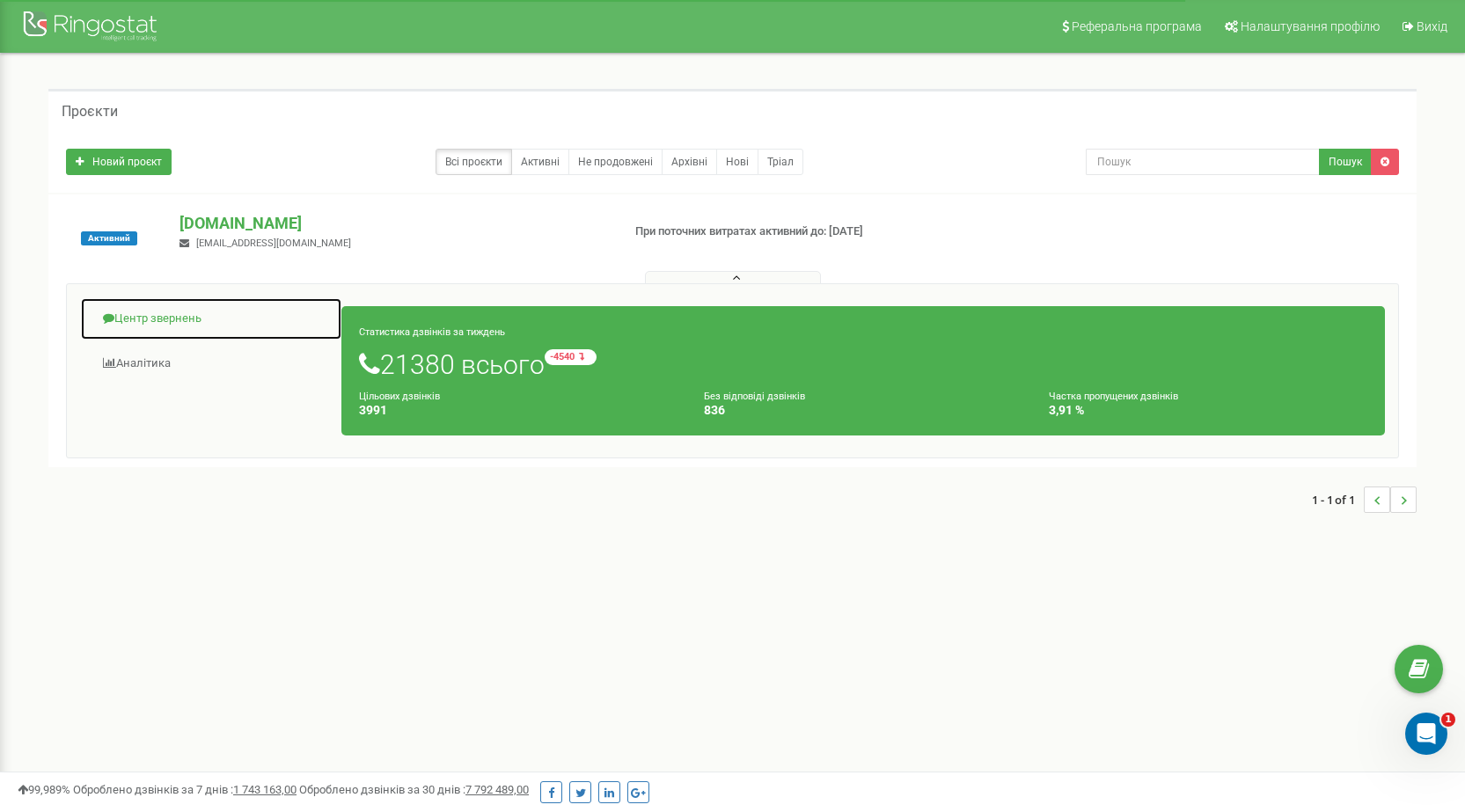
click at [162, 327] on link "Центр звернень" at bounding box center [211, 318] width 262 height 43
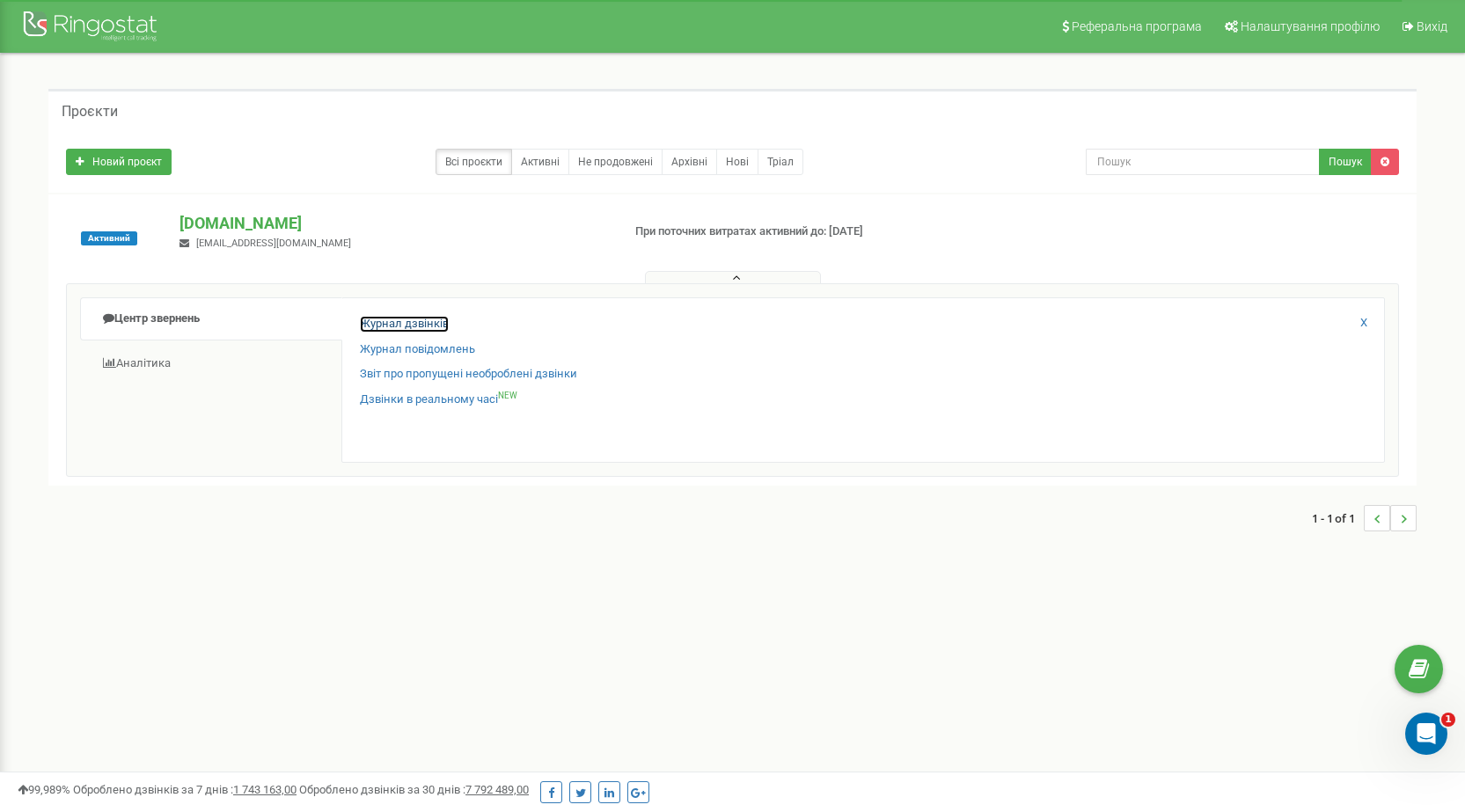
click at [409, 324] on link "Журнал дзвінків" at bounding box center [404, 324] width 89 height 16
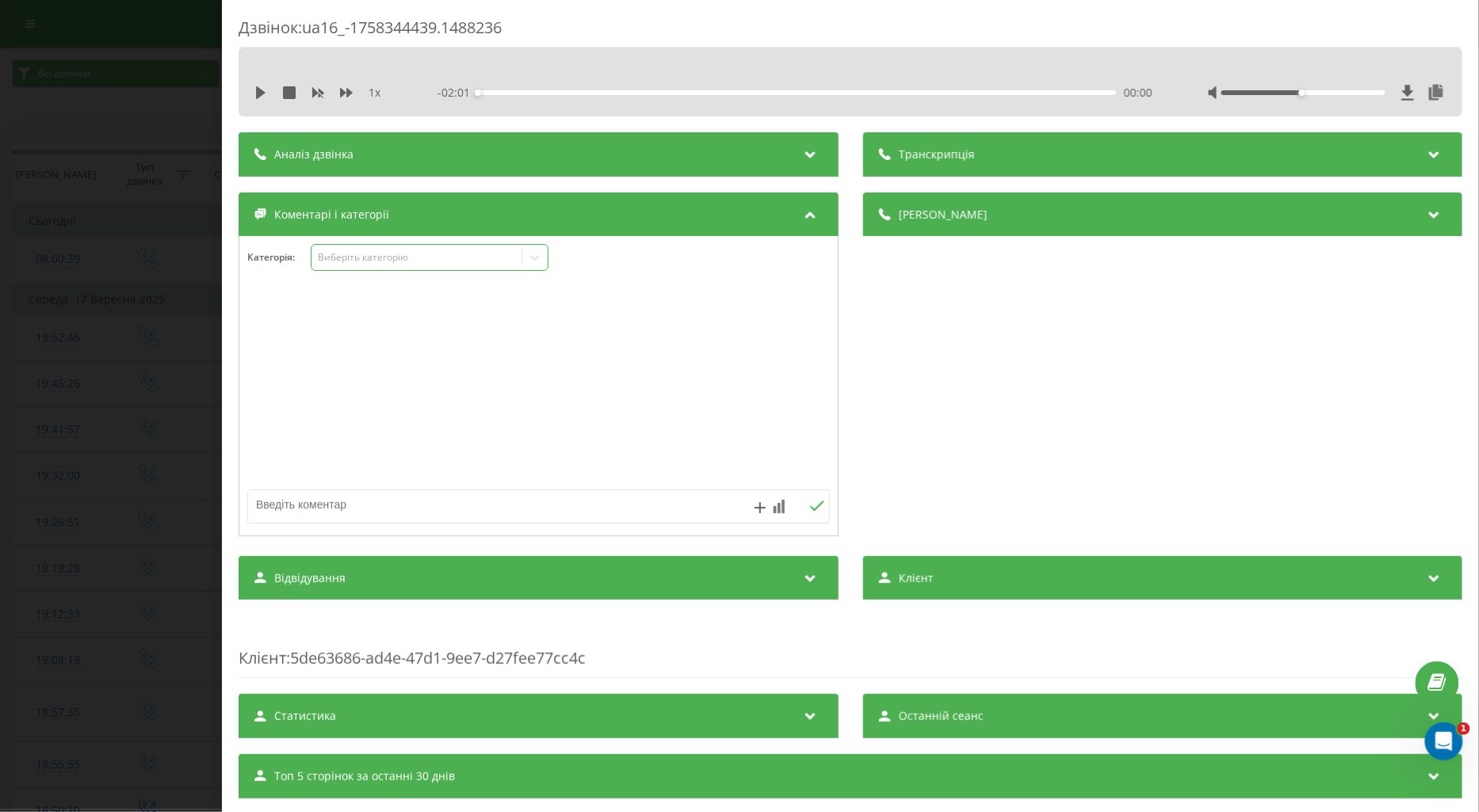
click at [409, 257] on div "Виберіть категорію" at bounding box center [416, 258] width 198 height 13
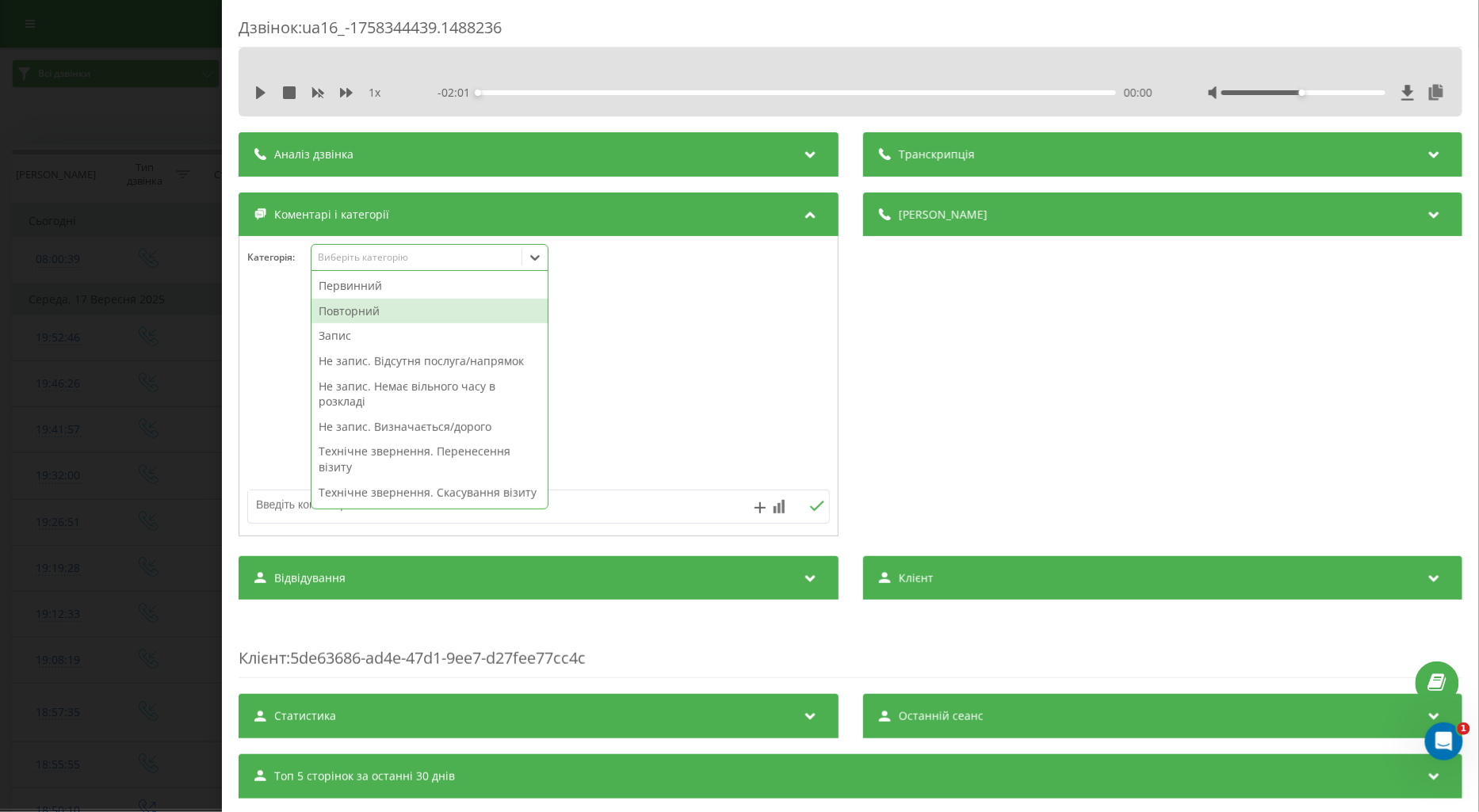
click at [366, 310] on div "Повторний" at bounding box center [429, 311] width 236 height 25
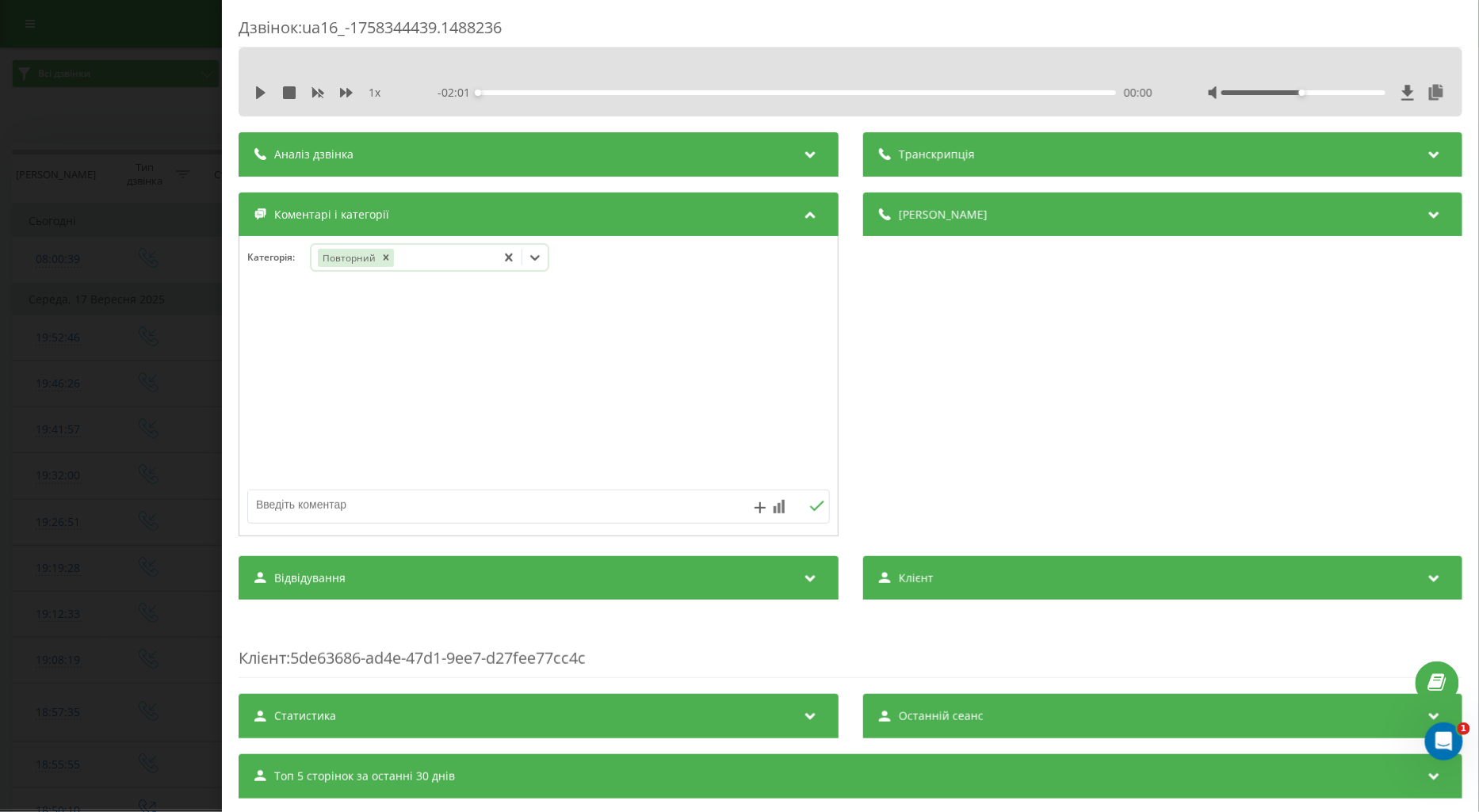
click at [542, 255] on icon at bounding box center [534, 257] width 16 height 16
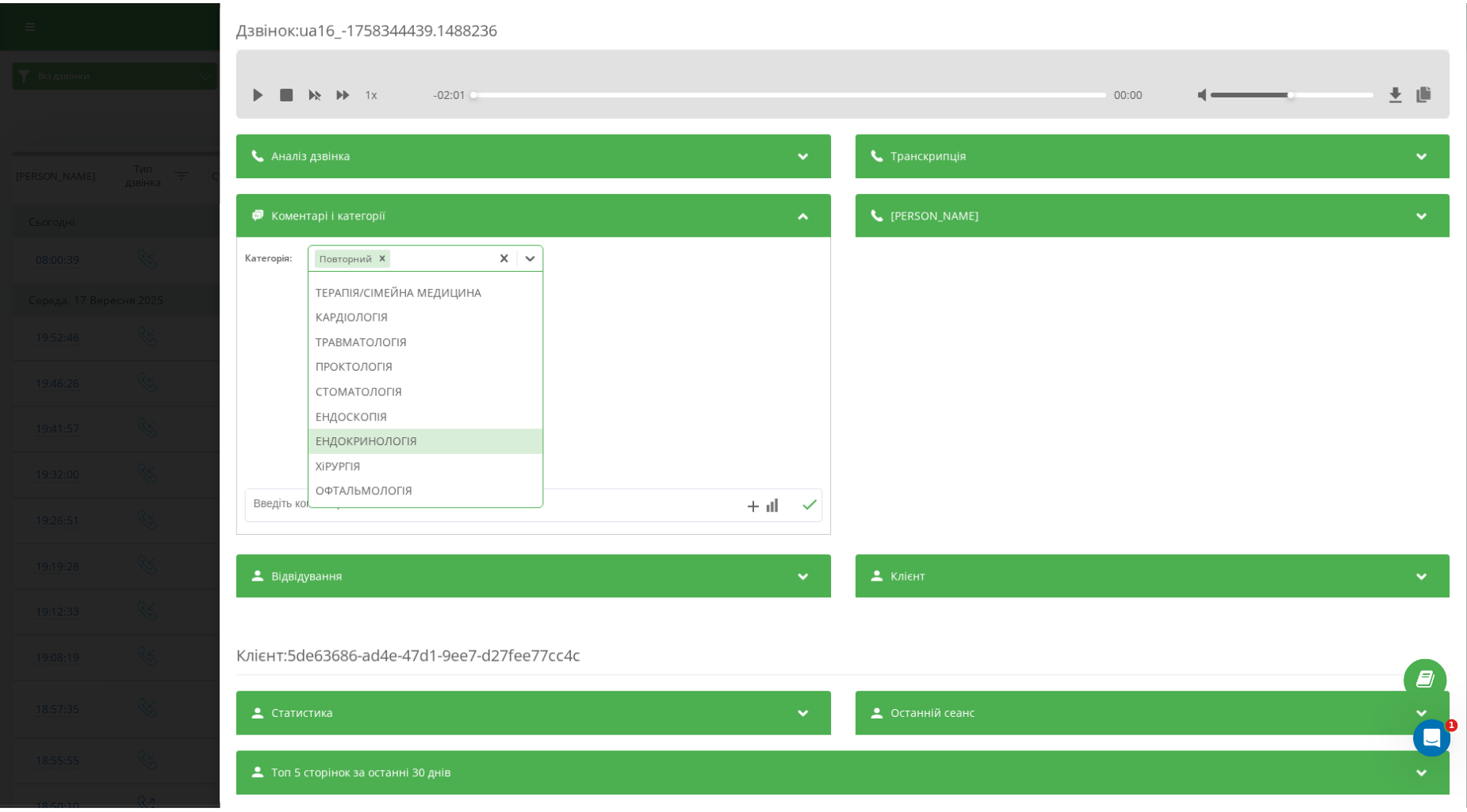
scroll to position [792, 0]
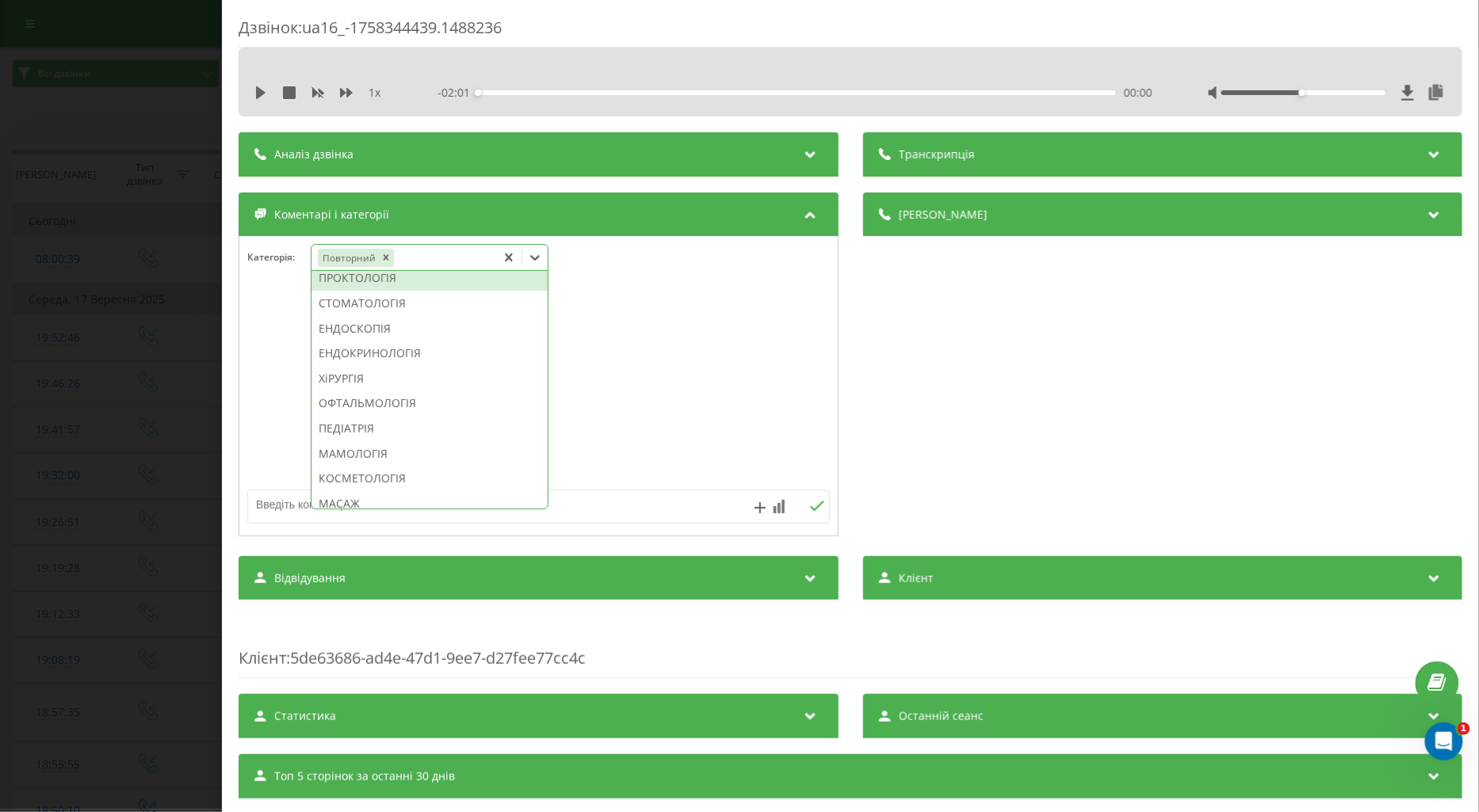
click at [339, 291] on div "ПРОКТОЛОГІЯ" at bounding box center [429, 278] width 236 height 25
click at [274, 500] on textarea at bounding box center [480, 505] width 465 height 29
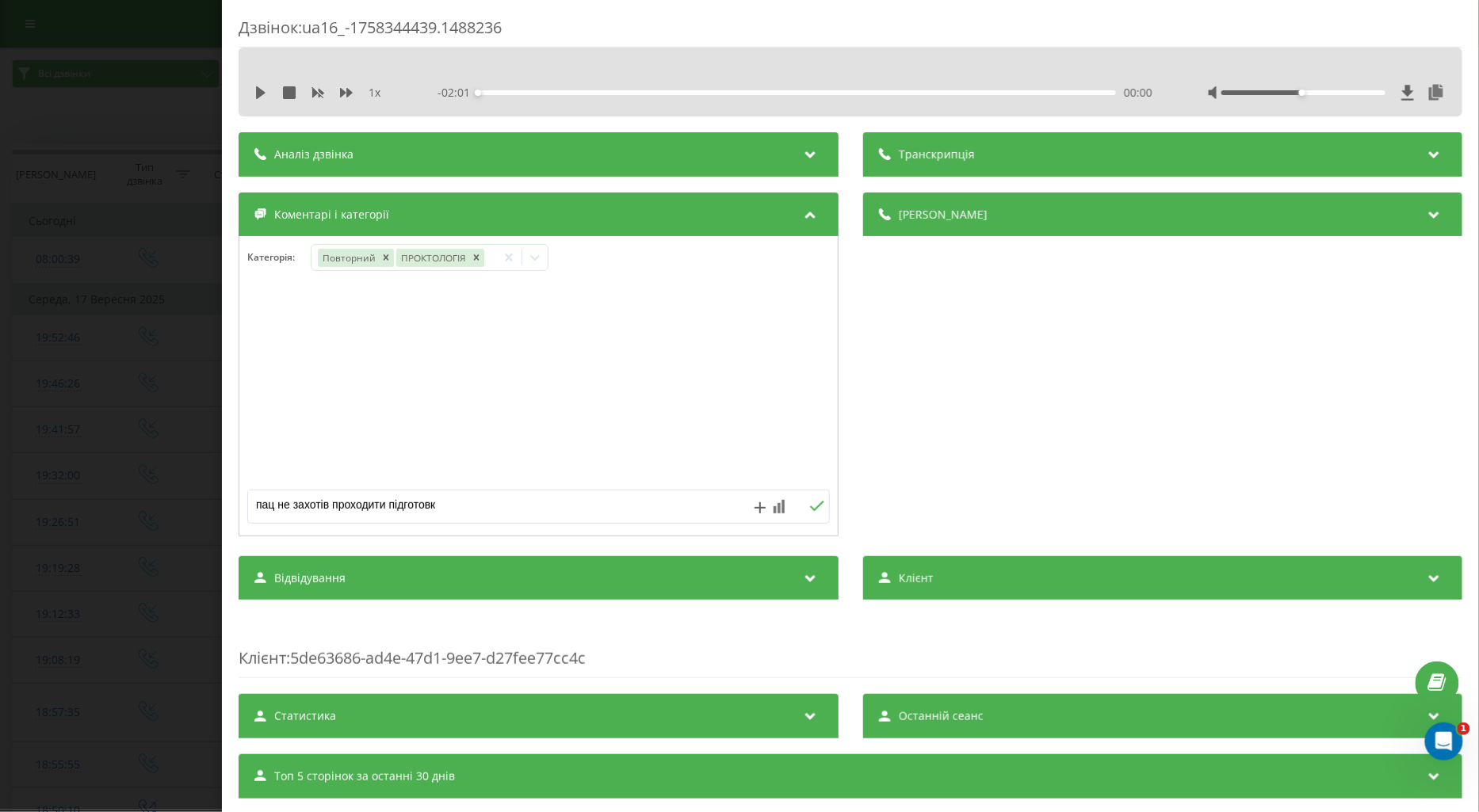
type textarea "пац не захотів проходити підготовку"
click at [809, 508] on icon at bounding box center [816, 506] width 15 height 11
click at [169, 441] on div "Дзвінок : ua16_-1758344439.1488236 1 x - 02:01 00:00 00:00 Транскрипція Для AI-…" at bounding box center [740, 406] width 1479 height 812
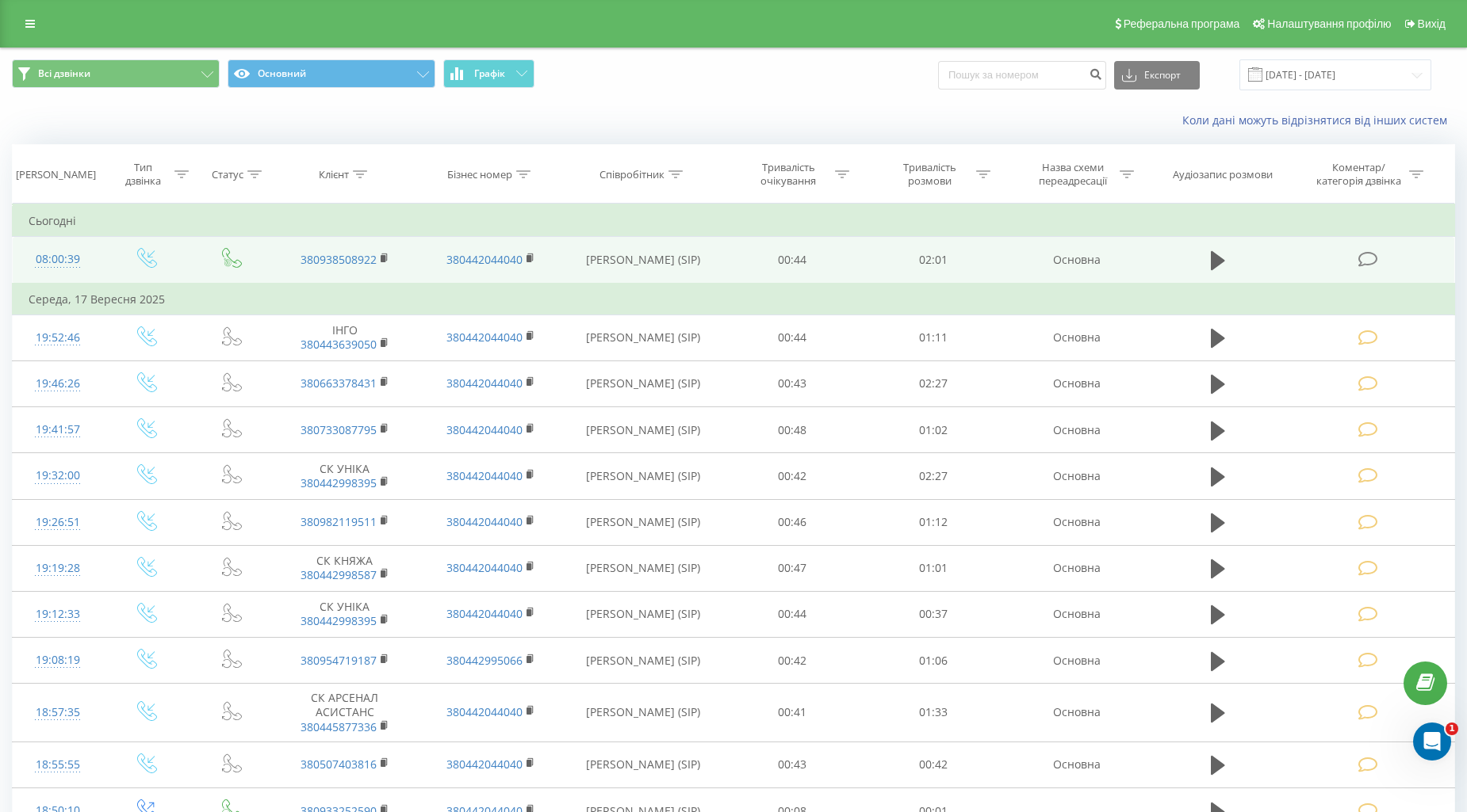
click at [1366, 265] on icon at bounding box center [1368, 259] width 20 height 16
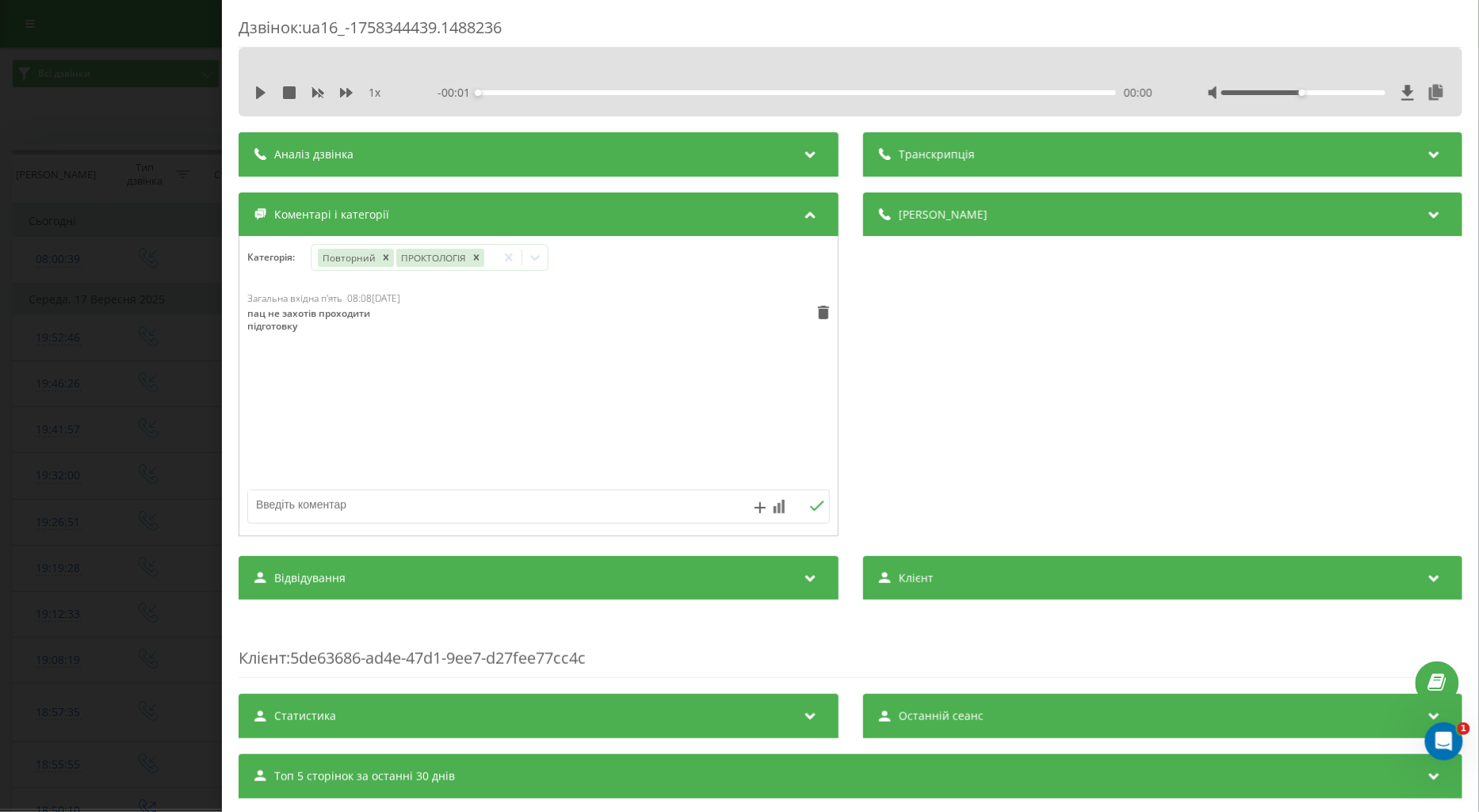
click at [59, 246] on div "Дзвінок : ua16_-1758344439.1488236 1 x - 00:01 00:00 00:00 Транскрипція Для AI-…" at bounding box center [740, 406] width 1479 height 812
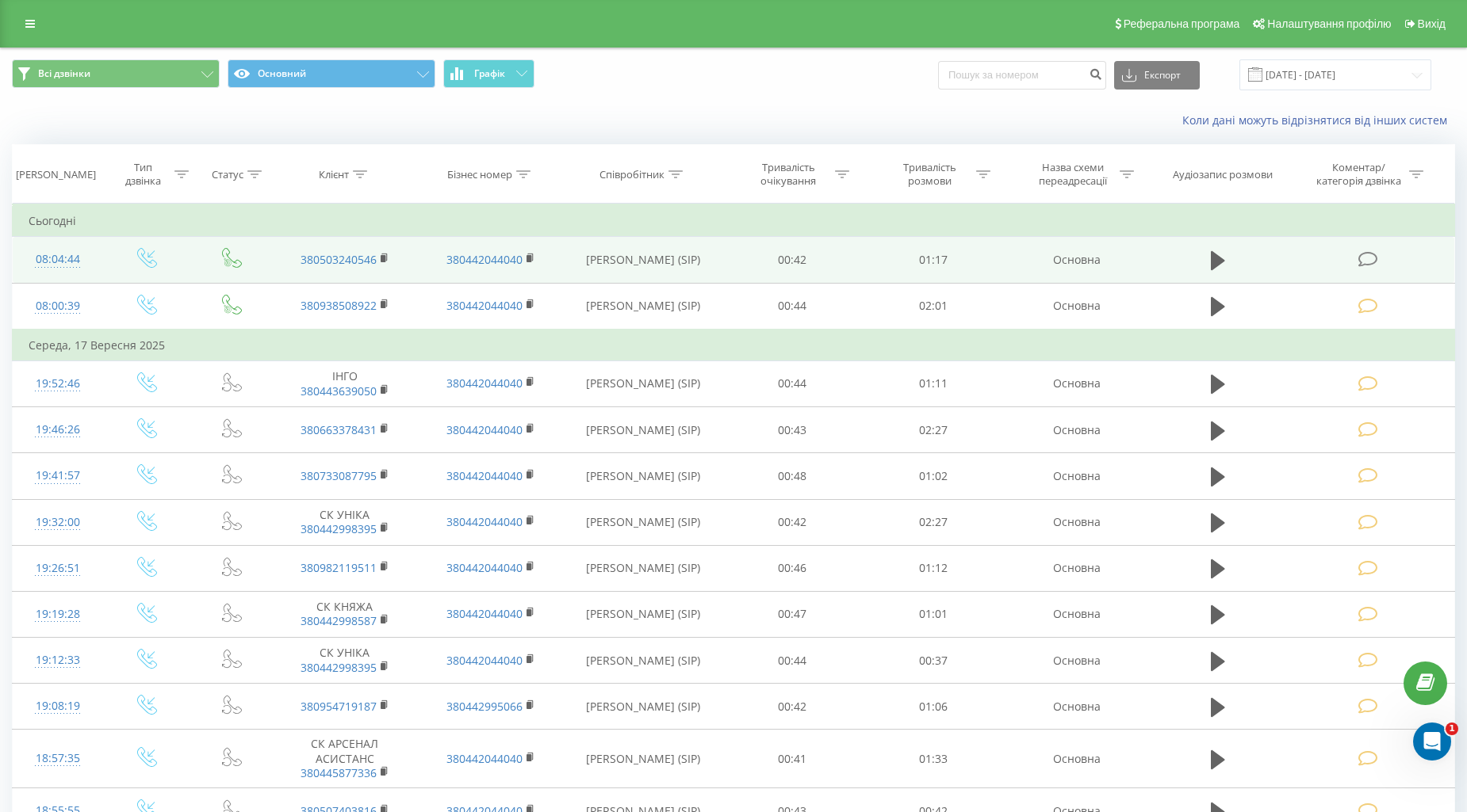
click at [1361, 257] on icon at bounding box center [1368, 259] width 20 height 16
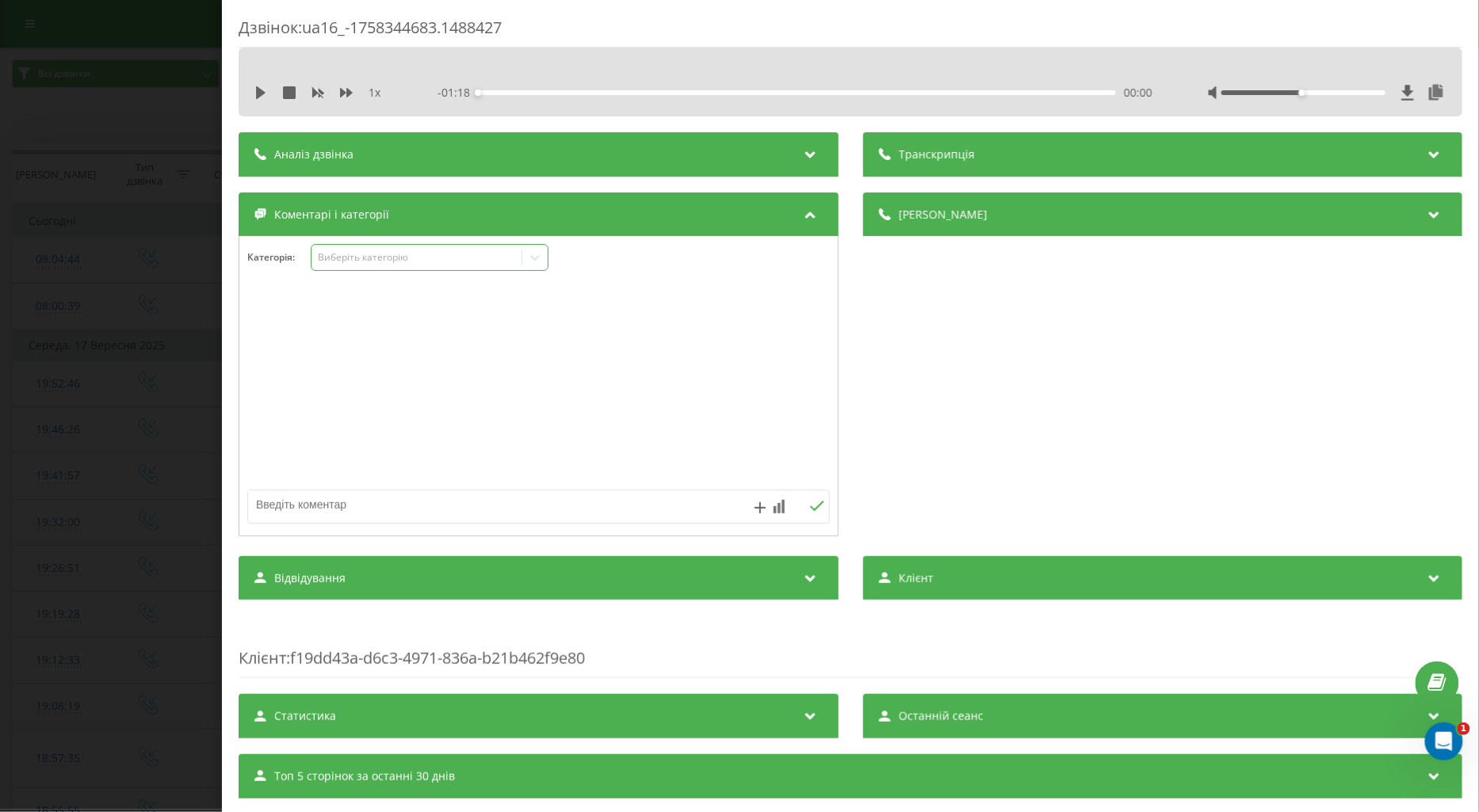
click at [330, 258] on div "Виберіть категорію" at bounding box center [416, 258] width 198 height 13
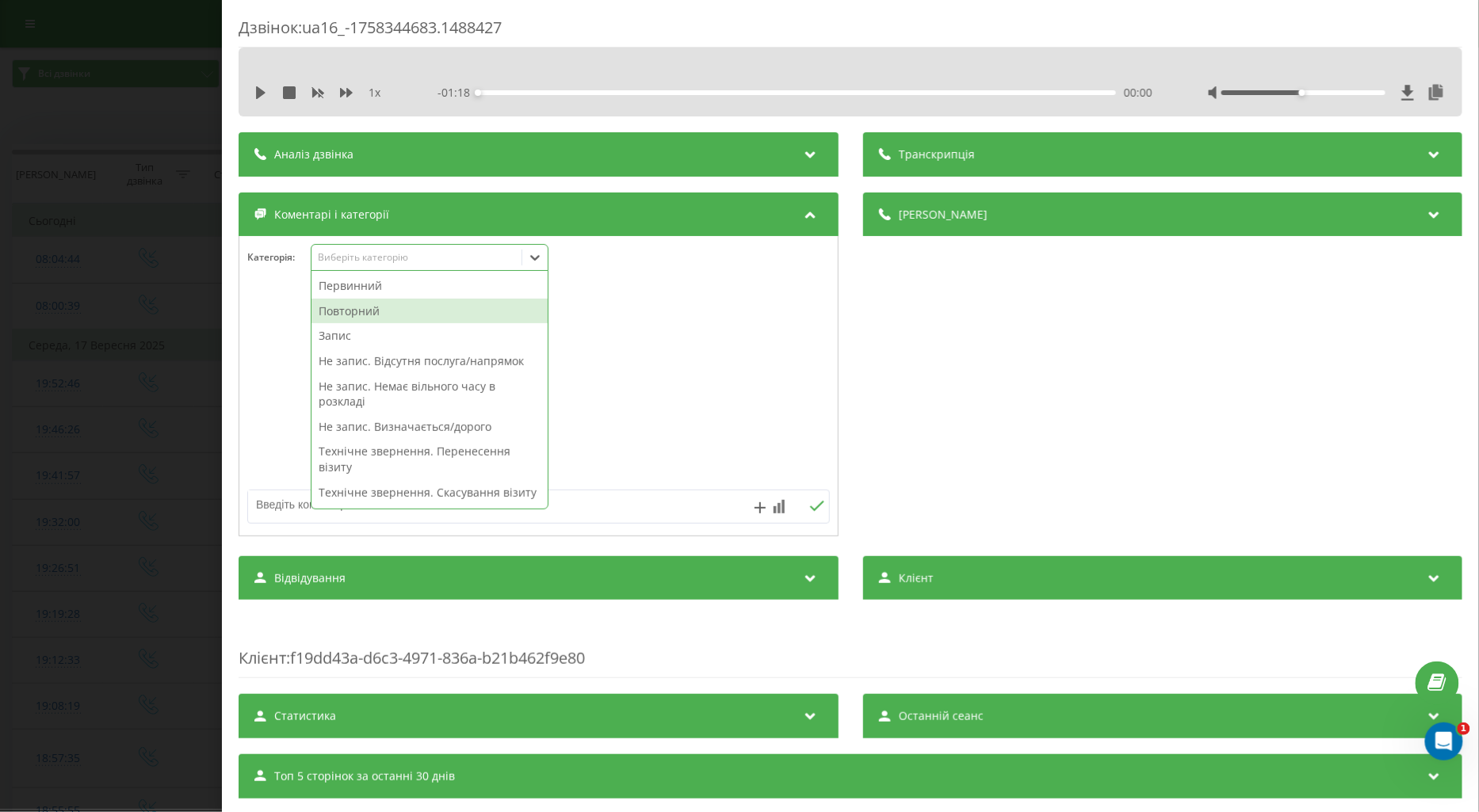
click at [350, 314] on div "Повторний" at bounding box center [429, 311] width 236 height 25
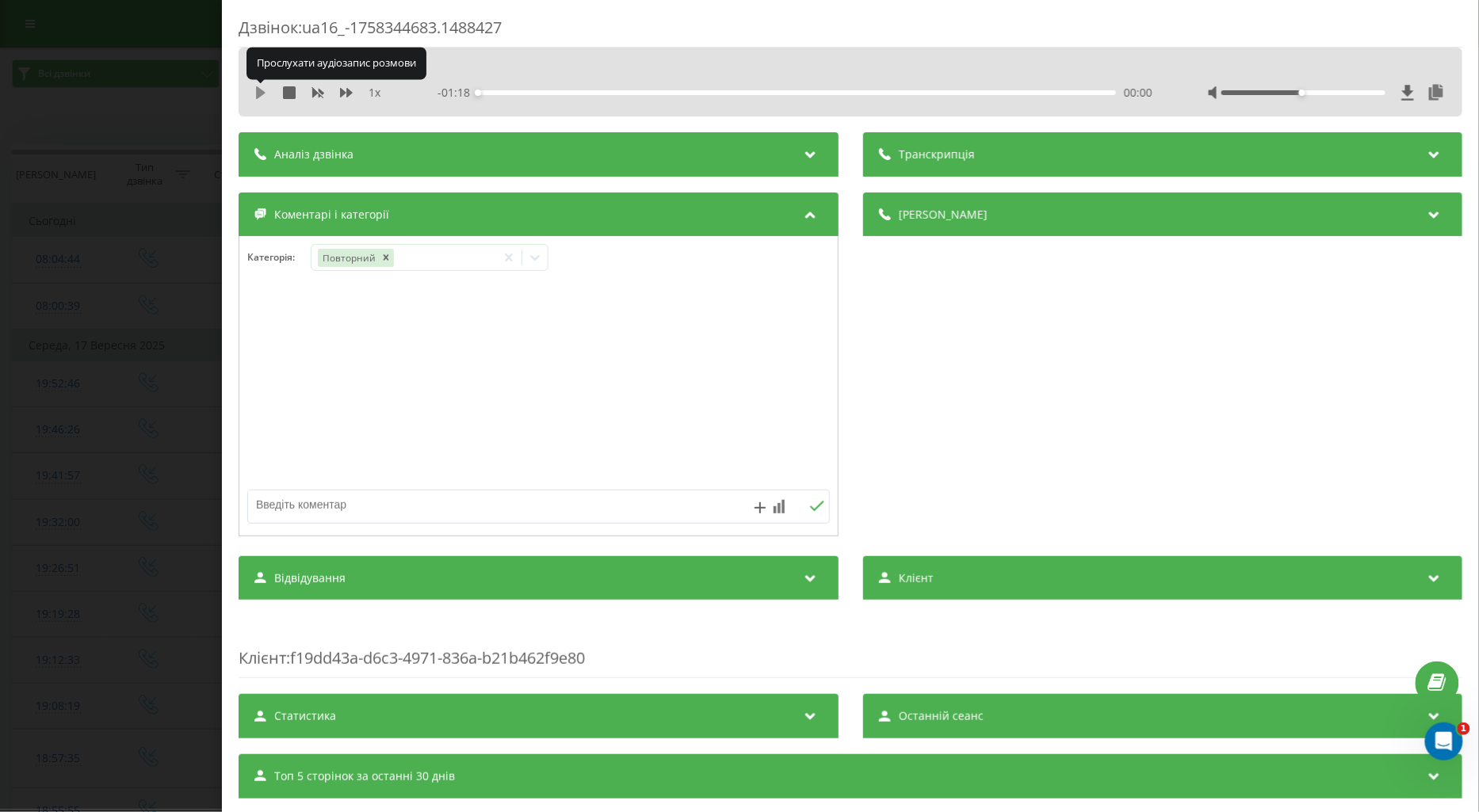
click at [258, 92] on icon at bounding box center [261, 93] width 10 height 13
click at [537, 262] on icon at bounding box center [534, 257] width 16 height 16
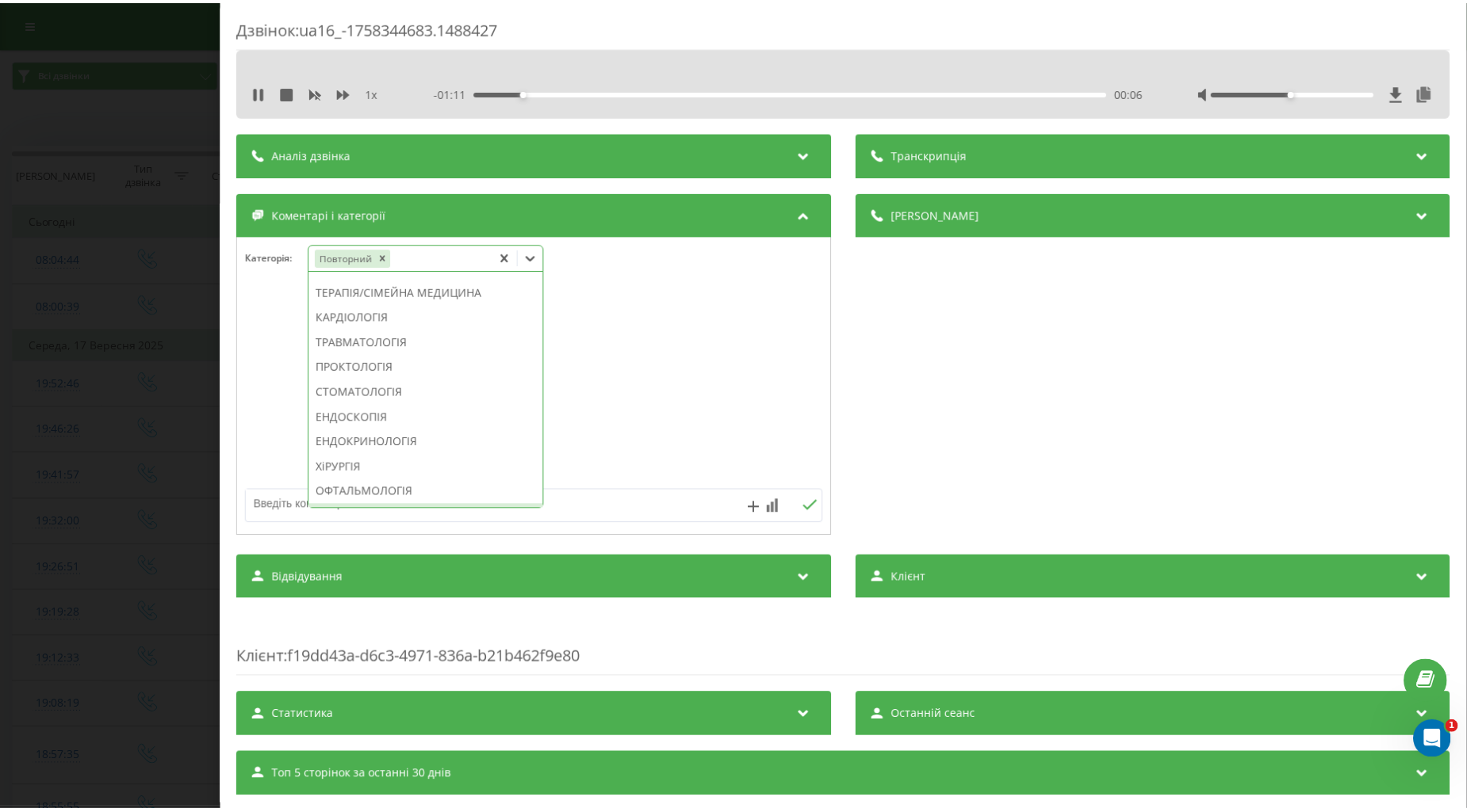
scroll to position [792, 0]
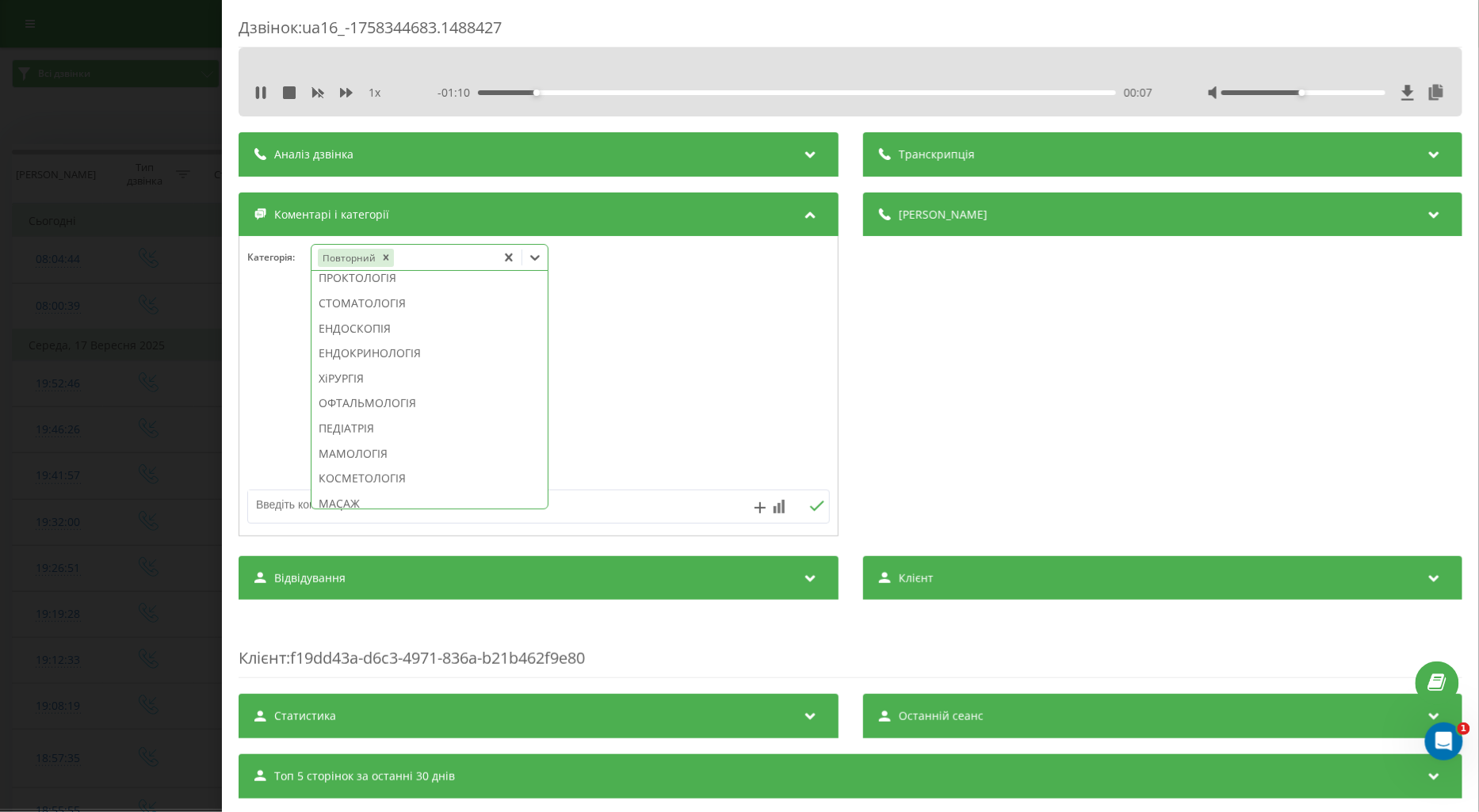
click at [371, 442] on div "ПЕДІАТРІЯ" at bounding box center [429, 428] width 236 height 25
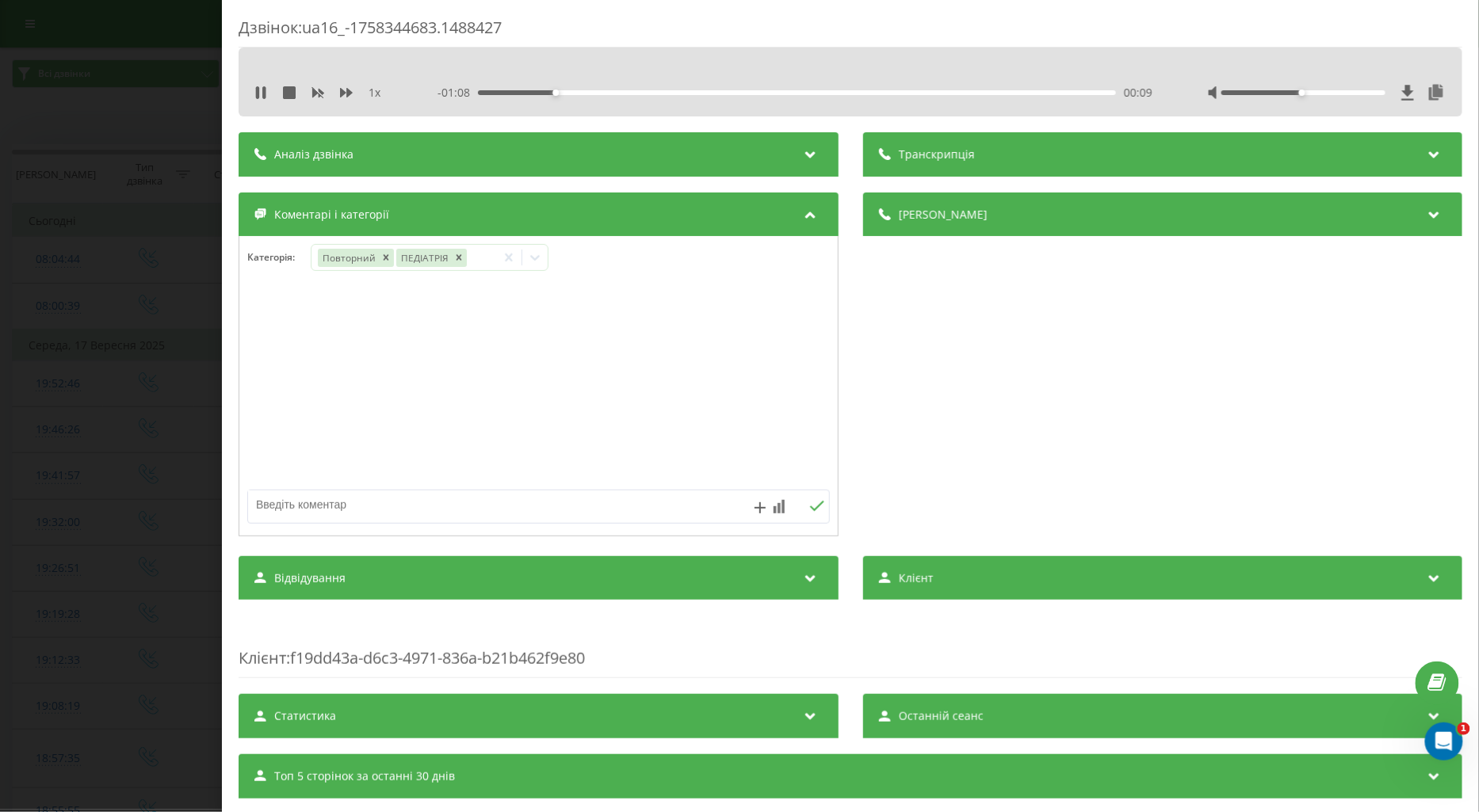
click at [257, 415] on div at bounding box center [539, 387] width 599 height 191
click at [536, 260] on icon at bounding box center [535, 258] width 10 height 6
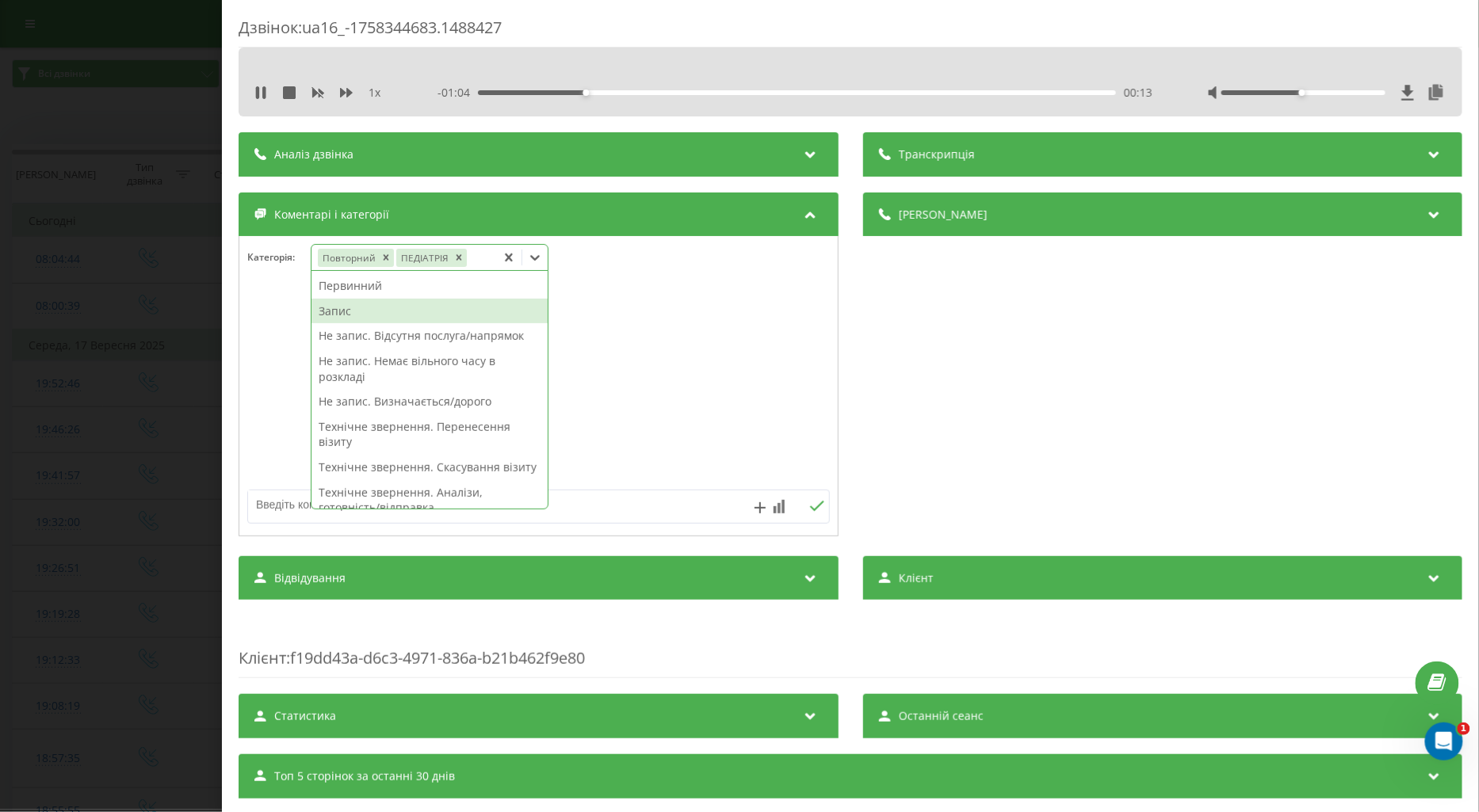
click at [339, 310] on div "Запис" at bounding box center [429, 311] width 236 height 25
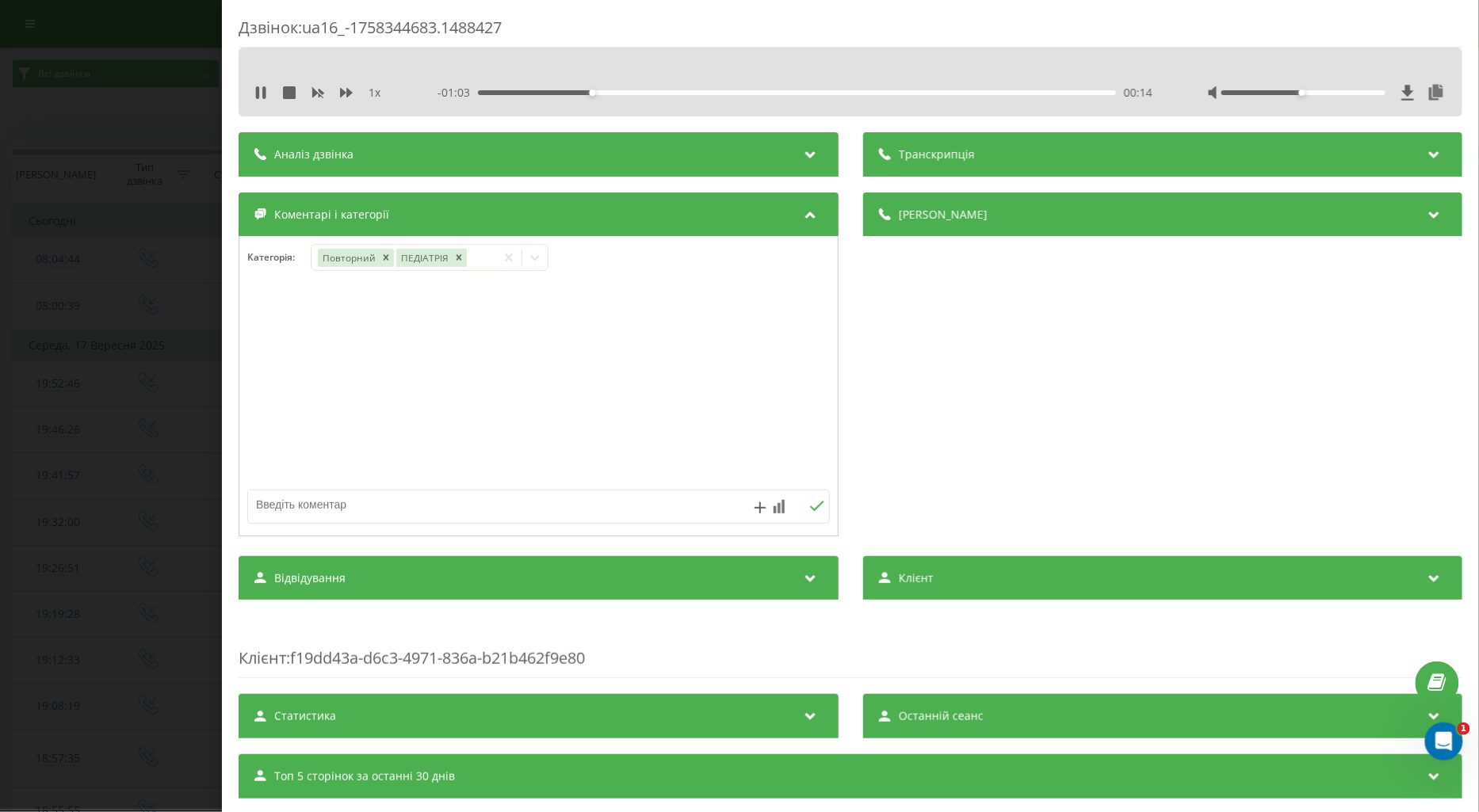
click at [279, 353] on div at bounding box center [539, 387] width 599 height 191
click at [137, 357] on div "Дзвінок : ua16_-1758344683.1488427 1 x - 01:02 00:15 00:15 Транскрипція Для AI-…" at bounding box center [740, 406] width 1479 height 812
click at [353, 260] on div "Виберіть категорію" at bounding box center [416, 258] width 198 height 13
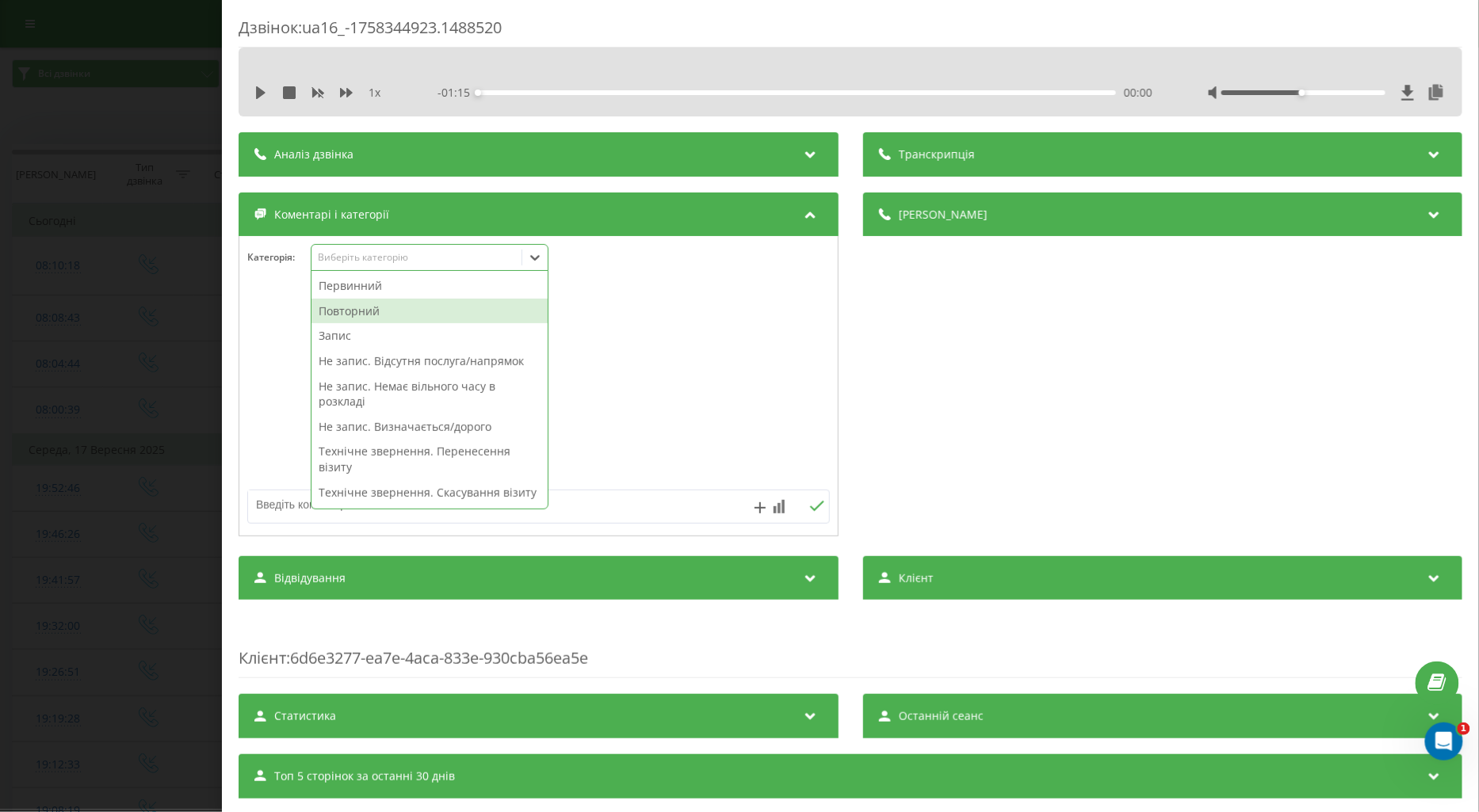
click at [351, 313] on div "Повторний" at bounding box center [429, 311] width 236 height 25
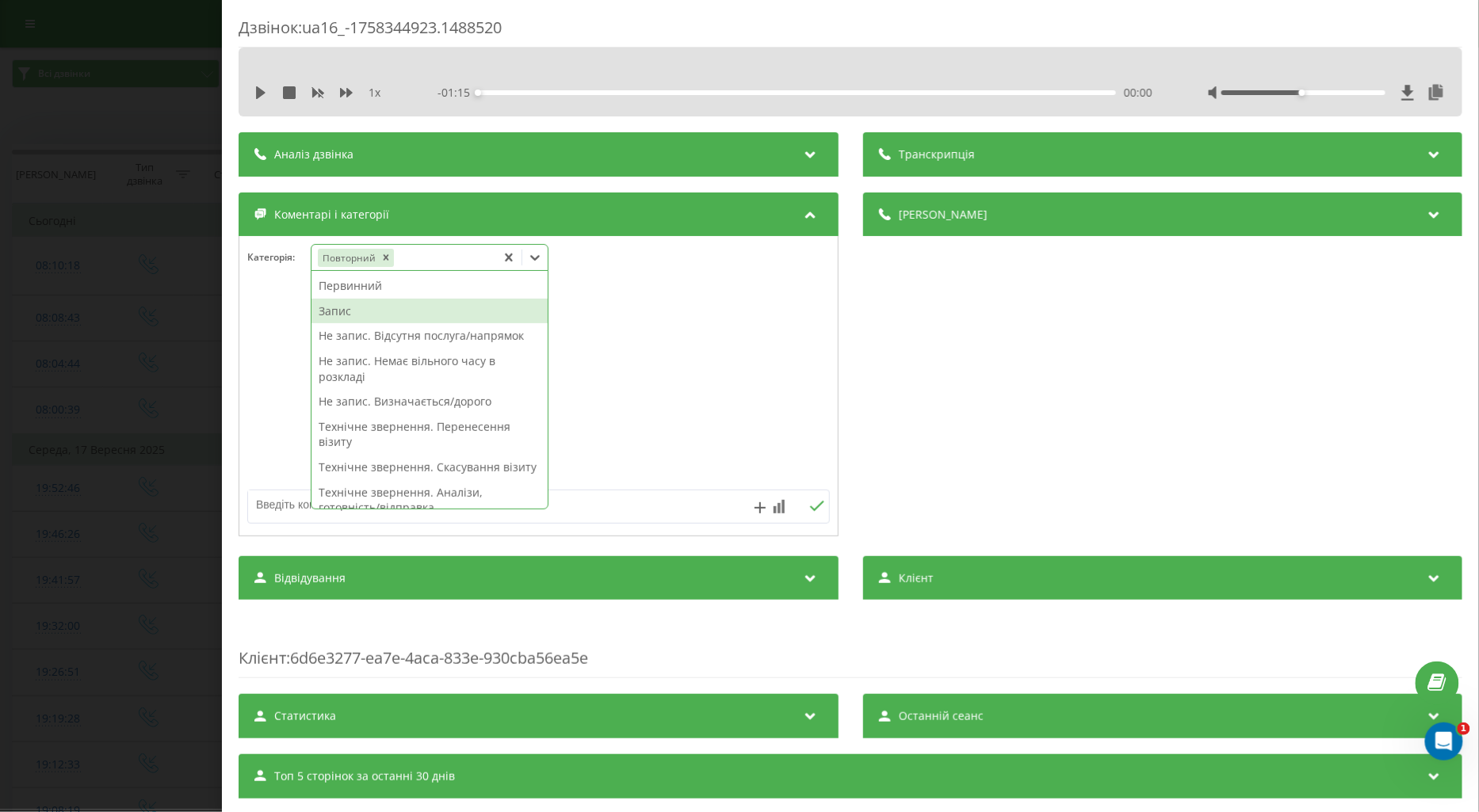
click at [342, 306] on div "Запис" at bounding box center [429, 311] width 236 height 25
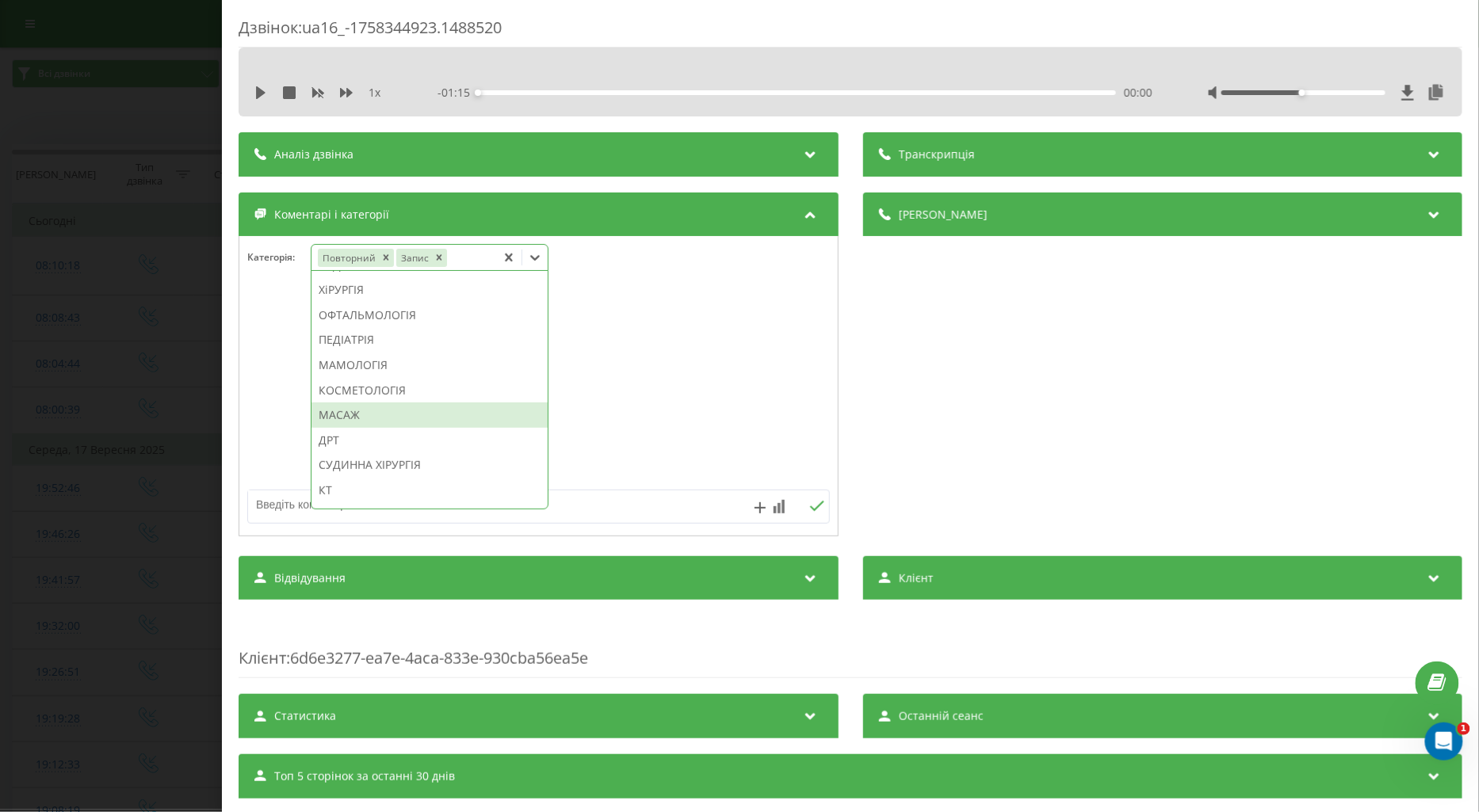
scroll to position [944, 0]
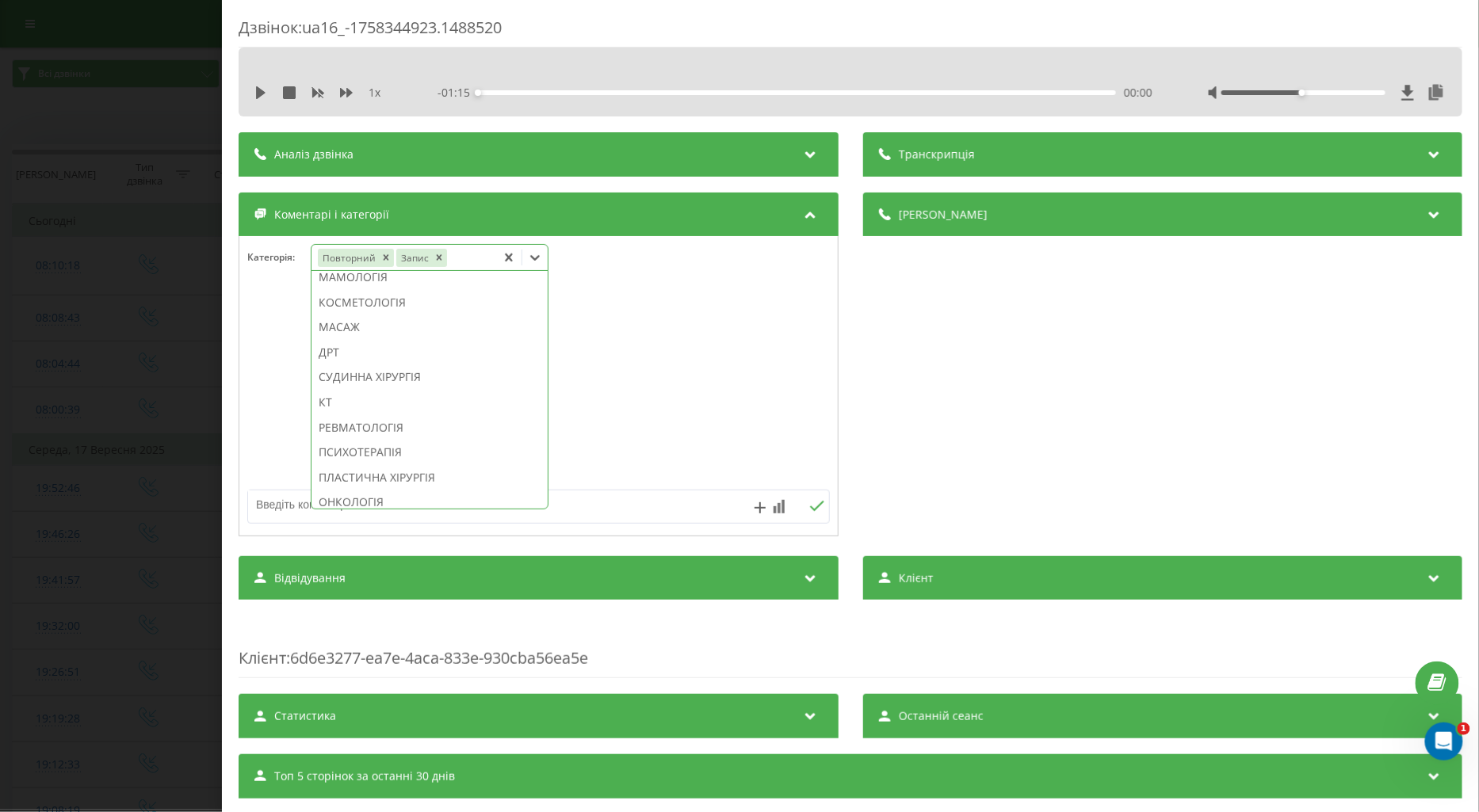
click at [342, 265] on div "ПЕДІАТРІЯ" at bounding box center [429, 252] width 236 height 25
click at [277, 321] on div at bounding box center [539, 387] width 599 height 191
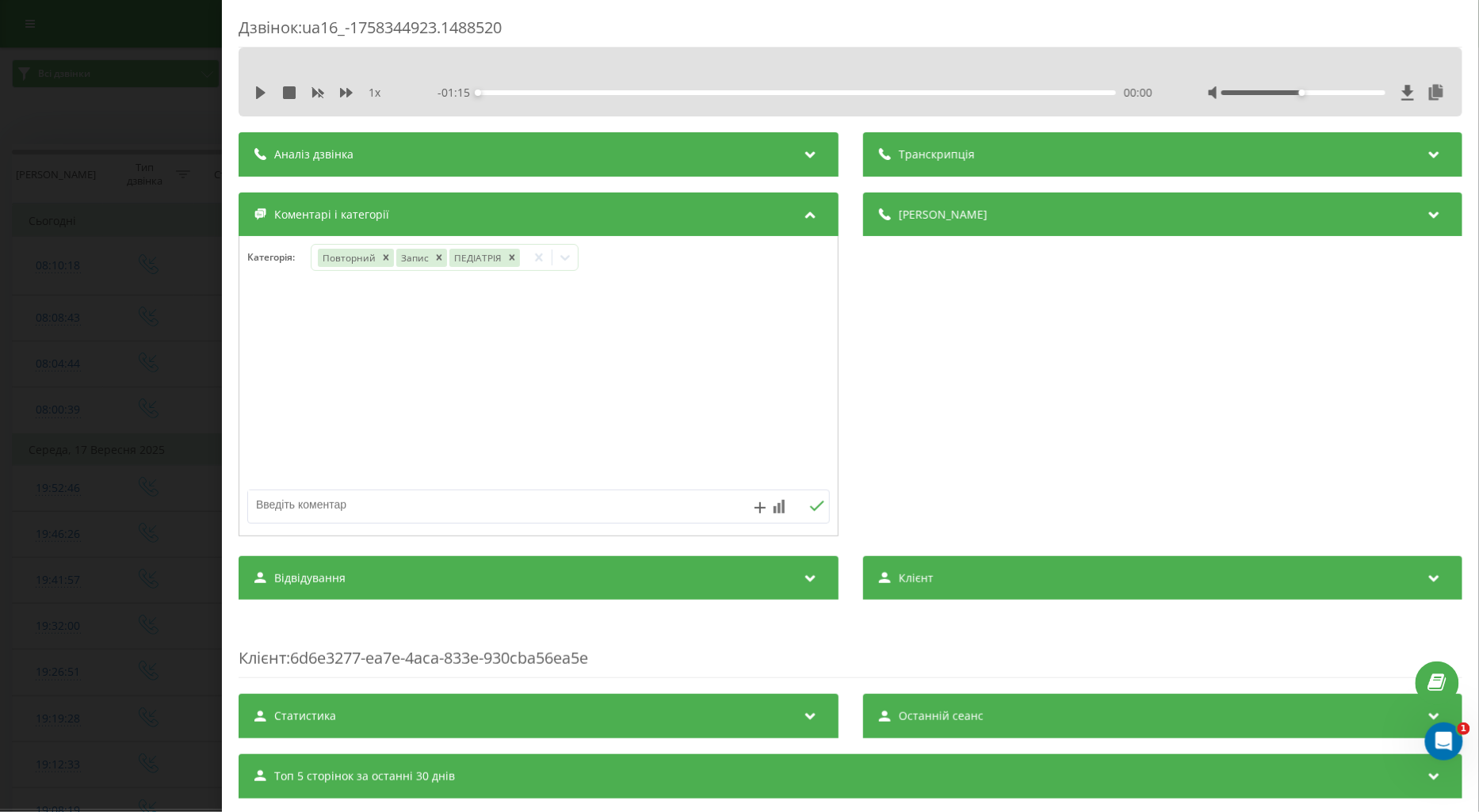
click at [90, 334] on div "Дзвінок : ua16_-1758344923.1488520 1 x - 01:15 00:00 00:00 Транскрипція Для AI-…" at bounding box center [740, 406] width 1479 height 812
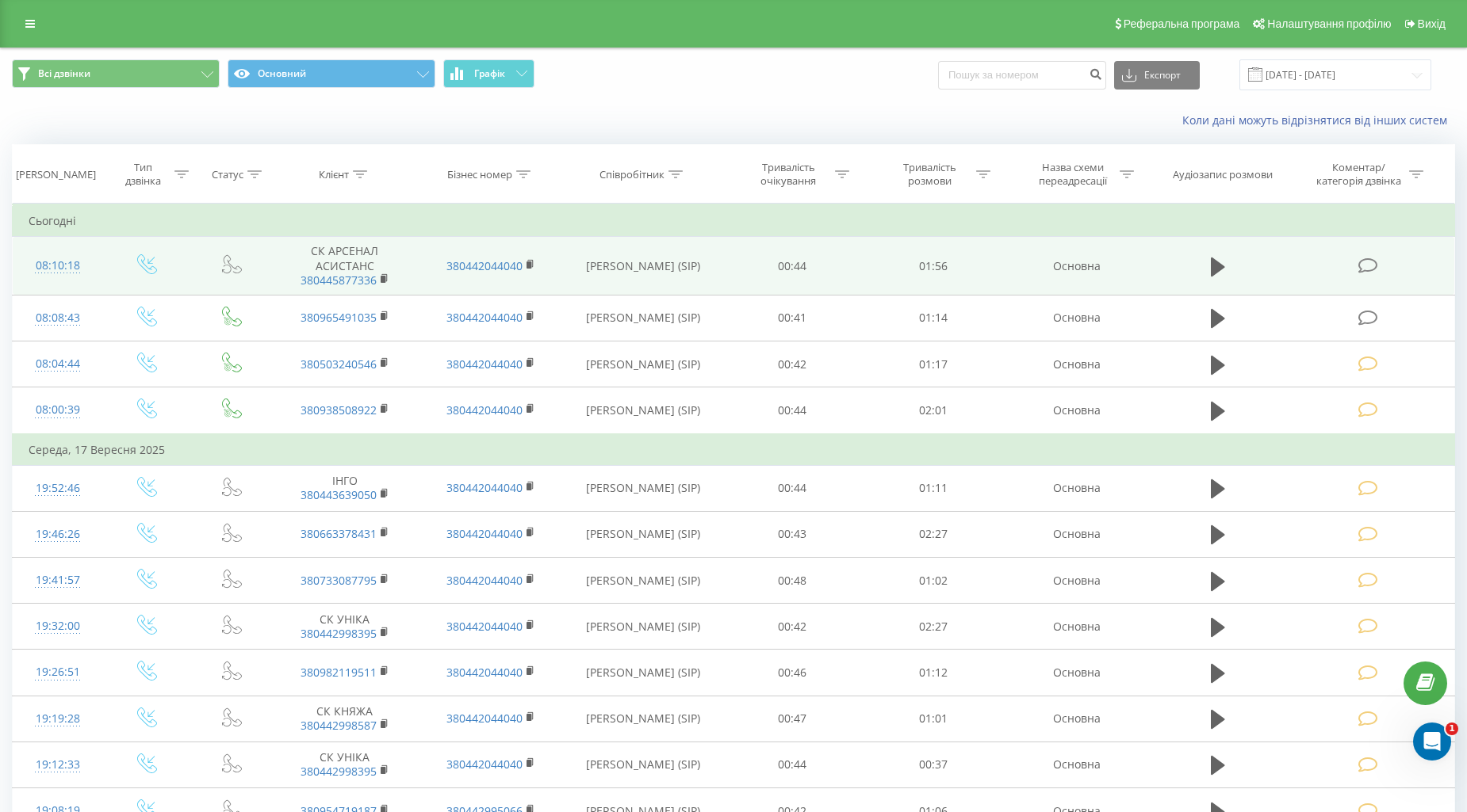
click at [1374, 268] on icon at bounding box center [1368, 266] width 20 height 16
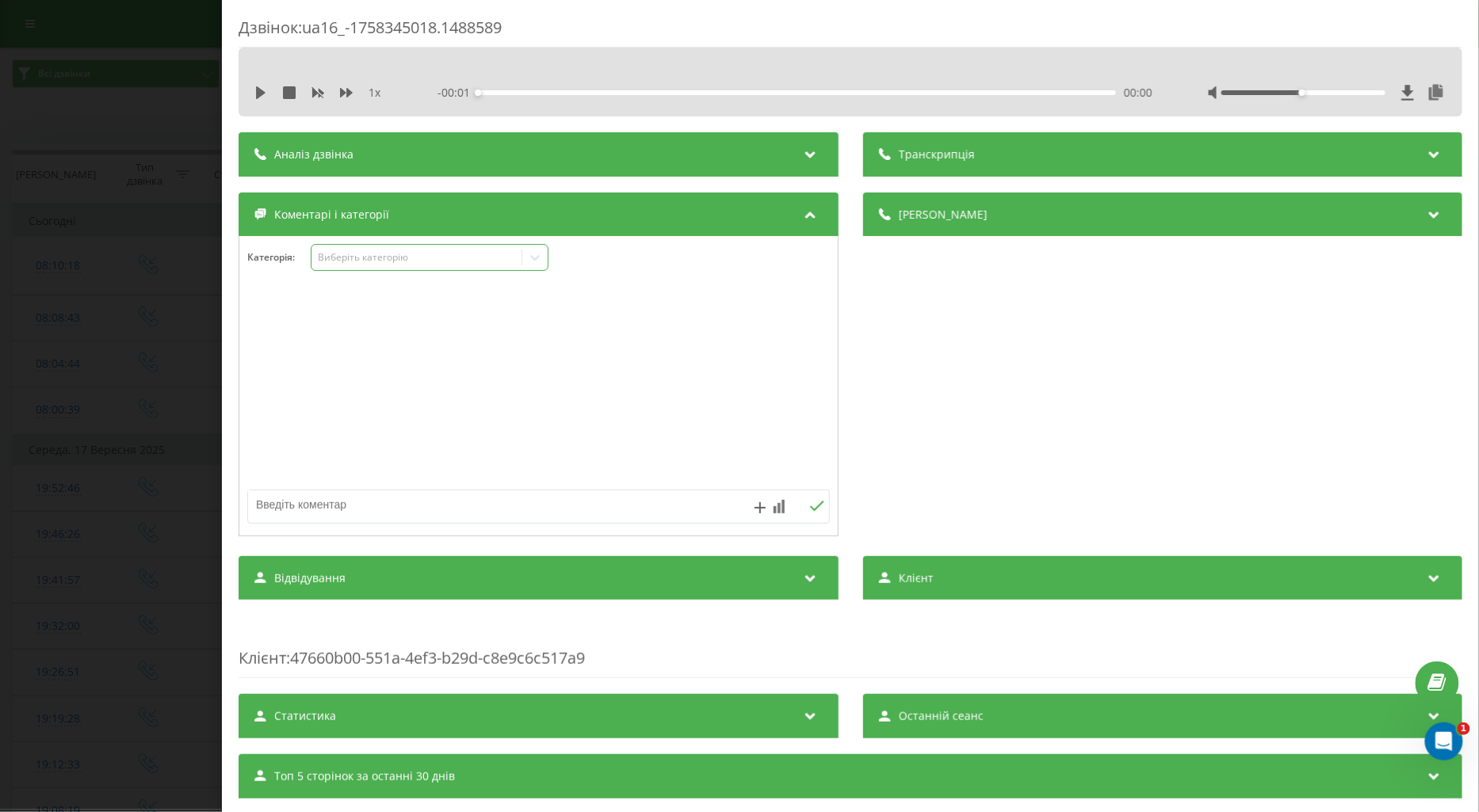
click at [353, 263] on div "Виберіть категорію" at bounding box center [416, 258] width 198 height 13
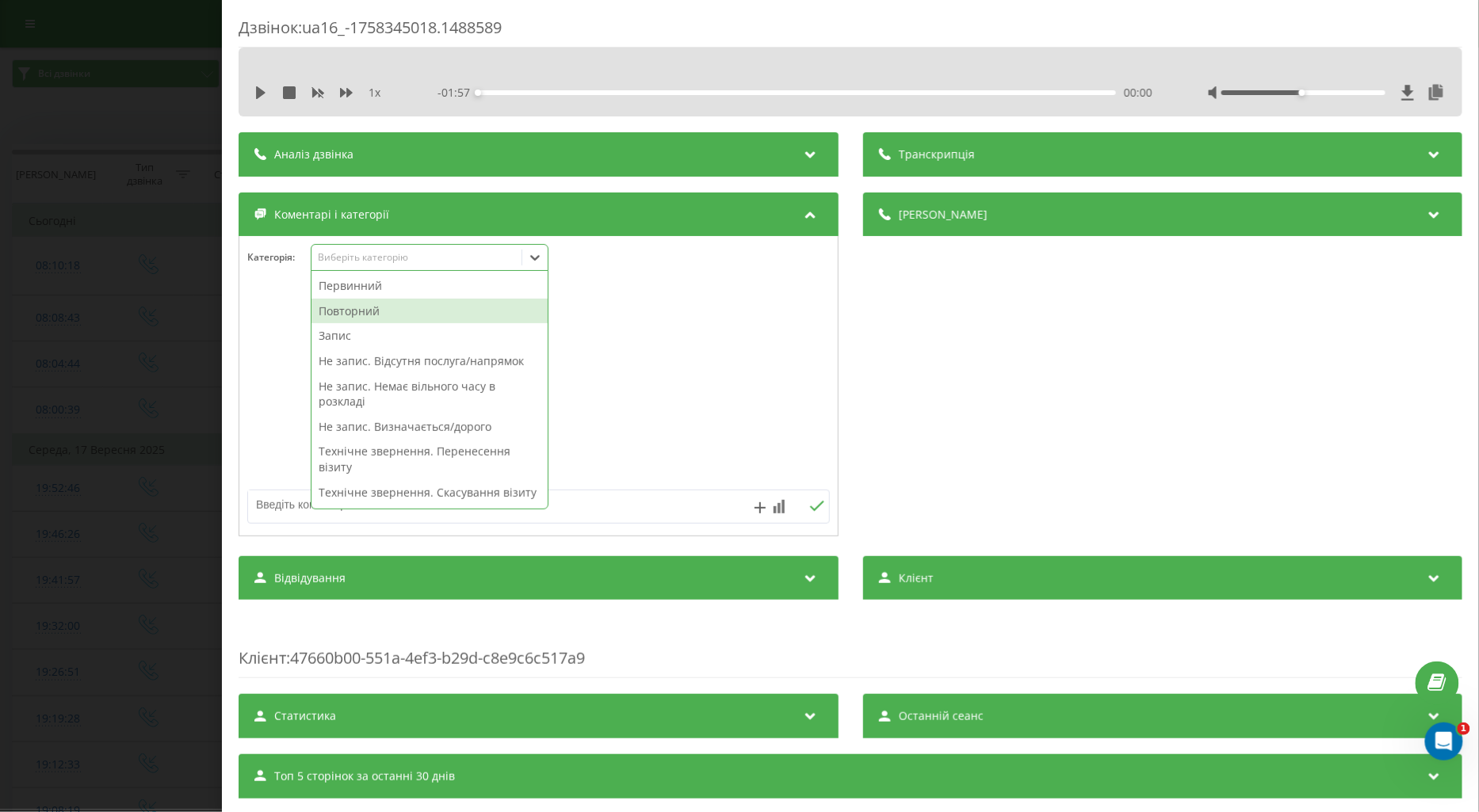
click at [354, 312] on div "Повторний" at bounding box center [429, 311] width 236 height 25
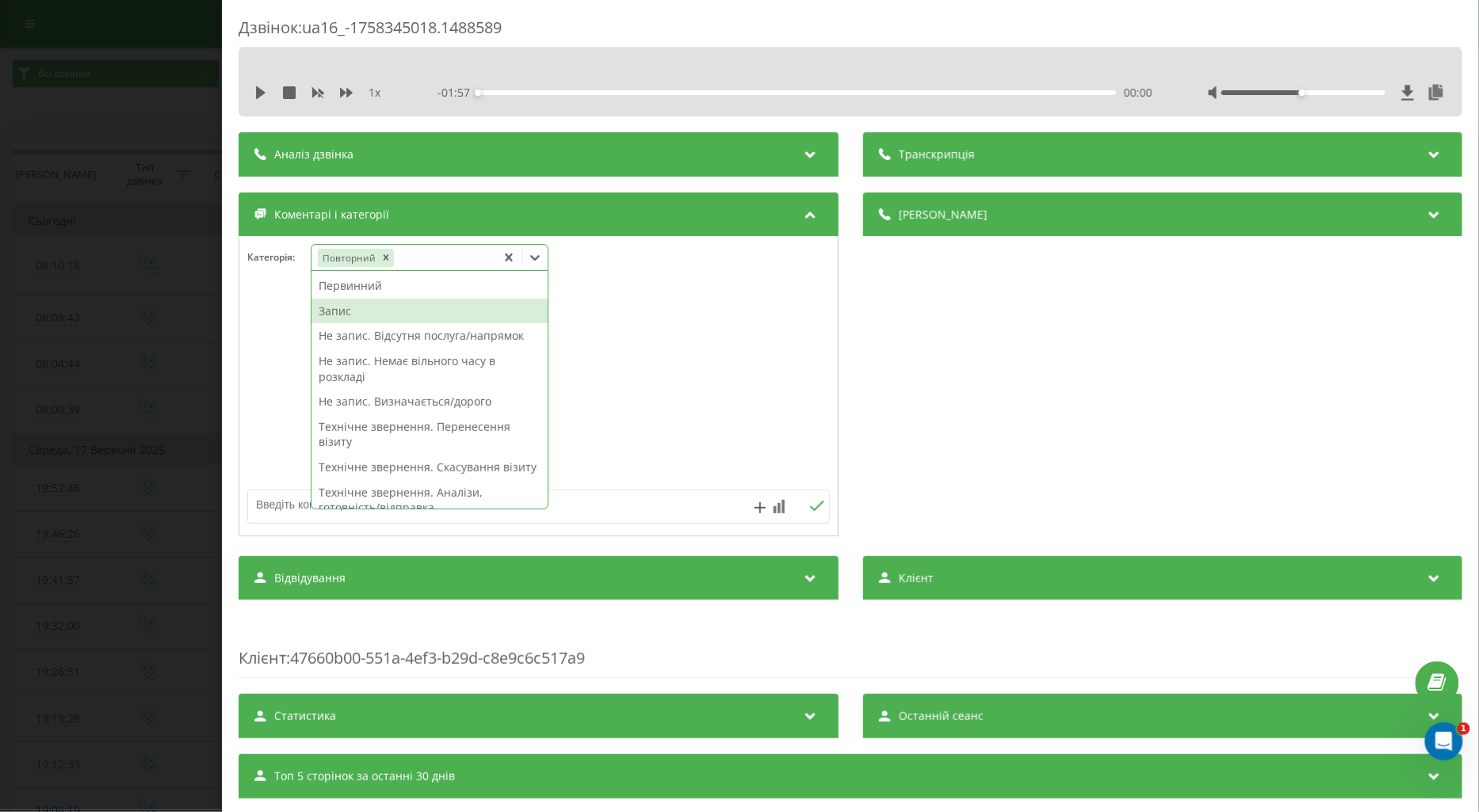
click at [330, 311] on div "Запис" at bounding box center [429, 311] width 236 height 25
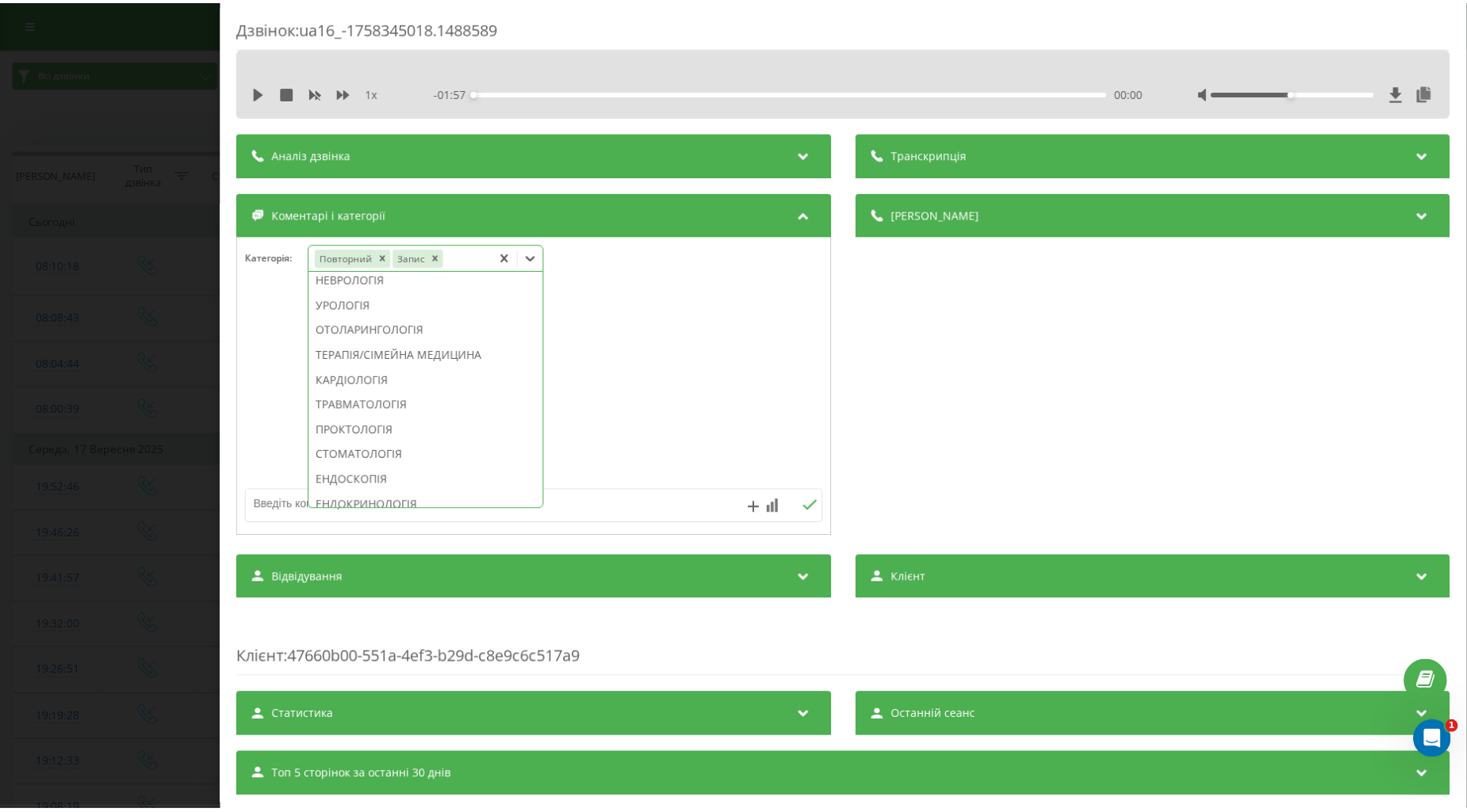
scroll to position [590, 0]
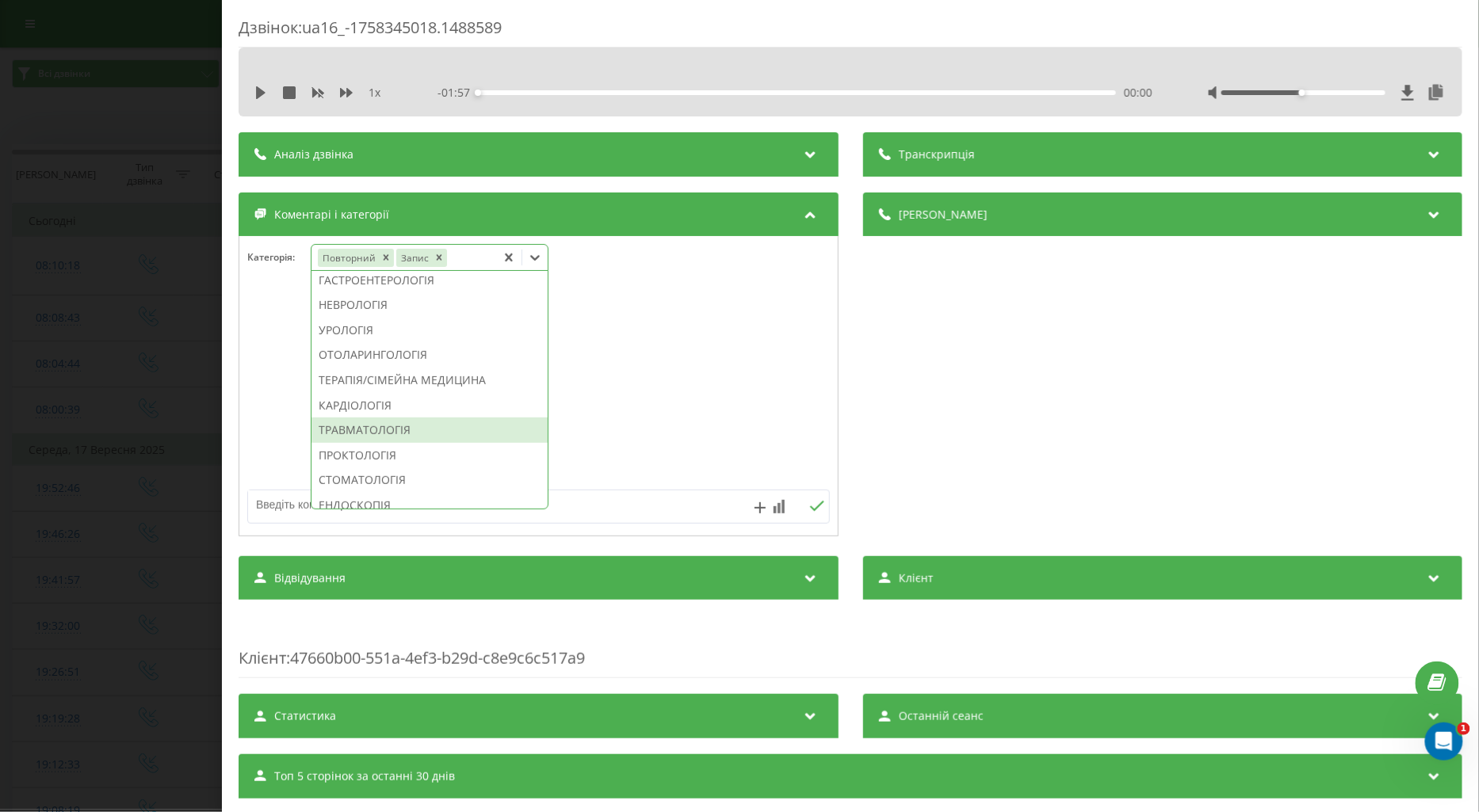
click at [402, 443] on div "ТРАВМАТОЛОГІЯ" at bounding box center [429, 430] width 236 height 25
click at [260, 379] on div at bounding box center [539, 387] width 599 height 191
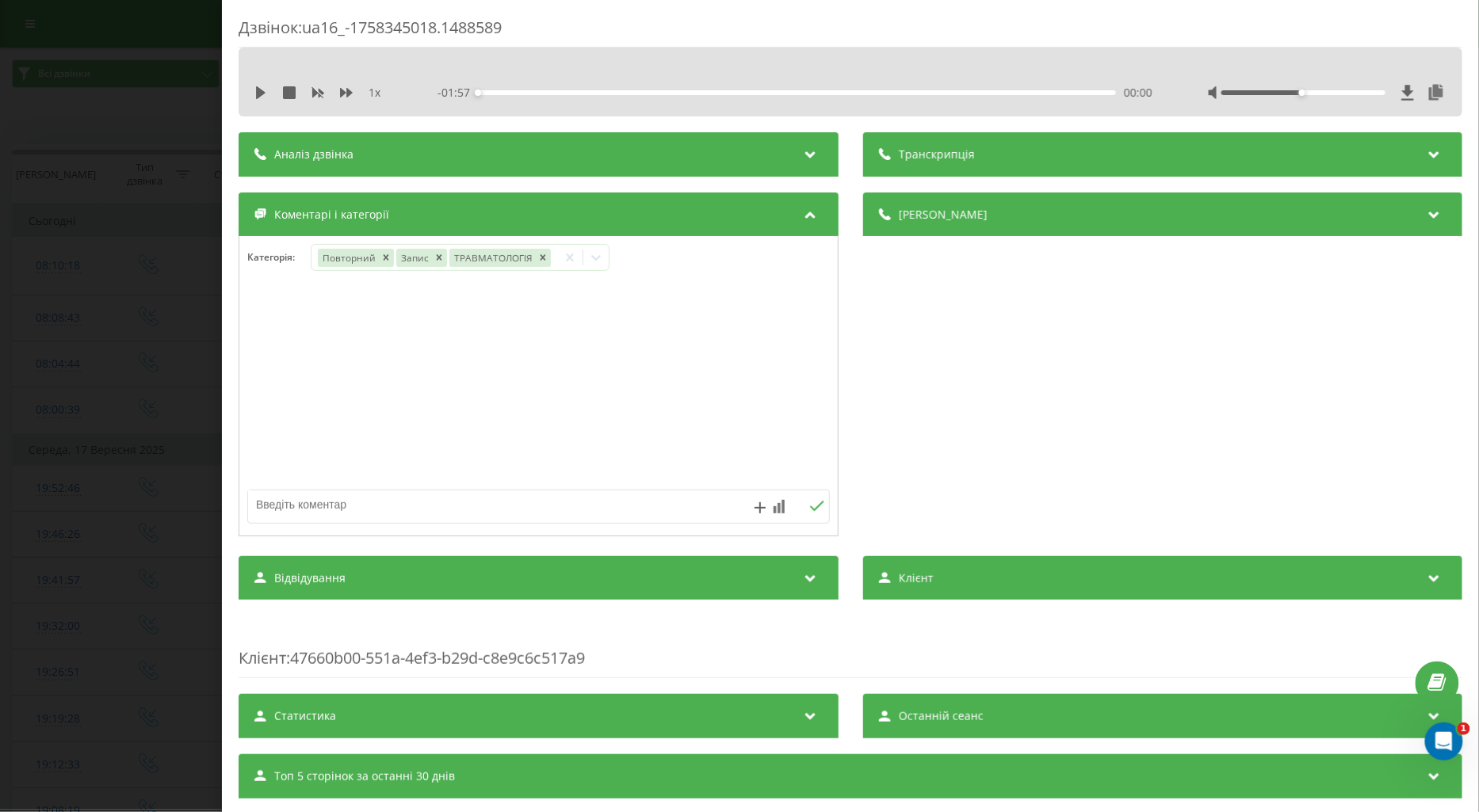
click at [140, 355] on div "Дзвінок : ua16_-1758345018.1488589 1 x - 01:57 00:00 00:00 Транскрипція Для AI-…" at bounding box center [740, 406] width 1479 height 812
click at [338, 260] on div "Виберіть категорію" at bounding box center [416, 258] width 198 height 13
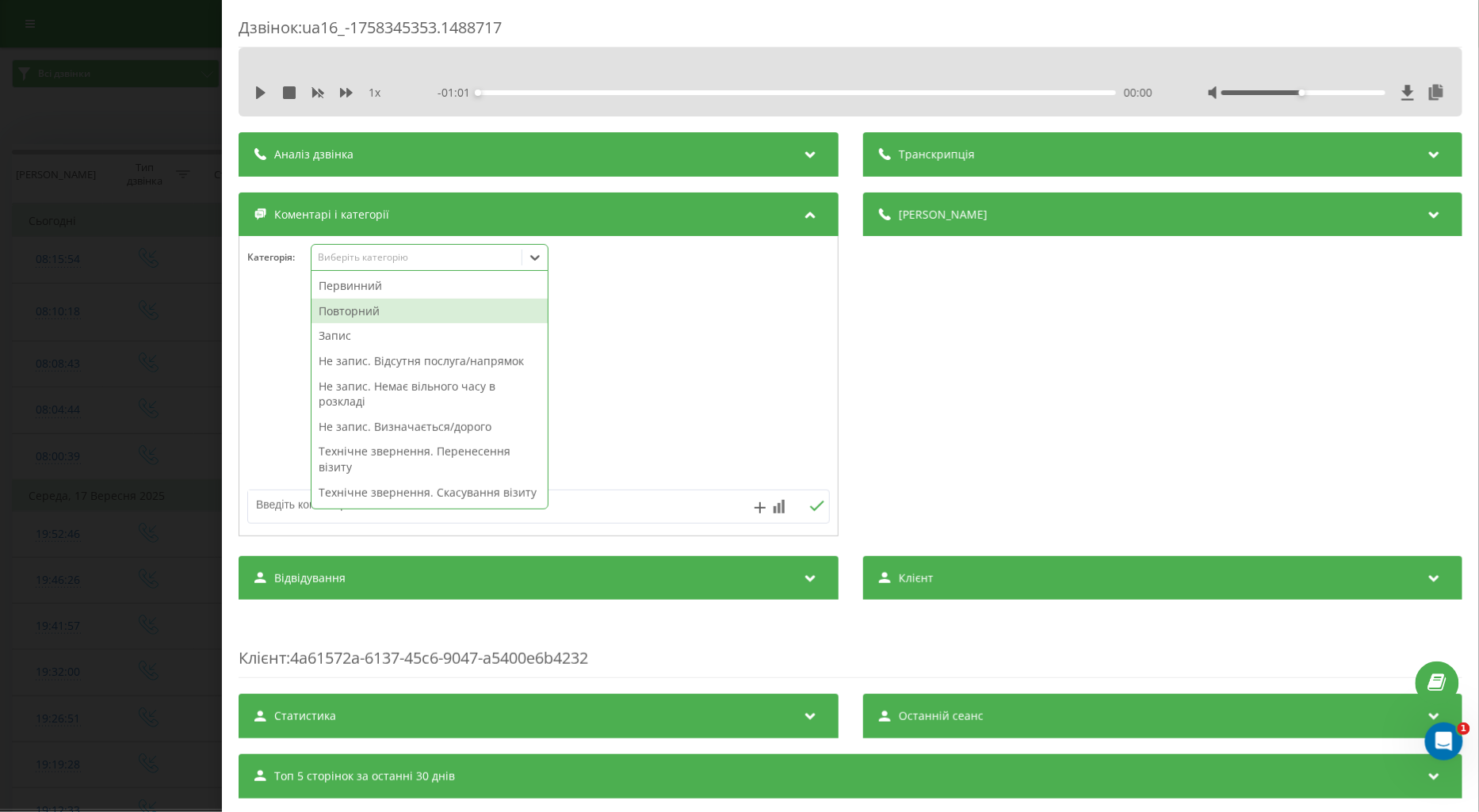
click at [354, 310] on div "Повторний" at bounding box center [429, 311] width 236 height 25
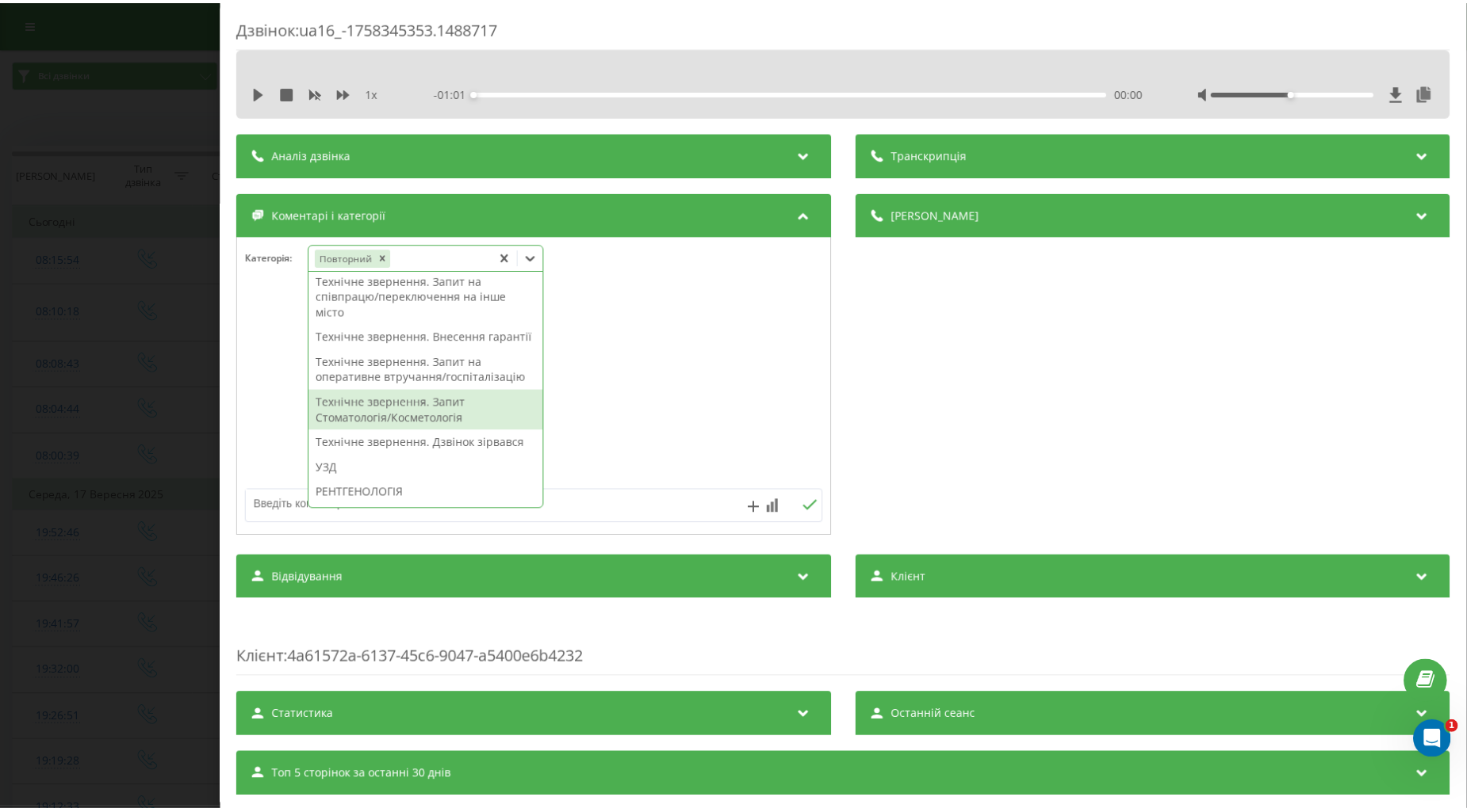
scroll to position [415, 0]
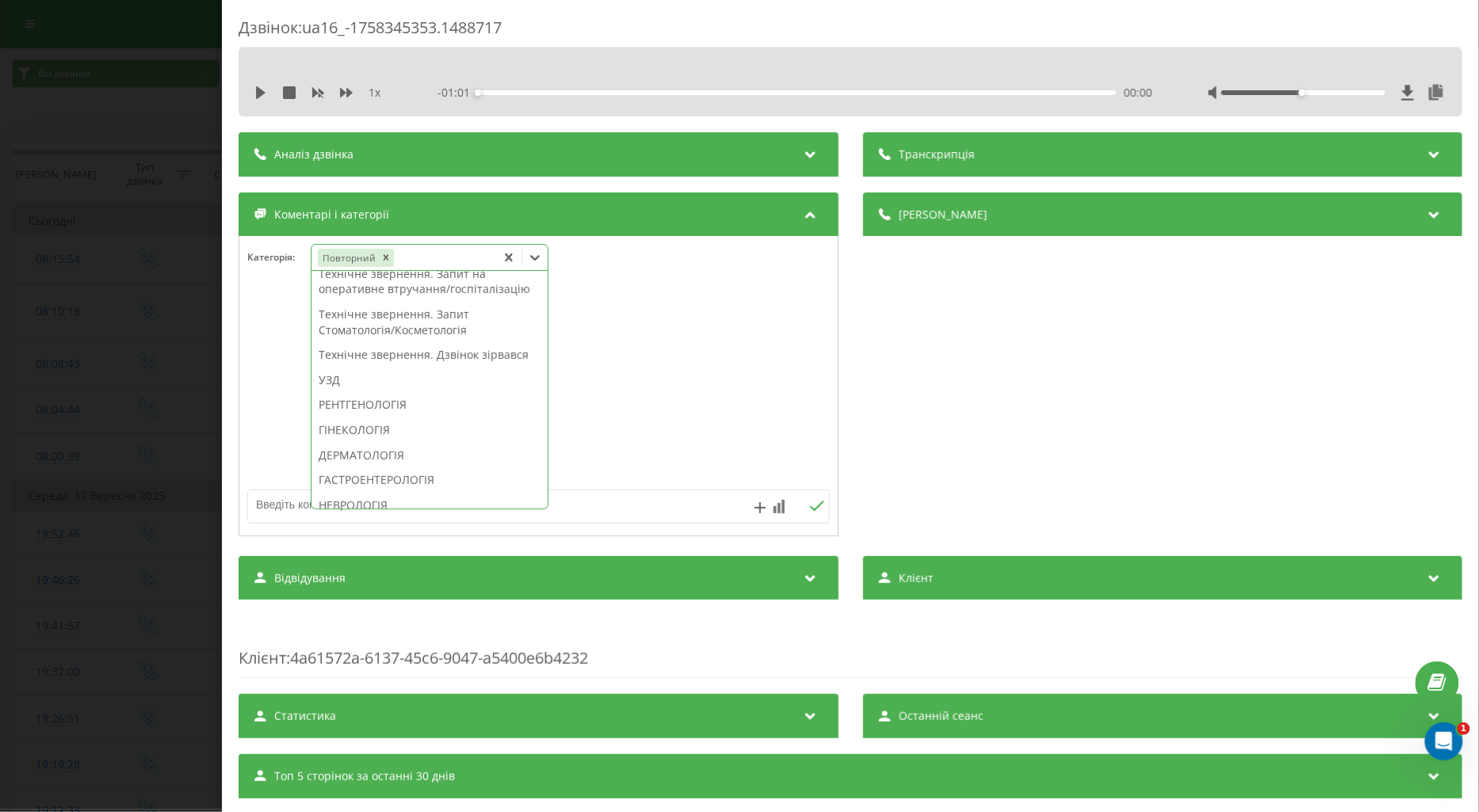
click at [357, 262] on div "Технічне звернення. Внесення гарантії" at bounding box center [429, 249] width 236 height 25
click at [272, 321] on div at bounding box center [539, 387] width 599 height 191
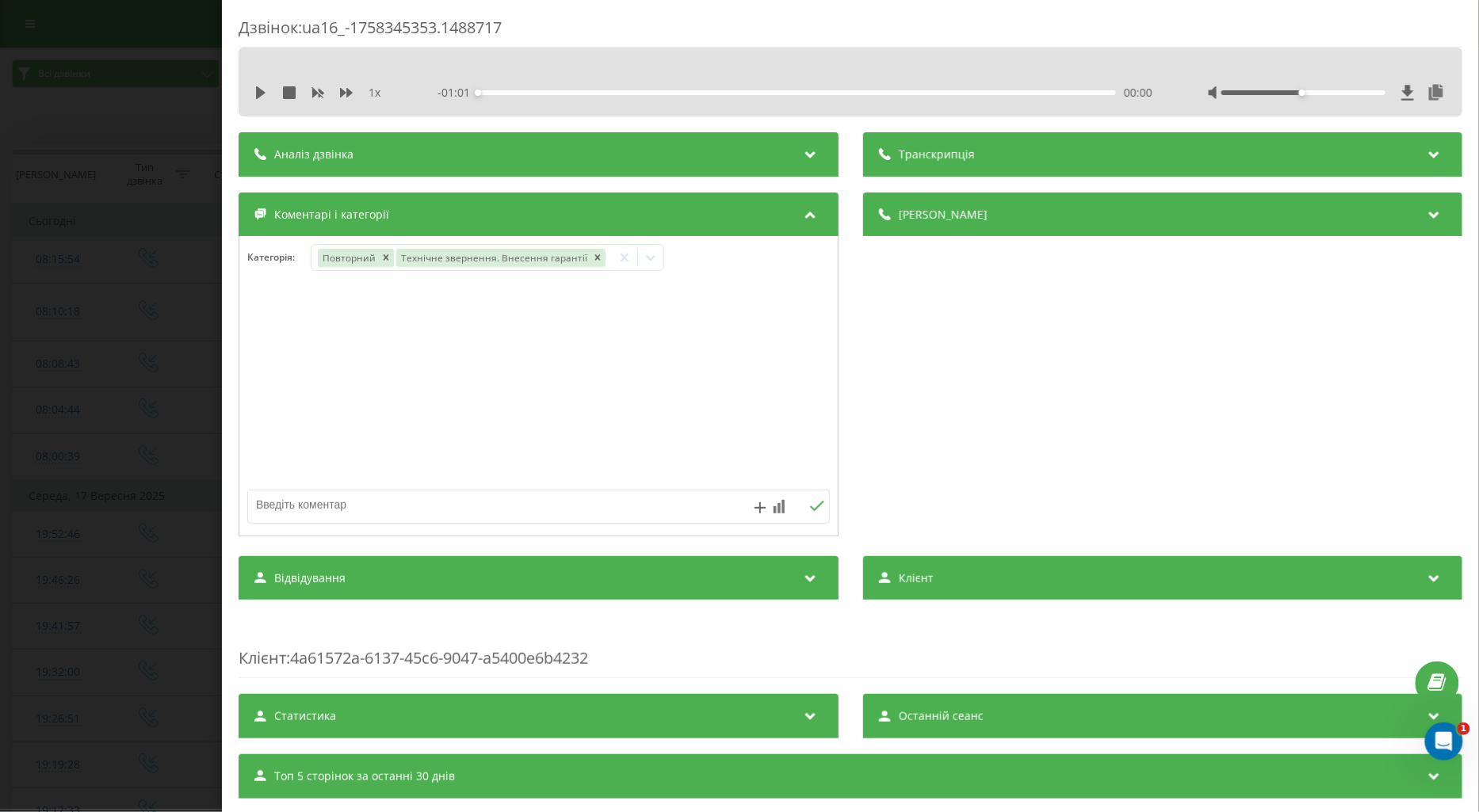
click at [173, 355] on div "Дзвінок : ua16_-1758345353.1488717 1 x - 01:01 00:00 00:00 Транскрипція Для AI-…" at bounding box center [740, 406] width 1479 height 812
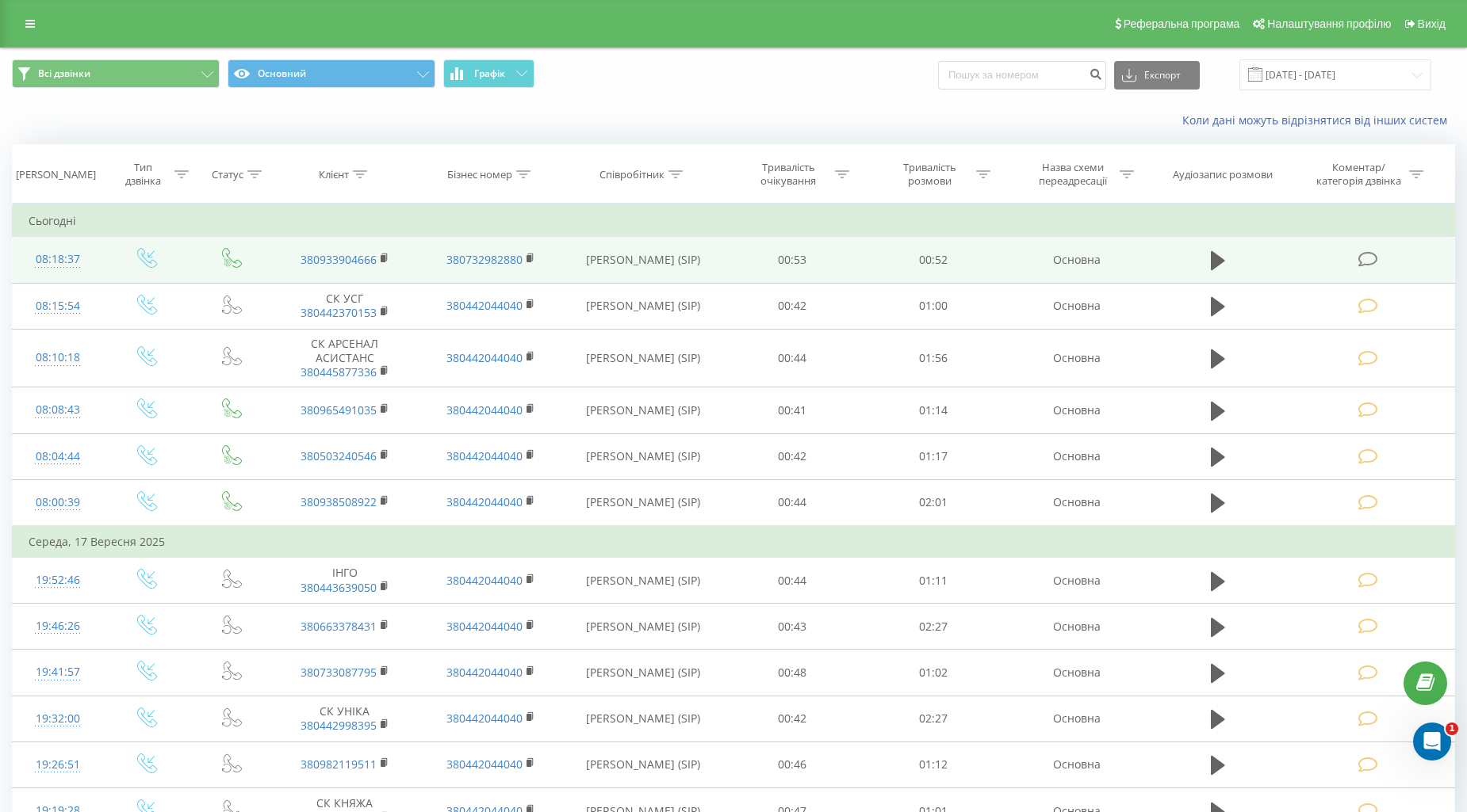
click at [1357, 257] on td at bounding box center [1370, 260] width 169 height 46
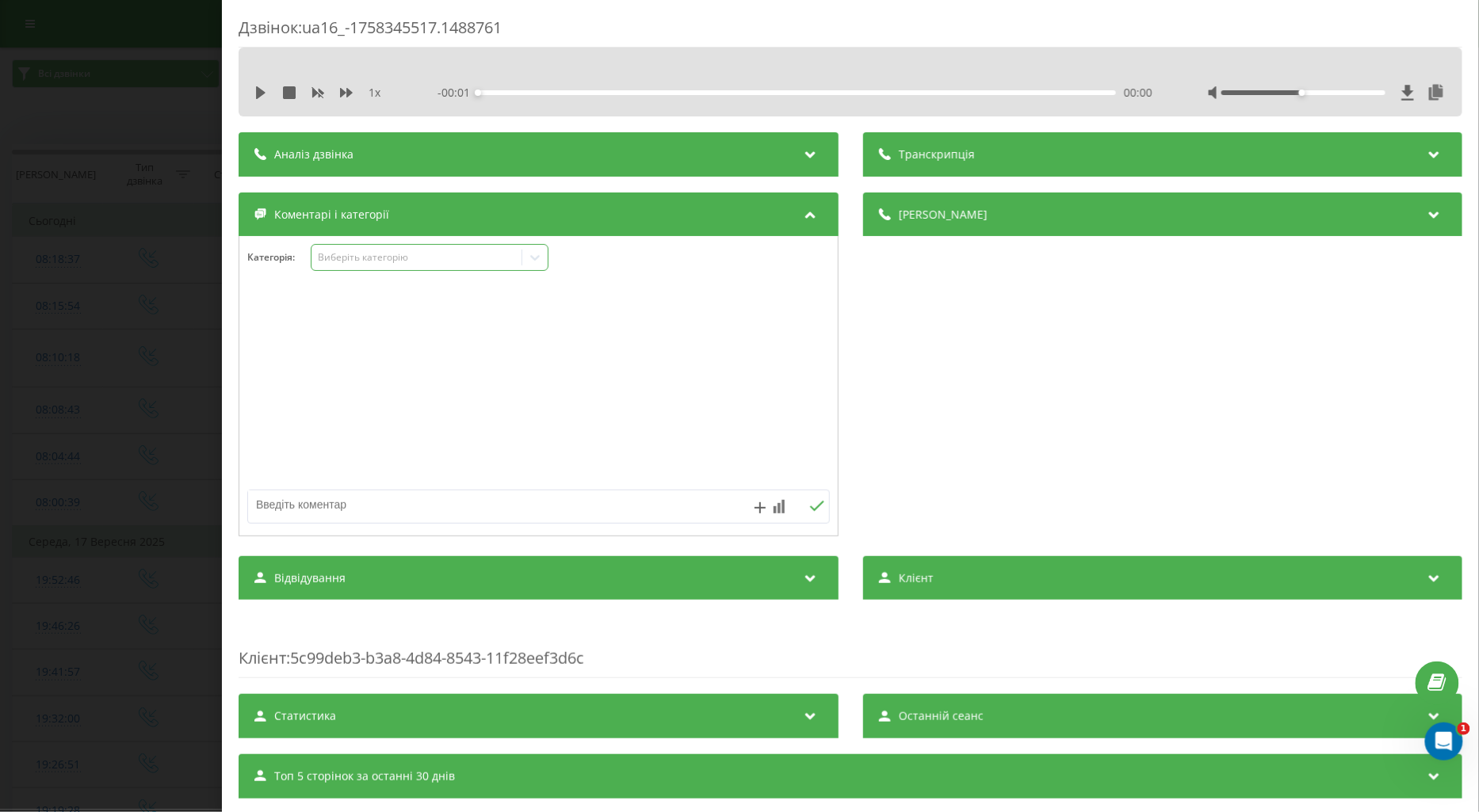
click at [357, 262] on div "Виберіть категорію" at bounding box center [416, 258] width 198 height 13
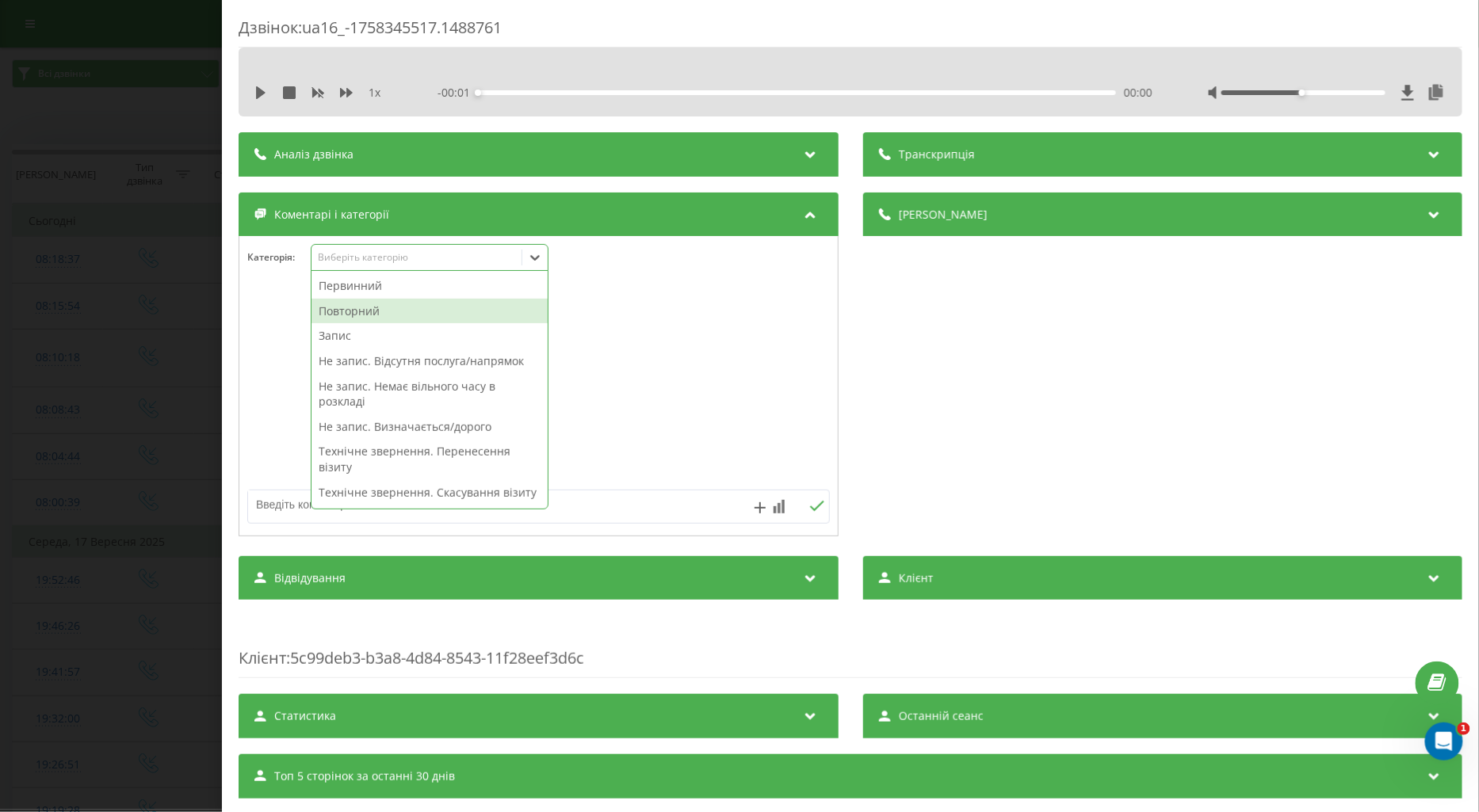
click at [339, 309] on div "Повторний" at bounding box center [429, 311] width 236 height 25
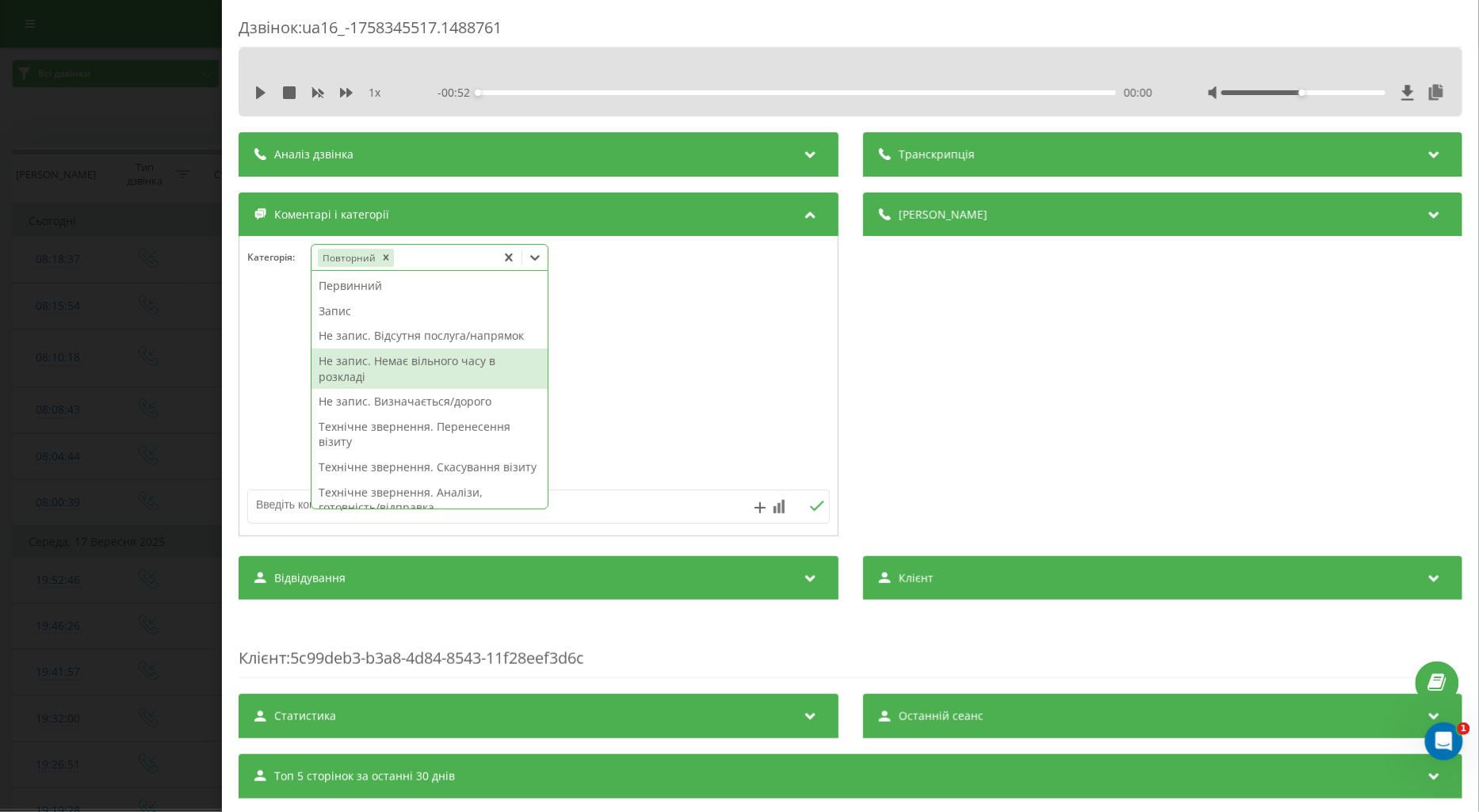
click at [409, 366] on div "Не запис. Немає вільного часу в розкладі" at bounding box center [429, 368] width 236 height 40
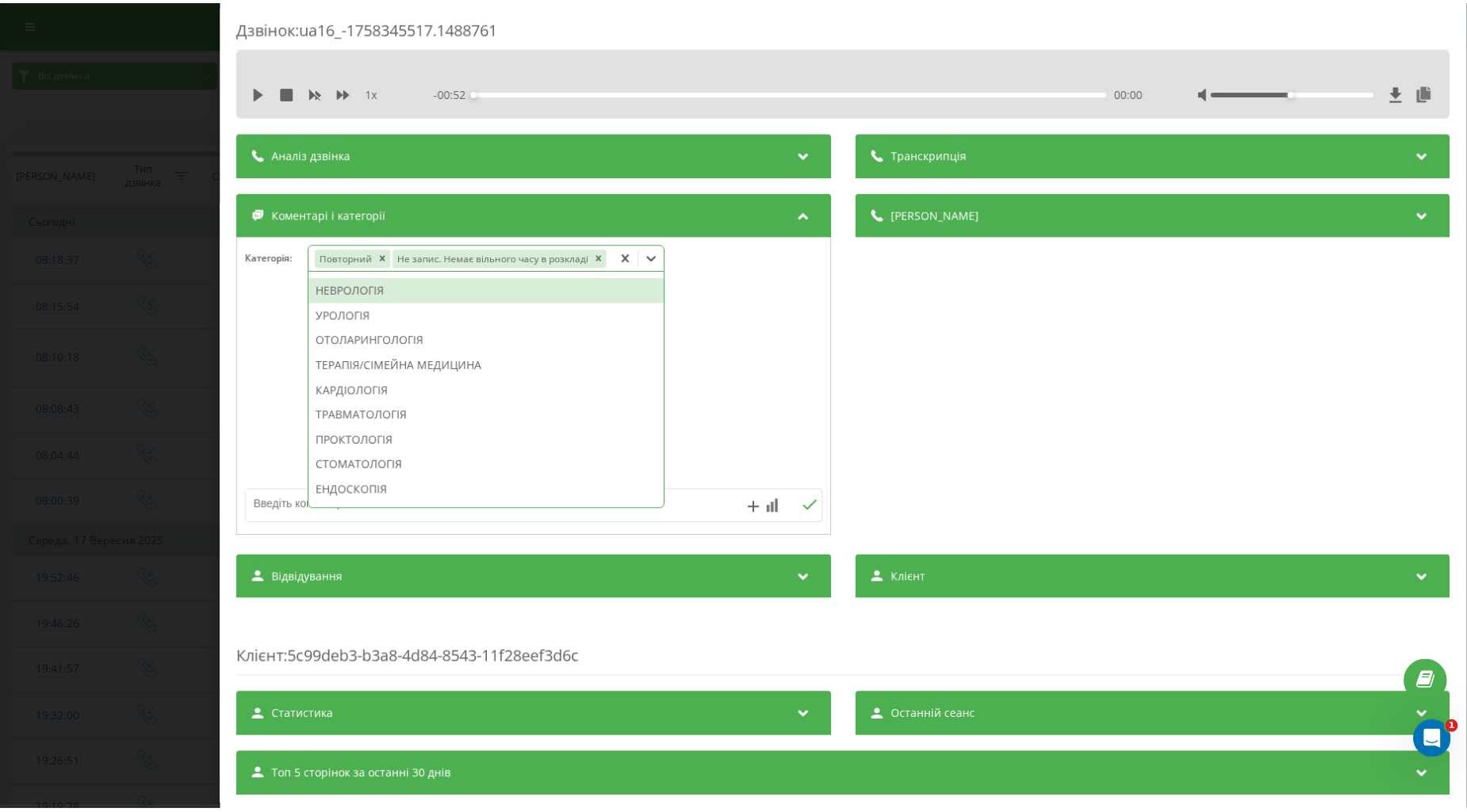
scroll to position [394, 0]
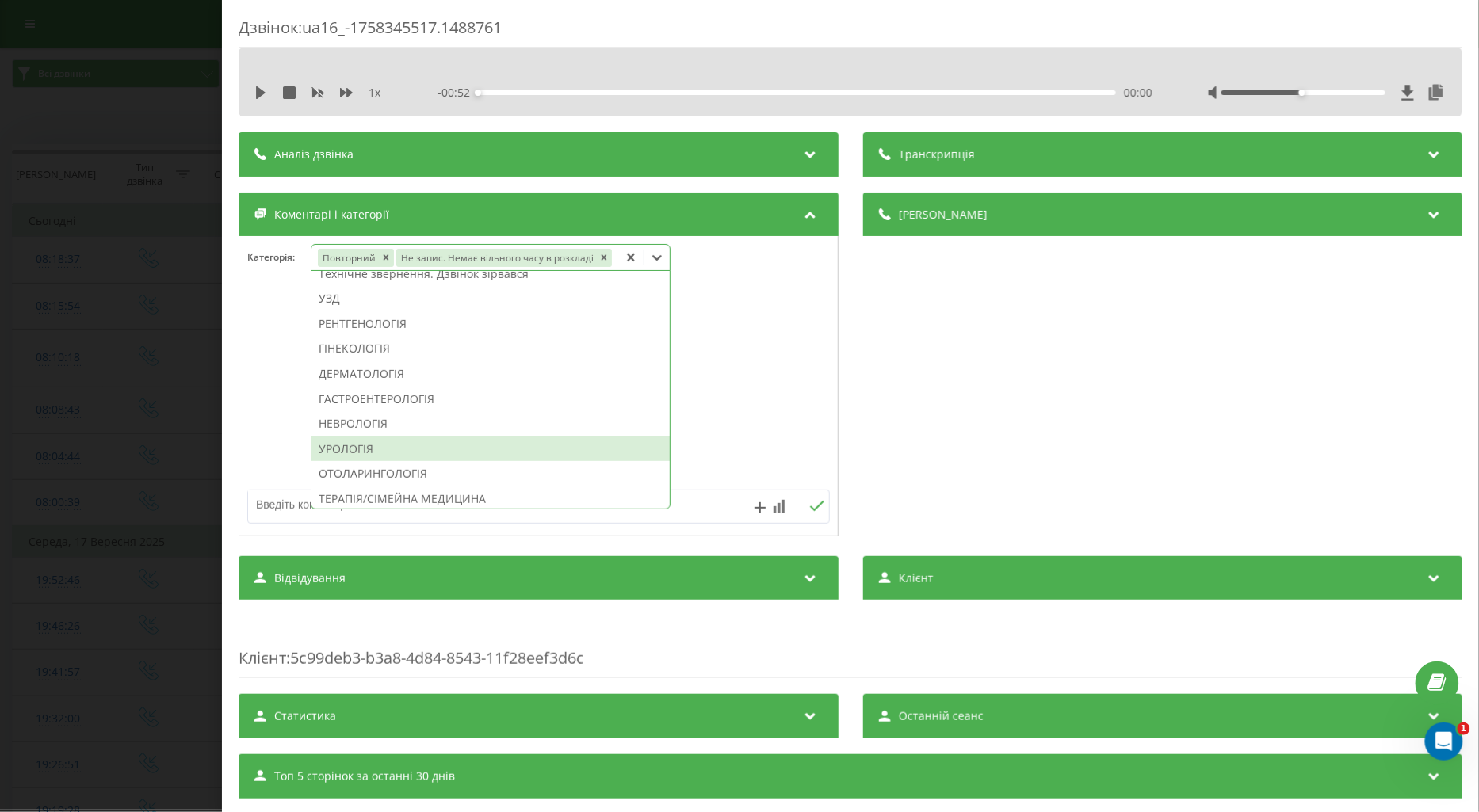
click at [345, 442] on div "УРОЛОГІЯ" at bounding box center [491, 449] width 358 height 25
click at [263, 505] on textarea at bounding box center [480, 505] width 465 height 29
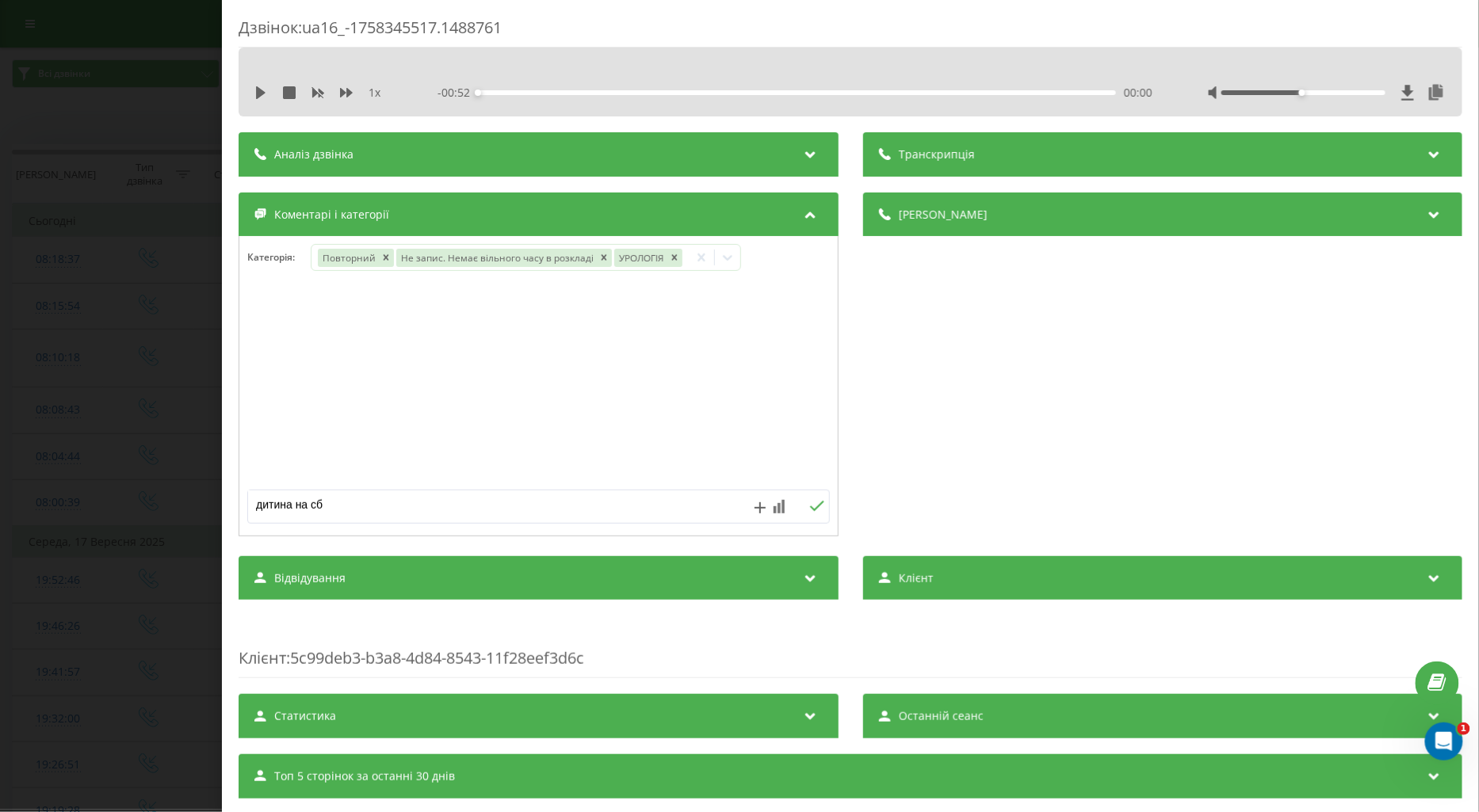
type textarea "дитина на сб"
click at [809, 509] on icon at bounding box center [816, 506] width 15 height 11
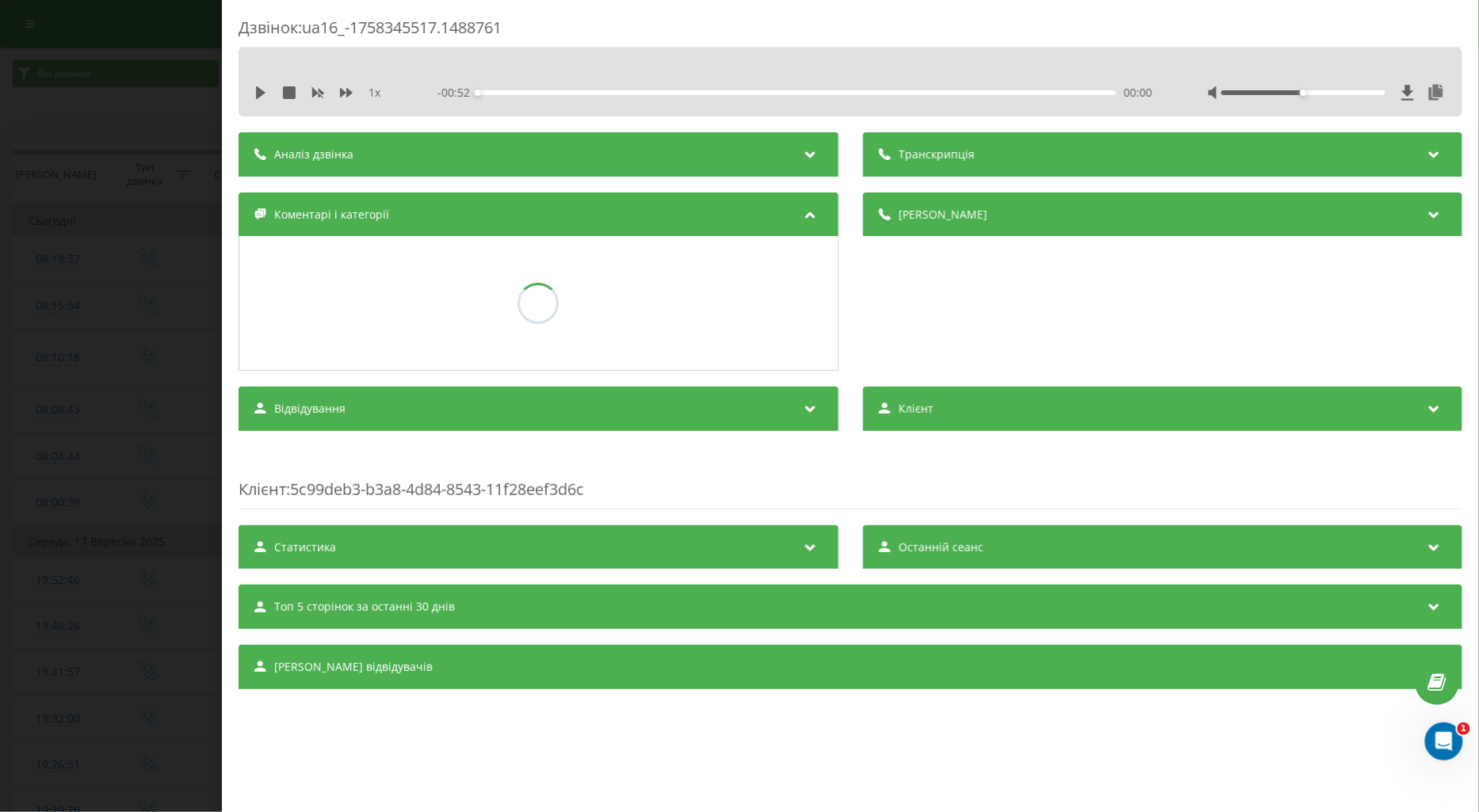
click at [112, 314] on div "Дзвінок : ua16_-1758345517.1488761 1 x - 00:52 00:00 00:00 Транскрипція Для AI-…" at bounding box center [740, 406] width 1479 height 812
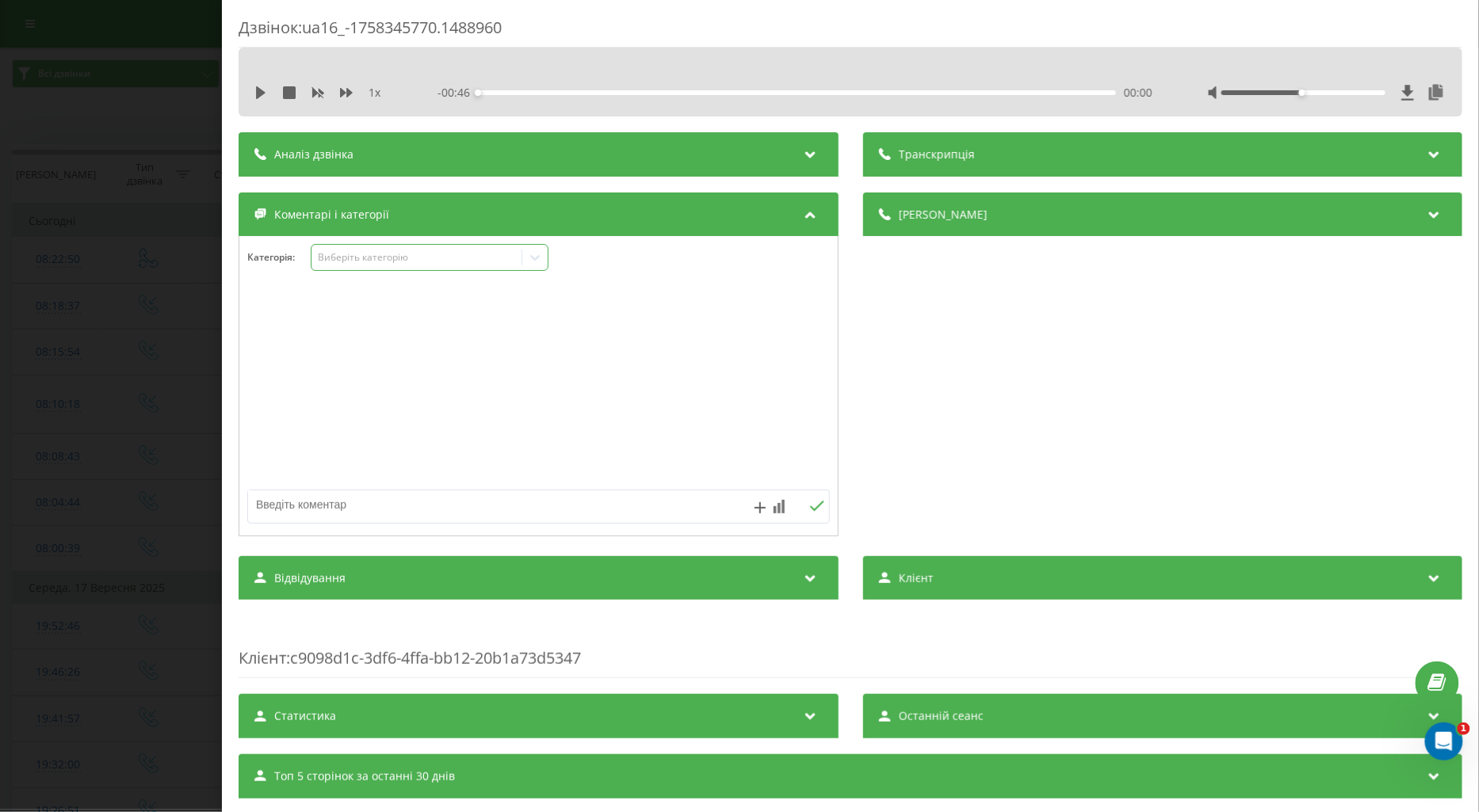
click at [330, 259] on div "Виберіть категорію" at bounding box center [416, 258] width 198 height 13
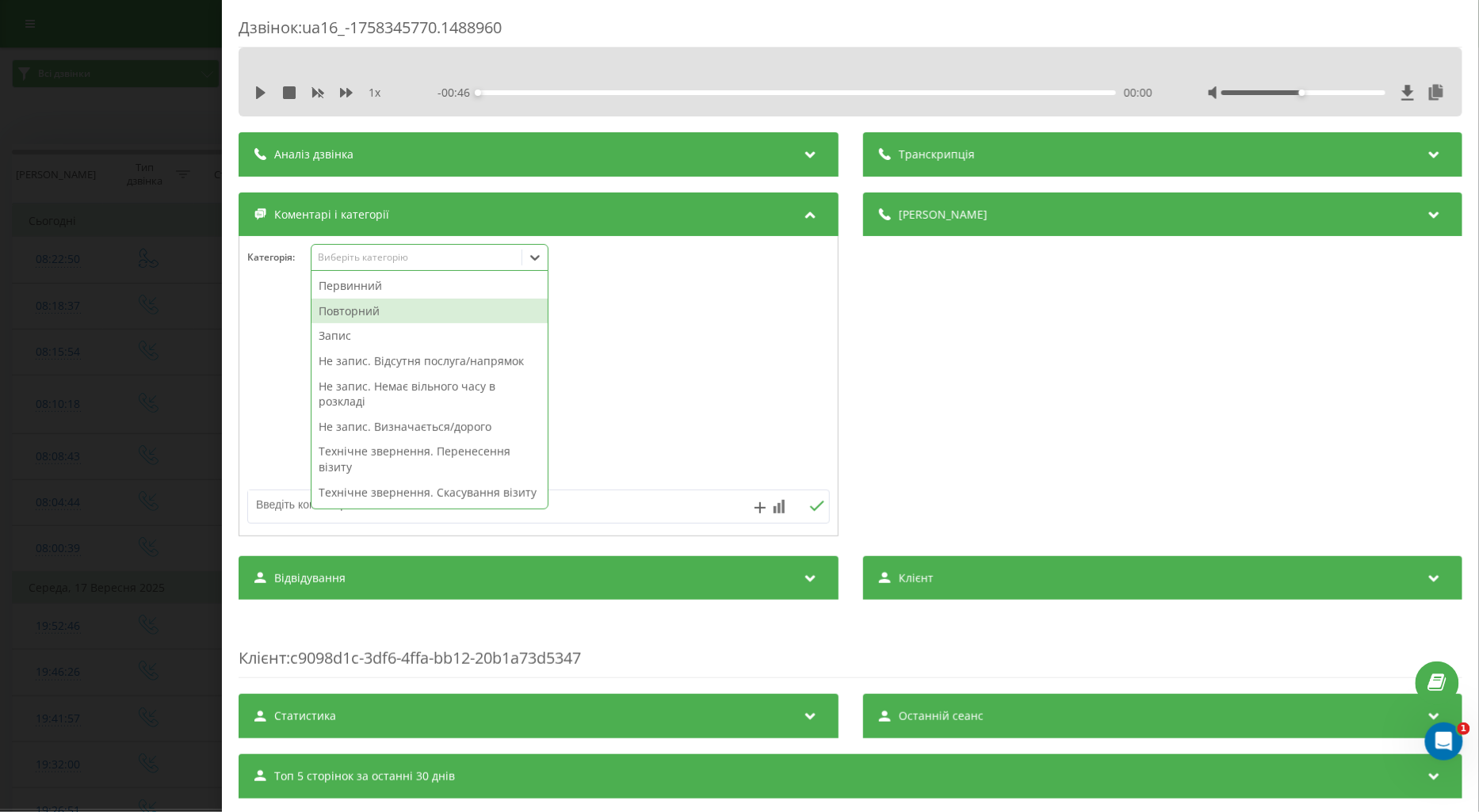
click at [348, 312] on div "Повторний" at bounding box center [429, 311] width 236 height 25
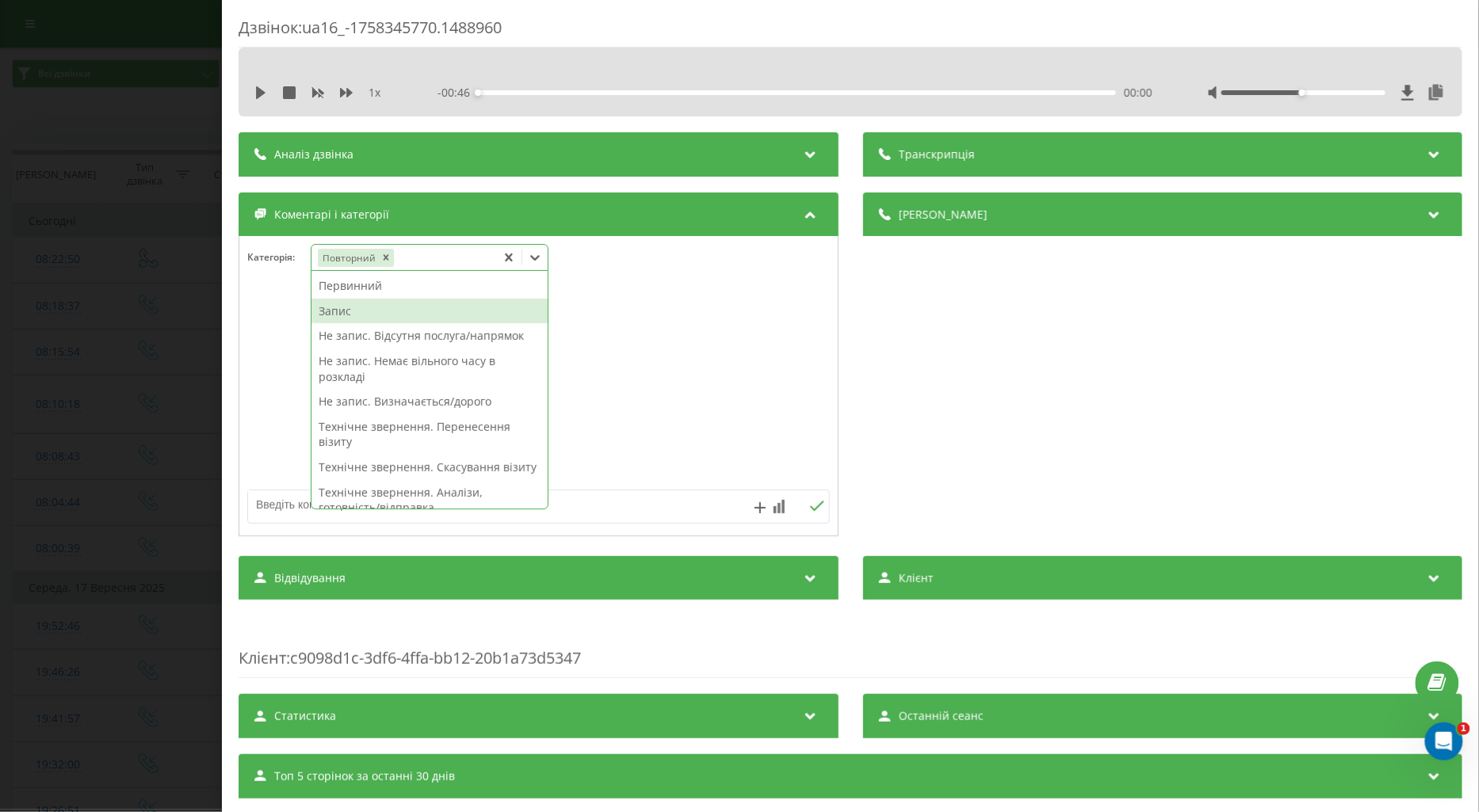
click at [343, 317] on div "Запис" at bounding box center [429, 311] width 236 height 25
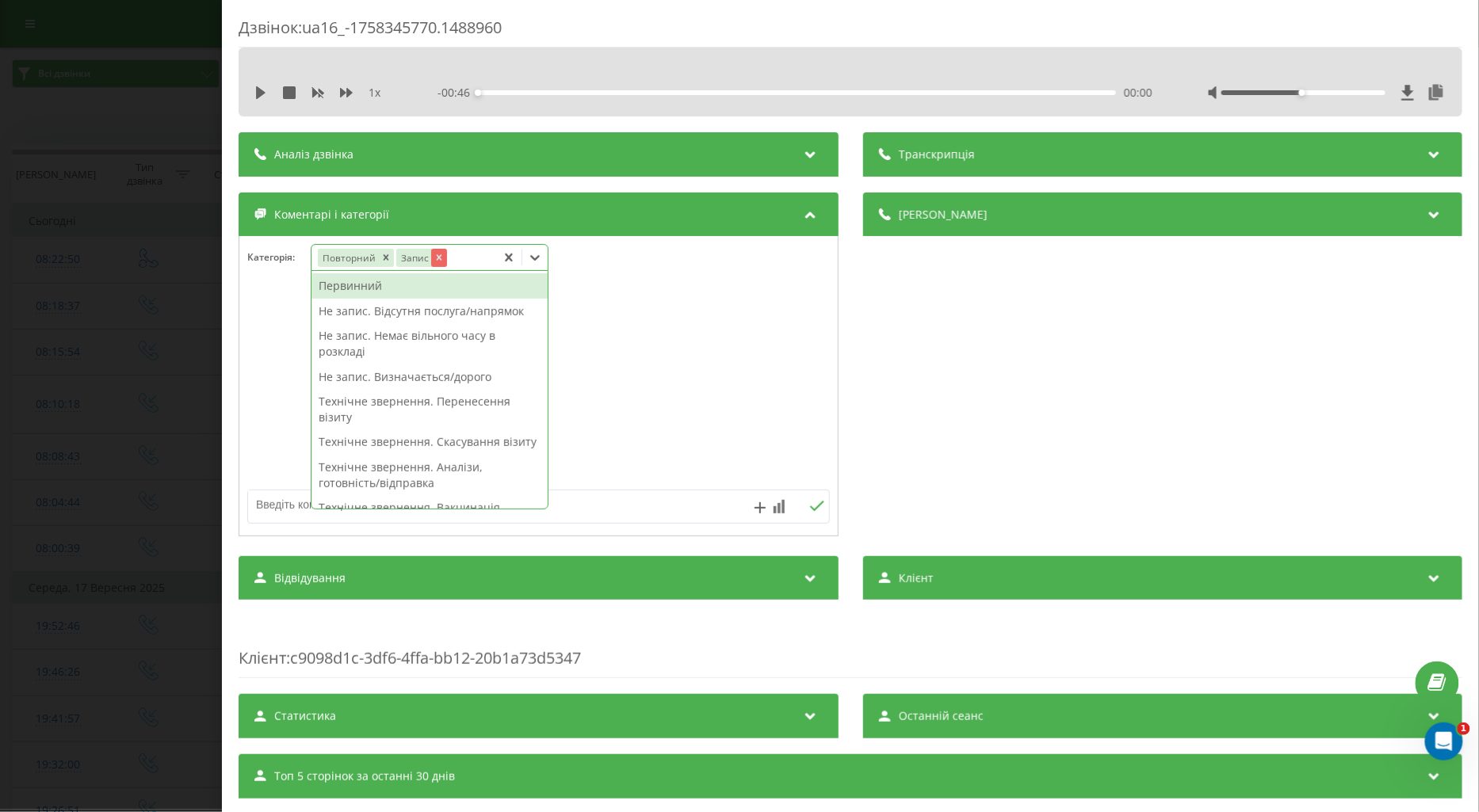
click at [437, 255] on icon "Remove Запис" at bounding box center [438, 258] width 11 height 11
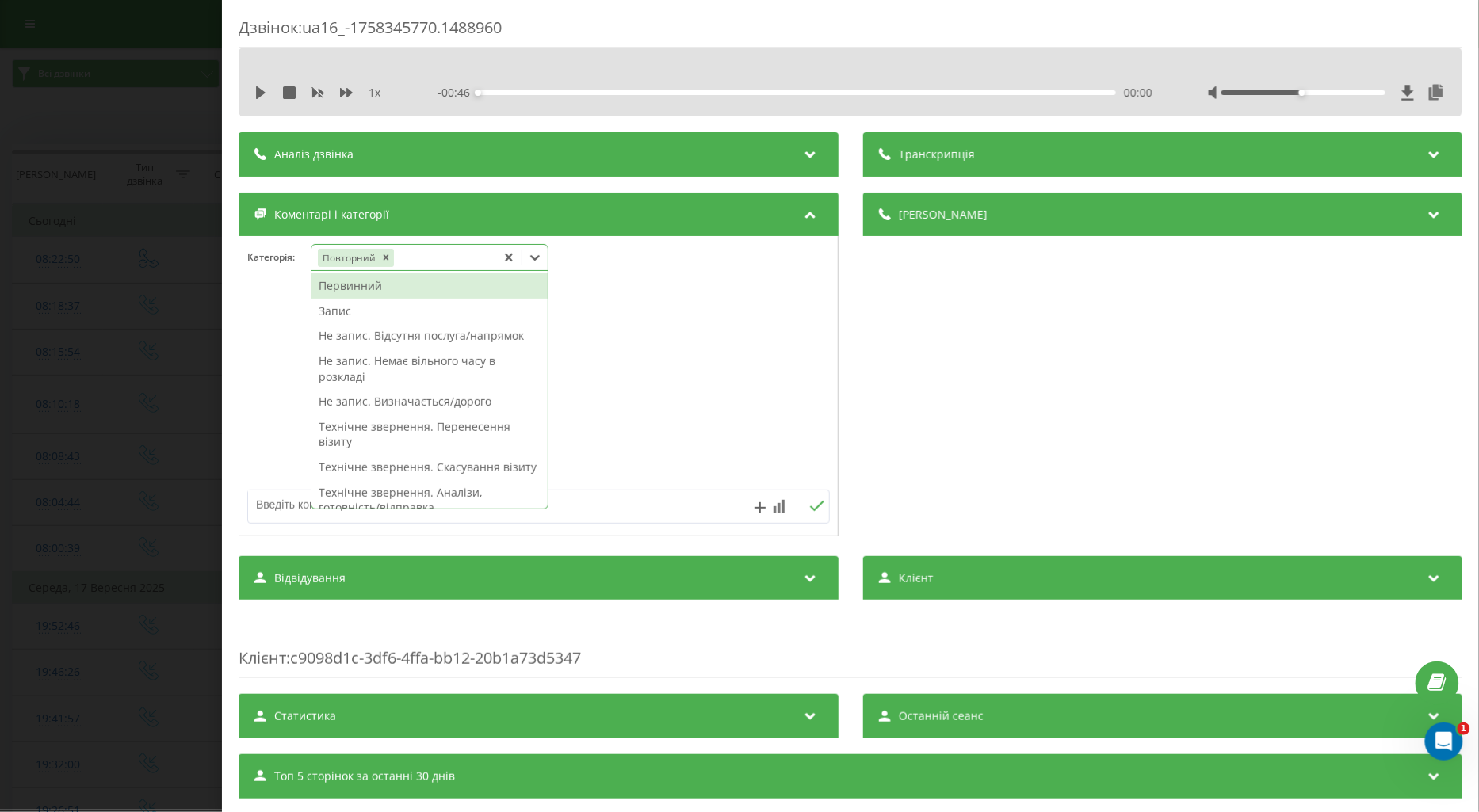
click at [366, 285] on div "Первинний" at bounding box center [429, 285] width 236 height 25
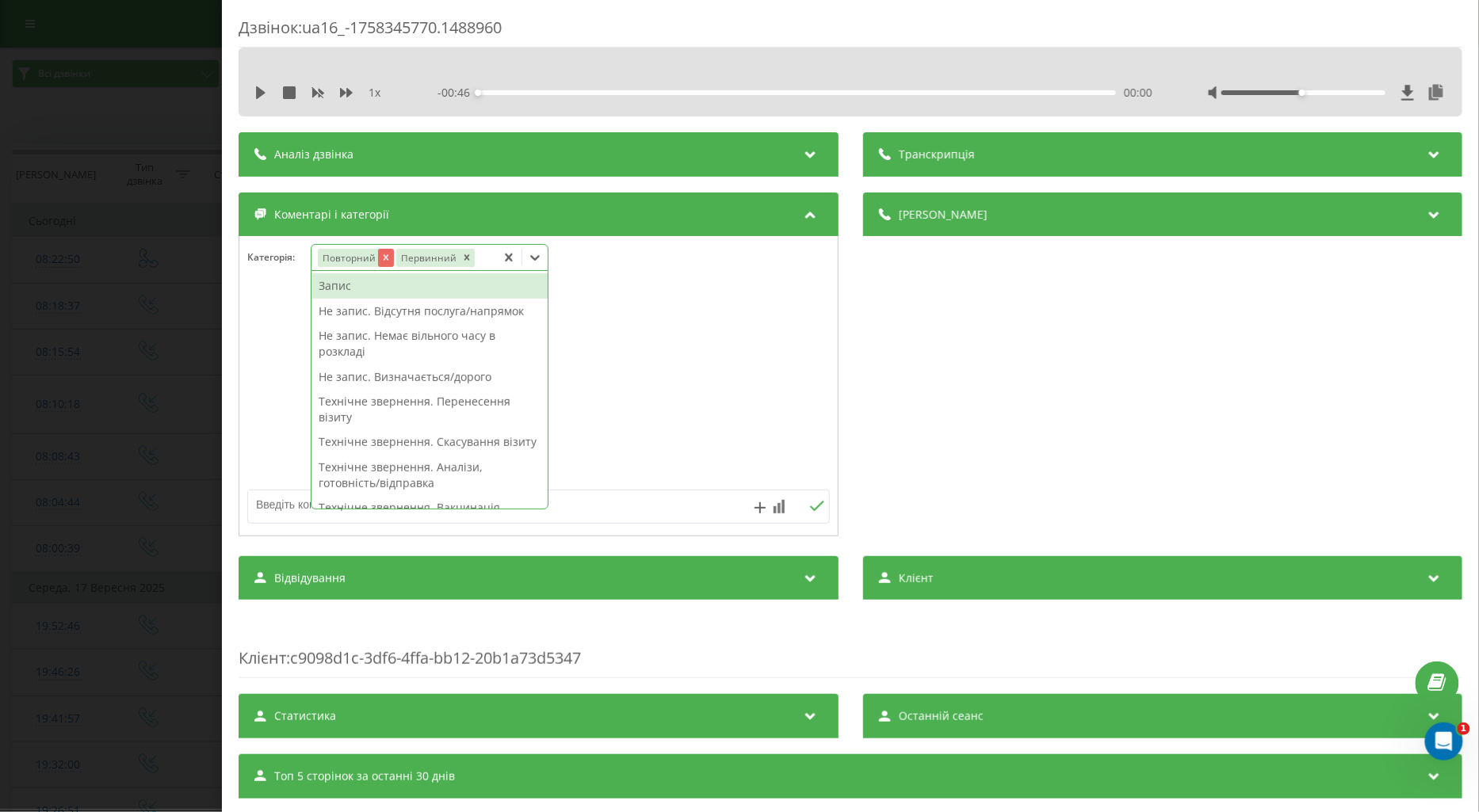
click at [384, 257] on icon "Remove Повторний" at bounding box center [385, 258] width 6 height 6
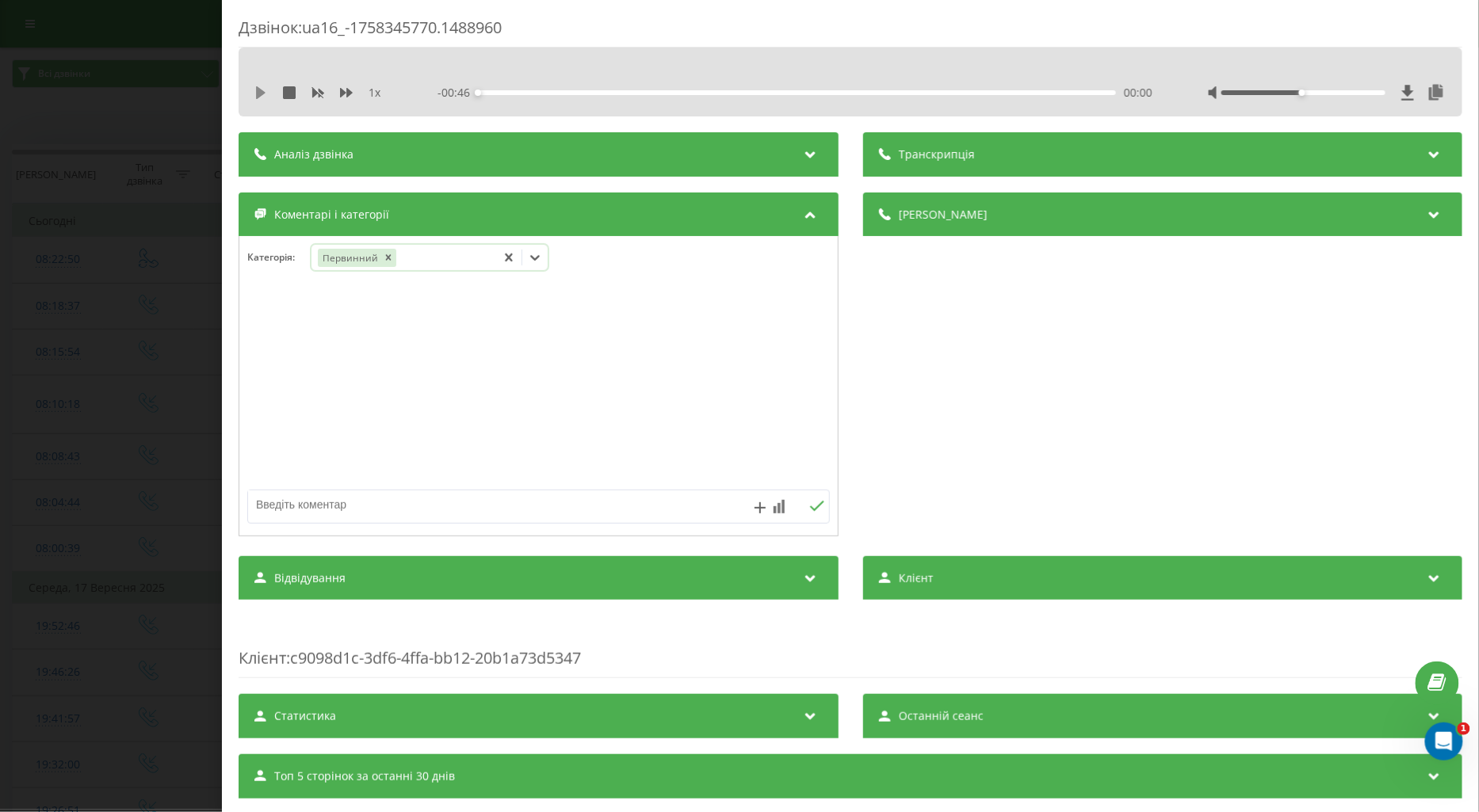
click at [256, 91] on icon at bounding box center [261, 93] width 10 height 13
click at [344, 91] on icon at bounding box center [347, 93] width 13 height 10
click at [540, 262] on icon at bounding box center [534, 257] width 16 height 16
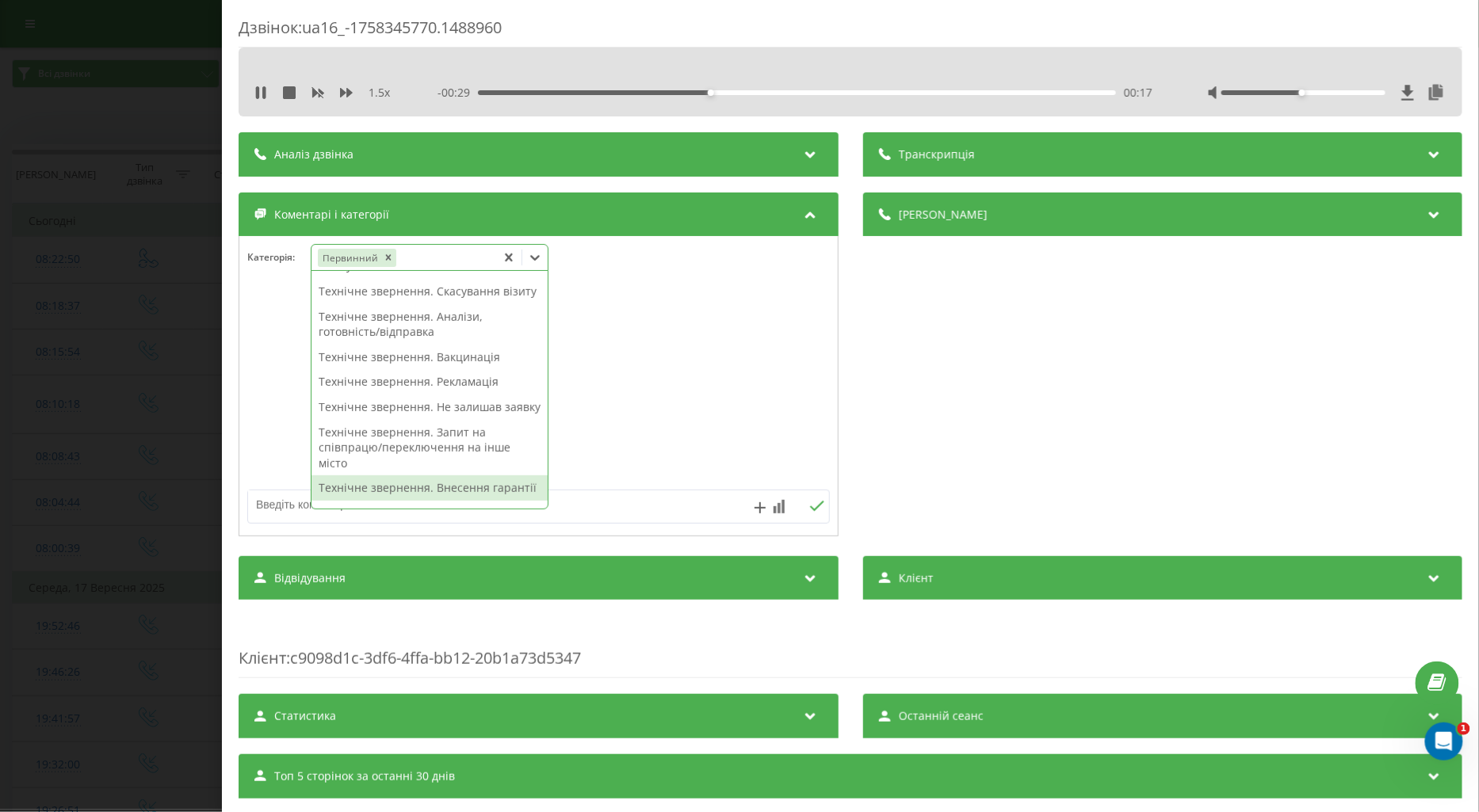
scroll to position [352, 0]
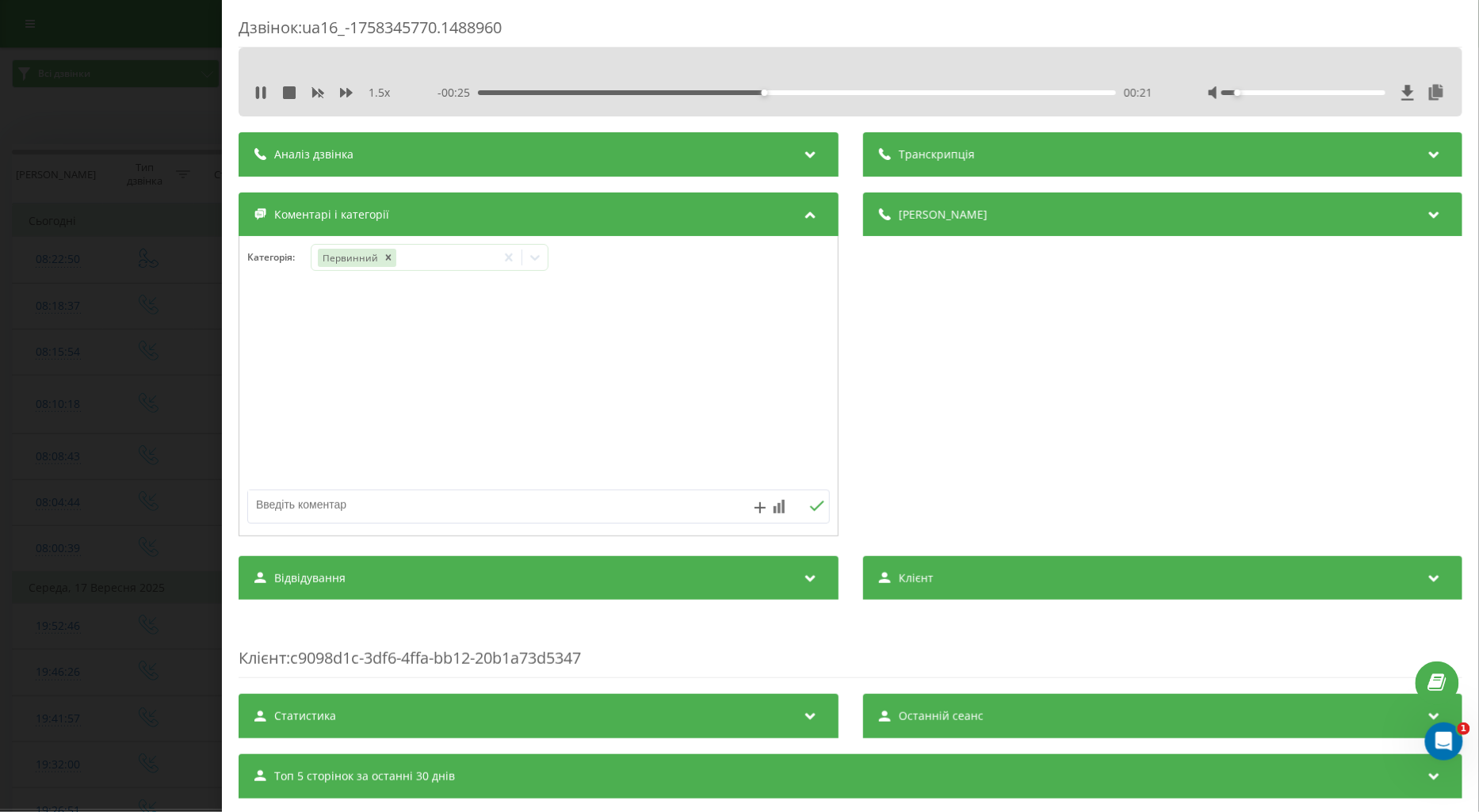
click at [1230, 91] on div at bounding box center [1303, 92] width 164 height 5
click at [539, 262] on icon at bounding box center [534, 257] width 16 height 16
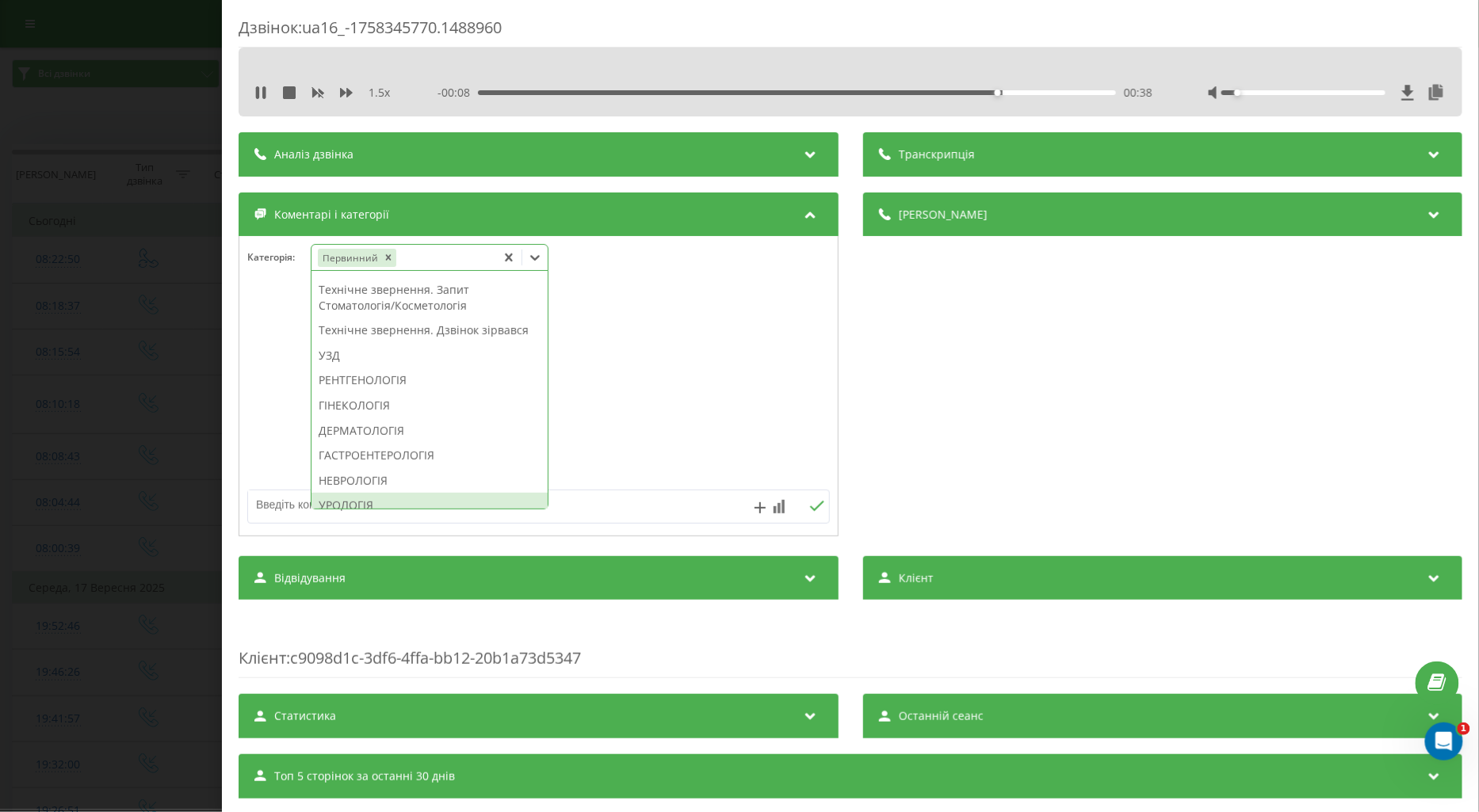
scroll to position [616, 0]
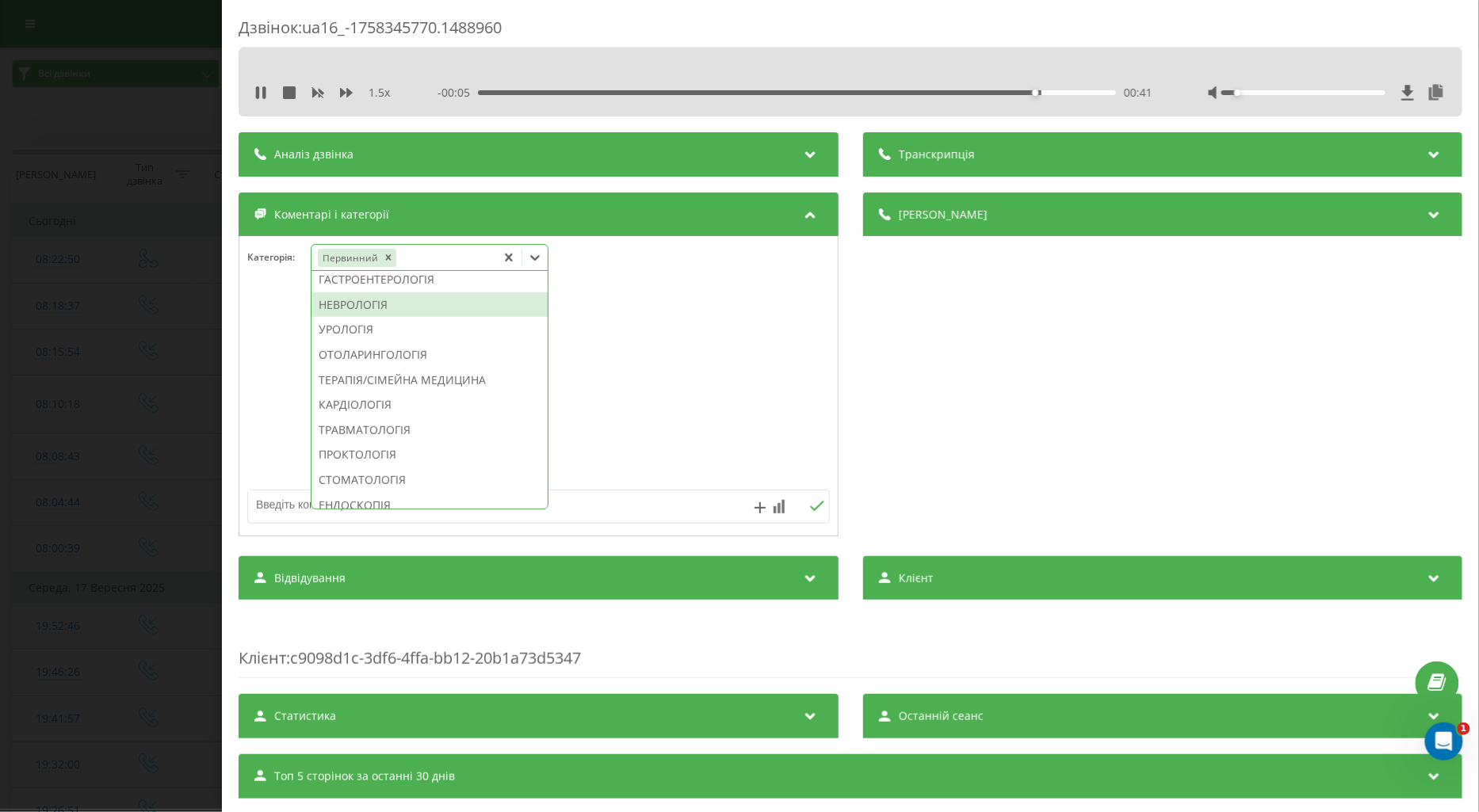
click at [352, 318] on div "НЕВРОЛОГІЯ" at bounding box center [429, 305] width 236 height 25
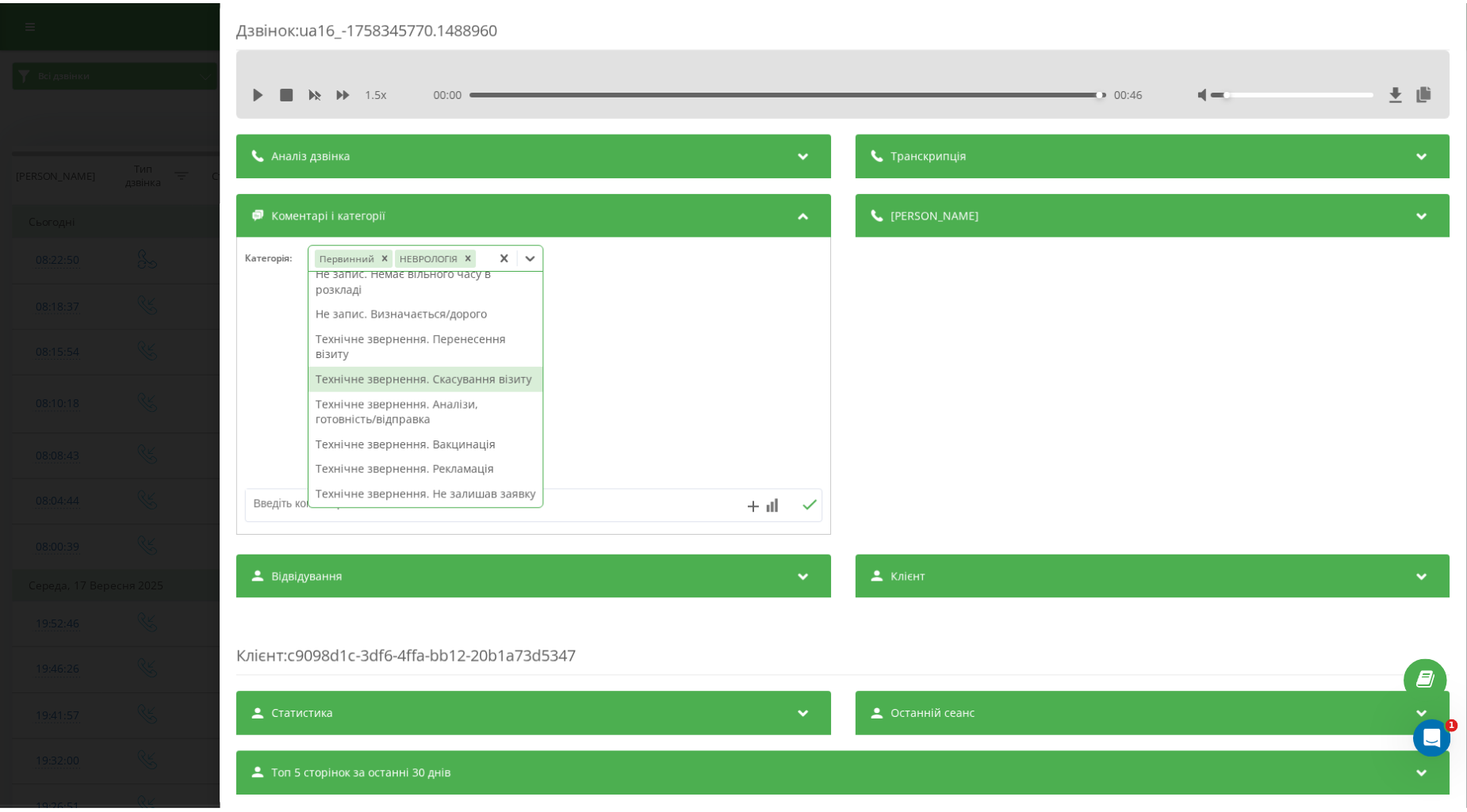
scroll to position [0, 0]
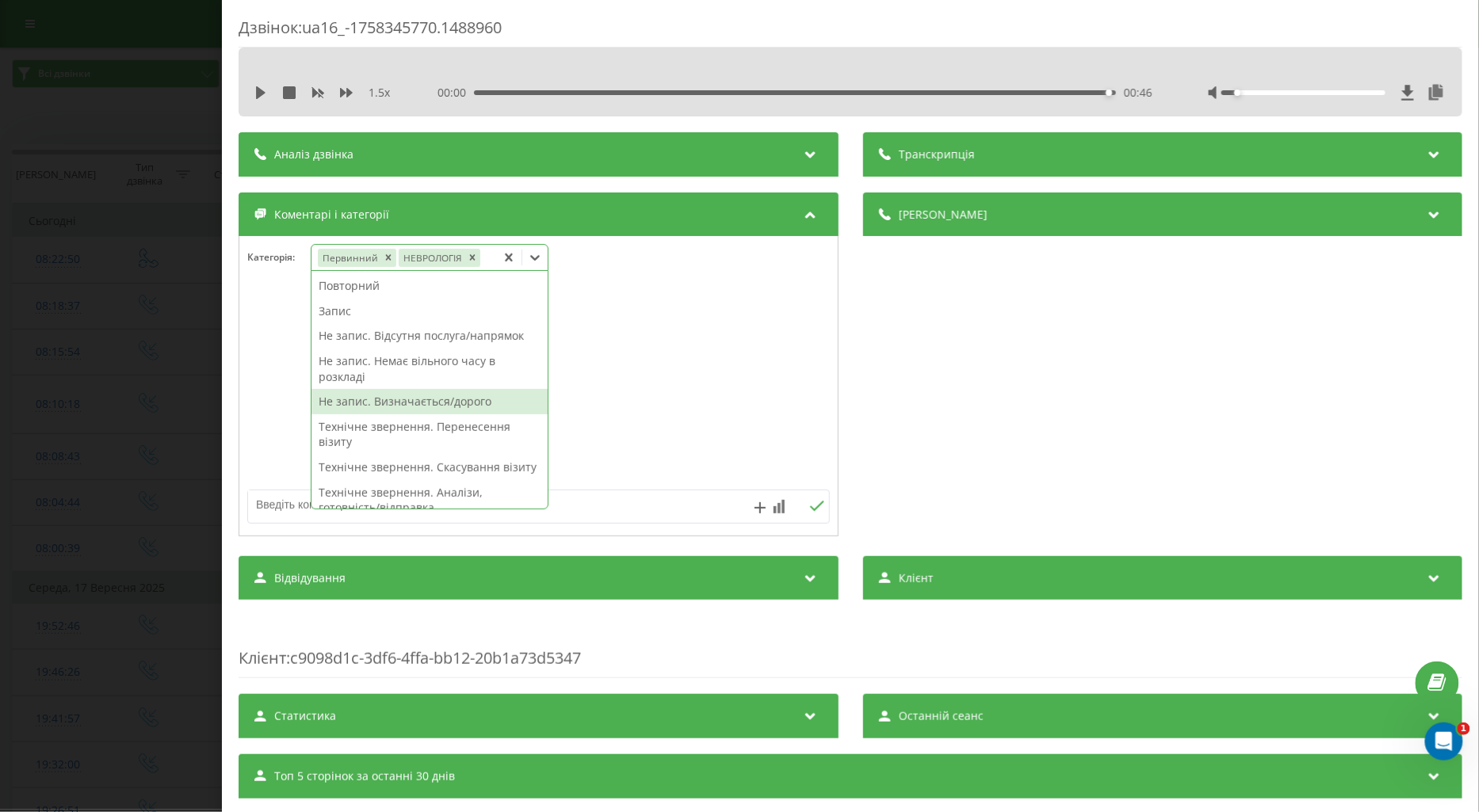
click at [281, 512] on textarea at bounding box center [480, 505] width 465 height 29
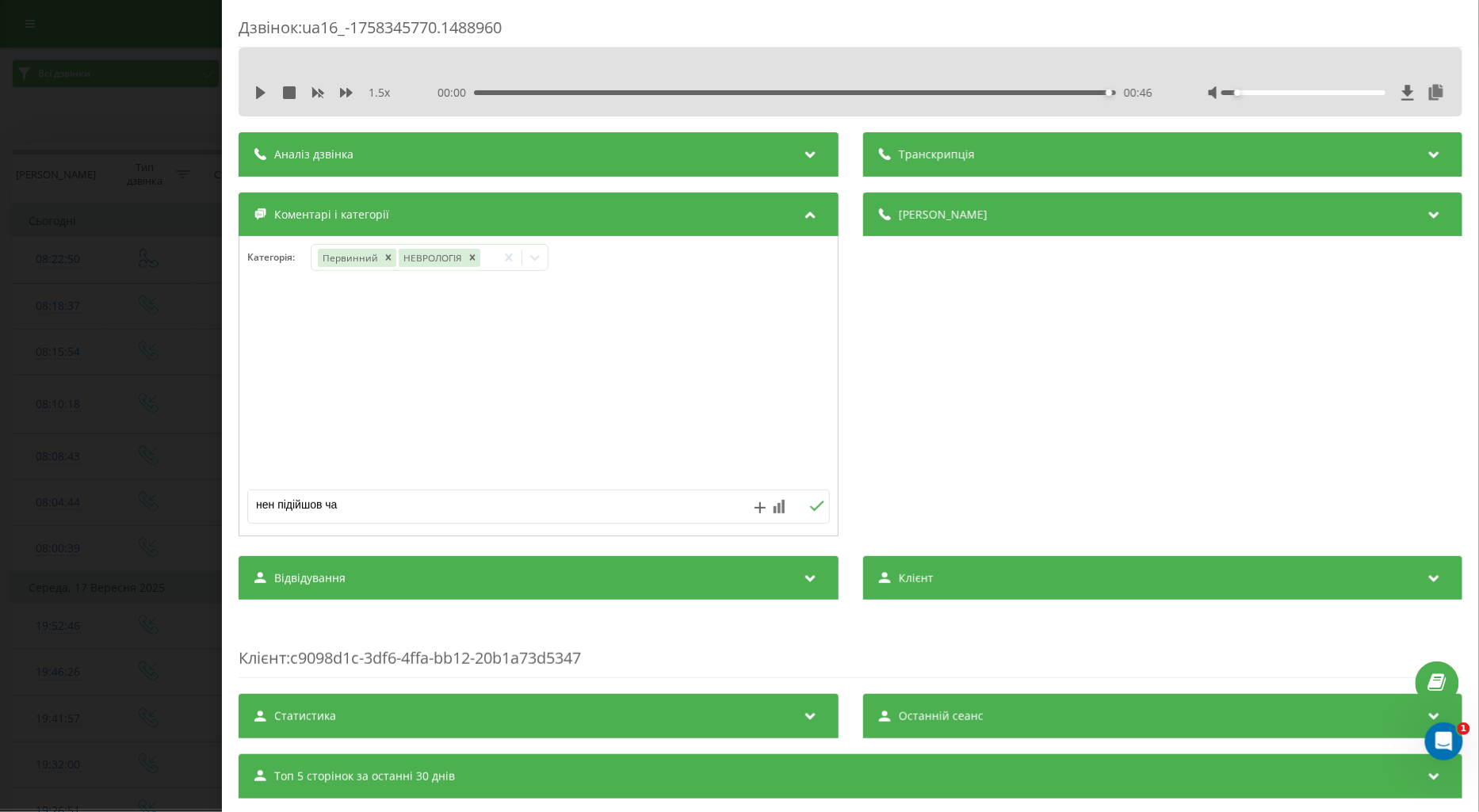
type textarea "нен підійшов час"
click at [809, 508] on icon at bounding box center [816, 506] width 15 height 11
click at [164, 366] on div "Дзвінок : ua16_-1758345770.1488960 1.5 x 00:00 00:46 00:46 Транскрипція Для AI-…" at bounding box center [740, 406] width 1479 height 812
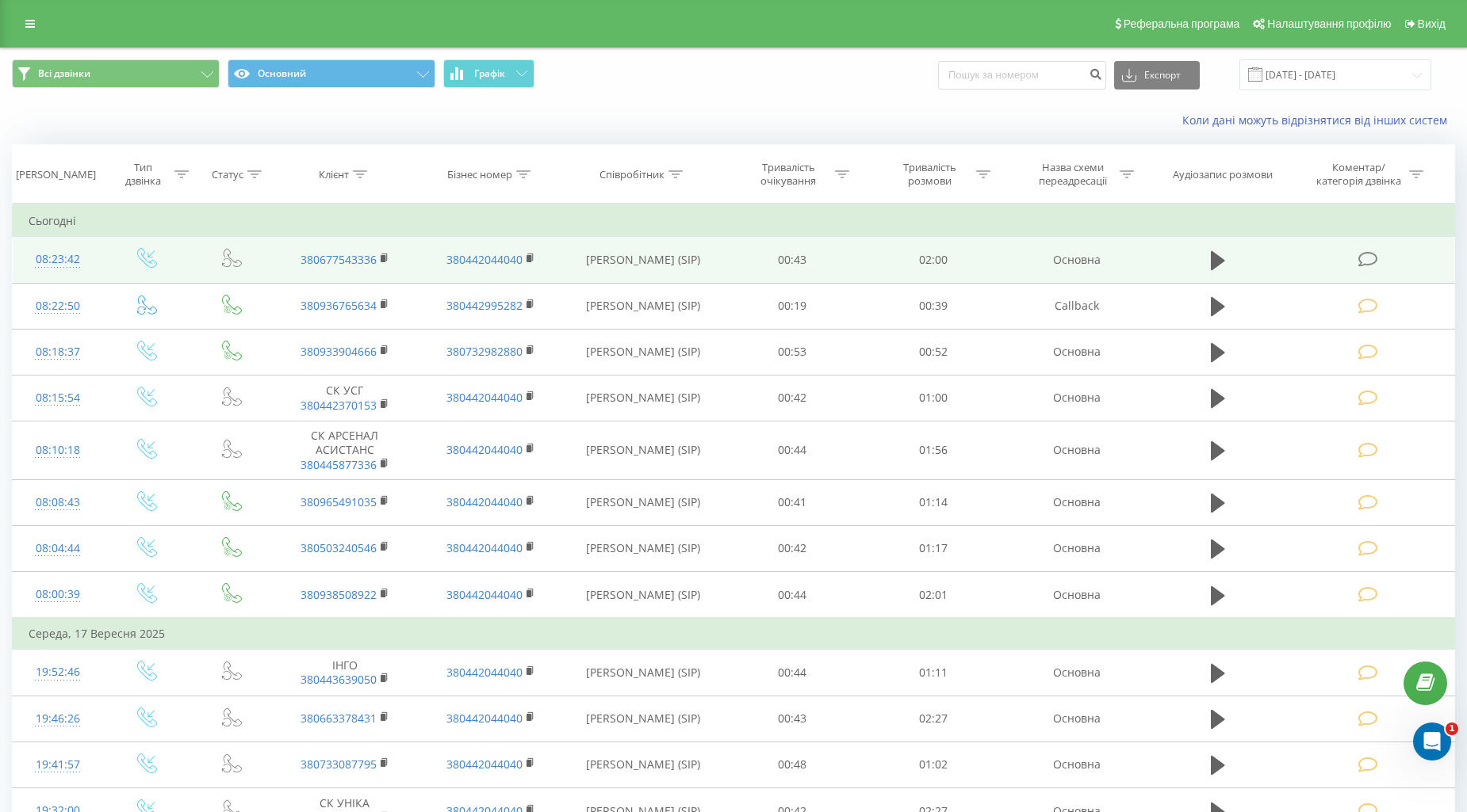
click at [1365, 260] on icon at bounding box center [1368, 259] width 20 height 16
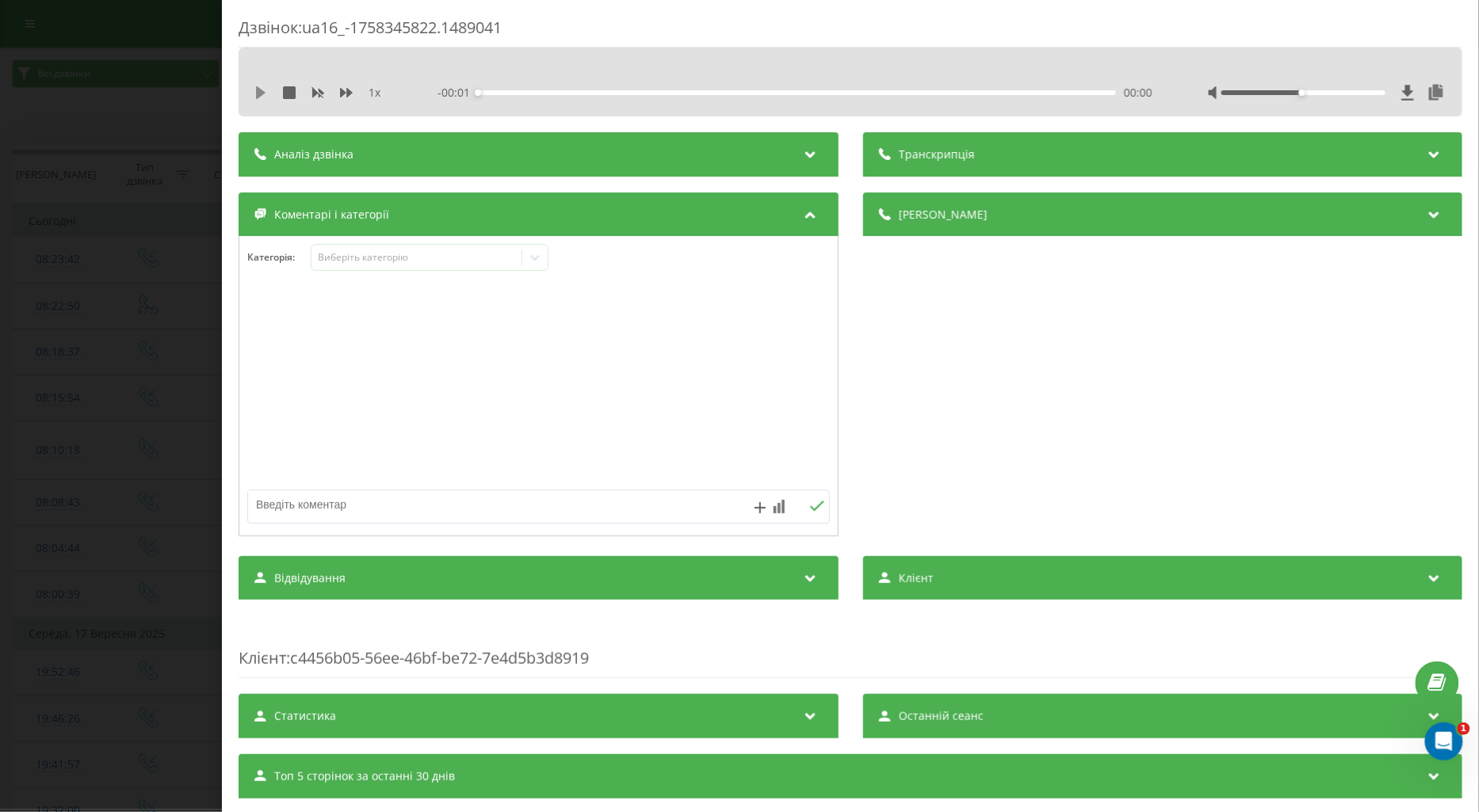
click at [259, 93] on icon at bounding box center [261, 93] width 10 height 13
click at [347, 96] on icon at bounding box center [347, 93] width 13 height 10
click at [258, 95] on icon at bounding box center [258, 93] width 3 height 13
click at [353, 260] on div "Виберіть категорію" at bounding box center [416, 258] width 198 height 13
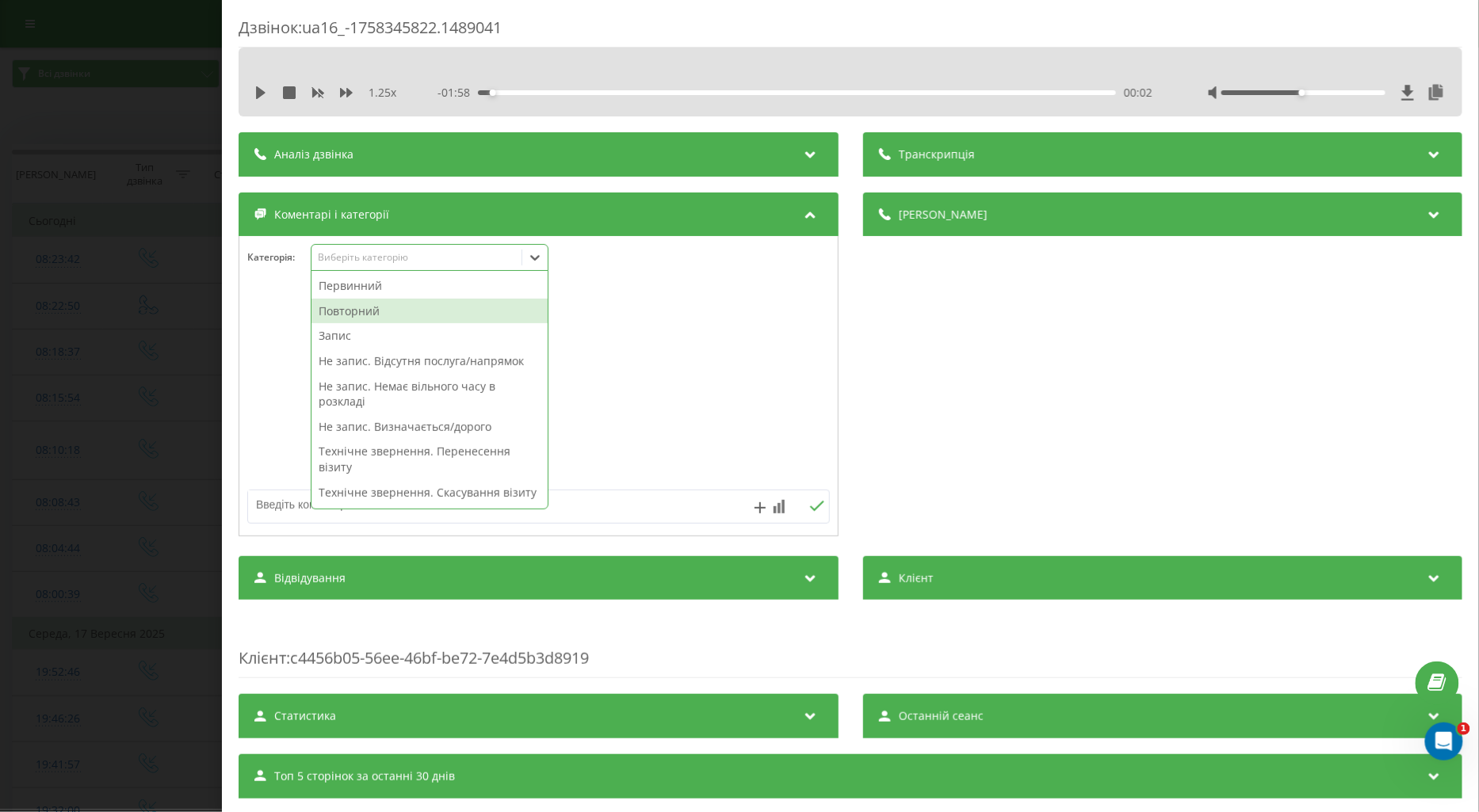
click at [357, 305] on div "Повторний" at bounding box center [429, 311] width 236 height 25
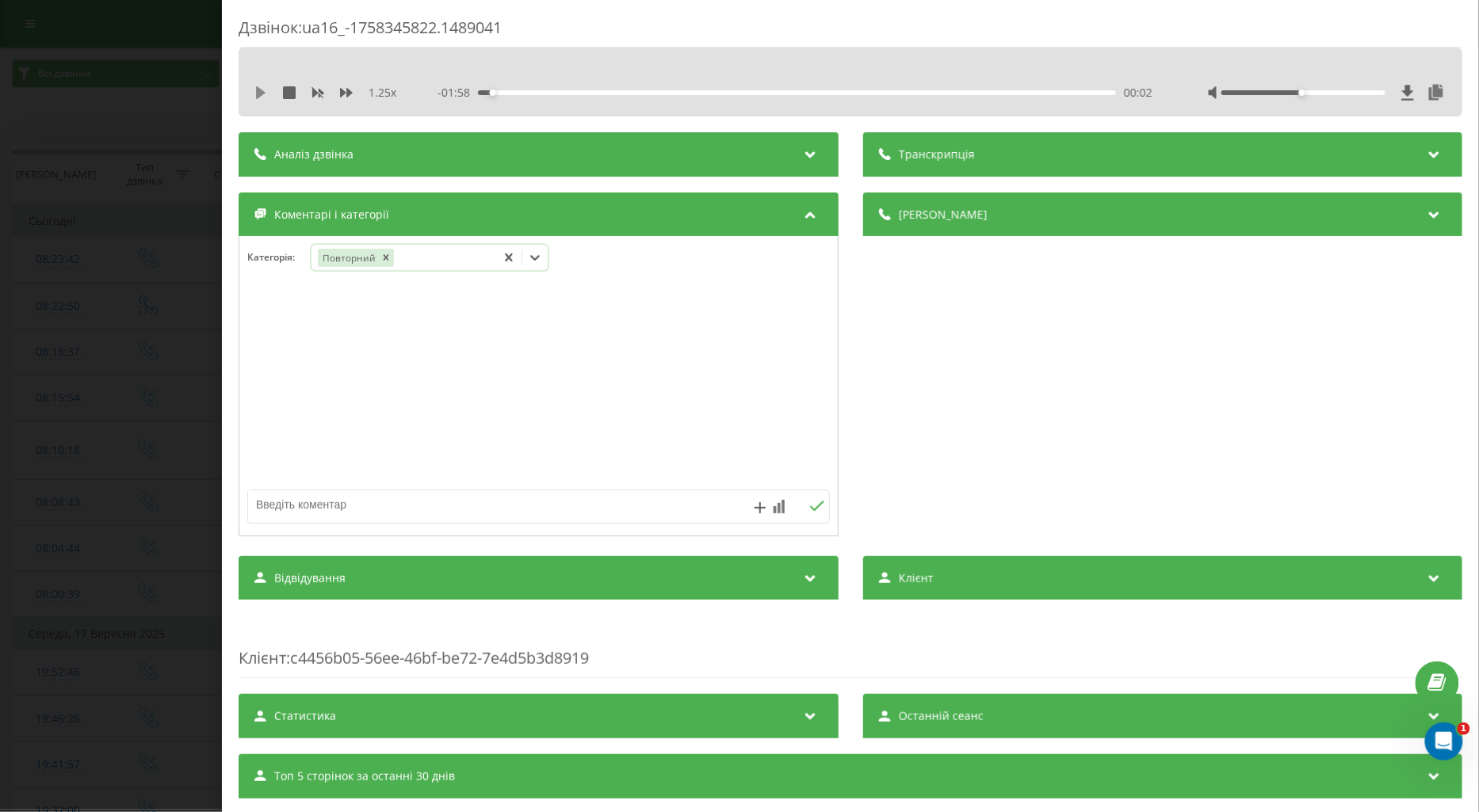
click at [262, 89] on icon at bounding box center [261, 93] width 13 height 13
click at [260, 92] on icon at bounding box center [261, 93] width 13 height 13
click at [205, 276] on div "Дзвінок : ua16_-1758345822.1489041 1.25 x - 01:54 00:06 00:06 Транскрипція Для …" at bounding box center [740, 406] width 1479 height 812
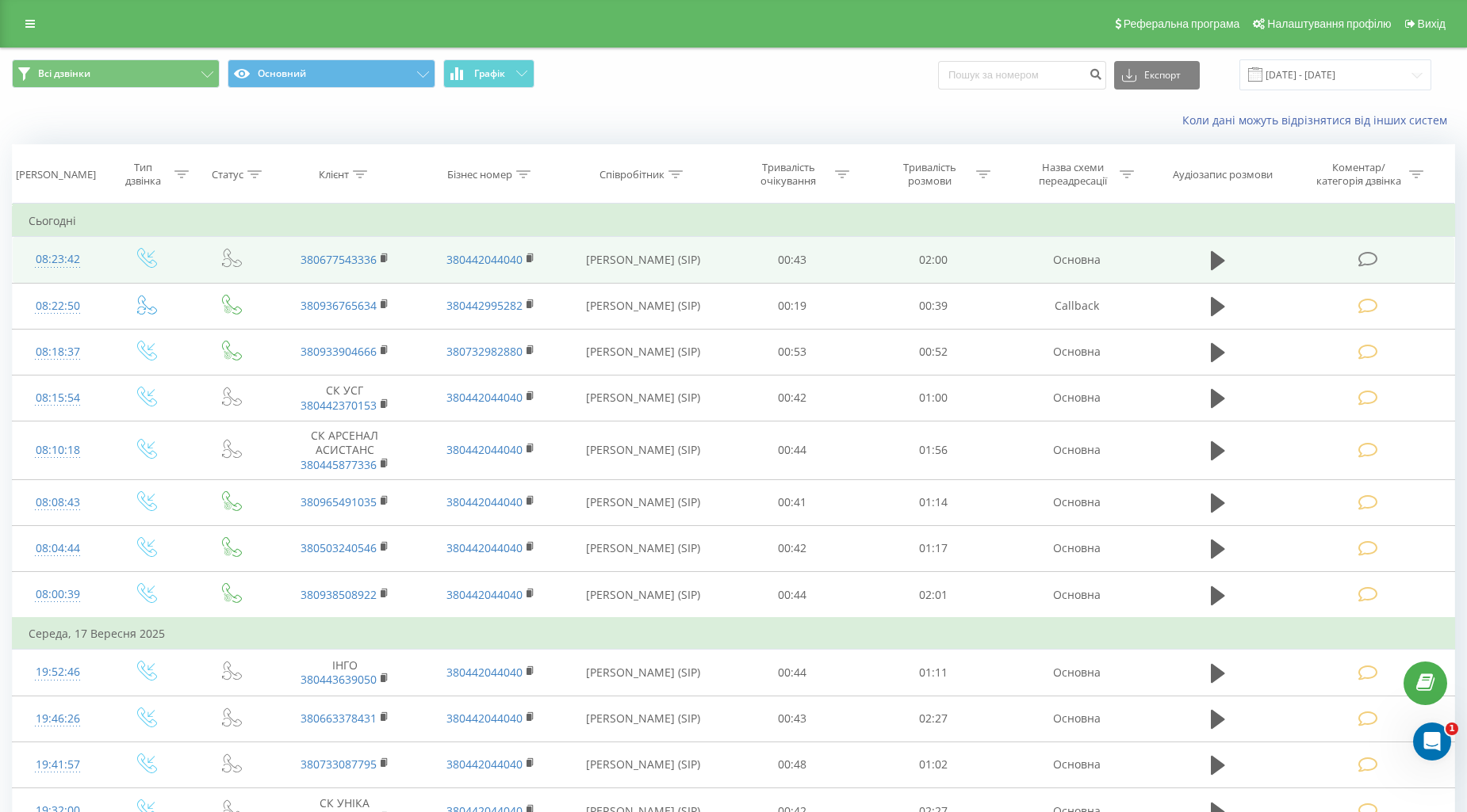
click at [1370, 253] on icon at bounding box center [1368, 259] width 20 height 16
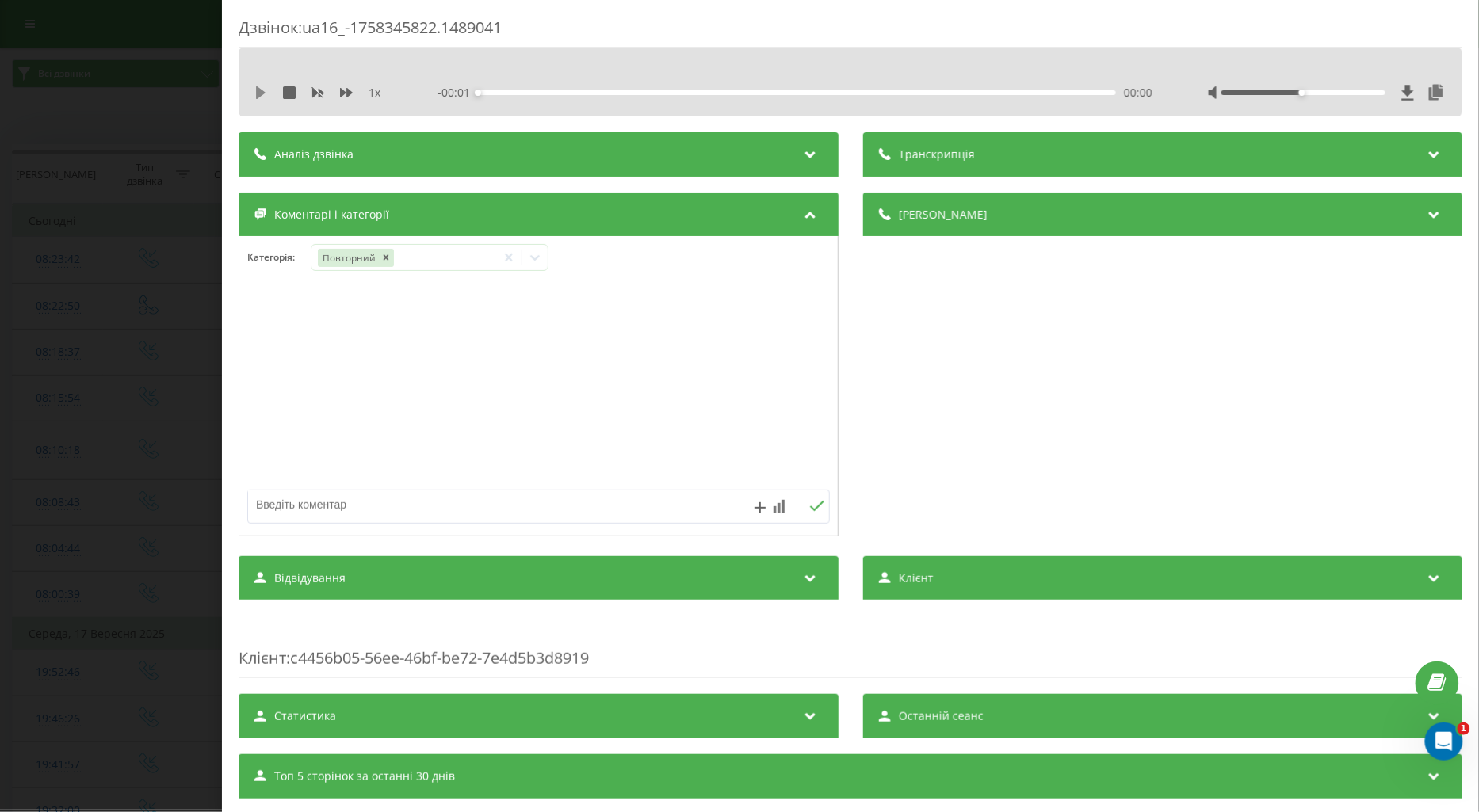
click at [255, 92] on icon at bounding box center [261, 93] width 13 height 13
click at [257, 96] on icon at bounding box center [258, 93] width 3 height 13
click at [537, 256] on icon at bounding box center [534, 257] width 16 height 16
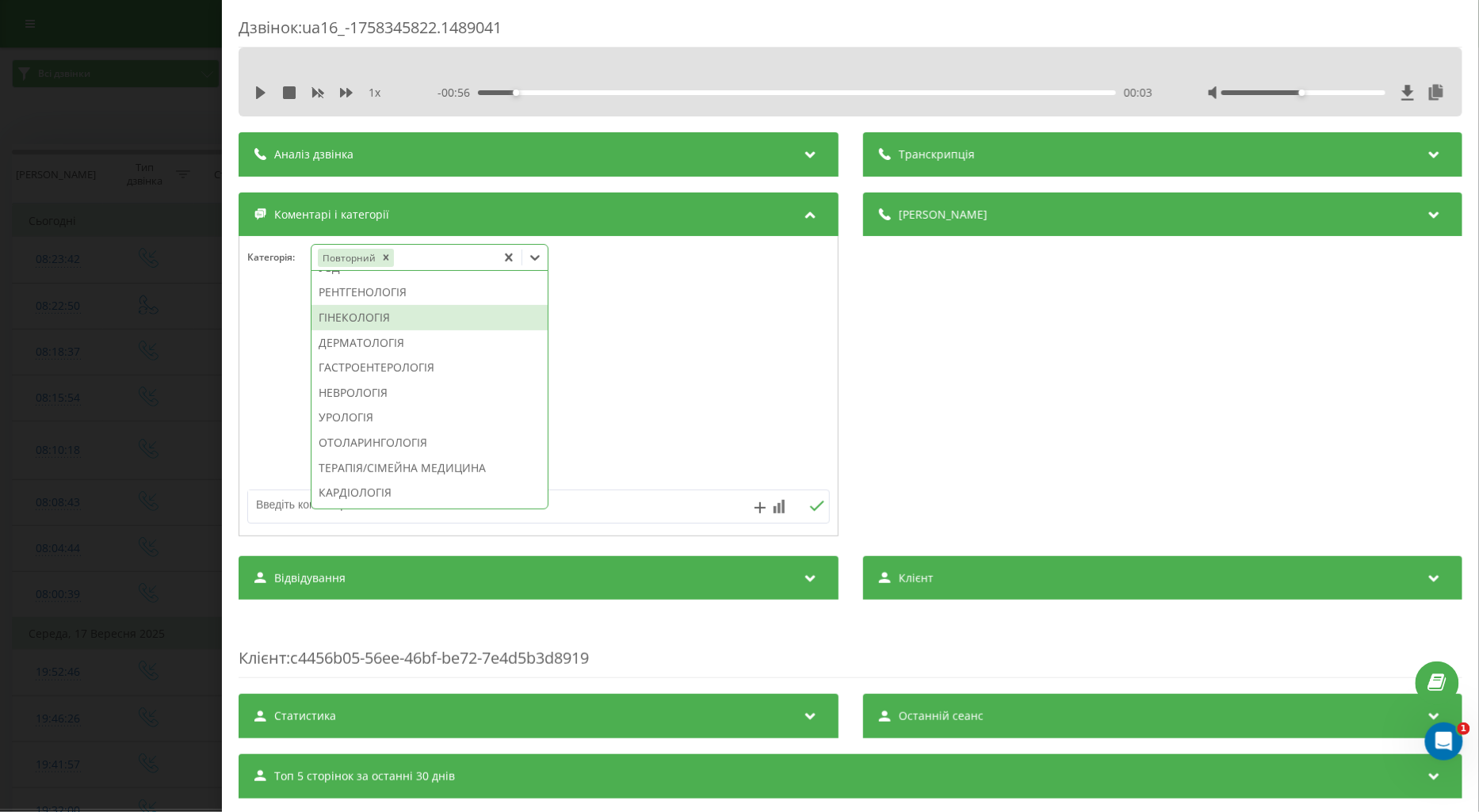
scroll to position [352, 0]
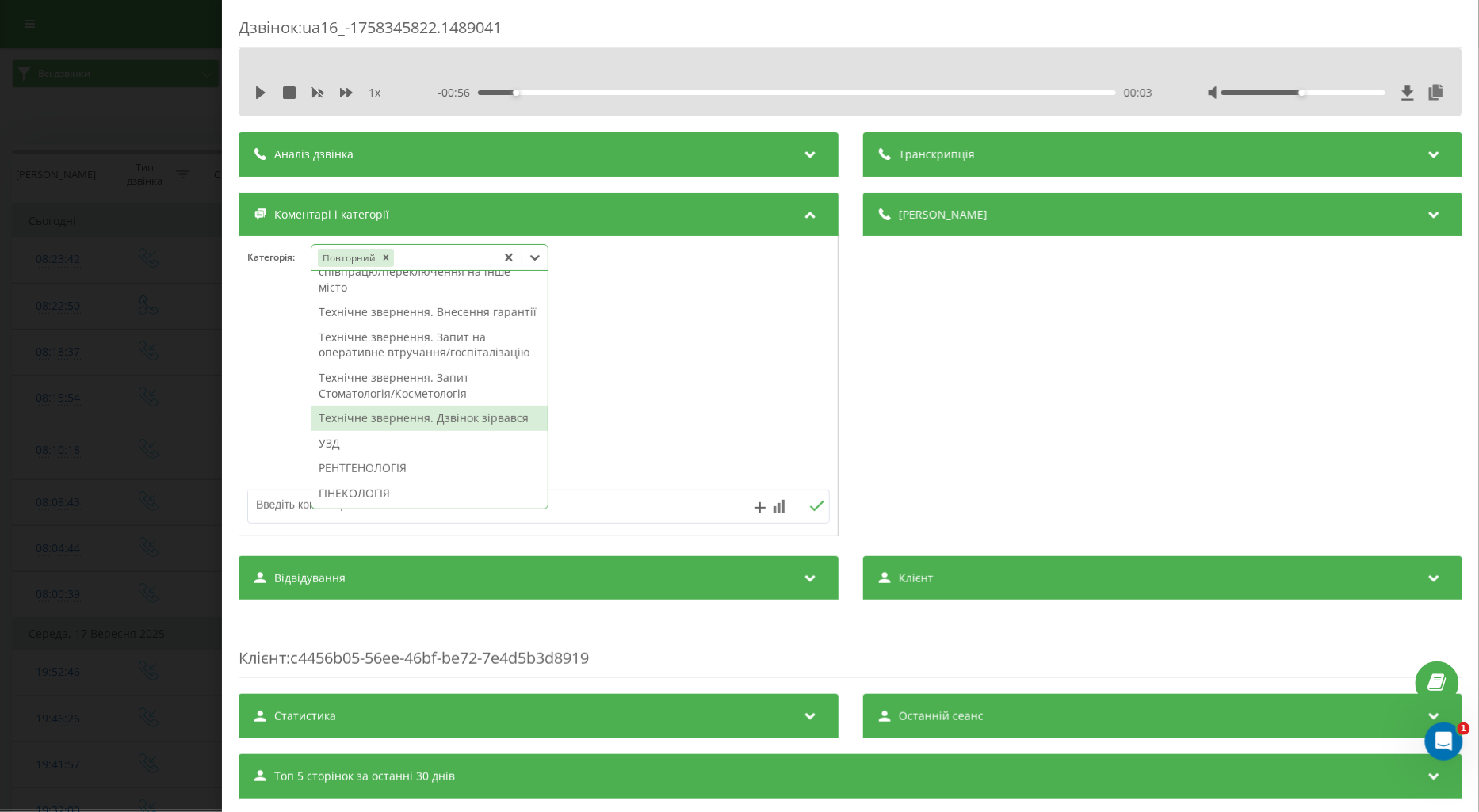
click at [398, 431] on div "Технічне звернення. Дзвінок зірвався" at bounding box center [429, 418] width 236 height 25
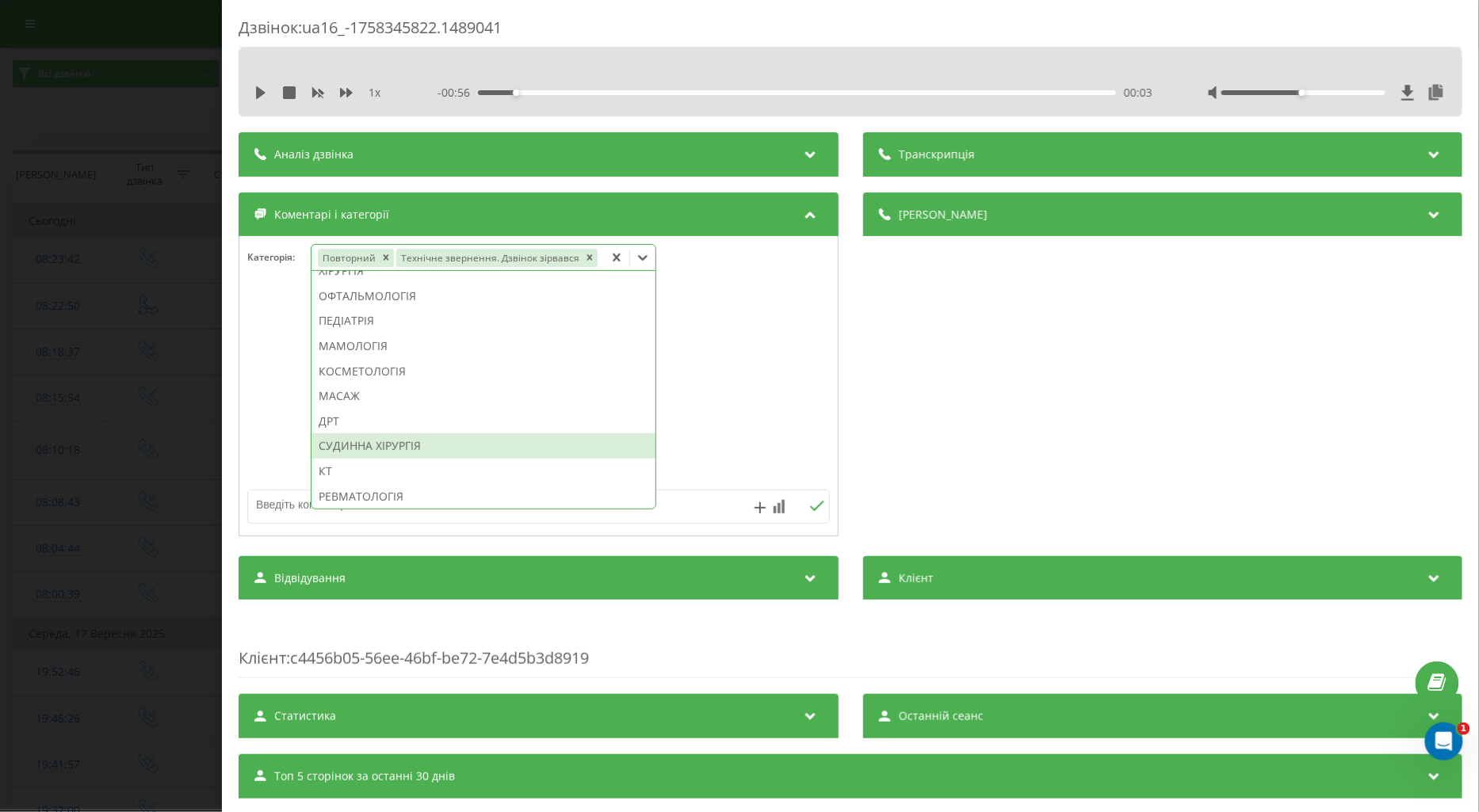
scroll to position [709, 0]
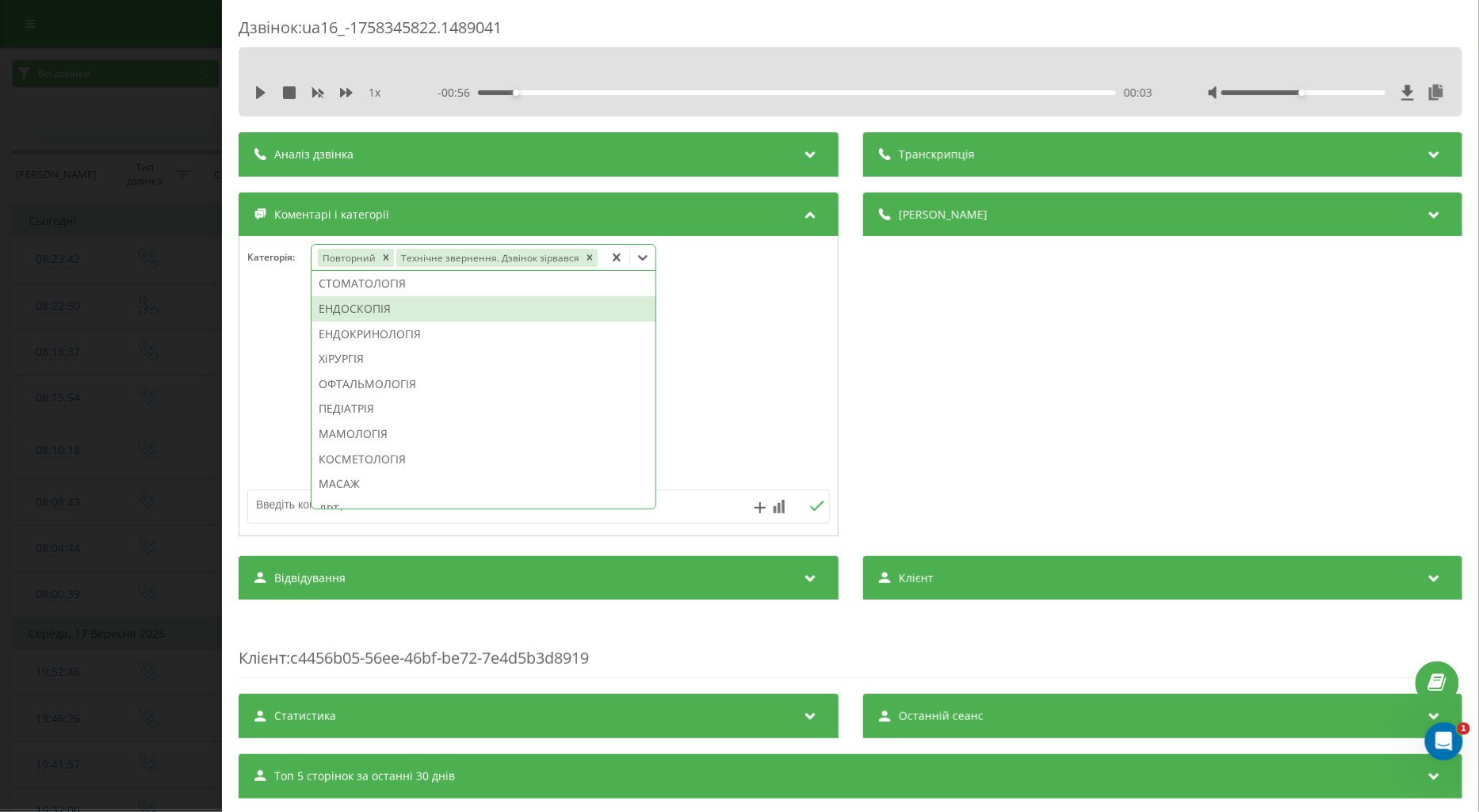
click at [358, 312] on div "ЕНДОСКОПІЯ" at bounding box center [483, 308] width 344 height 25
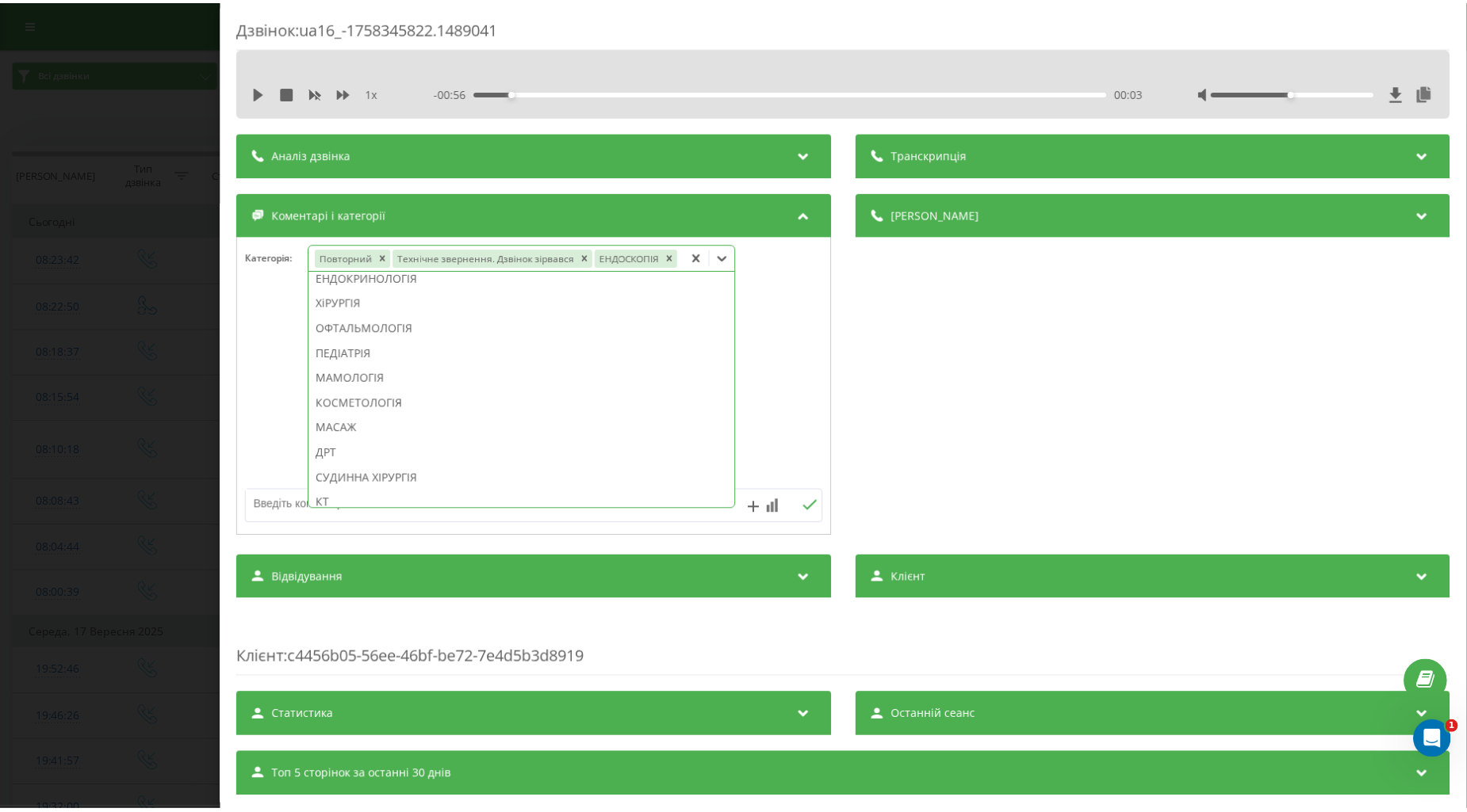
scroll to position [679, 0]
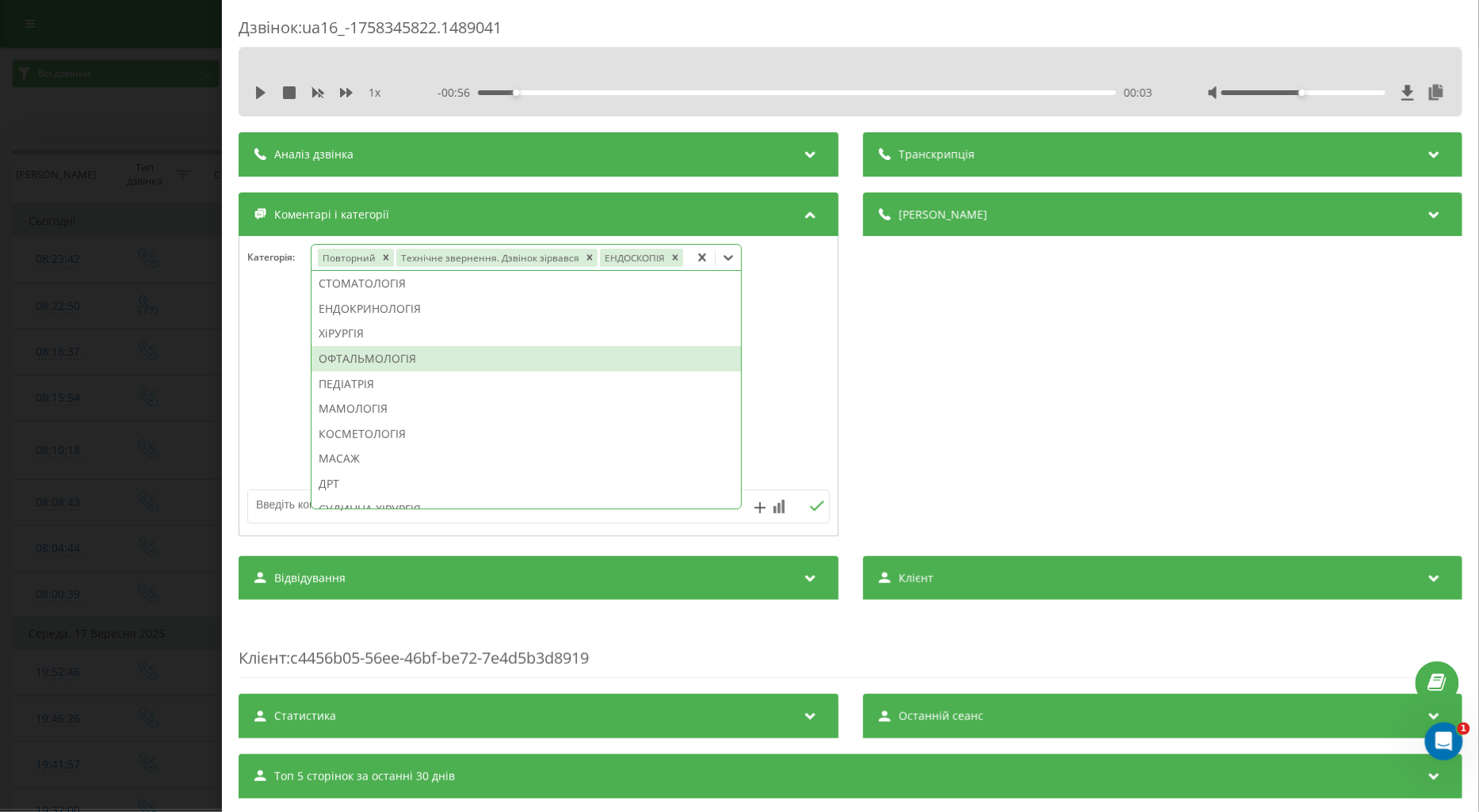
click at [227, 393] on div "Дзвінок : ua16_-1758345822.1489041 1 x - 00:56 00:03 00:03 Транскрипція Для AI-…" at bounding box center [850, 406] width 1257 height 812
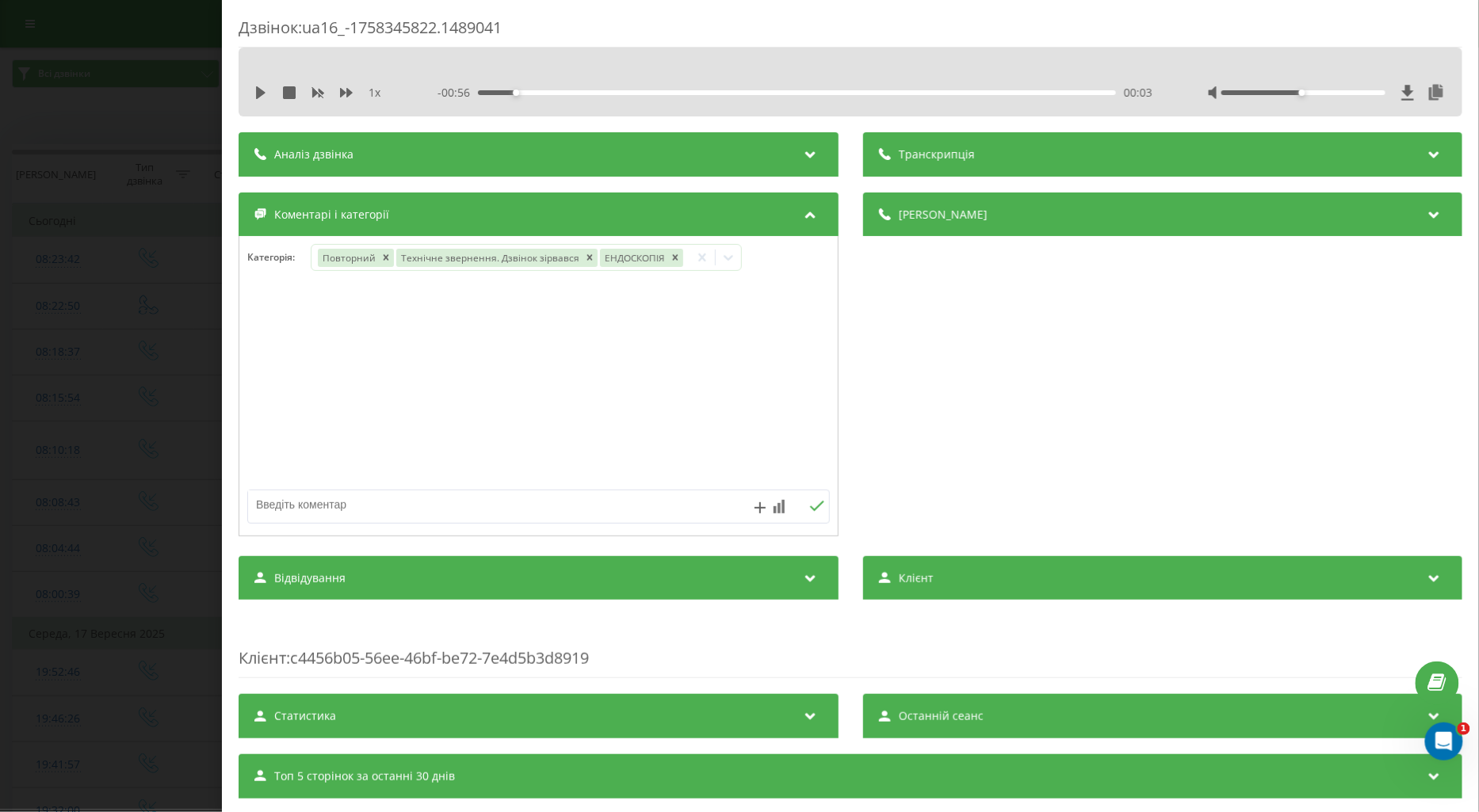
click at [138, 469] on div "Дзвінок : ua16_-1758345822.1489041 1 x - 00:56 00:03 00:03 Транскрипція Для AI-…" at bounding box center [740, 406] width 1479 height 812
click at [326, 253] on div "Виберіть категорію" at bounding box center [416, 258] width 198 height 13
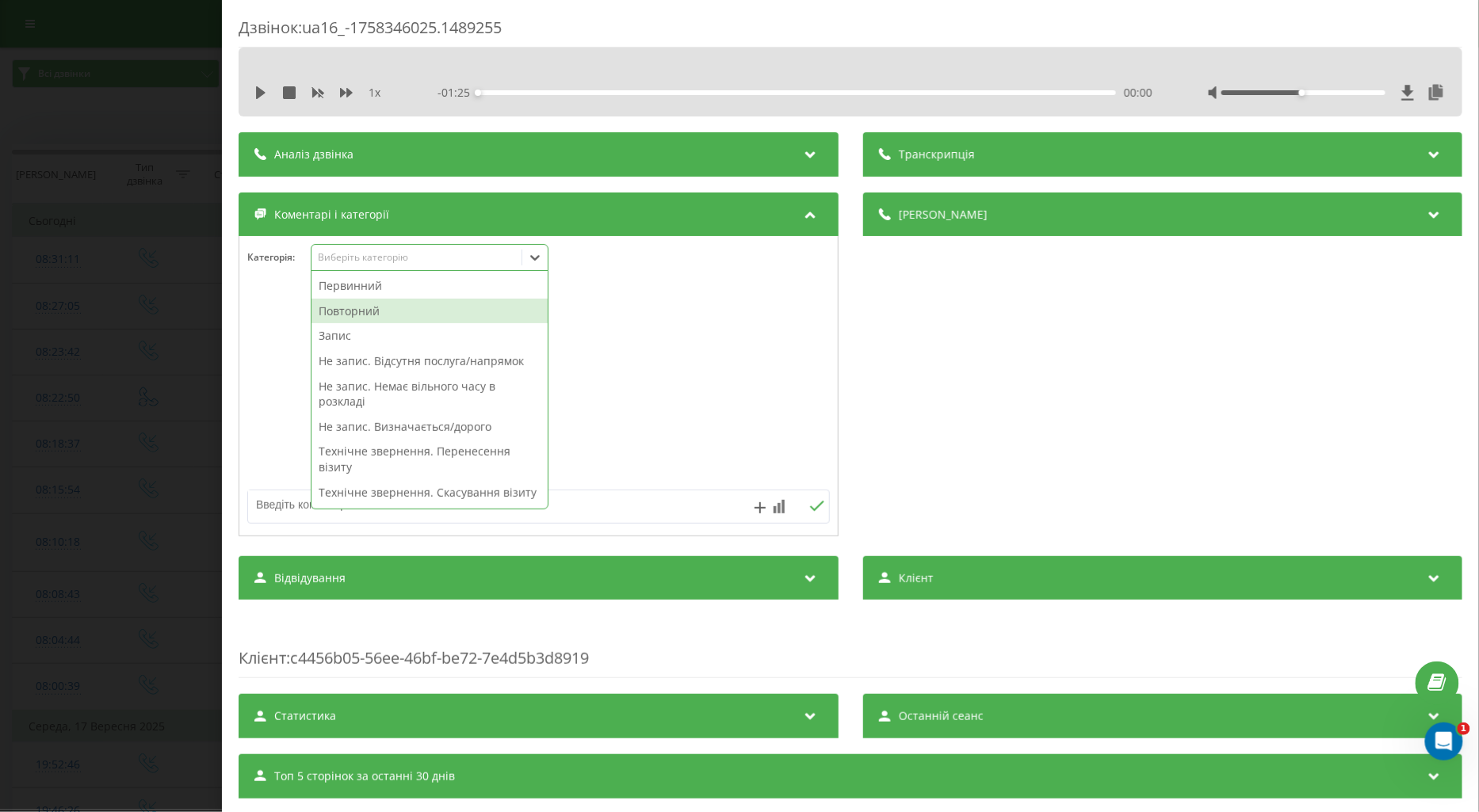
click at [354, 316] on div "Повторний" at bounding box center [429, 311] width 236 height 25
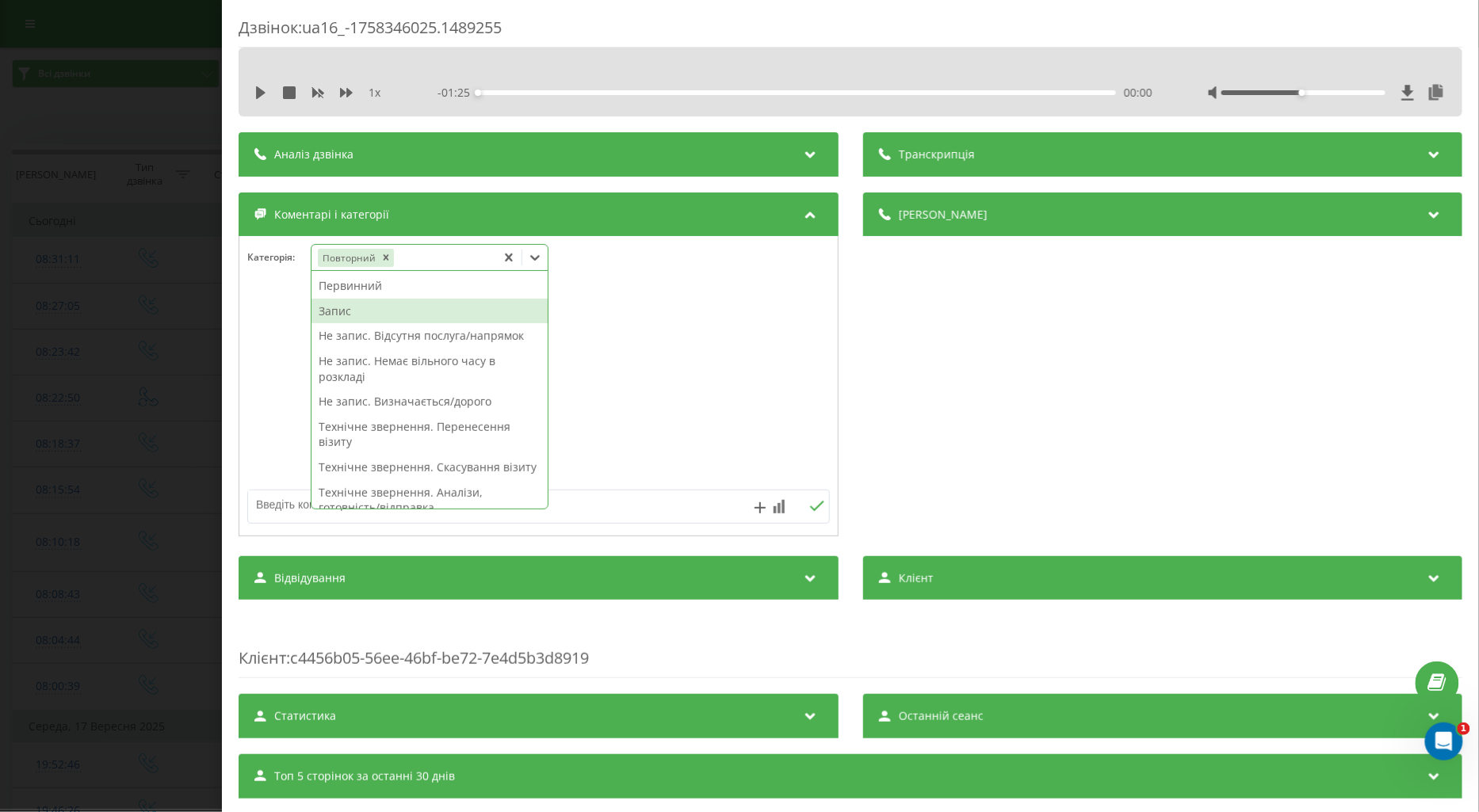
click at [335, 311] on div "Запис" at bounding box center [429, 311] width 236 height 25
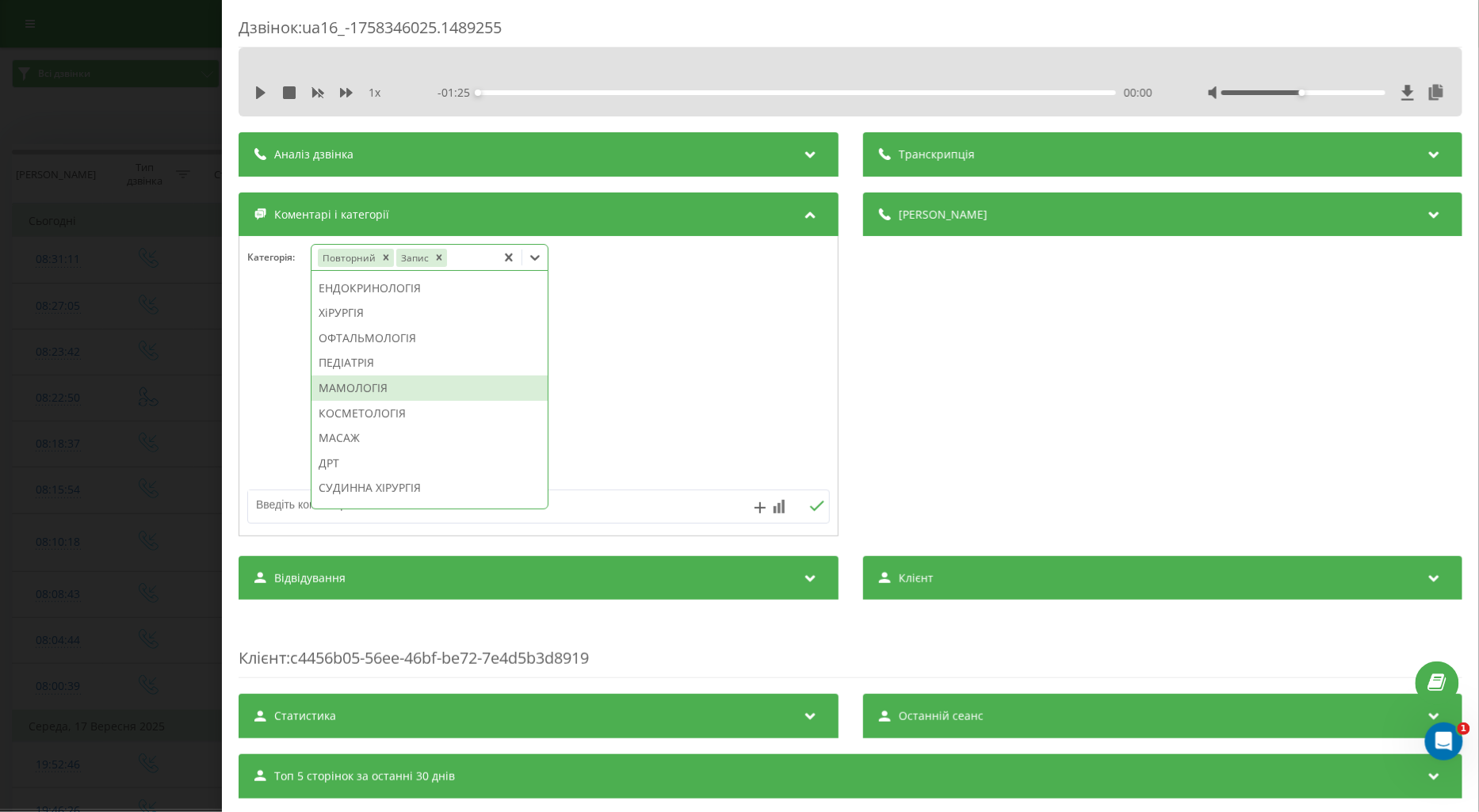
scroll to position [745, 0]
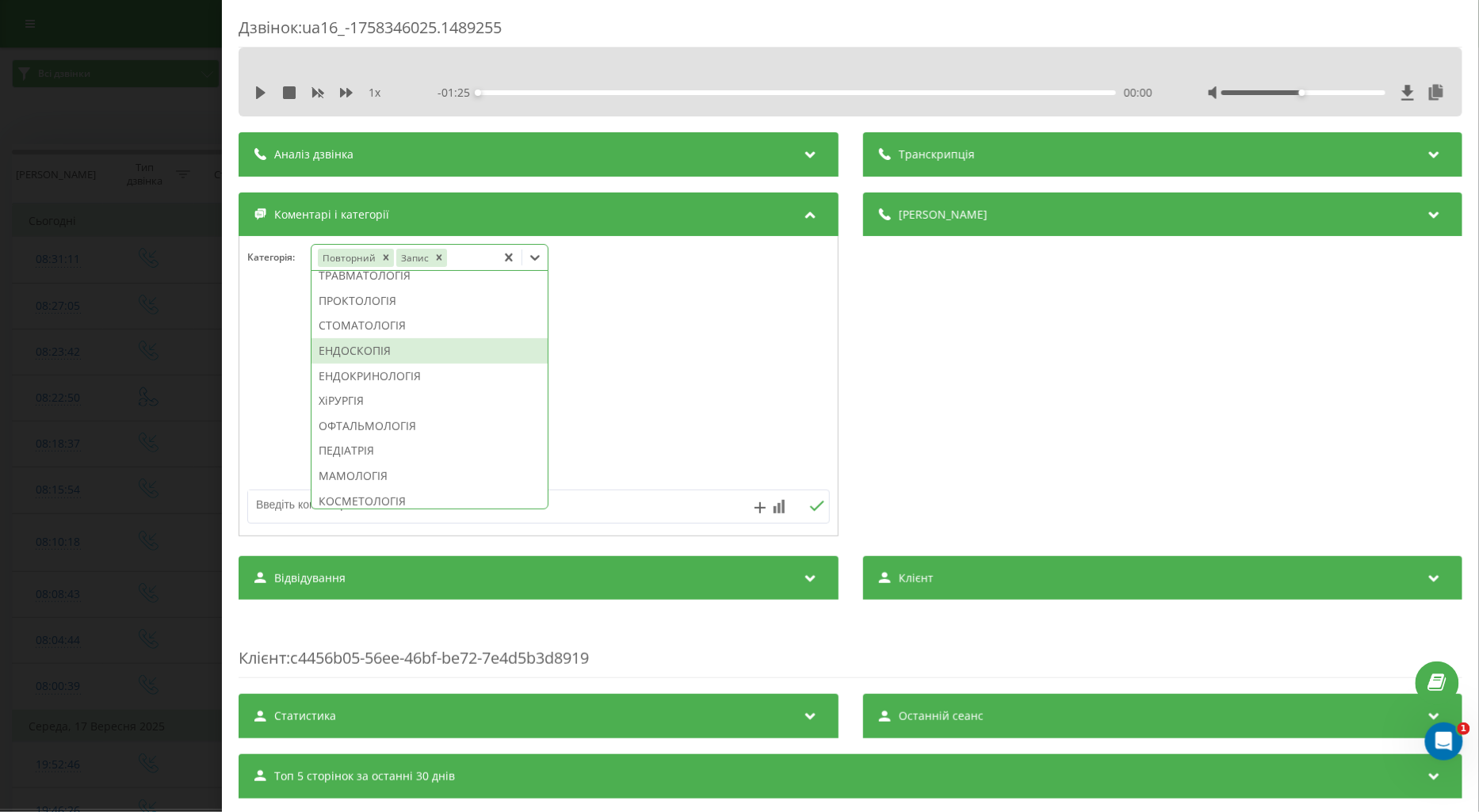
click at [373, 364] on div "ЕНДОСКОПІЯ" at bounding box center [429, 351] width 236 height 25
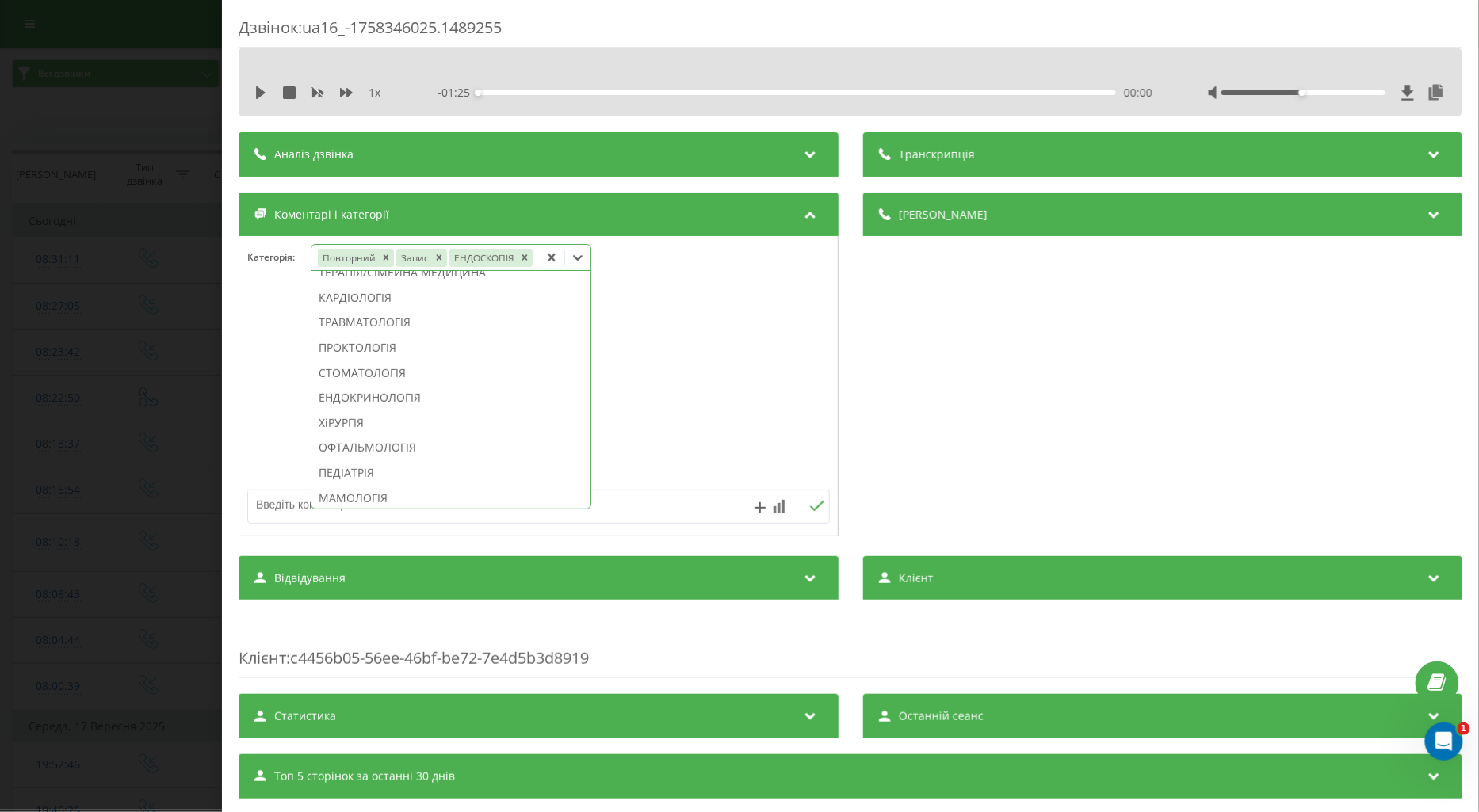
click at [251, 384] on div at bounding box center [539, 387] width 599 height 191
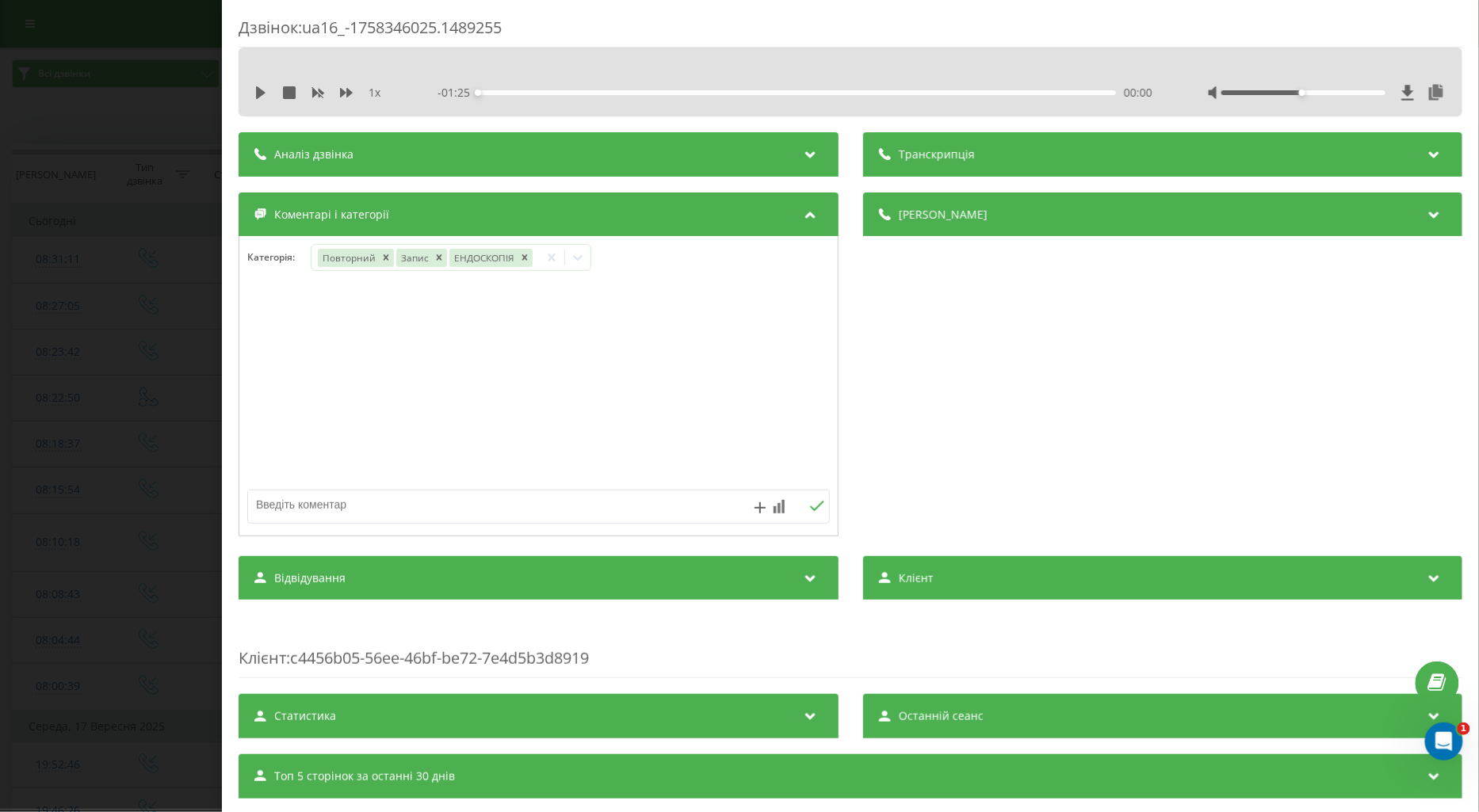
click at [124, 387] on div "Дзвінок : ua16_-1758346025.1489255 1 x - 01:25 00:00 00:00 Транскрипція Для AI-…" at bounding box center [740, 406] width 1479 height 812
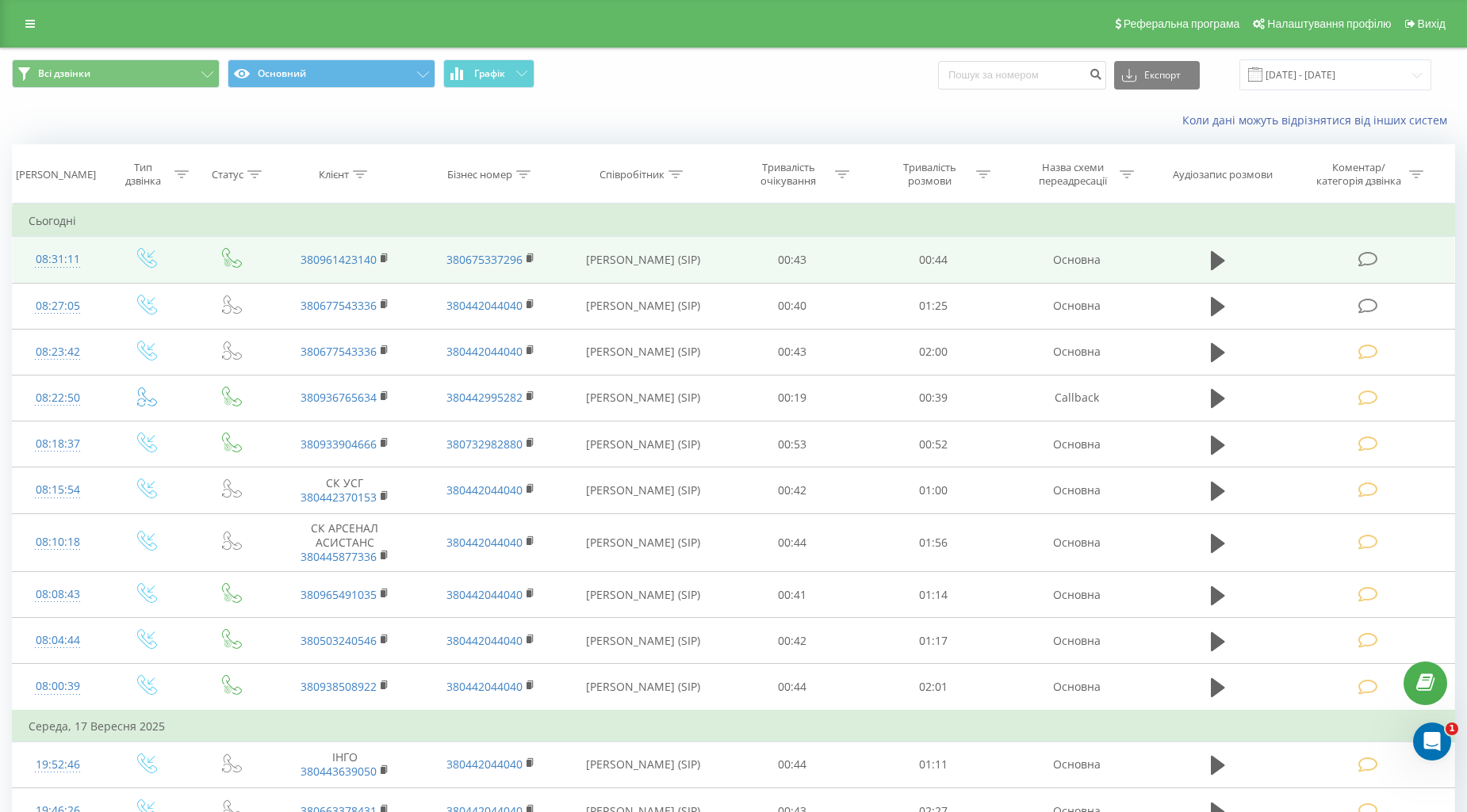
click at [1369, 262] on icon at bounding box center [1368, 259] width 20 height 16
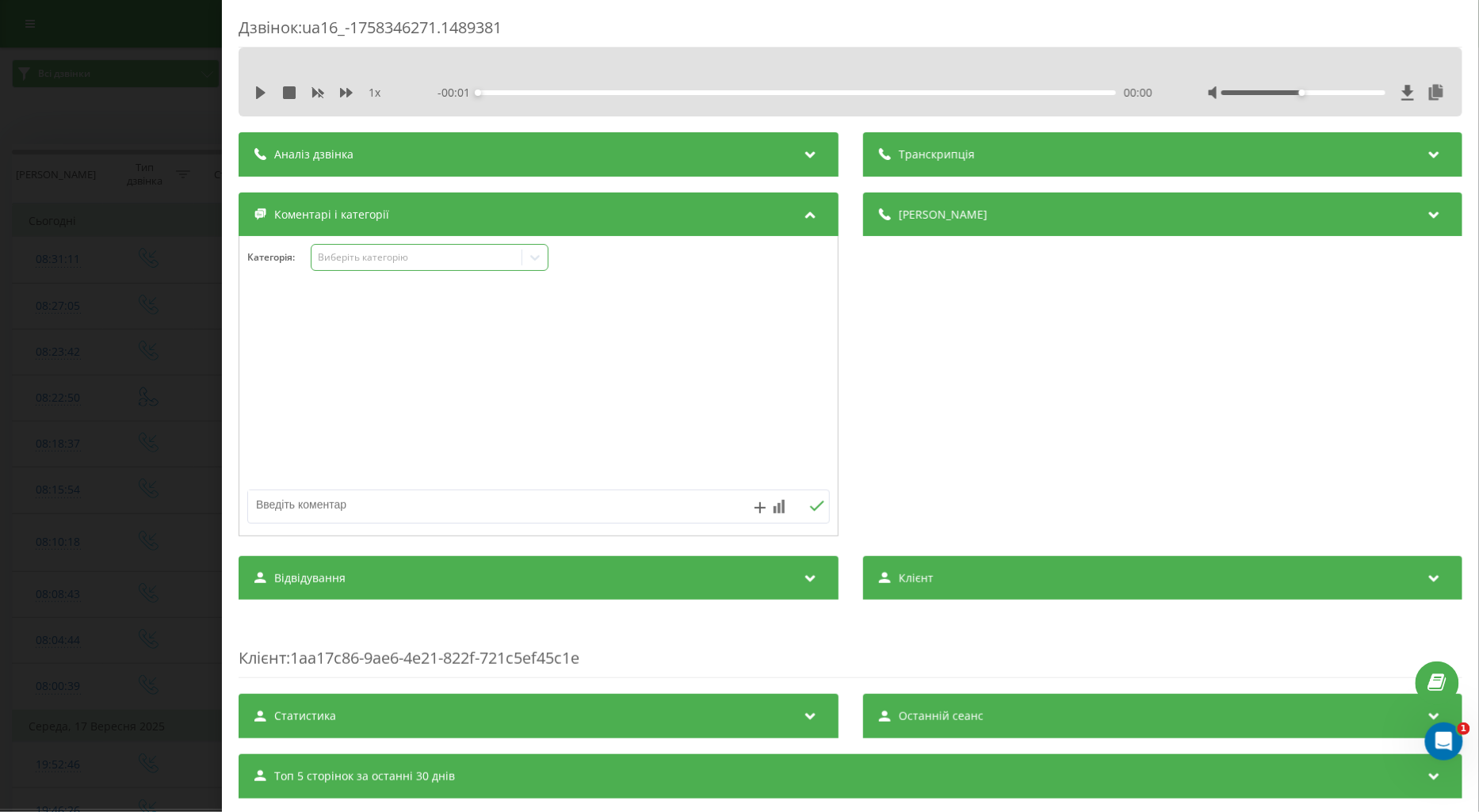
click at [371, 258] on div "Виберіть категорію" at bounding box center [416, 258] width 198 height 13
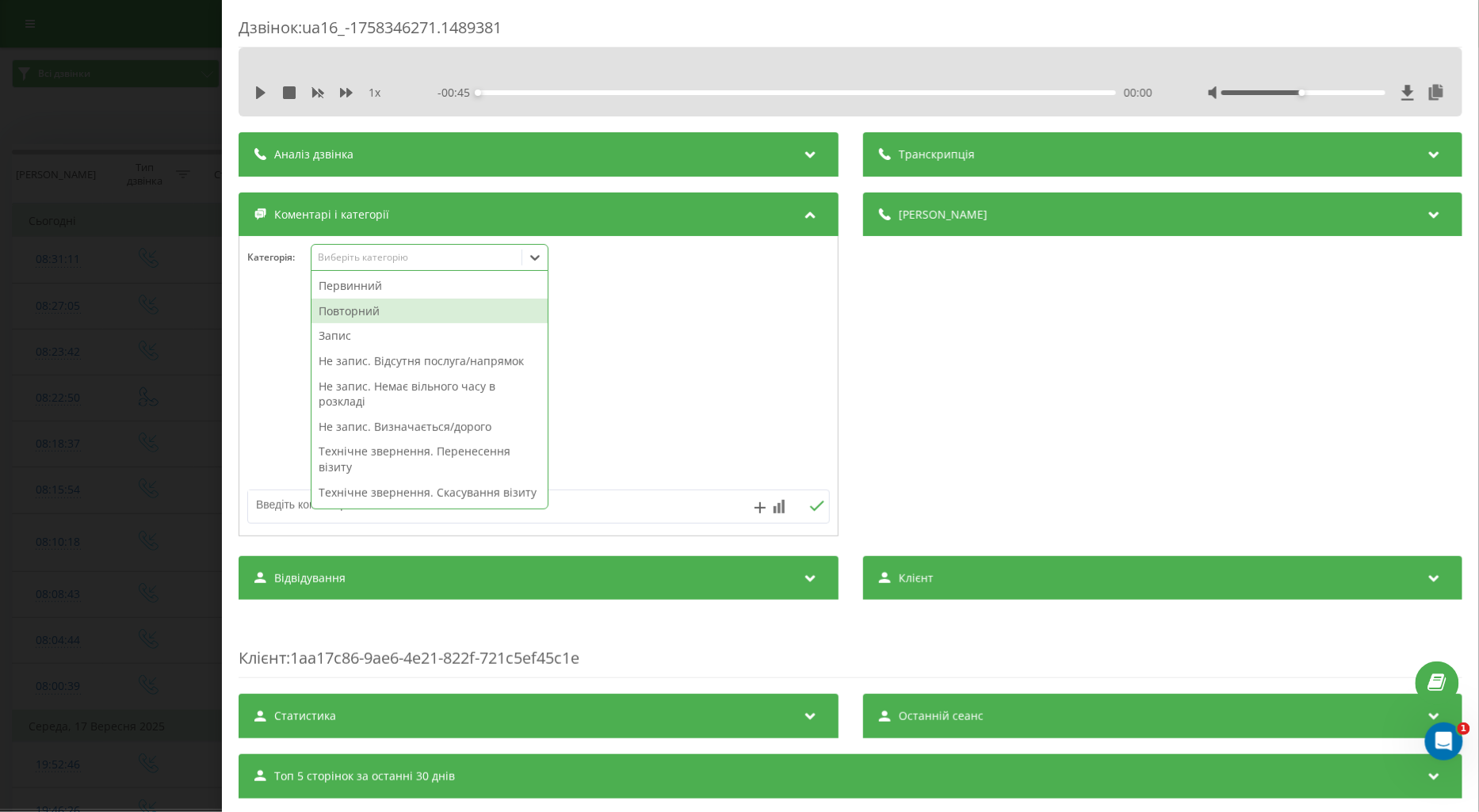
click at [372, 307] on div "Повторний" at bounding box center [429, 311] width 236 height 25
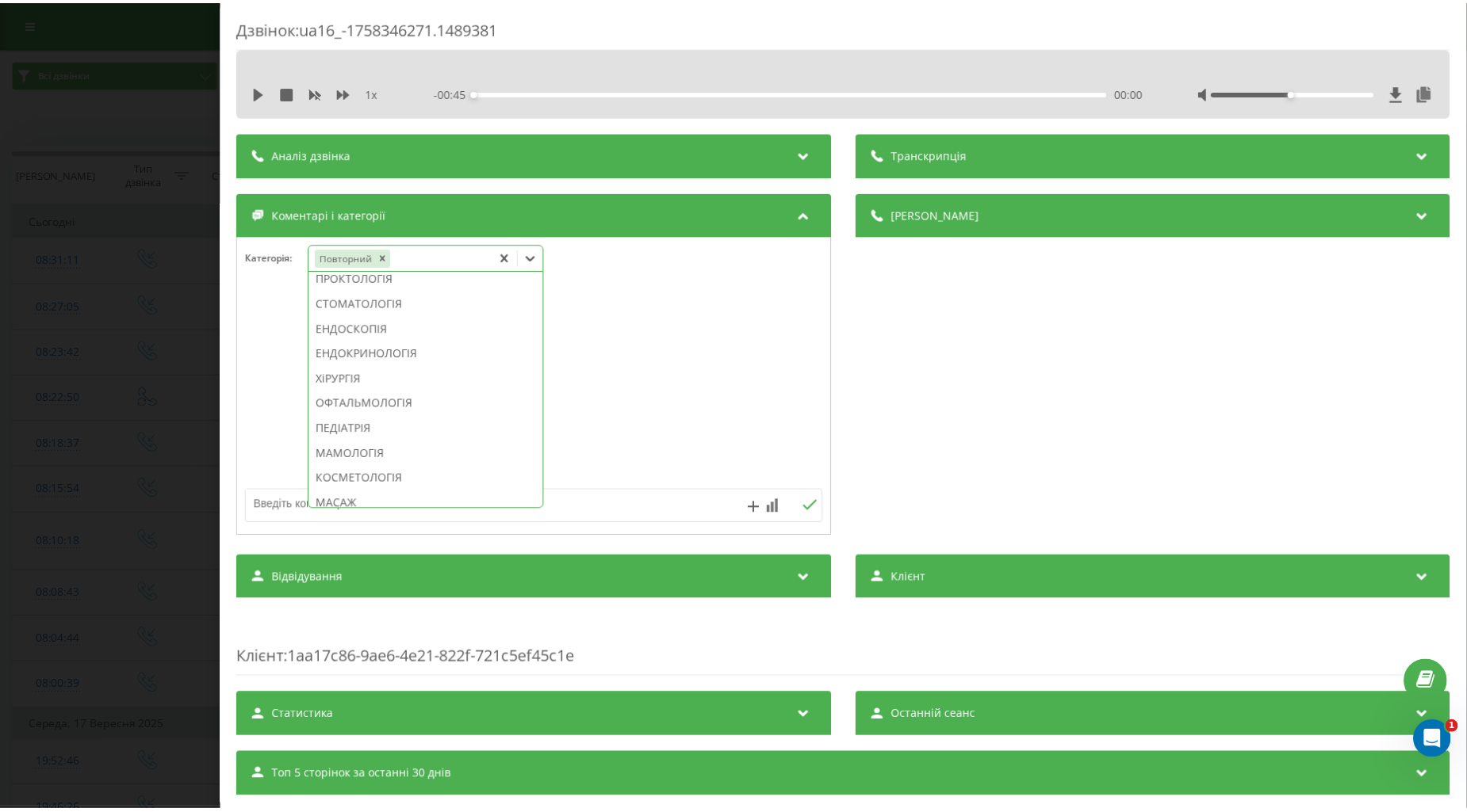
scroll to position [1056, 0]
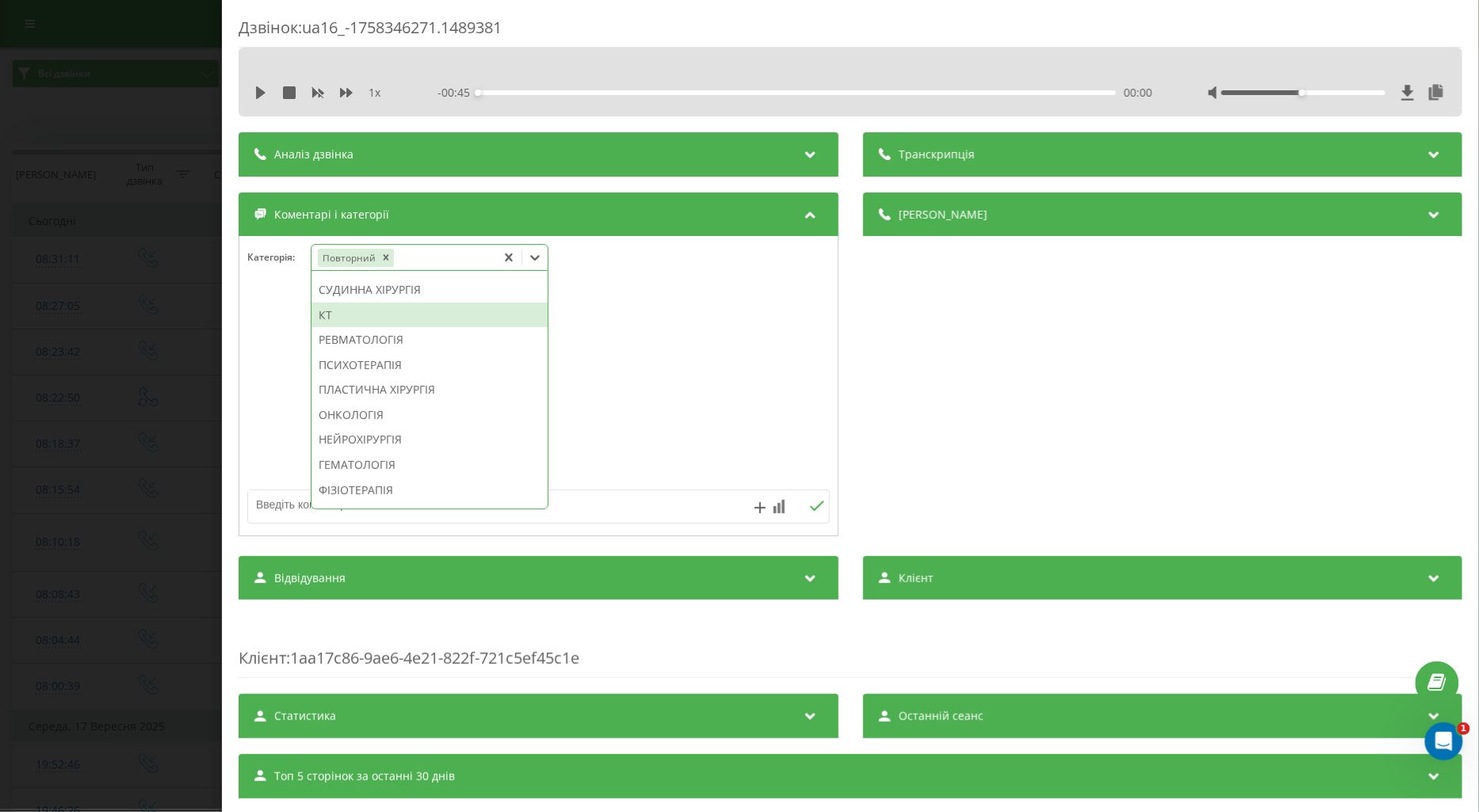
click at [326, 328] on div "КТ" at bounding box center [429, 315] width 236 height 25
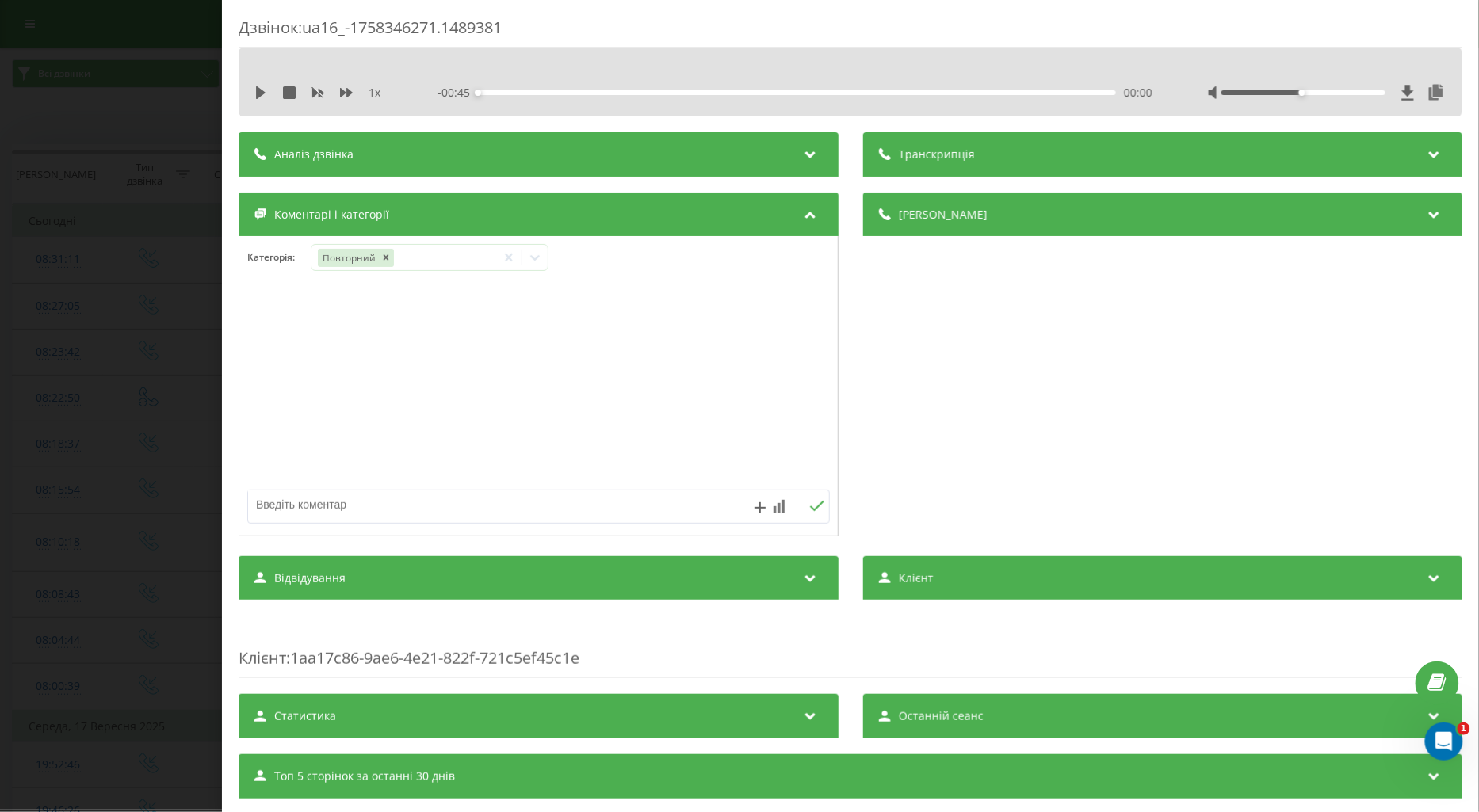
click at [270, 512] on textarea at bounding box center [480, 505] width 465 height 29
type textarea "не зручна локація"
click at [809, 505] on icon at bounding box center [816, 506] width 15 height 11
click at [115, 373] on div "Дзвінок : ua16_-1758346271.1489381 1 x - 00:45 00:00 00:00 Транскрипція Для AI-…" at bounding box center [740, 406] width 1479 height 812
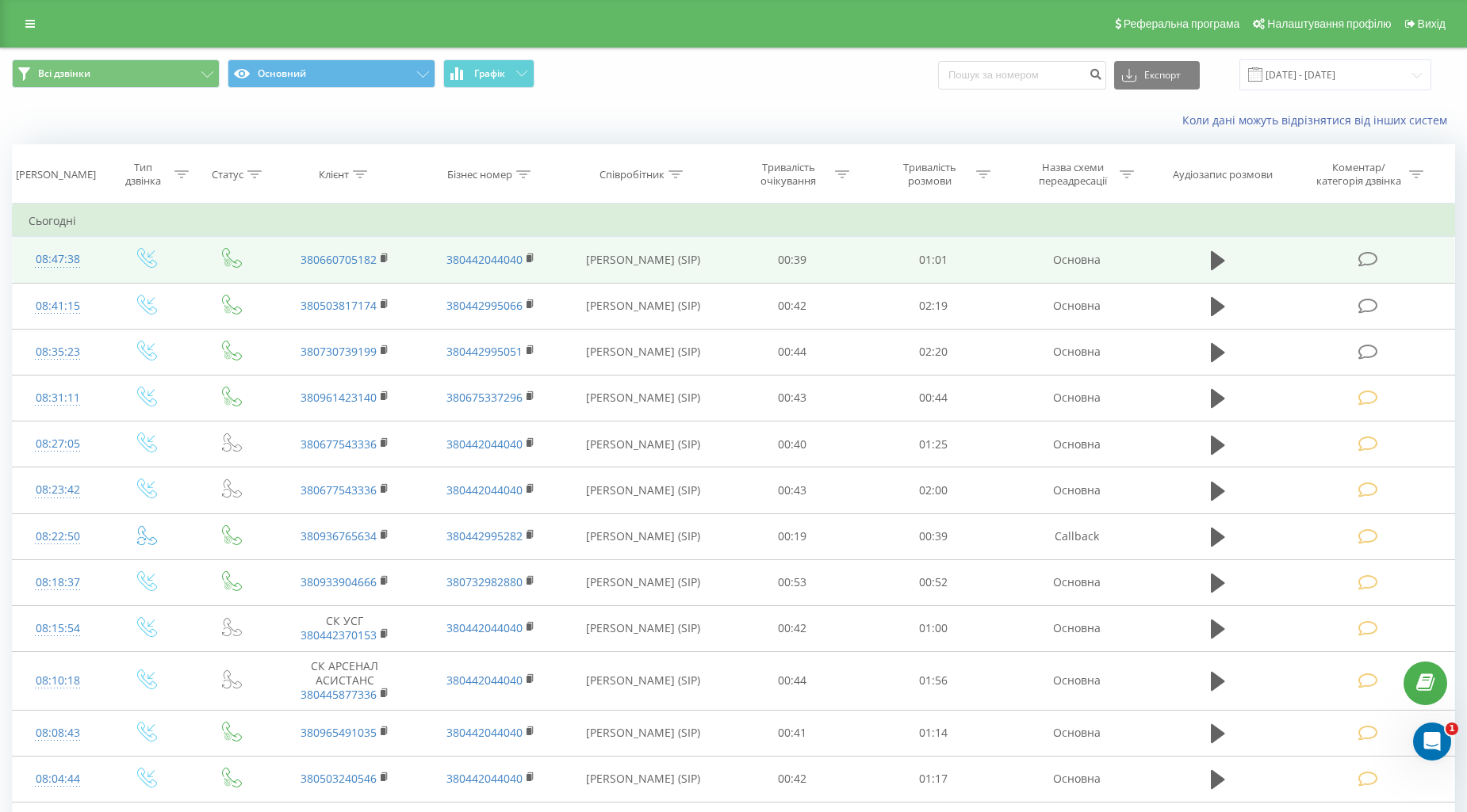
click at [1377, 266] on icon at bounding box center [1368, 259] width 20 height 16
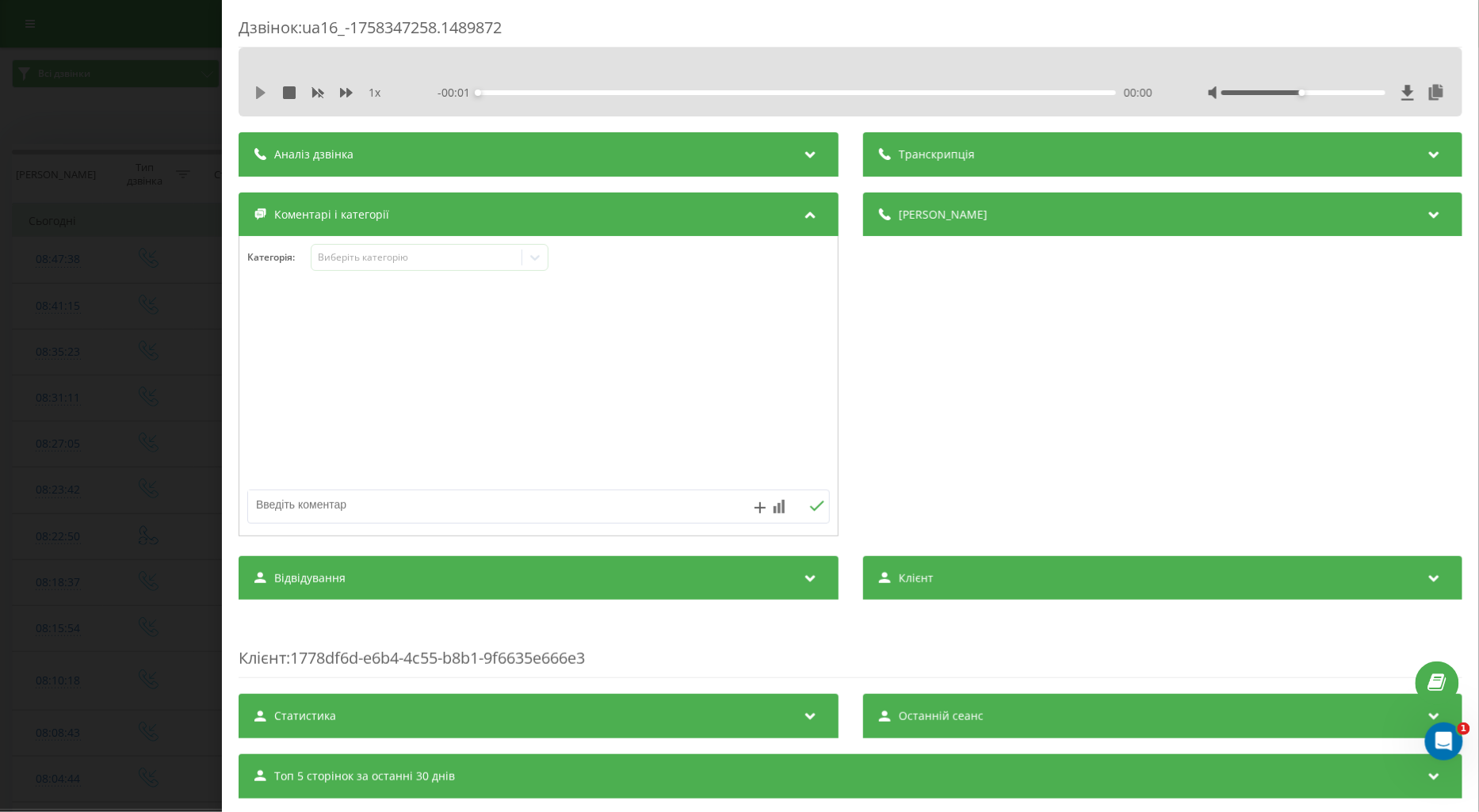
drag, startPoint x: 250, startPoint y: 91, endPoint x: 260, endPoint y: 93, distance: 10.2
click at [257, 92] on div "1 x - 00:01 00:00 00:00" at bounding box center [850, 92] width 1200 height 24
click at [260, 93] on icon at bounding box center [261, 93] width 10 height 13
click at [333, 259] on div "Виберіть категорію" at bounding box center [416, 258] width 198 height 13
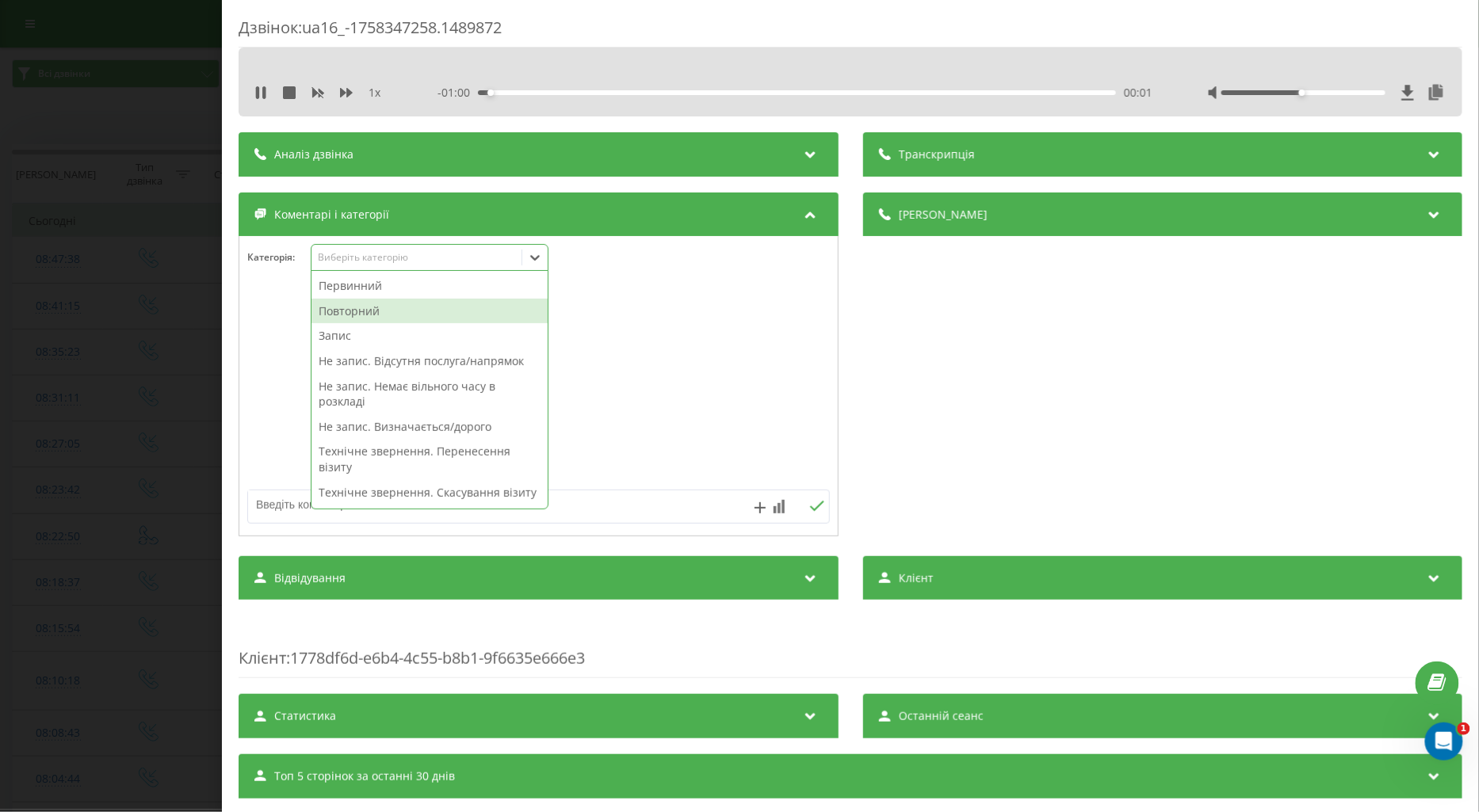
click at [355, 313] on div "Повторний" at bounding box center [429, 311] width 236 height 25
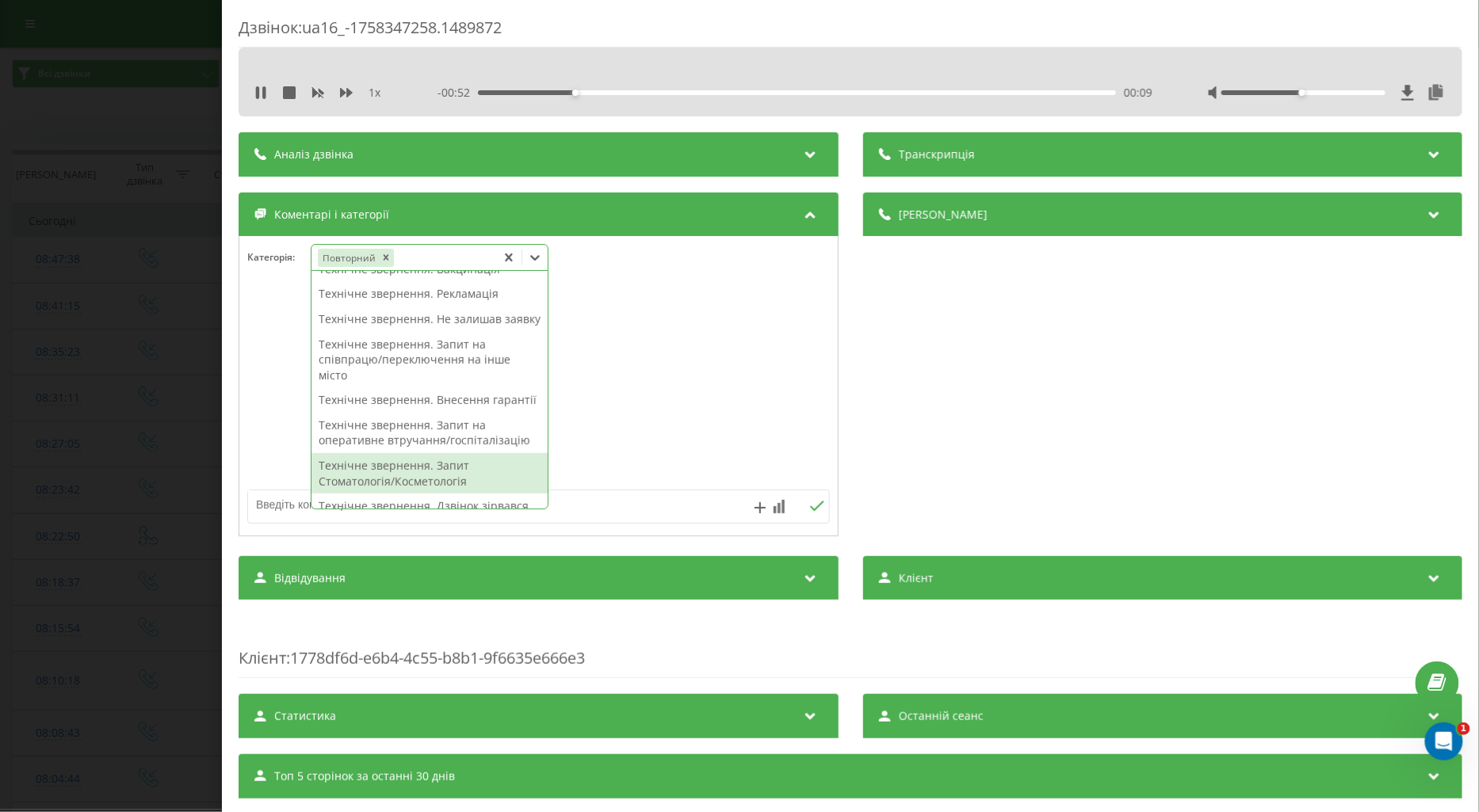
scroll to position [352, 0]
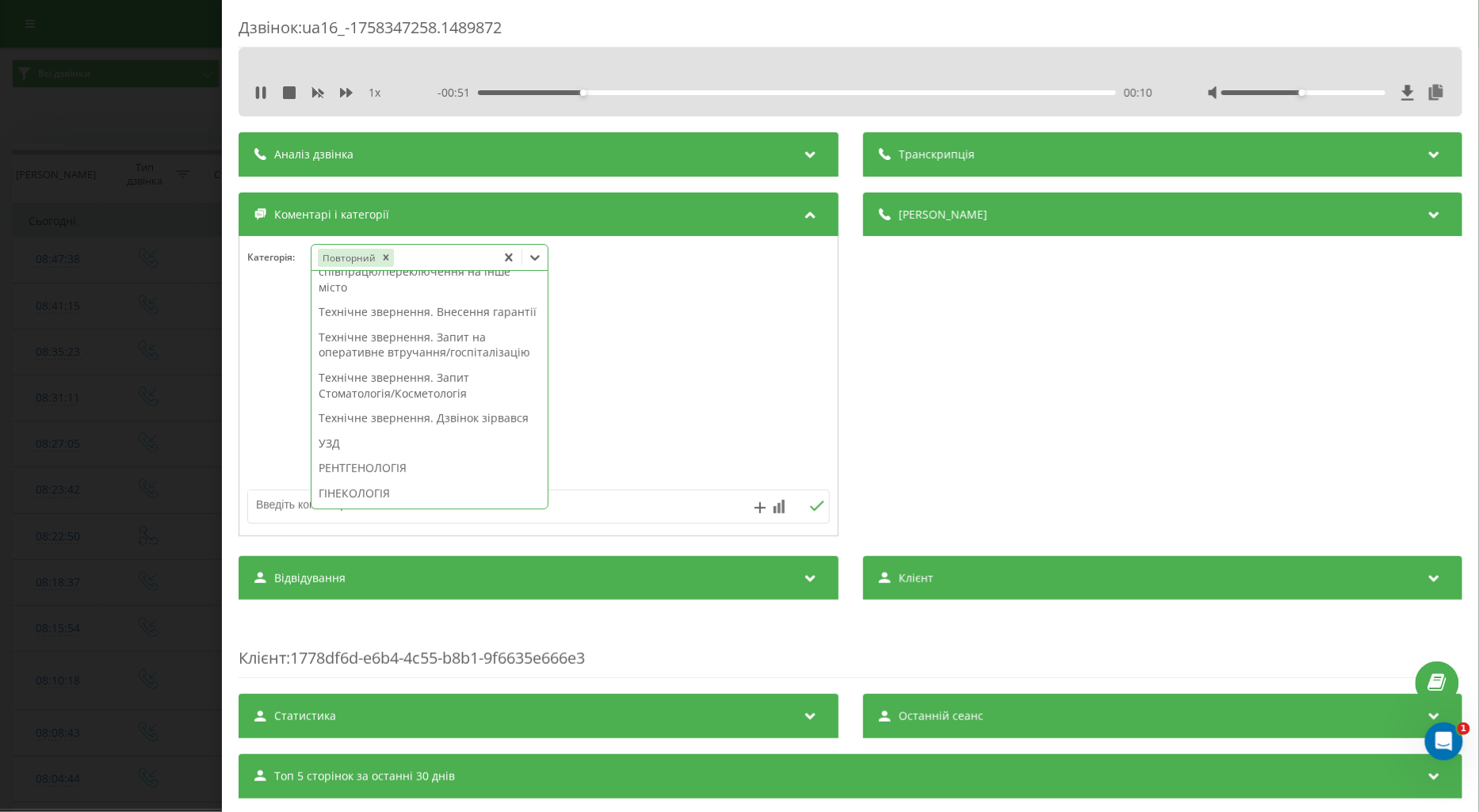
click at [348, 456] on div "УЗД" at bounding box center [429, 443] width 236 height 25
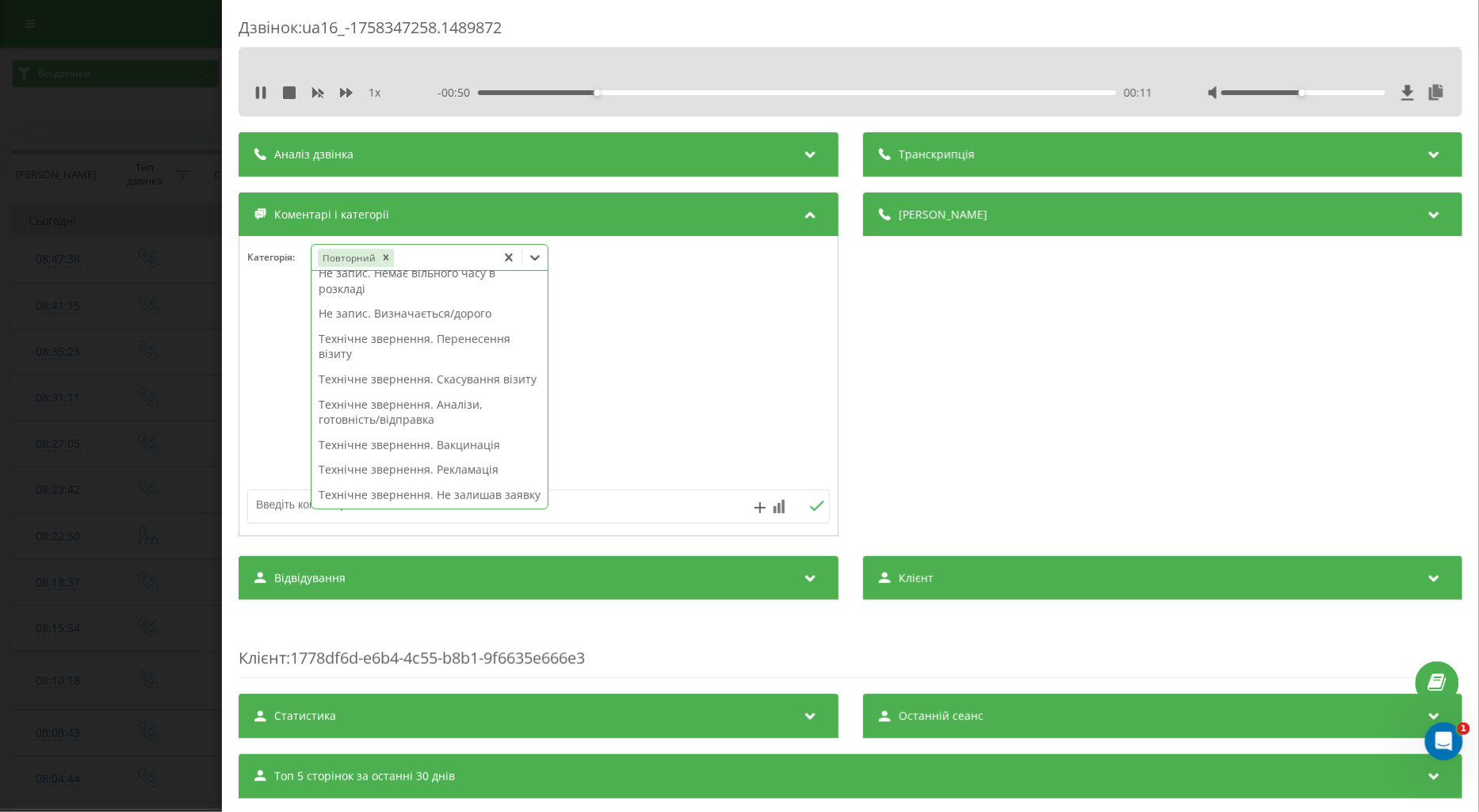
scroll to position [0, 0]
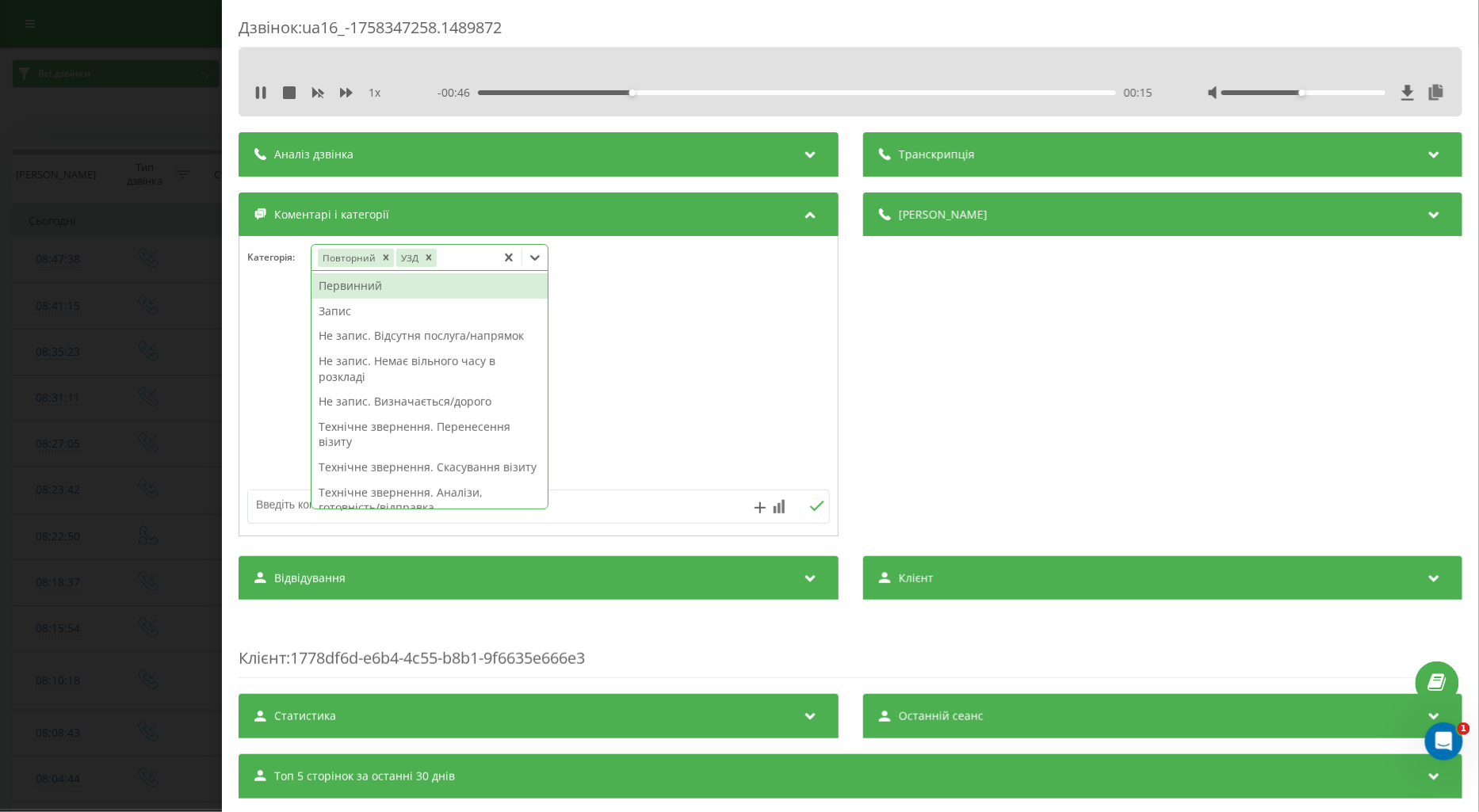
click at [271, 500] on textarea at bounding box center [480, 505] width 465 height 29
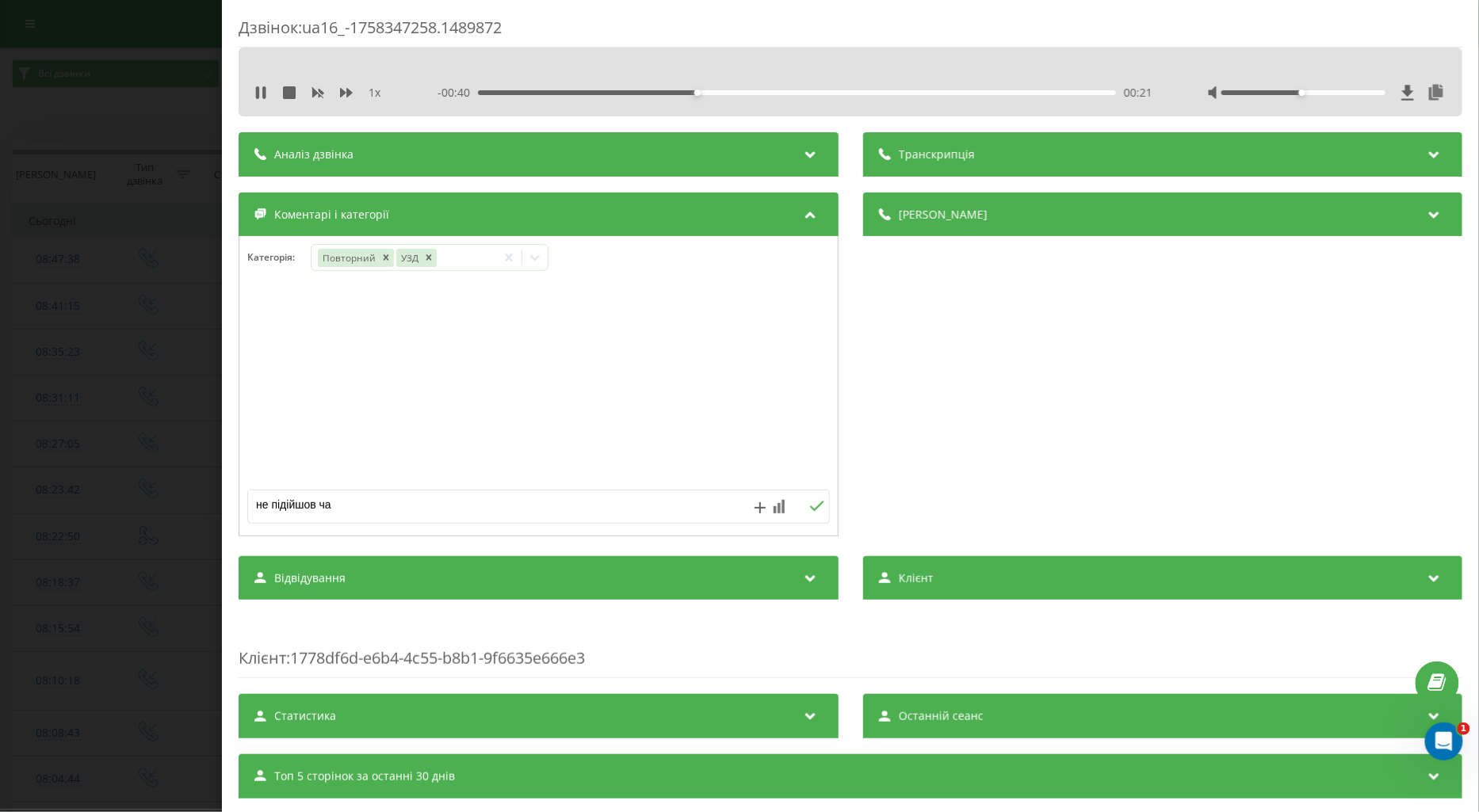
type textarea "не підійшов час"
click at [805, 510] on button at bounding box center [817, 507] width 25 height 13
click at [138, 375] on div "Дзвінок : ua16_-1758347258.1489872 1 x - 00:37 00:24 00:24 Транскрипція Для AI-…" at bounding box center [740, 406] width 1479 height 812
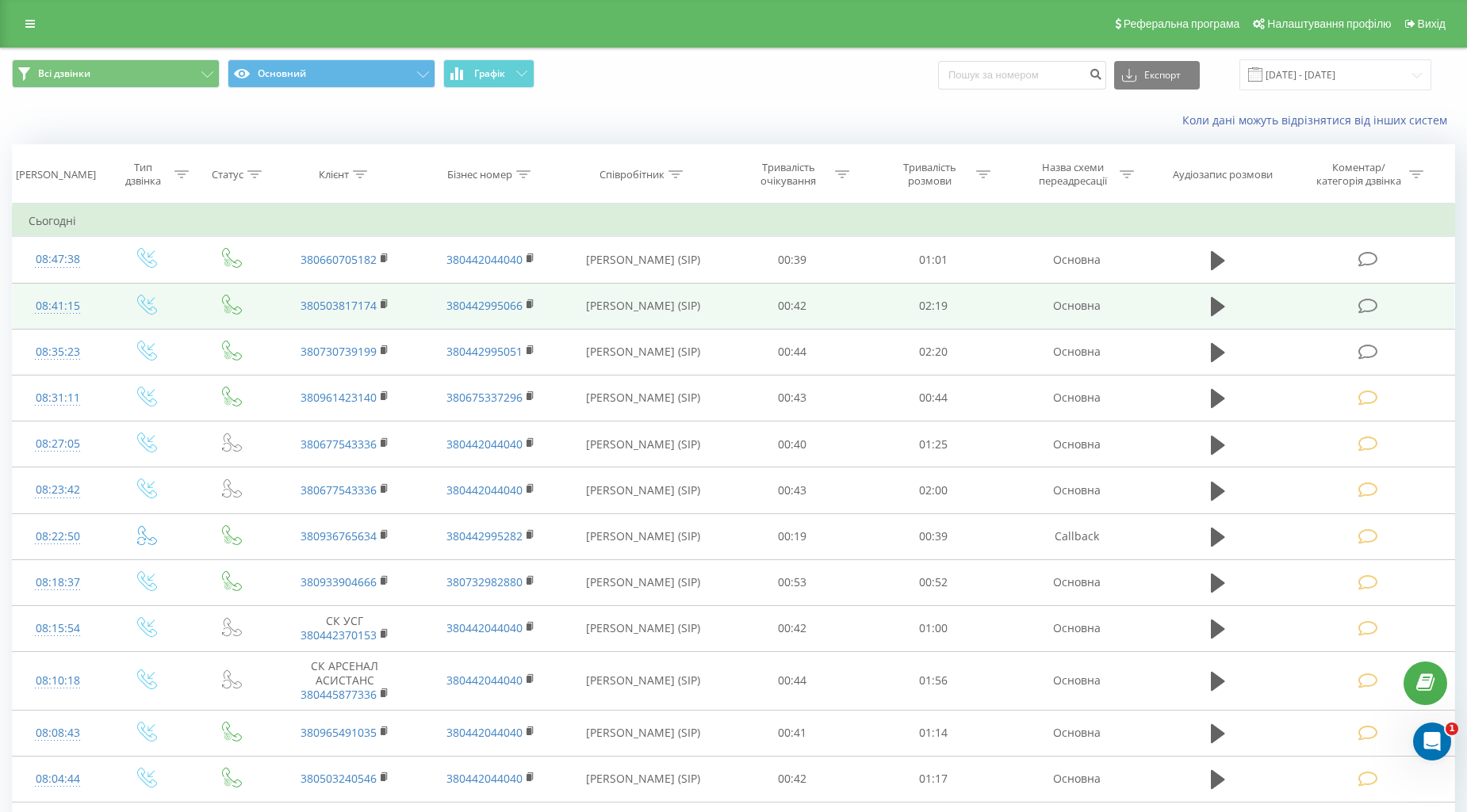
click at [1364, 304] on icon at bounding box center [1368, 306] width 20 height 16
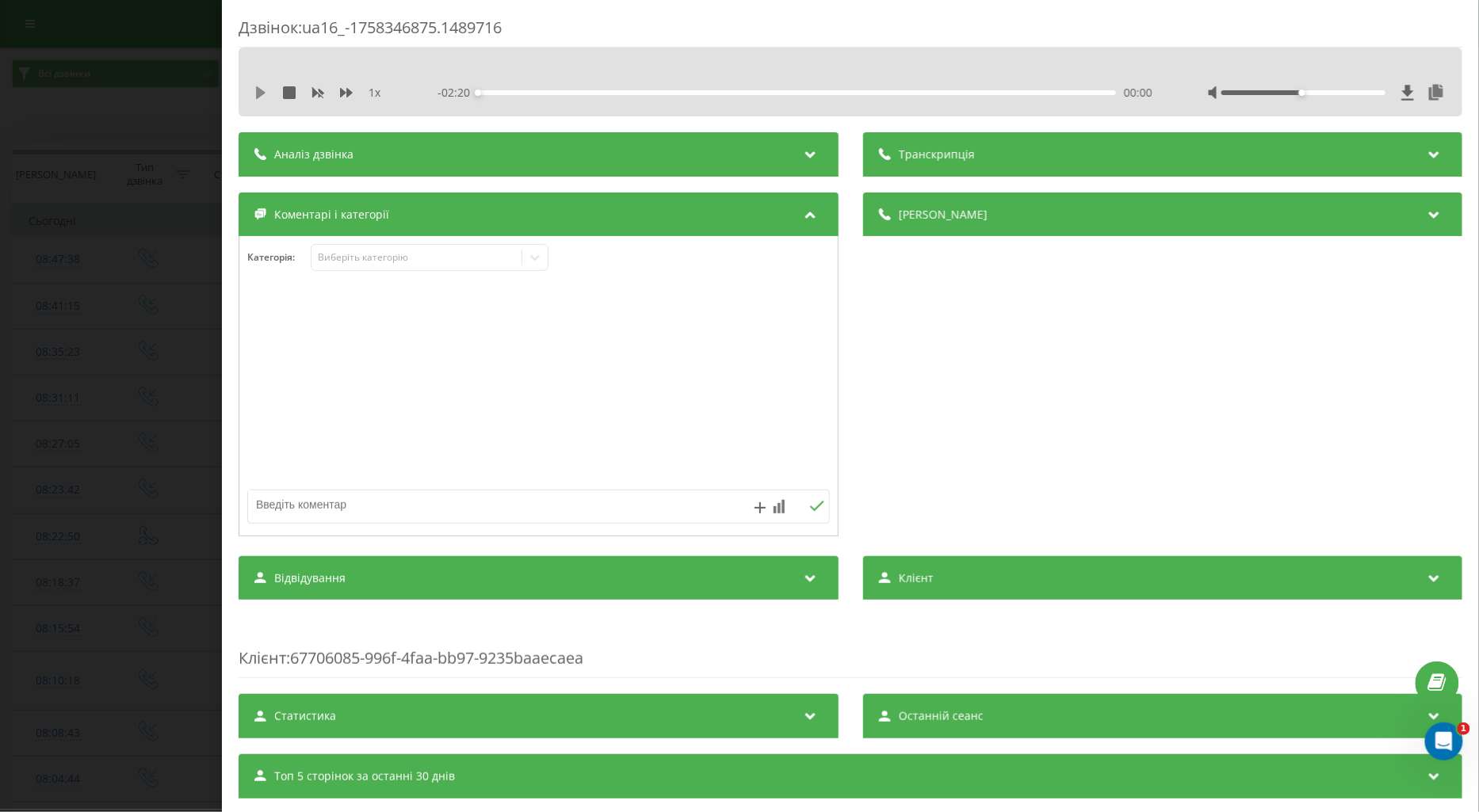
click at [260, 97] on icon at bounding box center [261, 93] width 13 height 13
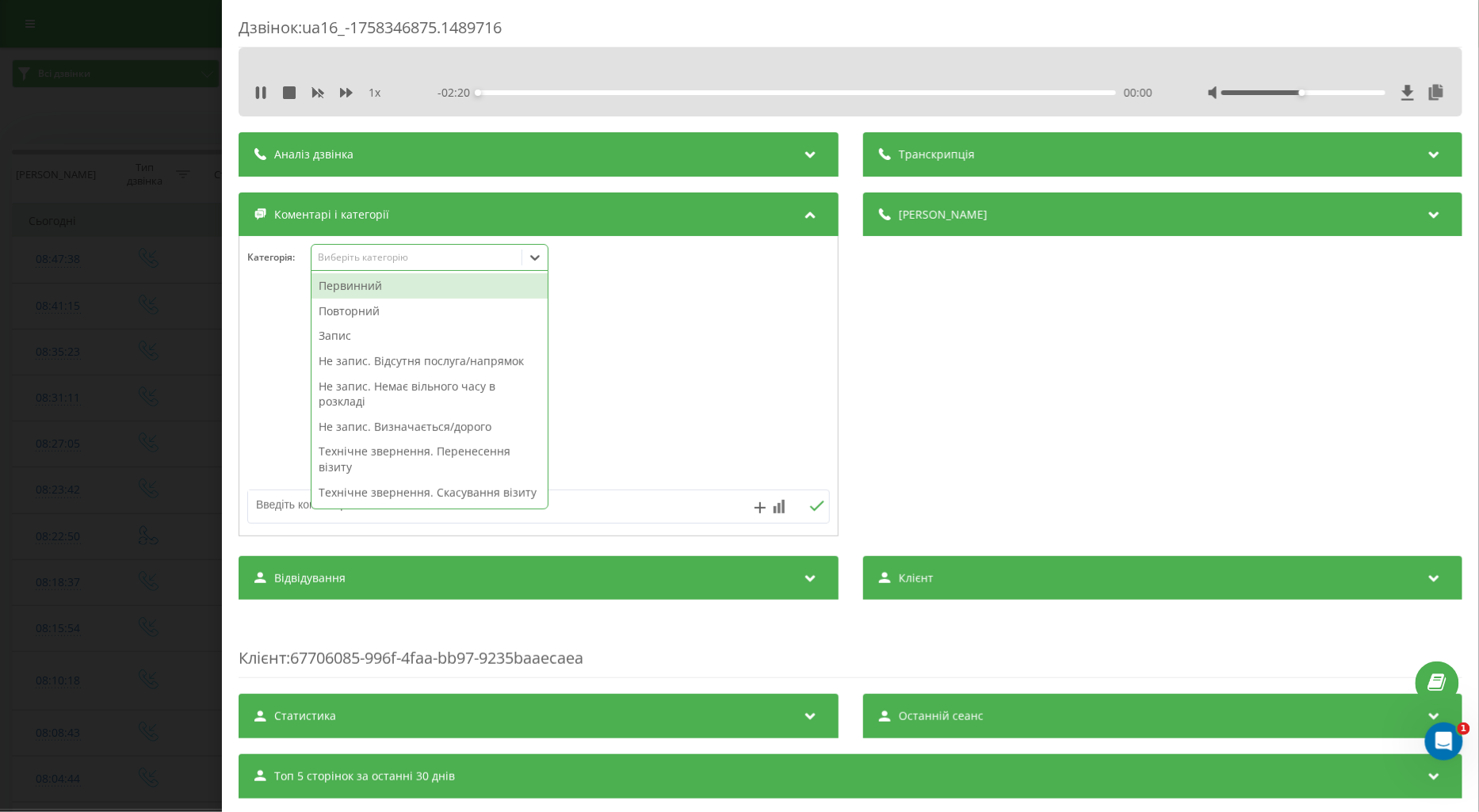
click at [347, 260] on div "Виберіть категорію" at bounding box center [416, 258] width 198 height 13
click at [366, 310] on div "Повторний" at bounding box center [429, 311] width 236 height 25
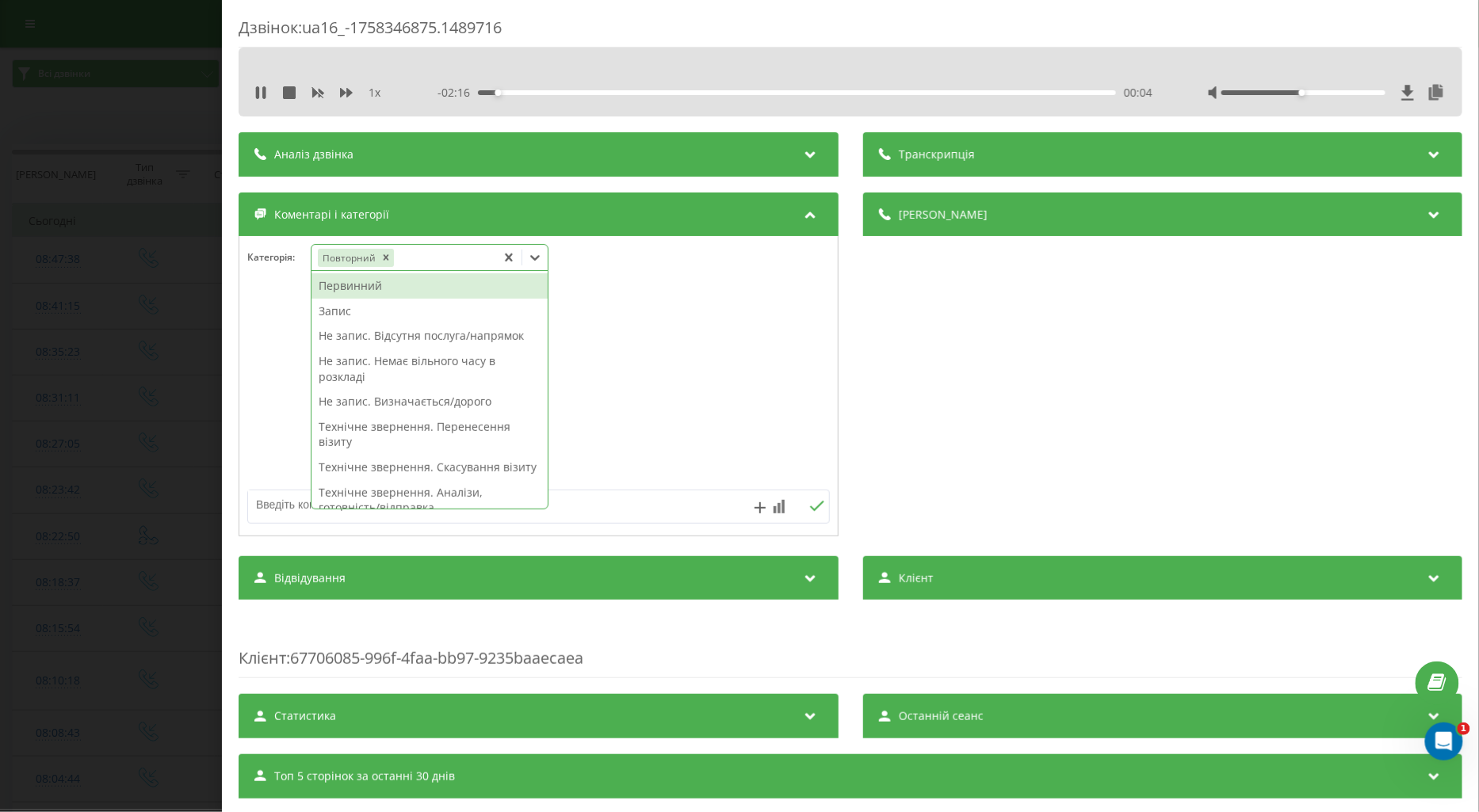
drag, startPoint x: 330, startPoint y: 315, endPoint x: 384, endPoint y: 347, distance: 62.8
click at [330, 315] on div "Запис" at bounding box center [429, 311] width 236 height 25
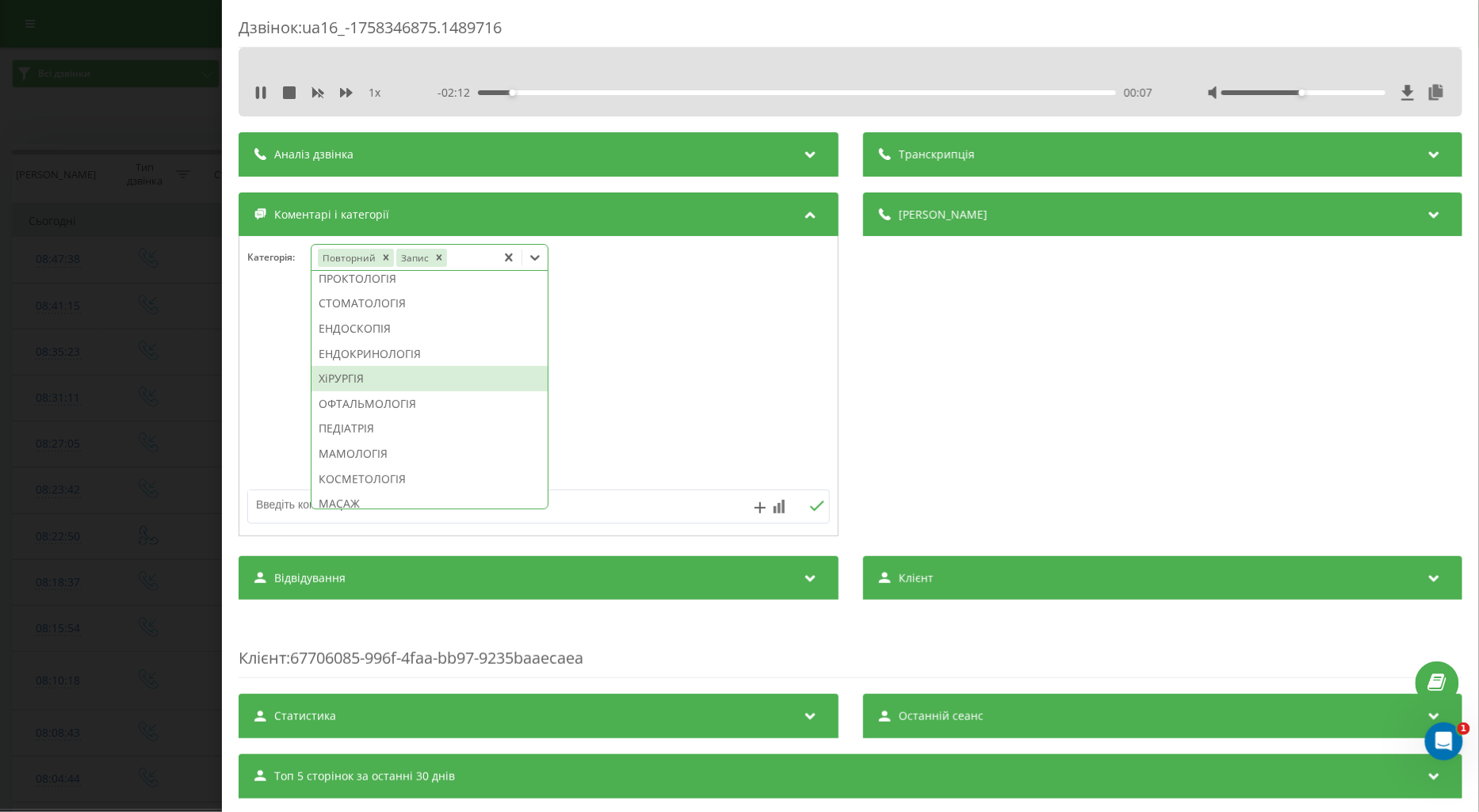
scroll to position [856, 0]
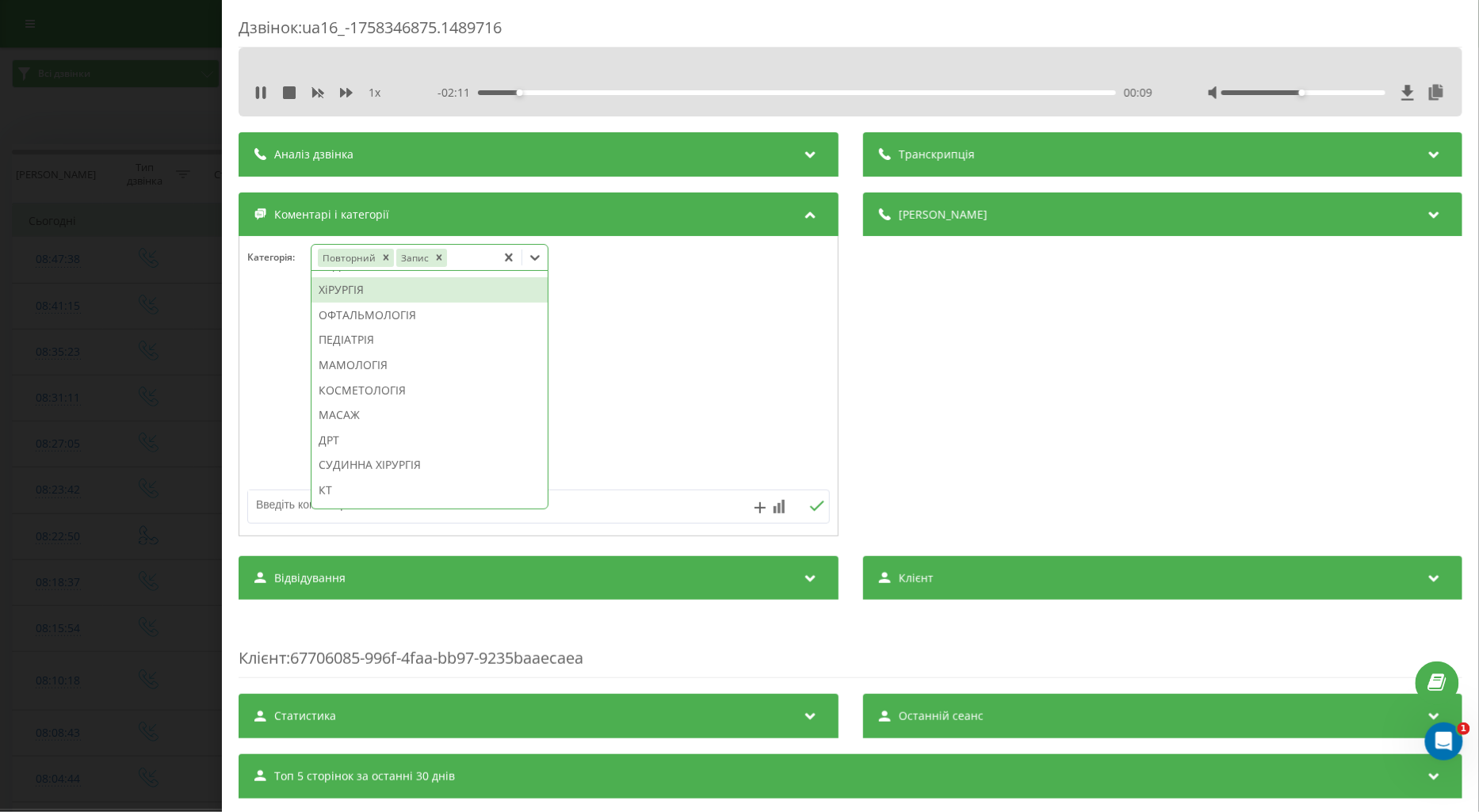
click at [331, 303] on div "ХіРУРГІЯ" at bounding box center [429, 289] width 236 height 25
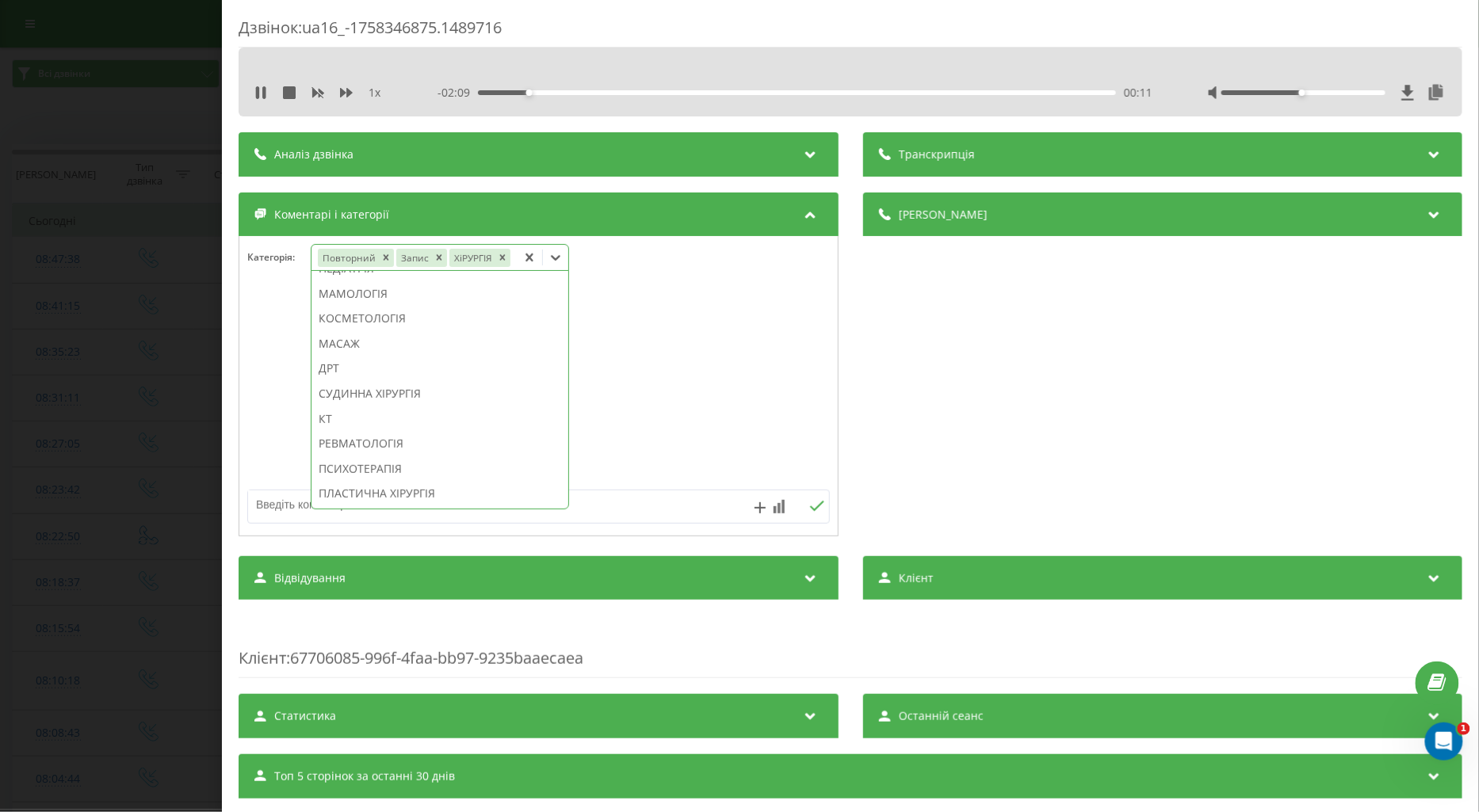
scroll to position [762, 0]
click at [276, 419] on div at bounding box center [539, 387] width 599 height 191
click at [139, 393] on div "Дзвінок : ua16_-1758346875.1489716 1 x - 02:07 00:12 00:12 Транскрипція Для AI-…" at bounding box center [740, 406] width 1479 height 812
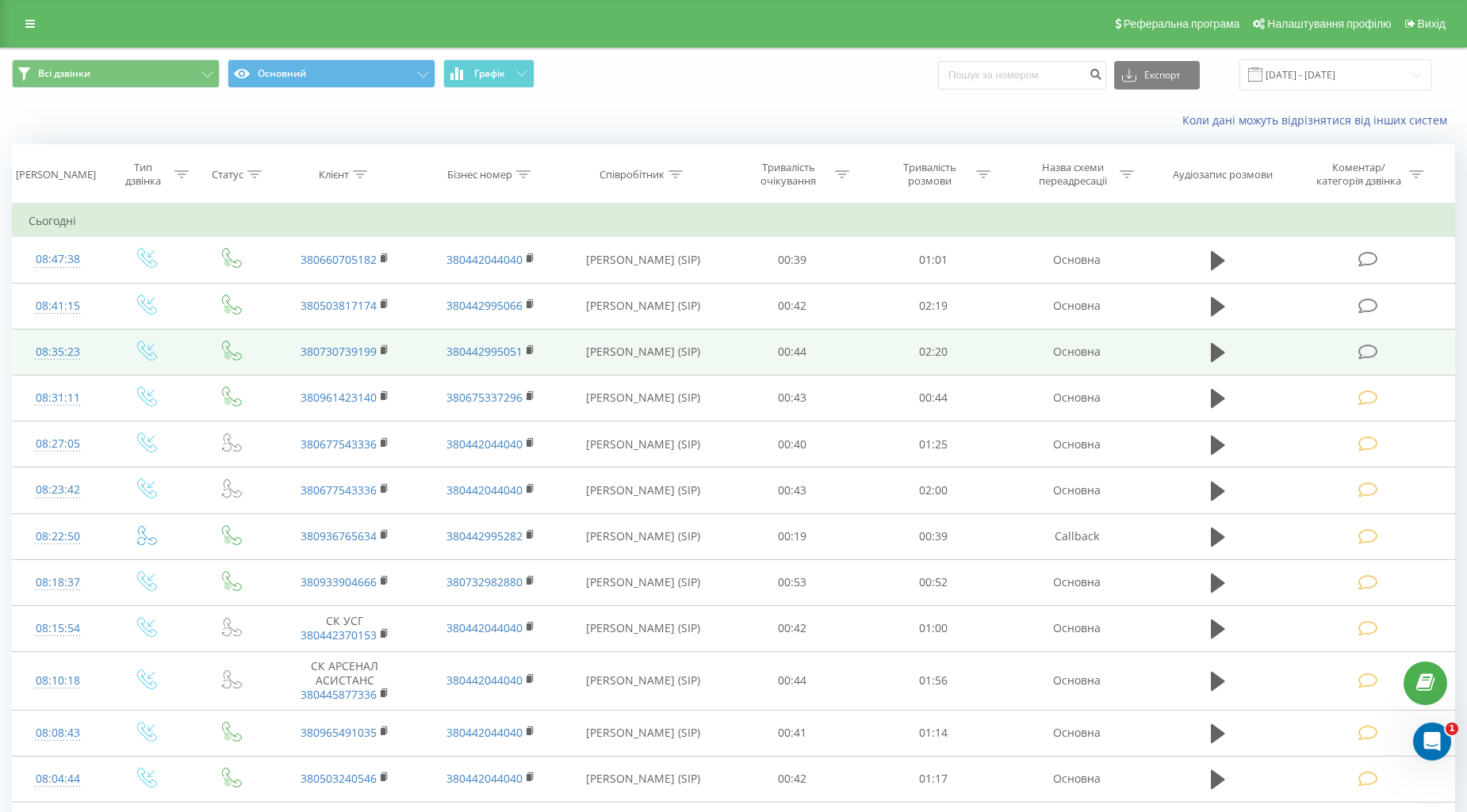
click at [1376, 350] on icon at bounding box center [1368, 352] width 20 height 16
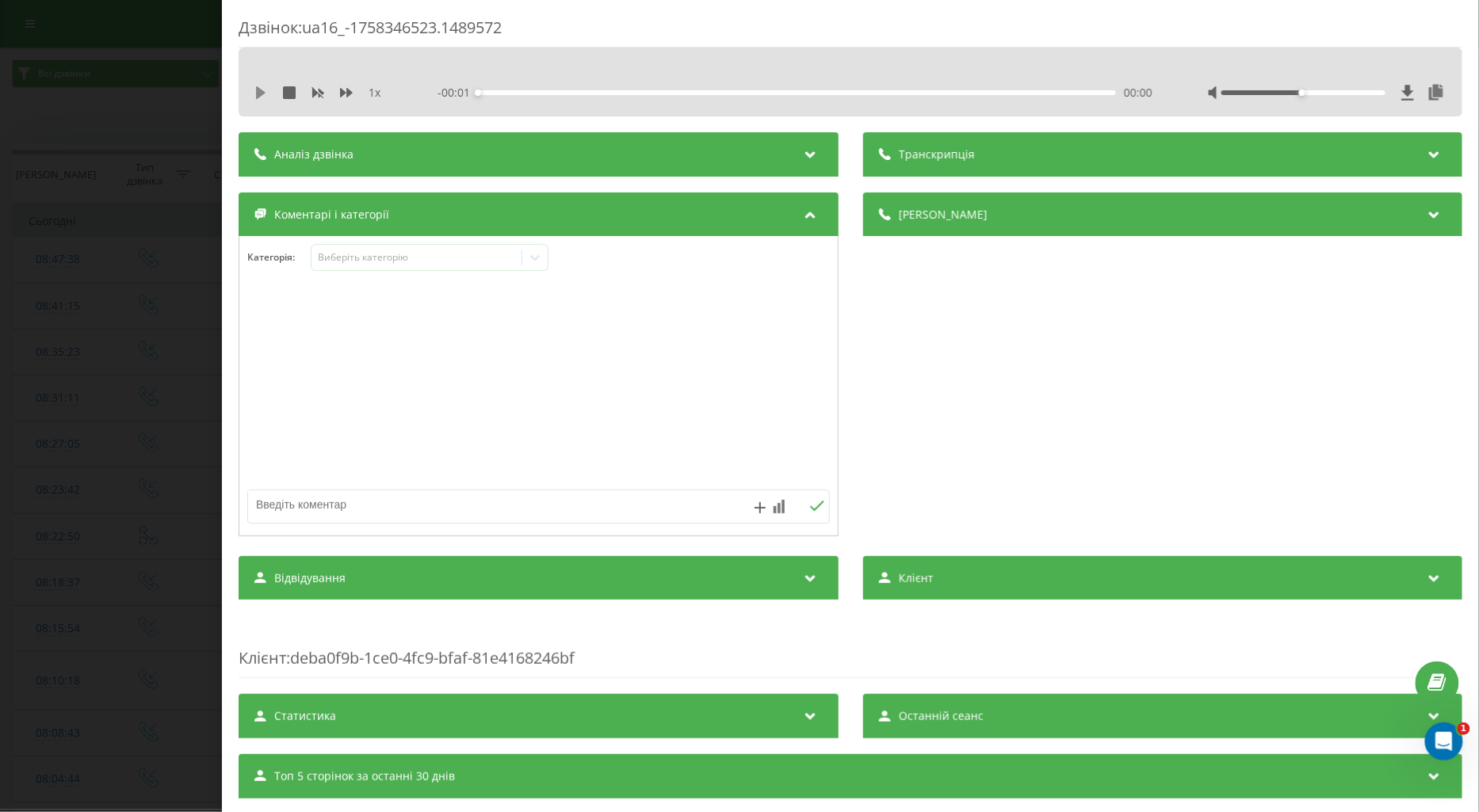
click at [254, 97] on icon at bounding box center [261, 93] width 13 height 13
click at [344, 91] on icon at bounding box center [347, 93] width 13 height 10
click at [266, 93] on icon at bounding box center [261, 93] width 13 height 13
click at [259, 96] on icon at bounding box center [261, 93] width 10 height 13
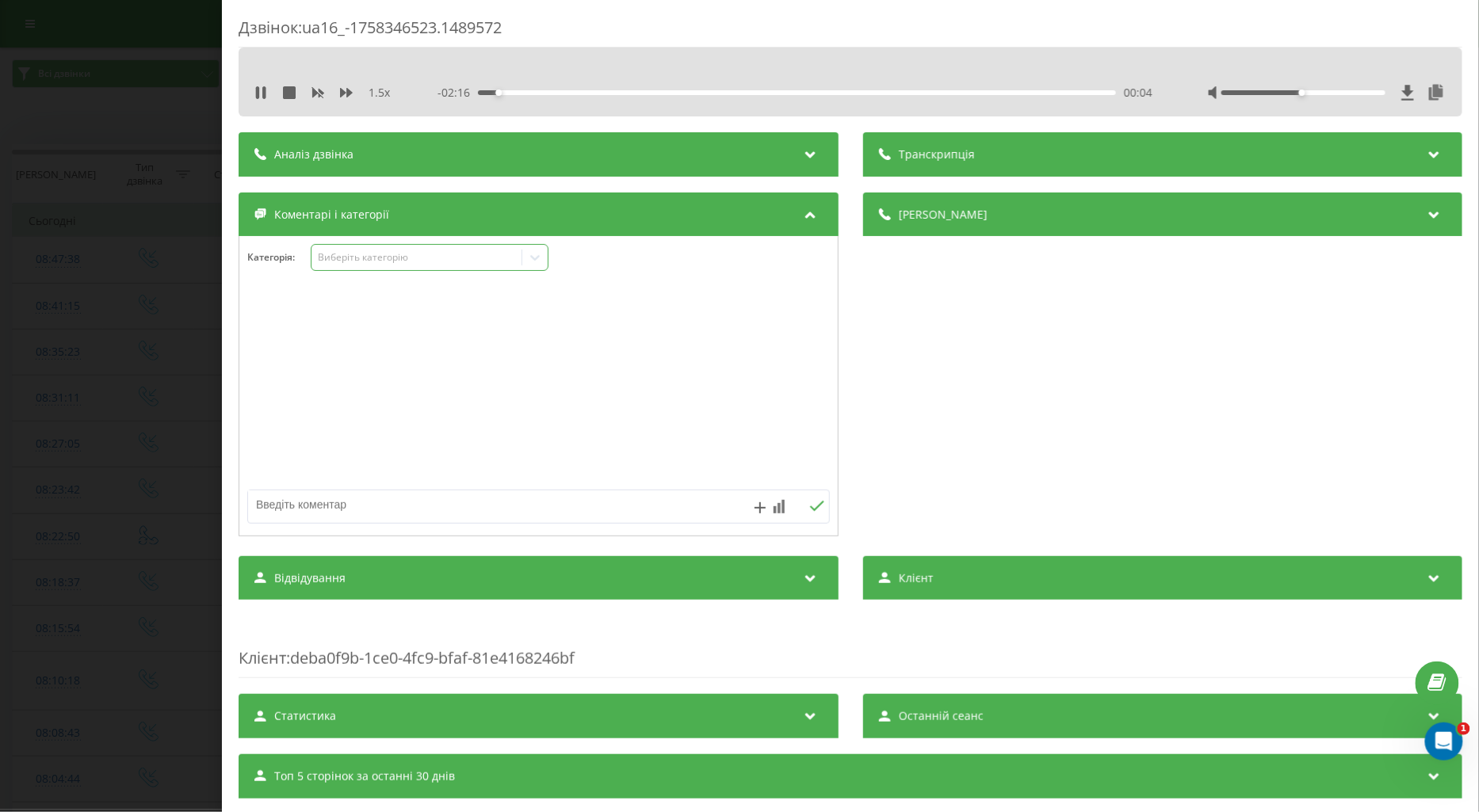
click at [366, 259] on div "Виберіть категорію" at bounding box center [416, 258] width 198 height 13
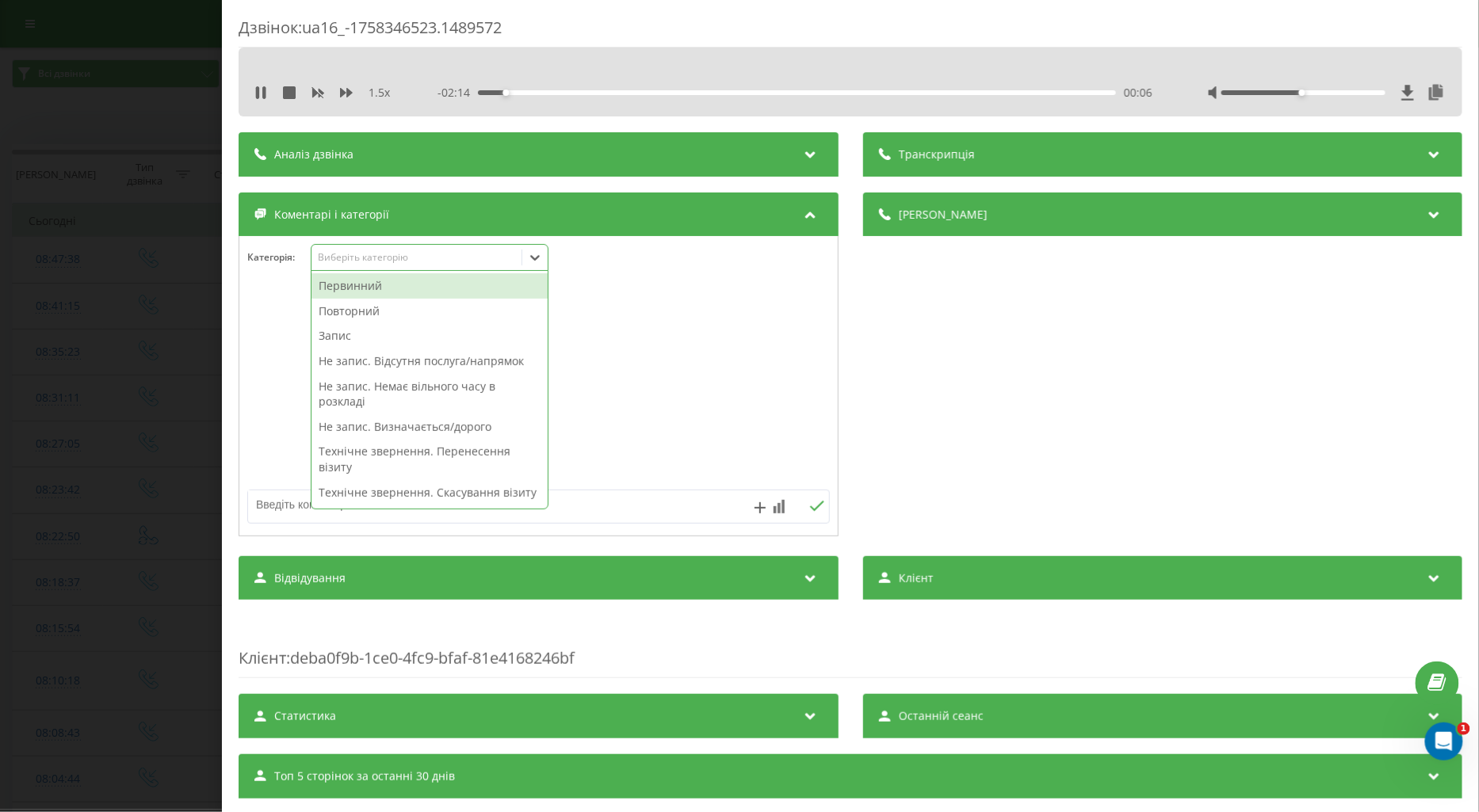
click at [354, 313] on div "Повторний" at bounding box center [429, 311] width 236 height 25
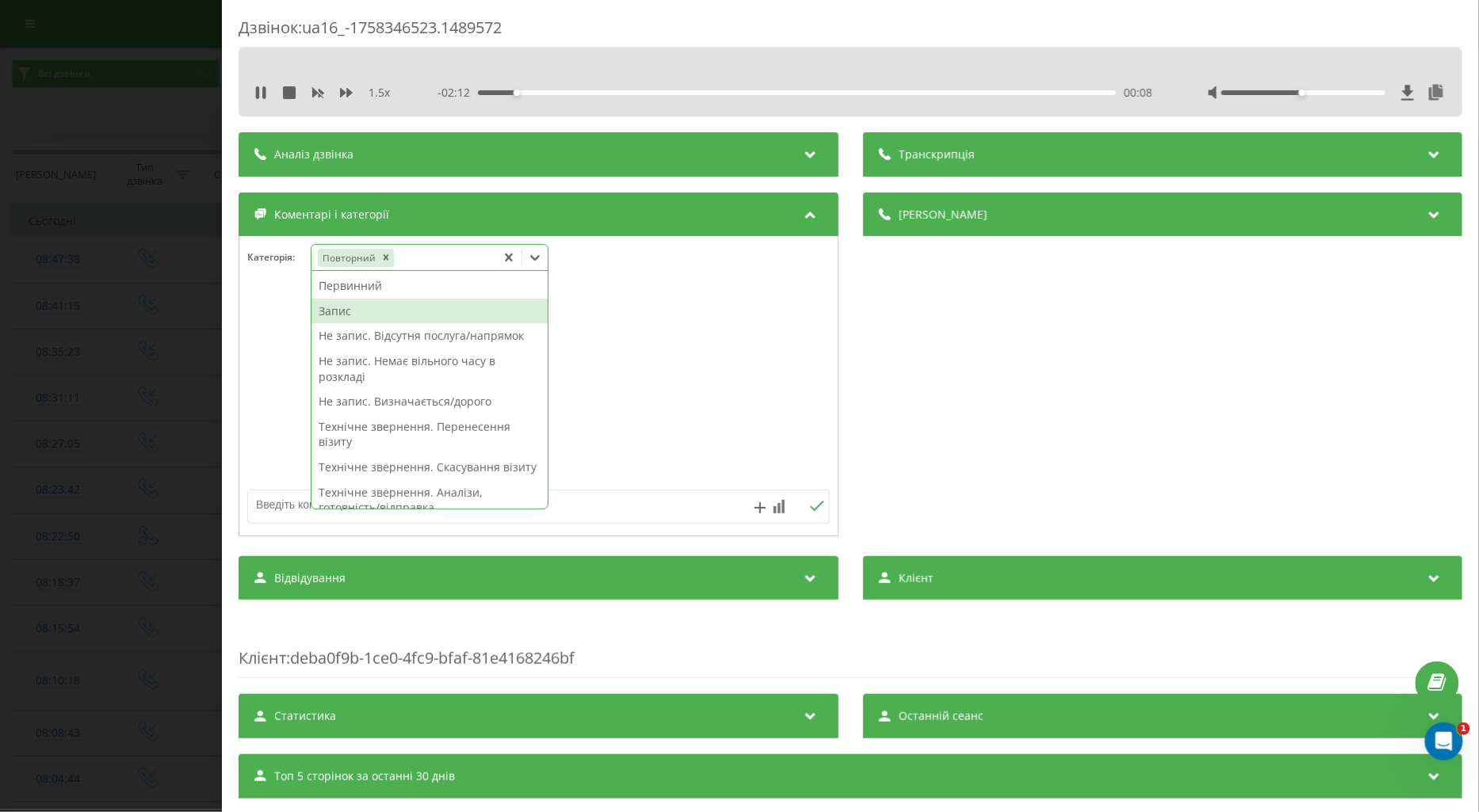
click at [343, 306] on div "Запис" at bounding box center [429, 311] width 236 height 25
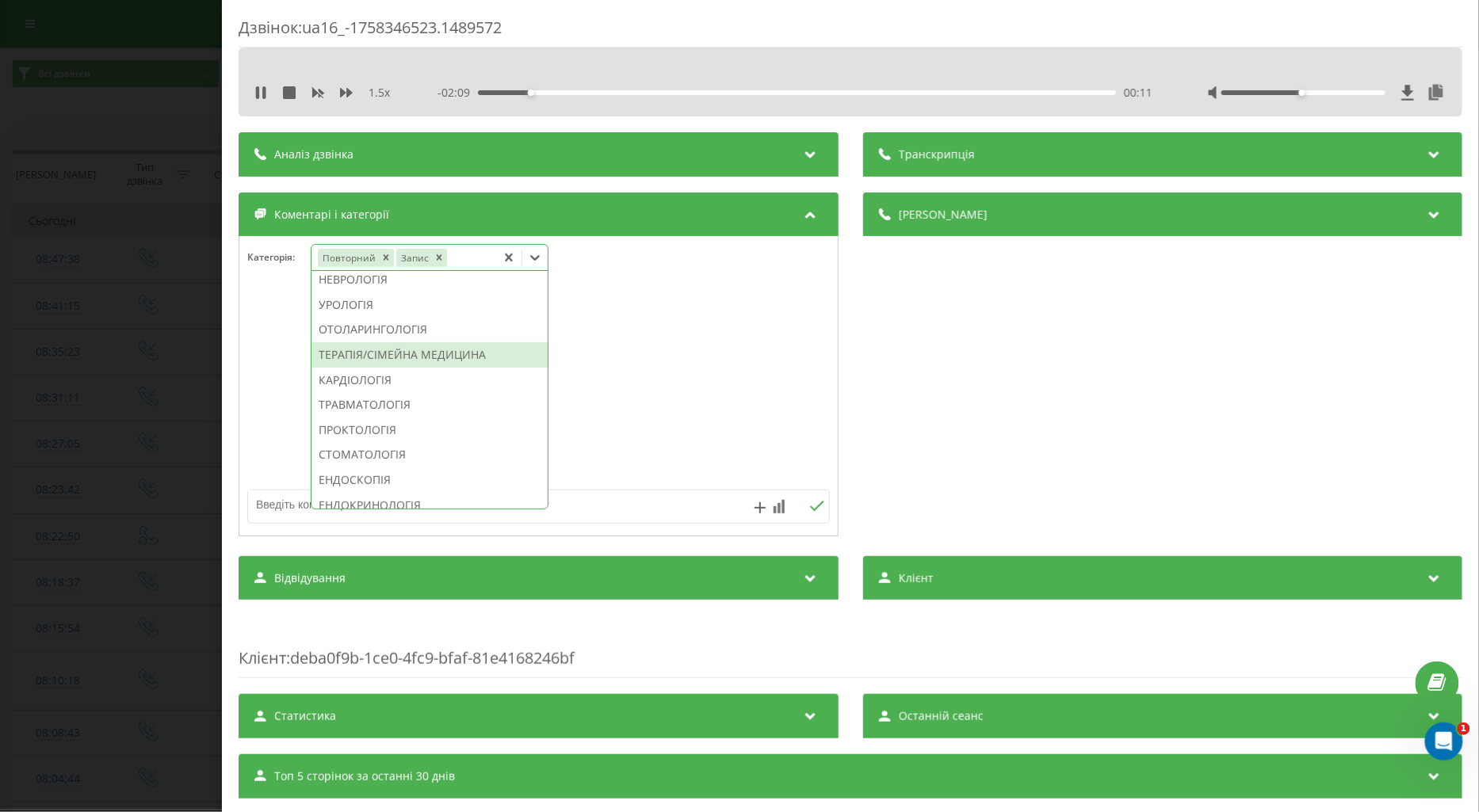
scroll to position [527, 0]
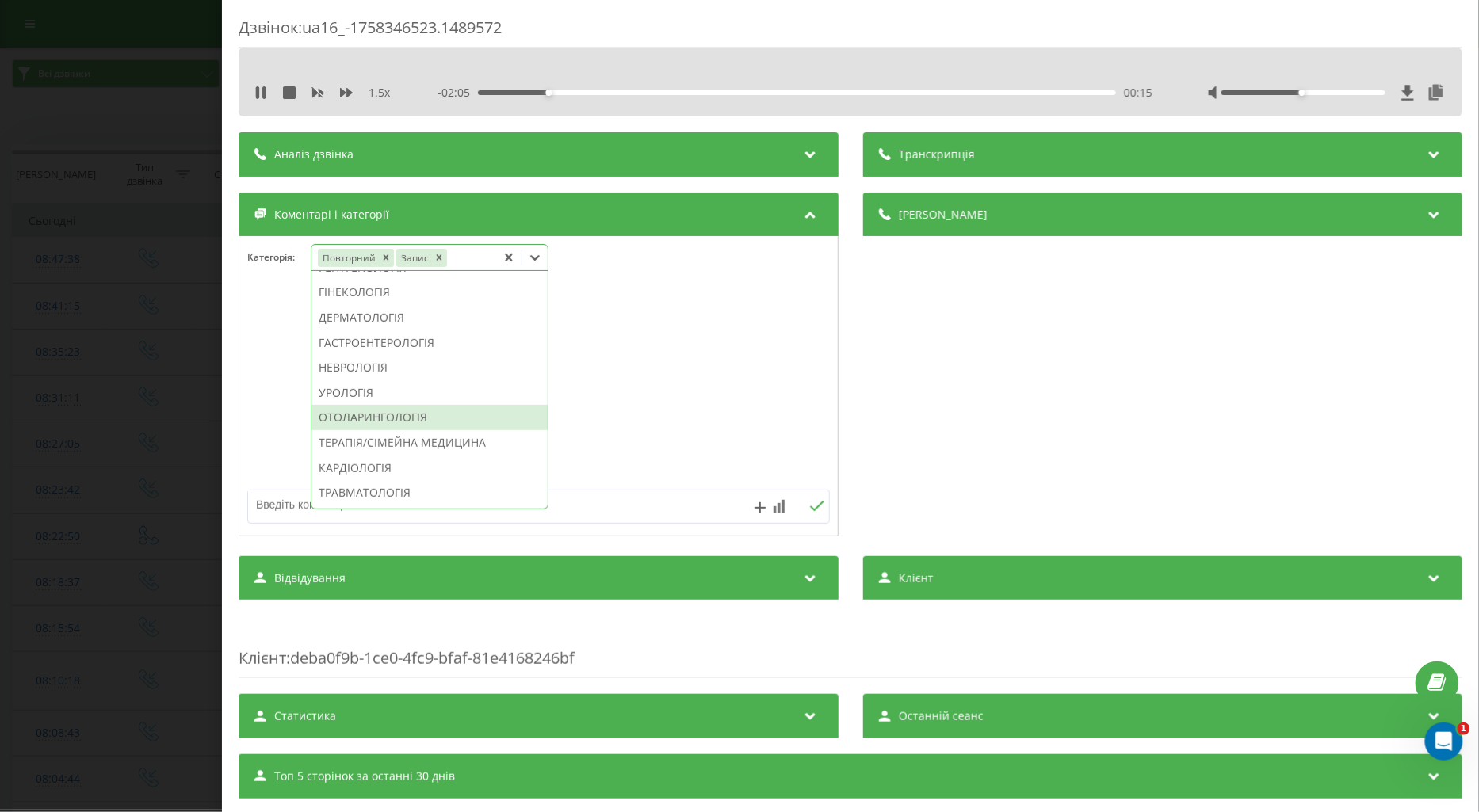
click at [393, 430] on div "ОТОЛАРИНГОЛОГІЯ" at bounding box center [429, 417] width 236 height 25
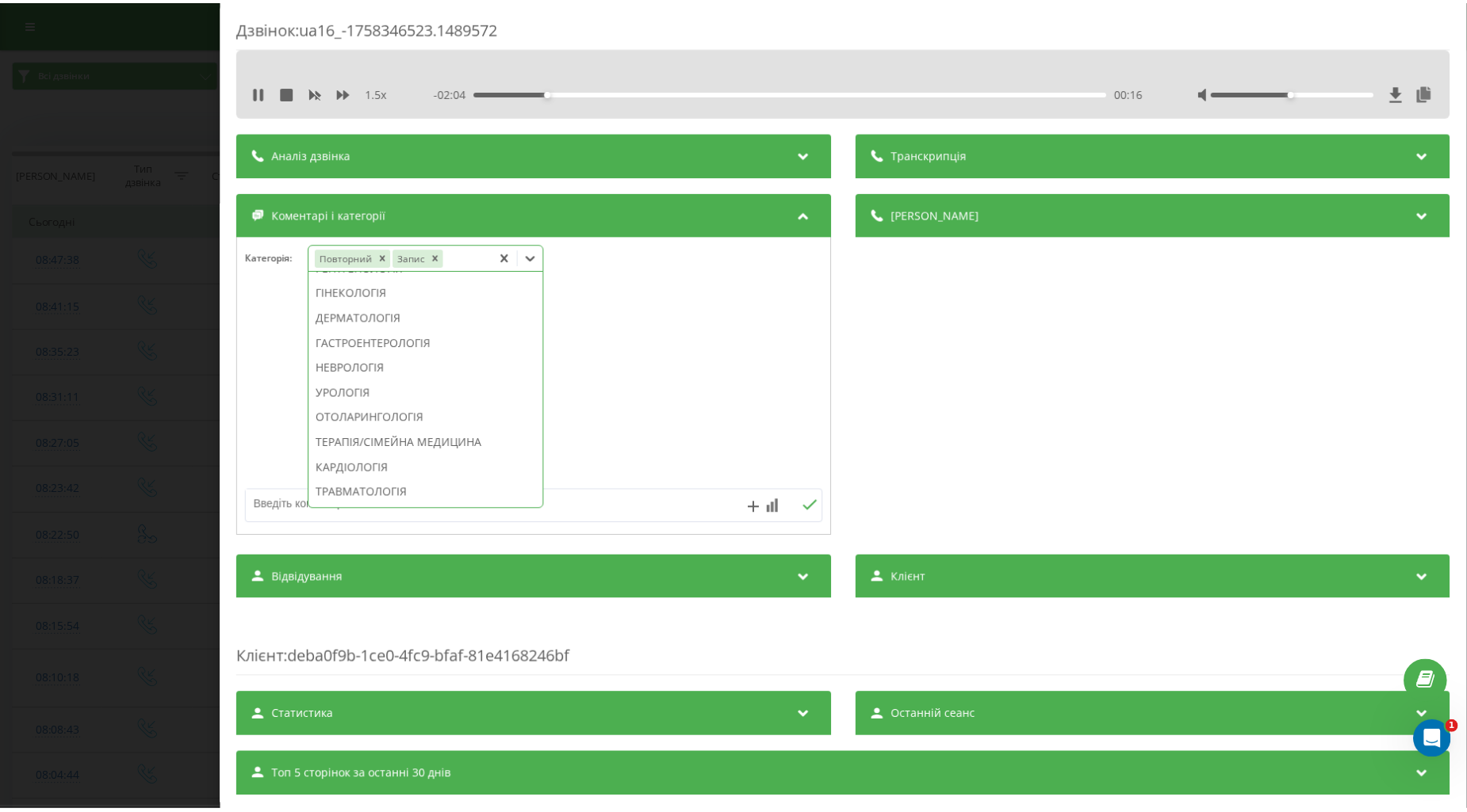
scroll to position [419, 0]
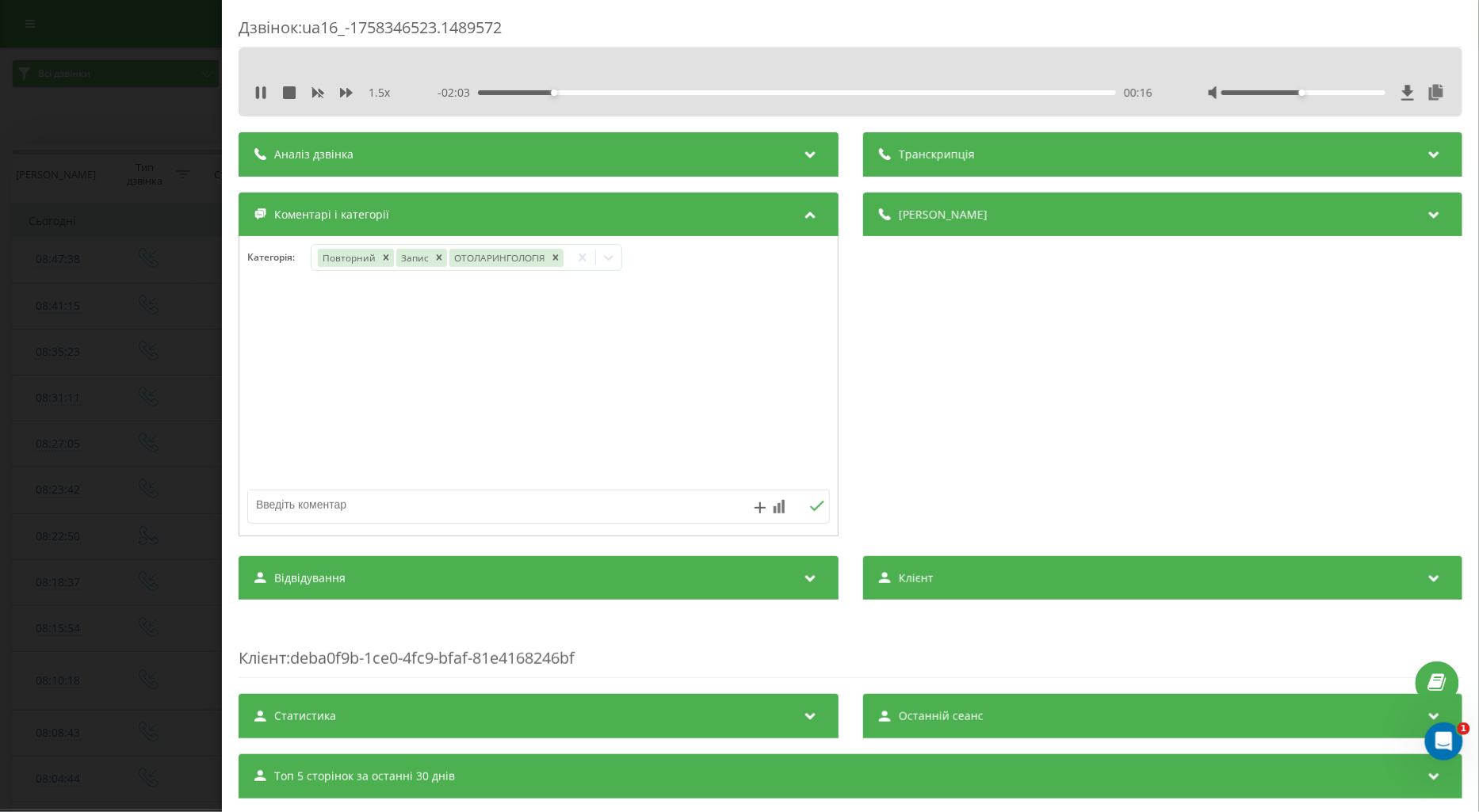
click at [294, 408] on div at bounding box center [539, 387] width 599 height 191
click at [182, 383] on div "Дзвінок : ua16_-1758346523.1489572 1.5 x - 02:02 00:18 00:18 Транскрипція Для A…" at bounding box center [740, 406] width 1479 height 812
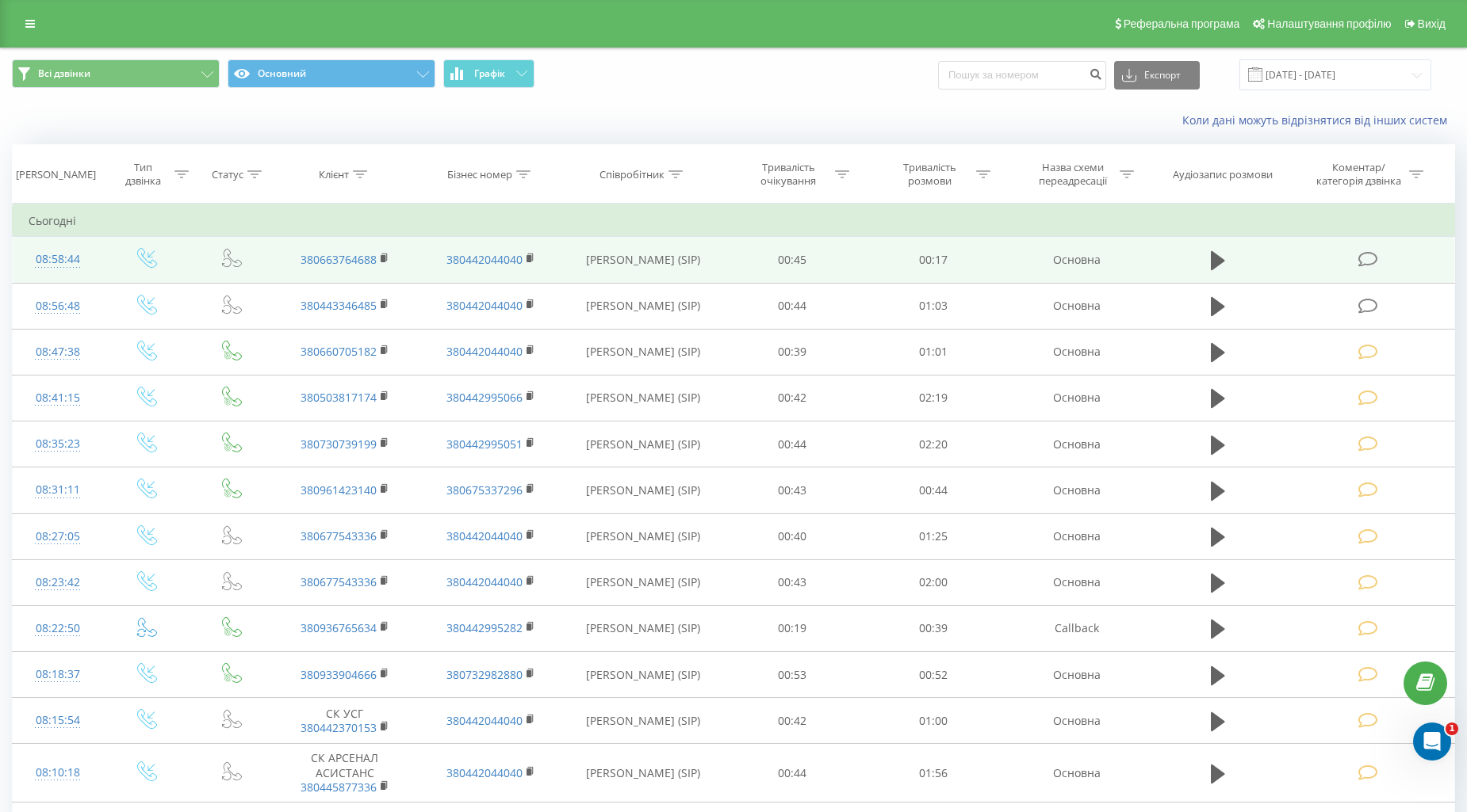
click at [1375, 254] on icon at bounding box center [1368, 259] width 20 height 16
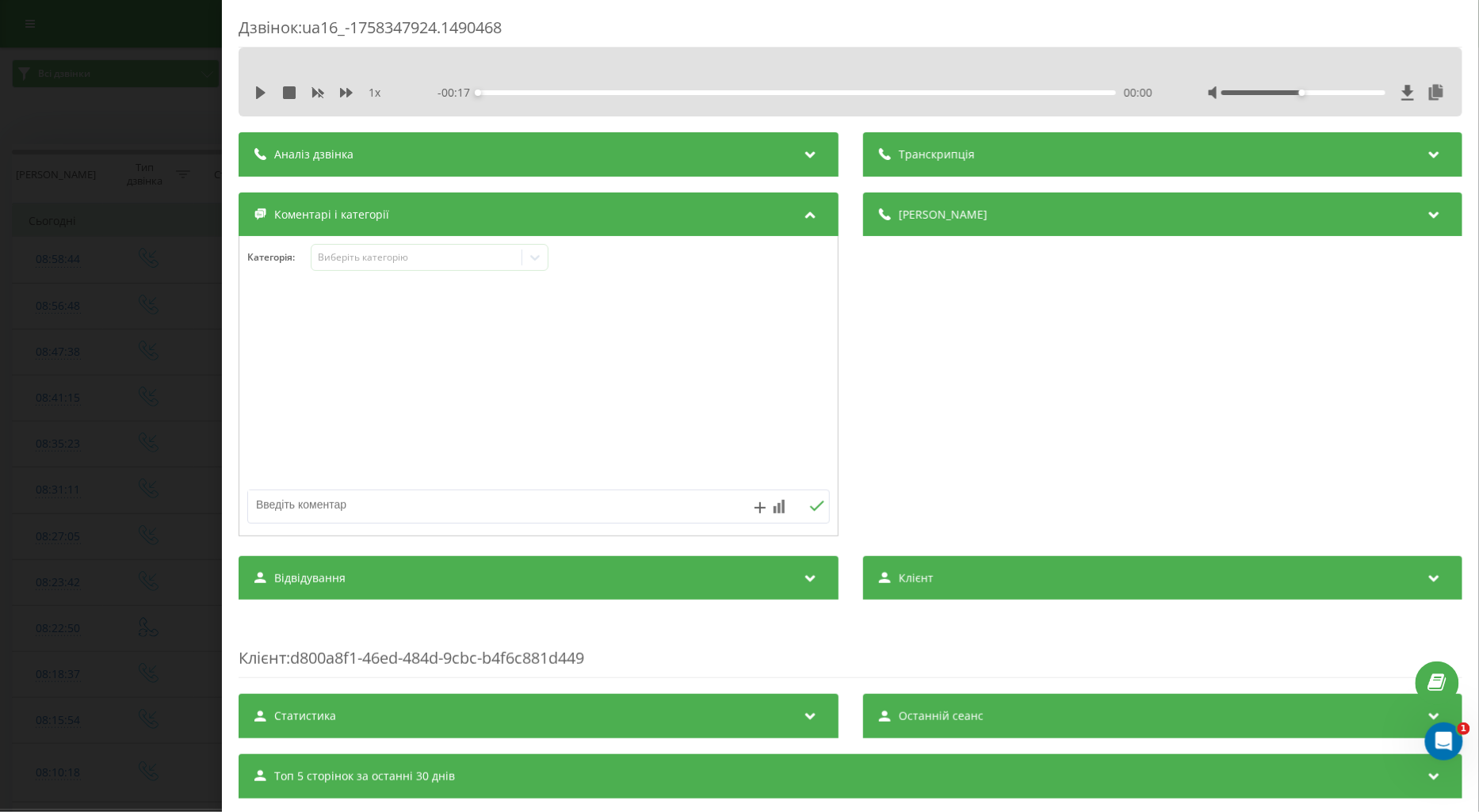
click at [256, 91] on icon at bounding box center [261, 93] width 10 height 13
click at [353, 263] on div "Виберіть категорію" at bounding box center [416, 258] width 198 height 13
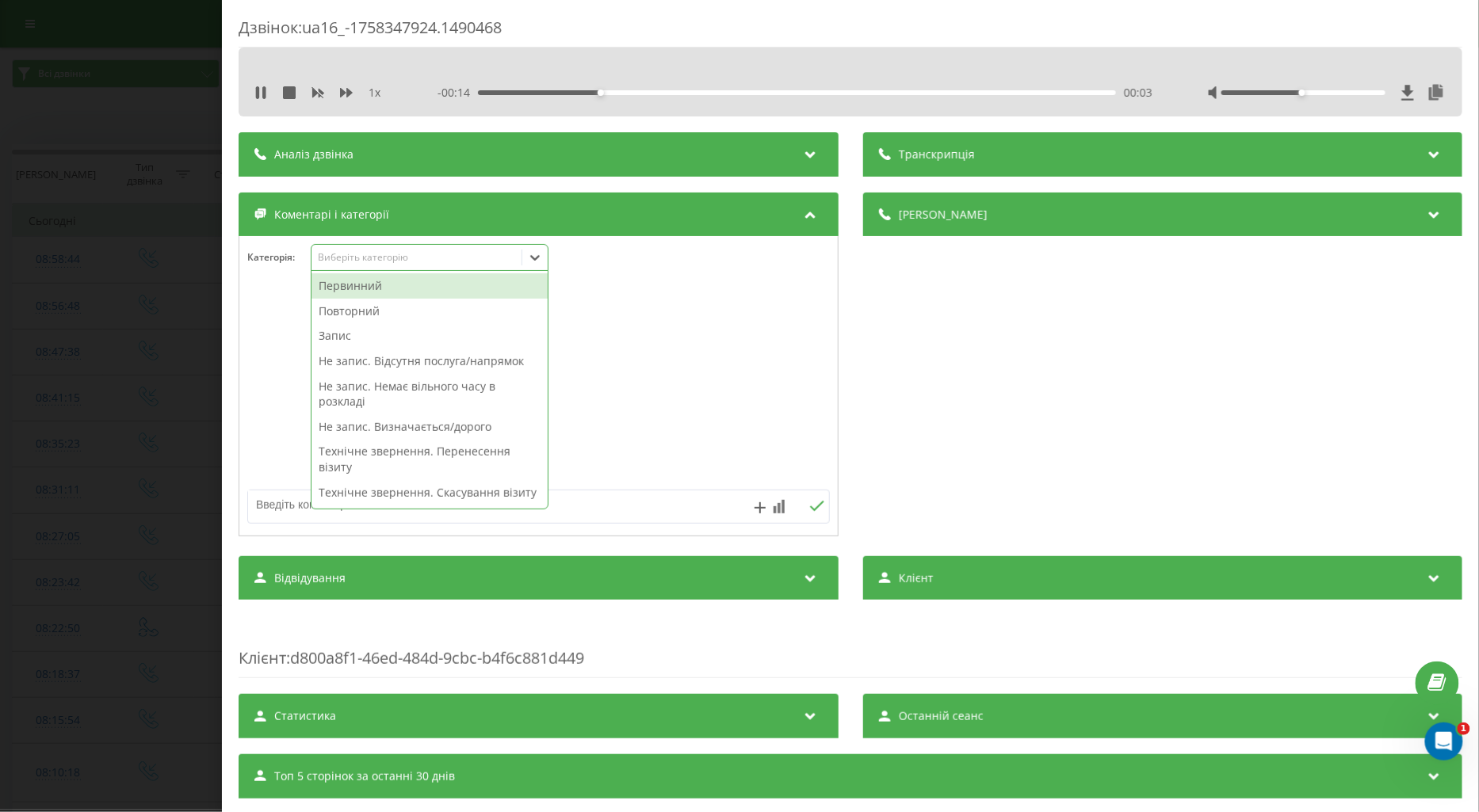
click at [409, 493] on div "Технічне звернення. Скасування візиту" at bounding box center [429, 492] width 236 height 25
drag, startPoint x: 357, startPoint y: 312, endPoint x: 335, endPoint y: 321, distance: 23.8
click at [358, 312] on div "Повторний" at bounding box center [429, 311] width 236 height 25
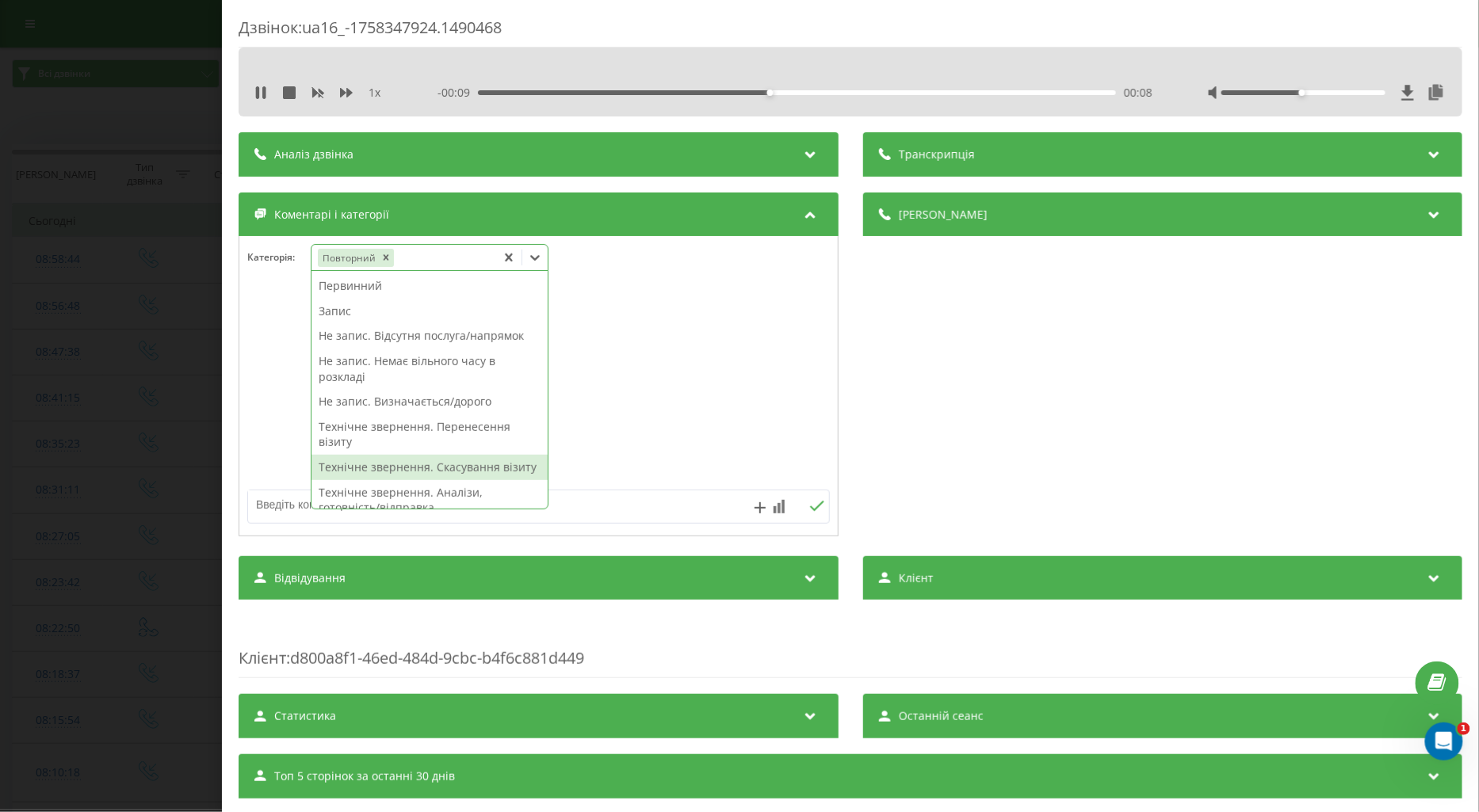
click at [442, 471] on div "Технічне звернення. Скасування візиту" at bounding box center [429, 467] width 236 height 25
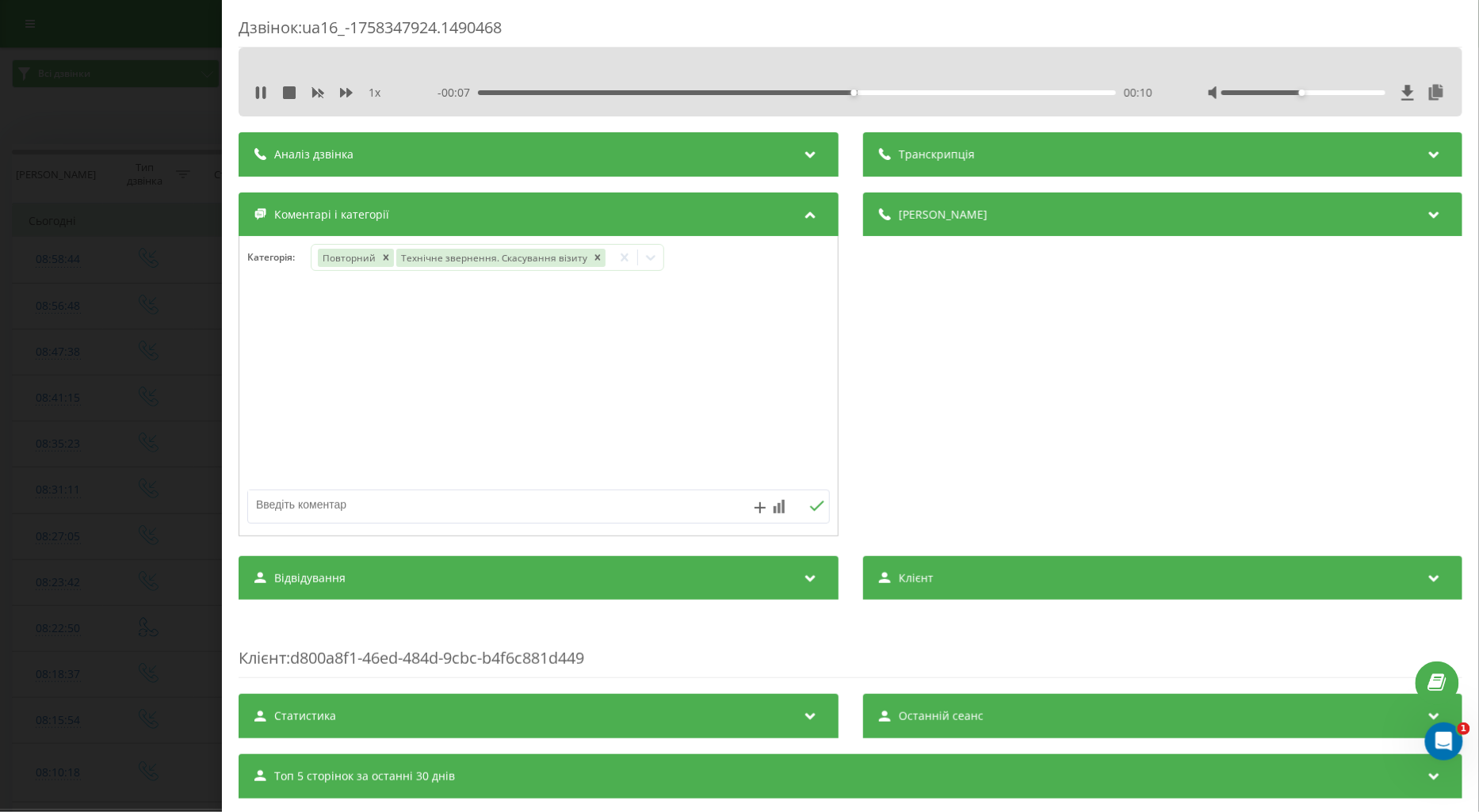
click at [275, 380] on div at bounding box center [539, 387] width 599 height 191
click at [137, 384] on div "Дзвінок : ua16_-1758347924.1490468 1 x - 00:06 00:11 00:11 Транскрипція Для AI-…" at bounding box center [740, 406] width 1479 height 812
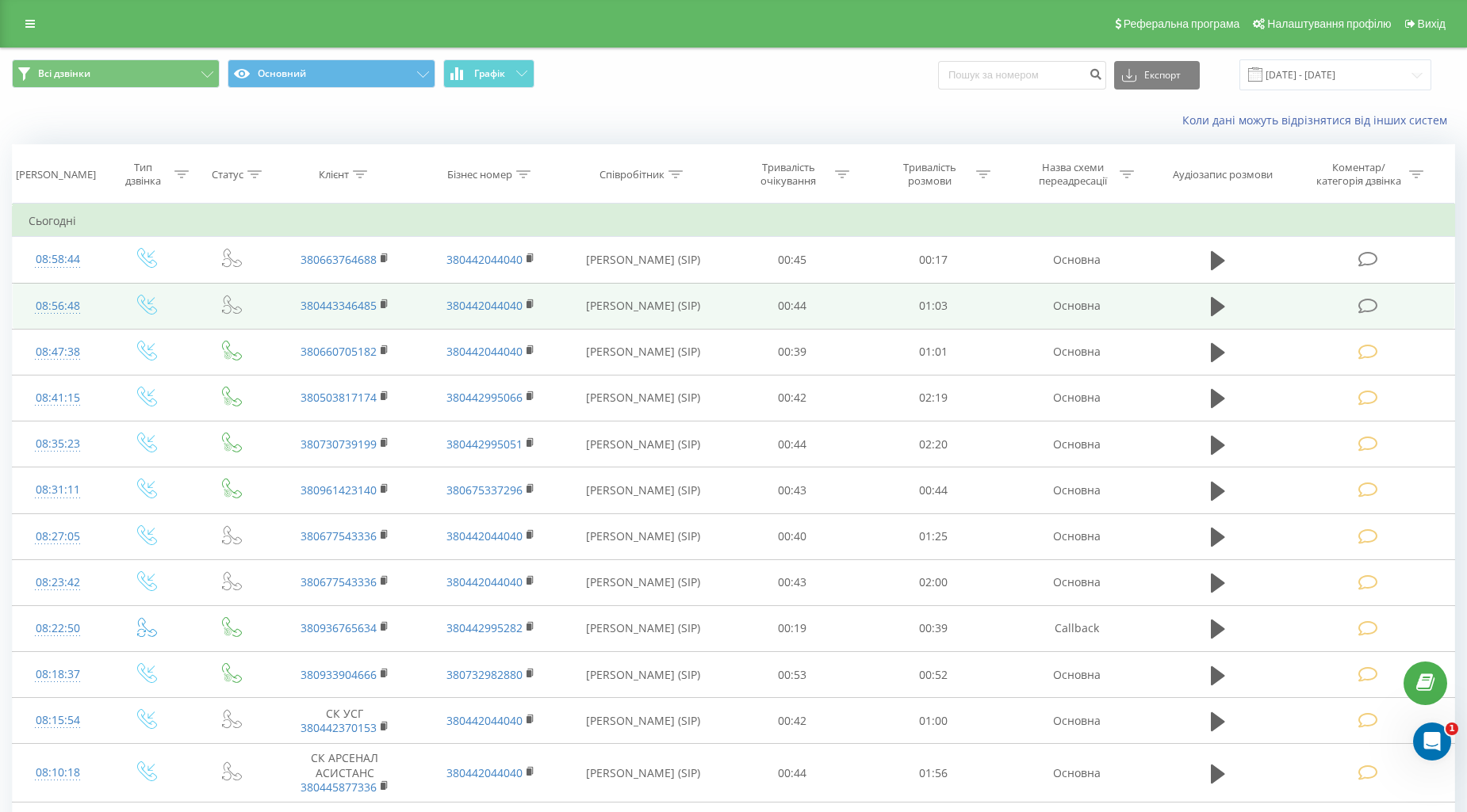
click at [1365, 305] on icon at bounding box center [1368, 306] width 20 height 16
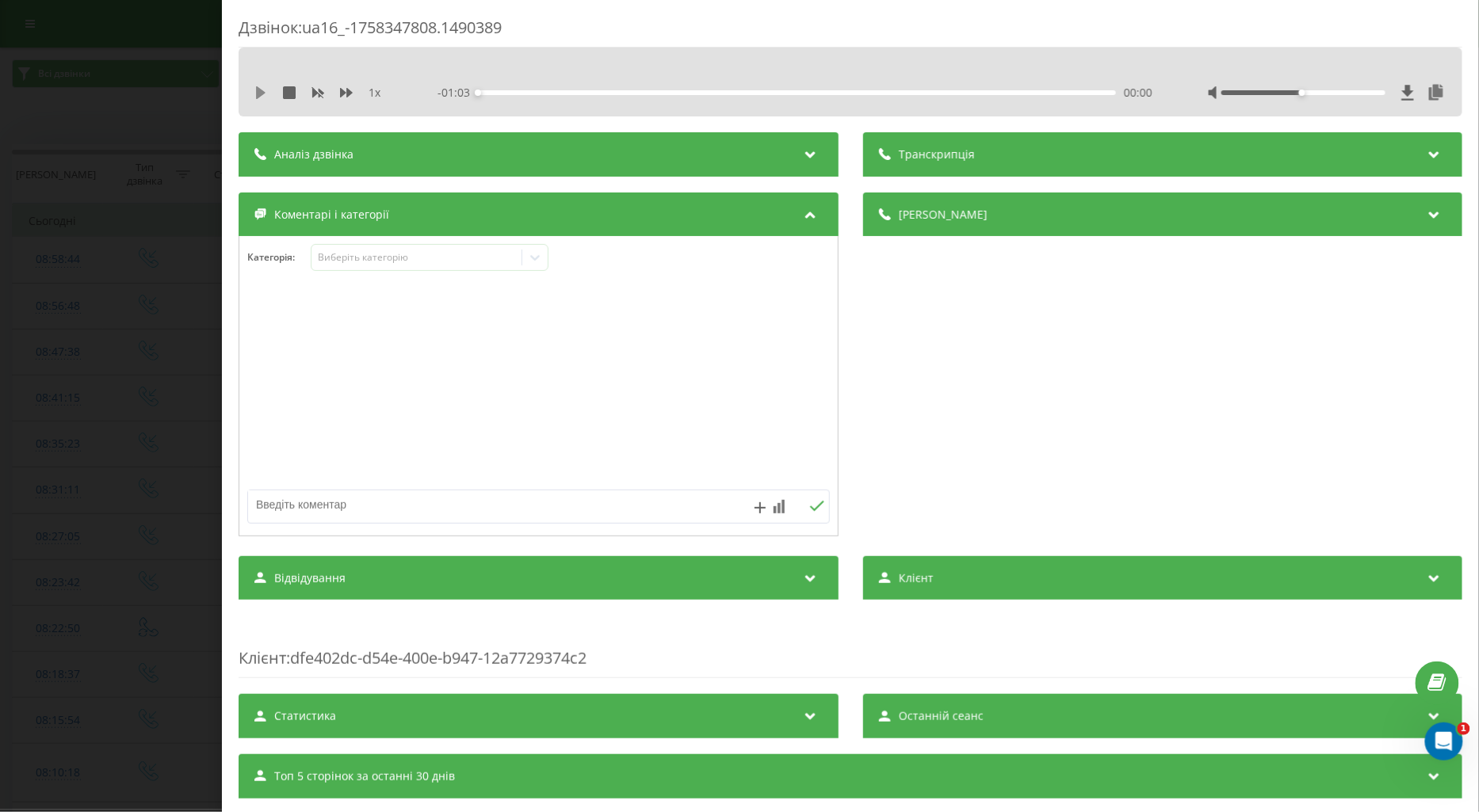
click at [258, 87] on icon at bounding box center [261, 93] width 13 height 13
click at [355, 258] on div "Виберіть категорію" at bounding box center [416, 258] width 198 height 13
click at [251, 91] on div "1 x - 00:57 00:05 00:05" at bounding box center [850, 92] width 1200 height 24
click at [260, 87] on icon at bounding box center [261, 93] width 13 height 13
click at [404, 264] on div "Виберіть категорію" at bounding box center [416, 258] width 198 height 13
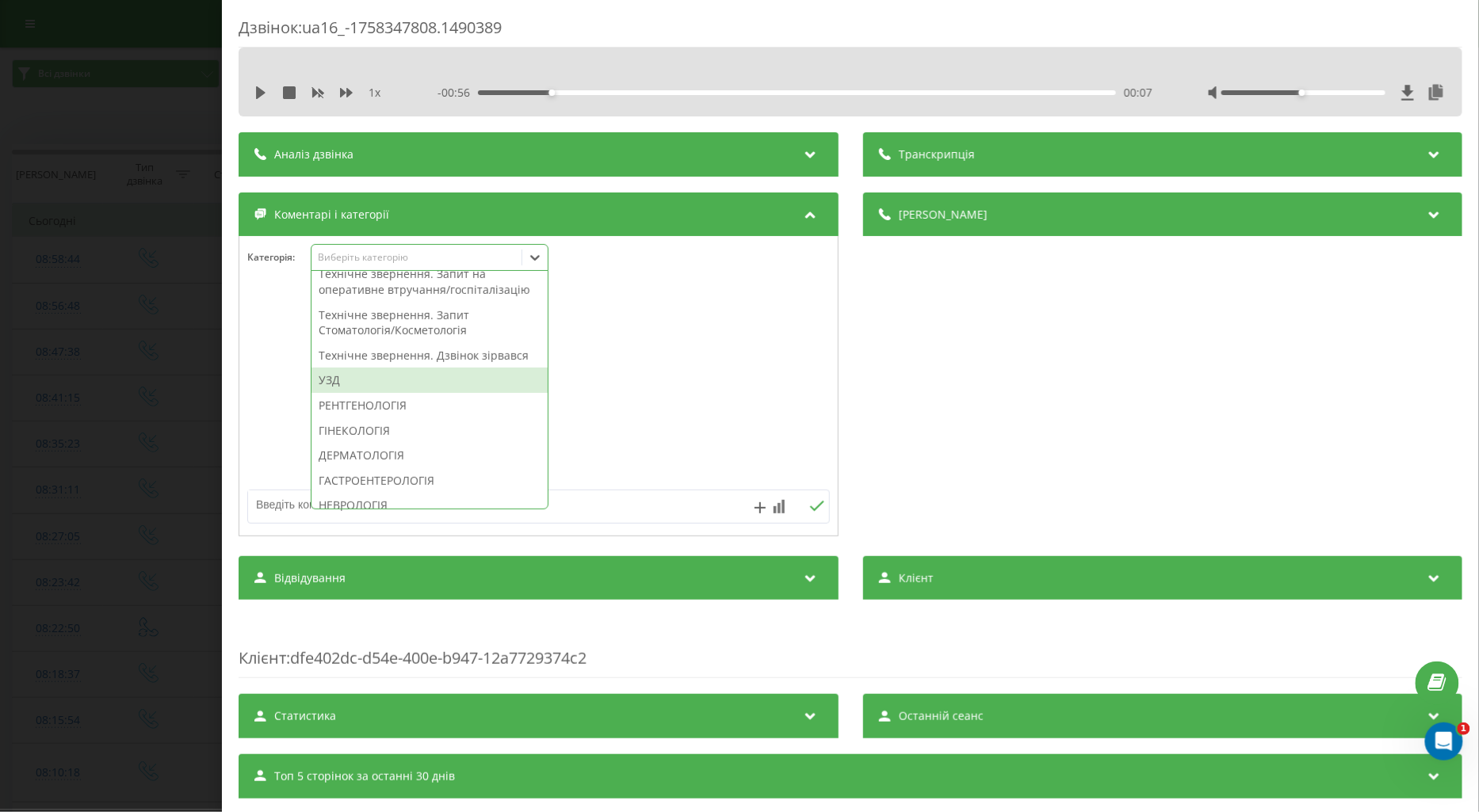
scroll to position [527, 0]
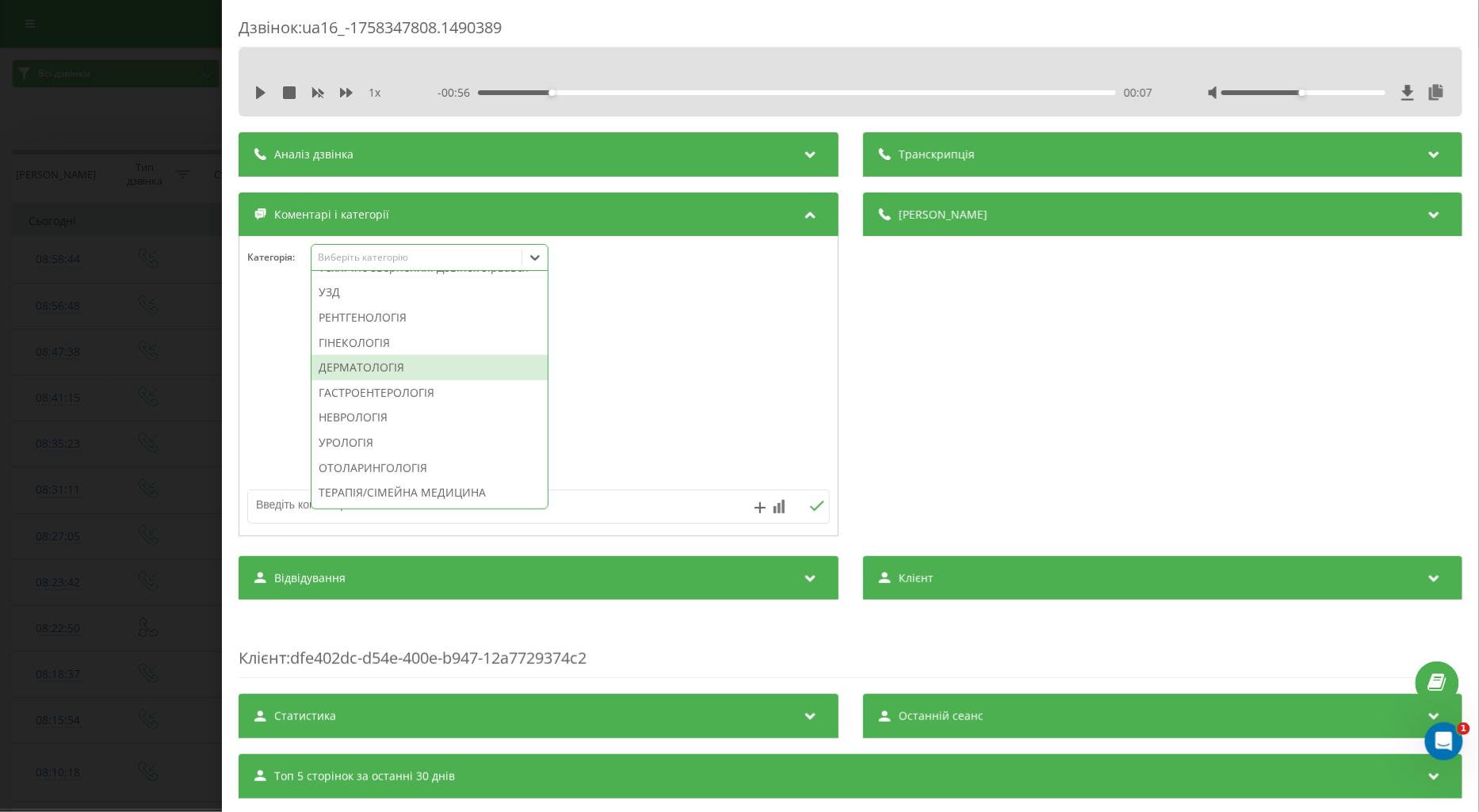
click at [395, 380] on div "ДЕРМАТОЛОГІЯ" at bounding box center [429, 367] width 236 height 25
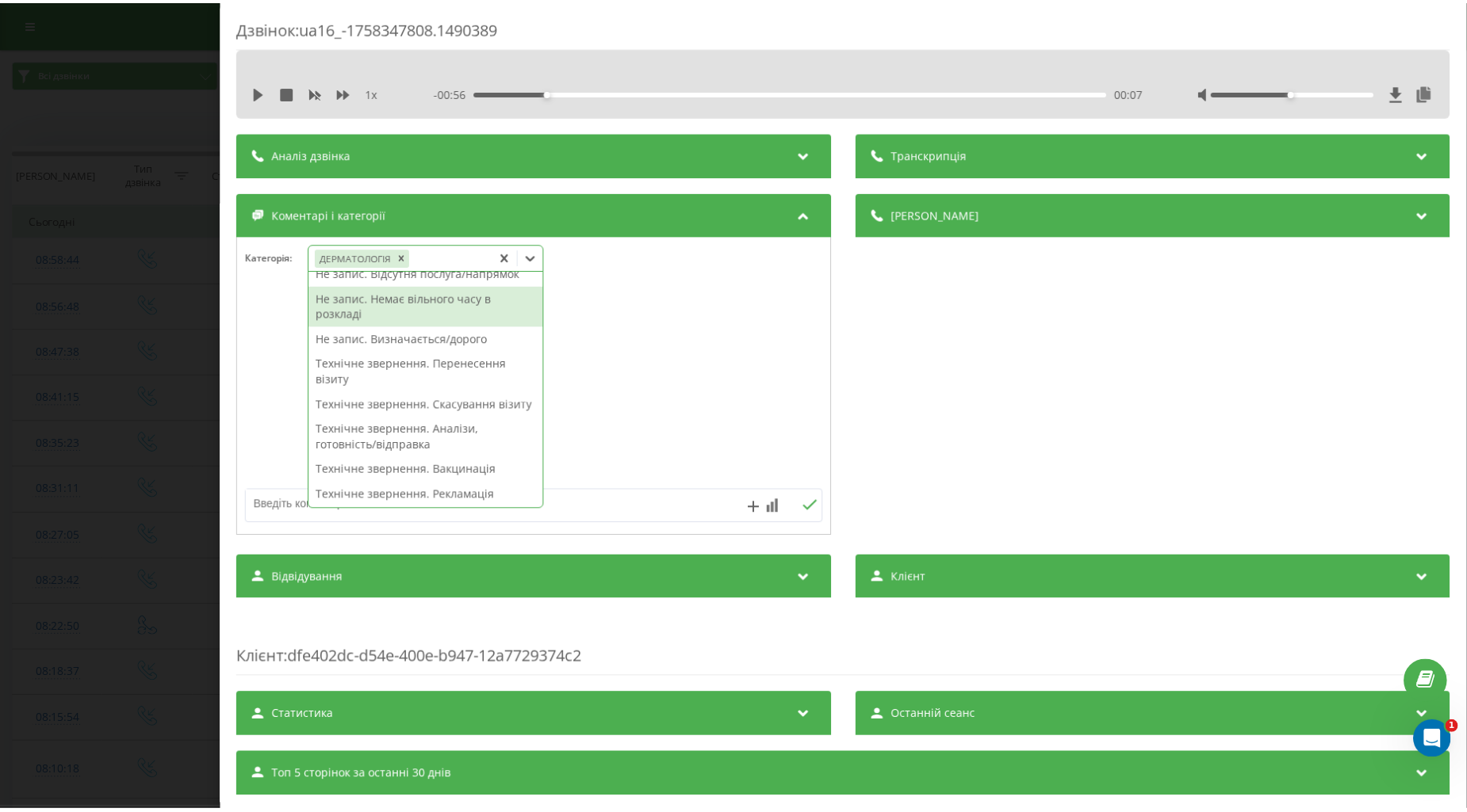
scroll to position [0, 0]
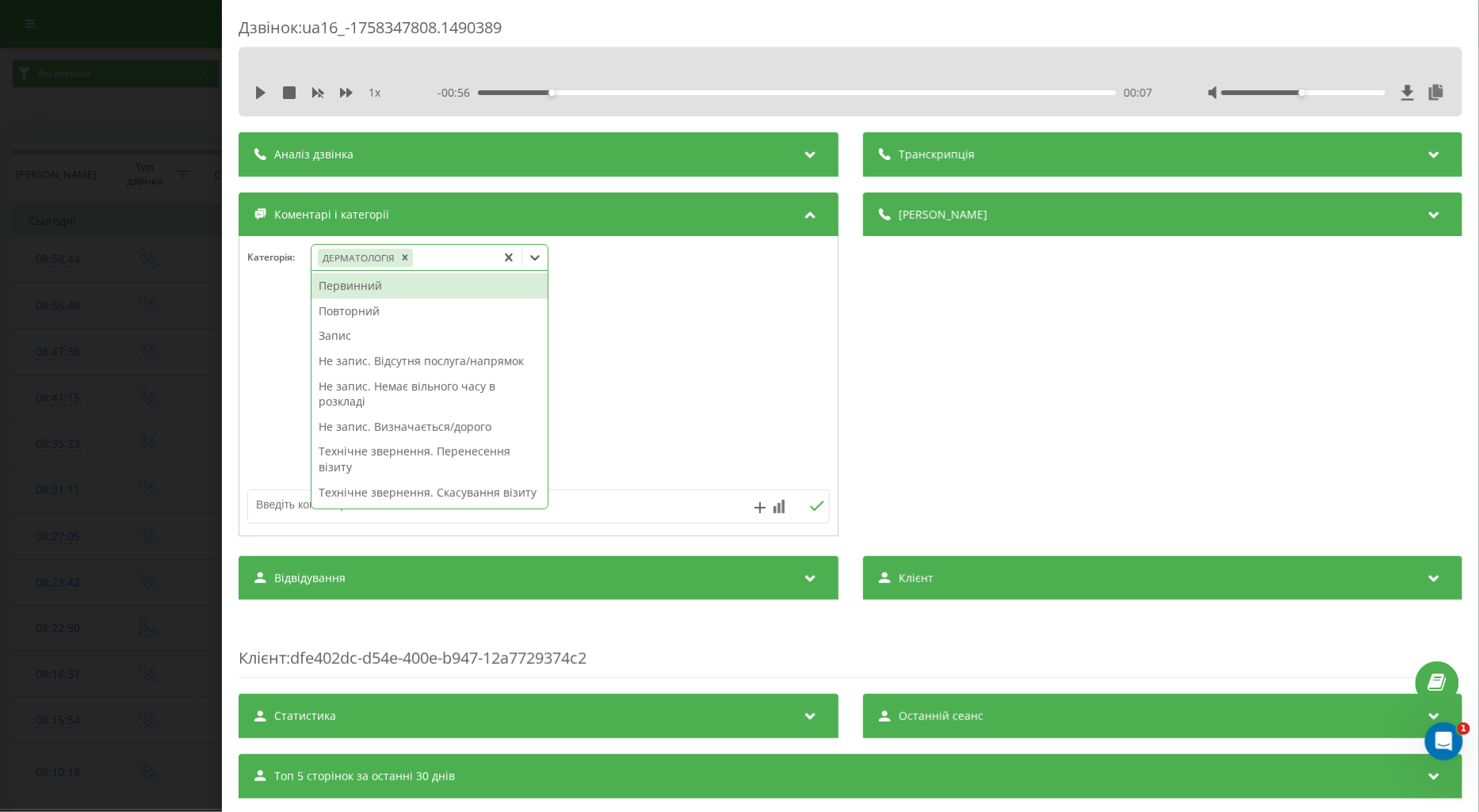
click at [375, 287] on div "Первинний" at bounding box center [429, 285] width 236 height 25
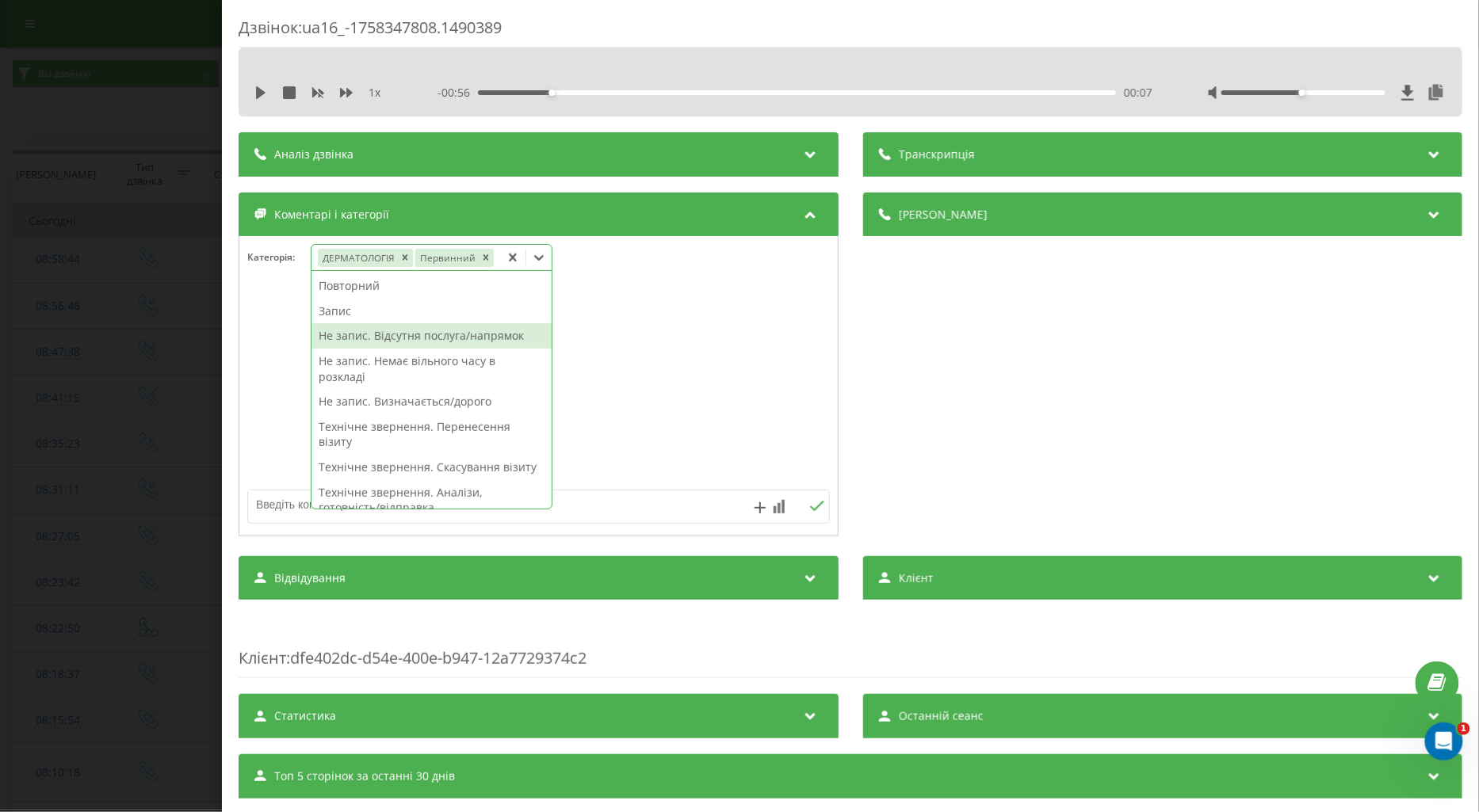
click at [456, 345] on div "Не запис. Відсутня послуга/напрямок" at bounding box center [432, 335] width 241 height 25
click at [268, 501] on textarea at bounding box center [480, 505] width 465 height 29
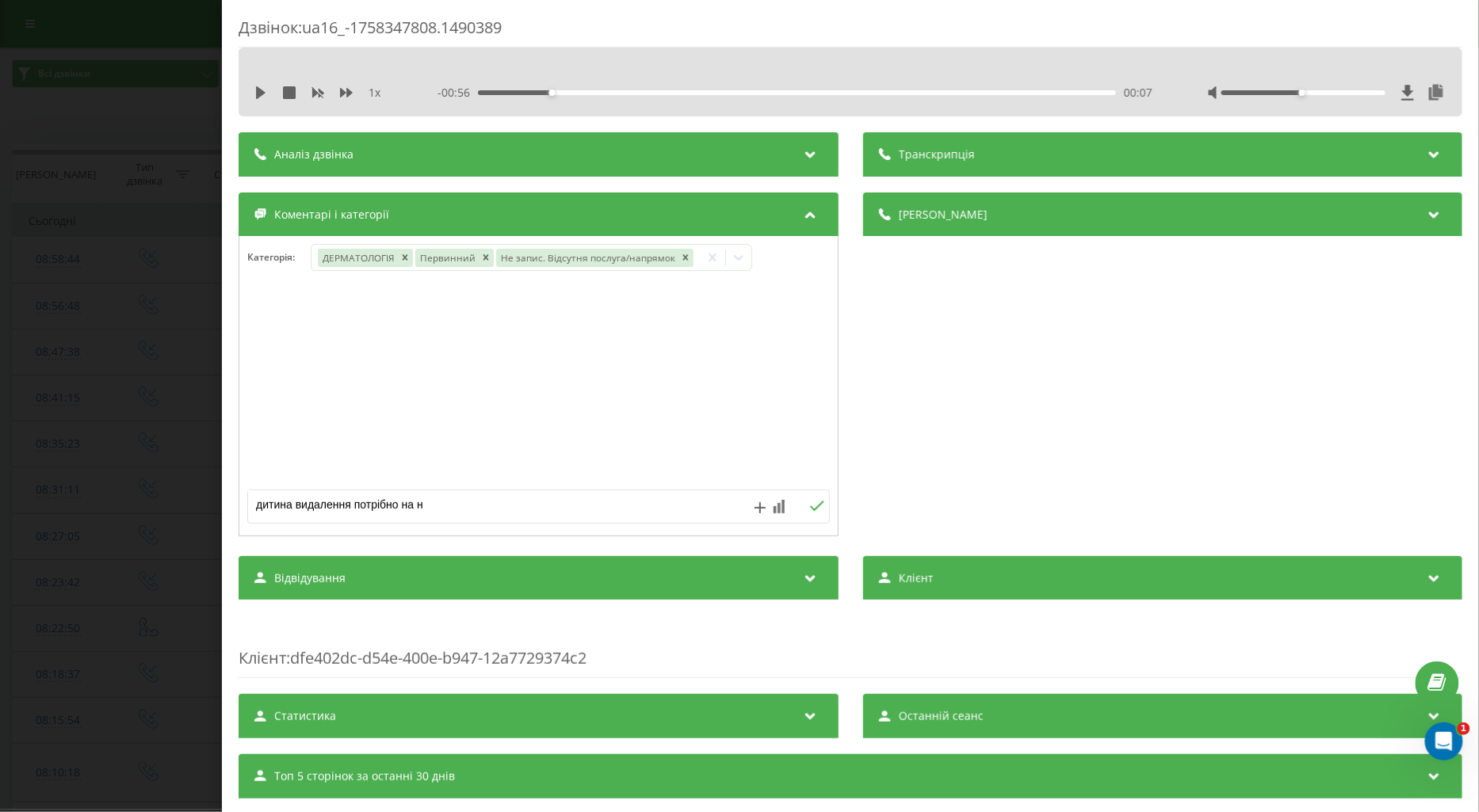
type textarea "дитина видалення потрібно на нд"
click at [810, 504] on icon at bounding box center [816, 506] width 15 height 11
click at [151, 434] on div "Дзвінок : ua16_-1758347808.1490389 1 x - 00:56 00:07 00:07 Транскрипція Для AI-…" at bounding box center [740, 406] width 1479 height 812
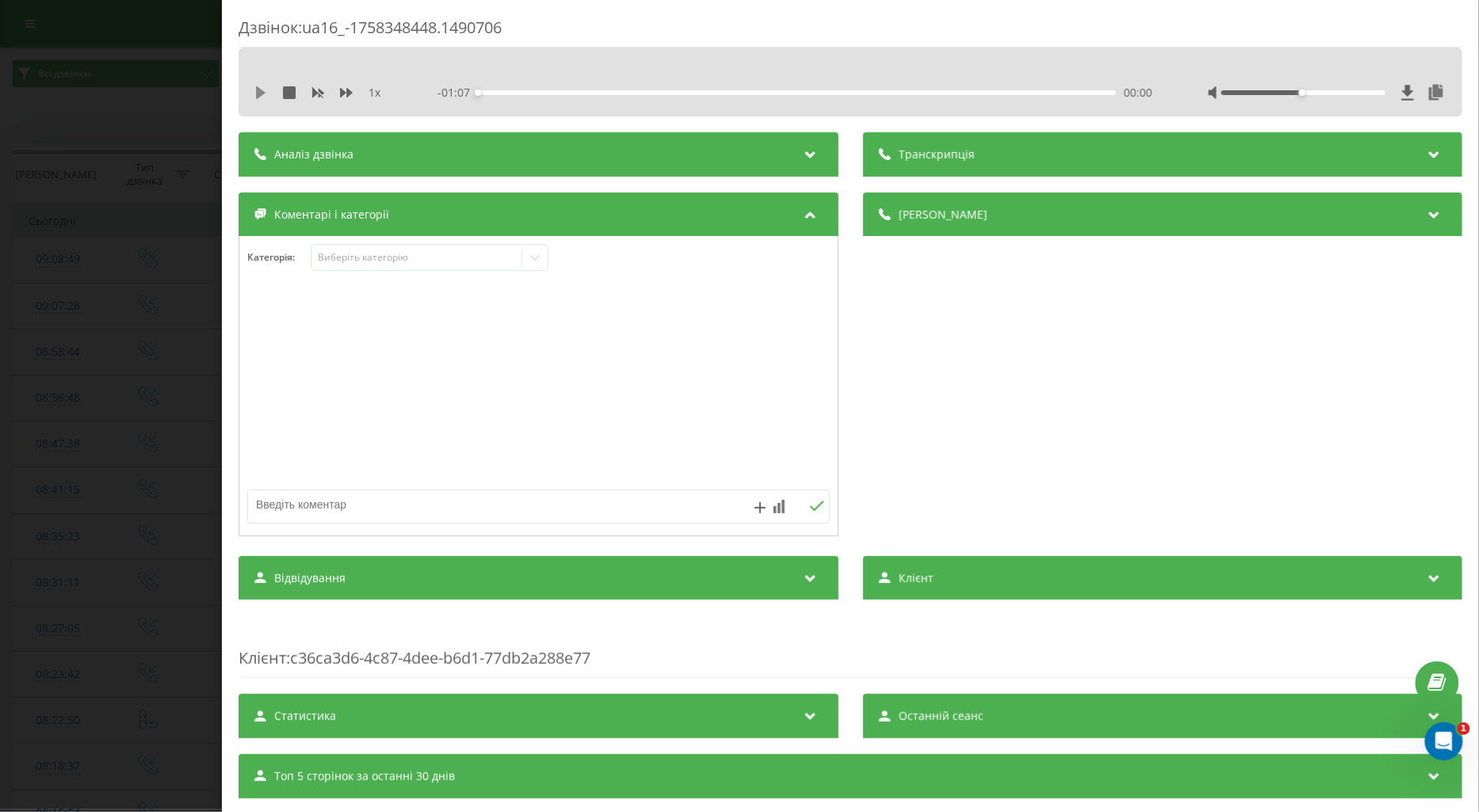
click at [262, 90] on icon at bounding box center [261, 93] width 10 height 13
click at [342, 96] on icon at bounding box center [347, 93] width 13 height 10
click at [342, 258] on div "Виберіть категорію" at bounding box center [416, 258] width 198 height 13
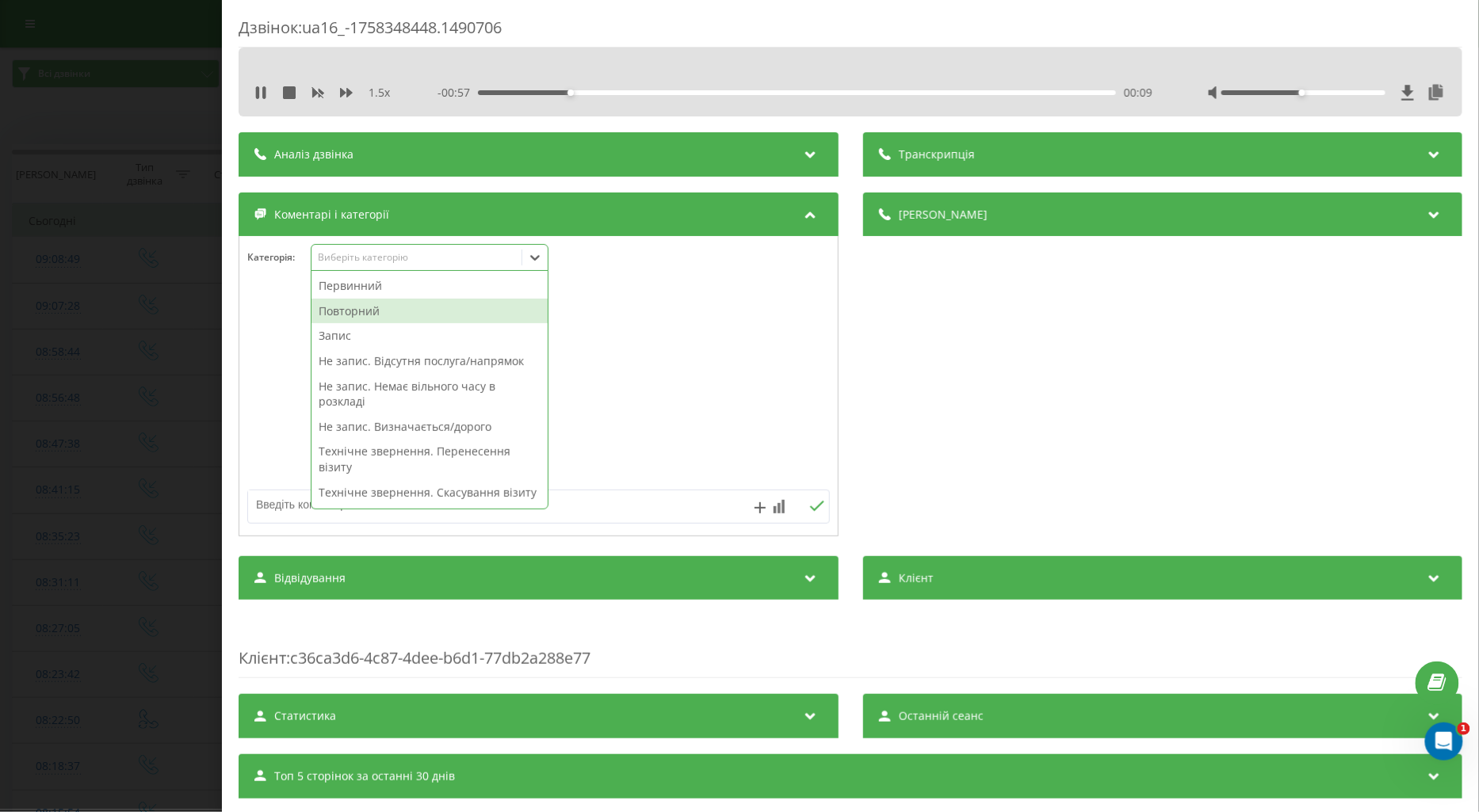
click at [363, 315] on div "Повторний" at bounding box center [429, 311] width 236 height 25
click at [262, 505] on textarea at bounding box center [480, 505] width 465 height 29
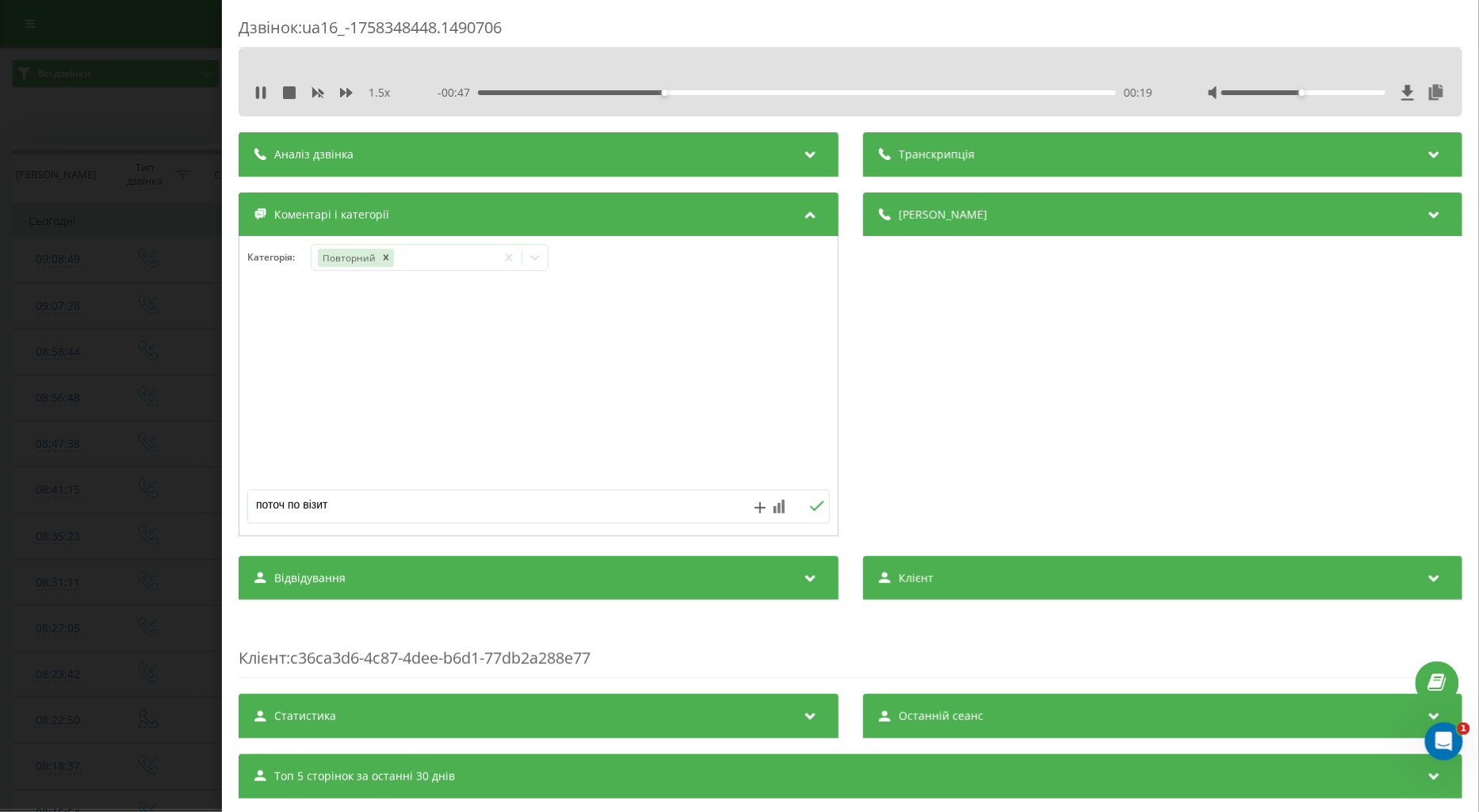
type textarea "поточ по візиту"
click at [813, 508] on icon at bounding box center [816, 506] width 15 height 11
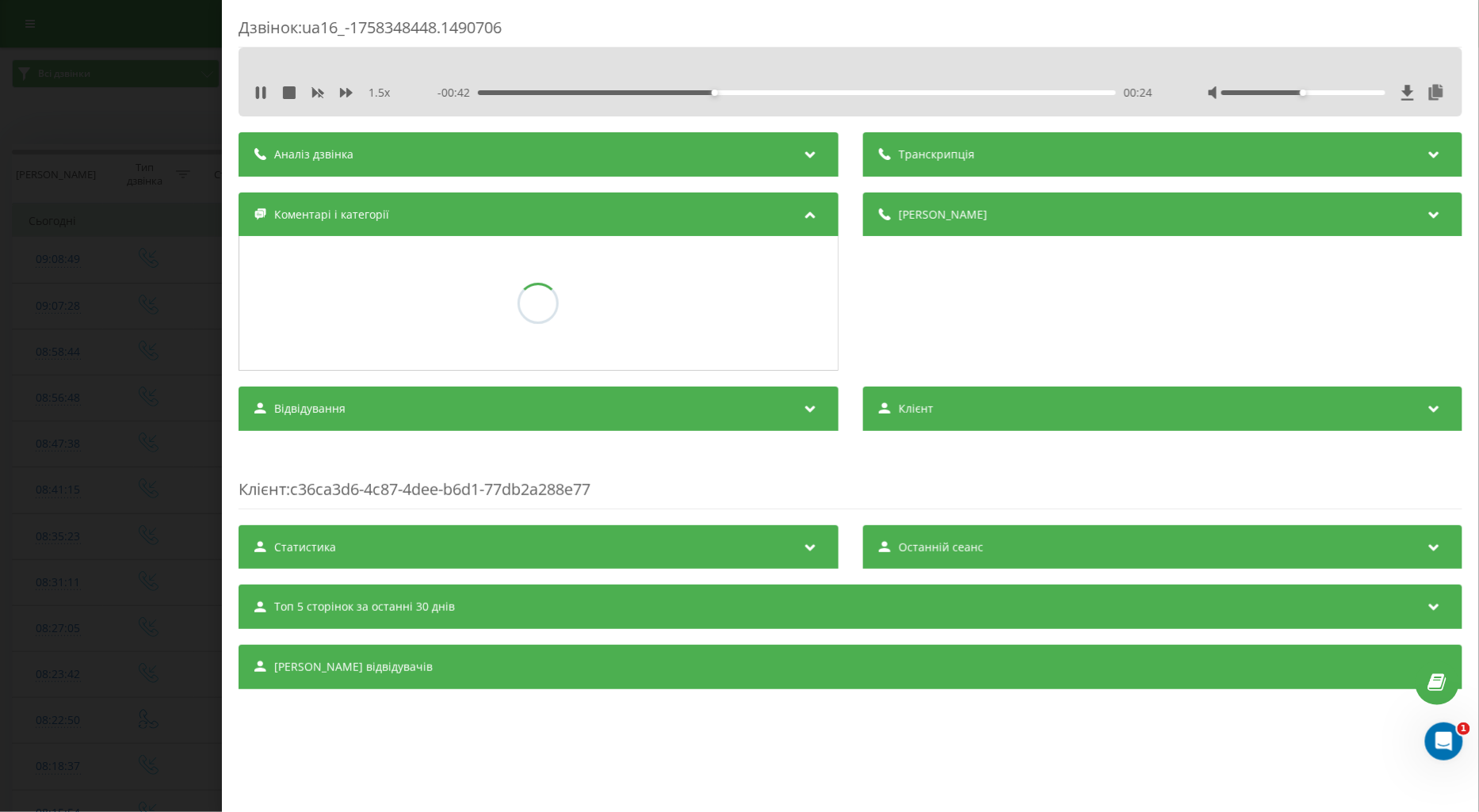
click at [121, 398] on div "Дзвінок : ua16_-1758348448.1490706 1.5 x - 00:42 00:24 00:24 Транскрипція Для A…" at bounding box center [740, 406] width 1479 height 812
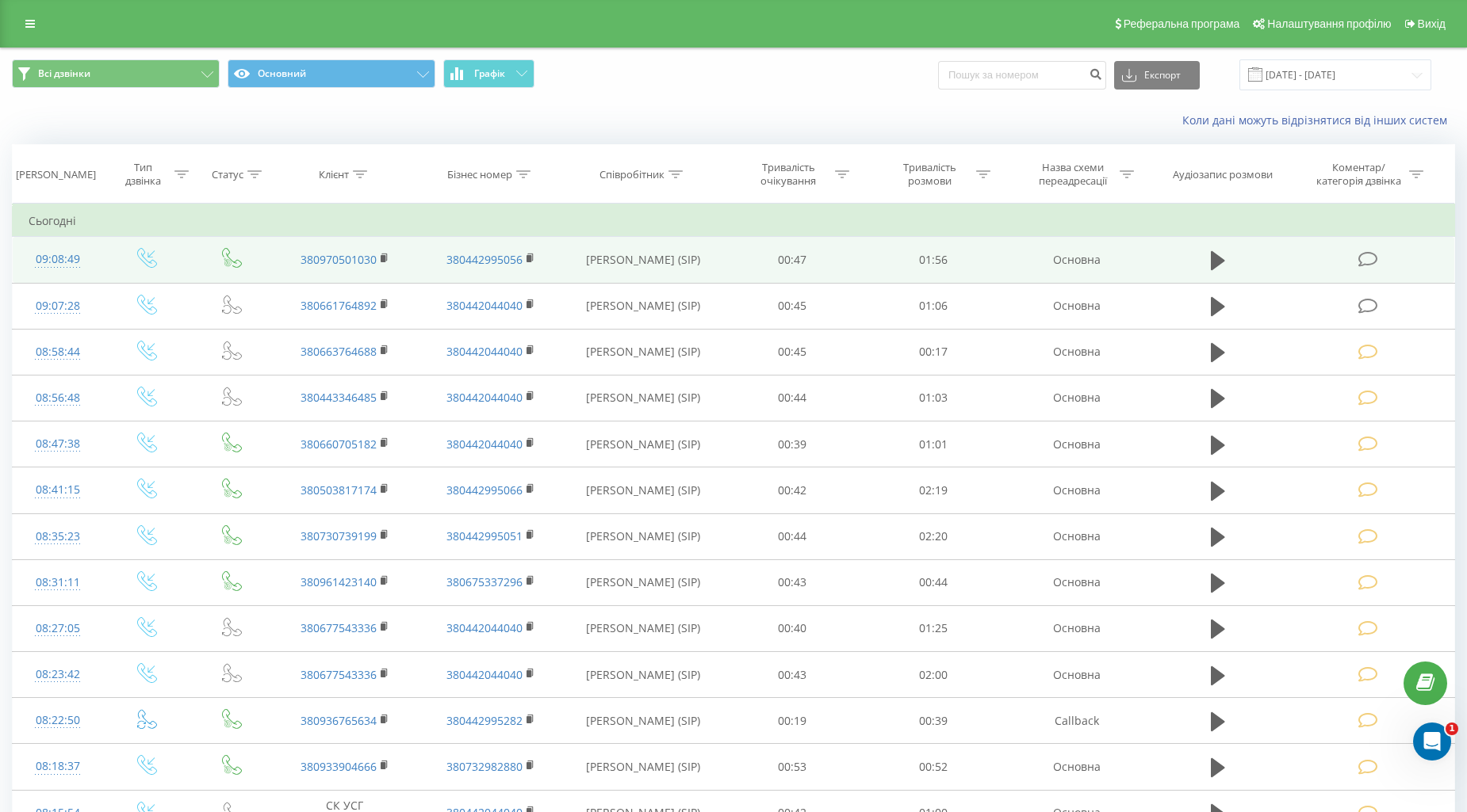
click at [1361, 257] on icon at bounding box center [1368, 259] width 20 height 16
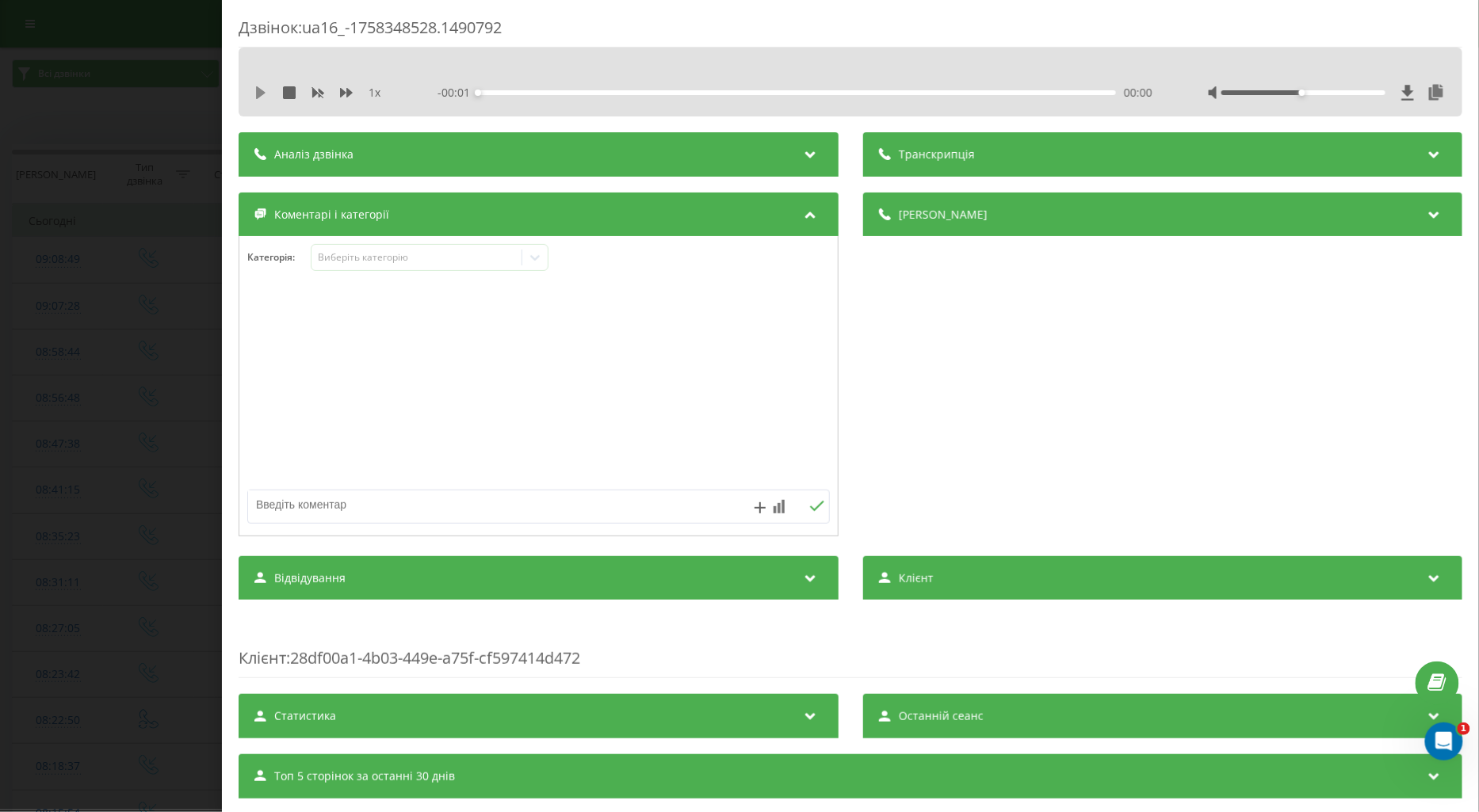
click at [259, 91] on icon at bounding box center [261, 93] width 10 height 13
click at [347, 92] on icon at bounding box center [347, 93] width 13 height 10
click at [368, 256] on div "Виберіть категорію" at bounding box center [416, 258] width 198 height 13
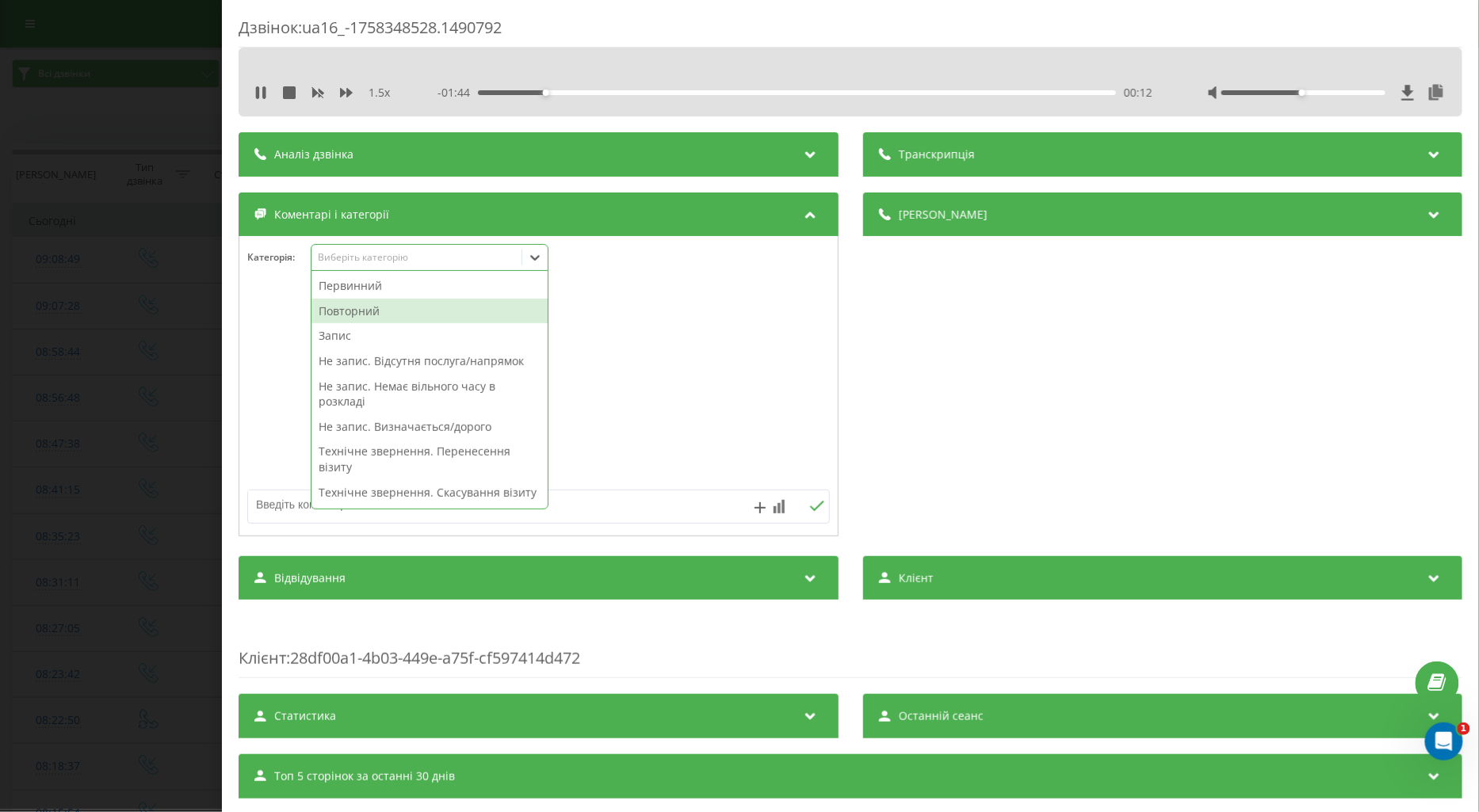
click at [354, 311] on div "Повторний" at bounding box center [429, 311] width 236 height 25
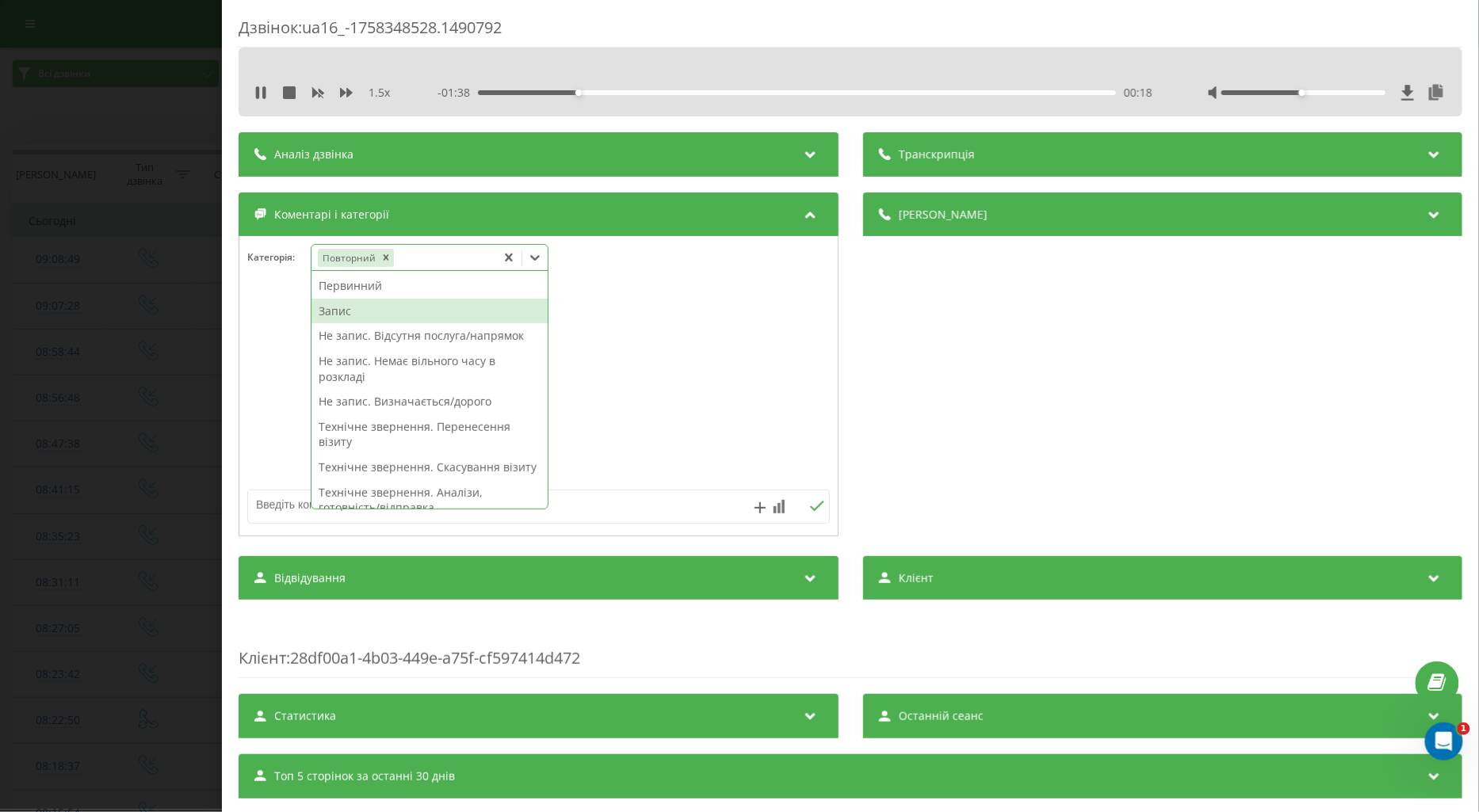
click at [336, 313] on div "Запис" at bounding box center [429, 311] width 236 height 25
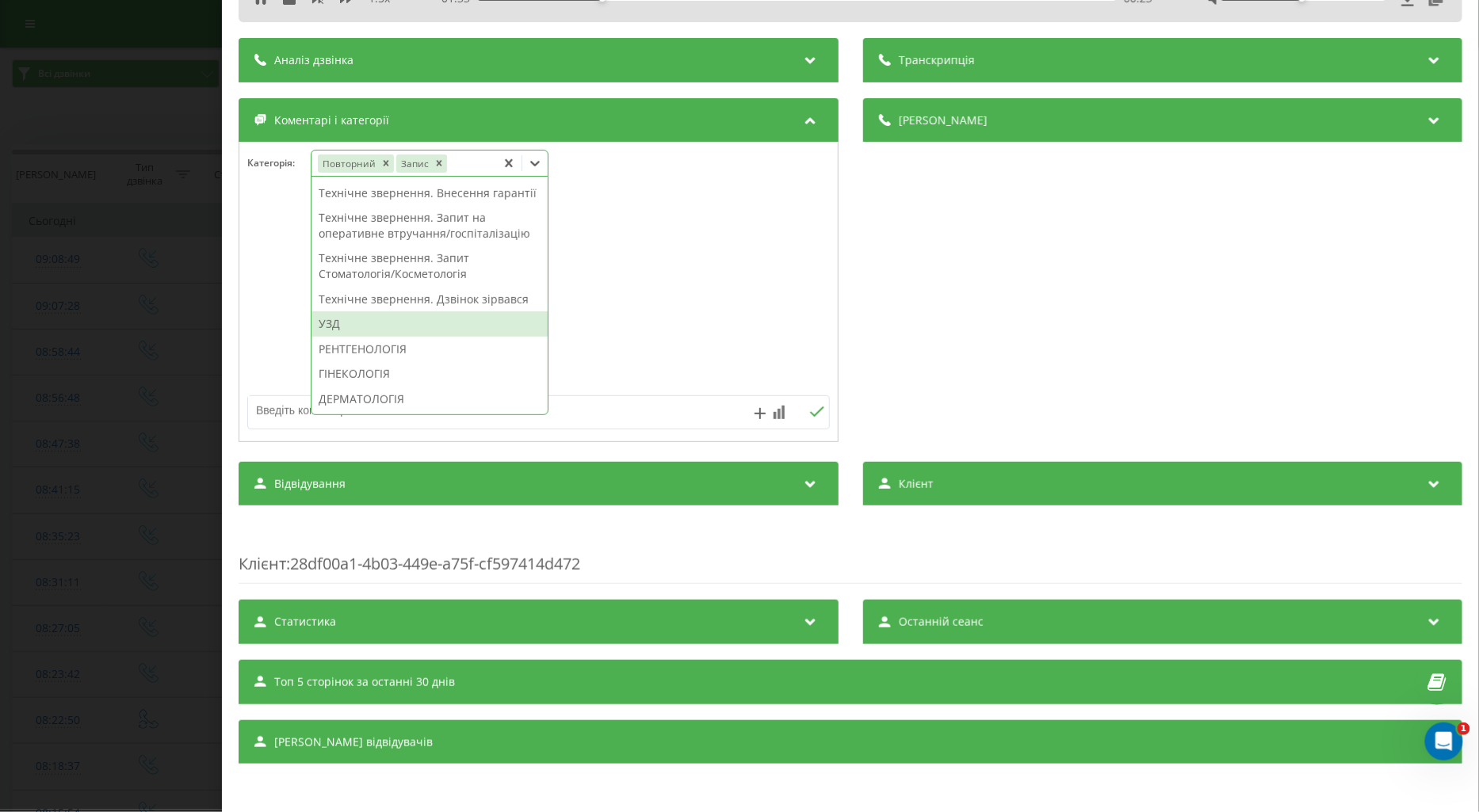
scroll to position [440, 0]
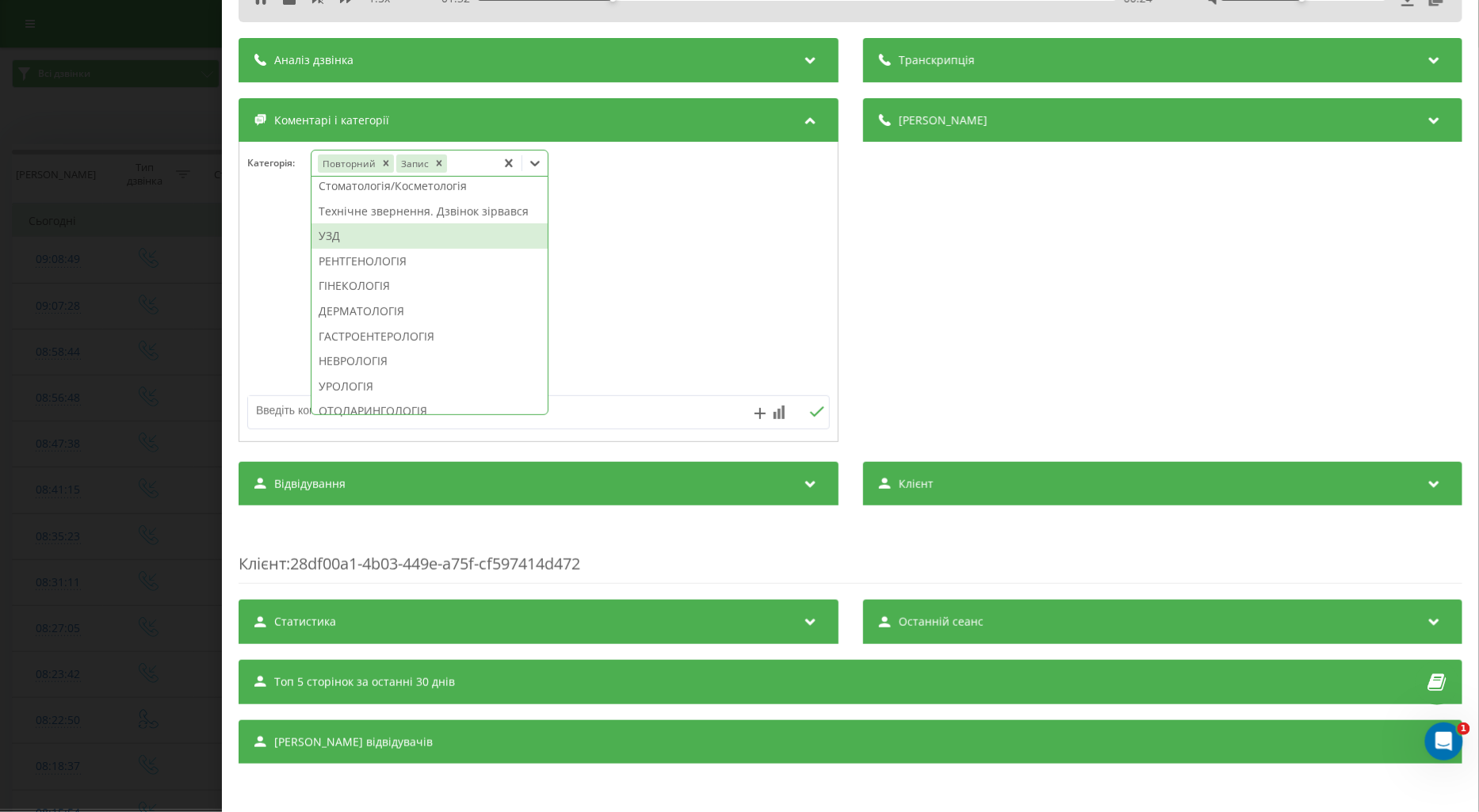
click at [343, 249] on div "УЗД" at bounding box center [429, 236] width 236 height 25
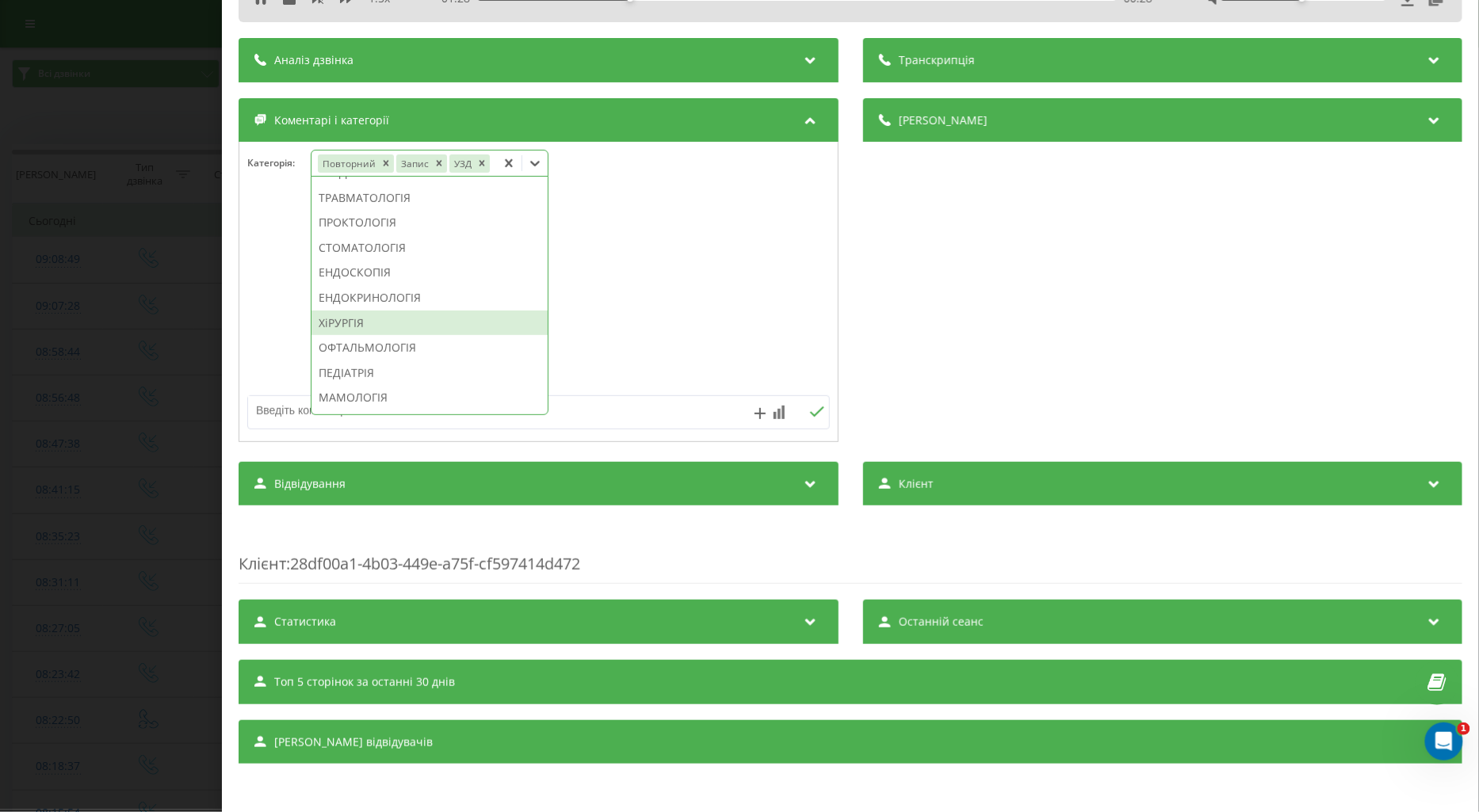
scroll to position [792, 0]
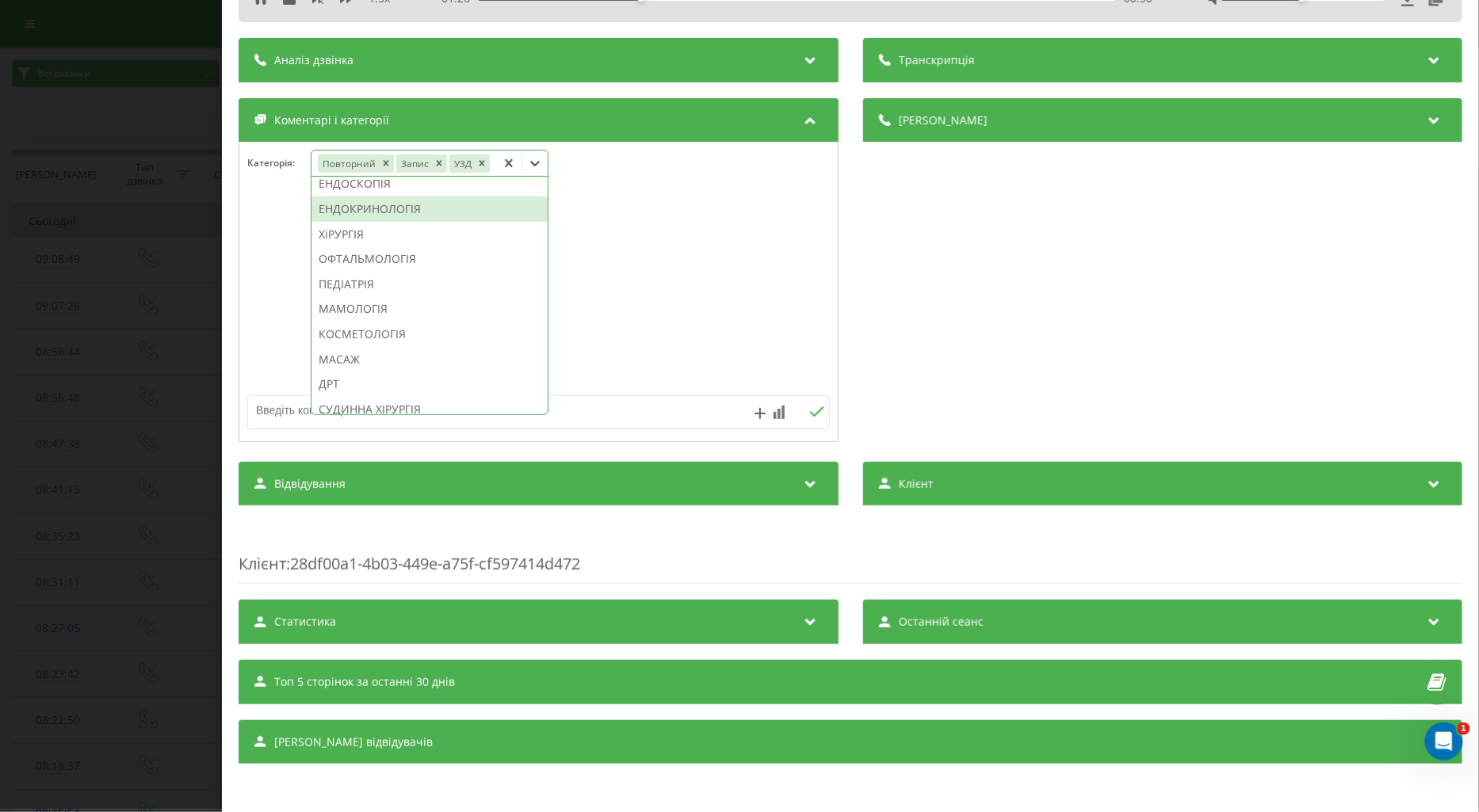
click at [407, 222] on div "ЕНДОКРИНОЛОГІЯ" at bounding box center [429, 209] width 236 height 25
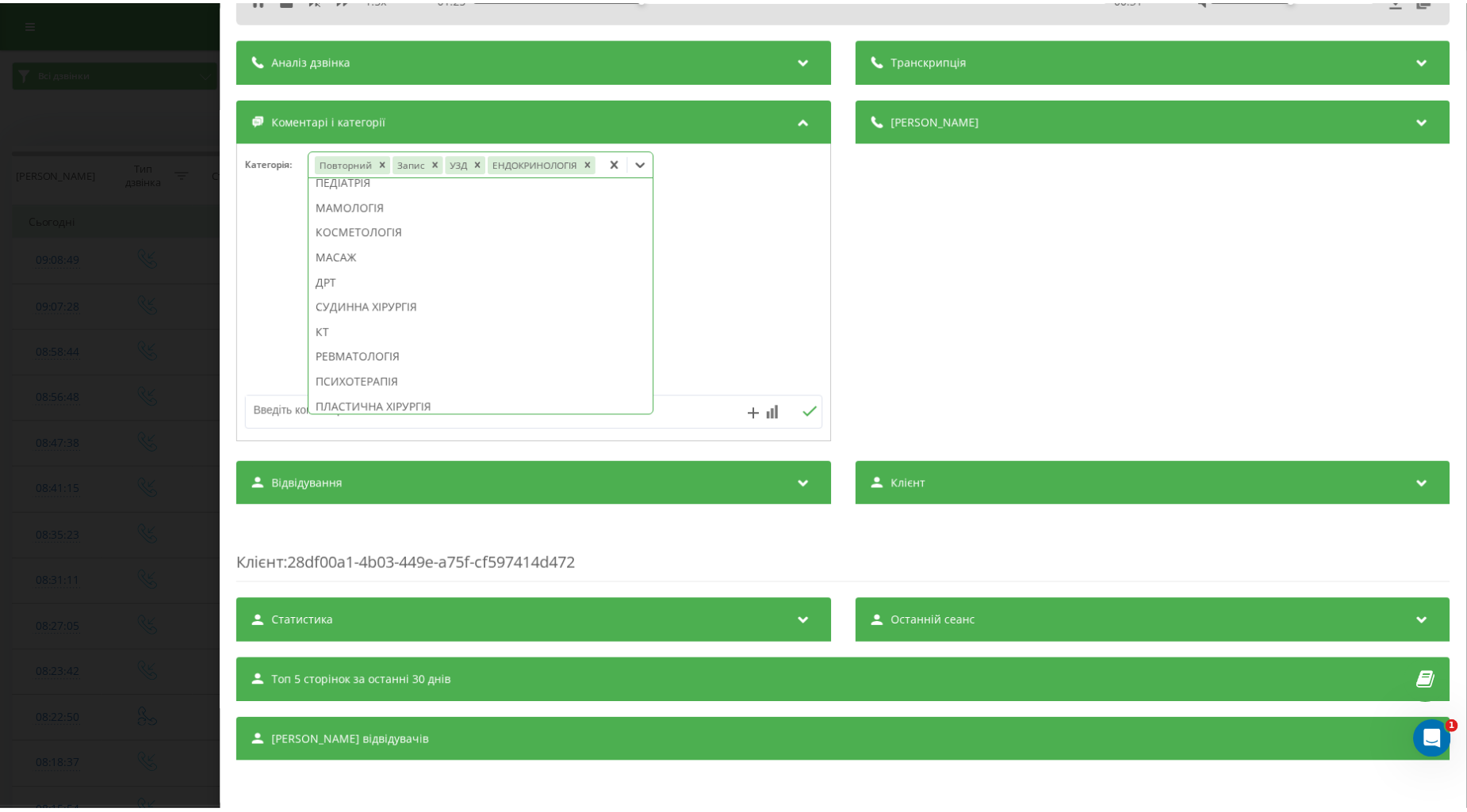
scroll to position [668, 0]
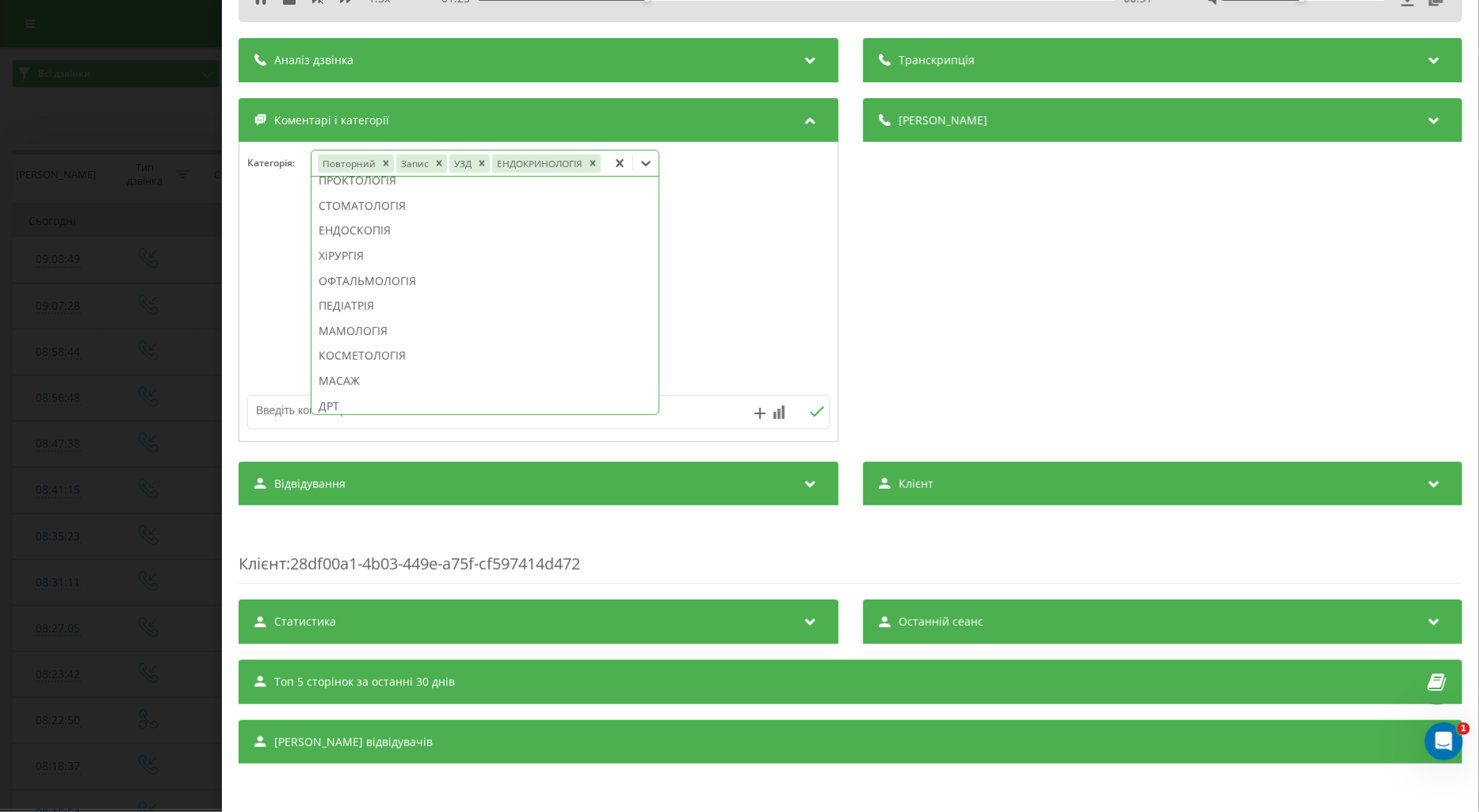
click at [267, 271] on div at bounding box center [539, 292] width 599 height 191
click at [146, 288] on div "Дзвінок : ua16_-1758348528.1490792 1.5 x - 01:22 00:34 00:34 Транскрипція Для A…" at bounding box center [740, 406] width 1479 height 812
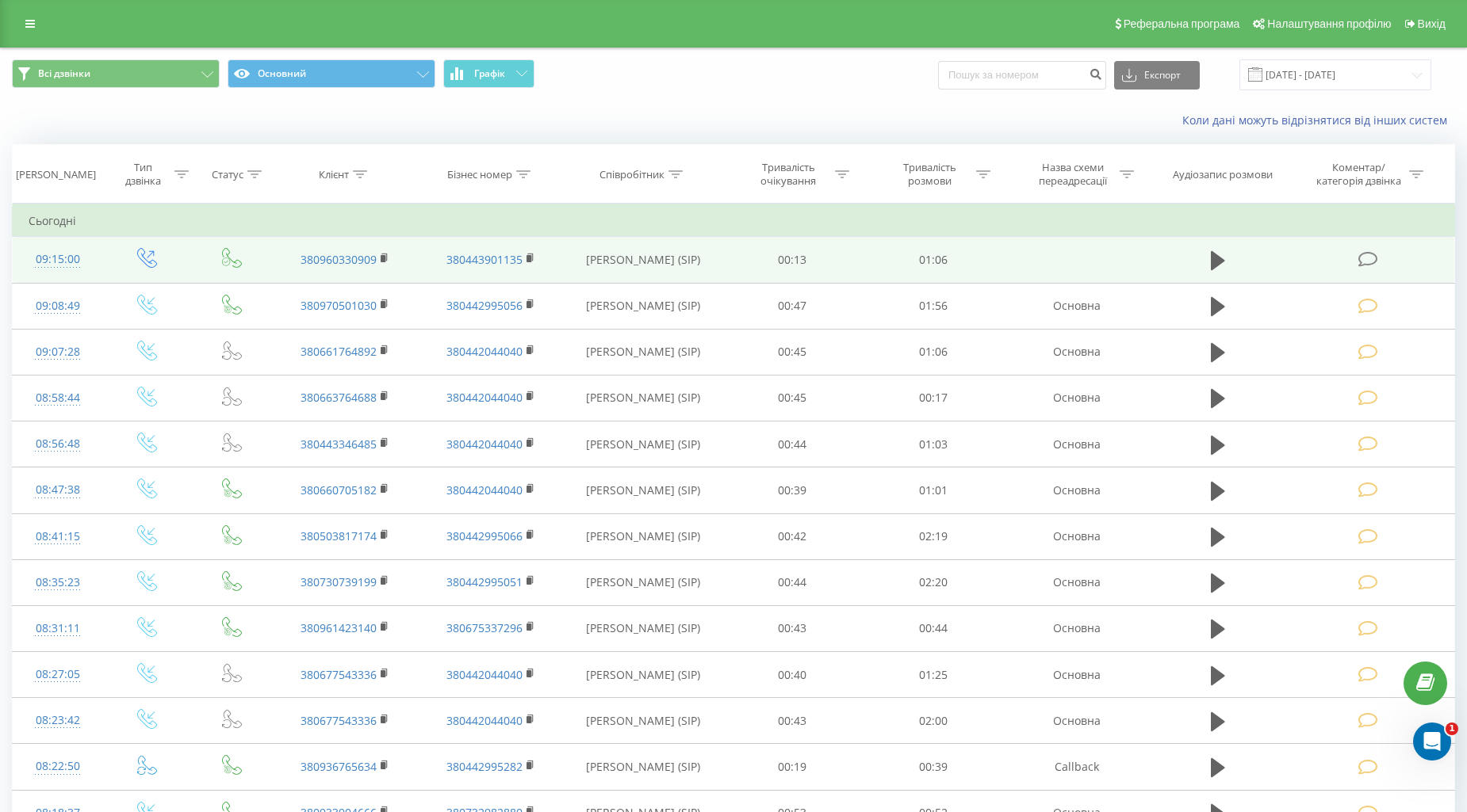
click at [1361, 262] on icon at bounding box center [1368, 259] width 20 height 16
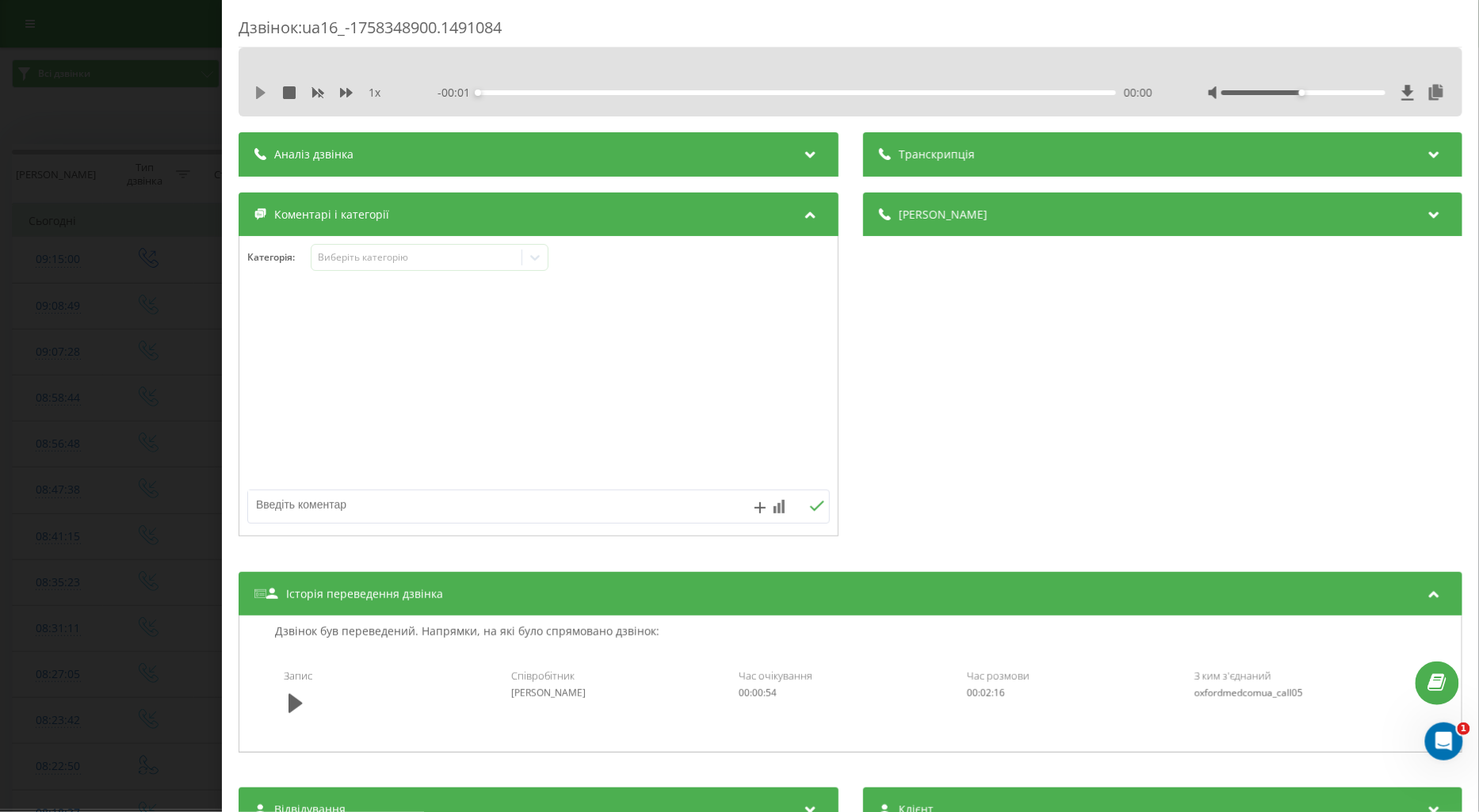
click at [260, 96] on icon at bounding box center [261, 93] width 13 height 13
click at [263, 98] on icon at bounding box center [261, 93] width 13 height 13
click at [357, 495] on textarea at bounding box center [480, 505] width 465 height 29
type textarea "лікар"
click at [811, 510] on icon at bounding box center [816, 506] width 15 height 11
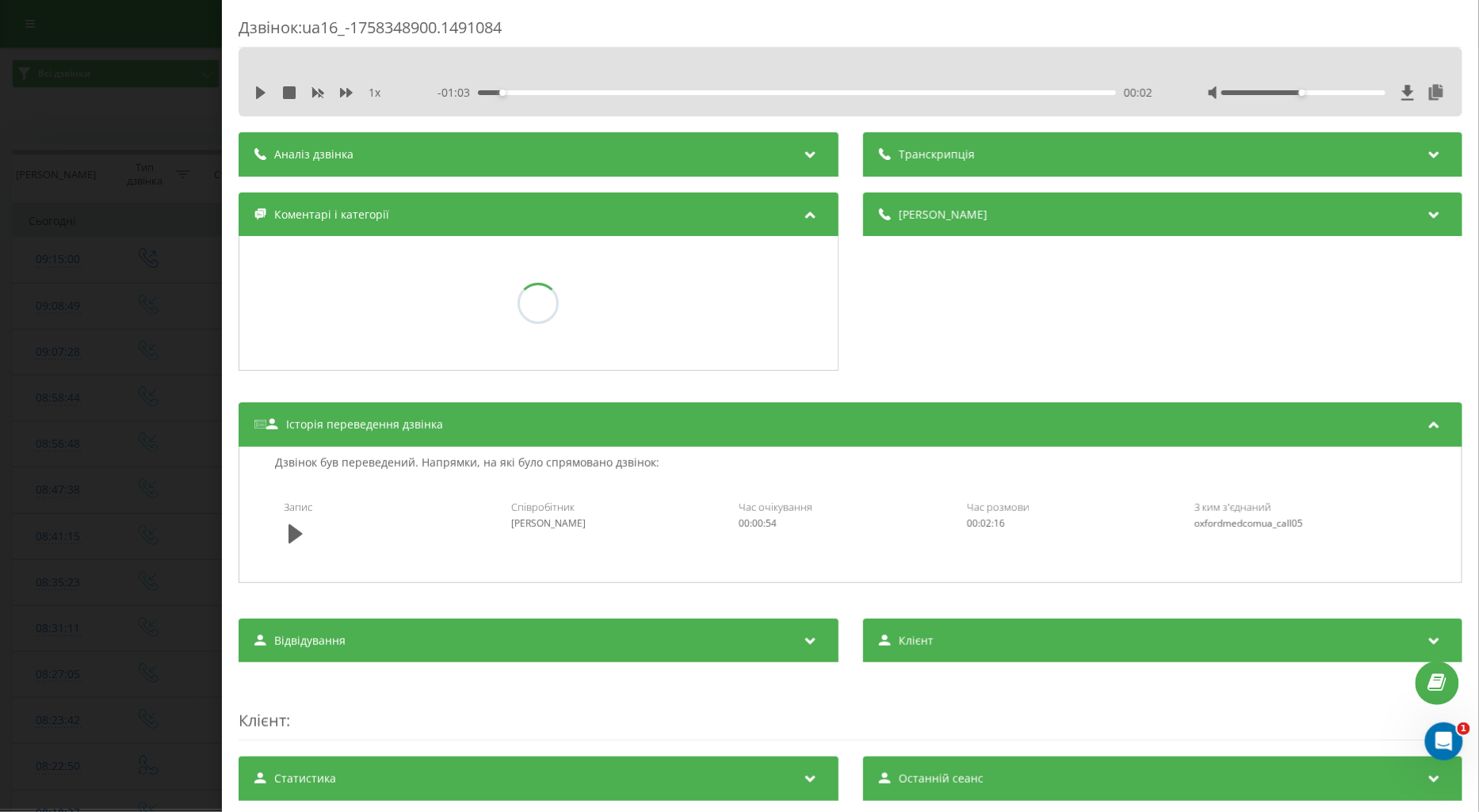
click at [145, 494] on div "Дзвінок : ua16_-1758348900.1491084 1 x - 01:03 00:02 00:02 Транскрипція Для AI-…" at bounding box center [740, 406] width 1479 height 812
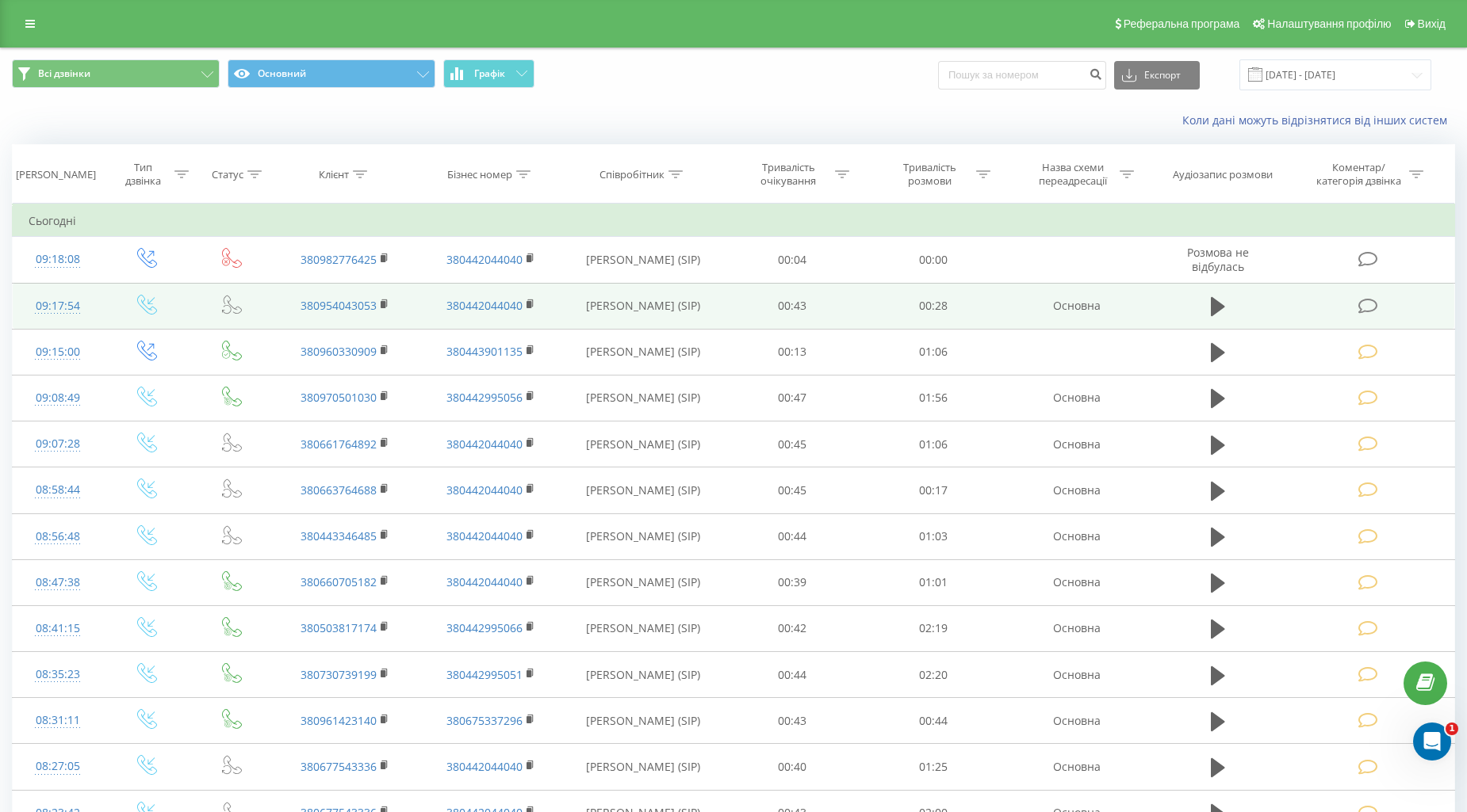
click at [1372, 299] on icon at bounding box center [1368, 306] width 20 height 16
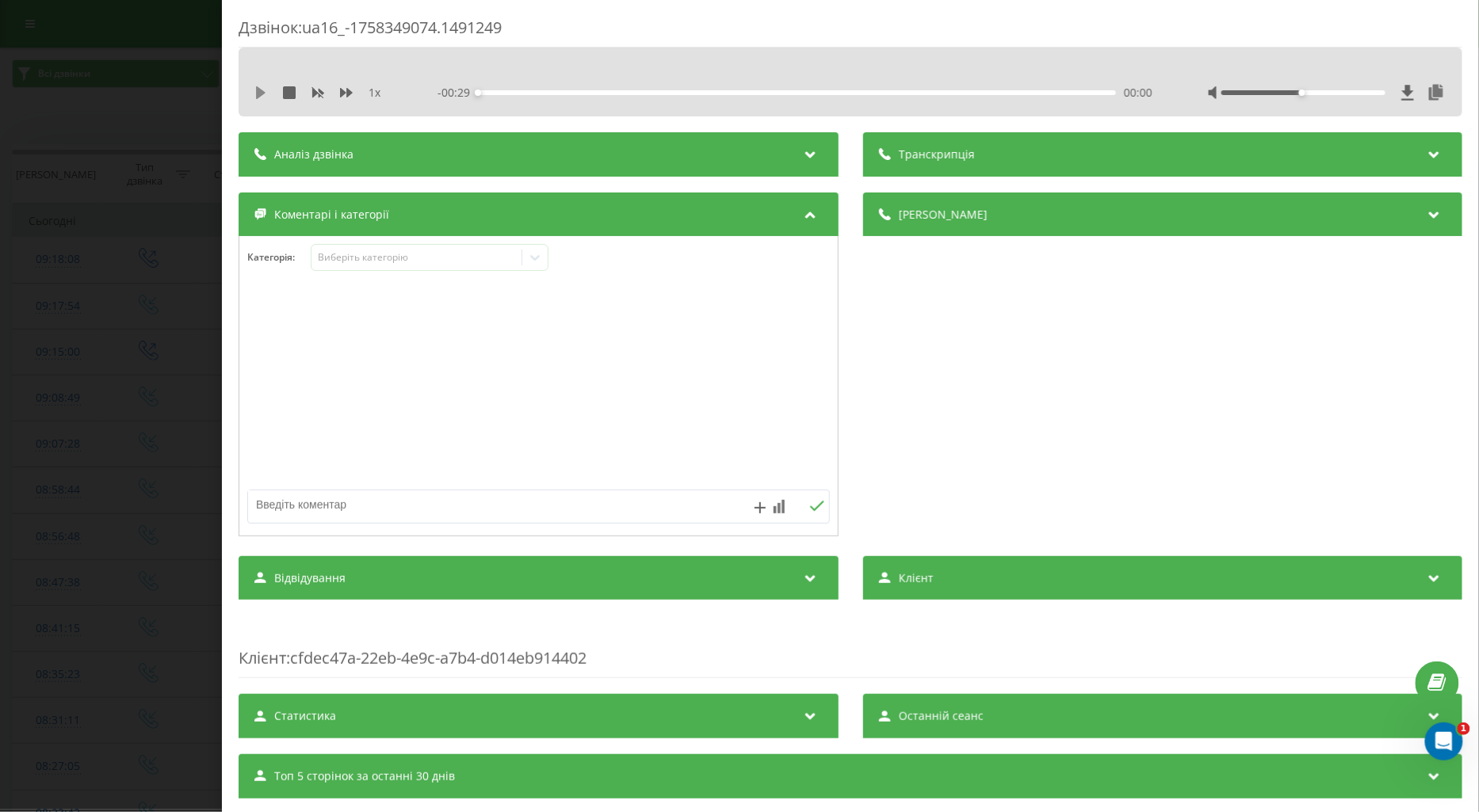
click at [258, 96] on icon at bounding box center [261, 93] width 10 height 13
click at [344, 90] on icon at bounding box center [347, 93] width 13 height 10
click at [258, 96] on icon at bounding box center [258, 93] width 3 height 13
click at [153, 357] on div "Дзвінок : ua16_-1758349074.1491249 1.5 x - 00:26 00:03 00:03 Транскрипція Для A…" at bounding box center [740, 406] width 1479 height 812
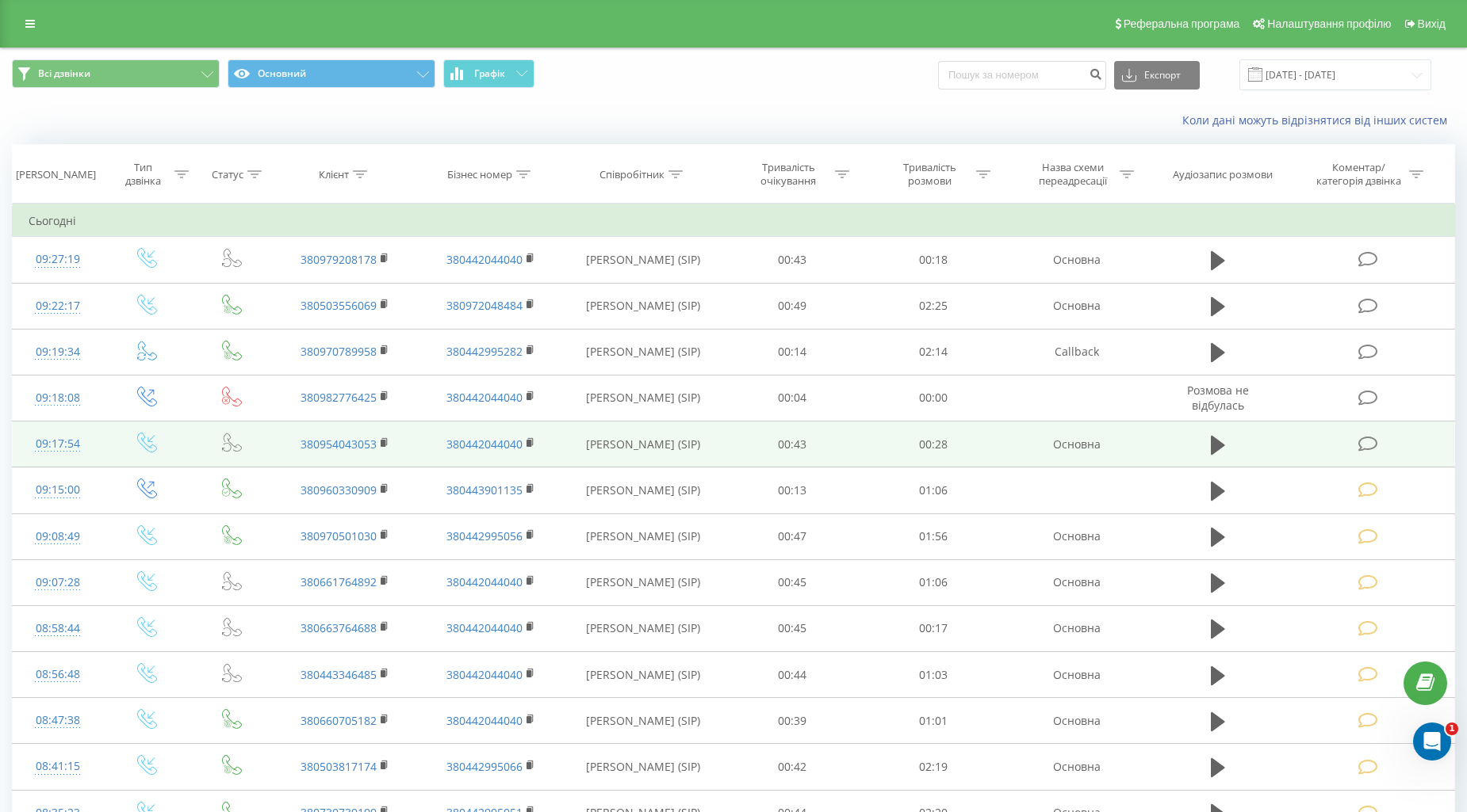
click at [1366, 439] on icon at bounding box center [1368, 444] width 20 height 16
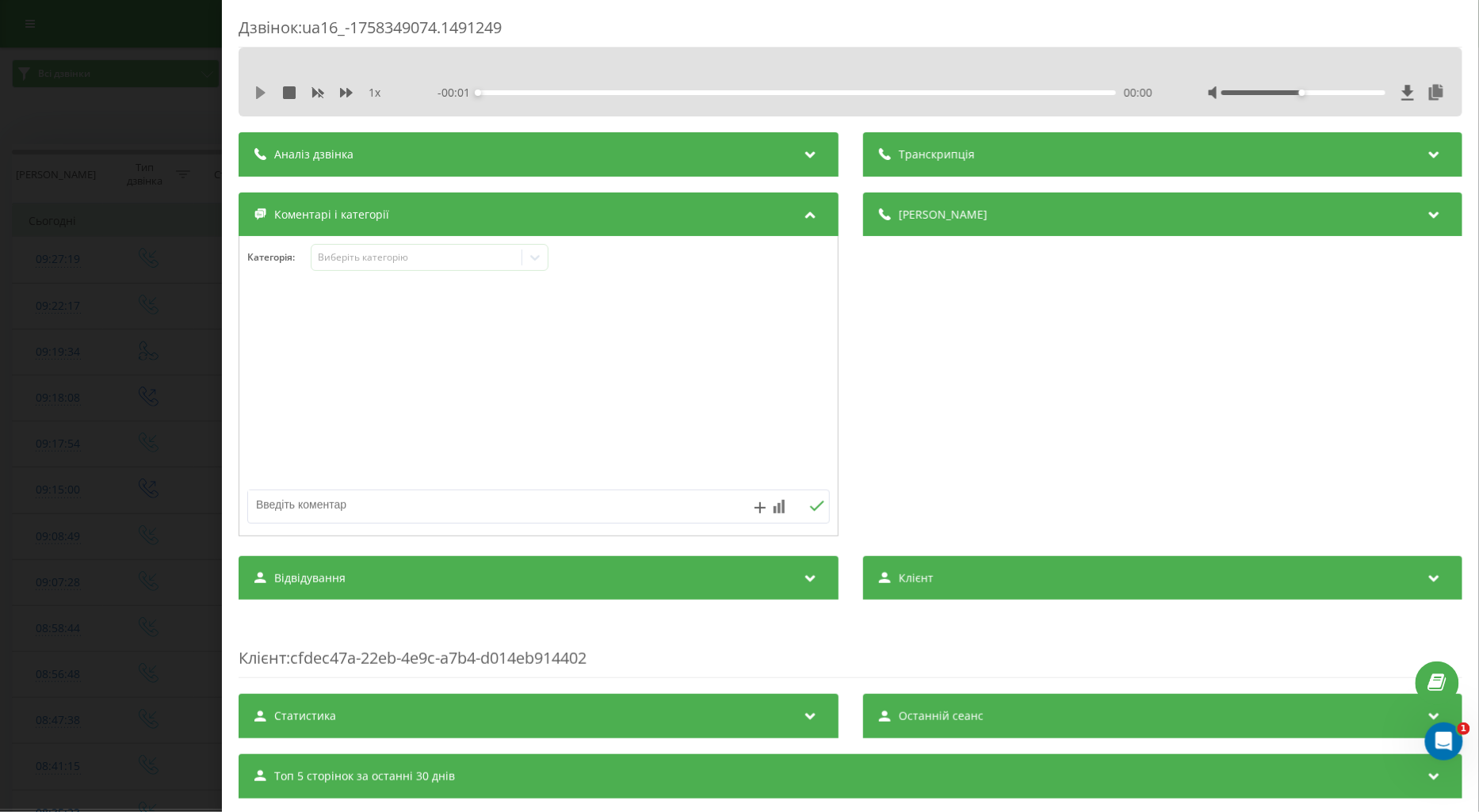
click at [259, 92] on icon at bounding box center [261, 93] width 10 height 13
click at [347, 87] on icon at bounding box center [347, 93] width 13 height 13
click at [344, 92] on icon at bounding box center [347, 93] width 13 height 10
click at [362, 262] on div "Виберіть категорію" at bounding box center [416, 258] width 198 height 13
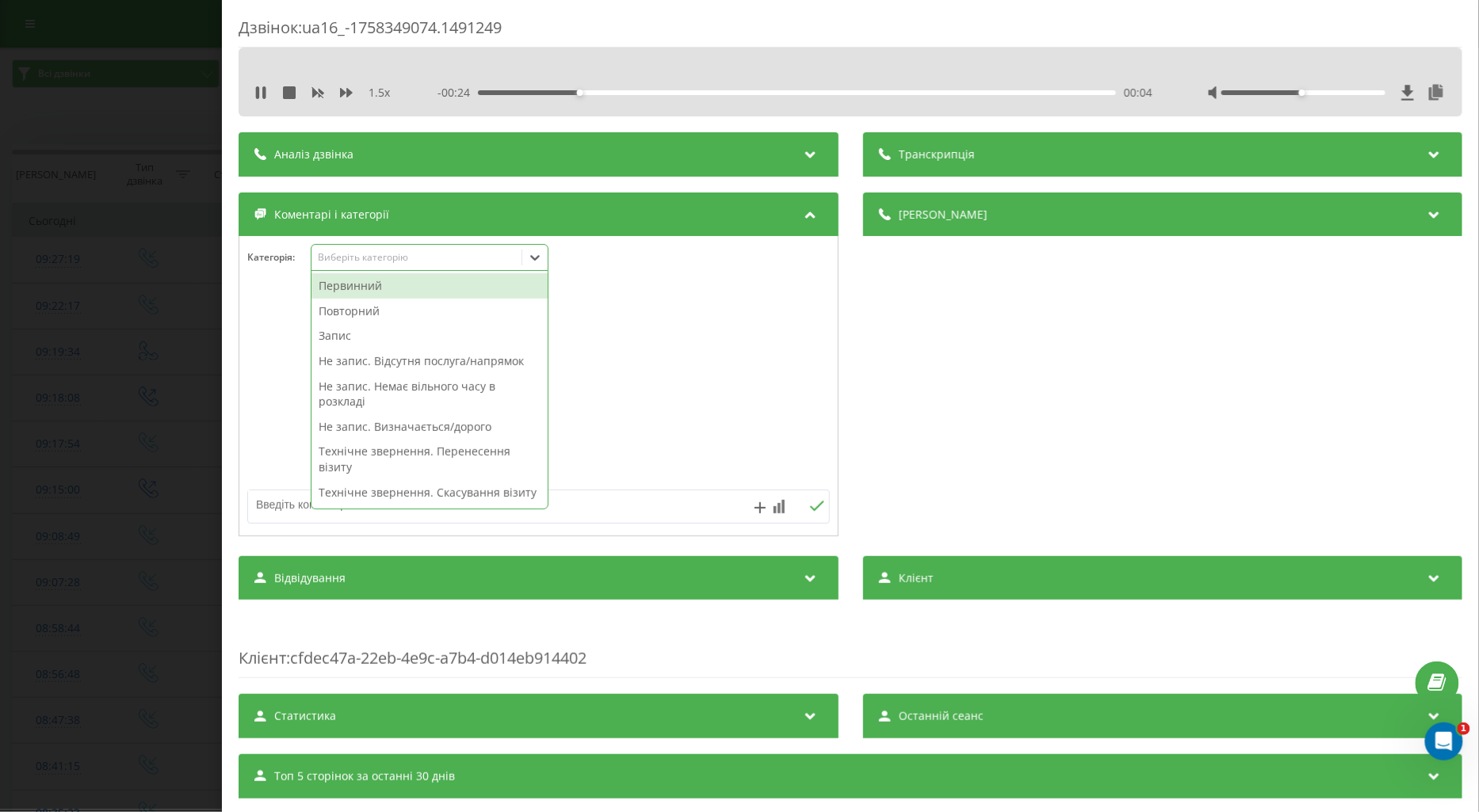
click at [351, 312] on div "Повторний" at bounding box center [429, 311] width 236 height 25
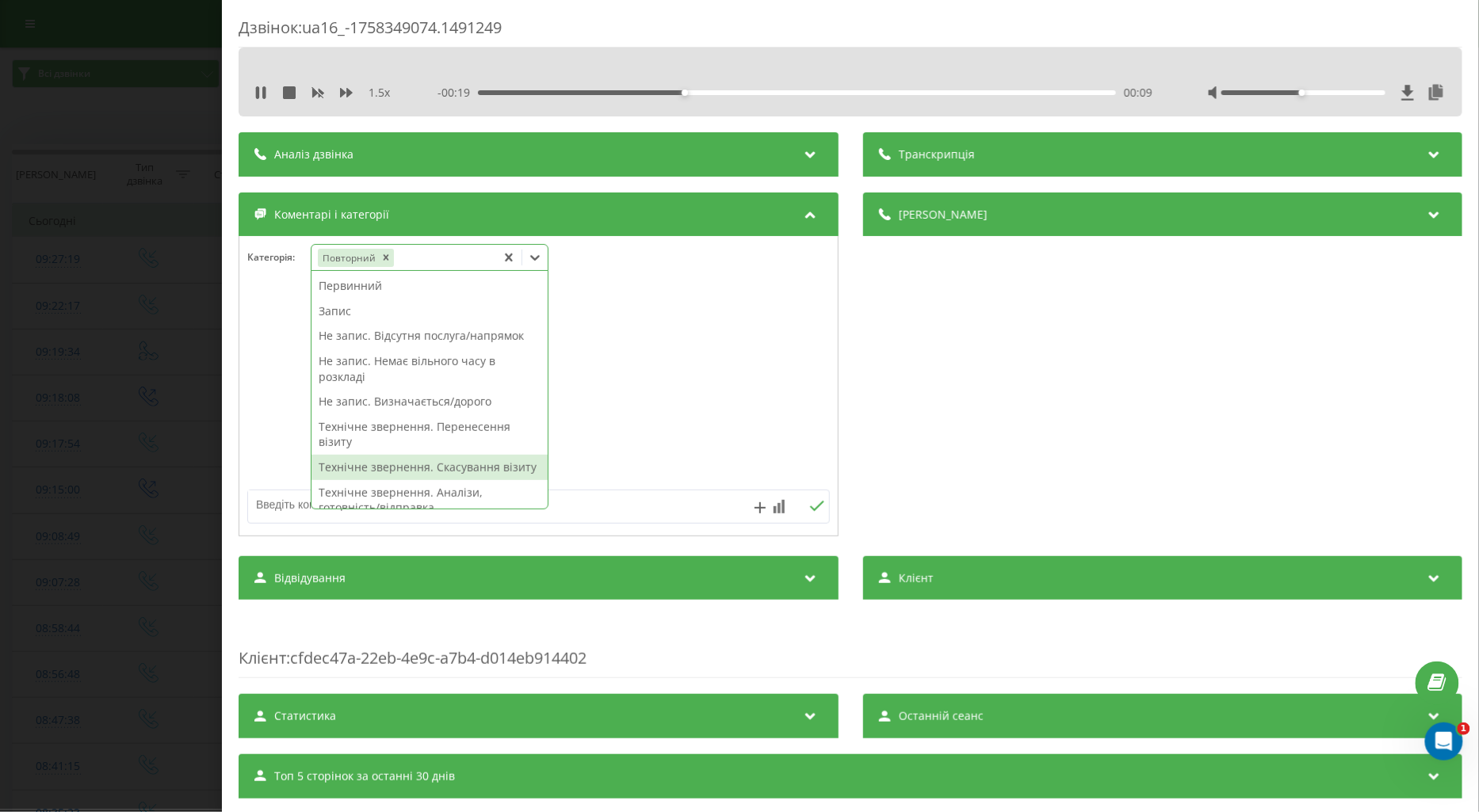
drag, startPoint x: 432, startPoint y: 464, endPoint x: 255, endPoint y: 453, distance: 177.3
click at [432, 463] on div "Технічне звернення. Скасування візиту" at bounding box center [429, 467] width 236 height 25
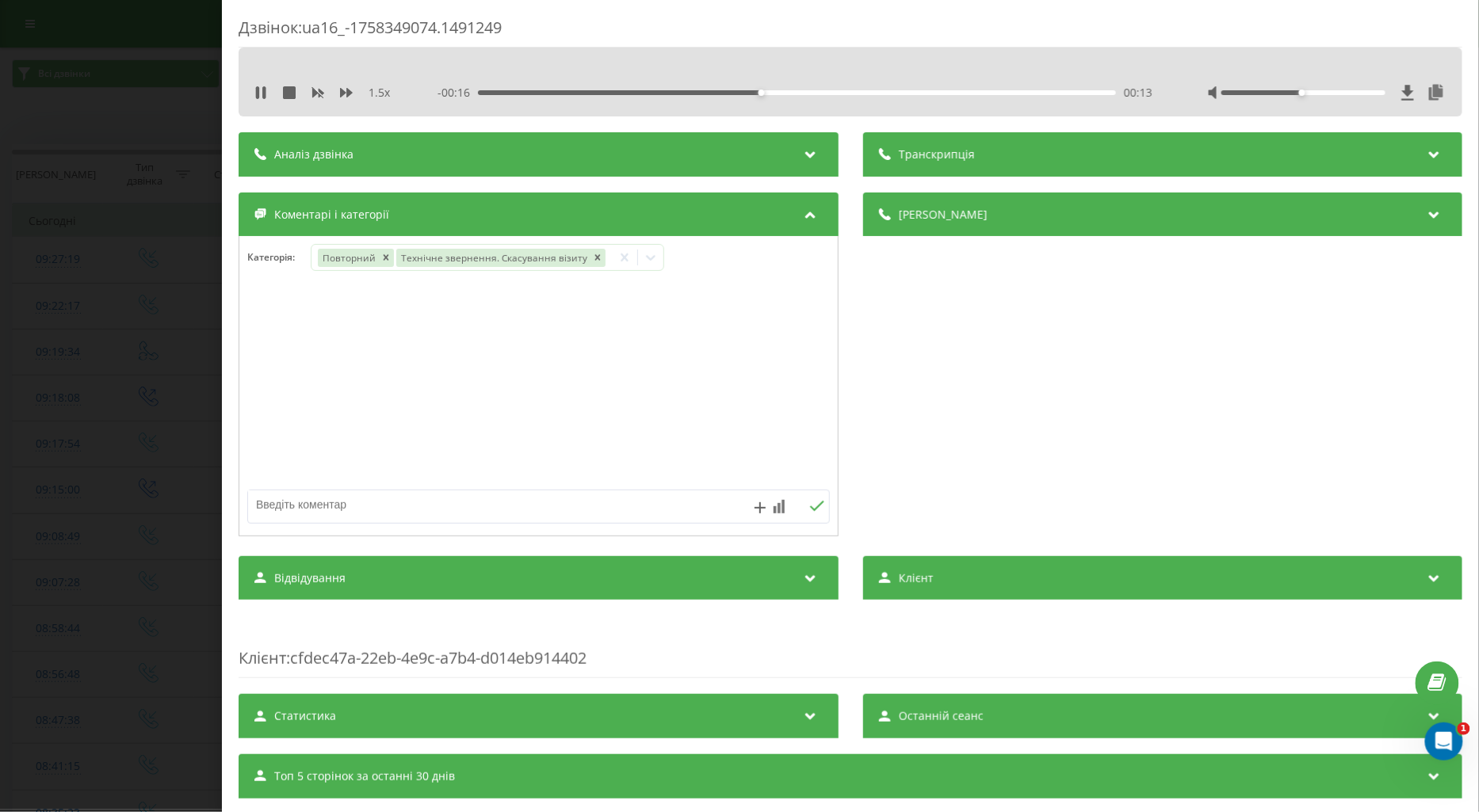
click at [183, 424] on div "Дзвінок : ua16_-1758349074.1491249 1.5 x - 00:16 00:13 00:13 Транскрипція Для A…" at bounding box center [740, 406] width 1479 height 812
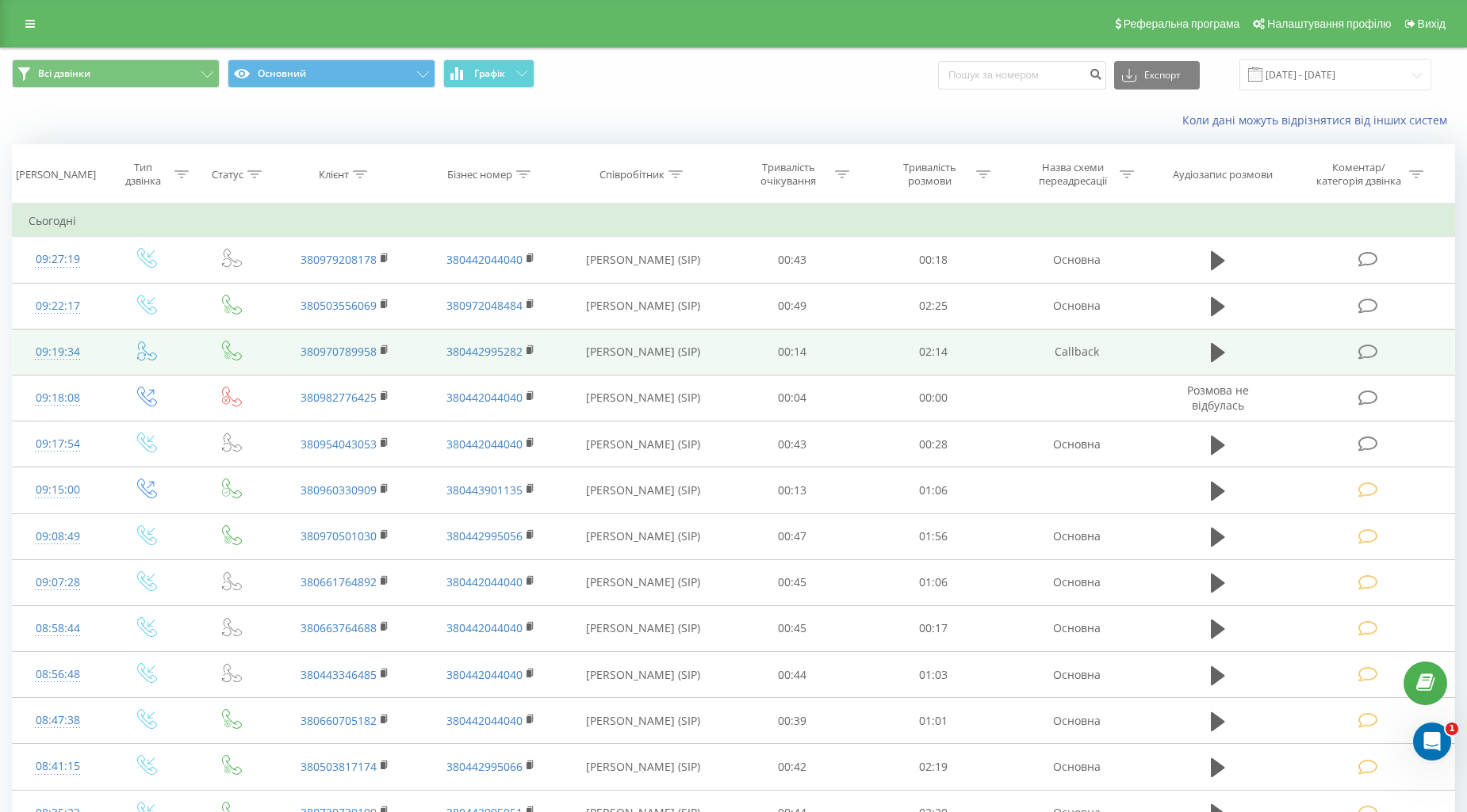
click at [1376, 344] on icon at bounding box center [1368, 352] width 20 height 16
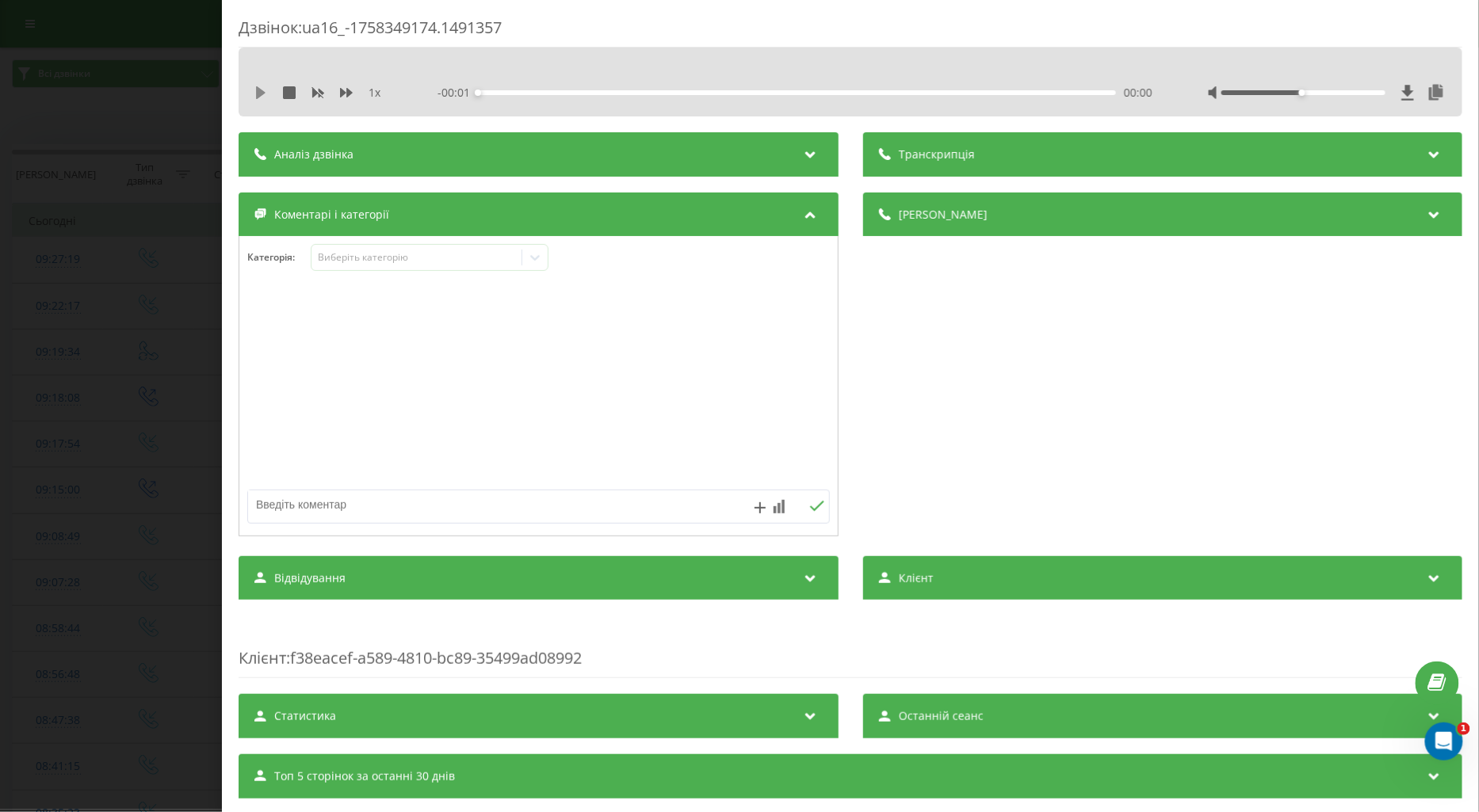
click at [263, 92] on icon at bounding box center [261, 93] width 10 height 13
click at [343, 89] on icon at bounding box center [347, 93] width 13 height 13
click at [347, 258] on div "Виберіть категорію" at bounding box center [416, 258] width 198 height 13
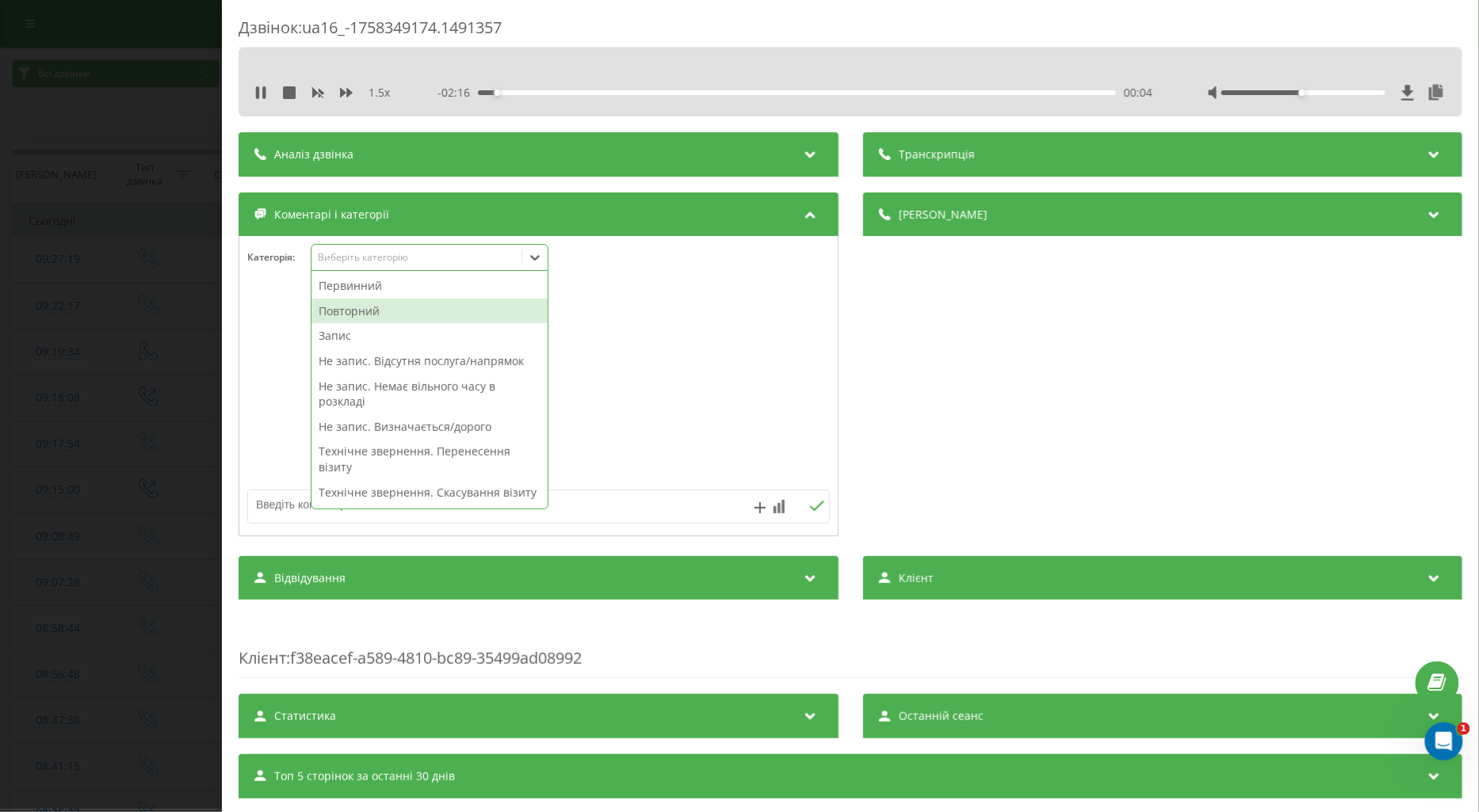
click at [378, 312] on div "Повторний" at bounding box center [429, 311] width 236 height 25
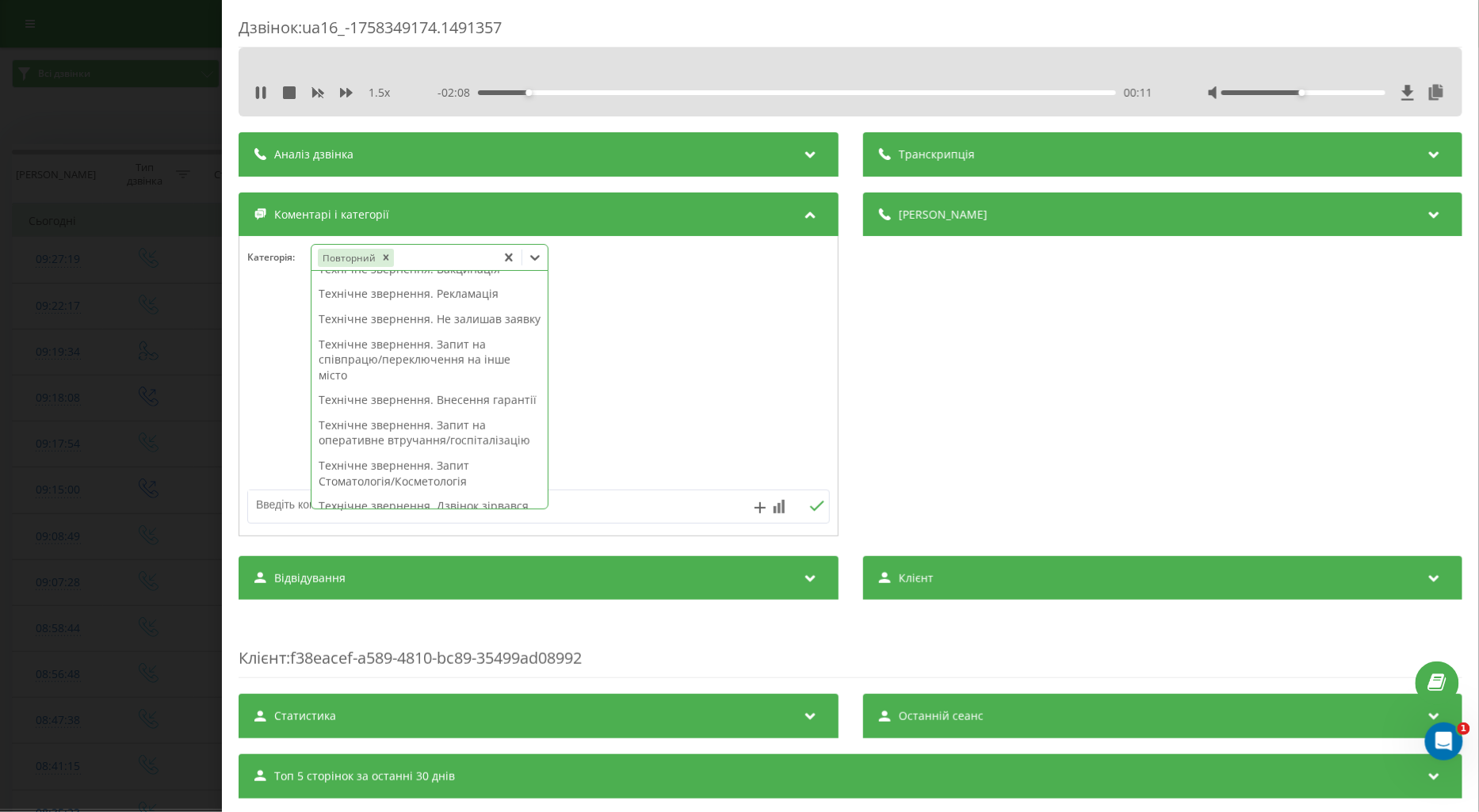
scroll to position [440, 0]
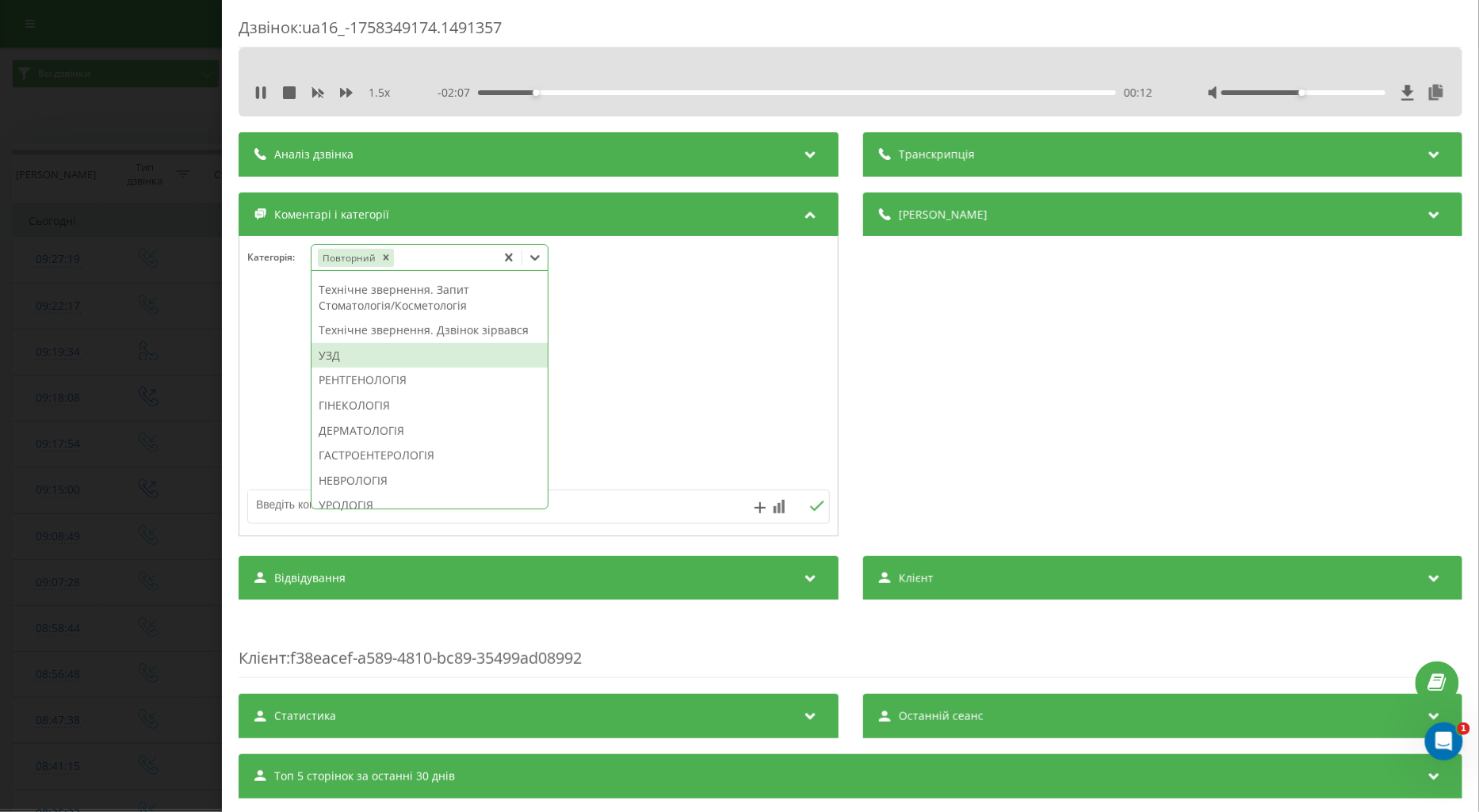
click at [338, 369] on div "УЗД" at bounding box center [429, 356] width 236 height 25
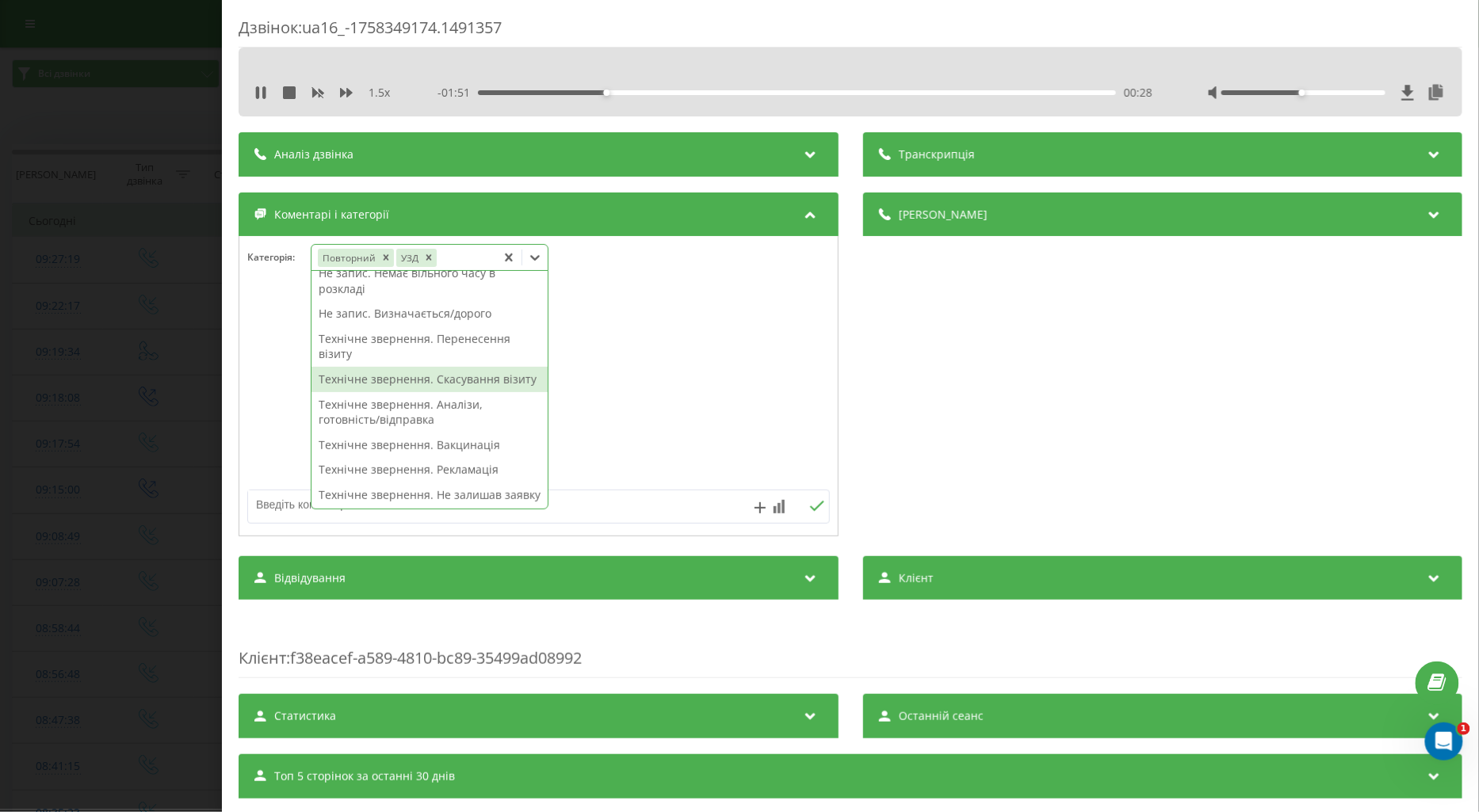
scroll to position [0, 0]
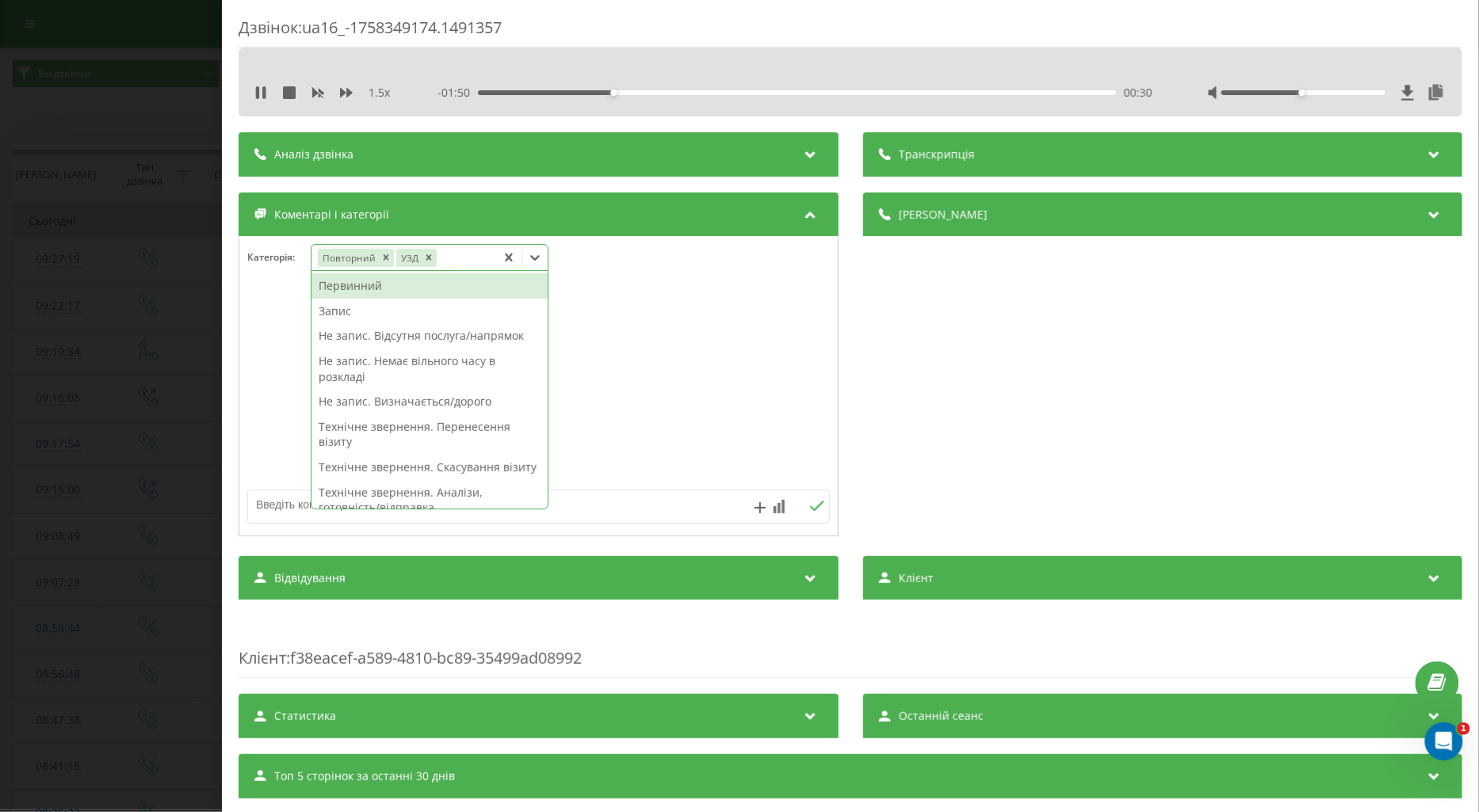
click at [361, 286] on div "Первинний" at bounding box center [429, 285] width 236 height 25
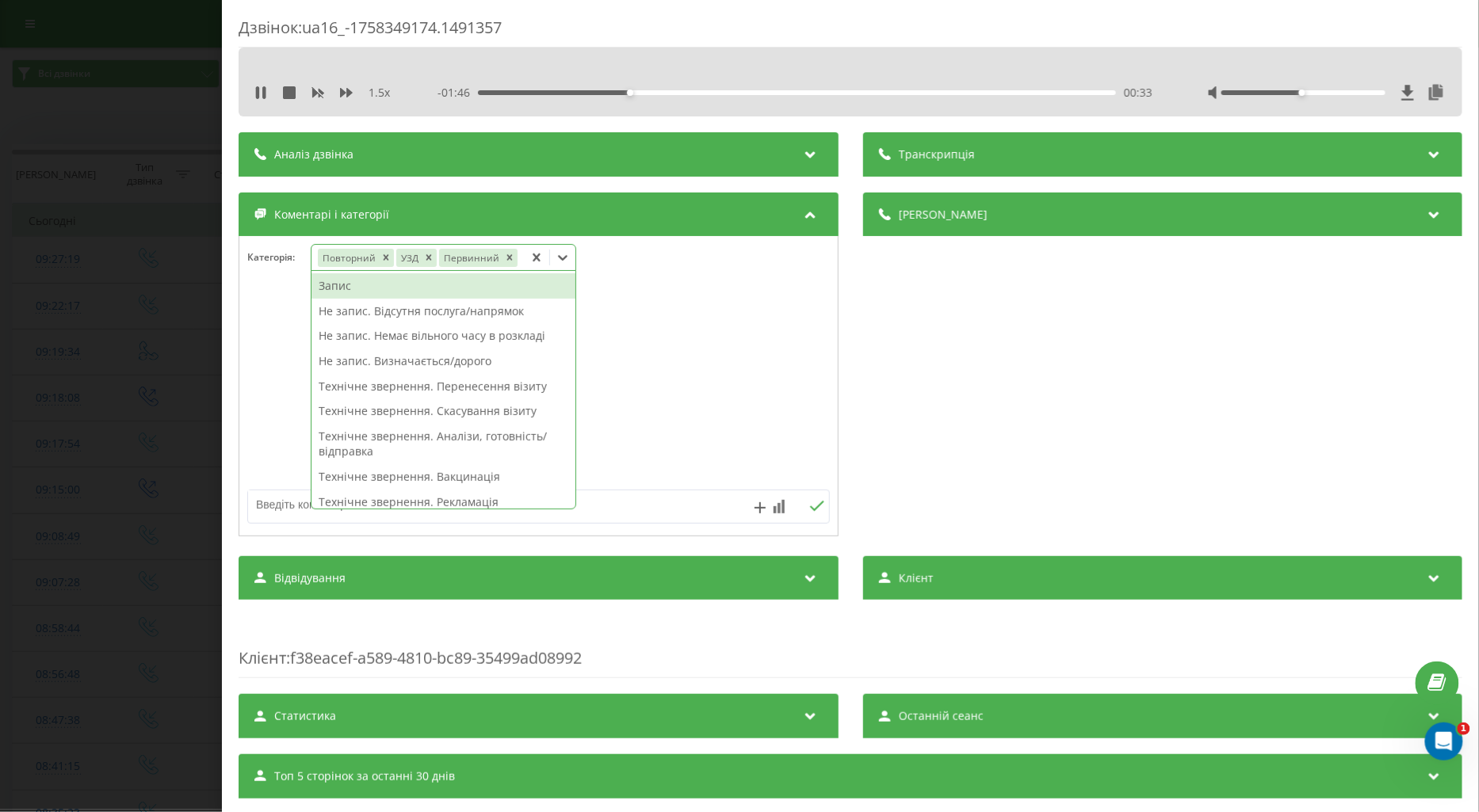
click at [351, 286] on div "Запис" at bounding box center [443, 285] width 264 height 25
click at [384, 259] on icon "Remove Повторний" at bounding box center [385, 258] width 6 height 6
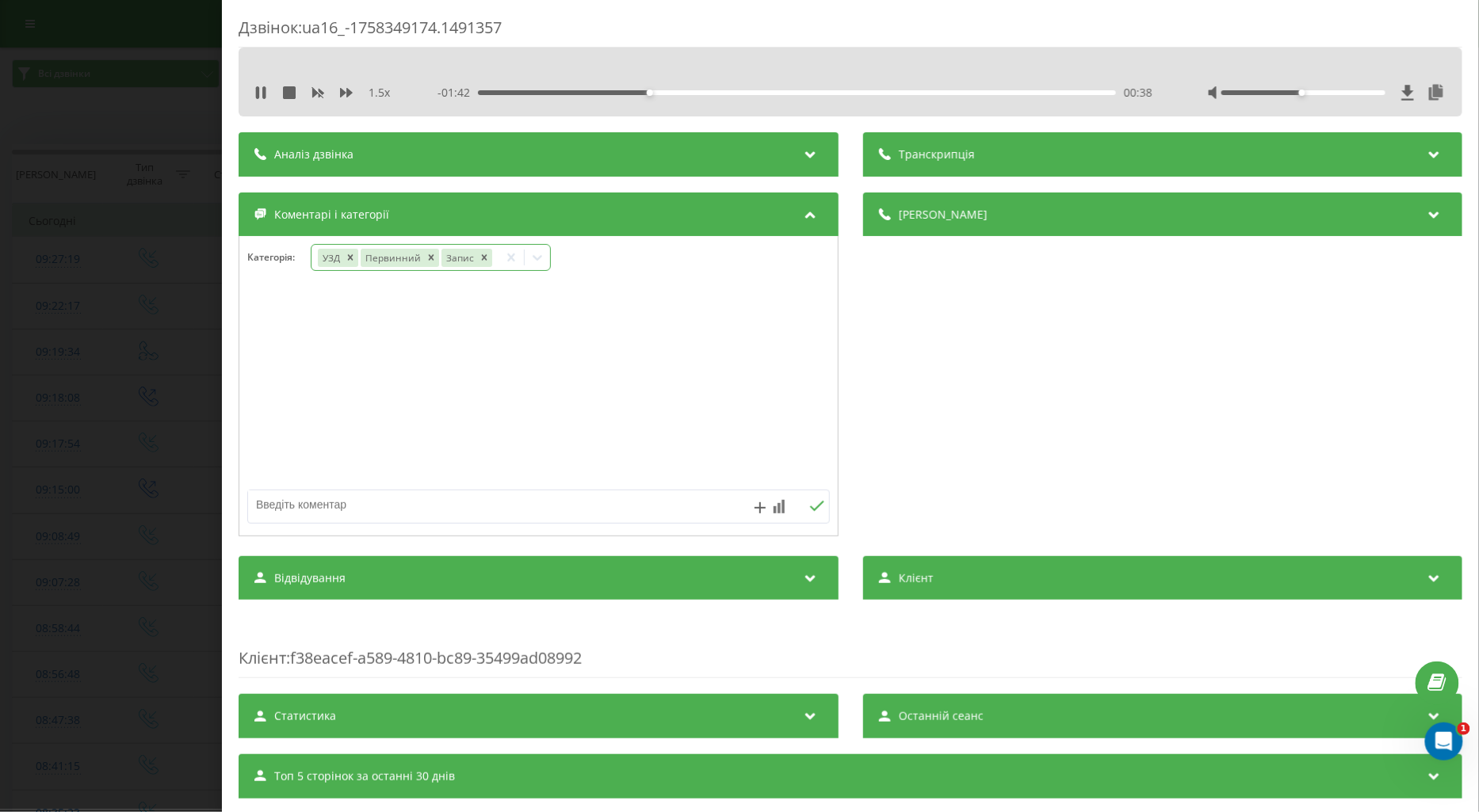
click at [256, 359] on div at bounding box center [539, 387] width 599 height 191
click at [113, 415] on div "Дзвінок : ua16_-1758349174.1491357 1.5 x - 01:37 00:42 00:42 Транскрипція Для A…" at bounding box center [740, 406] width 1479 height 812
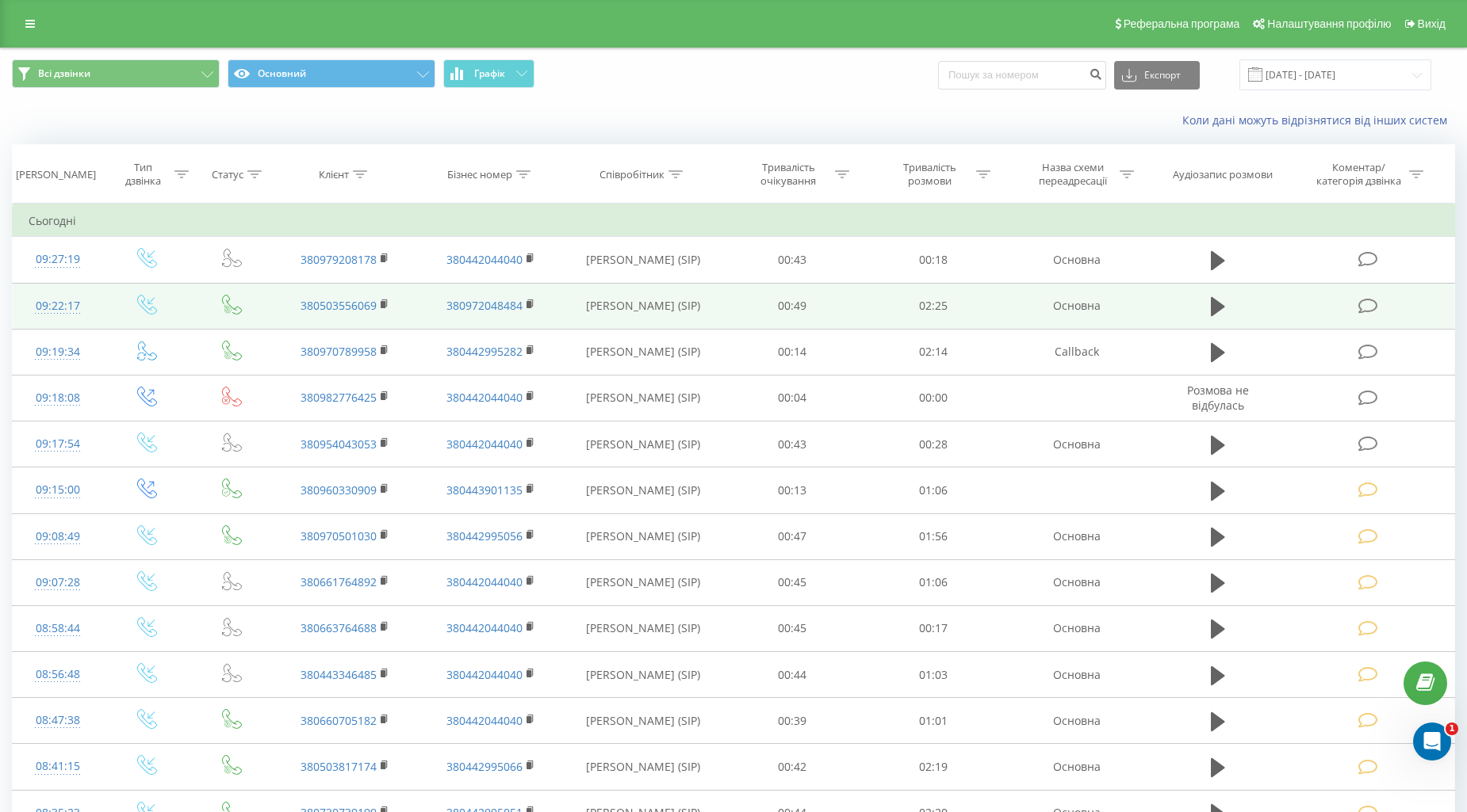
click at [1368, 298] on icon at bounding box center [1368, 306] width 20 height 16
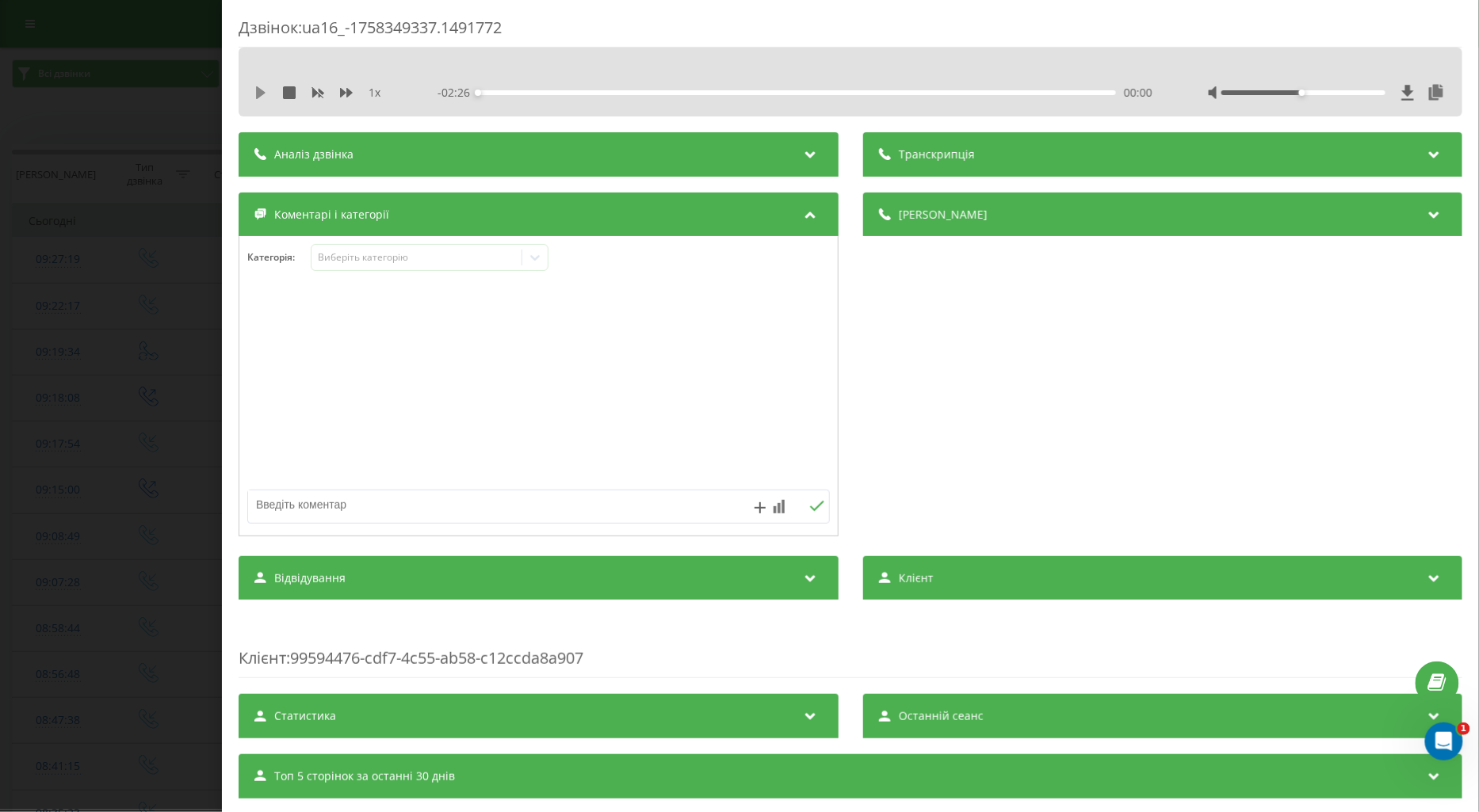
click at [258, 91] on icon at bounding box center [261, 93] width 10 height 13
click at [348, 95] on icon at bounding box center [347, 93] width 13 height 10
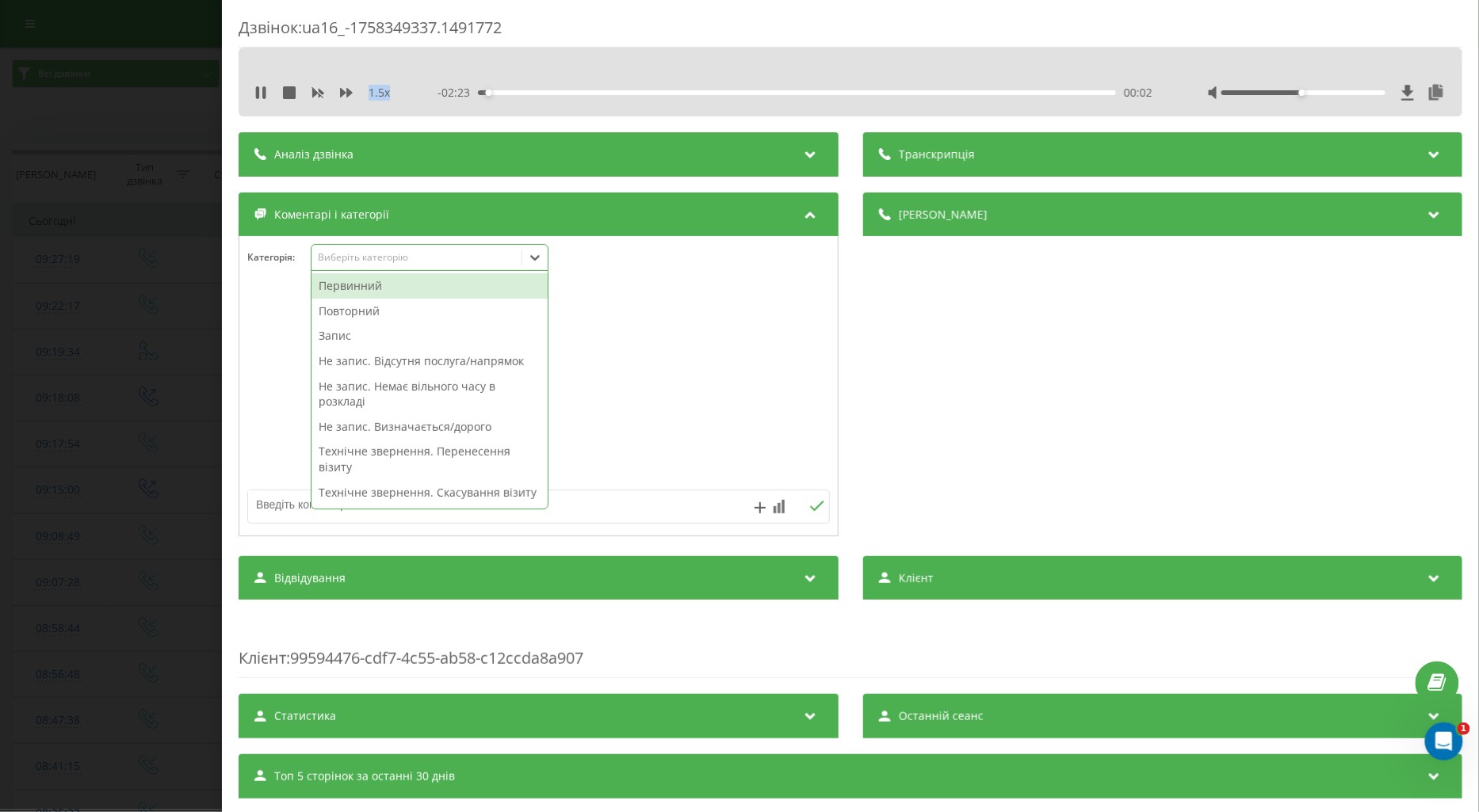
click at [360, 264] on div "Виберіть категорію" at bounding box center [416, 258] width 198 height 13
click at [361, 312] on div "Повторний" at bounding box center [429, 311] width 236 height 25
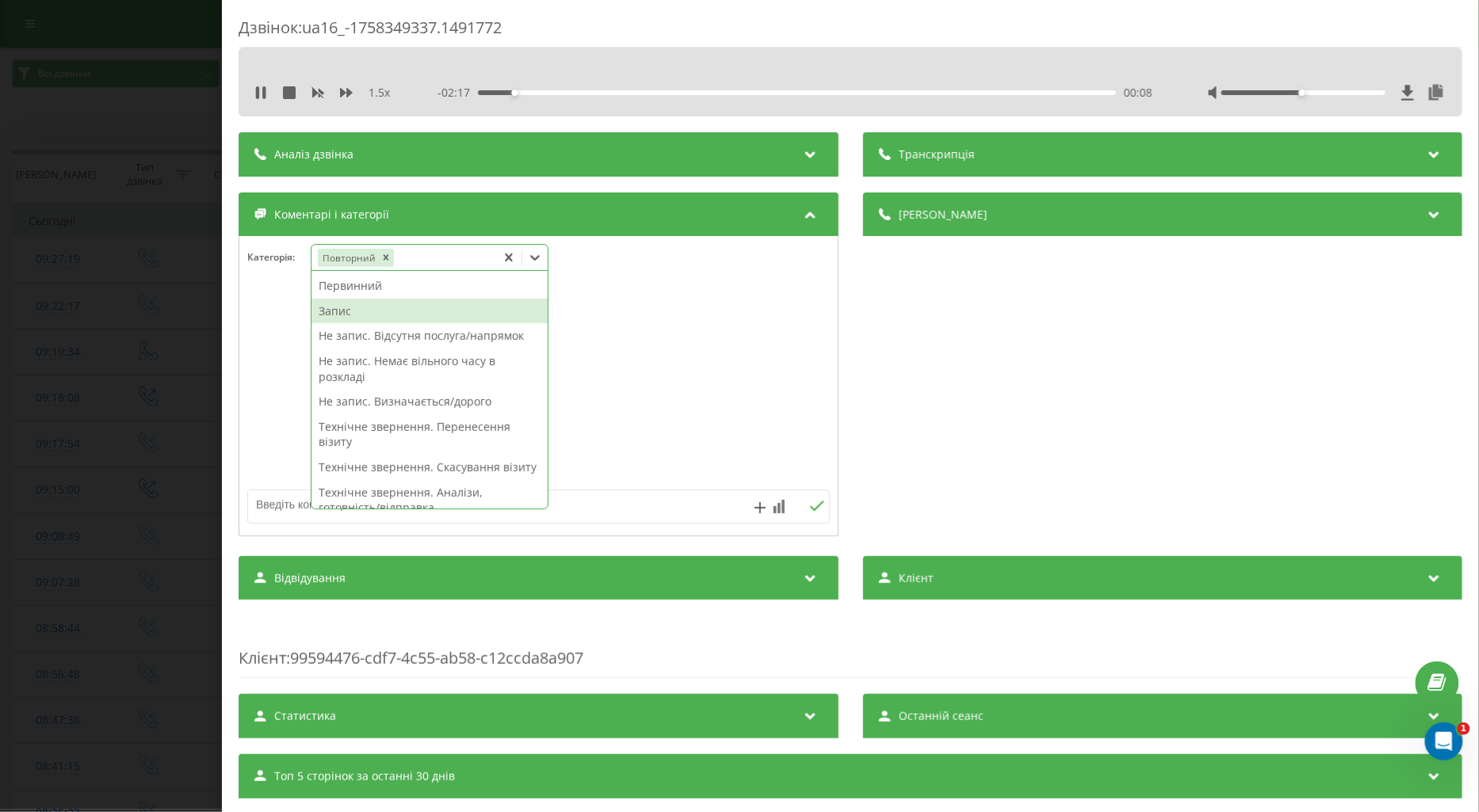
click at [331, 314] on div "Запис" at bounding box center [429, 311] width 236 height 25
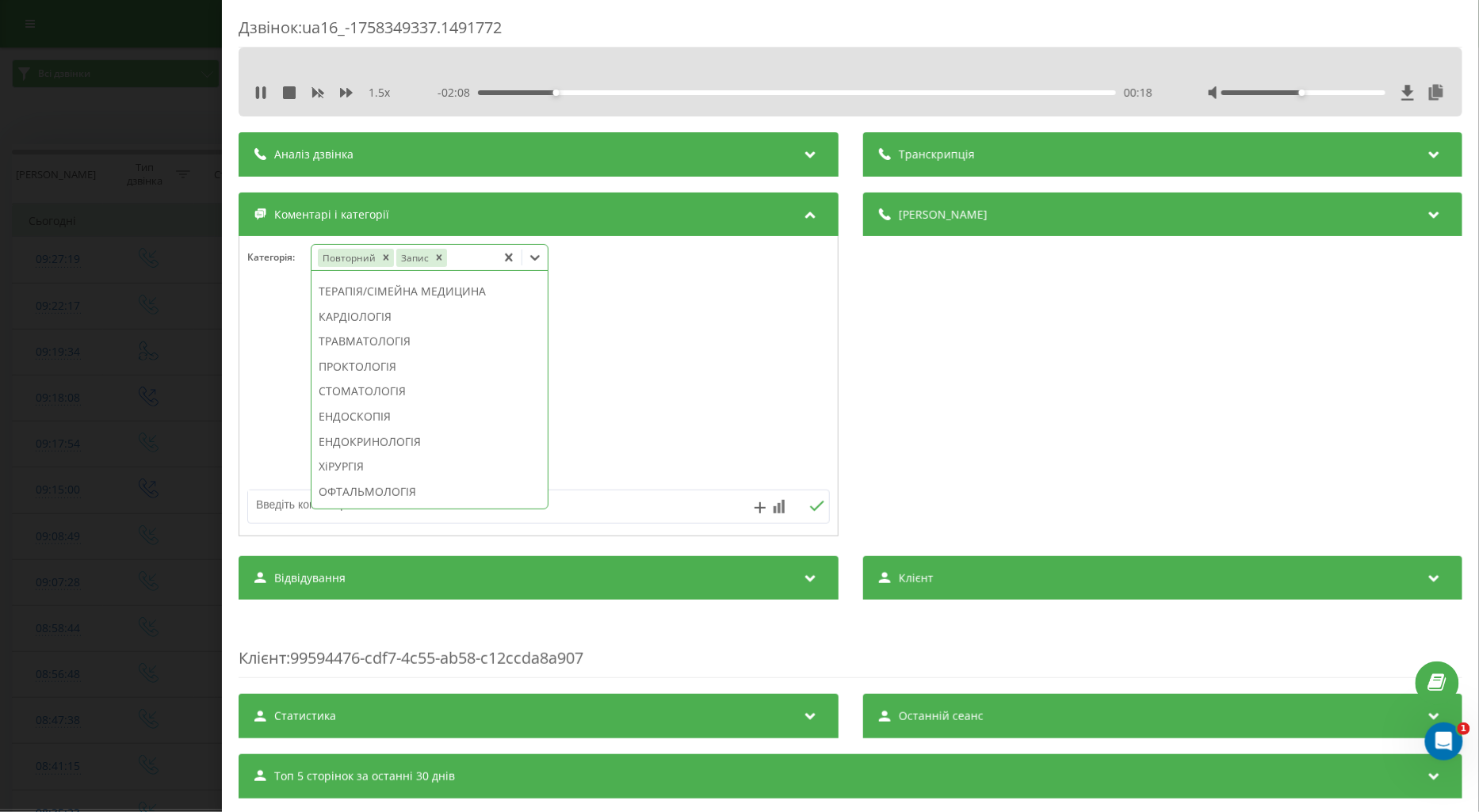
scroll to position [767, 0]
click at [398, 367] on div "ЕНДОКРИНОЛОГІЯ" at bounding box center [429, 354] width 236 height 25
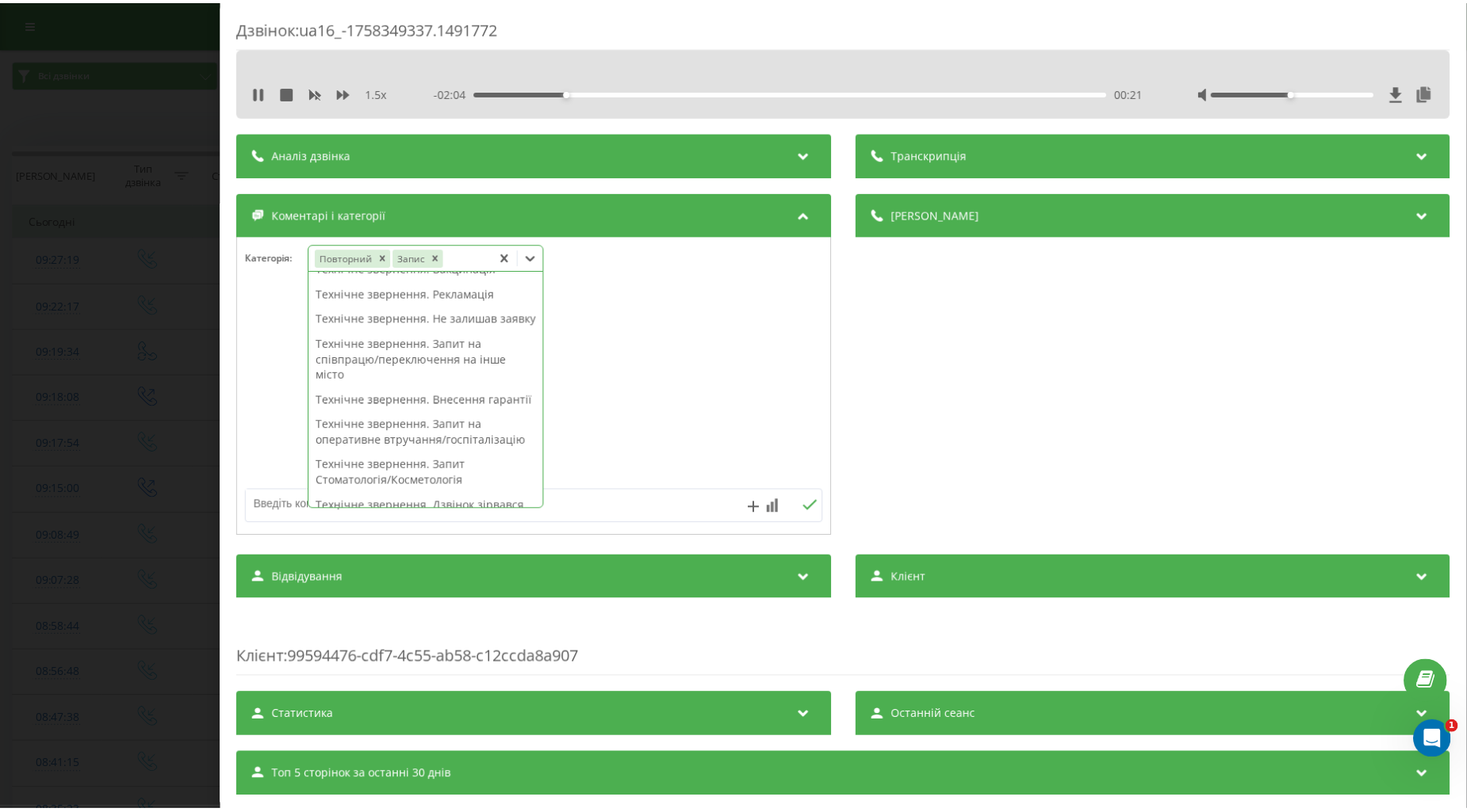
scroll to position [0, 0]
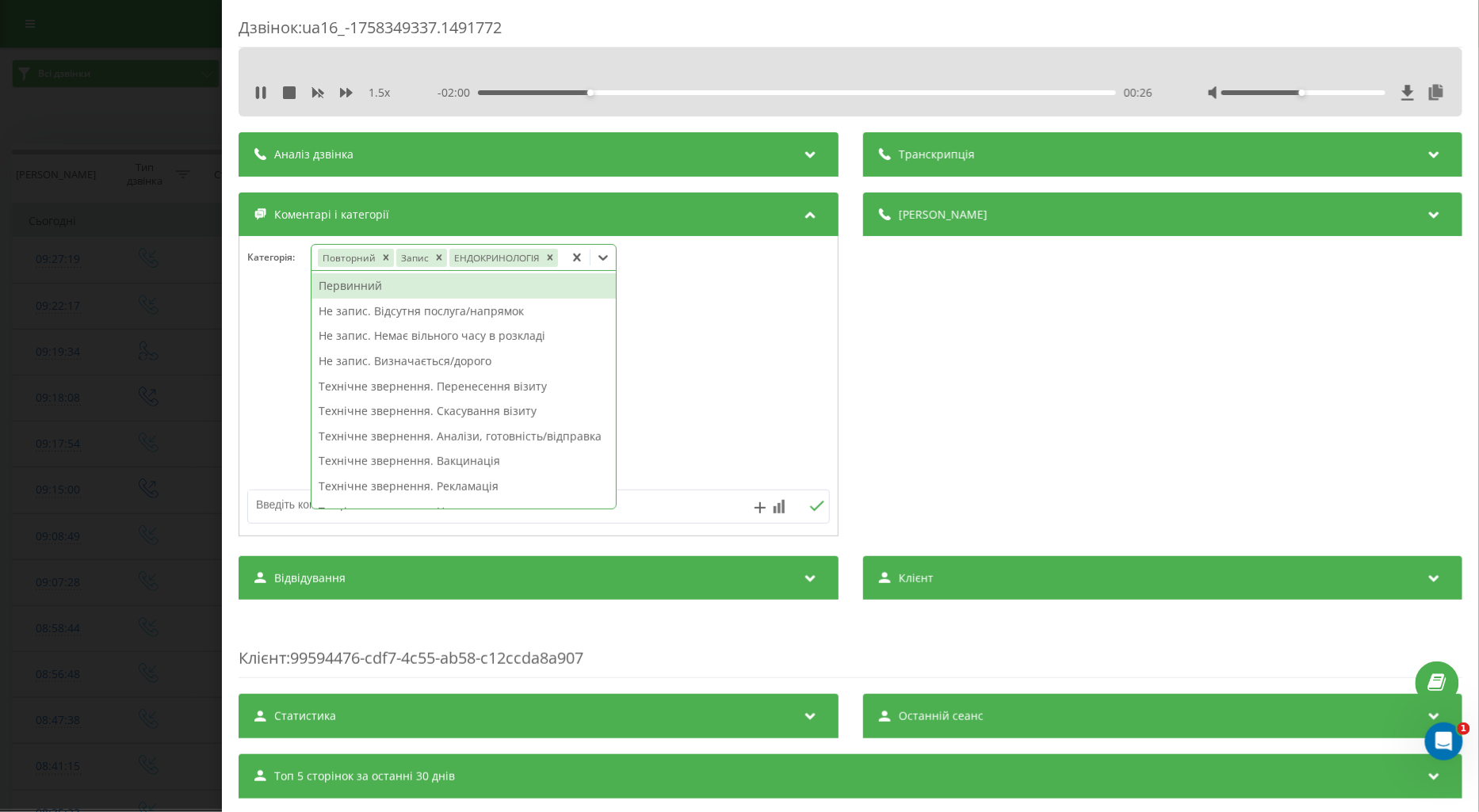
click at [355, 289] on div "Первинний" at bounding box center [464, 285] width 304 height 25
click at [384, 262] on icon "Remove Повторний" at bounding box center [385, 258] width 11 height 11
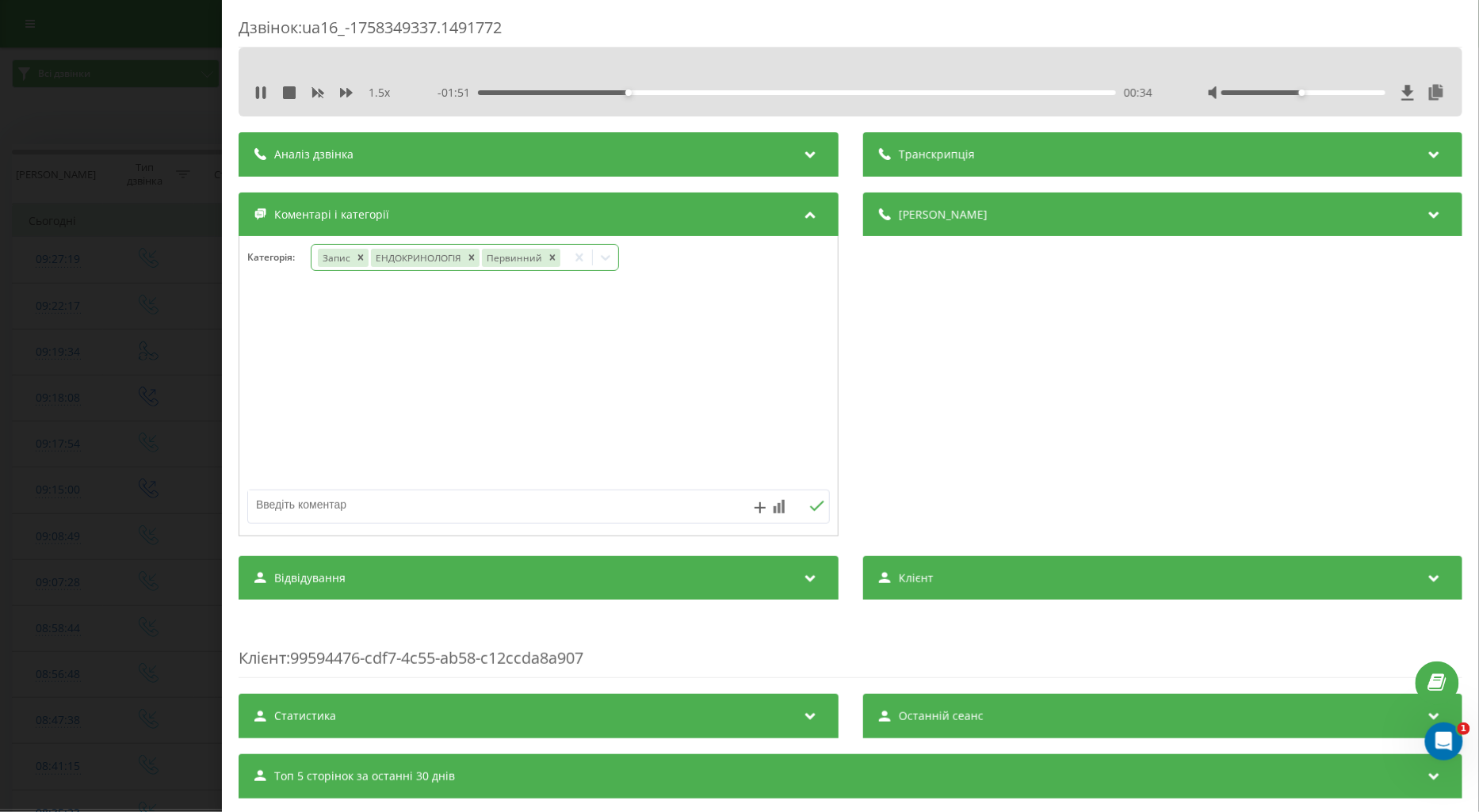
click at [282, 343] on div at bounding box center [539, 387] width 599 height 191
click at [137, 382] on div "Дзвінок : ua16_-1758349337.1491772 1.5 x - 01:48 00:37 00:37 Транскрипція Для A…" at bounding box center [740, 406] width 1479 height 812
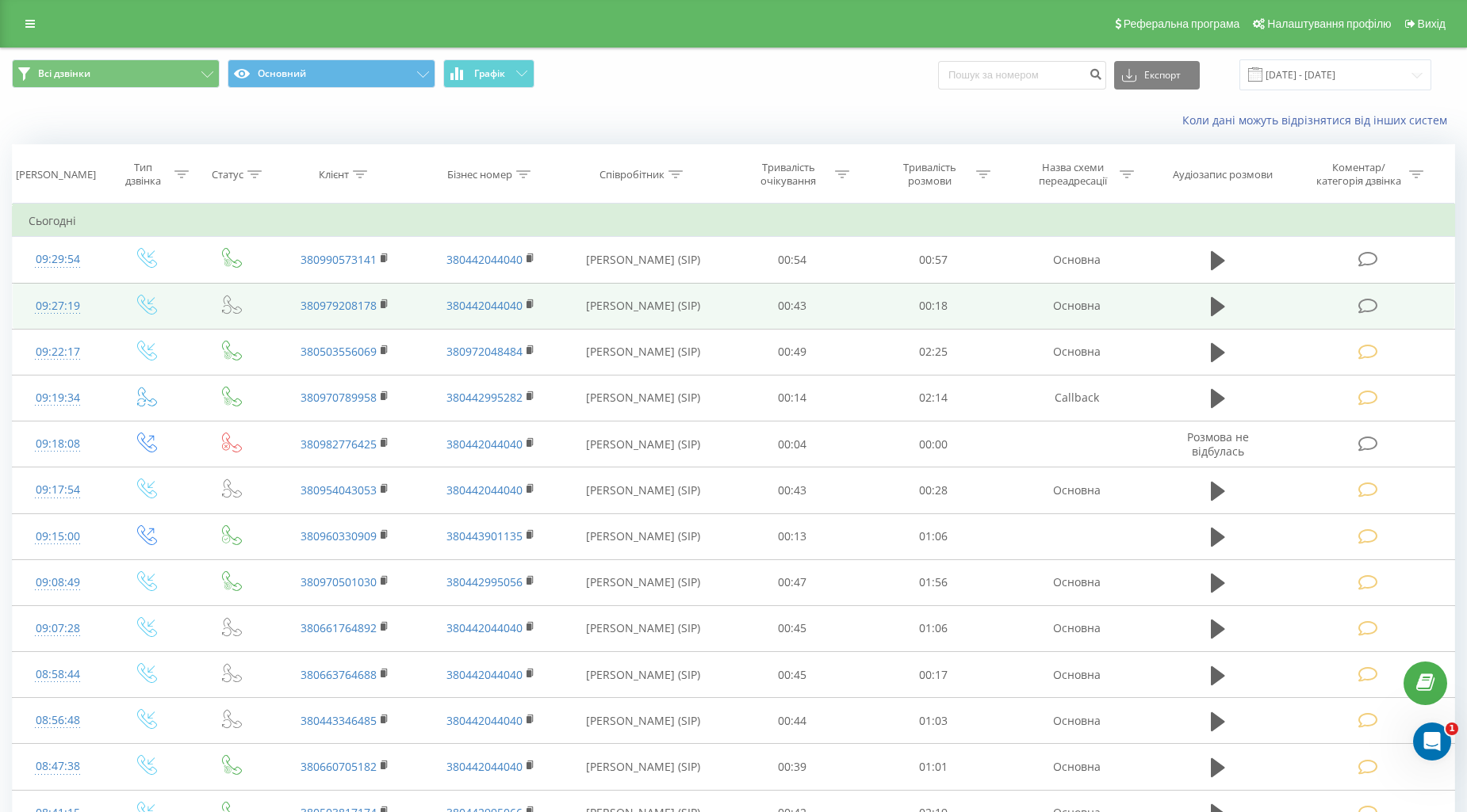
click at [1366, 304] on icon at bounding box center [1368, 306] width 20 height 16
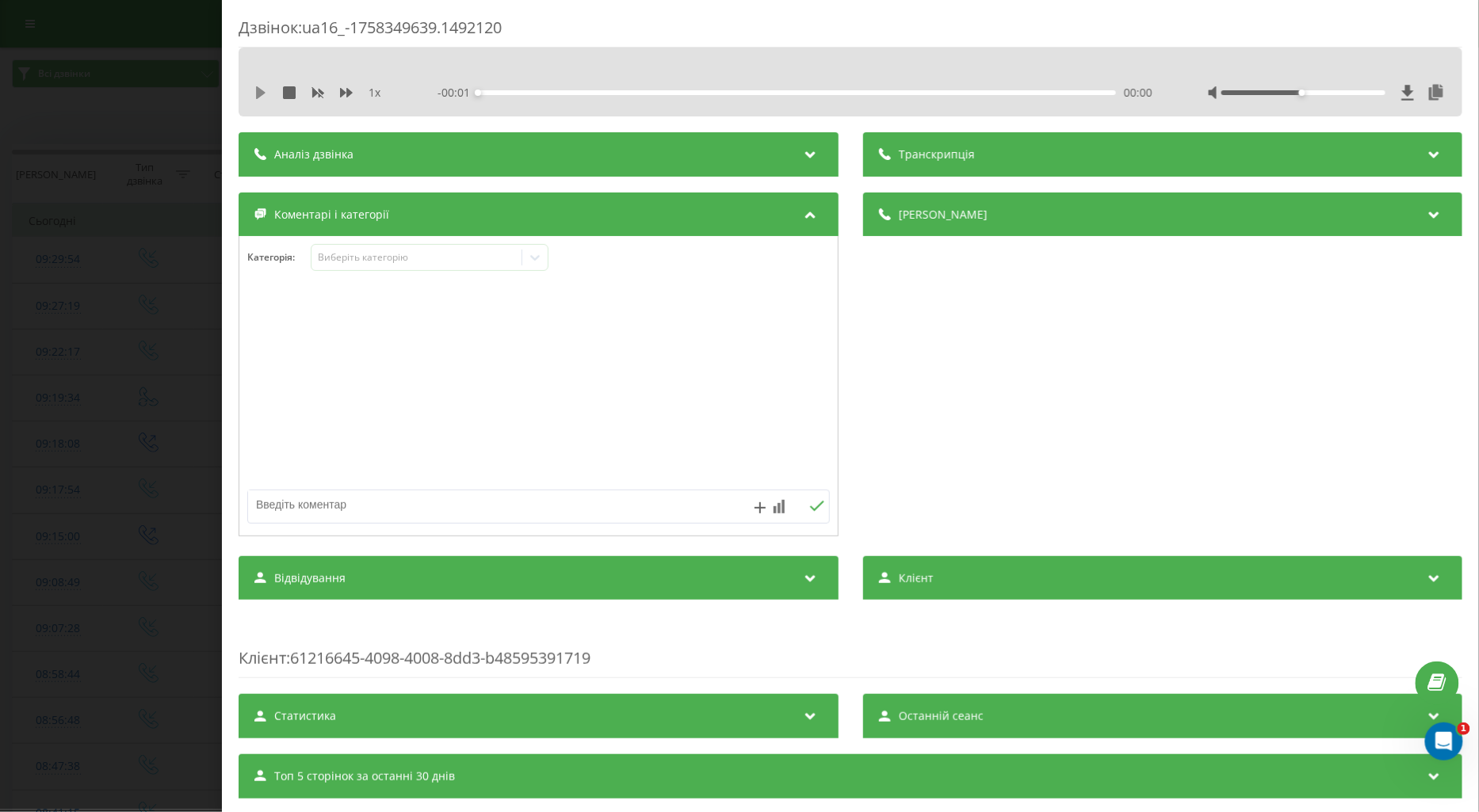
click at [260, 91] on icon at bounding box center [261, 93] width 10 height 13
click at [344, 92] on icon at bounding box center [347, 93] width 13 height 10
click at [353, 258] on div "Виберіть категорію" at bounding box center [416, 258] width 198 height 13
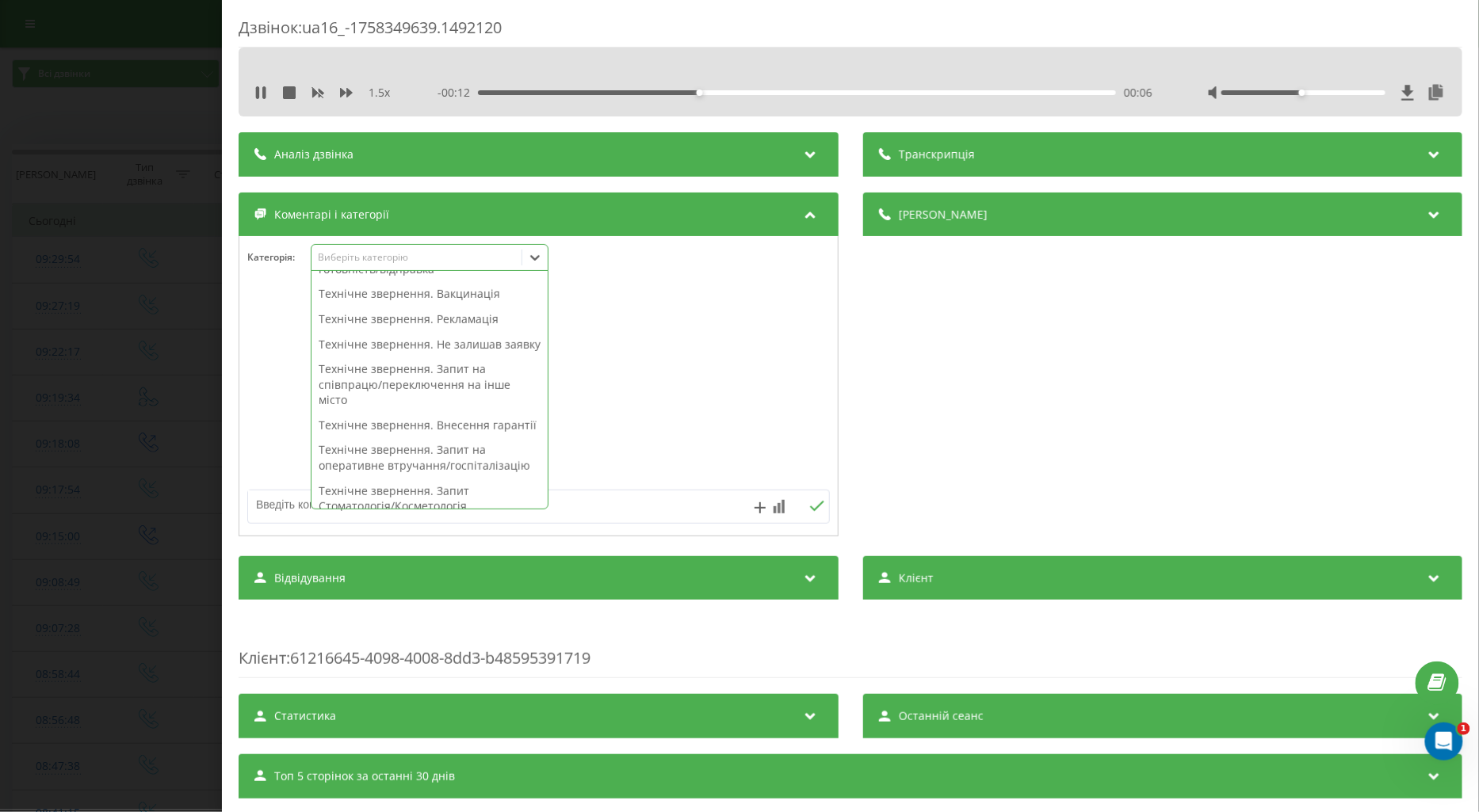
scroll to position [440, 0]
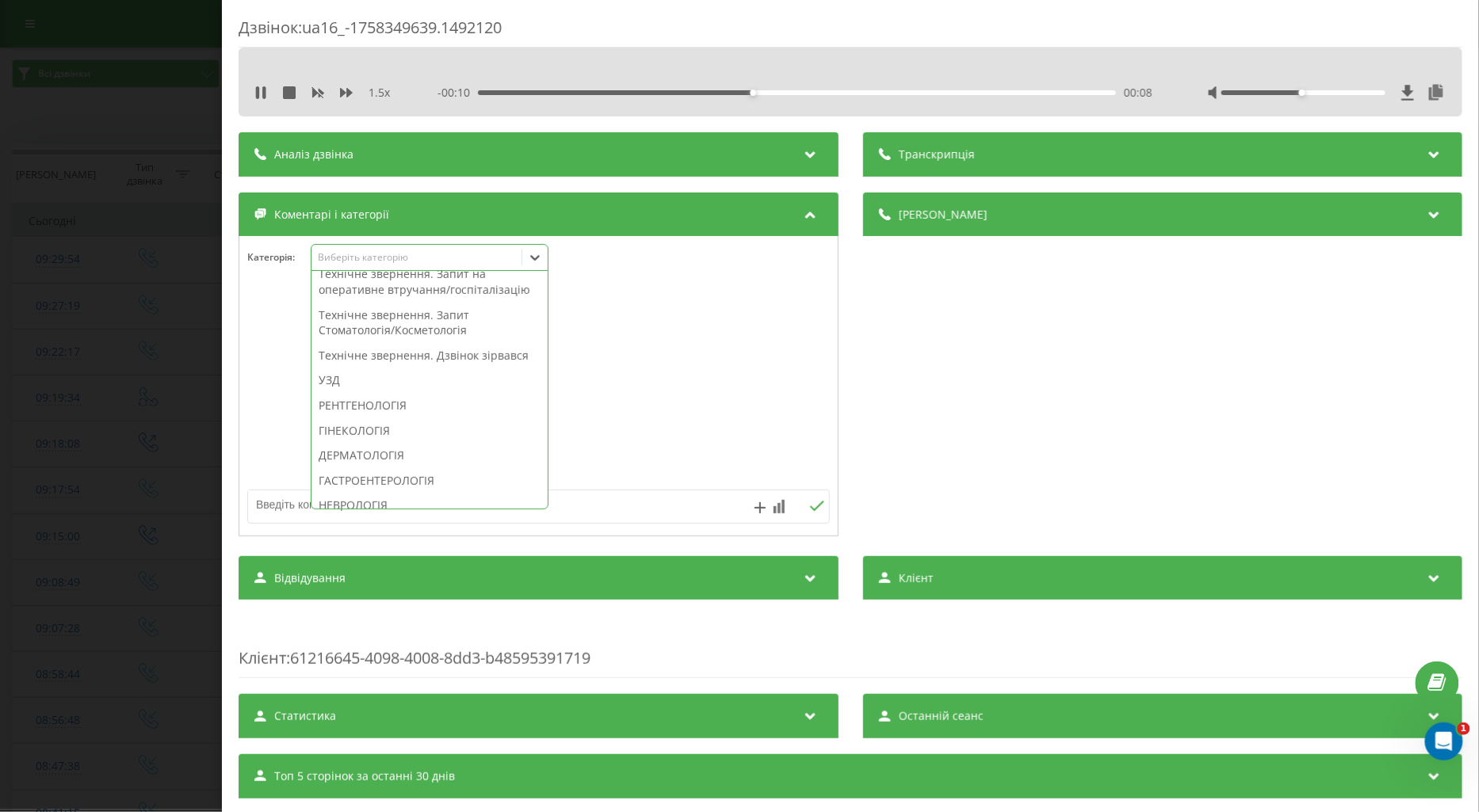
click at [434, 369] on div "Технічне звернення. Дзвінок зірвався" at bounding box center [429, 356] width 236 height 25
click at [282, 422] on div at bounding box center [539, 387] width 599 height 191
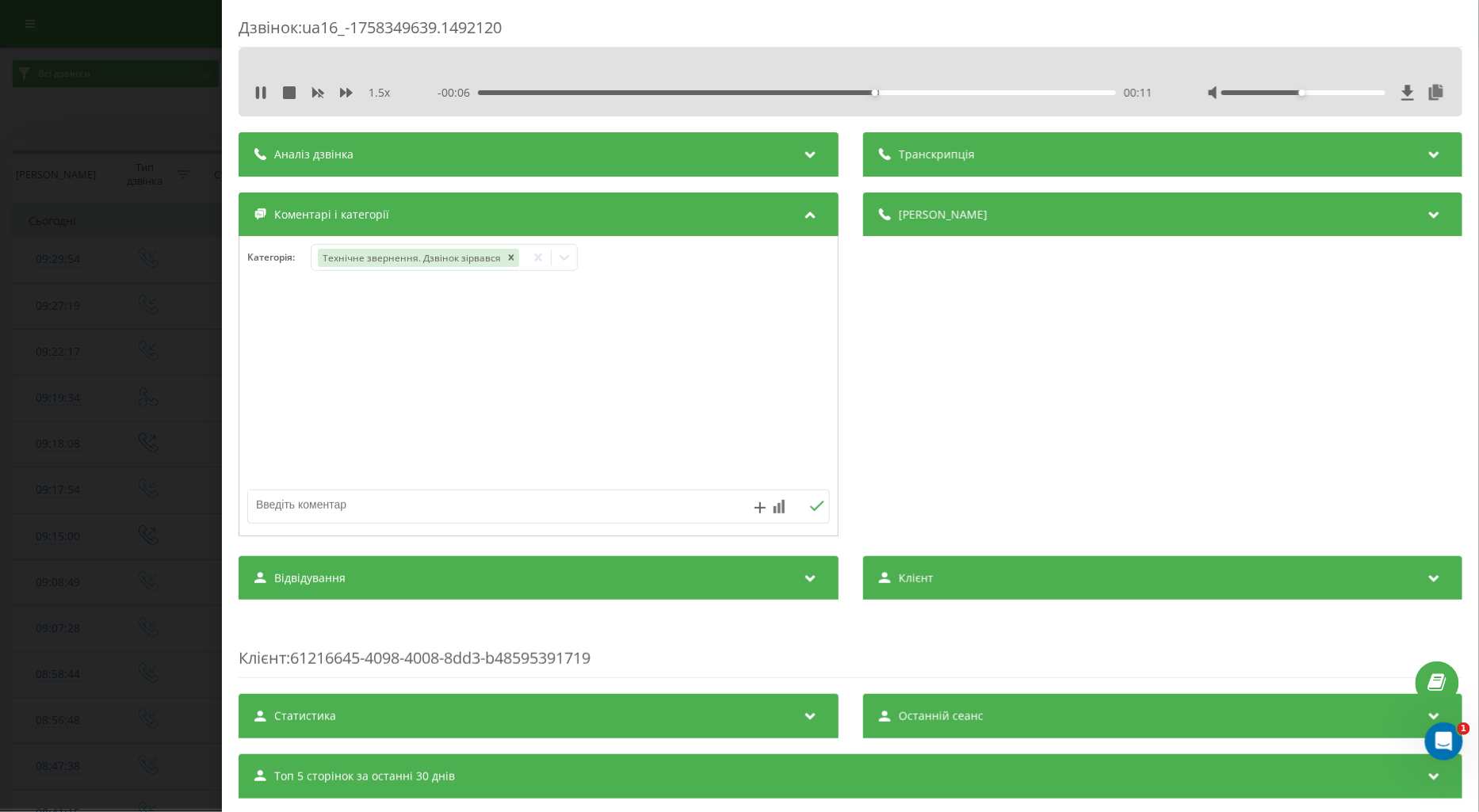
click at [115, 408] on div "Дзвінок : ua16_-1758349639.1492120 1.5 x - 00:06 00:11 00:11 Транскрипція Для A…" at bounding box center [740, 406] width 1479 height 812
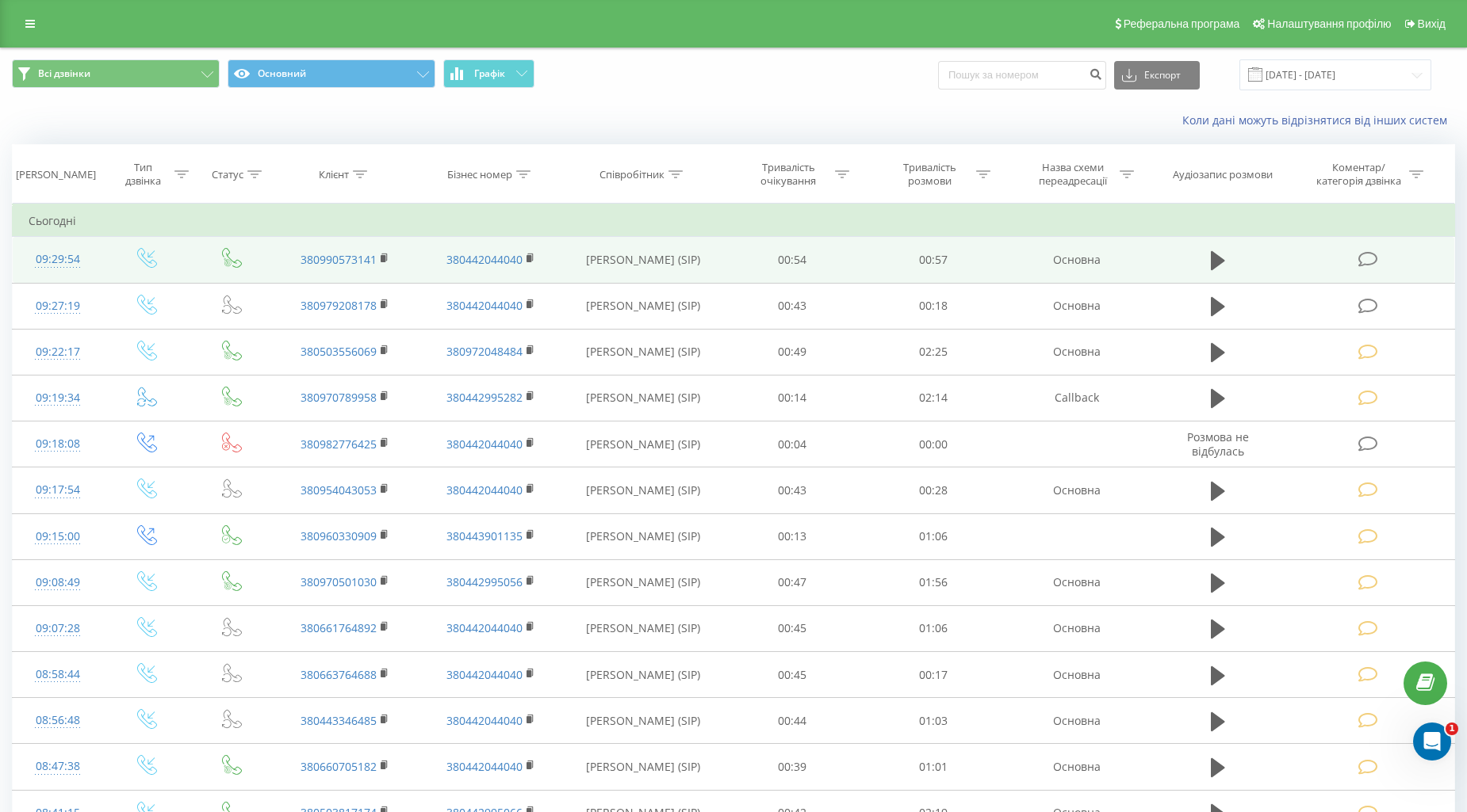
click at [1366, 251] on icon at bounding box center [1368, 259] width 20 height 16
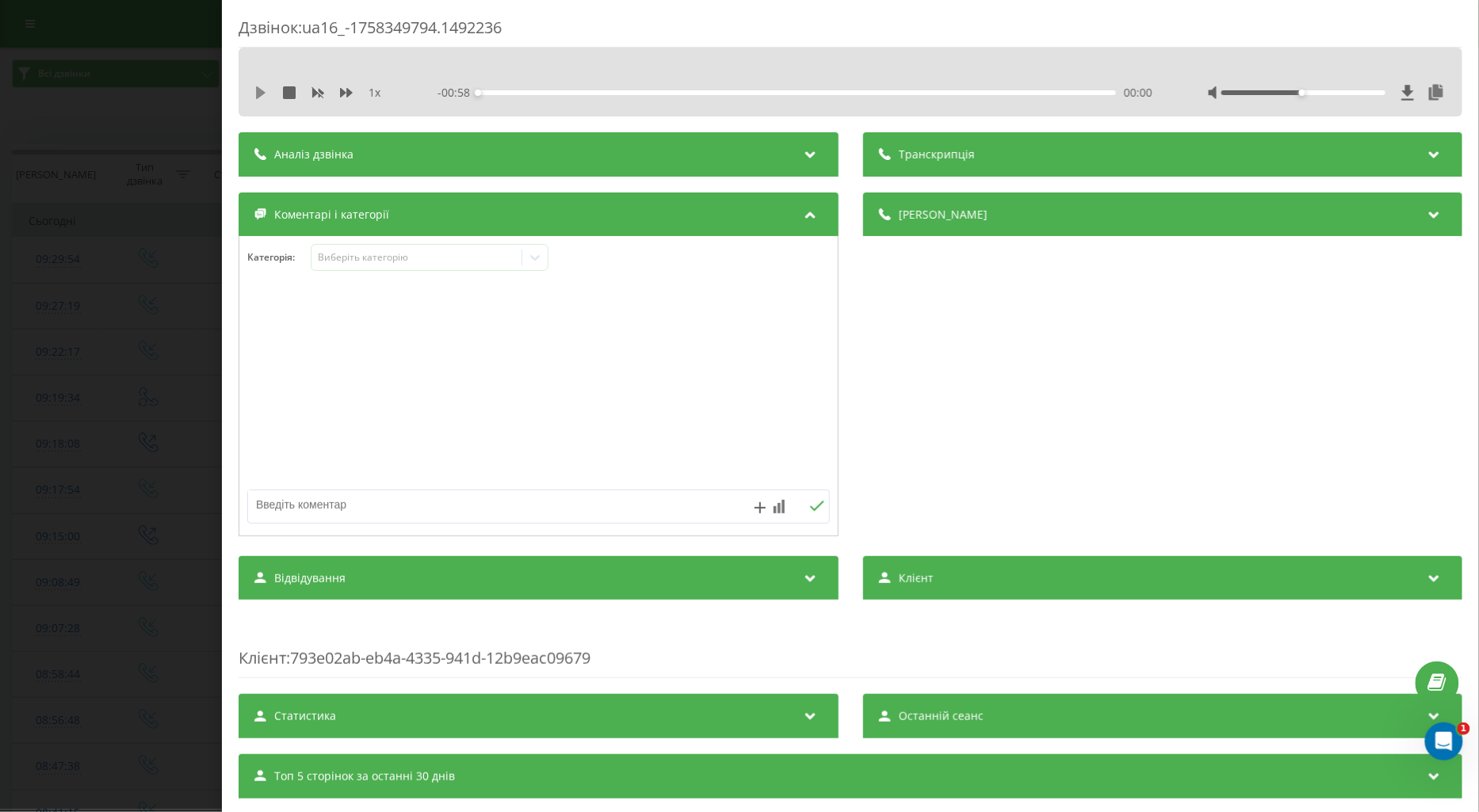
click at [260, 92] on icon at bounding box center [261, 93] width 10 height 13
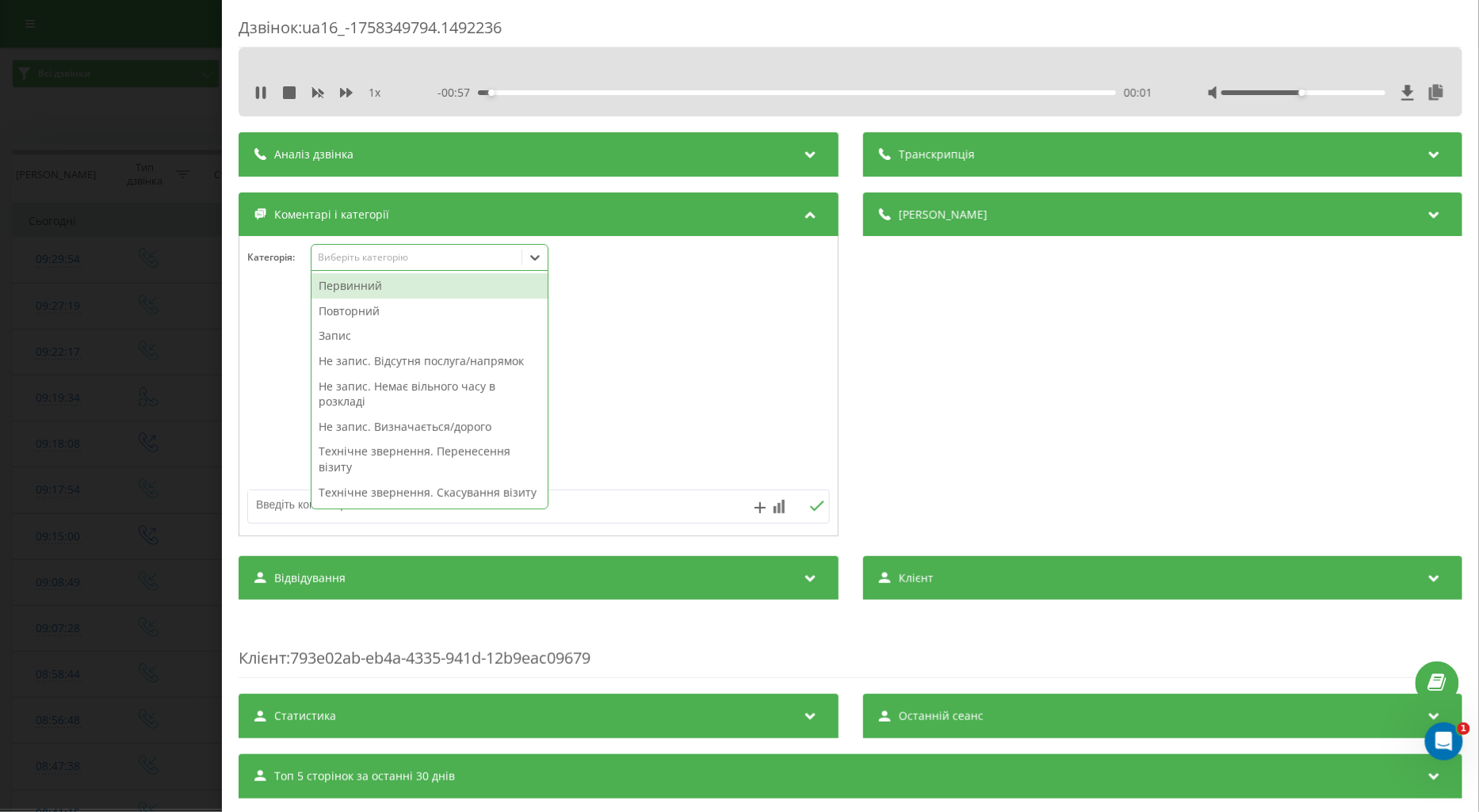
click at [350, 262] on div "Виберіть категорію" at bounding box center [416, 258] width 198 height 13
click at [358, 312] on div "Повторний" at bounding box center [429, 311] width 236 height 25
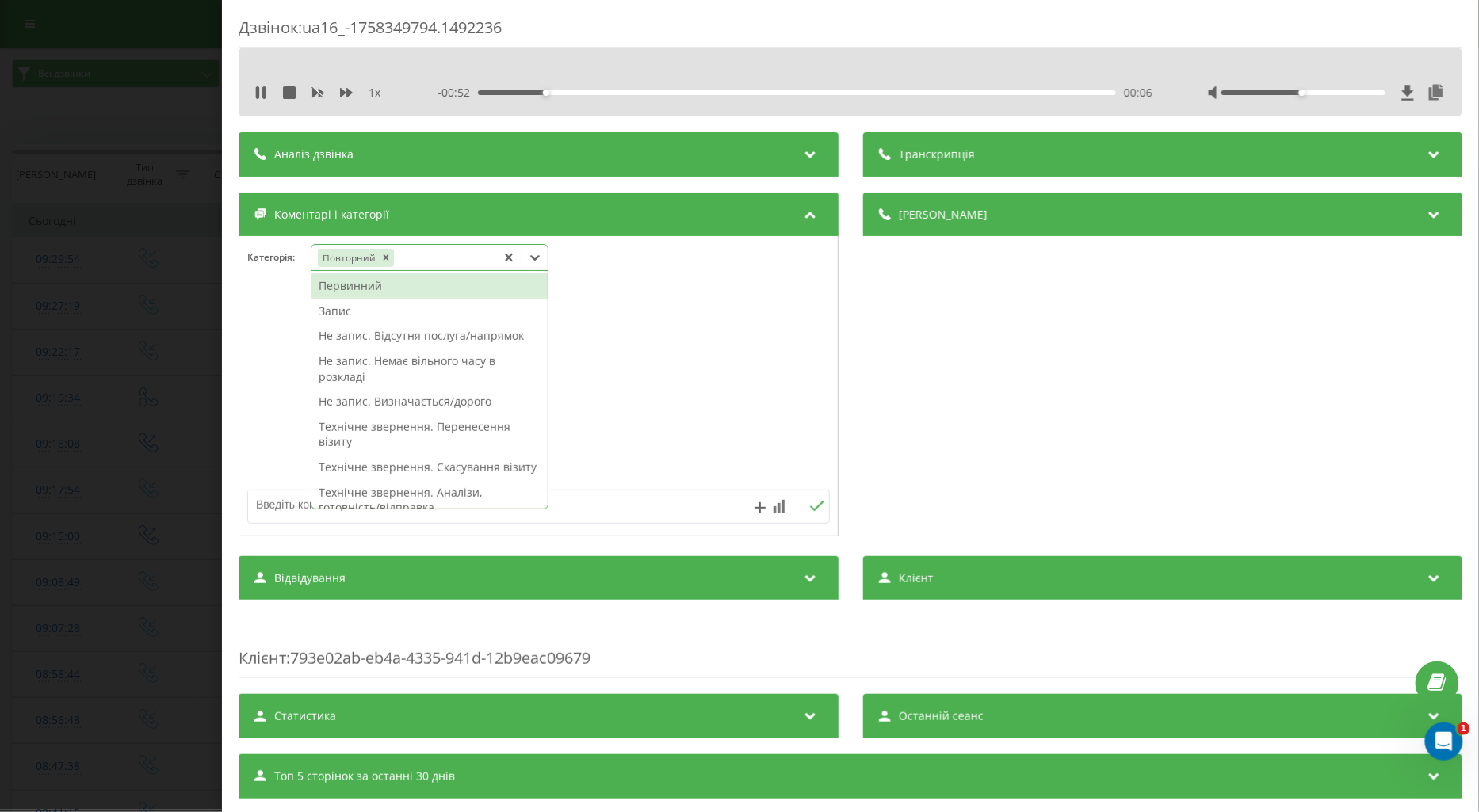
click at [367, 285] on div "Первинний" at bounding box center [429, 285] width 236 height 25
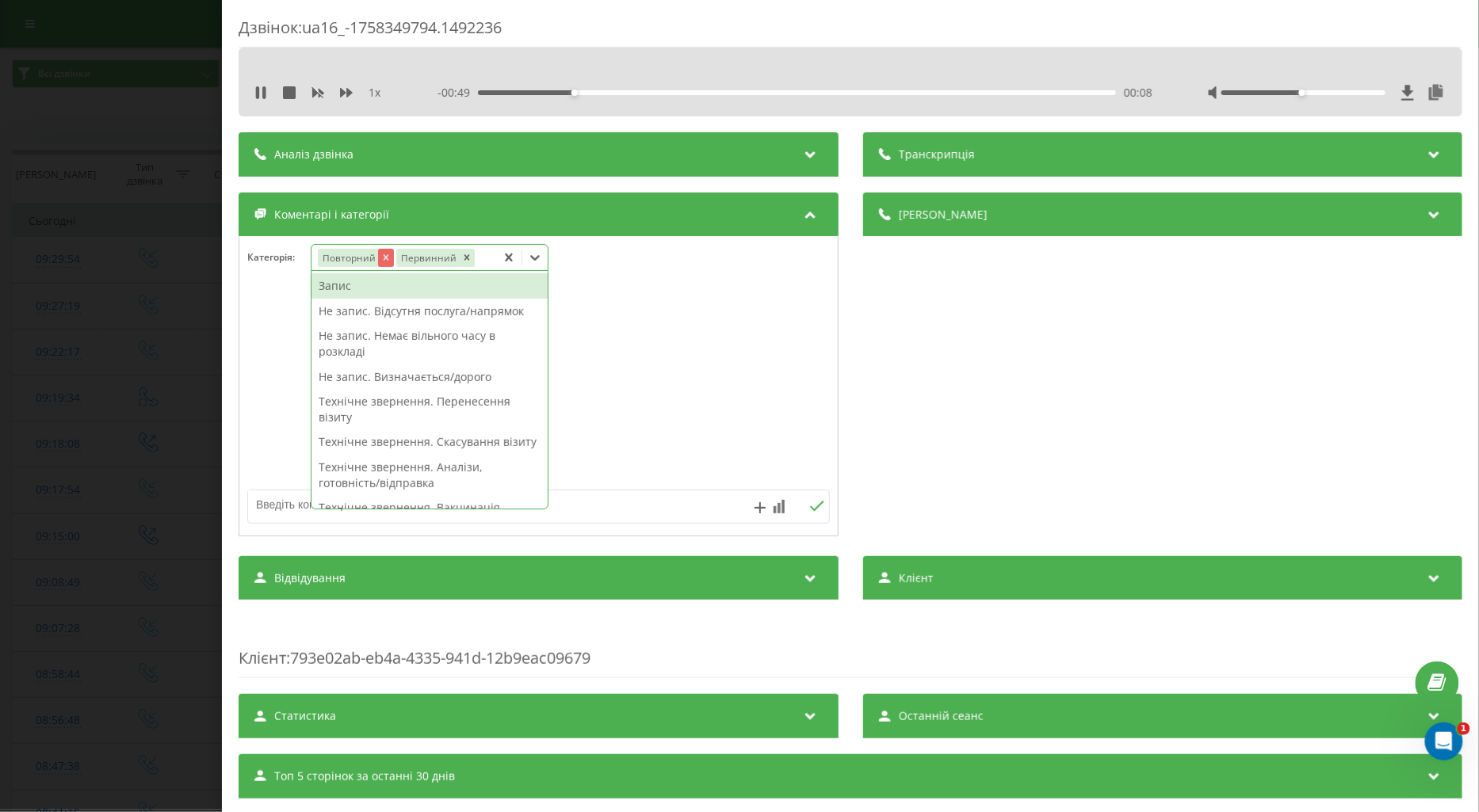
click at [384, 260] on icon "Remove Повторний" at bounding box center [385, 258] width 6 height 6
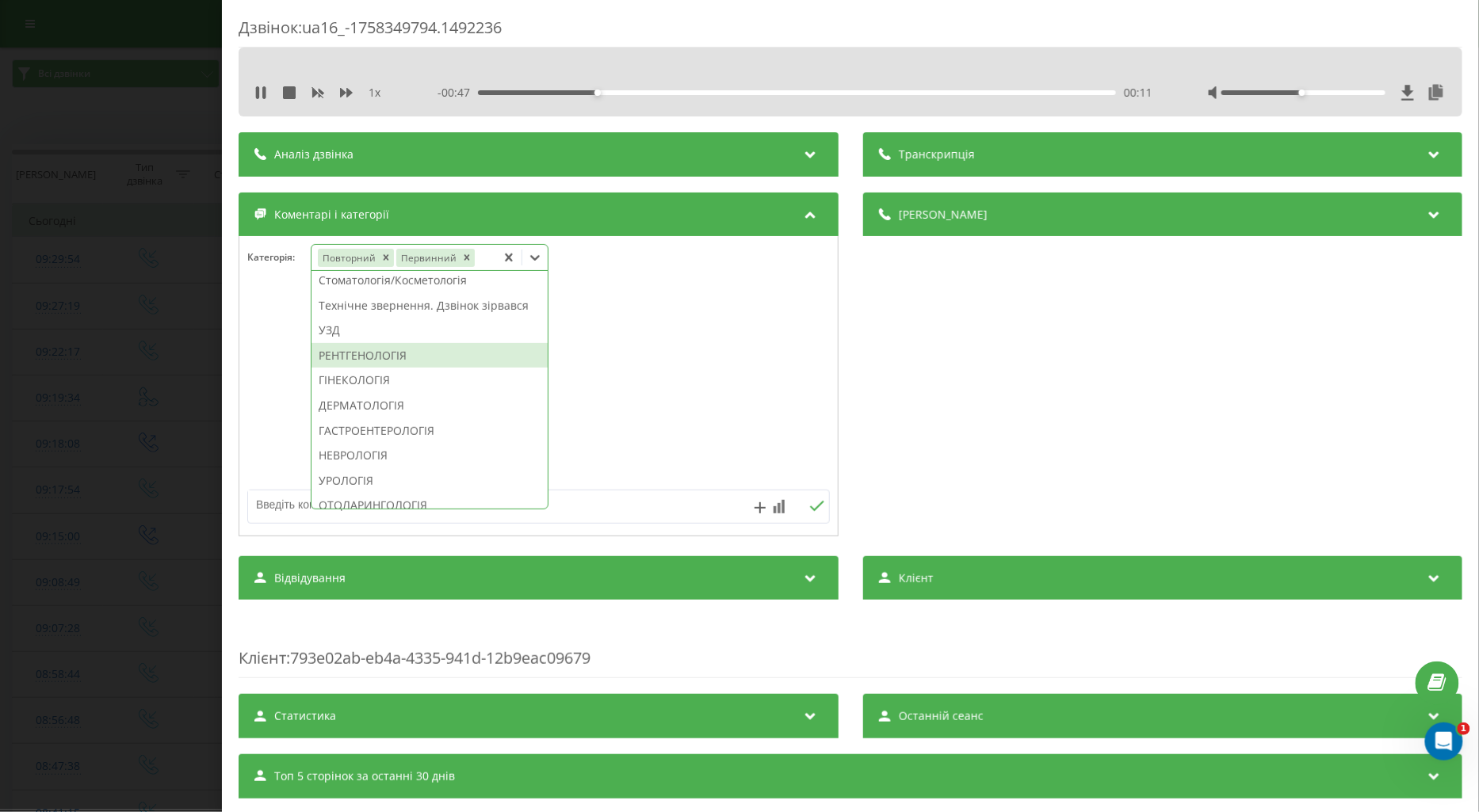
scroll to position [464, 0]
click at [330, 344] on div "УЗД" at bounding box center [429, 331] width 236 height 25
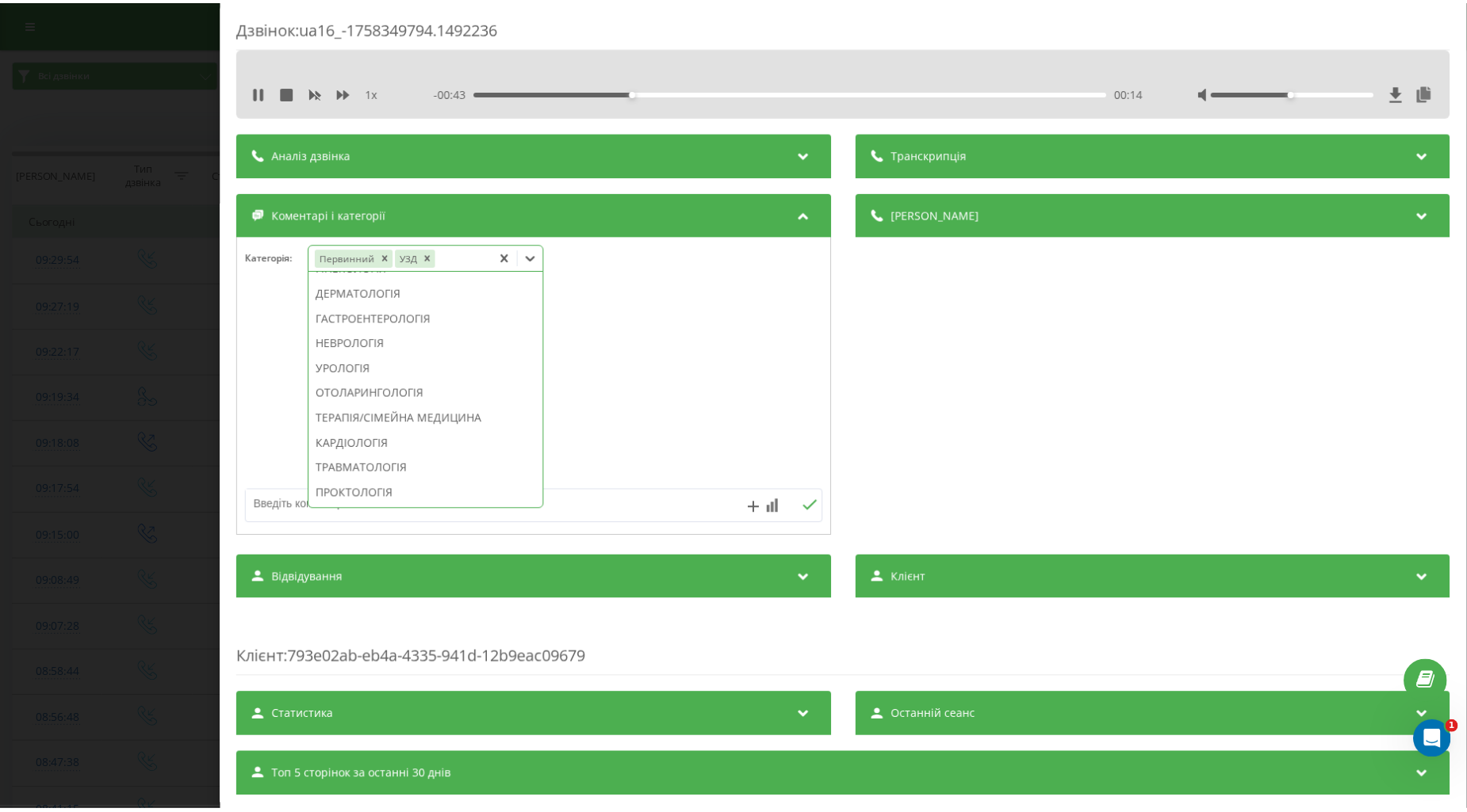
scroll to position [640, 0]
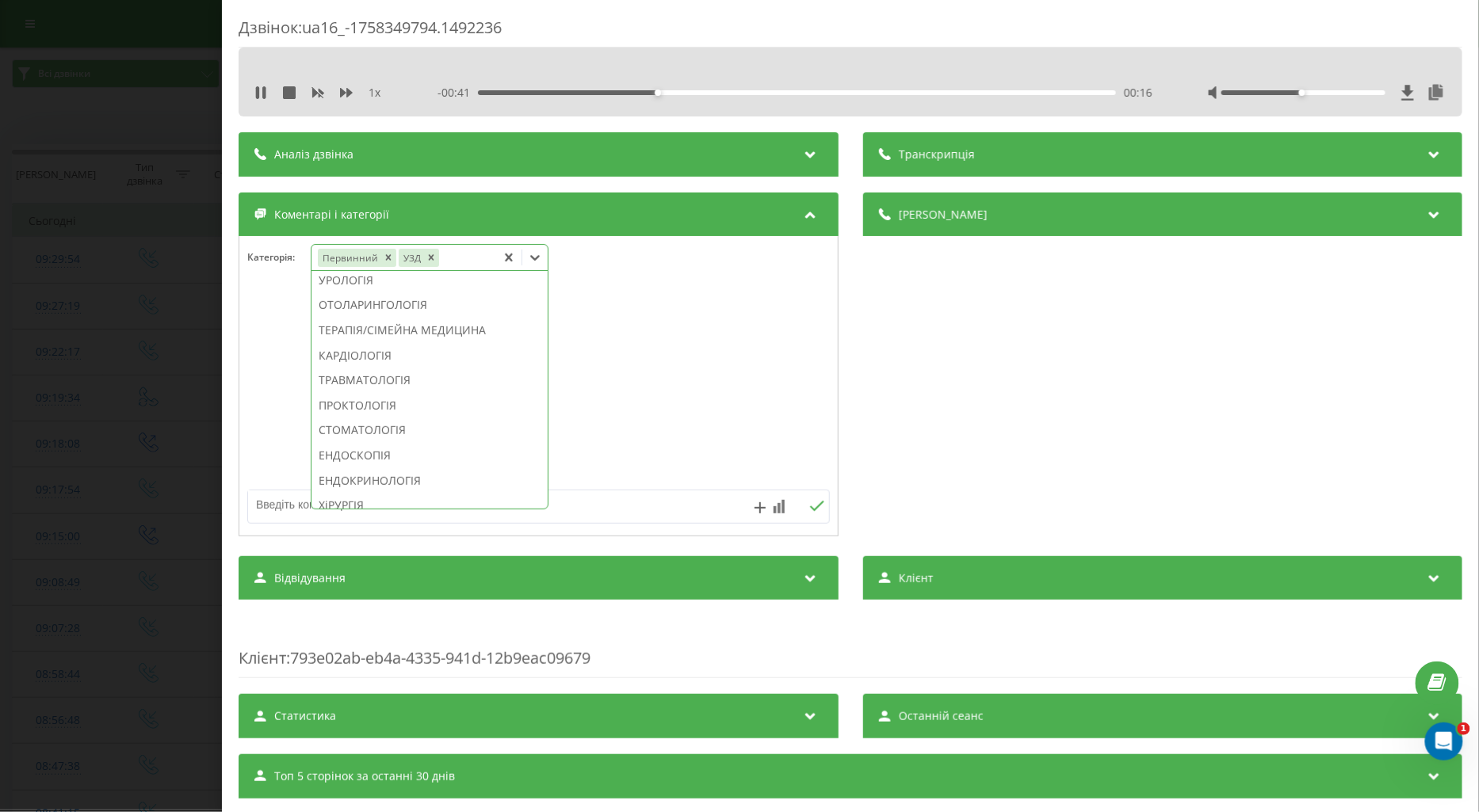
click at [353, 369] on div "КАРДІОЛОГІЯ" at bounding box center [429, 356] width 236 height 25
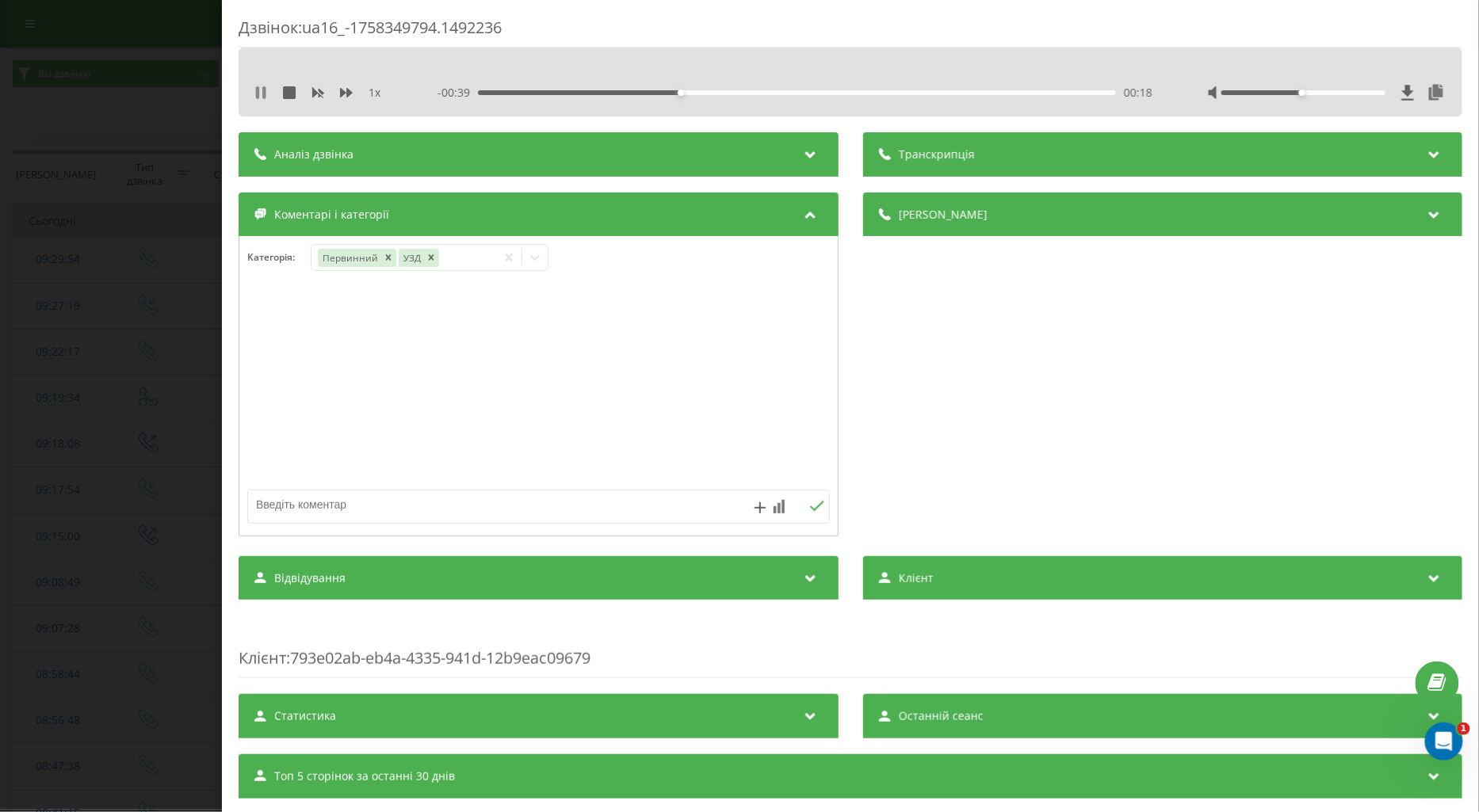
click at [263, 93] on icon at bounding box center [264, 93] width 3 height 13
click at [578, 262] on icon at bounding box center [569, 257] width 16 height 16
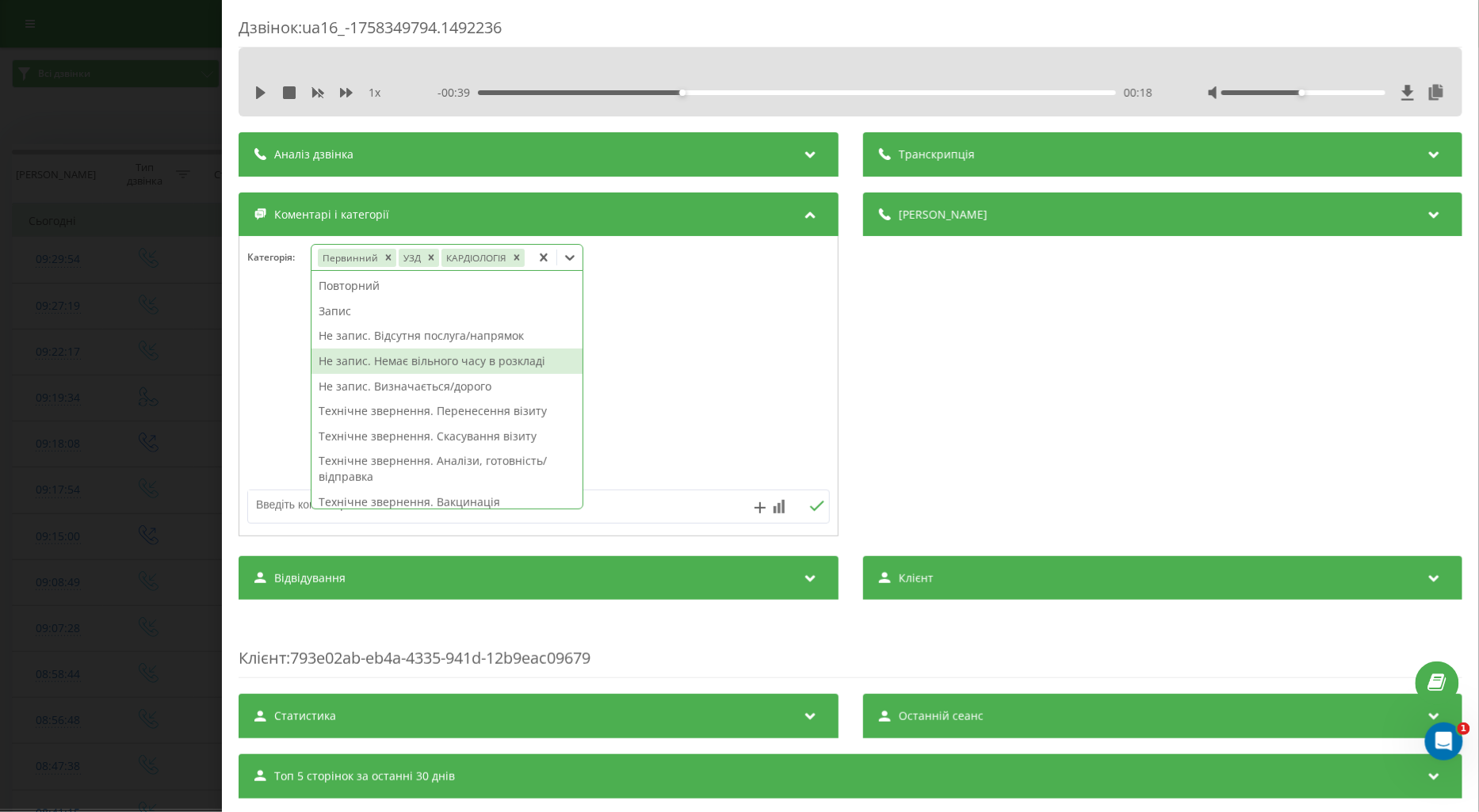
click at [422, 361] on div "Не запис. Немає вільного часу в розкладі" at bounding box center [447, 361] width 271 height 25
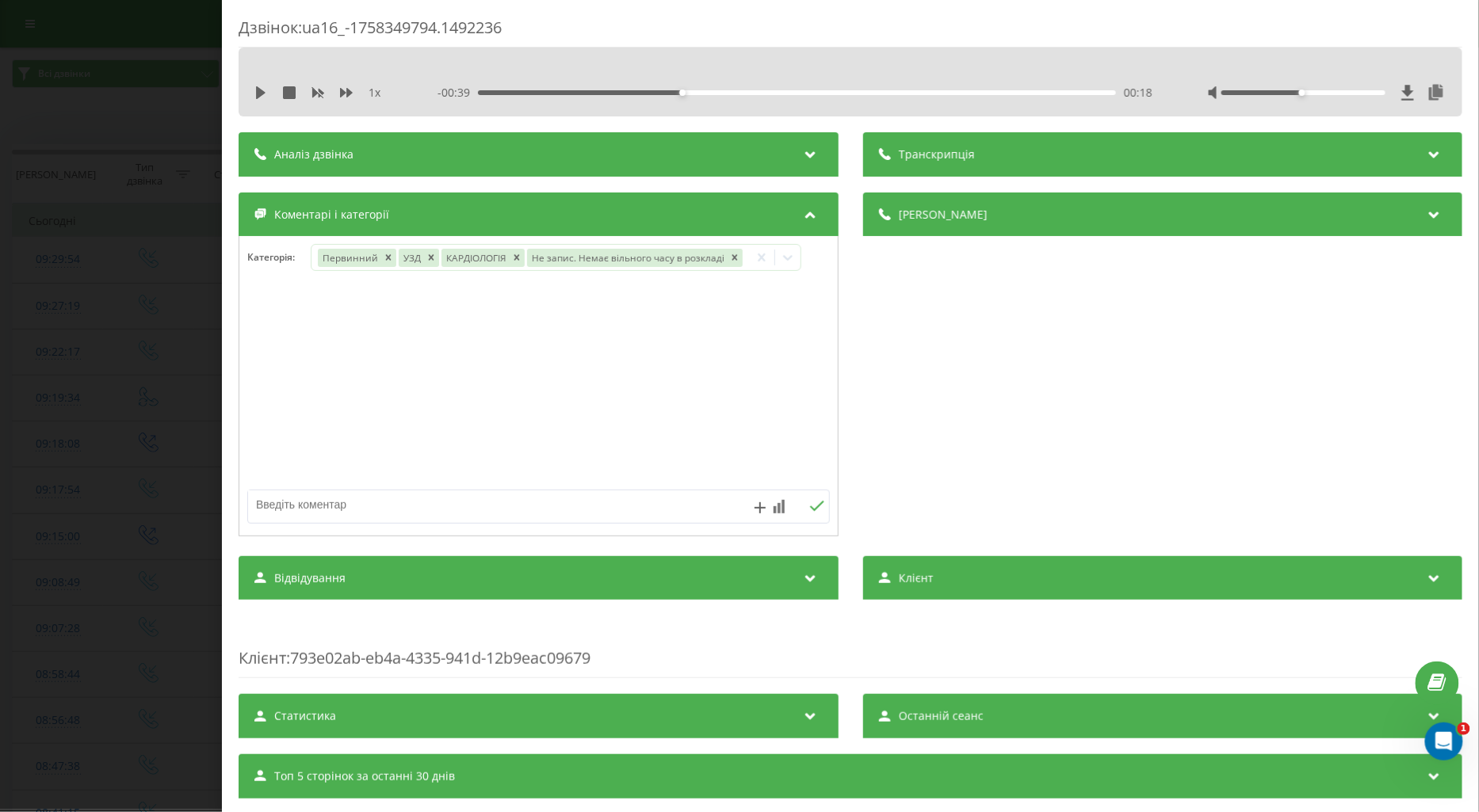
click at [244, 393] on div at bounding box center [539, 387] width 599 height 191
click at [297, 496] on textarea at bounding box center [480, 505] width 465 height 29
type textarea "на сб"
click at [809, 511] on icon at bounding box center [816, 505] width 14 height 11
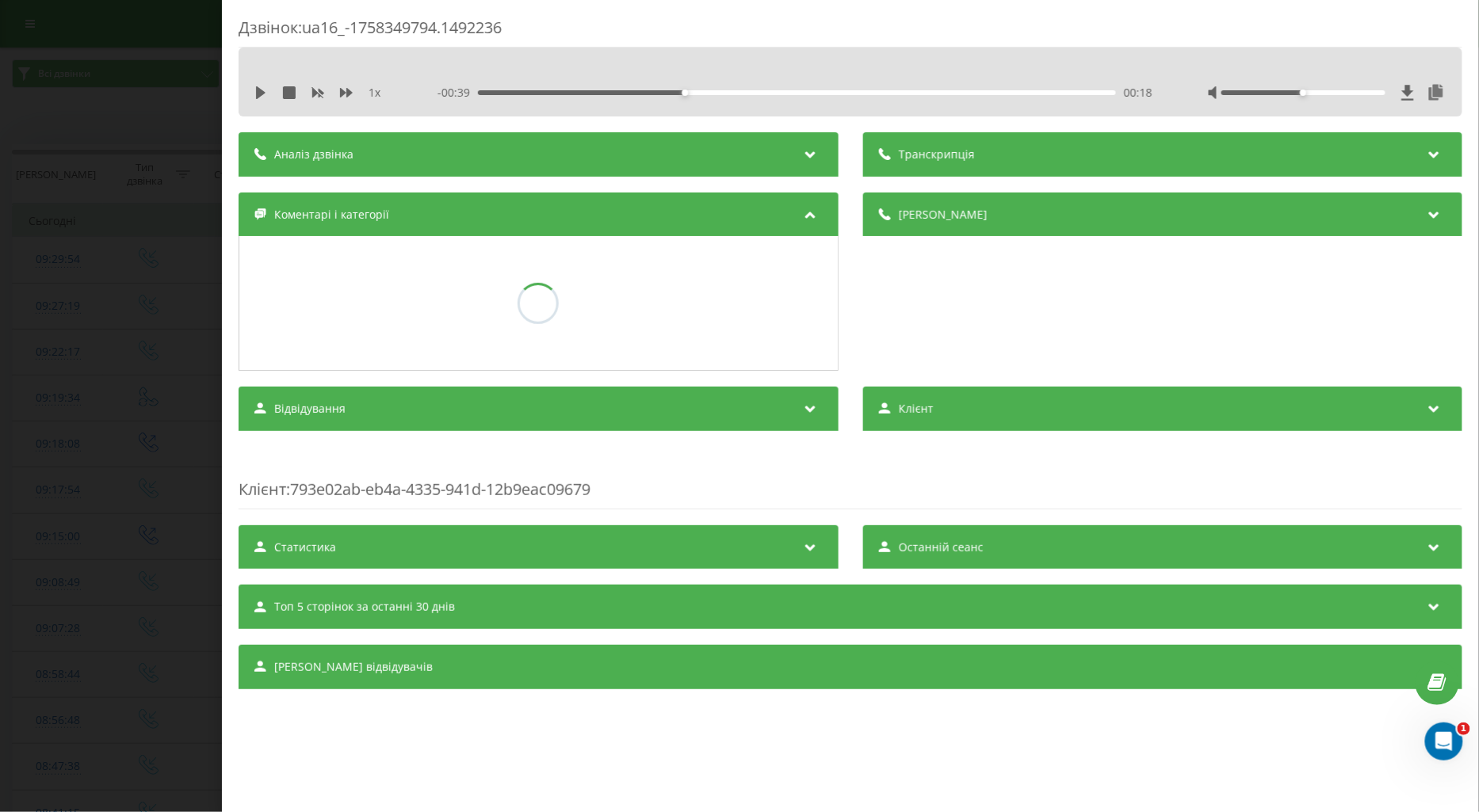
click at [164, 484] on div "Дзвінок : ua16_-1758349794.1492236 1 x - 00:39 00:18 00:18 Транскрипція Для AI-…" at bounding box center [740, 406] width 1479 height 812
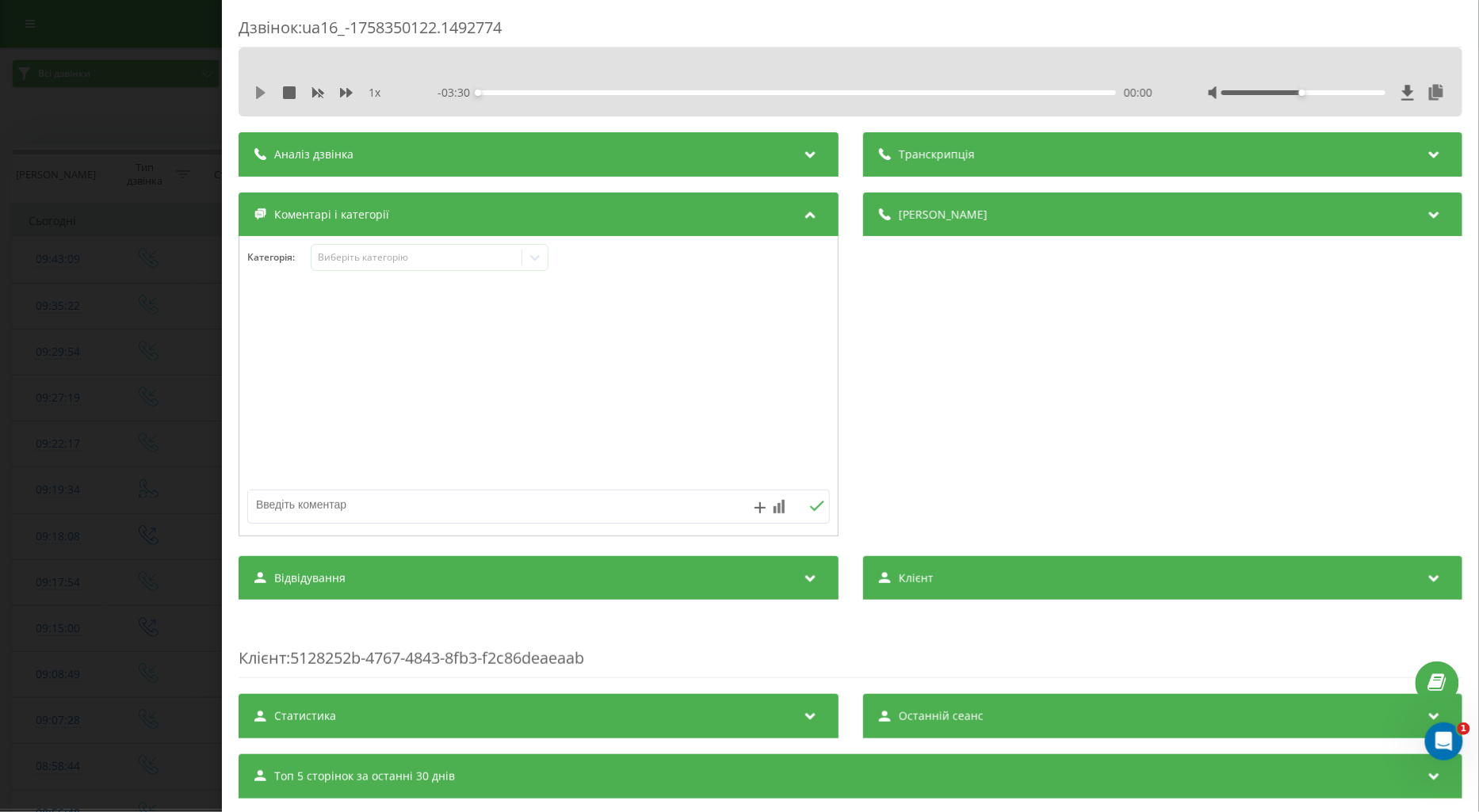
click at [258, 96] on icon at bounding box center [261, 93] width 10 height 13
click at [344, 92] on icon at bounding box center [347, 93] width 13 height 10
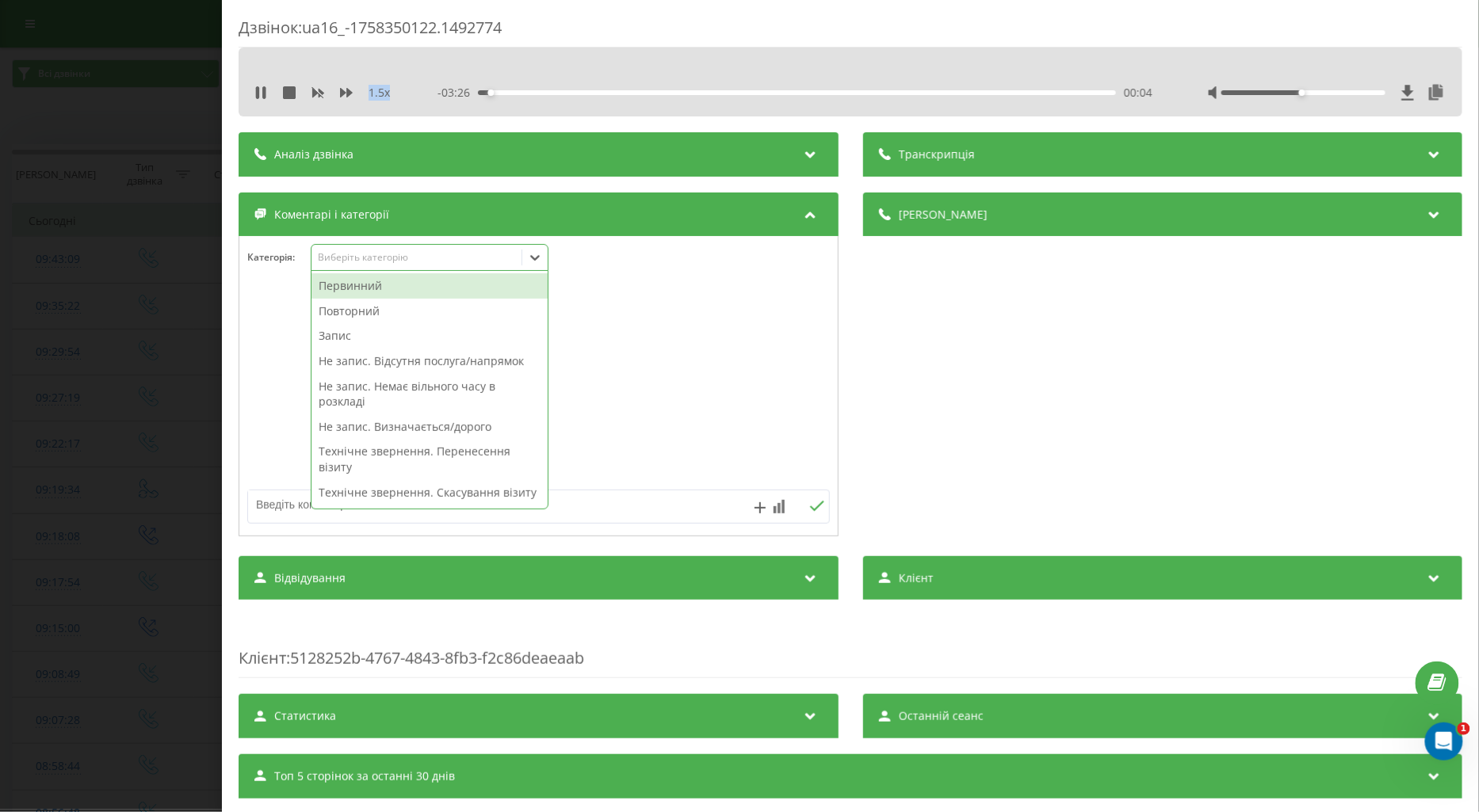
click at [363, 264] on div "Виберіть категорію" at bounding box center [416, 258] width 198 height 13
click at [374, 315] on div "Повторний" at bounding box center [429, 311] width 236 height 25
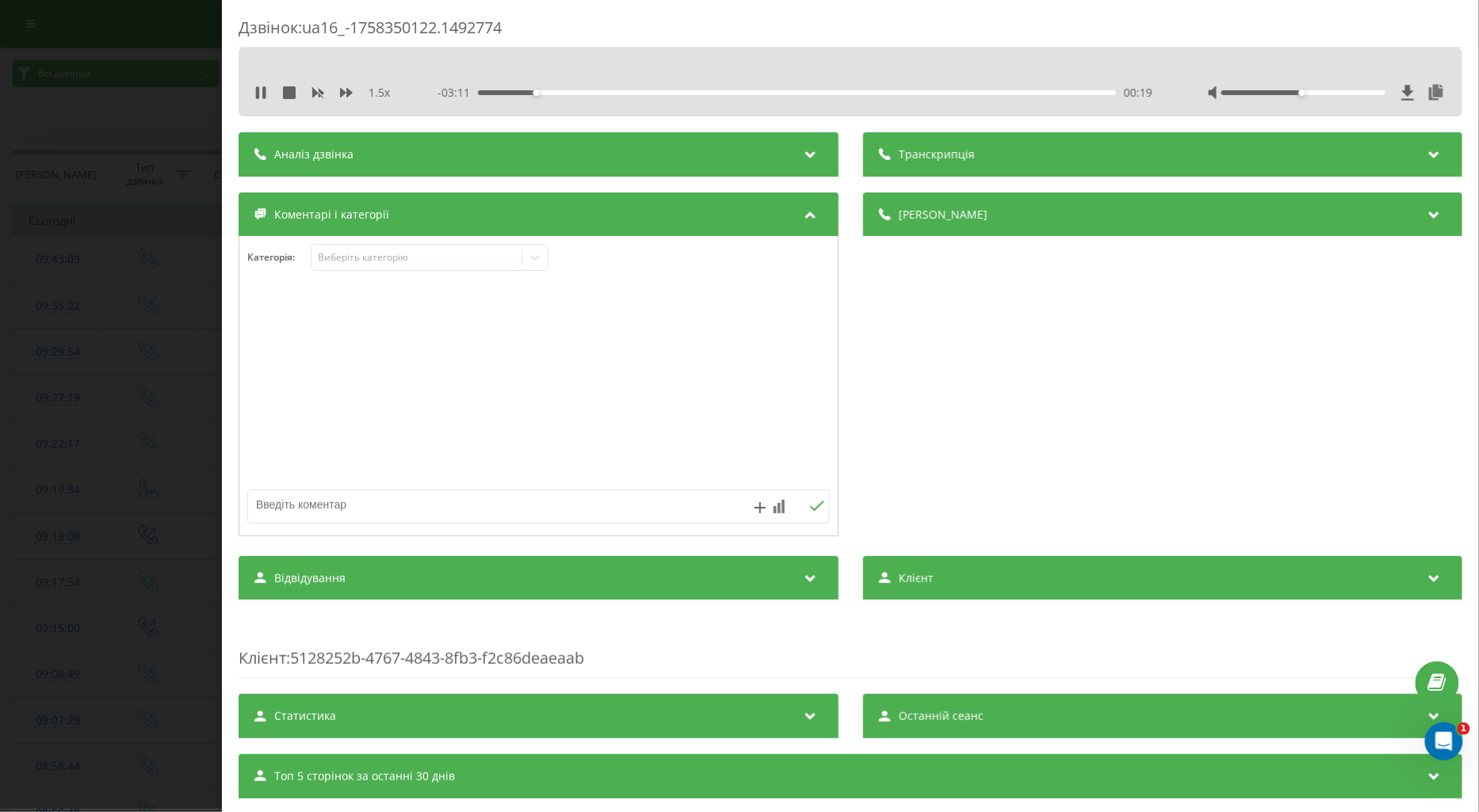
click at [258, 512] on textarea at bounding box center [480, 505] width 465 height 29
type textarea "поточ по візиту"
click at [810, 504] on icon at bounding box center [816, 506] width 15 height 11
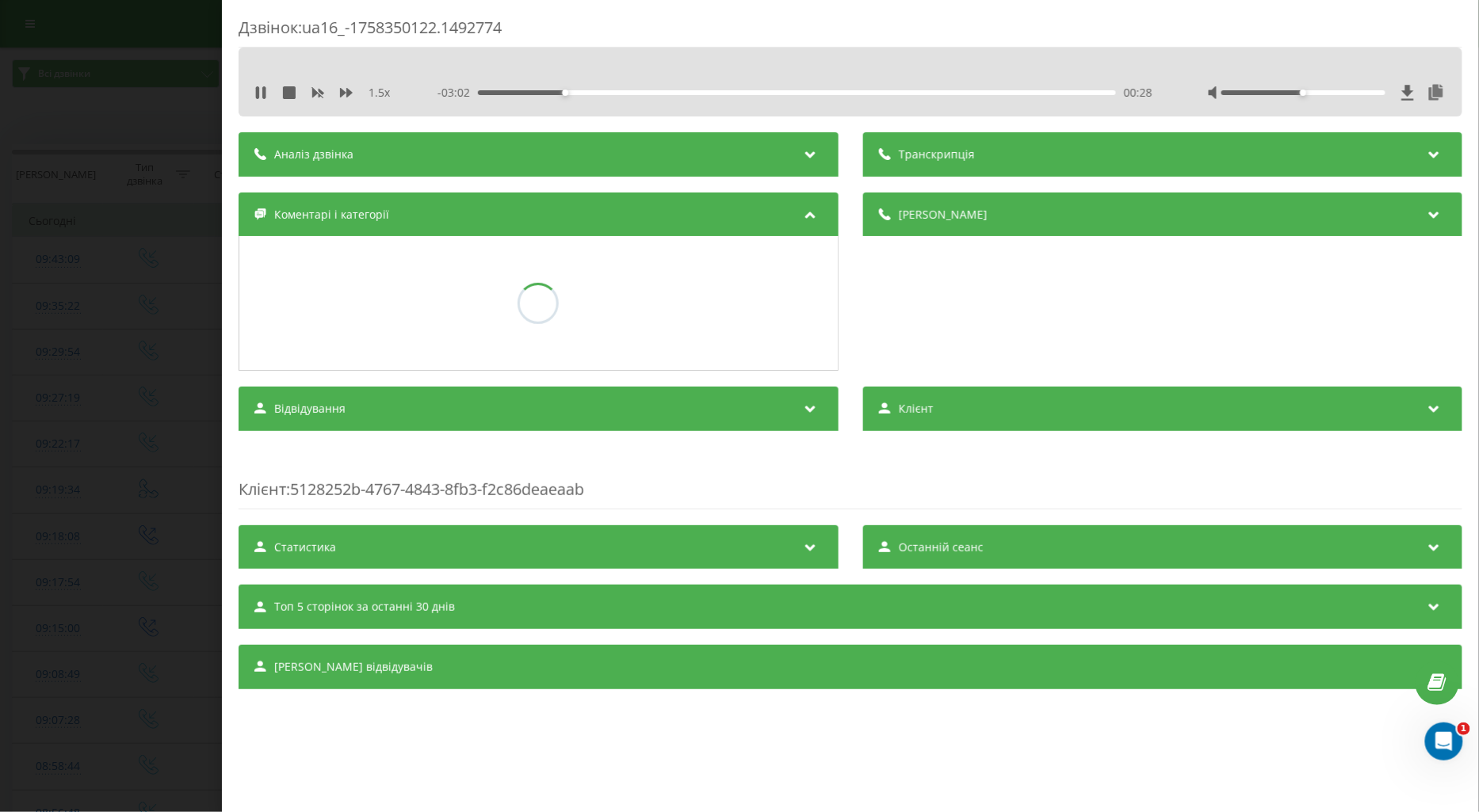
click at [147, 483] on div "Дзвінок : ua16_-1758350122.1492774 1.5 x - 03:02 00:28 00:28 Транскрипція Для A…" at bounding box center [740, 406] width 1479 height 812
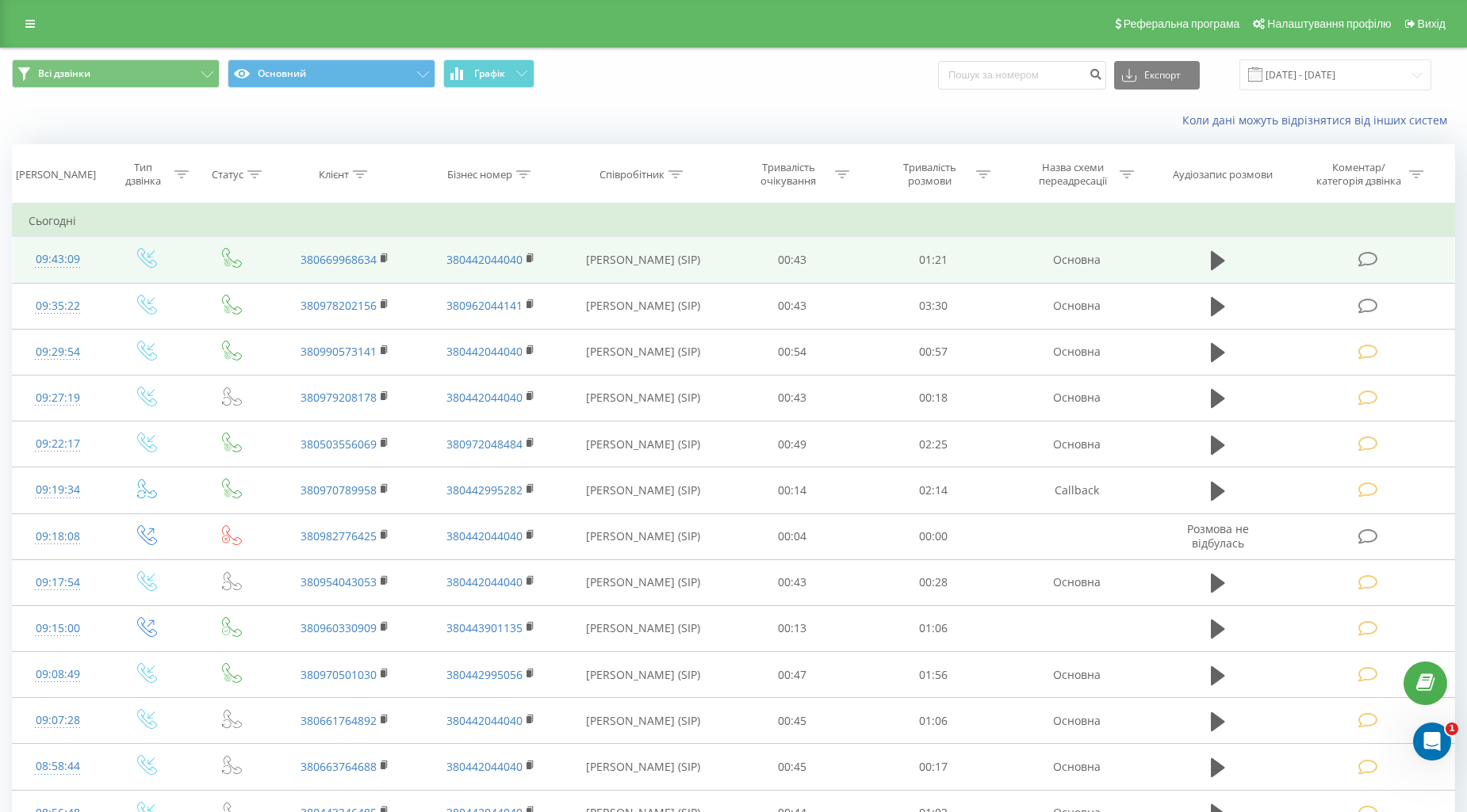
click at [1367, 258] on icon at bounding box center [1368, 259] width 20 height 16
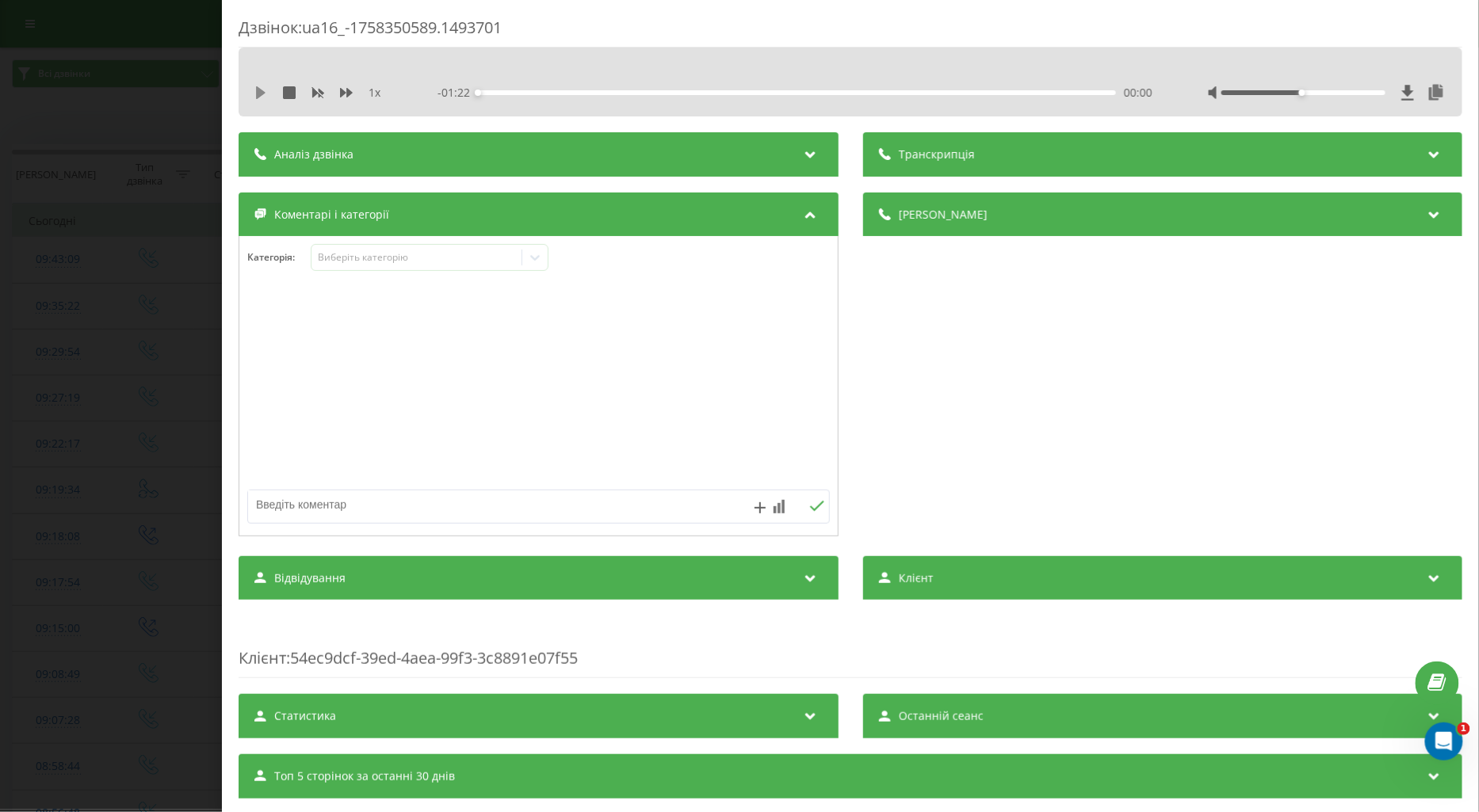
click at [258, 90] on icon at bounding box center [261, 93] width 10 height 13
click at [336, 254] on div "Виберіть категорію" at bounding box center [416, 258] width 198 height 13
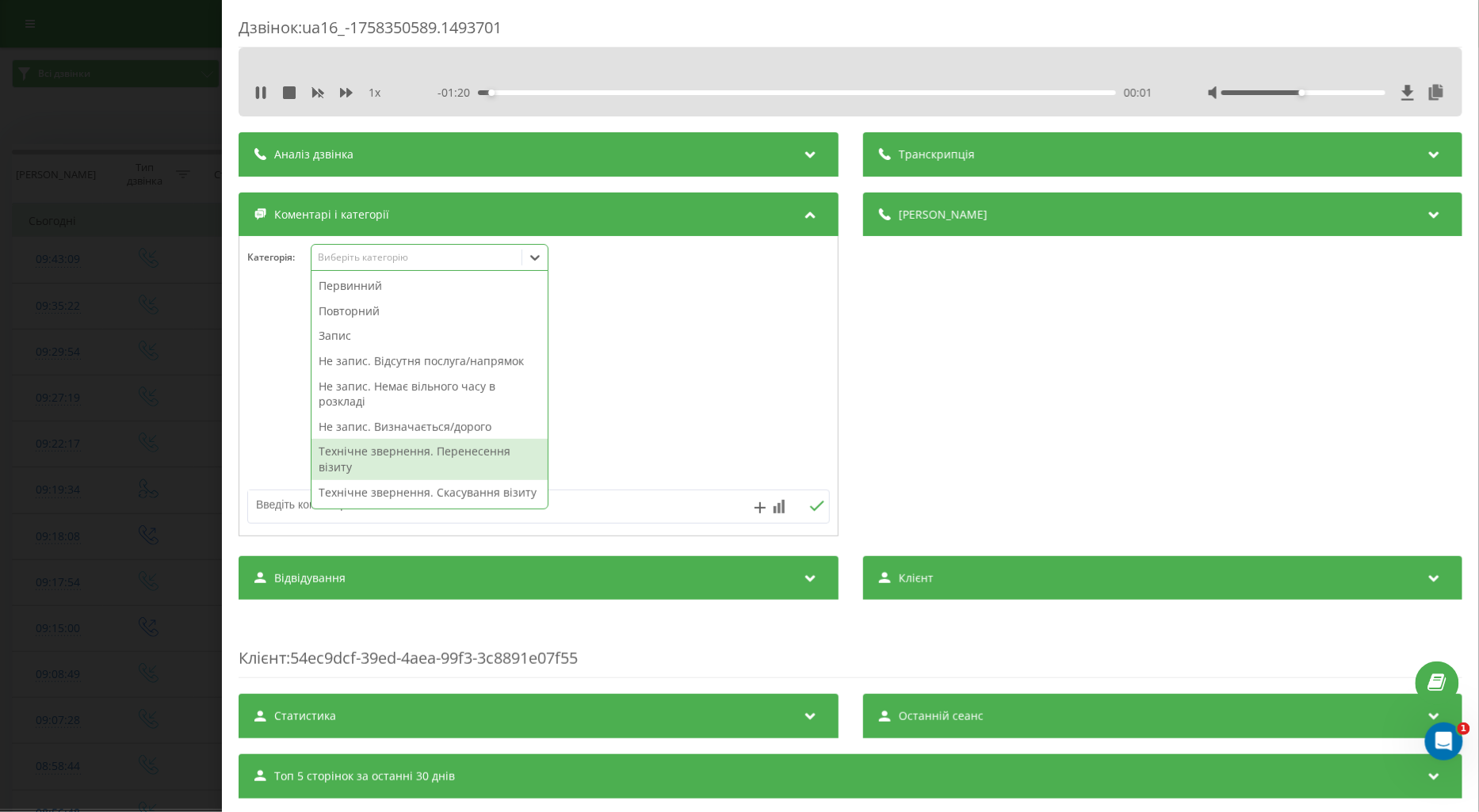
scroll to position [88, 0]
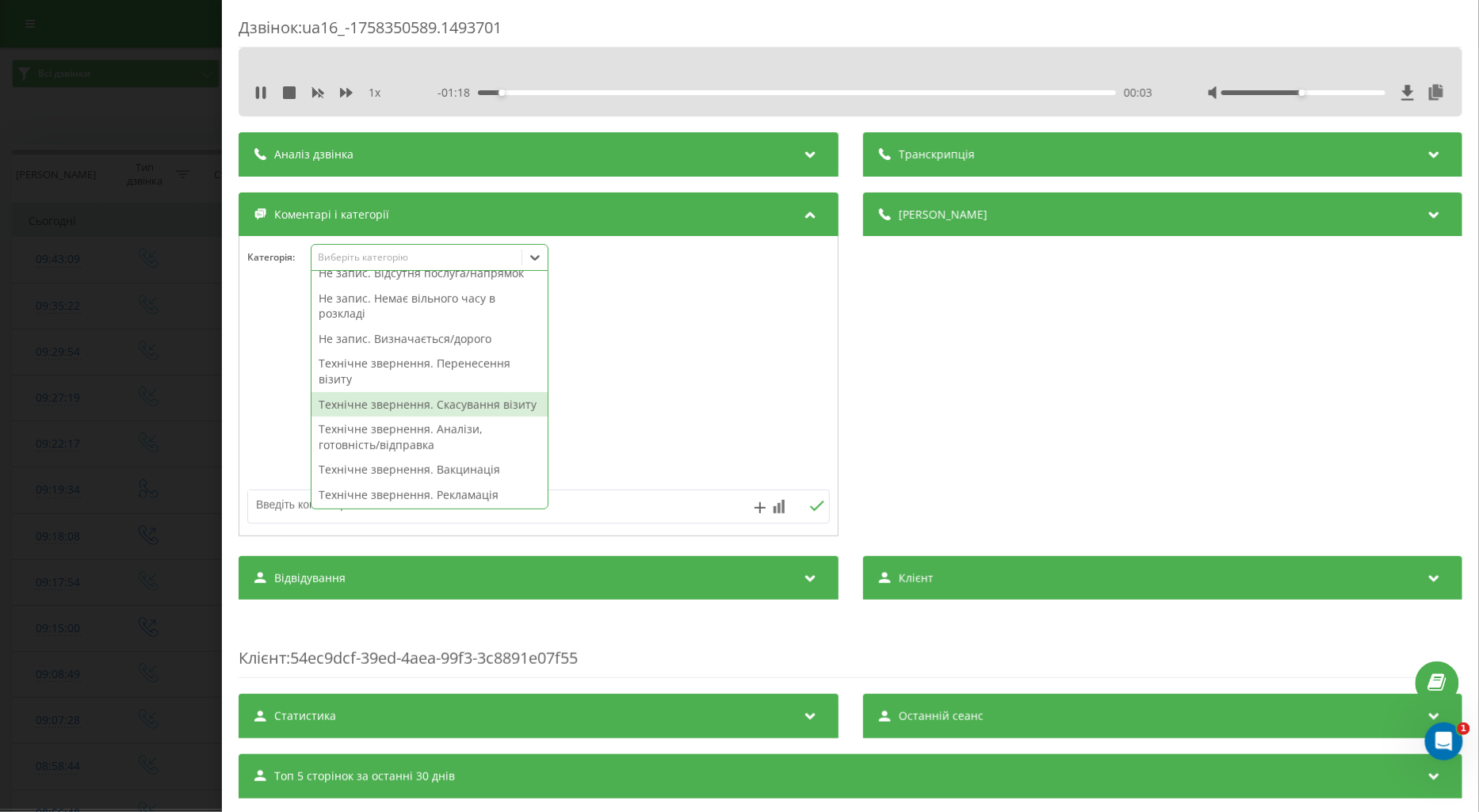
click at [457, 407] on div "Технічне звернення. Скасування візиту" at bounding box center [429, 405] width 236 height 25
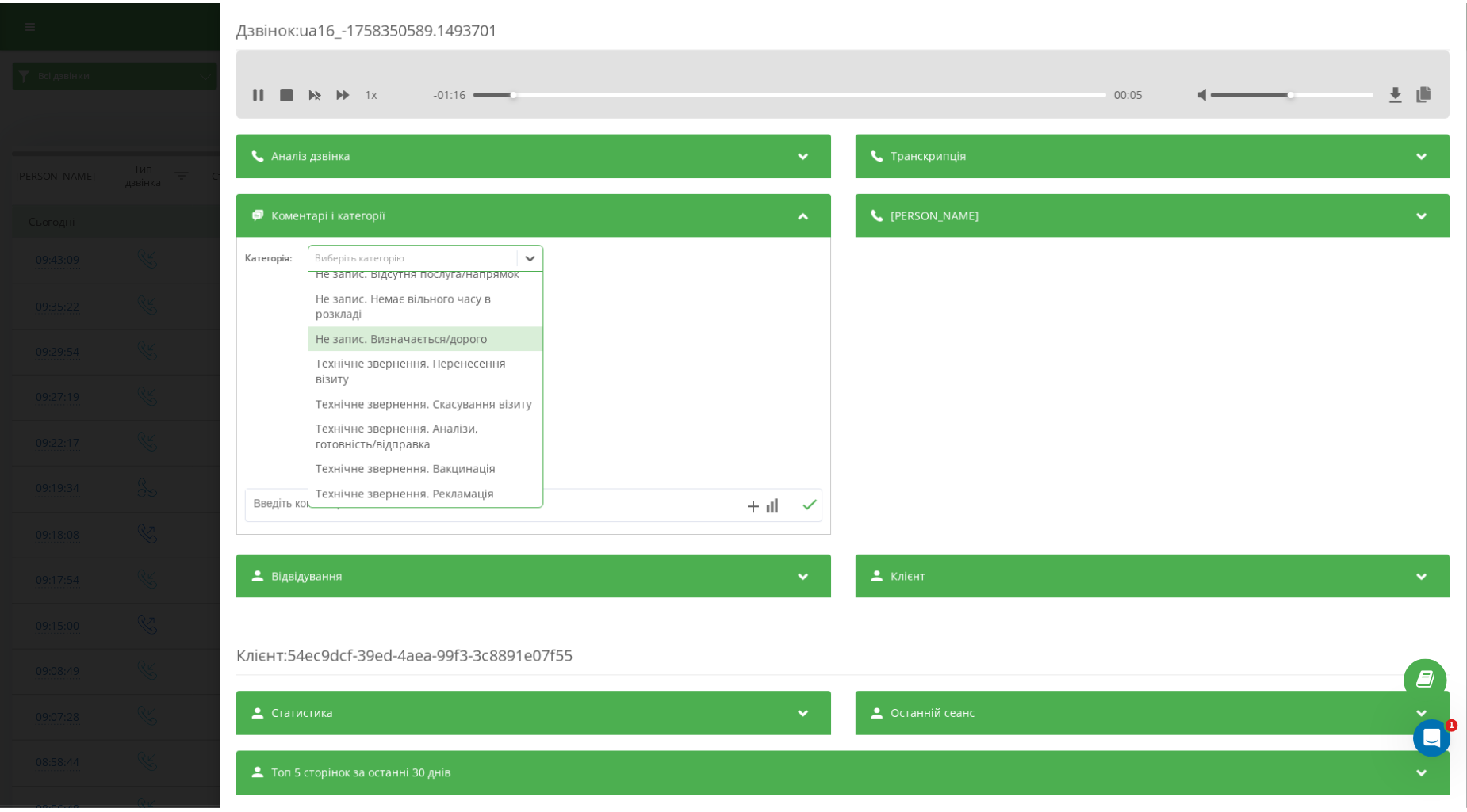
scroll to position [0, 0]
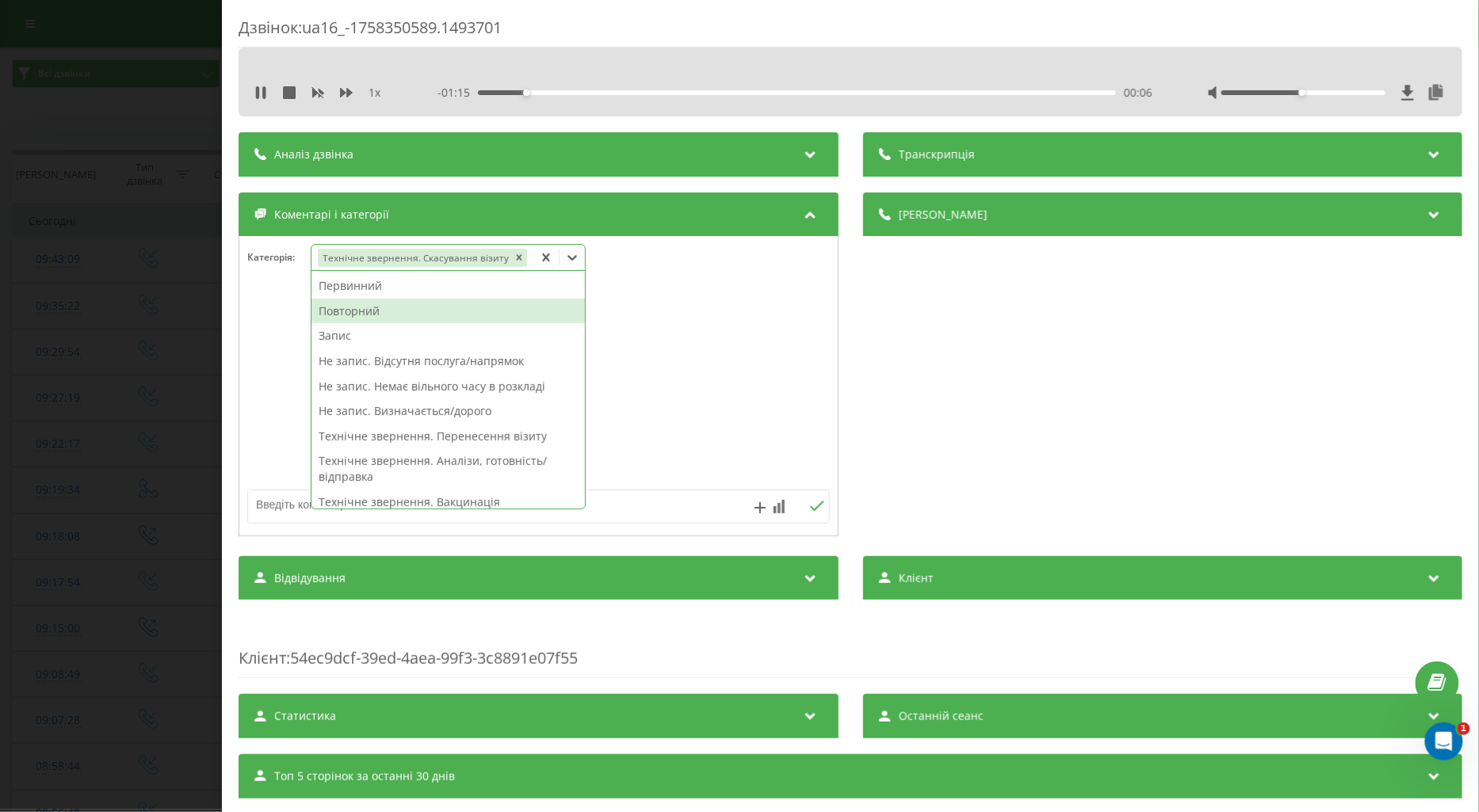
click at [371, 312] on div "Повторний" at bounding box center [448, 311] width 273 height 25
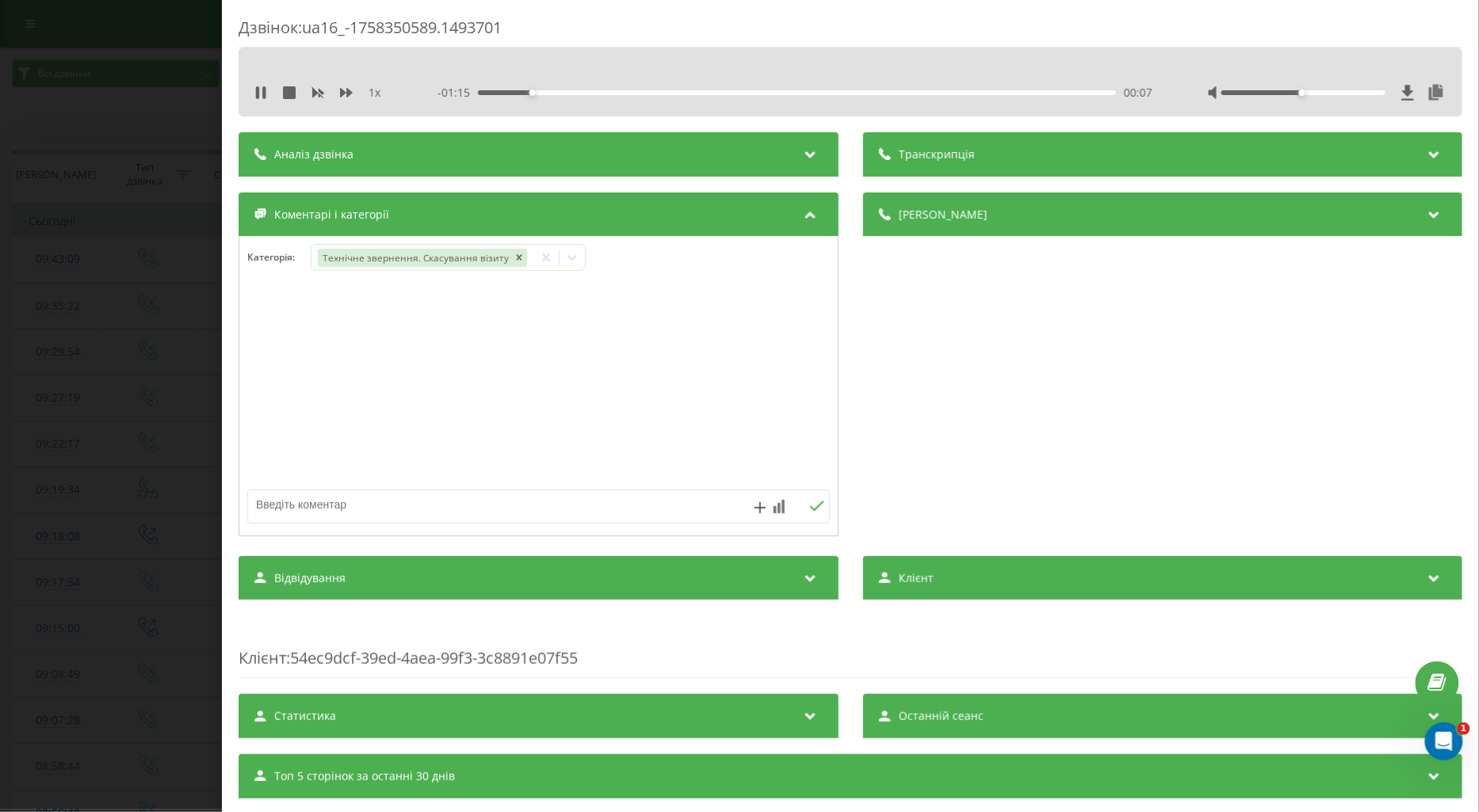
click at [288, 347] on div at bounding box center [539, 387] width 599 height 191
click at [128, 421] on div "Дзвінок : ua16_-1758350589.1493701 1 x - 01:13 00:08 00:08 Транскрипція Для AI-…" at bounding box center [740, 406] width 1479 height 812
click at [338, 267] on div "Виберіть категорію" at bounding box center [429, 257] width 238 height 27
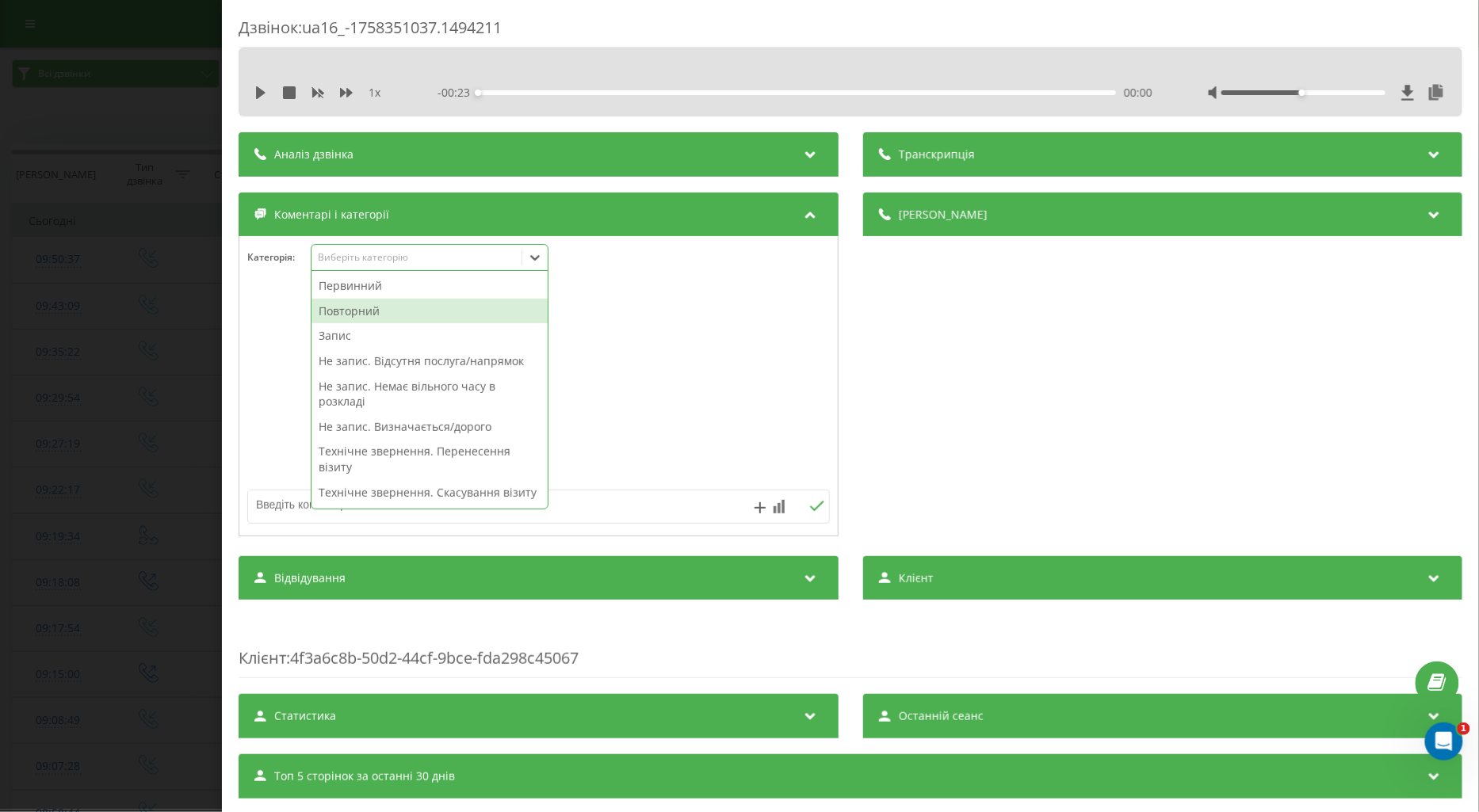
click at [347, 312] on div "Повторний" at bounding box center [429, 311] width 236 height 25
click at [273, 500] on textarea at bounding box center [480, 505] width 465 height 29
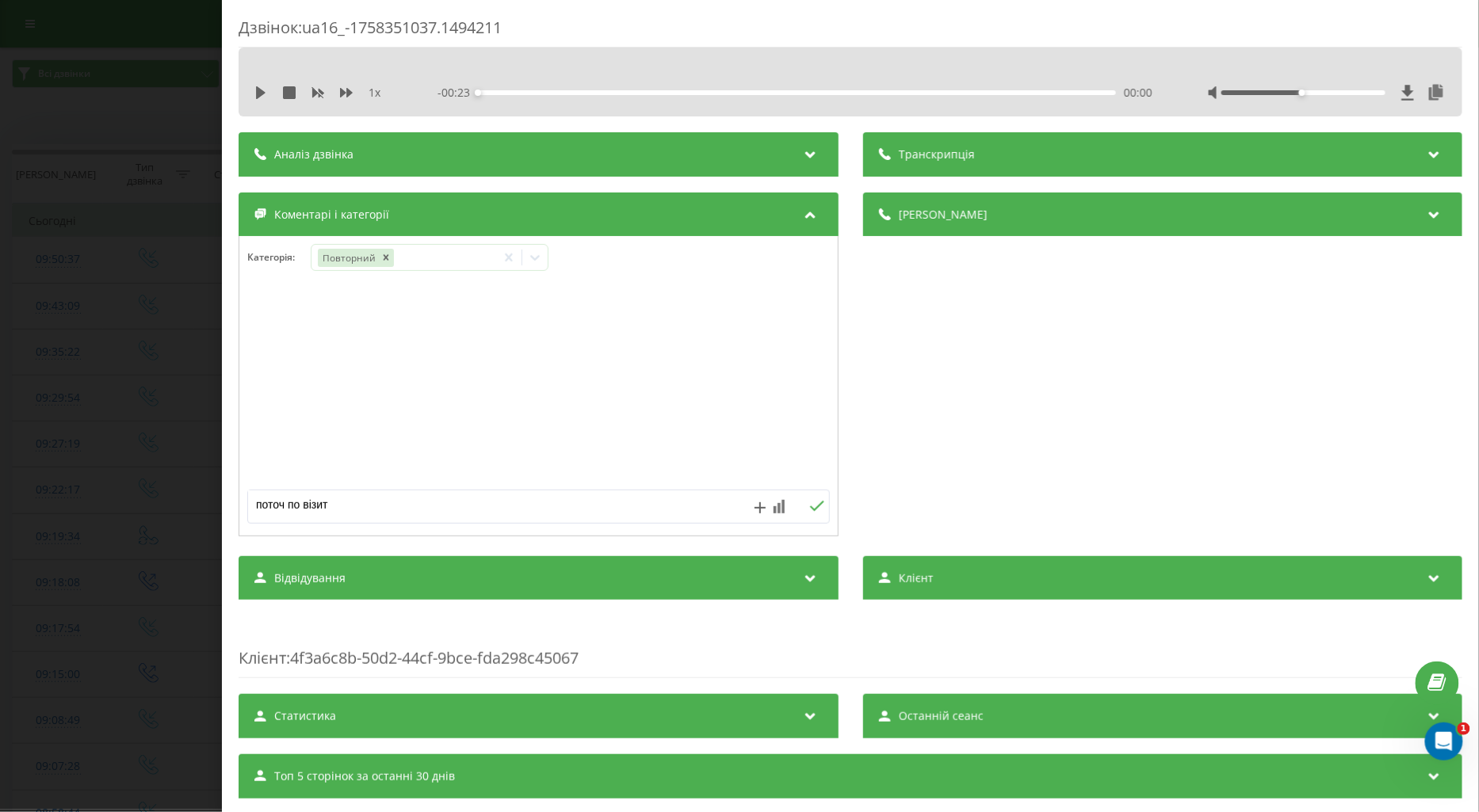
type textarea "поточ по візиту"
click at [809, 505] on icon at bounding box center [816, 506] width 15 height 11
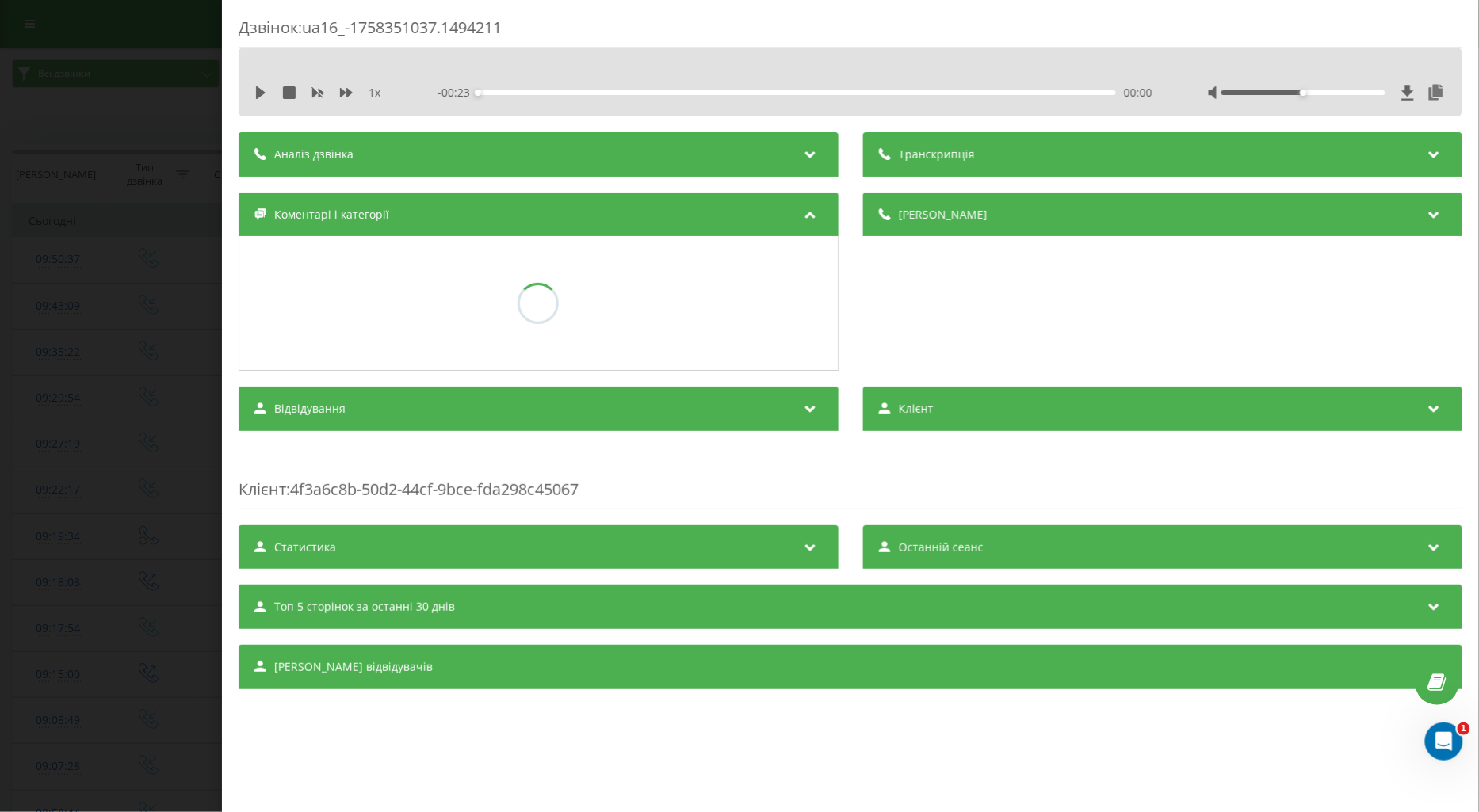
click at [178, 375] on div "Дзвінок : ua16_-1758351037.1494211 1 x - 00:23 00:00 00:00 Транскрипція Для AI-…" at bounding box center [740, 406] width 1479 height 812
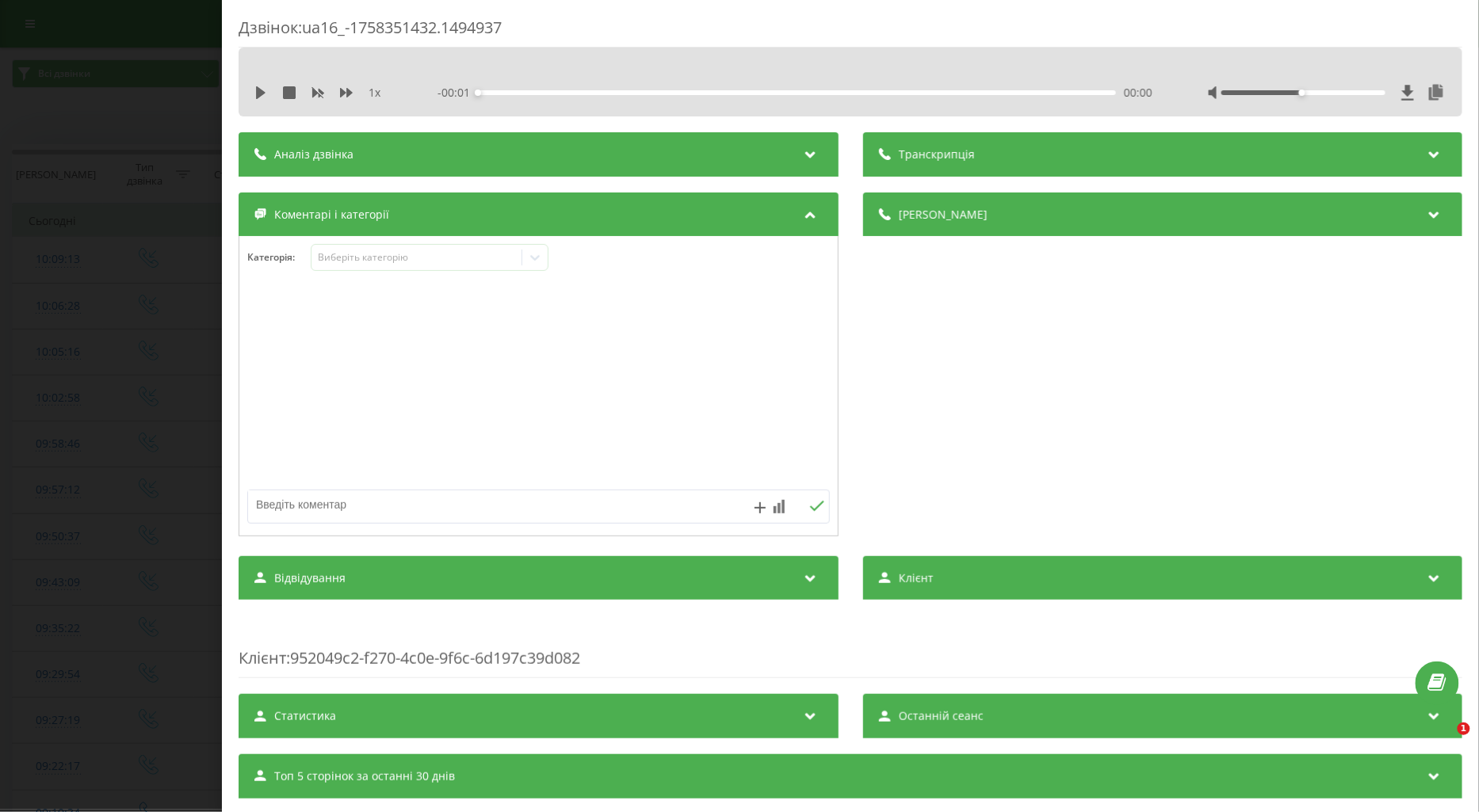
click at [258, 92] on icon at bounding box center [261, 93] width 10 height 13
click at [344, 92] on icon at bounding box center [347, 93] width 13 height 10
click at [366, 258] on div "Виберіть категорію" at bounding box center [416, 258] width 198 height 13
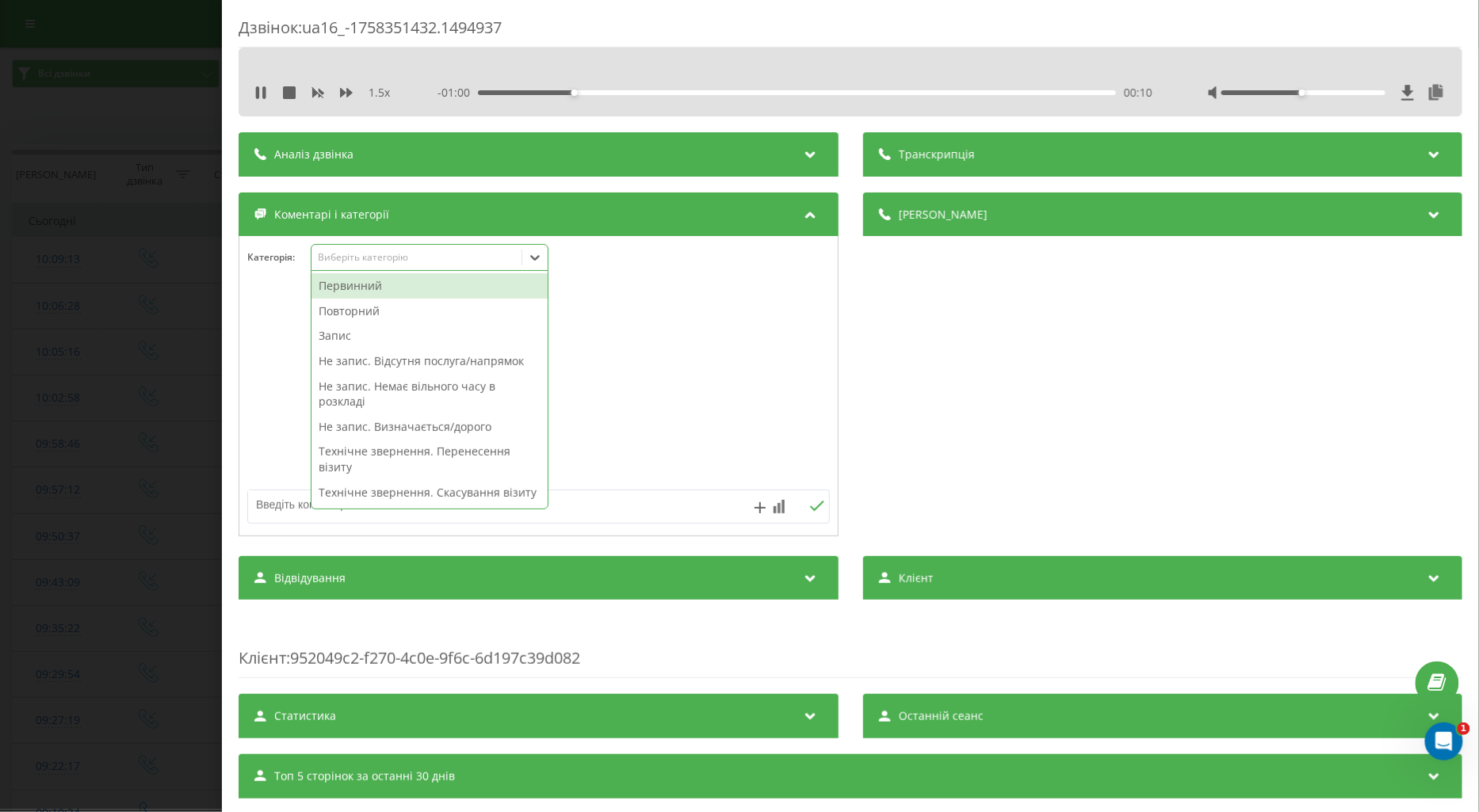
click at [362, 311] on div "Повторний" at bounding box center [429, 311] width 236 height 25
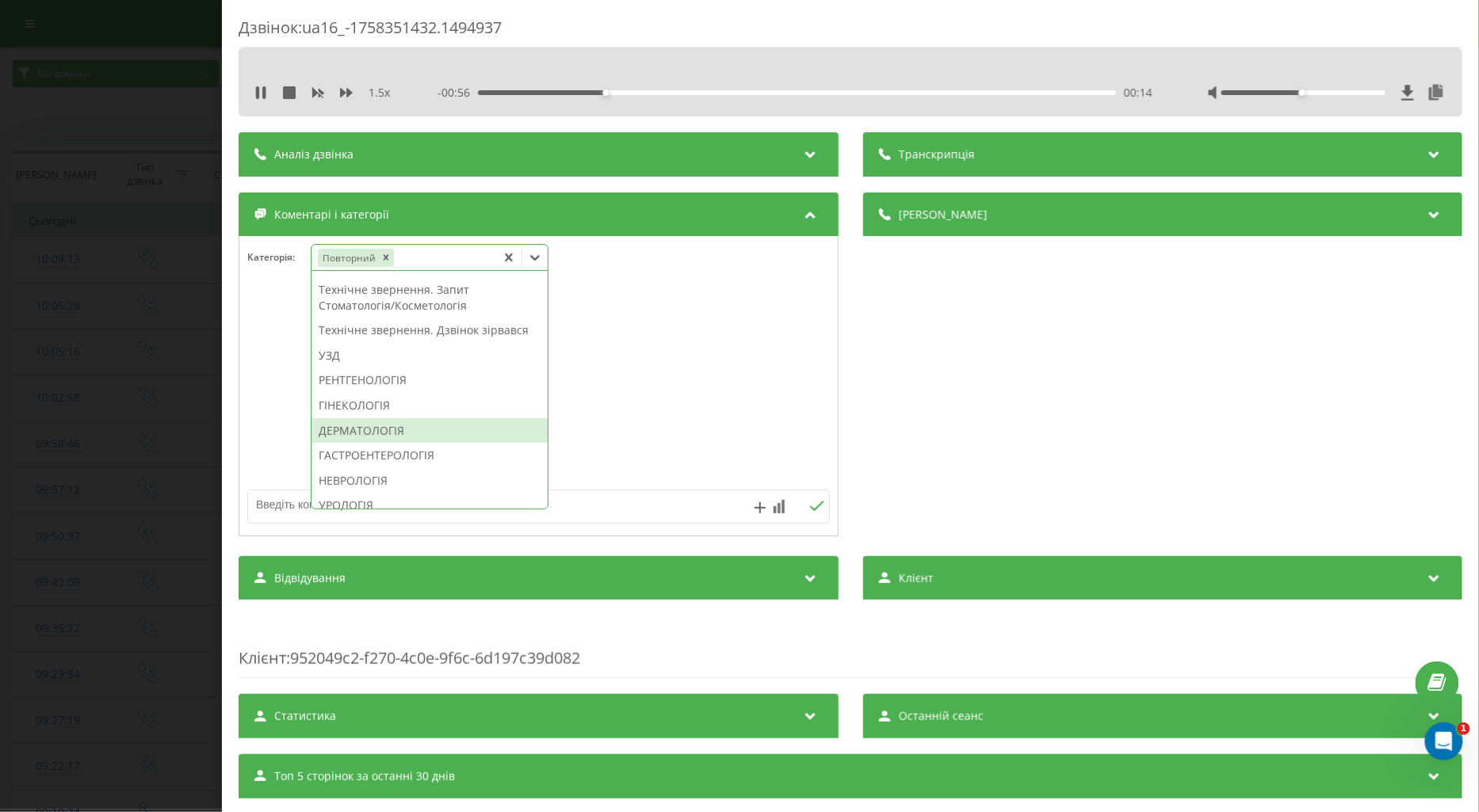
scroll to position [502, 0]
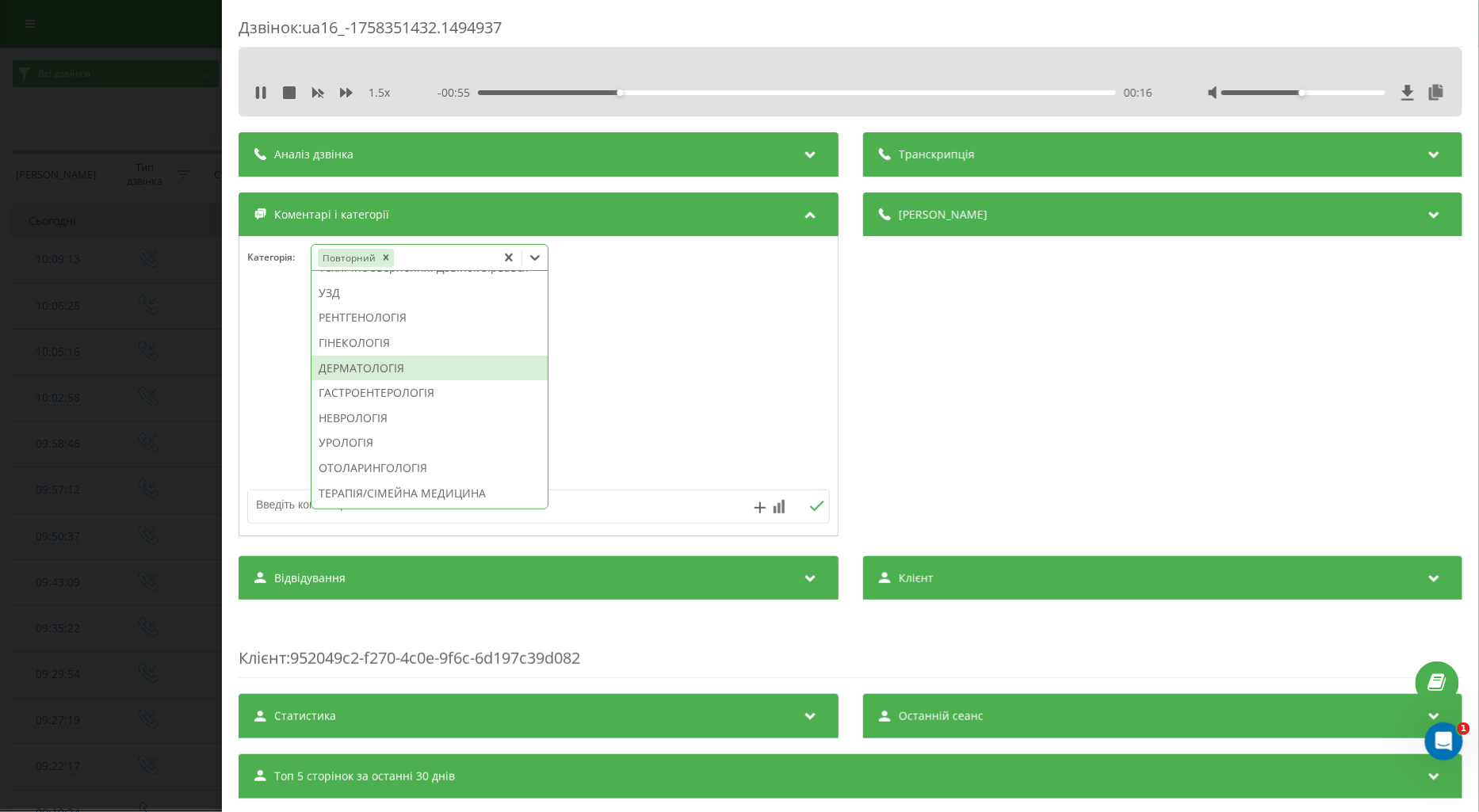
click at [359, 381] on div "ДЕРМАТОЛОГІЯ" at bounding box center [429, 368] width 236 height 25
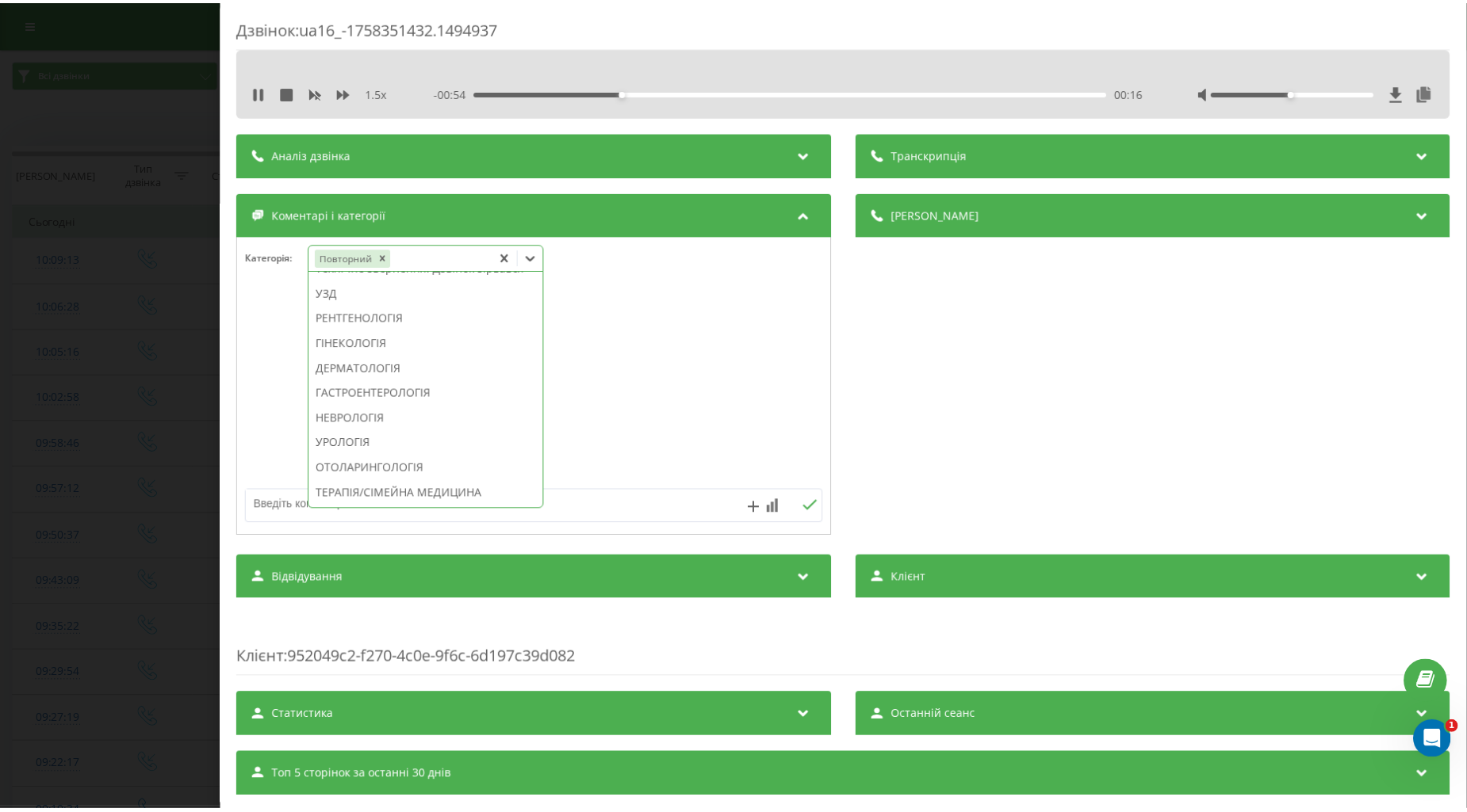
scroll to position [0, 0]
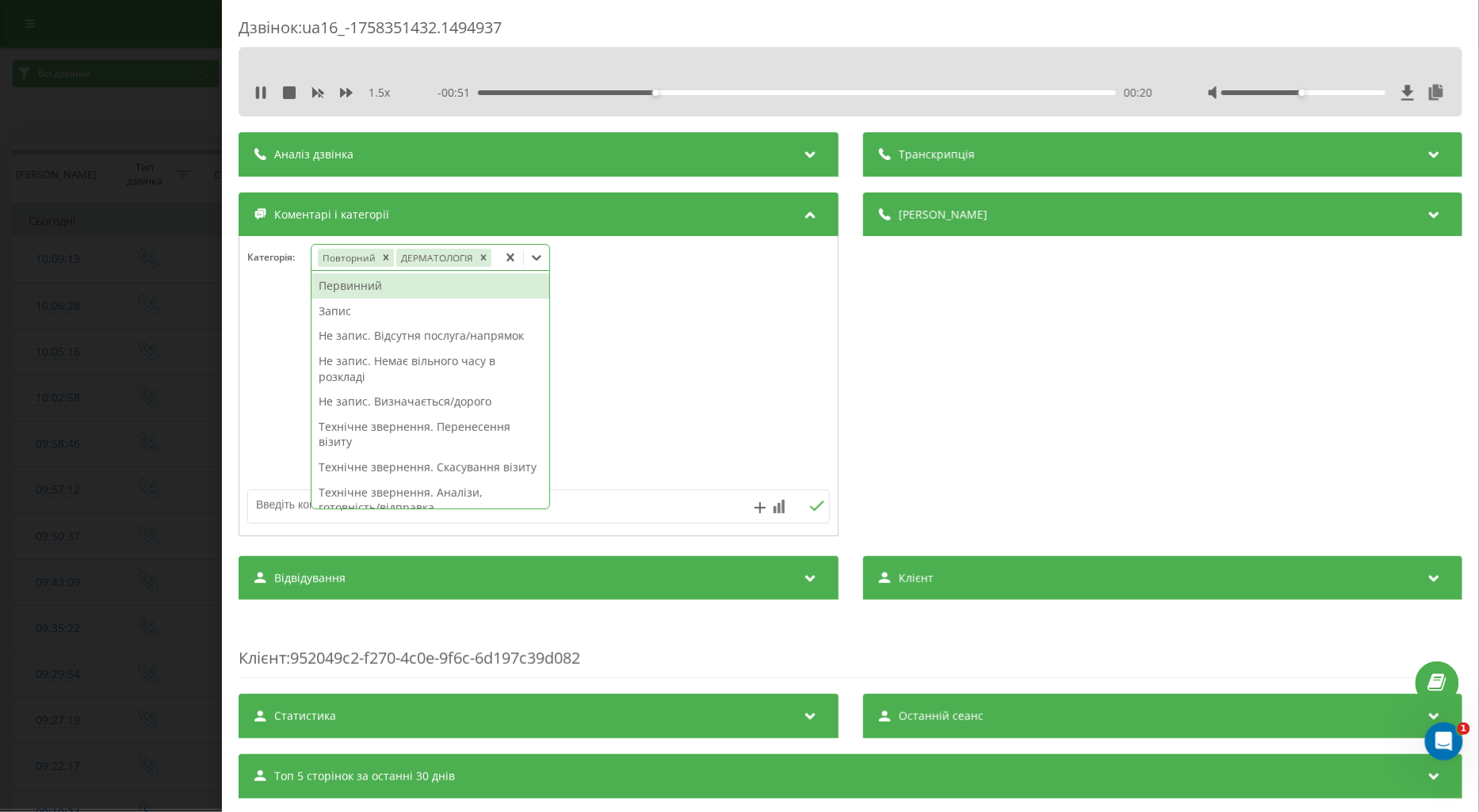
click at [331, 316] on div "Запис" at bounding box center [430, 311] width 238 height 25
click at [287, 348] on div at bounding box center [539, 387] width 599 height 191
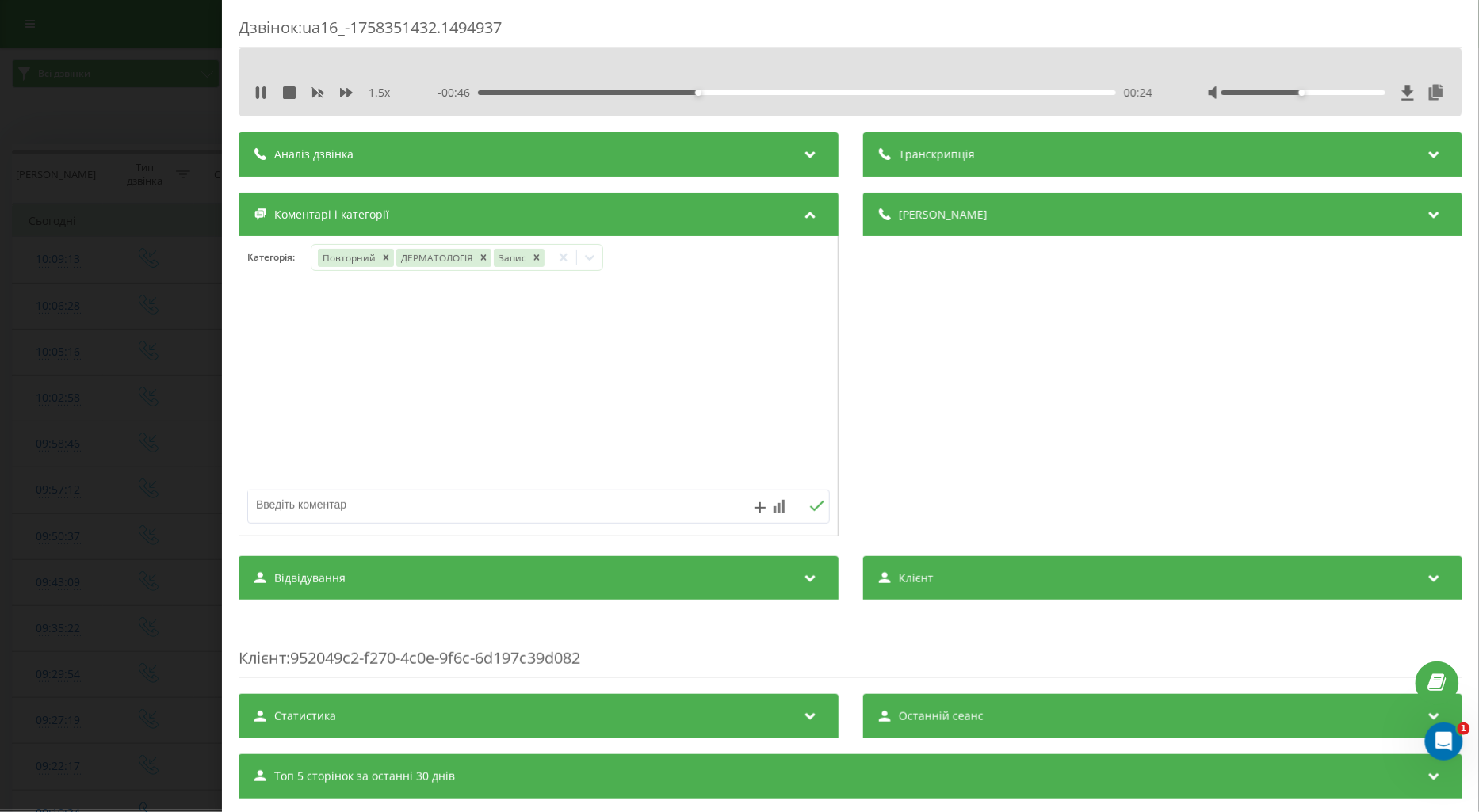
click at [142, 413] on div "Дзвінок : ua16_-1758351432.1494937 1.5 x - 00:46 00:24 00:24 Транскрипція Для A…" at bounding box center [740, 406] width 1479 height 812
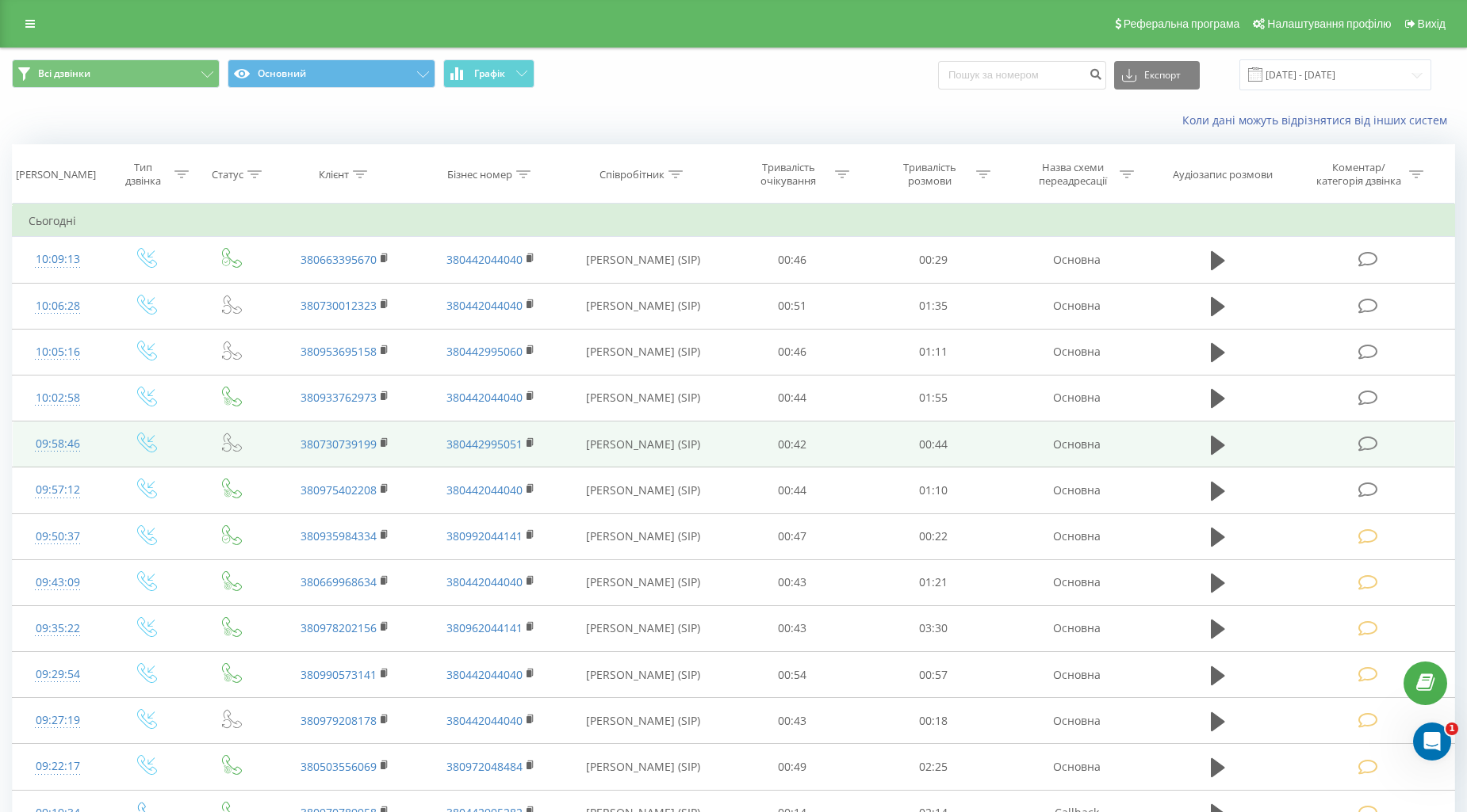
click at [1369, 446] on icon at bounding box center [1368, 444] width 20 height 16
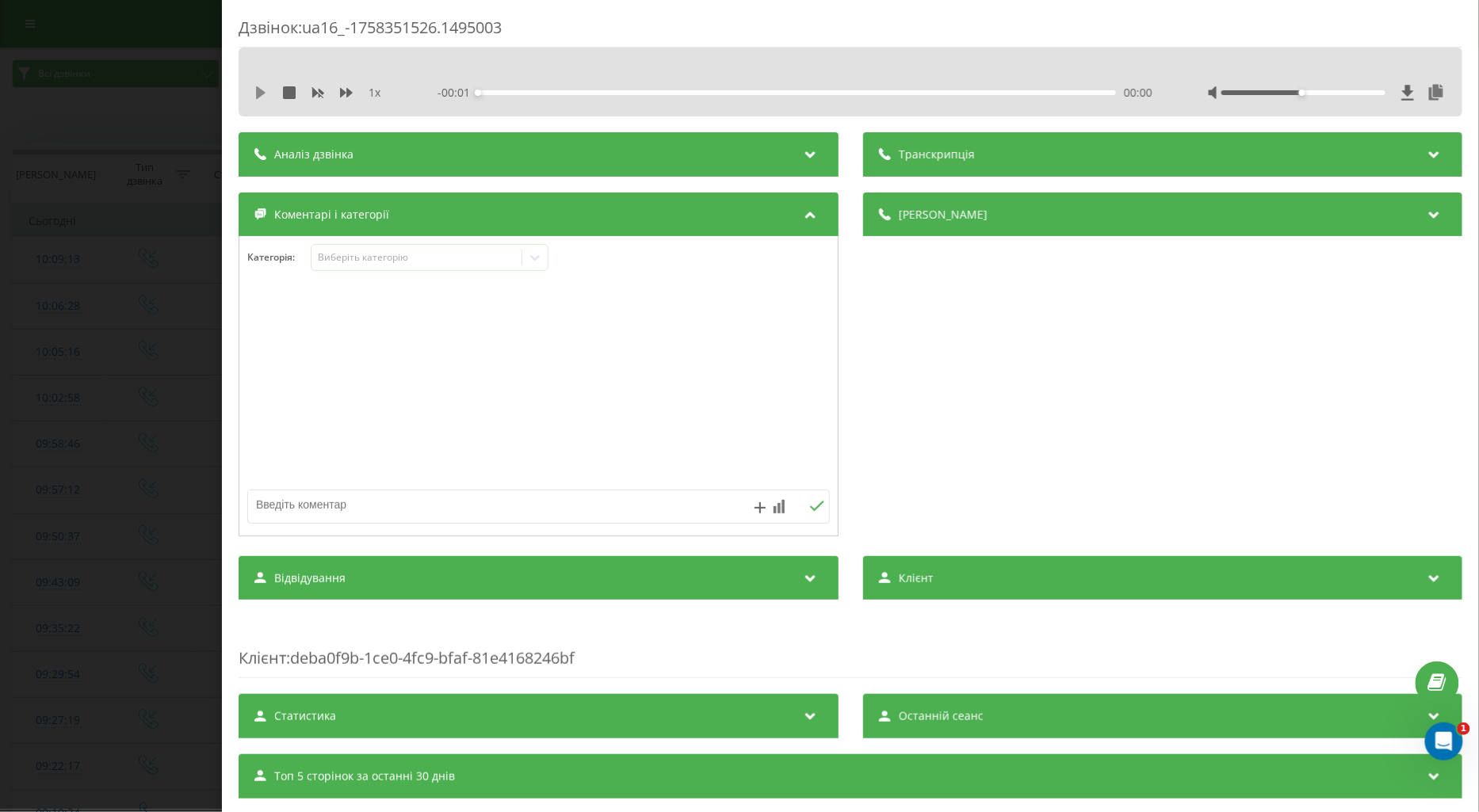
click at [255, 90] on icon at bounding box center [261, 93] width 13 height 13
click at [343, 91] on icon at bounding box center [347, 93] width 13 height 10
click at [343, 92] on icon at bounding box center [347, 93] width 13 height 10
click at [336, 255] on div "Виберіть категорію" at bounding box center [416, 258] width 198 height 13
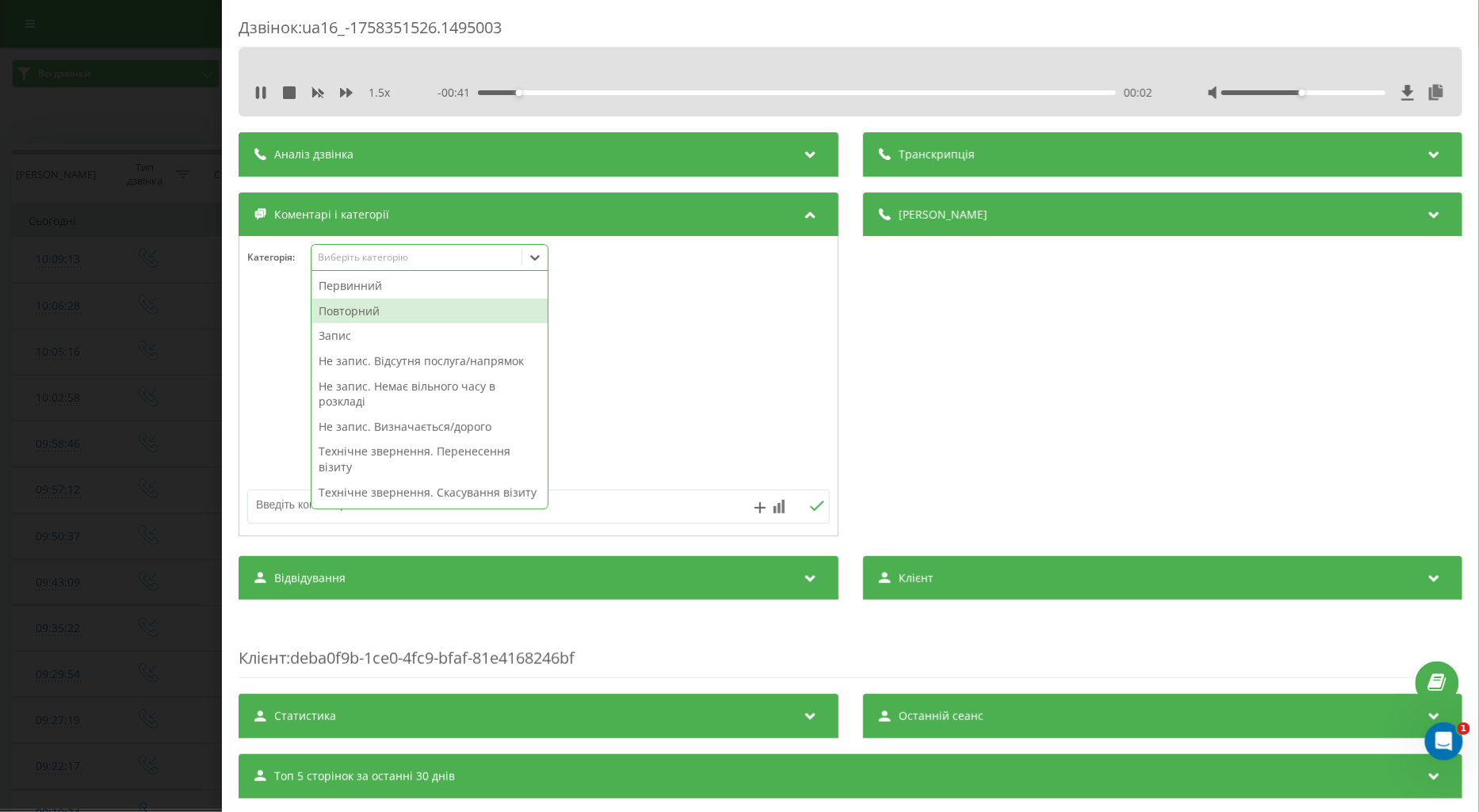
click at [358, 307] on div "Повторний" at bounding box center [429, 311] width 236 height 25
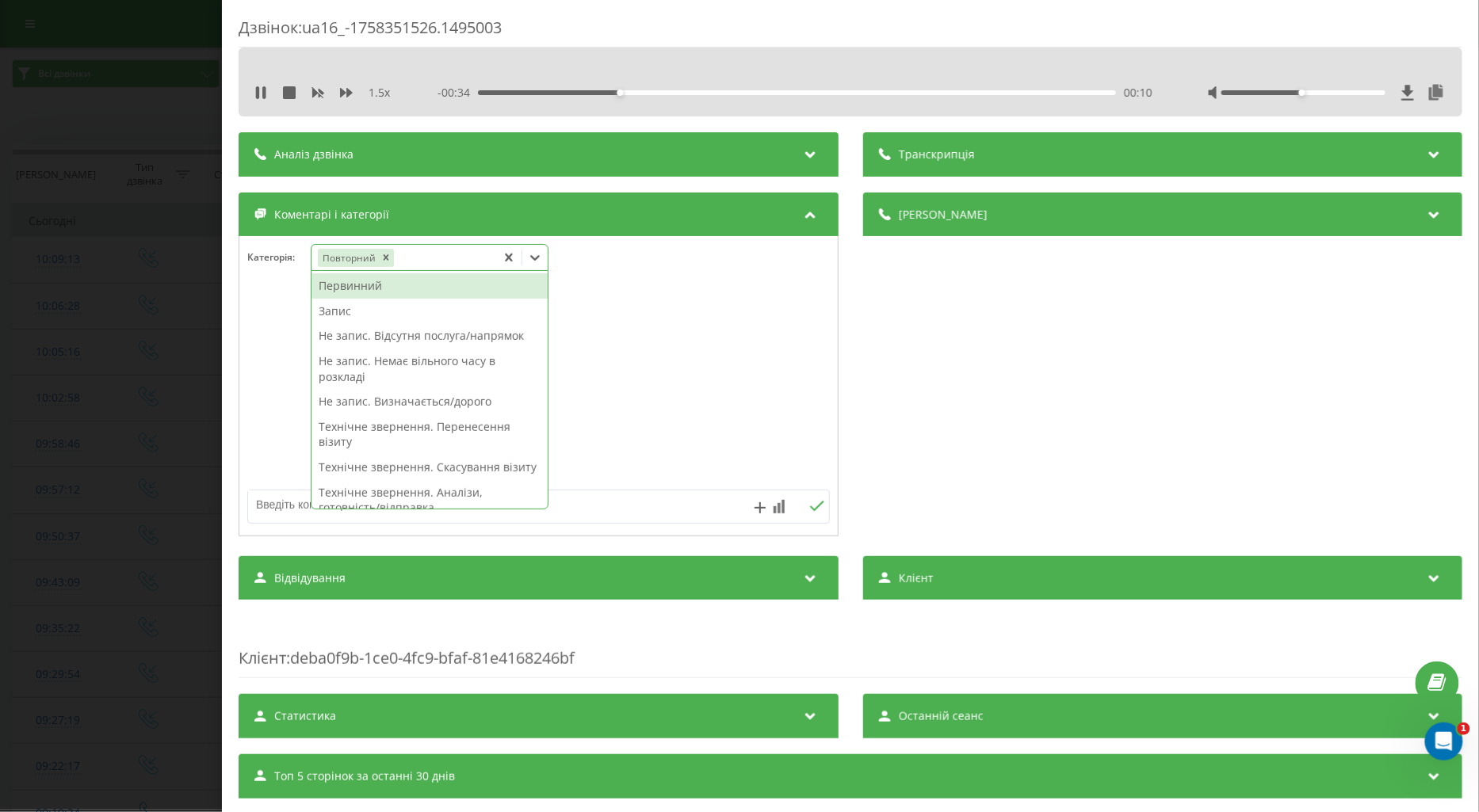
click at [385, 426] on div "Технічне звернення. Перенесення візиту" at bounding box center [429, 434] width 236 height 40
click at [281, 407] on div at bounding box center [539, 387] width 599 height 191
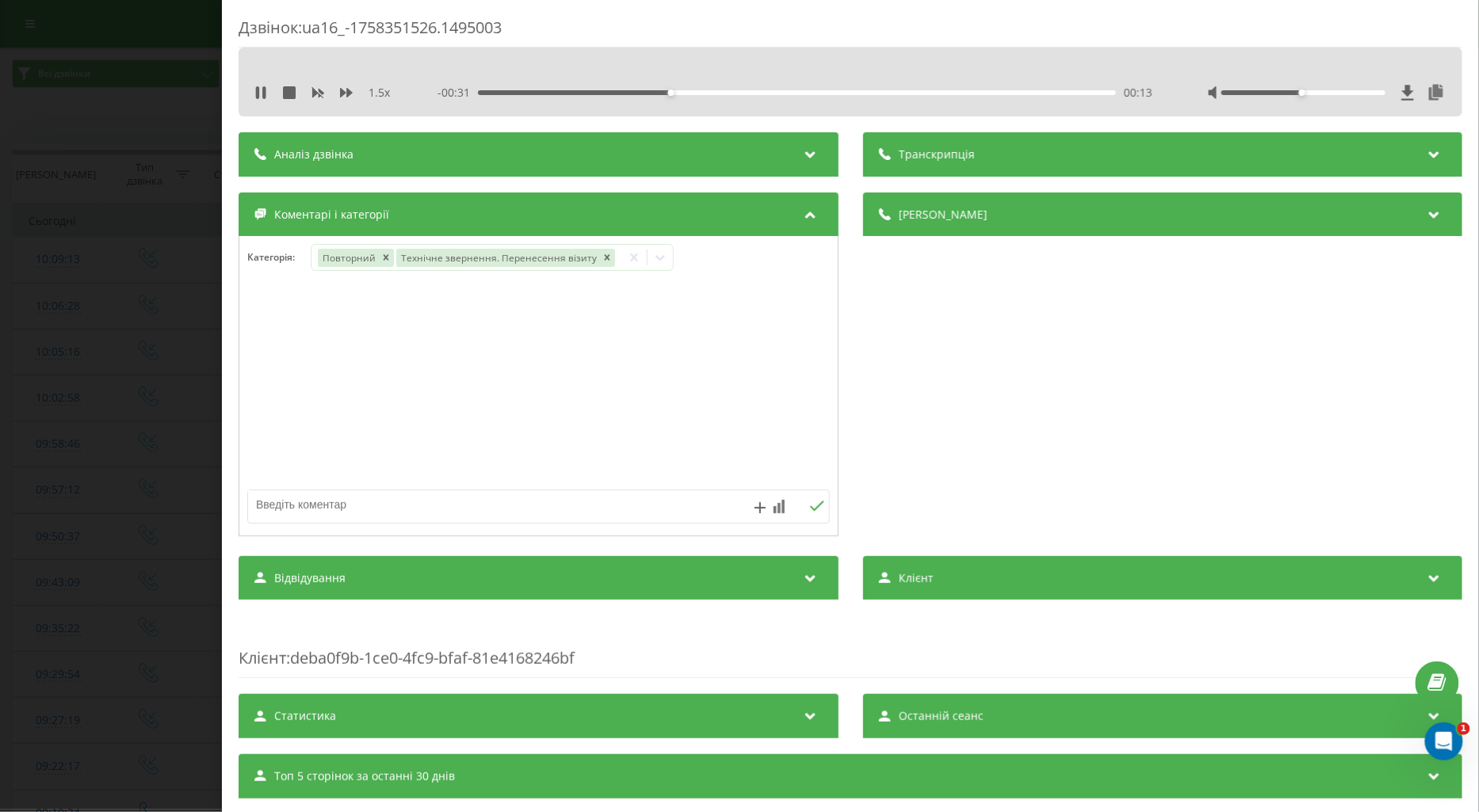
click at [130, 407] on div "Дзвінок : ua16_-1758351526.1495003 1.5 x - 00:31 00:13 00:13 Транскрипція Для A…" at bounding box center [740, 406] width 1479 height 812
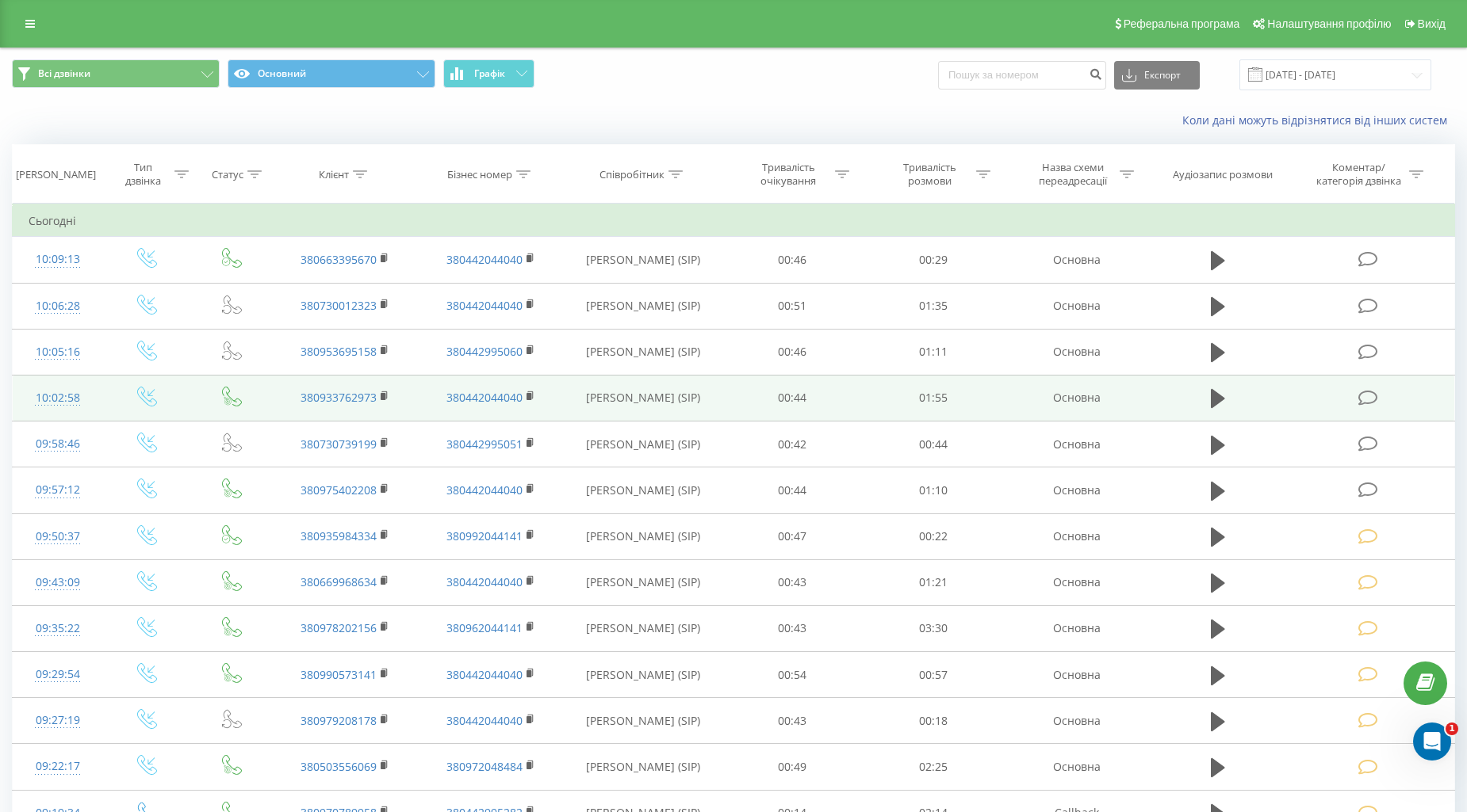
click at [1376, 397] on icon at bounding box center [1368, 398] width 20 height 16
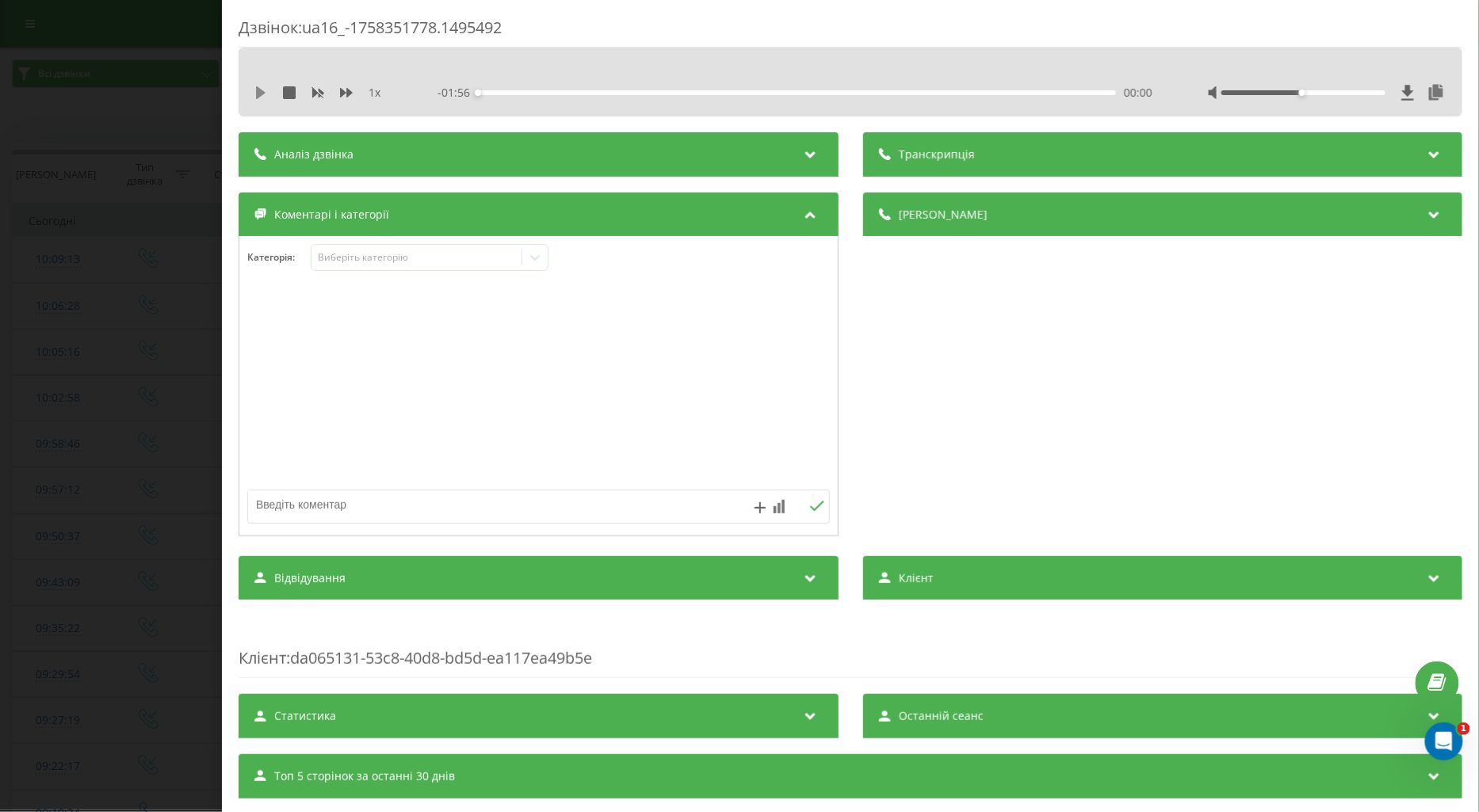
click at [265, 96] on icon at bounding box center [261, 93] width 13 height 13
click at [342, 92] on icon at bounding box center [347, 93] width 13 height 10
click at [343, 92] on icon at bounding box center [347, 93] width 13 height 10
click at [358, 257] on div "Виберіть категорію" at bounding box center [416, 258] width 198 height 13
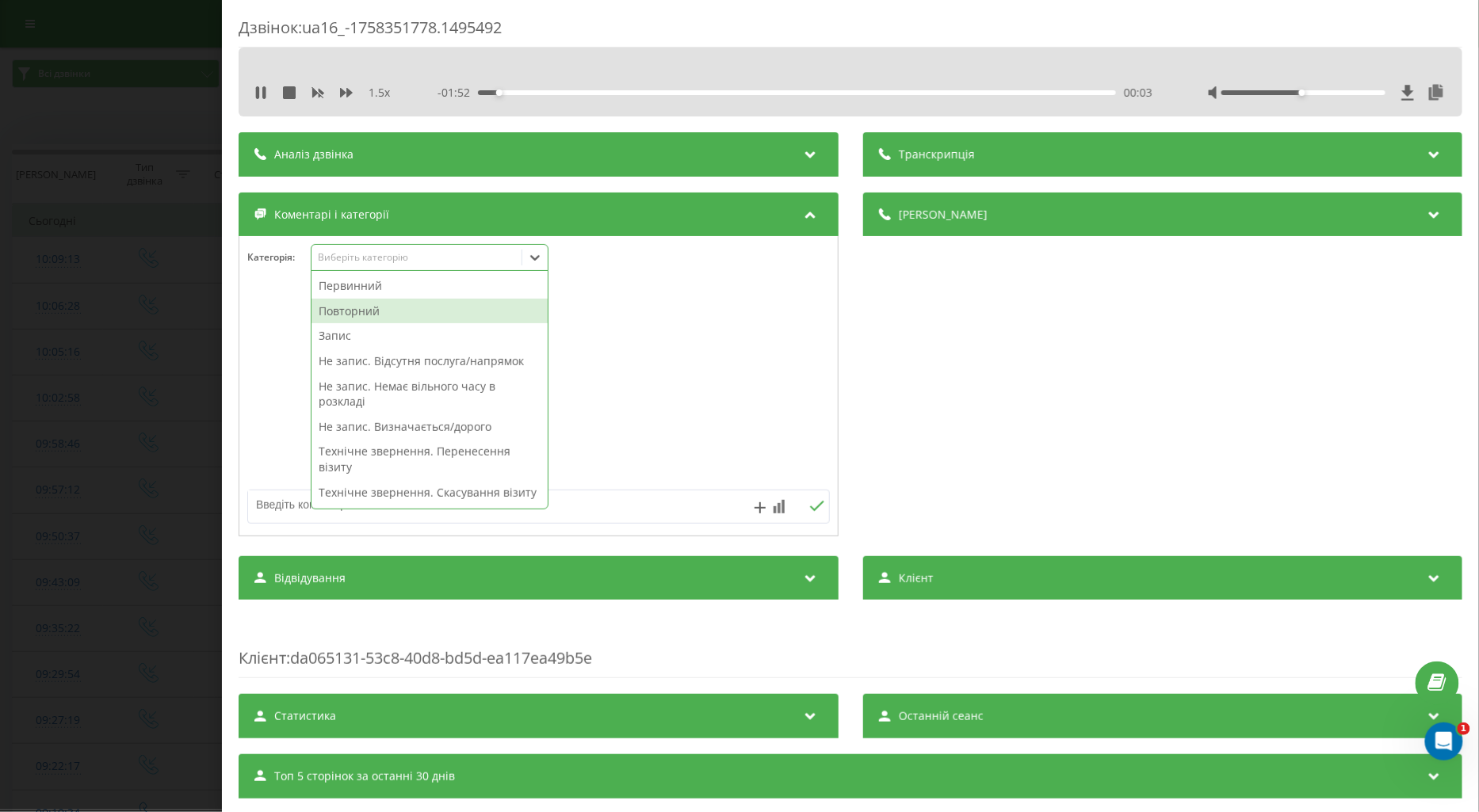
click at [386, 311] on div "Повторний" at bounding box center [429, 311] width 236 height 25
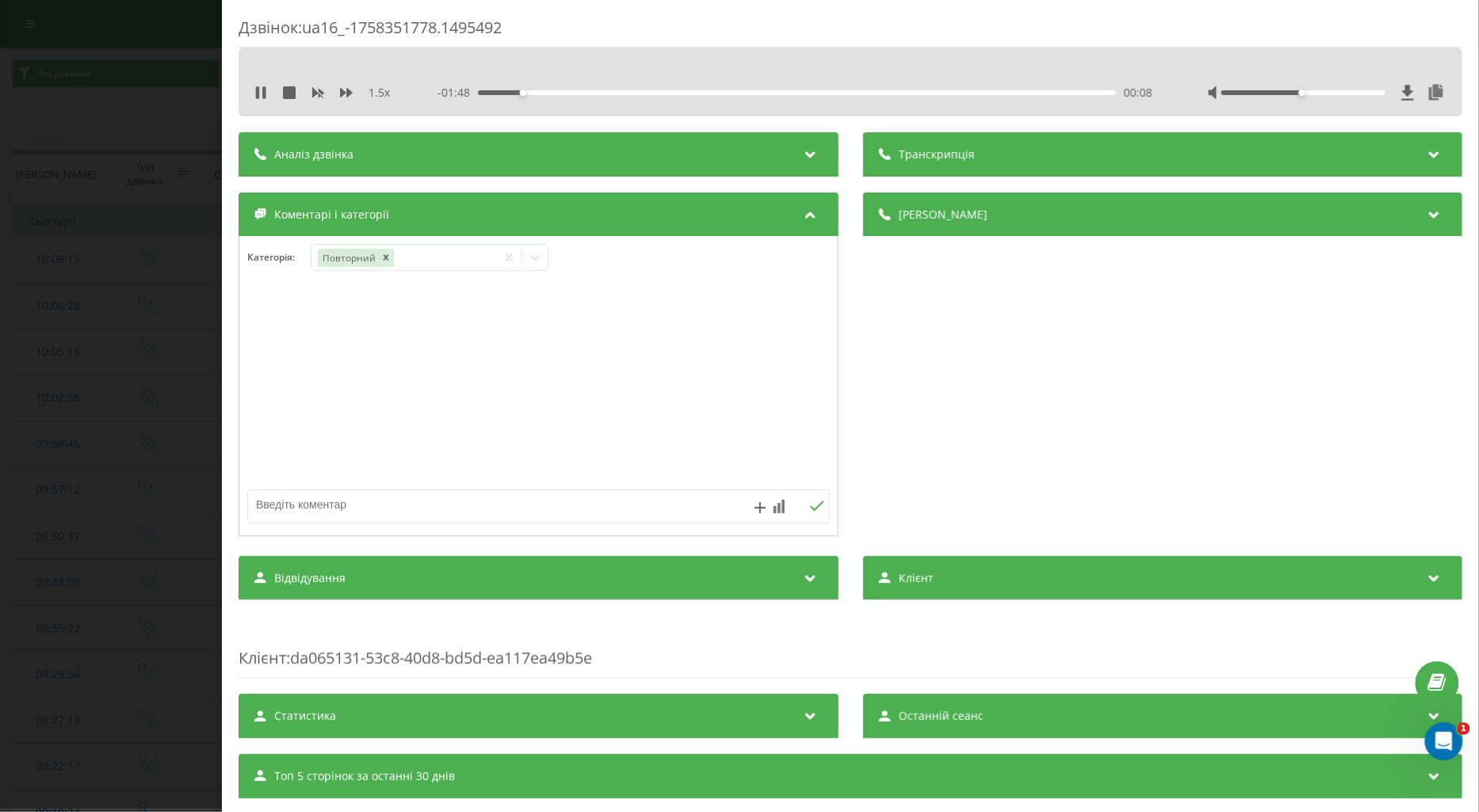
click at [265, 500] on textarea at bounding box center [480, 505] width 465 height 29
type textarea "поточ у лікаря по обстеженню"
drag, startPoint x: 809, startPoint y: 505, endPoint x: 767, endPoint y: 509, distance: 42.2
click at [809, 507] on icon at bounding box center [816, 506] width 15 height 11
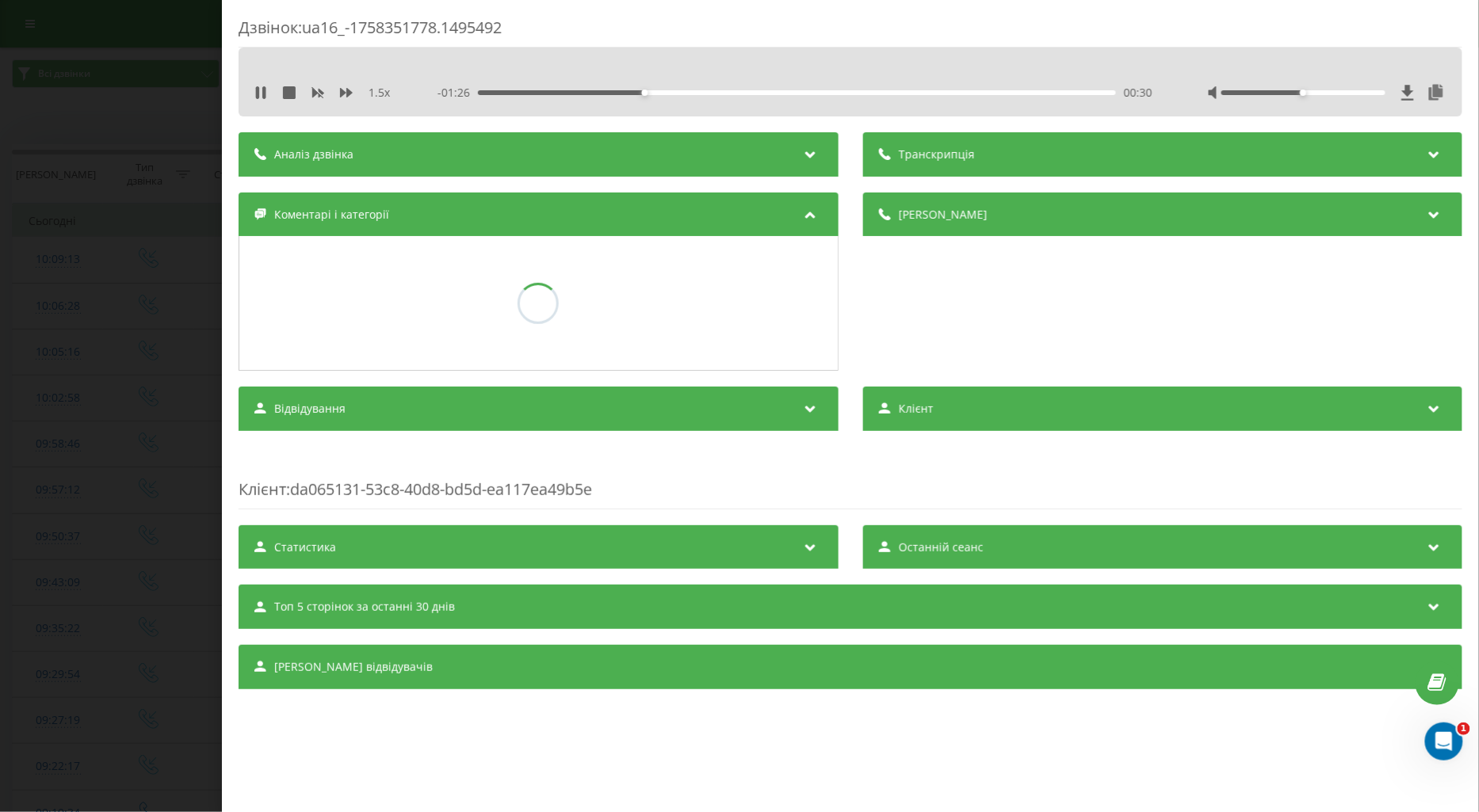
click at [167, 438] on div "Дзвінок : ua16_-1758351778.1495492 1.5 x - 01:26 00:30 00:30 Транскрипція Для A…" at bounding box center [740, 406] width 1479 height 812
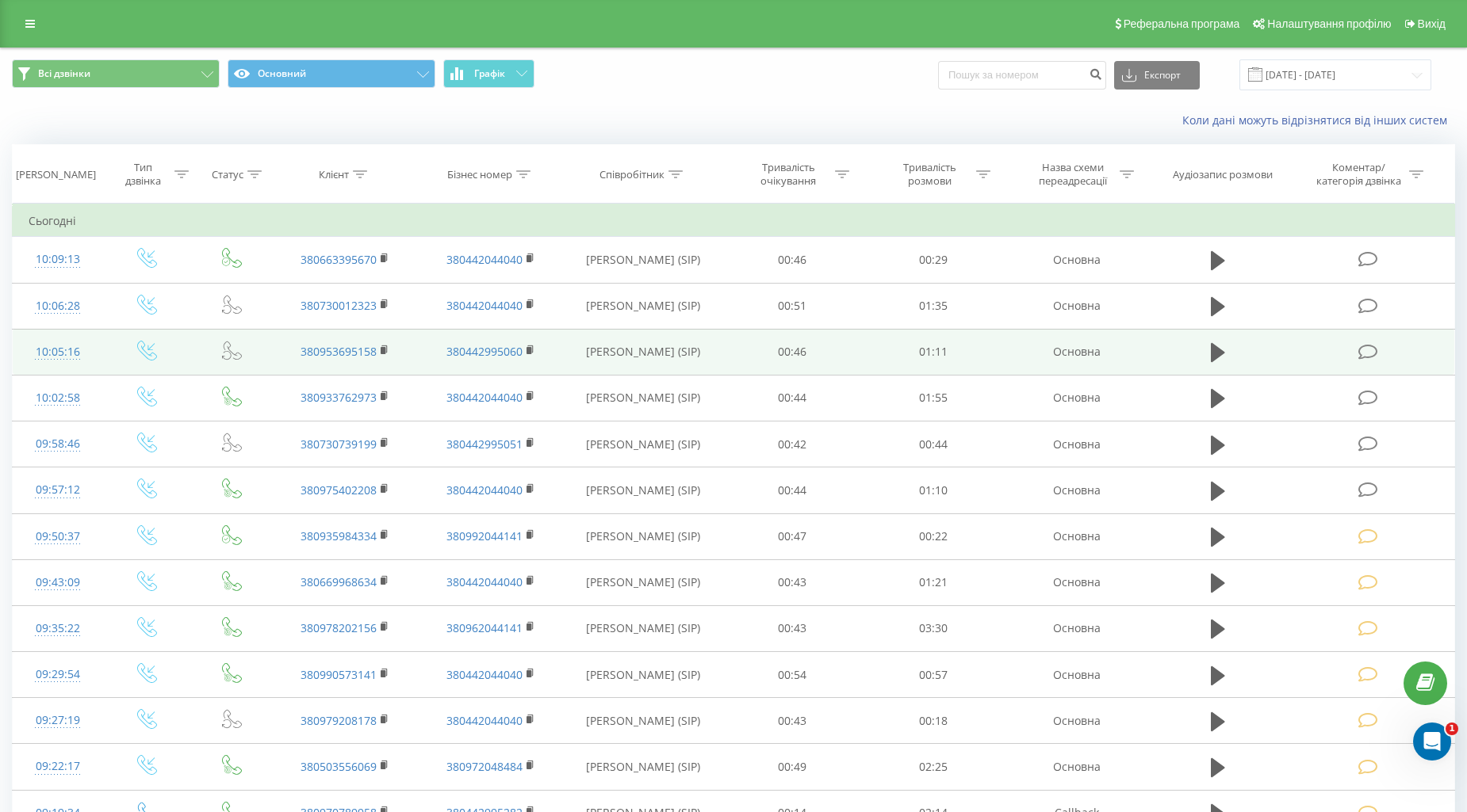
click at [1366, 348] on icon at bounding box center [1368, 352] width 20 height 16
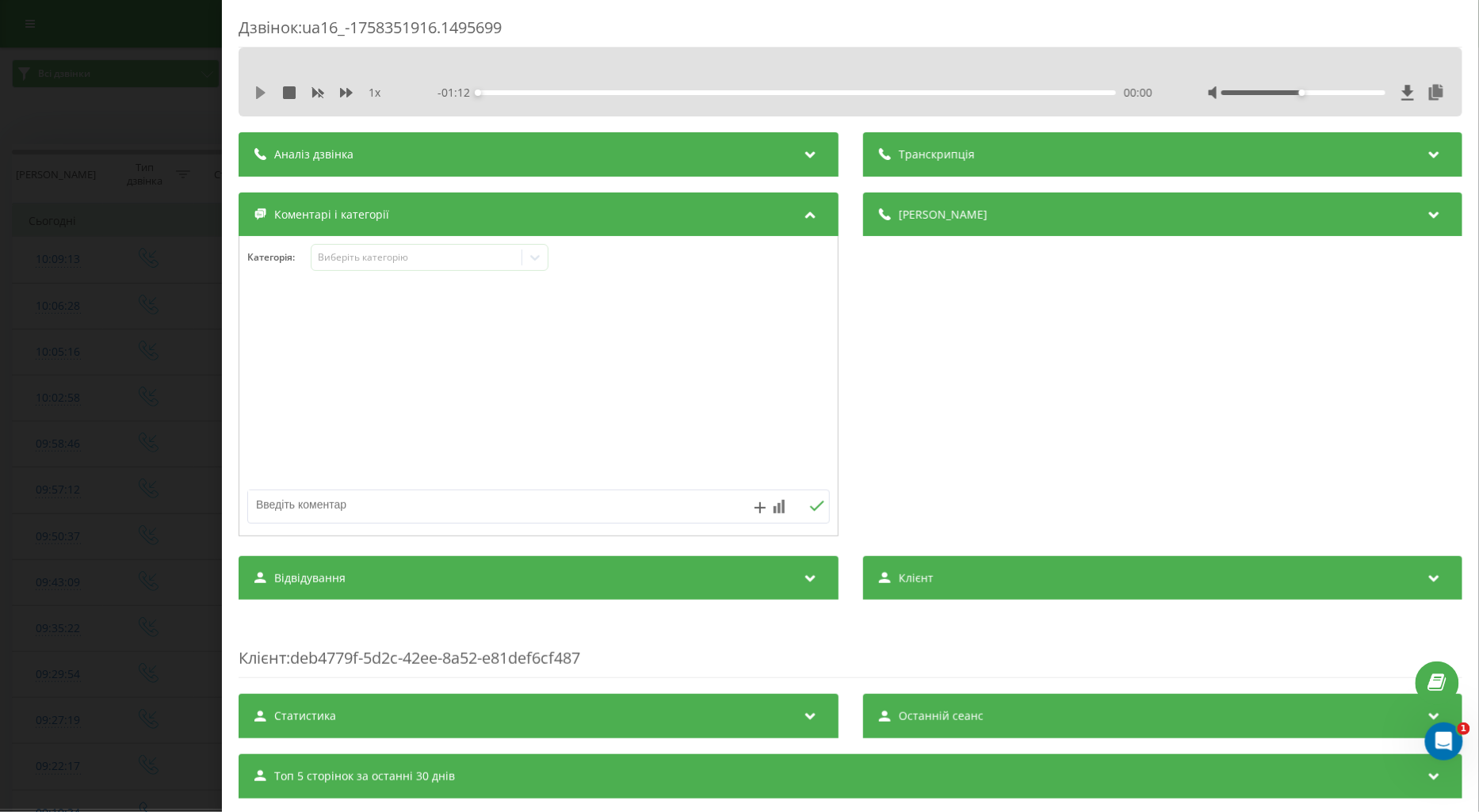
click at [254, 92] on icon at bounding box center [261, 93] width 13 height 13
click at [342, 93] on icon at bounding box center [347, 93] width 13 height 10
click at [537, 258] on icon at bounding box center [534, 257] width 16 height 16
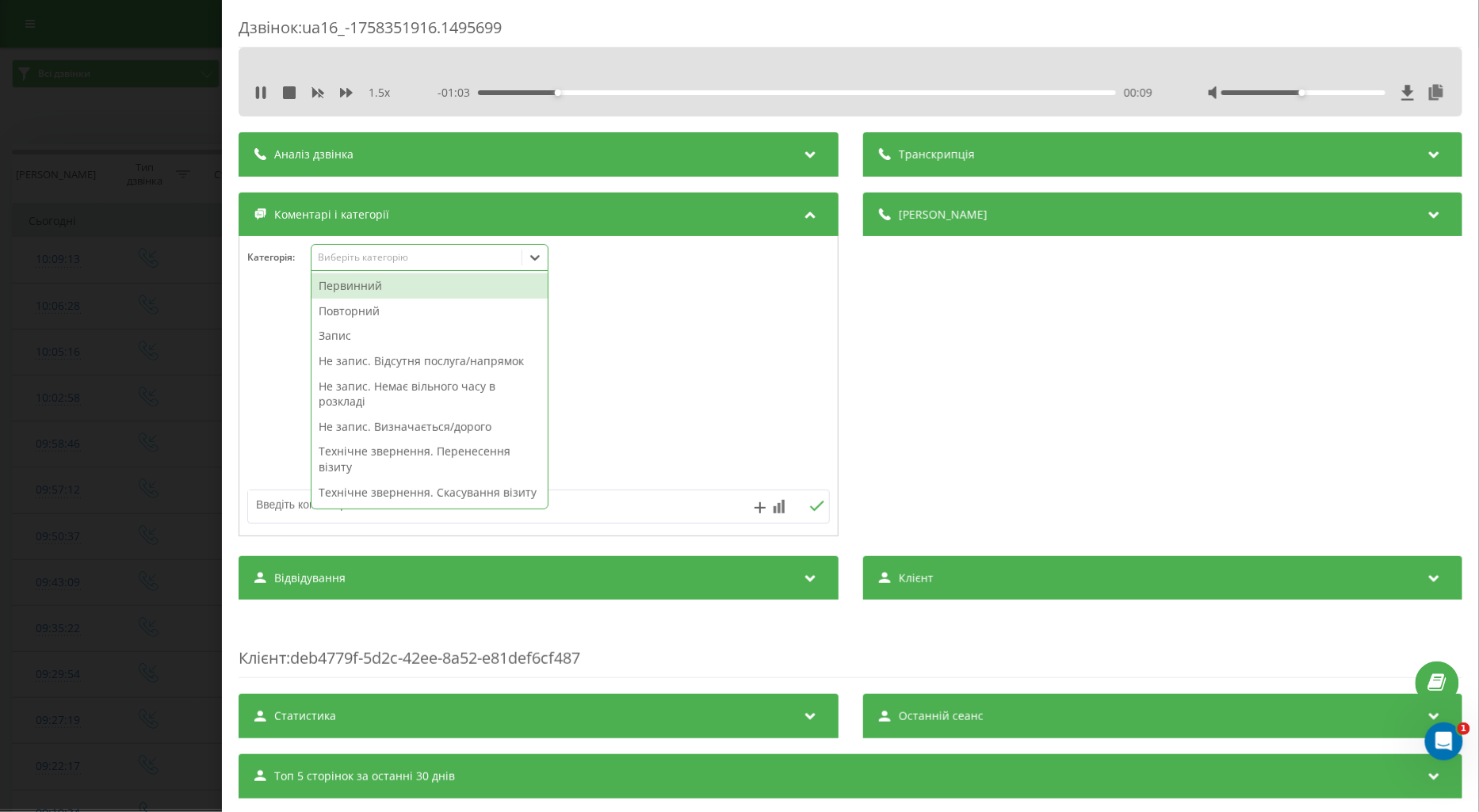
click at [1361, 95] on div at bounding box center [1328, 92] width 239 height 16
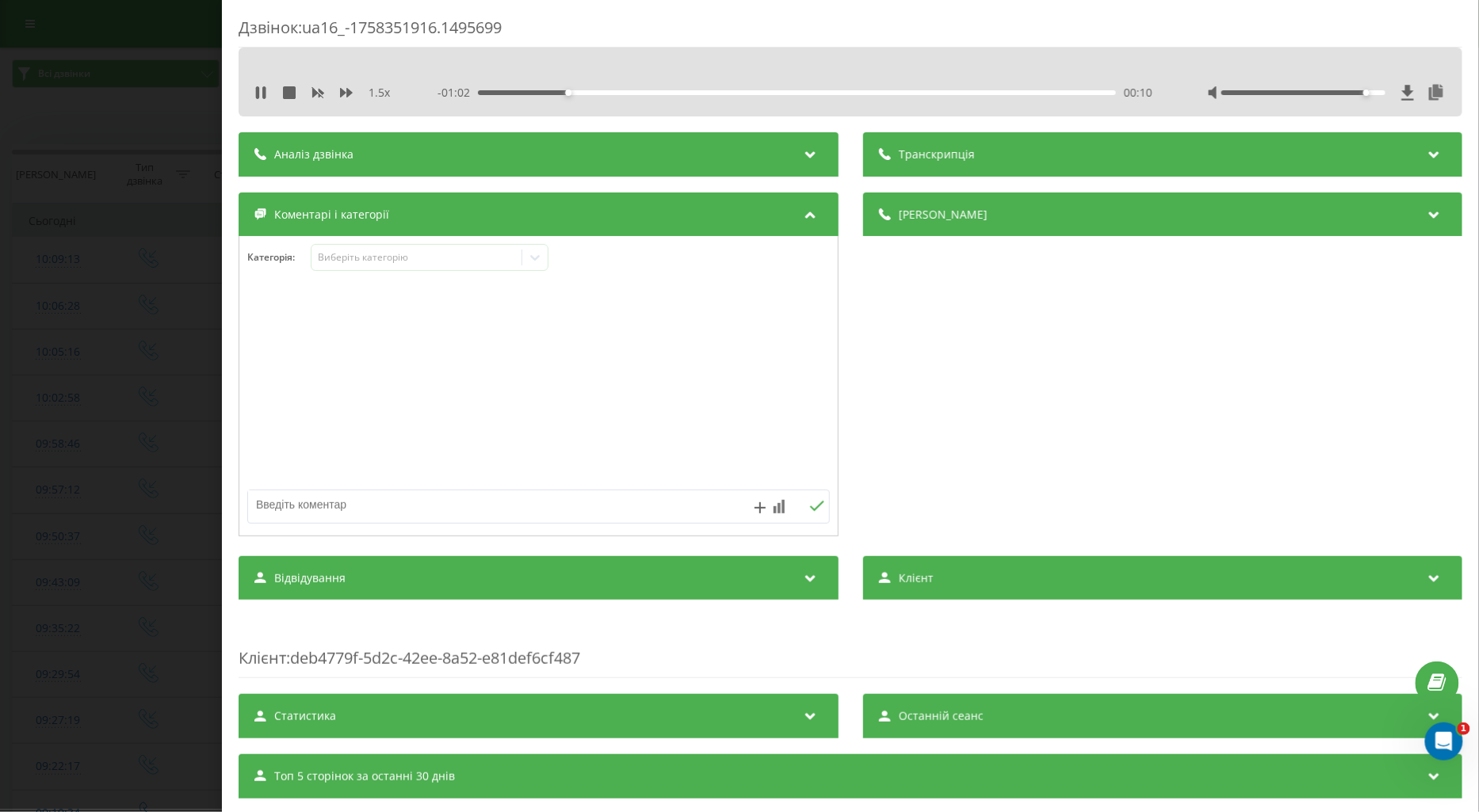
click at [1361, 90] on div at bounding box center [1303, 92] width 164 height 5
click at [258, 93] on icon at bounding box center [261, 93] width 13 height 13
click at [303, 505] on textarea at bounding box center [480, 505] width 465 height 29
type textarea "поточ по візиту"
drag, startPoint x: 811, startPoint y: 505, endPoint x: 767, endPoint y: 501, distance: 44.2
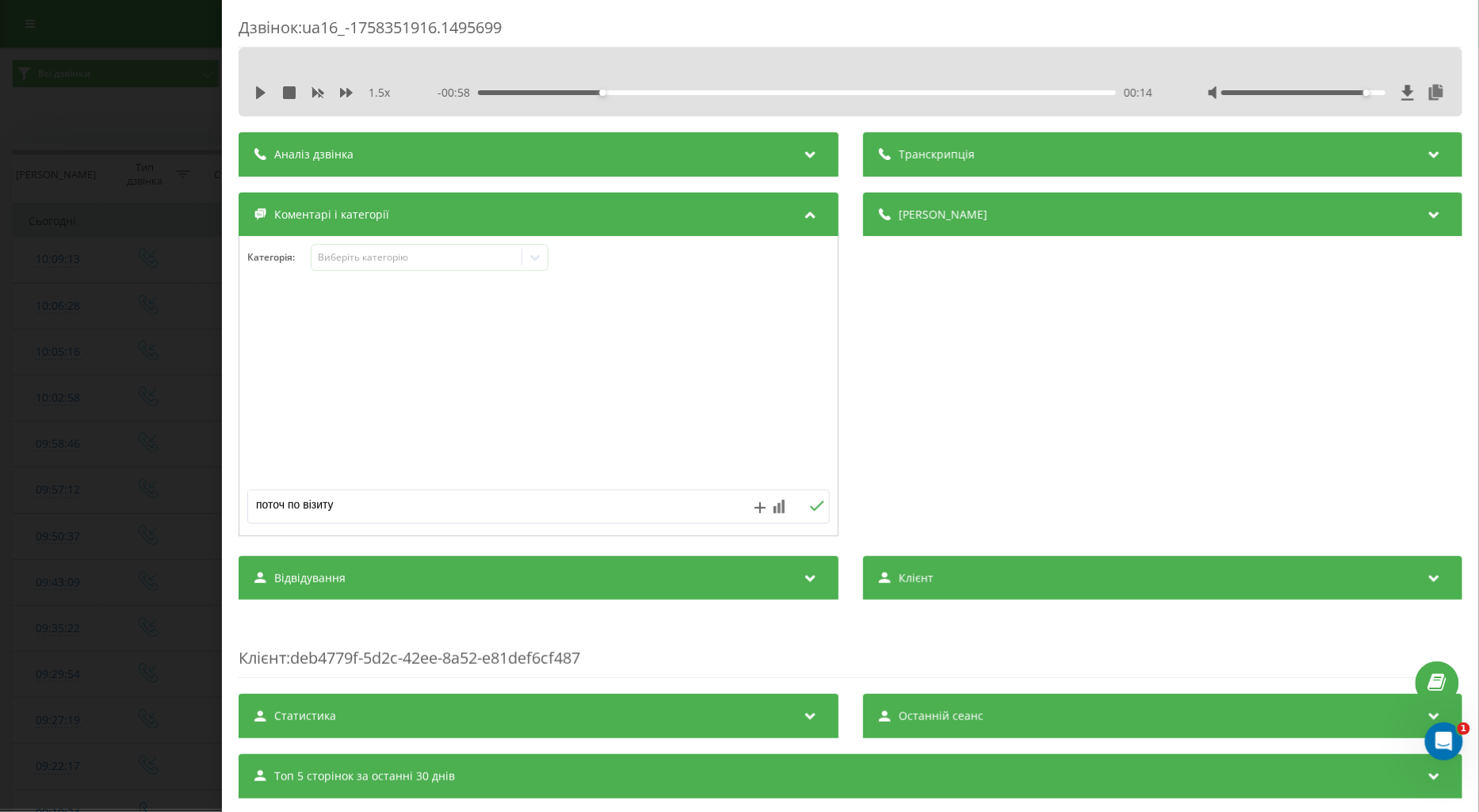
click at [810, 505] on icon at bounding box center [816, 506] width 15 height 11
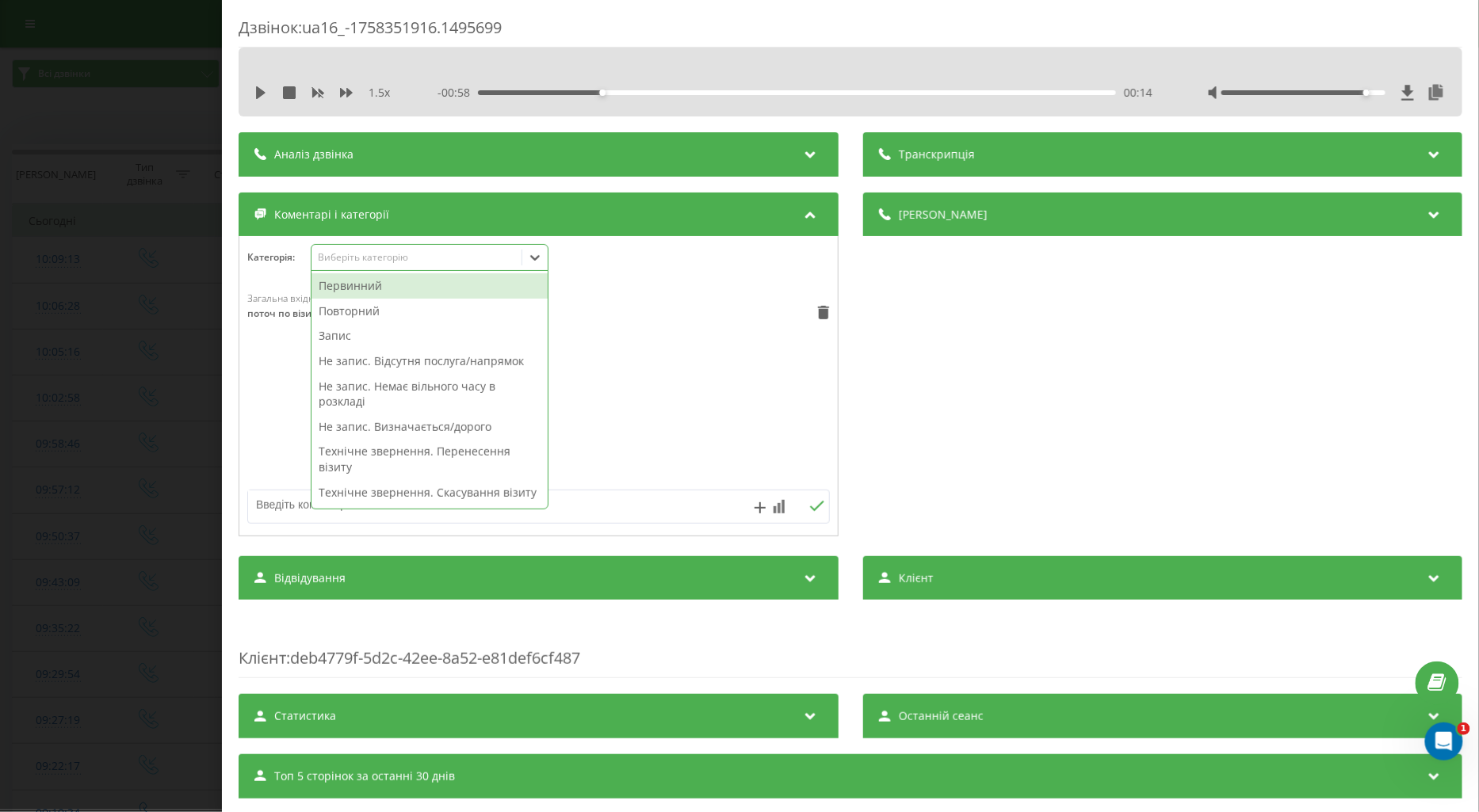
click at [346, 257] on div "Виберіть категорію" at bounding box center [416, 258] width 198 height 13
click at [365, 311] on div "Повторний" at bounding box center [429, 311] width 236 height 25
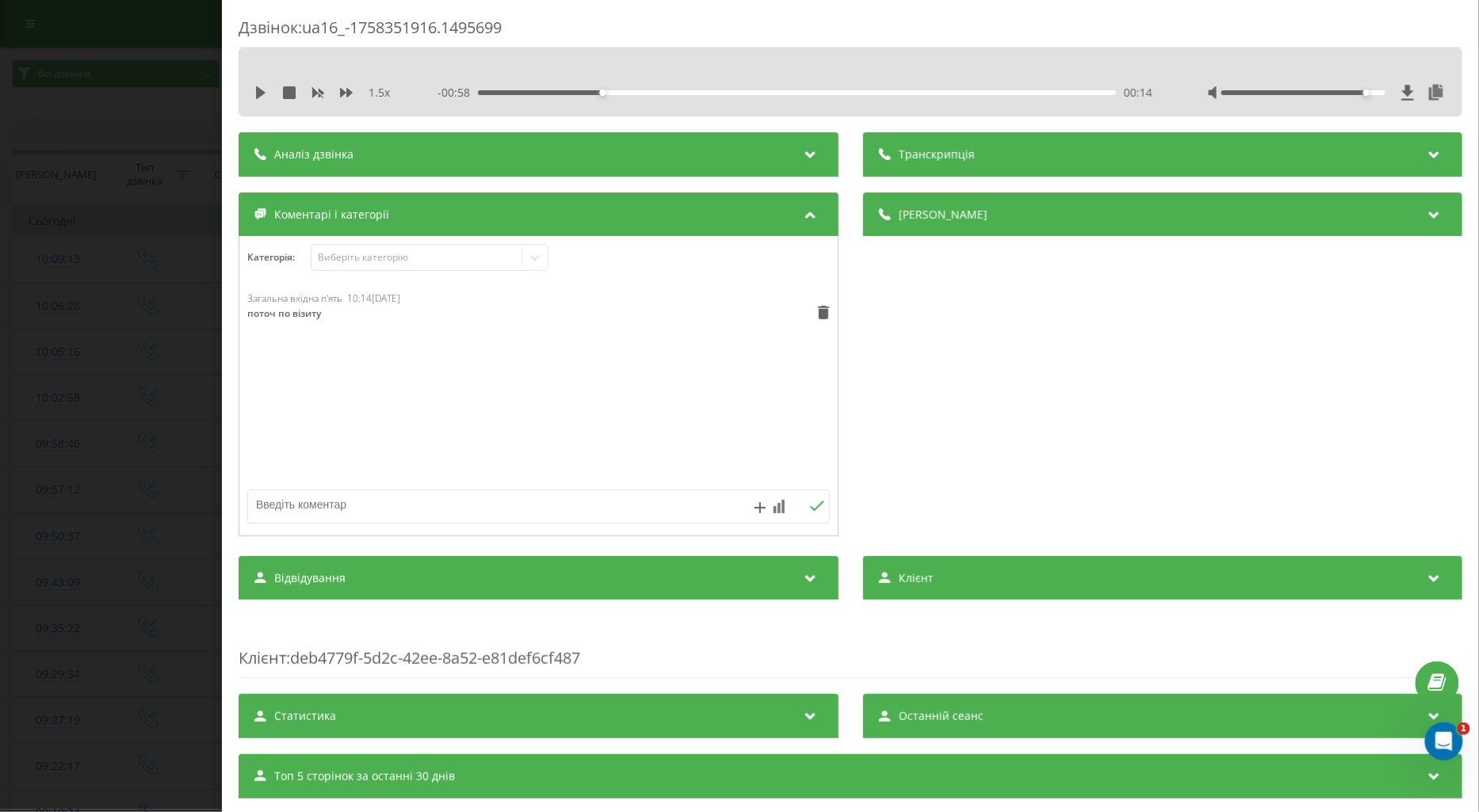
click at [277, 402] on div "Загальна вхідна п'ять 10:14, 20 Вересня 2025 поточ по візиту" at bounding box center [539, 387] width 599 height 191
click at [147, 409] on div "Дзвінок : ua16_-1758351916.1495699 1.5 x - 00:58 00:14 00:14 Транскрипція Для A…" at bounding box center [740, 406] width 1479 height 812
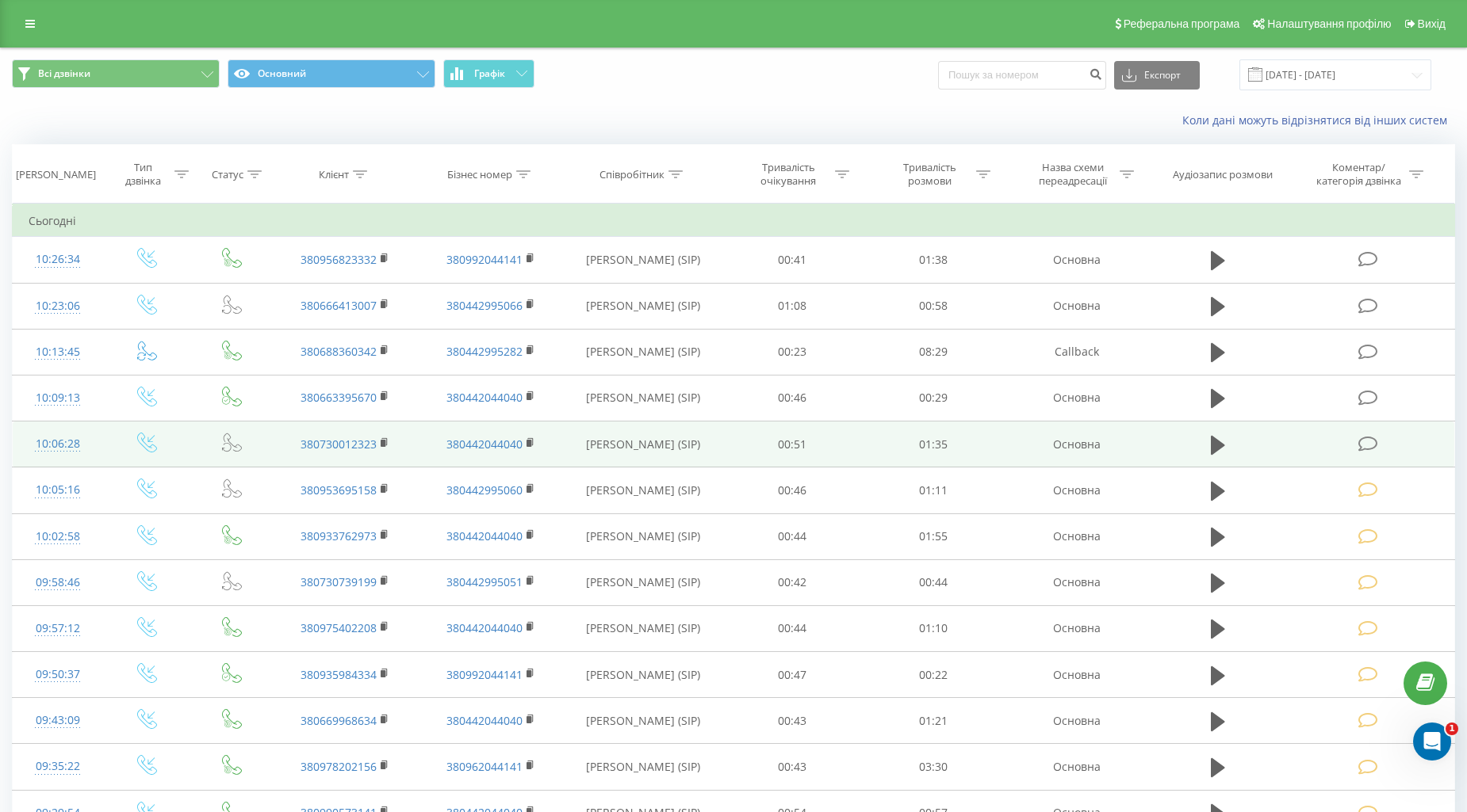
click at [1366, 438] on icon at bounding box center [1368, 444] width 20 height 16
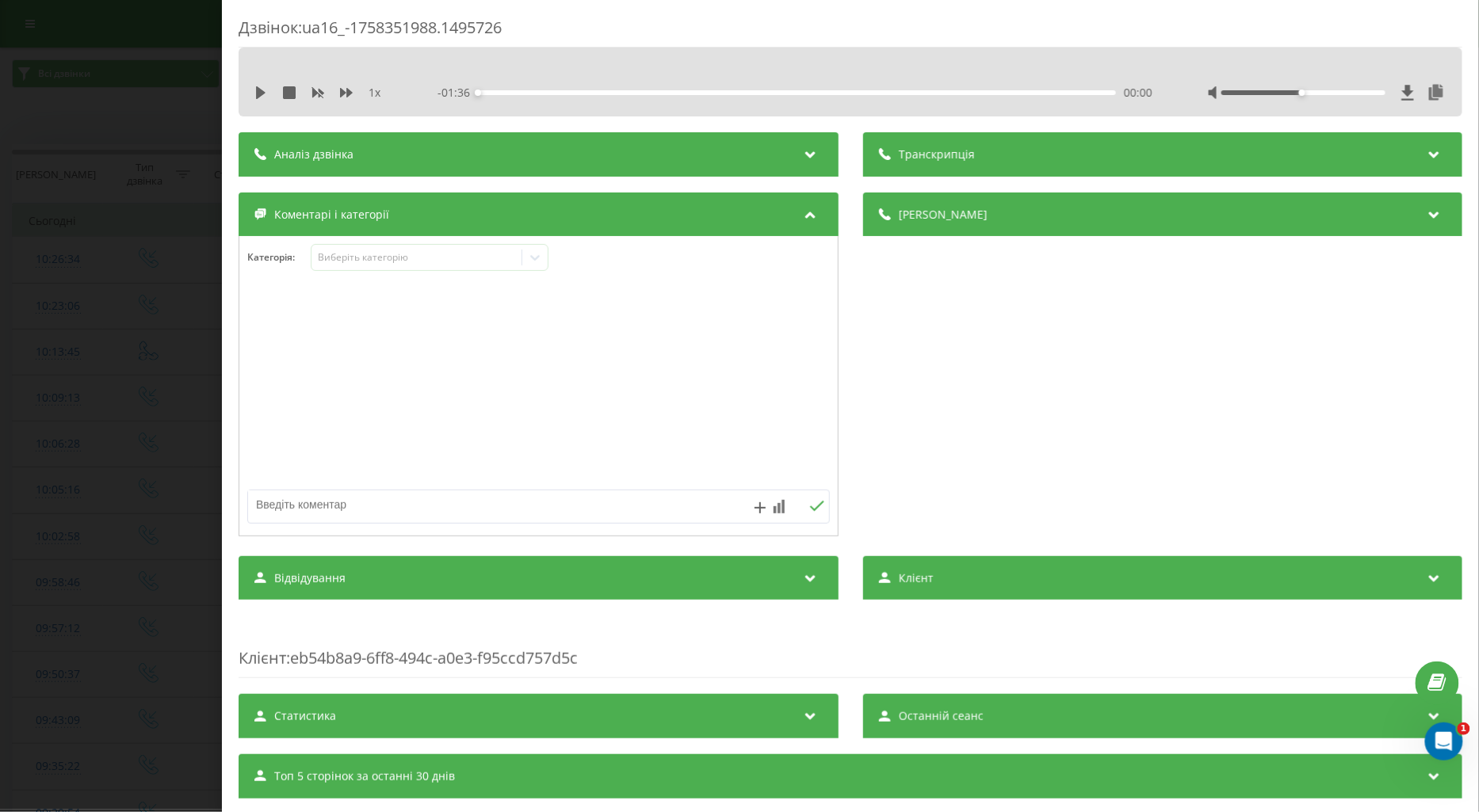
drag, startPoint x: 256, startPoint y: 90, endPoint x: 275, endPoint y: 111, distance: 28.3
click at [258, 90] on icon at bounding box center [261, 93] width 10 height 13
click at [344, 93] on icon at bounding box center [347, 93] width 13 height 10
click at [346, 258] on div "Виберіть категорію" at bounding box center [416, 258] width 198 height 13
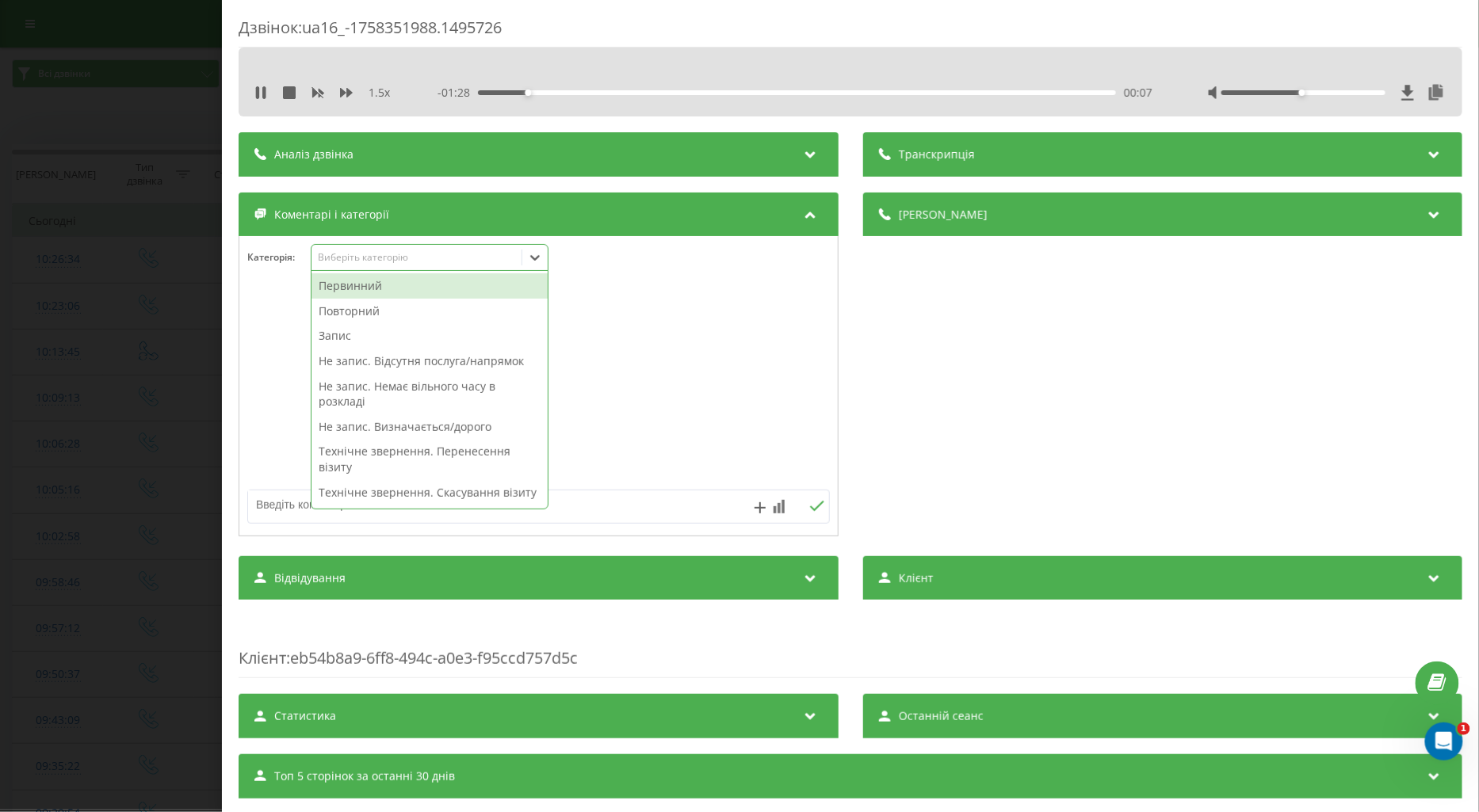
click at [405, 494] on div "Технічне звернення. Скасування візиту" at bounding box center [429, 492] width 236 height 25
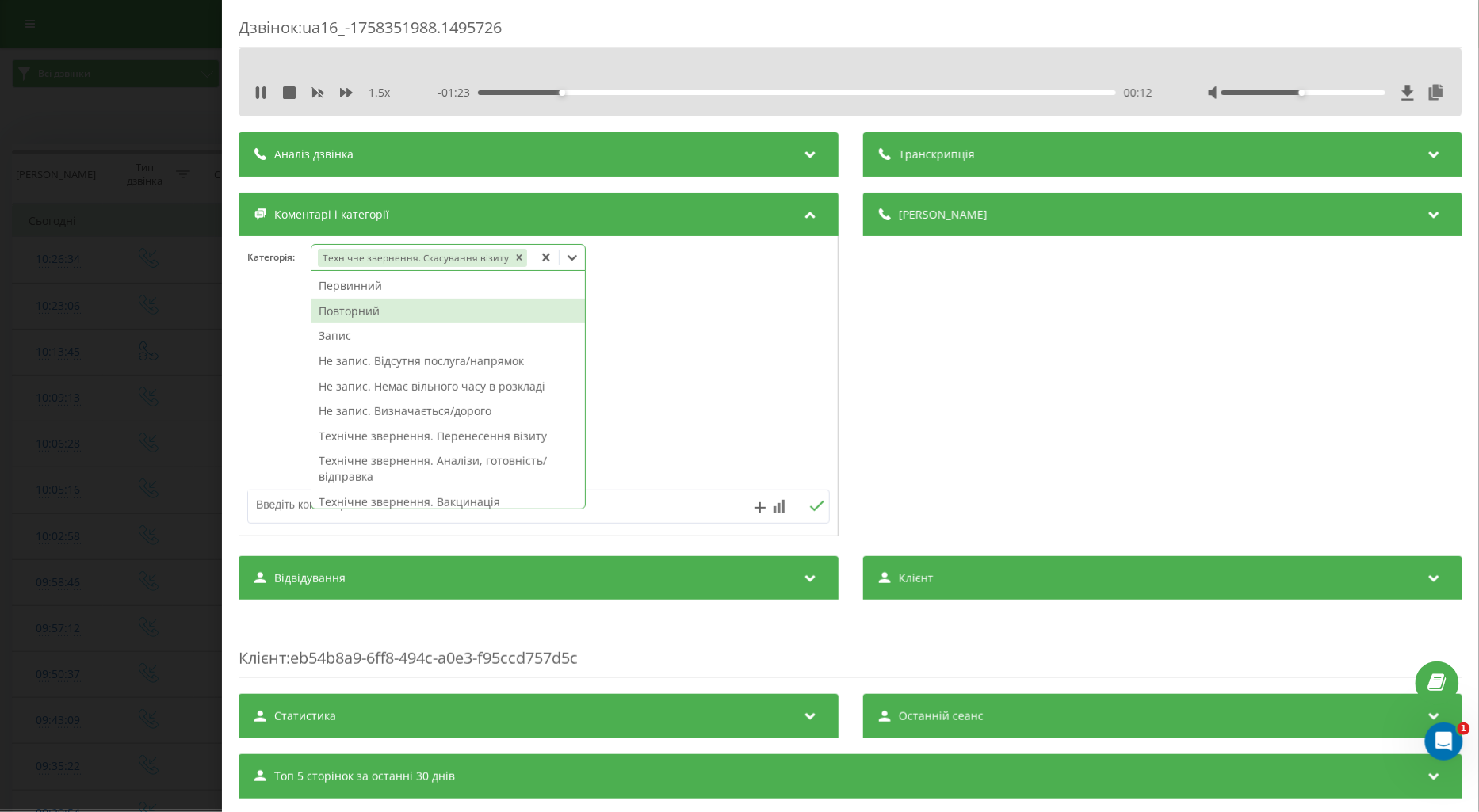
click at [355, 313] on div "Повторний" at bounding box center [448, 311] width 273 height 25
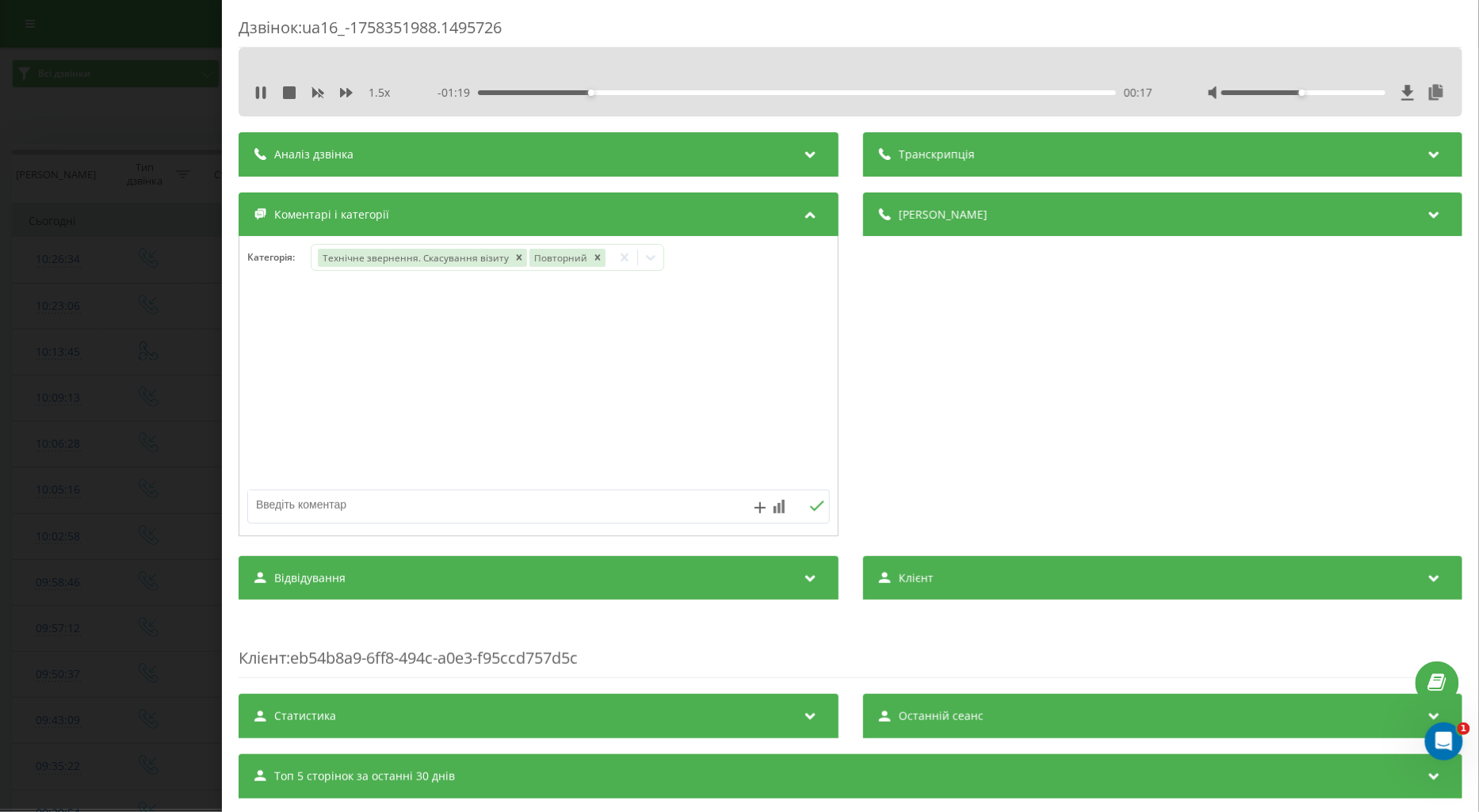
click at [174, 348] on div "Дзвінок : ua16_-1758351988.1495726 1.5 x - 01:19 00:17 00:17 Транскрипція Для A…" at bounding box center [740, 406] width 1479 height 812
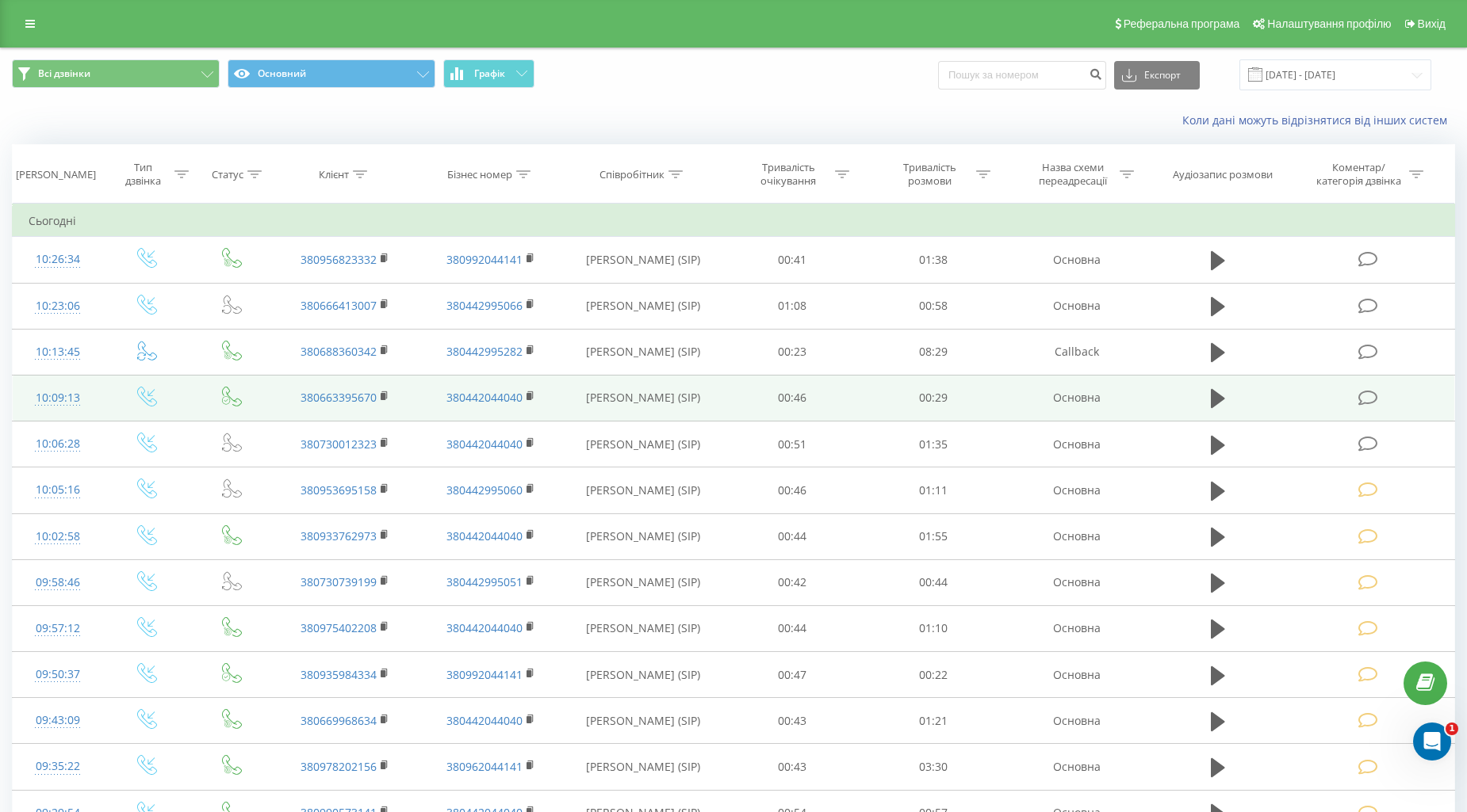
click at [1367, 400] on icon at bounding box center [1368, 398] width 20 height 16
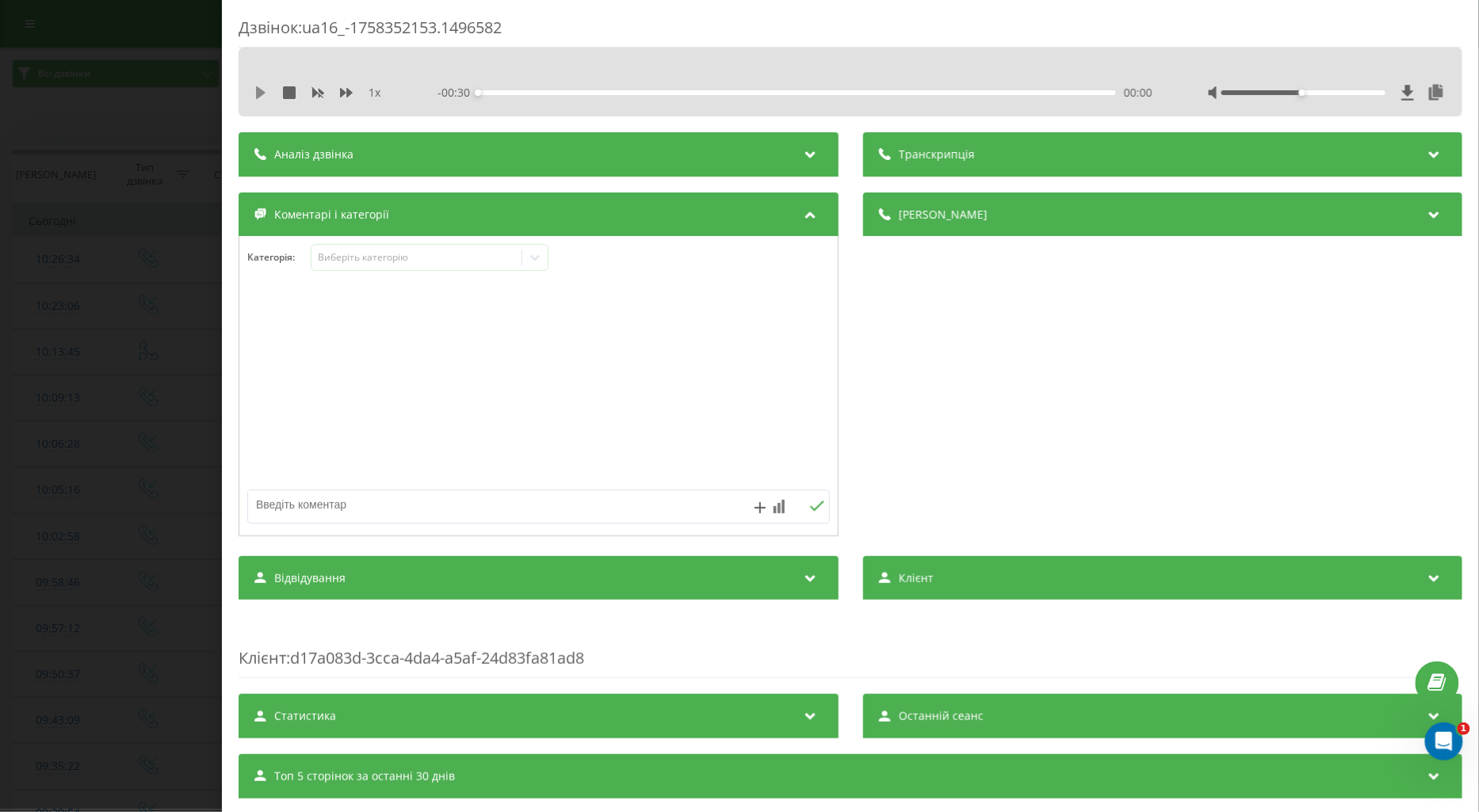
click at [258, 91] on icon at bounding box center [261, 93] width 10 height 13
click at [346, 91] on icon at bounding box center [347, 93] width 13 height 13
click at [339, 254] on div "Виберіть категорію" at bounding box center [416, 258] width 198 height 13
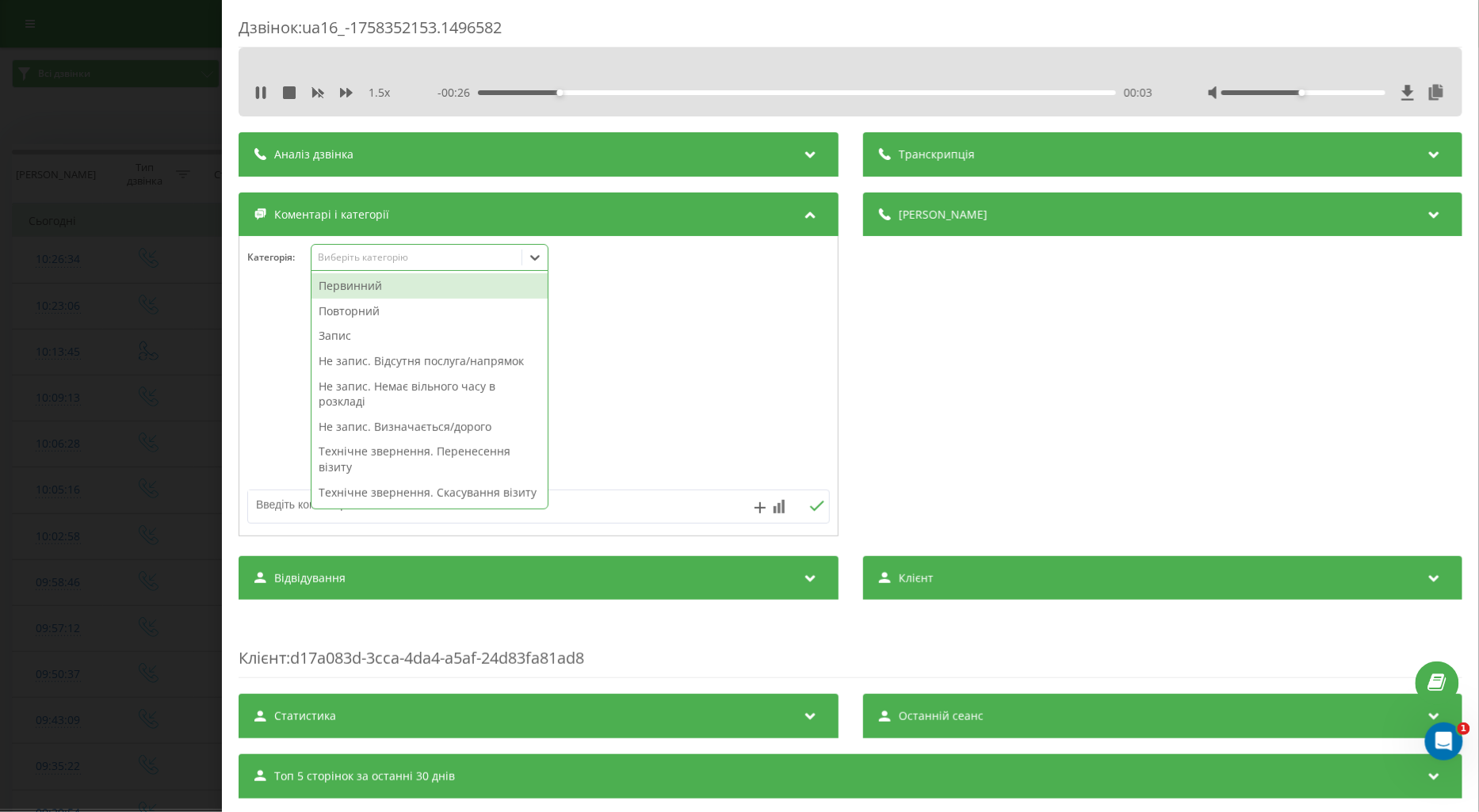
click at [414, 312] on div "Повторний" at bounding box center [429, 311] width 236 height 25
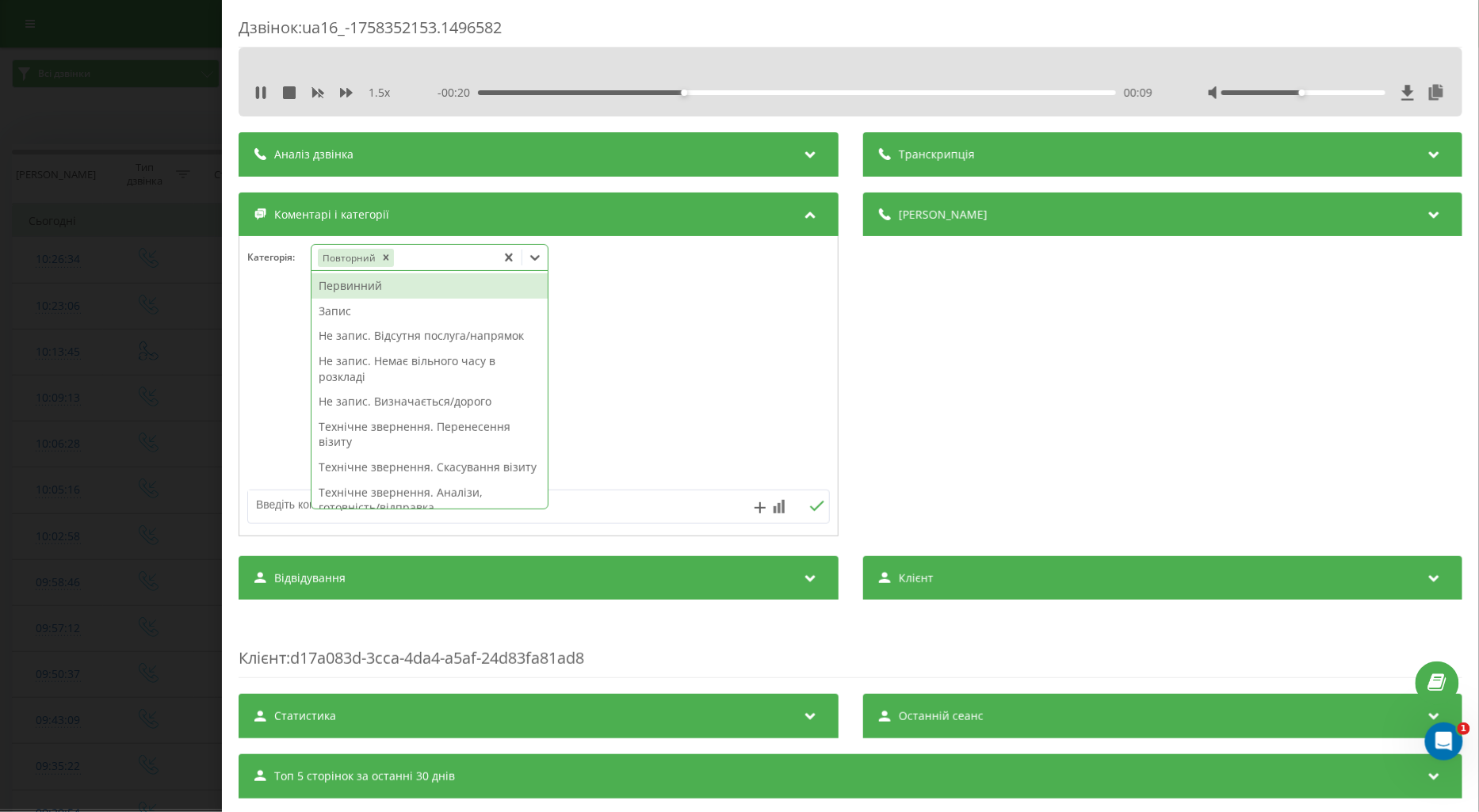
click at [380, 465] on div "Технічне звернення. Скасування візиту" at bounding box center [429, 467] width 236 height 25
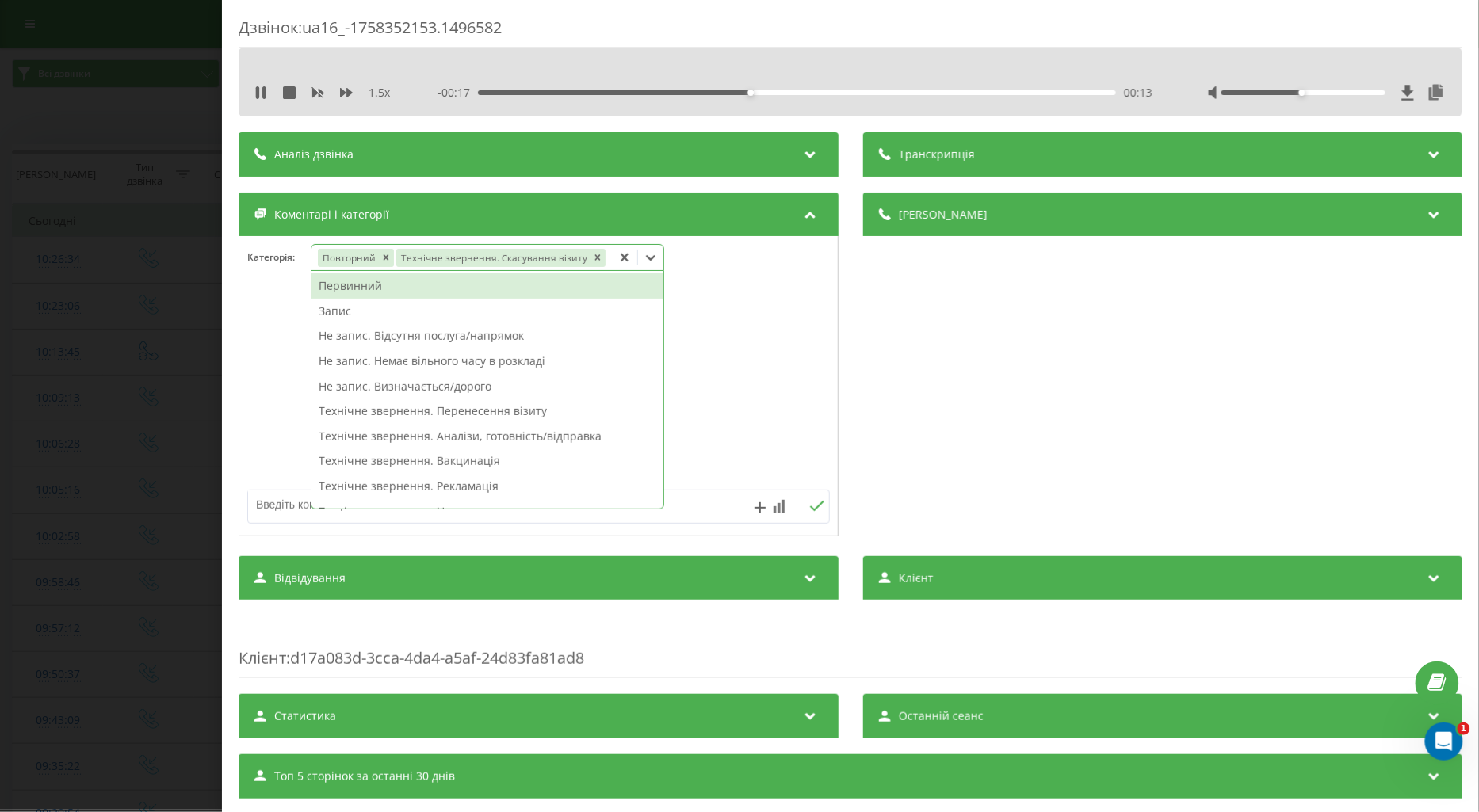
click at [125, 399] on div "Дзвінок : ua16_-1758352153.1496582 1.5 x - 00:17 00:13 00:13 Транскрипція Для A…" at bounding box center [740, 406] width 1479 height 812
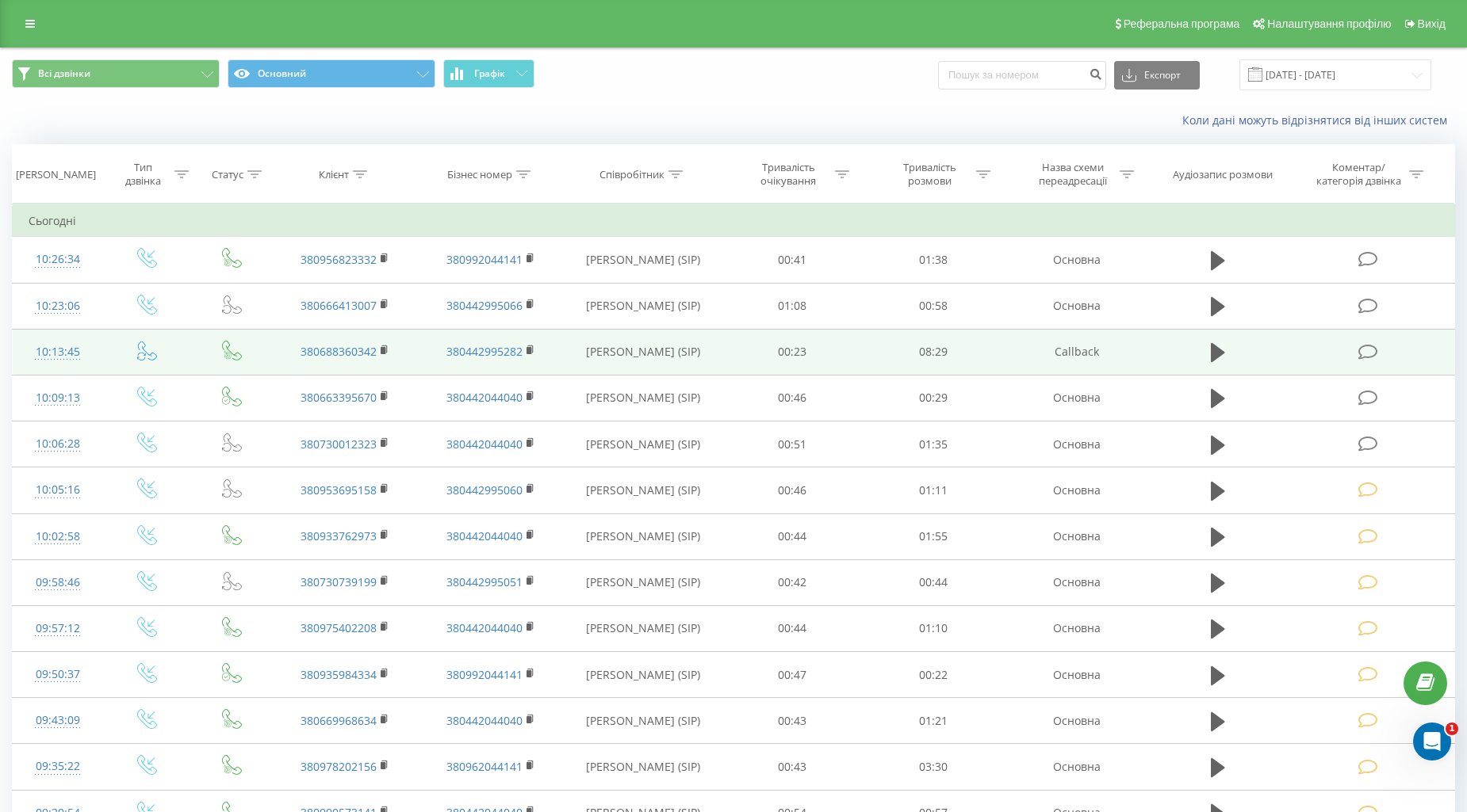
click at [1366, 352] on icon at bounding box center [1368, 352] width 20 height 16
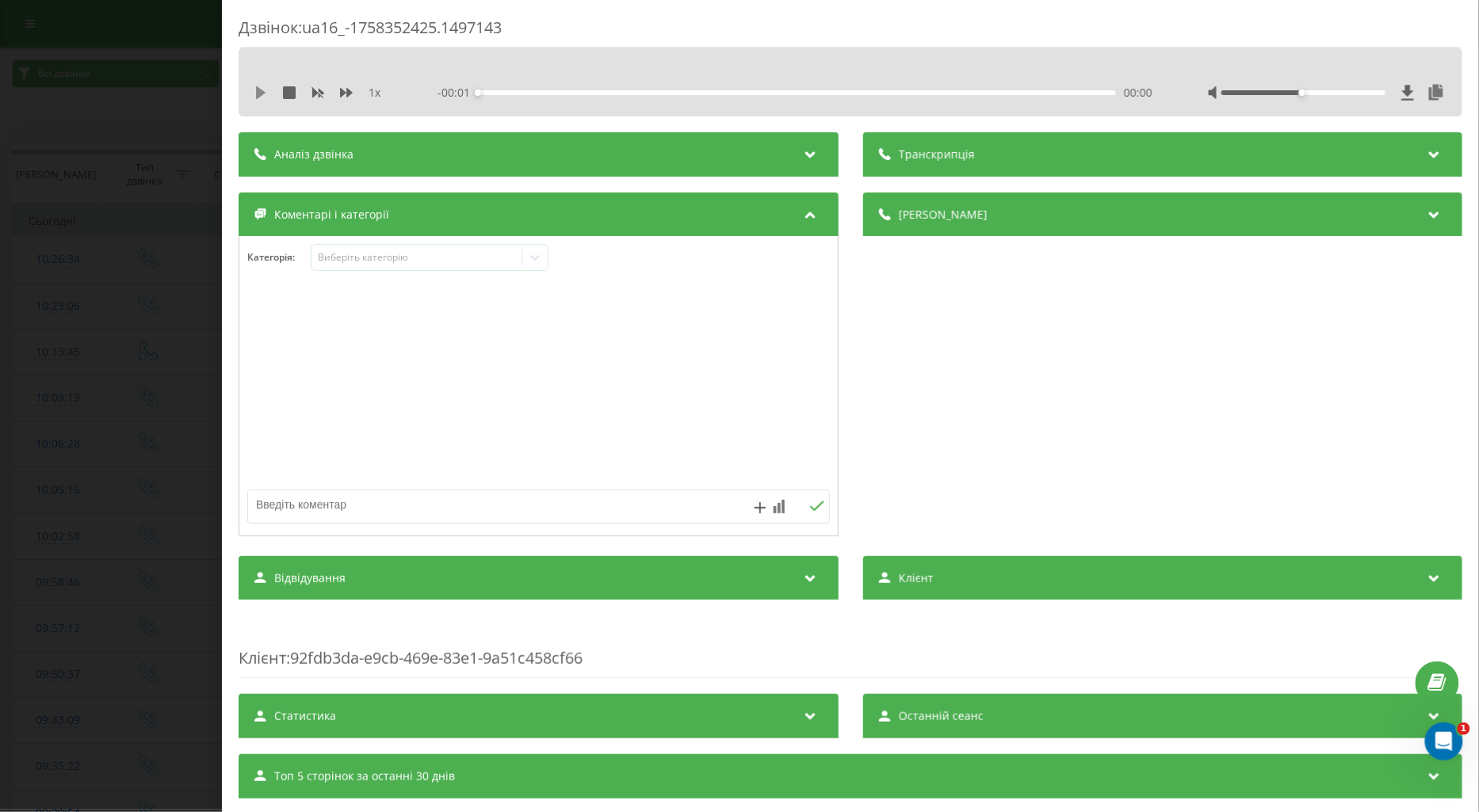
click at [258, 98] on icon at bounding box center [261, 93] width 13 height 13
click at [345, 92] on icon at bounding box center [347, 93] width 13 height 10
click at [258, 92] on icon at bounding box center [258, 93] width 3 height 13
click at [402, 257] on div "Виберіть категорію" at bounding box center [416, 258] width 198 height 13
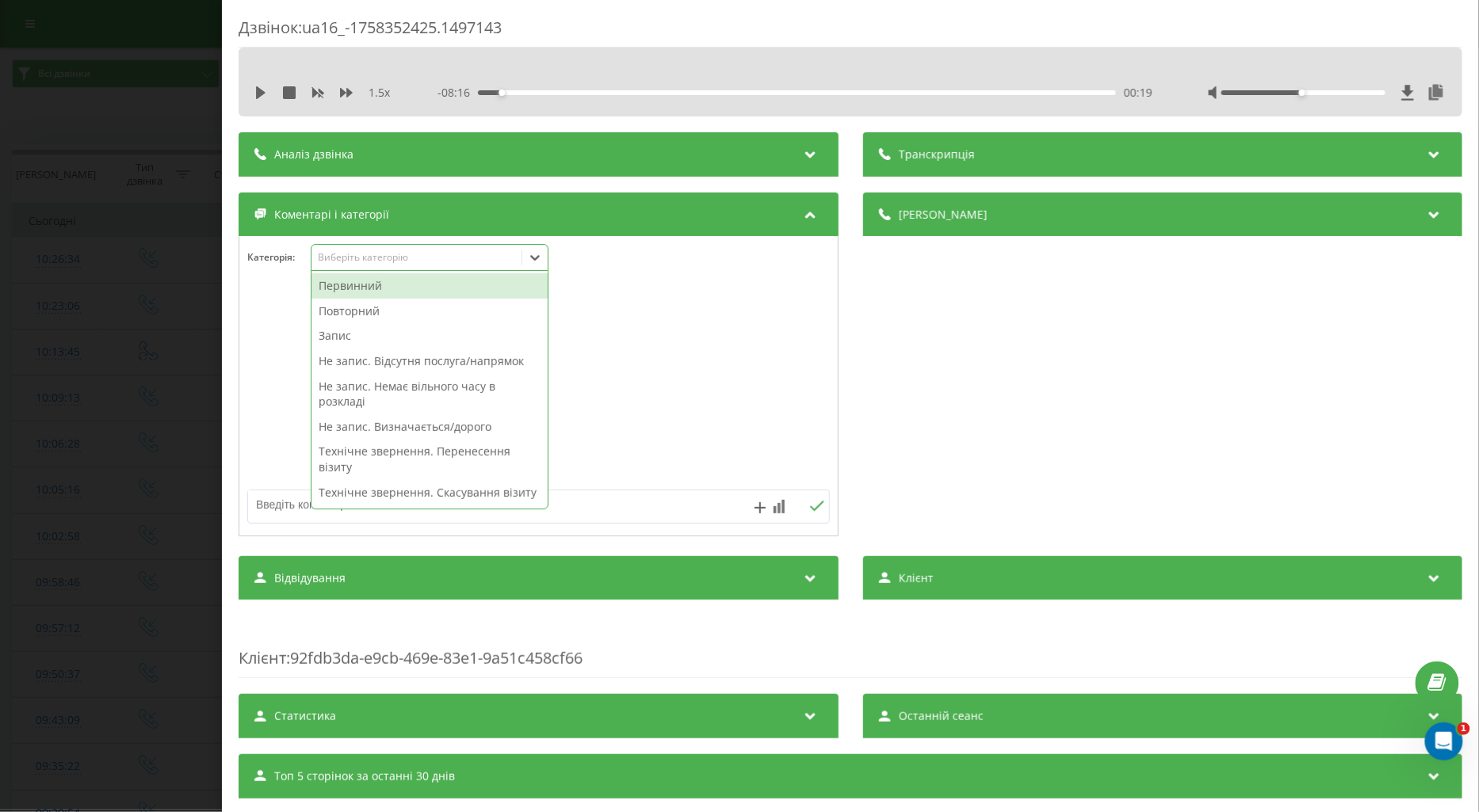
click at [365, 280] on div "Первинний" at bounding box center [429, 285] width 236 height 25
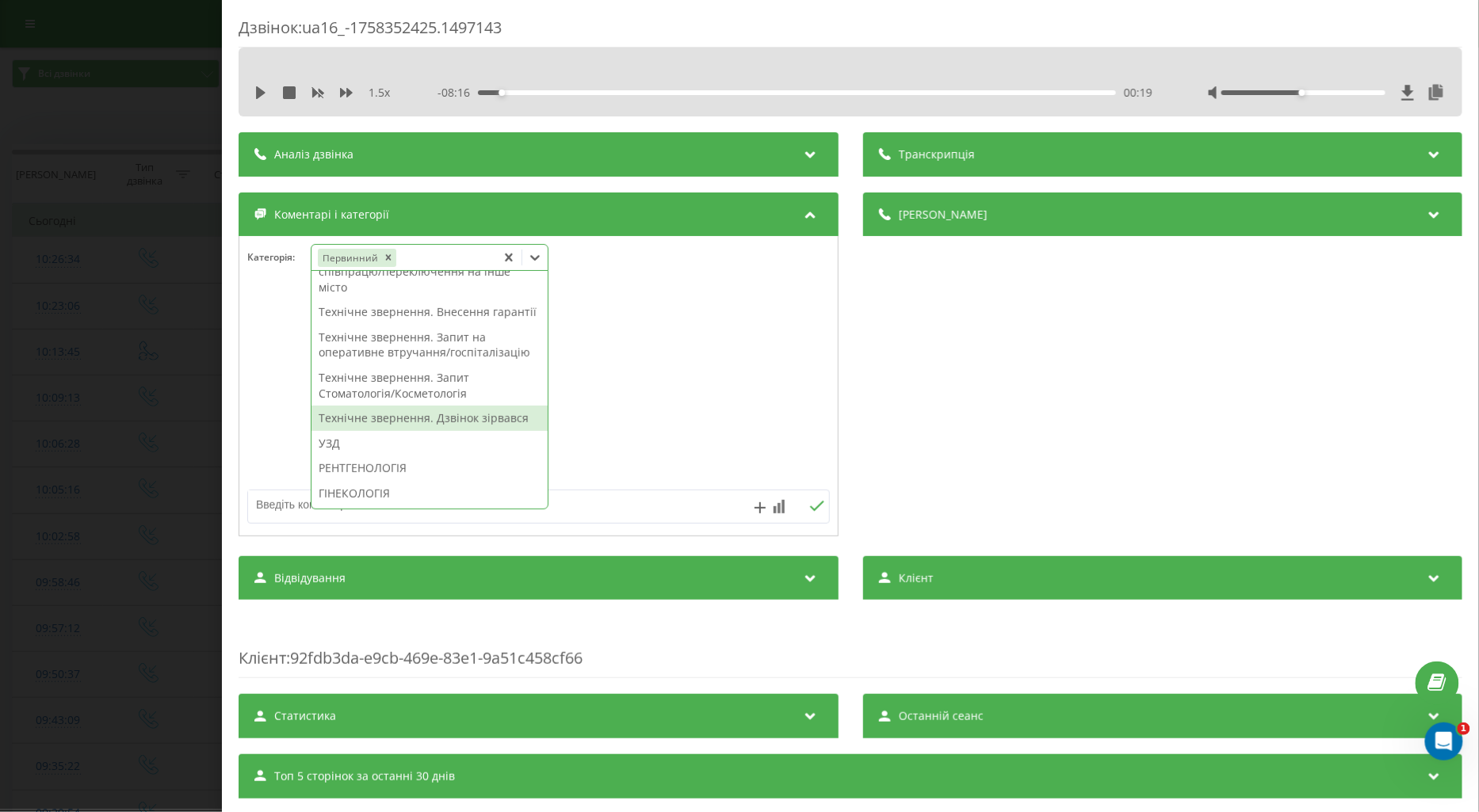
scroll to position [440, 0]
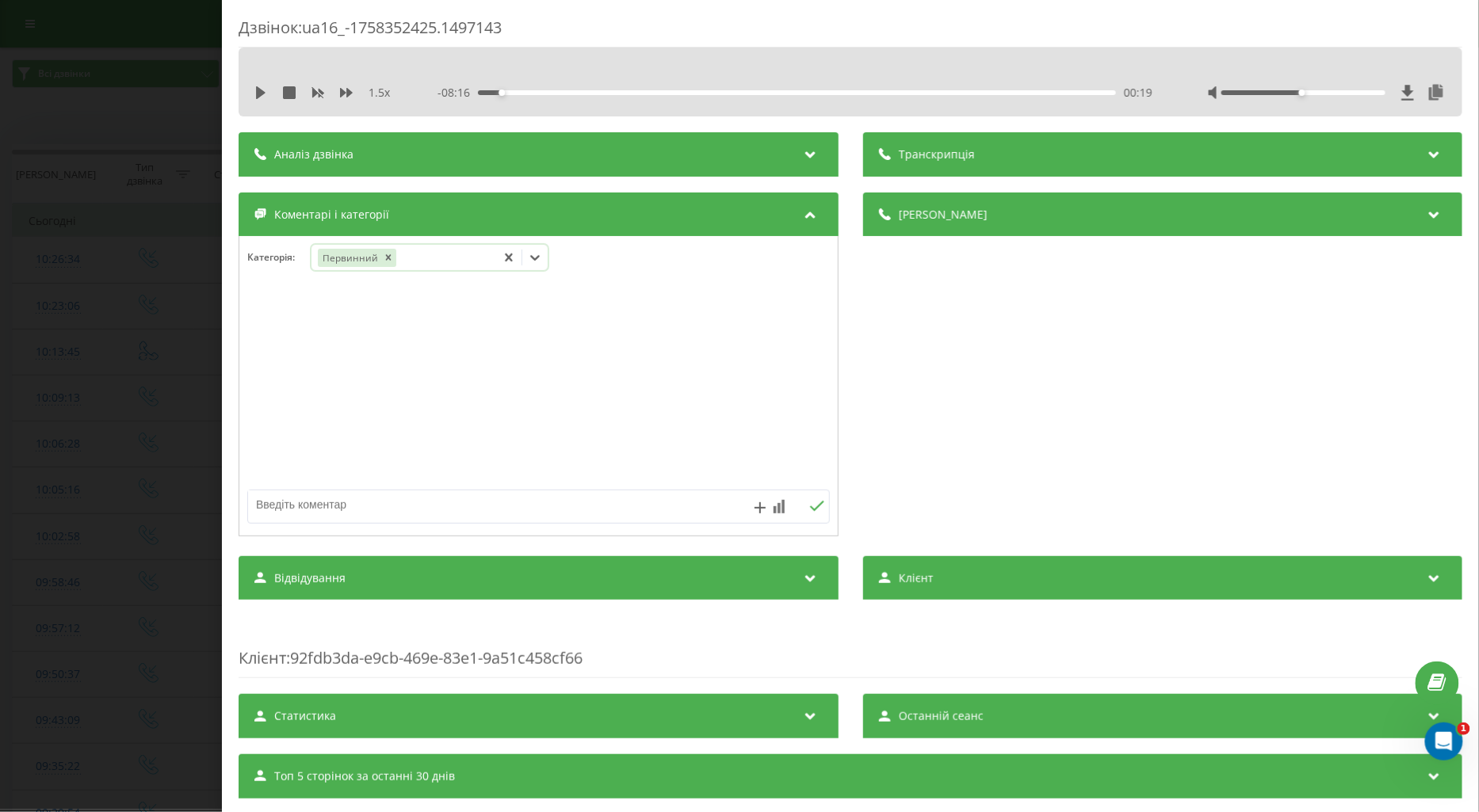
click at [258, 92] on icon at bounding box center [261, 93] width 10 height 13
click at [260, 98] on icon at bounding box center [261, 93] width 13 height 13
drag, startPoint x: 256, startPoint y: 95, endPoint x: 277, endPoint y: 113, distance: 27.7
click at [256, 96] on icon at bounding box center [261, 93] width 10 height 13
click at [537, 259] on icon at bounding box center [535, 258] width 10 height 6
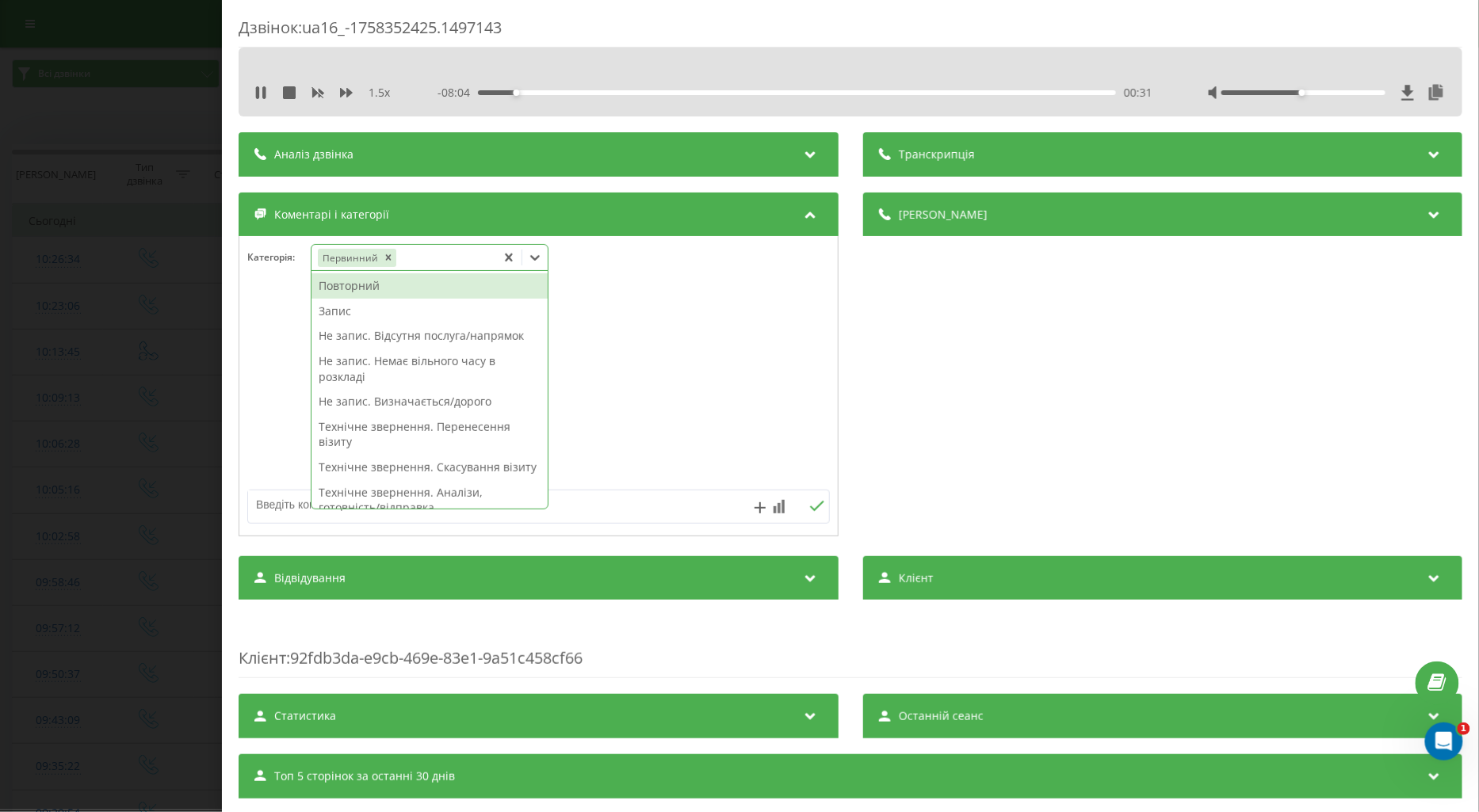
click at [335, 313] on div "Запис" at bounding box center [429, 311] width 236 height 25
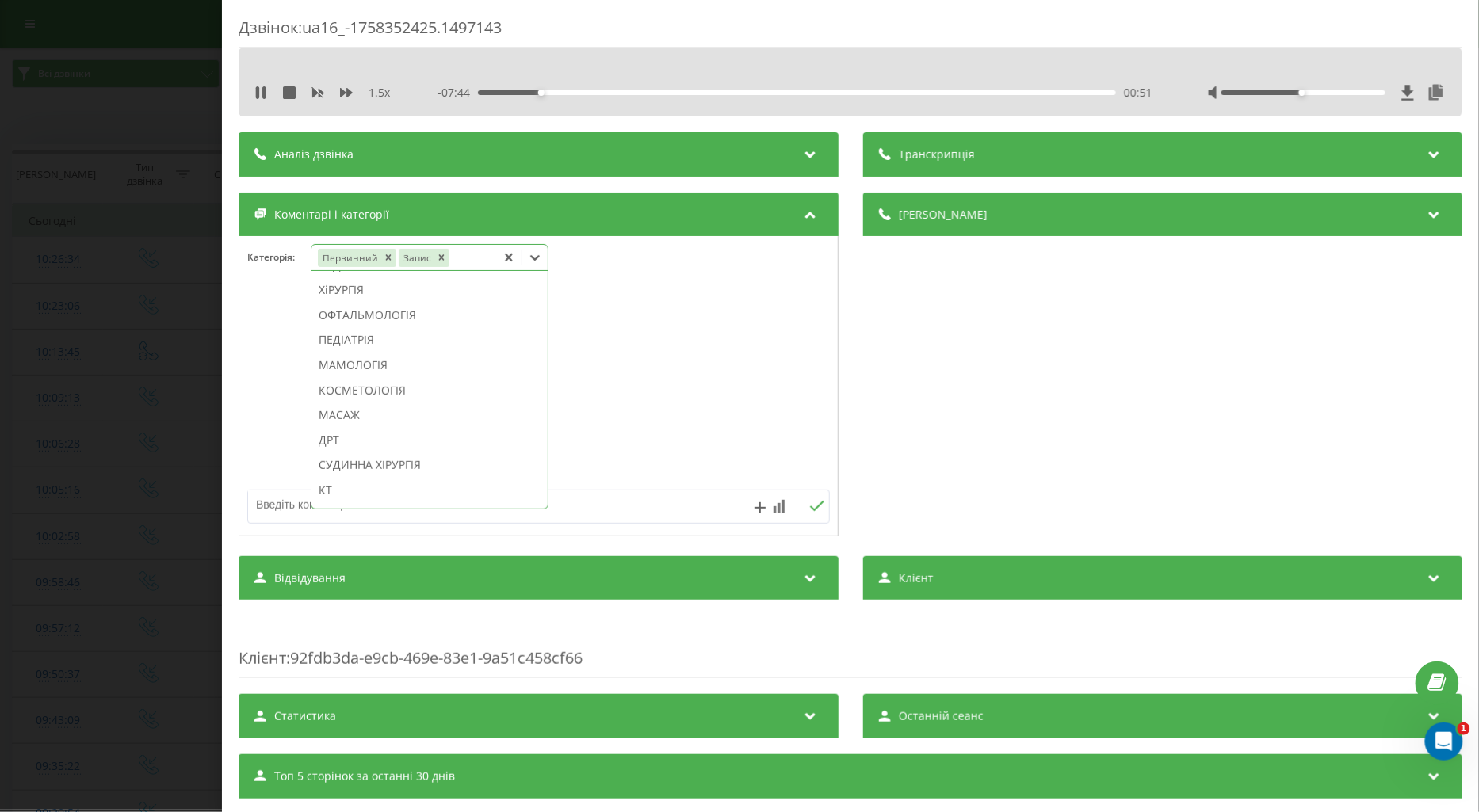
scroll to position [767, 0]
click at [419, 367] on div "ЕНДОКРИНОЛОГІЯ" at bounding box center [429, 354] width 236 height 25
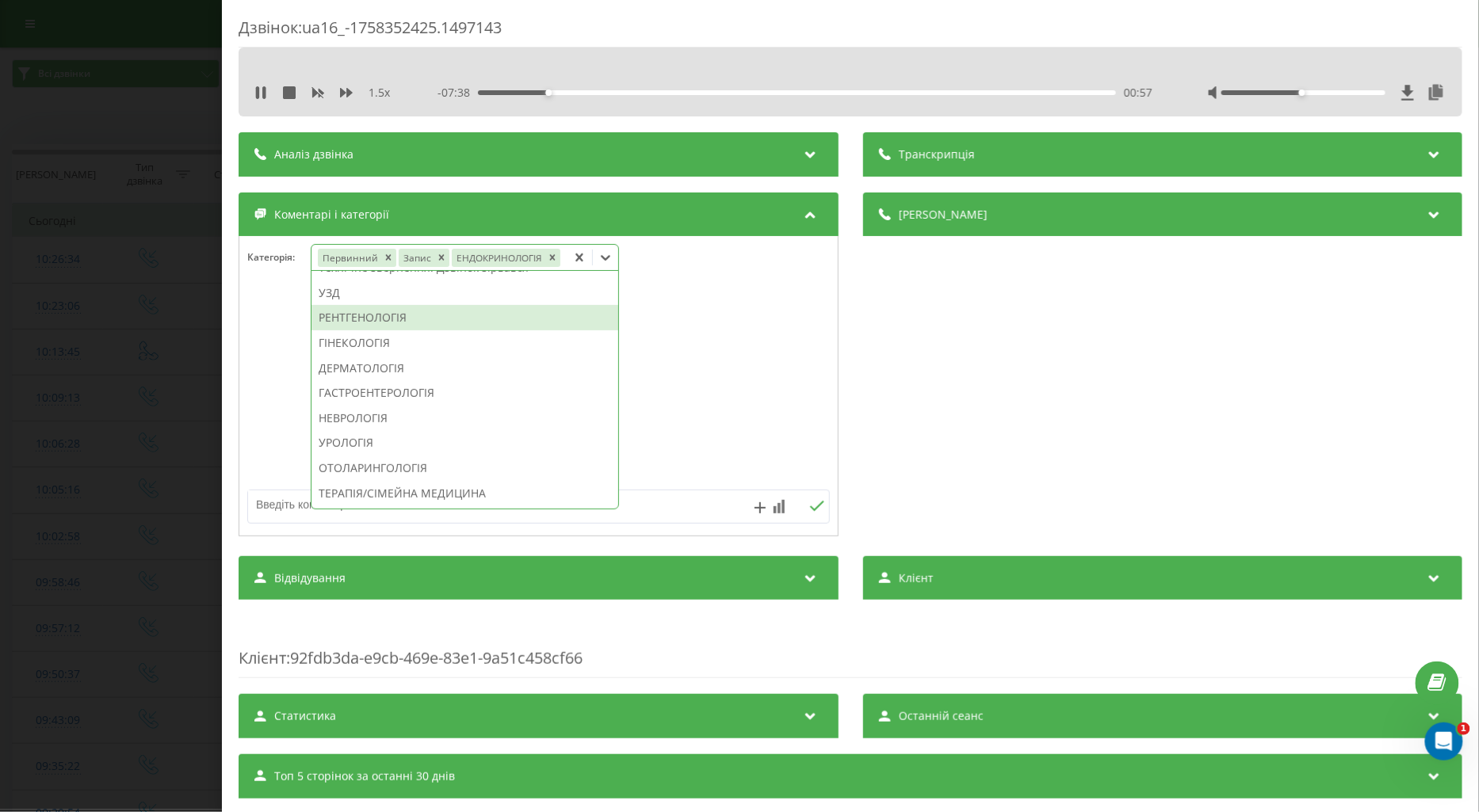
scroll to position [321, 0]
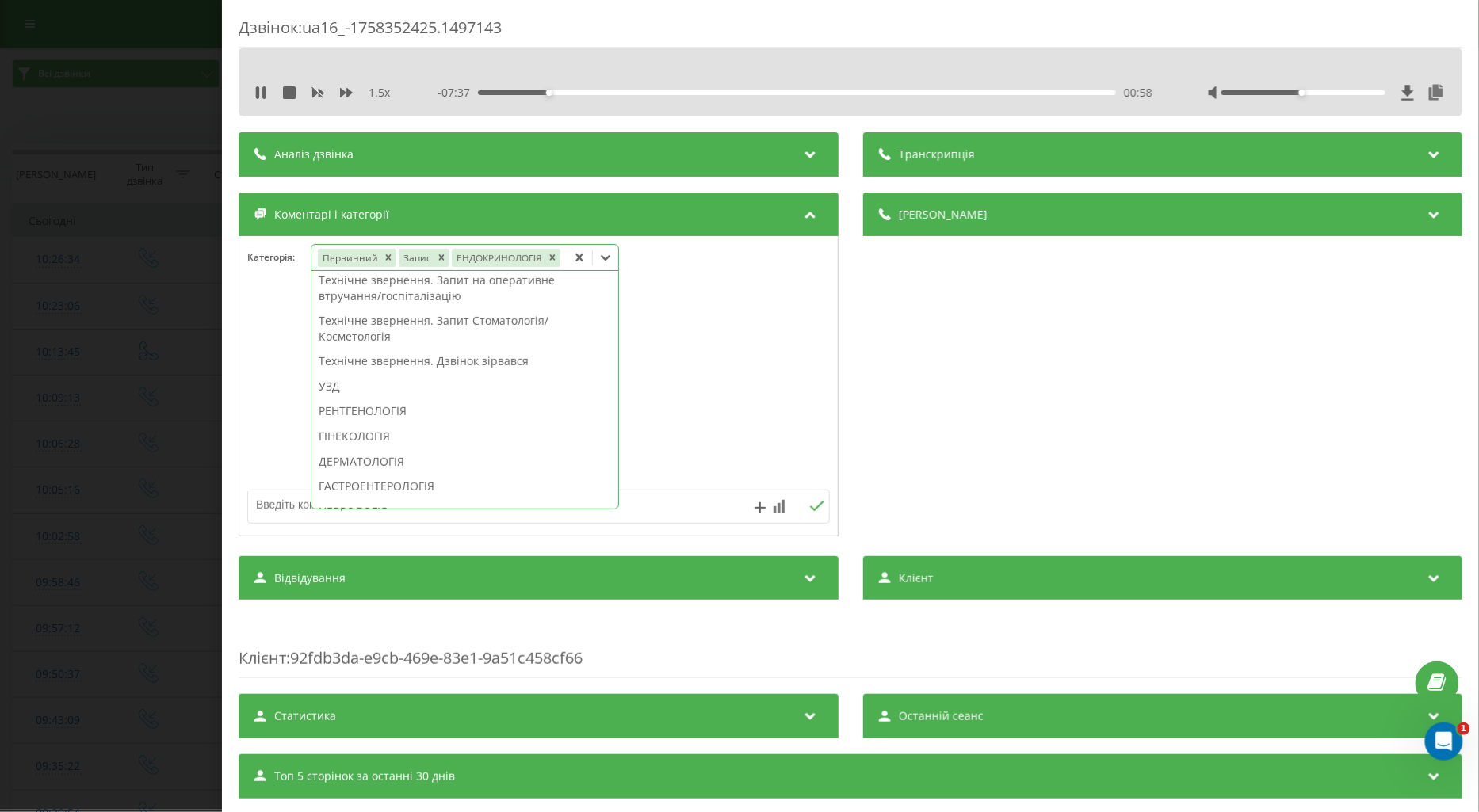
click at [338, 406] on div "РЕНТГЕНОЛОГІЯ" at bounding box center [465, 410] width 307 height 25
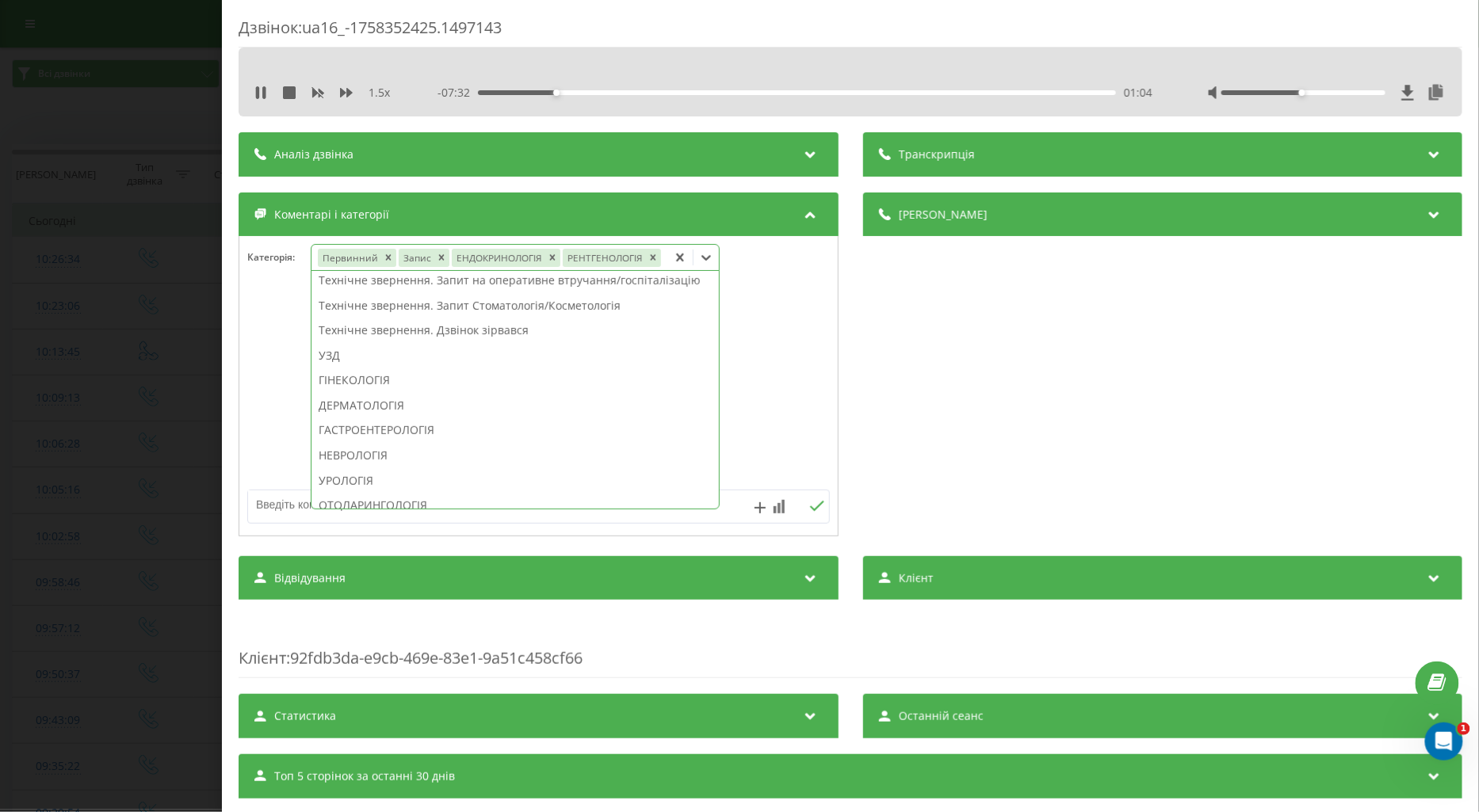
click at [347, 352] on div "УЗД" at bounding box center [515, 356] width 407 height 25
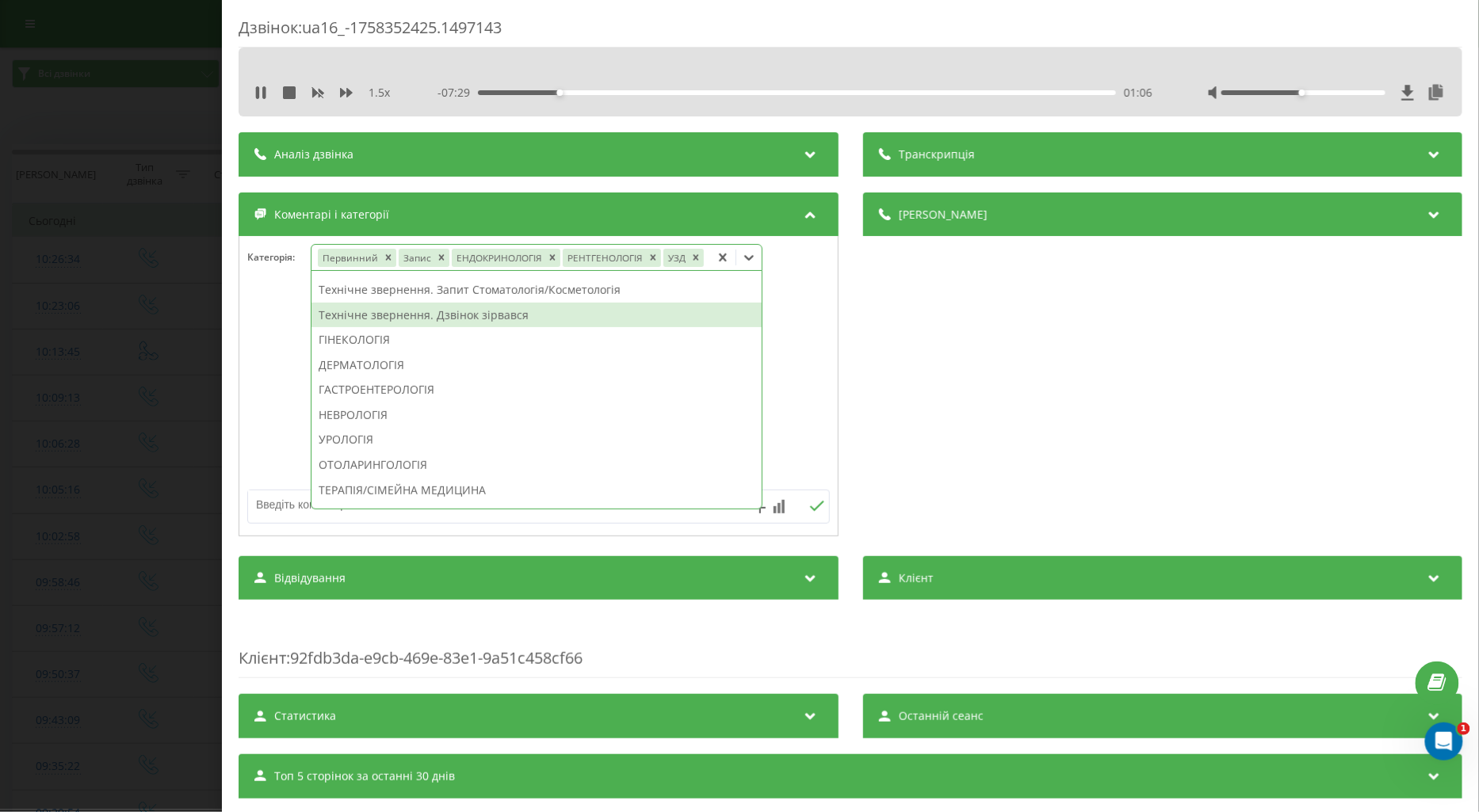
scroll to position [307, 0]
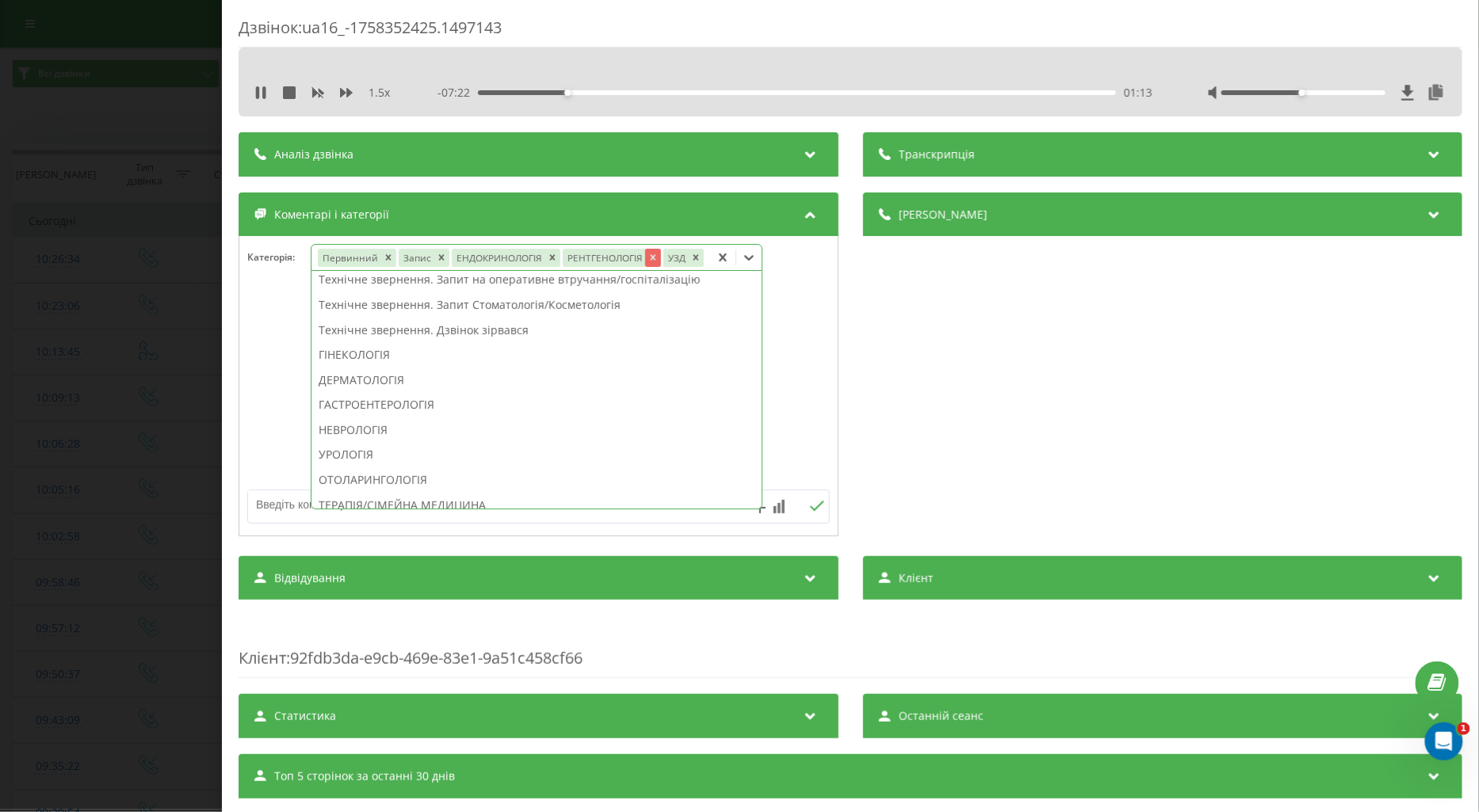
click at [647, 258] on icon "Remove РЕНТГЕНОЛОГІЯ" at bounding box center [653, 258] width 11 height 11
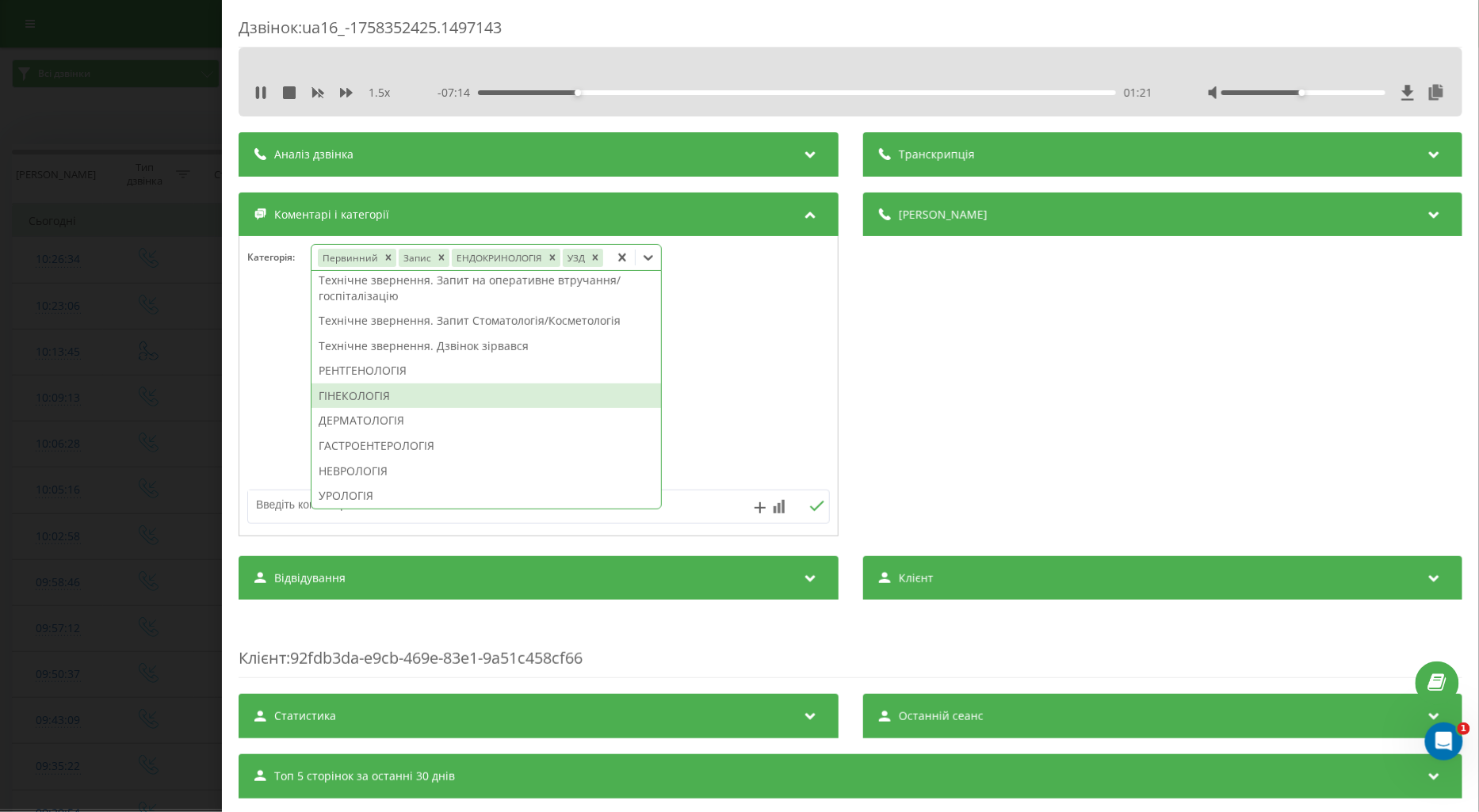
click at [357, 391] on div "ГІНЕКОЛОГІЯ" at bounding box center [486, 396] width 349 height 25
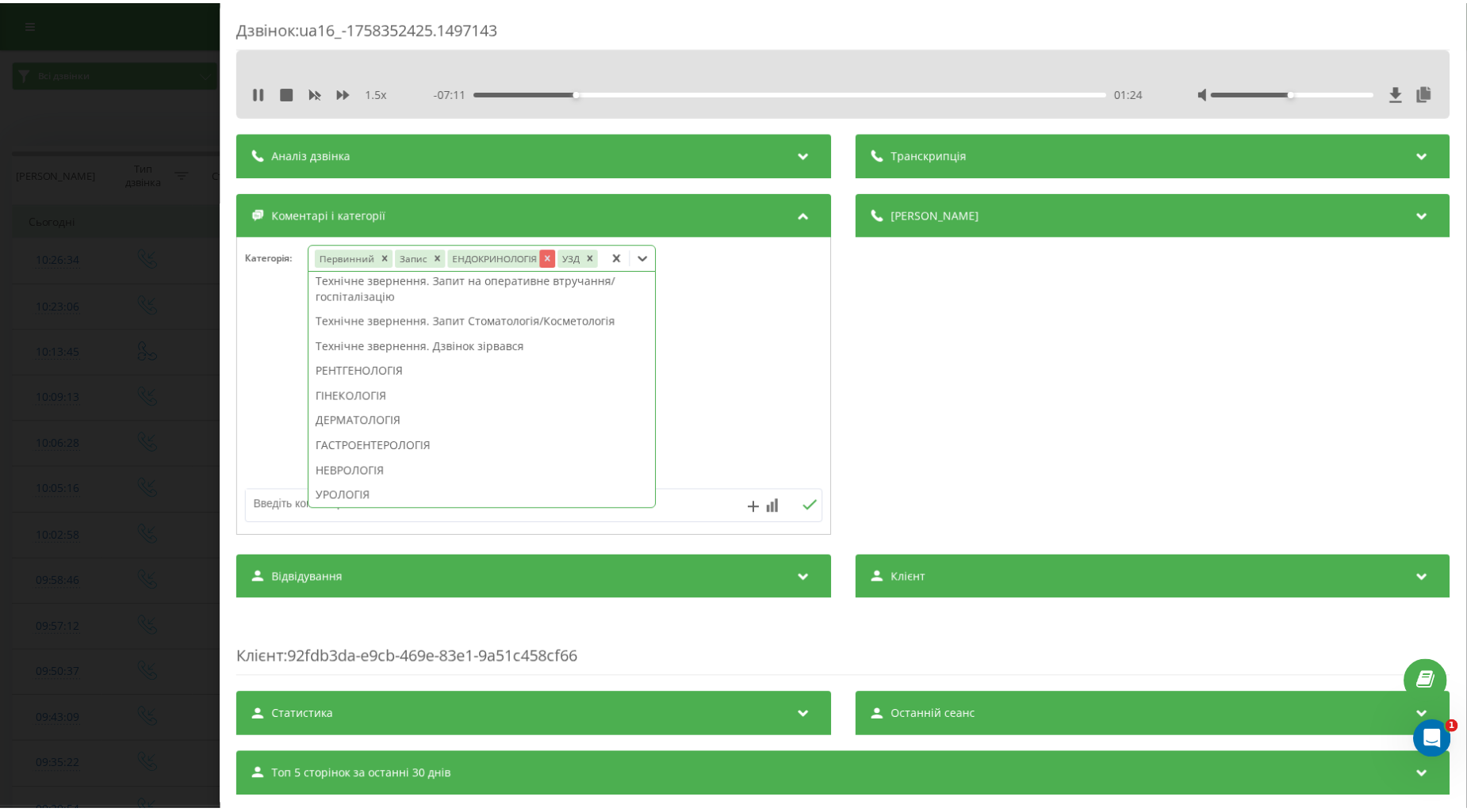
scroll to position [307, 0]
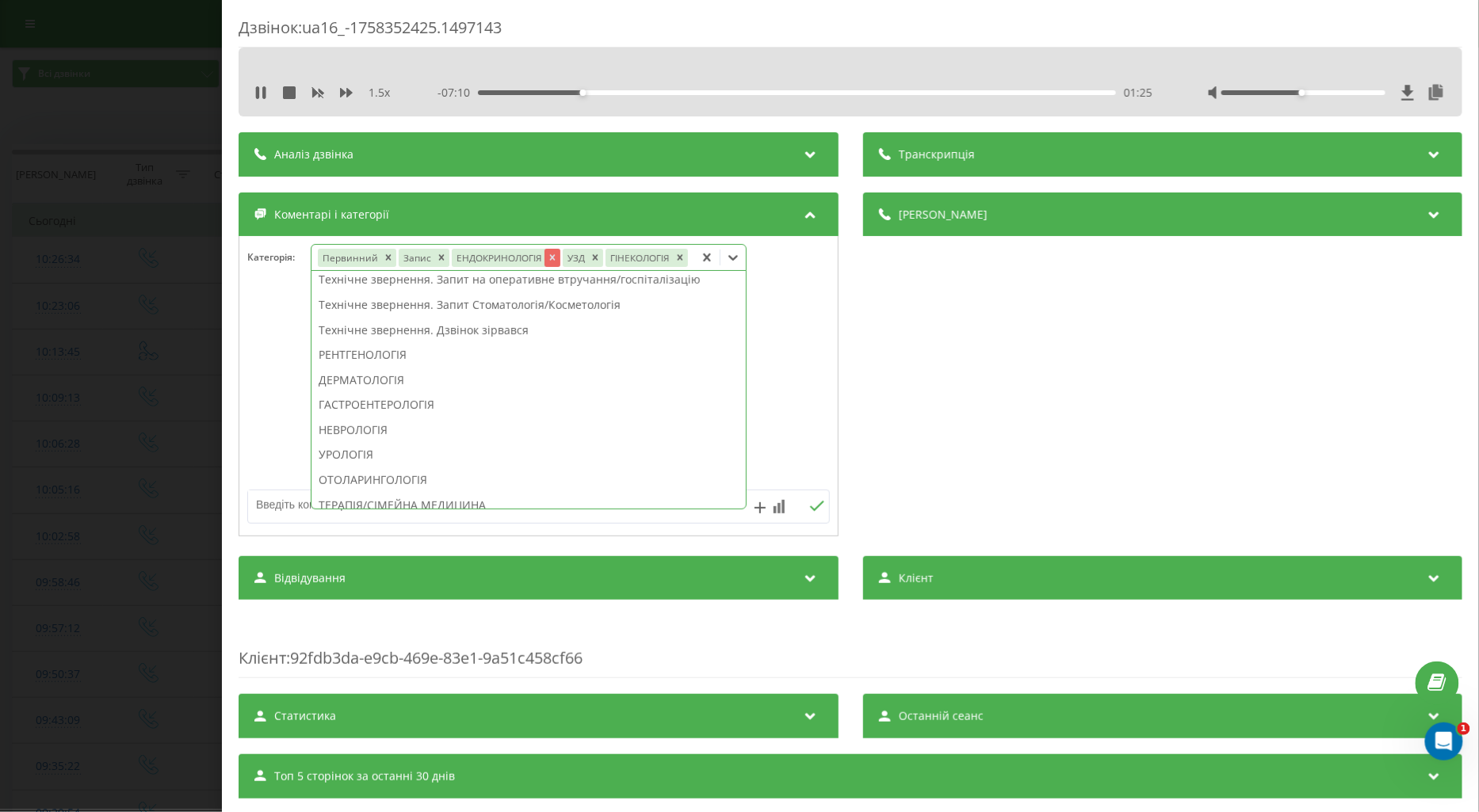
click at [551, 258] on icon "Remove ЕНДОКРИНОЛОГІЯ" at bounding box center [552, 258] width 6 height 6
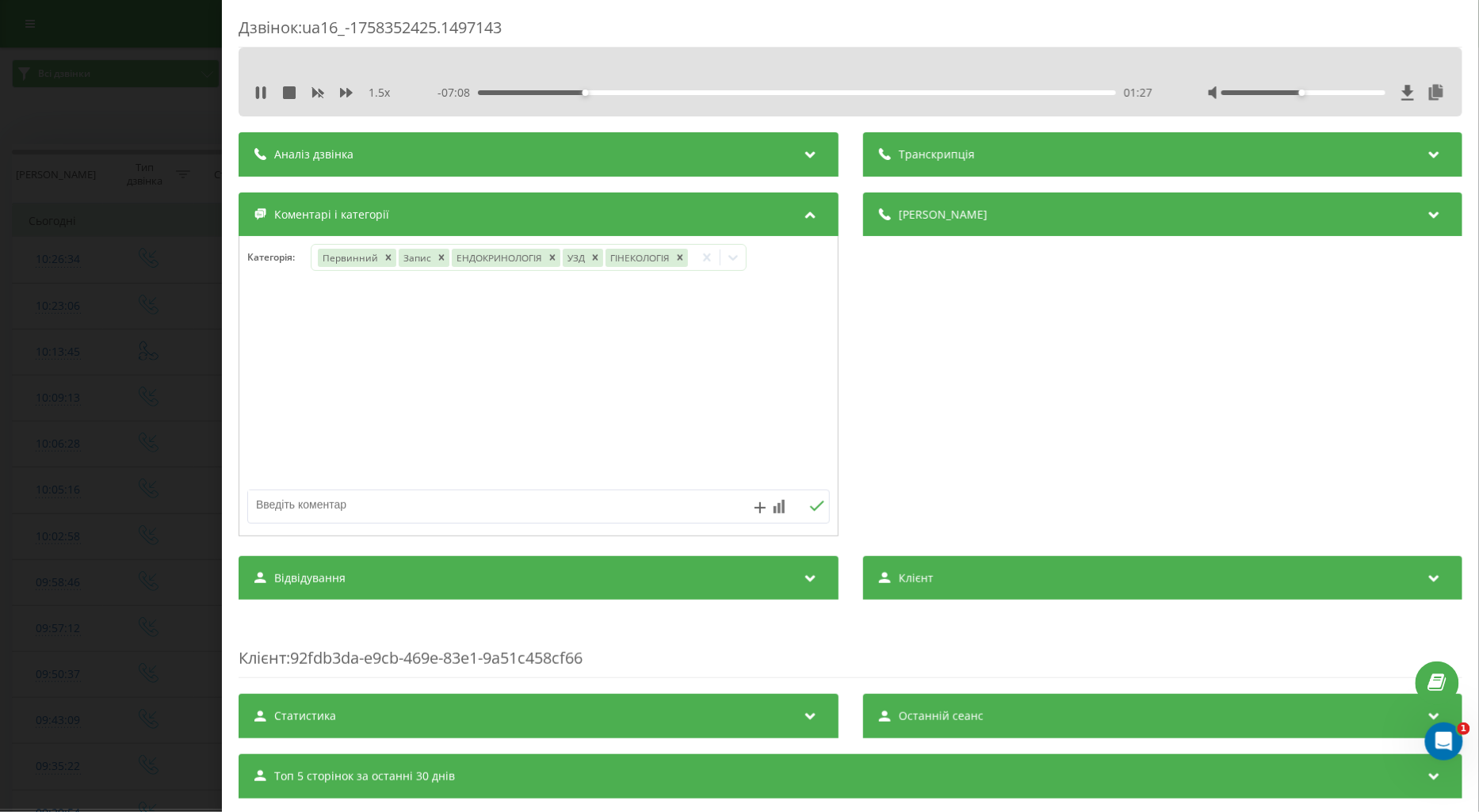
click at [276, 385] on div at bounding box center [539, 387] width 599 height 191
click at [74, 379] on div "Дзвінок : ua16_-1758352425.1497143 1.5 x - 07:01 01:34 01:34 Транскрипція Для A…" at bounding box center [740, 406] width 1479 height 812
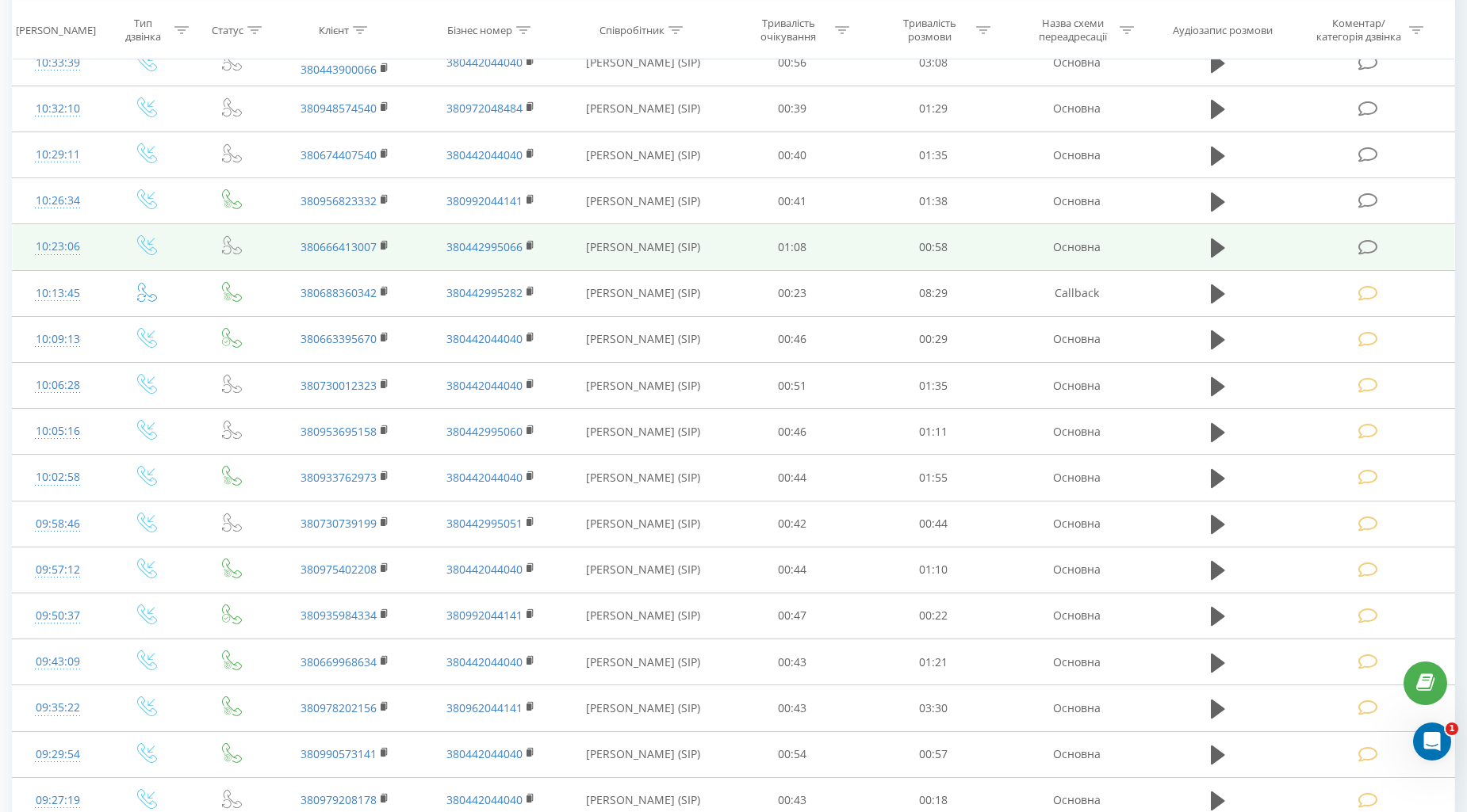
click at [1370, 253] on icon at bounding box center [1368, 248] width 20 height 16
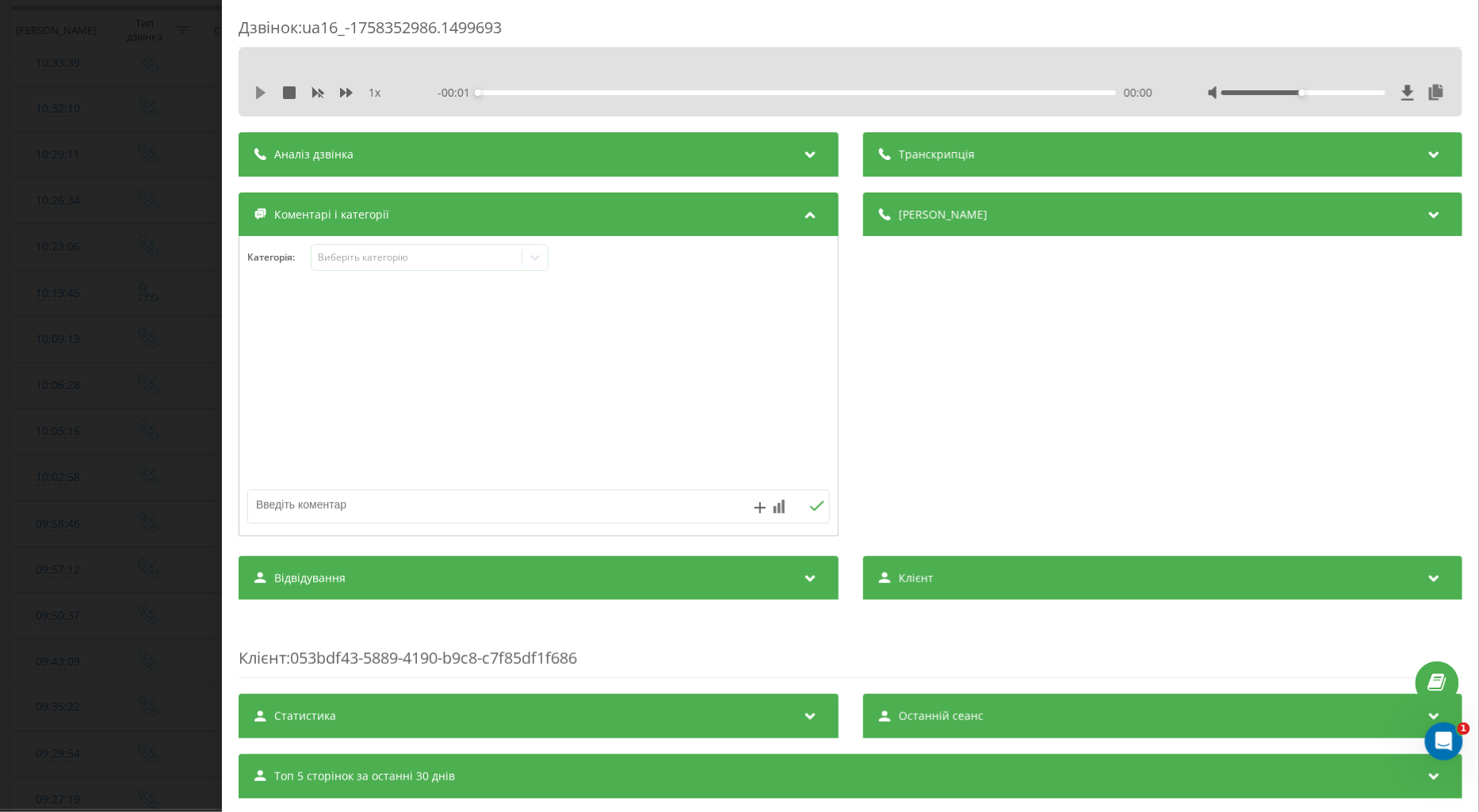
click at [259, 92] on icon at bounding box center [261, 93] width 10 height 13
click at [347, 91] on icon at bounding box center [347, 93] width 13 height 10
click at [347, 251] on div "Виберіть категорію" at bounding box center [429, 257] width 238 height 27
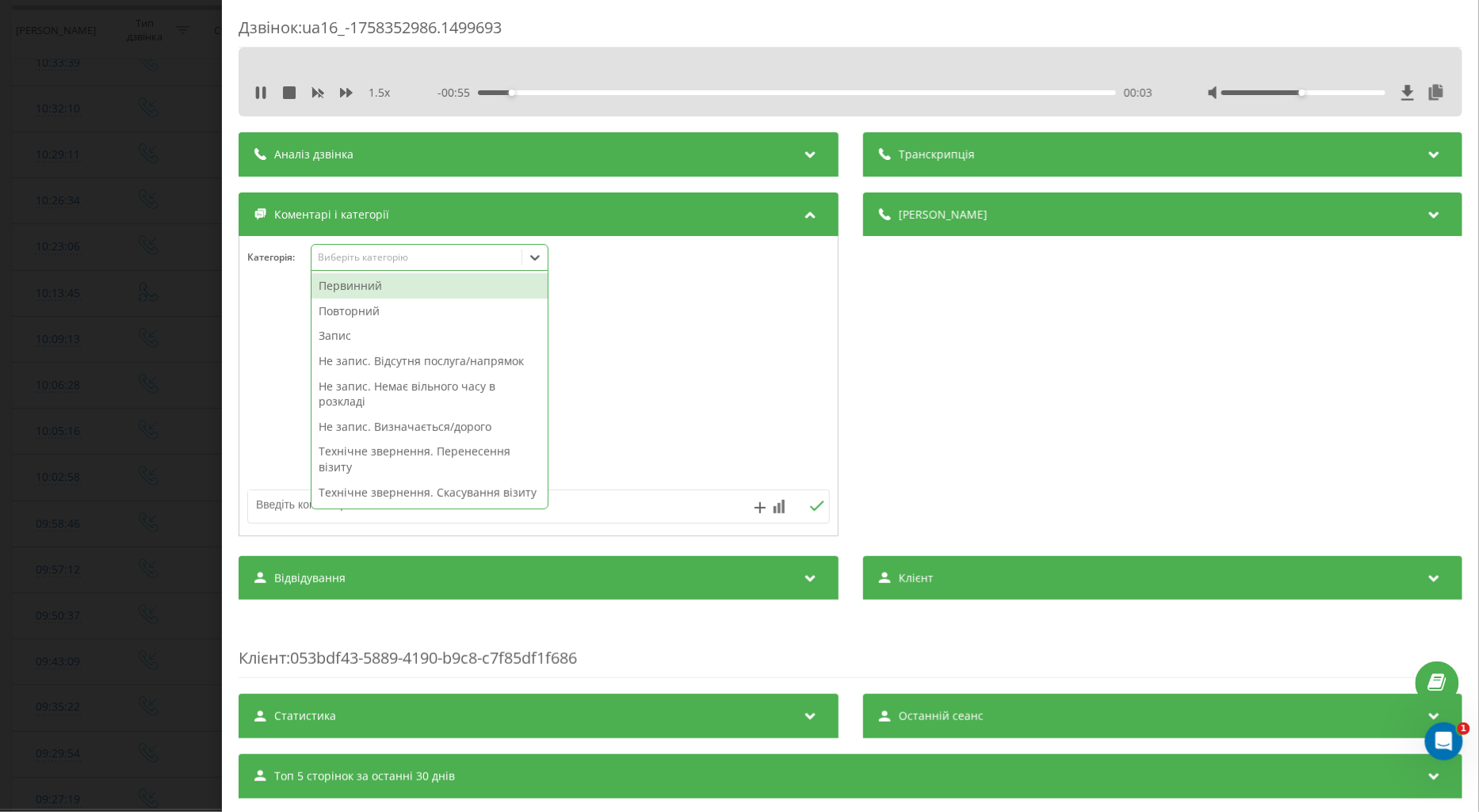
click at [373, 305] on div "Повторний" at bounding box center [429, 311] width 236 height 25
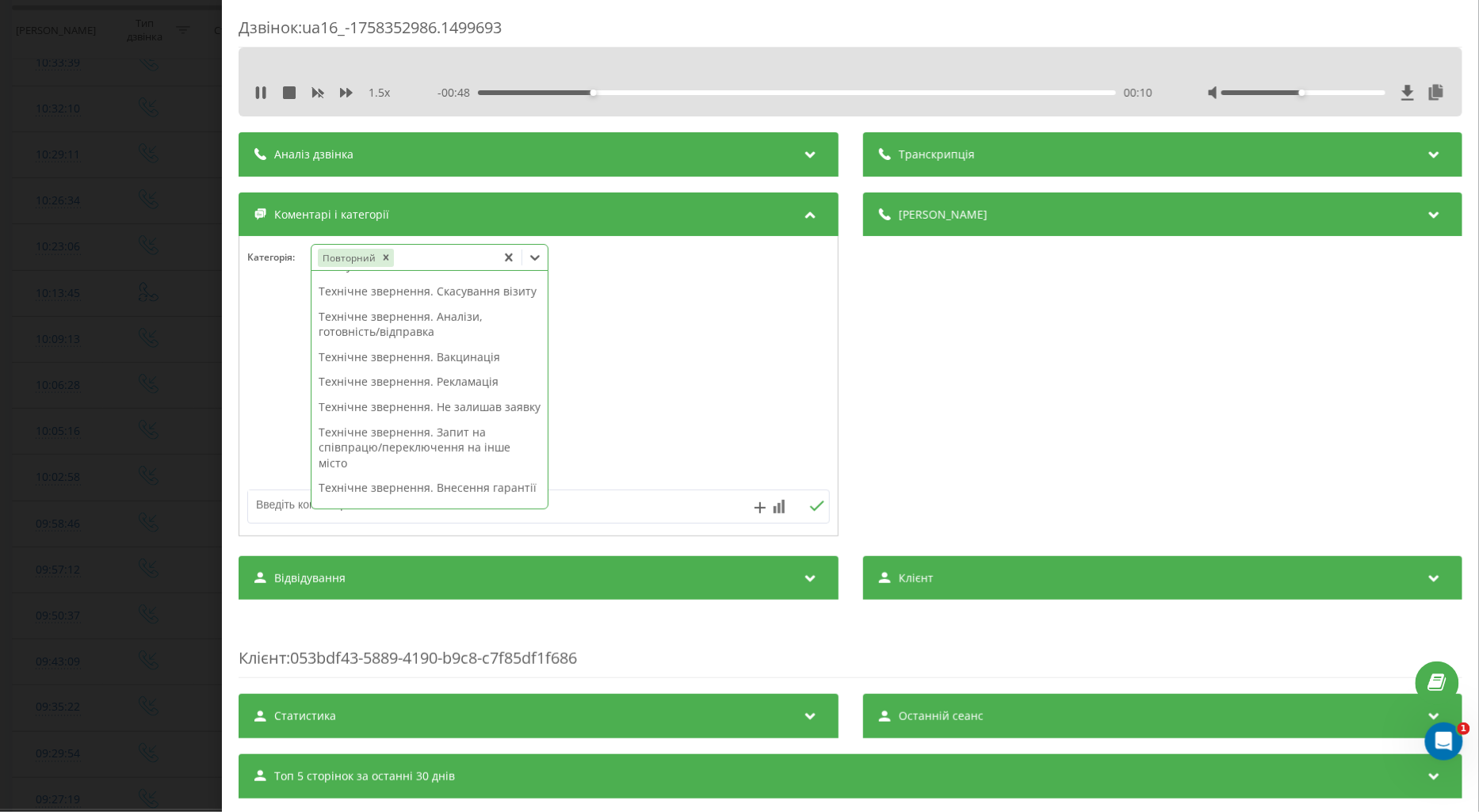
scroll to position [352, 0]
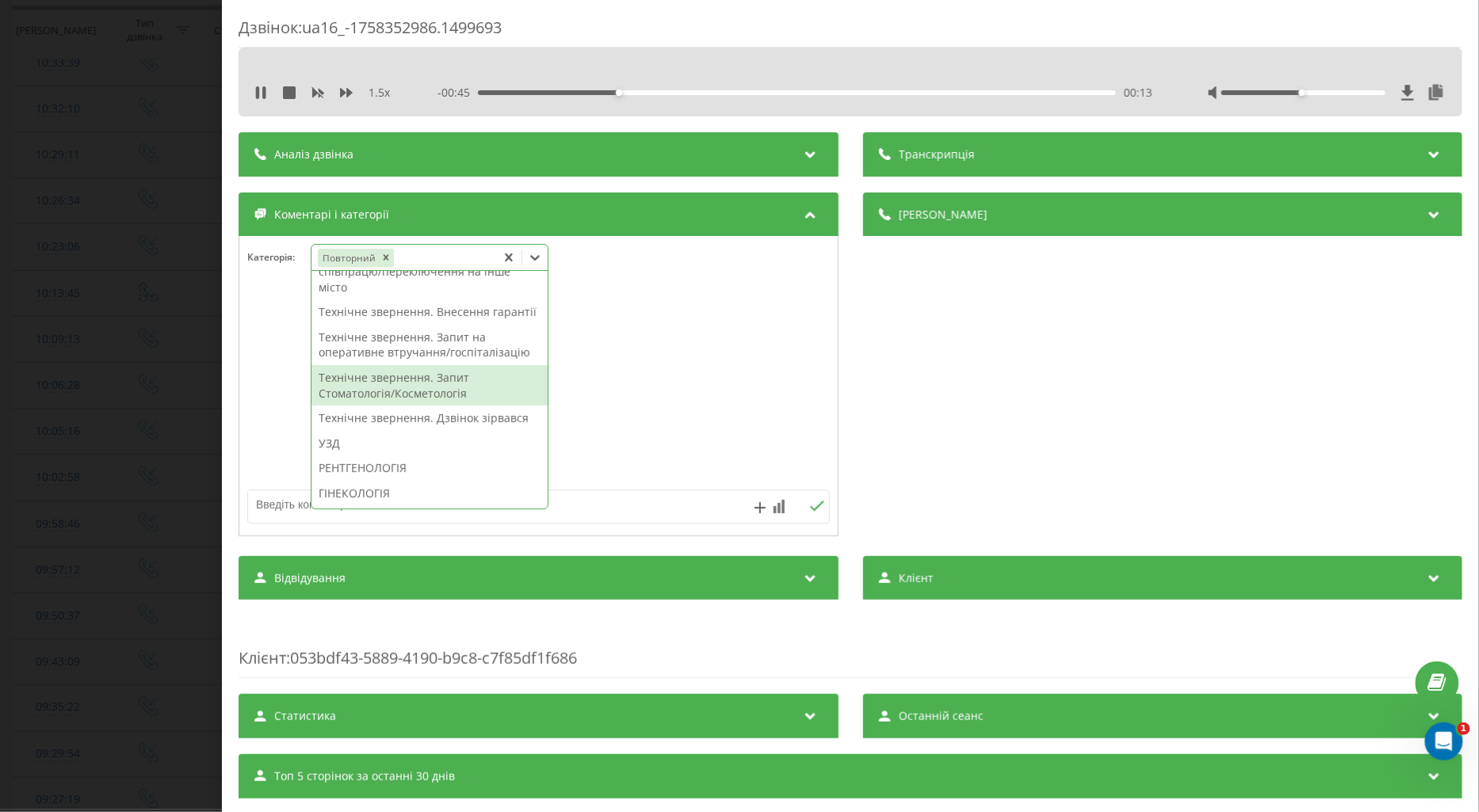
click at [384, 406] on div "Технічне звернення. Запит Стоматологія/Косметологія" at bounding box center [429, 385] width 236 height 40
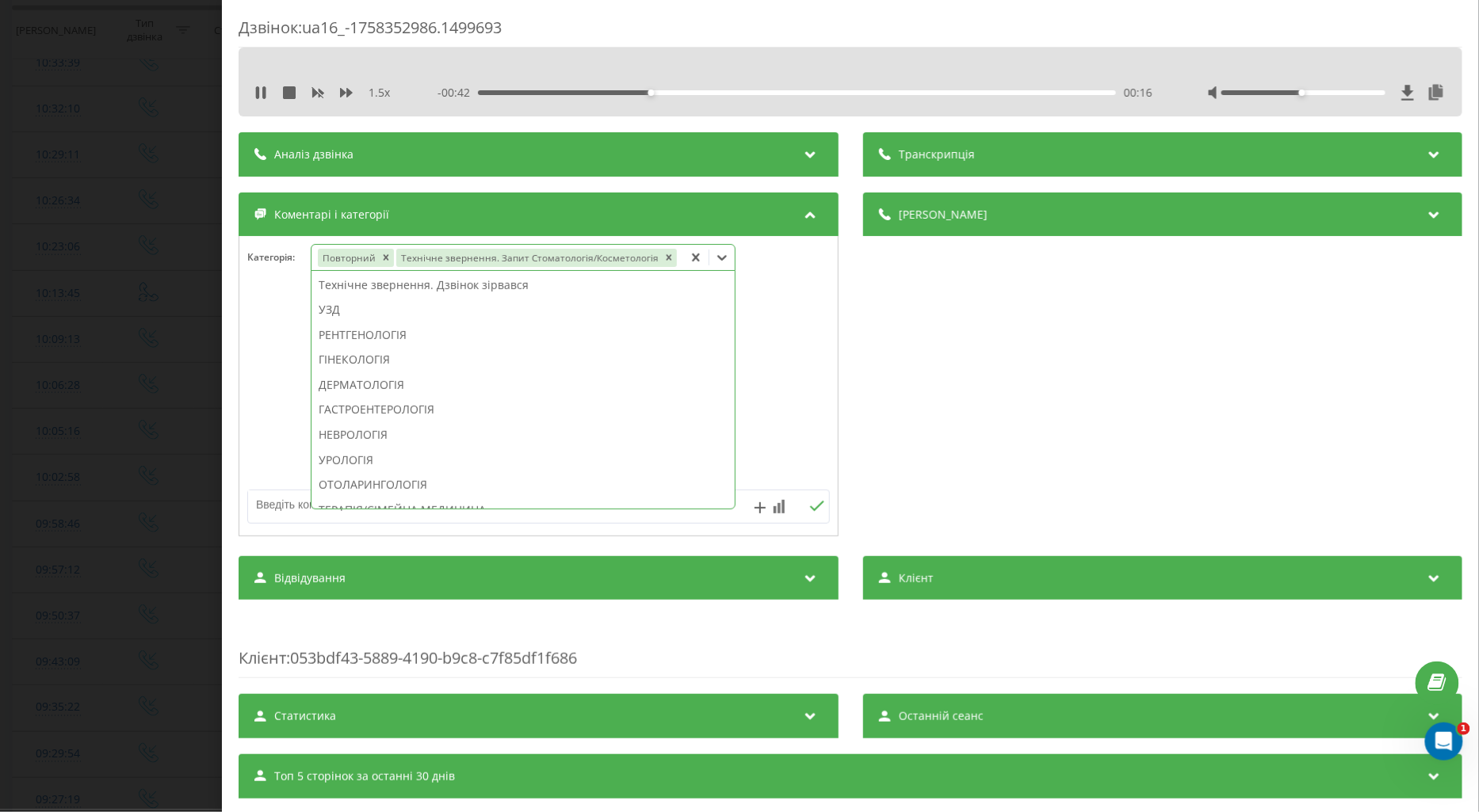
scroll to position [290, 0]
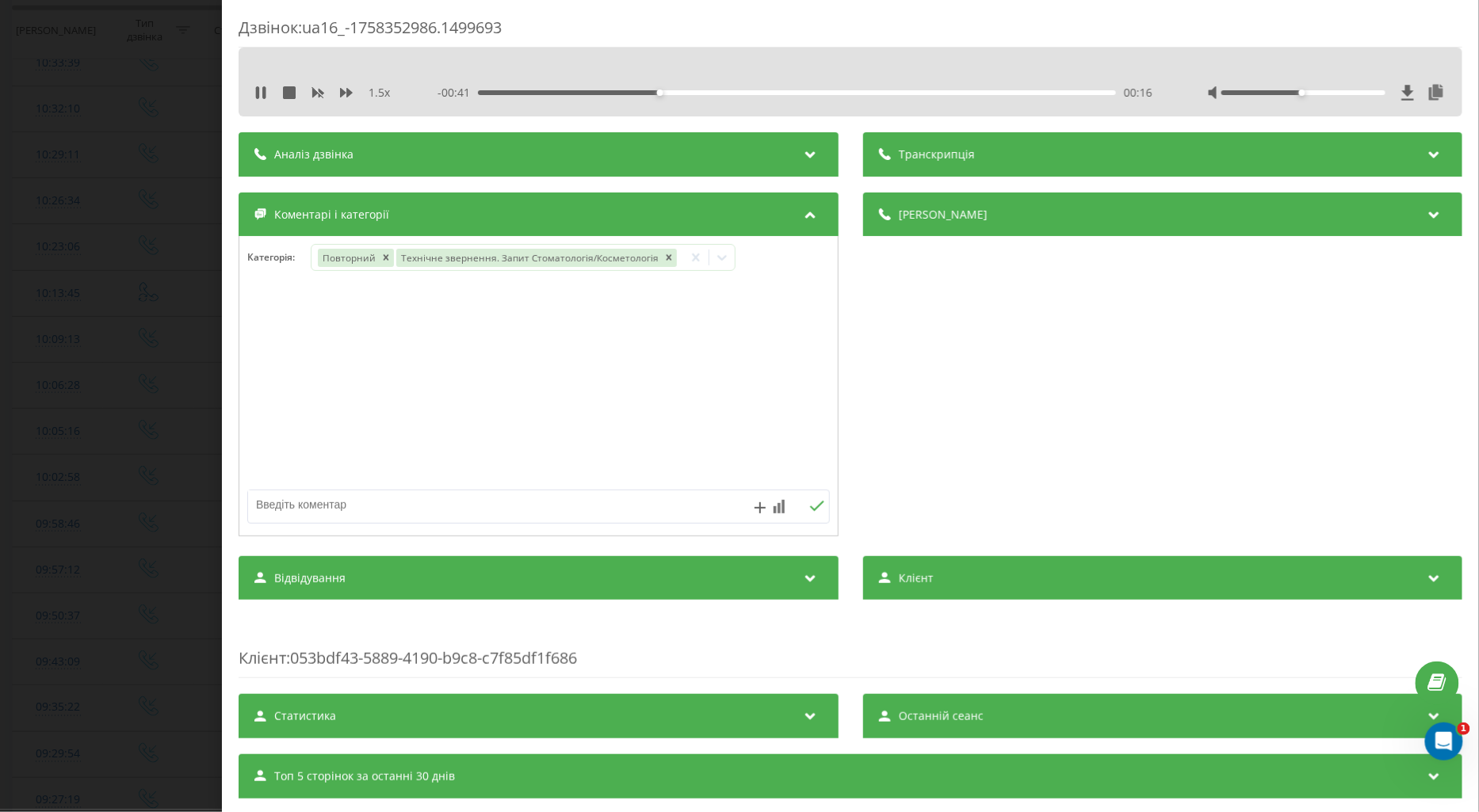
click at [164, 397] on div "Дзвінок : ua16_-1758352986.1499693 1.5 x - 00:41 00:16 00:16 Транскрипція Для A…" at bounding box center [740, 406] width 1479 height 812
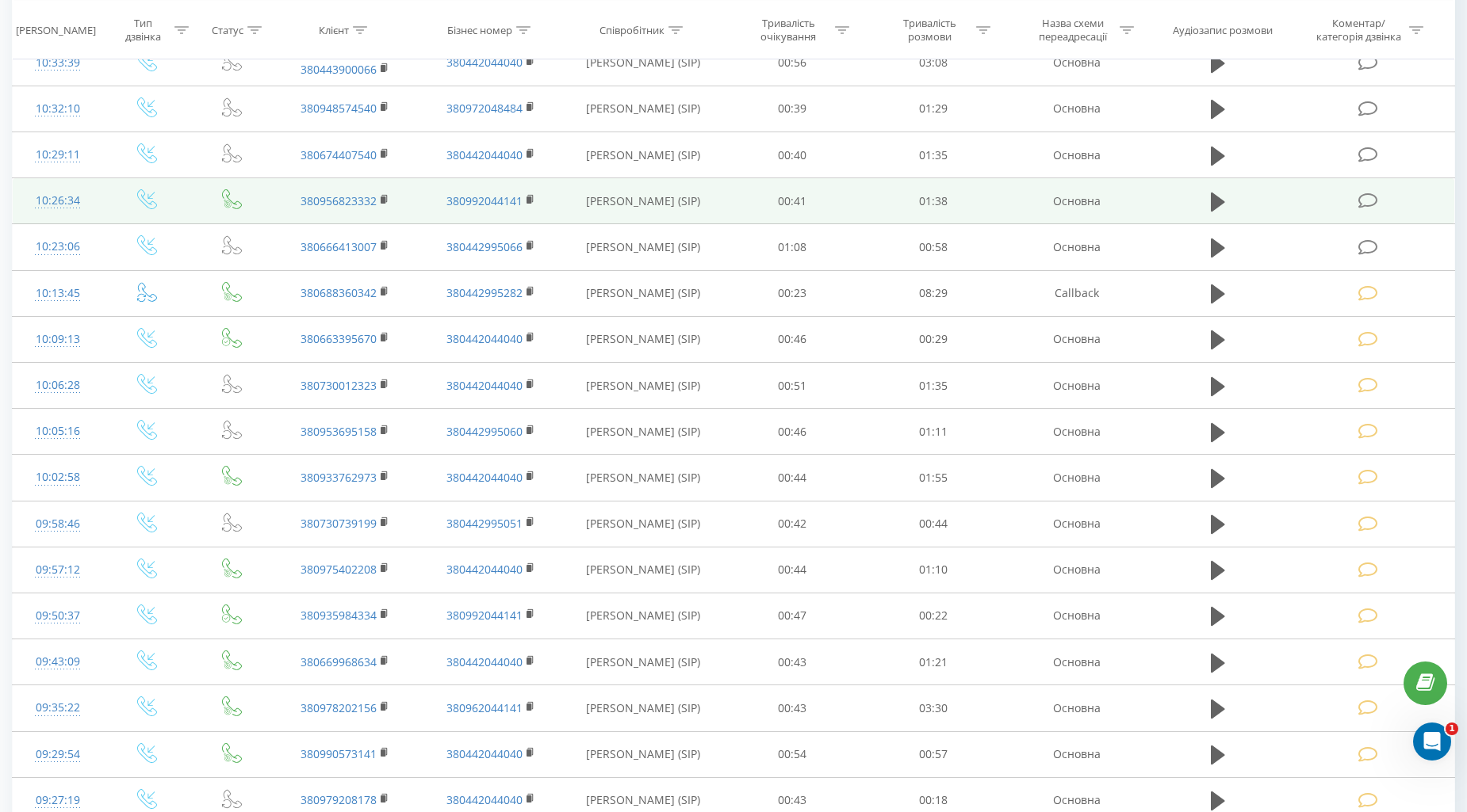
click at [1351, 200] on td at bounding box center [1370, 201] width 169 height 46
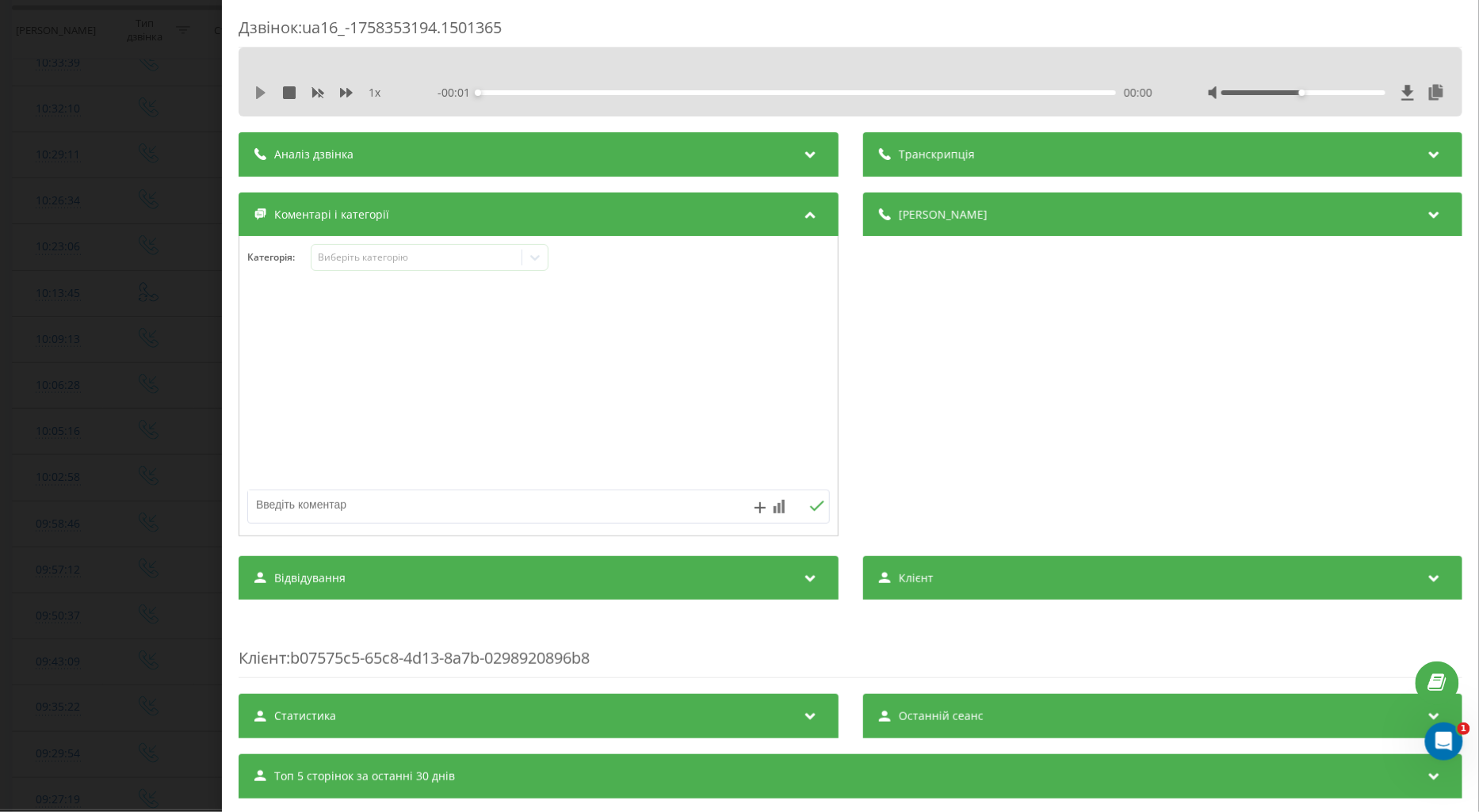
click at [255, 95] on icon at bounding box center [261, 93] width 13 height 13
click at [349, 93] on icon at bounding box center [347, 93] width 13 height 10
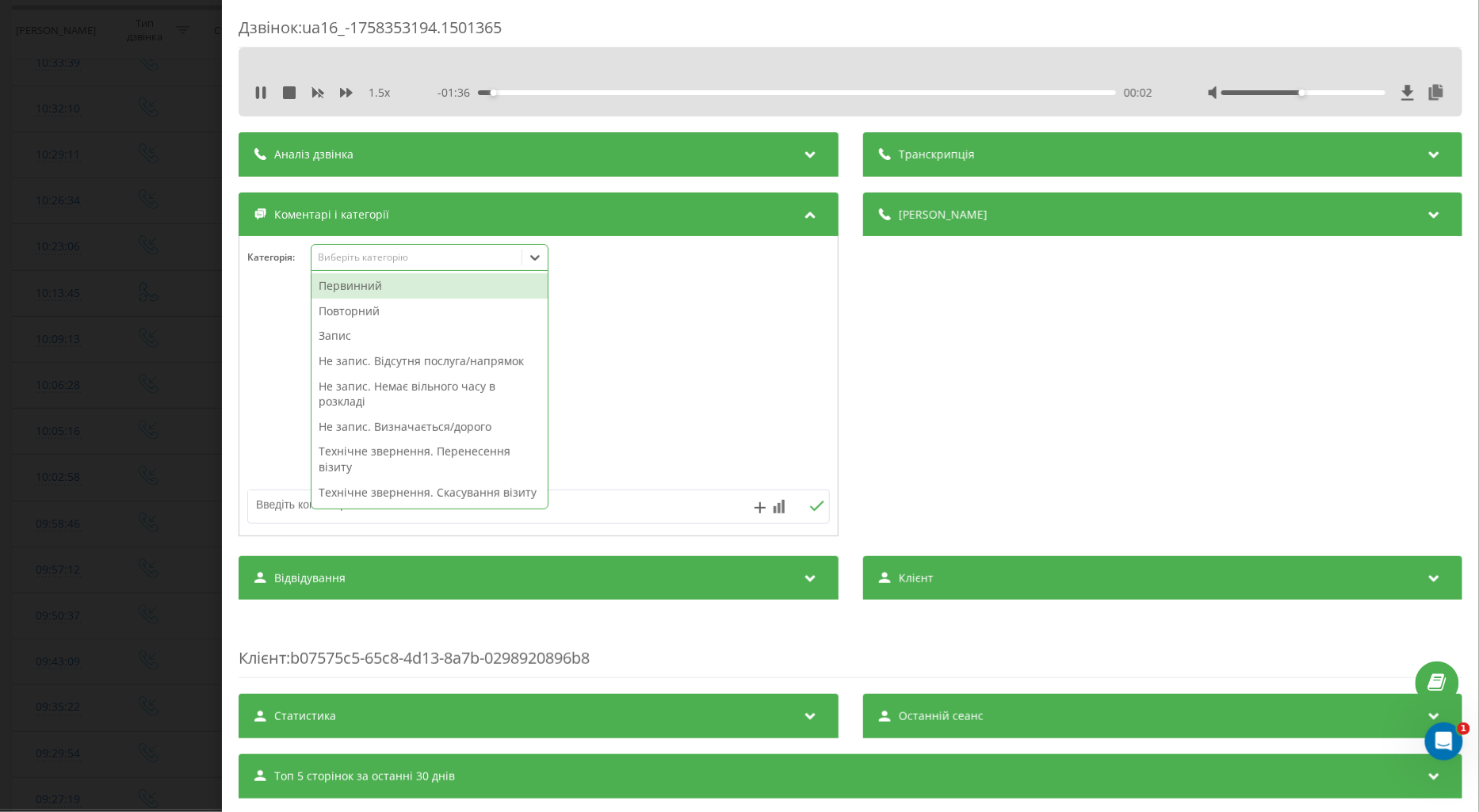
click at [386, 249] on div "Виберіть категорію" at bounding box center [429, 257] width 238 height 27
click at [392, 310] on div "Повторний" at bounding box center [429, 311] width 236 height 25
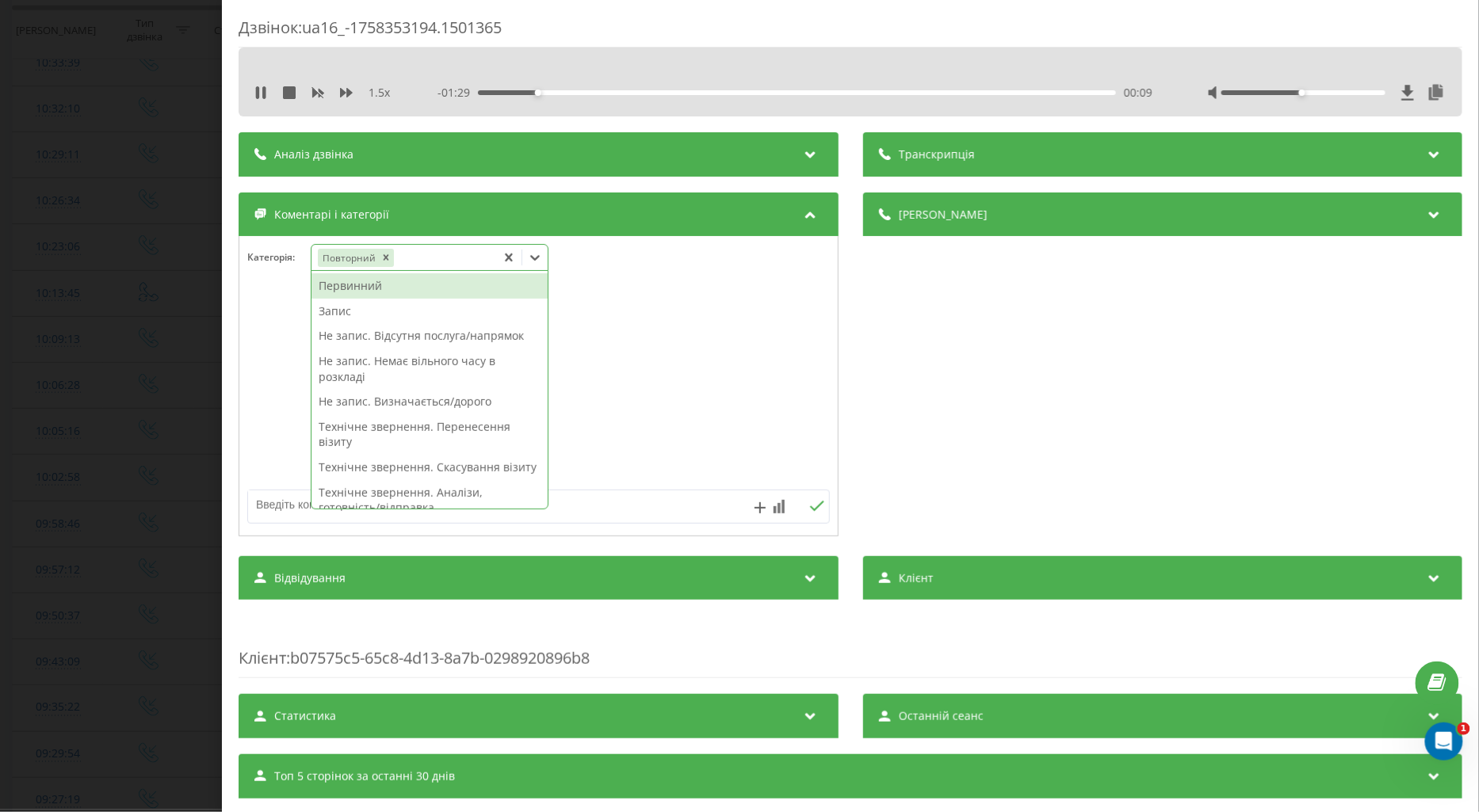
click at [330, 312] on div "Запис" at bounding box center [429, 311] width 236 height 25
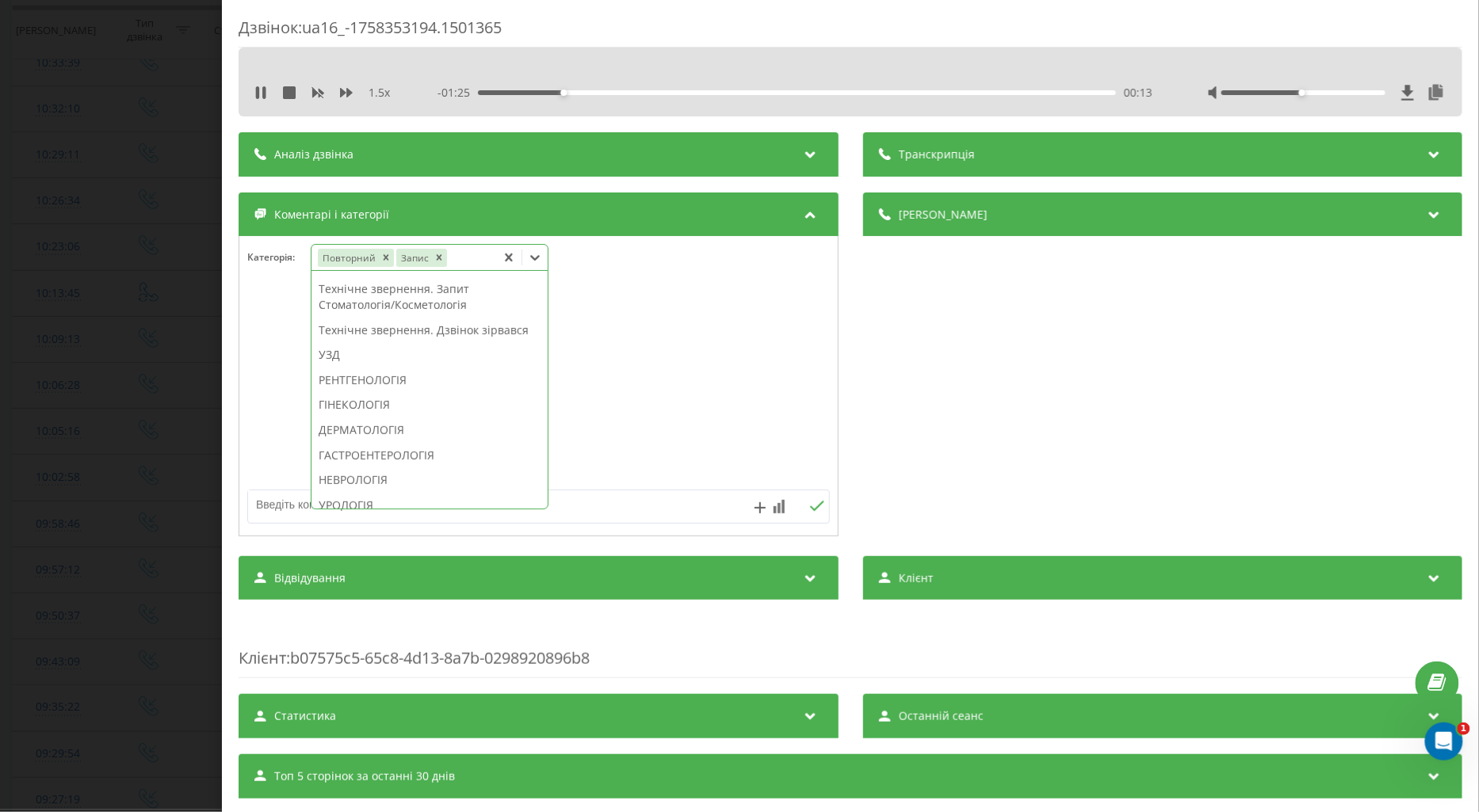
scroll to position [680, 0]
click at [478, 304] on div "ТЕРАПІЯ/СІМЕЙНА МЕДИЦИНА" at bounding box center [429, 291] width 236 height 25
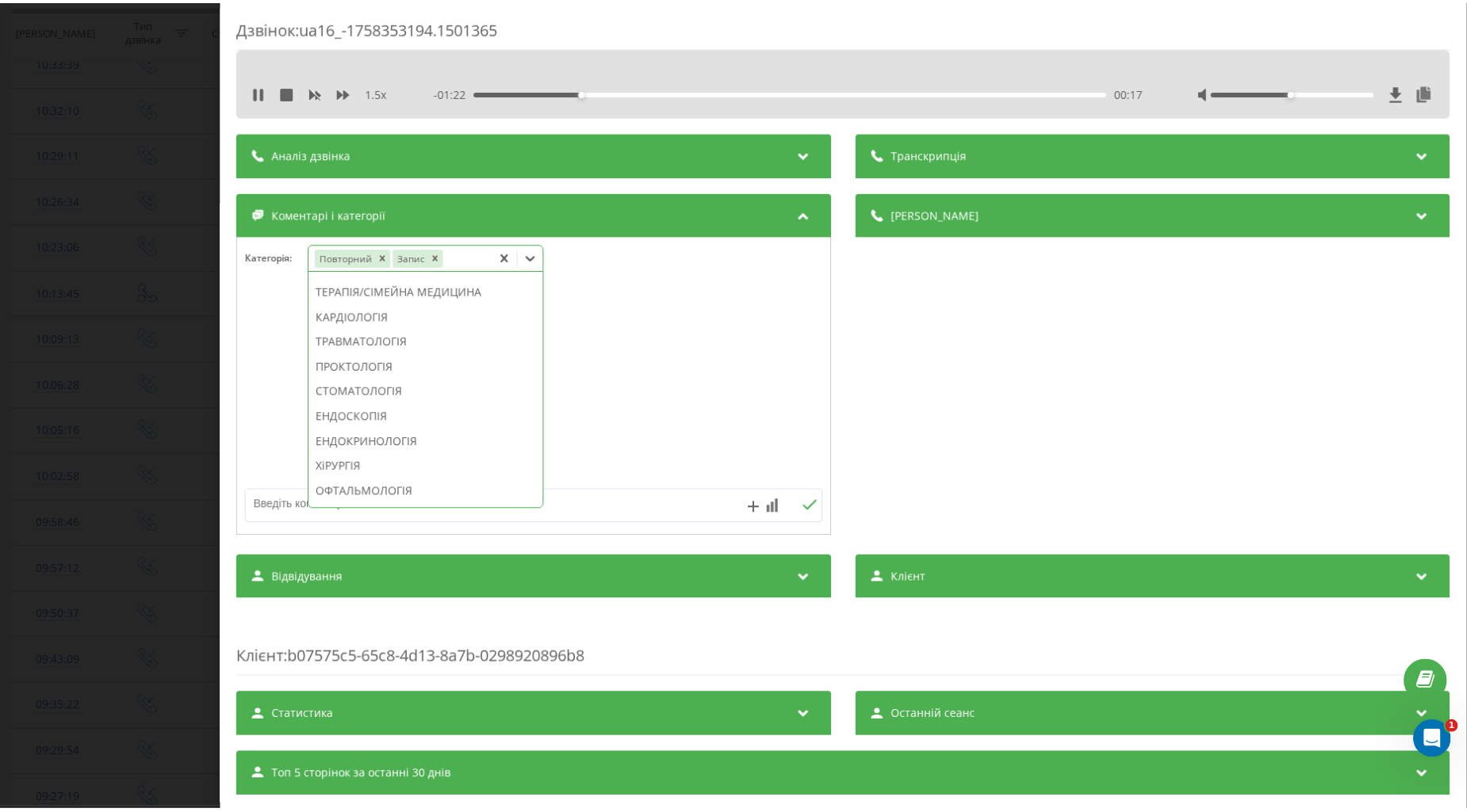
scroll to position [555, 0]
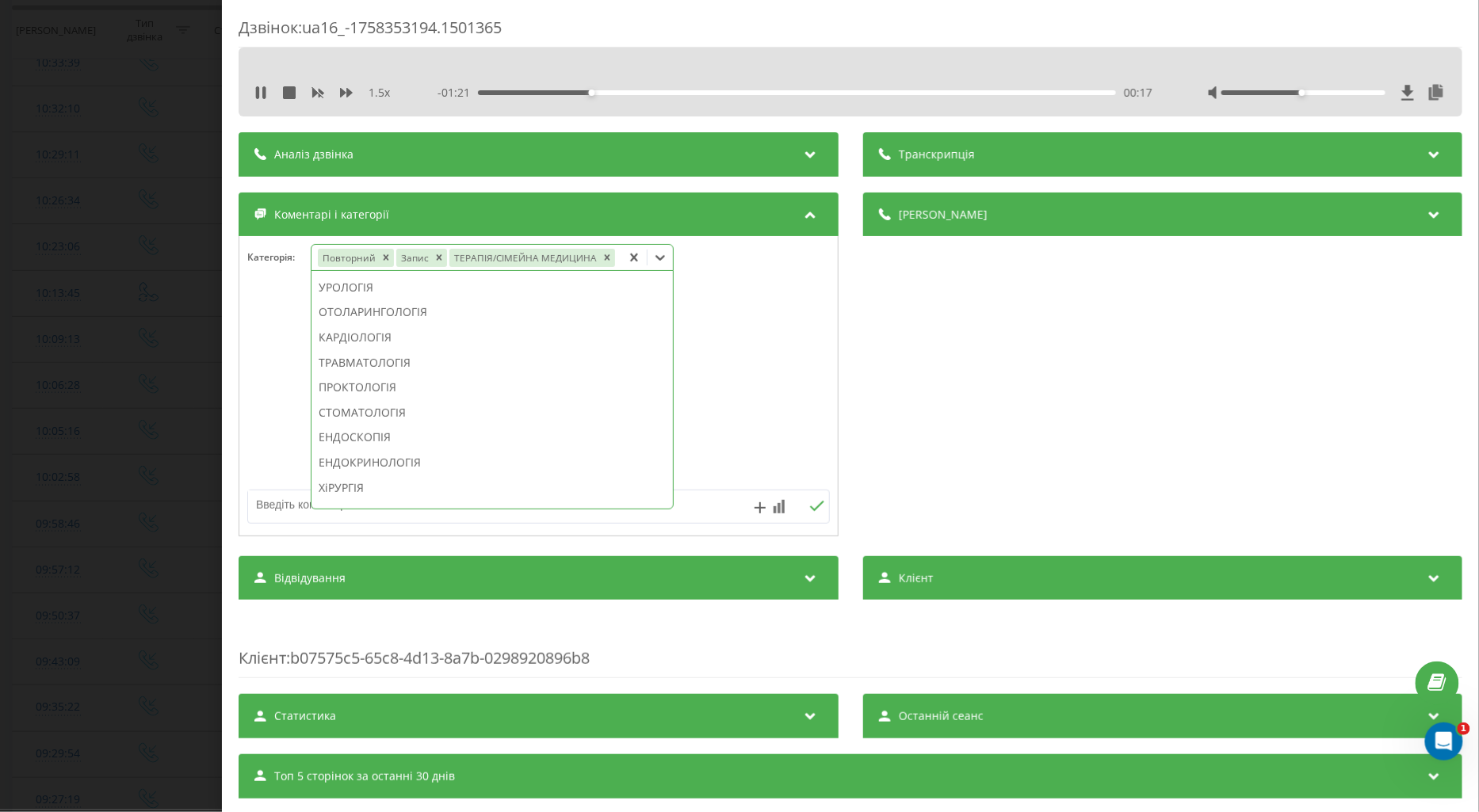
click at [270, 380] on div at bounding box center [539, 387] width 599 height 191
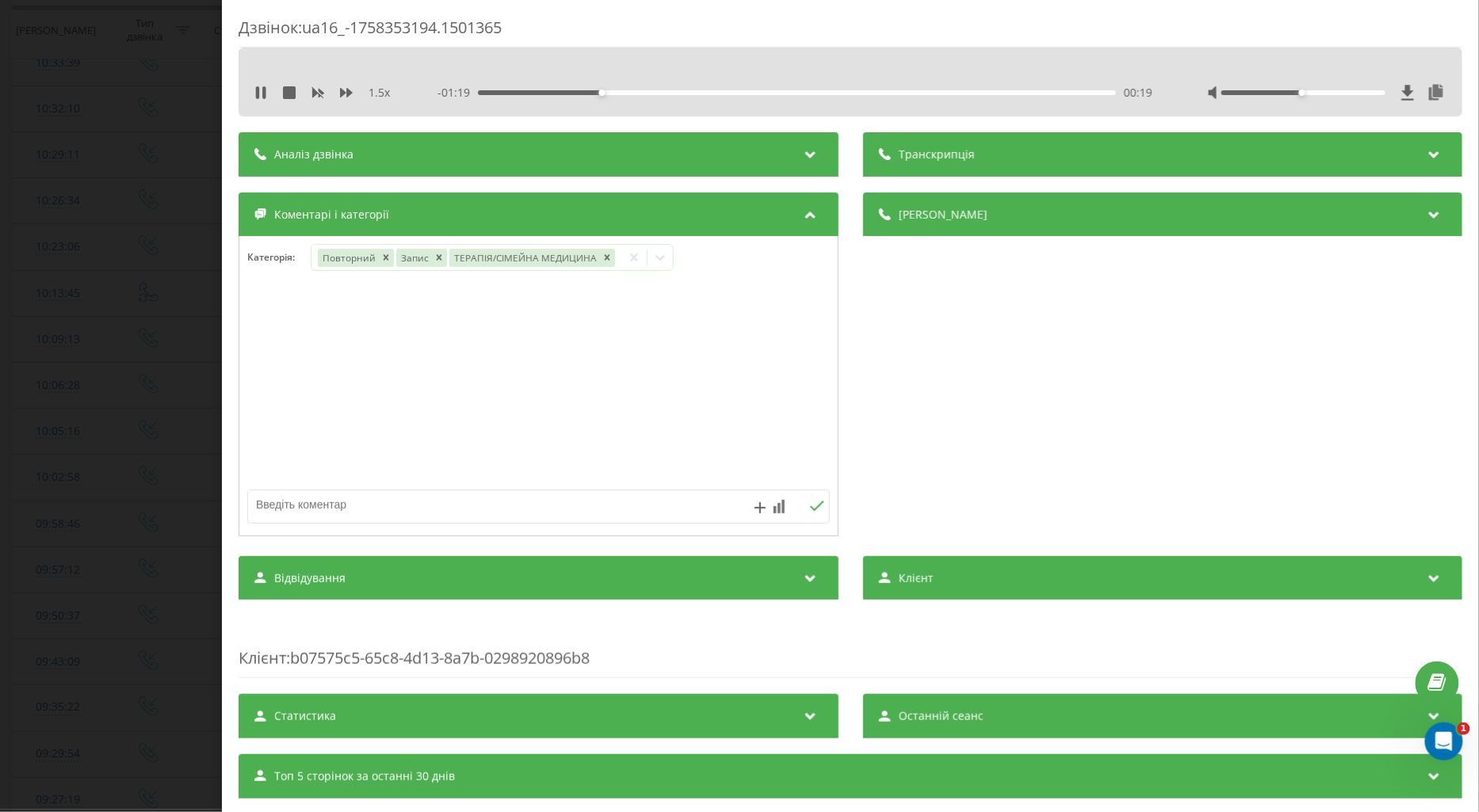
click at [145, 365] on div "Дзвінок : ua16_-1758353194.1501365 1.5 x - 01:19 00:19 00:19 Транскрипція Для A…" at bounding box center [740, 406] width 1479 height 812
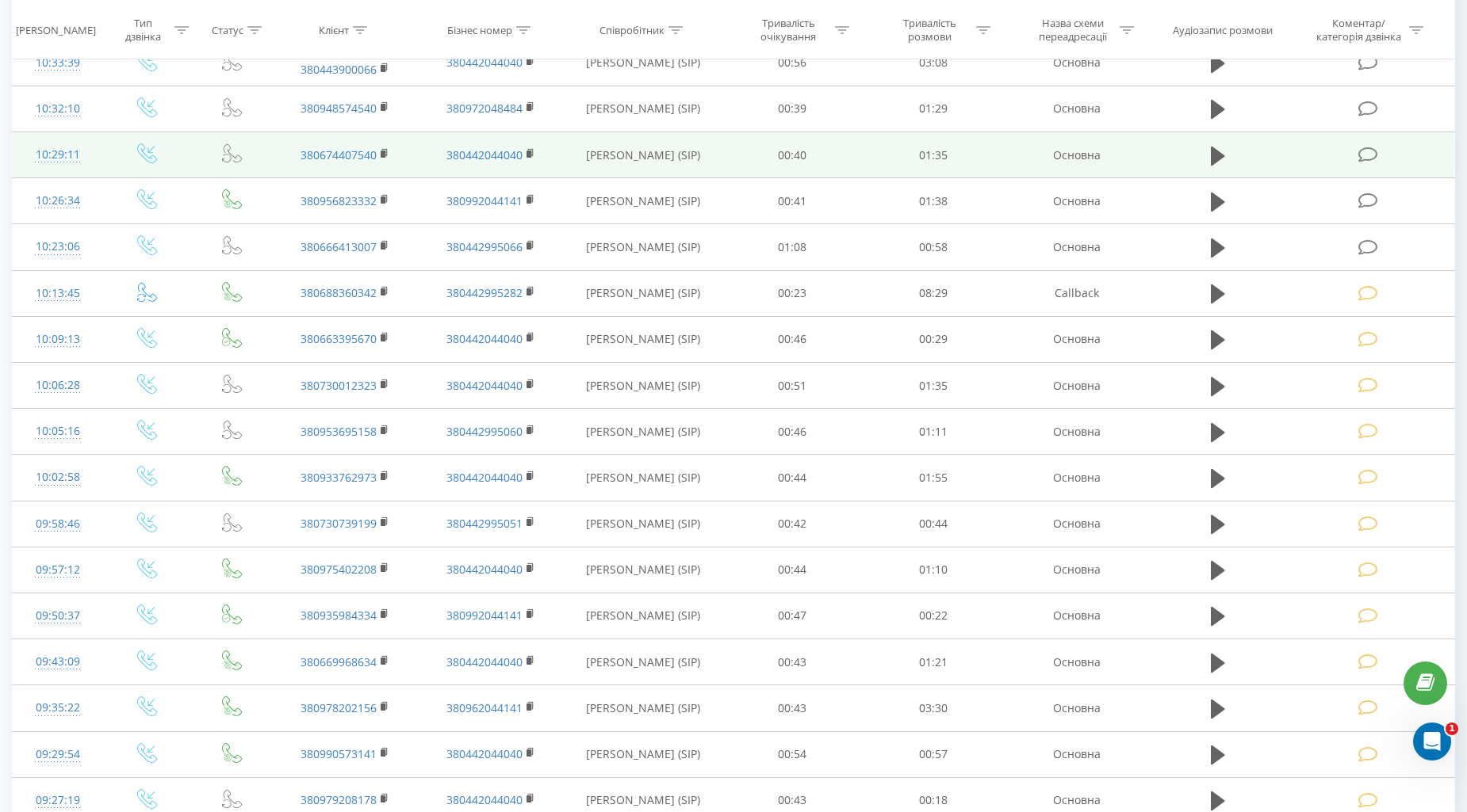
click at [1364, 141] on td at bounding box center [1370, 155] width 169 height 46
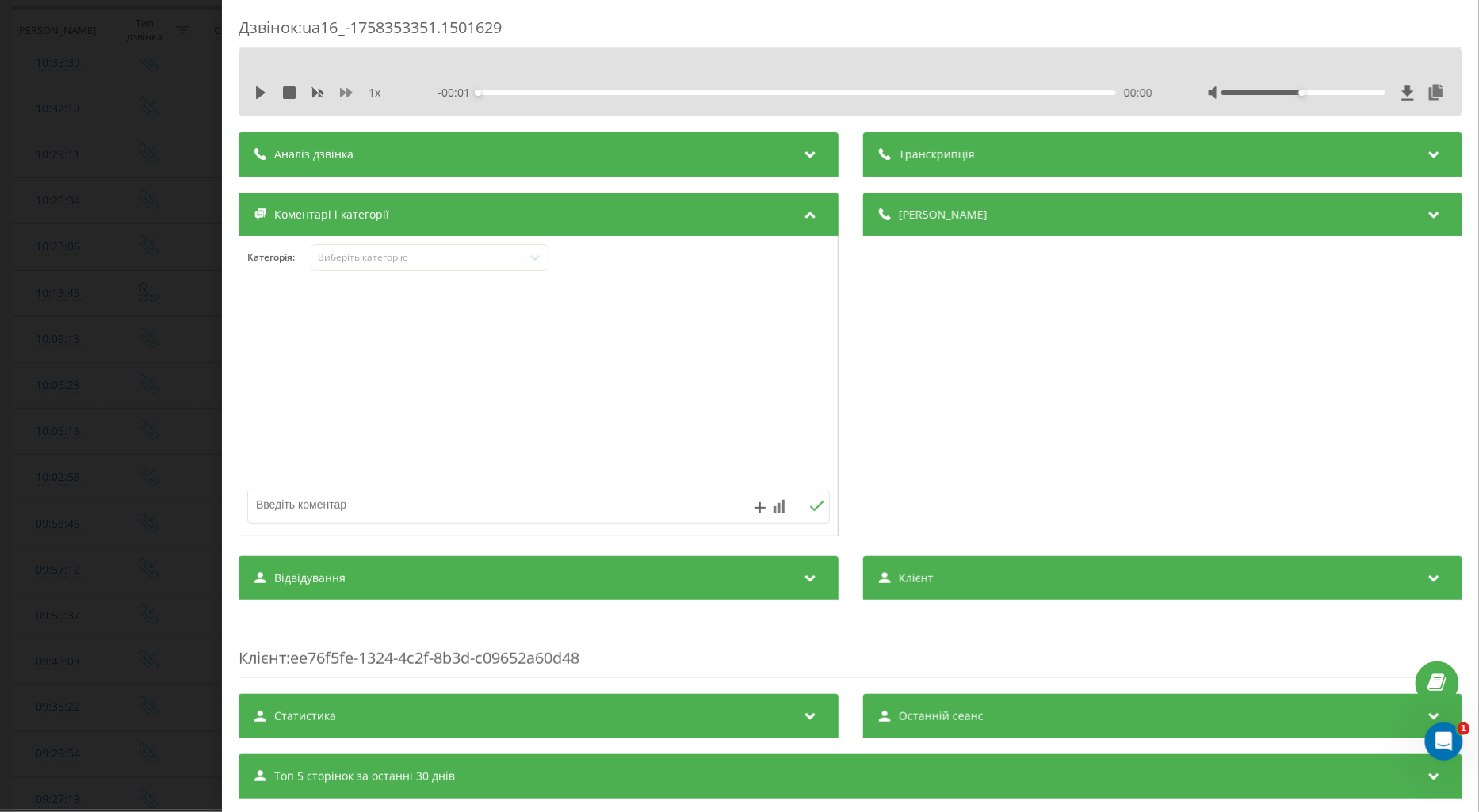
click at [259, 92] on icon at bounding box center [261, 93] width 10 height 13
click at [258, 92] on icon at bounding box center [258, 93] width 3 height 13
click at [256, 96] on icon at bounding box center [261, 93] width 10 height 13
click at [344, 89] on icon at bounding box center [347, 93] width 13 height 13
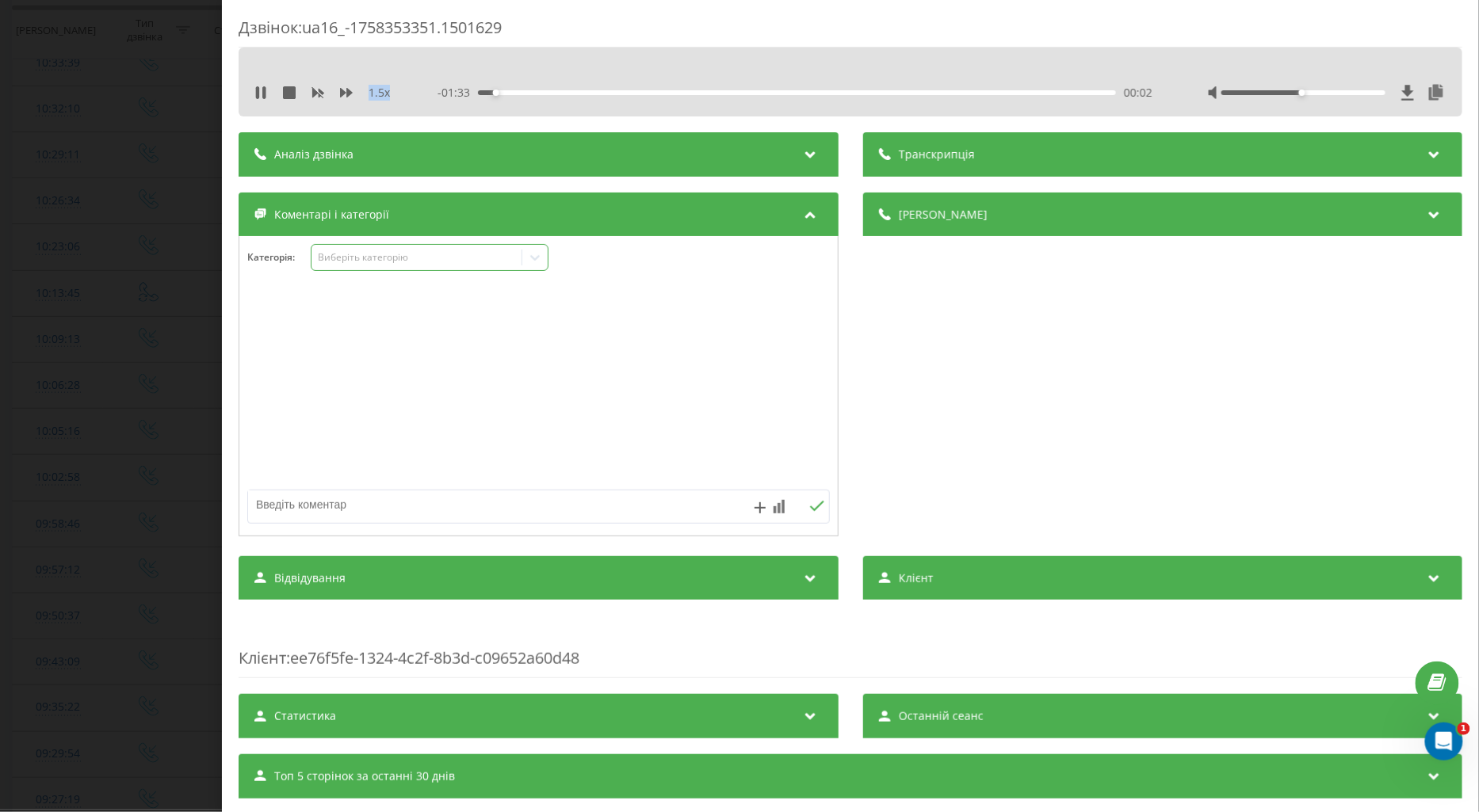
click at [376, 259] on div "Виберіть категорію" at bounding box center [416, 258] width 198 height 13
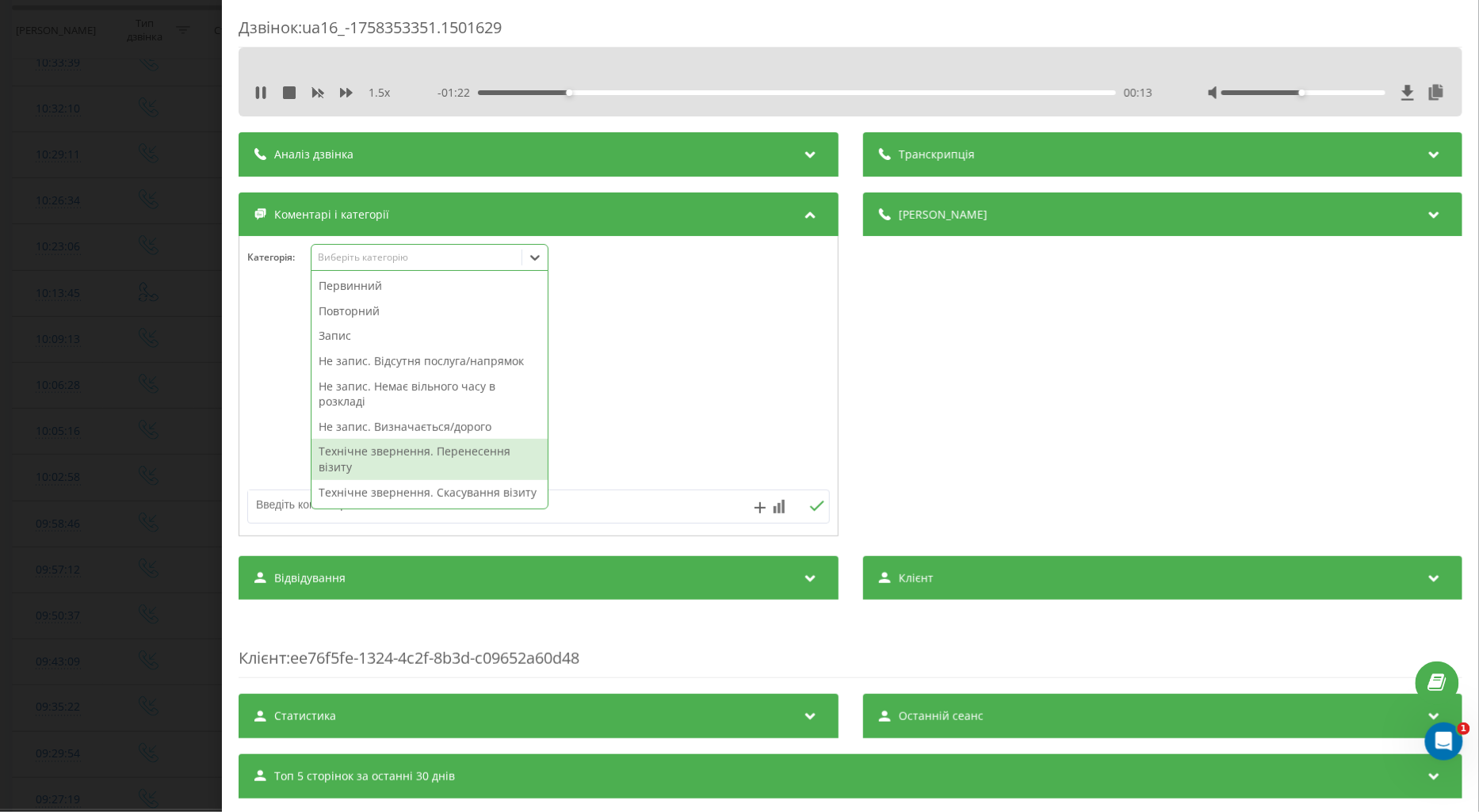
click at [400, 458] on div "Технічне звернення. Перенесення візиту" at bounding box center [429, 459] width 236 height 40
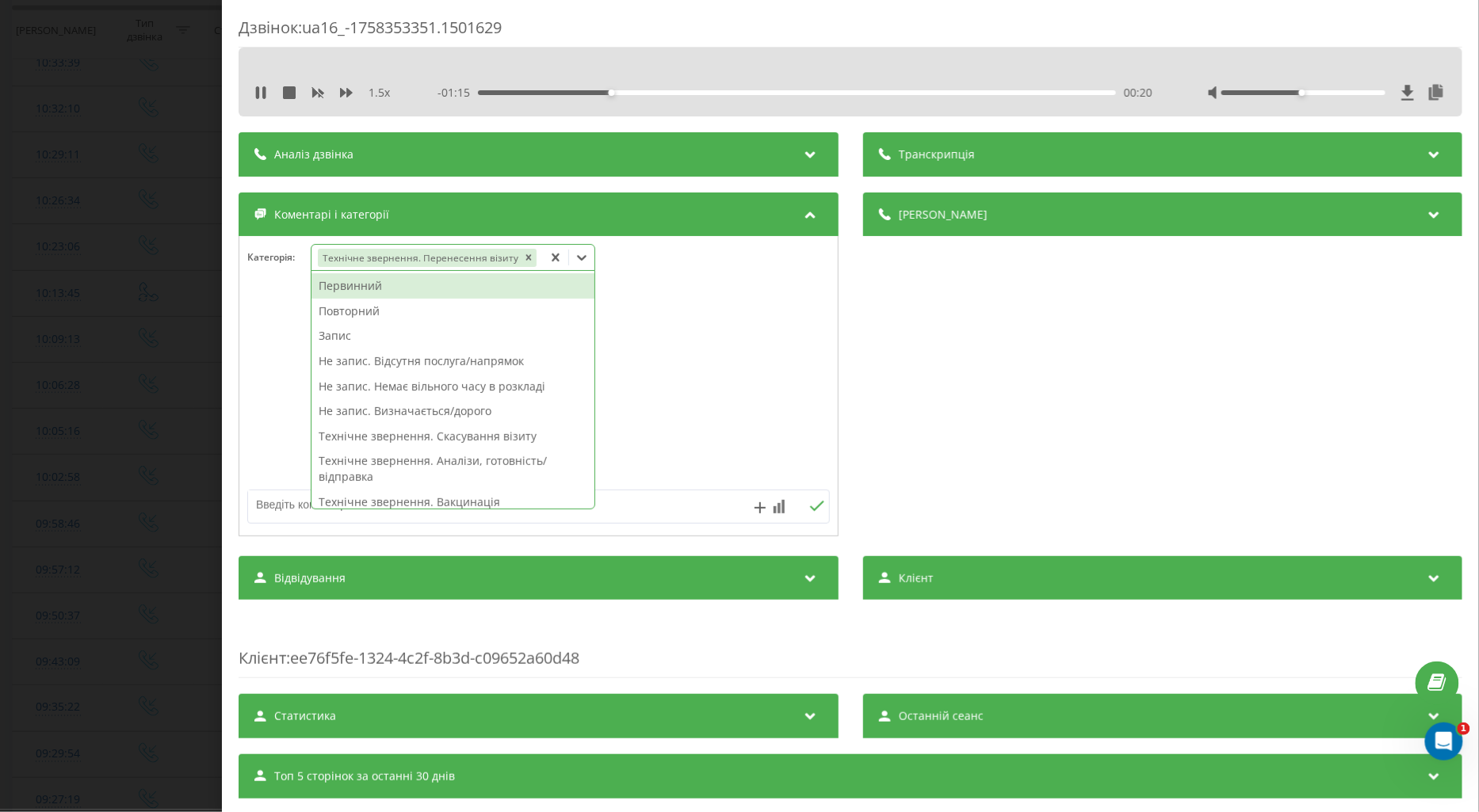
click at [361, 311] on div "Повторний" at bounding box center [453, 311] width 283 height 25
click at [244, 337] on div at bounding box center [539, 387] width 599 height 191
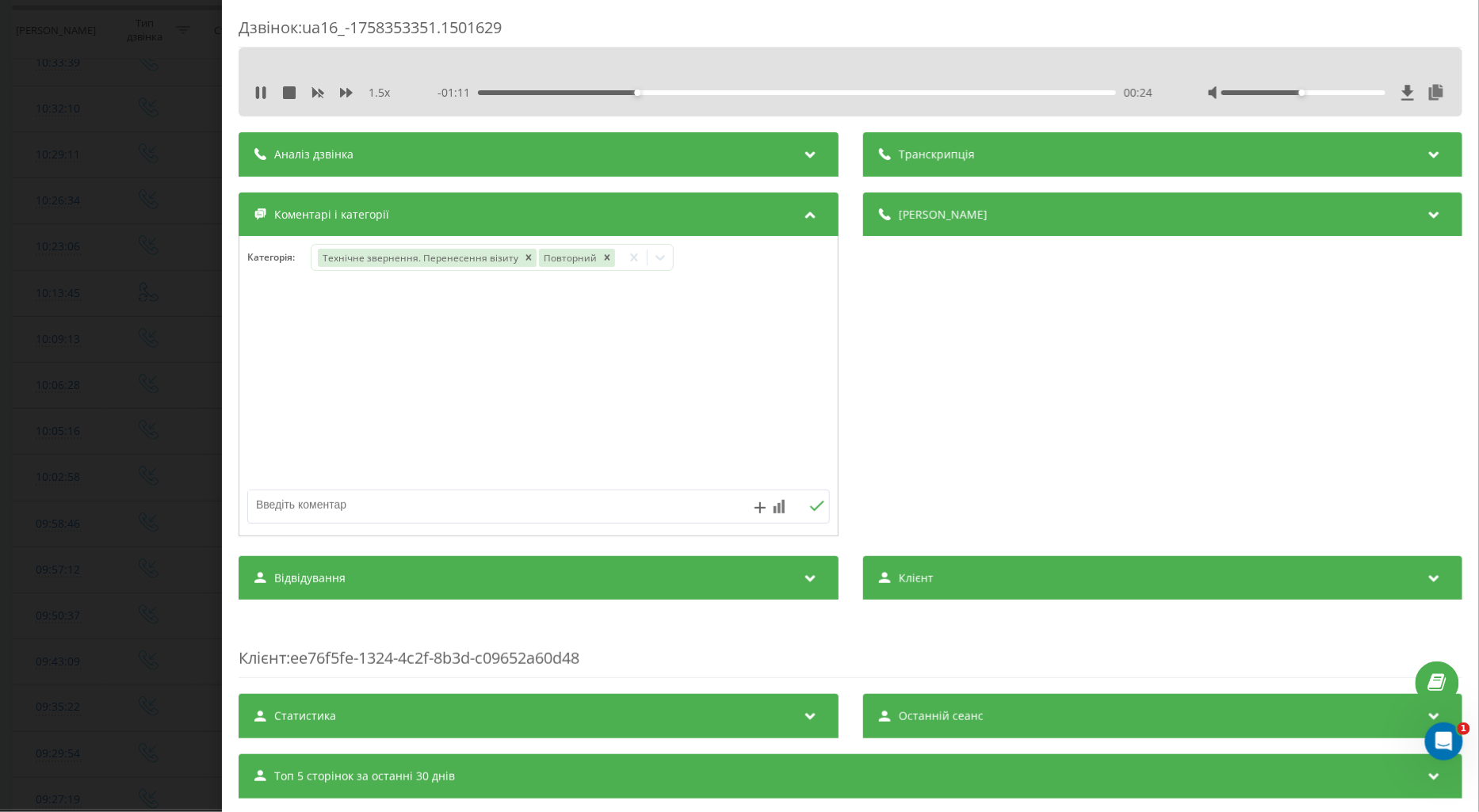
click at [112, 370] on div "Дзвінок : ua16_-1758353351.1501629 1.5 x - 01:11 00:24 00:24 Транскрипція Для A…" at bounding box center [740, 406] width 1479 height 812
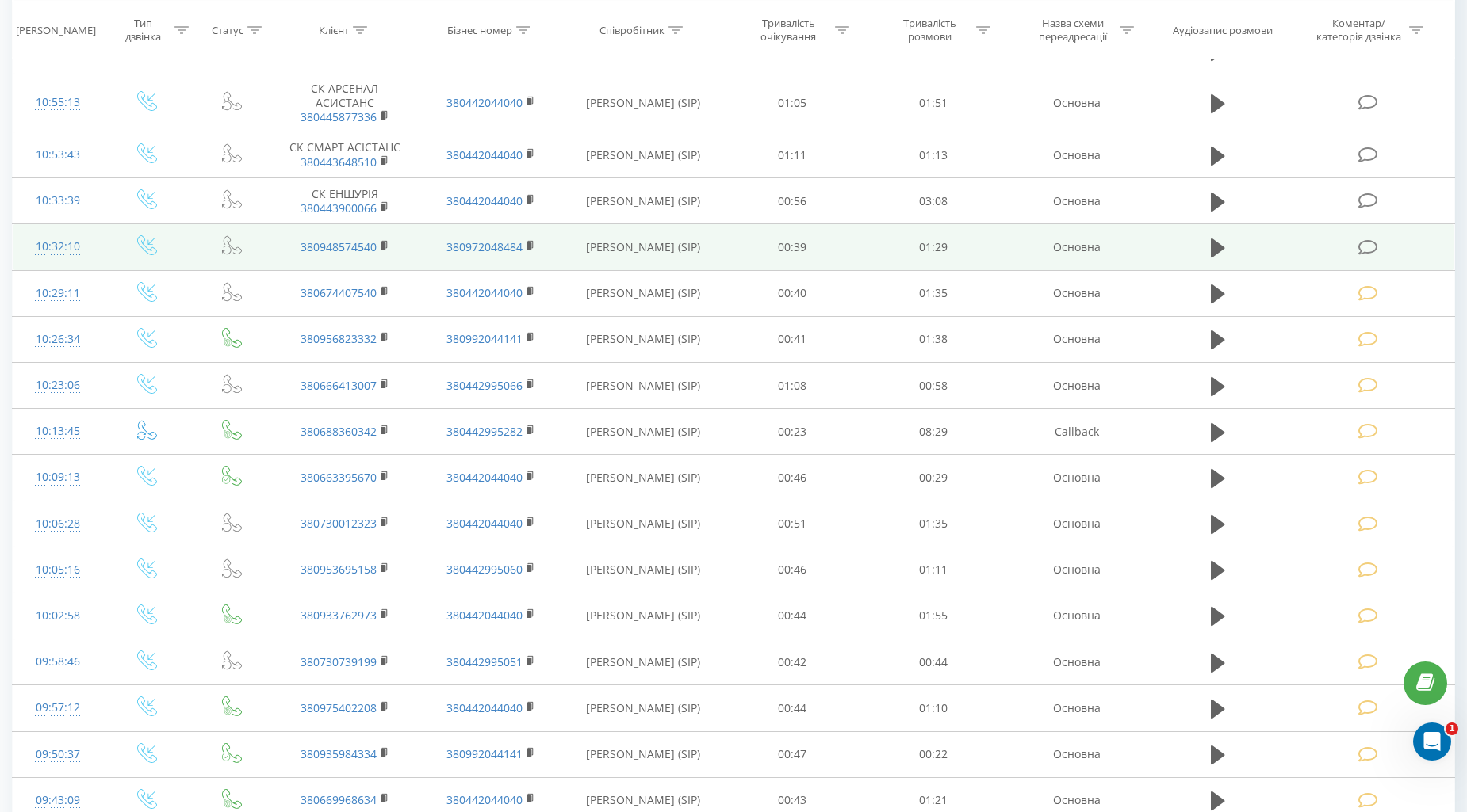
click at [1358, 245] on icon at bounding box center [1368, 248] width 20 height 16
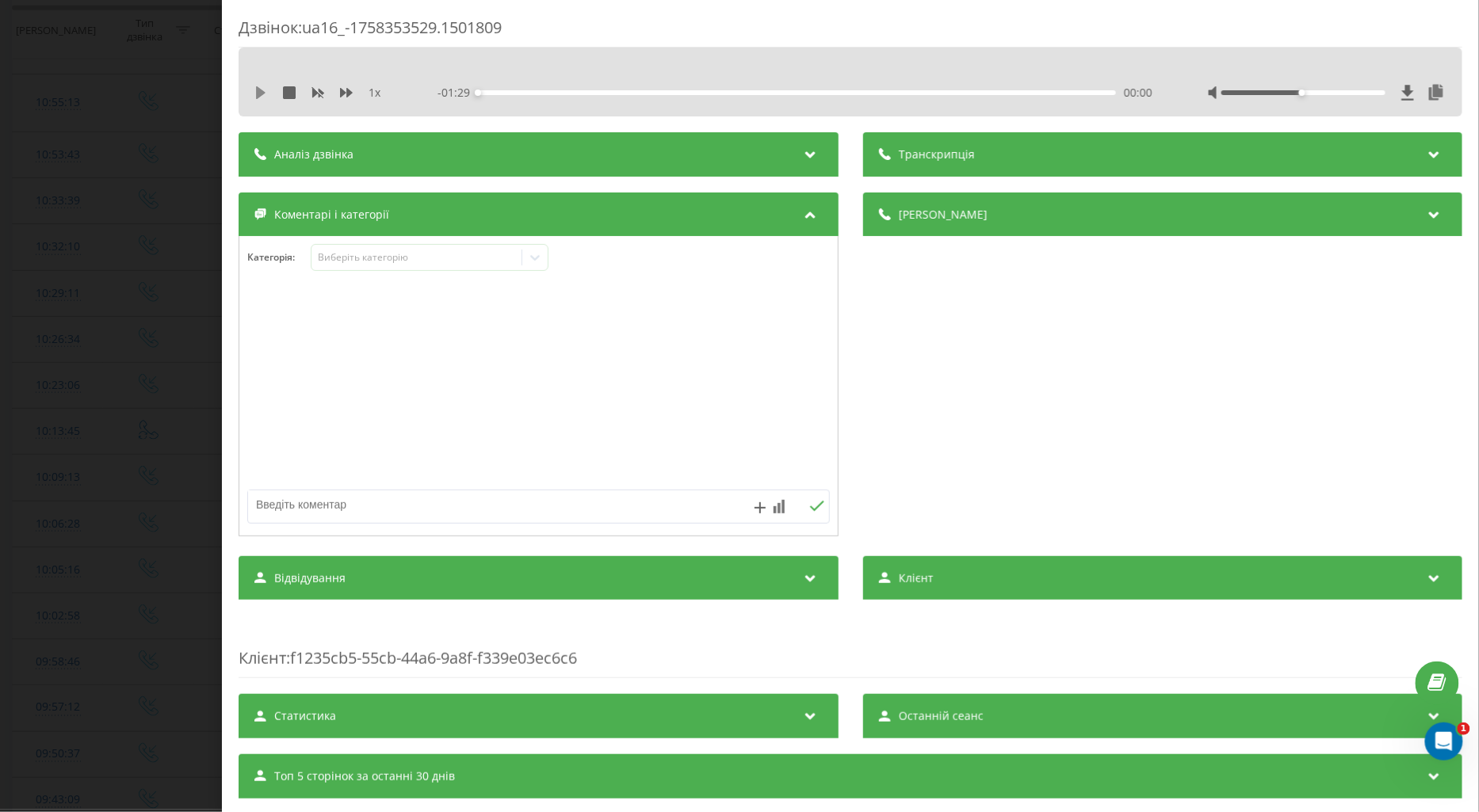
click at [254, 92] on icon at bounding box center [261, 93] width 13 height 13
click at [343, 92] on icon at bounding box center [347, 93] width 13 height 10
click at [353, 257] on div "Виберіть категорію" at bounding box center [416, 258] width 198 height 13
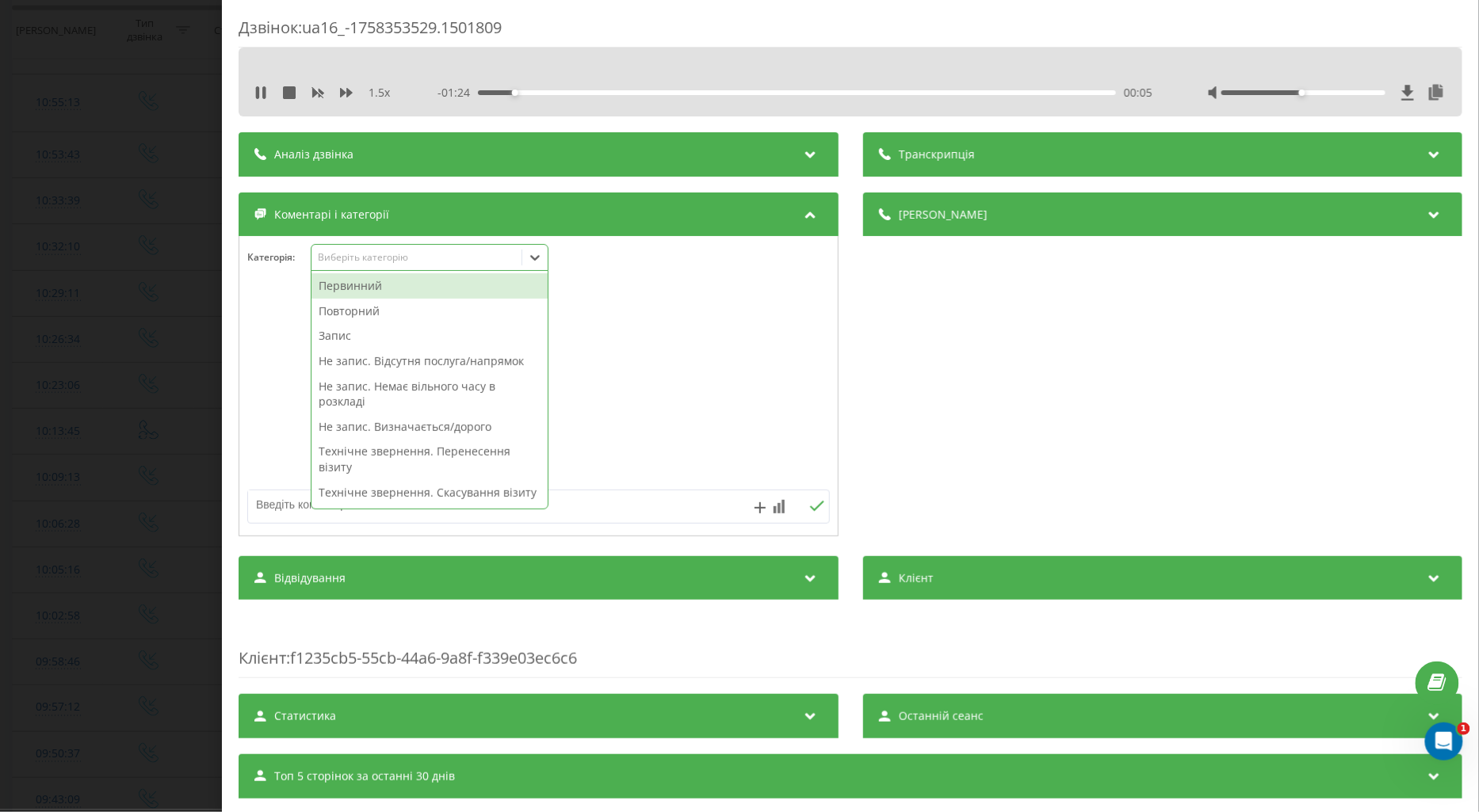
click at [357, 315] on div "Повторний" at bounding box center [429, 311] width 236 height 25
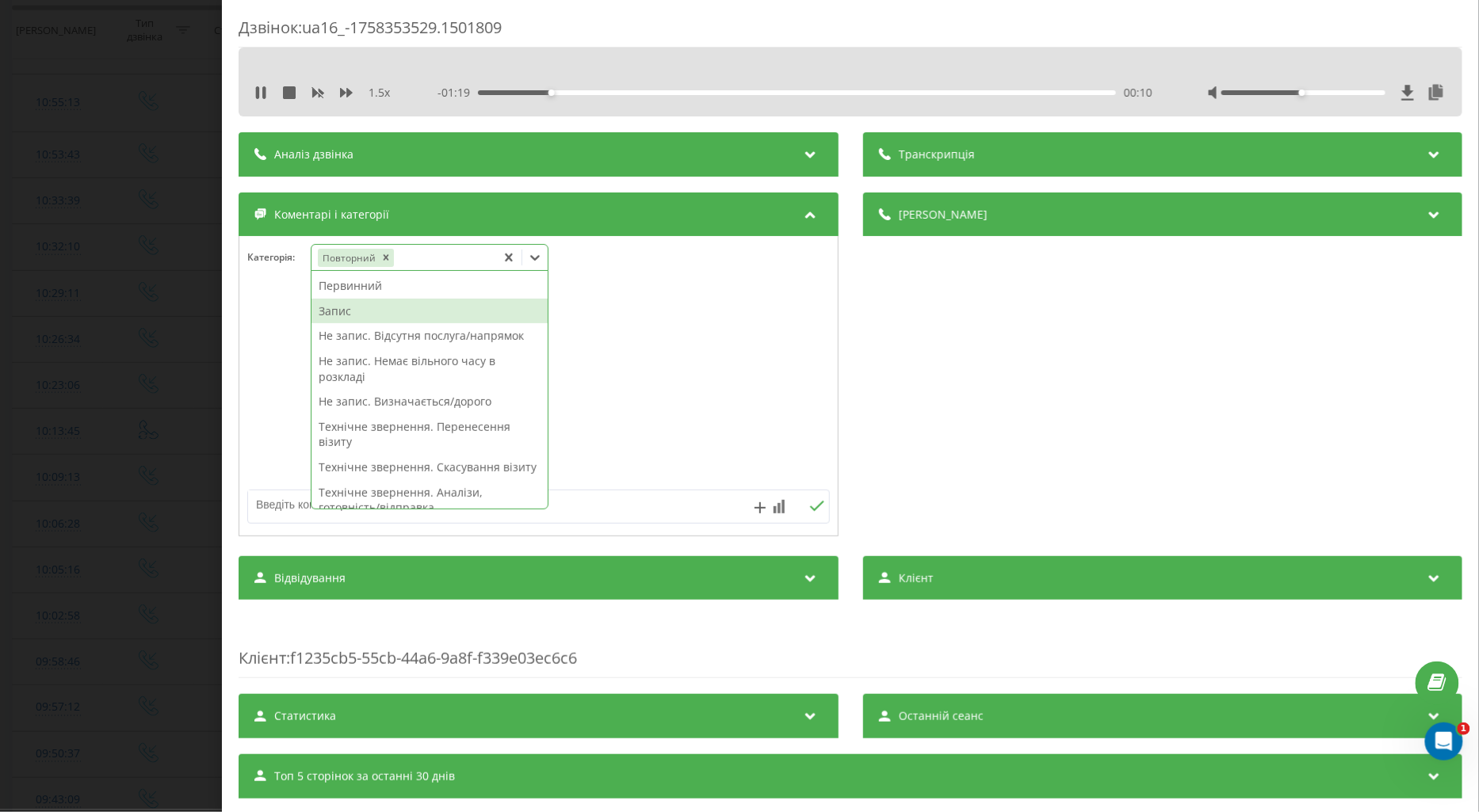
click at [347, 310] on div "Запис" at bounding box center [429, 311] width 236 height 25
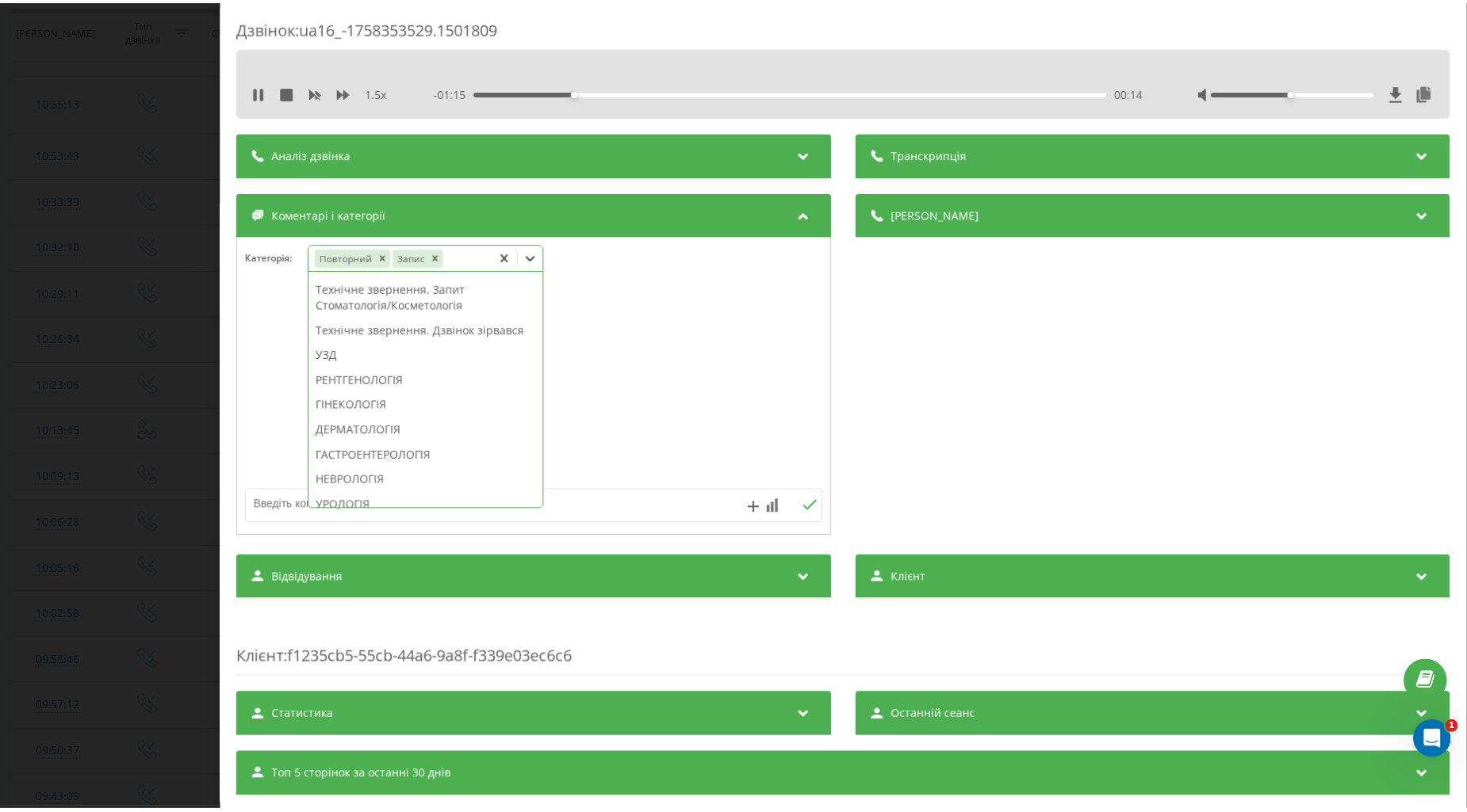
scroll to position [591, 0]
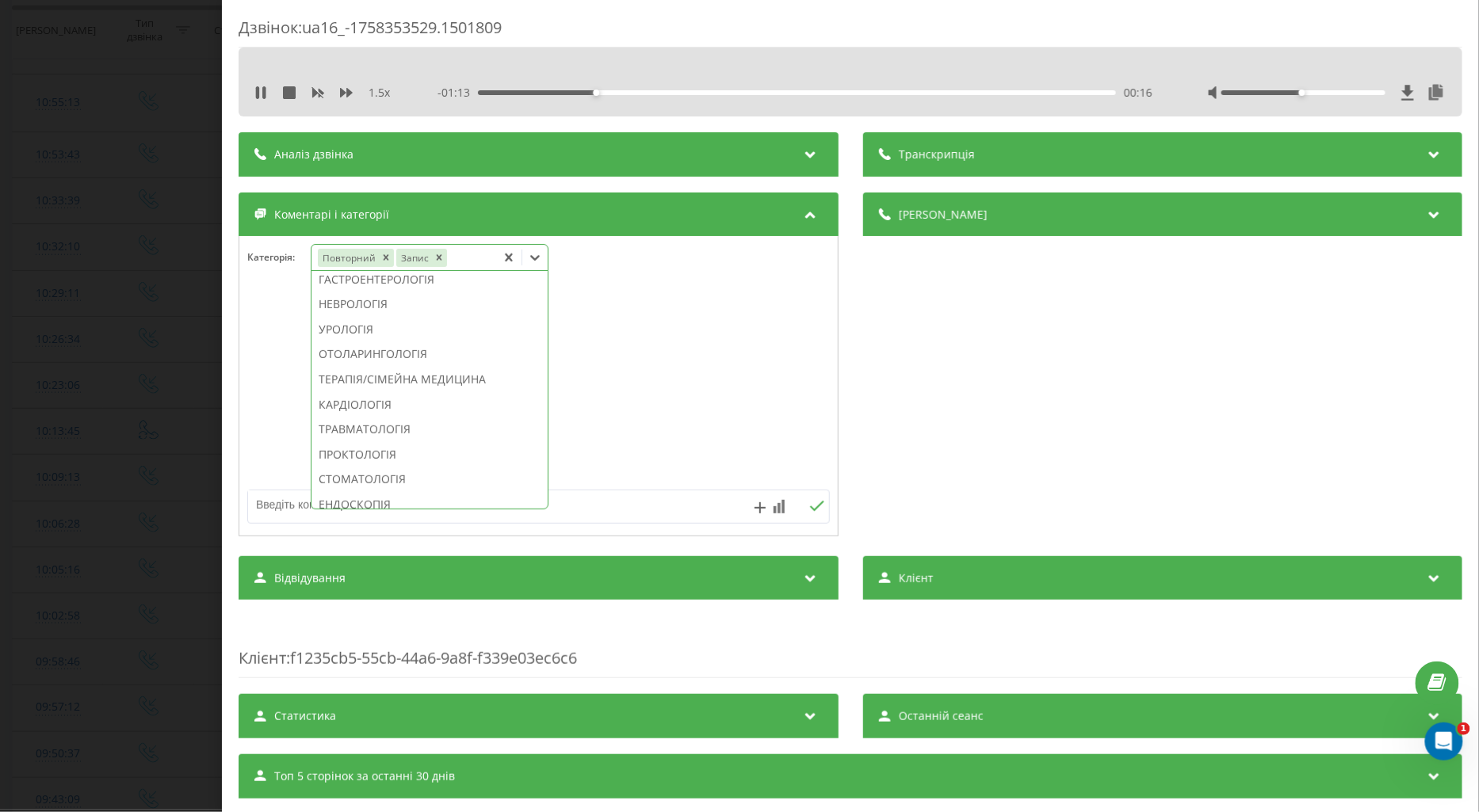
click at [383, 267] on div "ДЕРМАТОЛОГІЯ" at bounding box center [429, 254] width 236 height 25
click at [248, 339] on div at bounding box center [539, 387] width 599 height 191
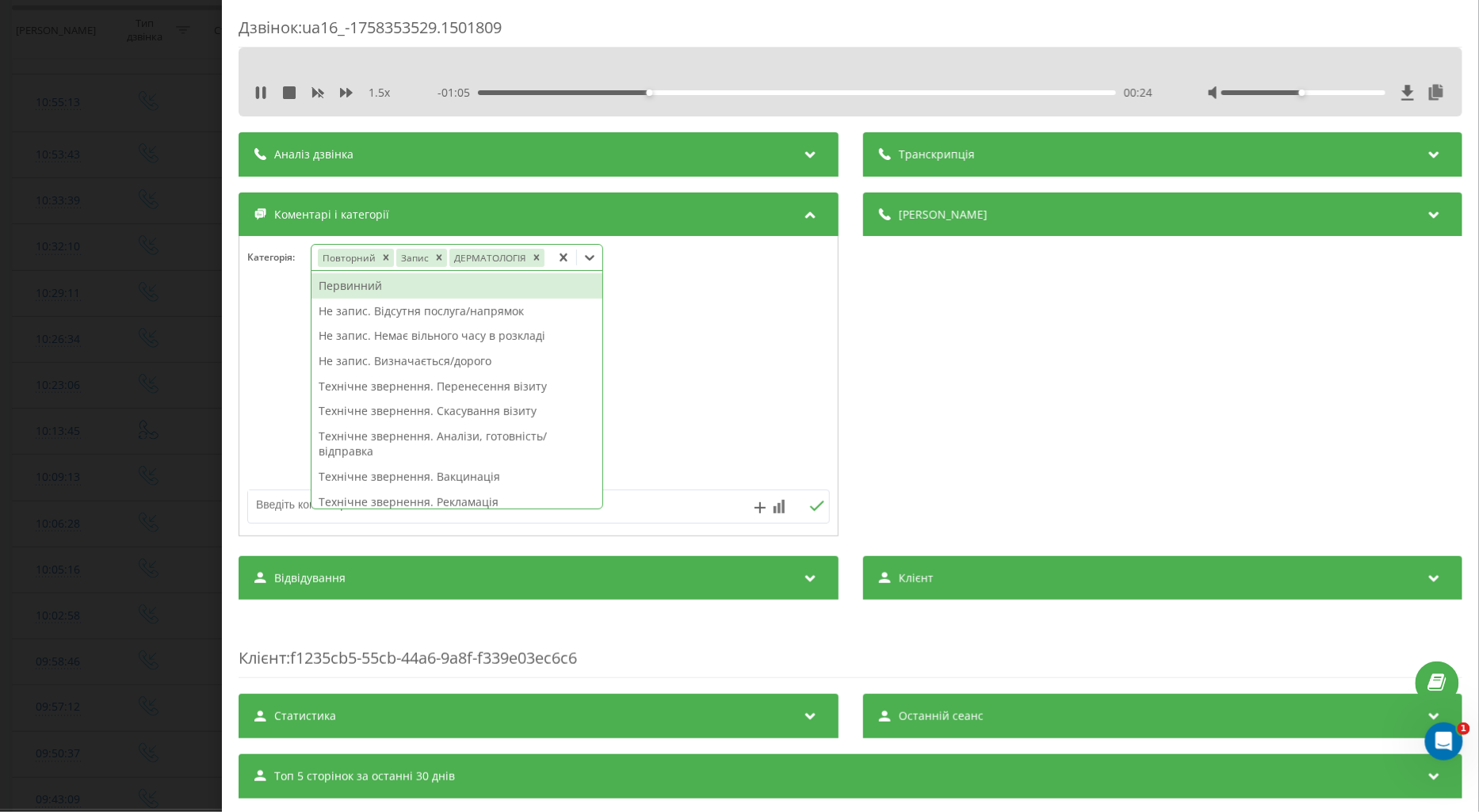
click at [589, 261] on icon at bounding box center [590, 258] width 10 height 6
click at [369, 288] on div "Первинний" at bounding box center [457, 285] width 291 height 25
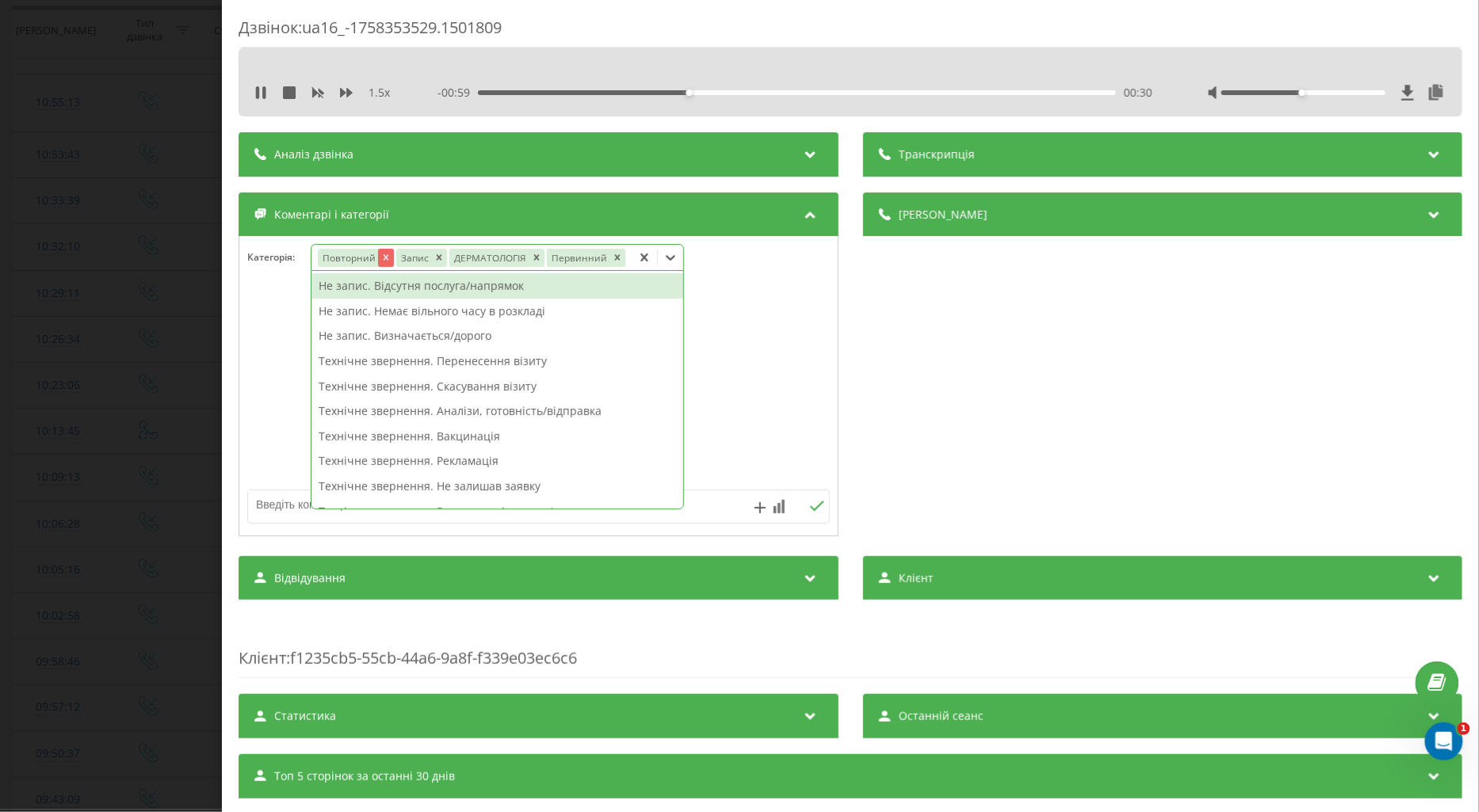
click at [381, 260] on icon "Remove Повторний" at bounding box center [385, 258] width 11 height 11
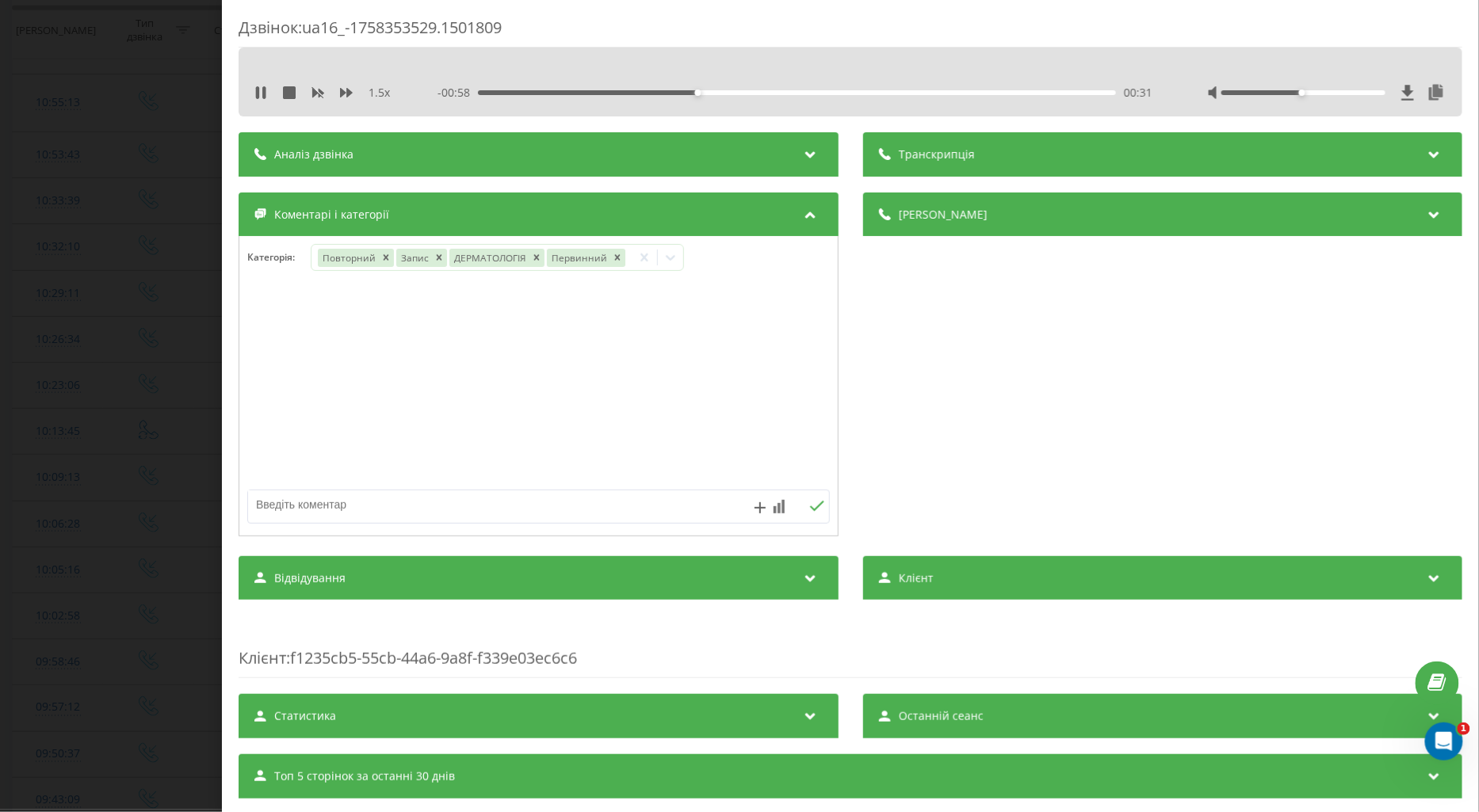
click at [260, 339] on div at bounding box center [539, 387] width 599 height 191
click at [43, 417] on div "Дзвінок : ua16_-1758353529.1501809 1.5 x - 00:55 00:34 00:34 Транскрипція Для A…" at bounding box center [740, 406] width 1479 height 812
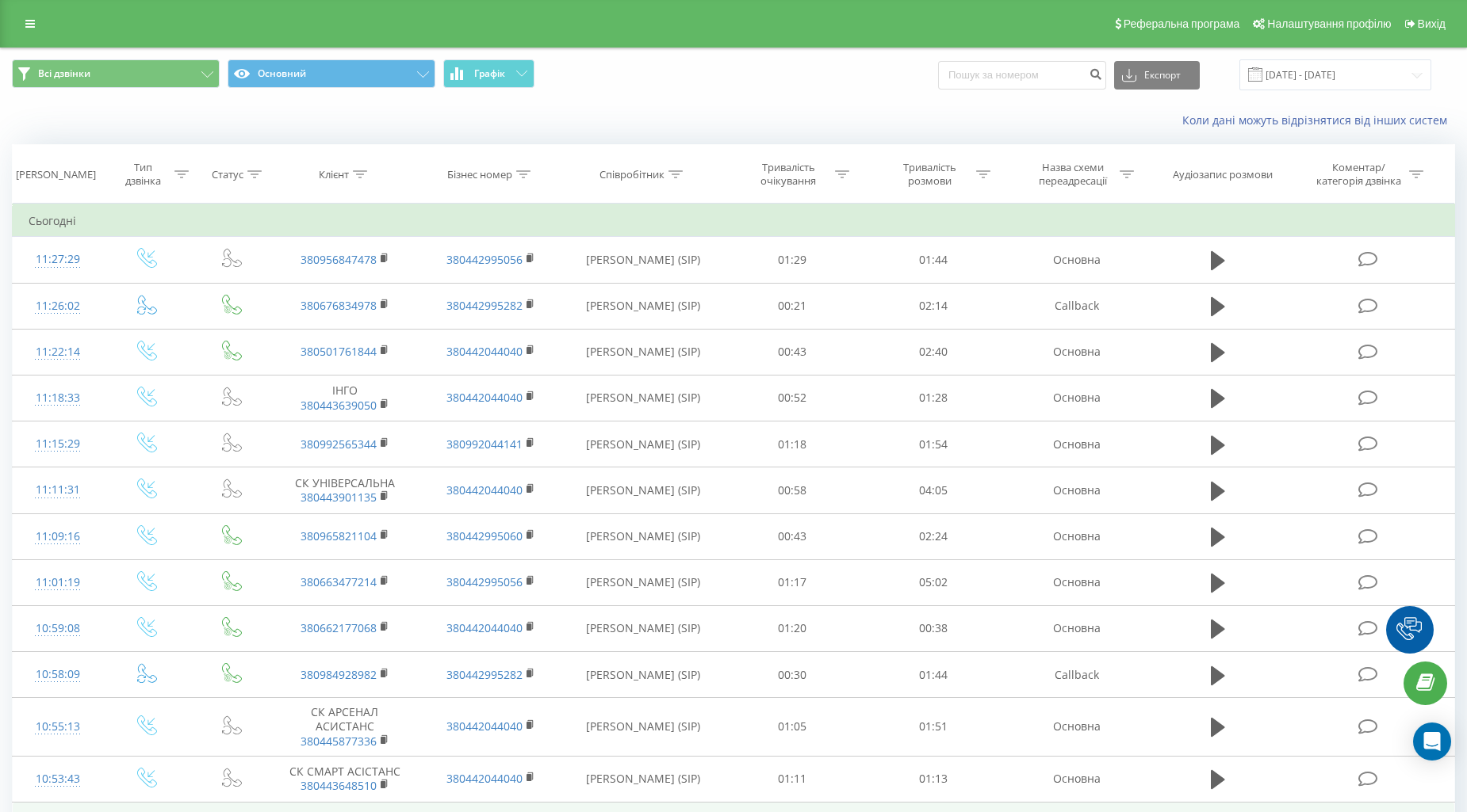
click at [1365, 811] on icon at bounding box center [1368, 825] width 20 height 16
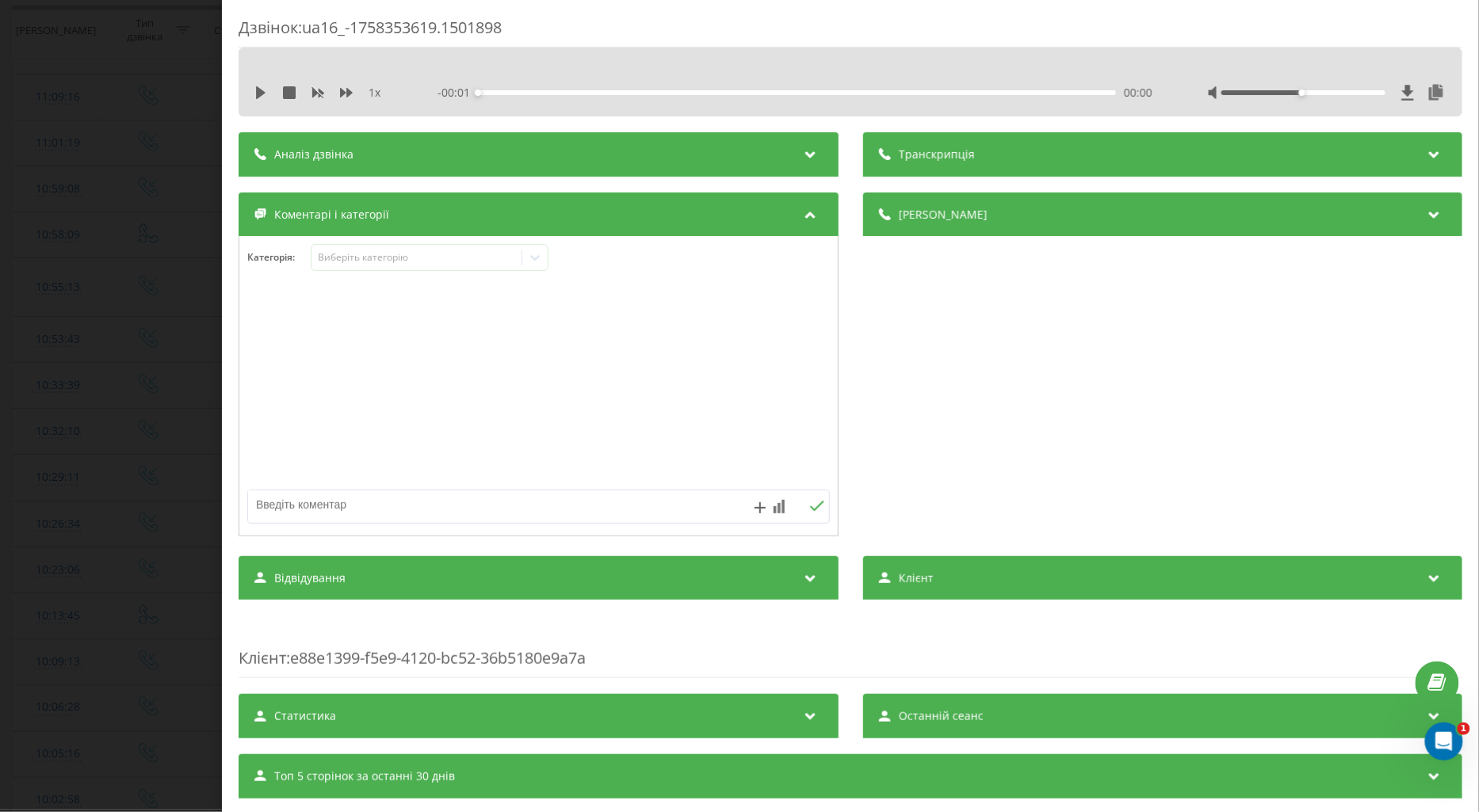
click at [258, 88] on icon at bounding box center [261, 93] width 10 height 13
click at [349, 96] on icon at bounding box center [347, 93] width 13 height 13
drag, startPoint x: 349, startPoint y: 96, endPoint x: 349, endPoint y: 115, distance: 19.0
click at [348, 96] on icon at bounding box center [347, 93] width 13 height 13
click at [398, 262] on div "Виберіть категорію" at bounding box center [416, 258] width 198 height 13
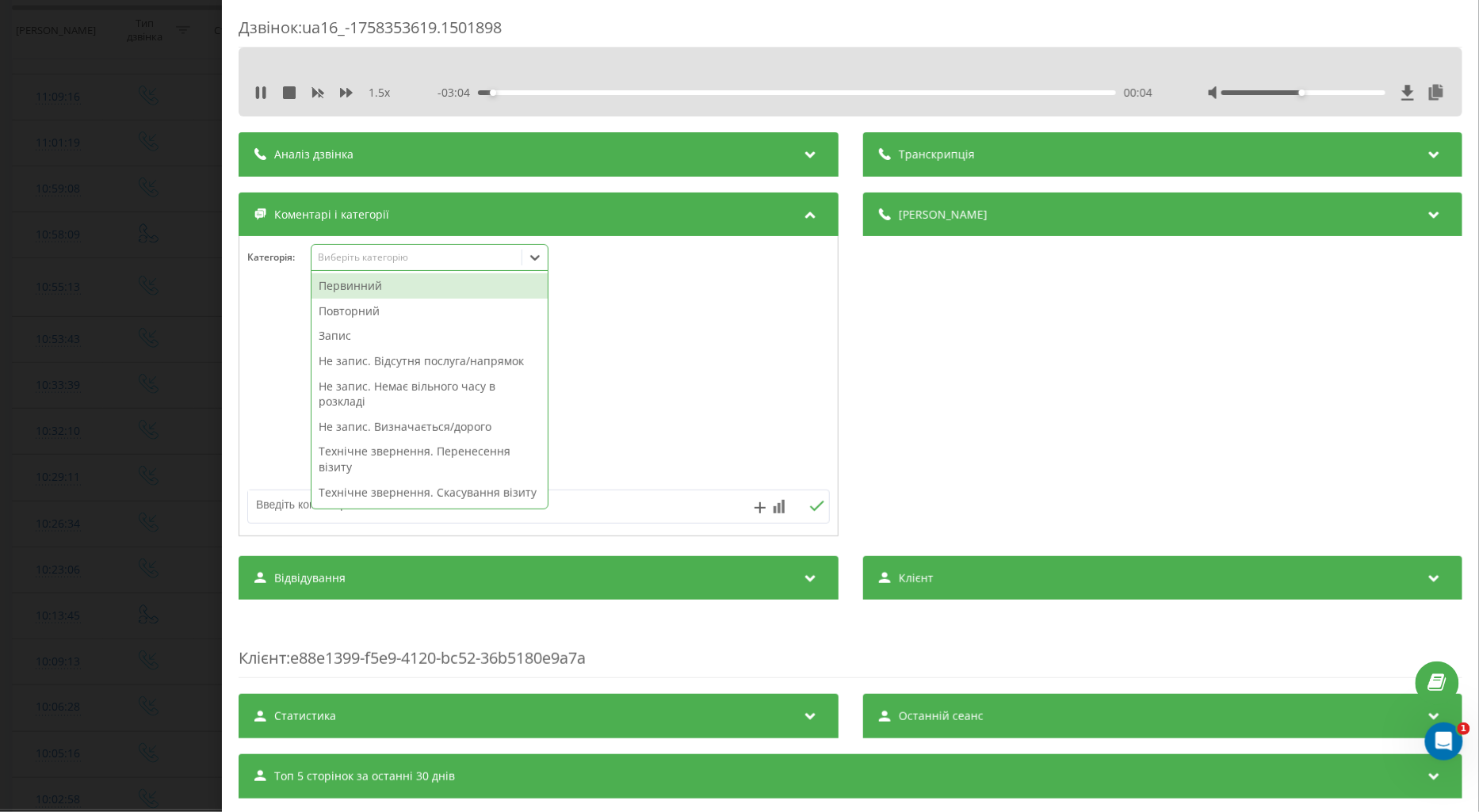
click at [370, 312] on div "Повторний" at bounding box center [429, 311] width 236 height 25
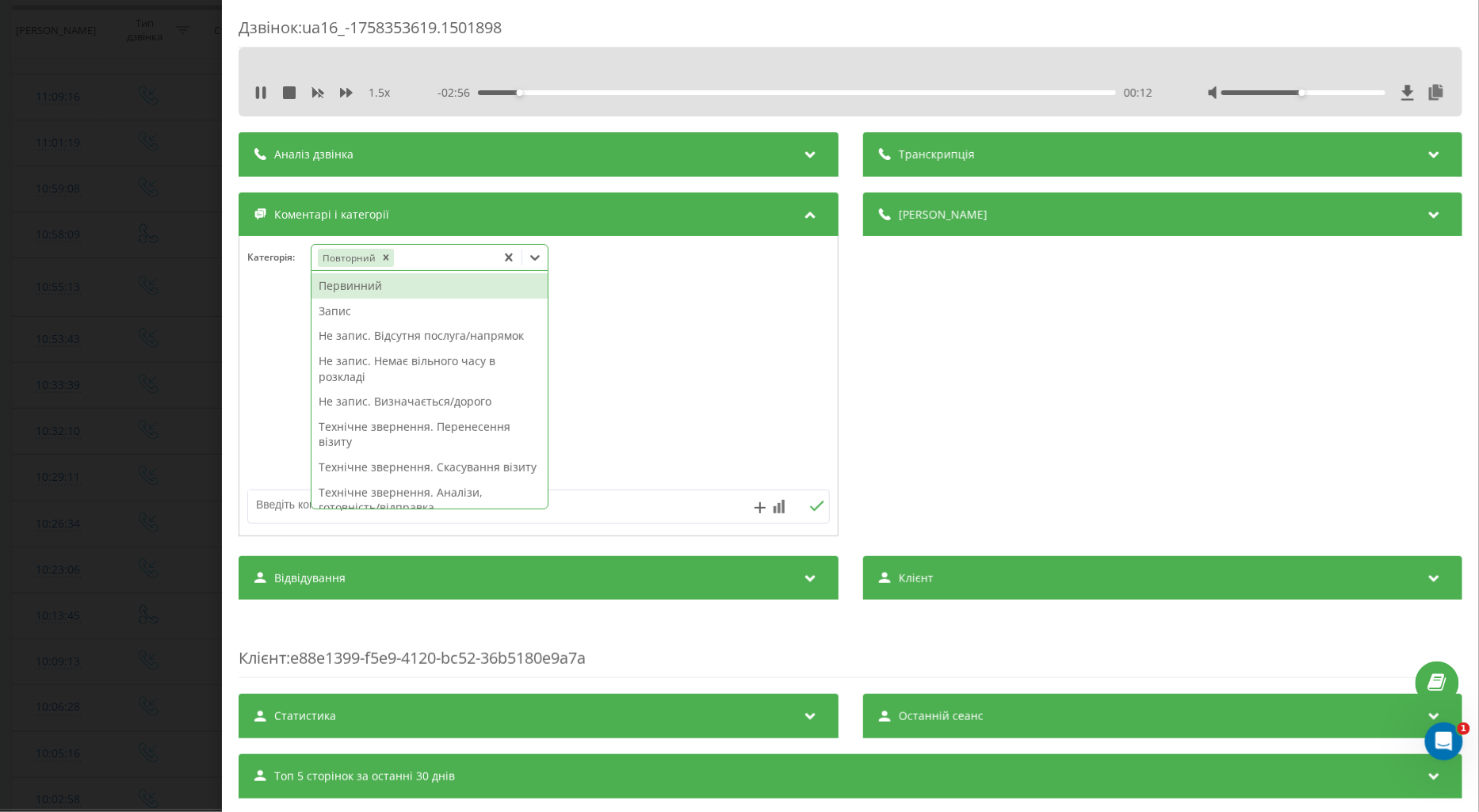
click at [342, 309] on div "Запис" at bounding box center [429, 311] width 236 height 25
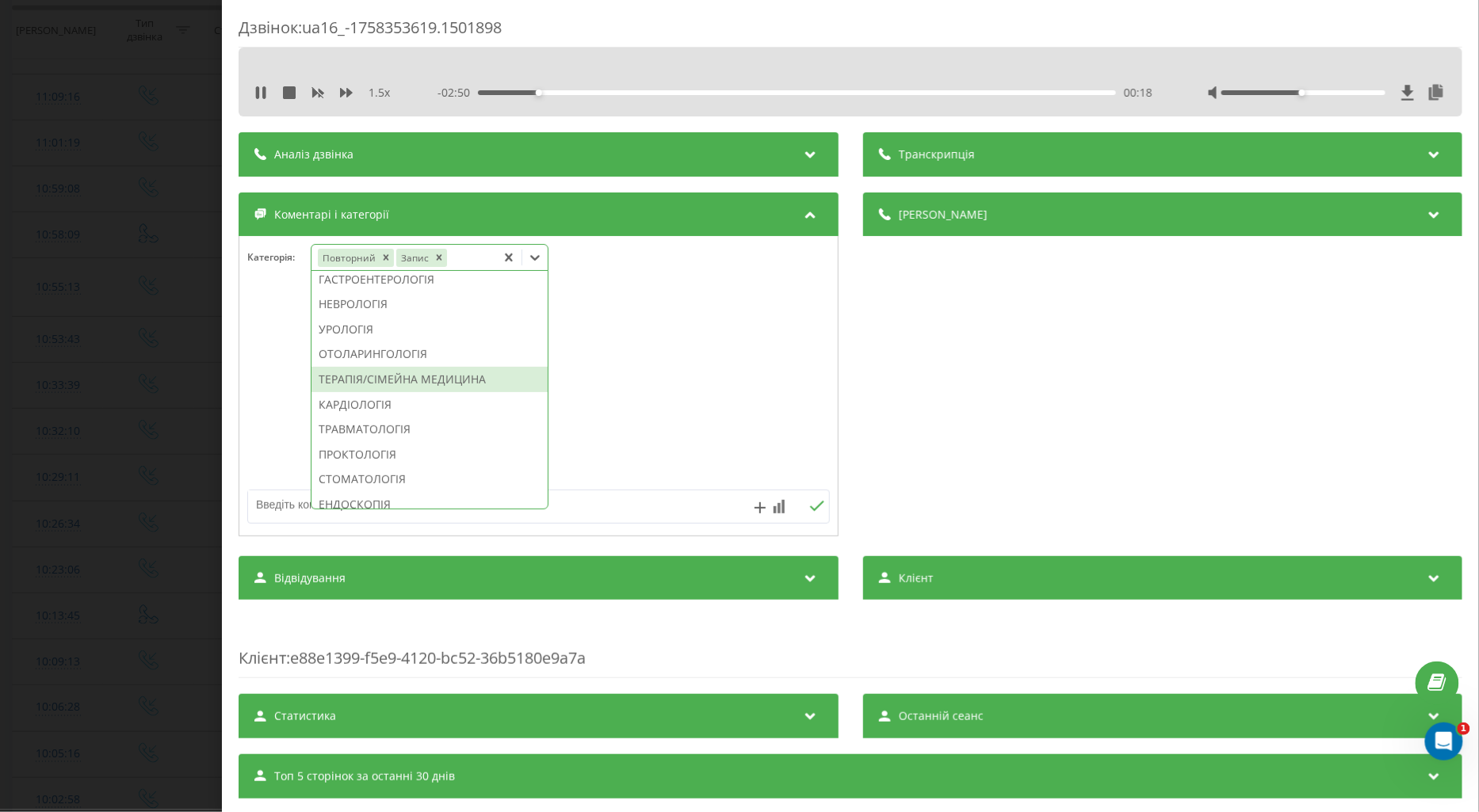
scroll to position [767, 0]
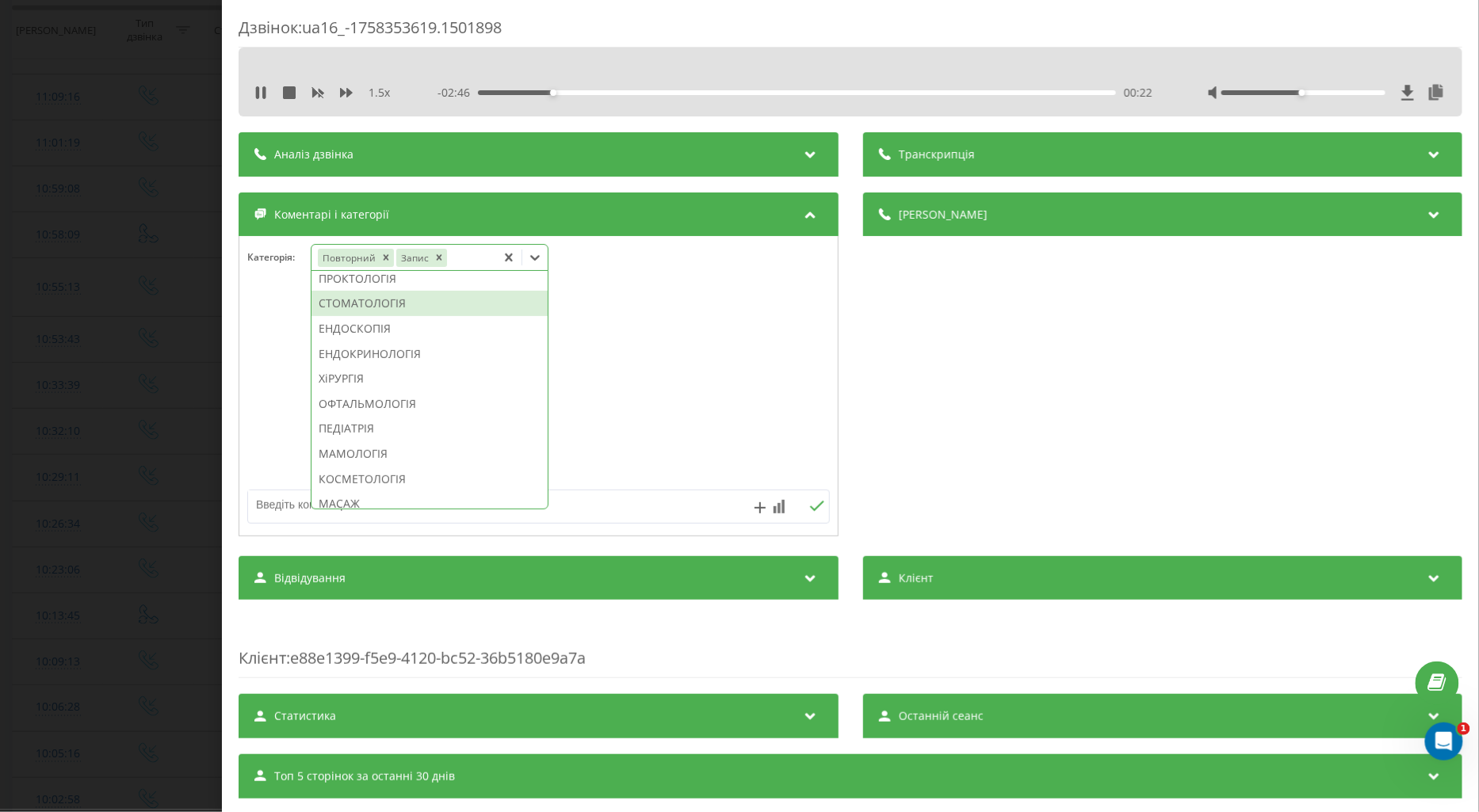
click at [387, 316] on div "СТОМАТОЛОГІЯ" at bounding box center [429, 303] width 236 height 25
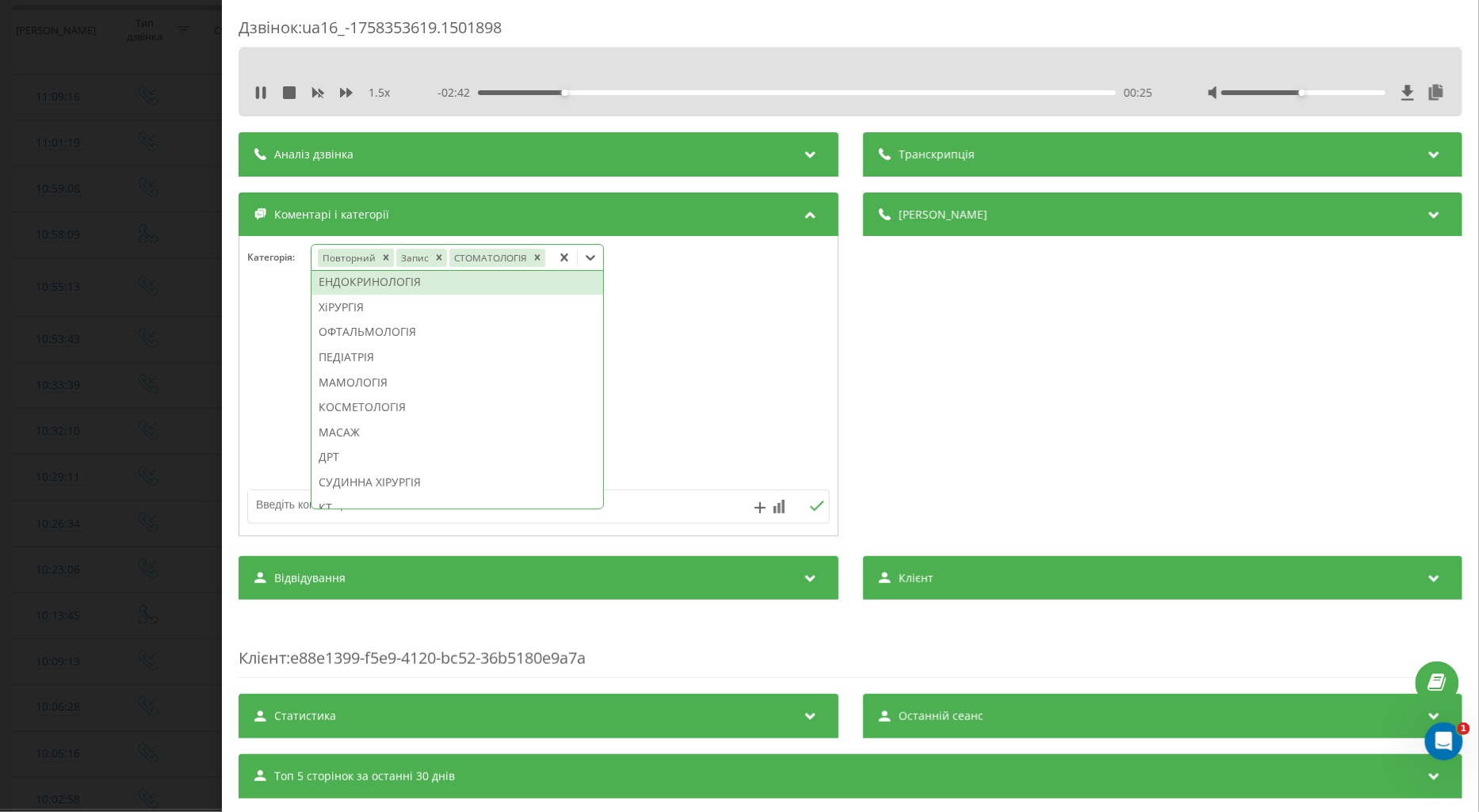
scroll to position [675, 0]
click at [634, 357] on div at bounding box center [539, 387] width 599 height 191
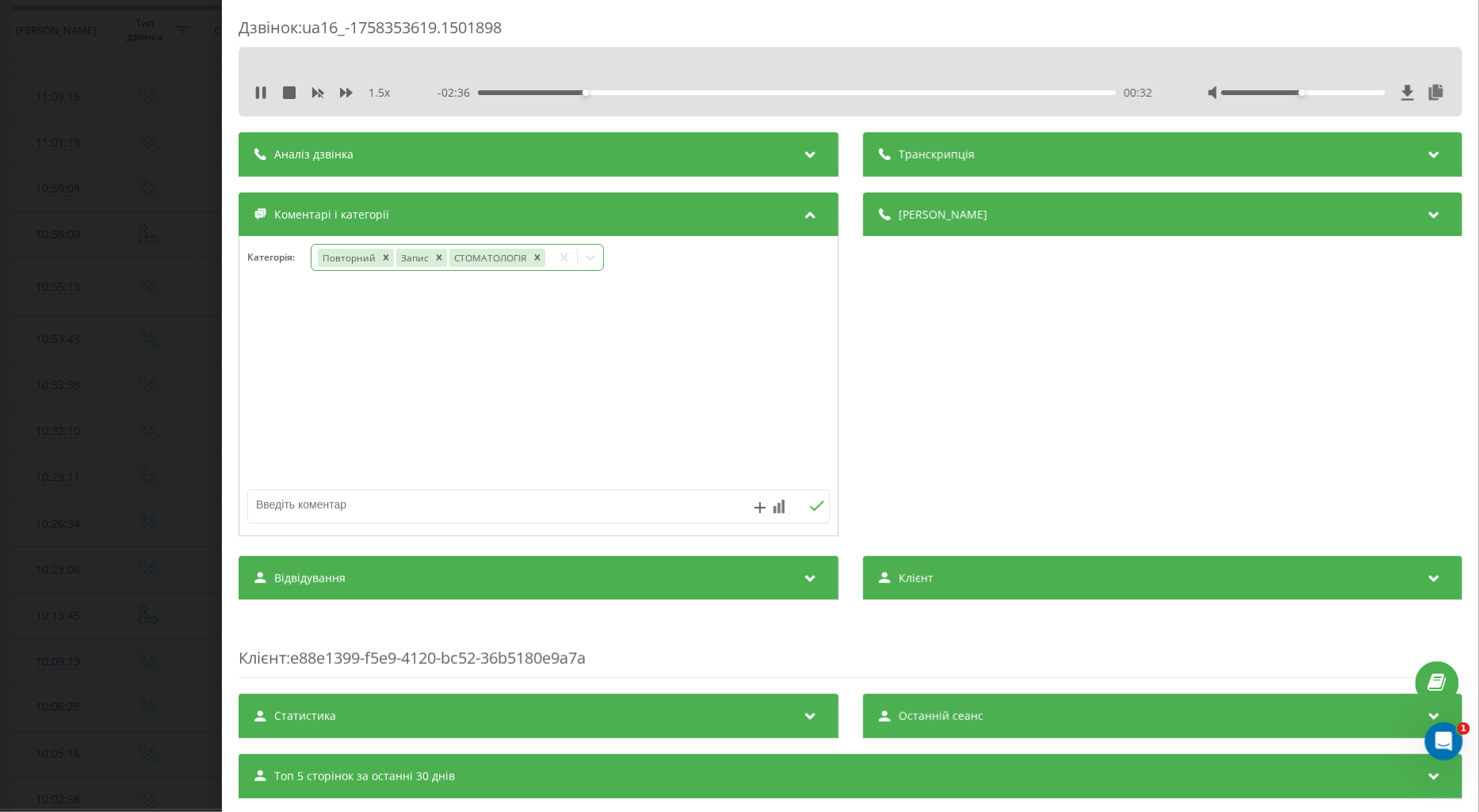
click at [595, 256] on icon at bounding box center [590, 257] width 16 height 16
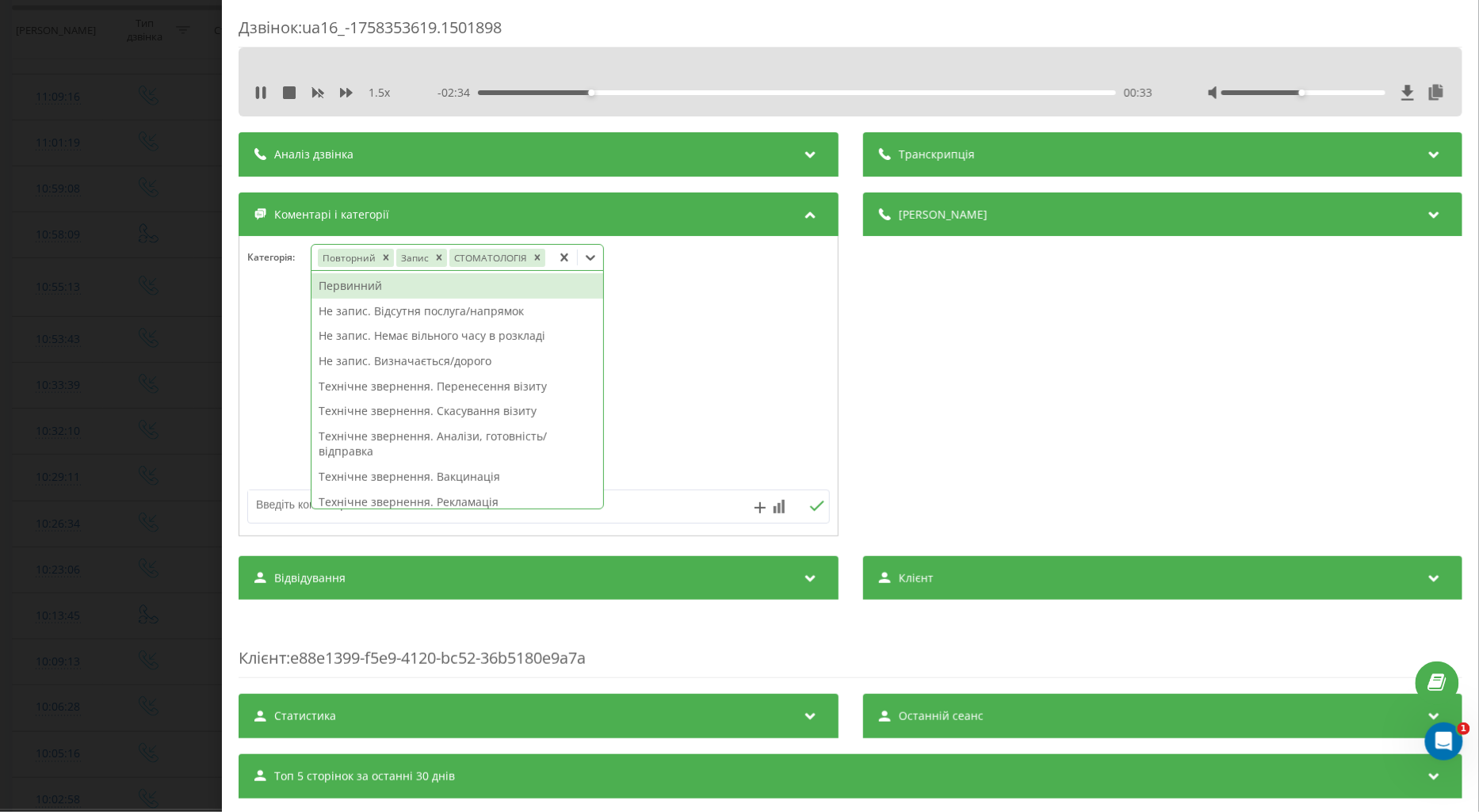
click at [360, 291] on div "Первинний" at bounding box center [457, 285] width 292 height 25
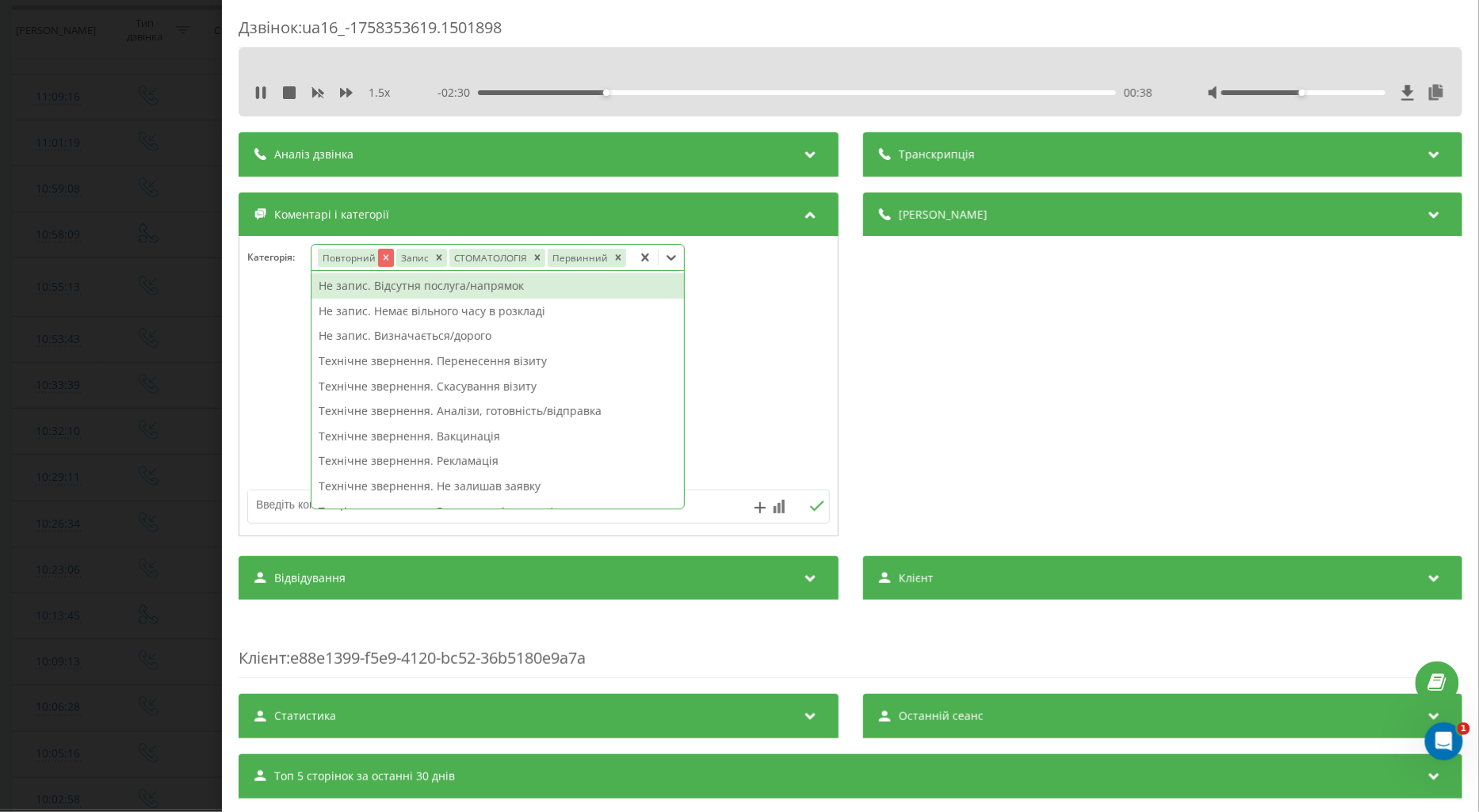
click at [384, 259] on icon "Remove Повторний" at bounding box center [385, 258] width 6 height 6
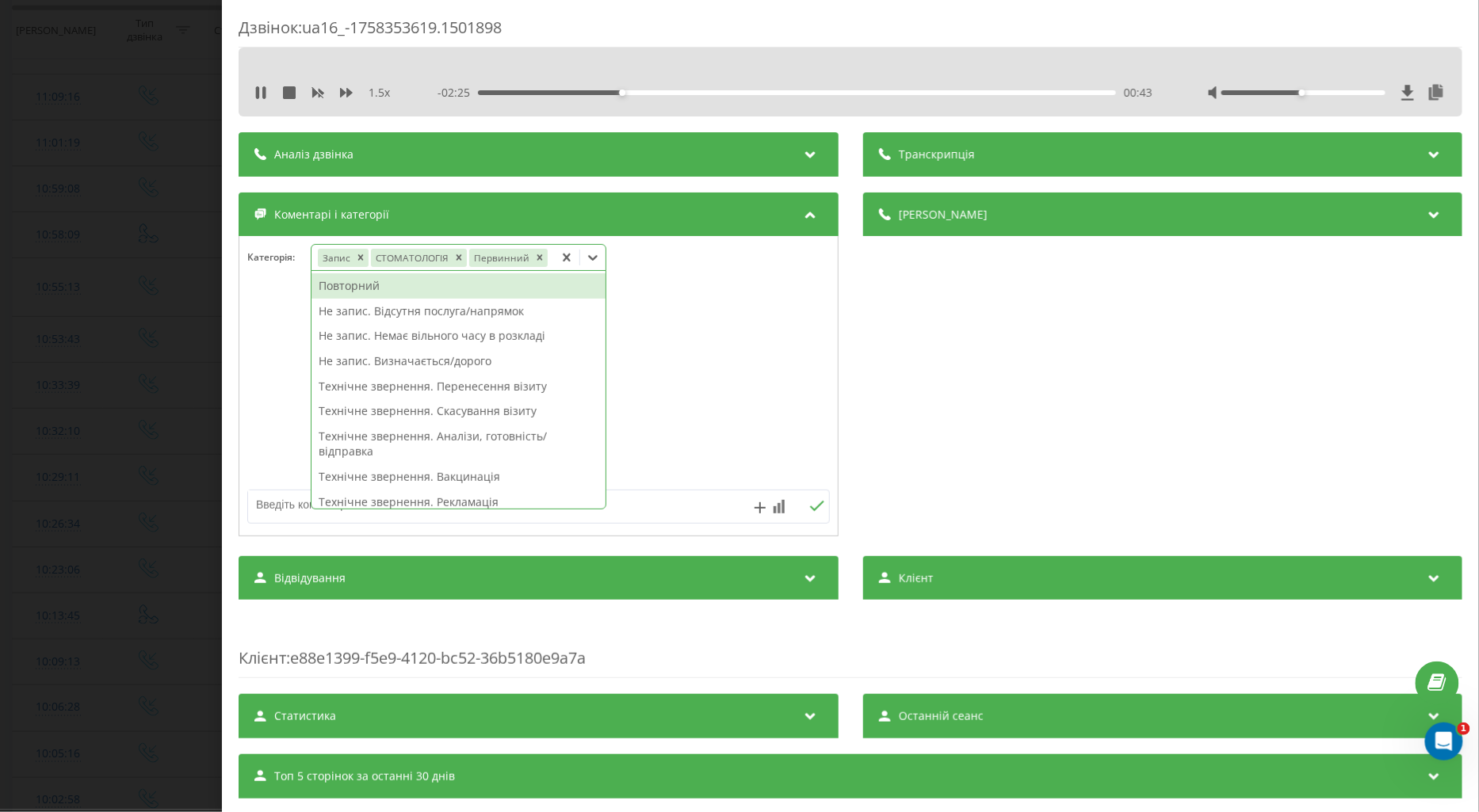
click at [242, 363] on div at bounding box center [539, 387] width 599 height 191
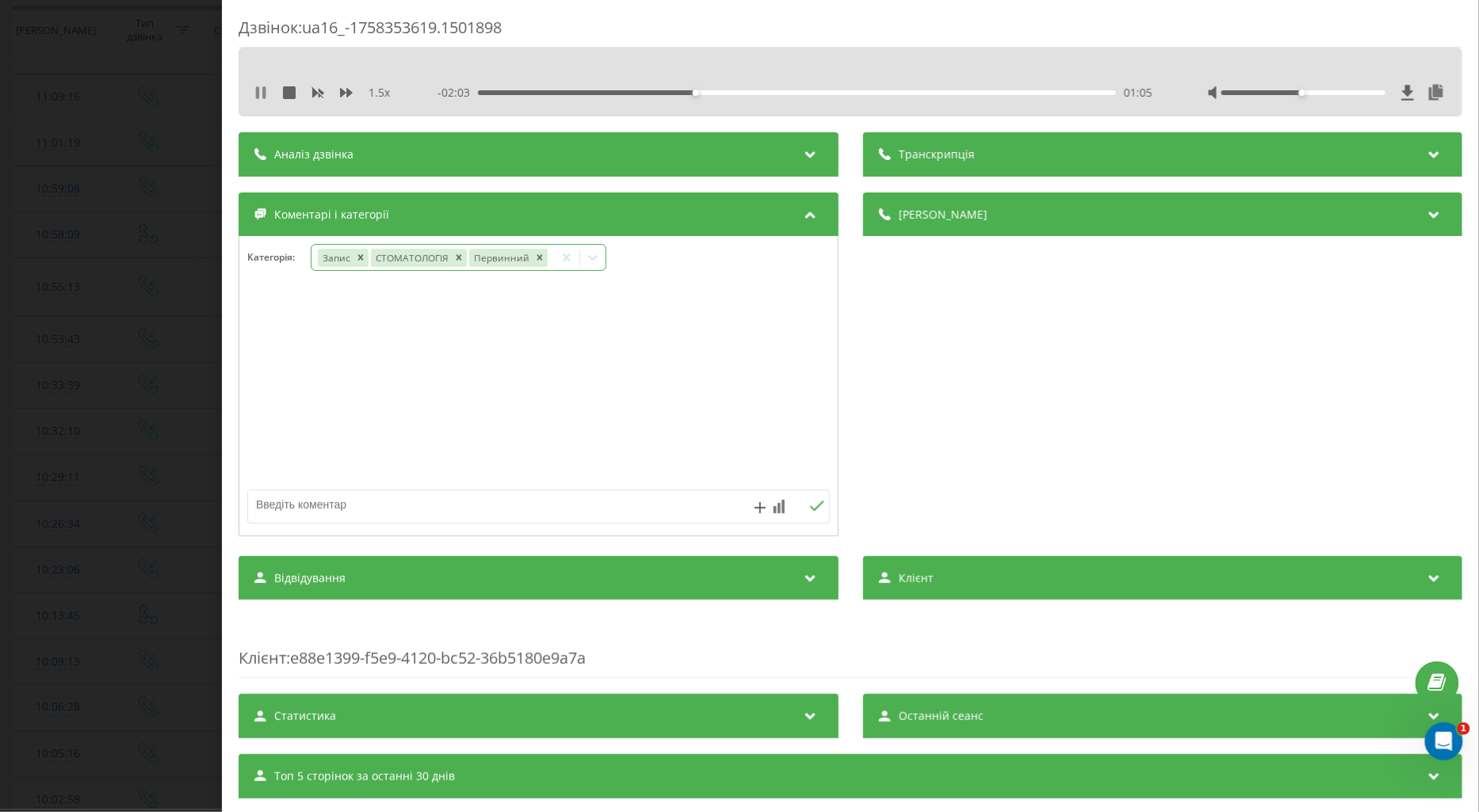
click at [257, 98] on icon at bounding box center [258, 93] width 3 height 13
click at [256, 87] on icon at bounding box center [261, 93] width 13 height 13
click at [860, 92] on div "01:27" at bounding box center [797, 92] width 638 height 5
click at [929, 92] on div "01:56" at bounding box center [797, 92] width 638 height 5
click at [984, 91] on div "02:19" at bounding box center [797, 92] width 638 height 5
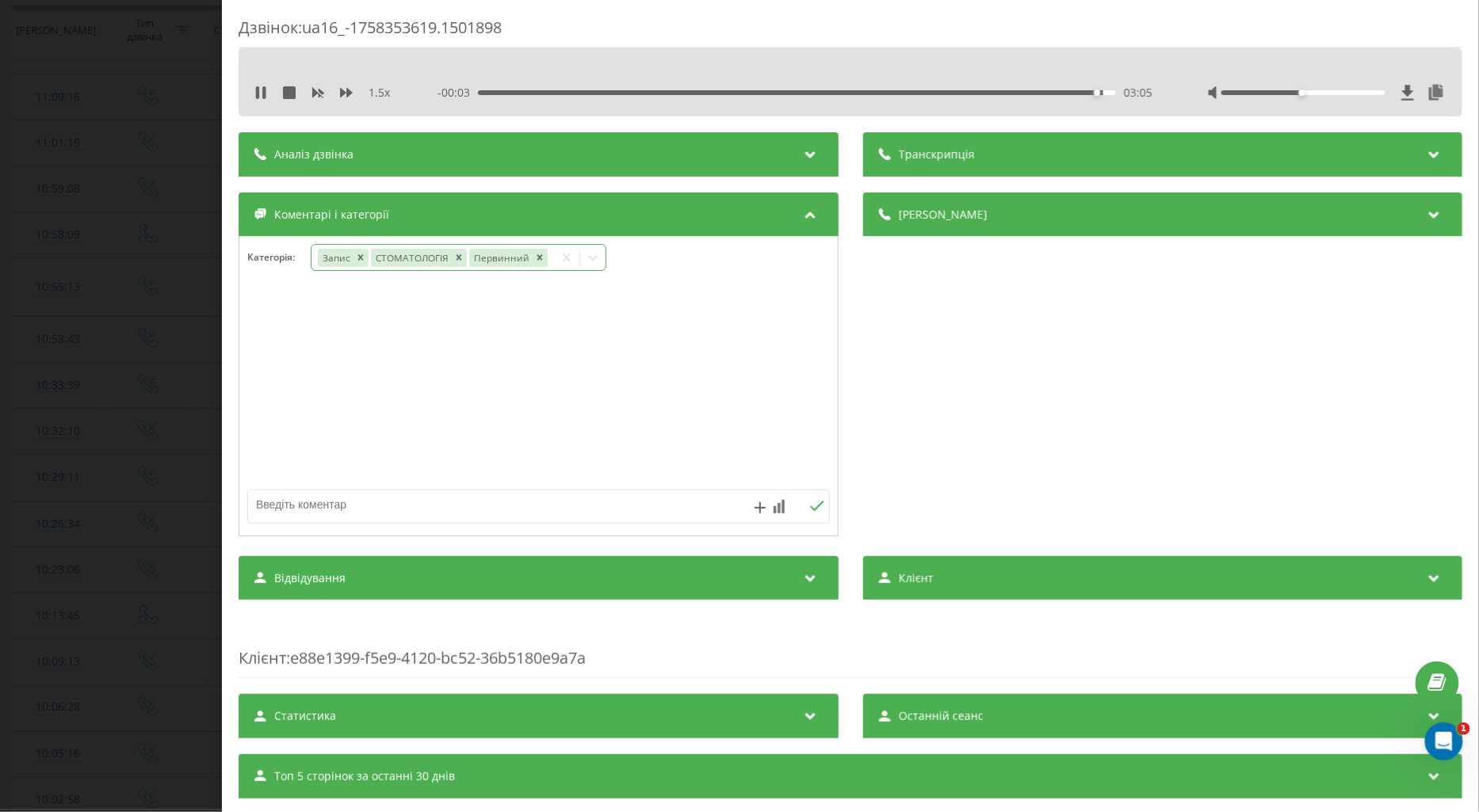
click at [45, 418] on div "Дзвінок : ua16_-1758353619.1501898 1.5 x - 00:03 03:05 03:05 Транскрипція Для A…" at bounding box center [740, 406] width 1479 height 812
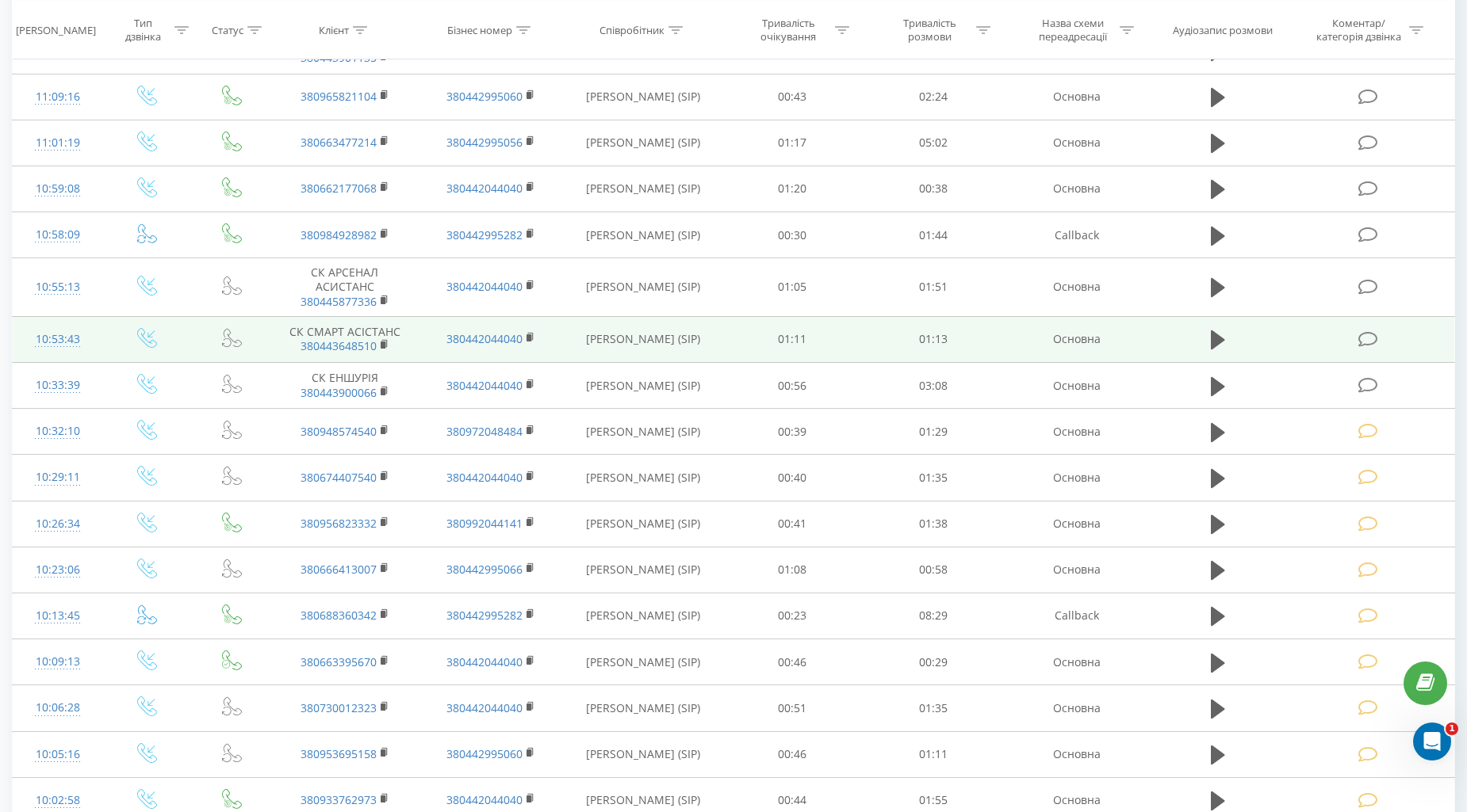
click at [1375, 339] on icon at bounding box center [1368, 339] width 20 height 16
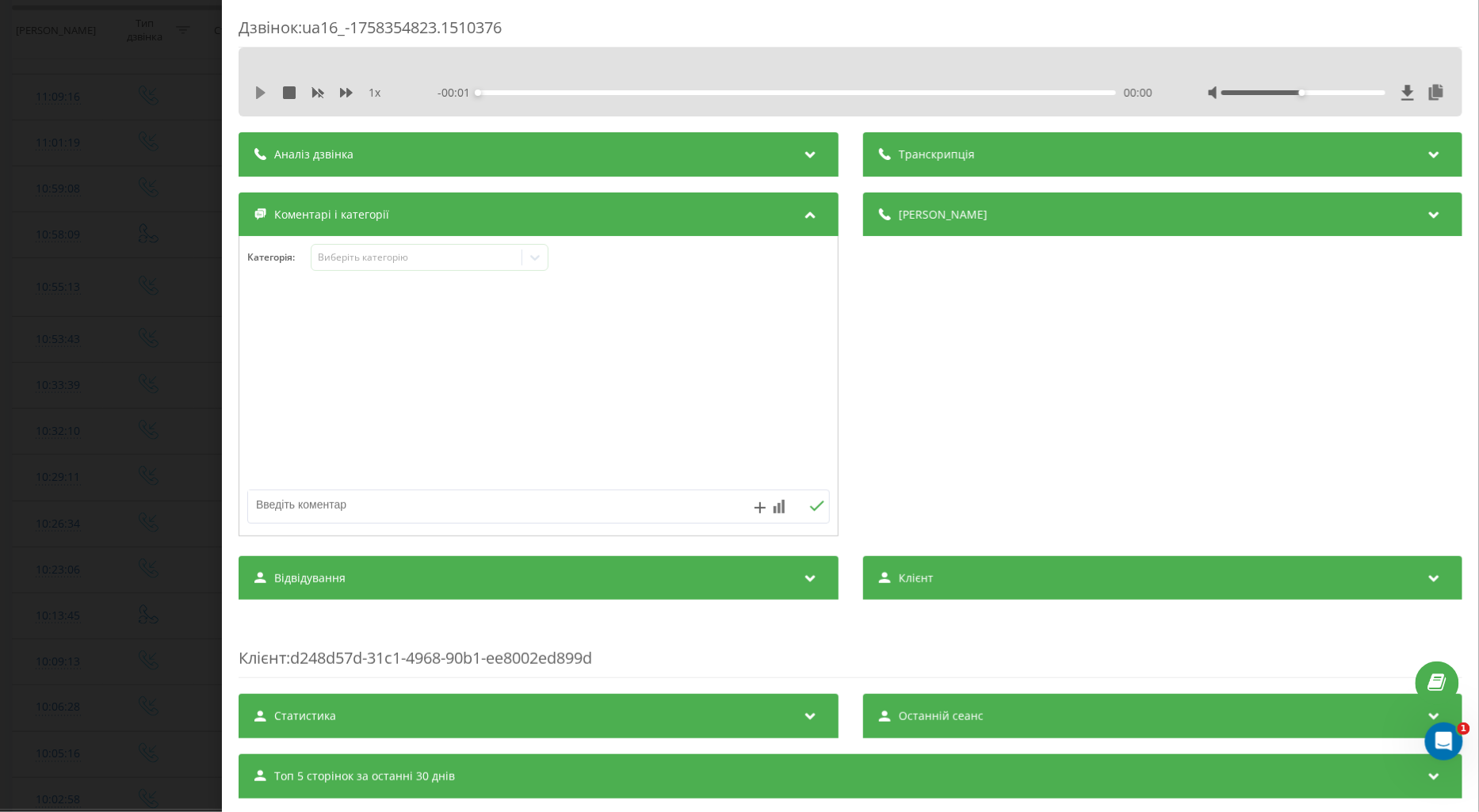
click at [260, 93] on icon at bounding box center [261, 93] width 10 height 13
click at [346, 90] on icon at bounding box center [347, 93] width 13 height 13
click at [354, 256] on div "Виберіть категорію" at bounding box center [416, 258] width 198 height 13
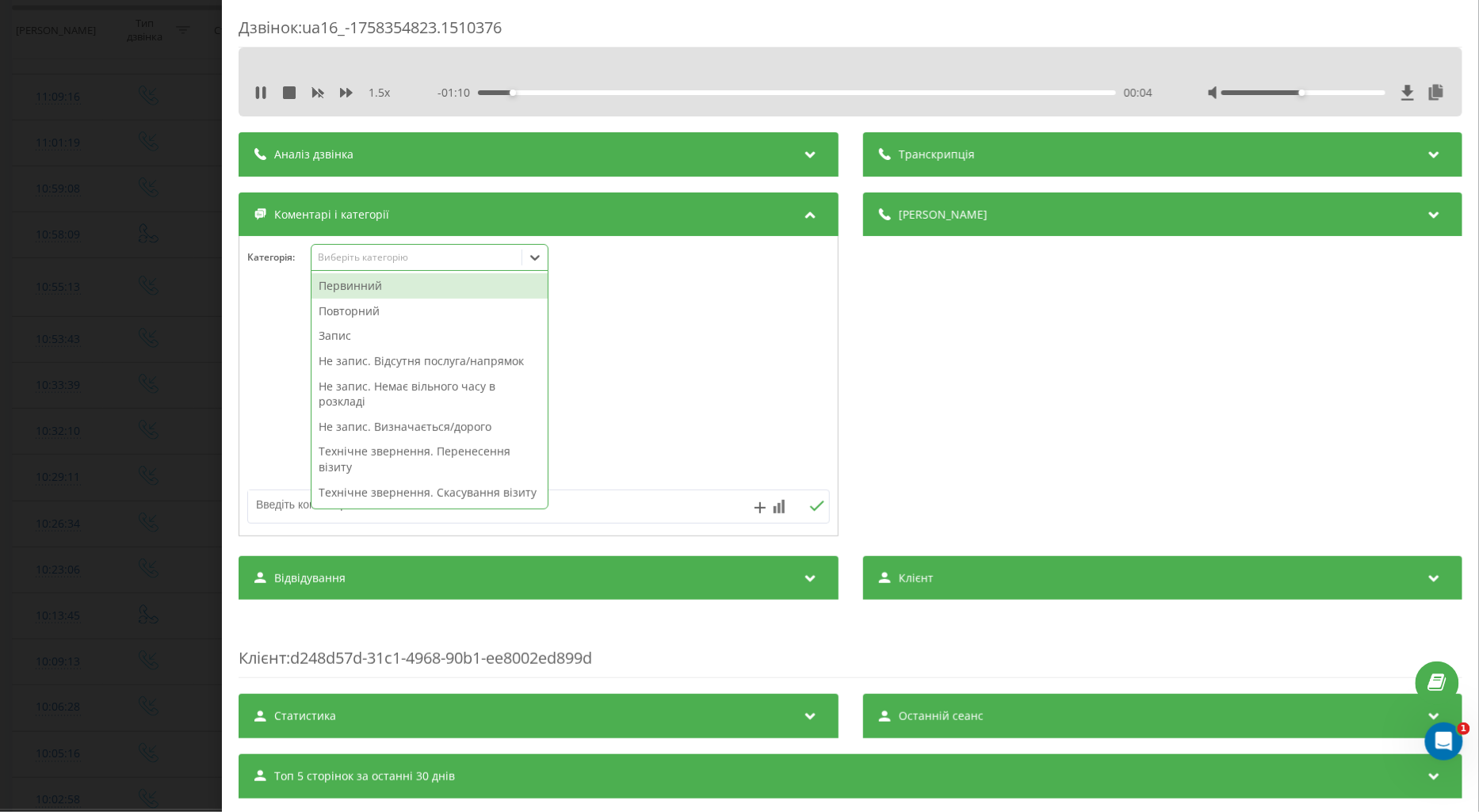
click at [371, 313] on div "Повторний" at bounding box center [429, 311] width 236 height 25
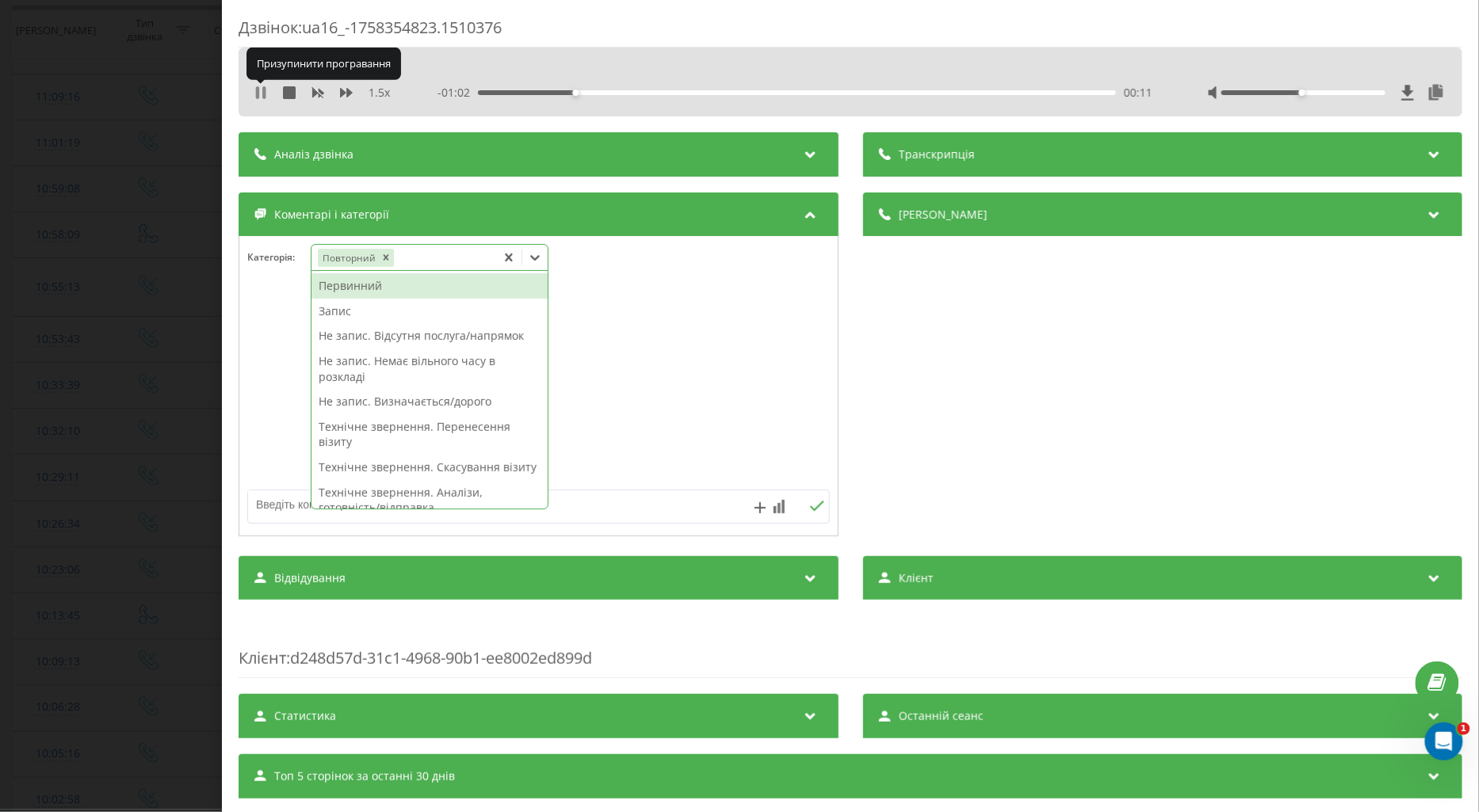
click at [257, 92] on icon at bounding box center [258, 93] width 3 height 13
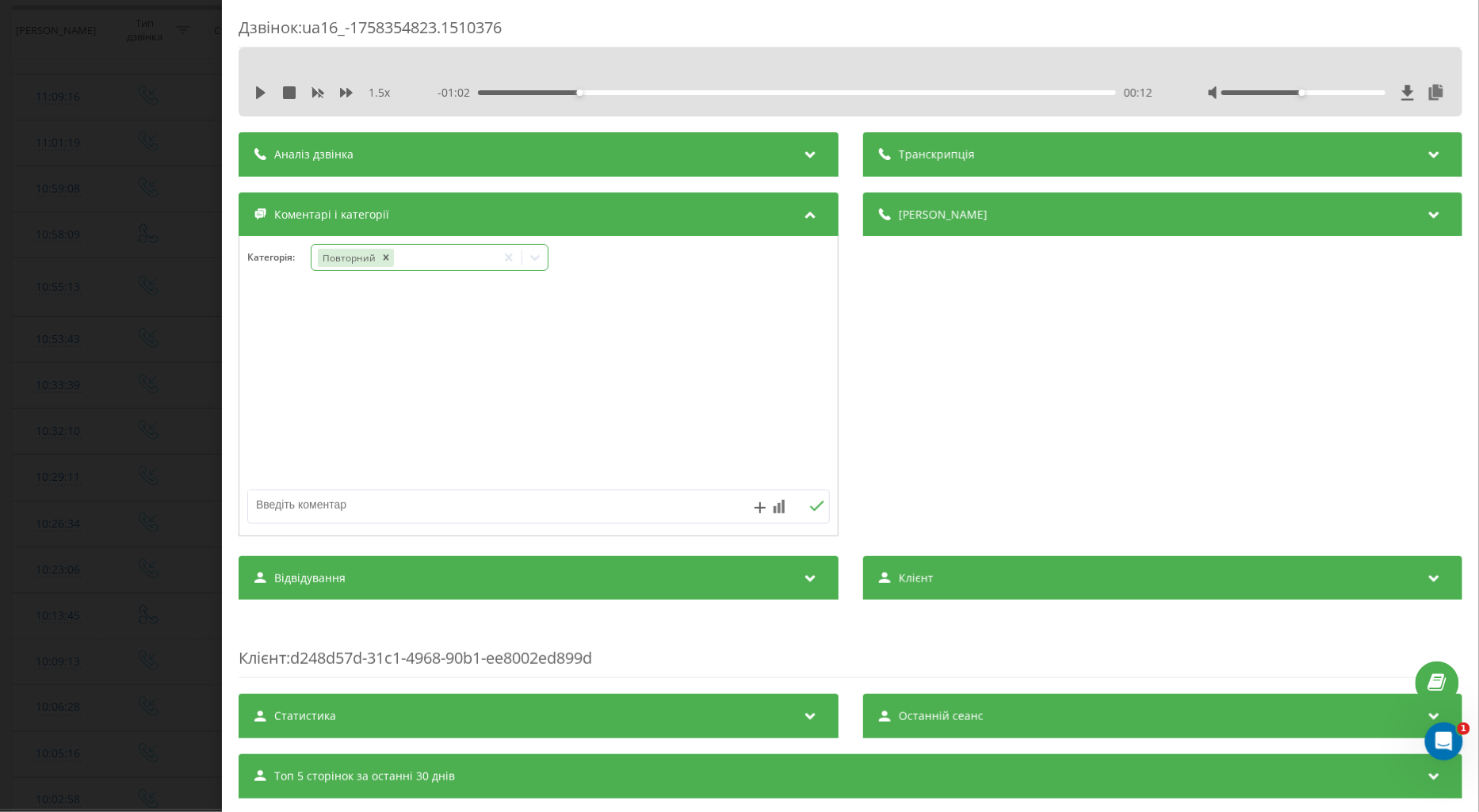
click at [536, 257] on icon at bounding box center [534, 257] width 16 height 16
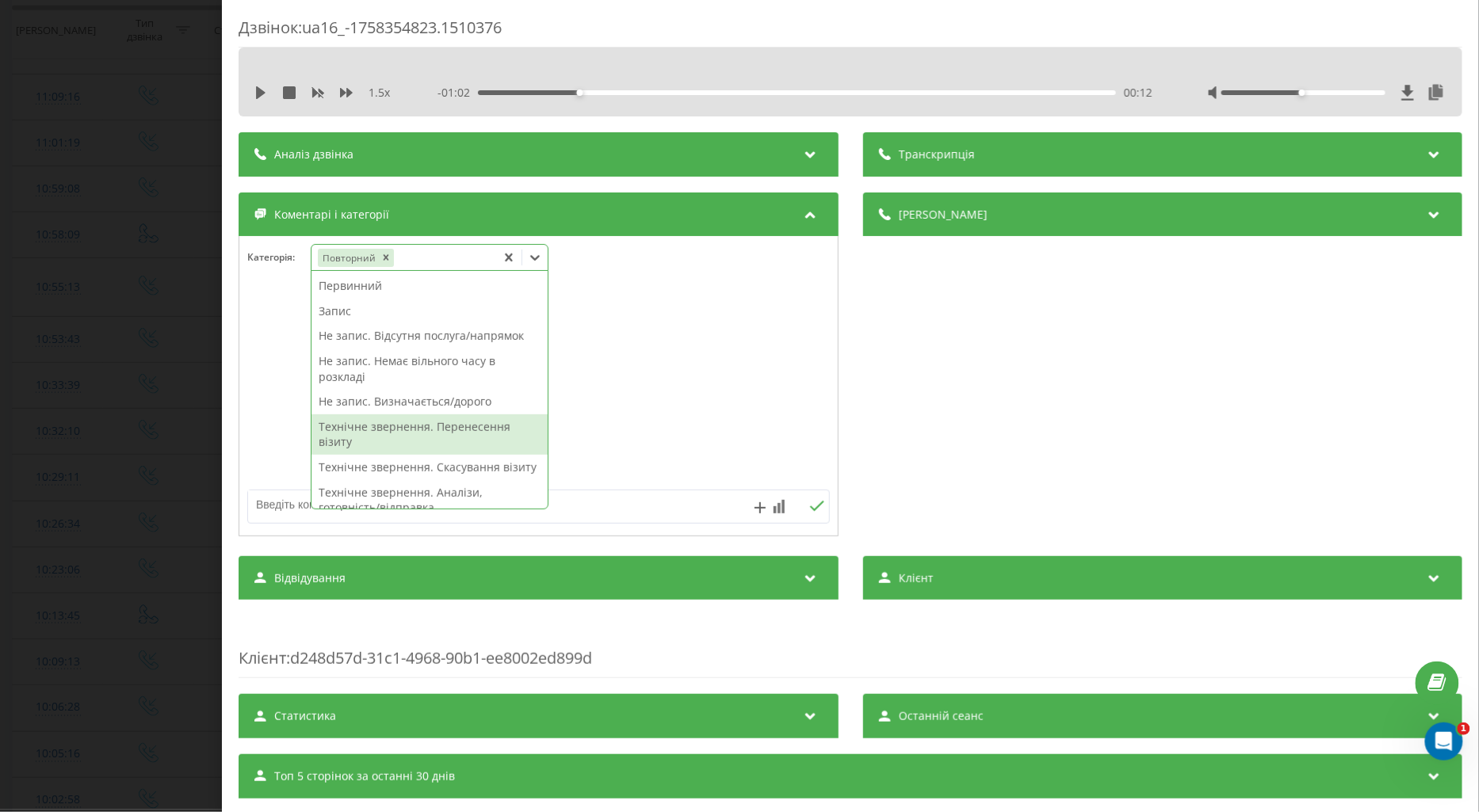
click at [432, 424] on div "Технічне звернення. Перенесення візиту" at bounding box center [429, 434] width 236 height 40
click at [254, 413] on div at bounding box center [539, 387] width 599 height 191
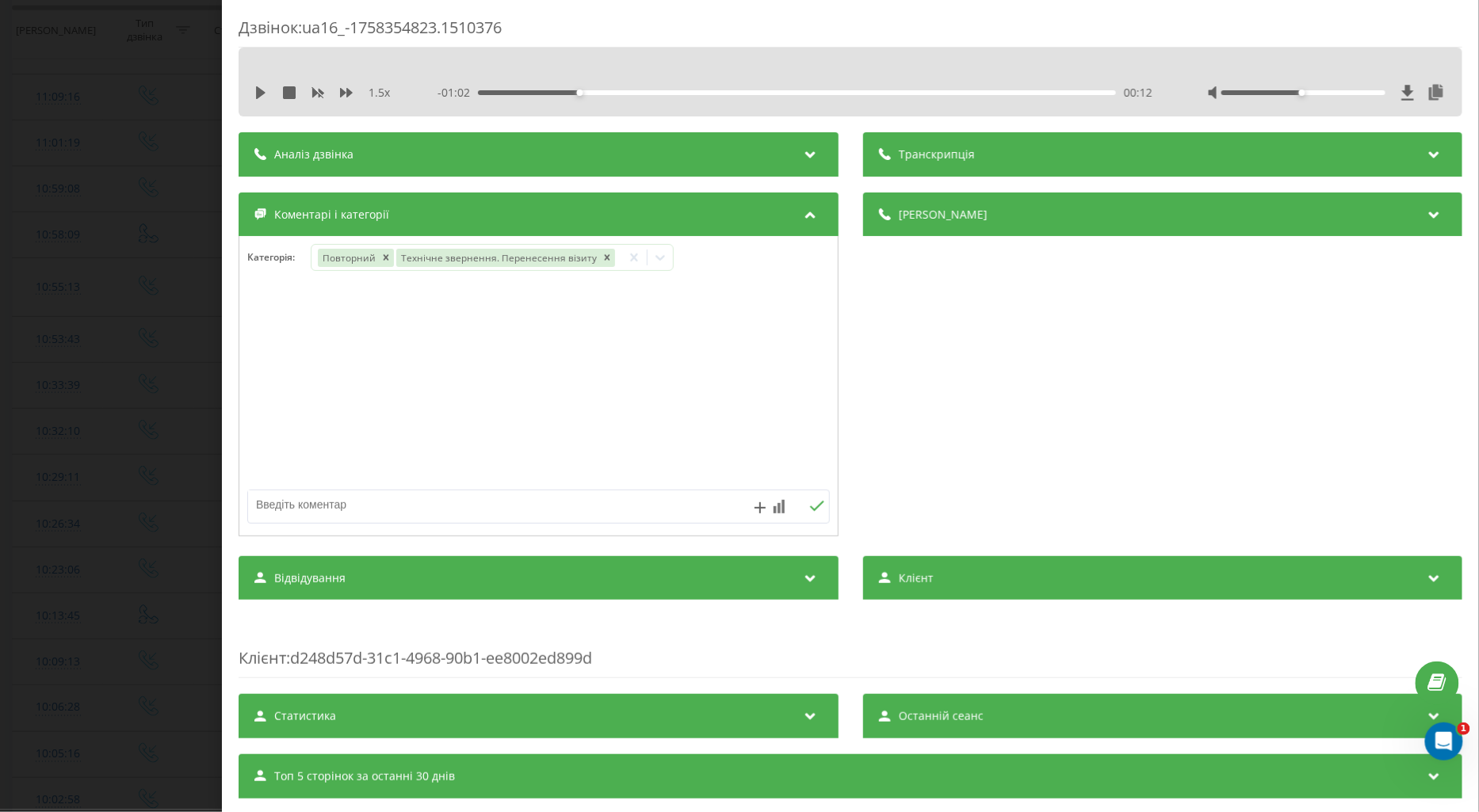
click at [146, 460] on div "Дзвінок : ua16_-1758354823.1510376 1.5 x - 01:02 00:12 00:12 Транскрипція Для A…" at bounding box center [740, 406] width 1479 height 812
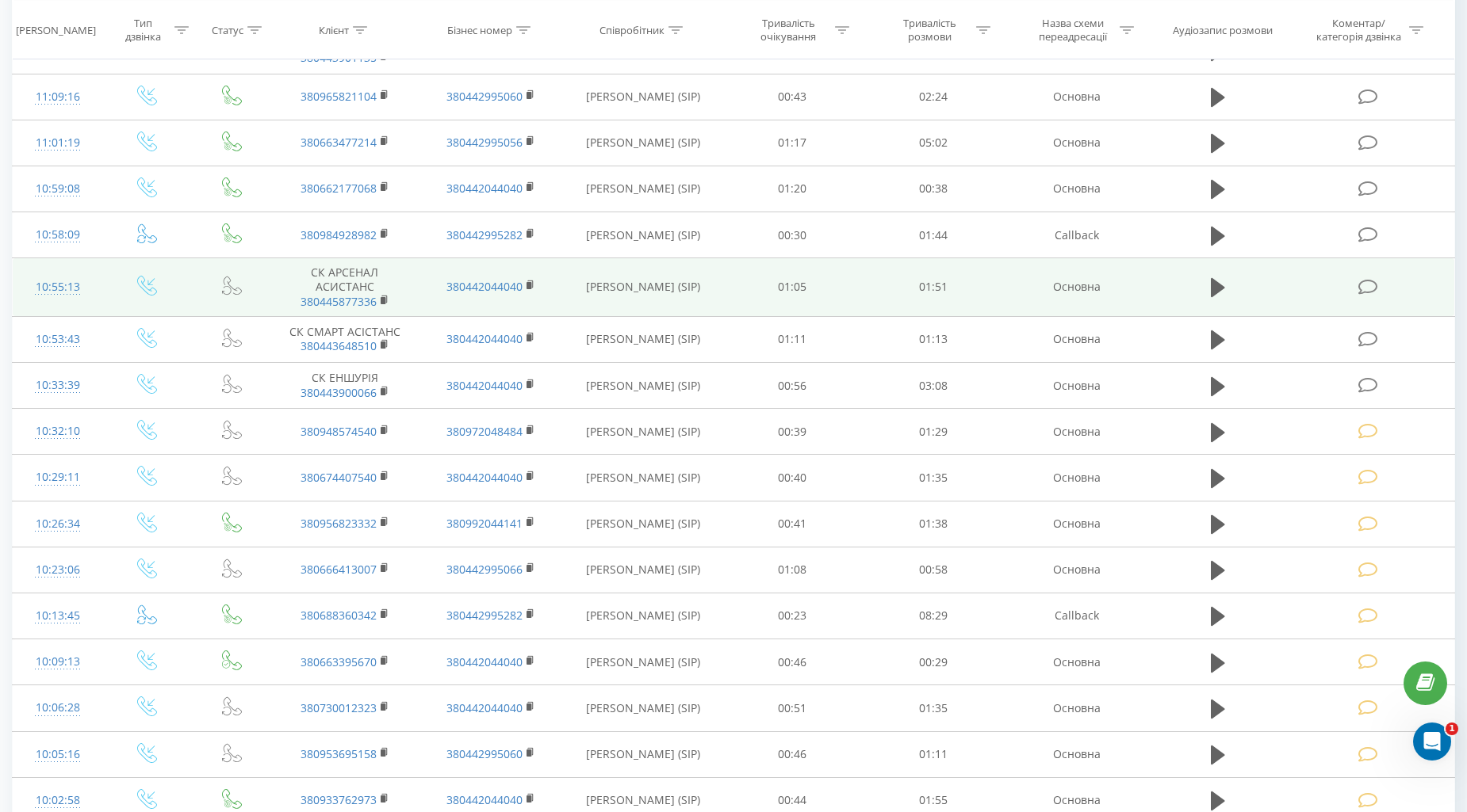
click at [1369, 286] on icon at bounding box center [1368, 287] width 20 height 16
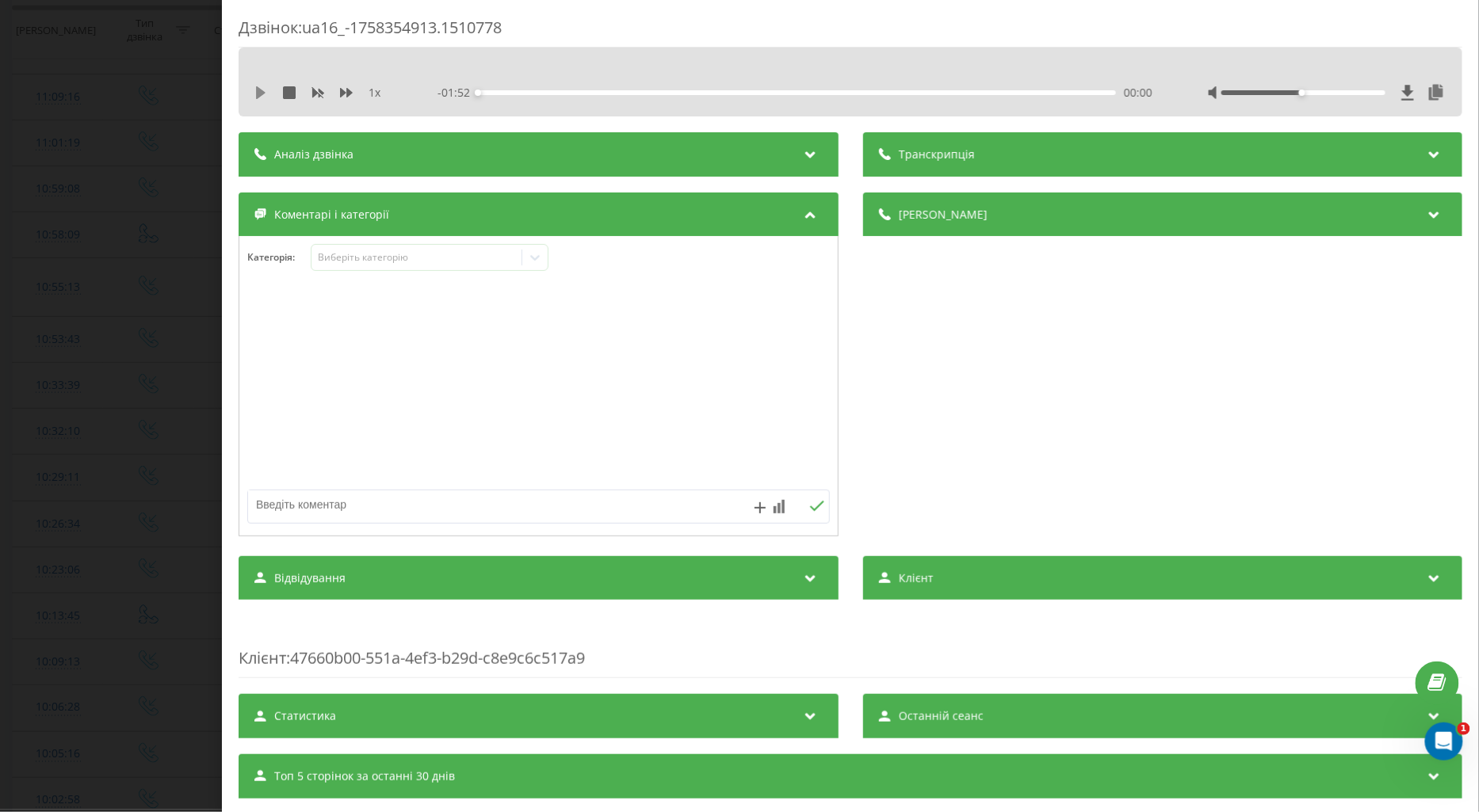
click at [260, 91] on icon at bounding box center [261, 93] width 10 height 13
click at [342, 88] on icon at bounding box center [347, 93] width 13 height 13
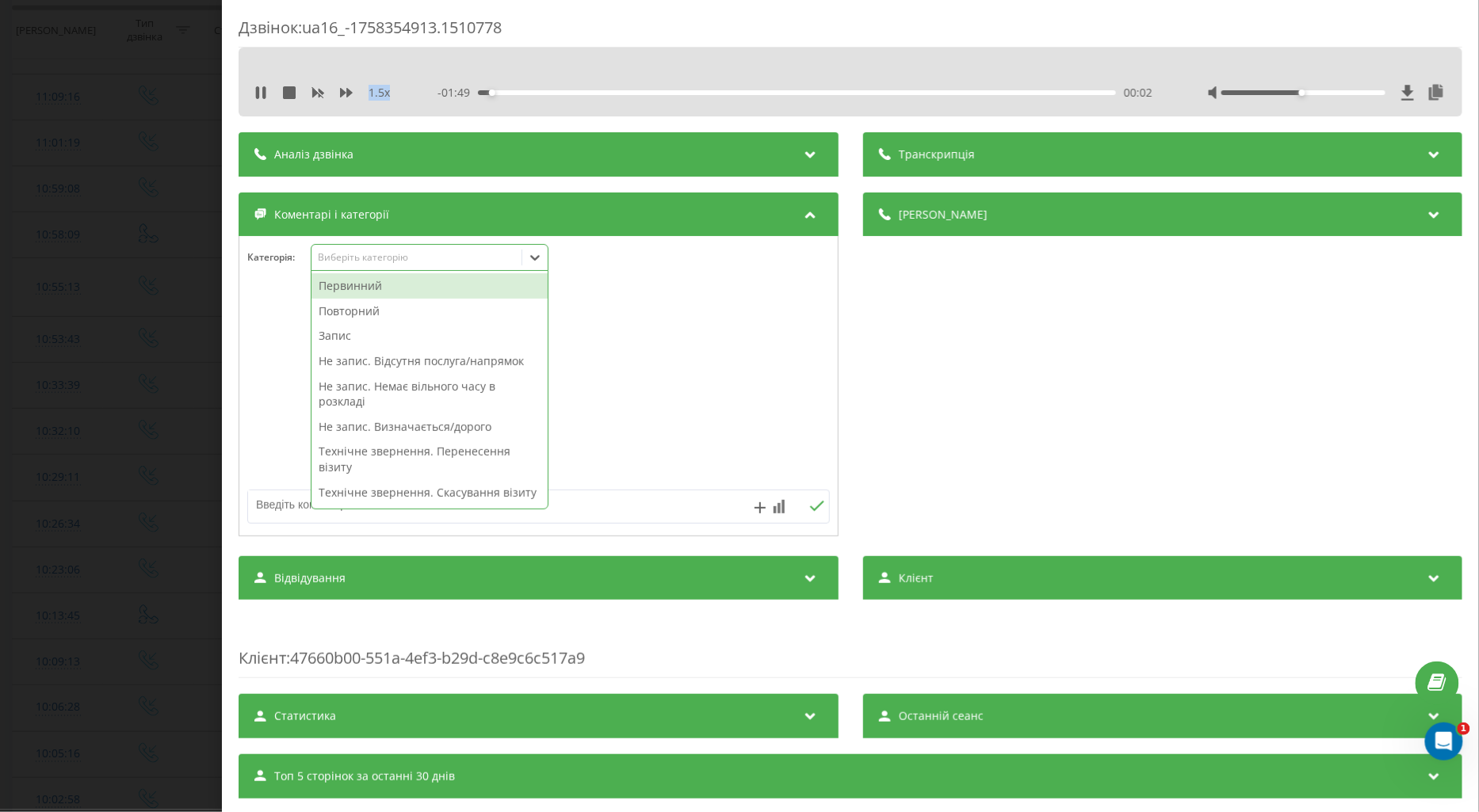
click at [347, 257] on div "Виберіть категорію" at bounding box center [416, 258] width 198 height 13
click at [334, 321] on div "Повторний" at bounding box center [429, 311] width 236 height 25
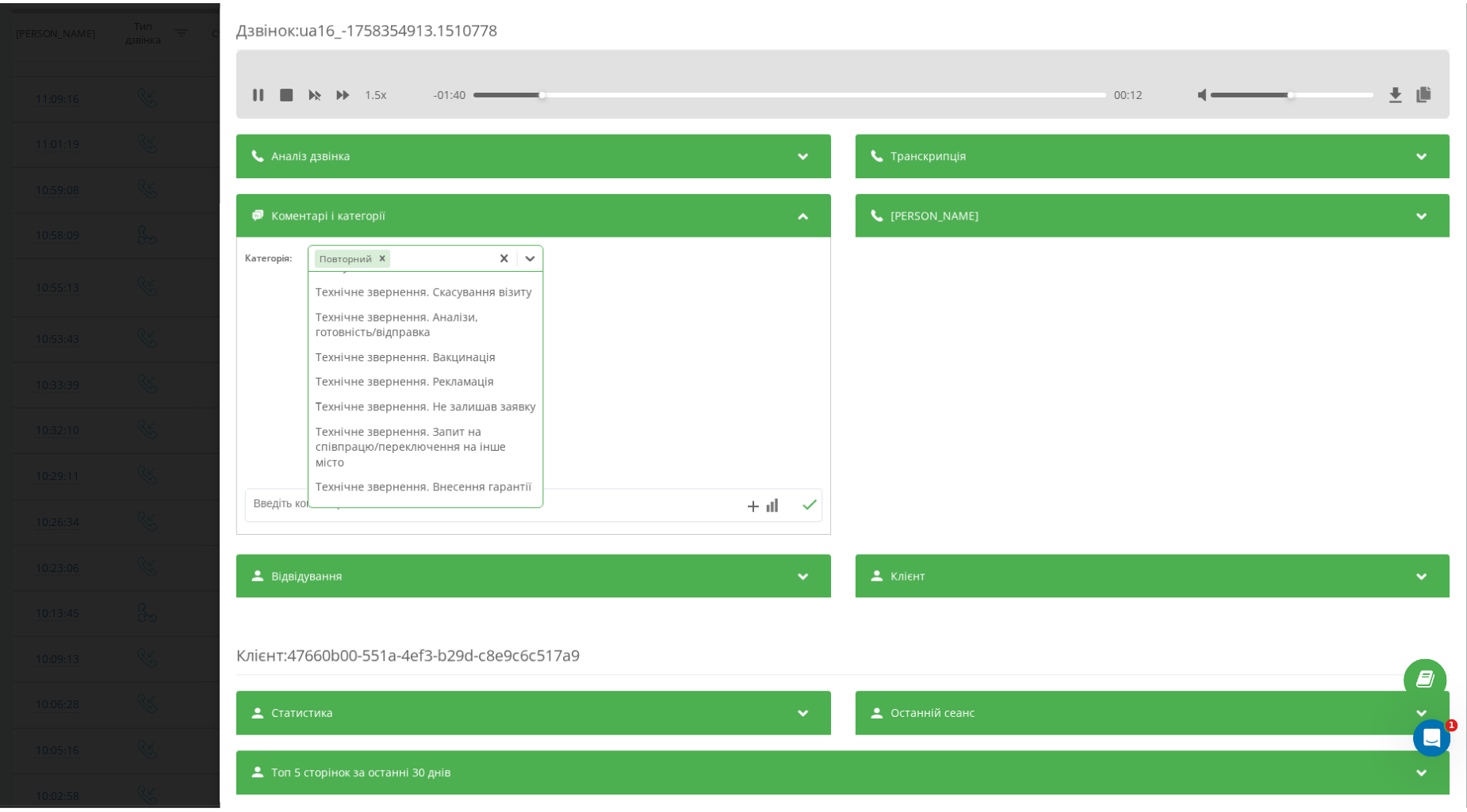
scroll to position [264, 0]
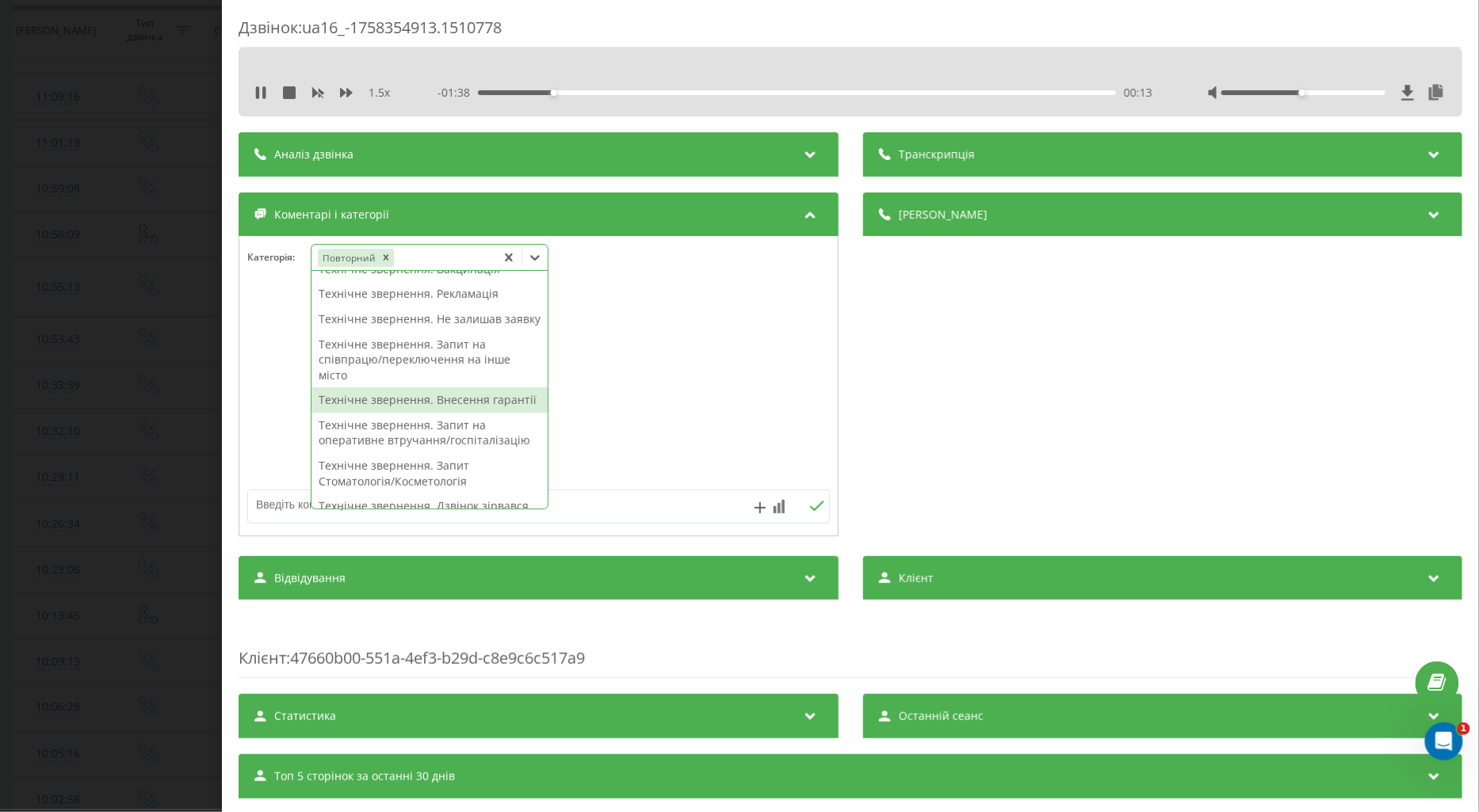
click at [398, 413] on div "Технічне звернення. Внесення гарантії" at bounding box center [429, 400] width 236 height 25
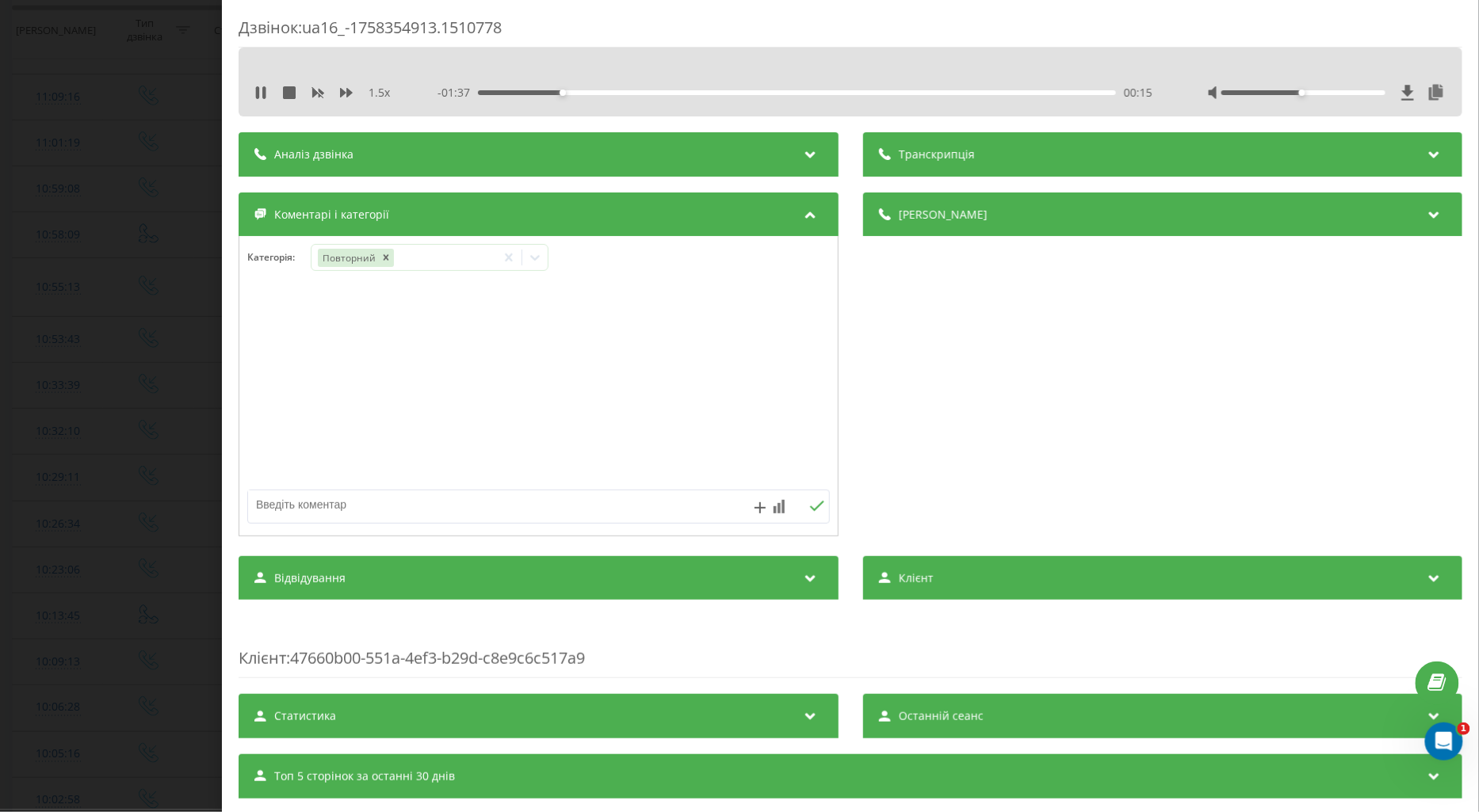
click at [251, 409] on div at bounding box center [539, 387] width 599 height 191
click at [133, 393] on div "Дзвінок : ua16_-1758354913.1510778 1.5 x - 01:34 00:17 00:17 Транскрипція Для A…" at bounding box center [740, 406] width 1479 height 812
click at [133, 393] on div "Дзвінок : ua16_-1758354913.1510778 1.5 x - 01:32 00:20 00:20 Транскрипція Для A…" at bounding box center [740, 406] width 1479 height 812
click at [141, 309] on div "Дзвінок : ua16_-1758354913.1510778 1.5 x - 01:28 00:23 00:23 Транскрипція Для A…" at bounding box center [740, 406] width 1479 height 812
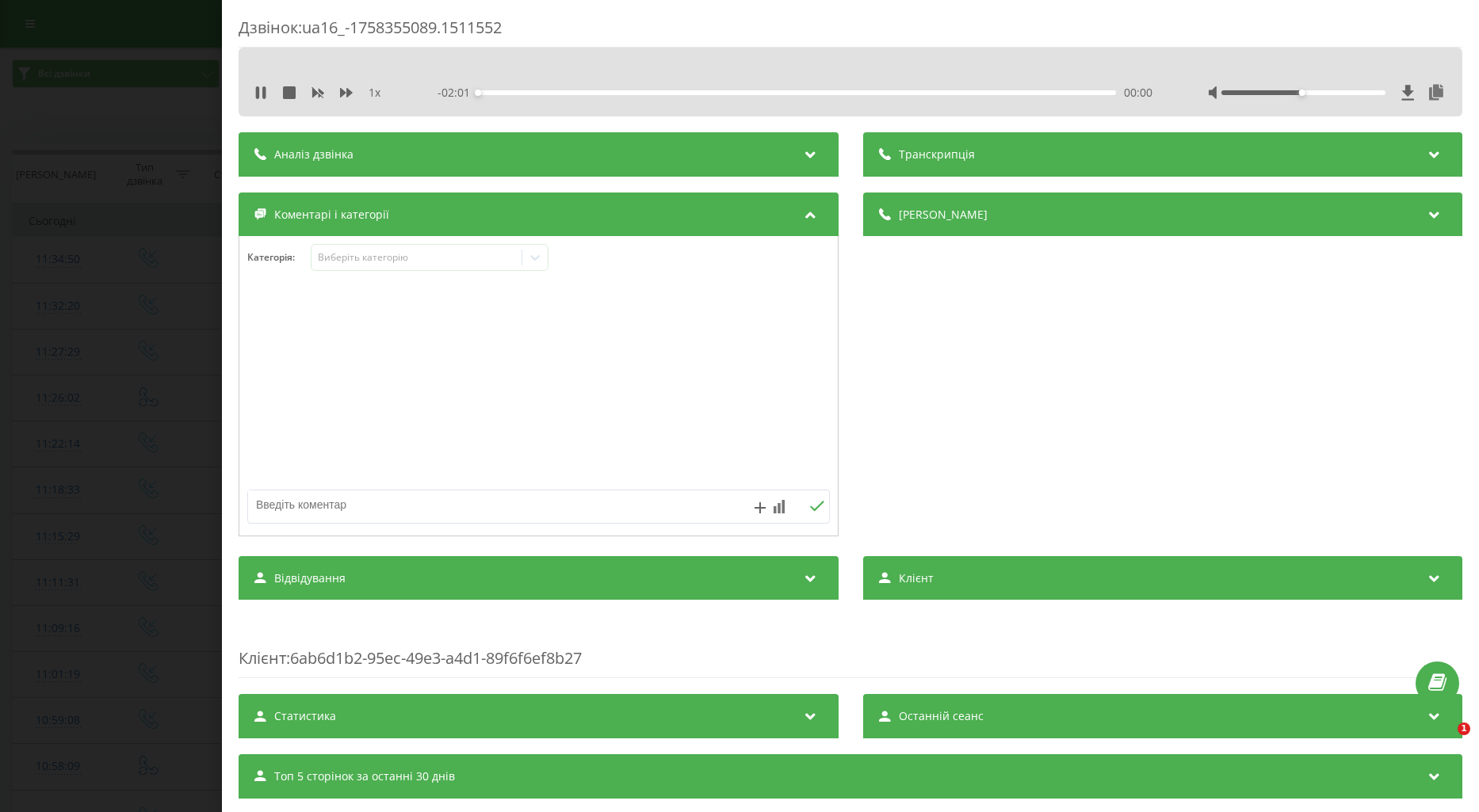
click at [340, 98] on icon at bounding box center [347, 93] width 13 height 13
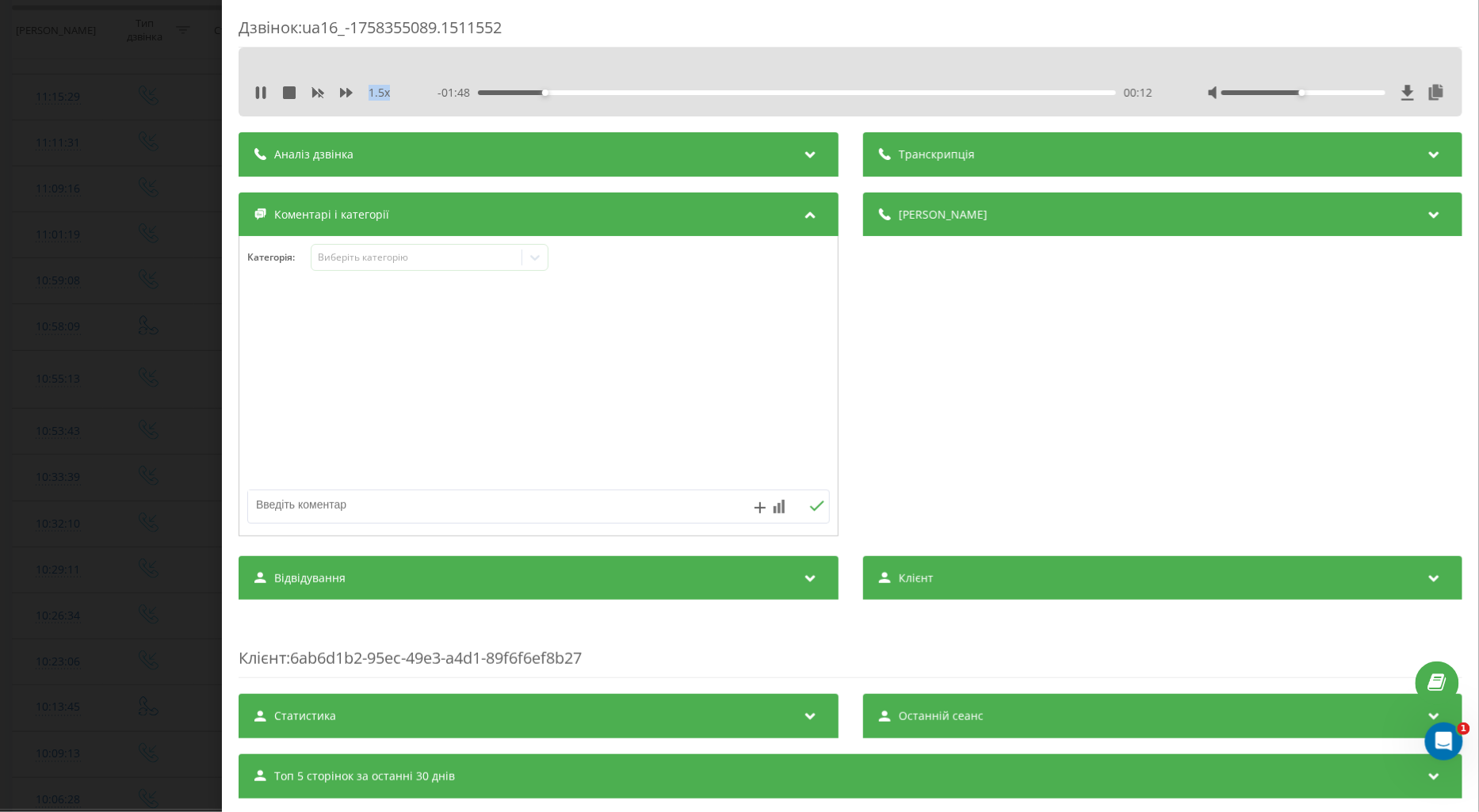
click at [251, 95] on div "1.5 x - 01:48 00:12 00:12" at bounding box center [850, 92] width 1200 height 24
click at [258, 87] on icon at bounding box center [258, 93] width 3 height 13
click at [263, 90] on icon at bounding box center [261, 93] width 10 height 13
click at [349, 258] on div "Виберіть категорію" at bounding box center [416, 258] width 198 height 13
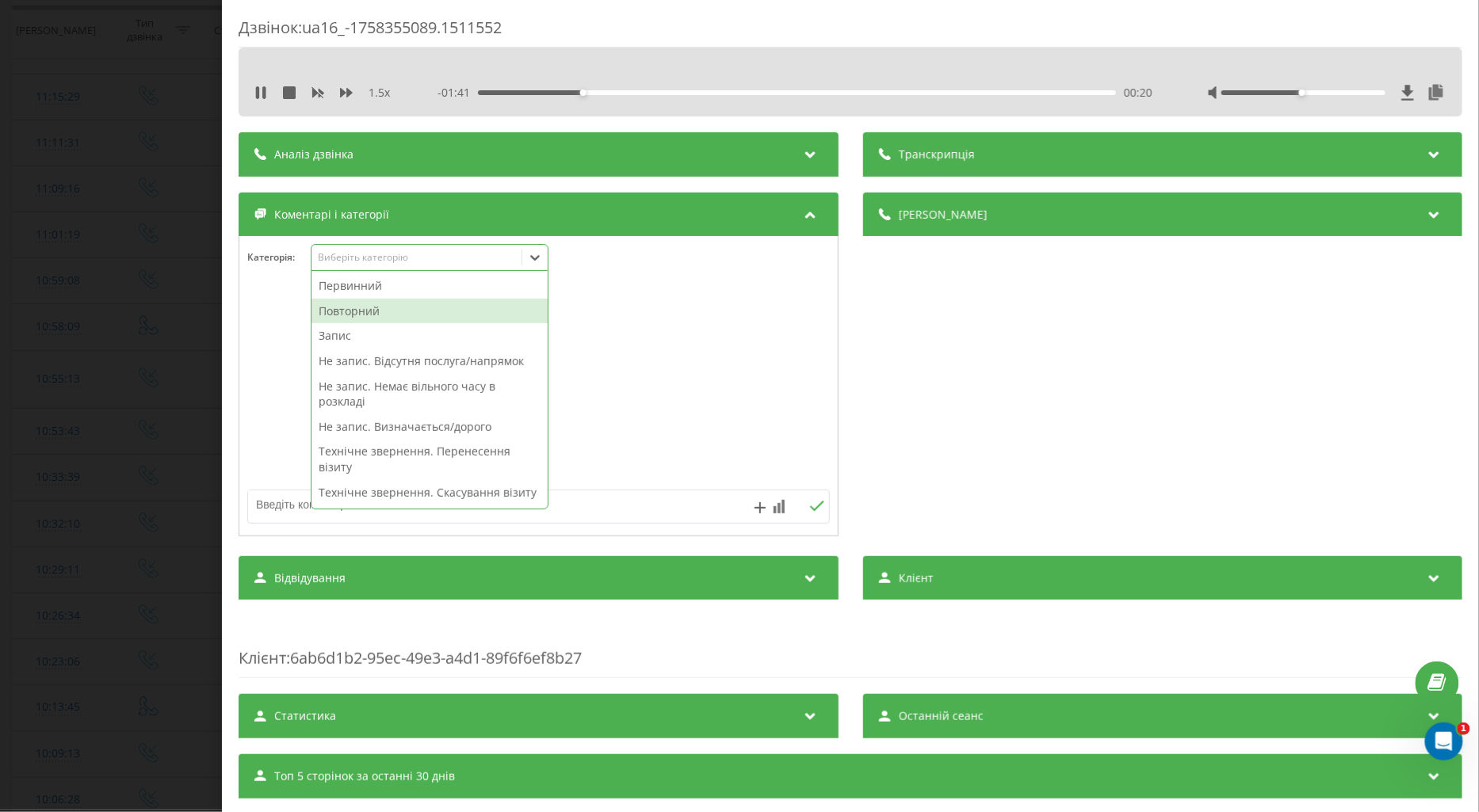
click at [362, 317] on div "Повторний" at bounding box center [429, 311] width 236 height 25
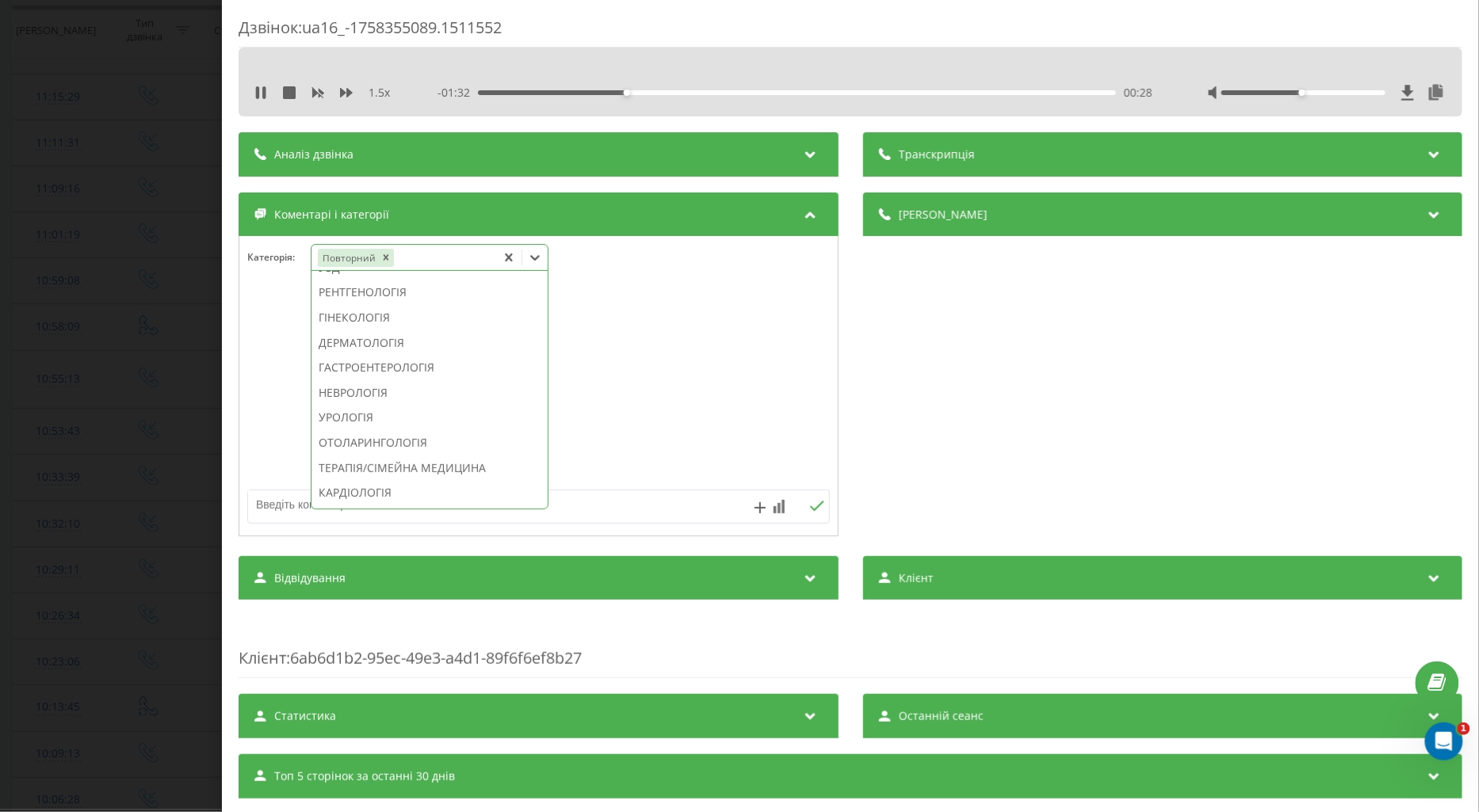
scroll to position [616, 0]
click at [255, 91] on icon at bounding box center [261, 93] width 13 height 13
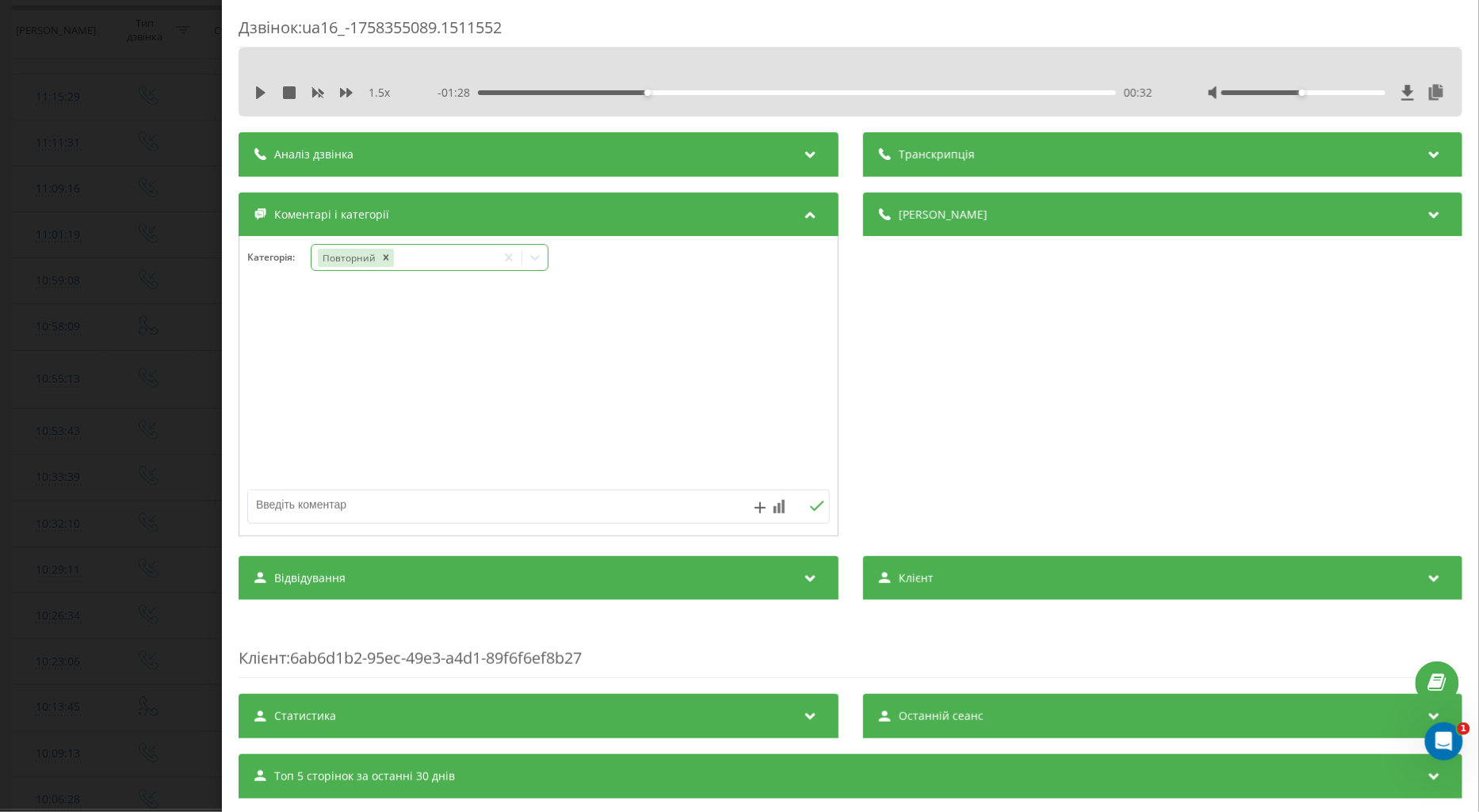
click at [540, 264] on icon at bounding box center [534, 257] width 16 height 16
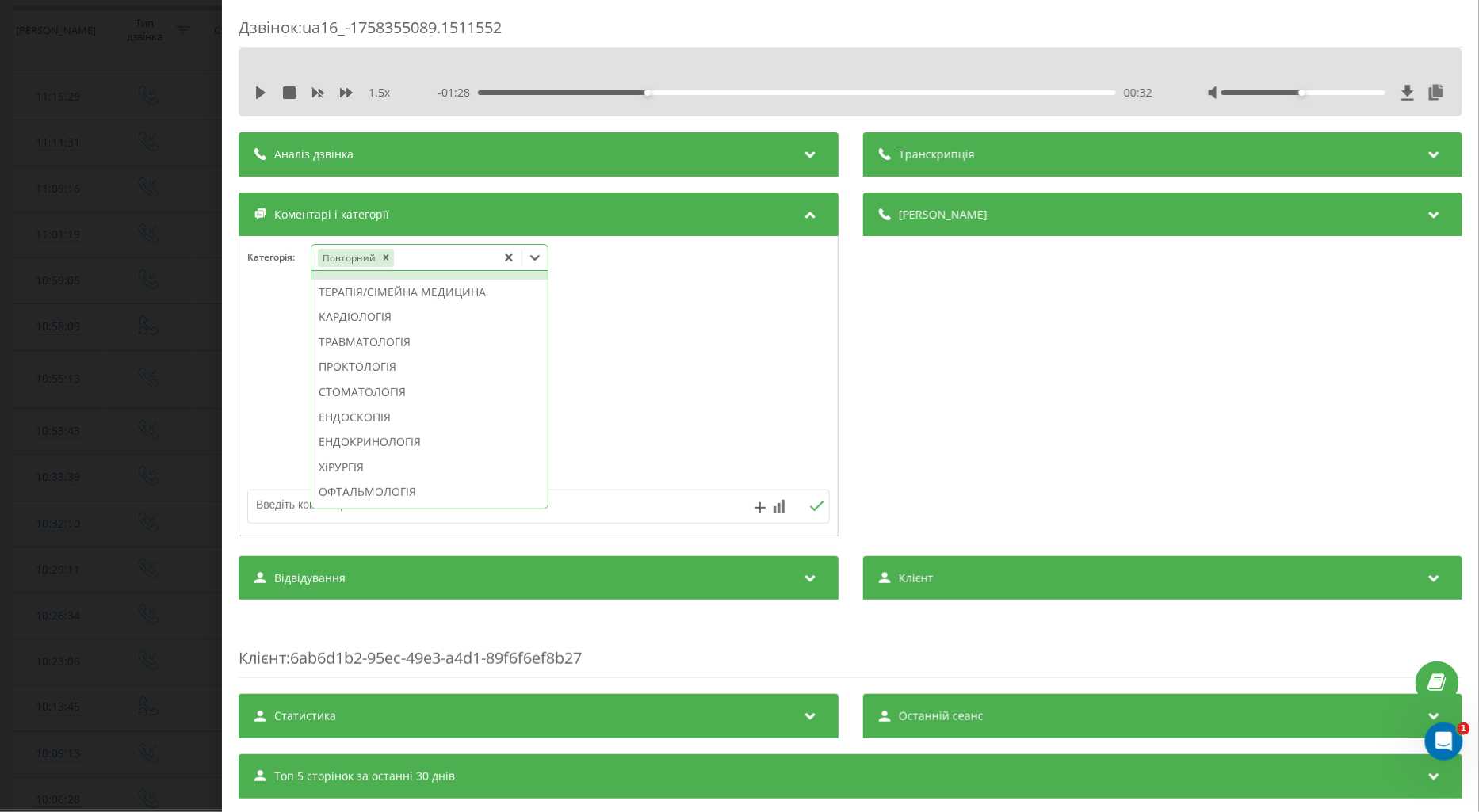
scroll to position [527, 0]
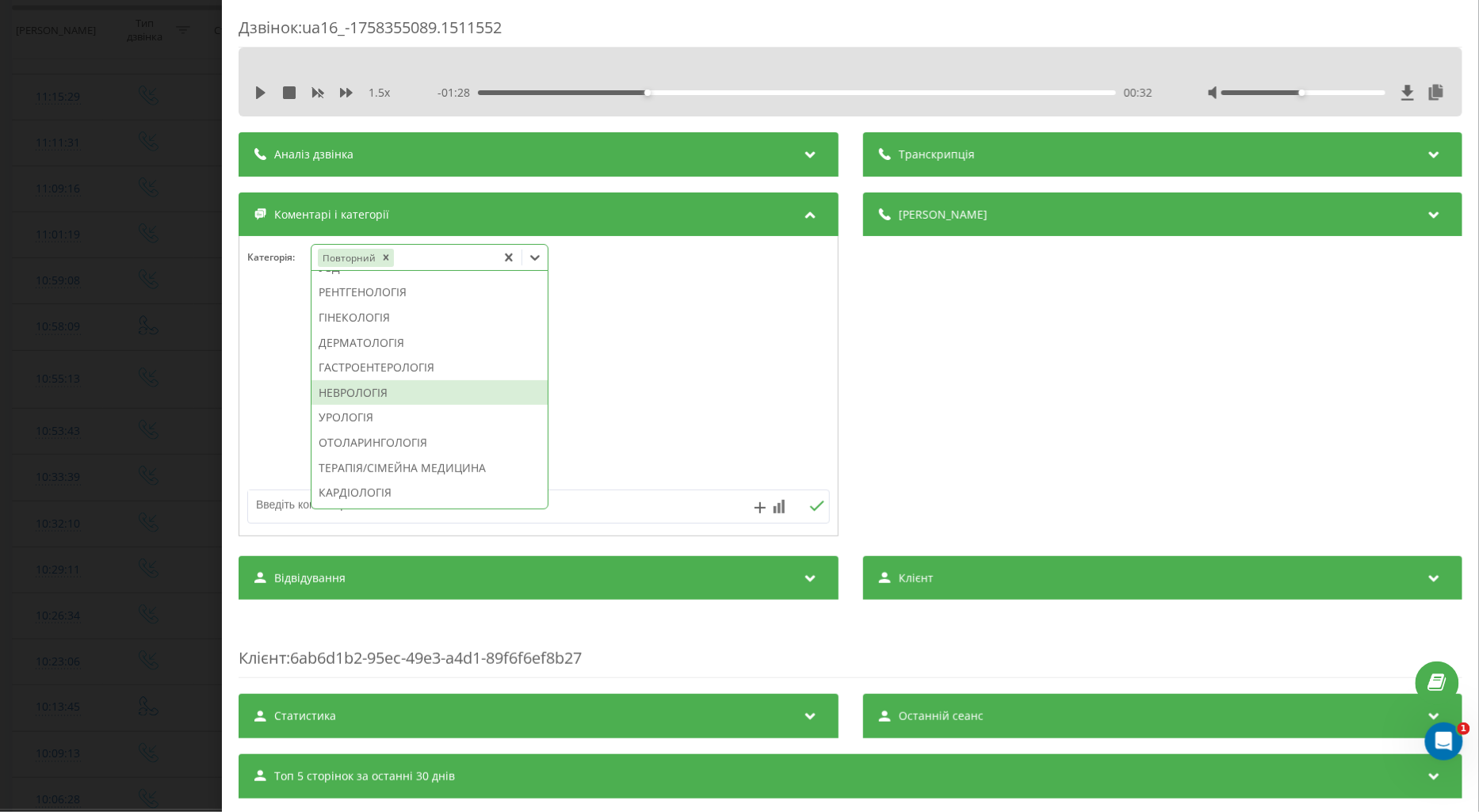
click at [361, 406] on div "НЕВРОЛОГІЯ" at bounding box center [429, 393] width 236 height 25
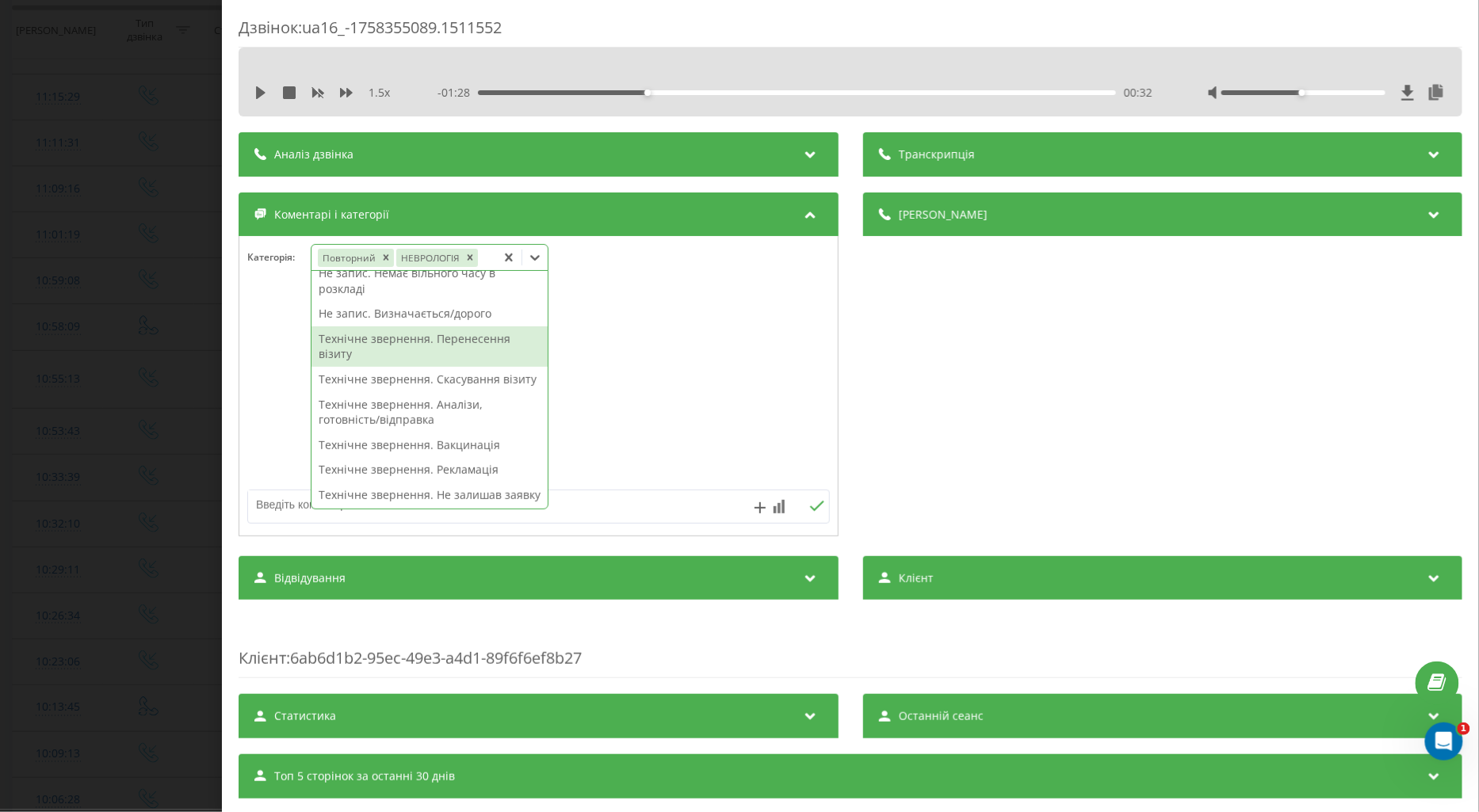
scroll to position [0, 0]
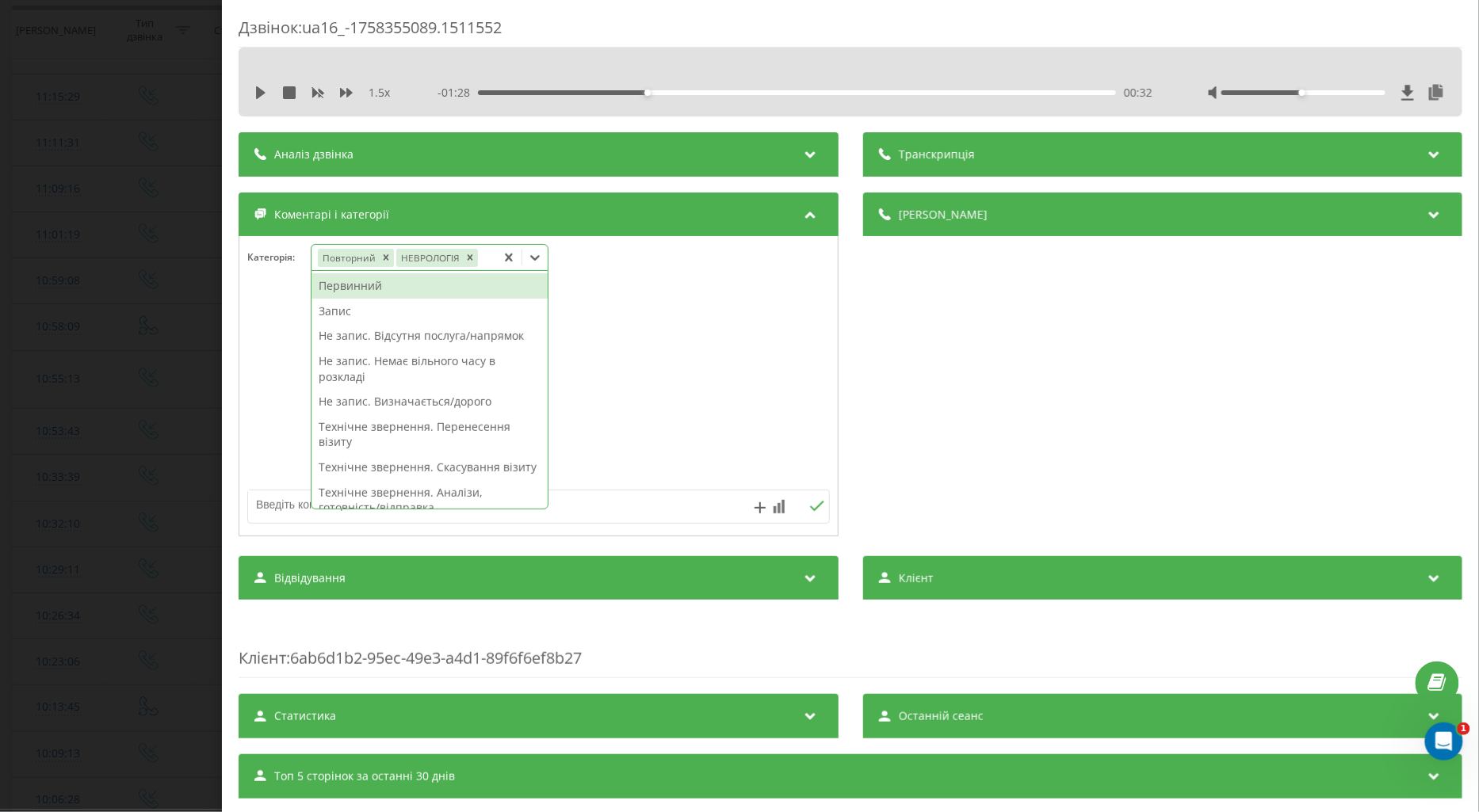
click at [347, 277] on div "Первинний" at bounding box center [429, 285] width 236 height 25
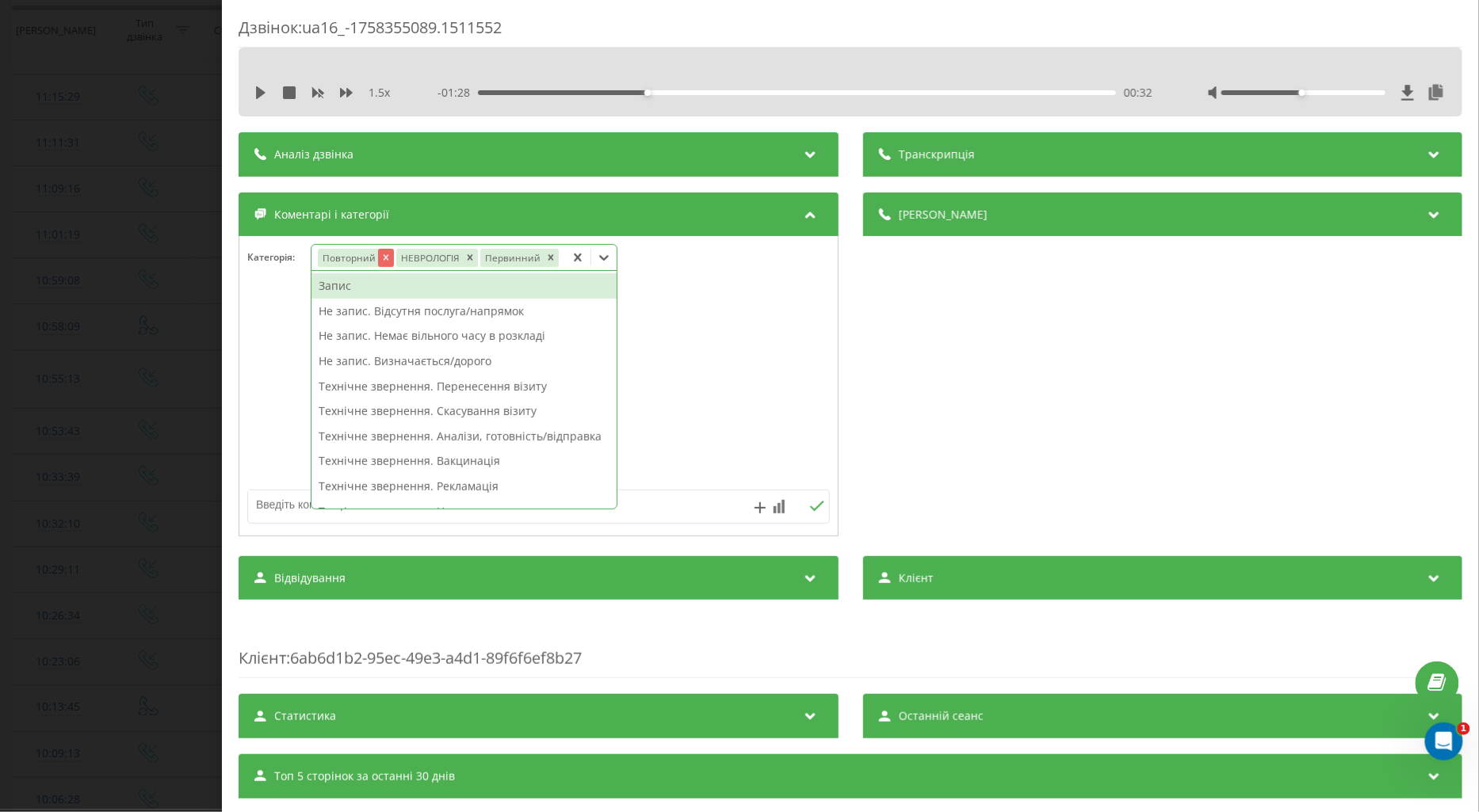
click at [382, 260] on icon "Remove Повторний" at bounding box center [385, 258] width 11 height 11
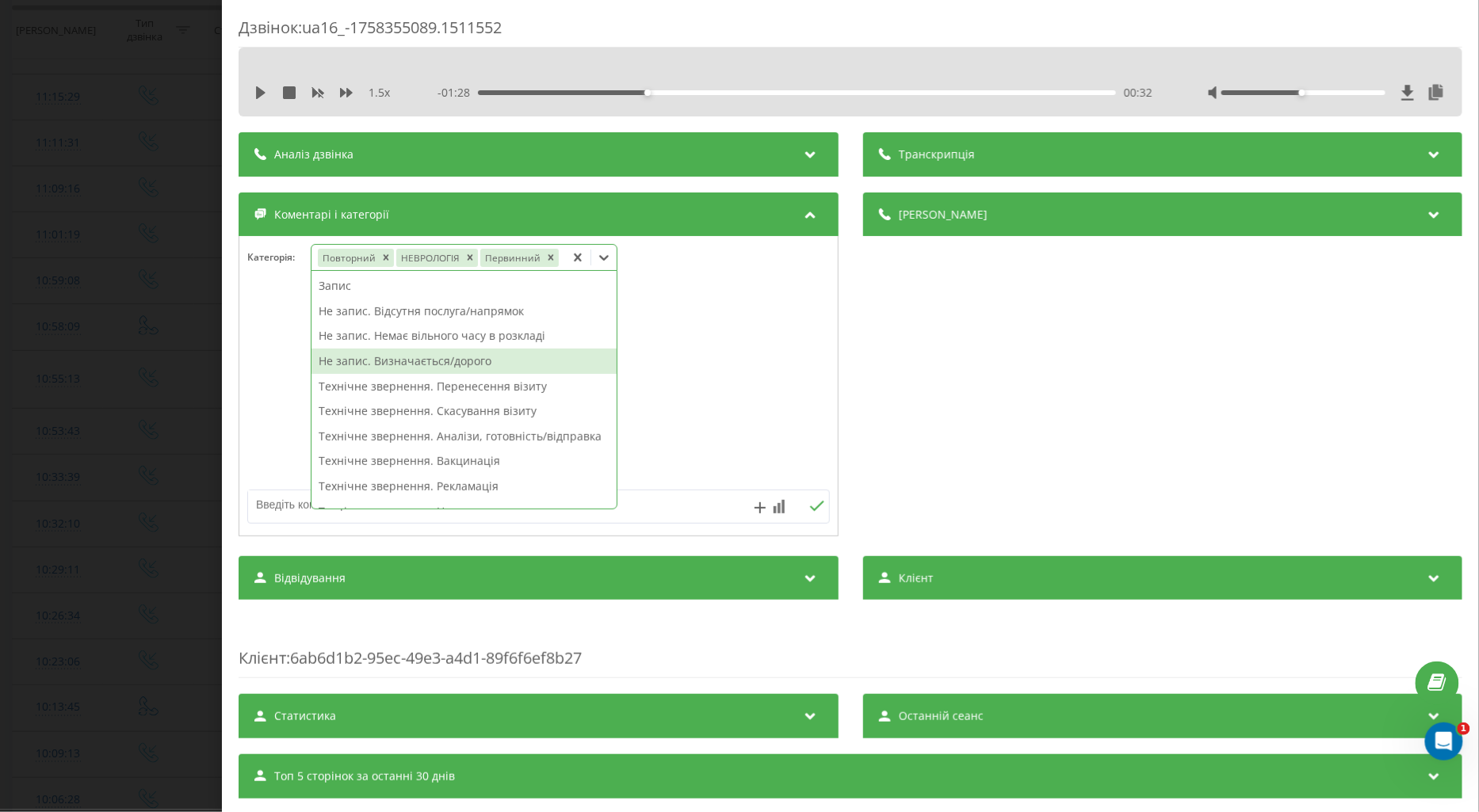
click at [281, 511] on textarea at bounding box center [480, 505] width 465 height 29
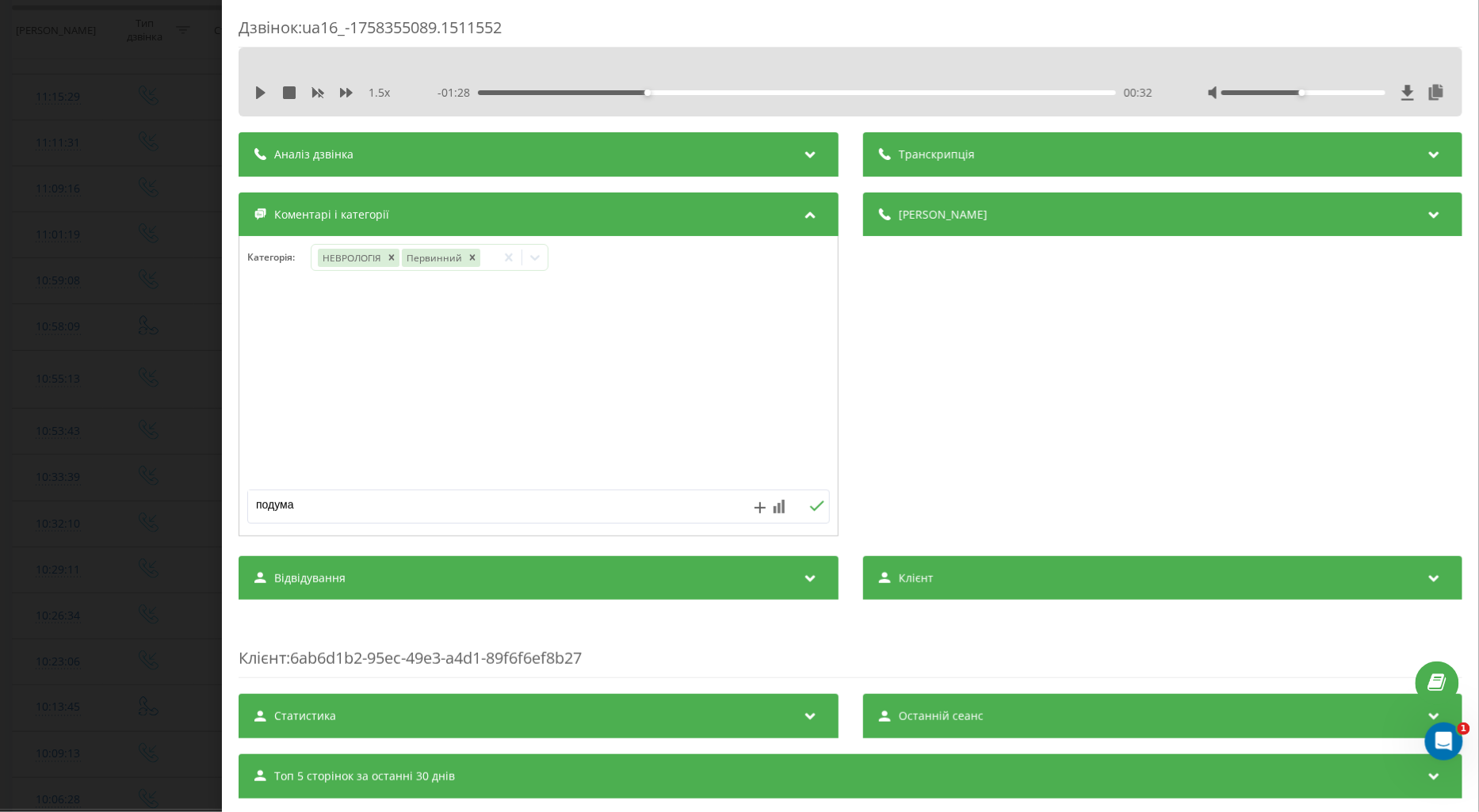
type textarea "подумає"
click at [810, 509] on icon at bounding box center [816, 505] width 14 height 11
click at [60, 374] on div "Дзвінок : ua16_-1758355089.1511552 1.5 x - 01:28 00:32 00:32 Транскрипція Для A…" at bounding box center [740, 406] width 1479 height 812
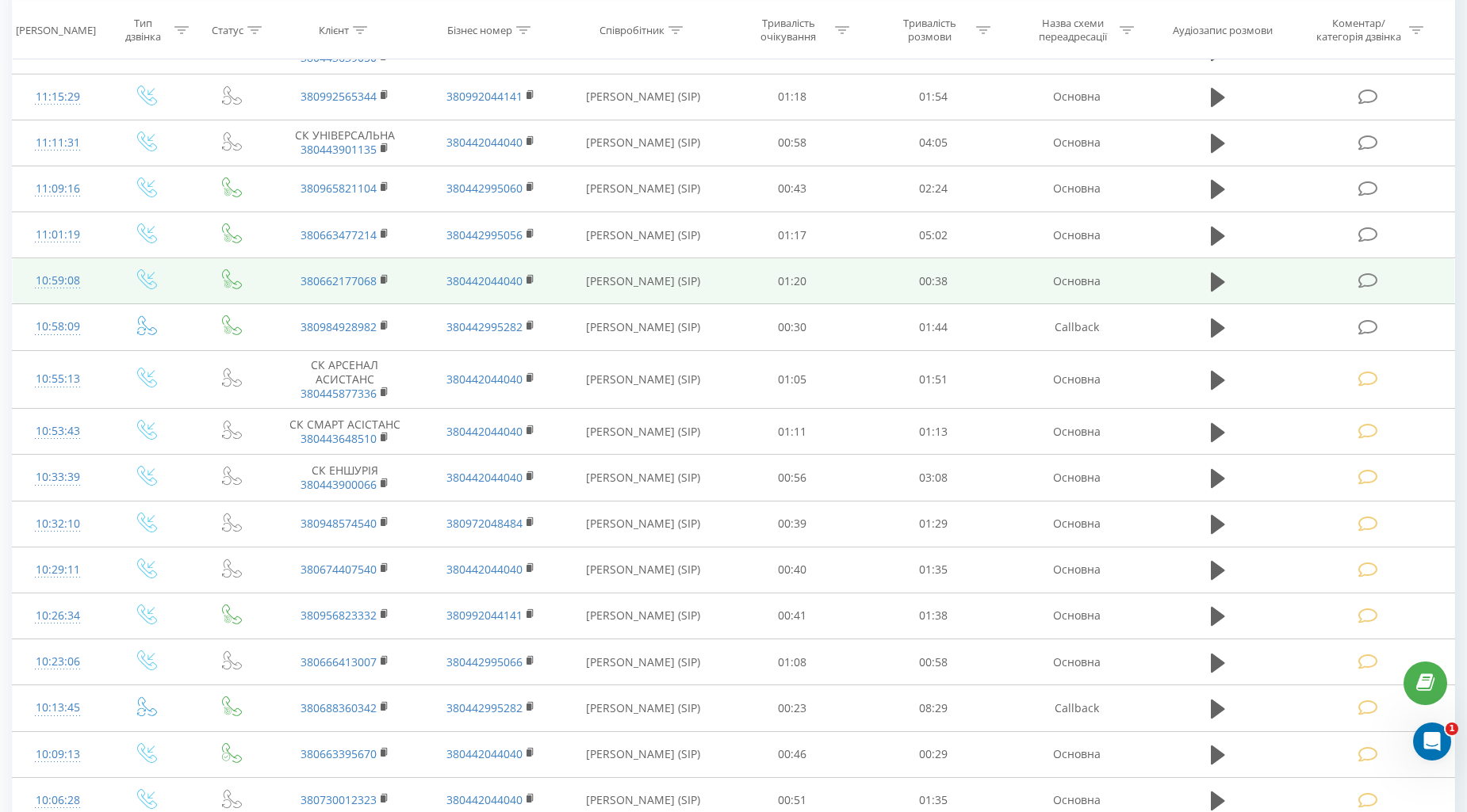
click at [1374, 281] on icon at bounding box center [1368, 280] width 20 height 16
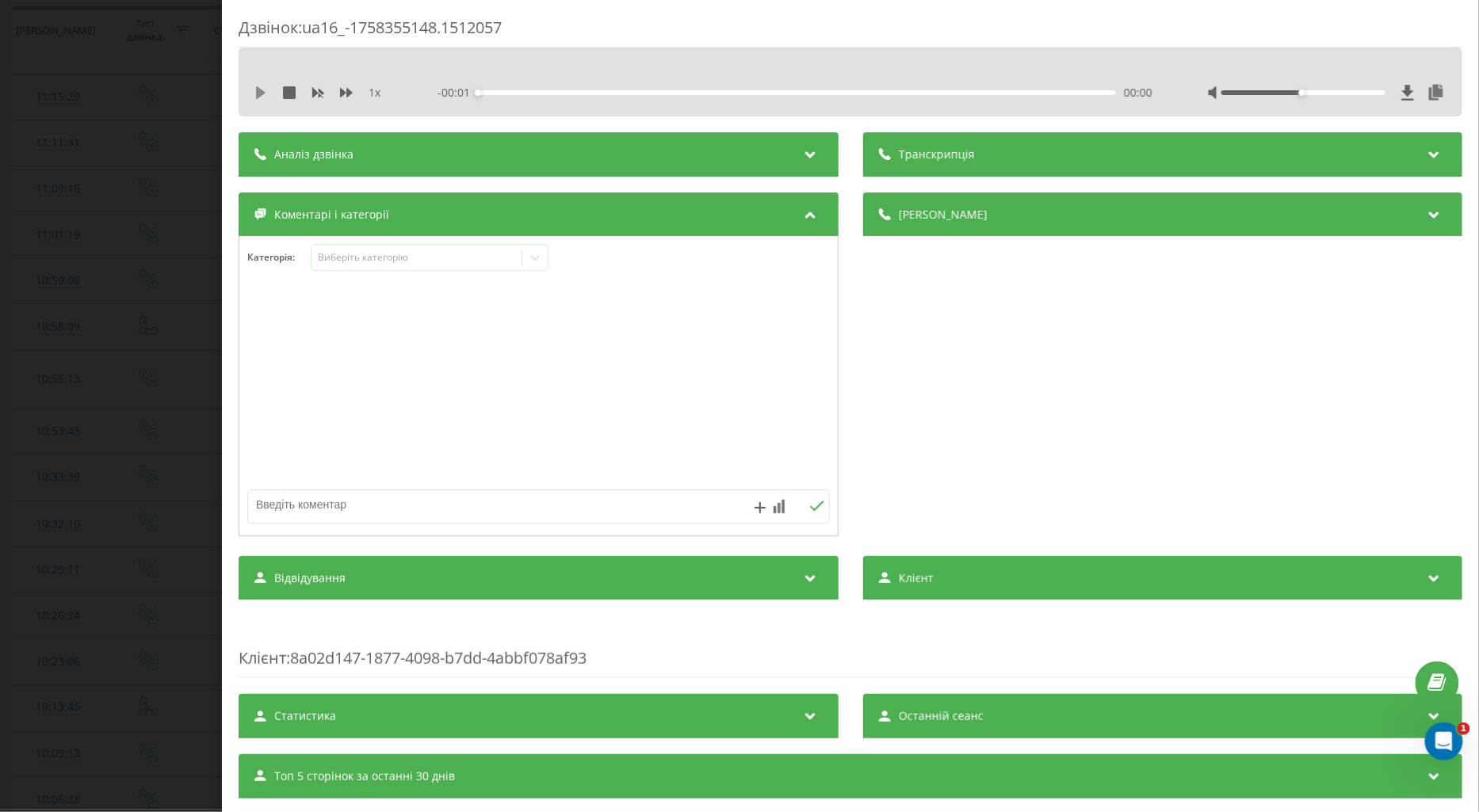
click at [260, 92] on icon at bounding box center [261, 93] width 10 height 13
click at [343, 92] on icon at bounding box center [347, 93] width 13 height 10
click at [367, 259] on div "Виберіть категорію" at bounding box center [416, 258] width 198 height 13
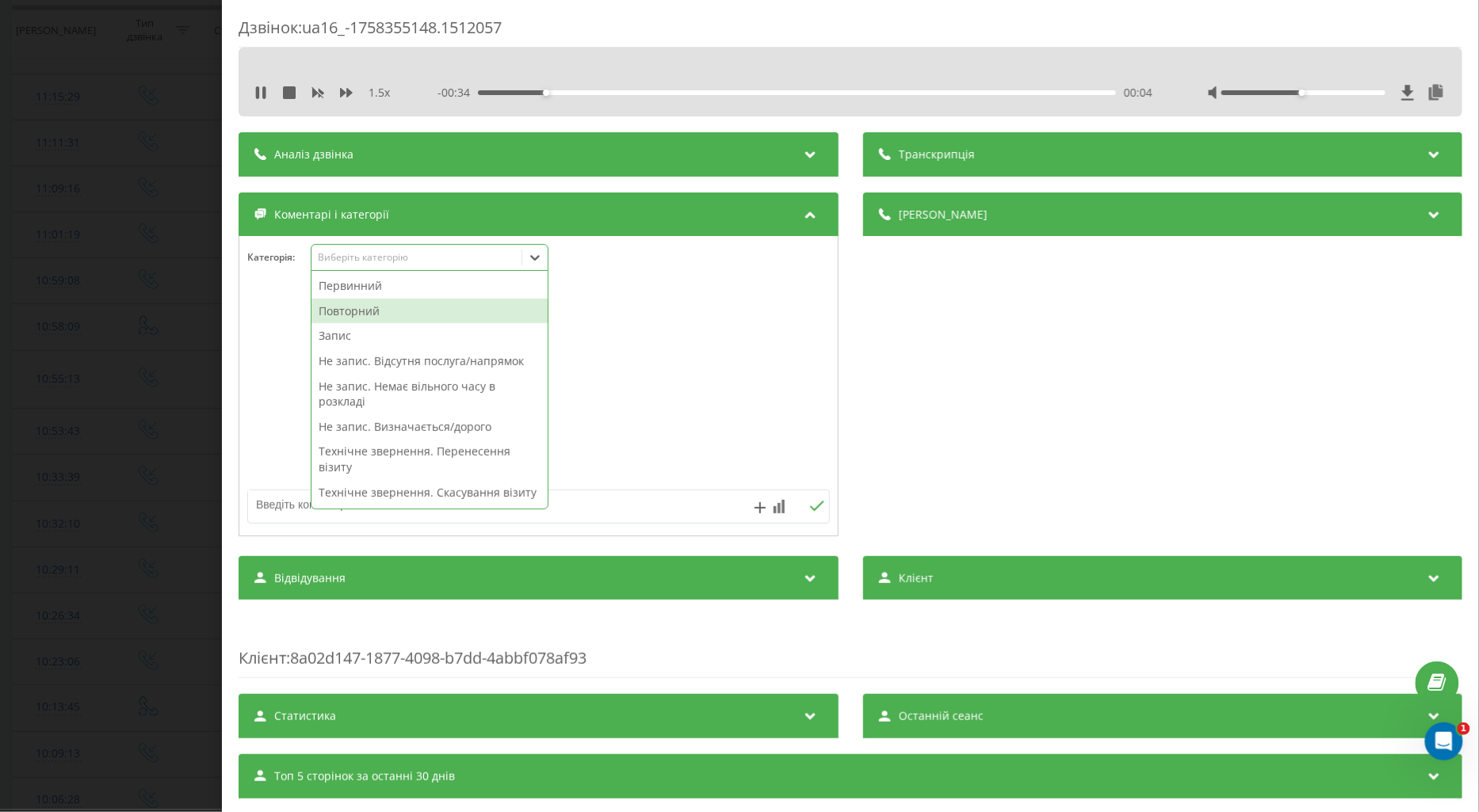
click at [363, 312] on div "Повторний" at bounding box center [429, 311] width 236 height 25
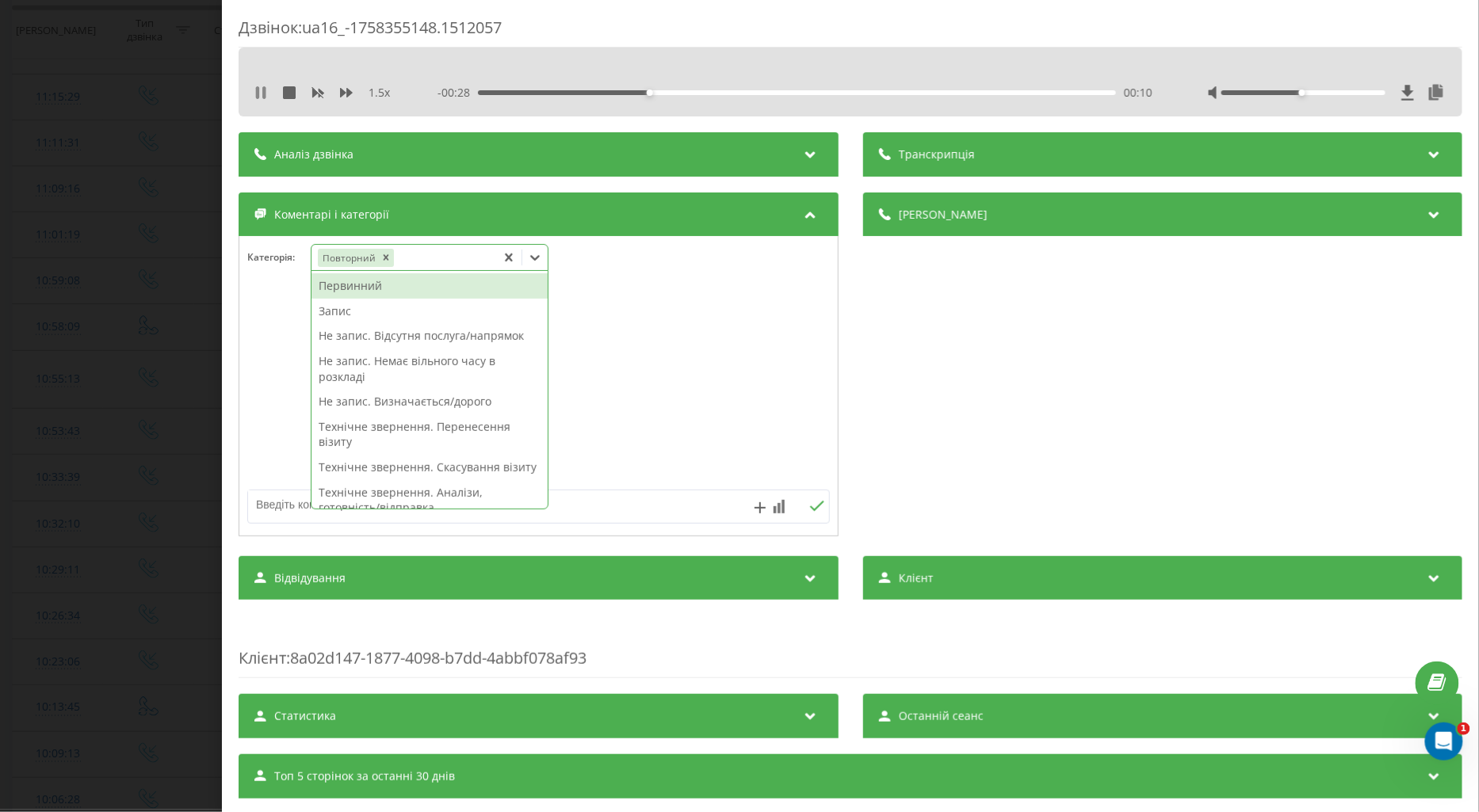
click at [263, 93] on icon at bounding box center [264, 93] width 3 height 13
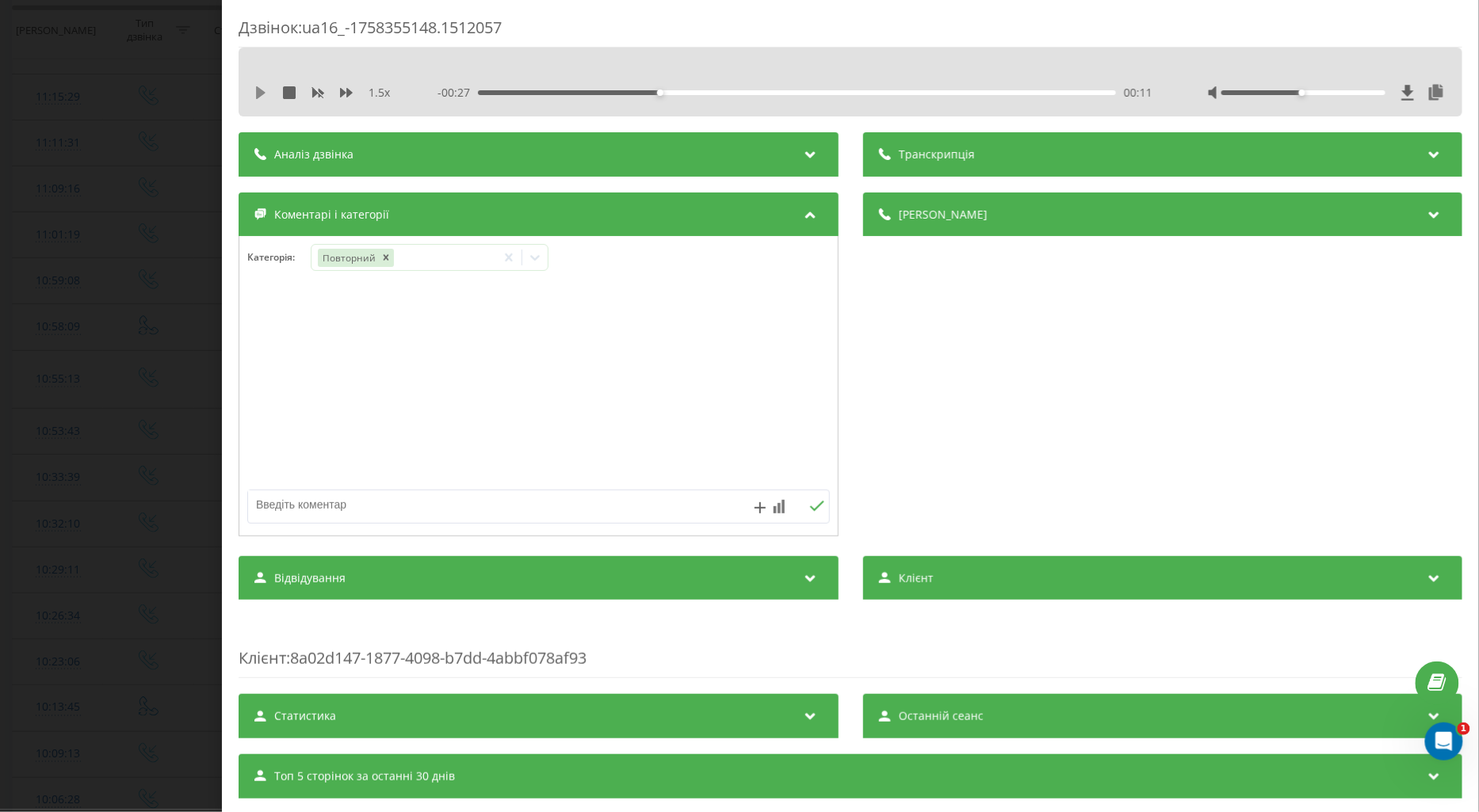
click at [258, 91] on icon at bounding box center [261, 93] width 10 height 13
click at [343, 89] on icon at bounding box center [347, 93] width 13 height 13
click at [346, 96] on icon at bounding box center [347, 93] width 13 height 13
click at [531, 262] on icon at bounding box center [534, 257] width 16 height 16
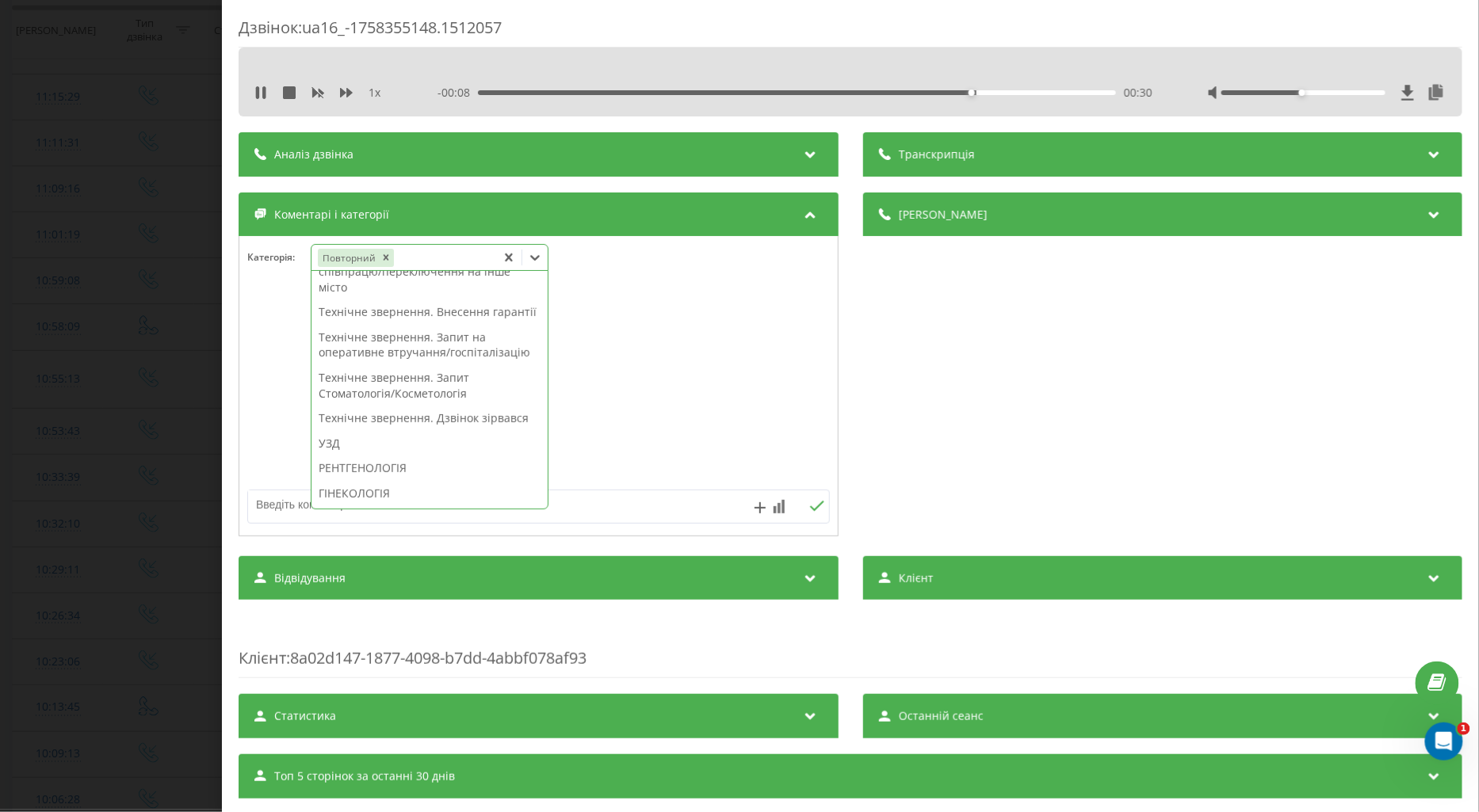
scroll to position [440, 0]
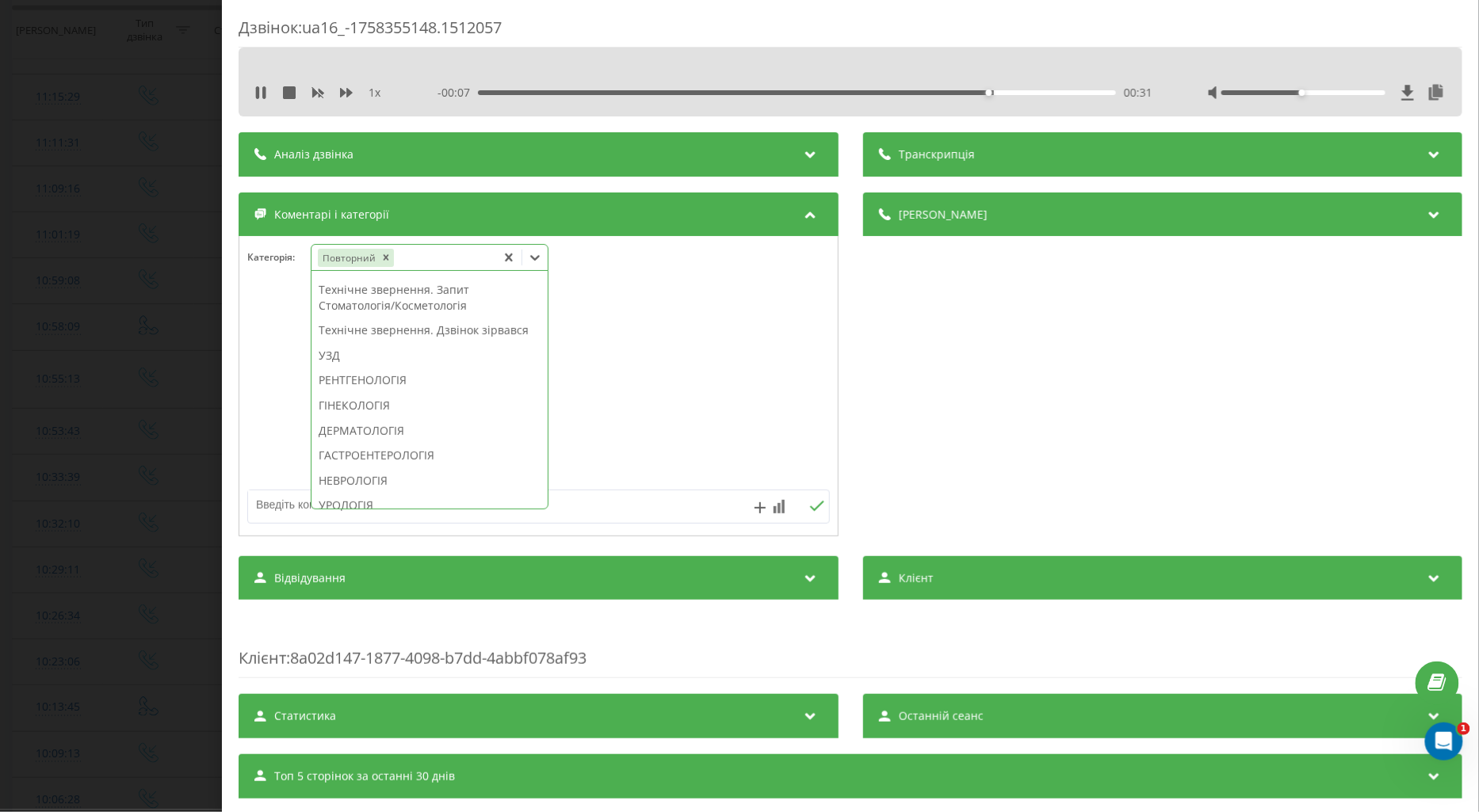
click at [400, 318] on div "Технічне звернення. Запит Стоматологія/Косметологія" at bounding box center [429, 297] width 236 height 40
click at [252, 373] on div at bounding box center [539, 387] width 599 height 191
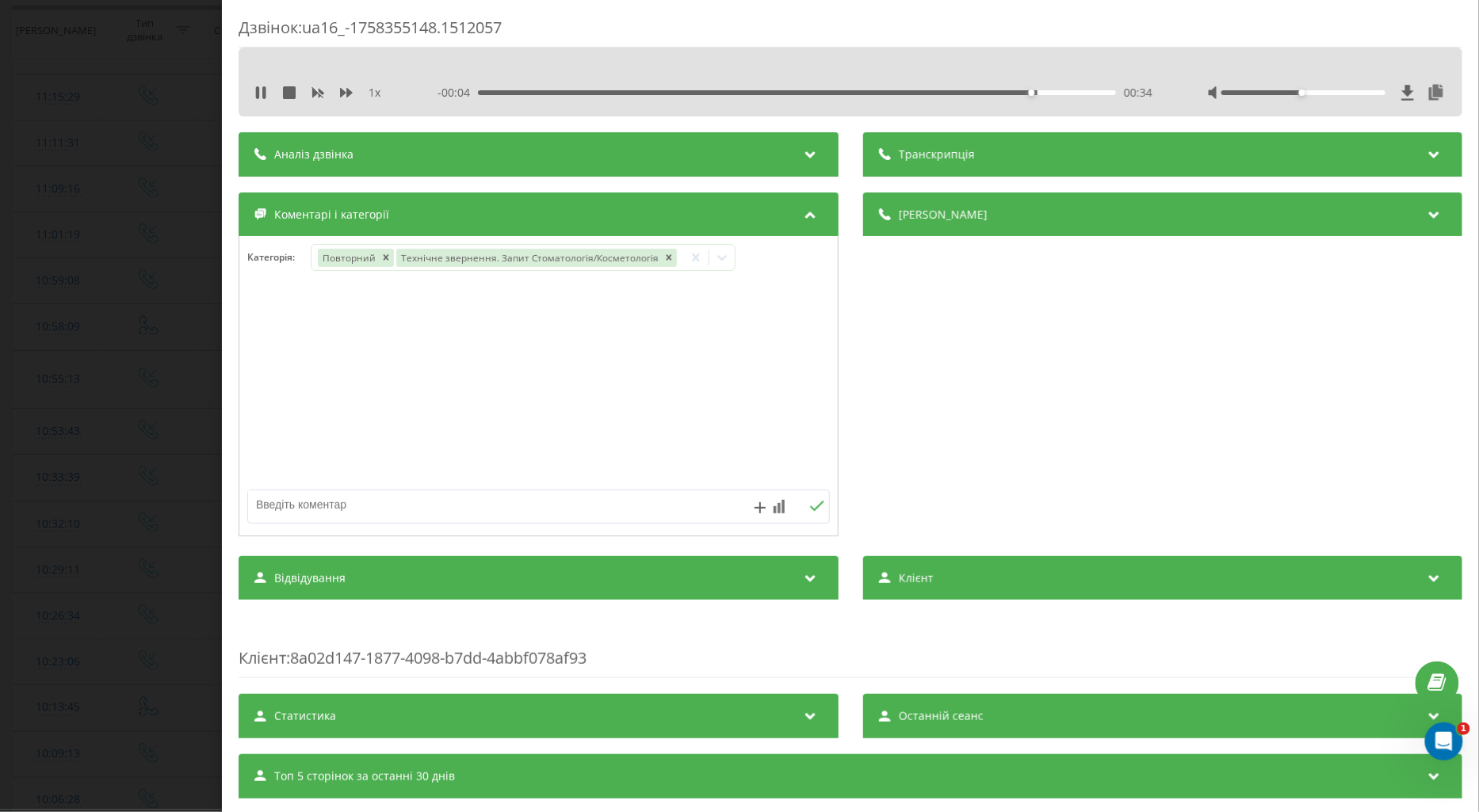
click at [179, 375] on div "Дзвінок : ua16_-1758355148.1512057 1 x - 00:04 00:34 00:34 Транскрипція Для AI-…" at bounding box center [740, 406] width 1479 height 812
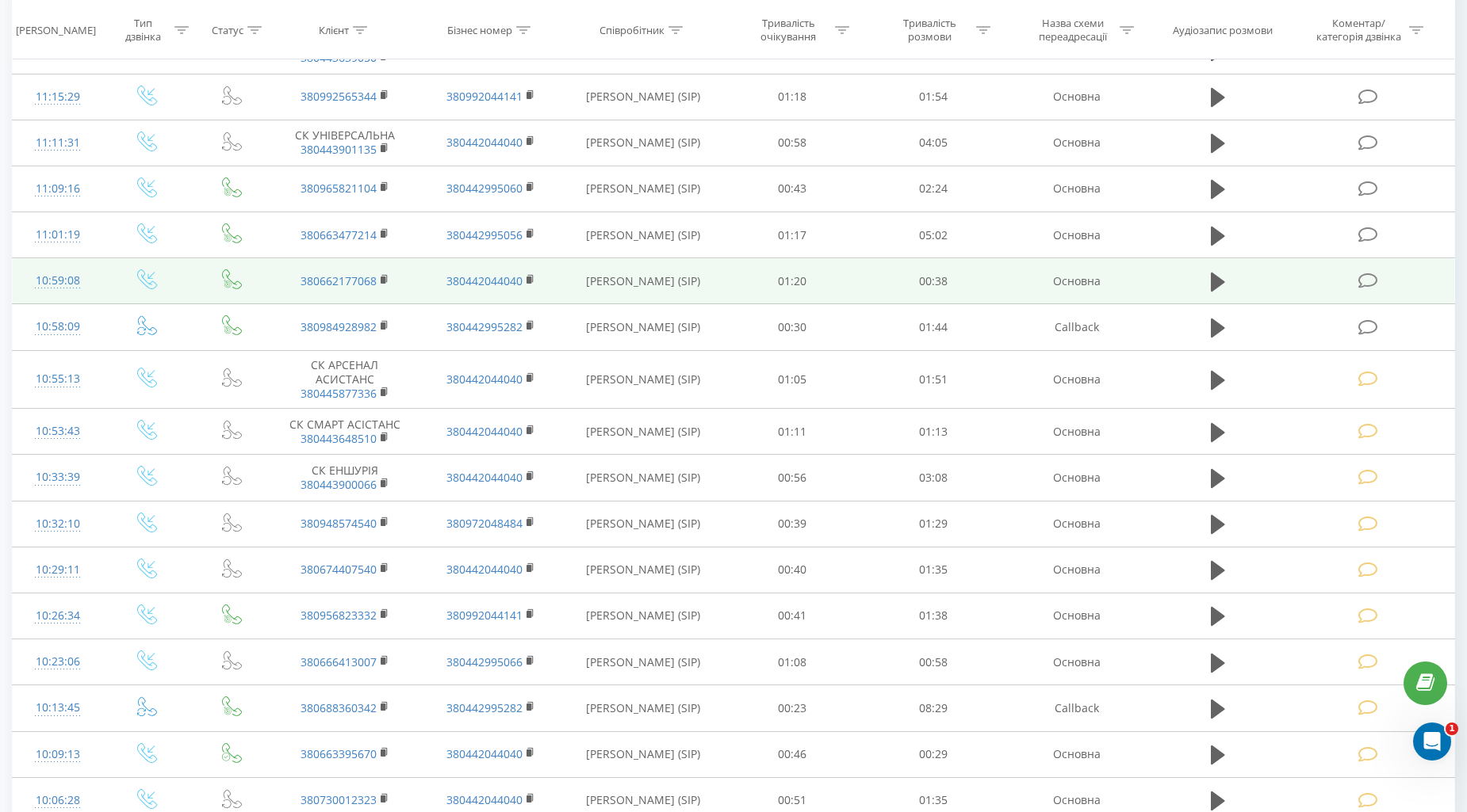
click at [1366, 282] on icon at bounding box center [1368, 280] width 20 height 16
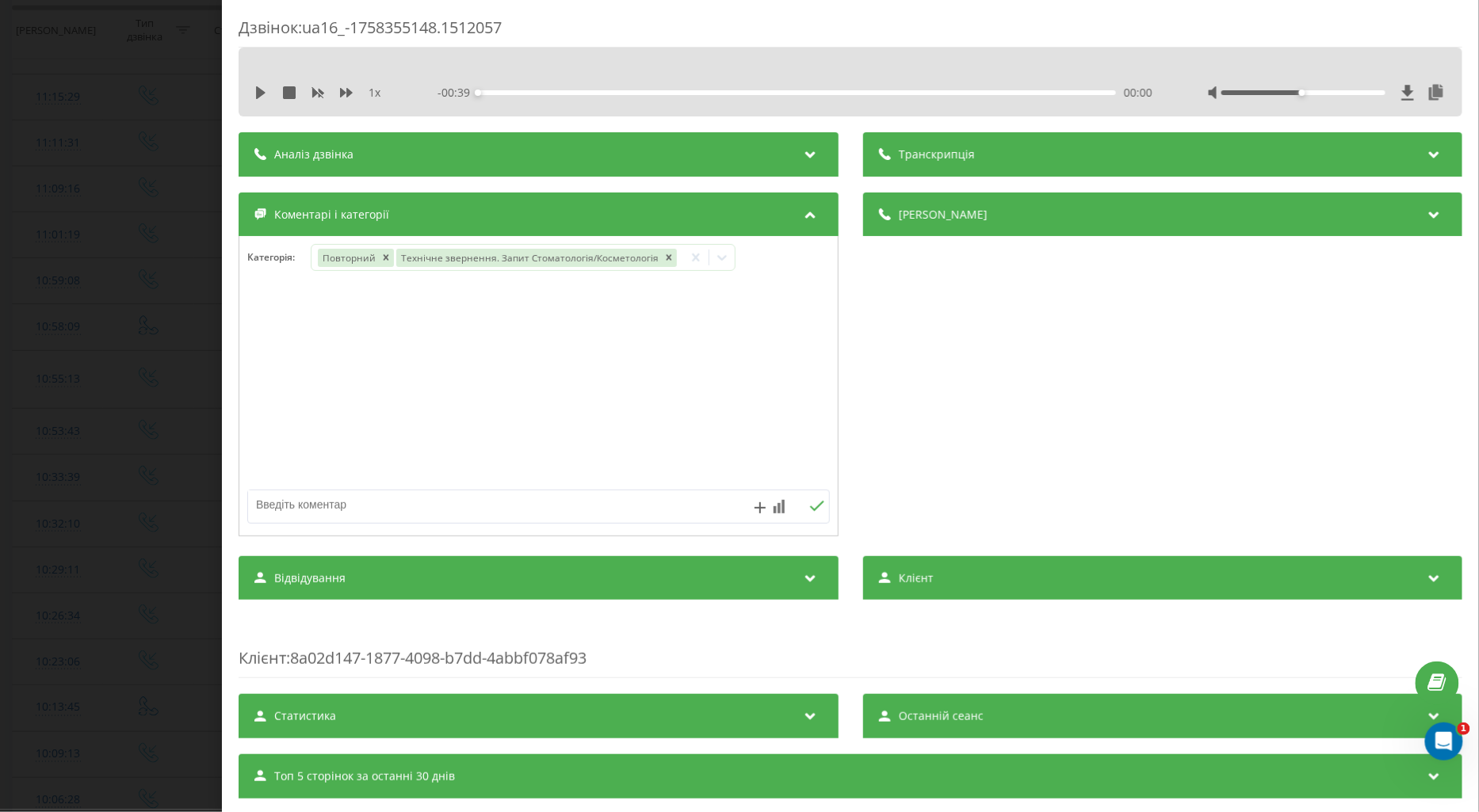
click at [97, 218] on div "Дзвінок : ua16_-1758355148.1512057 1 x - 00:39 00:00 00:00 Транскрипція Для AI-…" at bounding box center [740, 406] width 1479 height 812
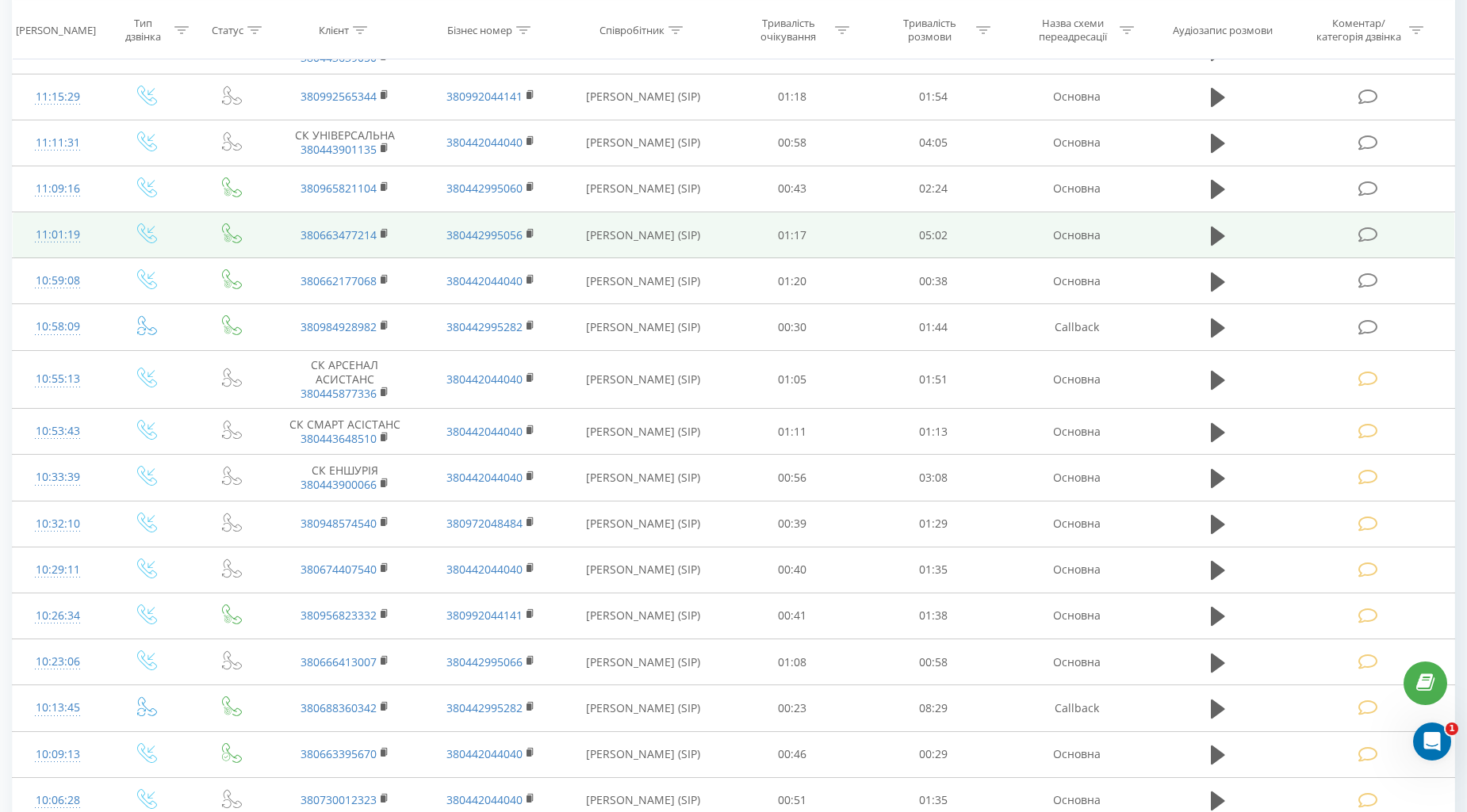
click at [1367, 231] on icon at bounding box center [1368, 235] width 20 height 16
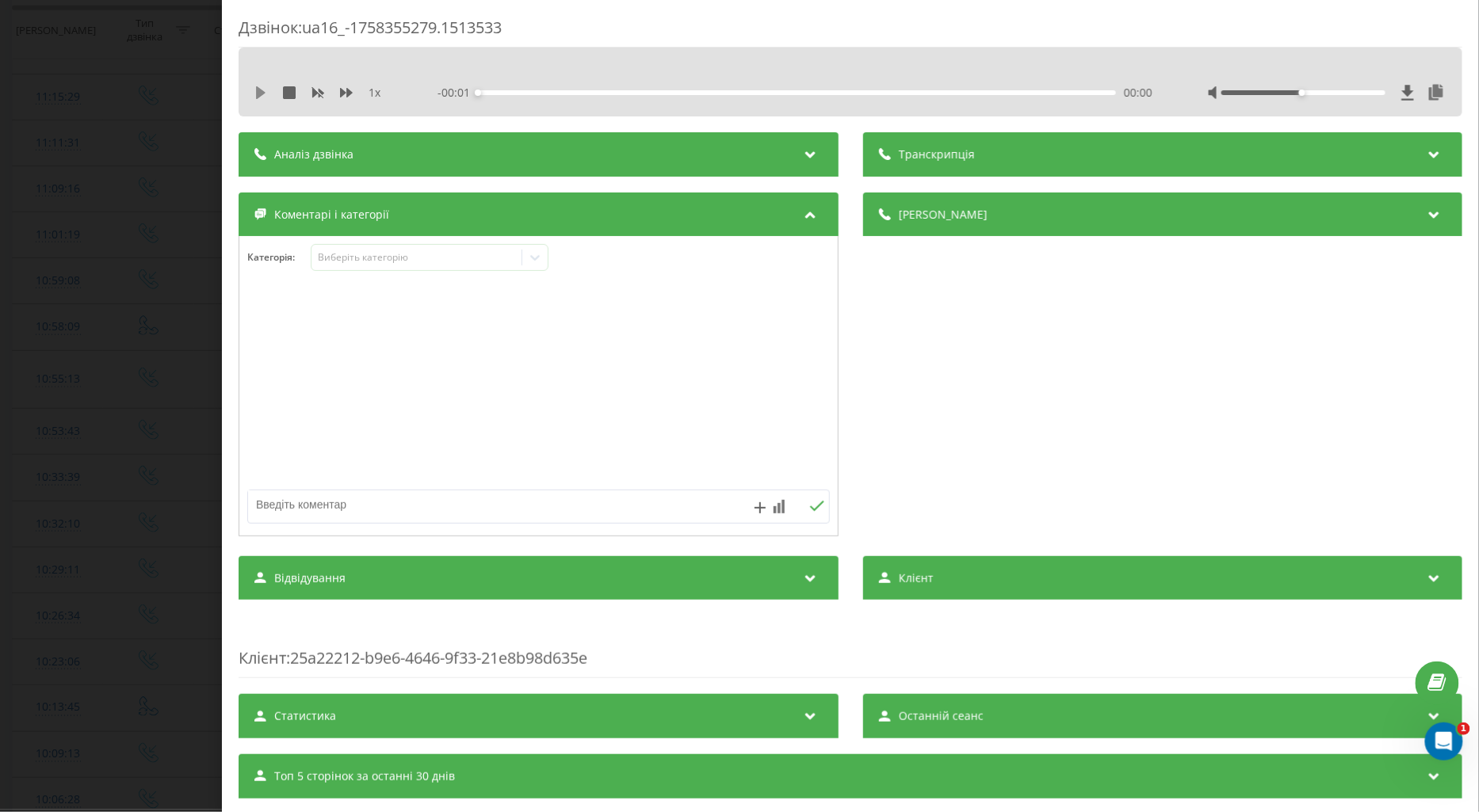
click at [259, 95] on icon at bounding box center [261, 93] width 10 height 13
click at [340, 90] on icon at bounding box center [347, 93] width 13 height 13
click at [349, 258] on div "Виберіть категорію" at bounding box center [416, 258] width 198 height 13
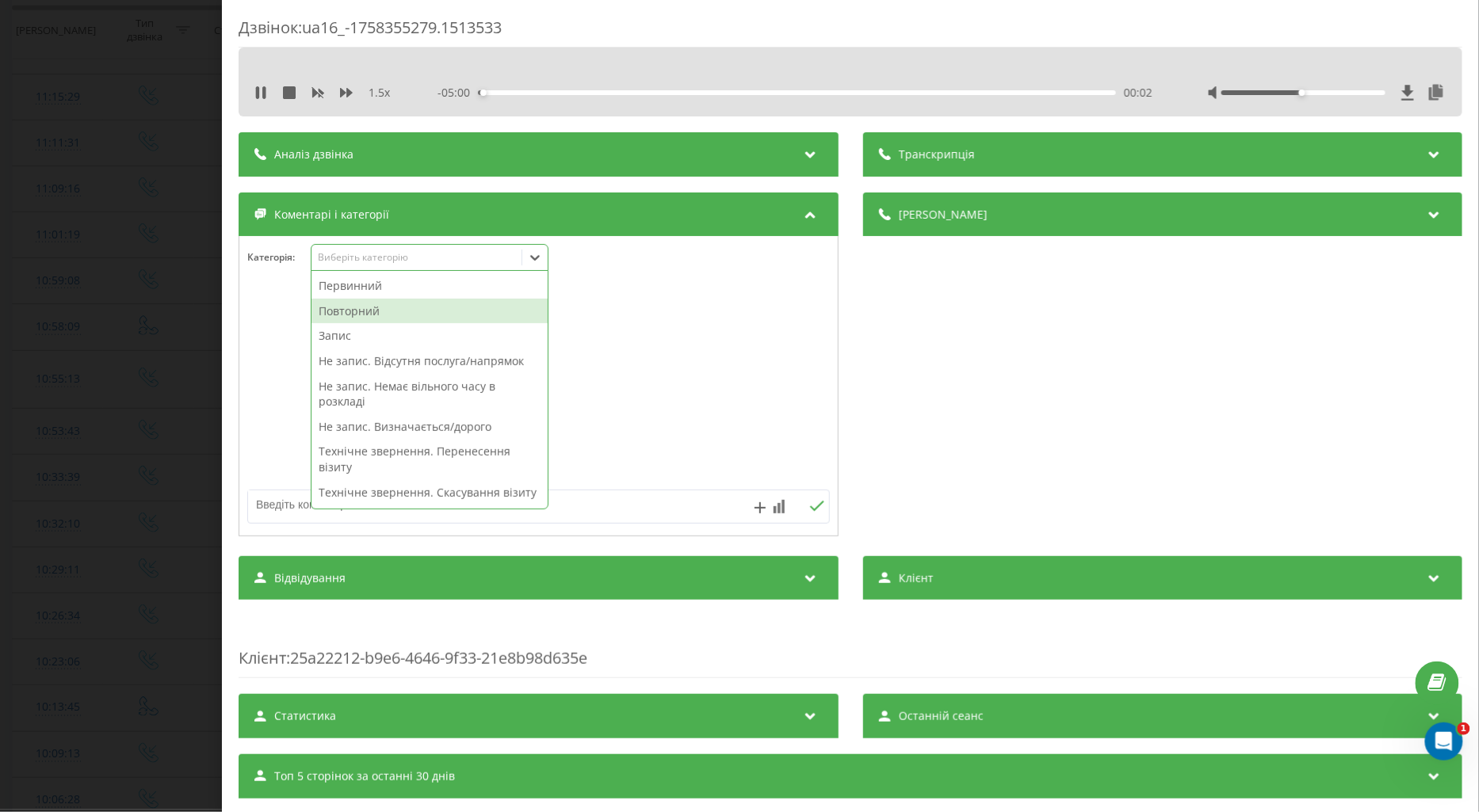
click at [353, 310] on div "Повторний" at bounding box center [429, 311] width 236 height 25
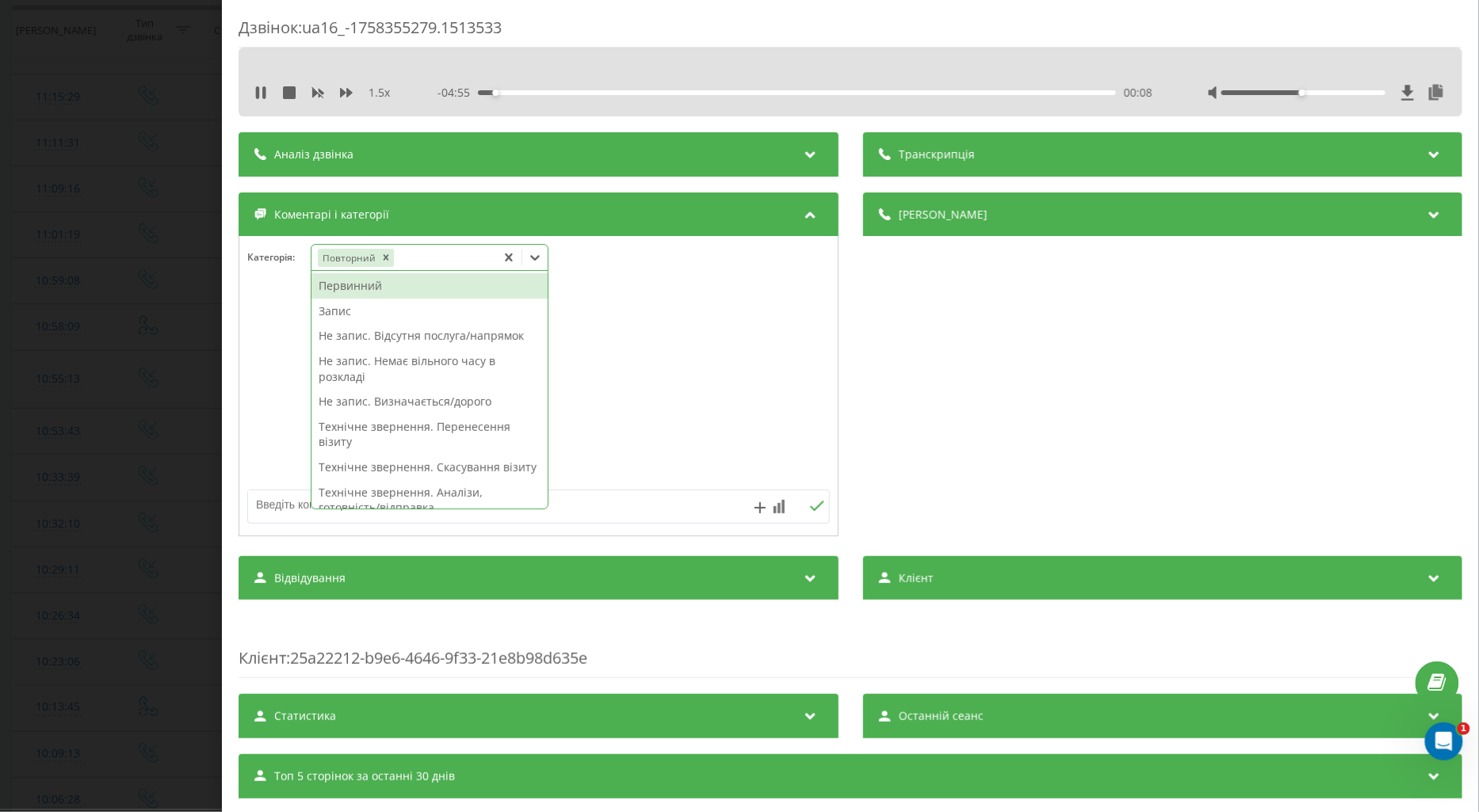
click at [341, 315] on div "Запис" at bounding box center [429, 311] width 236 height 25
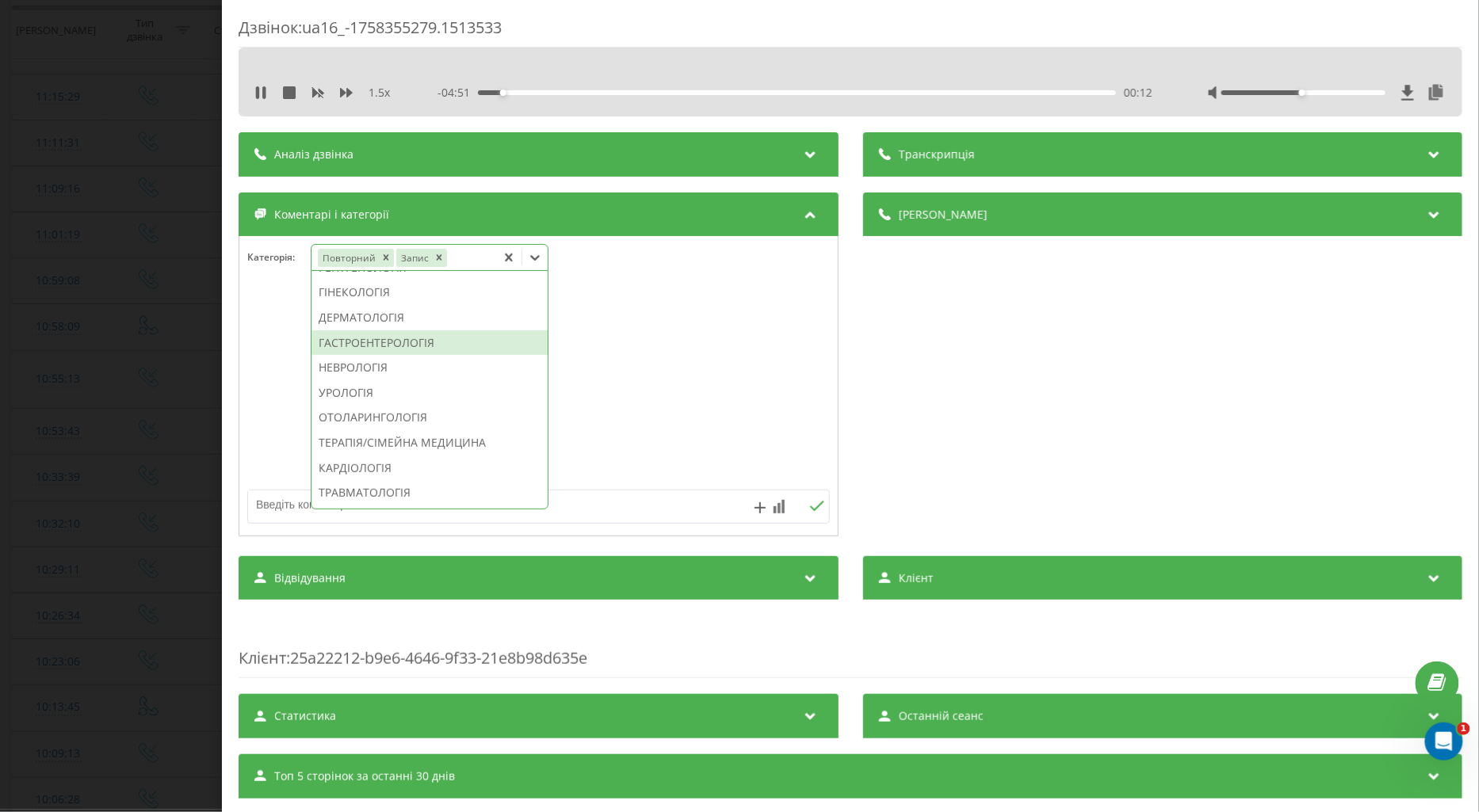
scroll to position [503, 0]
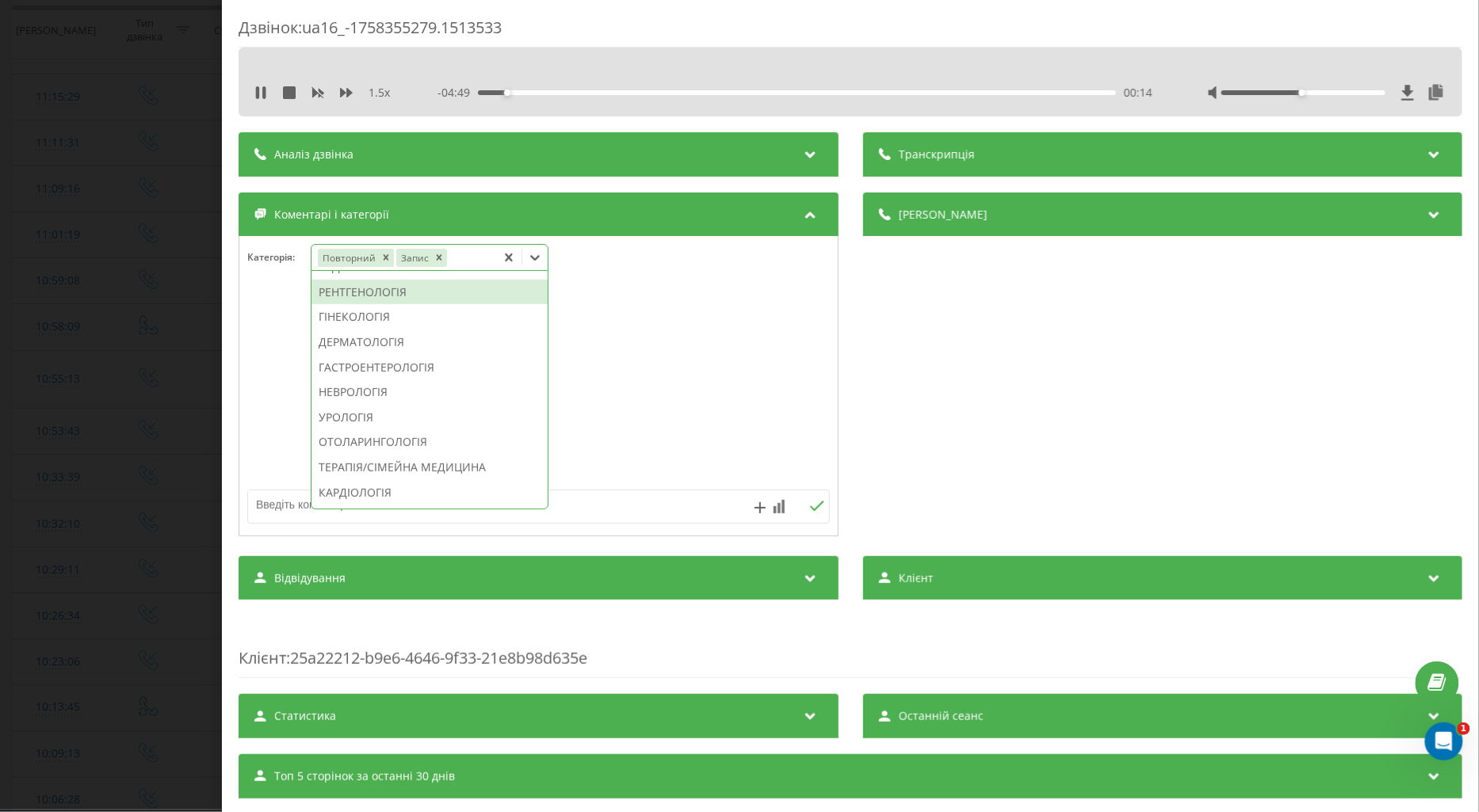
click at [393, 305] on div "РЕНТГЕНОЛОГІЯ" at bounding box center [429, 292] width 236 height 25
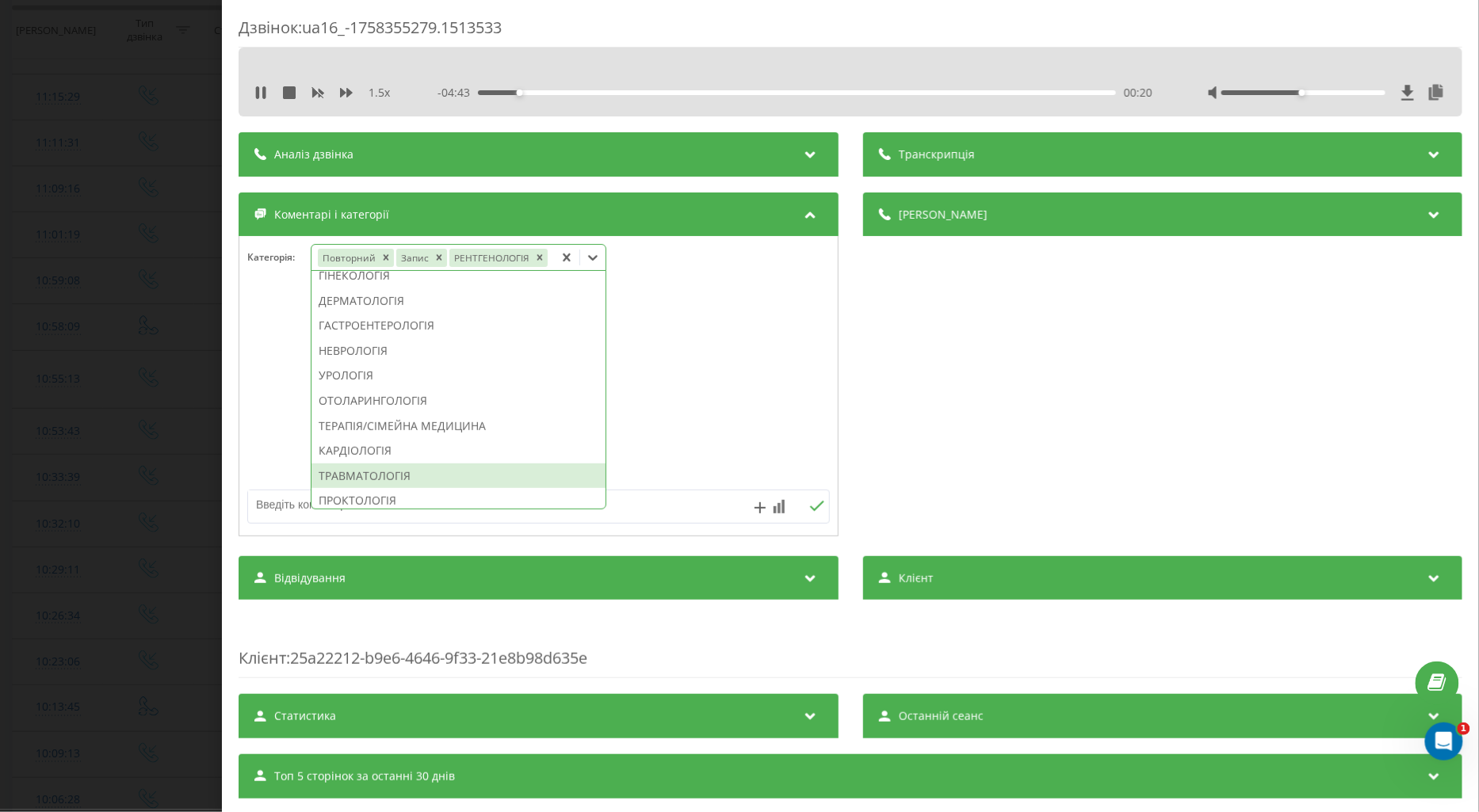
click at [401, 472] on div "ТРАВМАТОЛОГІЯ" at bounding box center [459, 476] width 294 height 25
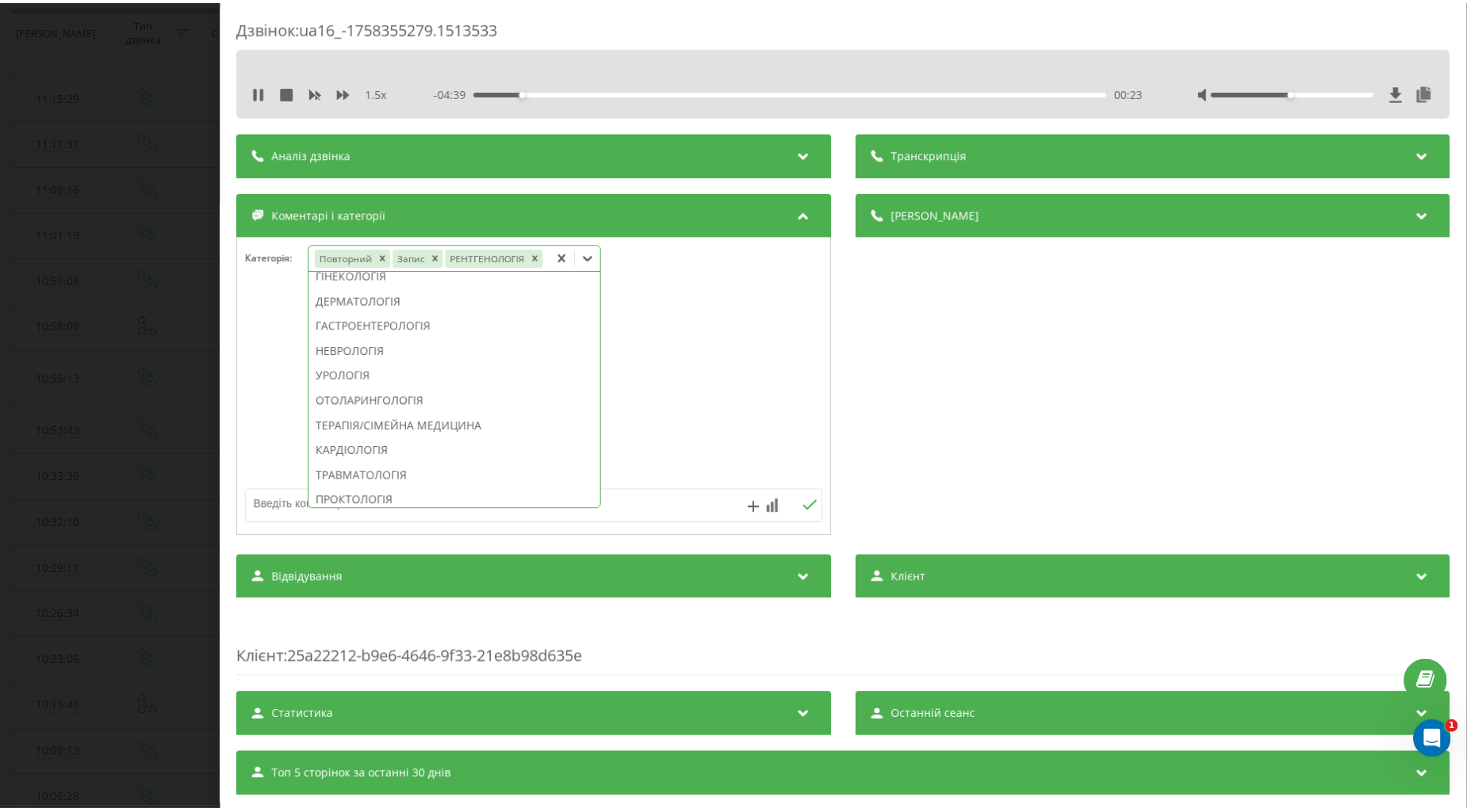
scroll to position [442, 0]
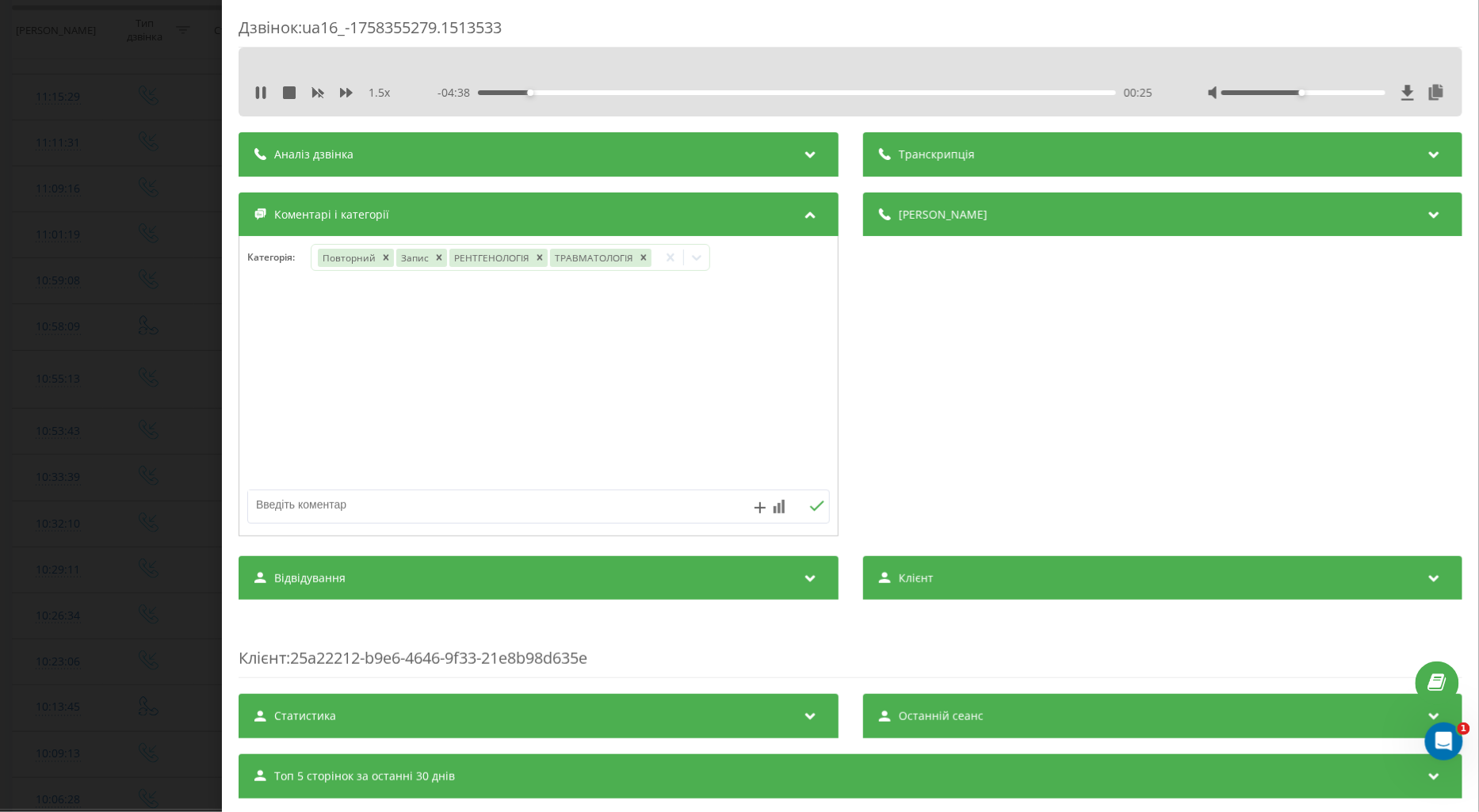
click at [281, 337] on div at bounding box center [539, 387] width 599 height 191
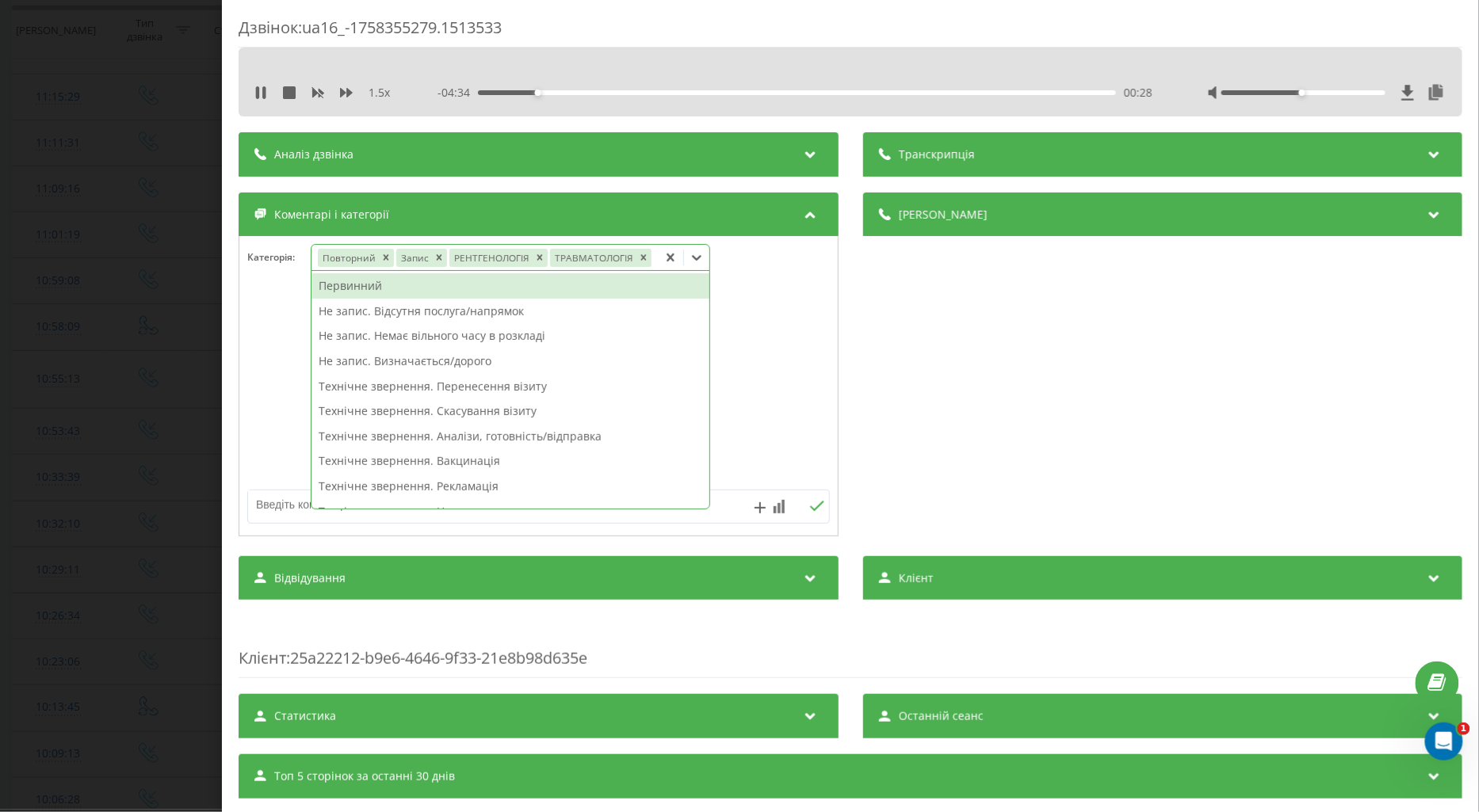
click at [692, 262] on icon at bounding box center [696, 257] width 16 height 16
click at [365, 290] on div "Первинний" at bounding box center [510, 285] width 398 height 25
click at [389, 255] on icon "Remove Повторний" at bounding box center [385, 258] width 11 height 11
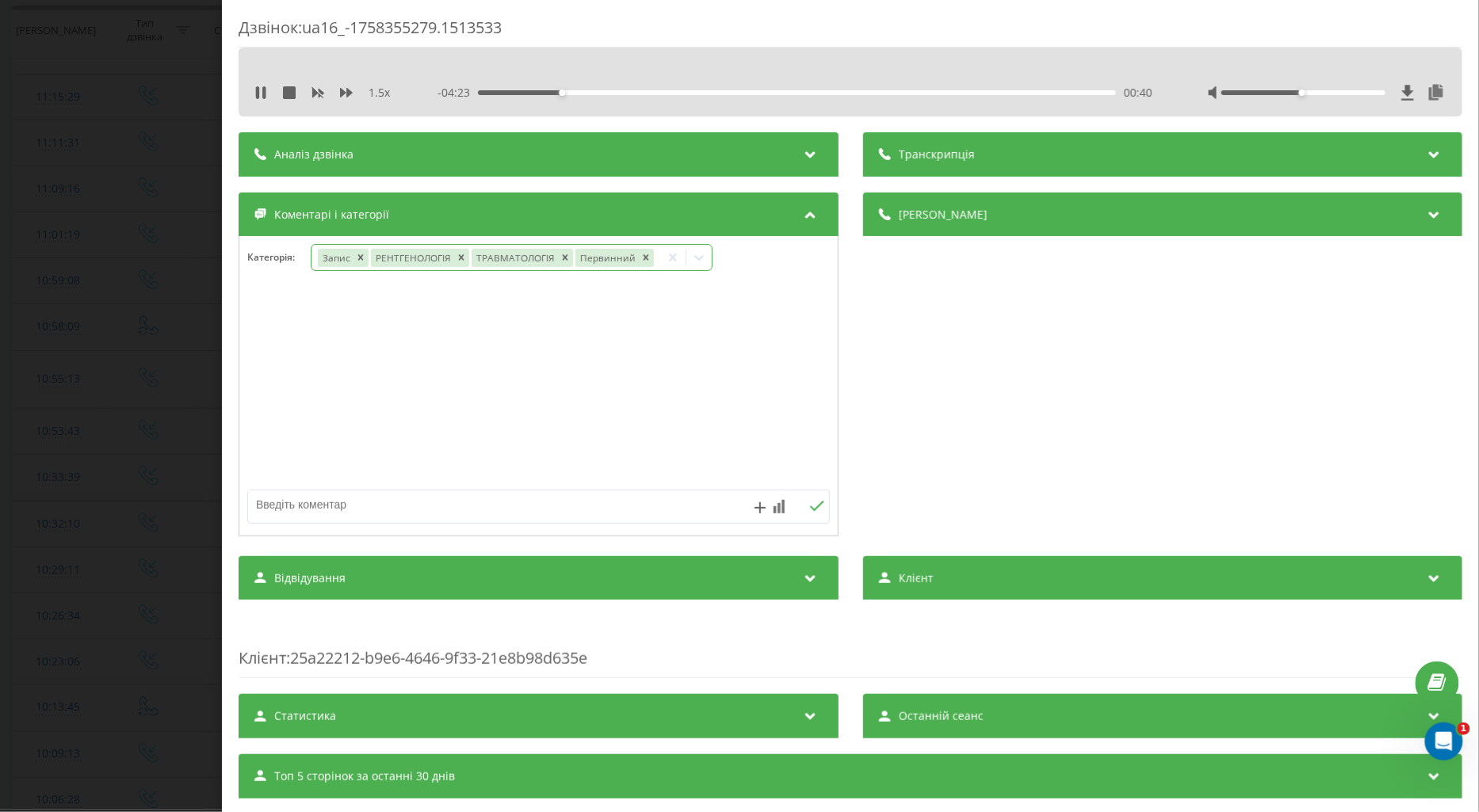
click at [270, 307] on div at bounding box center [539, 387] width 599 height 191
click at [286, 334] on div at bounding box center [539, 387] width 599 height 191
click at [52, 380] on div "Дзвінок : ua16_-1758355279.1513533 1.5 x - 04:19 00:44 00:44 Транскрипція Для A…" at bounding box center [740, 406] width 1479 height 812
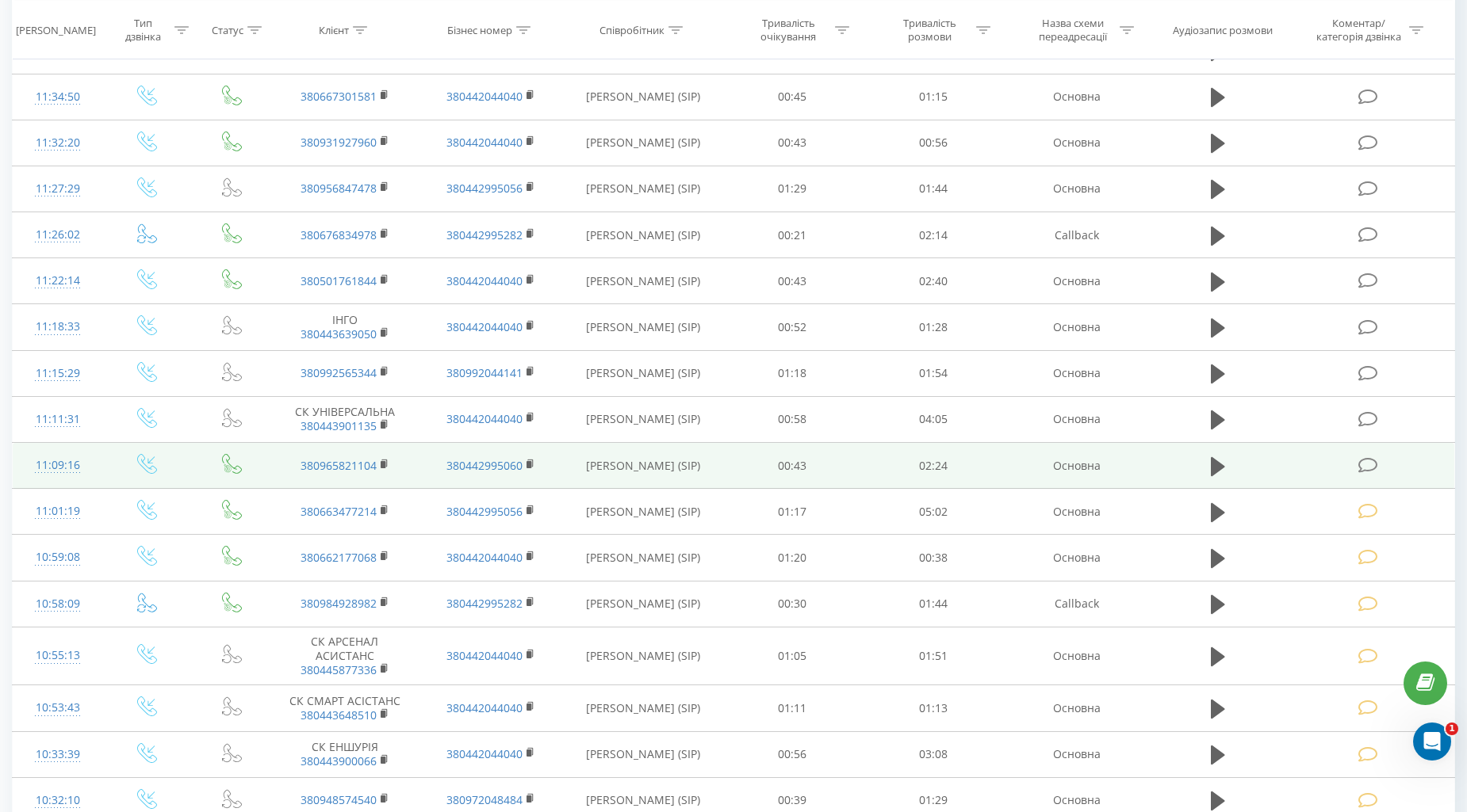
click at [1366, 464] on icon at bounding box center [1368, 465] width 20 height 16
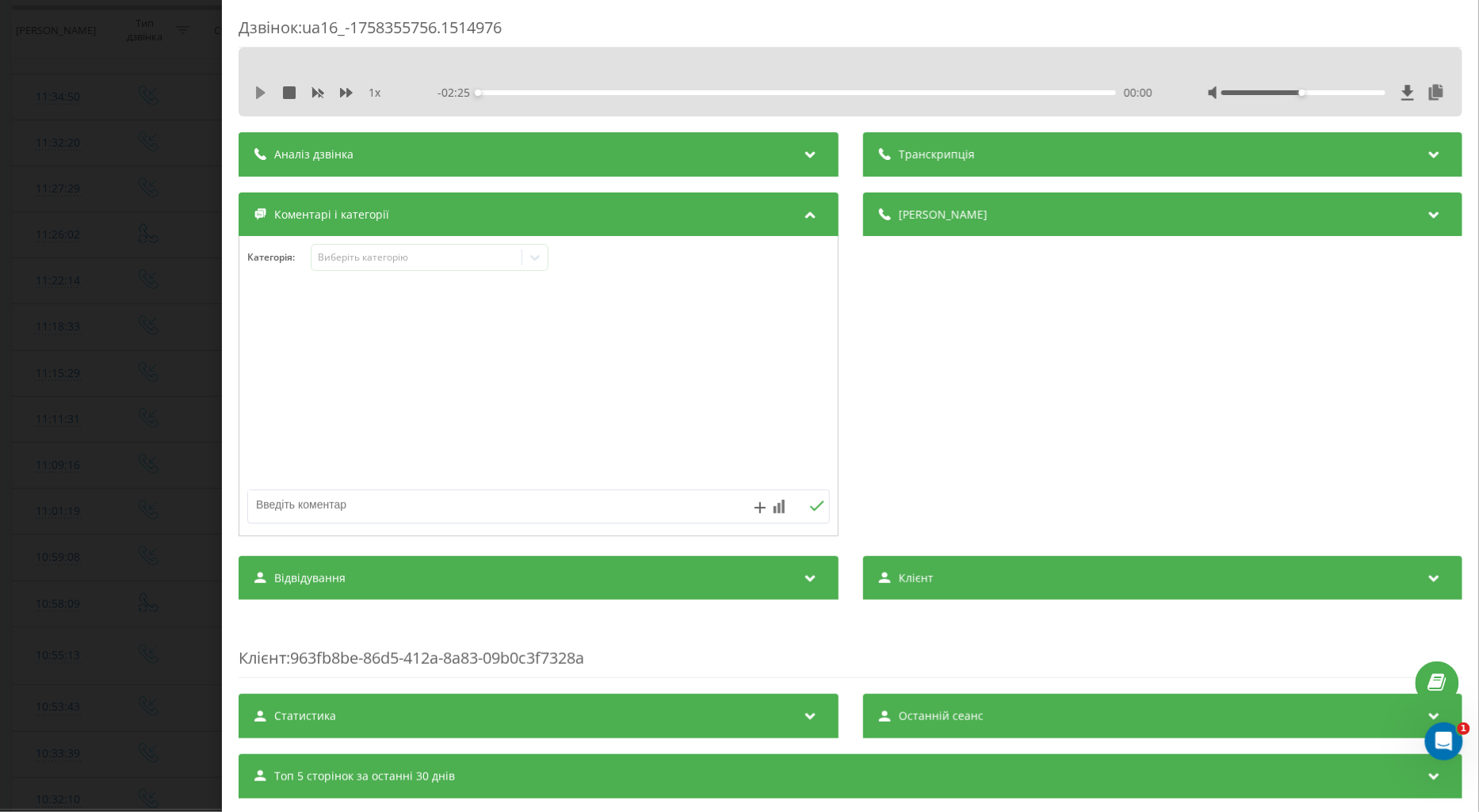
click at [258, 92] on icon at bounding box center [261, 93] width 10 height 13
click at [342, 96] on icon at bounding box center [347, 93] width 13 height 10
click at [374, 255] on div "Виберіть категорію" at bounding box center [416, 258] width 198 height 13
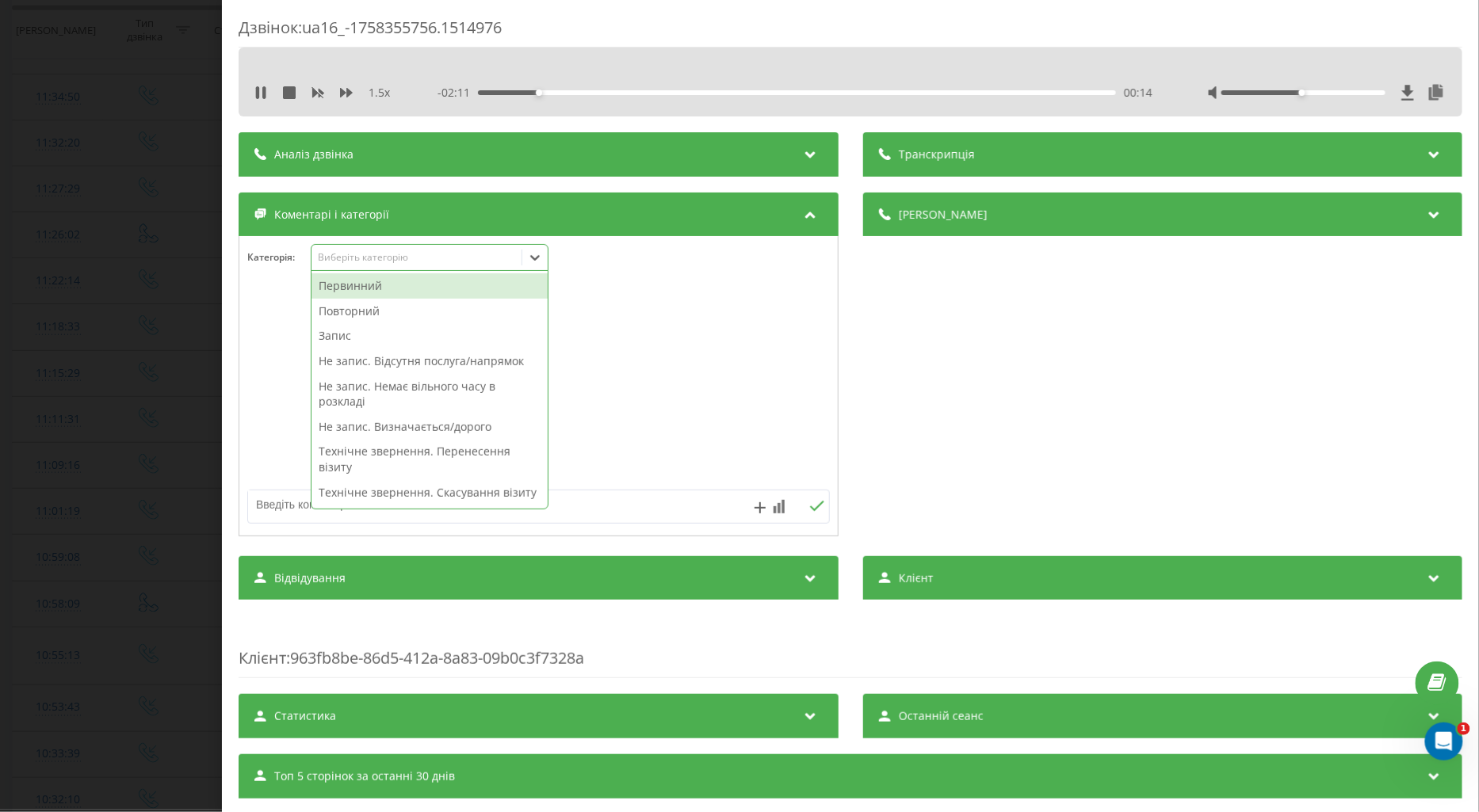
click at [371, 289] on div "Первинний" at bounding box center [429, 285] width 236 height 25
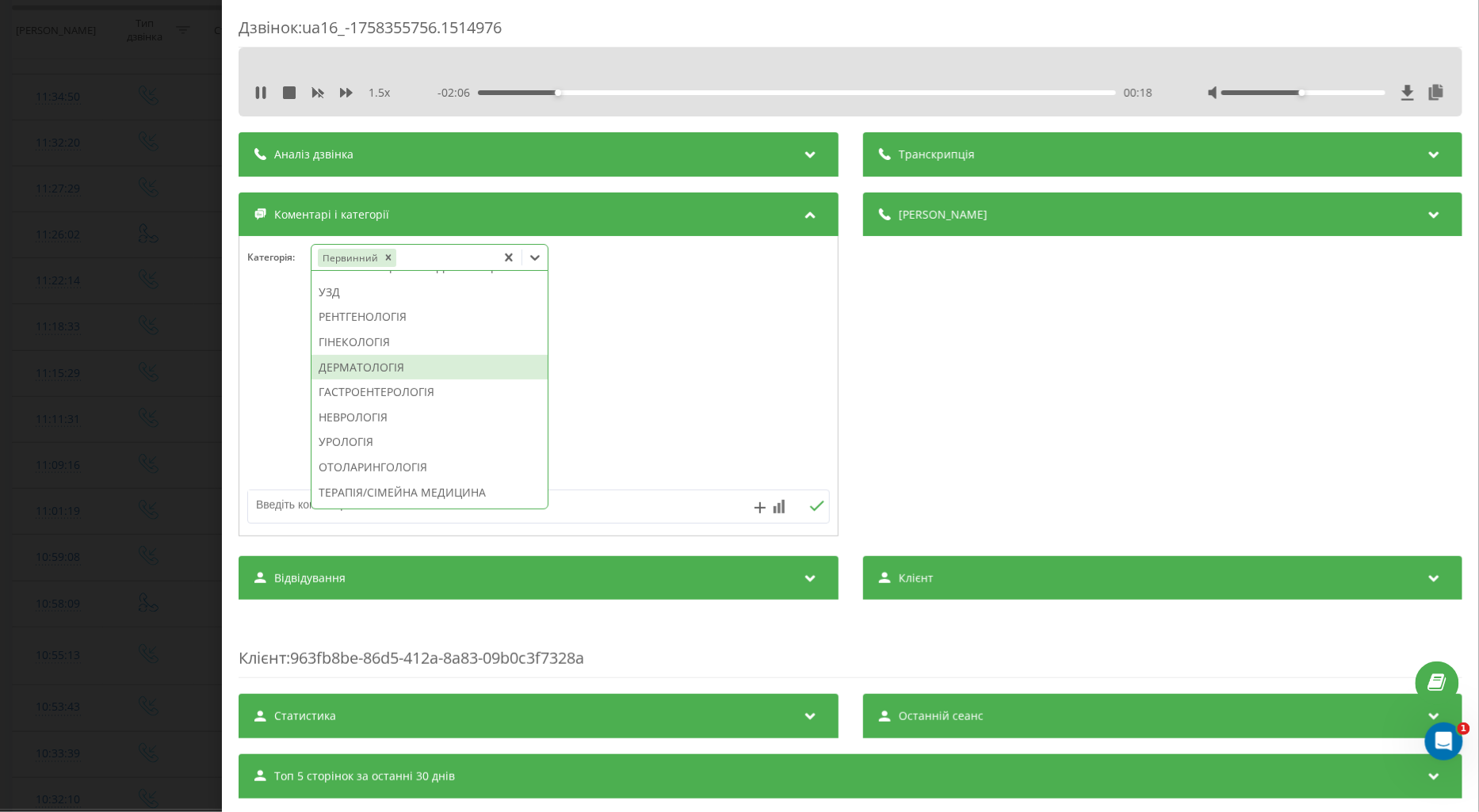
scroll to position [591, 0]
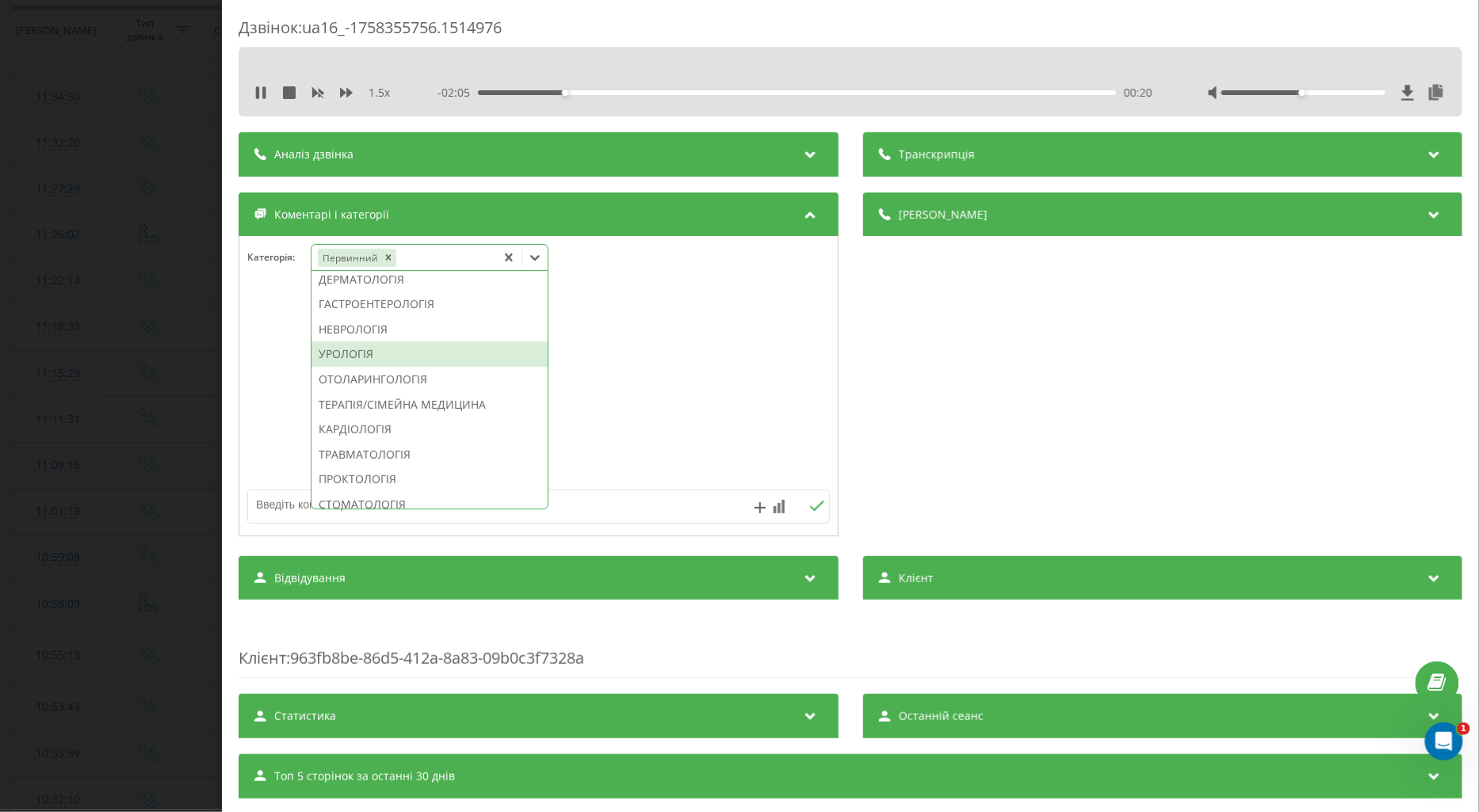
click at [375, 367] on div "УРОЛОГІЯ" at bounding box center [429, 354] width 236 height 25
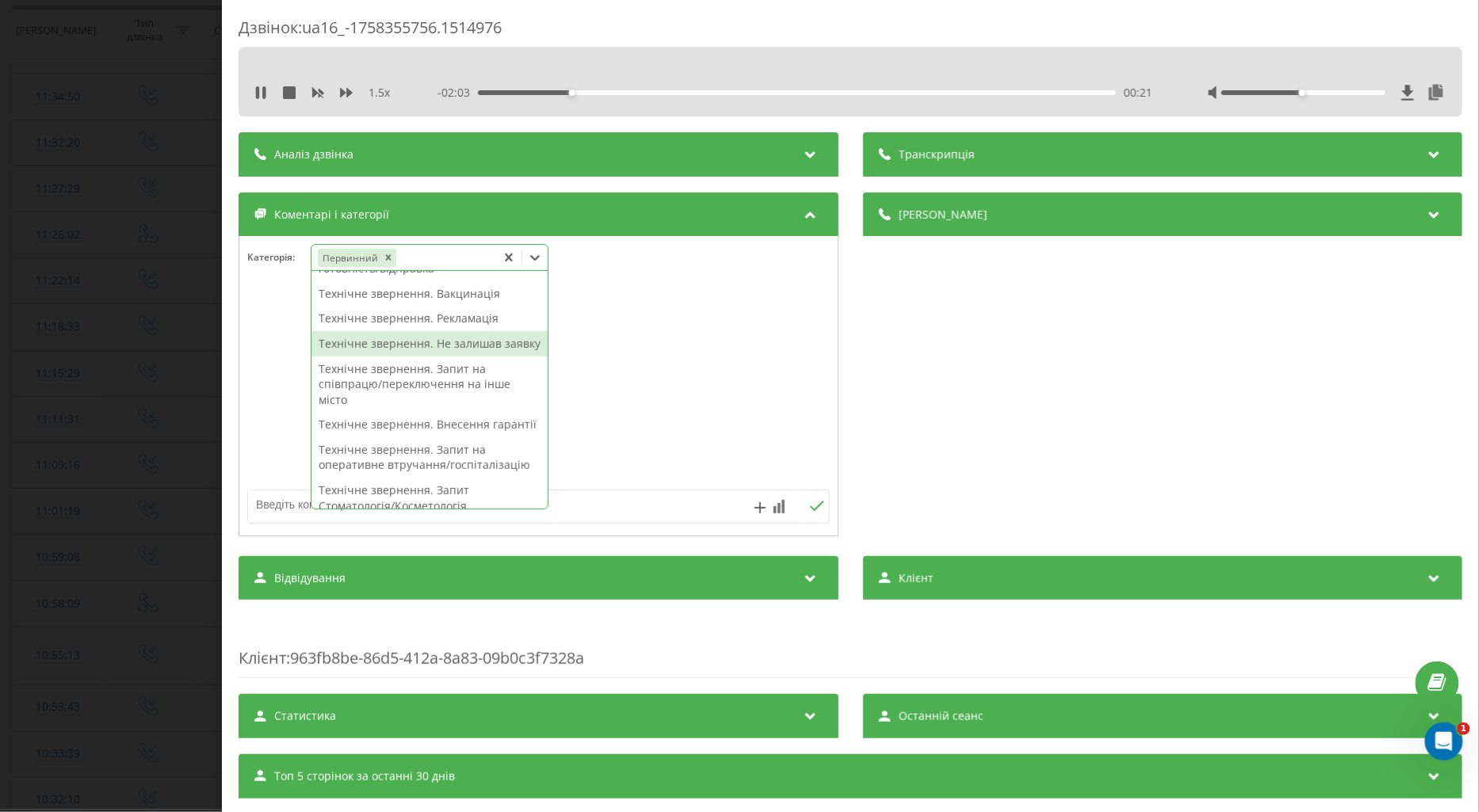
scroll to position [0, 0]
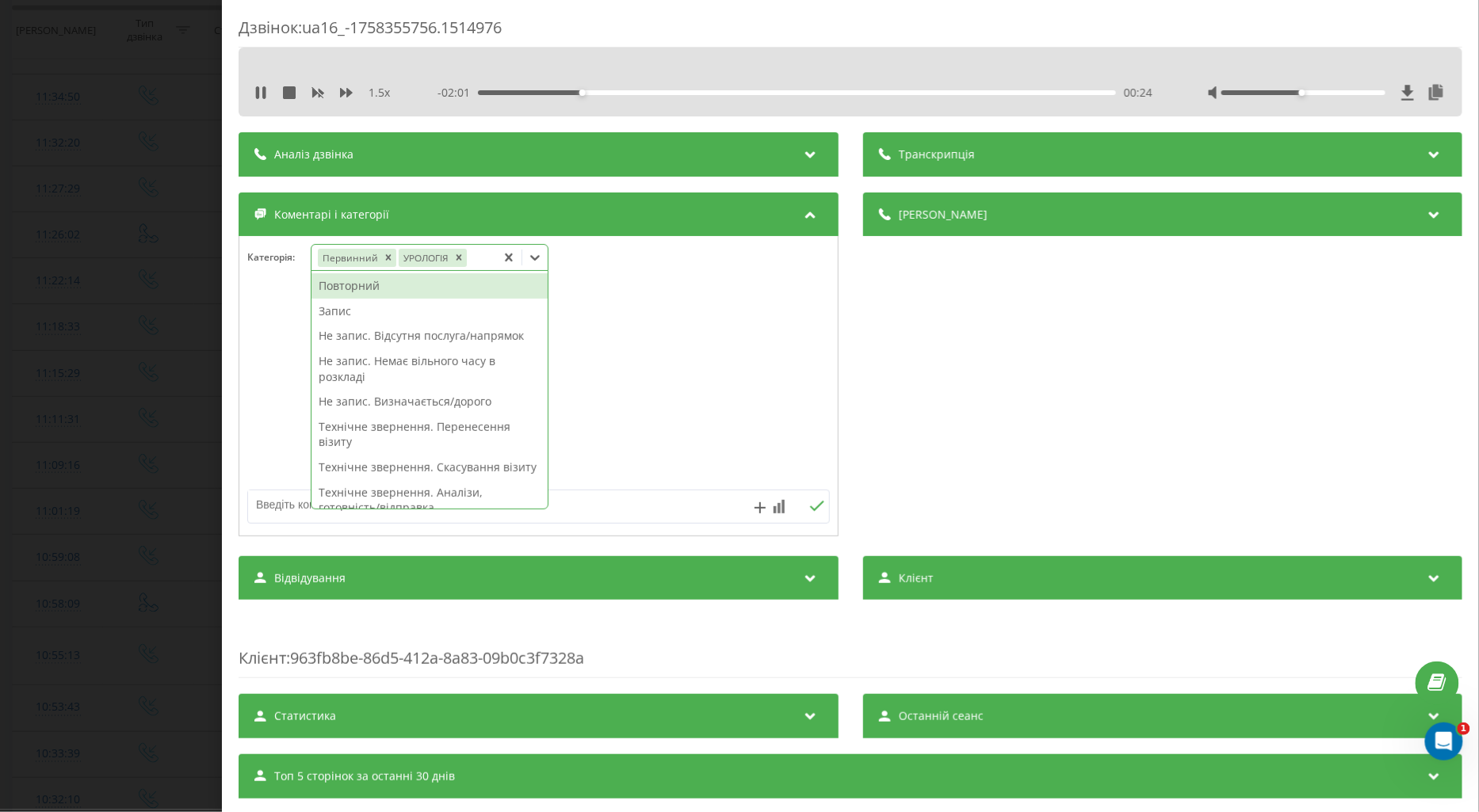
click at [339, 307] on div "Запис" at bounding box center [429, 311] width 236 height 25
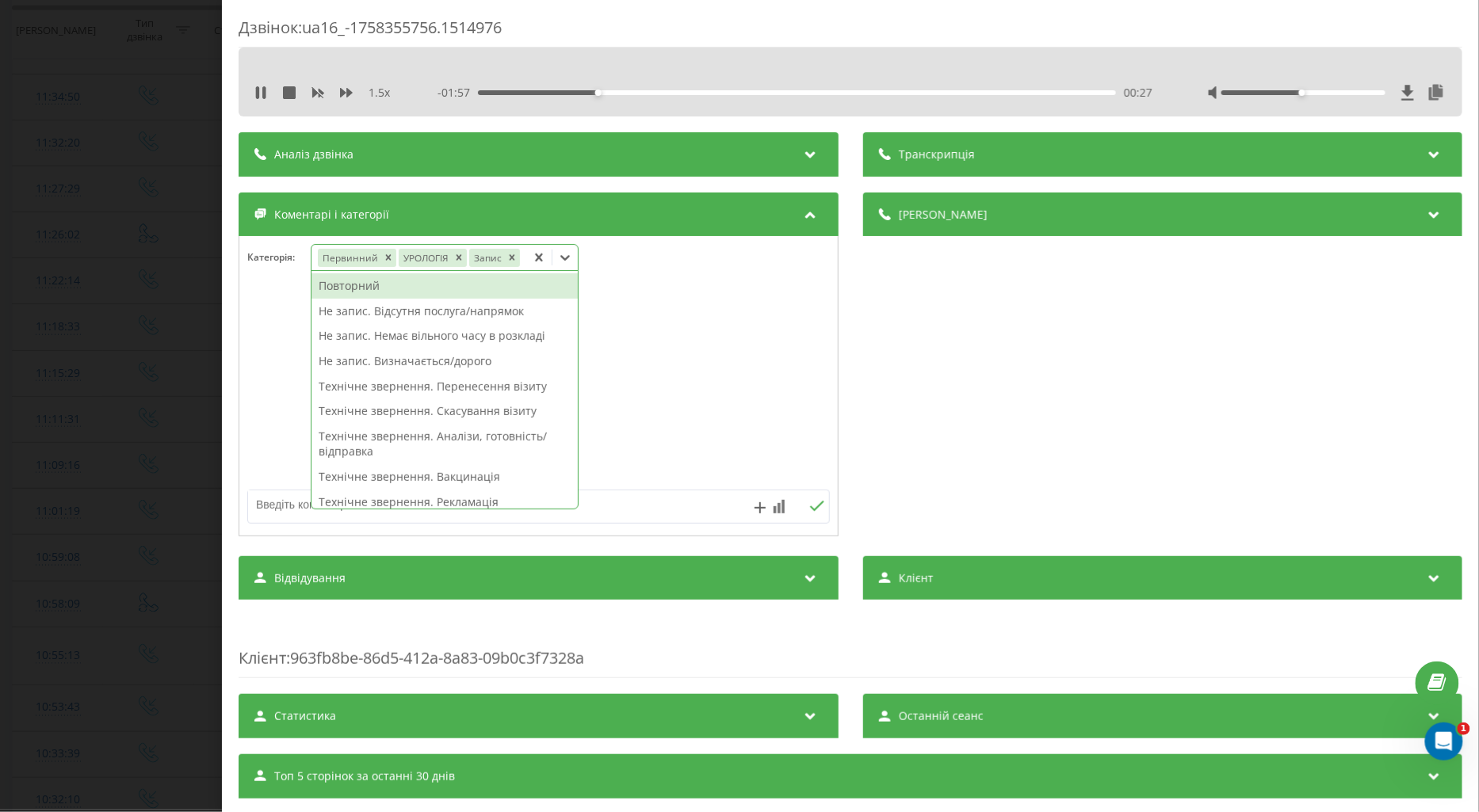
click at [263, 393] on div at bounding box center [539, 387] width 599 height 191
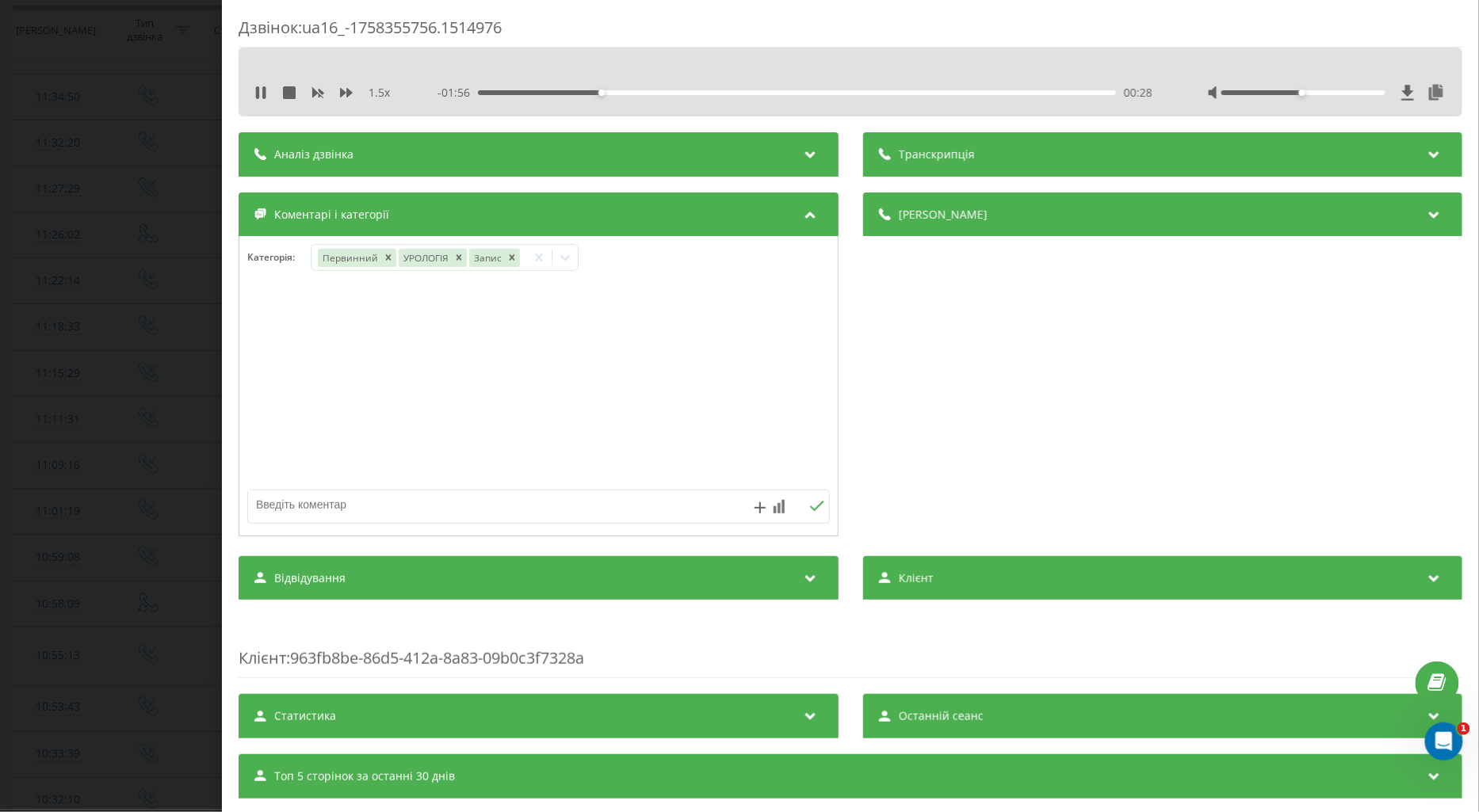
click at [128, 351] on div "Дзвінок : ua16_-1758355756.1514976 1.5 x - 01:56 00:28 00:28 Транскрипція Для A…" at bounding box center [740, 406] width 1479 height 812
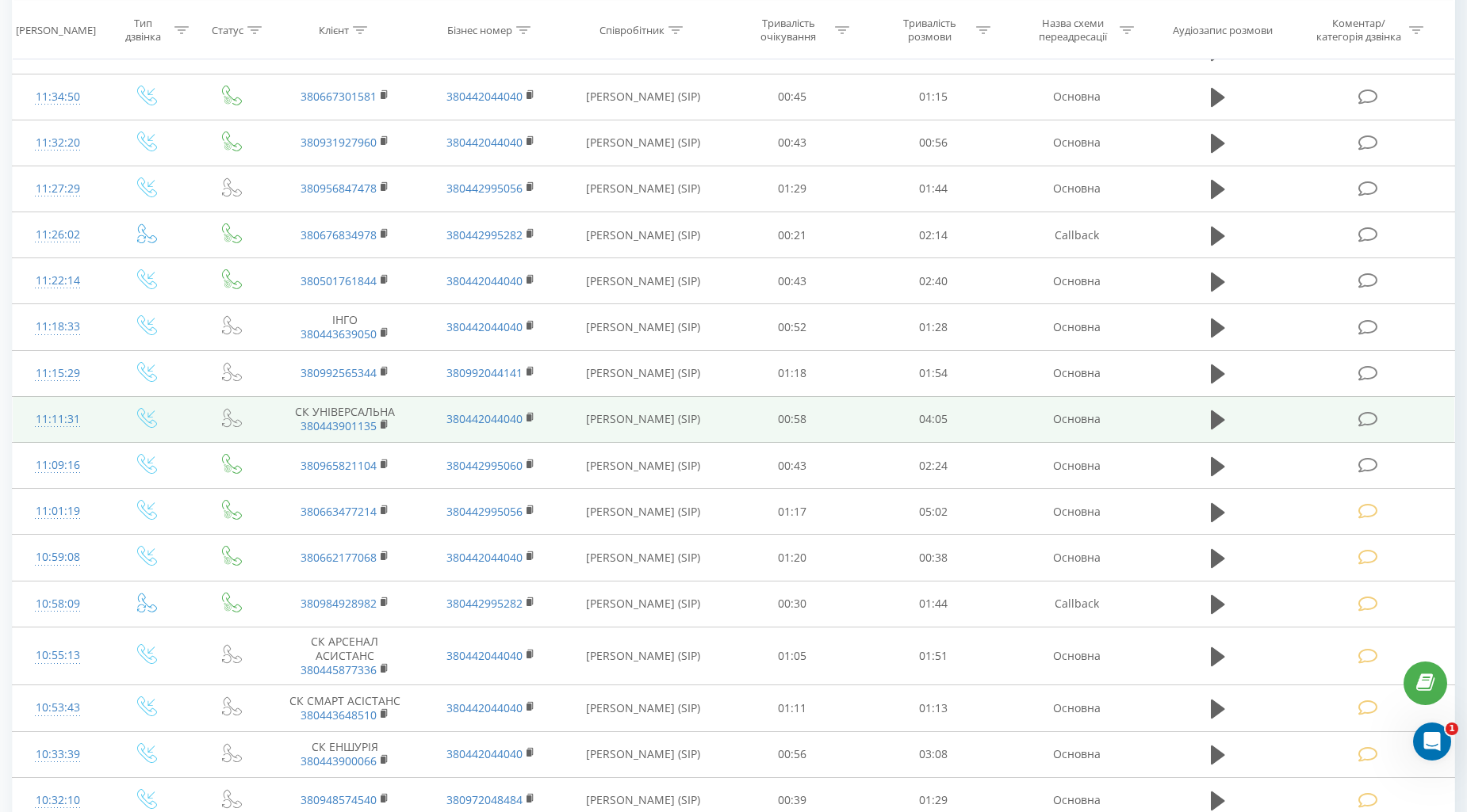
click at [1374, 422] on icon at bounding box center [1368, 419] width 20 height 16
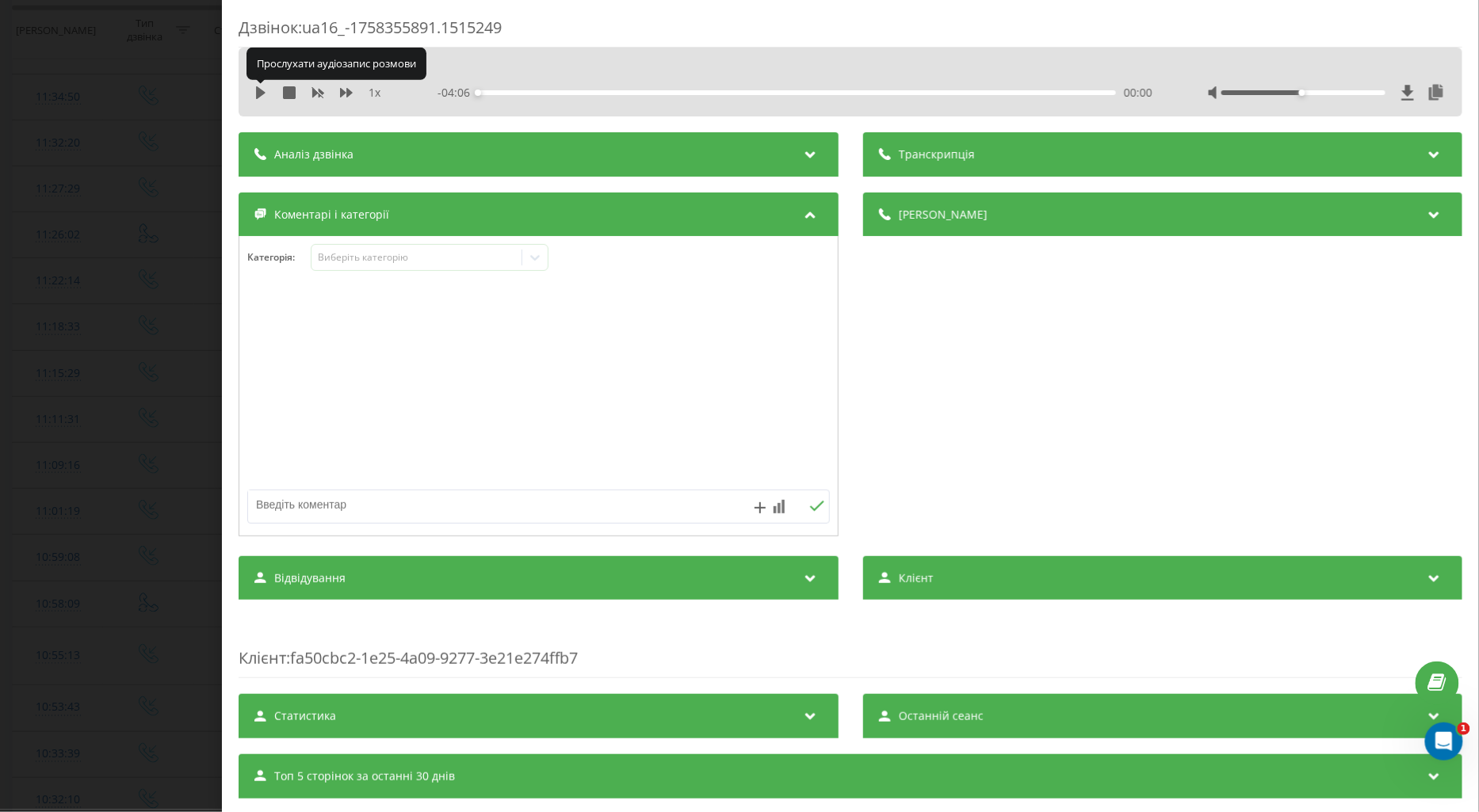
drag, startPoint x: 260, startPoint y: 90, endPoint x: 272, endPoint y: 90, distance: 12.0
click at [259, 90] on icon at bounding box center [261, 93] width 10 height 13
click at [344, 90] on icon at bounding box center [347, 93] width 13 height 10
click at [344, 253] on div "Виберіть категорію" at bounding box center [416, 258] width 198 height 13
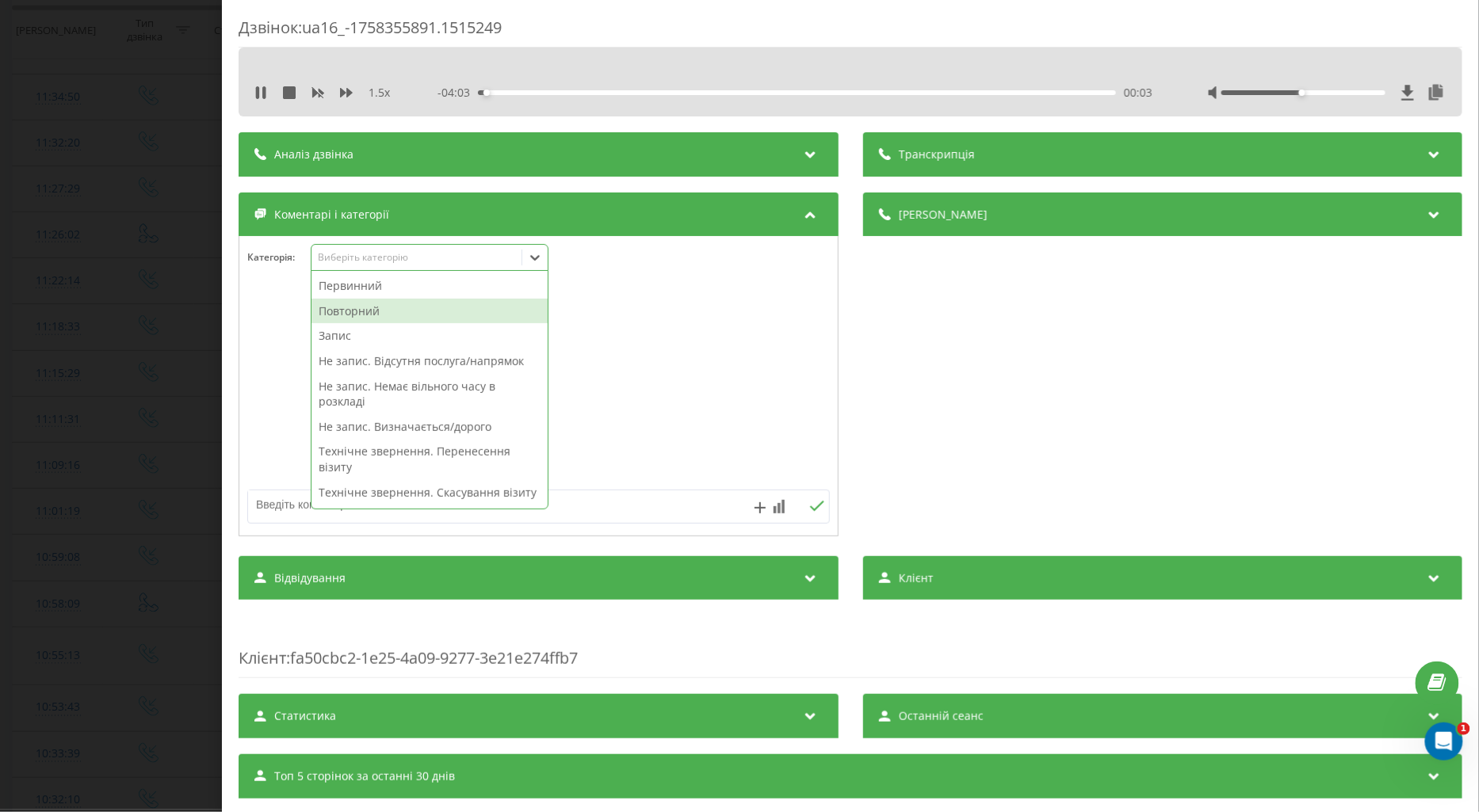
click at [365, 316] on div "Повторний" at bounding box center [429, 311] width 236 height 25
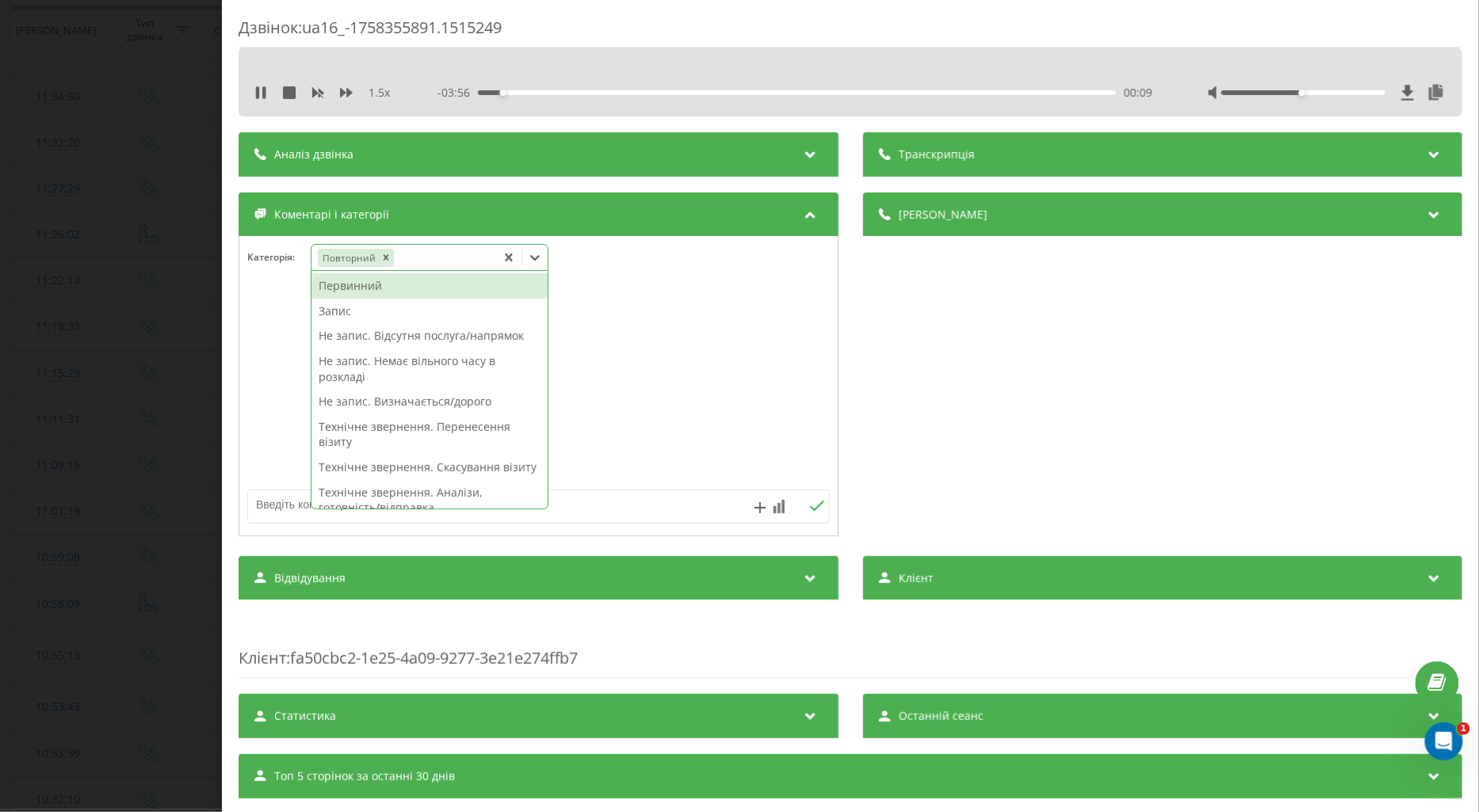
click at [338, 312] on div "Запис" at bounding box center [429, 311] width 236 height 25
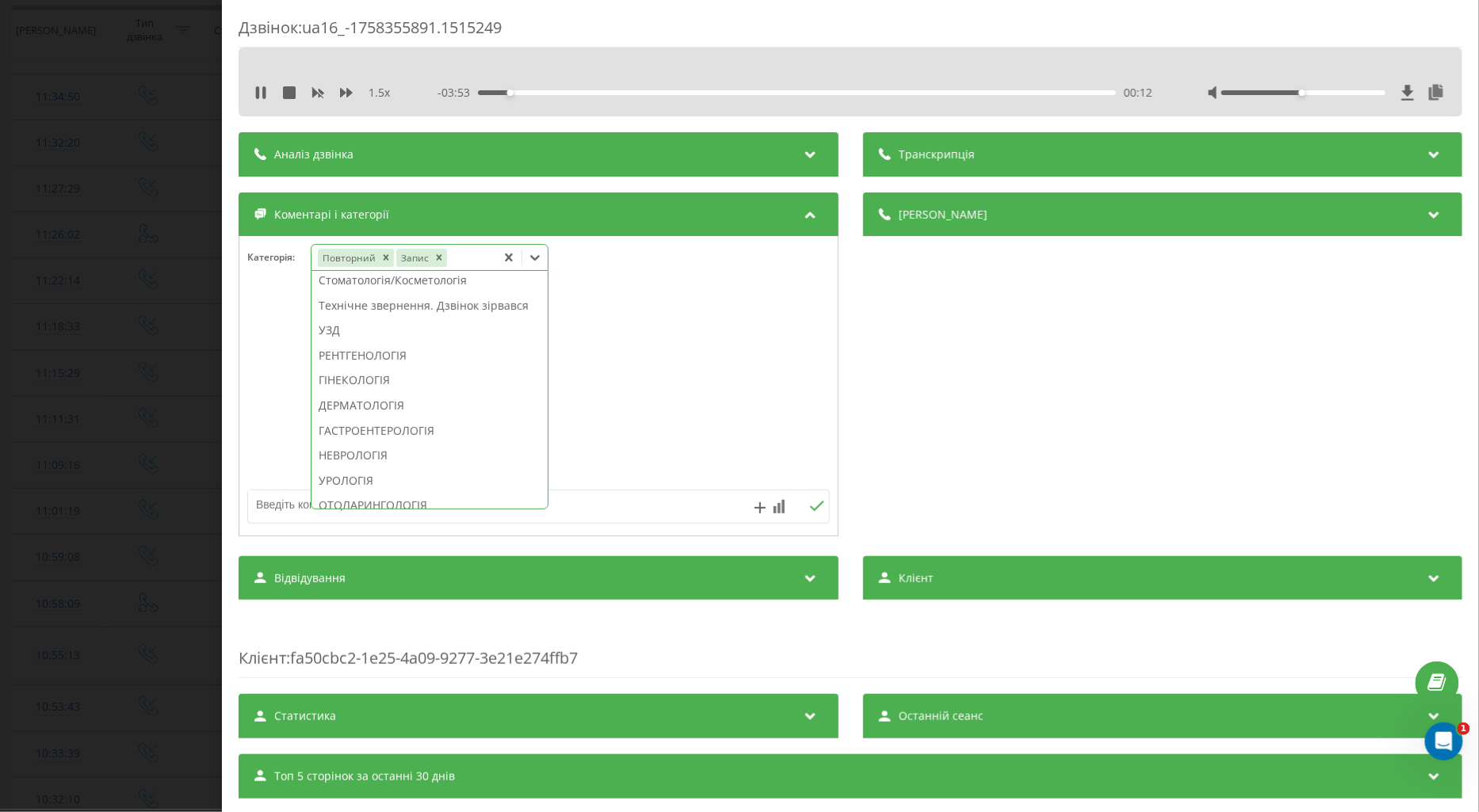
scroll to position [503, 0]
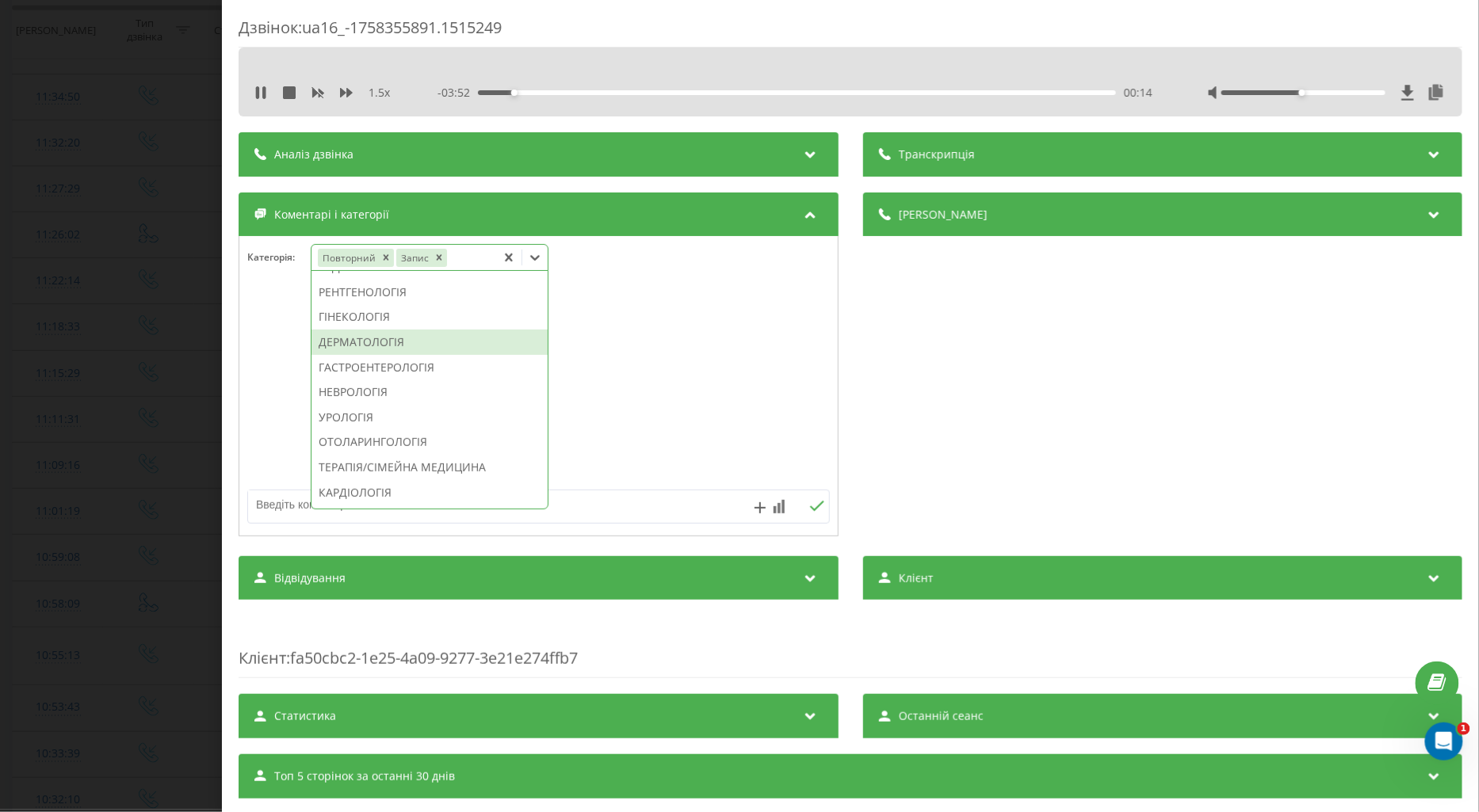
click at [382, 355] on div "ДЕРМАТОЛОГІЯ" at bounding box center [429, 342] width 236 height 25
click at [266, 389] on div at bounding box center [539, 387] width 599 height 191
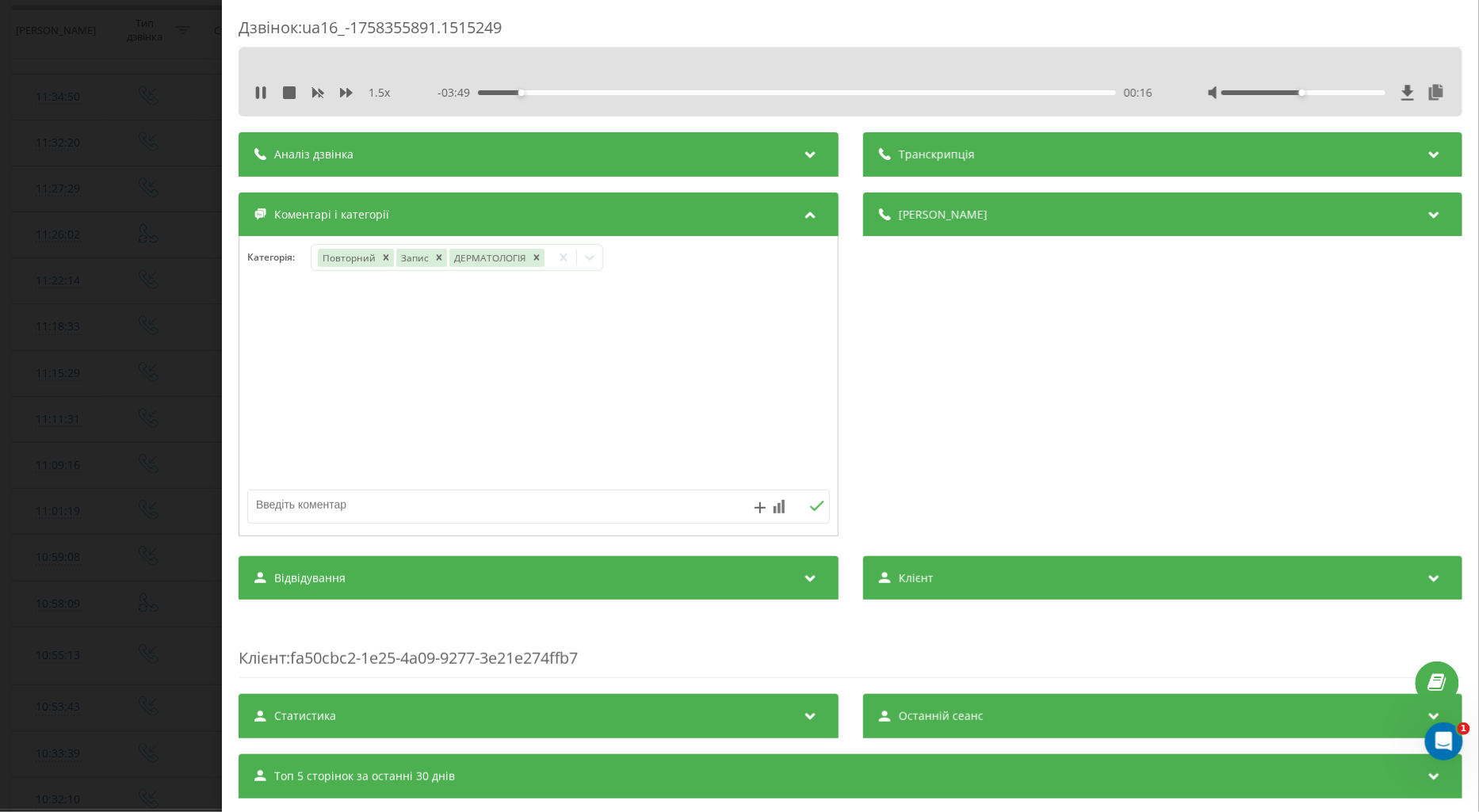
click at [124, 362] on div "Дзвінок : ua16_-1758355891.1515249 1.5 x - 03:49 00:16 00:16 Транскрипція Для A…" at bounding box center [740, 406] width 1479 height 812
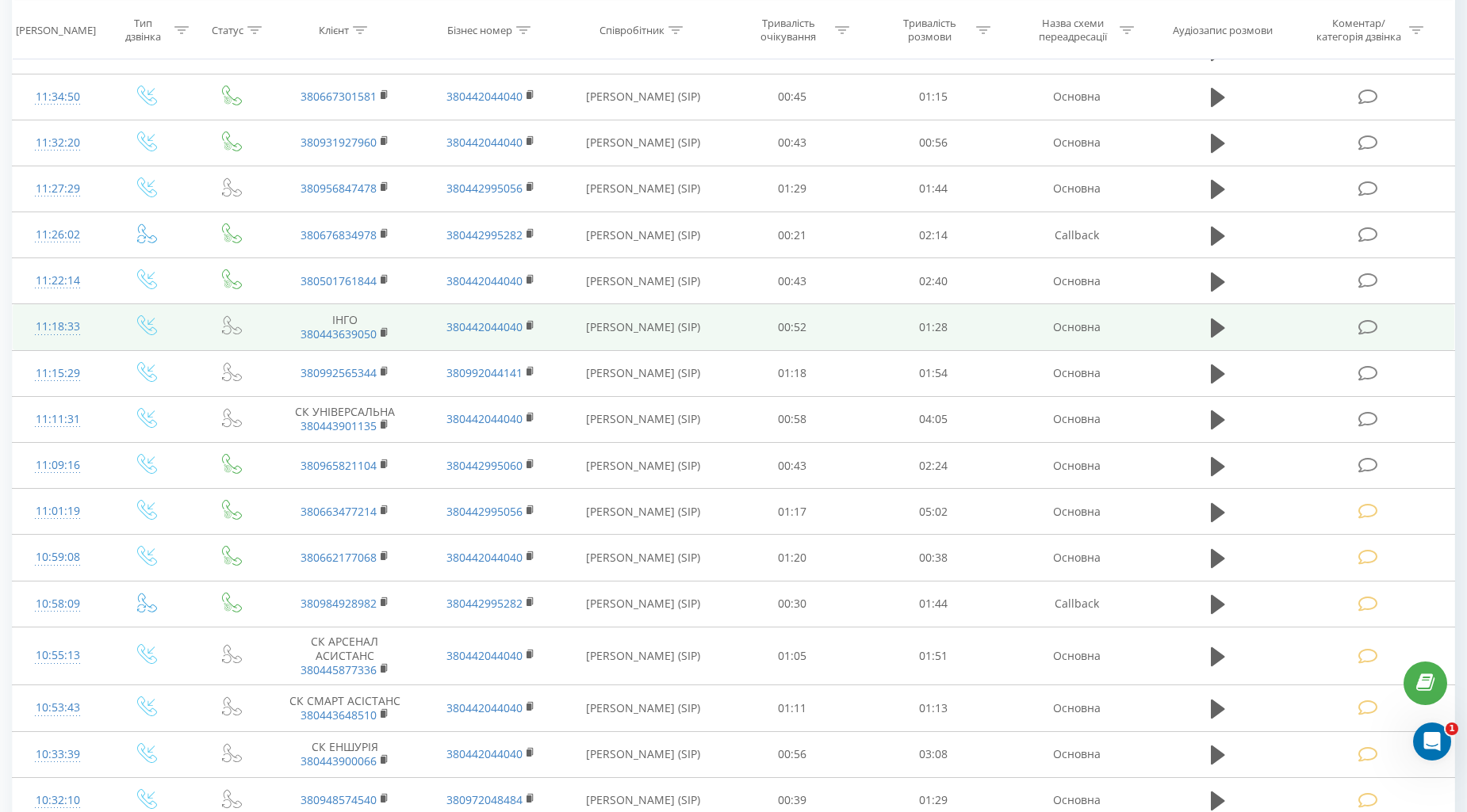
click at [1372, 321] on icon at bounding box center [1368, 328] width 20 height 16
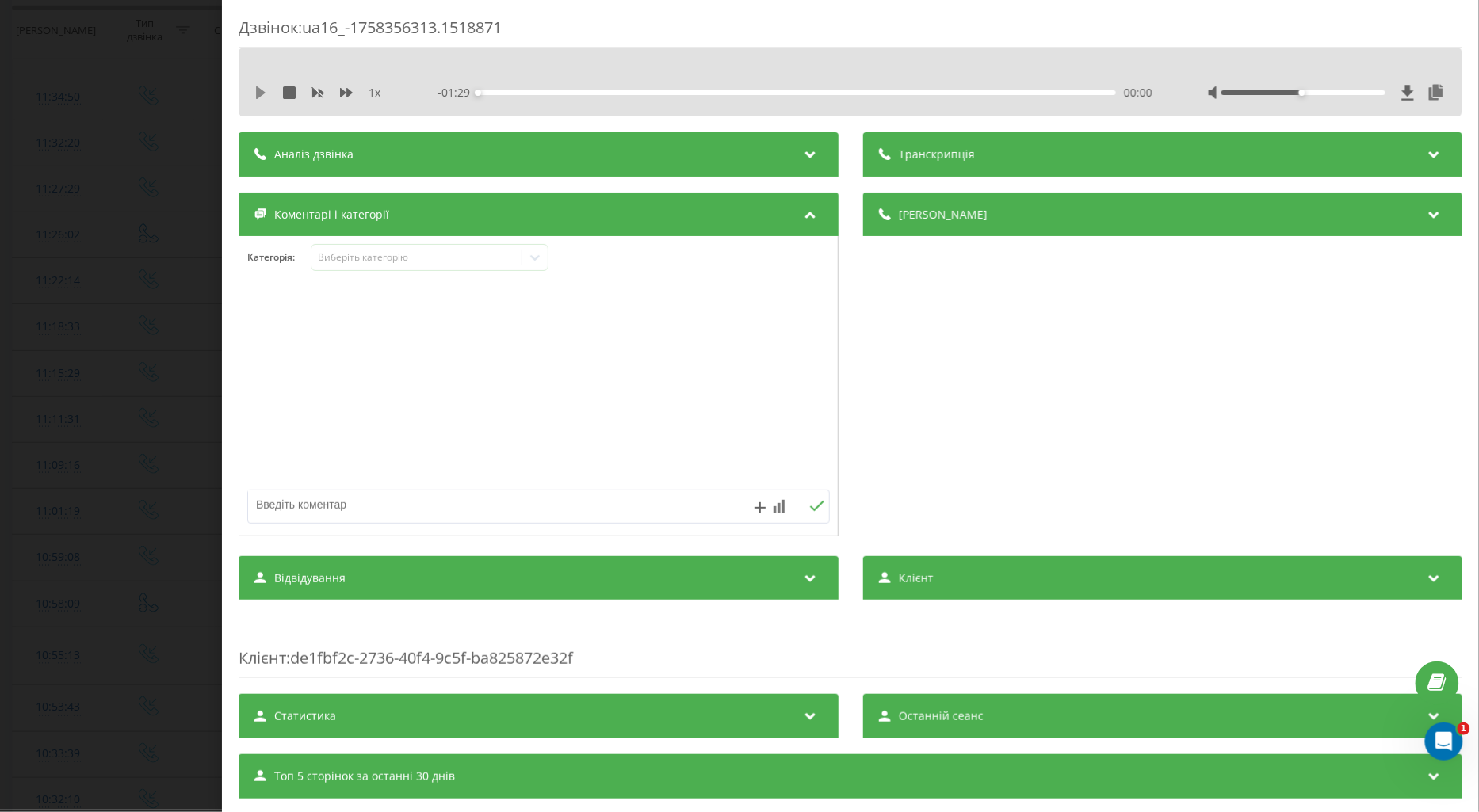
click at [259, 92] on icon at bounding box center [261, 93] width 10 height 13
click at [342, 96] on icon at bounding box center [347, 93] width 13 height 13
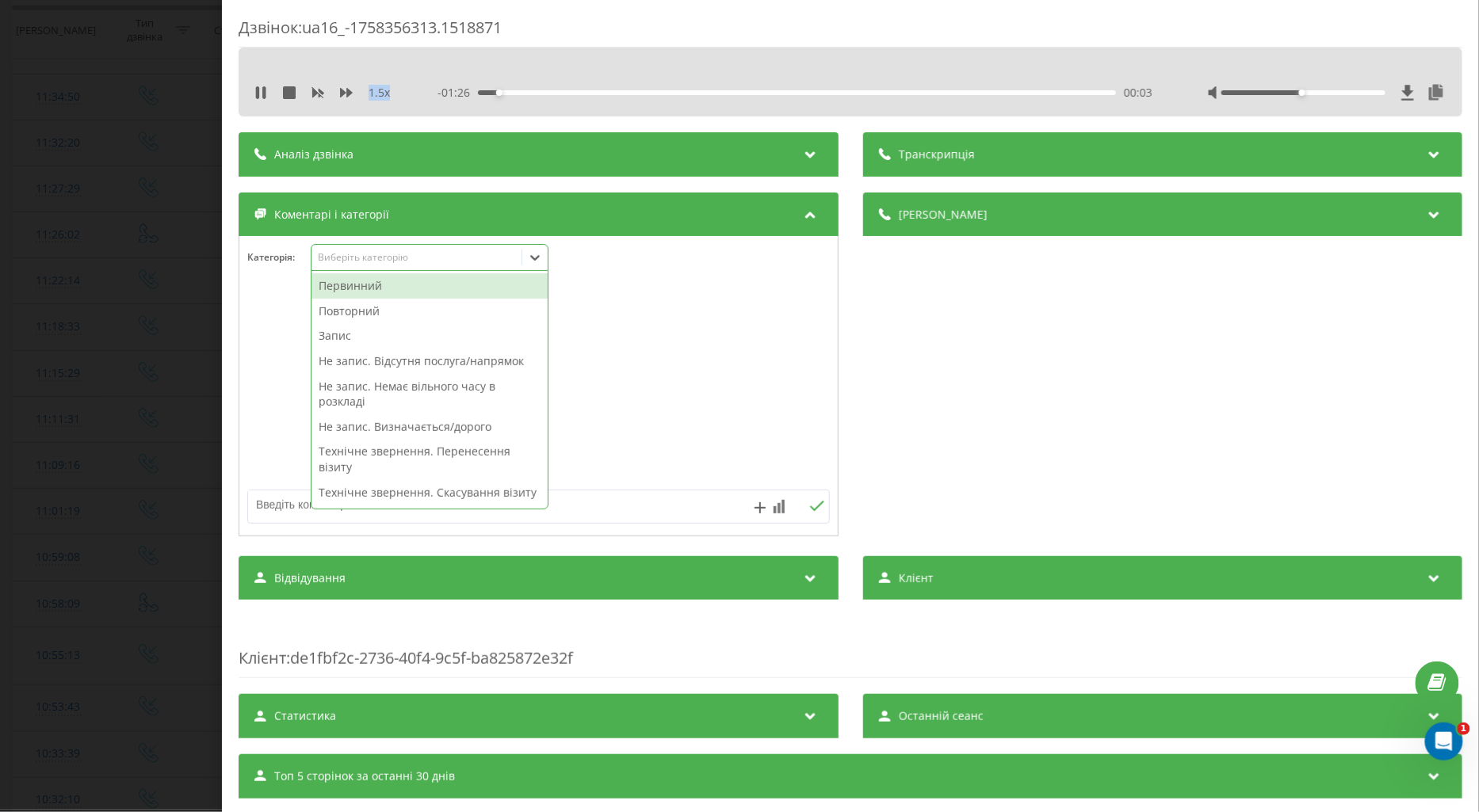
click at [335, 250] on div "Виберіть категорію" at bounding box center [416, 258] width 210 height 15
click at [353, 307] on div "Повторний" at bounding box center [429, 311] width 236 height 25
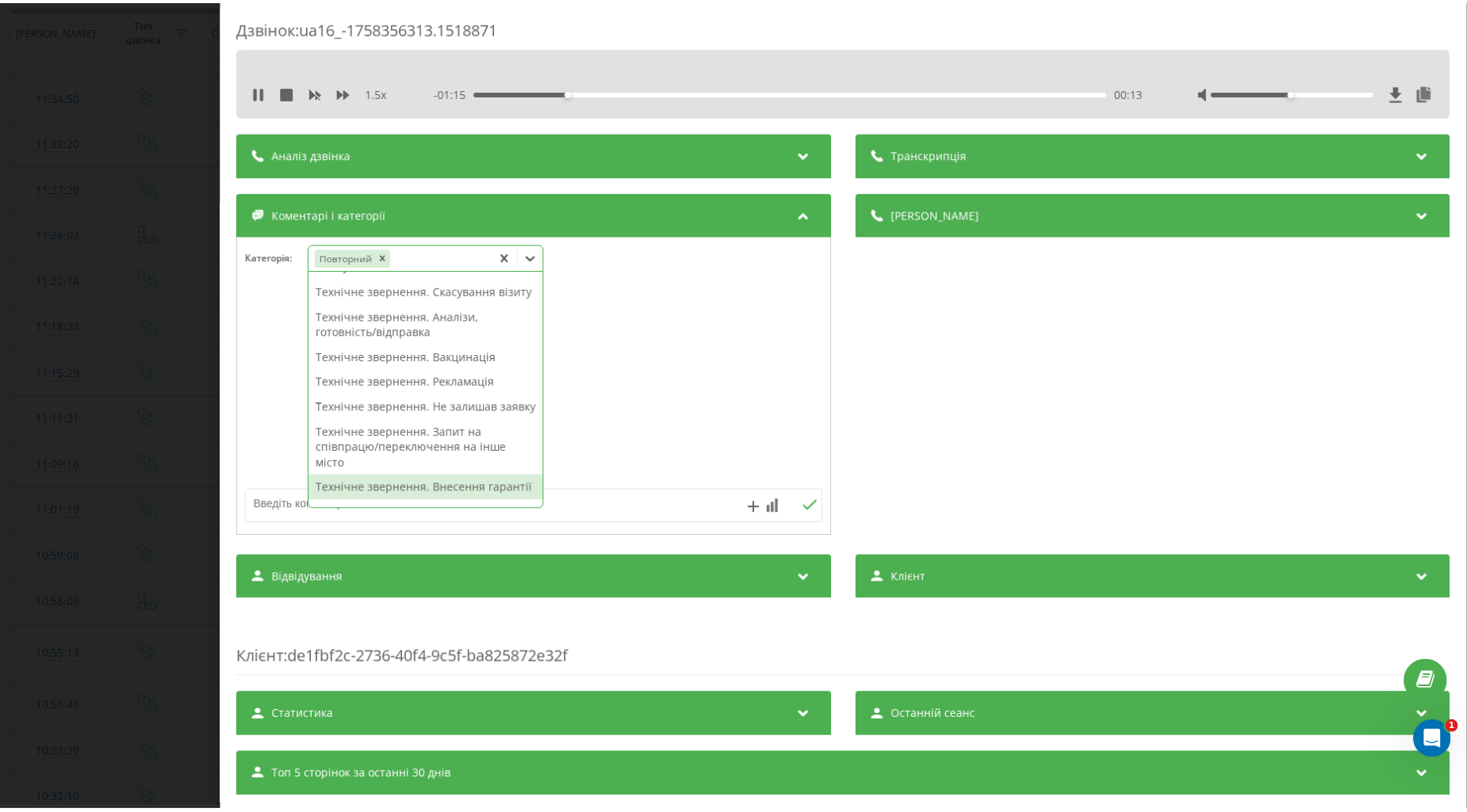
scroll to position [264, 0]
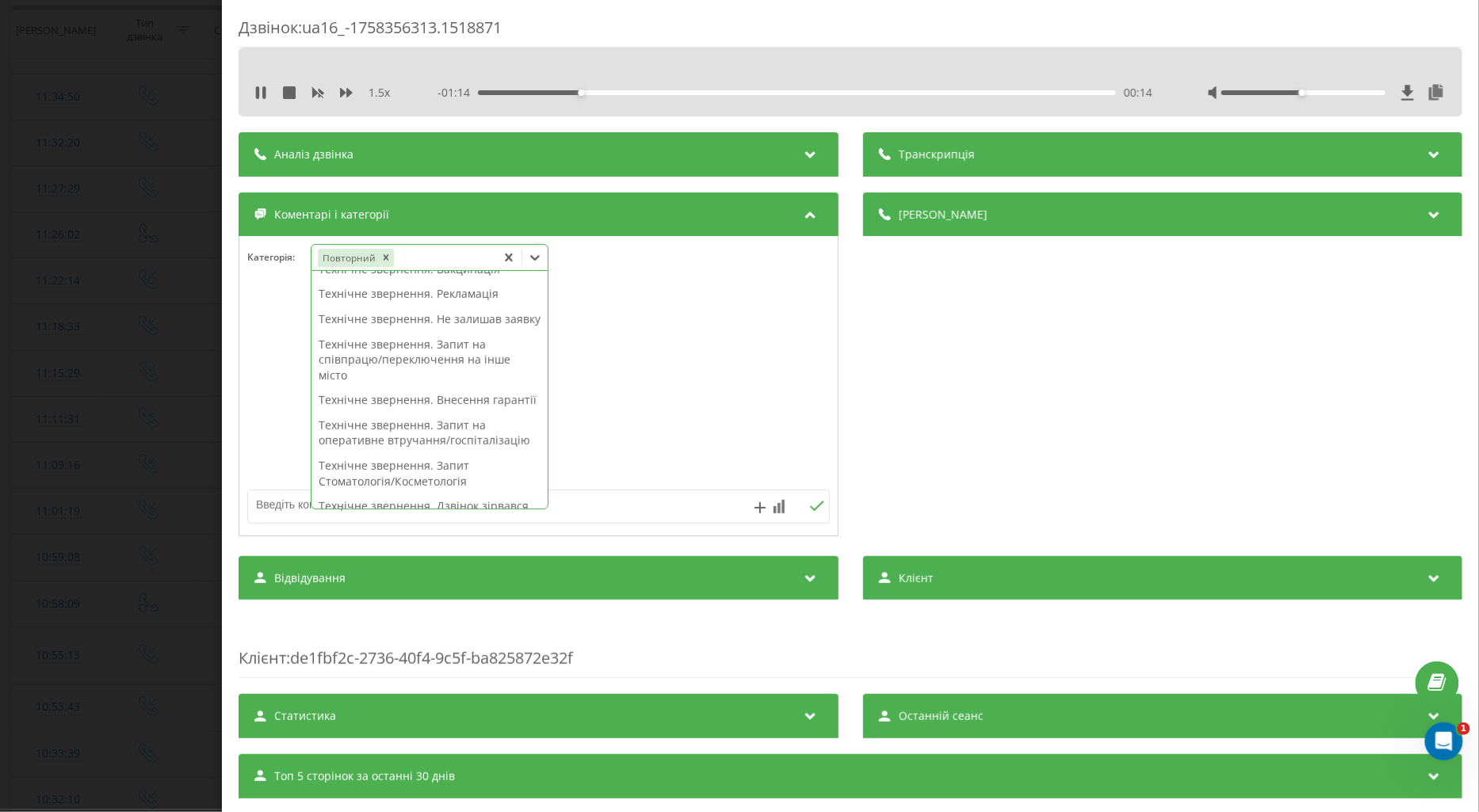
click at [389, 413] on div "Технічне звернення. Внесення гарантії" at bounding box center [429, 400] width 236 height 25
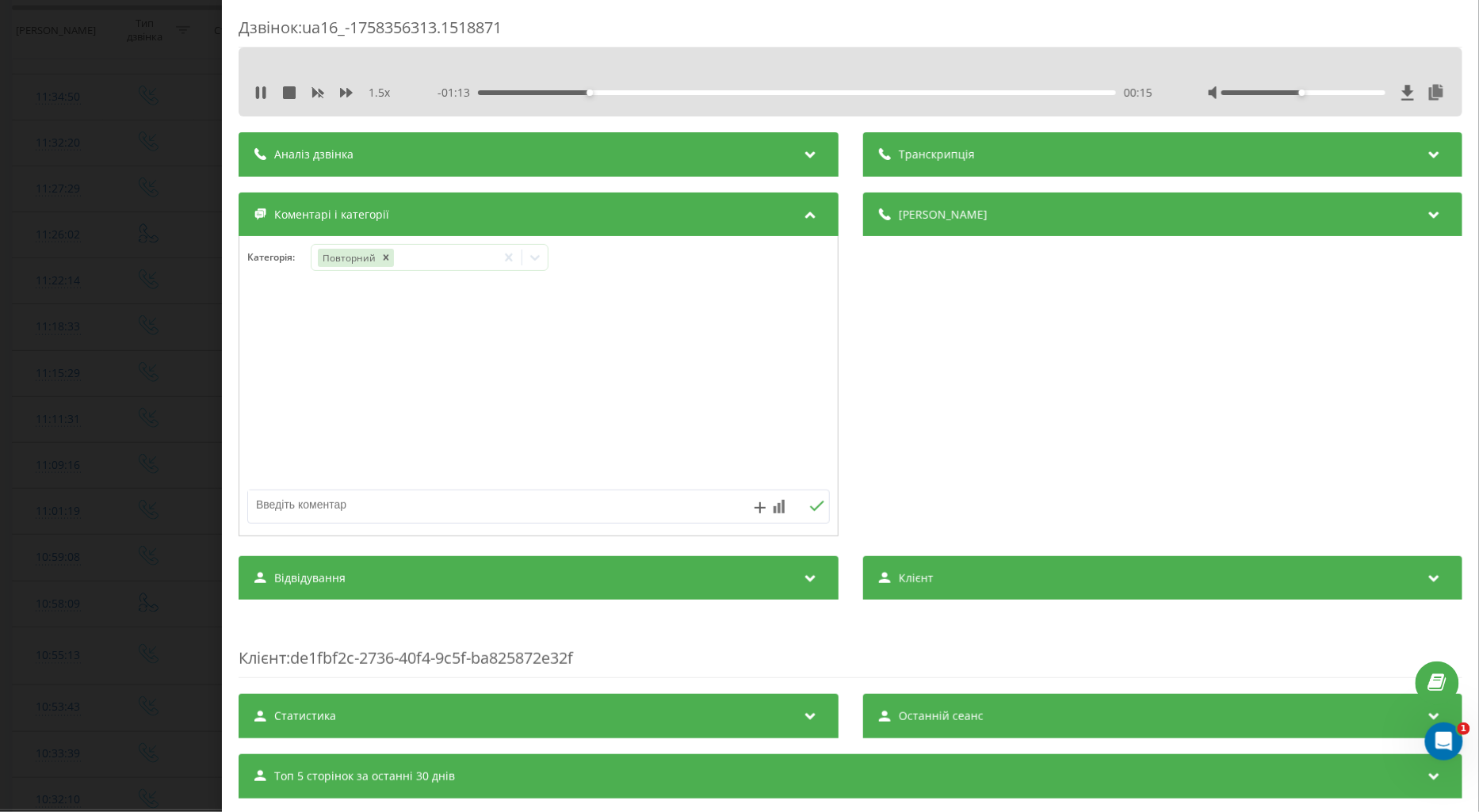
click at [258, 404] on div at bounding box center [539, 387] width 599 height 191
click at [151, 376] on div "Дзвінок : ua16_-1758356313.1518871 1.5 x - 01:11 00:18 00:18 Транскрипція Для A…" at bounding box center [740, 406] width 1479 height 812
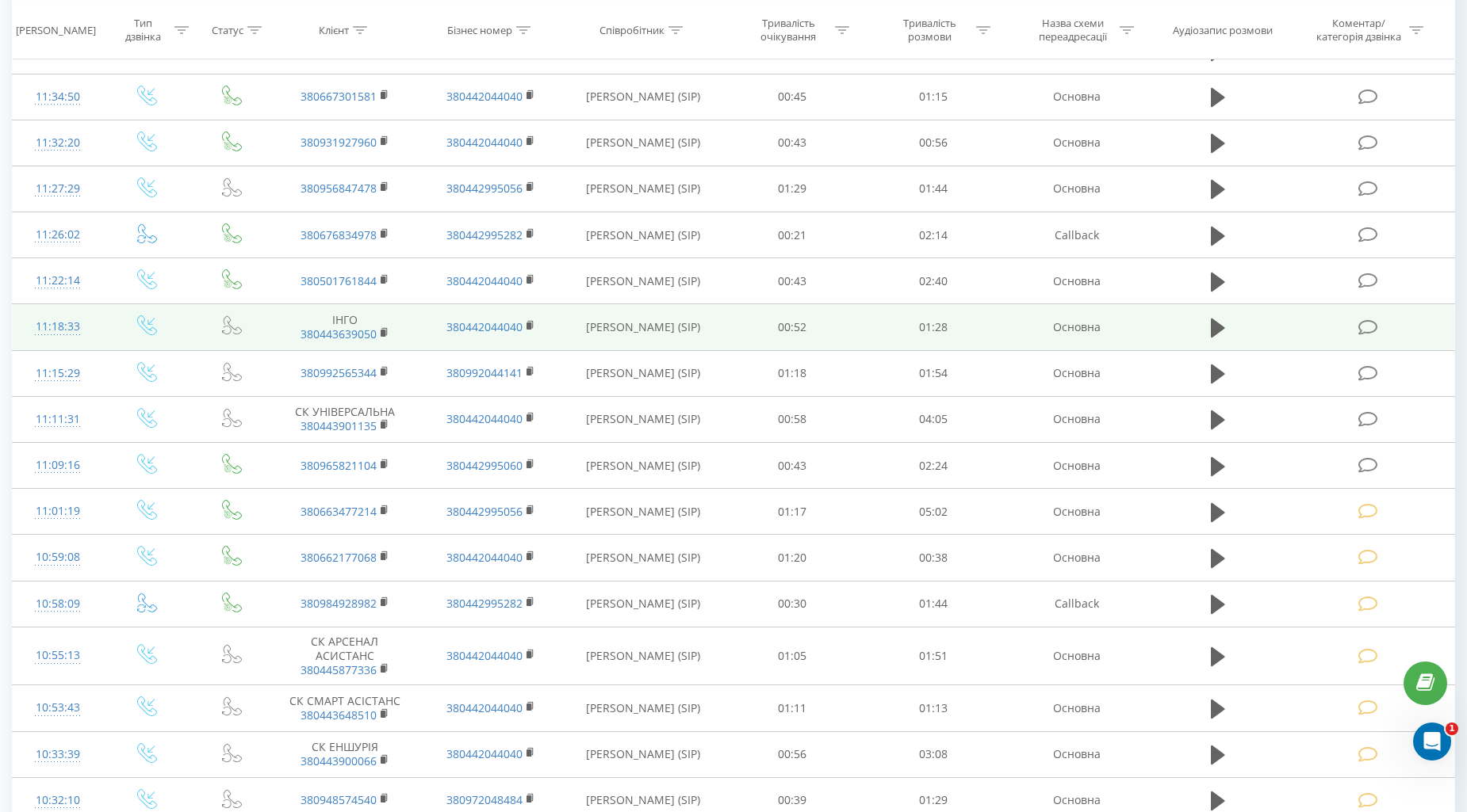
click at [1361, 323] on icon at bounding box center [1368, 328] width 20 height 16
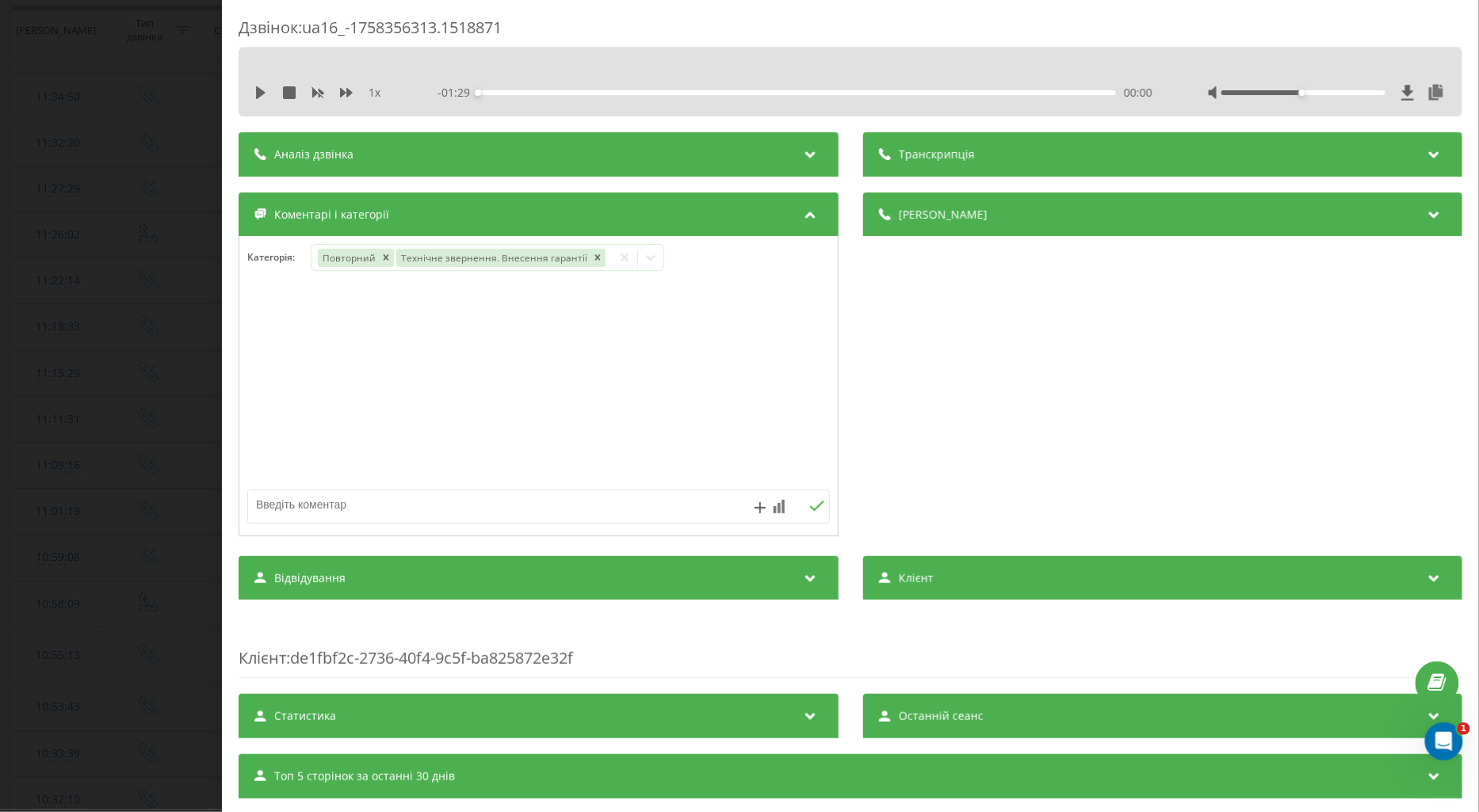
click at [165, 146] on div "Дзвінок : ua16_-1758356313.1518871 1 x - 01:29 00:00 00:00 Транскрипція Для AI-…" at bounding box center [740, 406] width 1479 height 812
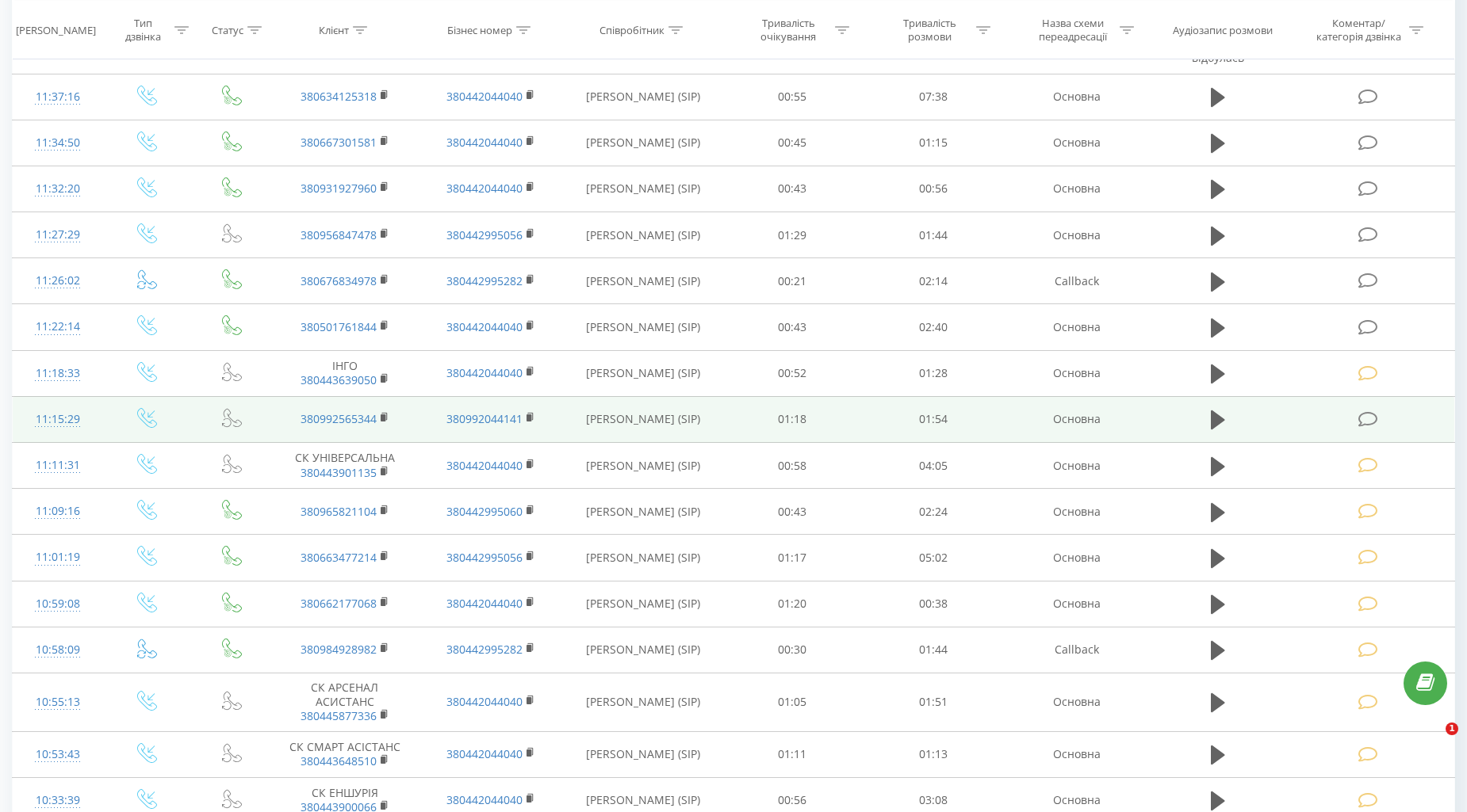
click at [1368, 409] on td at bounding box center [1370, 419] width 169 height 46
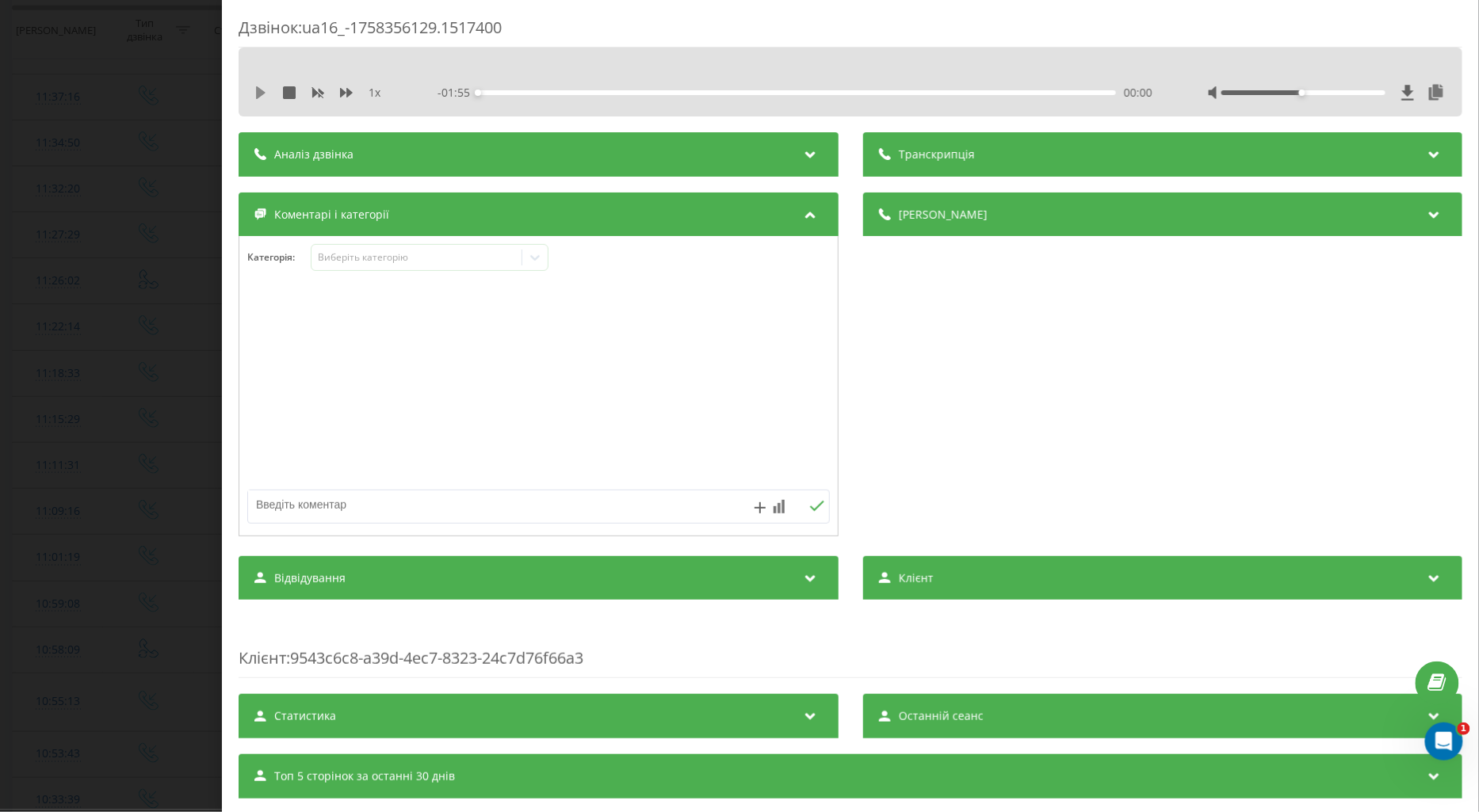
click at [258, 92] on icon at bounding box center [261, 93] width 10 height 13
click at [343, 90] on icon at bounding box center [347, 93] width 13 height 10
click at [540, 257] on icon at bounding box center [535, 258] width 10 height 6
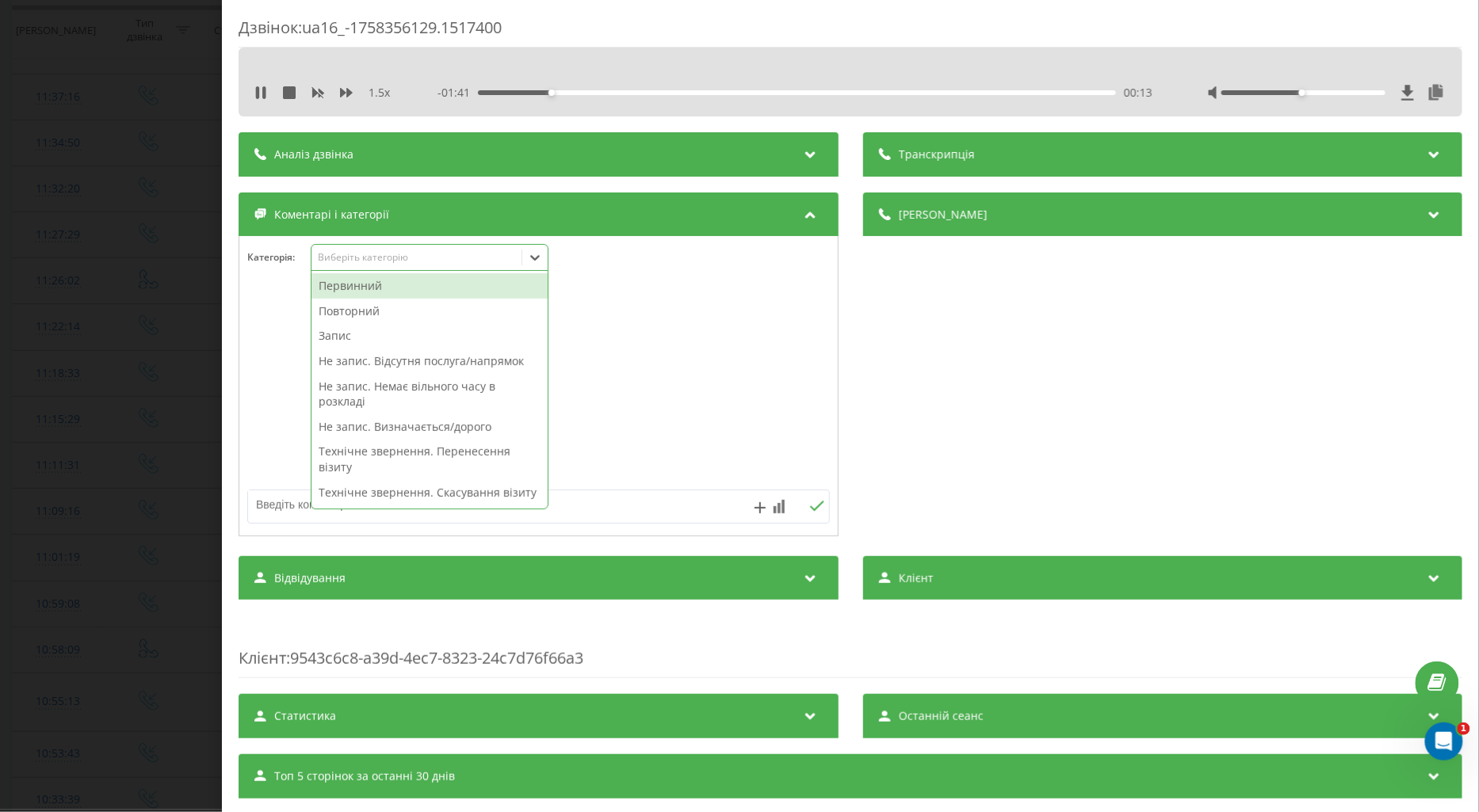
click at [421, 452] on div "Технічне звернення. Перенесення візиту" at bounding box center [429, 459] width 236 height 40
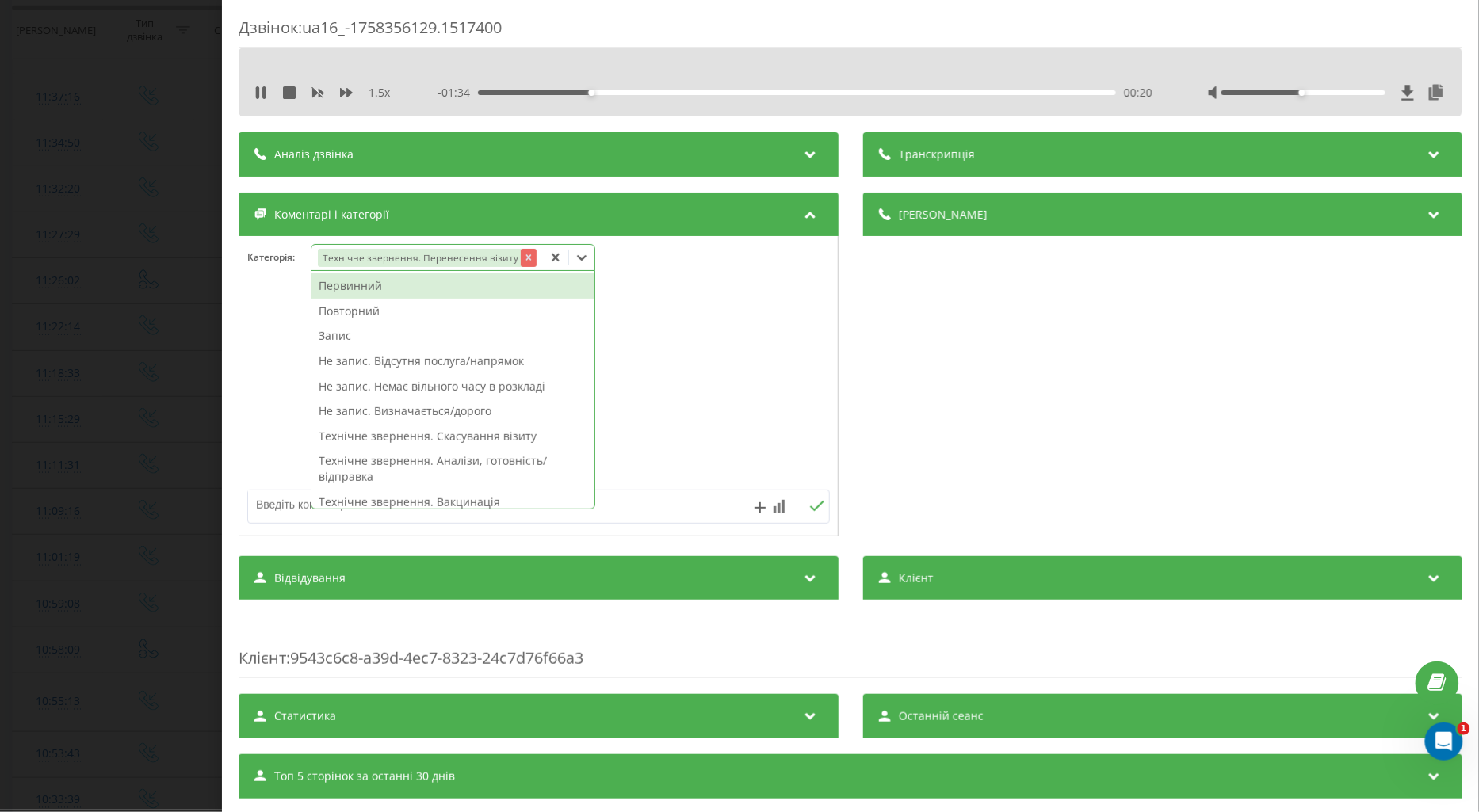
click at [523, 260] on icon "Remove Технічне звернення. Перенесення візиту" at bounding box center [528, 258] width 11 height 11
click at [367, 312] on div "Повторний" at bounding box center [453, 311] width 283 height 25
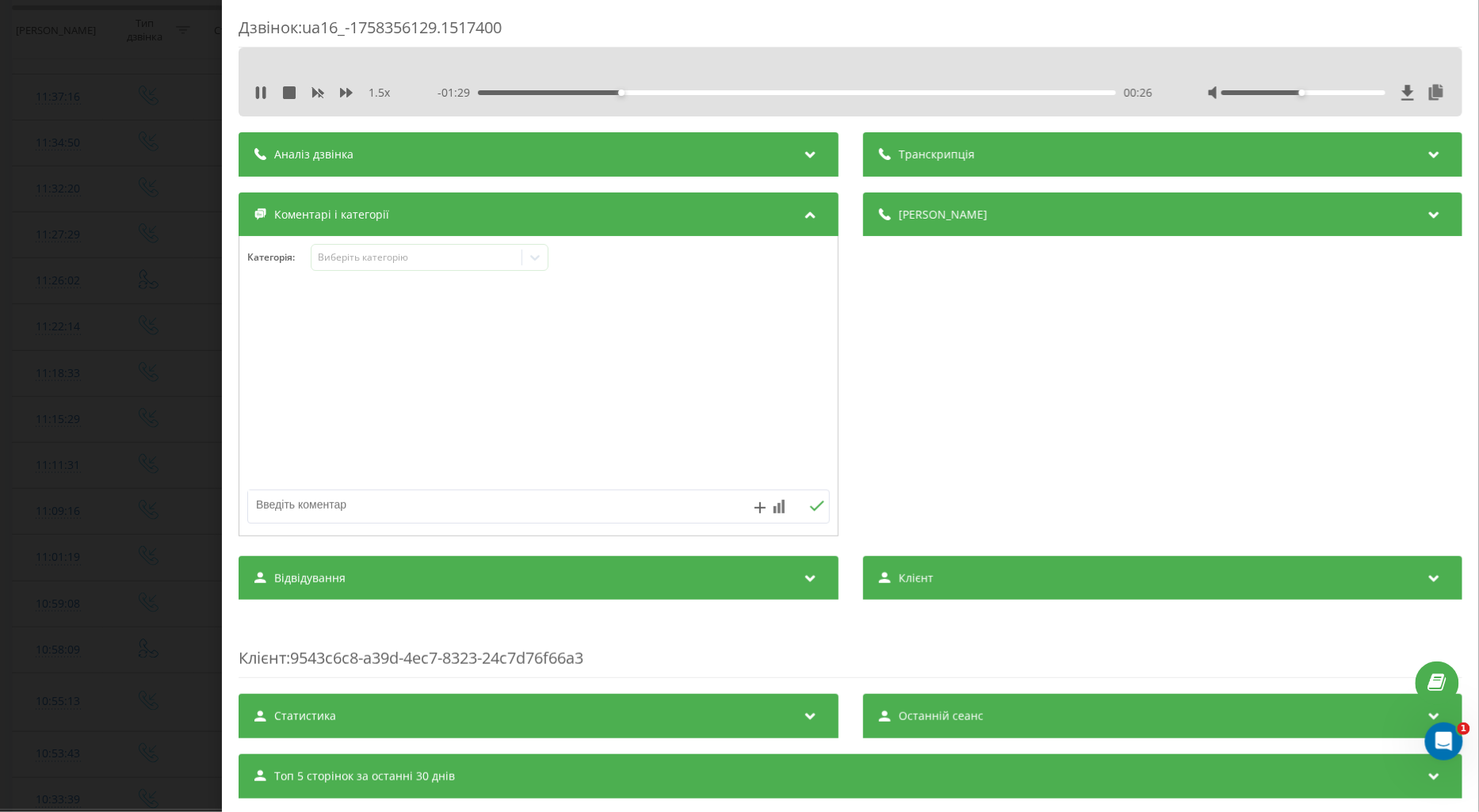
drag, startPoint x: 259, startPoint y: 509, endPoint x: 268, endPoint y: 501, distance: 12.0
click at [259, 507] on textarea at bounding box center [480, 505] width 465 height 29
type textarea "запізнюється"
click at [813, 510] on icon at bounding box center [816, 506] width 15 height 11
click at [92, 409] on div "Дзвінок : ua16_-1758356129.1517400 1.5 x - 01:15 00:39 00:39 Транскрипція Для A…" at bounding box center [740, 406] width 1479 height 812
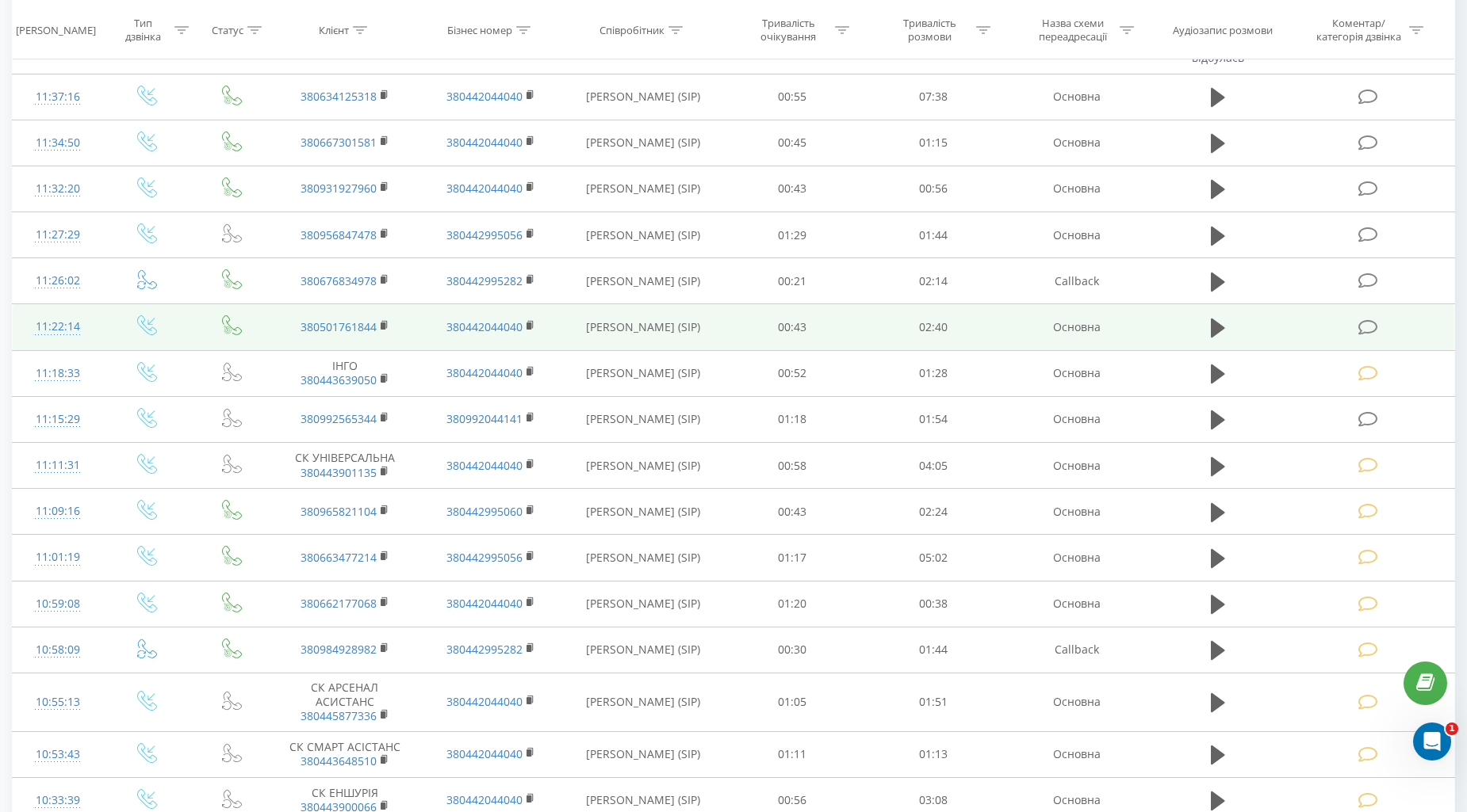
click at [1375, 330] on icon at bounding box center [1368, 328] width 20 height 16
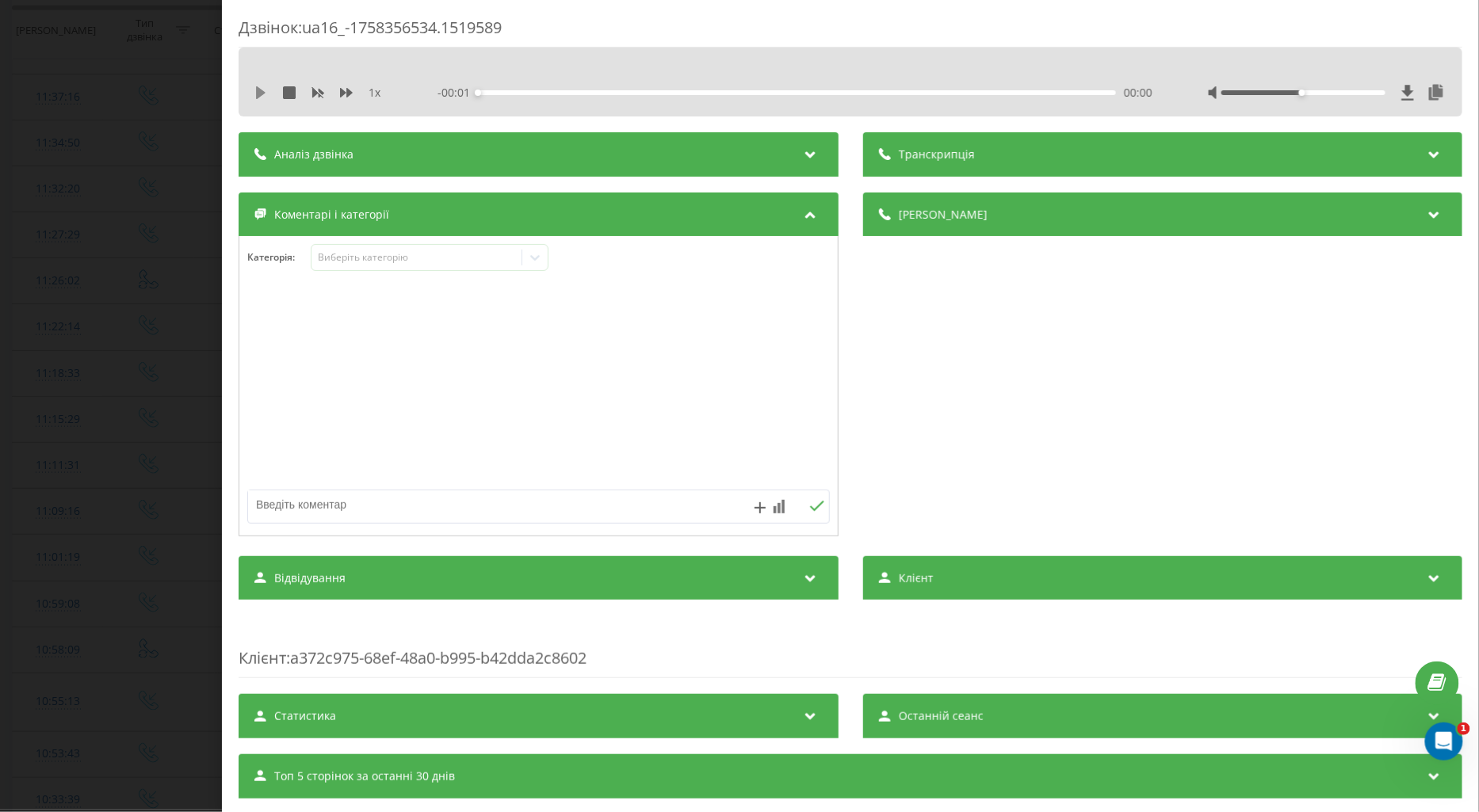
click at [259, 88] on icon at bounding box center [261, 93] width 13 height 13
click at [347, 90] on icon at bounding box center [347, 93] width 13 height 10
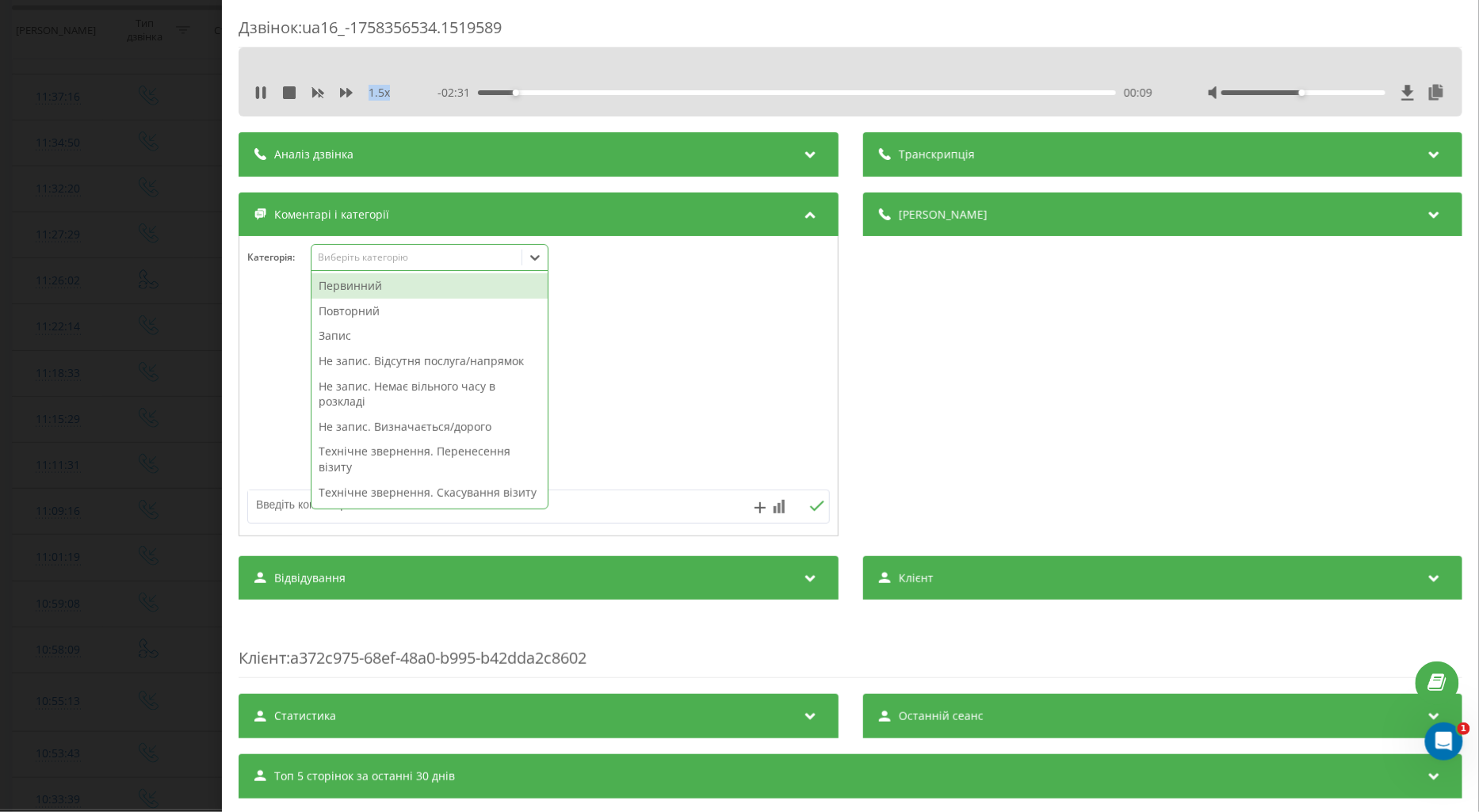
click at [338, 258] on div "Виберіть категорію" at bounding box center [416, 258] width 198 height 13
click at [350, 310] on div "Повторний" at bounding box center [429, 311] width 236 height 25
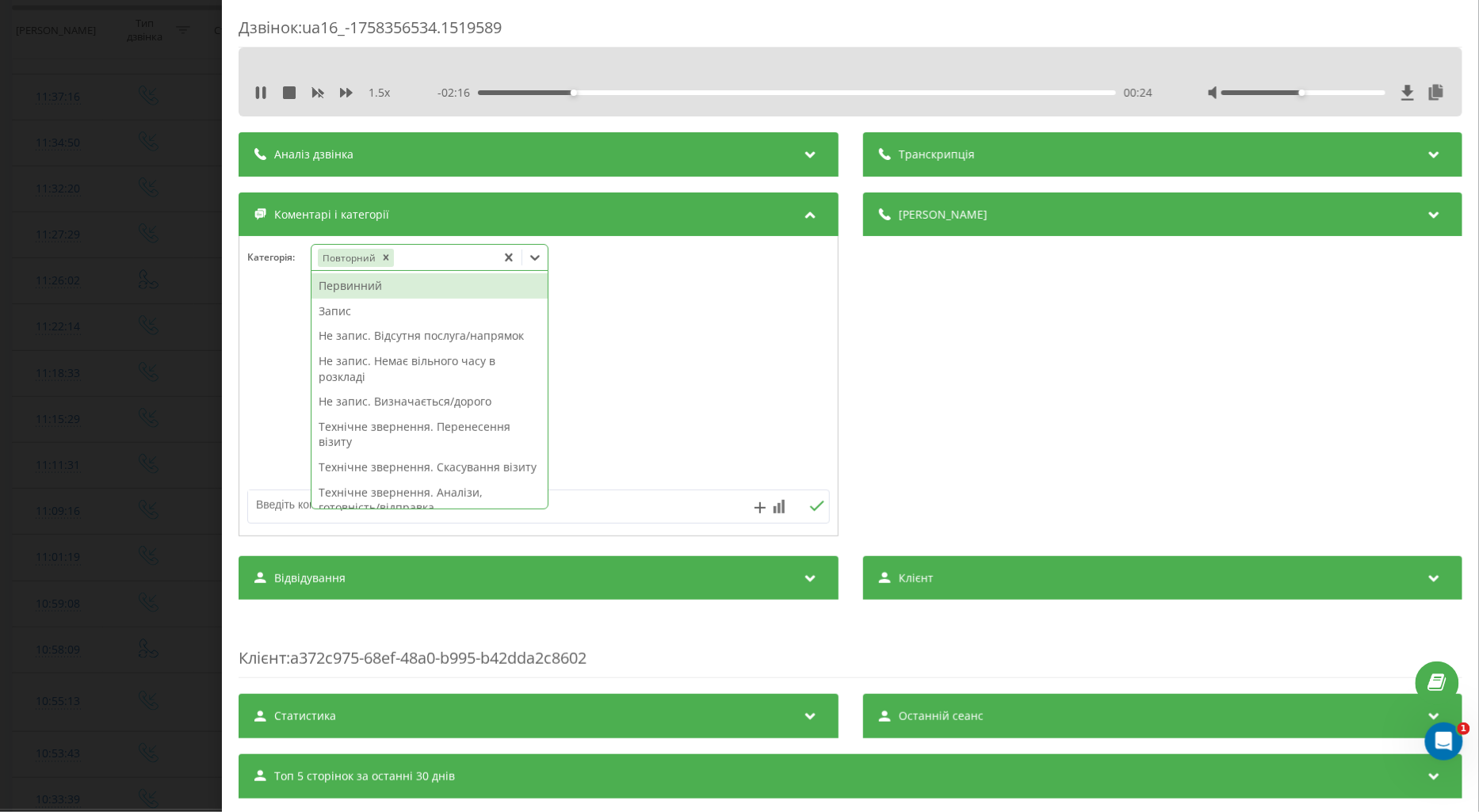
click at [452, 361] on div "Не запис. Немає вільного часу в розкладі" at bounding box center [429, 368] width 236 height 40
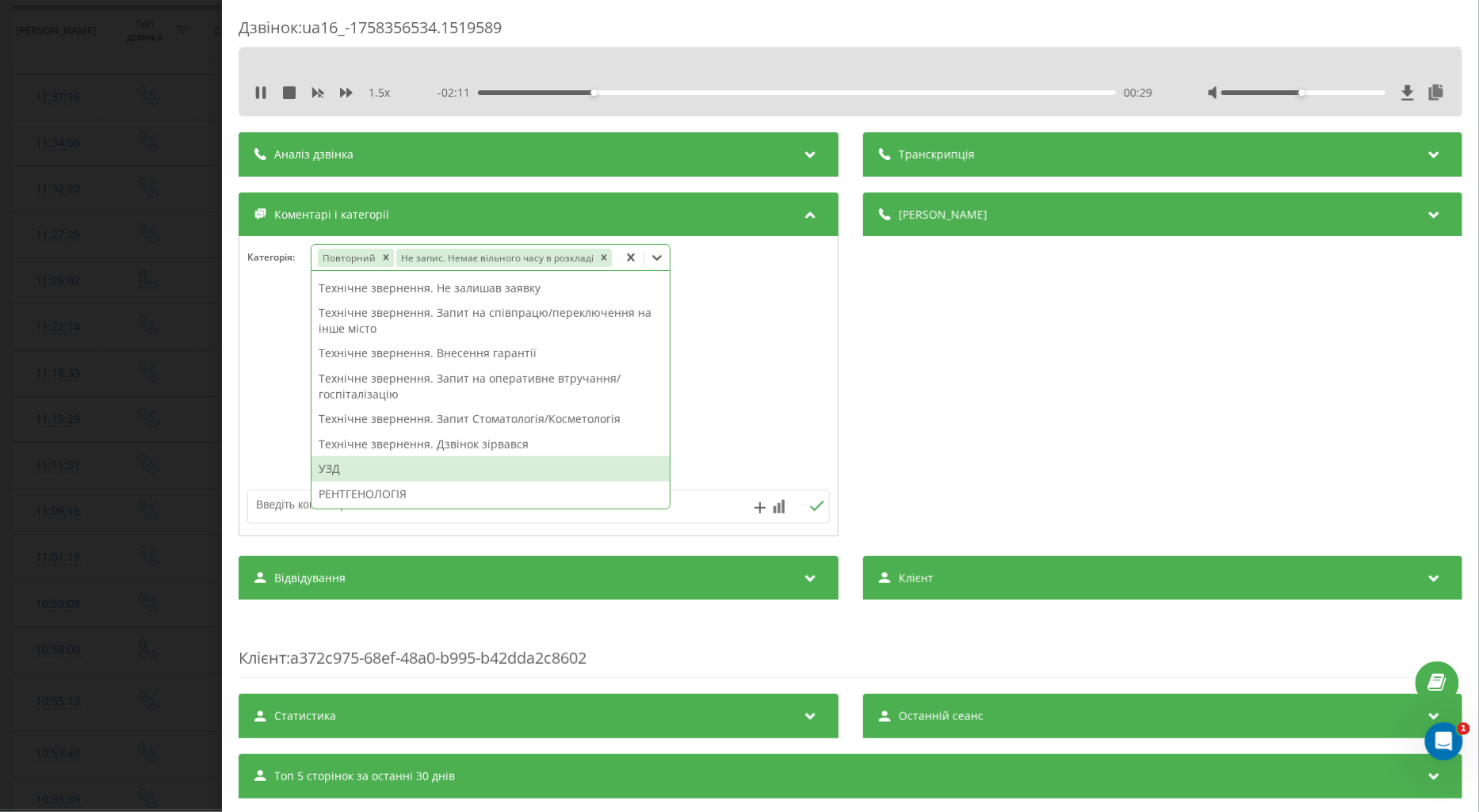
scroll to position [312, 0]
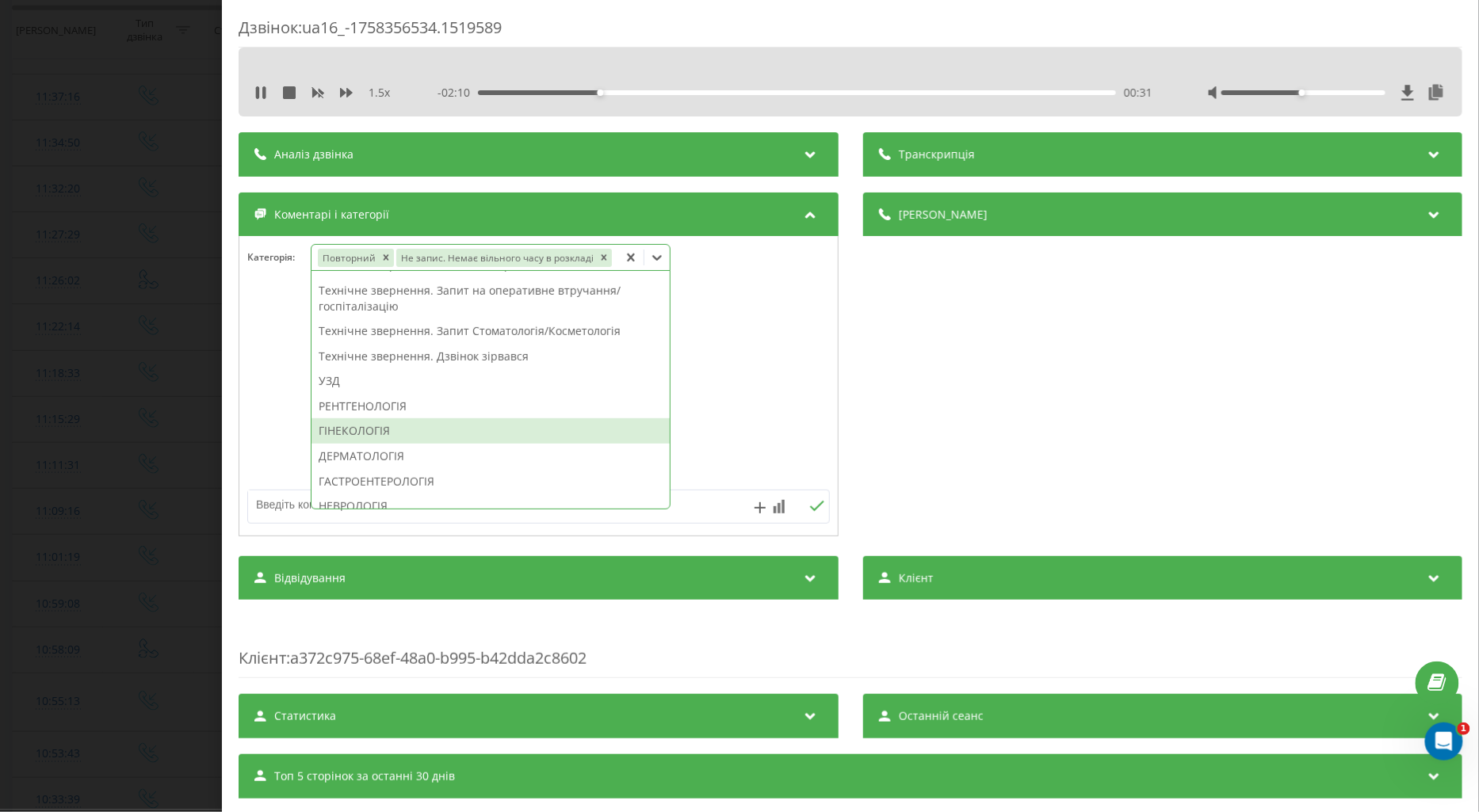
click at [369, 428] on div "ГІНЕКОЛОГІЯ" at bounding box center [491, 431] width 358 height 25
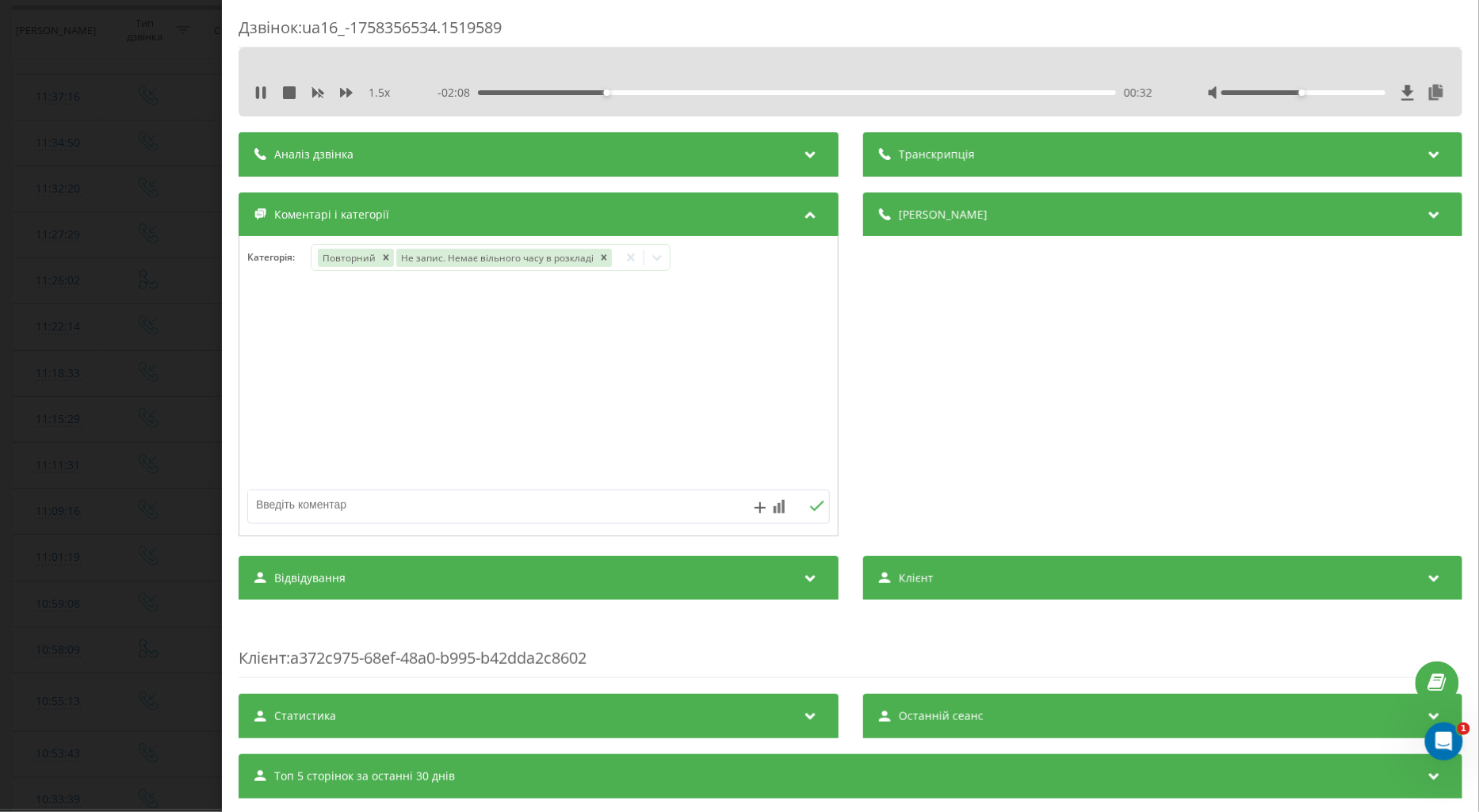
click at [277, 440] on div at bounding box center [539, 387] width 599 height 191
click at [151, 434] on div "Дзвінок : ua16_-1758356534.1519589 1.5 x - 02:01 00:39 00:39 Транскрипція Для A…" at bounding box center [740, 406] width 1479 height 812
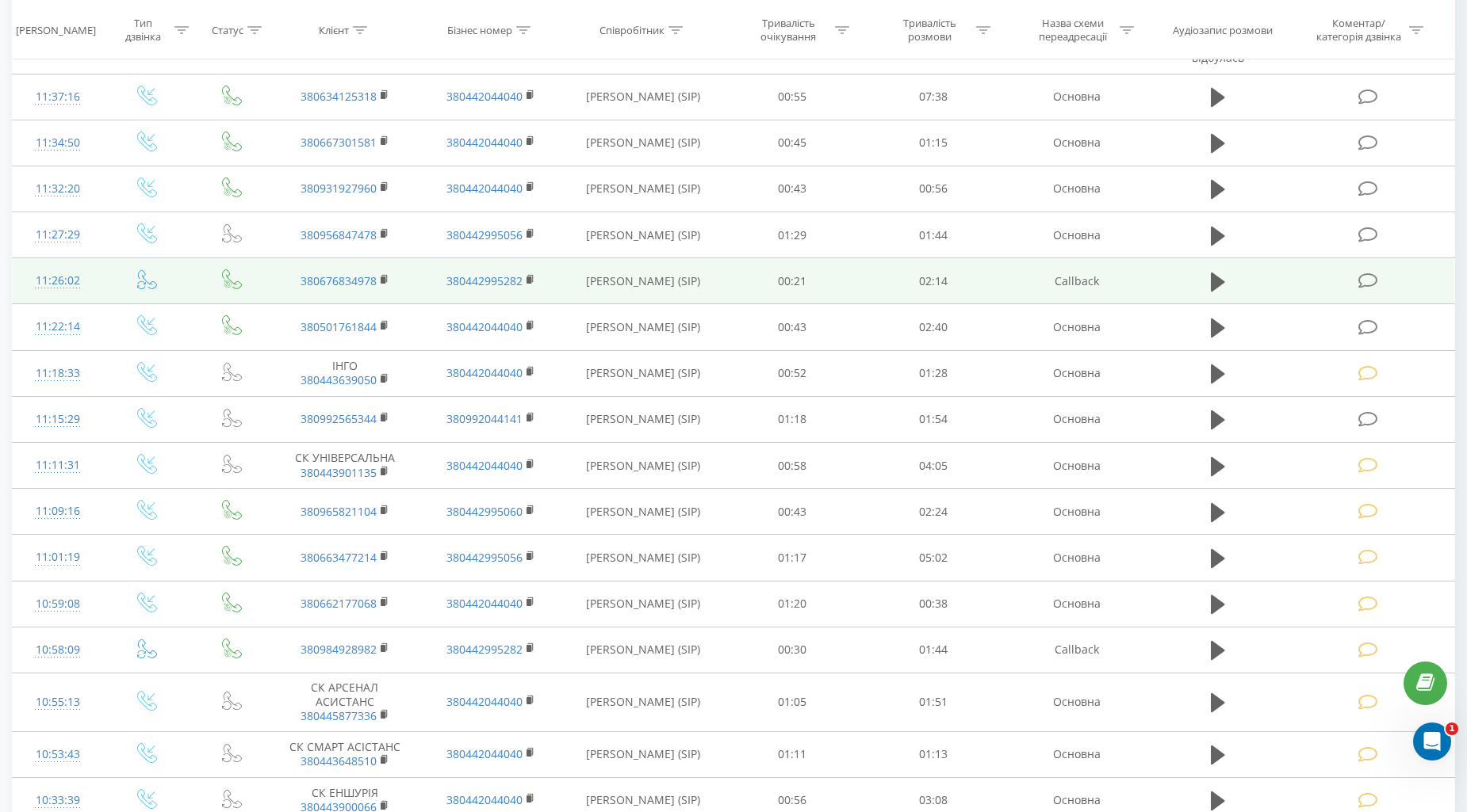
click at [1369, 291] on td at bounding box center [1370, 281] width 169 height 46
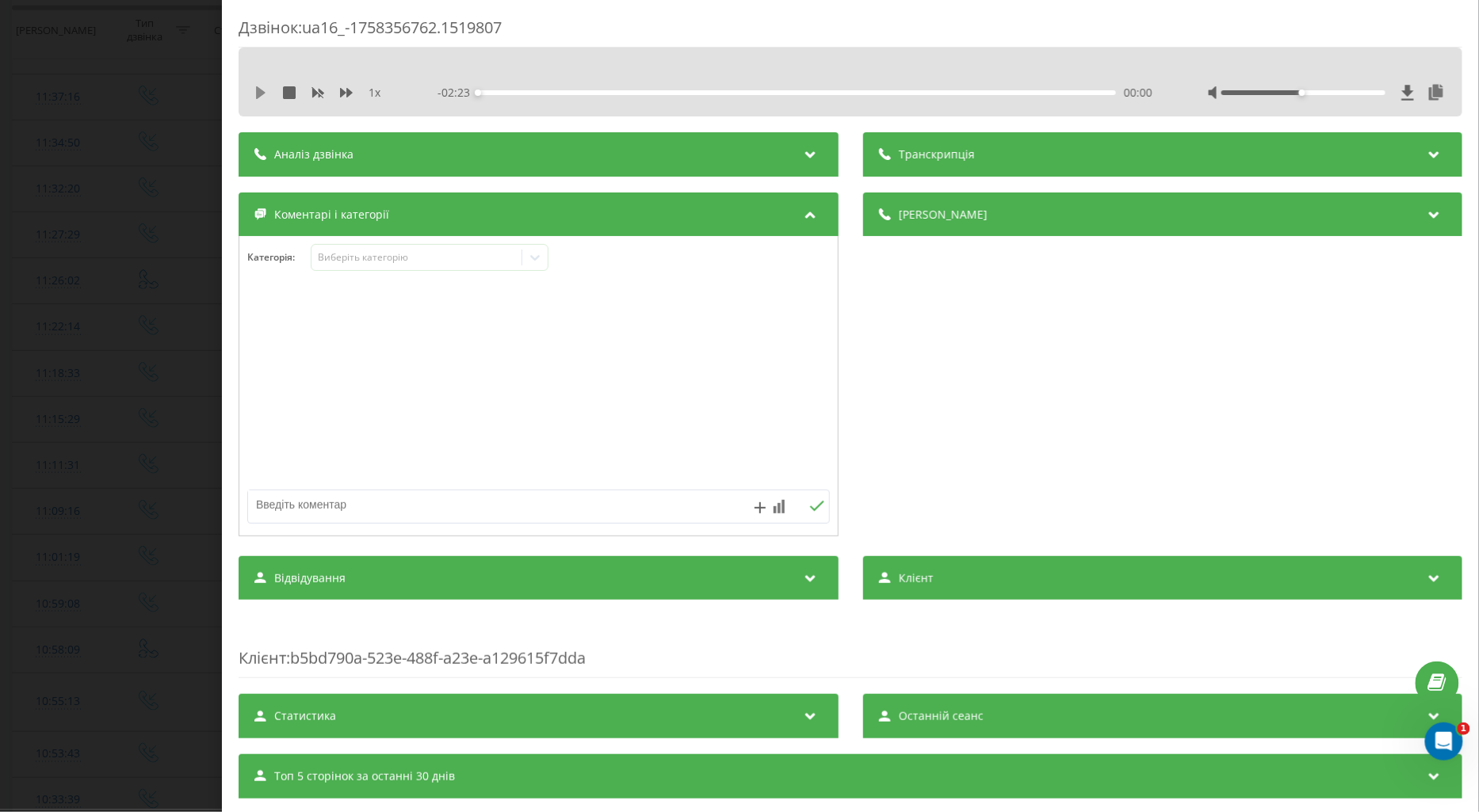
click at [258, 90] on icon at bounding box center [261, 93] width 10 height 13
click at [346, 88] on icon at bounding box center [347, 93] width 13 height 13
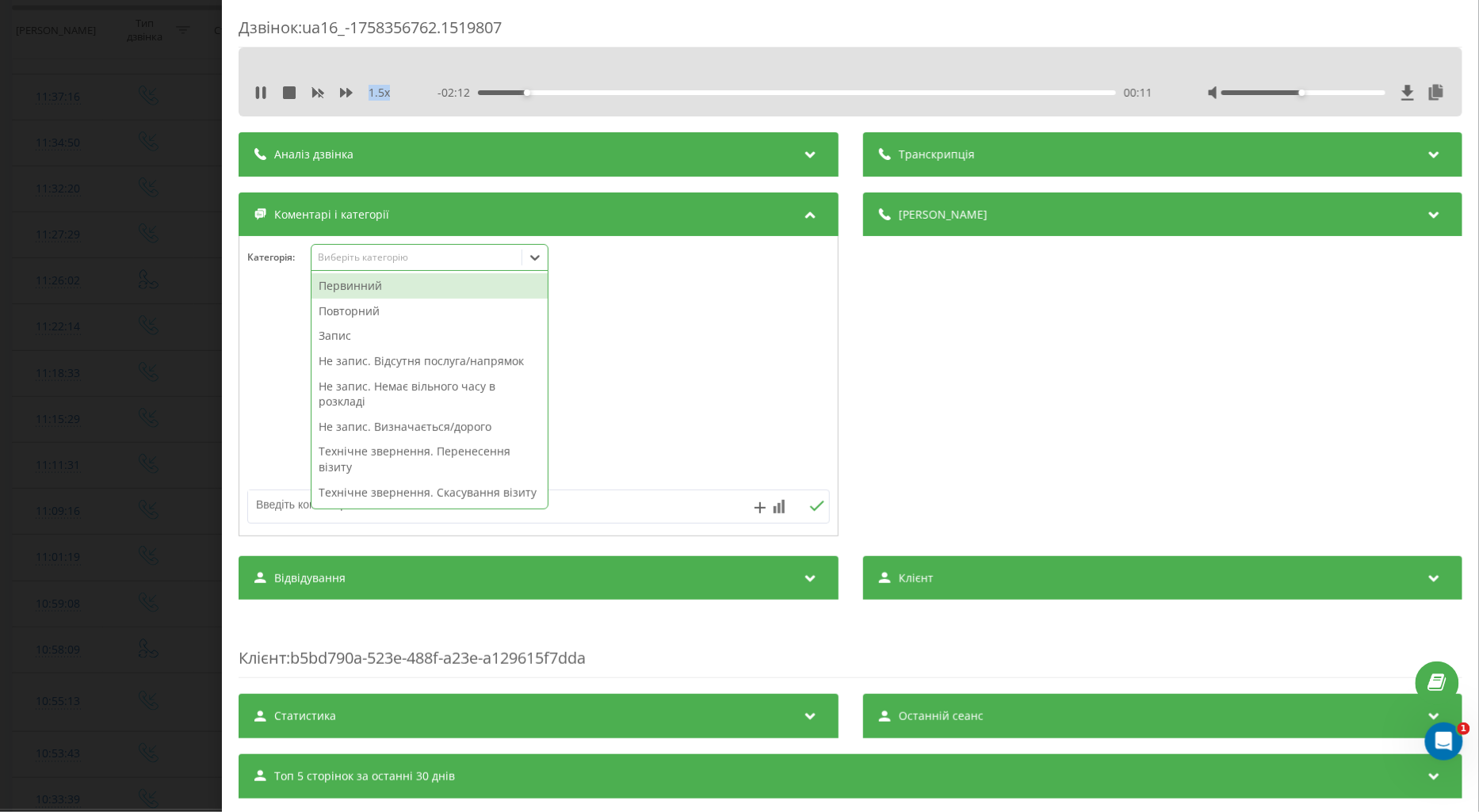
click at [358, 257] on div "Виберіть категорію" at bounding box center [416, 258] width 198 height 13
click at [359, 312] on div "Повторний" at bounding box center [429, 311] width 236 height 25
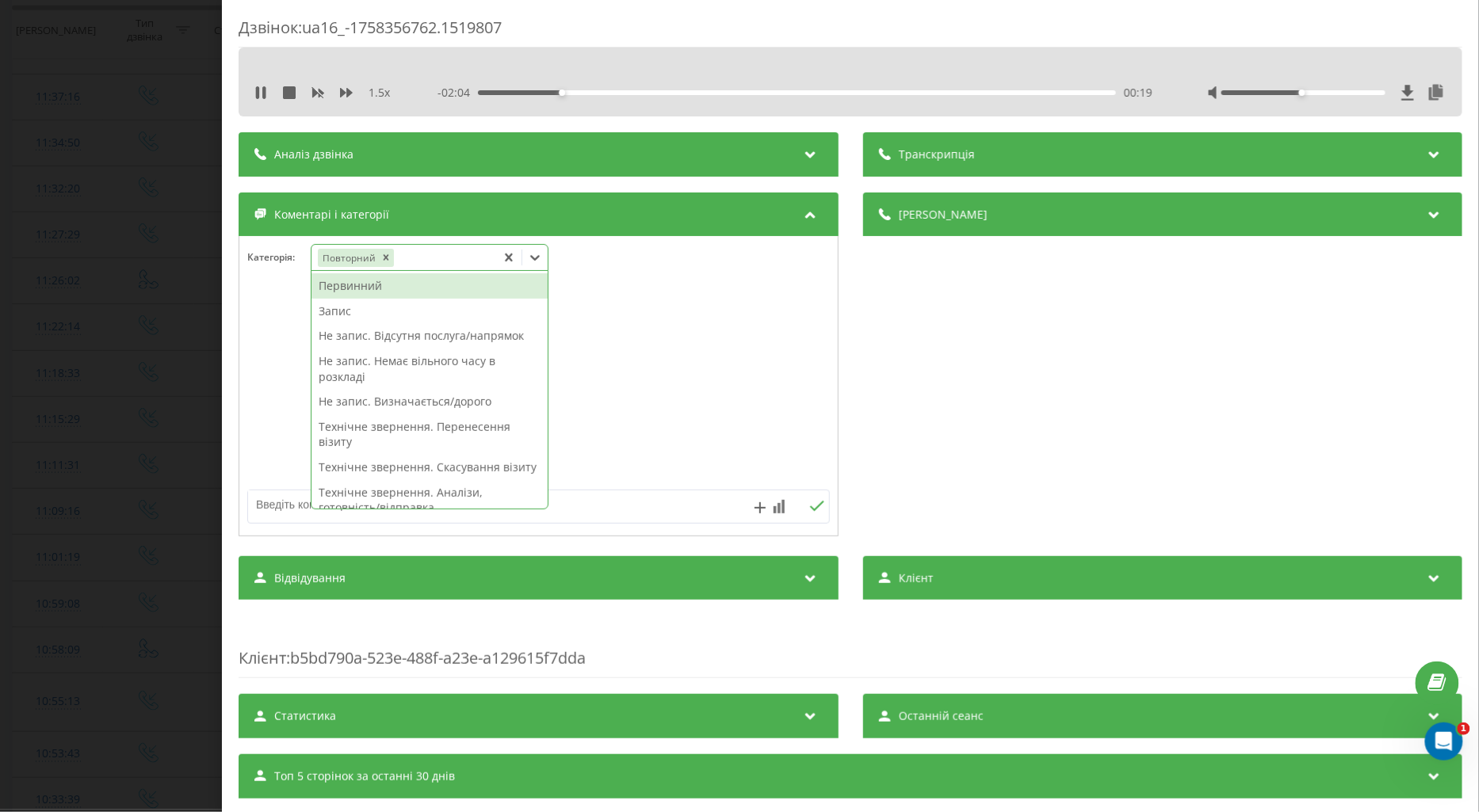
click at [331, 312] on div "Запис" at bounding box center [429, 311] width 236 height 25
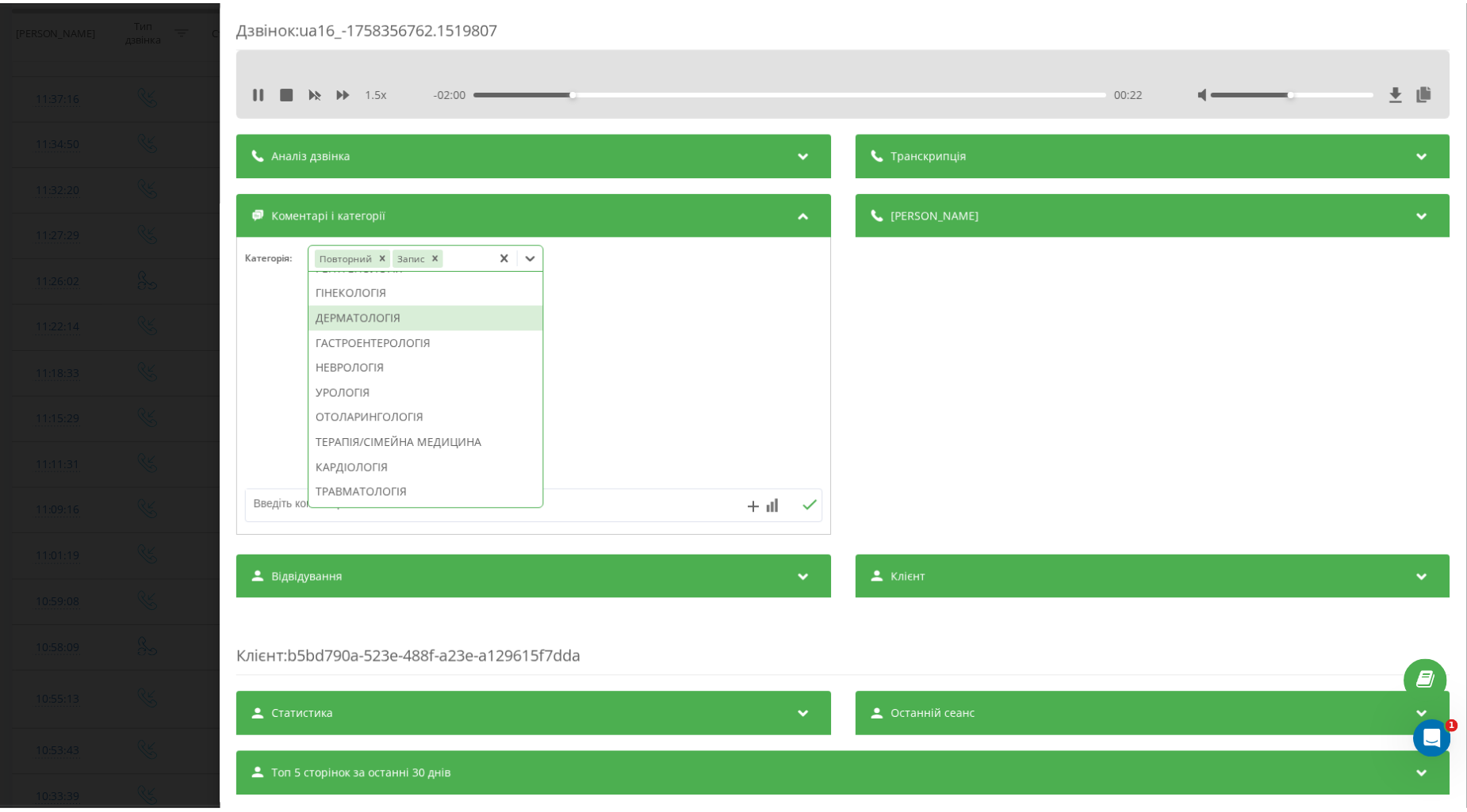
scroll to position [503, 0]
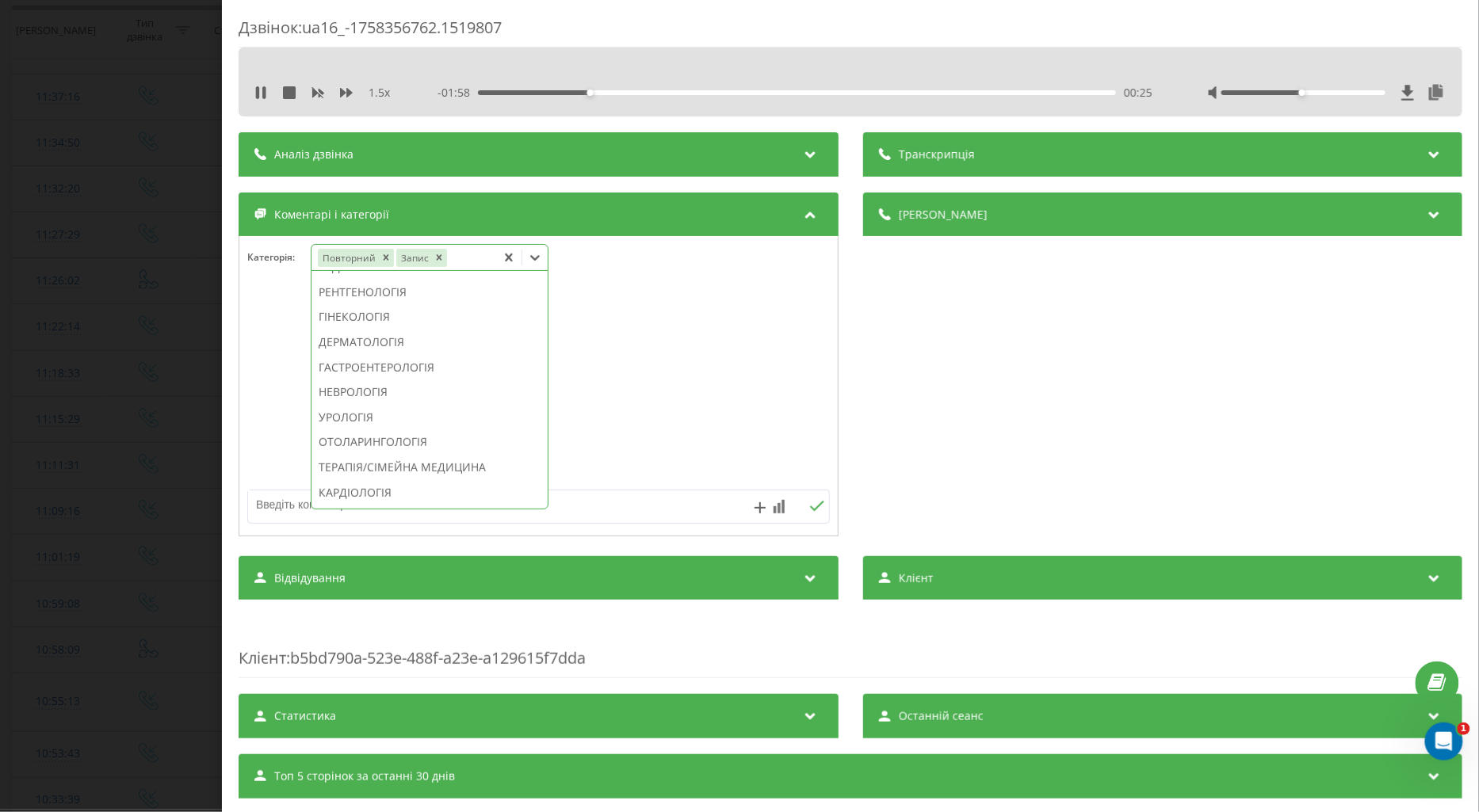
click at [365, 430] on div "УРОЛОГІЯ" at bounding box center [429, 417] width 236 height 25
click at [287, 424] on div at bounding box center [539, 387] width 599 height 191
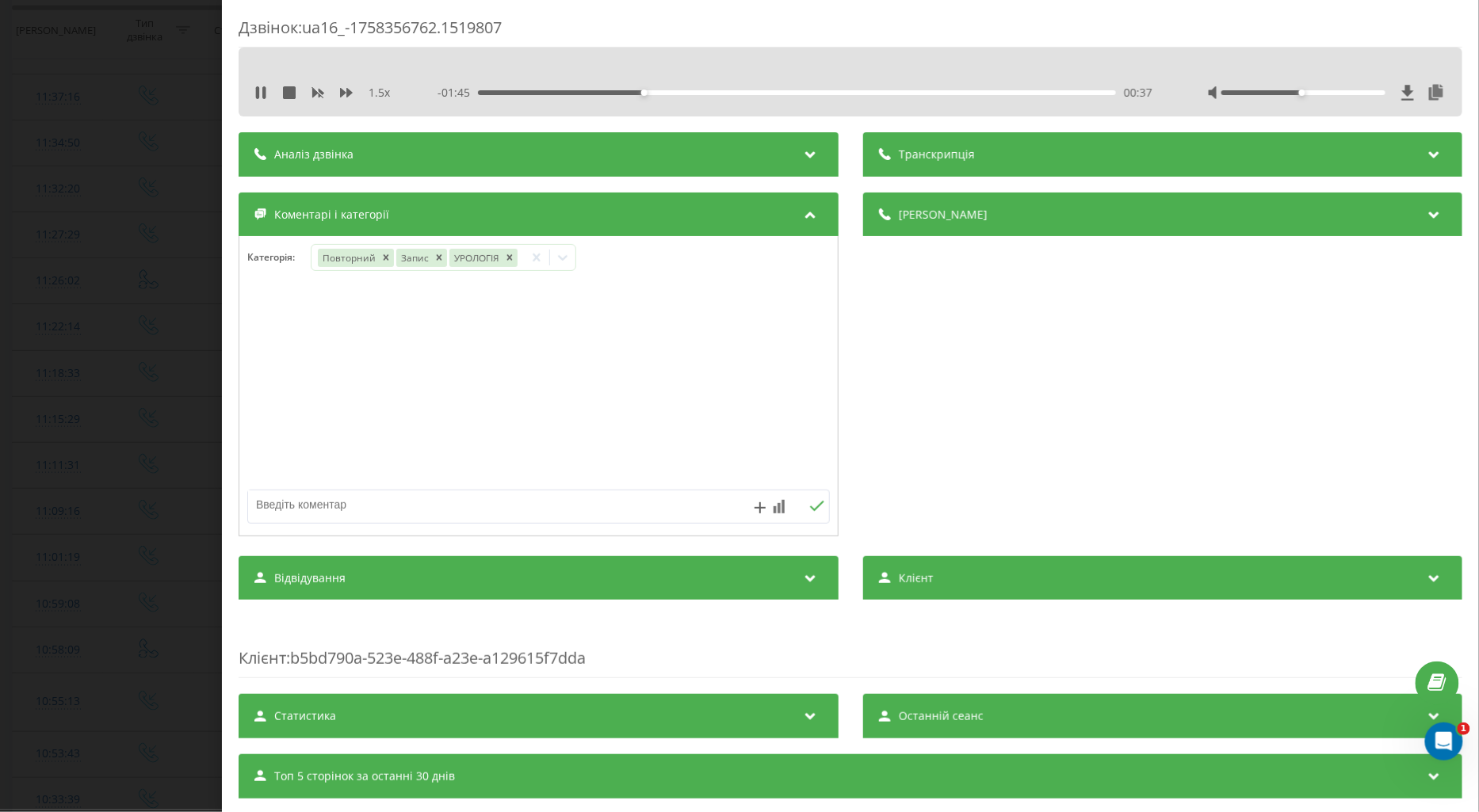
click at [693, 92] on div "00:37" at bounding box center [797, 92] width 638 height 5
click at [740, 91] on div "00:52" at bounding box center [797, 92] width 638 height 5
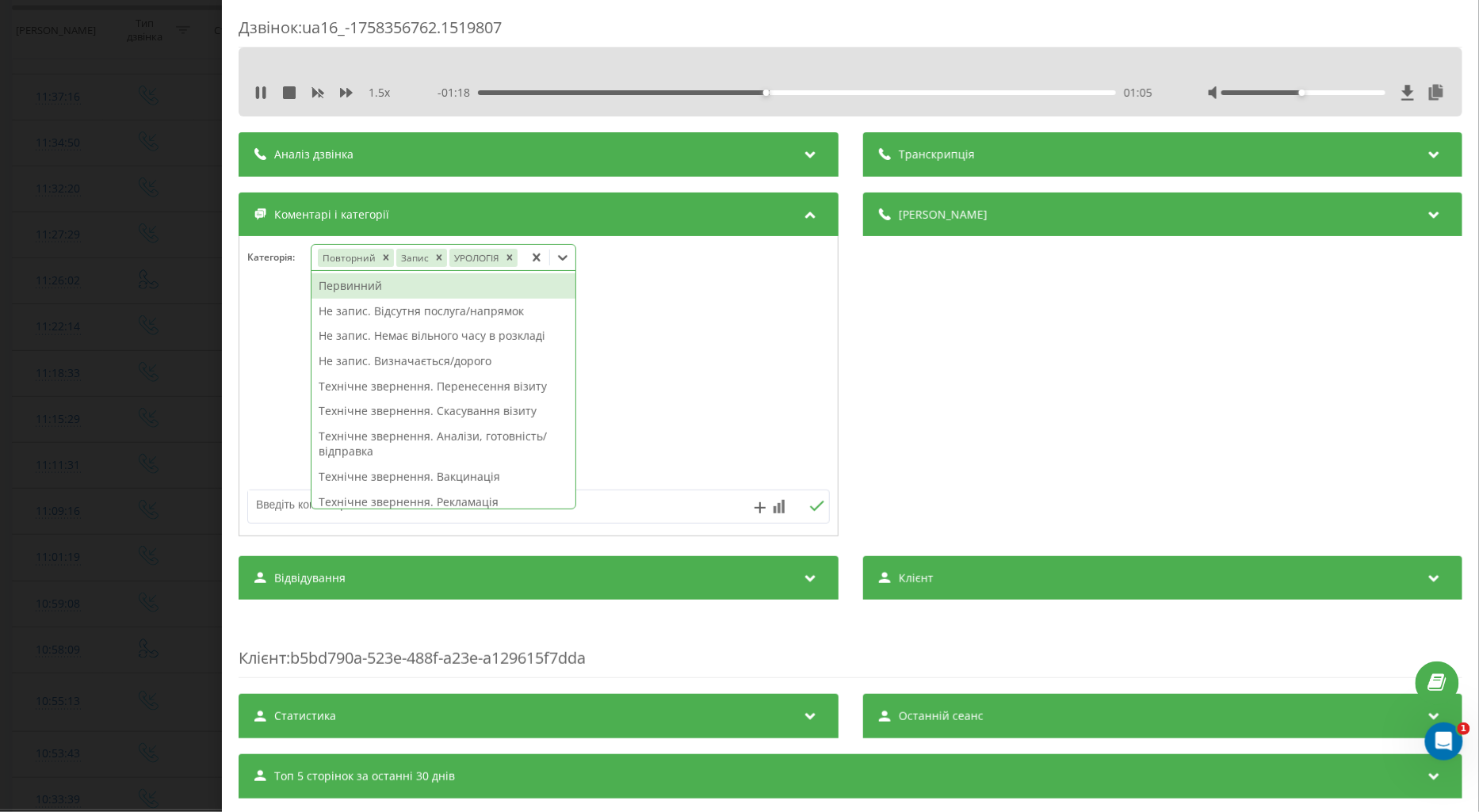
click at [564, 257] on icon at bounding box center [562, 257] width 16 height 16
click at [335, 289] on div "Первинний" at bounding box center [443, 285] width 264 height 25
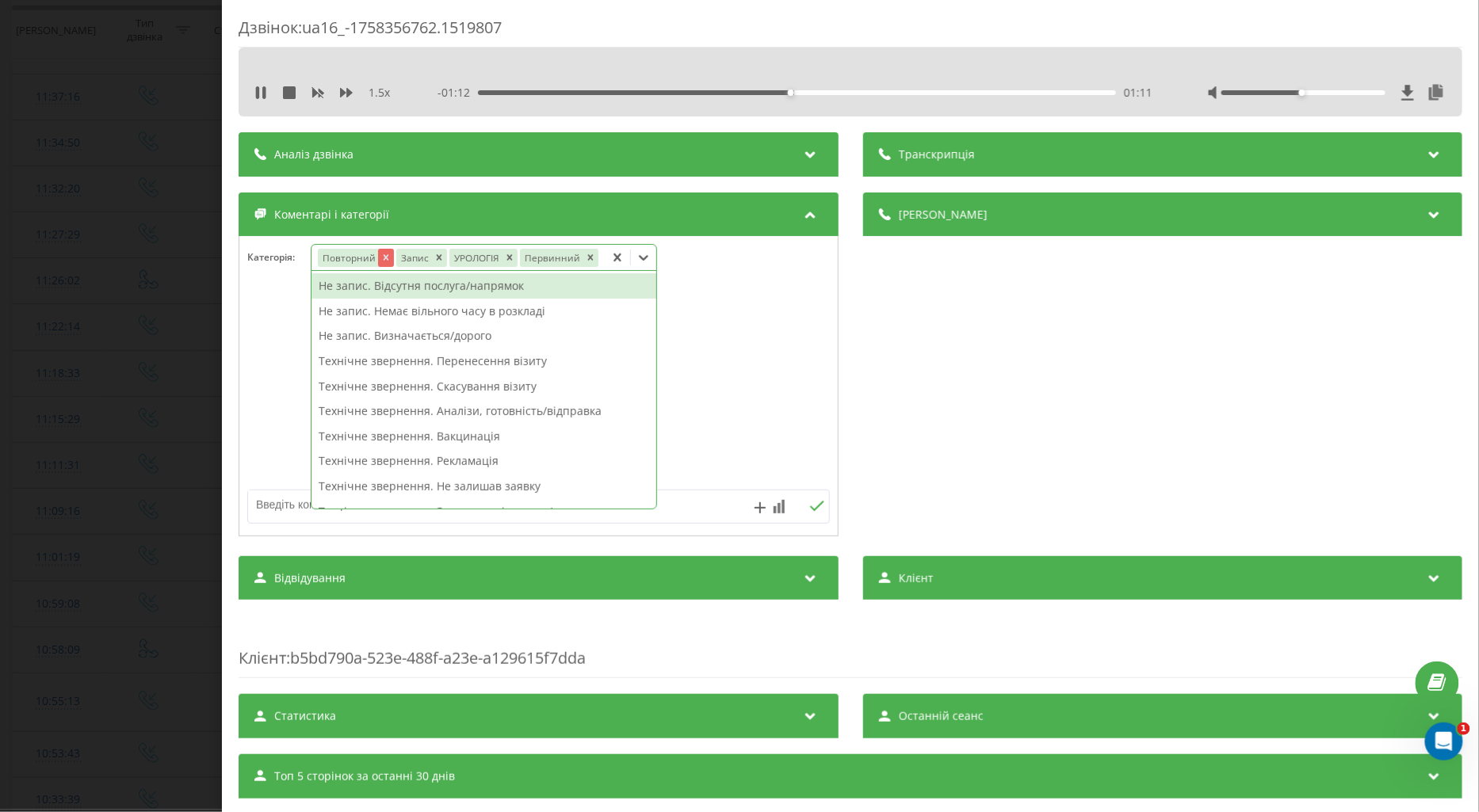
click at [381, 257] on icon "Remove Повторний" at bounding box center [385, 258] width 11 height 11
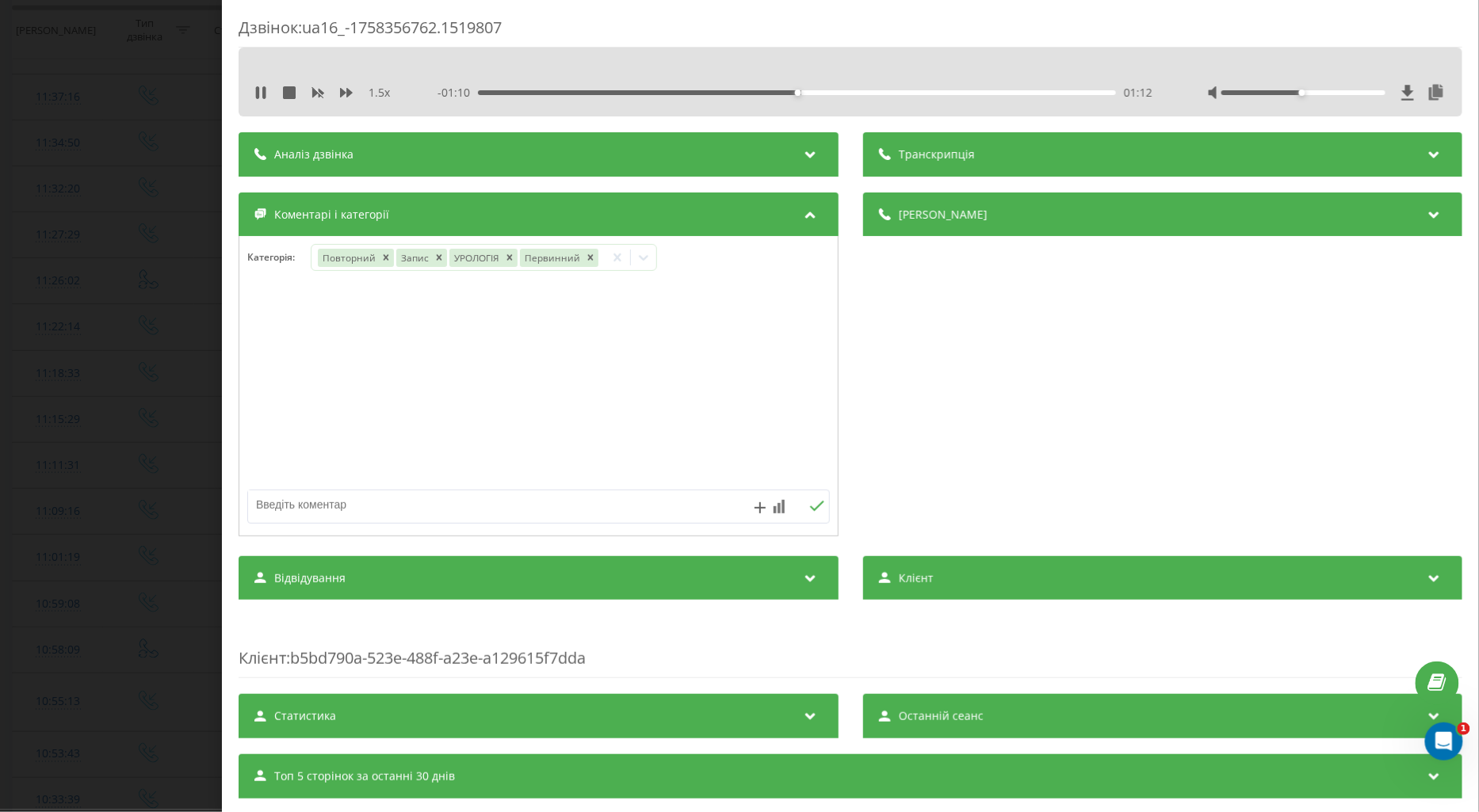
click at [262, 345] on div at bounding box center [539, 387] width 599 height 191
click at [116, 343] on div "Дзвінок : ua16_-1758356762.1519807 1.5 x - 01:08 01:15 01:15 Транскрипція Для A…" at bounding box center [740, 406] width 1479 height 812
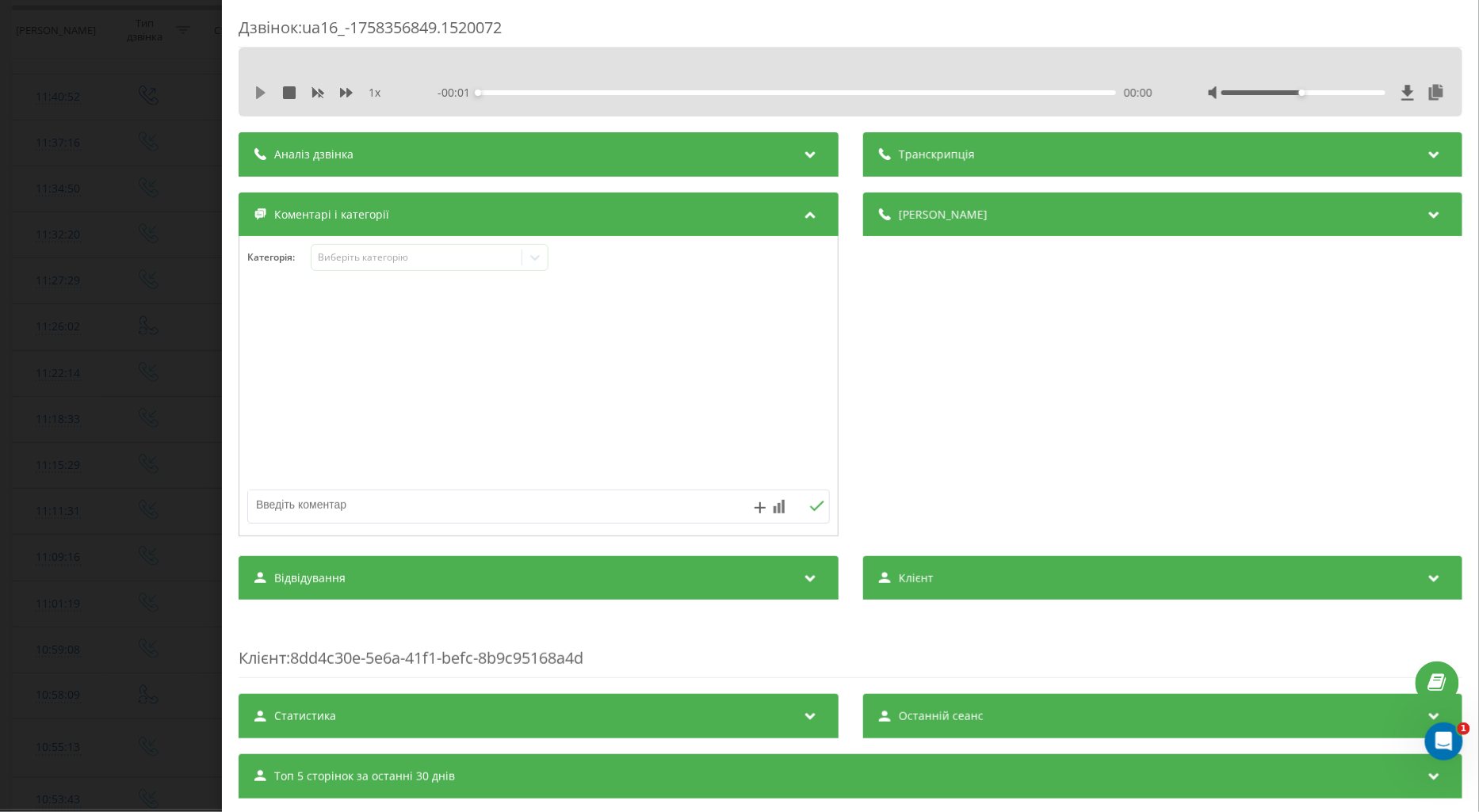
click at [256, 92] on icon at bounding box center [261, 93] width 10 height 13
click at [344, 92] on icon at bounding box center [347, 93] width 13 height 10
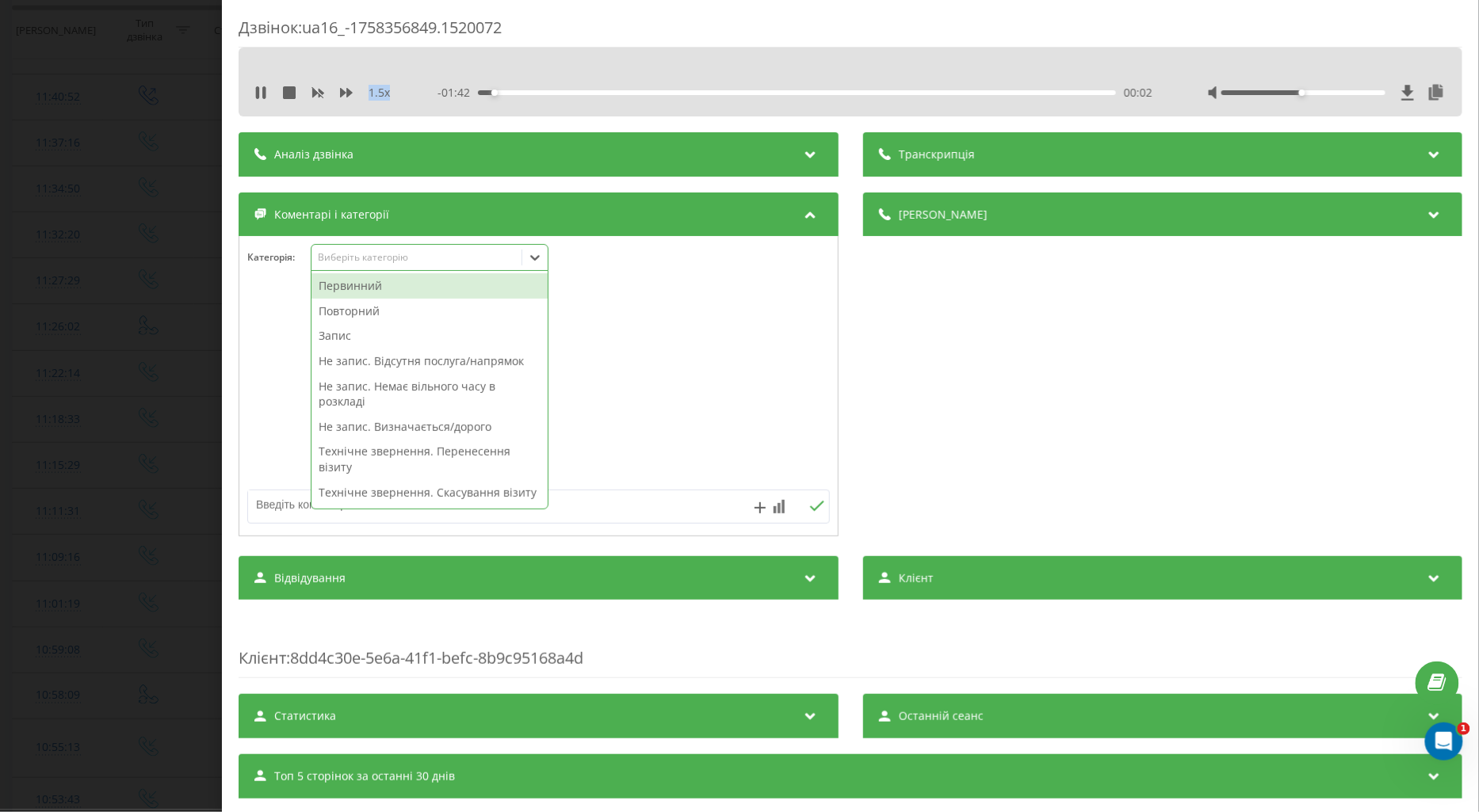
click at [342, 257] on div "Виберіть категорію" at bounding box center [416, 258] width 198 height 13
click at [338, 317] on div "Повторний" at bounding box center [429, 311] width 236 height 25
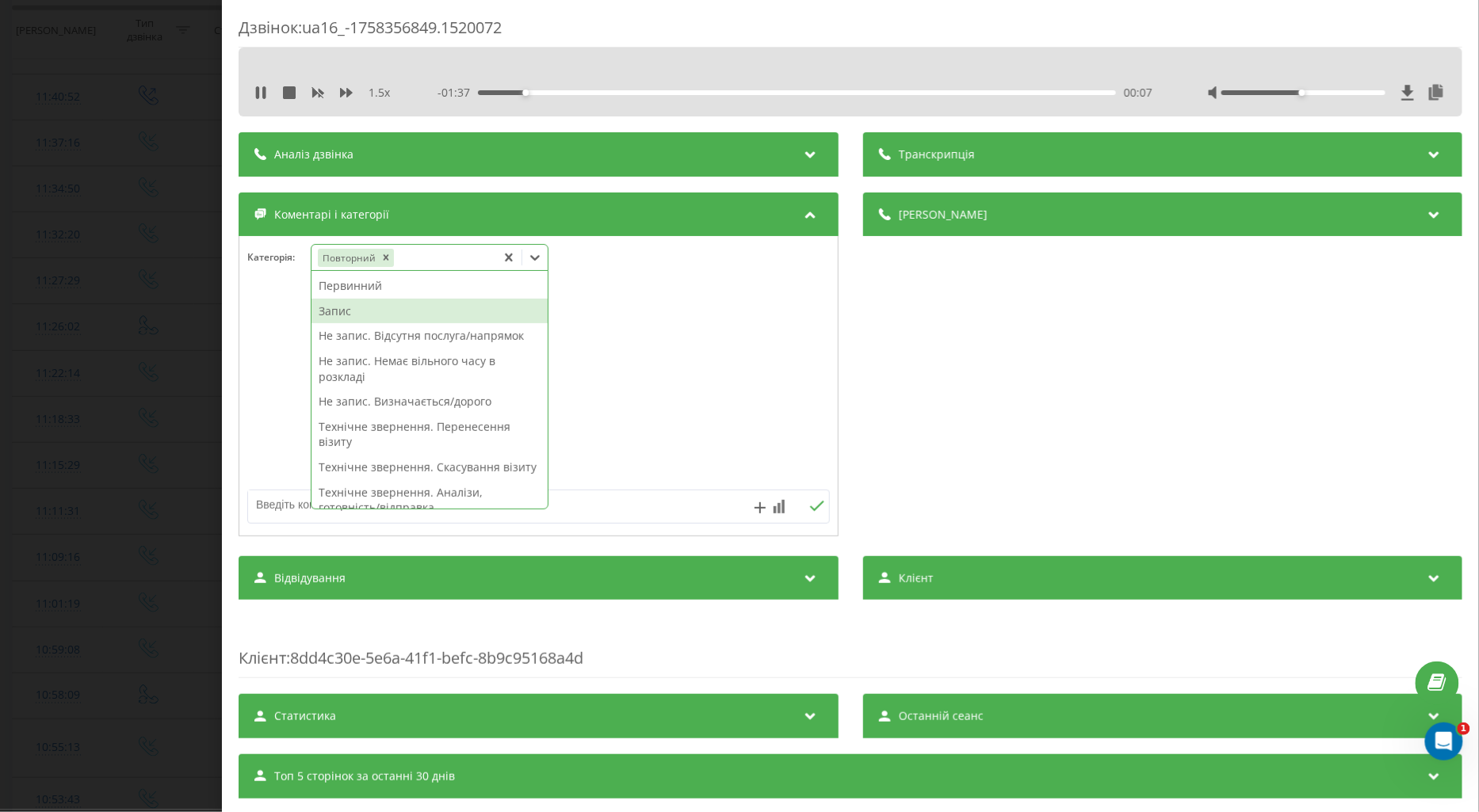
click at [355, 306] on div "Запис" at bounding box center [429, 311] width 236 height 25
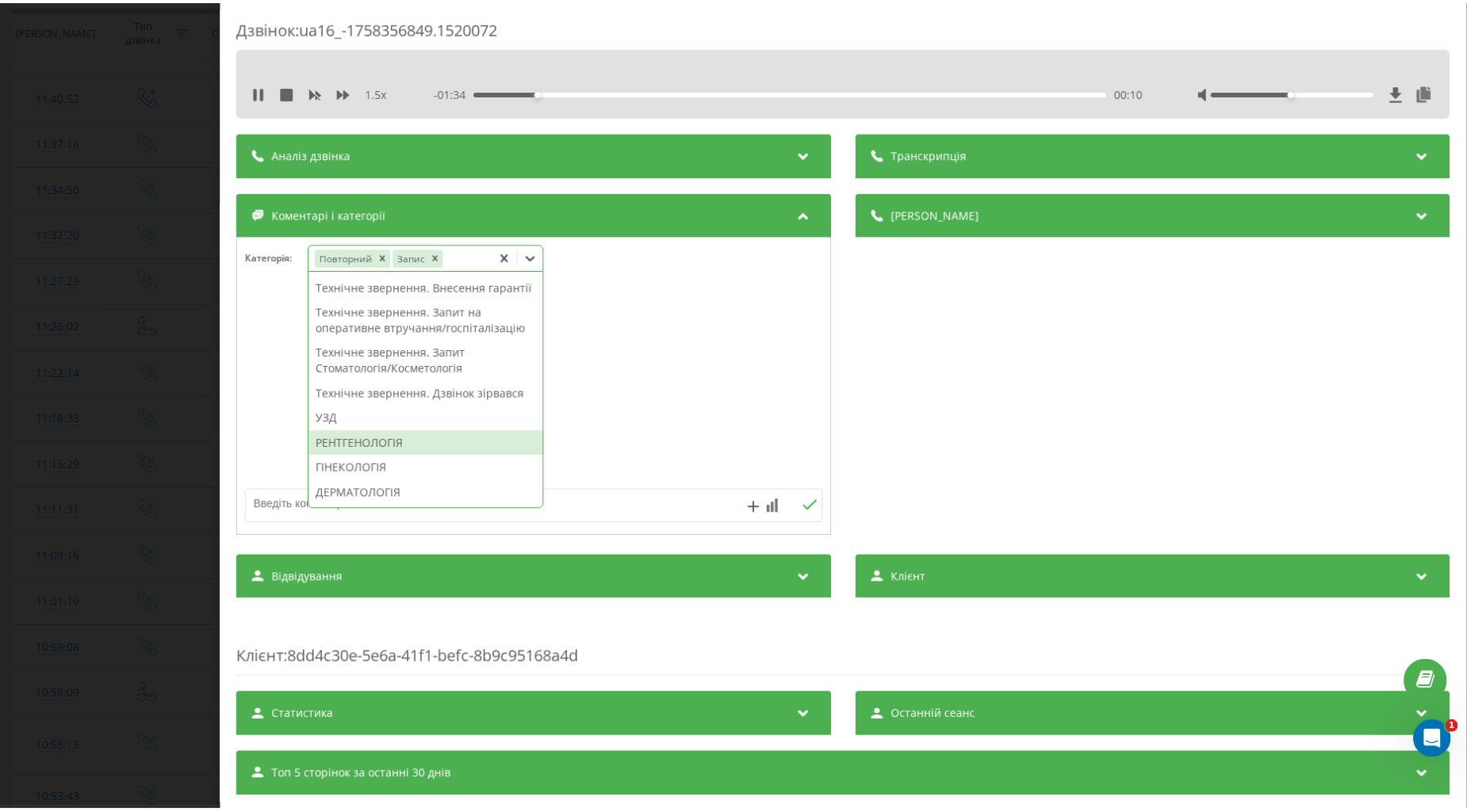
scroll to position [415, 0]
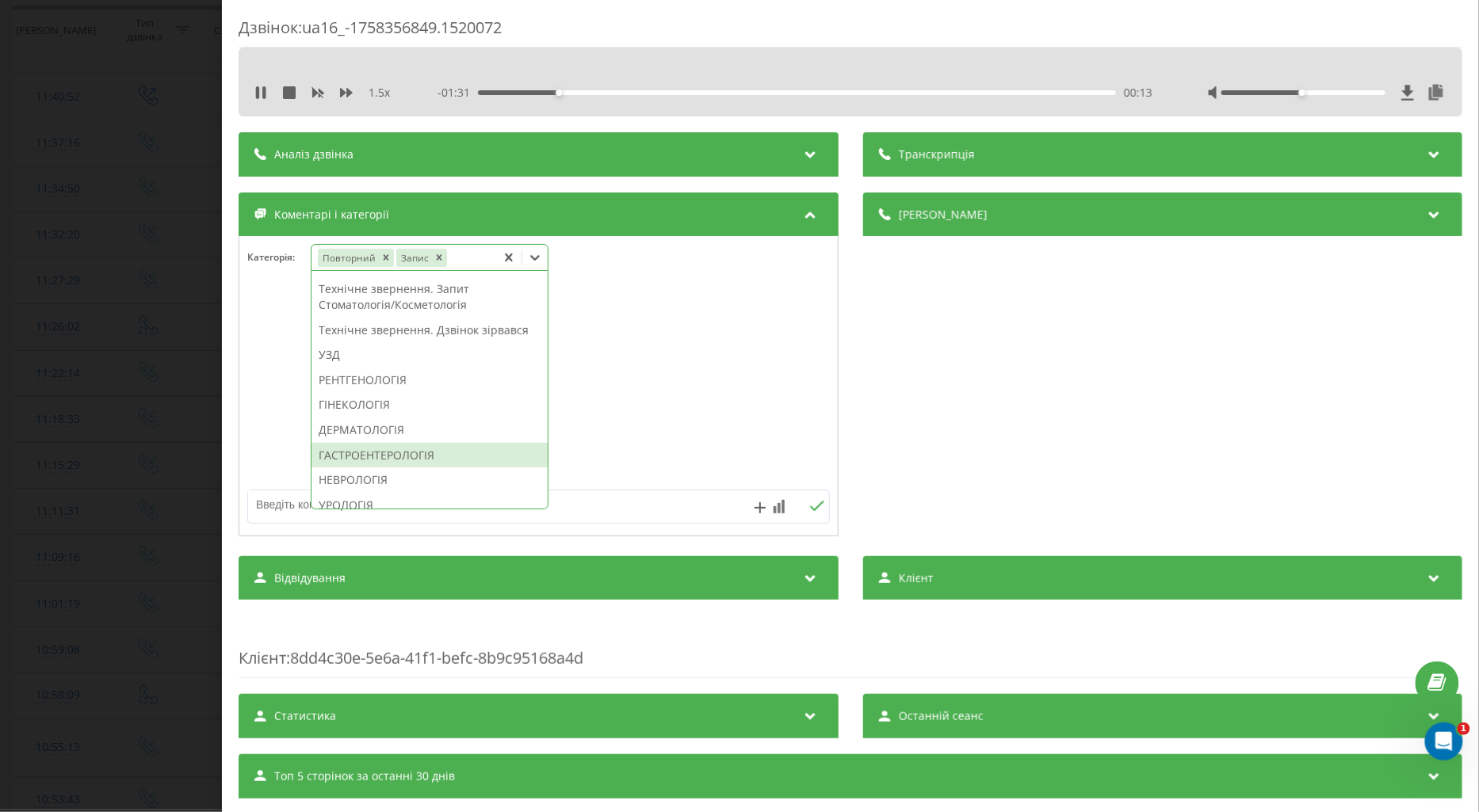
click at [393, 469] on div "ГАСТРОЕНТЕРОЛОГІЯ" at bounding box center [429, 455] width 236 height 25
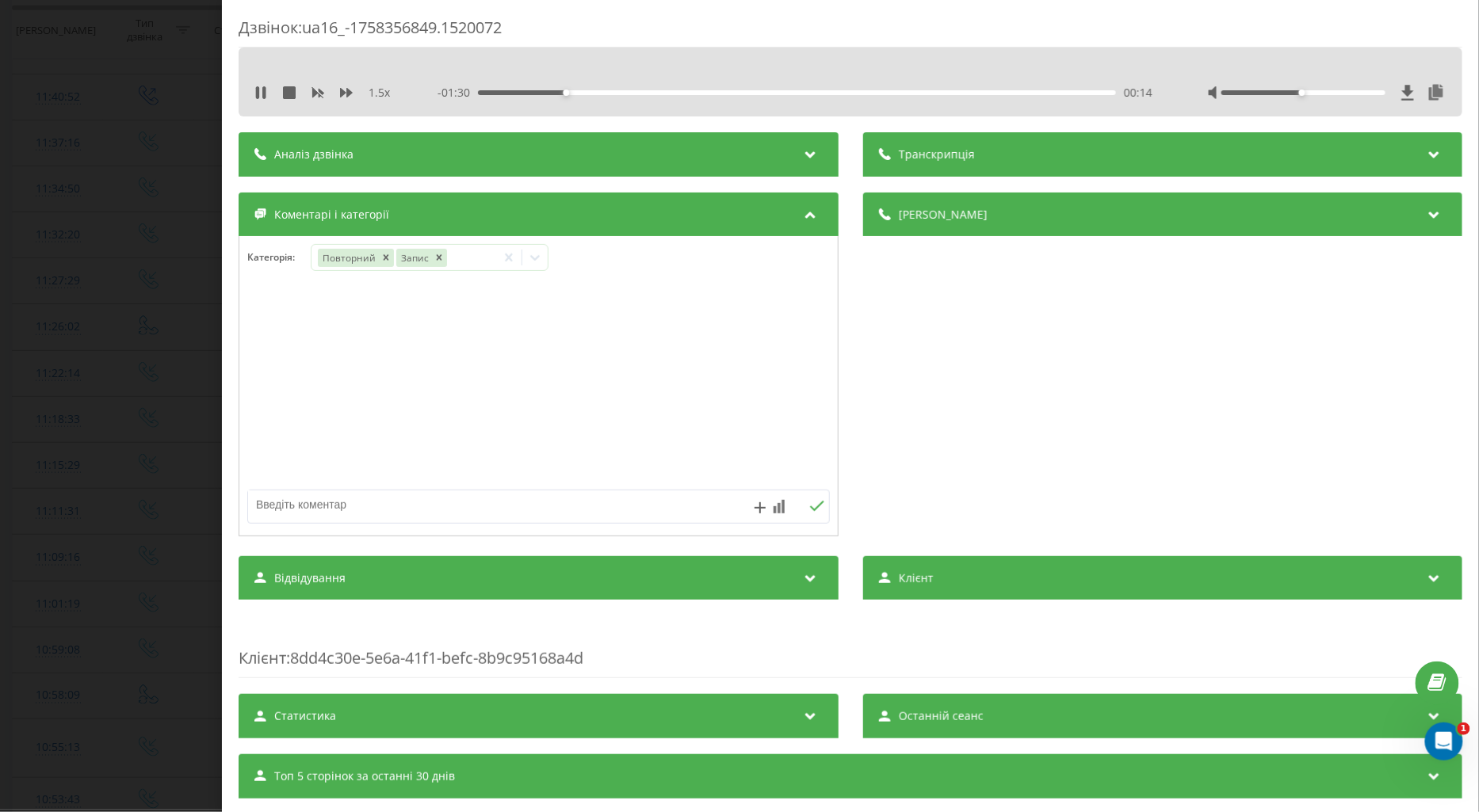
click at [285, 422] on div at bounding box center [539, 387] width 599 height 191
click at [115, 424] on div "Дзвінок : ua16_-1758356849.1520072 1.5 x - 01:26 00:18 00:18 Транскрипція Для A…" at bounding box center [740, 406] width 1479 height 812
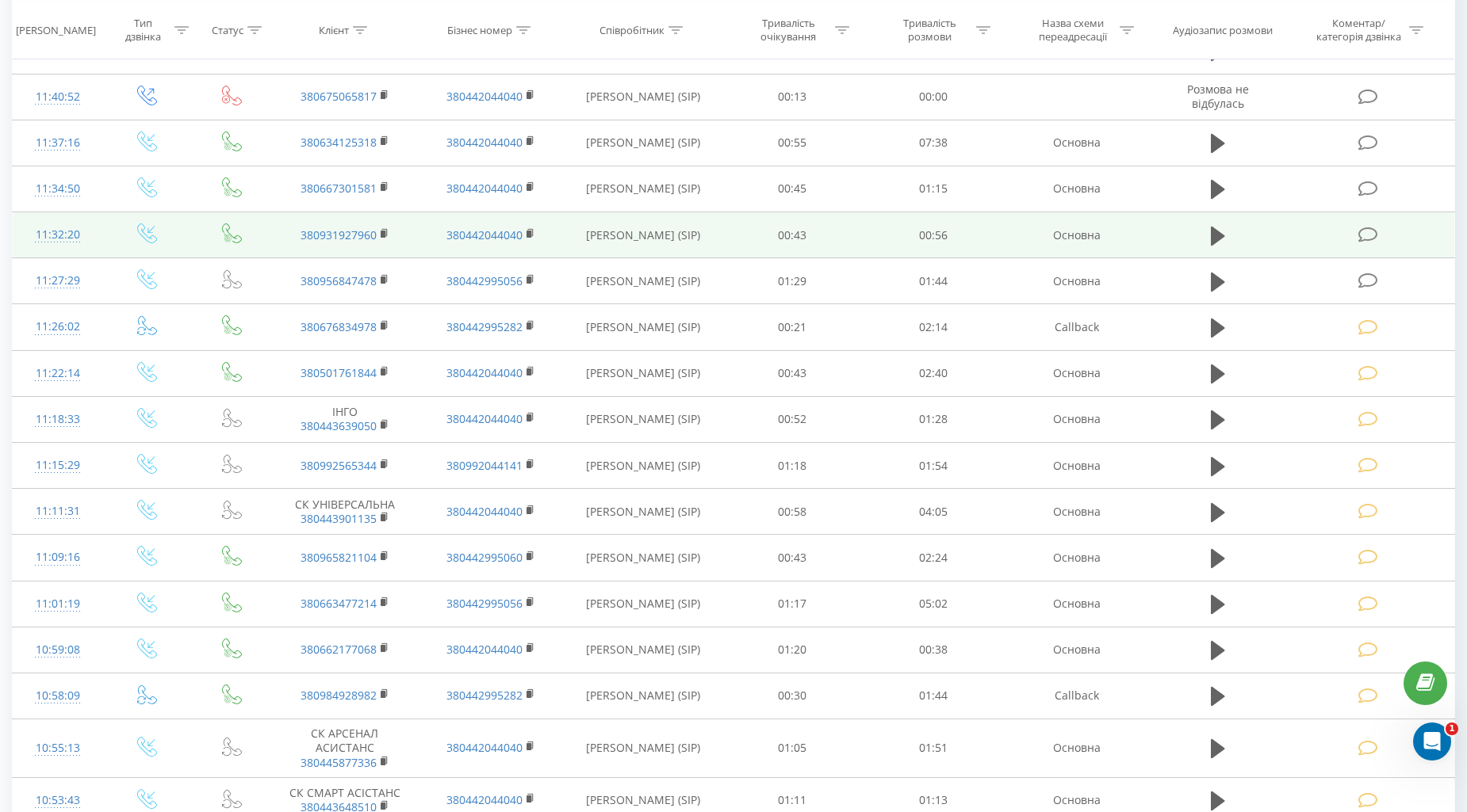
click at [1356, 240] on td at bounding box center [1370, 236] width 169 height 46
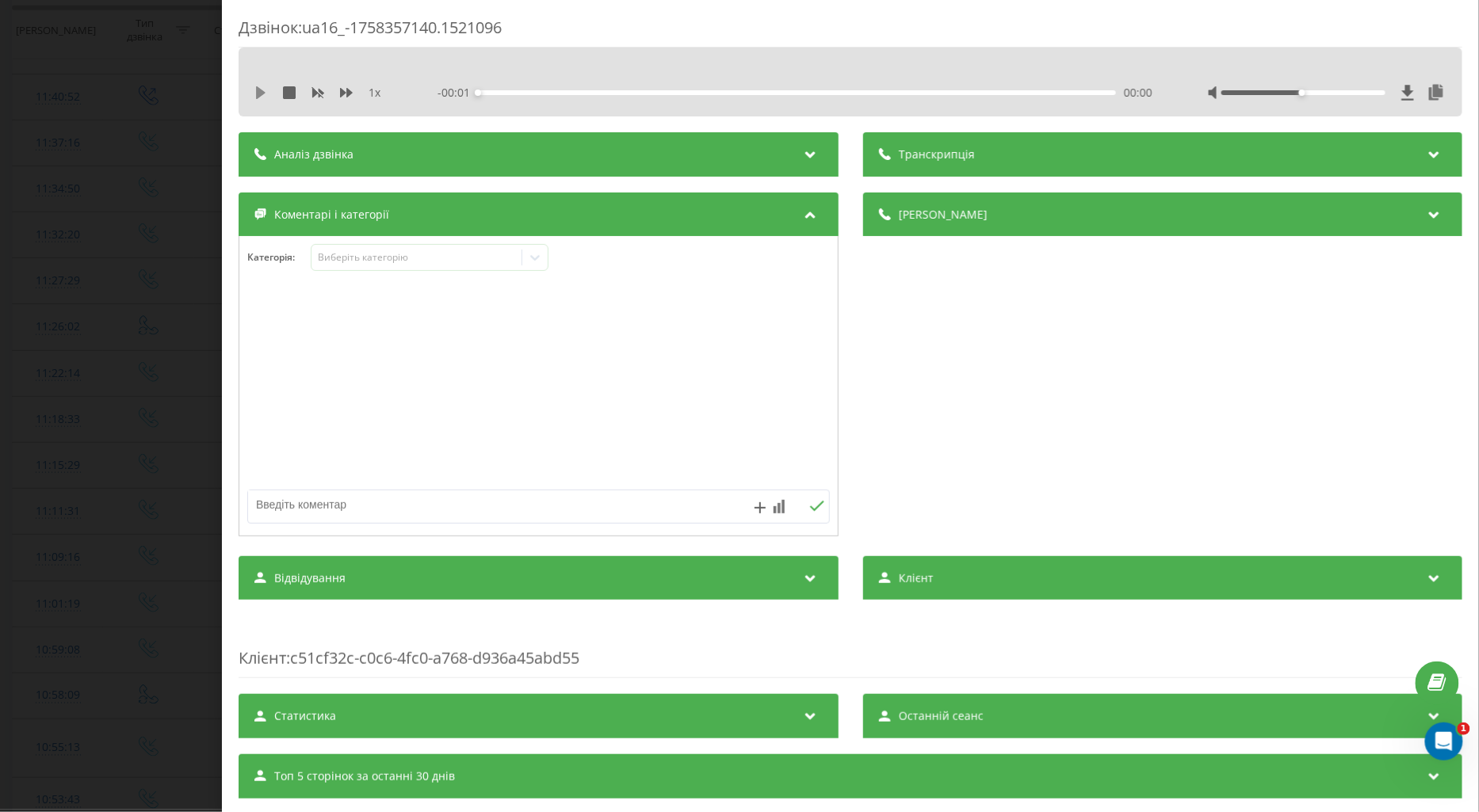
click at [259, 91] on icon at bounding box center [261, 93] width 10 height 13
click at [347, 90] on icon at bounding box center [347, 93] width 13 height 10
click at [347, 259] on div "Виберіть категорію" at bounding box center [416, 258] width 198 height 13
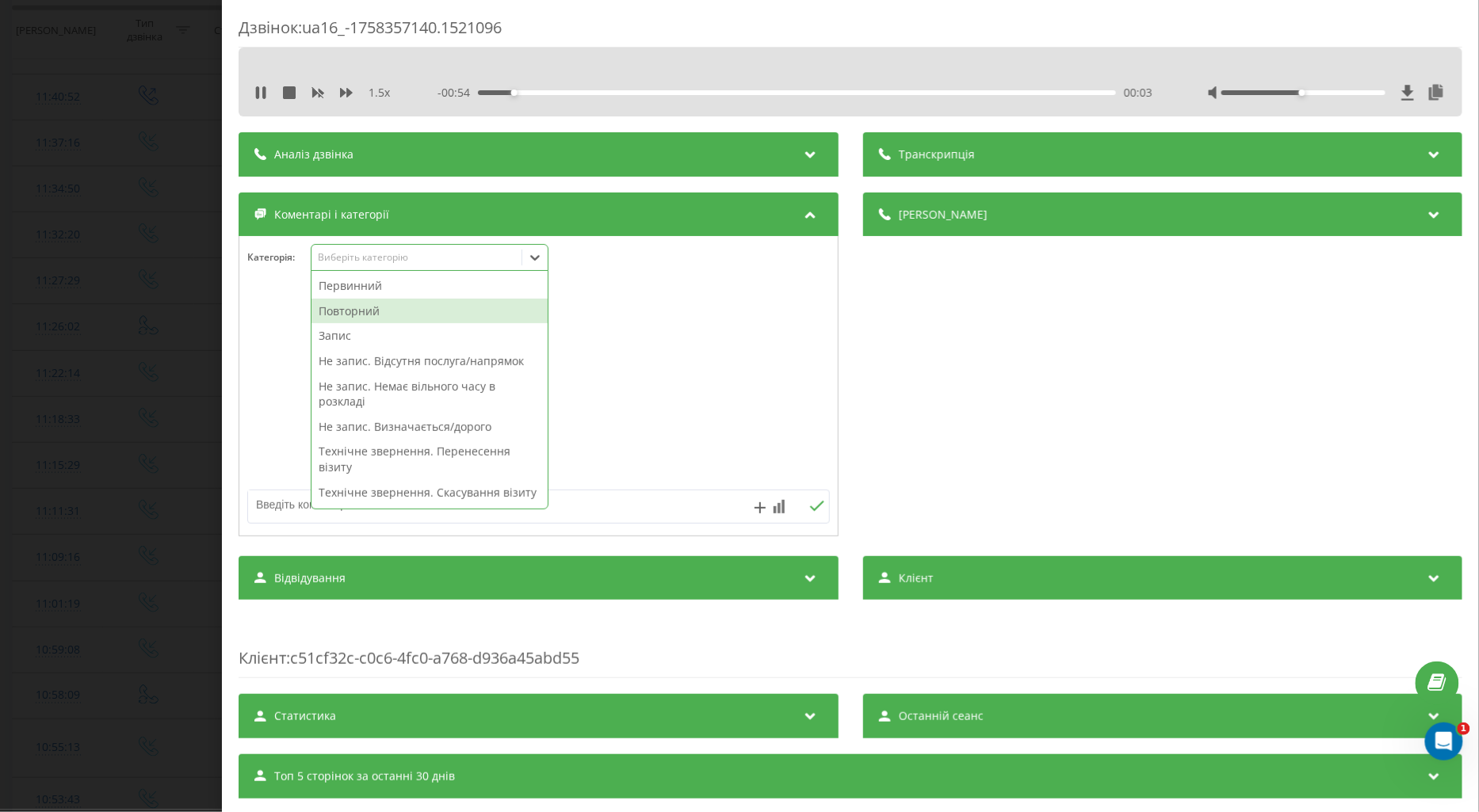
click at [345, 312] on div "Повторний" at bounding box center [429, 311] width 236 height 25
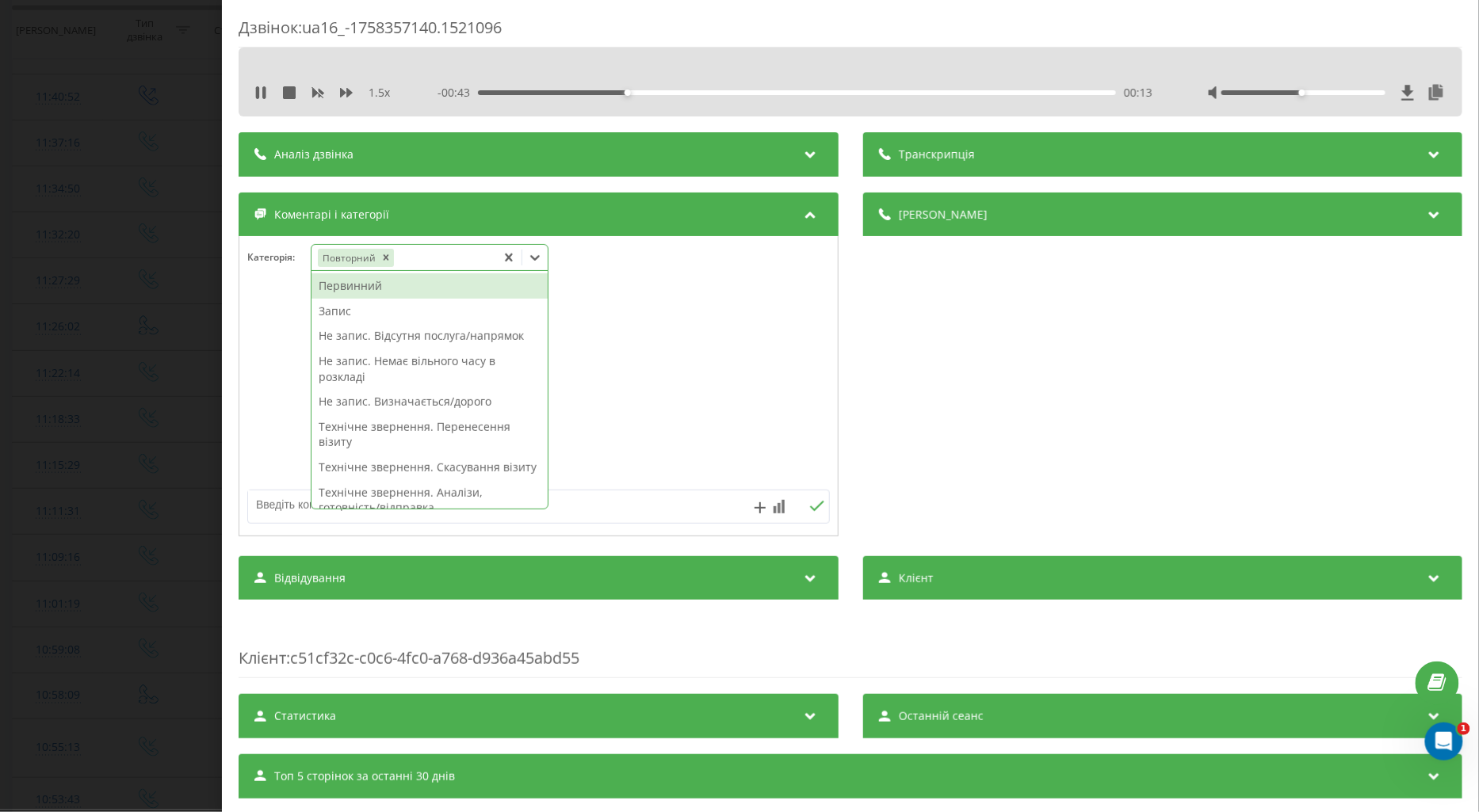
click at [270, 502] on textarea at bounding box center [480, 505] width 465 height 29
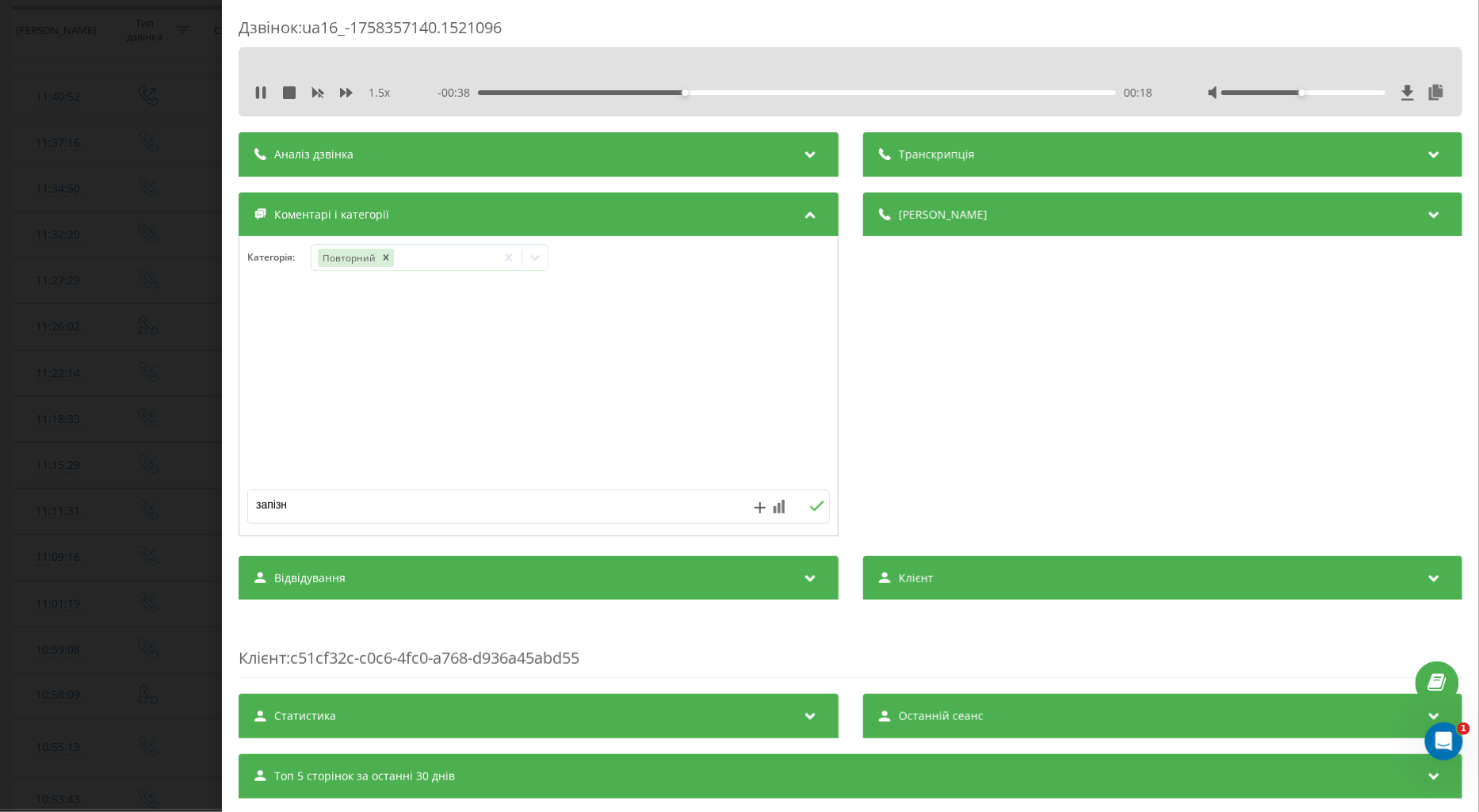
type textarea "запізн."
click at [814, 502] on icon at bounding box center [816, 506] width 15 height 11
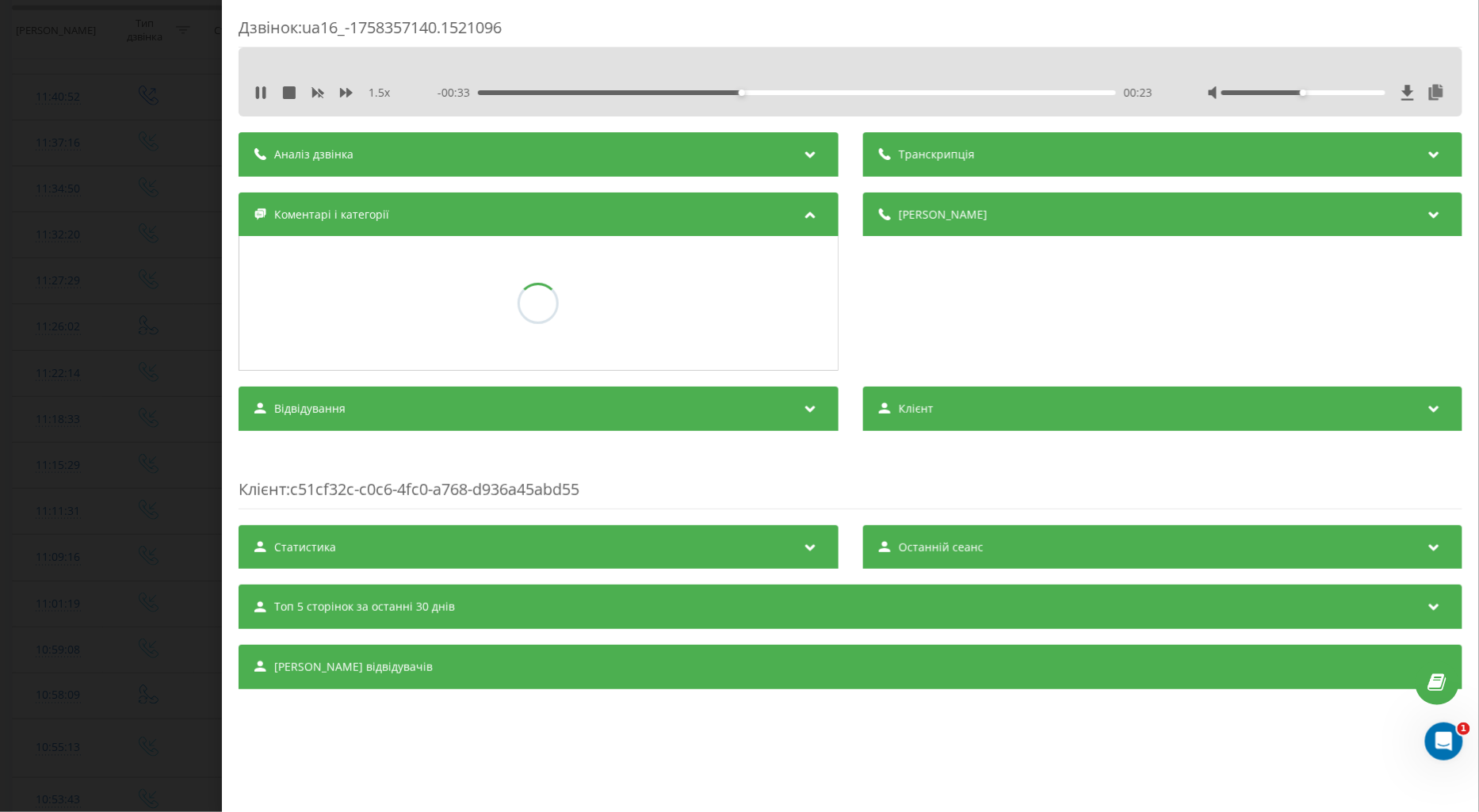
click at [64, 342] on div "Дзвінок : ua16_-1758357140.1521096 1.5 x - 00:33 00:23 00:23 Транскрипція Для A…" at bounding box center [740, 406] width 1479 height 812
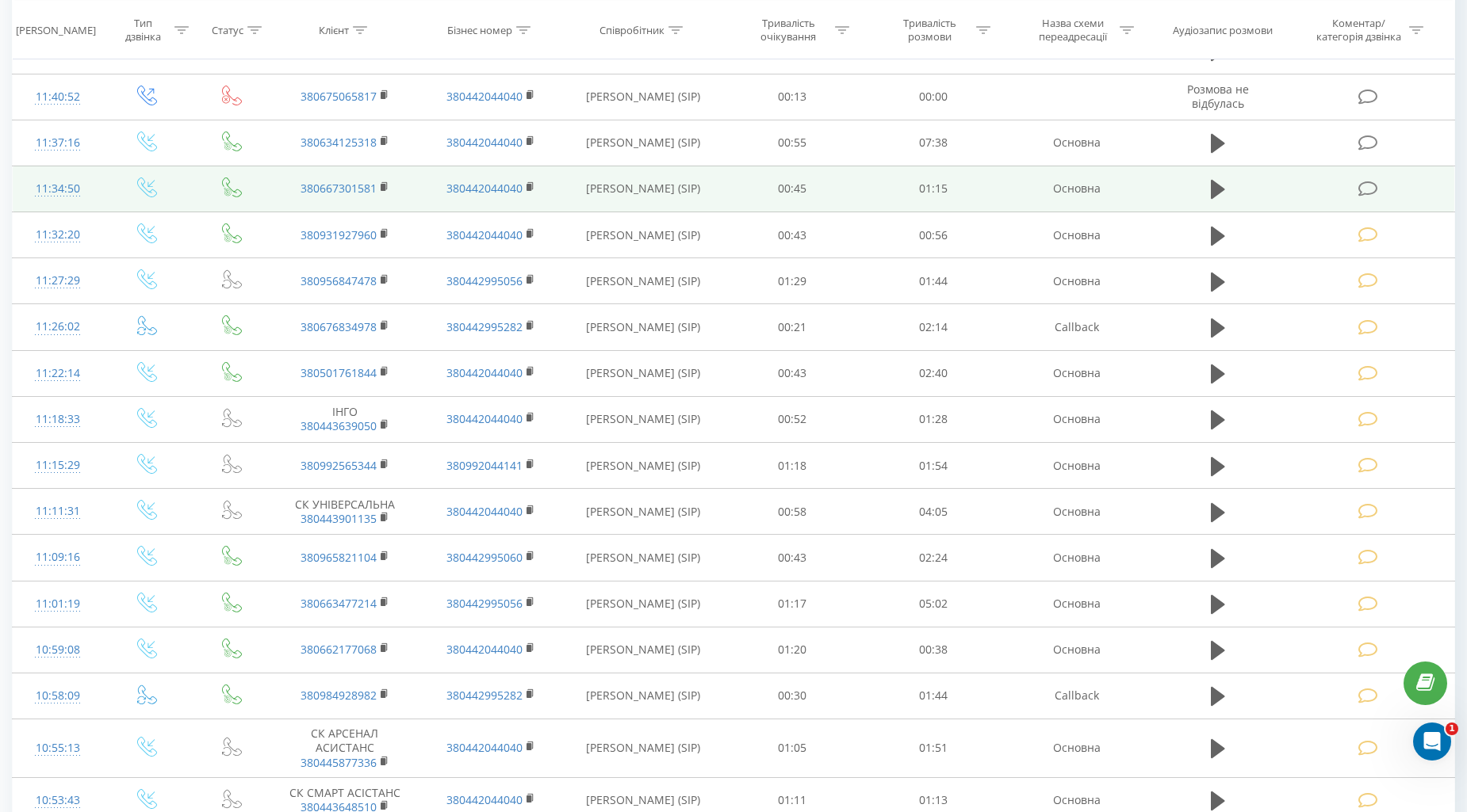
click at [1375, 182] on icon at bounding box center [1368, 189] width 20 height 16
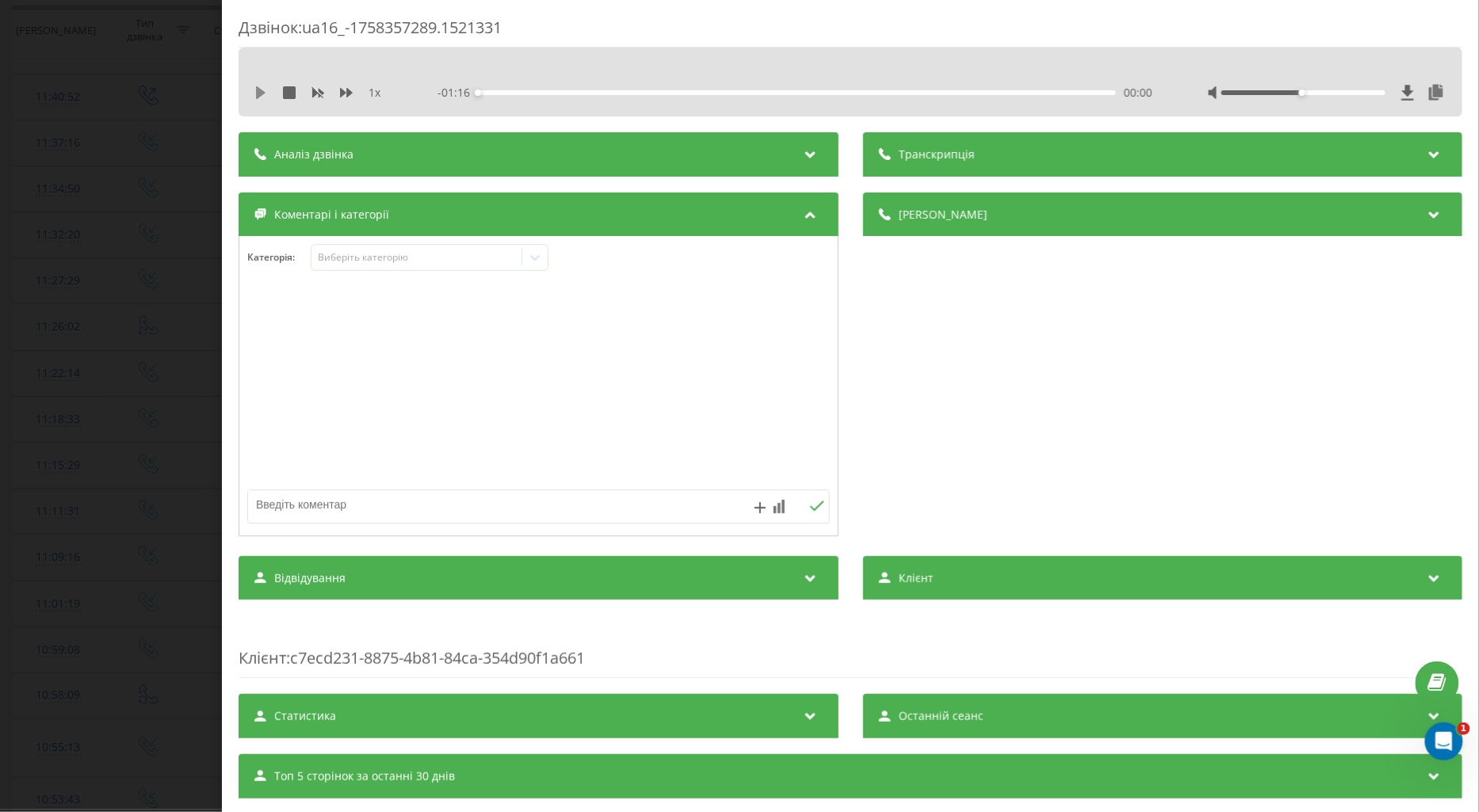
click at [263, 92] on icon at bounding box center [261, 93] width 10 height 13
click at [345, 90] on icon at bounding box center [347, 93] width 13 height 13
click at [362, 260] on div "Виберіть категорію" at bounding box center [416, 258] width 198 height 13
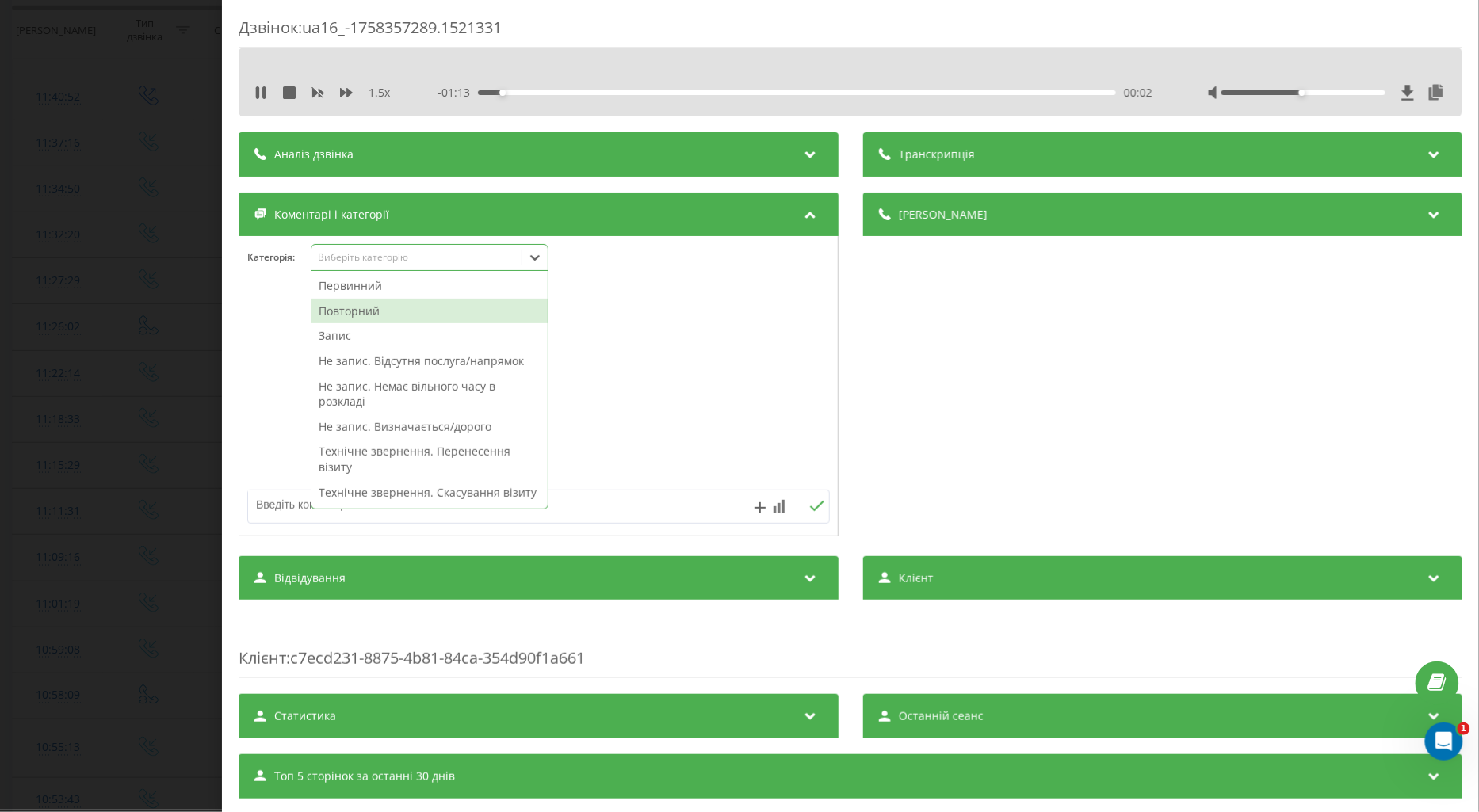
click at [370, 318] on div "Повторний" at bounding box center [429, 311] width 236 height 25
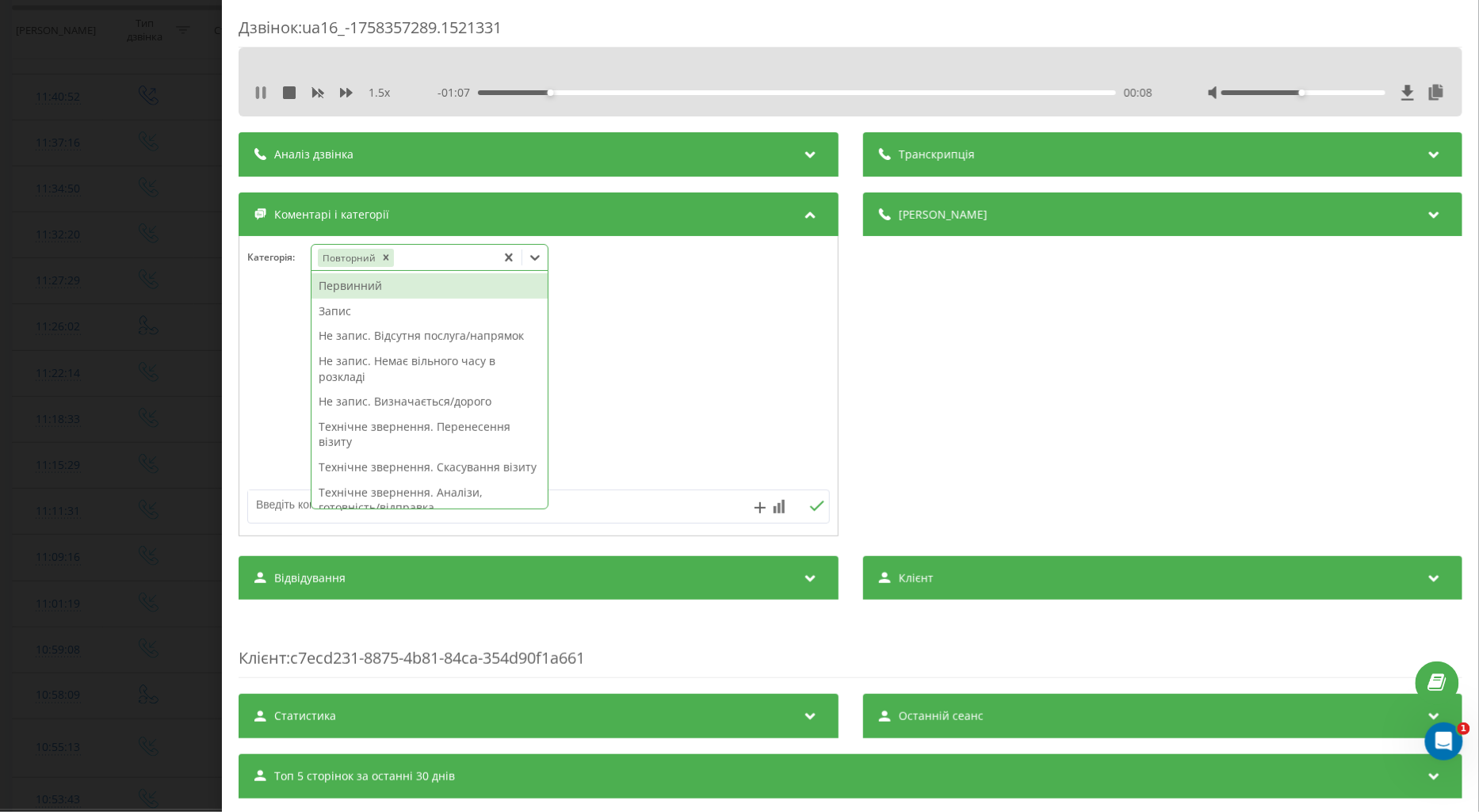
click at [259, 96] on icon at bounding box center [261, 93] width 13 height 13
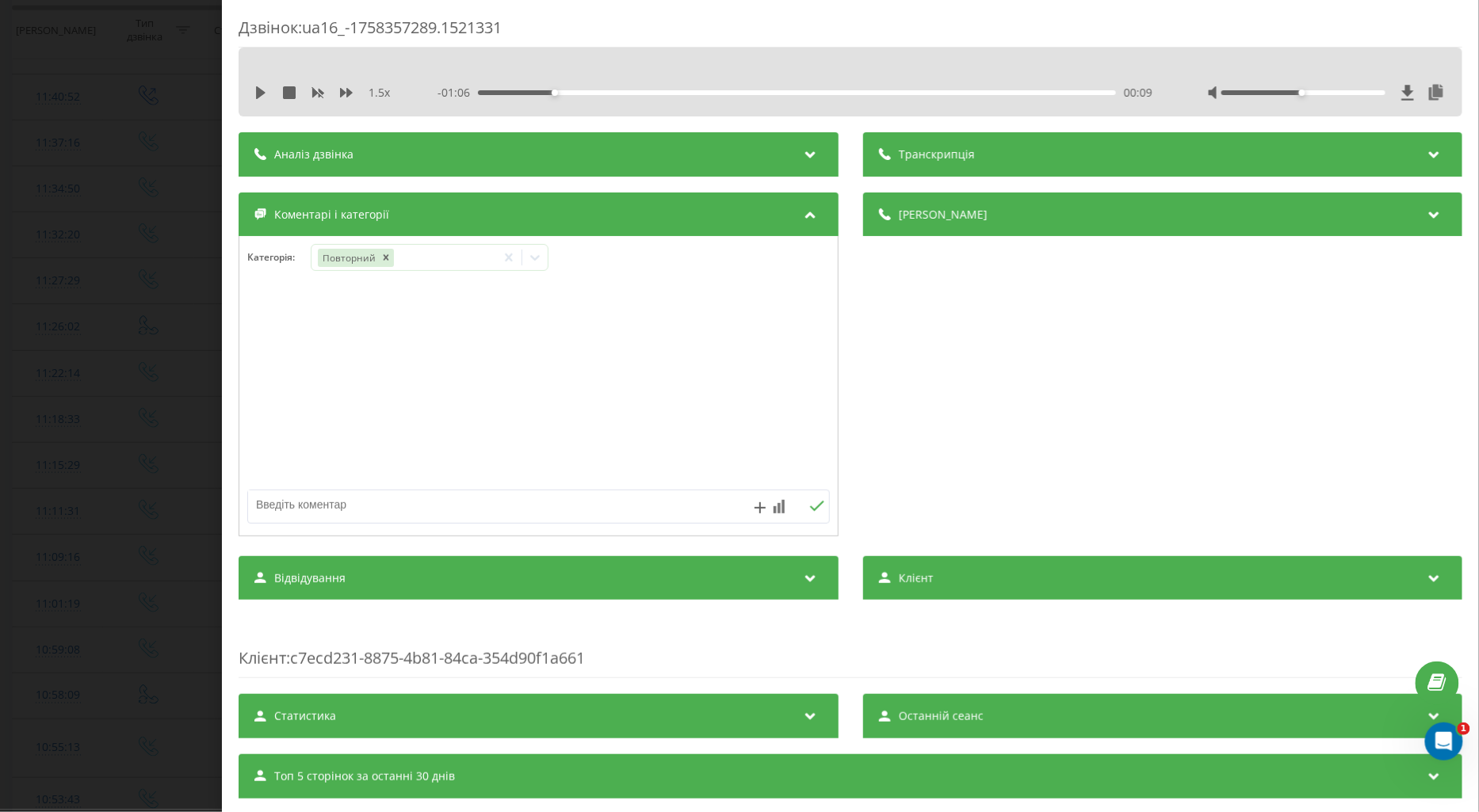
click at [347, 514] on textarea at bounding box center [480, 505] width 465 height 29
type textarea "поточ по візиту"
click at [809, 508] on icon at bounding box center [816, 506] width 15 height 11
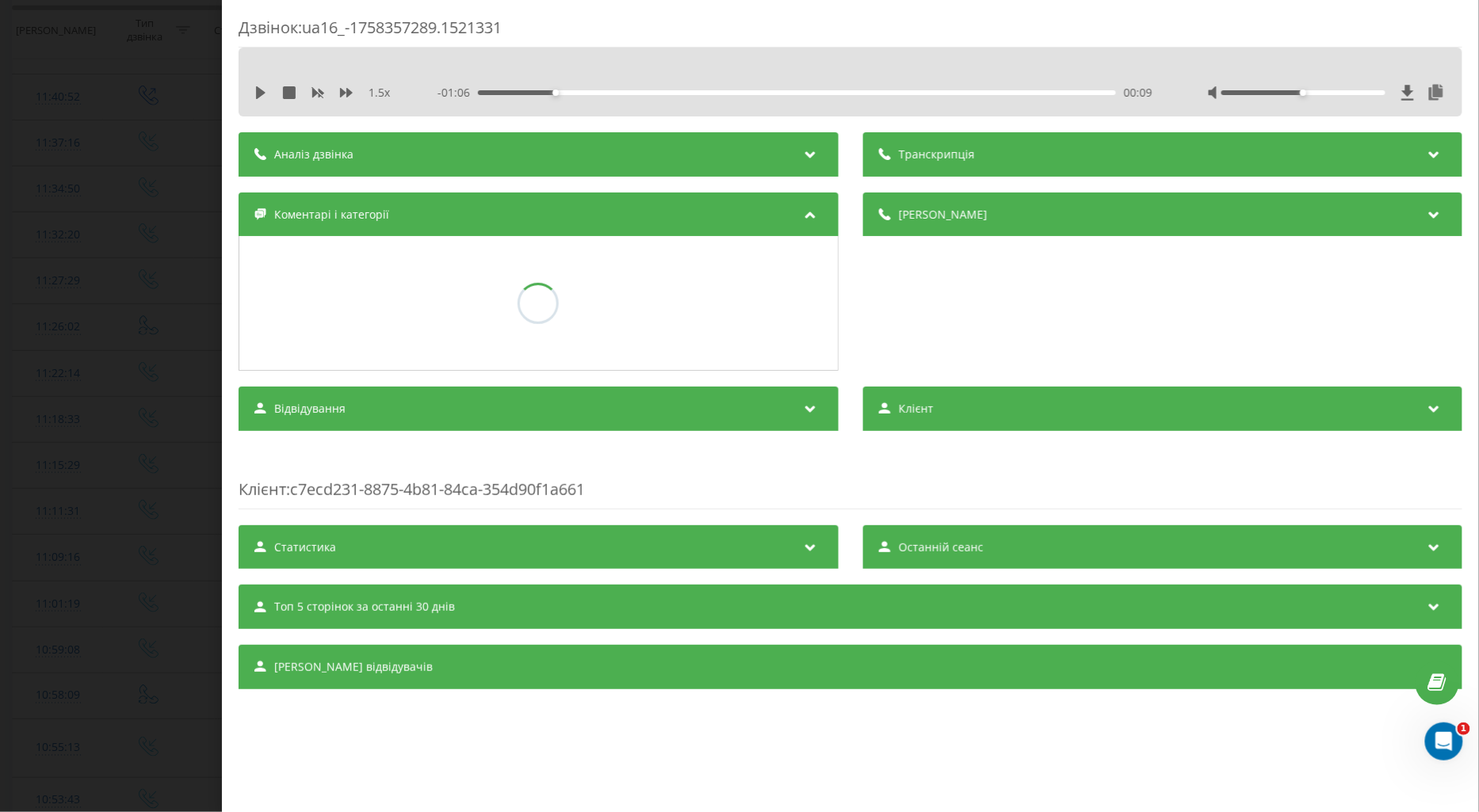
click at [132, 475] on div "Дзвінок : ua16_-1758357289.1521331 1.5 x - 01:06 00:09 00:09 Транскрипція Для A…" at bounding box center [740, 406] width 1479 height 812
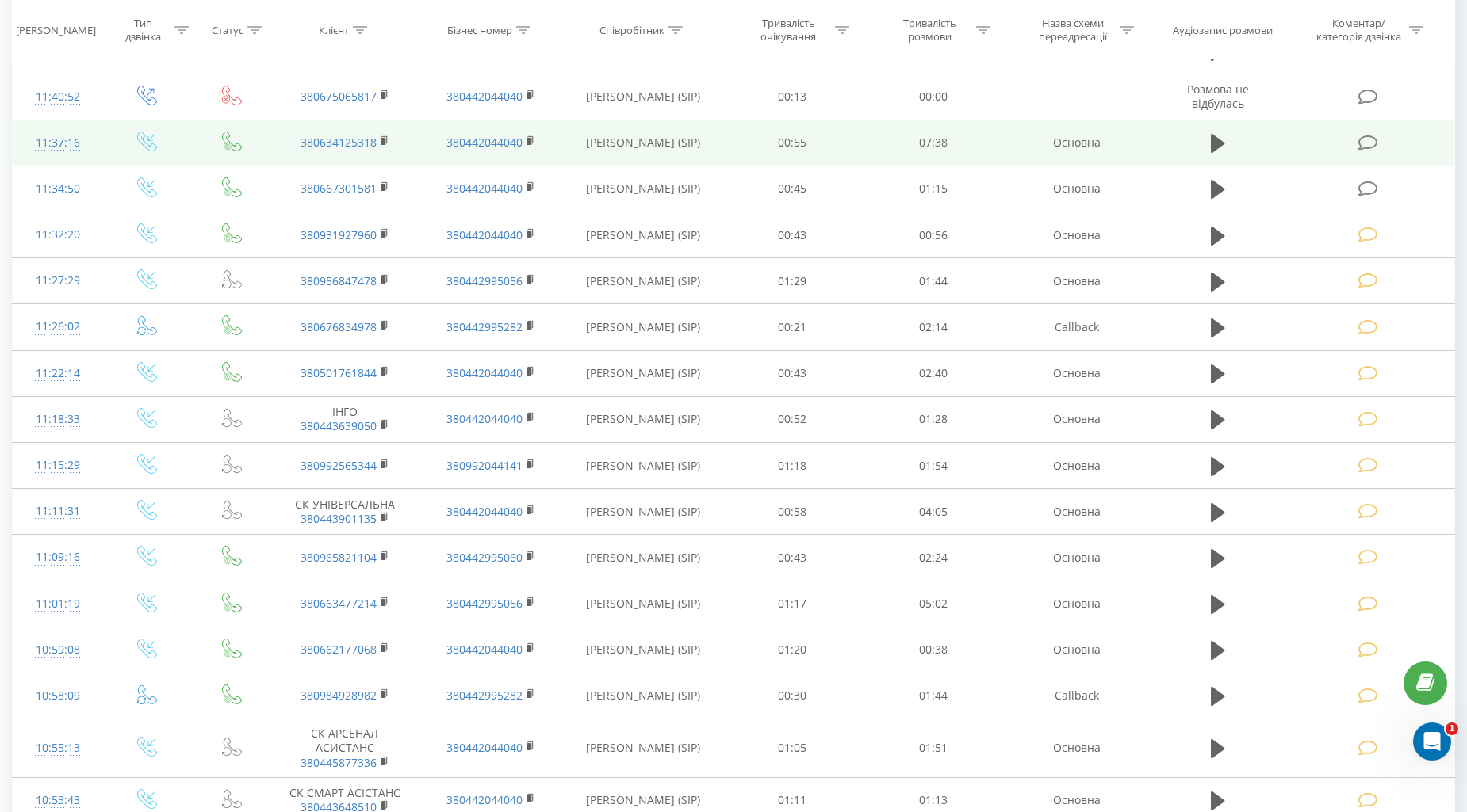
click at [1373, 140] on icon at bounding box center [1368, 143] width 20 height 16
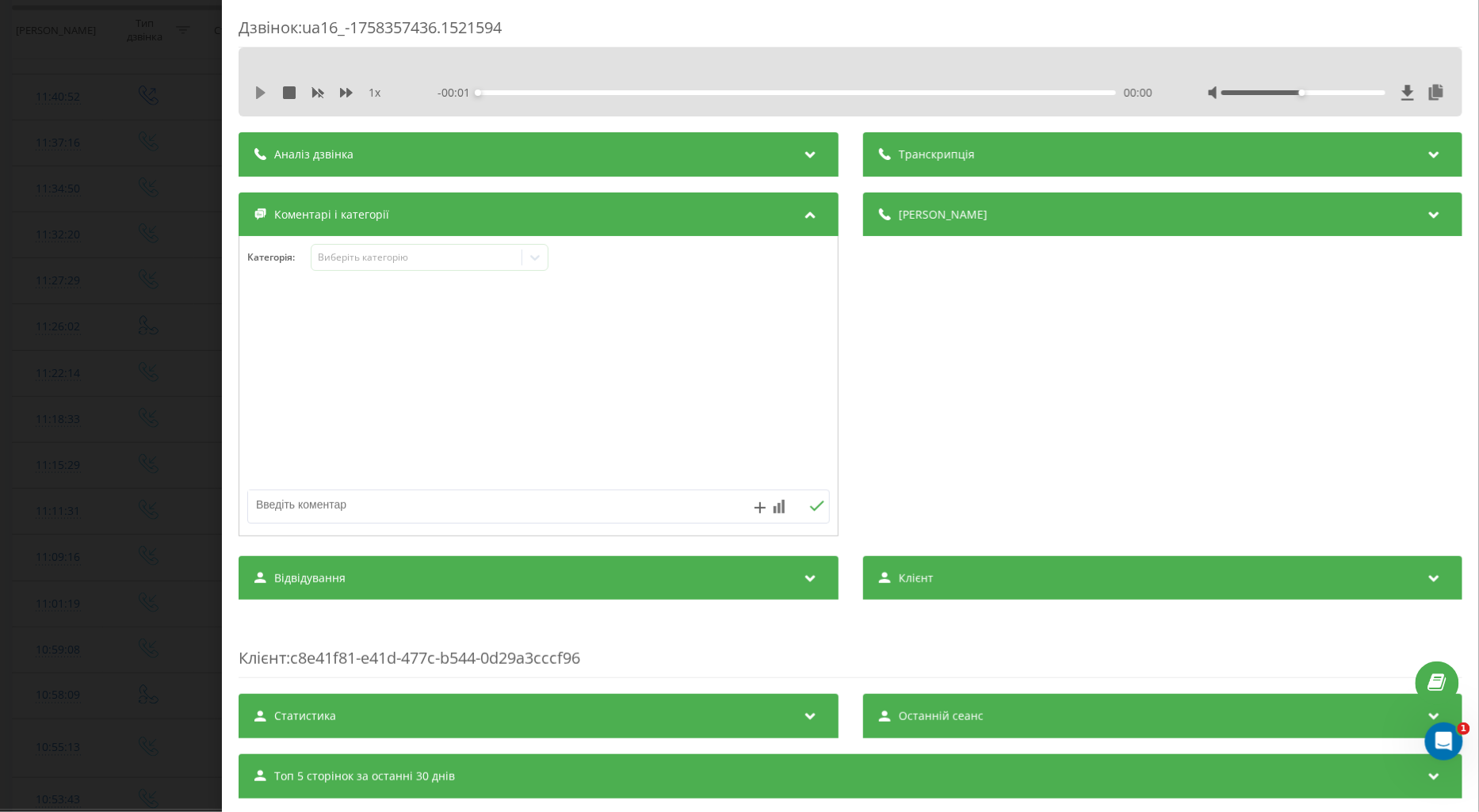
click at [260, 93] on icon at bounding box center [261, 93] width 10 height 13
click at [344, 89] on icon at bounding box center [347, 93] width 13 height 13
click at [328, 258] on div "Виберіть категорію" at bounding box center [416, 258] width 198 height 13
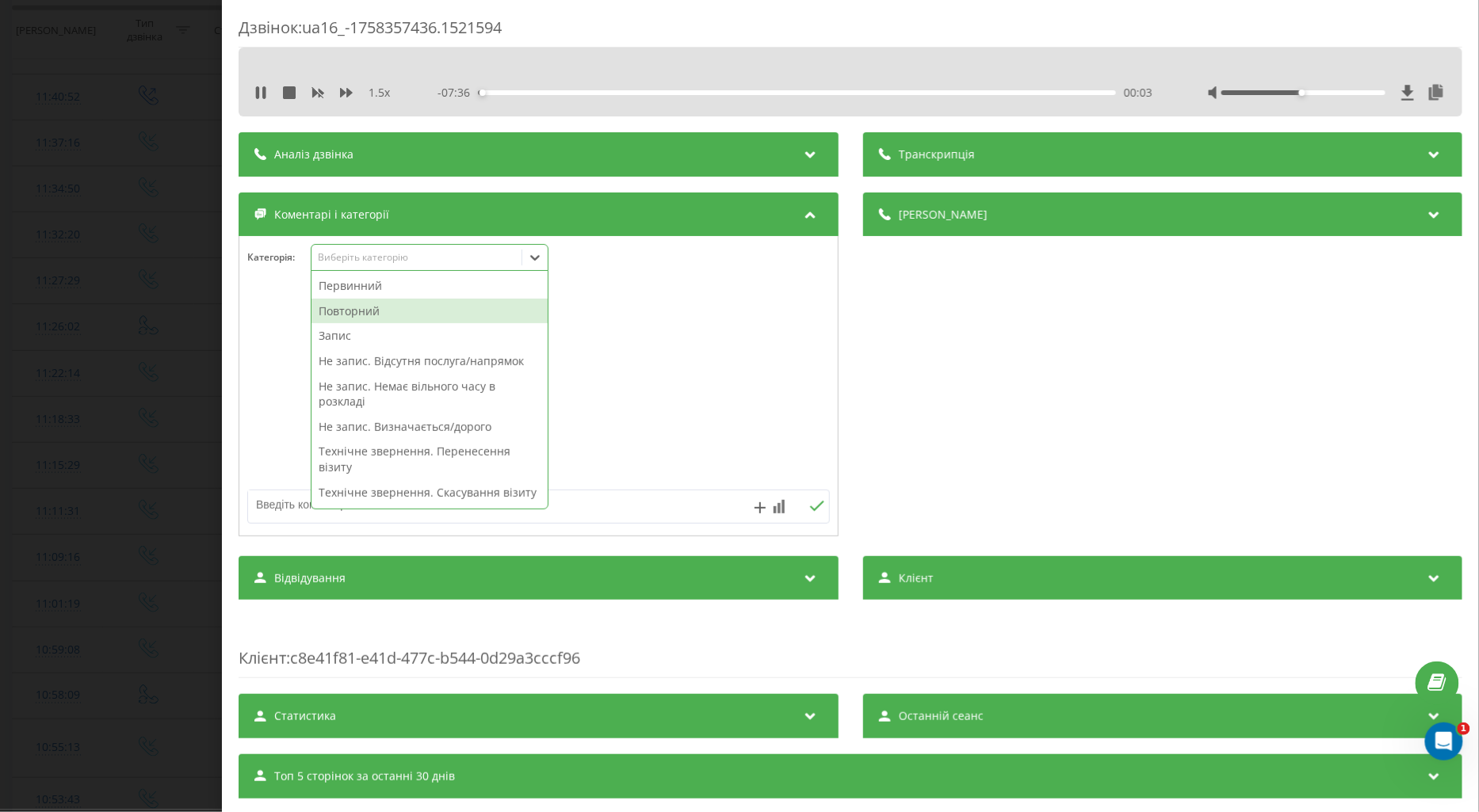
click at [352, 316] on div "Повторний" at bounding box center [429, 311] width 236 height 25
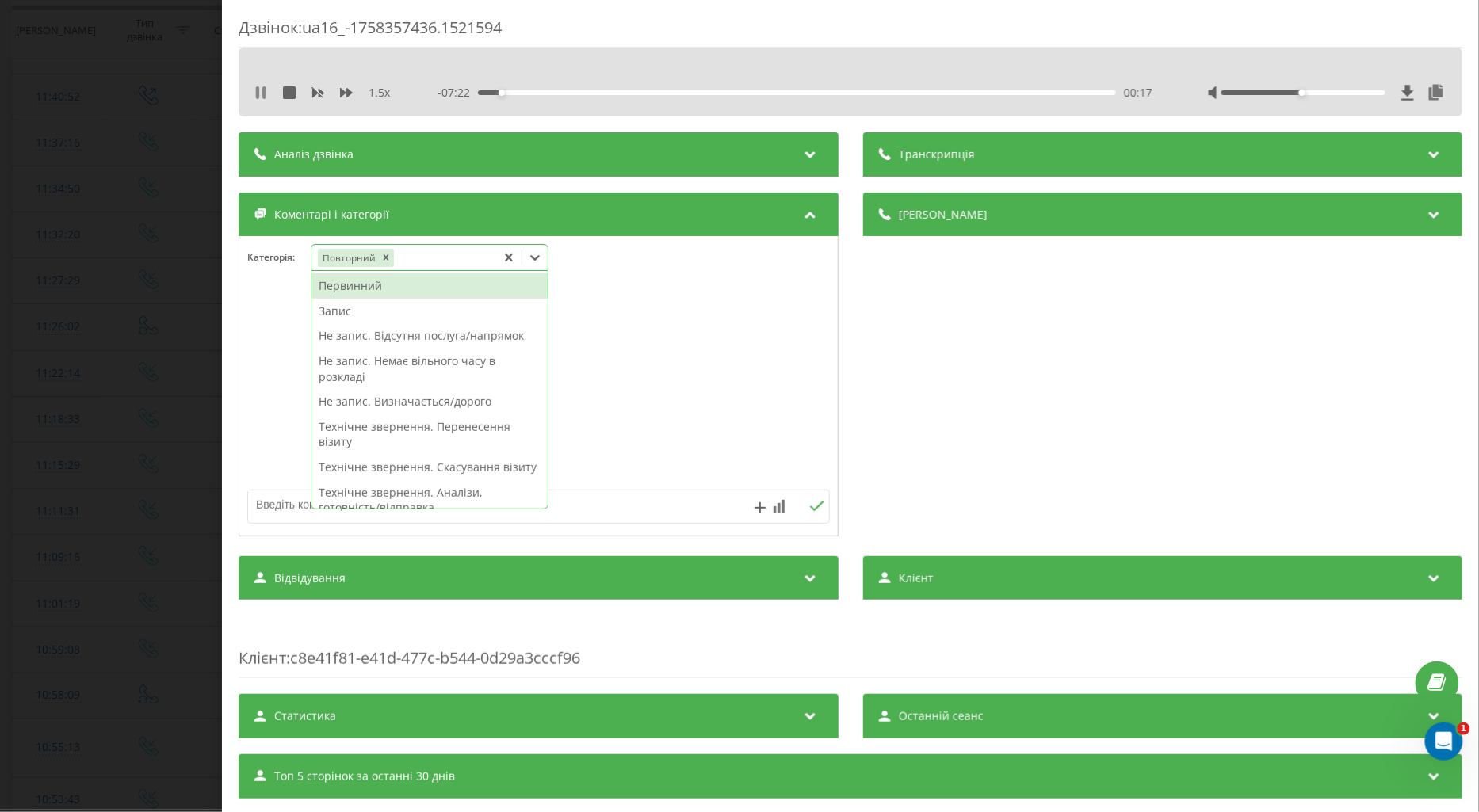
click at [255, 91] on icon at bounding box center [261, 93] width 13 height 13
click at [541, 258] on icon at bounding box center [534, 257] width 16 height 16
click at [366, 289] on div "Первинний" at bounding box center [429, 285] width 236 height 25
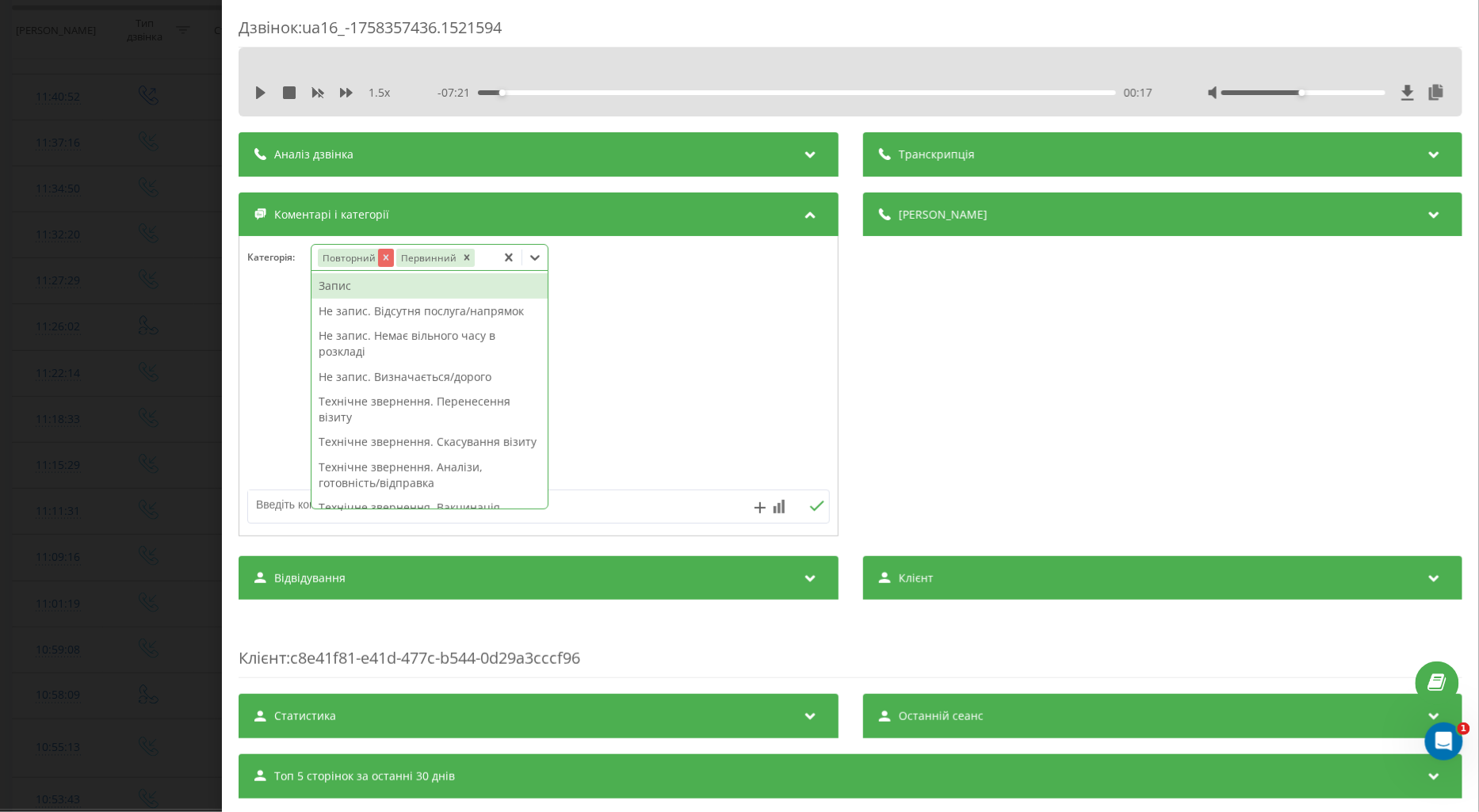
click at [387, 258] on icon "Remove Повторний" at bounding box center [385, 258] width 11 height 11
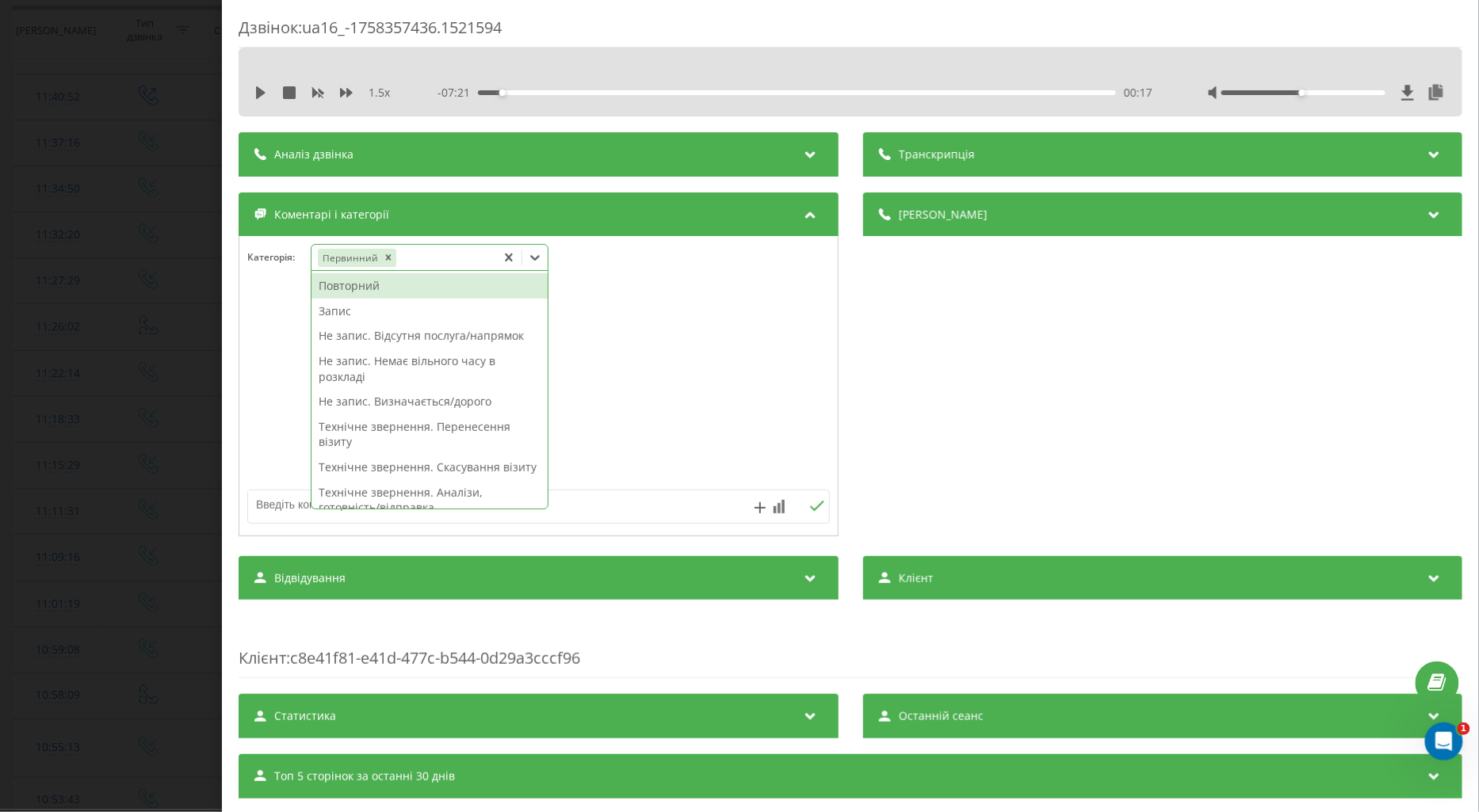
click at [277, 501] on textarea at bounding box center [480, 505] width 465 height 29
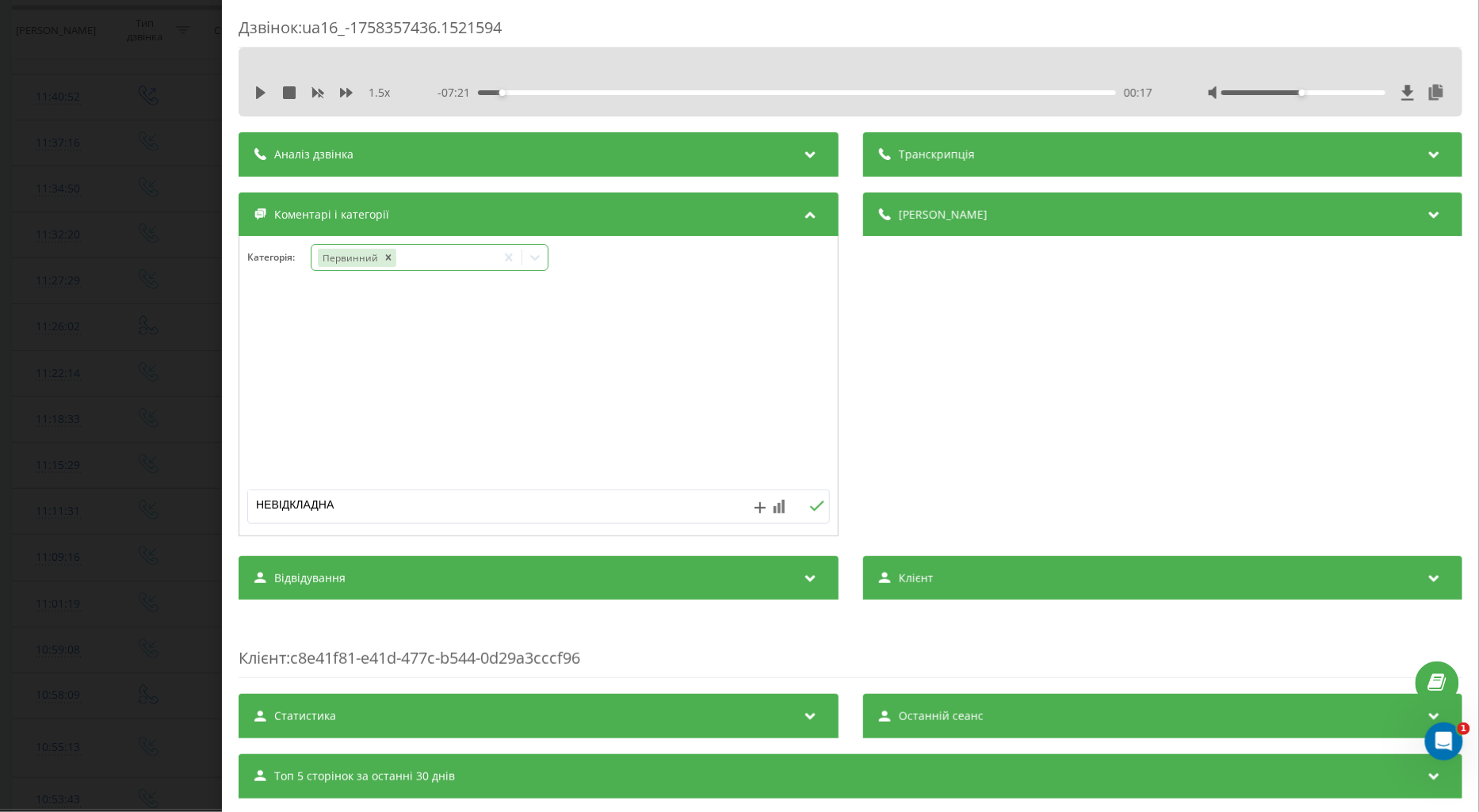
type textarea "НЕВІДКЛАДНА"
click at [809, 508] on icon at bounding box center [816, 506] width 15 height 11
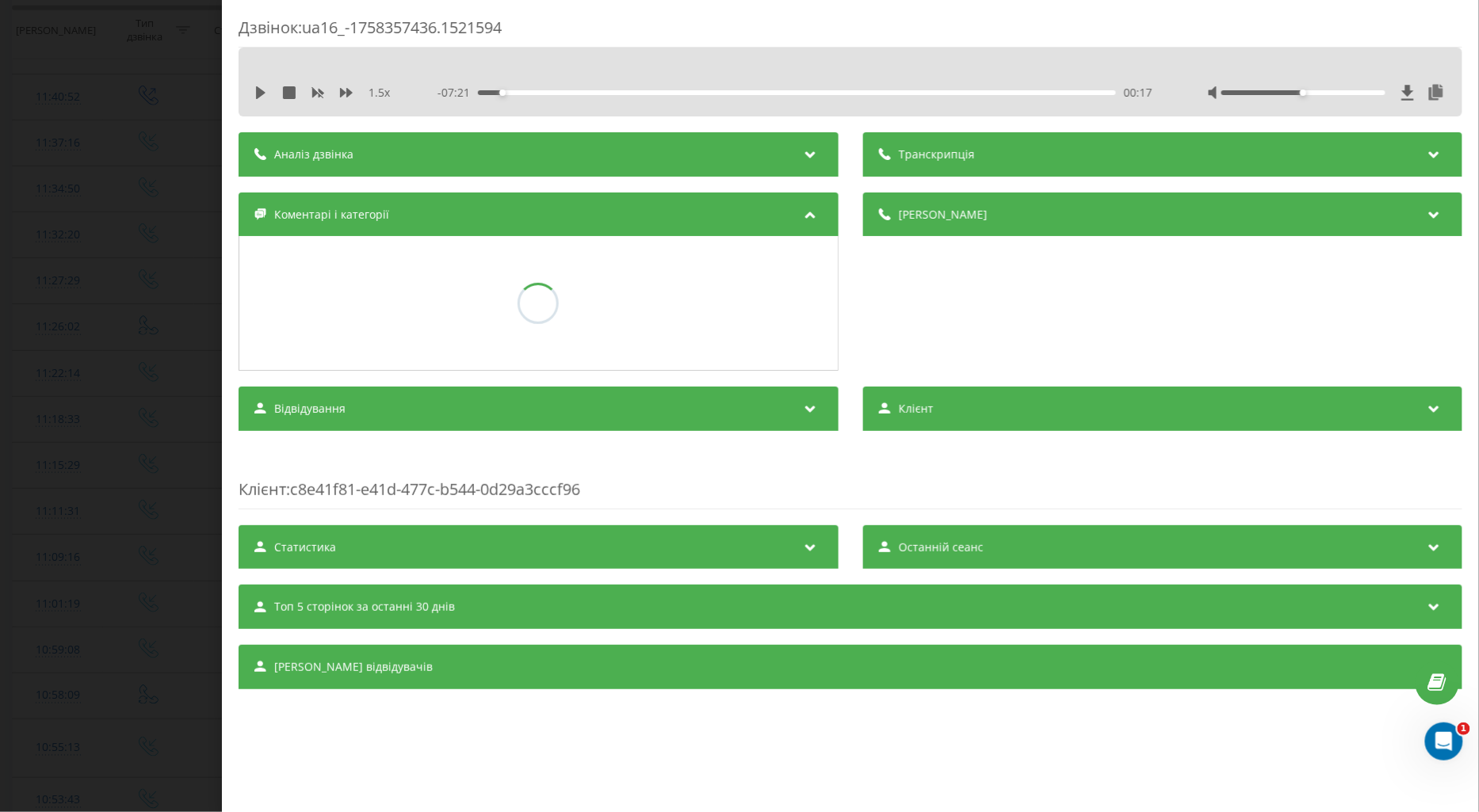
click at [155, 472] on div "Дзвінок : ua16_-1758357436.1521594 1.5 x - 07:21 00:17 00:17 Транскрипція Для A…" at bounding box center [740, 406] width 1479 height 812
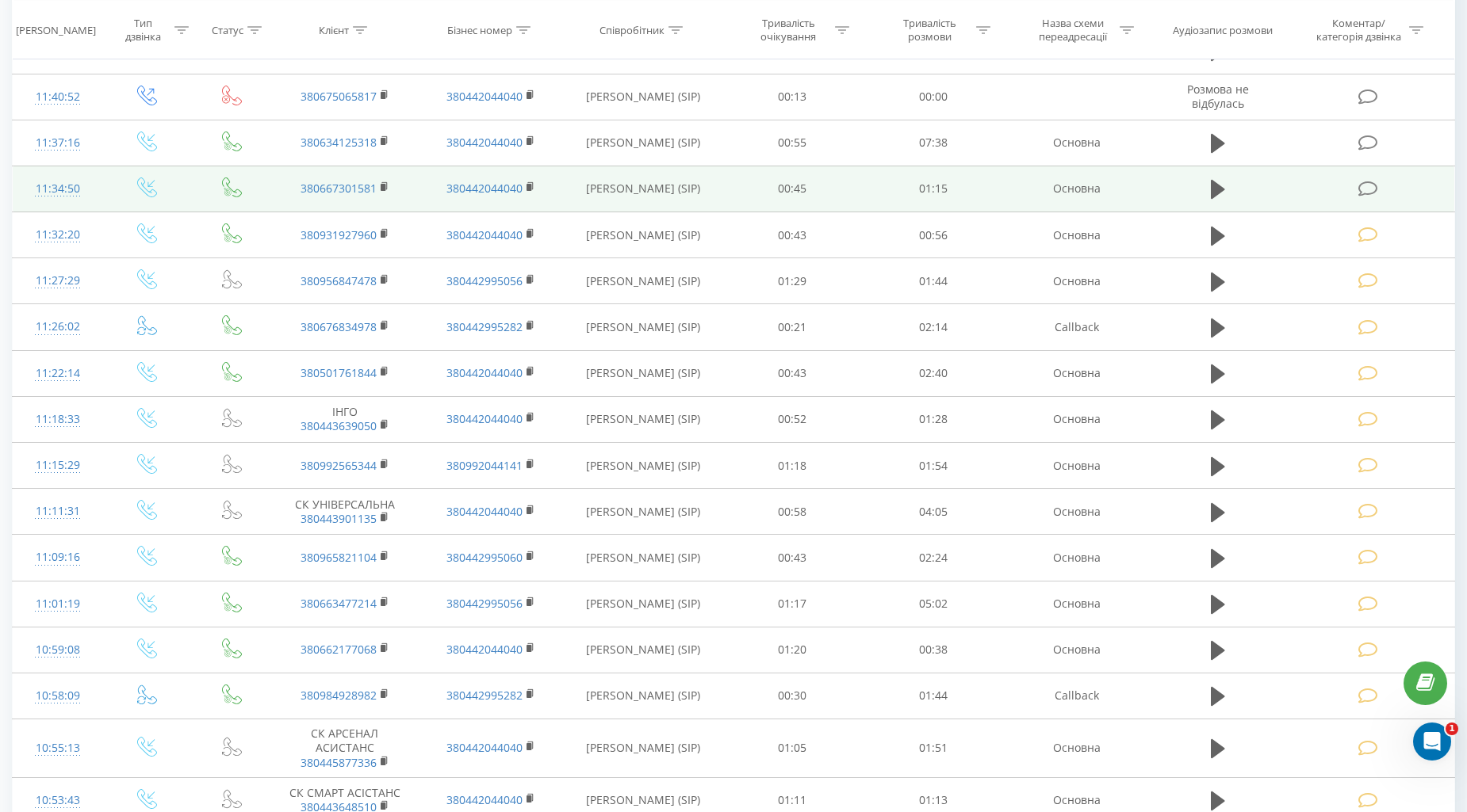
click at [1378, 185] on span at bounding box center [1369, 187] width 22 height 15
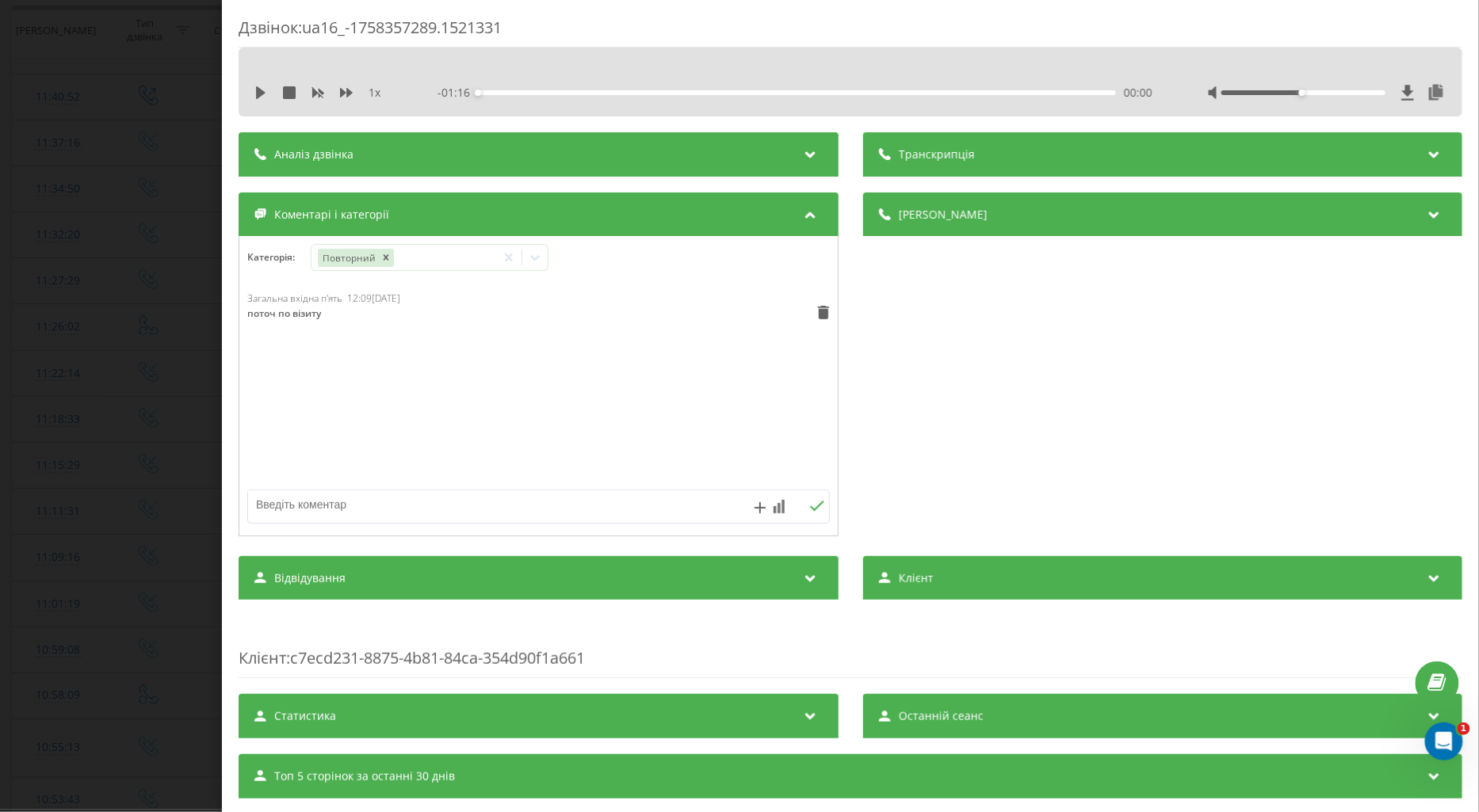
click at [153, 418] on div "Дзвінок : ua16_-1758357289.1521331 1 x - 01:16 00:00 00:00 Транскрипція Для AI-…" at bounding box center [740, 406] width 1479 height 812
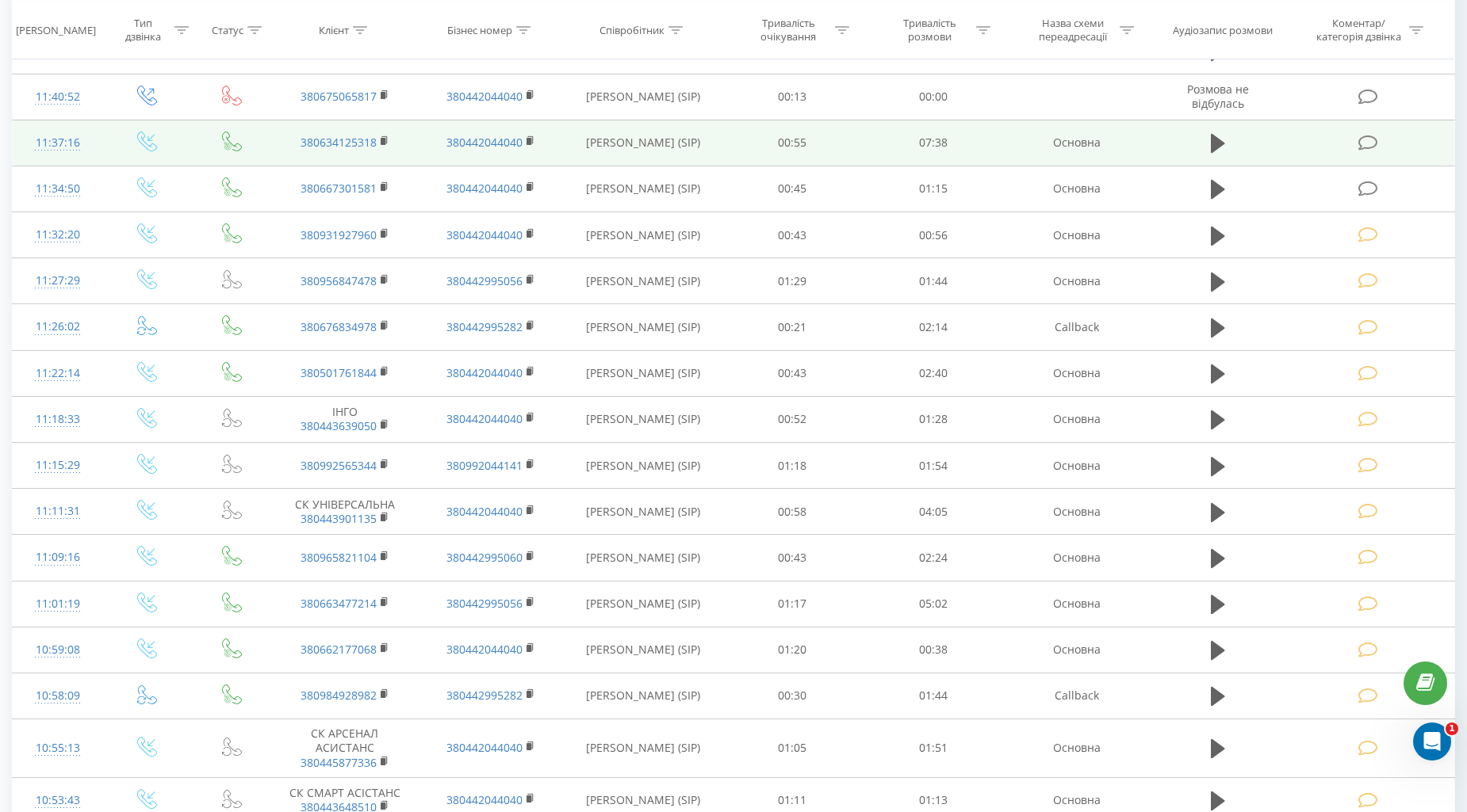
click at [1378, 136] on span at bounding box center [1369, 141] width 22 height 15
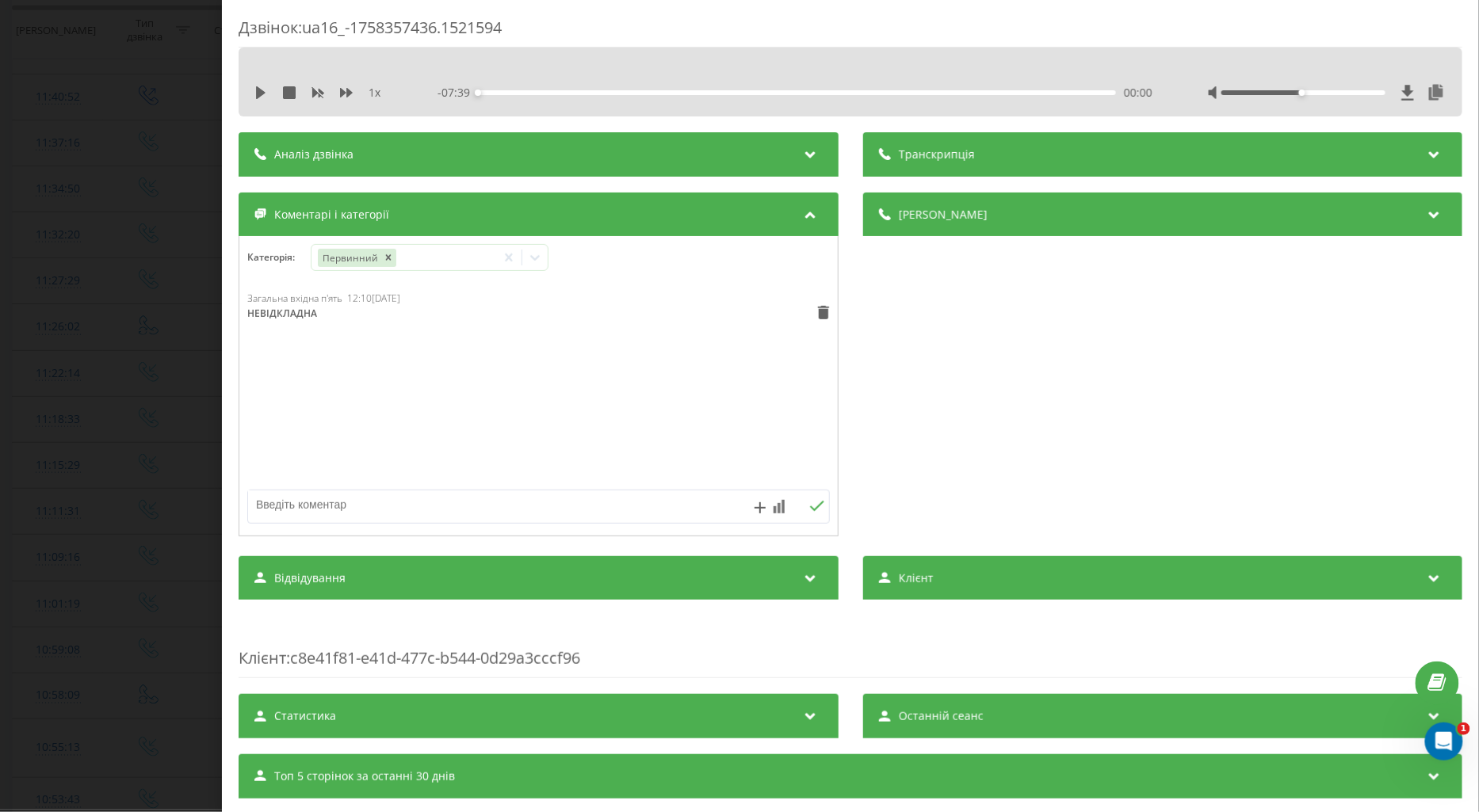
click at [429, 509] on textarea at bounding box center [480, 505] width 465 height 29
type textarea "ПОДУМАЄ"
click at [809, 508] on icon at bounding box center [816, 506] width 15 height 11
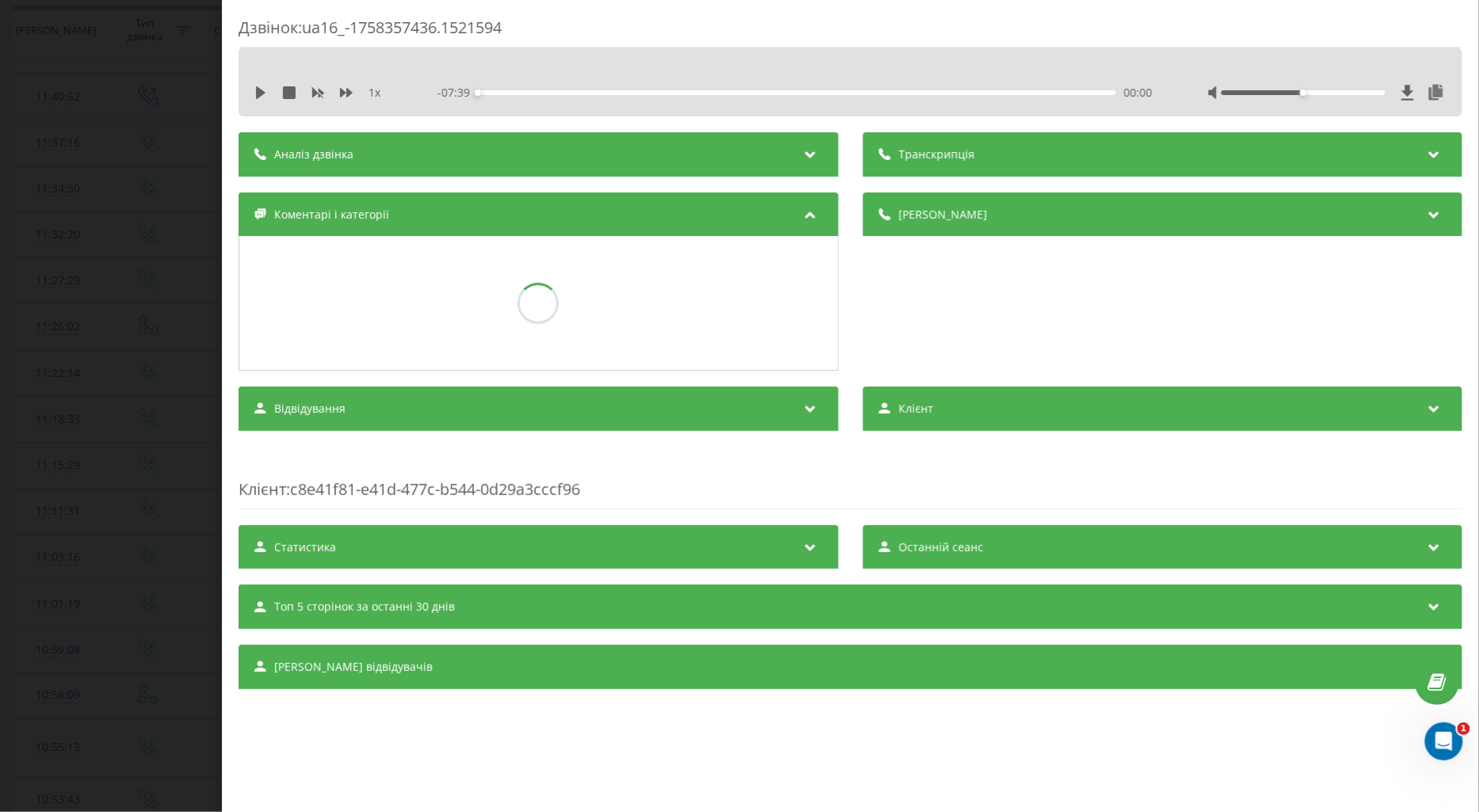
click at [130, 380] on div "Дзвінок : ua16_-1758357436.1521594 1 x - 07:39 00:00 00:00 Транскрипція Для AI-…" at bounding box center [740, 406] width 1479 height 812
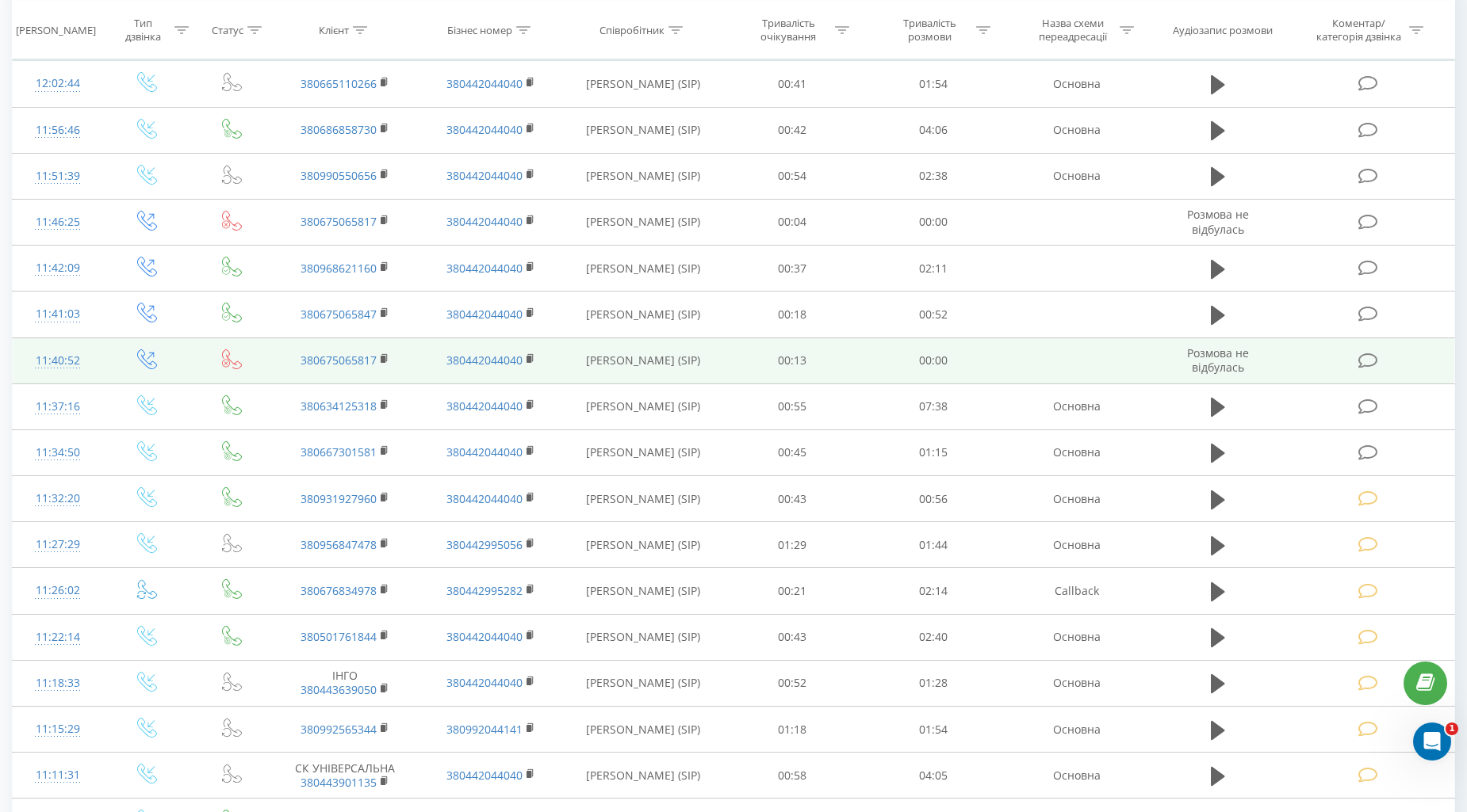
scroll to position [88, 0]
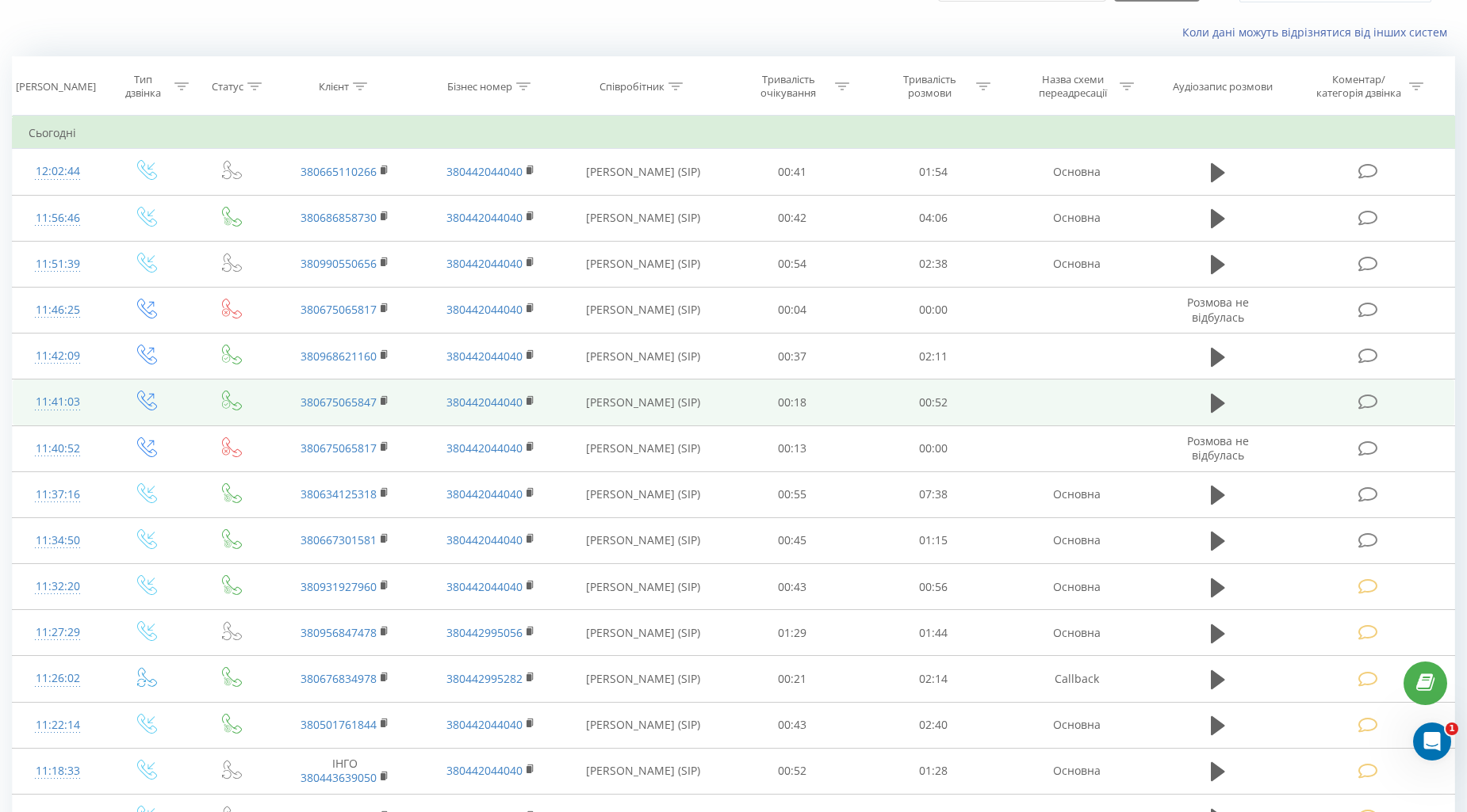
click at [1374, 397] on icon at bounding box center [1368, 402] width 20 height 16
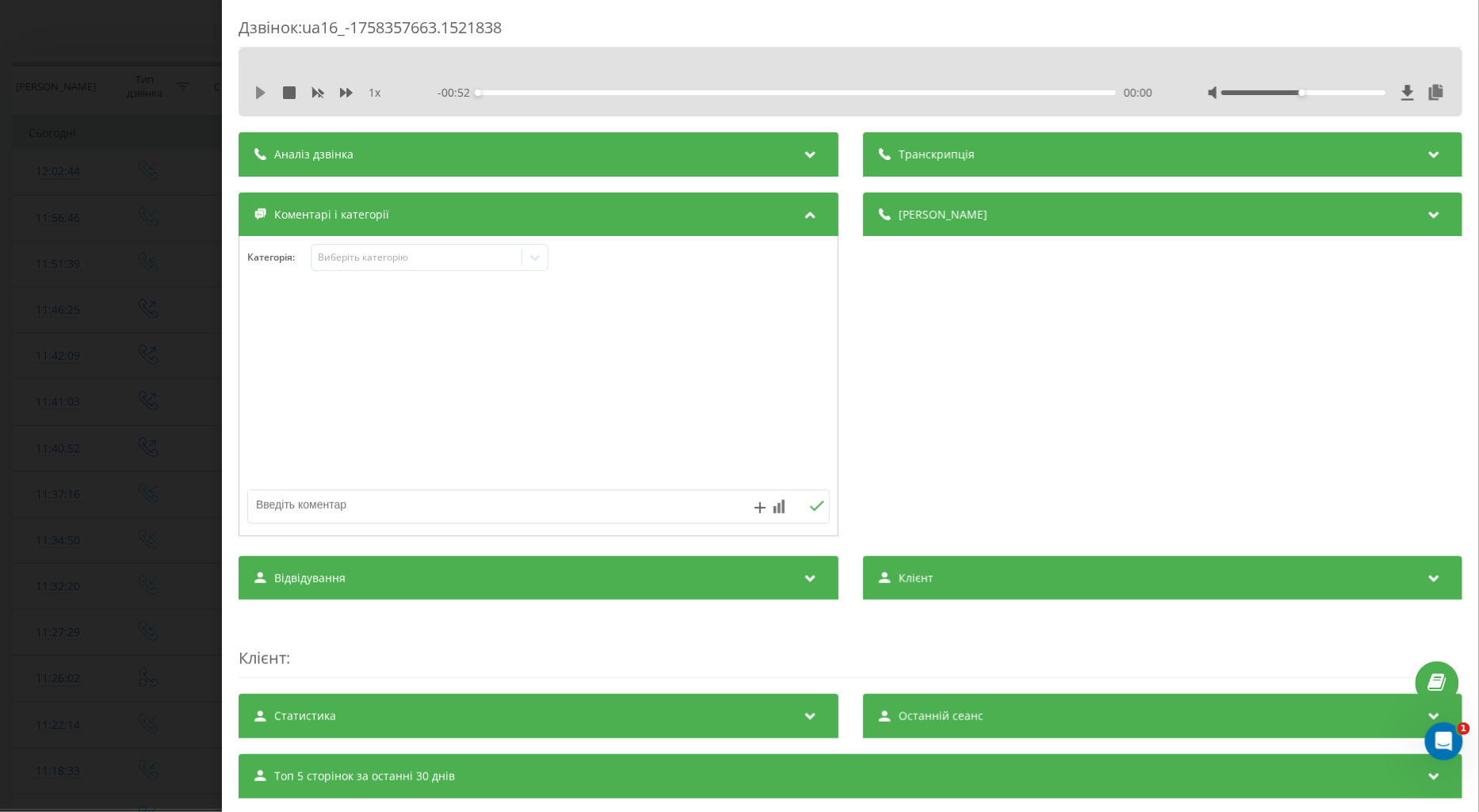
click at [257, 91] on icon at bounding box center [261, 93] width 10 height 13
click at [343, 90] on icon at bounding box center [347, 93] width 13 height 10
click at [265, 96] on icon at bounding box center [264, 93] width 3 height 13
click at [285, 510] on textarea at bounding box center [480, 505] width 465 height 29
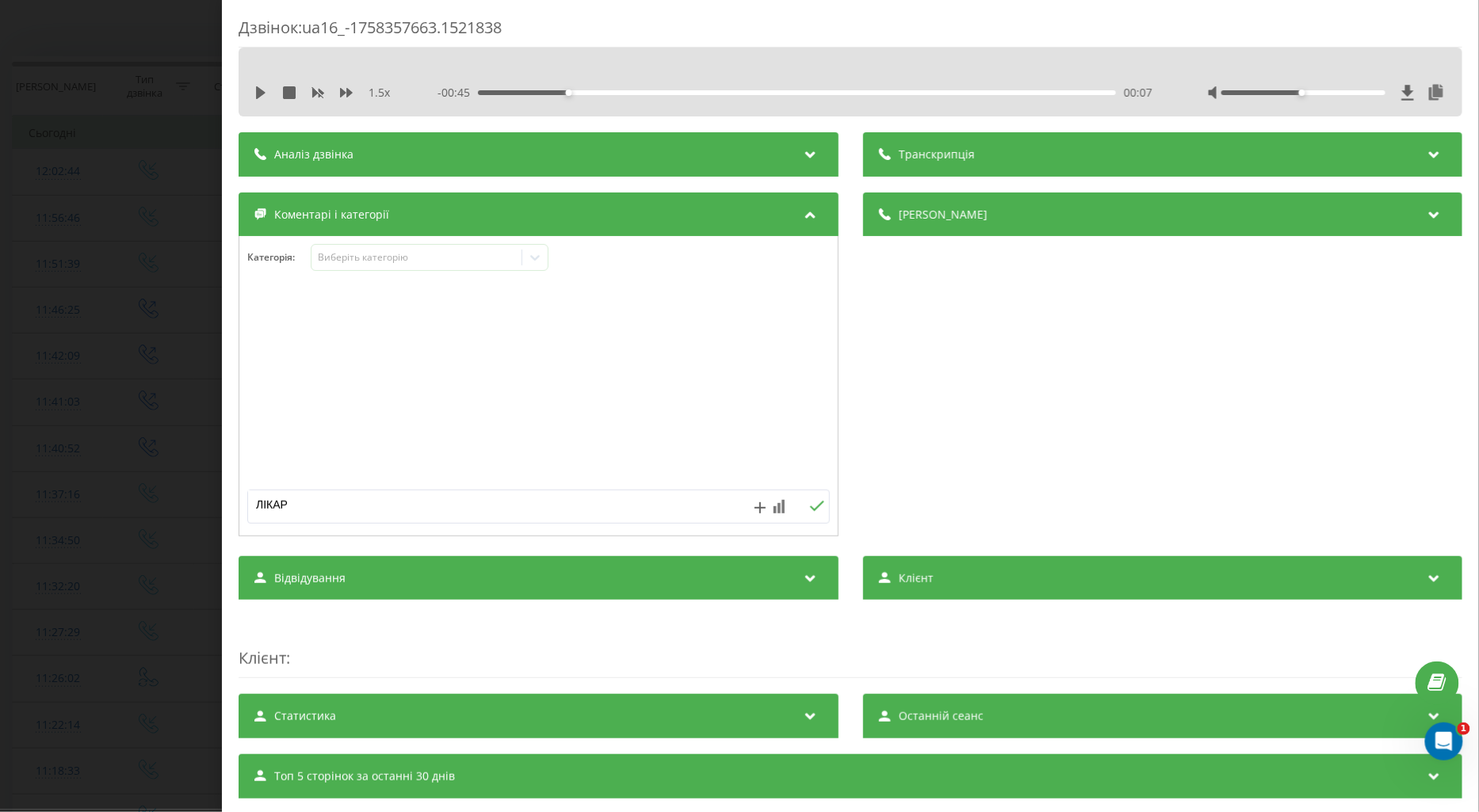
click at [320, 494] on textarea "ЛІКАР" at bounding box center [480, 505] width 465 height 29
drag, startPoint x: 283, startPoint y: 495, endPoint x: 191, endPoint y: 520, distance: 95.3
click at [191, 520] on div "Дзвінок : ua16_-1758357663.1521838 1.5 x - 00:45 00:07 00:07 Транскрипція Для A…" at bounding box center [740, 406] width 1479 height 812
type textarea "БРИГАДА"
drag, startPoint x: 811, startPoint y: 503, endPoint x: 794, endPoint y: 502, distance: 17.0
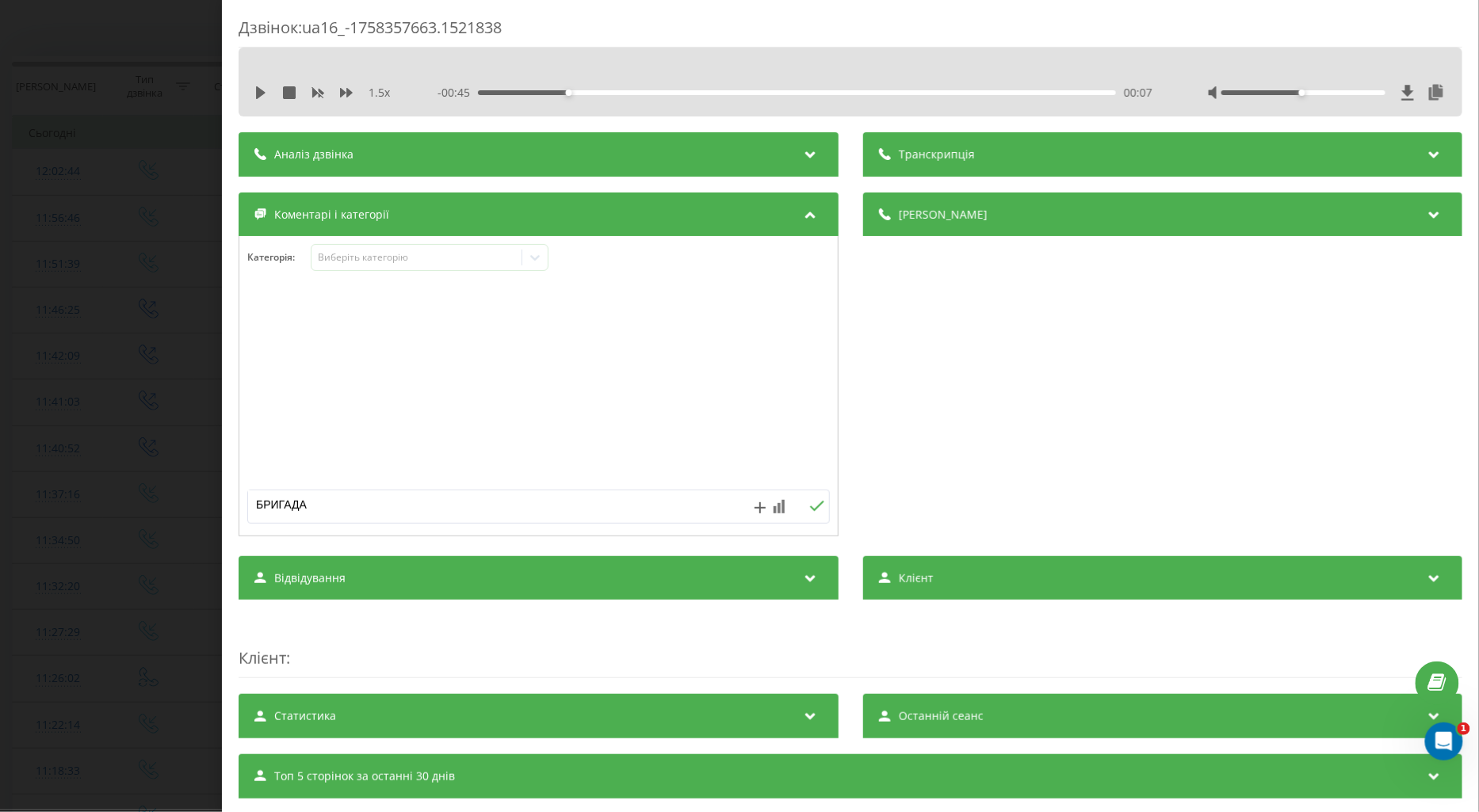
click at [810, 503] on icon at bounding box center [816, 506] width 15 height 11
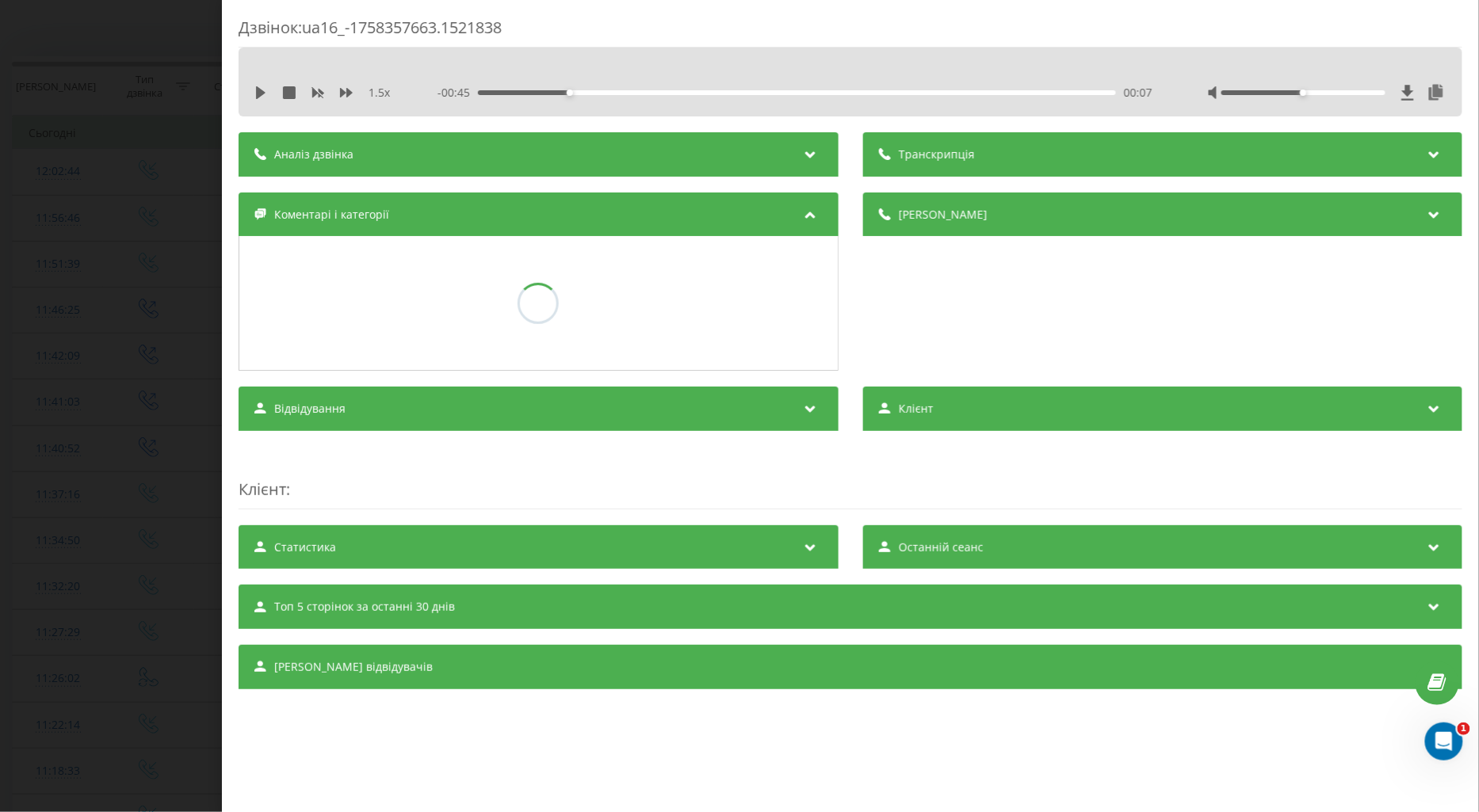
click at [131, 380] on div "Дзвінок : ua16_-1758357663.1521838 1.5 x - 00:45 00:07 00:07 Транскрипція Для A…" at bounding box center [740, 406] width 1479 height 812
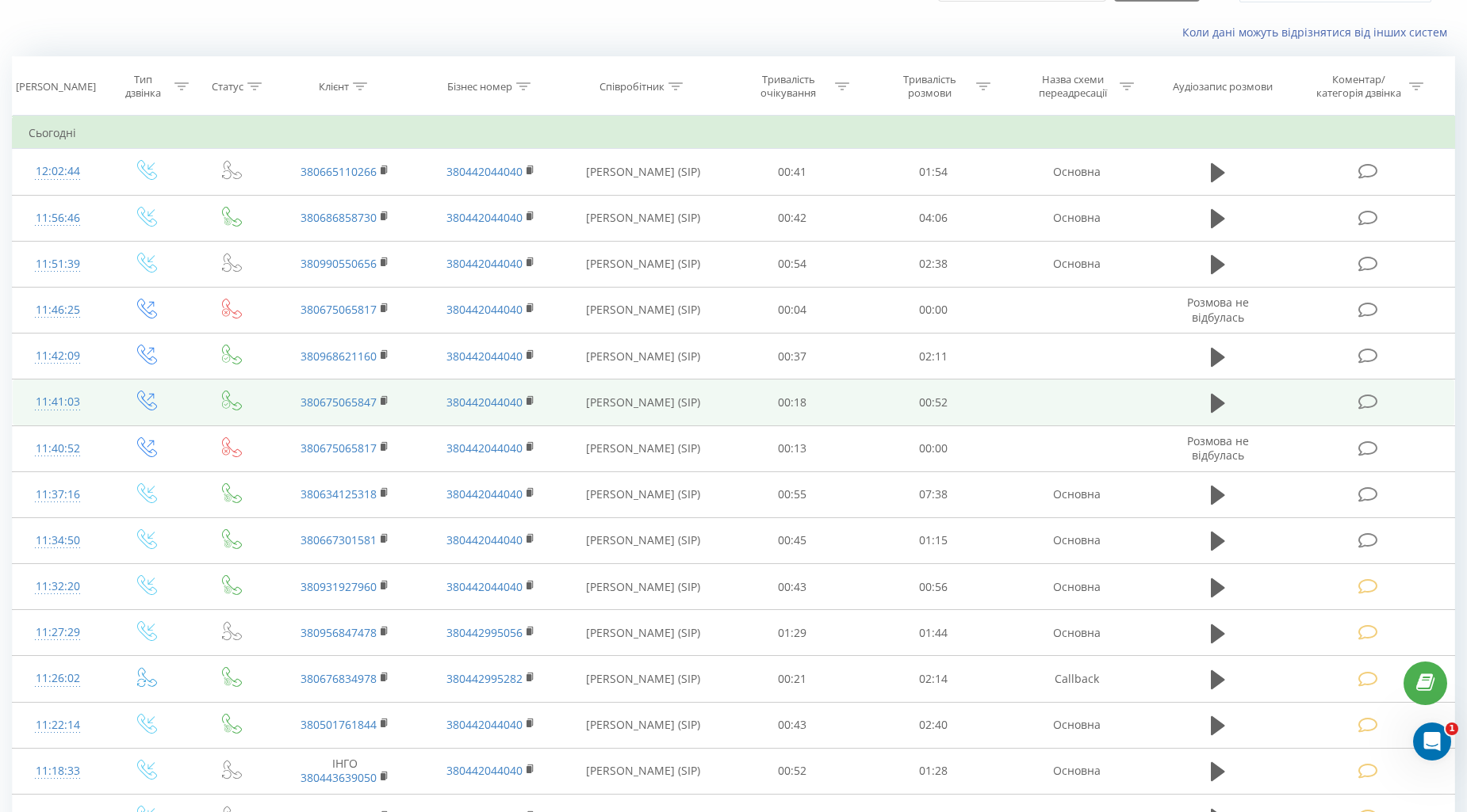
click at [1367, 400] on icon at bounding box center [1368, 402] width 20 height 16
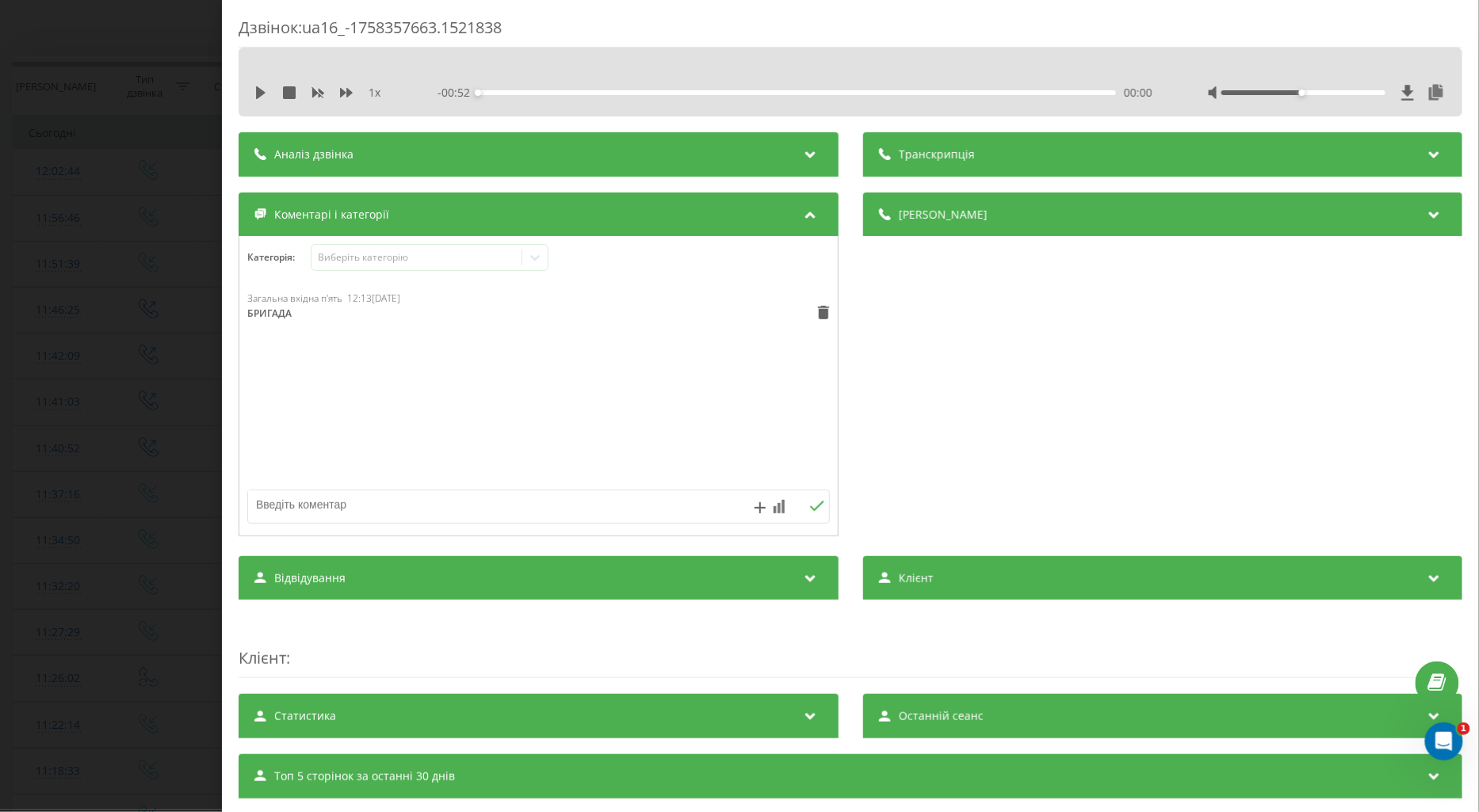
click at [183, 104] on div "Дзвінок : ua16_-1758357663.1521838 1 x - 00:52 00:00 00:00 Транскрипція Для AI-…" at bounding box center [740, 406] width 1479 height 812
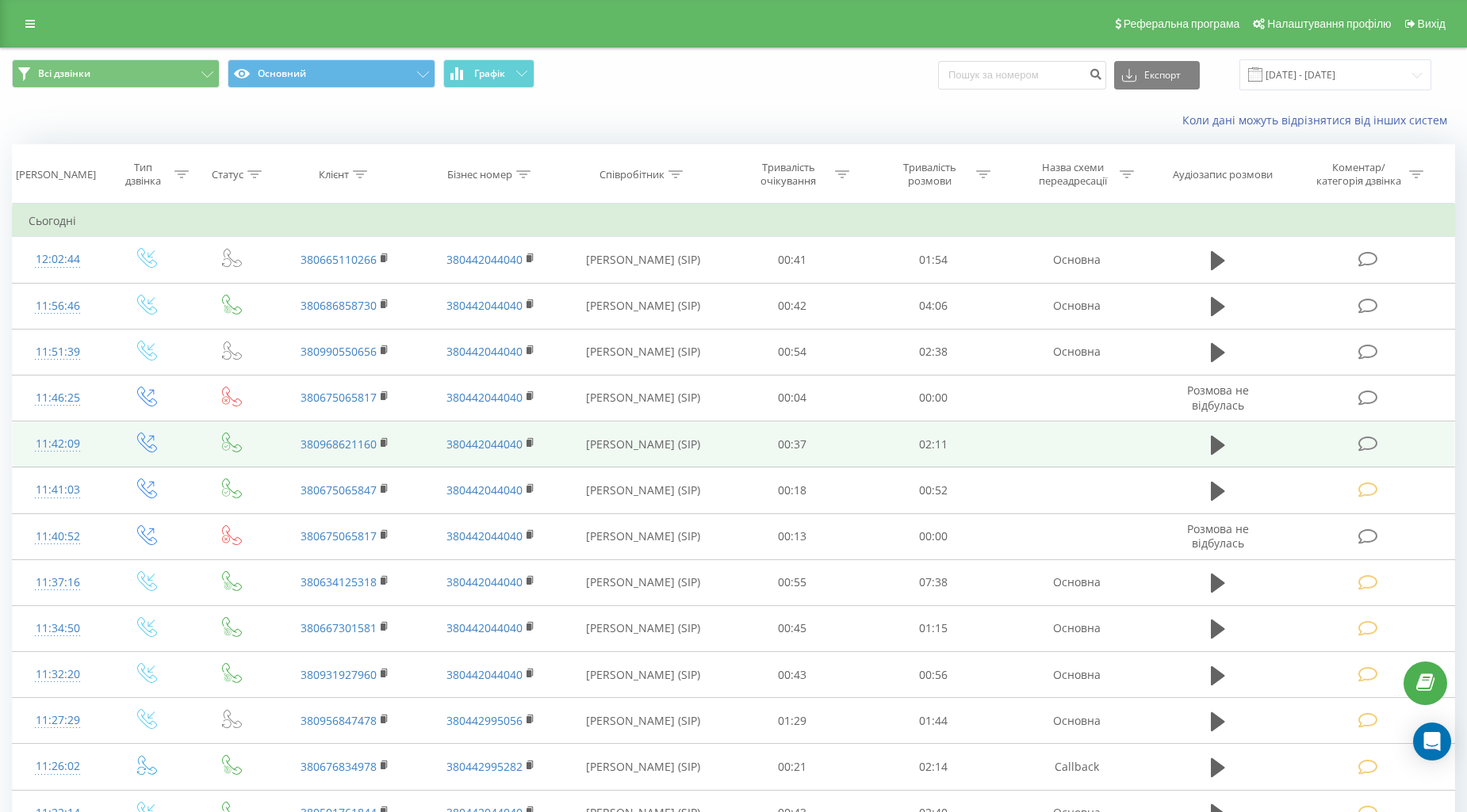
click at [1366, 436] on icon at bounding box center [1368, 444] width 20 height 16
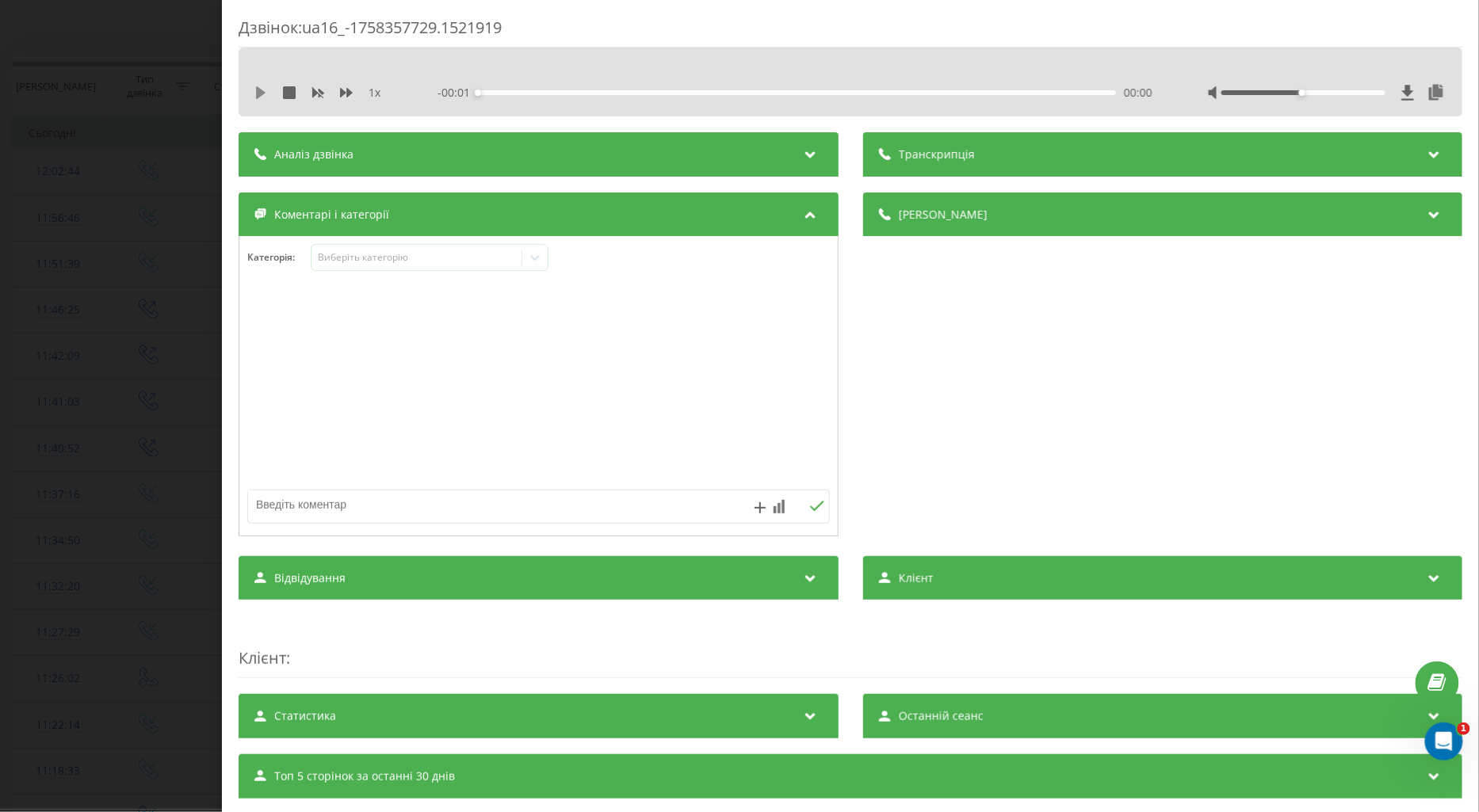
click at [263, 98] on icon at bounding box center [261, 93] width 13 height 13
click at [347, 91] on icon at bounding box center [347, 93] width 13 height 10
click at [330, 497] on textarea at bounding box center [480, 505] width 465 height 29
type textarea "БРИГАДА"
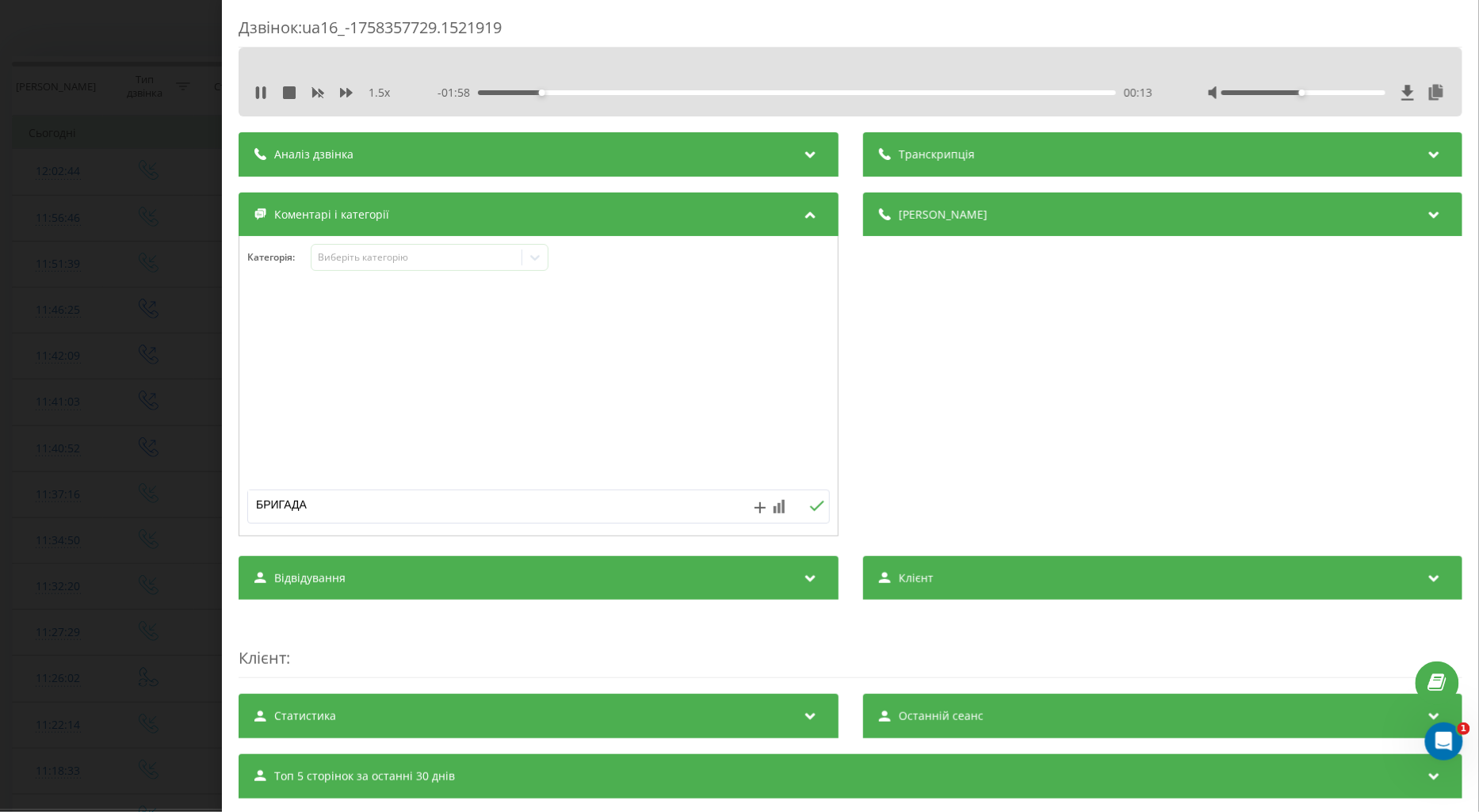
click at [810, 512] on icon at bounding box center [816, 506] width 15 height 11
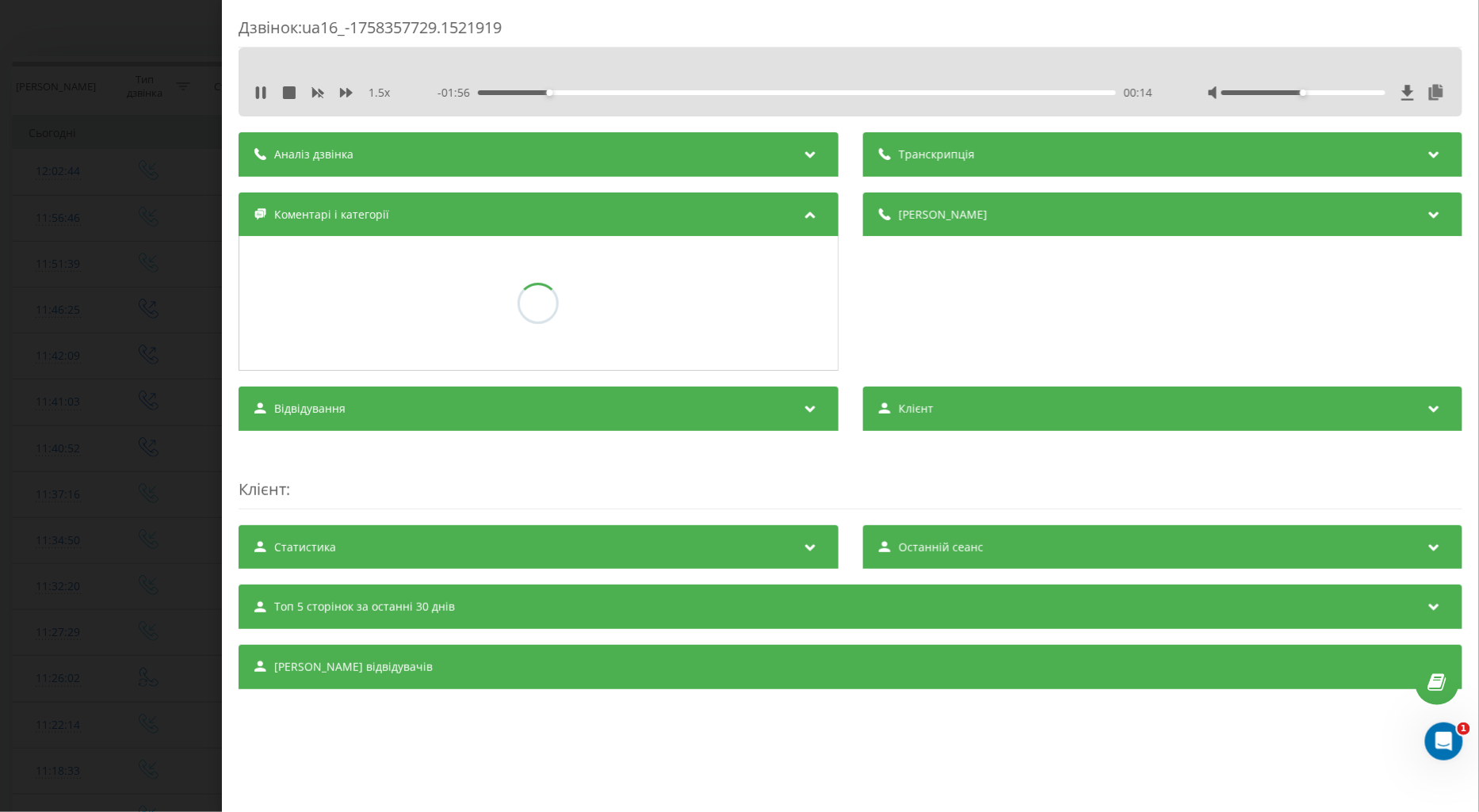
click at [52, 503] on div "Дзвінок : ua16_-1758357729.1521919 1.5 x - 01:56 00:14 00:14 Транскрипція Для A…" at bounding box center [740, 406] width 1479 height 812
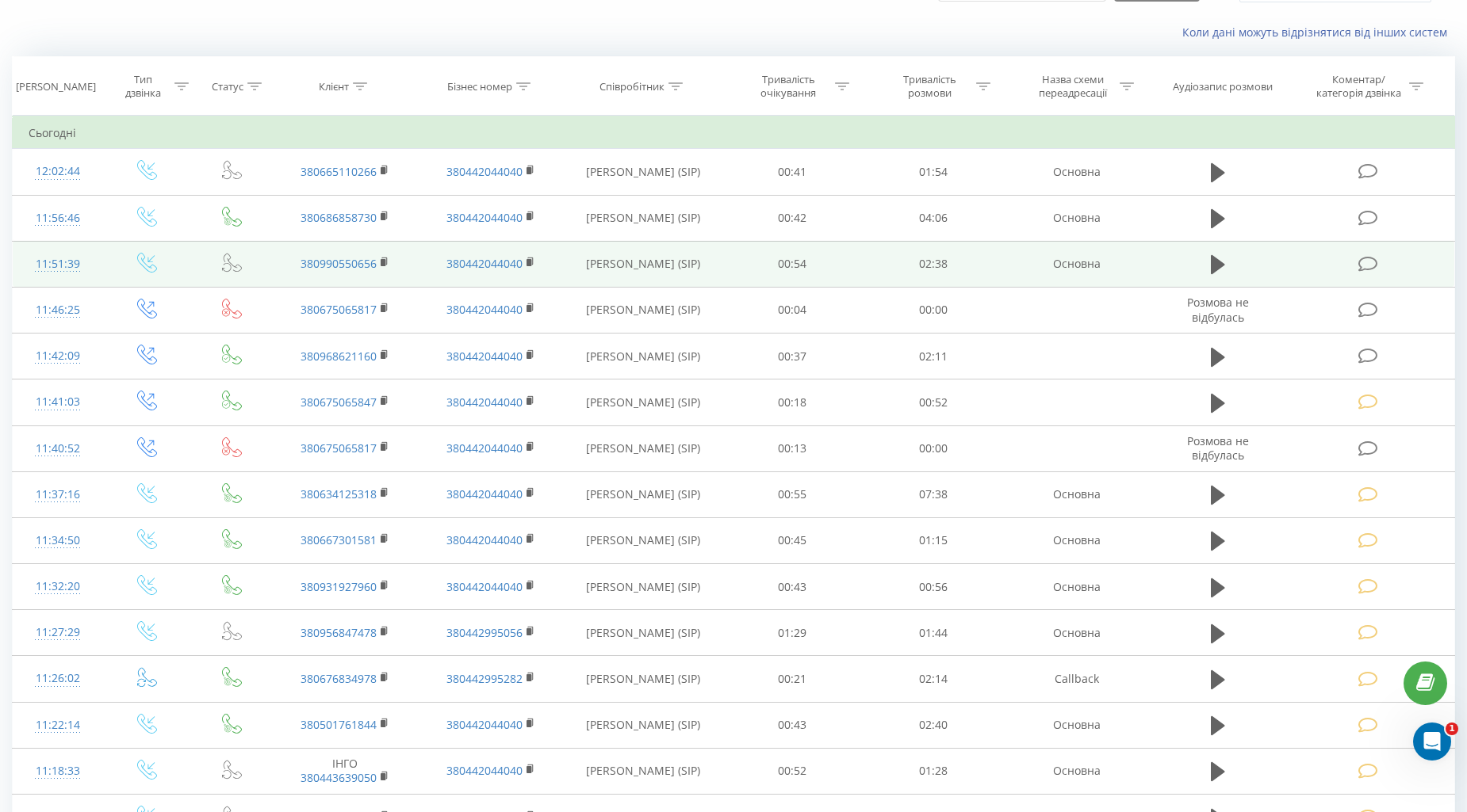
click at [1369, 265] on icon at bounding box center [1368, 264] width 20 height 16
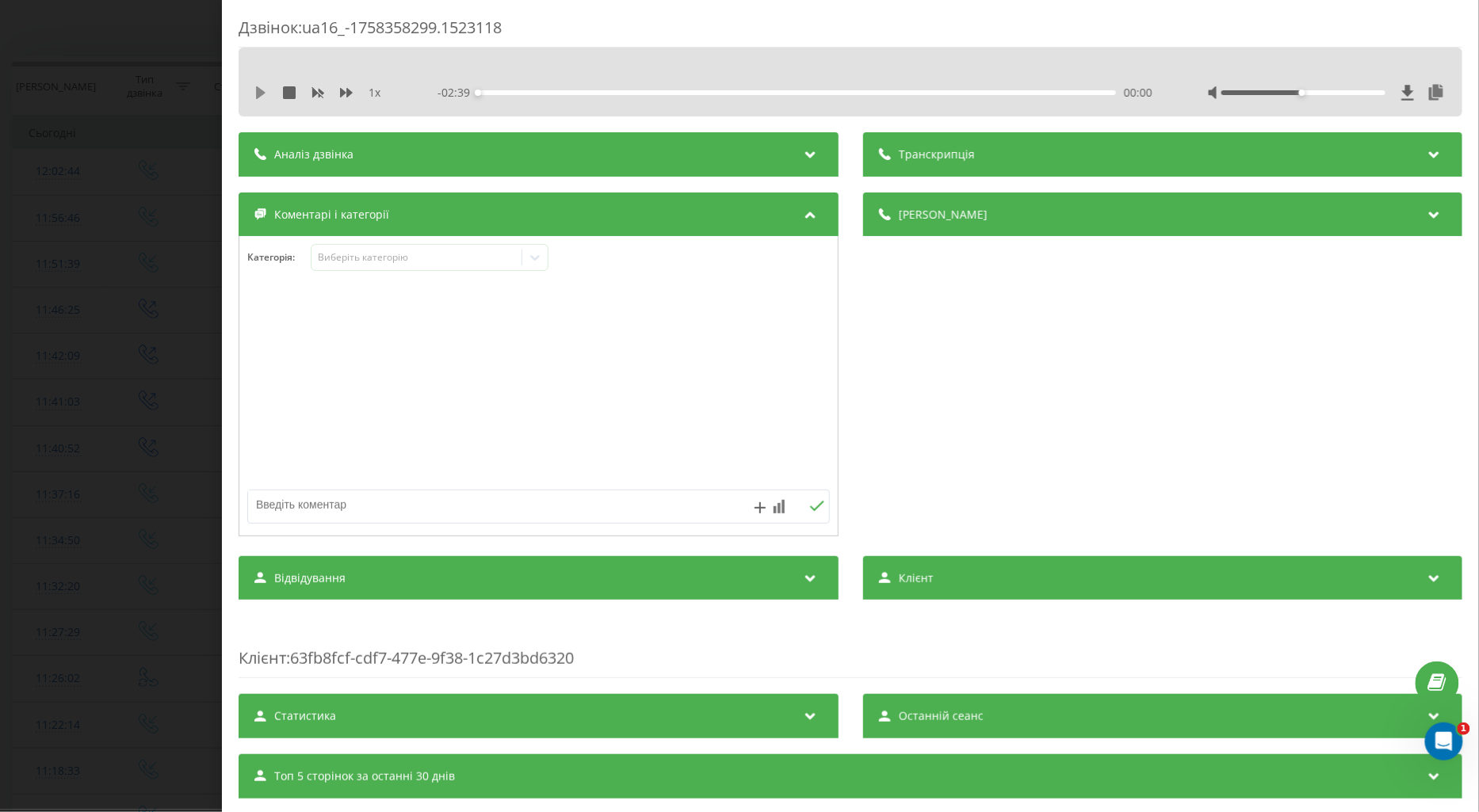
click at [258, 88] on icon at bounding box center [261, 93] width 10 height 13
click at [343, 89] on icon at bounding box center [347, 93] width 13 height 13
click at [346, 256] on div "Виберіть категорію" at bounding box center [416, 258] width 198 height 13
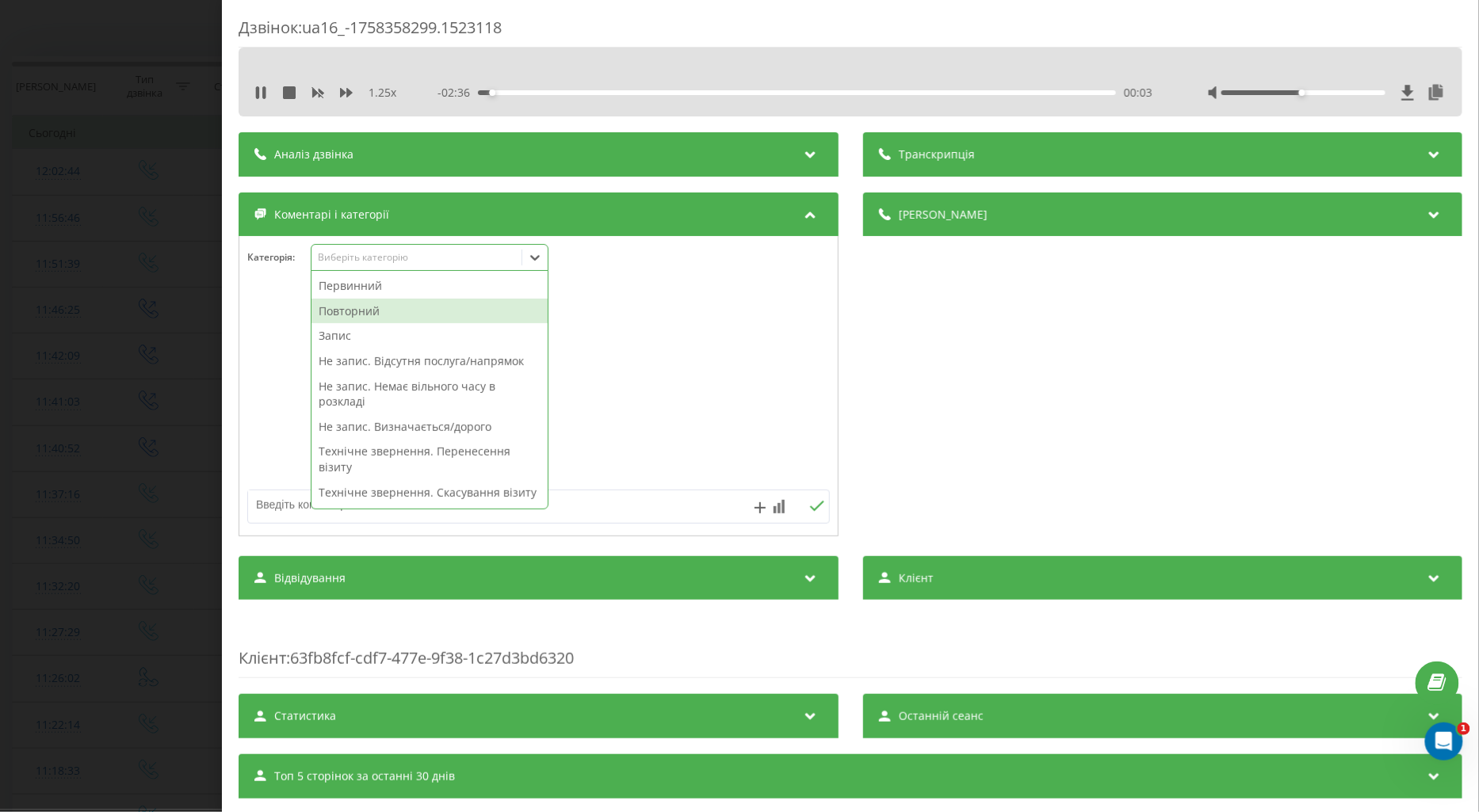
click at [380, 312] on div "Повторний" at bounding box center [429, 311] width 236 height 25
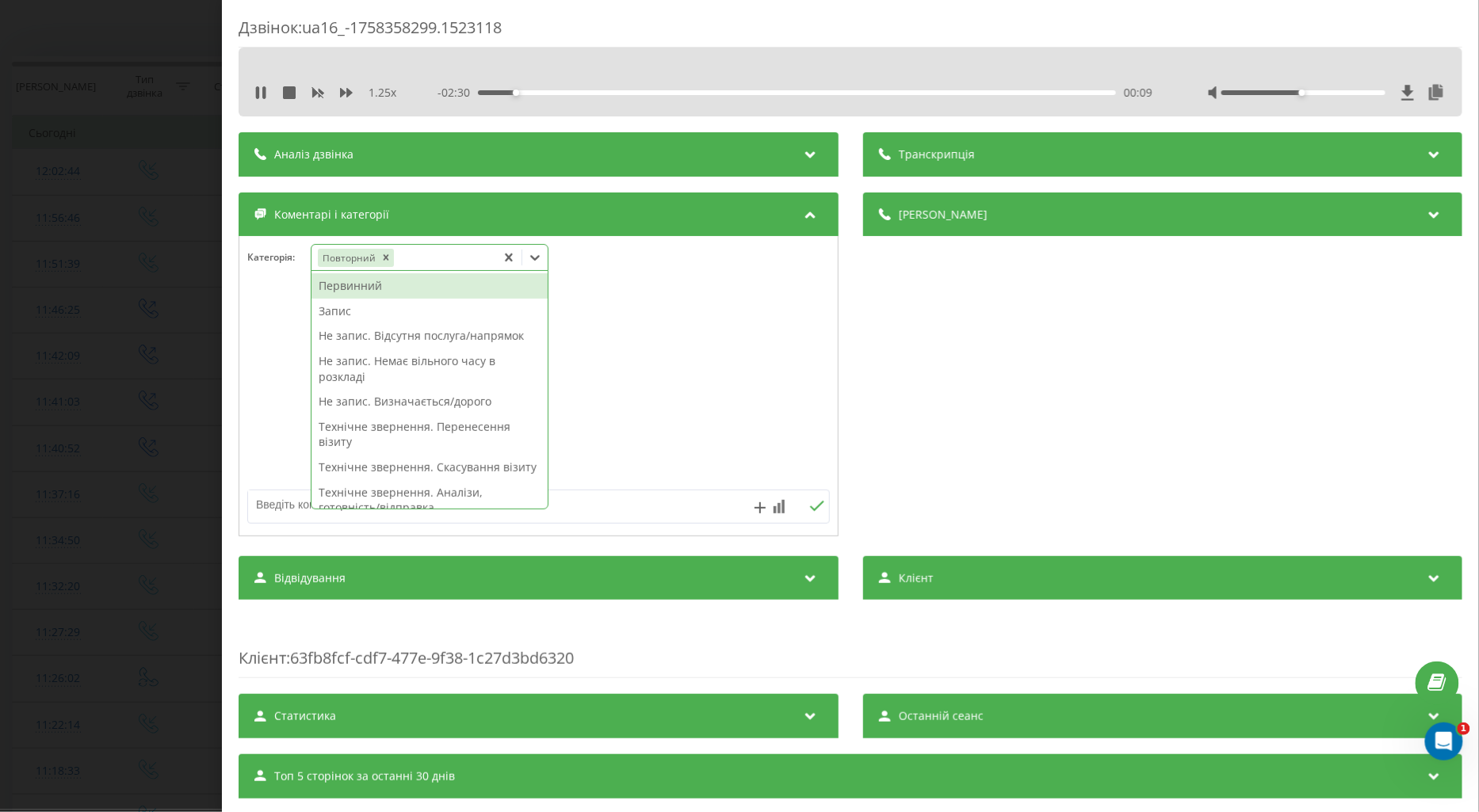
click at [339, 312] on div "Запис" at bounding box center [429, 311] width 236 height 25
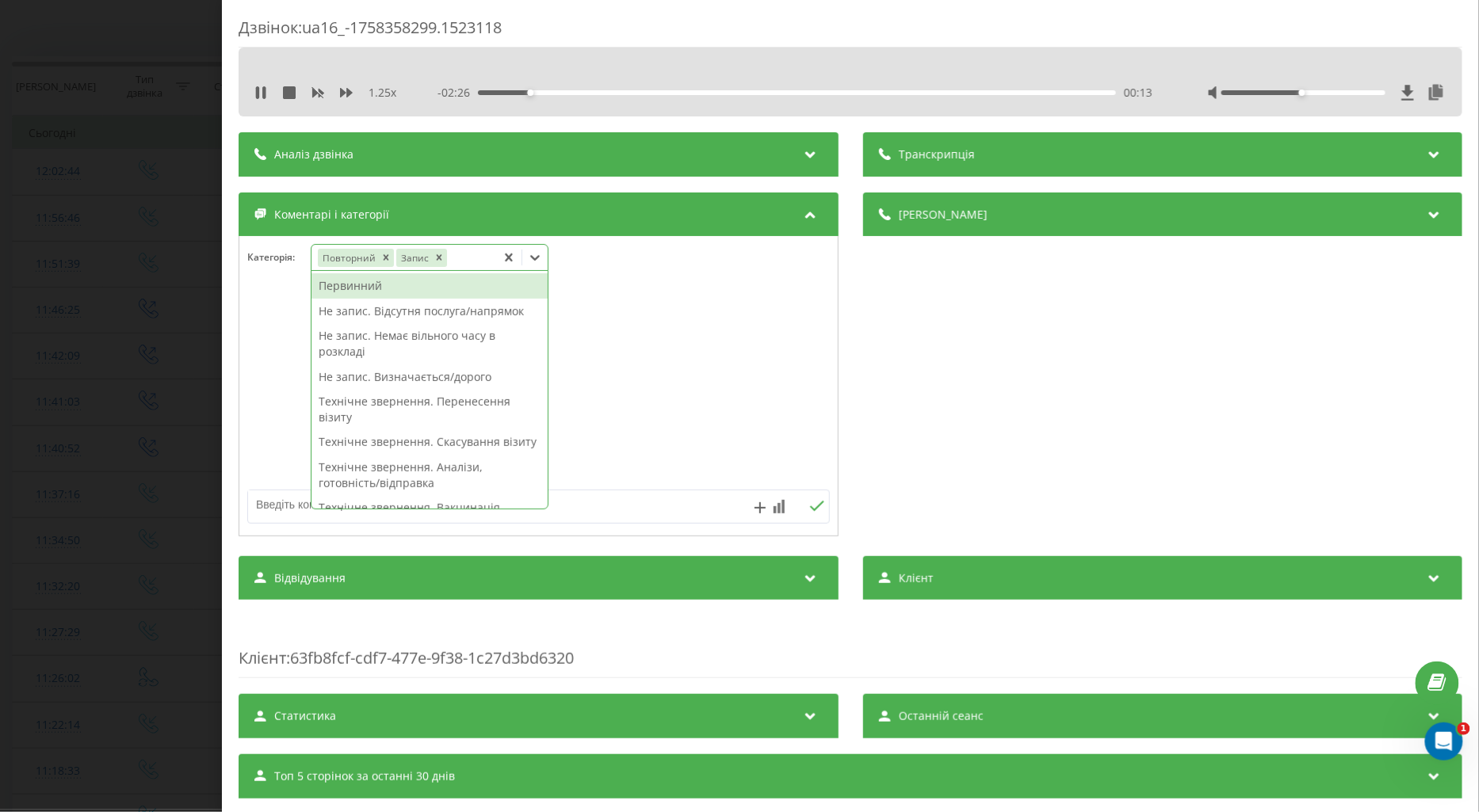
click at [357, 286] on div "Первинний" at bounding box center [429, 285] width 236 height 25
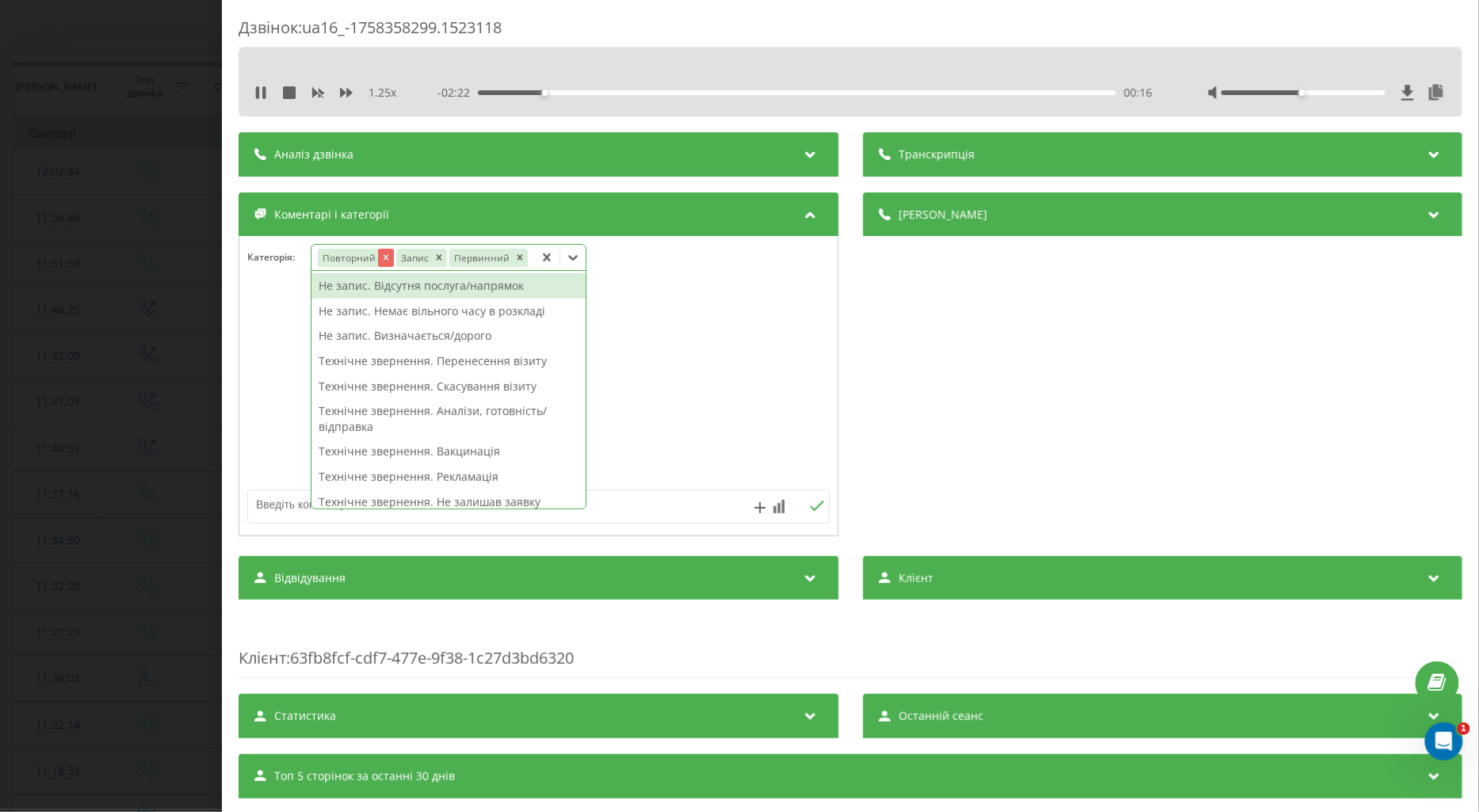
click at [380, 255] on icon "Remove Повторний" at bounding box center [385, 258] width 11 height 11
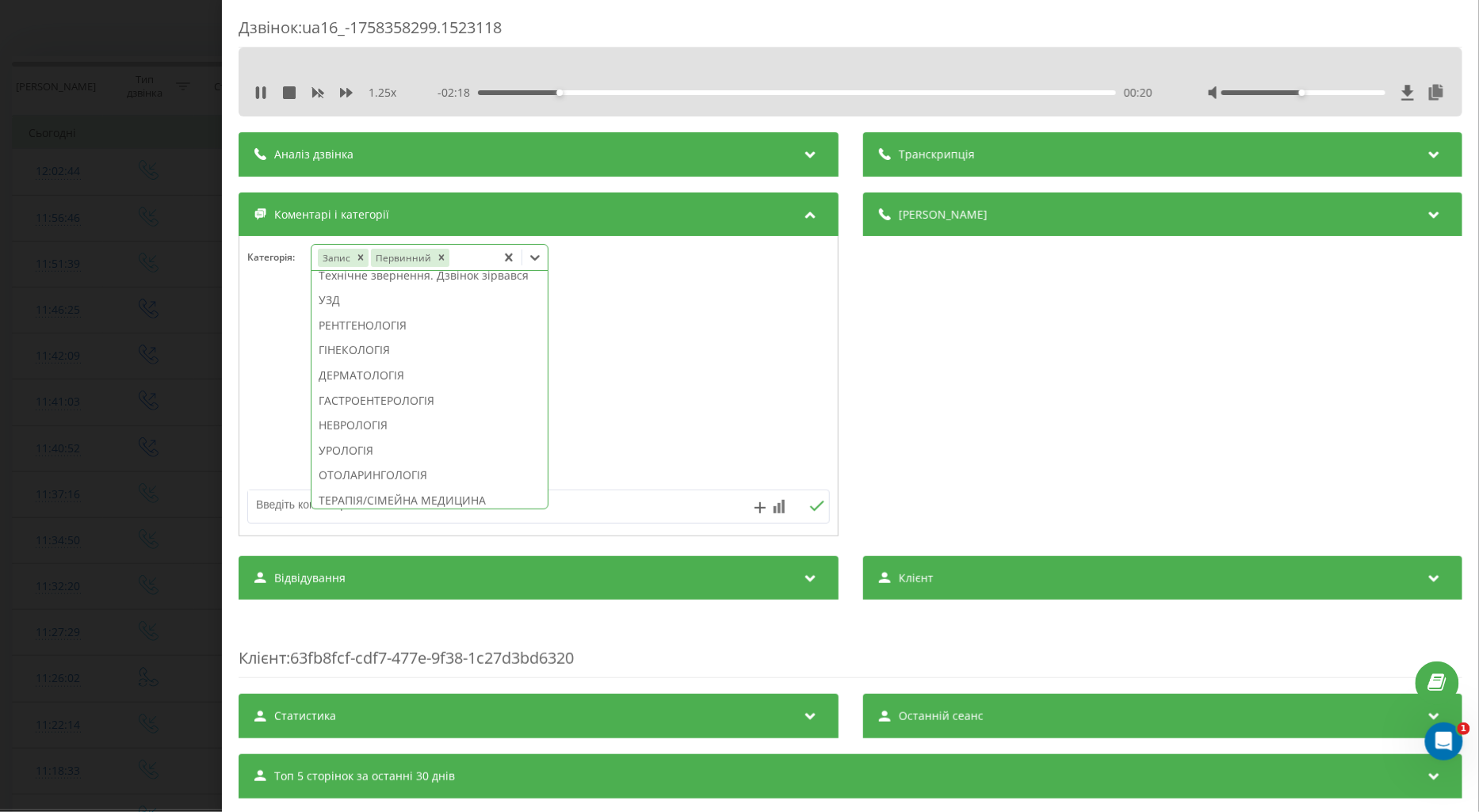
scroll to position [558, 0]
click at [357, 375] on div "УРОЛОГІЯ" at bounding box center [429, 362] width 236 height 25
click at [270, 367] on div at bounding box center [539, 387] width 599 height 191
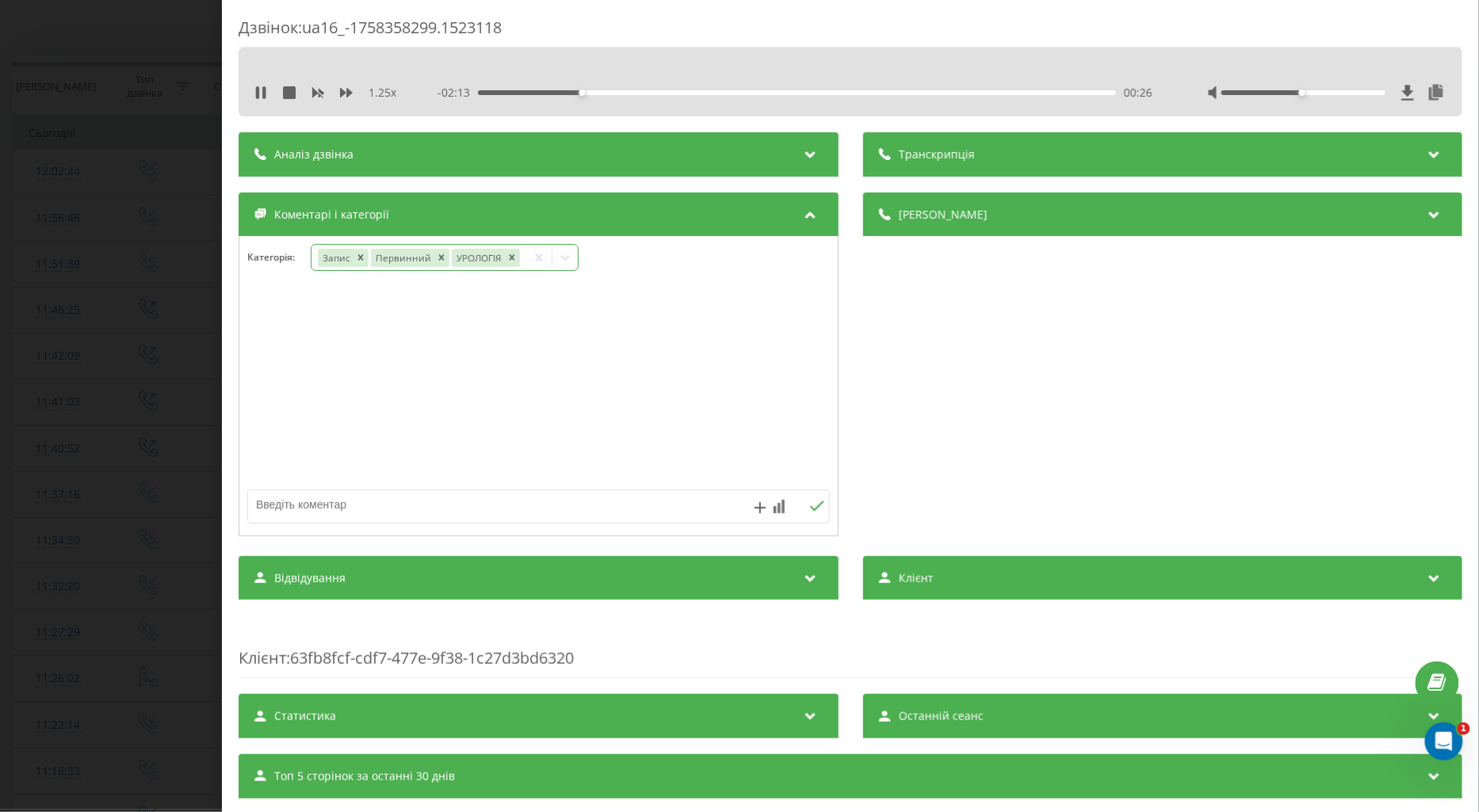
click at [155, 374] on div "Дзвінок : ua16_-1758358299.1523118 1.25 x - 02:13 00:26 00:26 Транскрипція Для …" at bounding box center [740, 406] width 1479 height 812
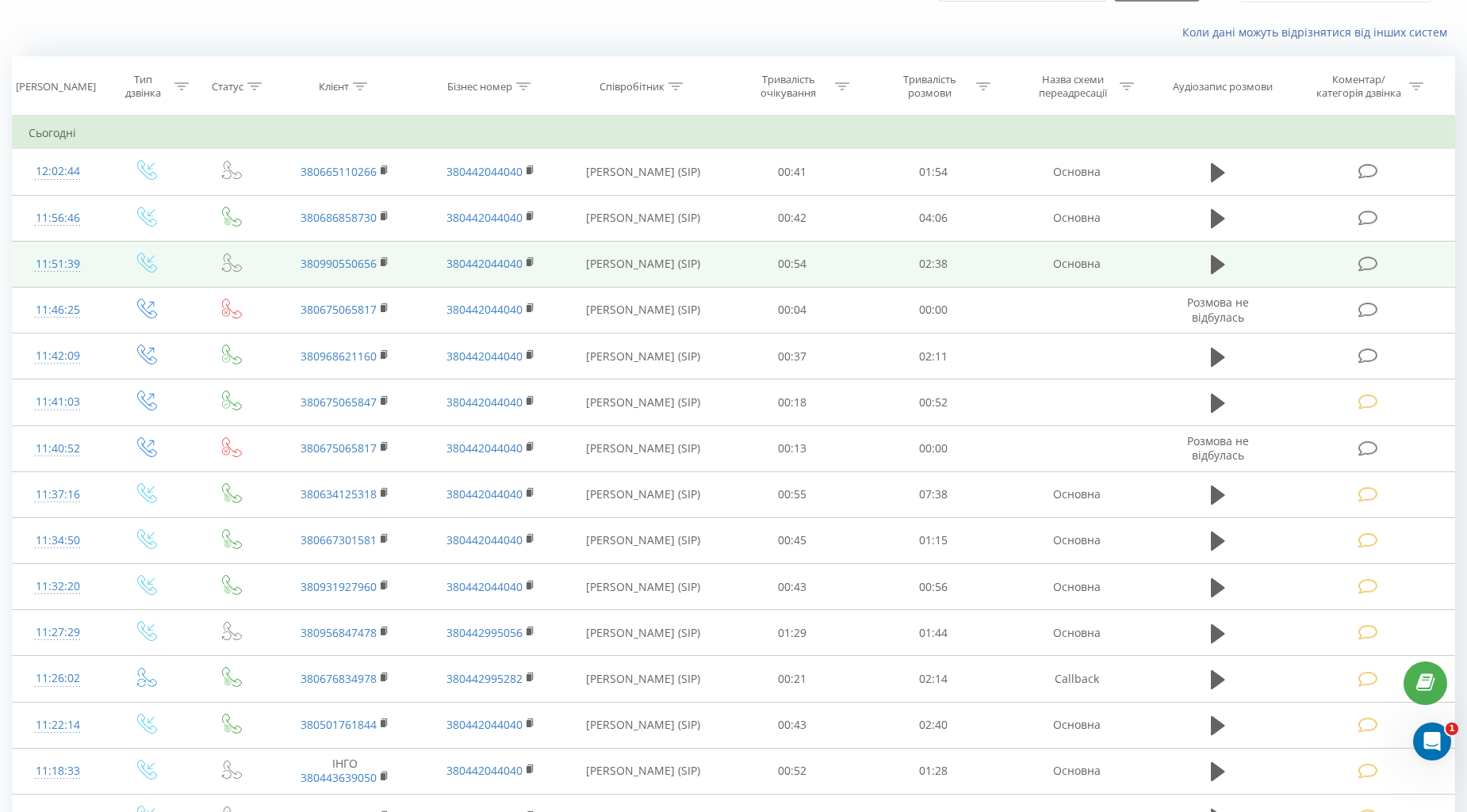
click at [1368, 256] on icon at bounding box center [1368, 264] width 20 height 16
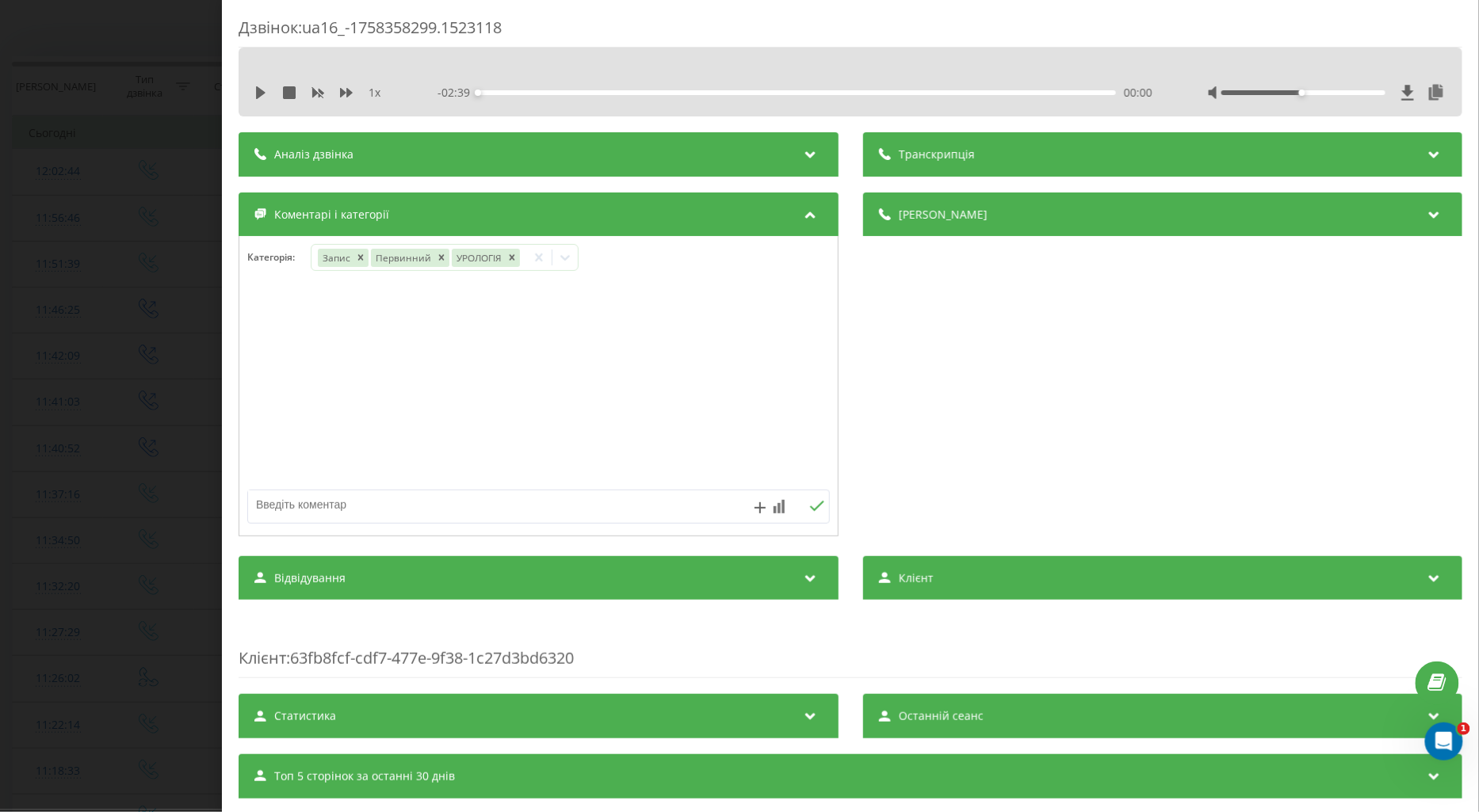
click at [164, 191] on div "Дзвінок : ua16_-1758358299.1523118 1 x - 02:39 00:00 00:00 Транскрипція Для AI-…" at bounding box center [740, 406] width 1479 height 812
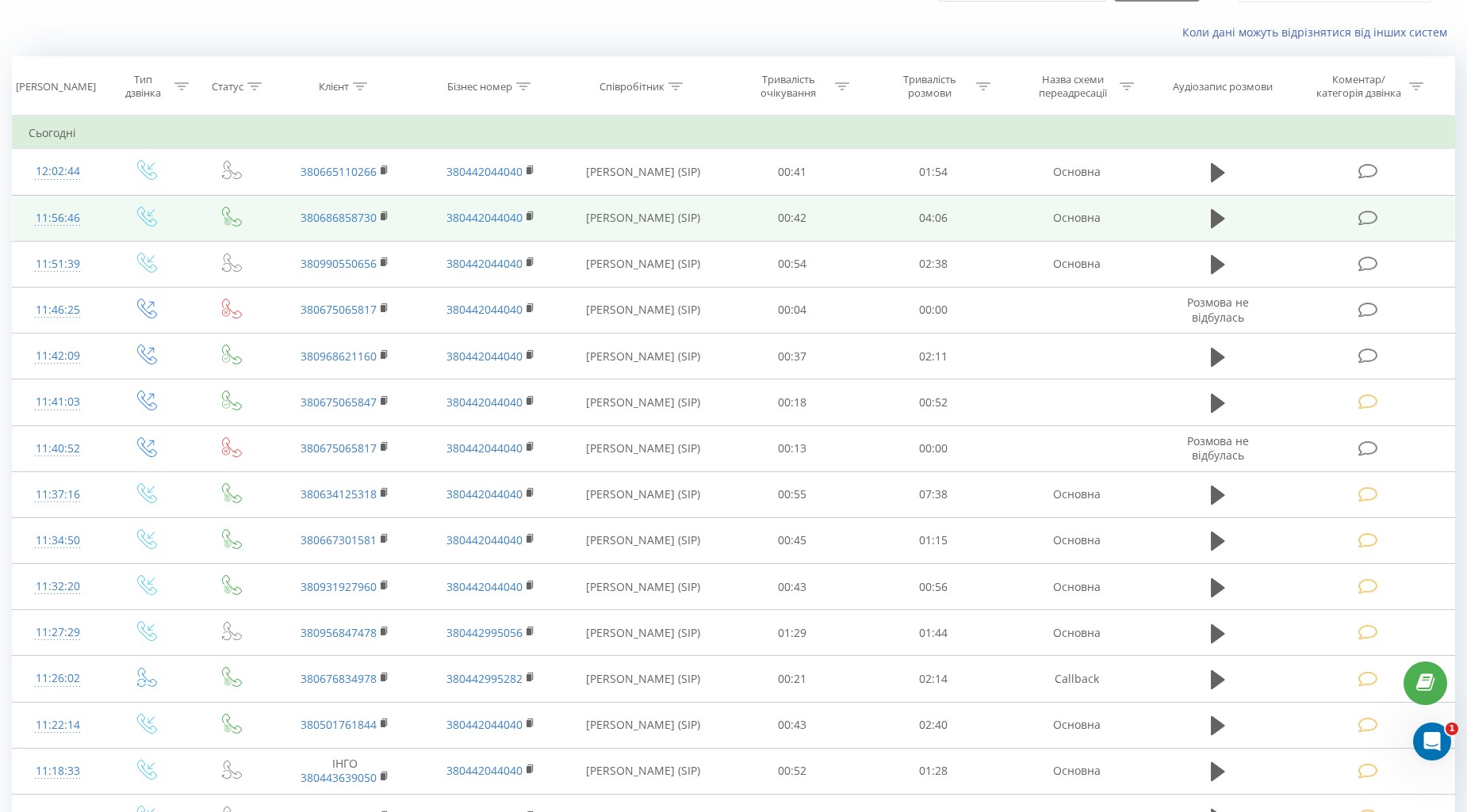
click at [1369, 222] on icon at bounding box center [1368, 218] width 20 height 16
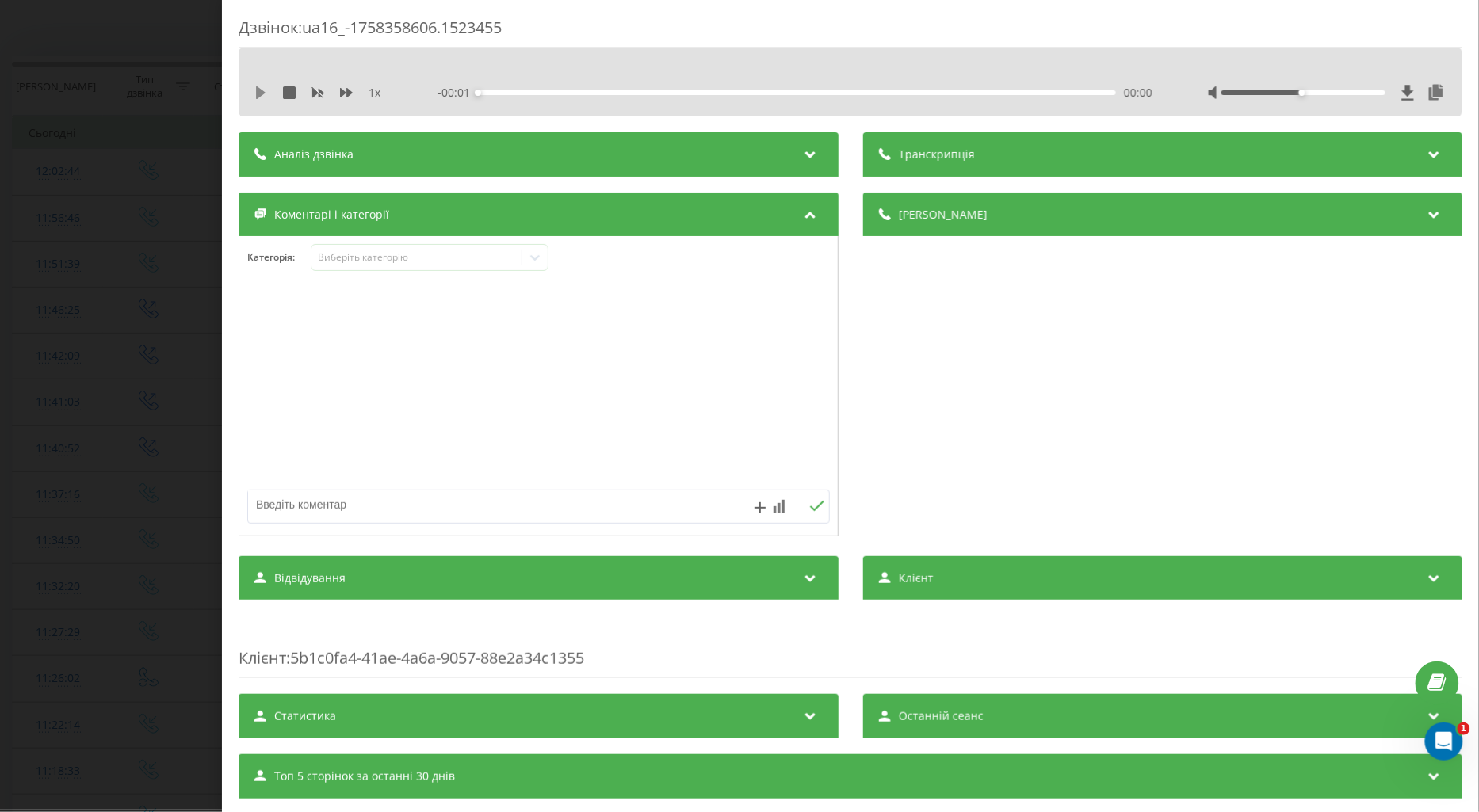
click at [254, 88] on icon at bounding box center [261, 93] width 13 height 13
click at [345, 88] on icon at bounding box center [347, 93] width 13 height 13
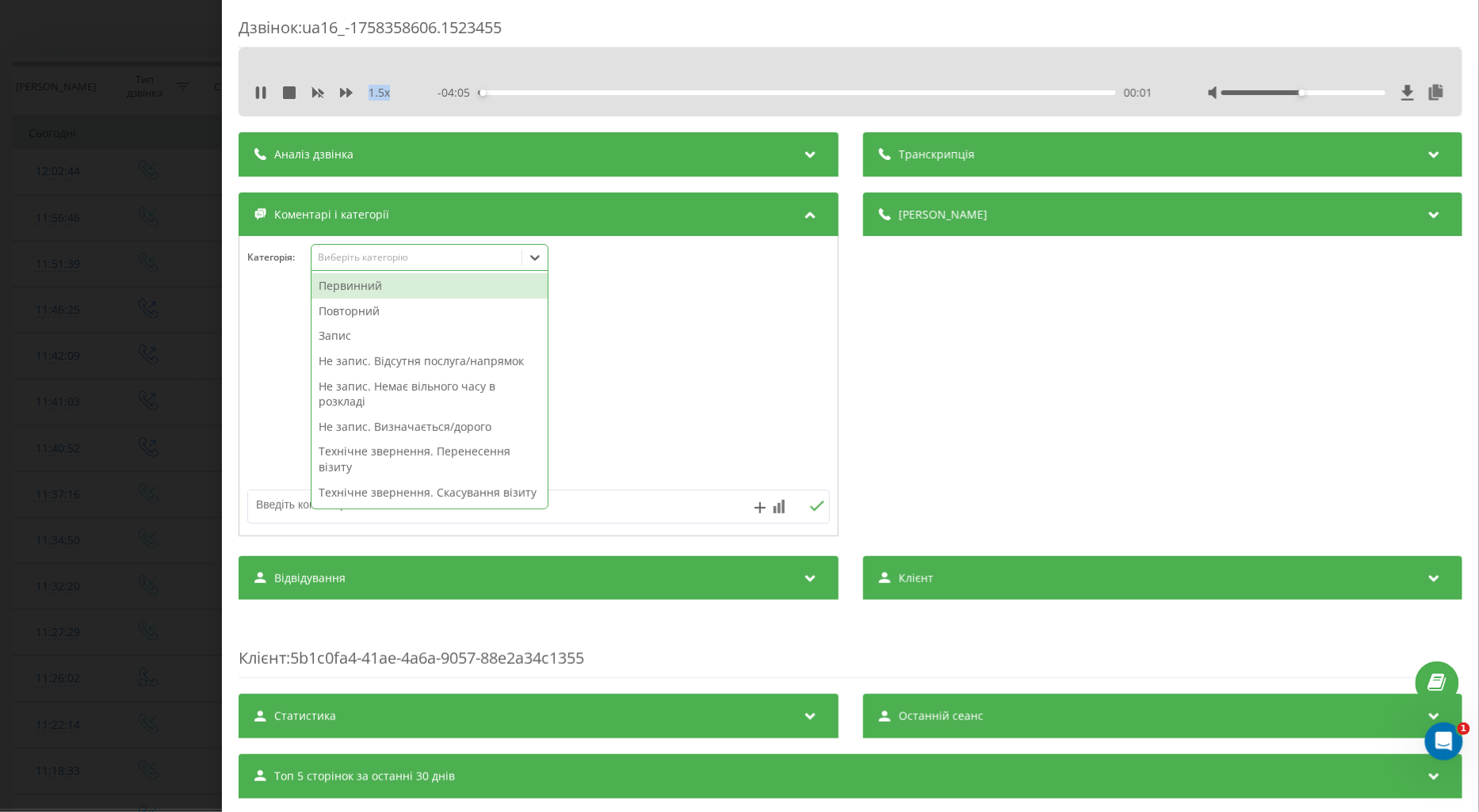
click at [350, 258] on div "Виберіть категорію" at bounding box center [416, 258] width 198 height 13
click at [351, 317] on div "Повторний" at bounding box center [429, 311] width 236 height 25
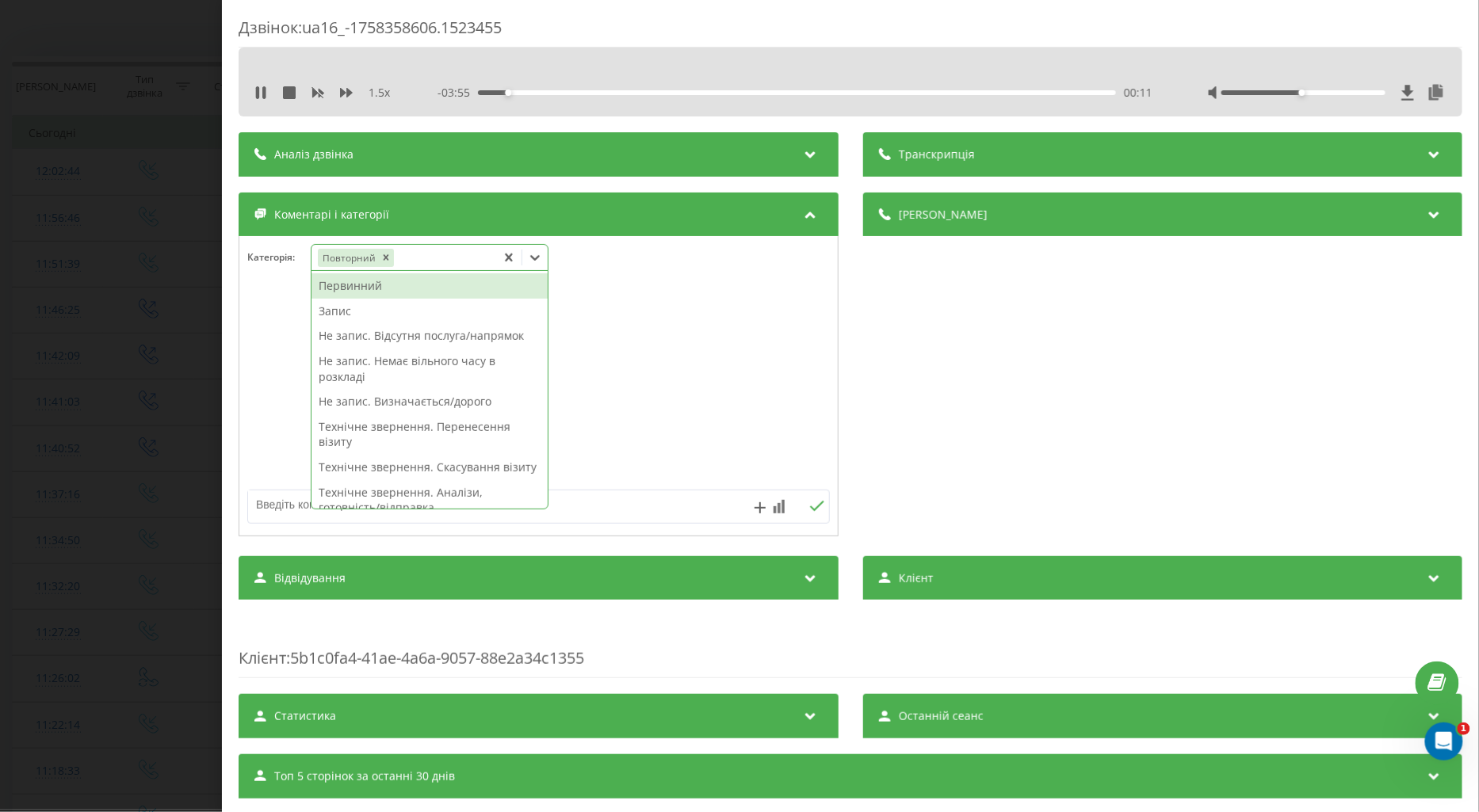
click at [342, 290] on div "Первинний" at bounding box center [429, 285] width 236 height 25
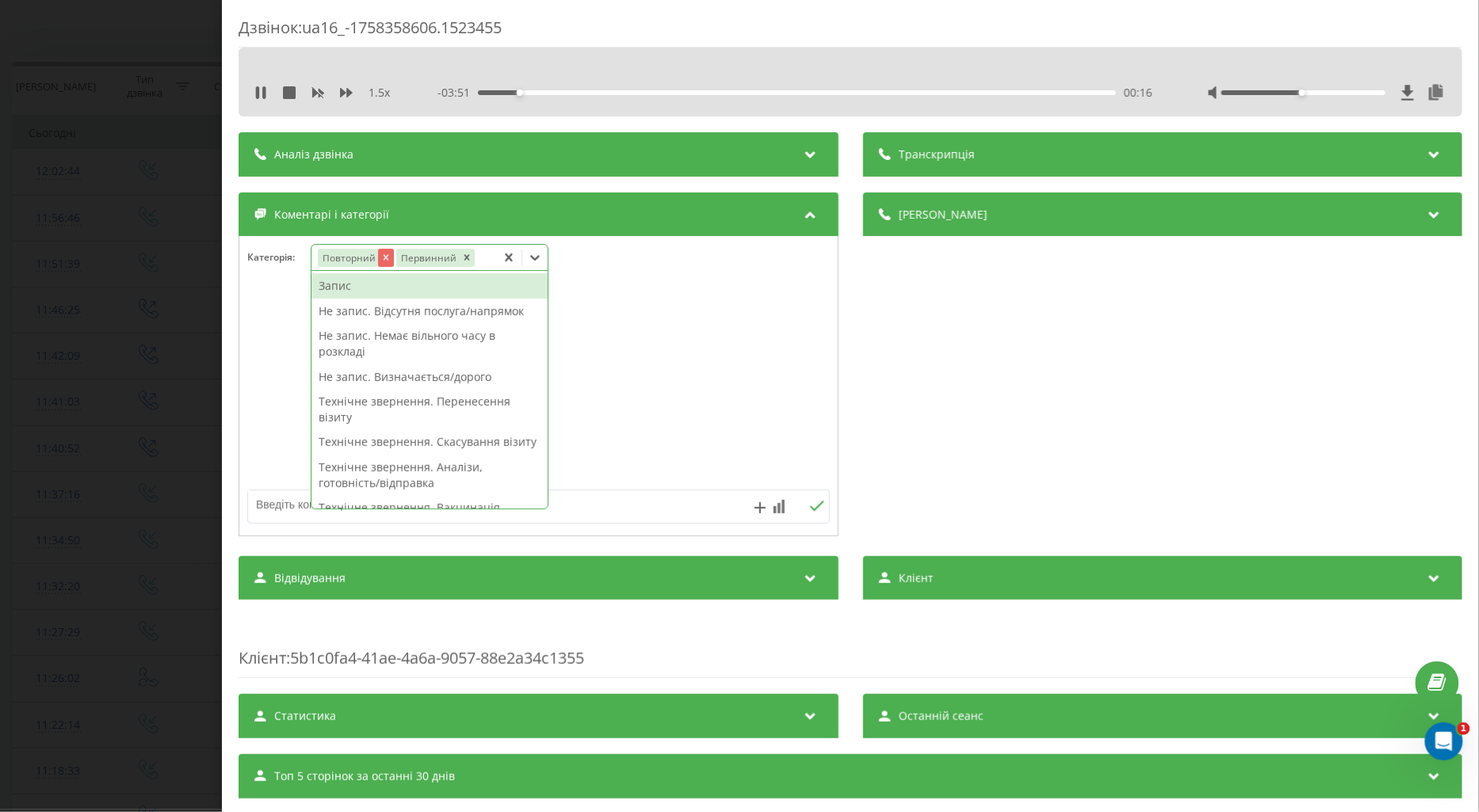
click at [386, 255] on icon "Remove Повторний" at bounding box center [385, 258] width 11 height 11
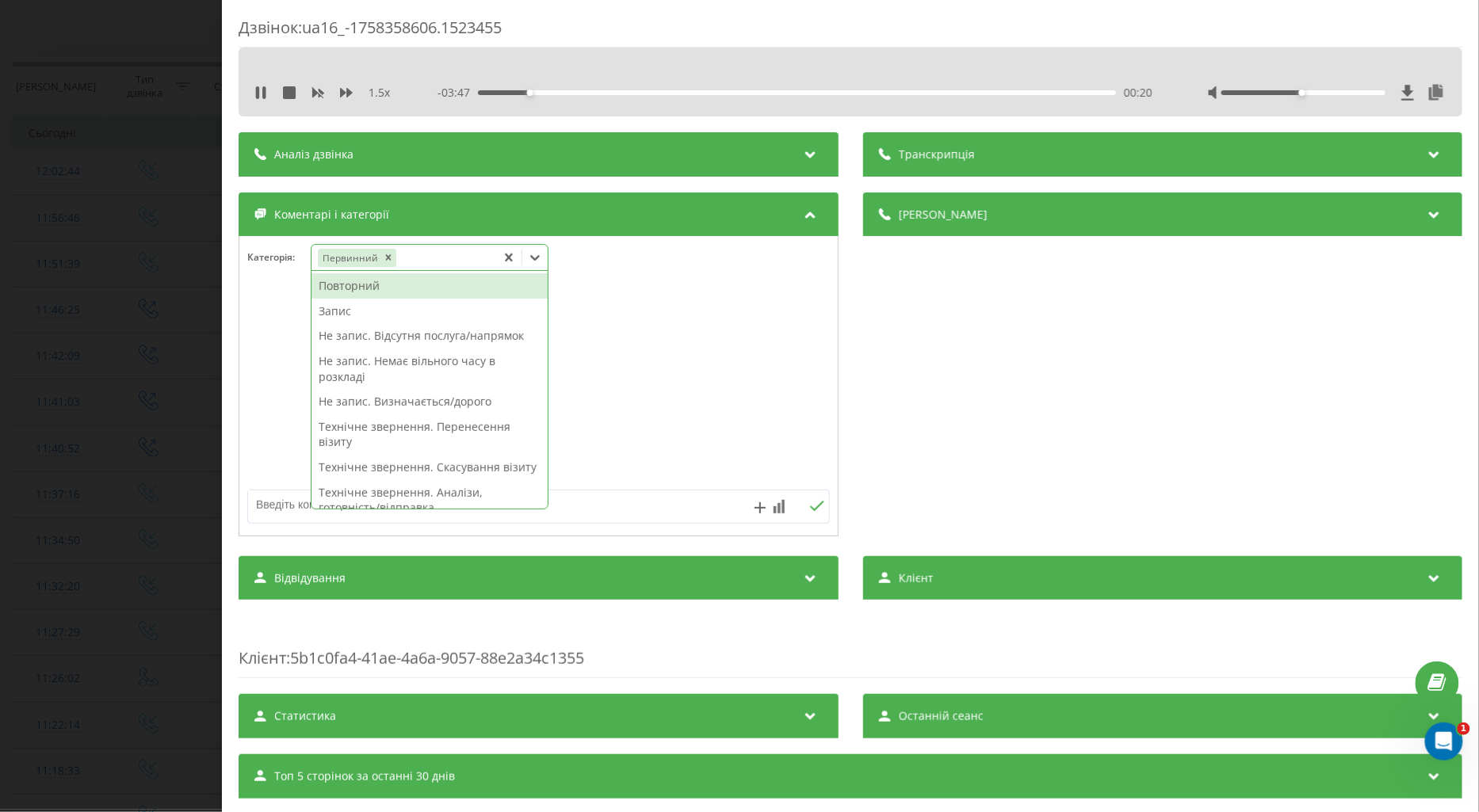
click at [339, 284] on div "Повторний" at bounding box center [429, 285] width 236 height 25
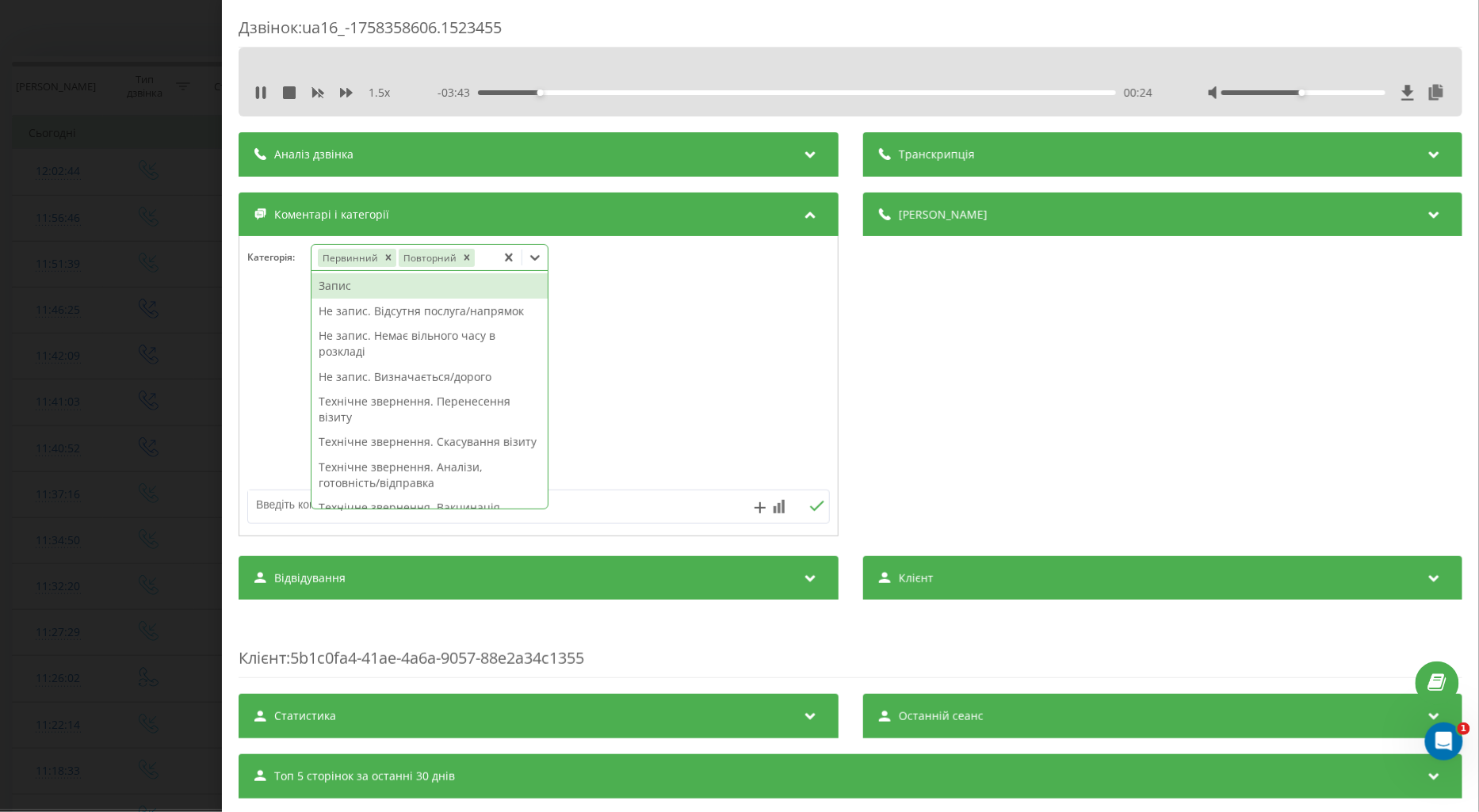
click at [335, 309] on div "Не запис. Відсутня послуга/напрямок" at bounding box center [429, 311] width 236 height 25
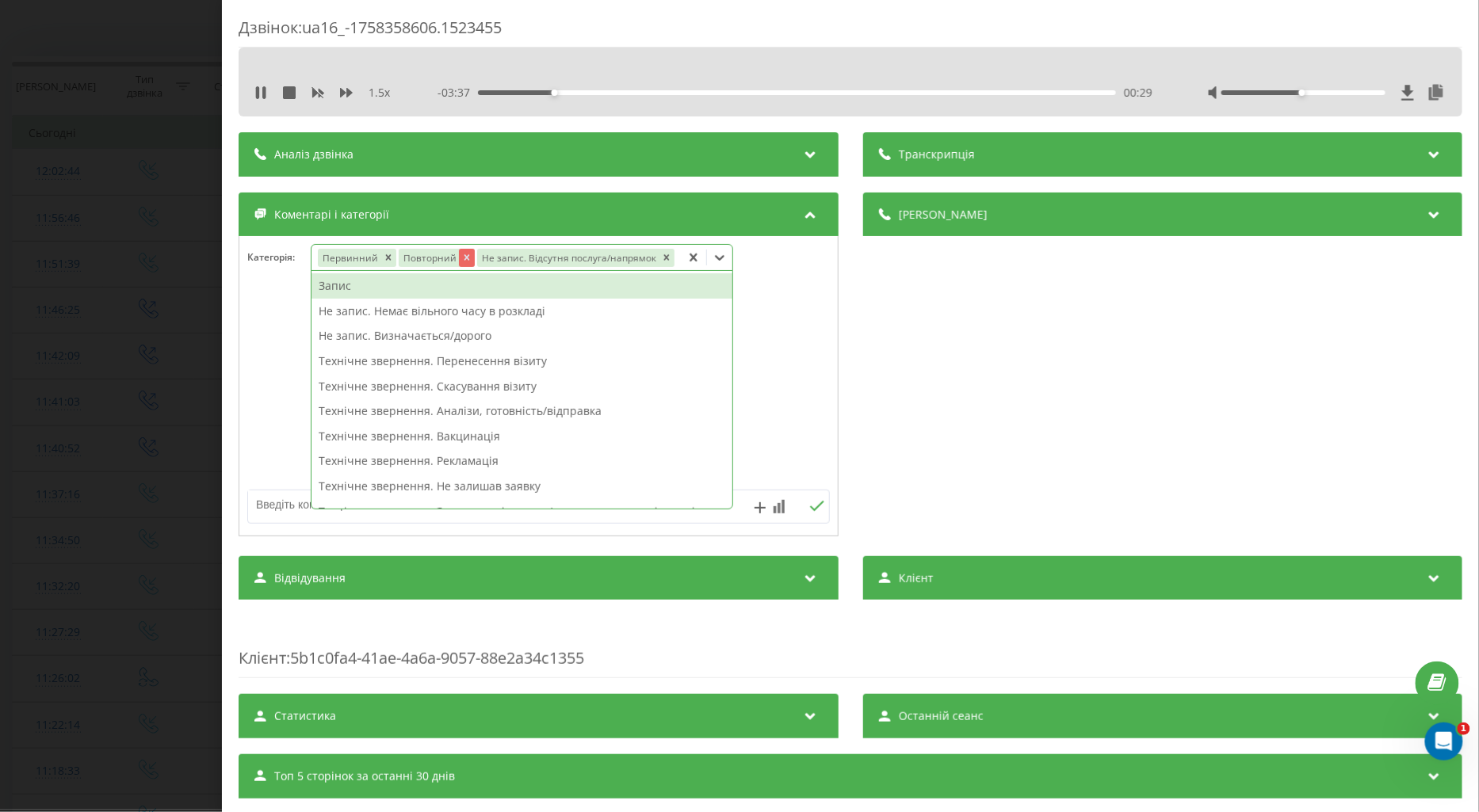
click at [464, 258] on icon "Remove Повторний" at bounding box center [466, 258] width 6 height 6
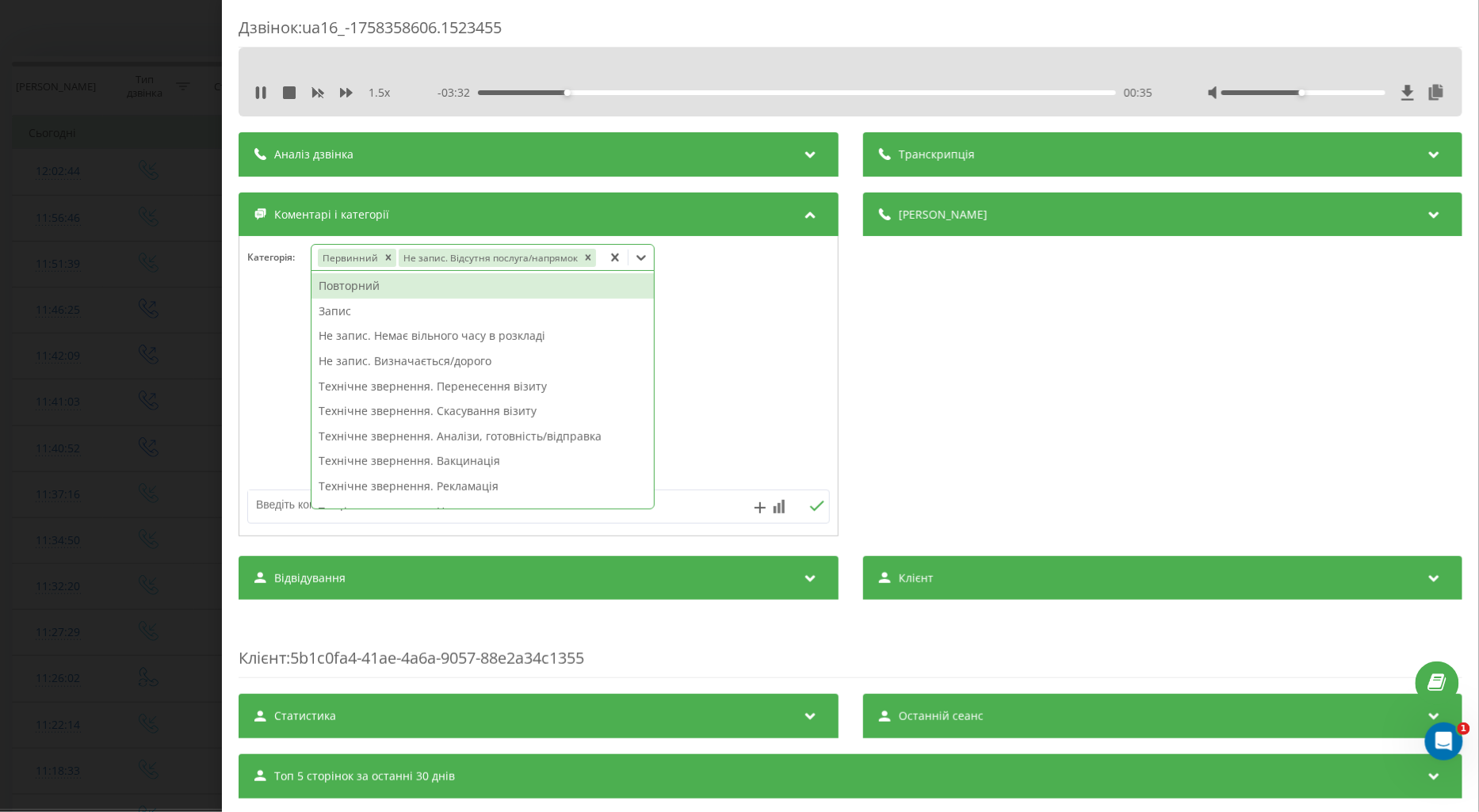
click at [333, 309] on div "Запис" at bounding box center [483, 311] width 343 height 25
click at [582, 258] on icon "Remove Не запис. Відсутня послуга/напрямок" at bounding box center [587, 258] width 11 height 11
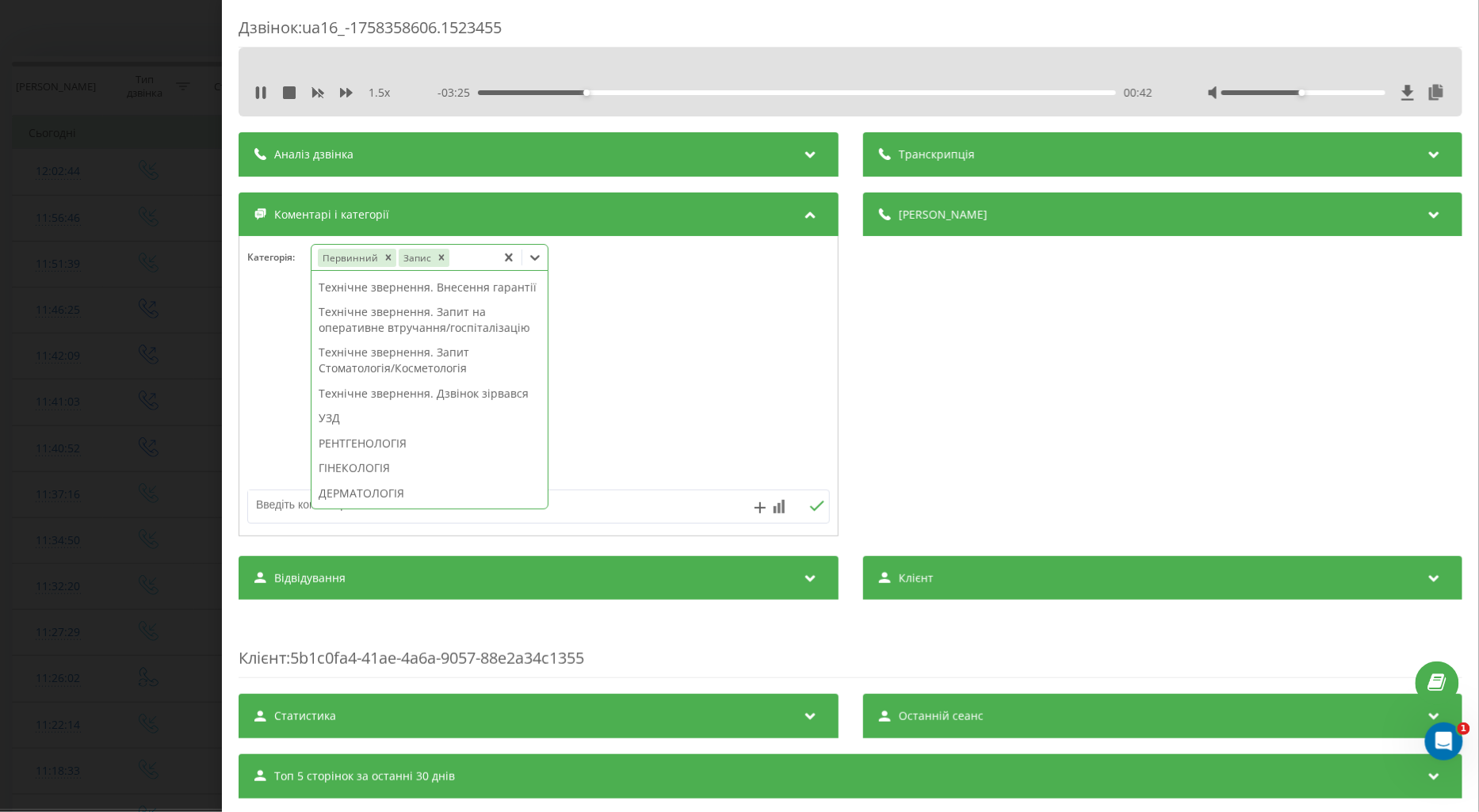
scroll to position [486, 0]
click at [393, 322] on div "РЕНТГЕНОЛОГІЯ" at bounding box center [429, 309] width 236 height 25
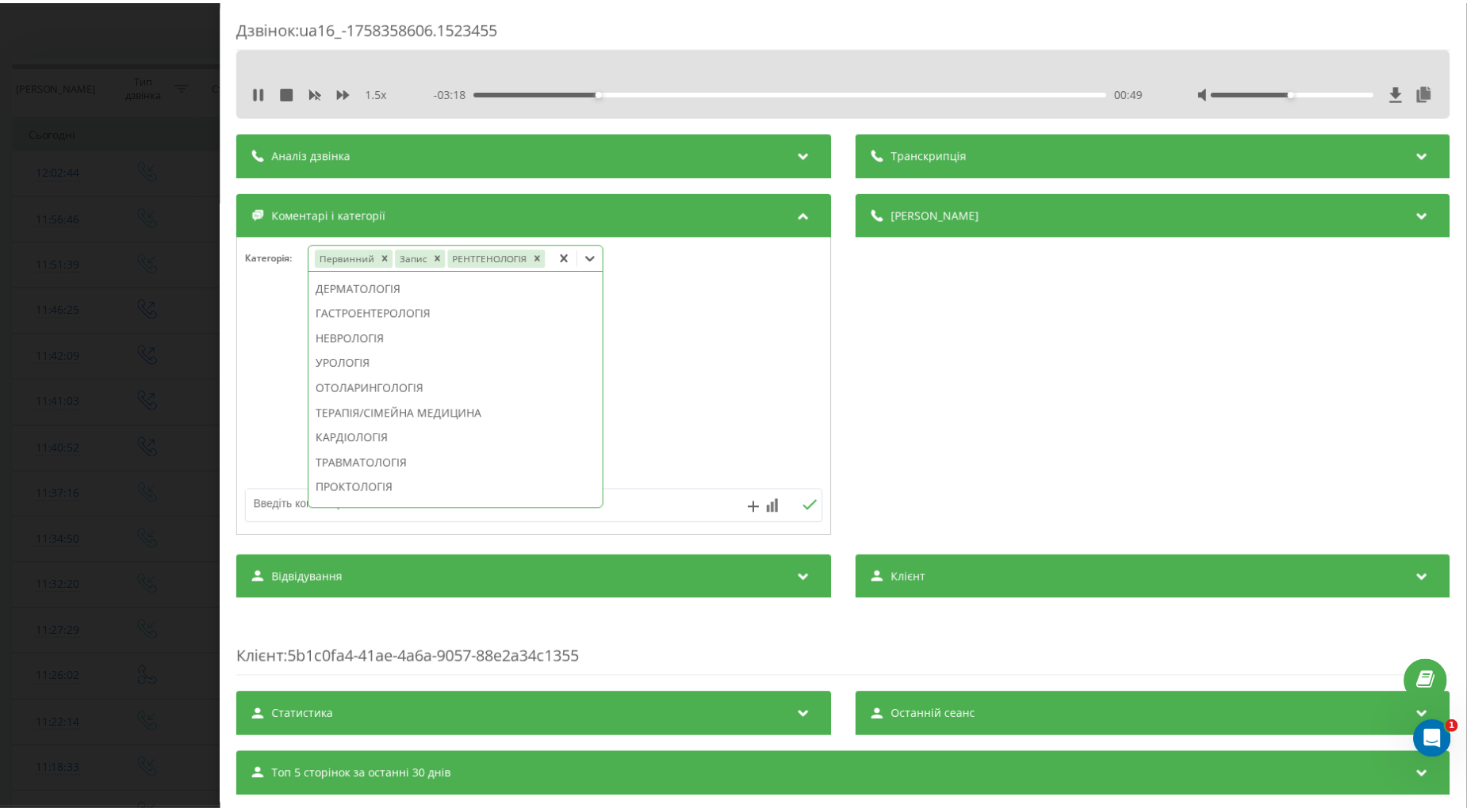
scroll to position [393, 0]
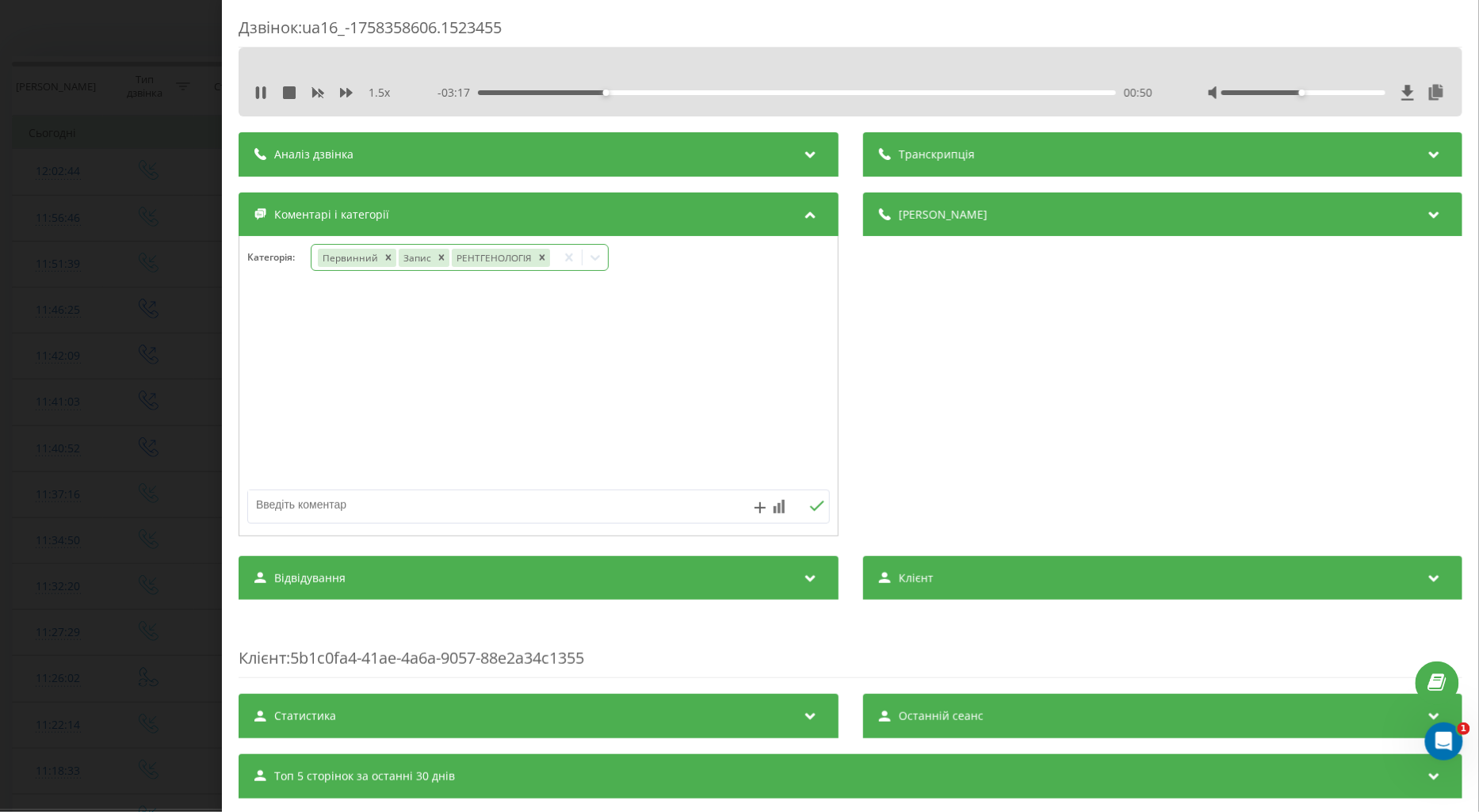
click at [258, 400] on div at bounding box center [539, 387] width 599 height 191
click at [146, 399] on div "Дзвінок : ua16_-1758358606.1523455 1.5 x - 03:15 00:52 00:52 Транскрипція Для A…" at bounding box center [740, 406] width 1479 height 812
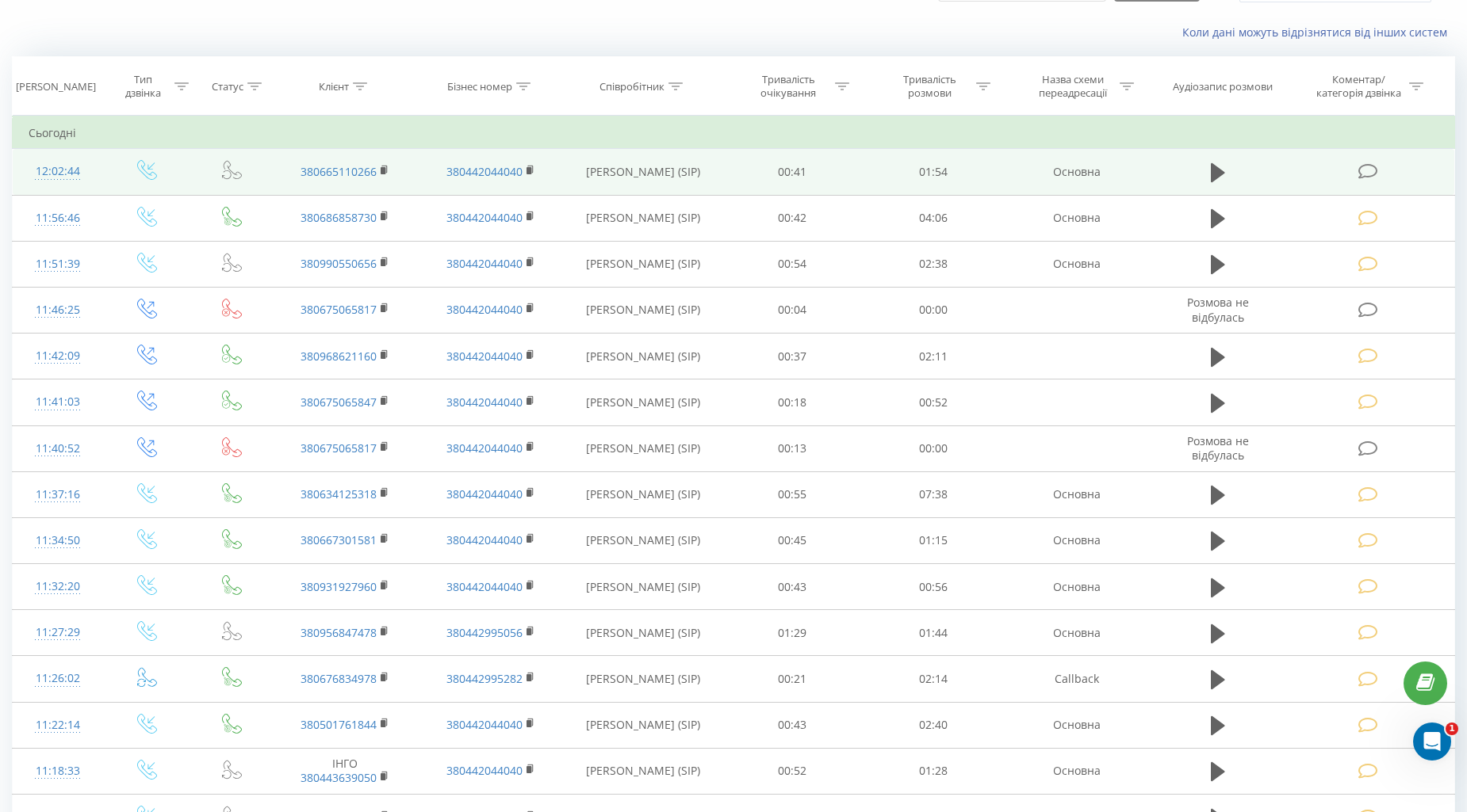
click at [1368, 172] on icon at bounding box center [1368, 172] width 20 height 16
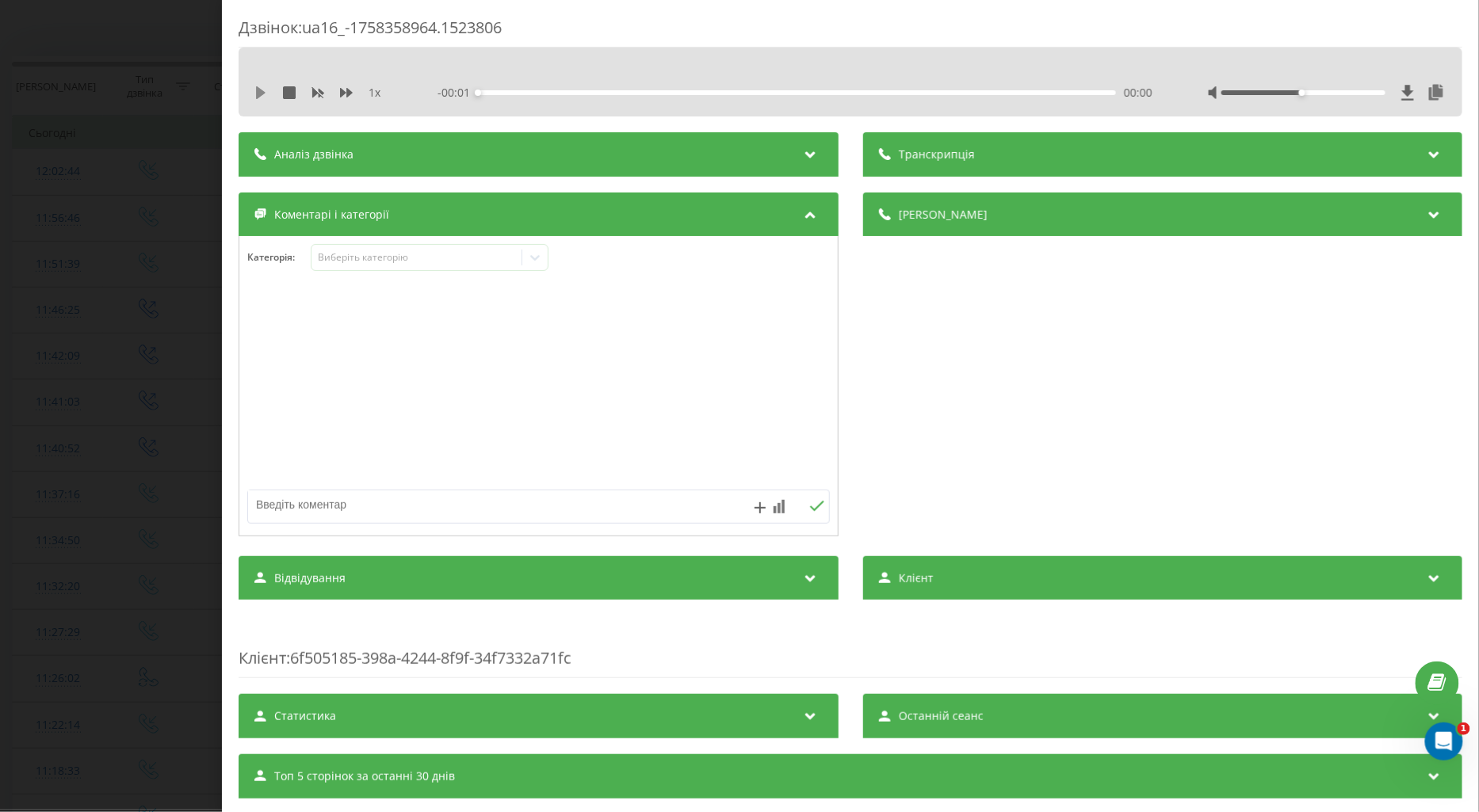
click at [256, 90] on icon at bounding box center [261, 93] width 10 height 13
click at [365, 255] on div "Виберіть категорію" at bounding box center [416, 258] width 198 height 13
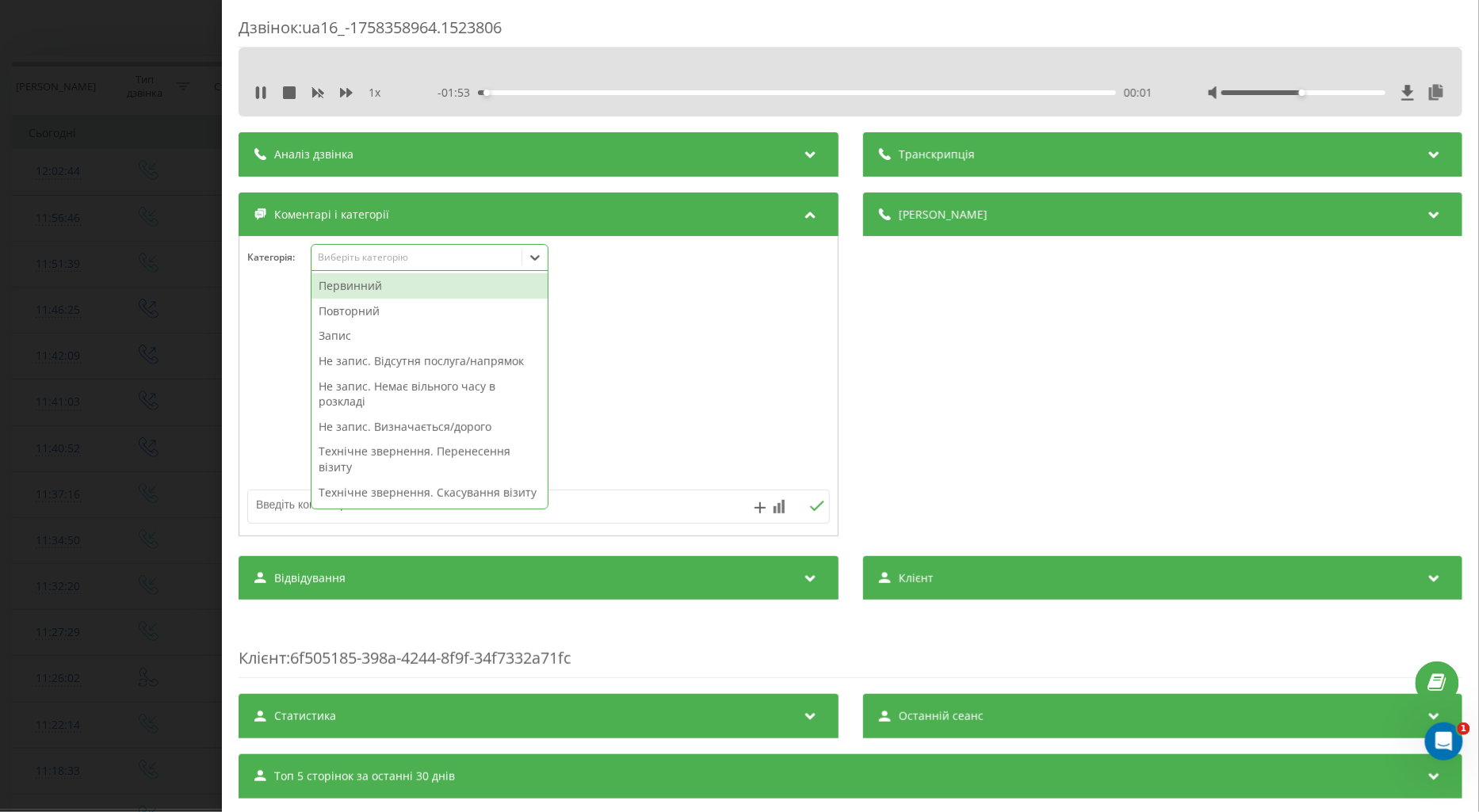
click at [367, 307] on div "Повторний" at bounding box center [429, 311] width 236 height 25
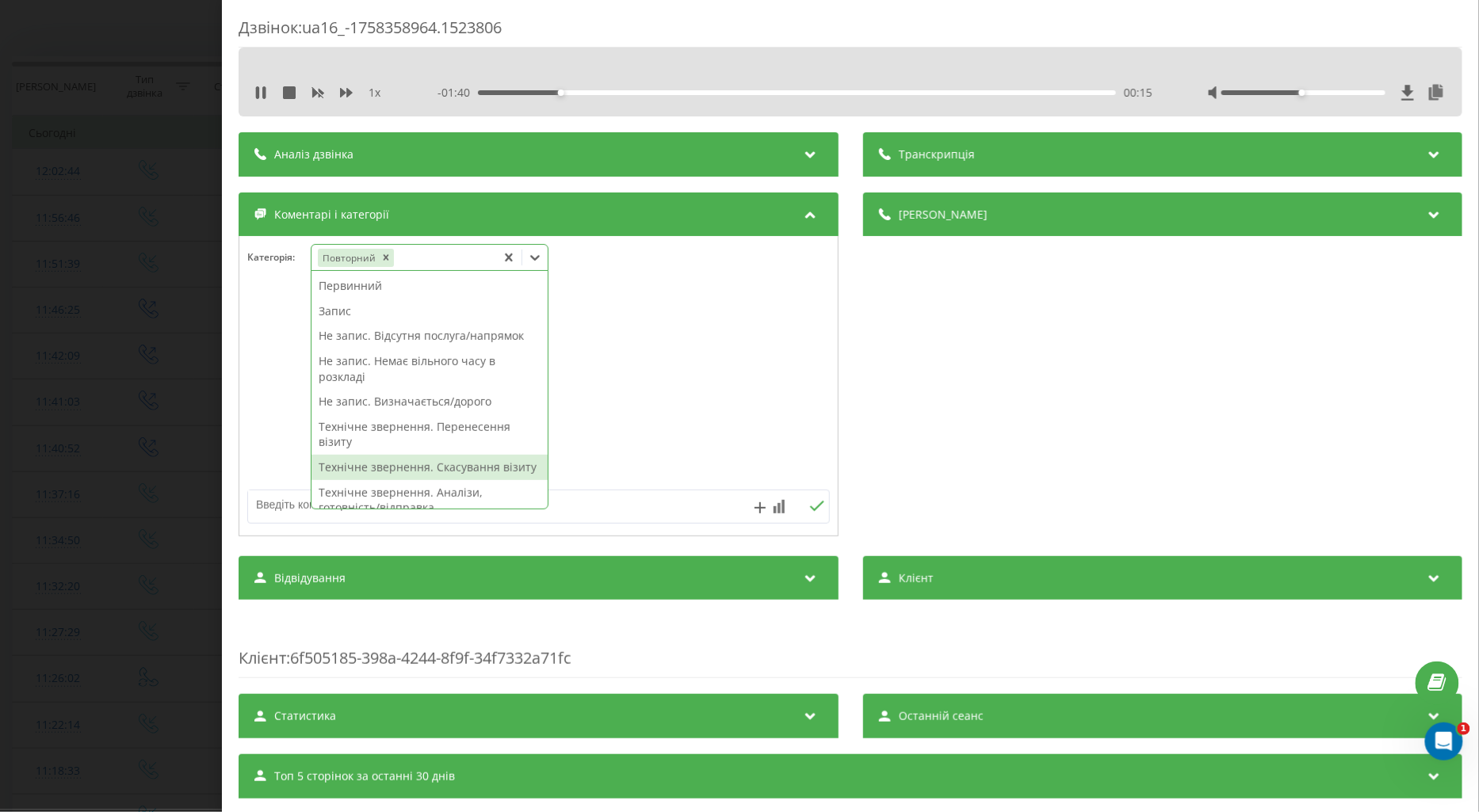
scroll to position [88, 0]
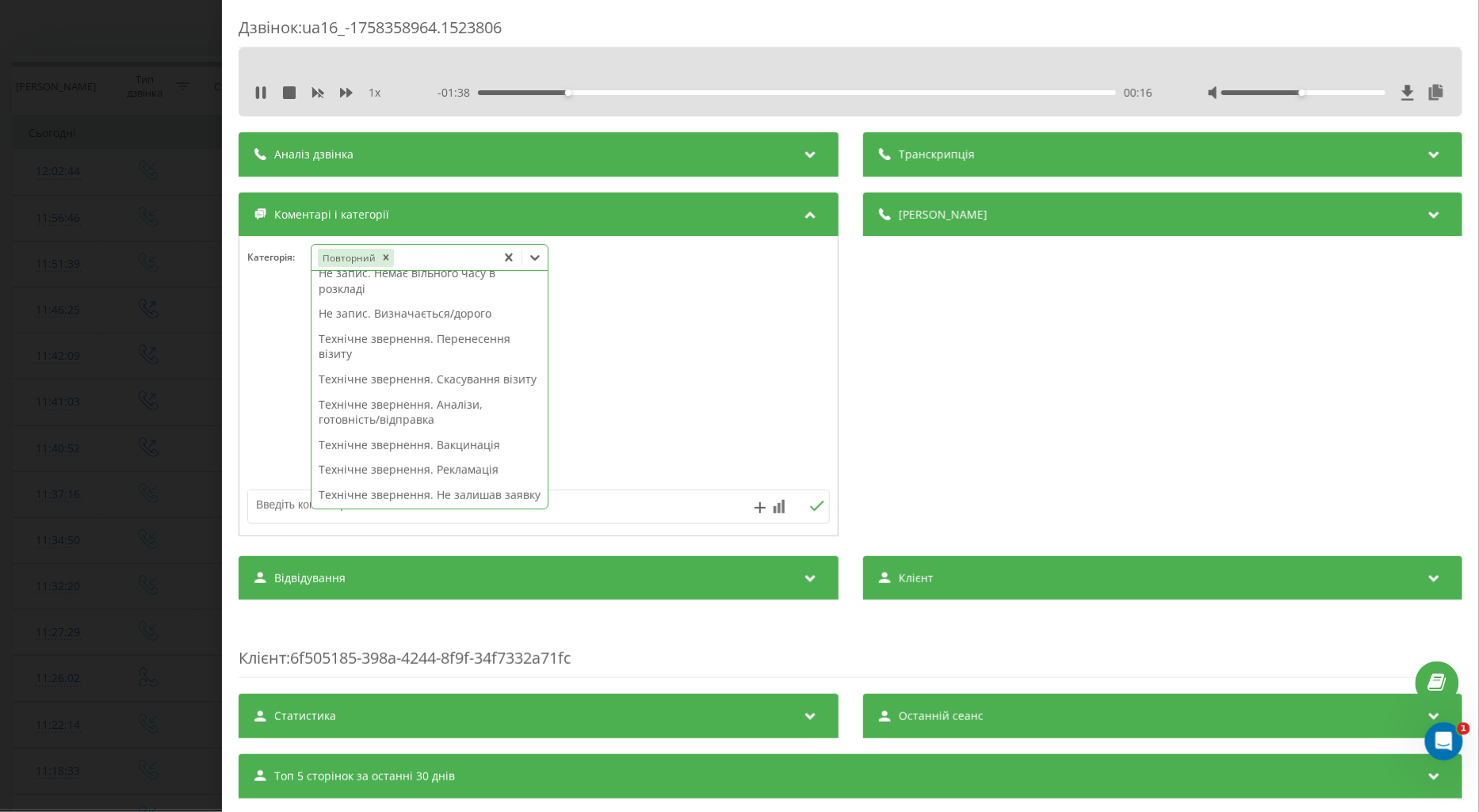
click at [448, 430] on div "Технічне звернення. Аналізи, готовність/відправка" at bounding box center [429, 412] width 236 height 40
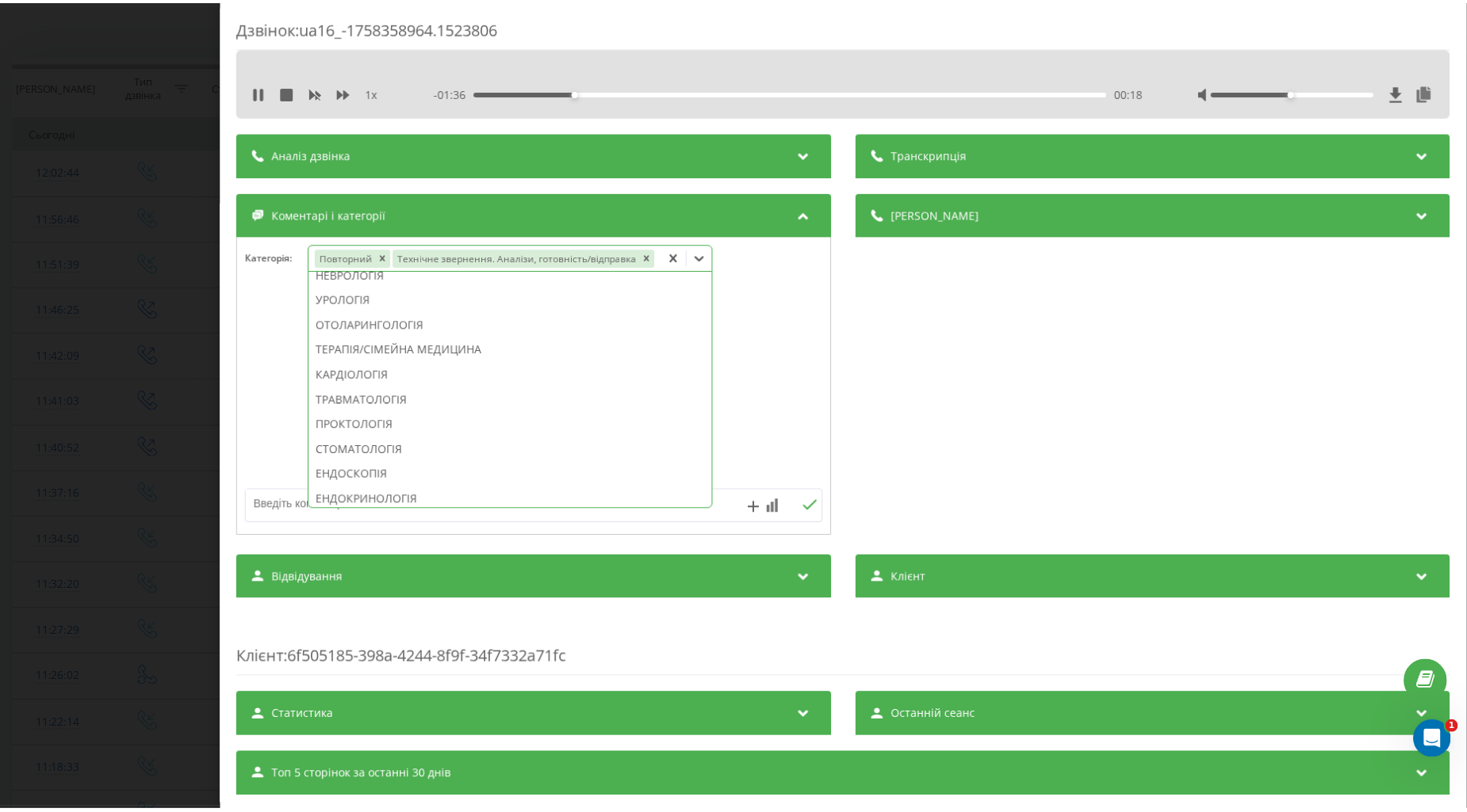
scroll to position [394, 0]
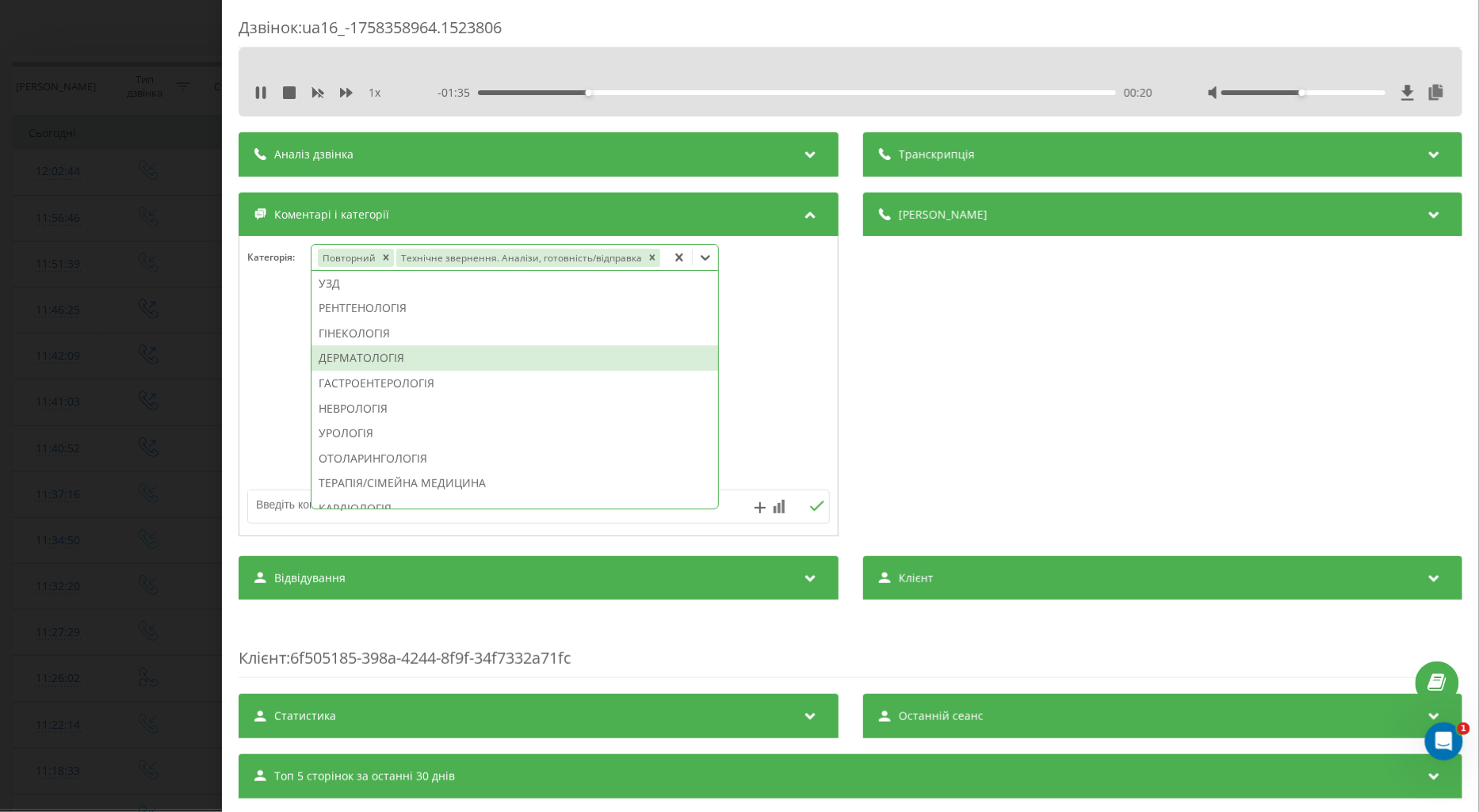
click at [366, 371] on div "ДЕРМАТОЛОГІЯ" at bounding box center [515, 358] width 407 height 25
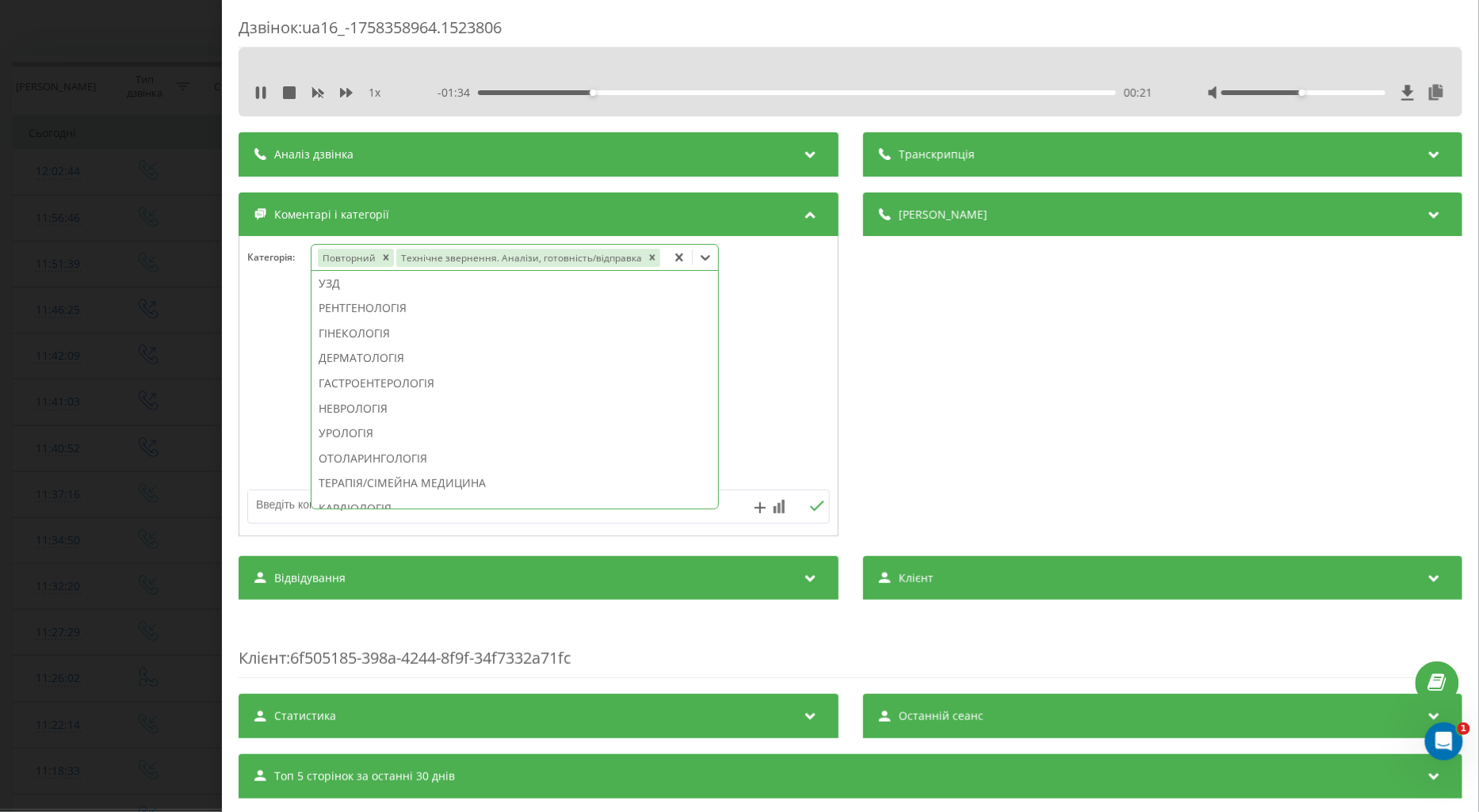
click at [276, 379] on div at bounding box center [539, 387] width 599 height 191
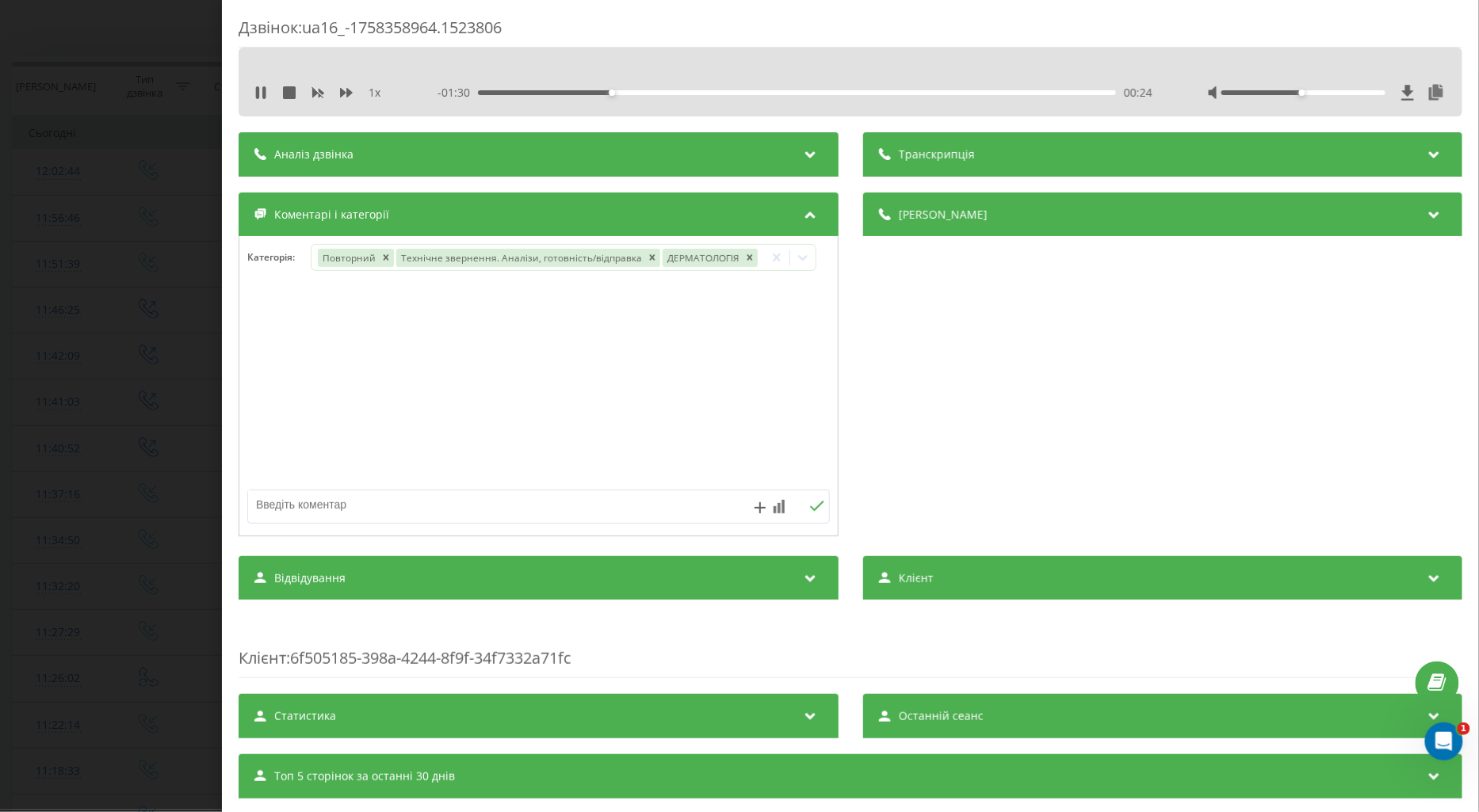
click at [137, 441] on div "Дзвінок : ua16_-1758358964.1523806 1 x - 01:30 00:24 00:24 Транскрипція Для AI-…" at bounding box center [740, 406] width 1479 height 812
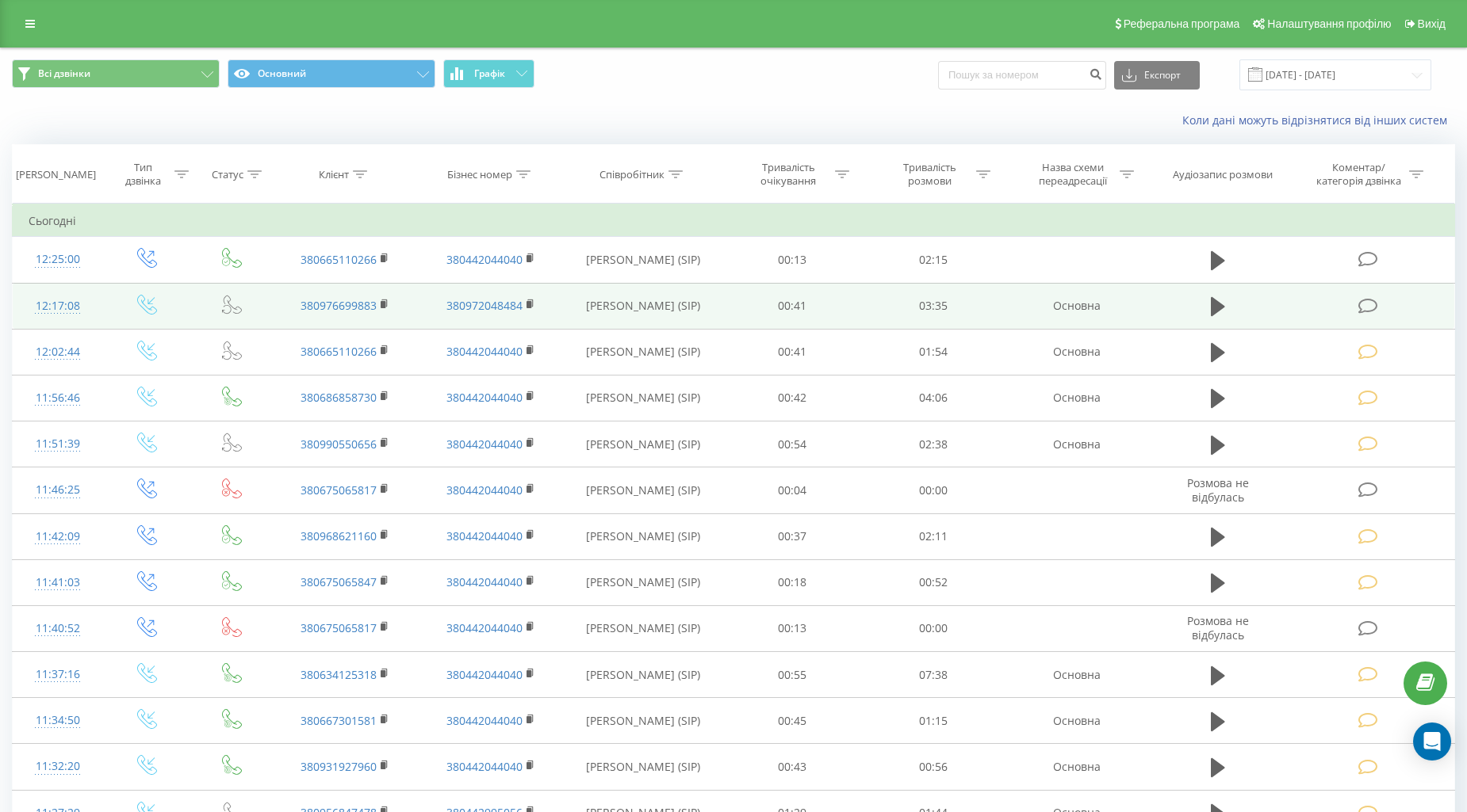
click at [1370, 307] on icon at bounding box center [1368, 306] width 20 height 16
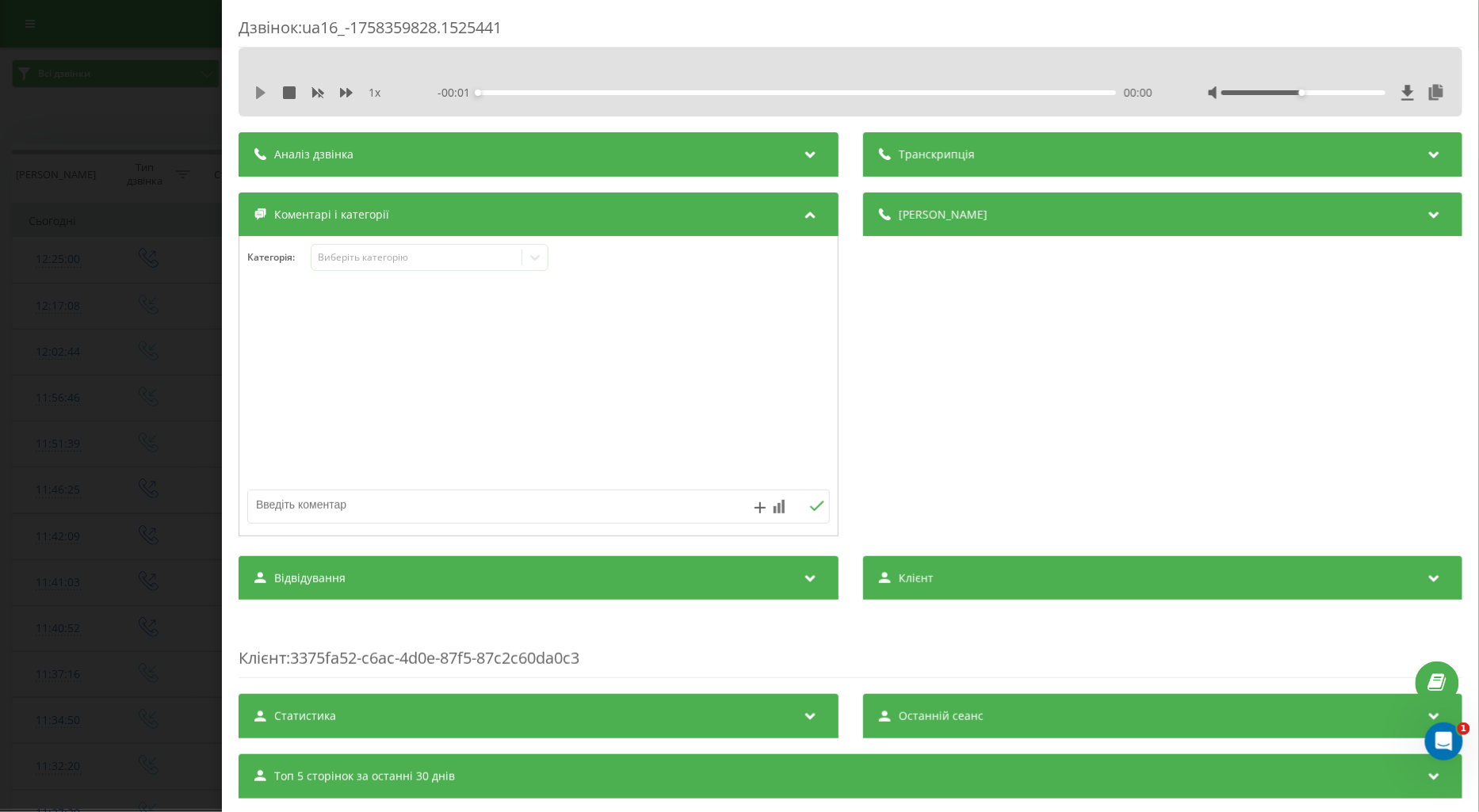
click at [257, 92] on icon at bounding box center [261, 93] width 10 height 13
click at [348, 90] on icon at bounding box center [347, 93] width 13 height 10
click at [347, 256] on div "Виберіть категорію" at bounding box center [416, 258] width 198 height 13
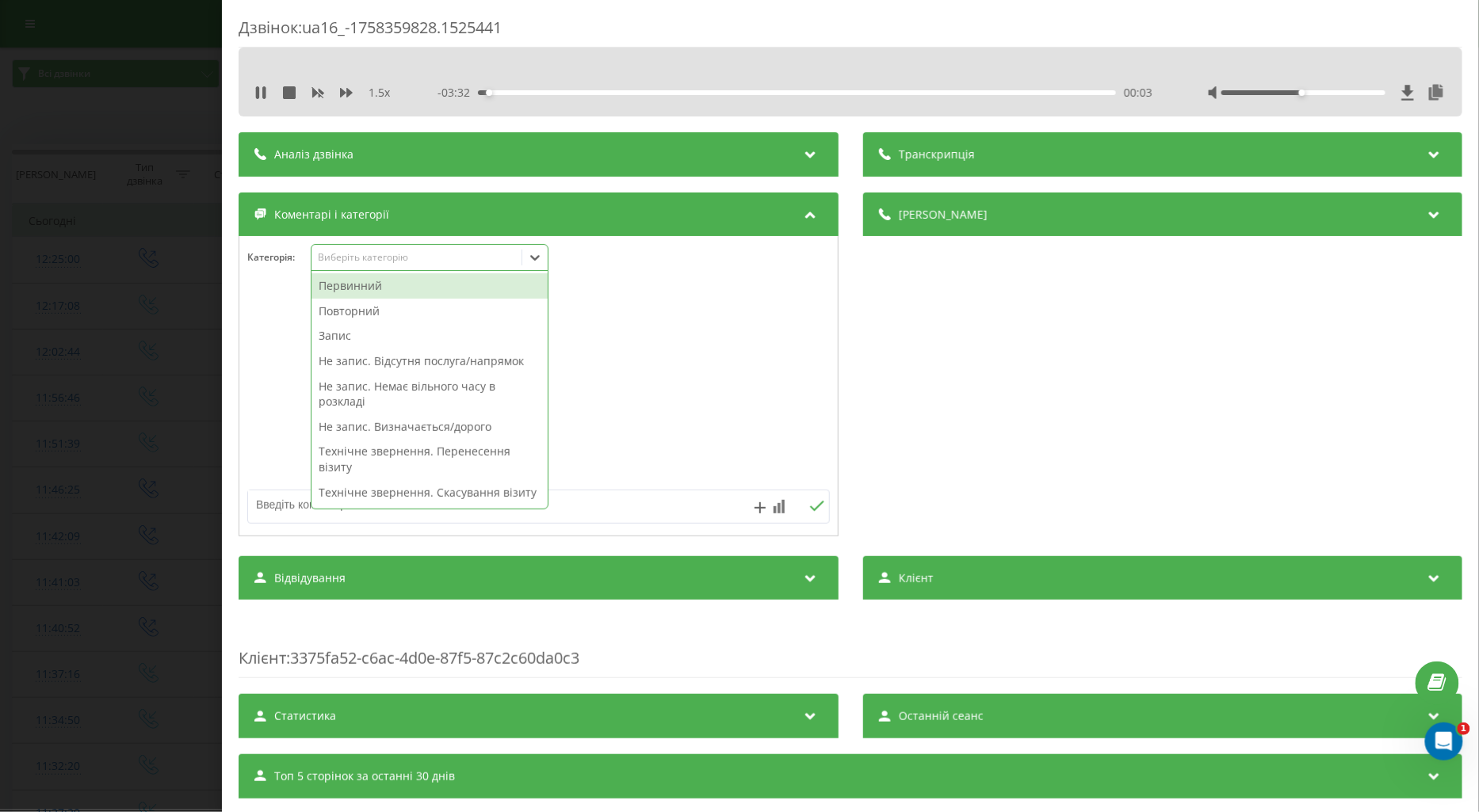
click at [375, 312] on div "Повторний" at bounding box center [429, 311] width 236 height 25
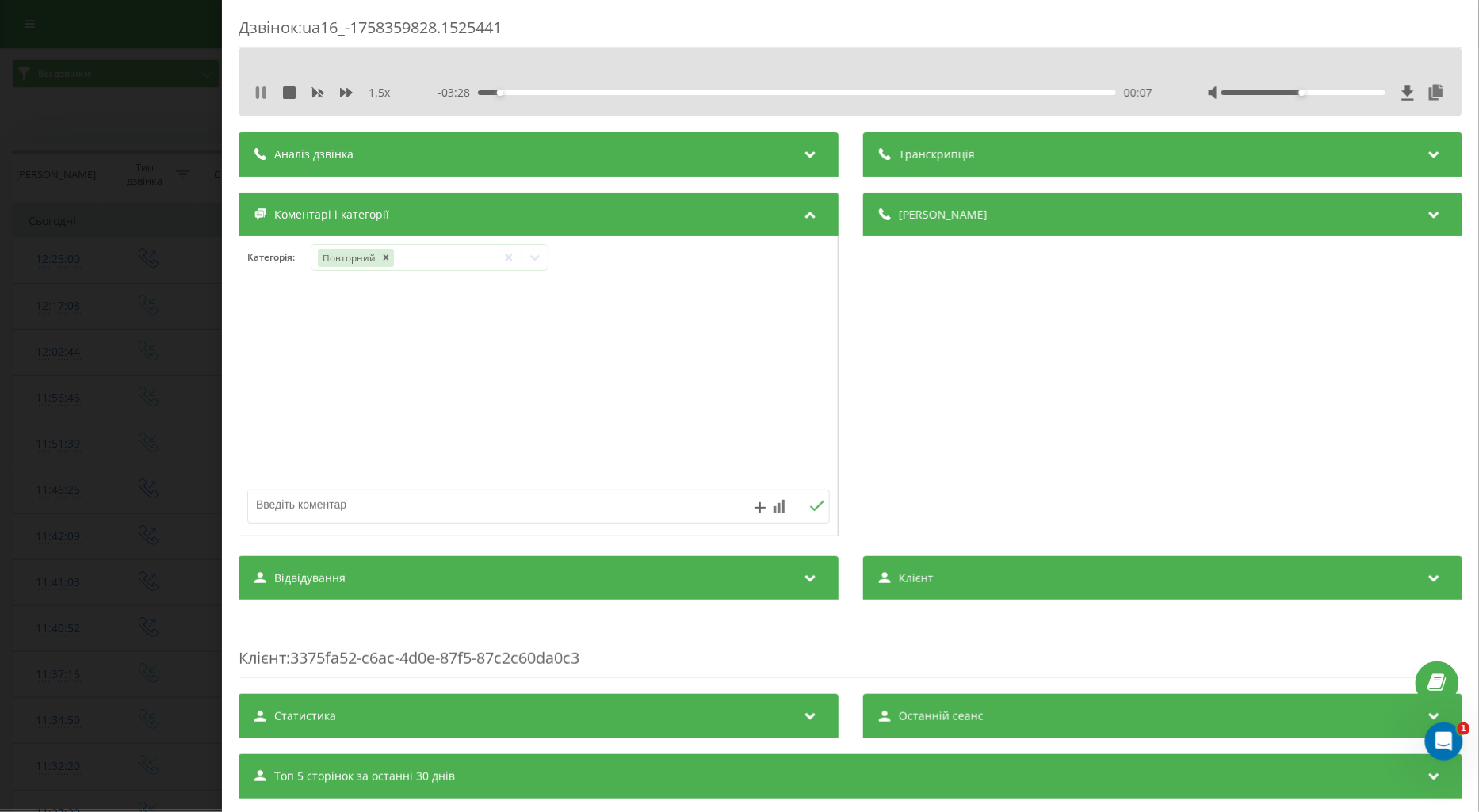
click at [257, 98] on icon at bounding box center [258, 93] width 3 height 13
click at [479, 264] on div "Повторний" at bounding box center [404, 258] width 185 height 23
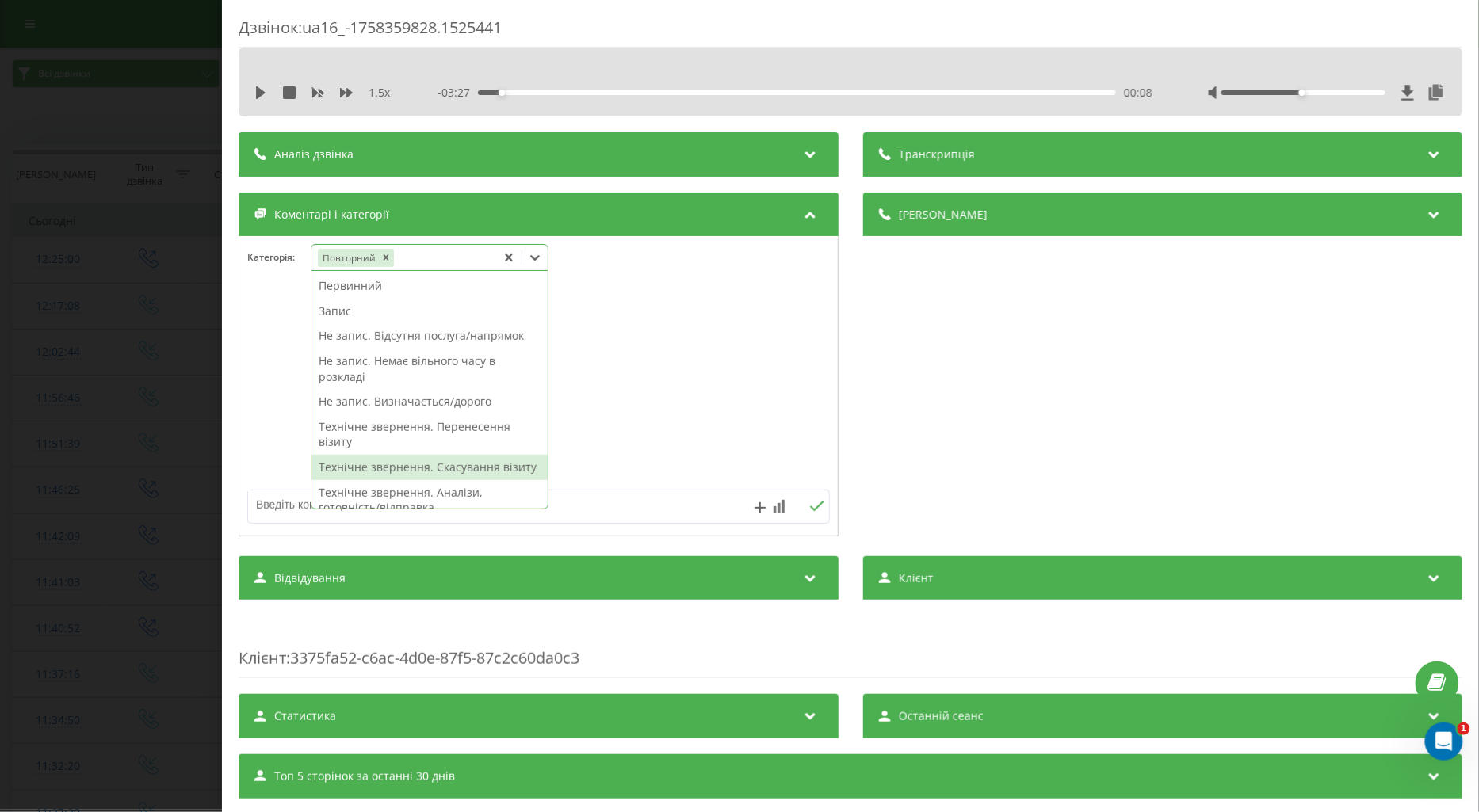
drag, startPoint x: 281, startPoint y: 505, endPoint x: 303, endPoint y: 507, distance: 22.1
click at [281, 505] on textarea at bounding box center [480, 505] width 465 height 29
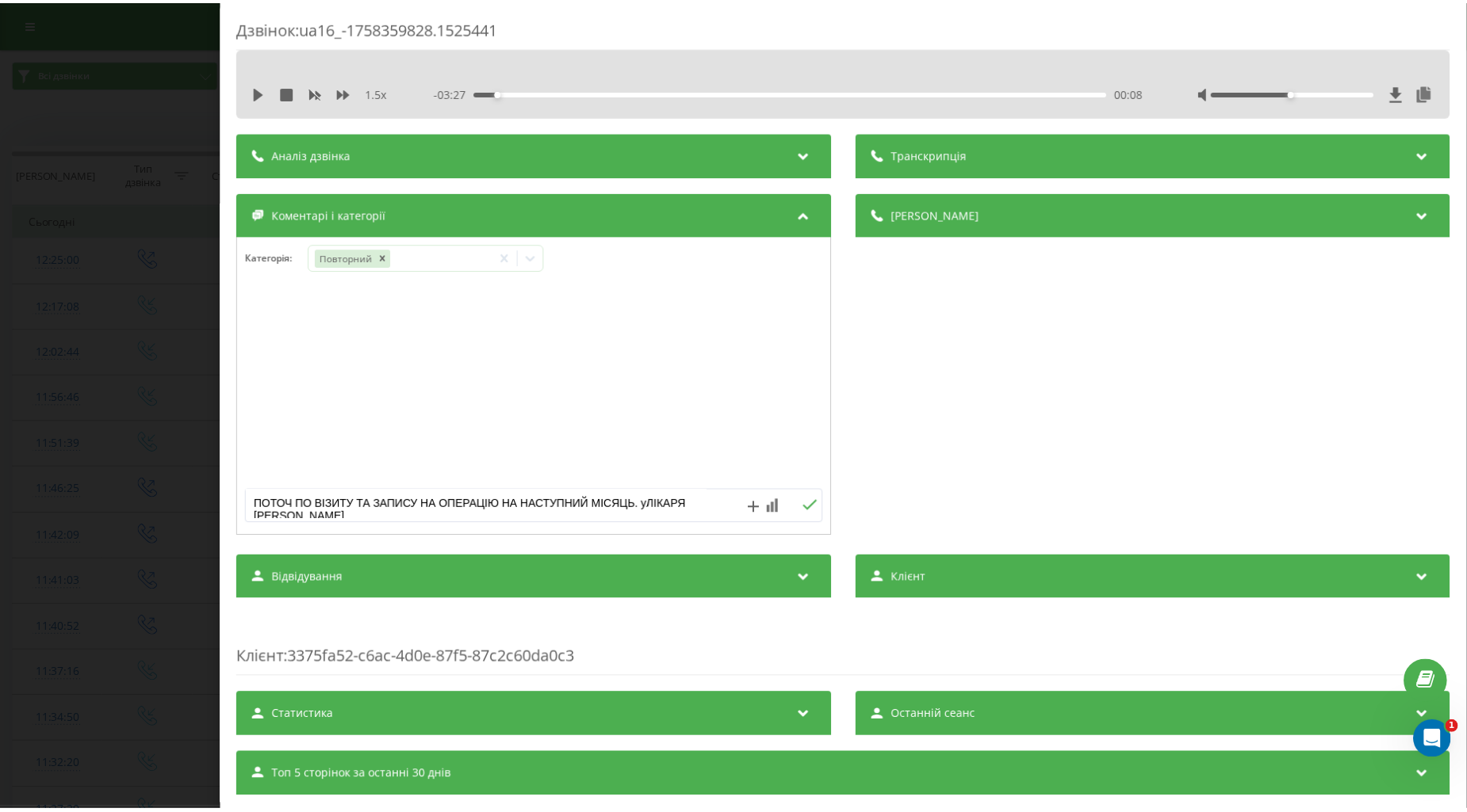
scroll to position [5, 0]
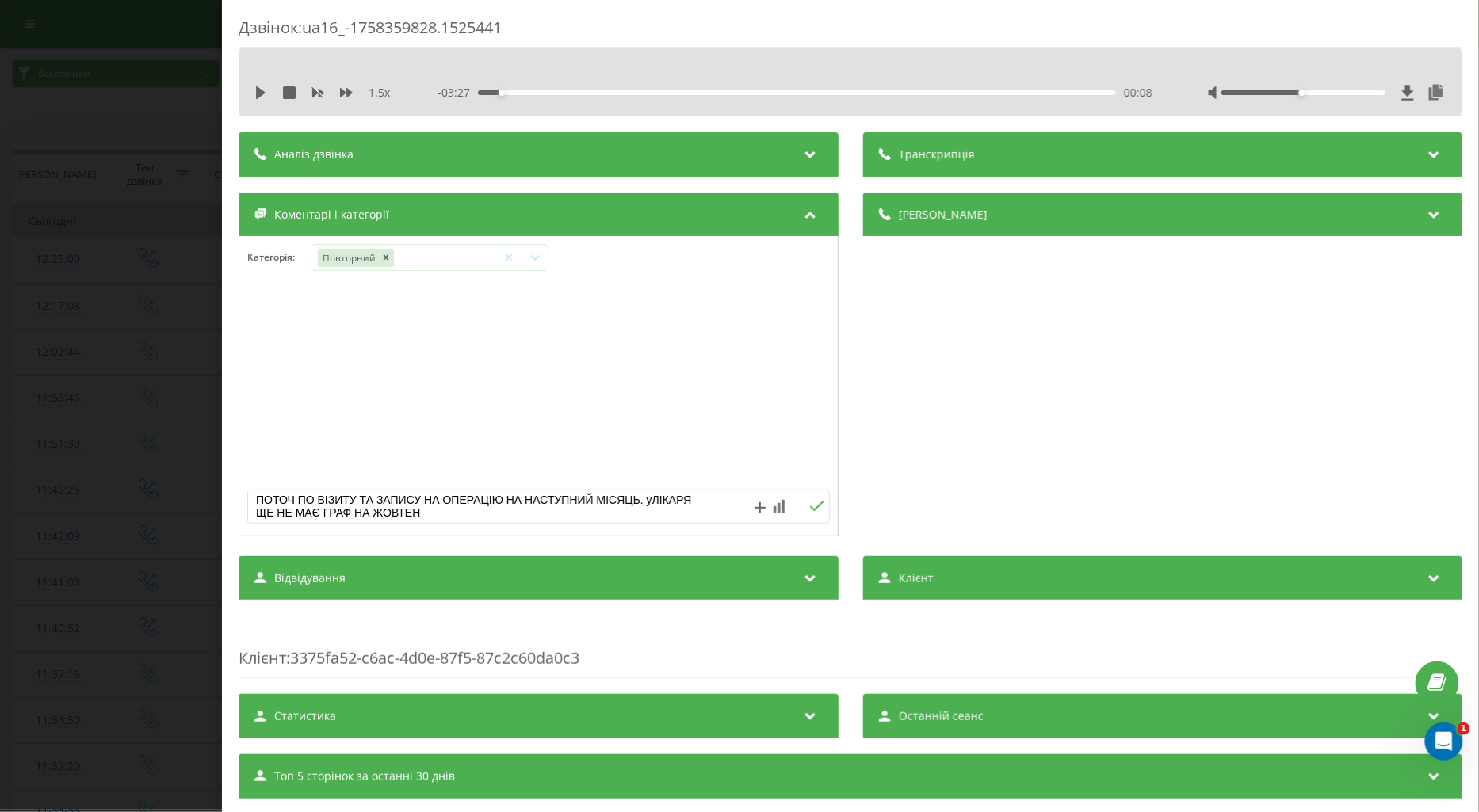
type textarea "ПОТОЧ ПО ВІЗИТУ ТА ЗАПИСУ НА ОПЕРАЦІЮ НА НАСТУПНИЙ МІСЯЦЬ. уЛІКАРЯ ЩЕ НЕ МАЄ ГР…"
click at [809, 509] on icon at bounding box center [816, 506] width 15 height 11
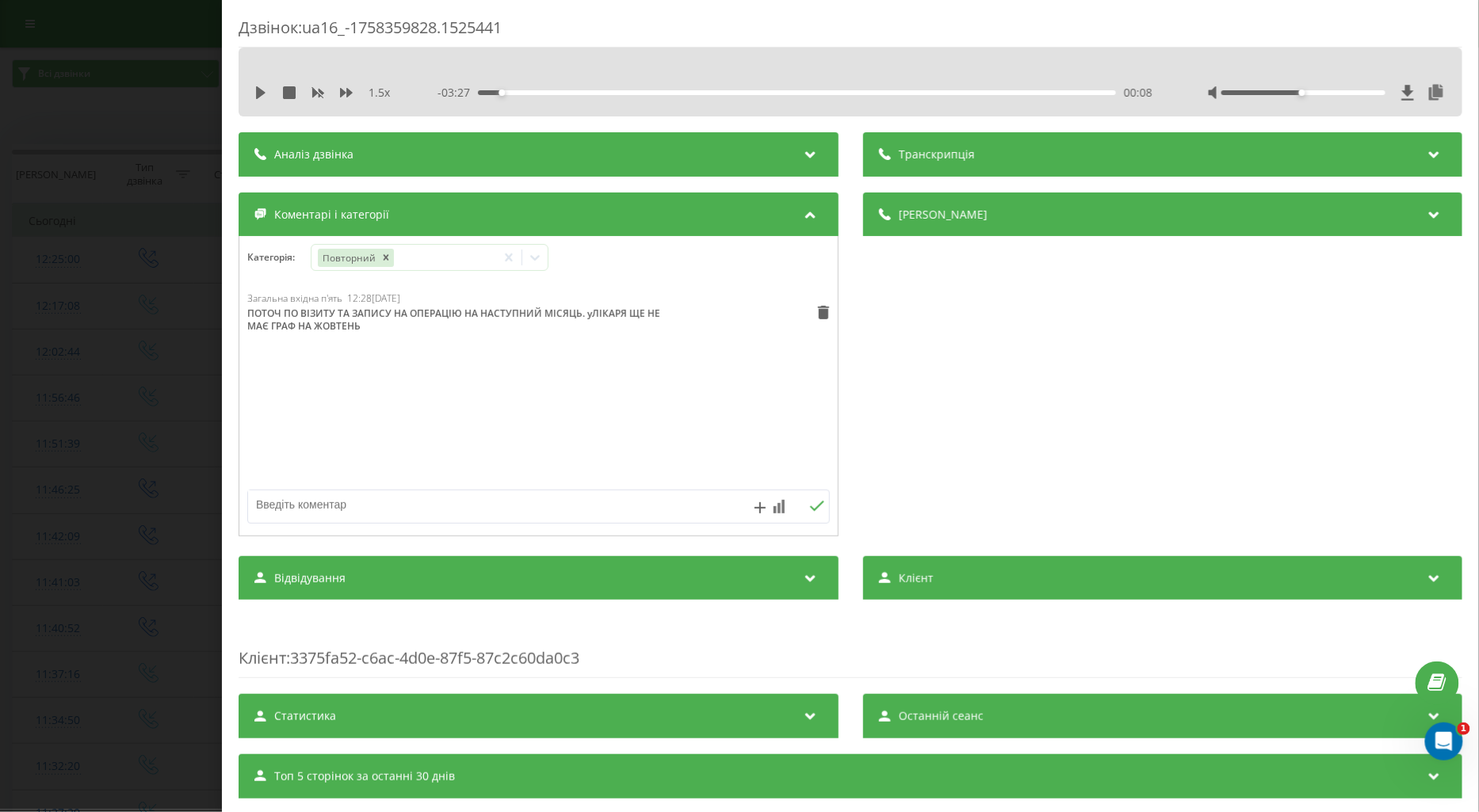
click at [142, 398] on div "Дзвінок : ua16_-1758359828.1525441 1.5 x - 03:27 00:08 00:08 Транскрипція Для A…" at bounding box center [740, 406] width 1479 height 812
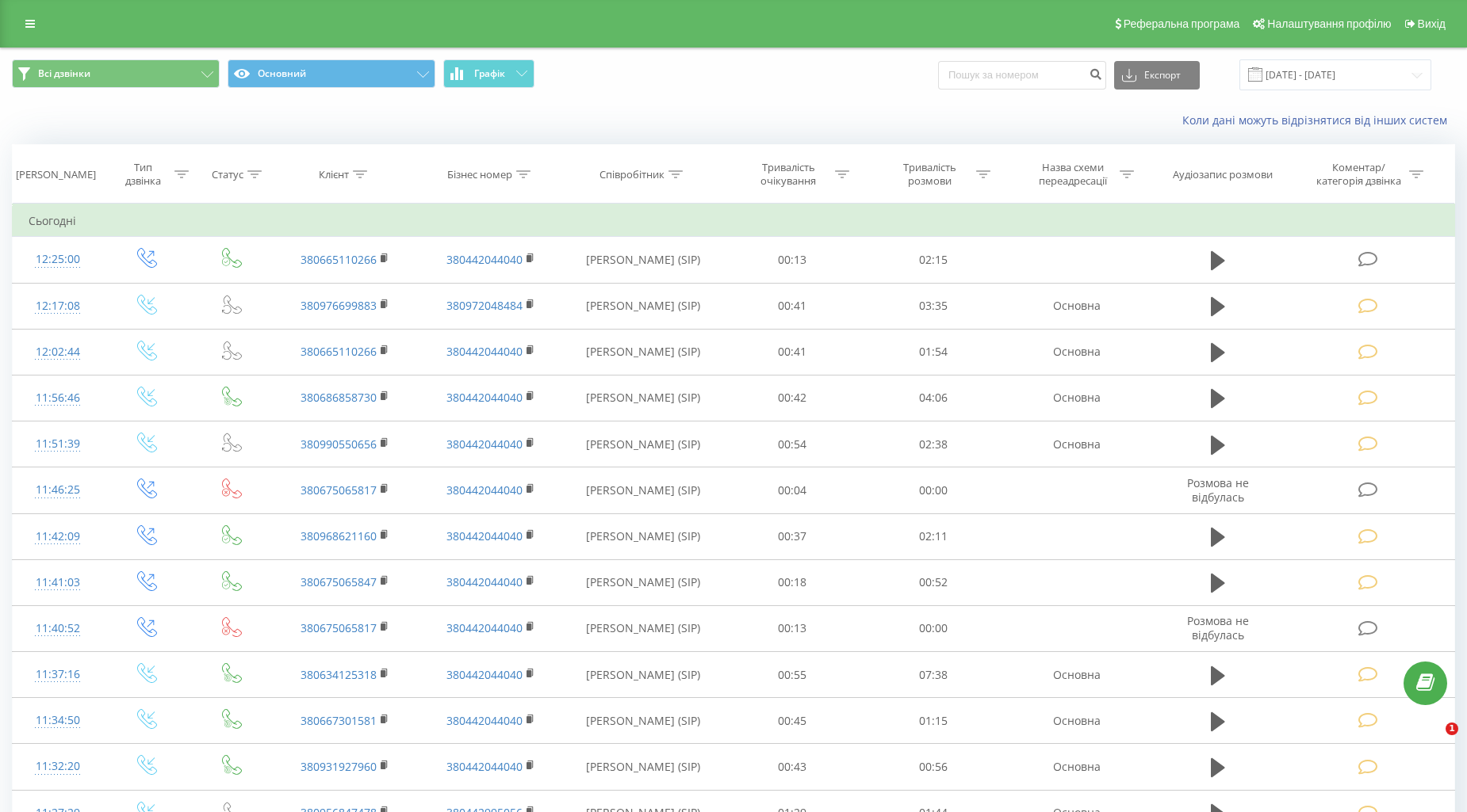
click at [1366, 246] on td at bounding box center [1370, 260] width 169 height 46
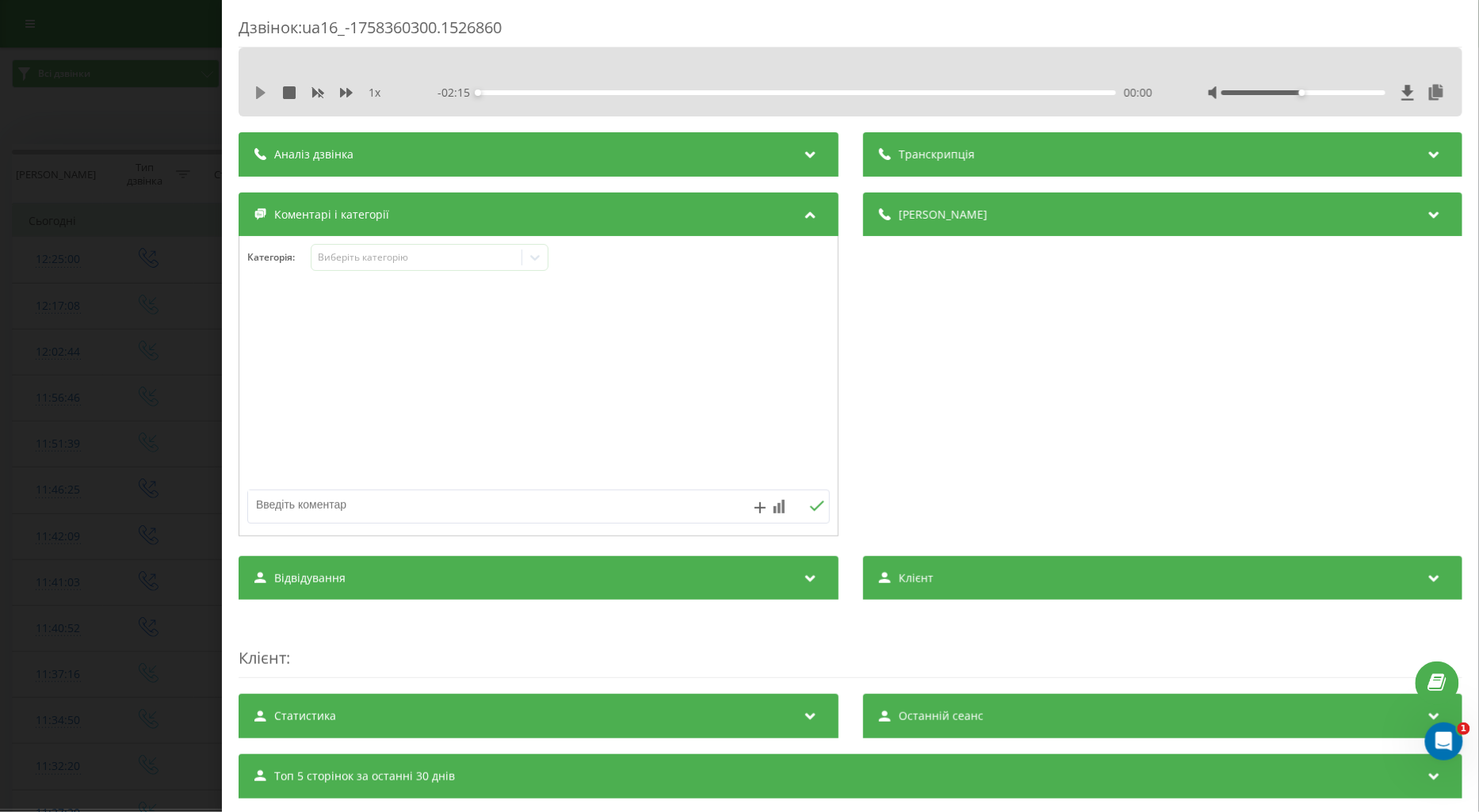
click at [258, 91] on icon at bounding box center [261, 93] width 10 height 13
click at [344, 92] on icon at bounding box center [347, 93] width 13 height 10
click at [260, 95] on icon at bounding box center [261, 93] width 13 height 13
click at [335, 258] on div "Виберіть категорію" at bounding box center [416, 258] width 198 height 13
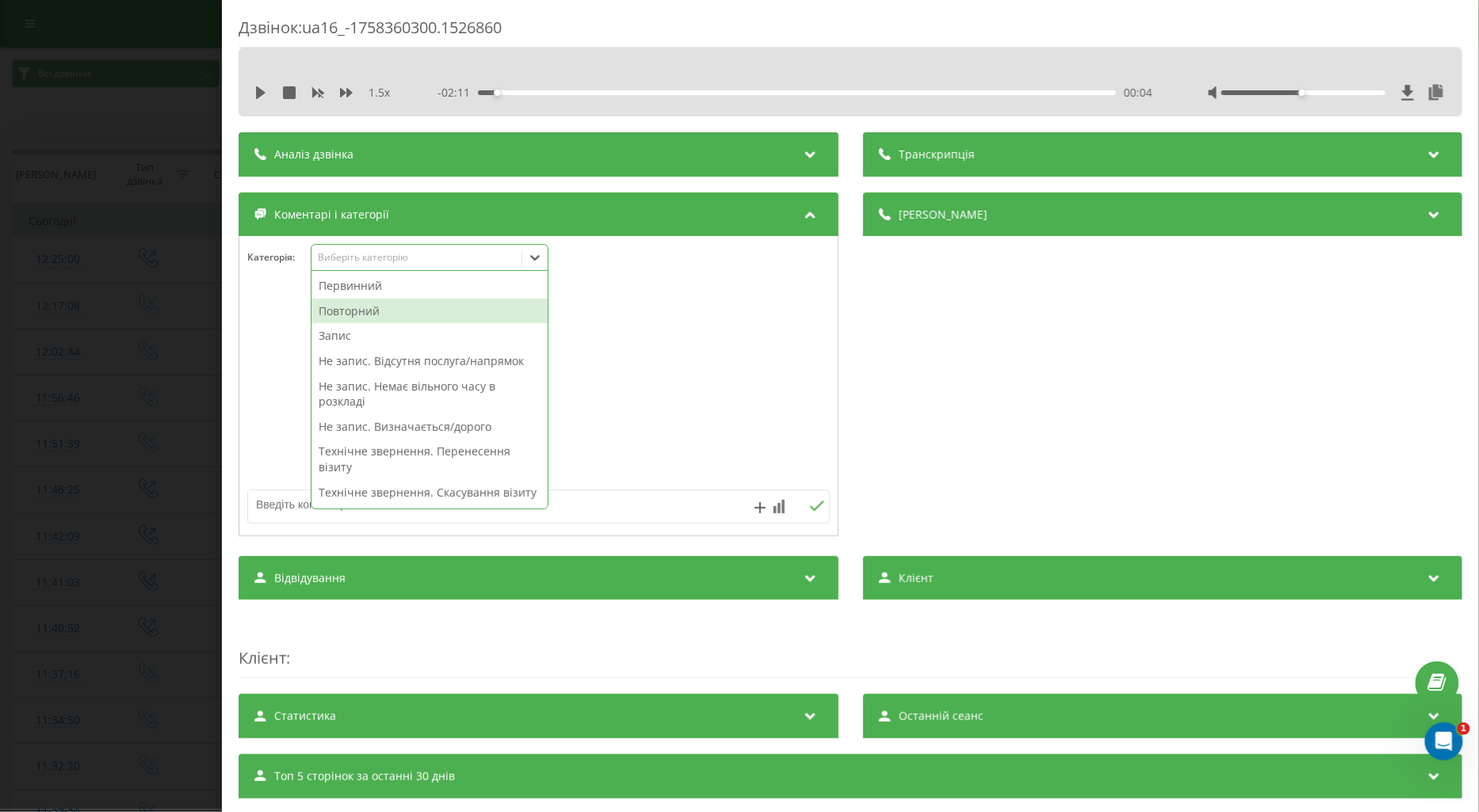
click at [359, 312] on div "Повторний" at bounding box center [429, 311] width 236 height 25
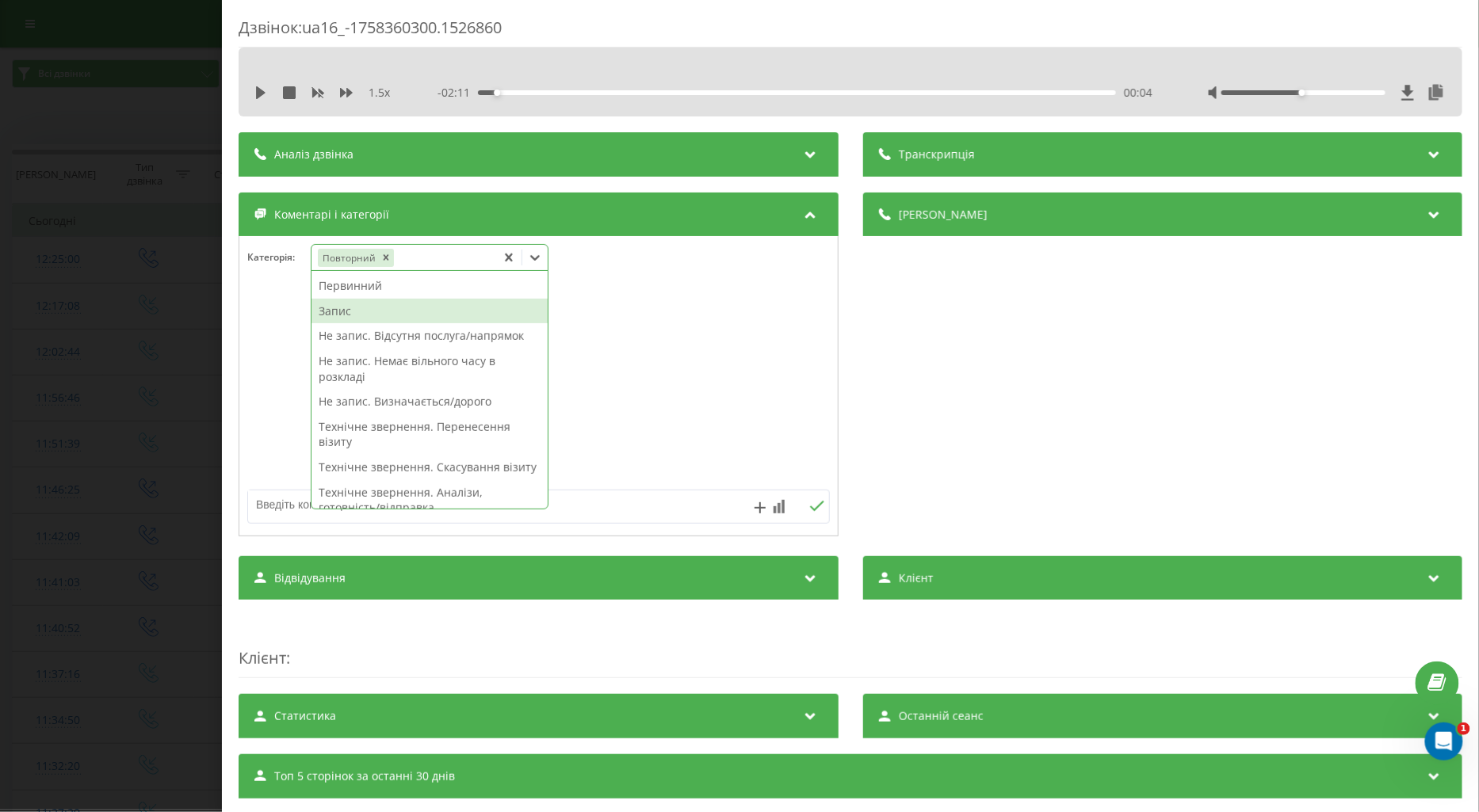
click at [339, 307] on div "Запис" at bounding box center [429, 311] width 236 height 25
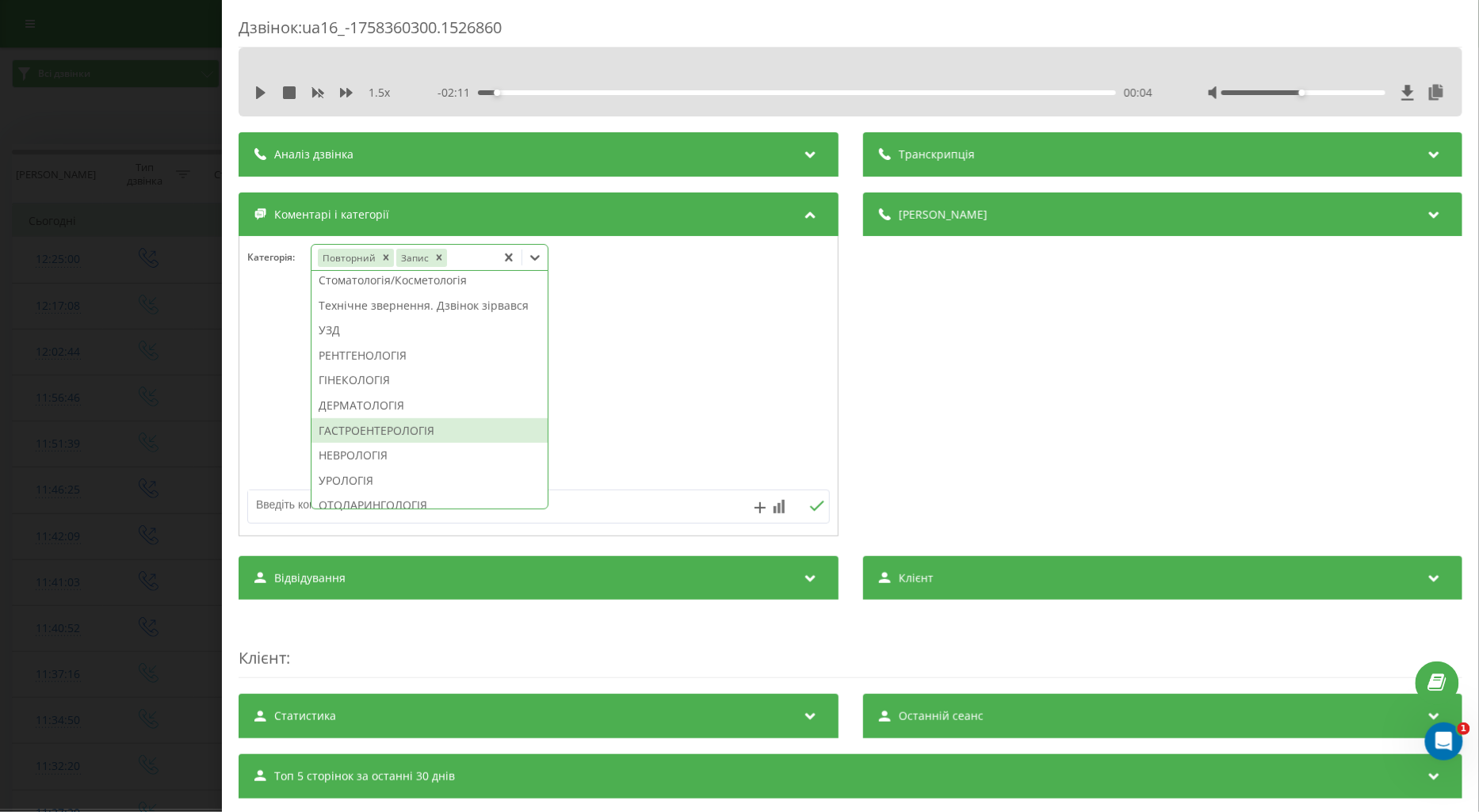
scroll to position [527, 0]
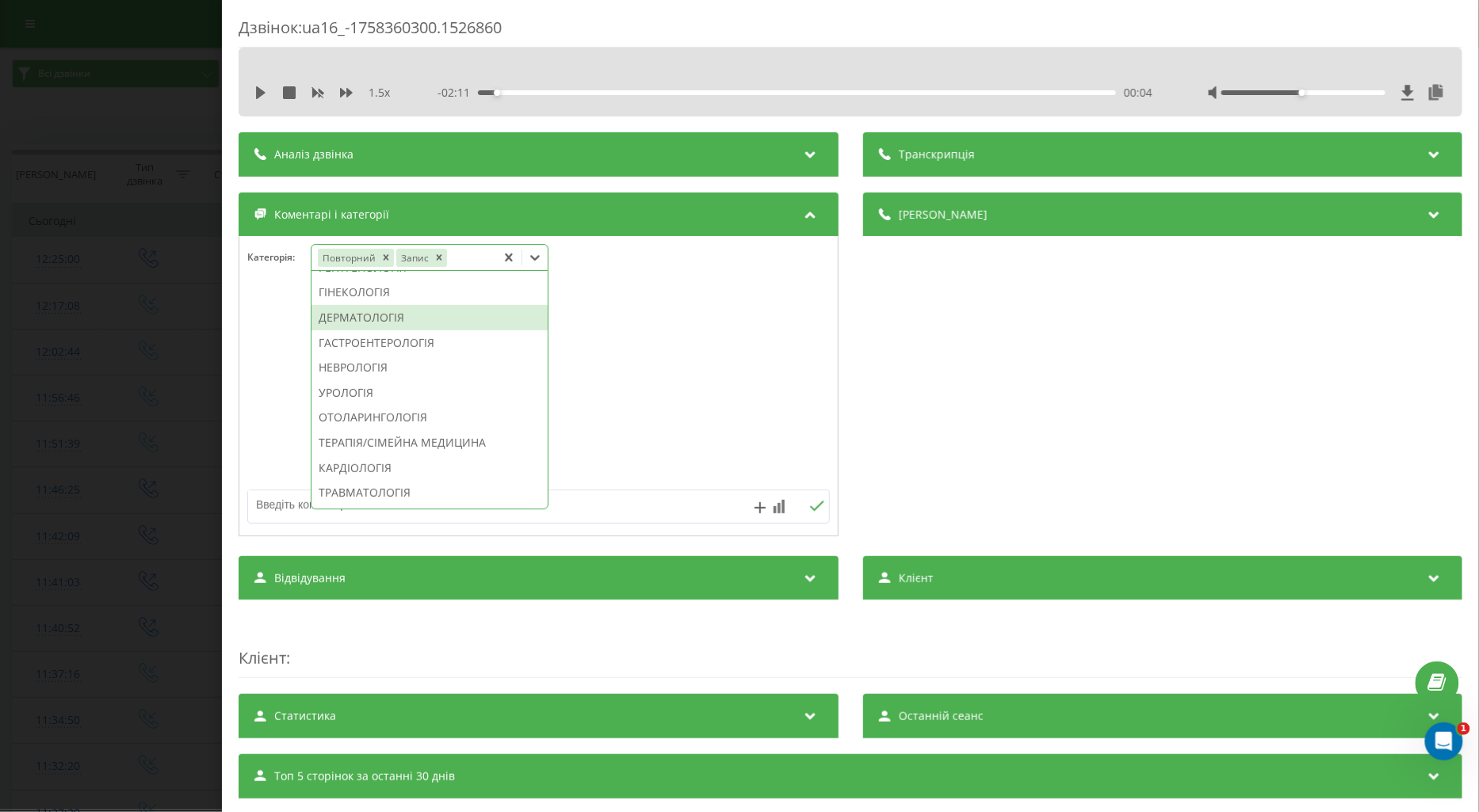
click at [371, 330] on div "ДЕРМАТОЛОГІЯ" at bounding box center [429, 317] width 236 height 25
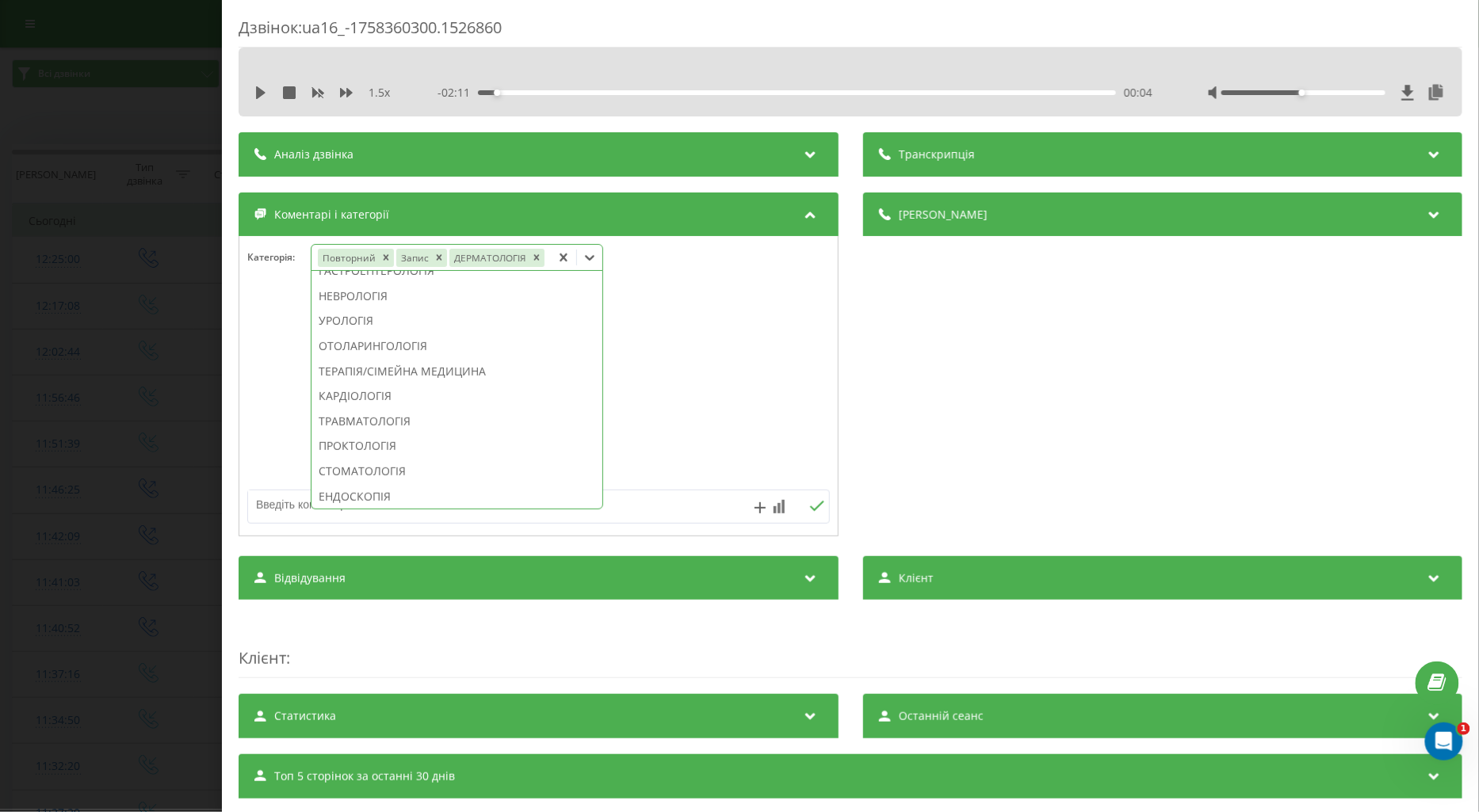
scroll to position [434, 0]
click at [174, 354] on div "Дзвінок : ua16_-1758360300.1526860 1.5 x - 02:11 00:04 00:04 Транскрипція Для A…" at bounding box center [740, 406] width 1479 height 812
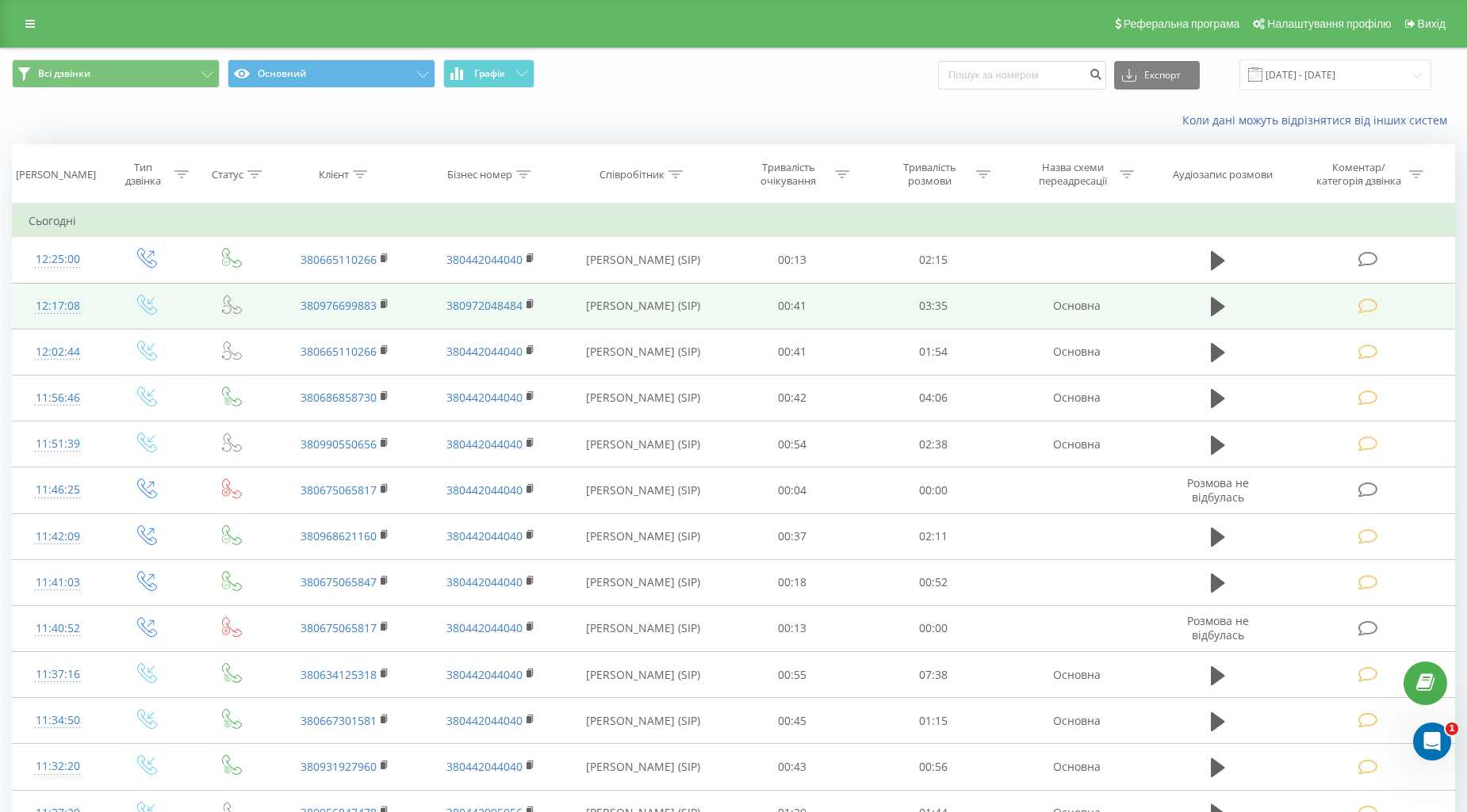
click at [1366, 307] on icon at bounding box center [1368, 306] width 20 height 16
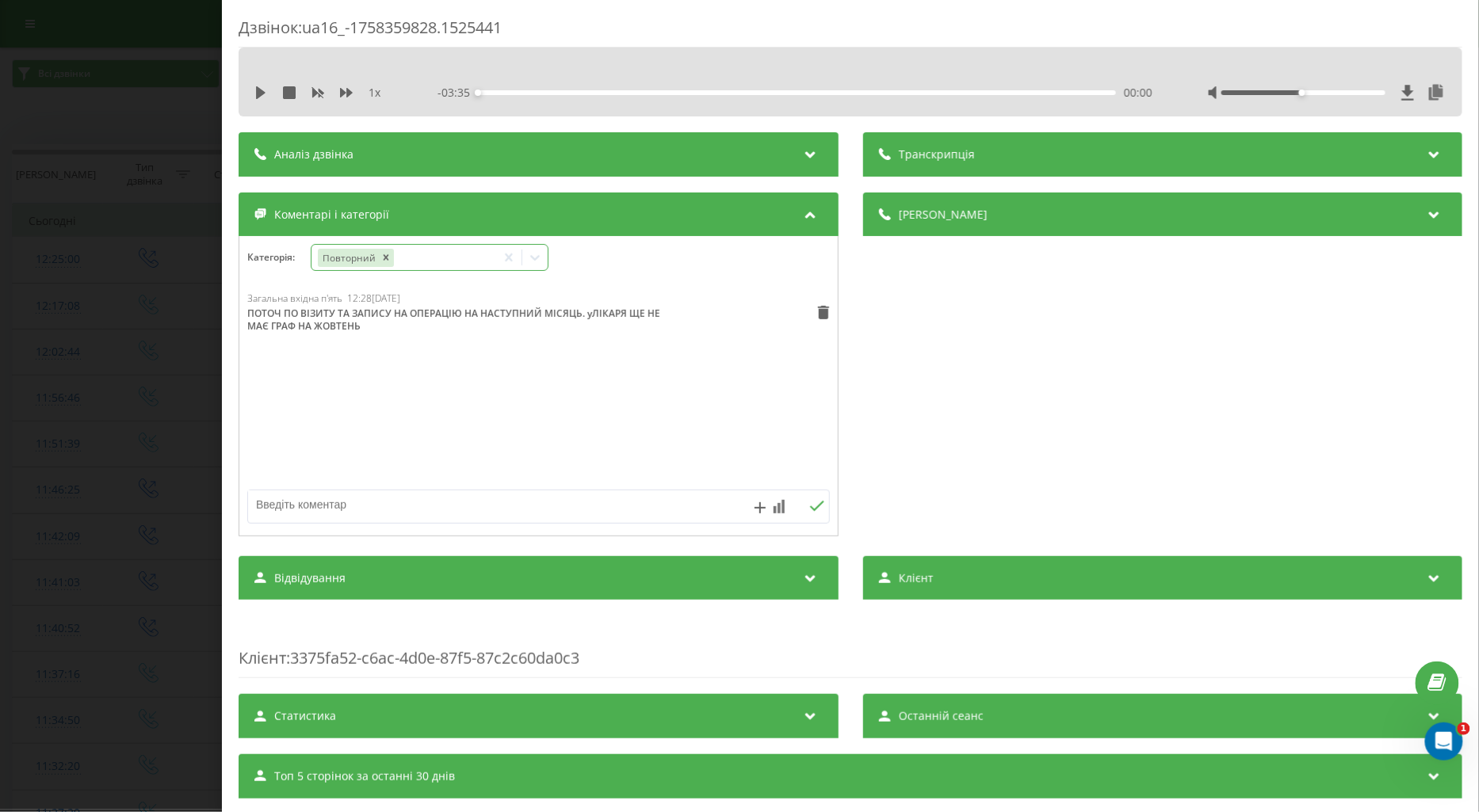
click at [543, 253] on icon at bounding box center [534, 257] width 16 height 16
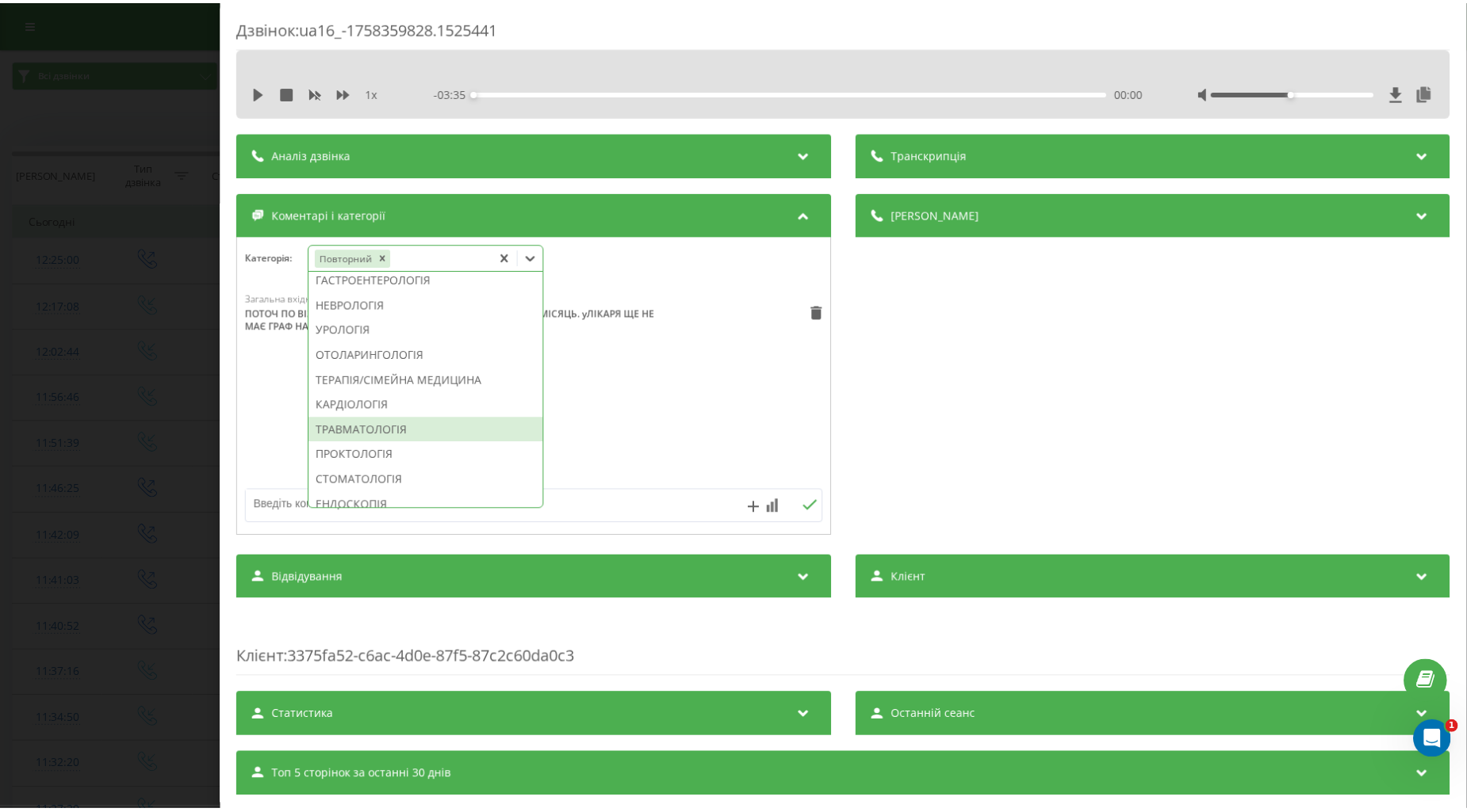
scroll to position [704, 0]
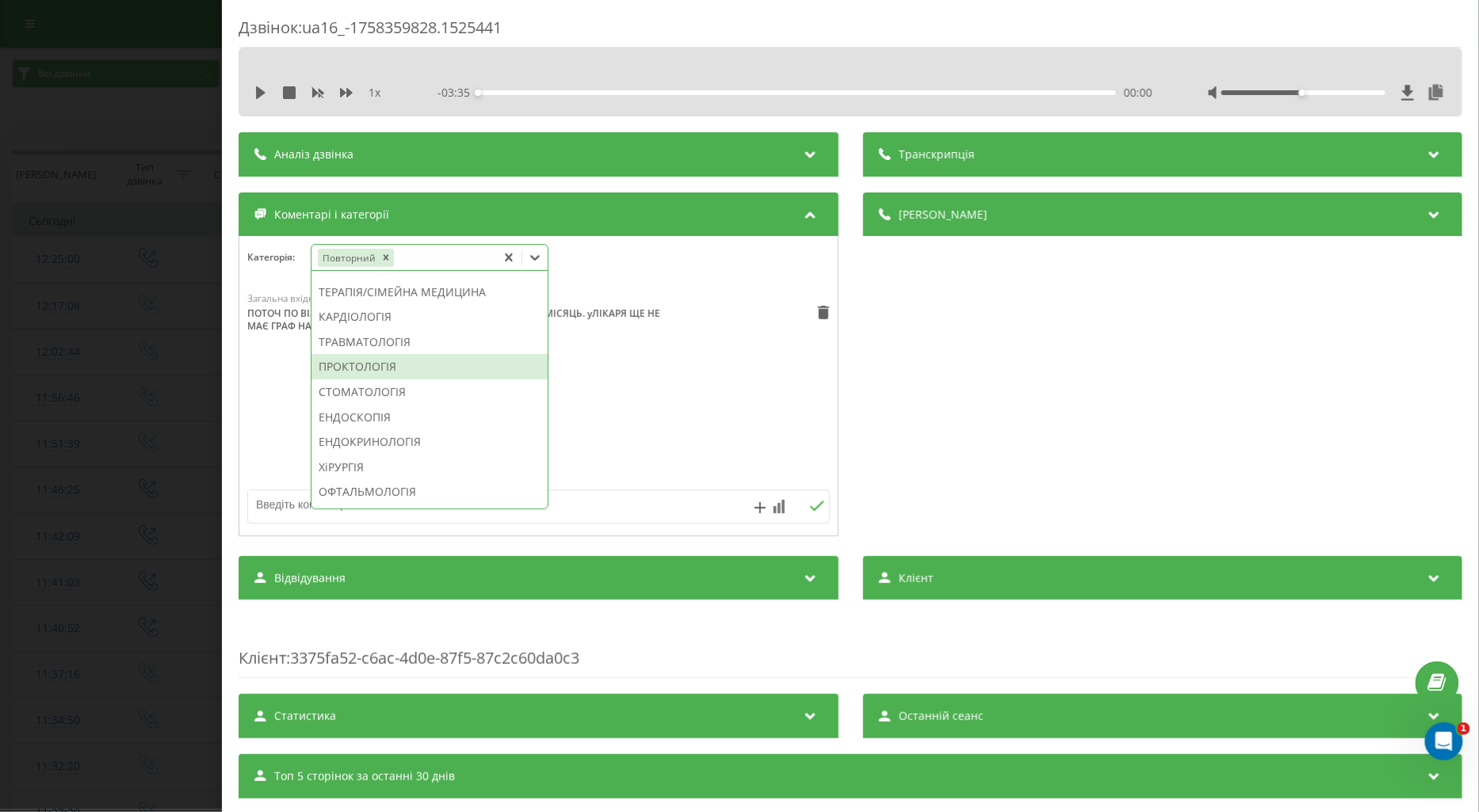
click at [380, 379] on div "ПРОКТОЛОГІЯ" at bounding box center [429, 366] width 236 height 25
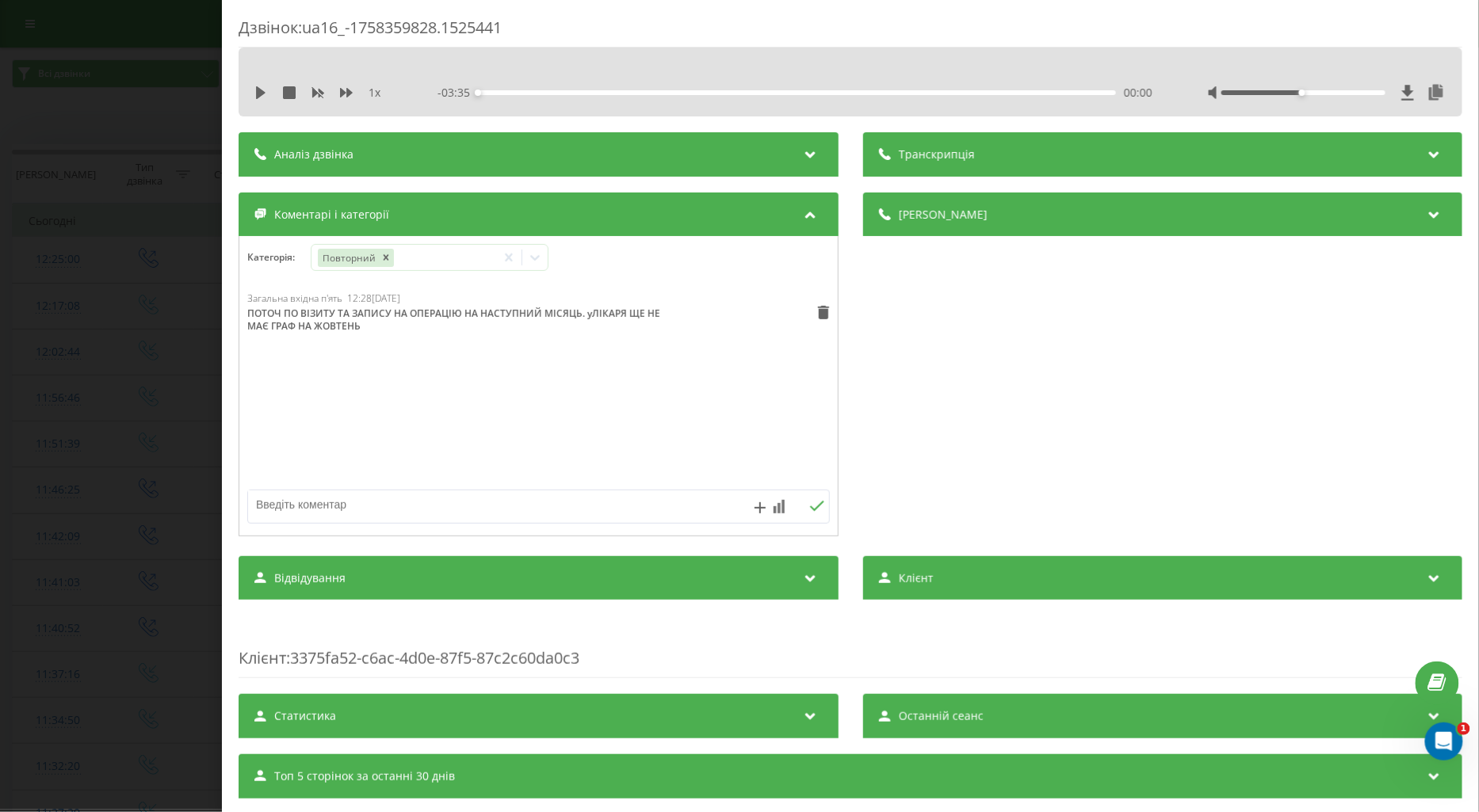
click at [283, 415] on div "Загальна вхідна п'ять 12:28, 20 Вересня 2025 ПОТОЧ ПО ВІЗИТУ ТА ЗАПИСУ НА ОПЕРА…" at bounding box center [539, 387] width 599 height 191
click at [80, 404] on div "Дзвінок : ua16_-1758359828.1525441 1 x - 03:35 00:00 00:00 Транскрипція Для AI-…" at bounding box center [740, 406] width 1479 height 812
click at [257, 90] on icon at bounding box center [261, 93] width 10 height 13
click at [346, 95] on icon at bounding box center [347, 93] width 13 height 13
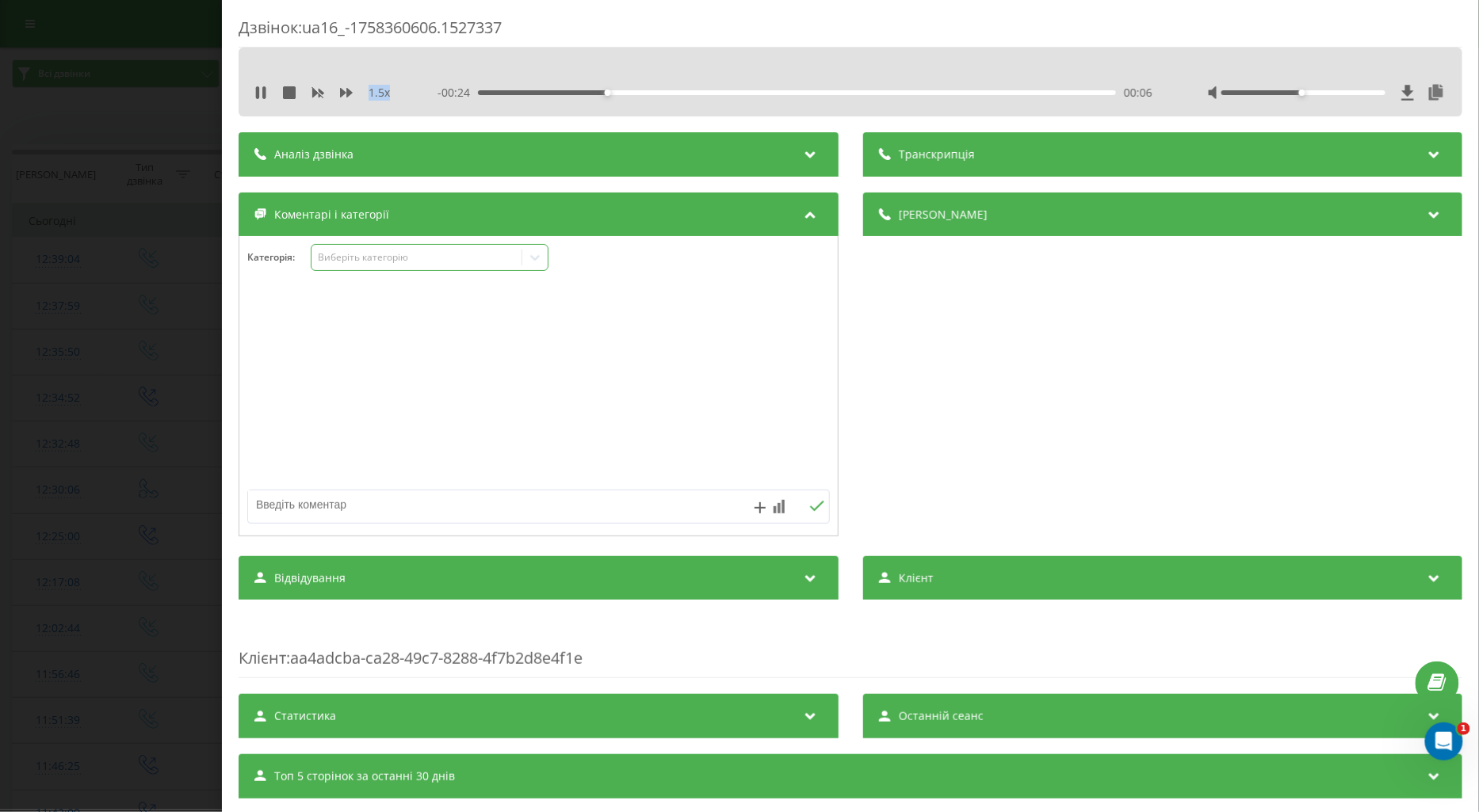
click at [527, 257] on div at bounding box center [535, 257] width 25 height 25
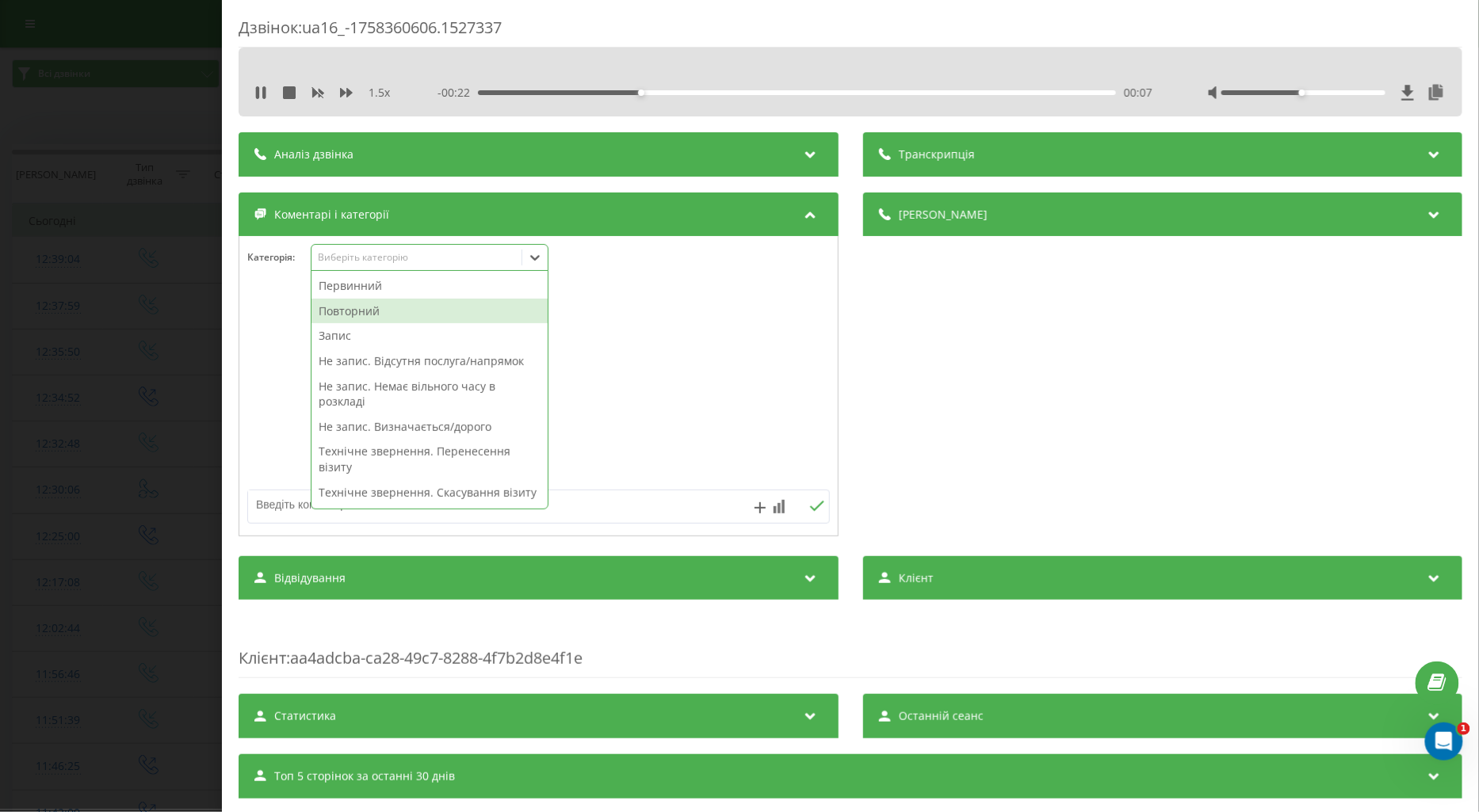
click at [378, 309] on div "Повторний" at bounding box center [429, 311] width 236 height 25
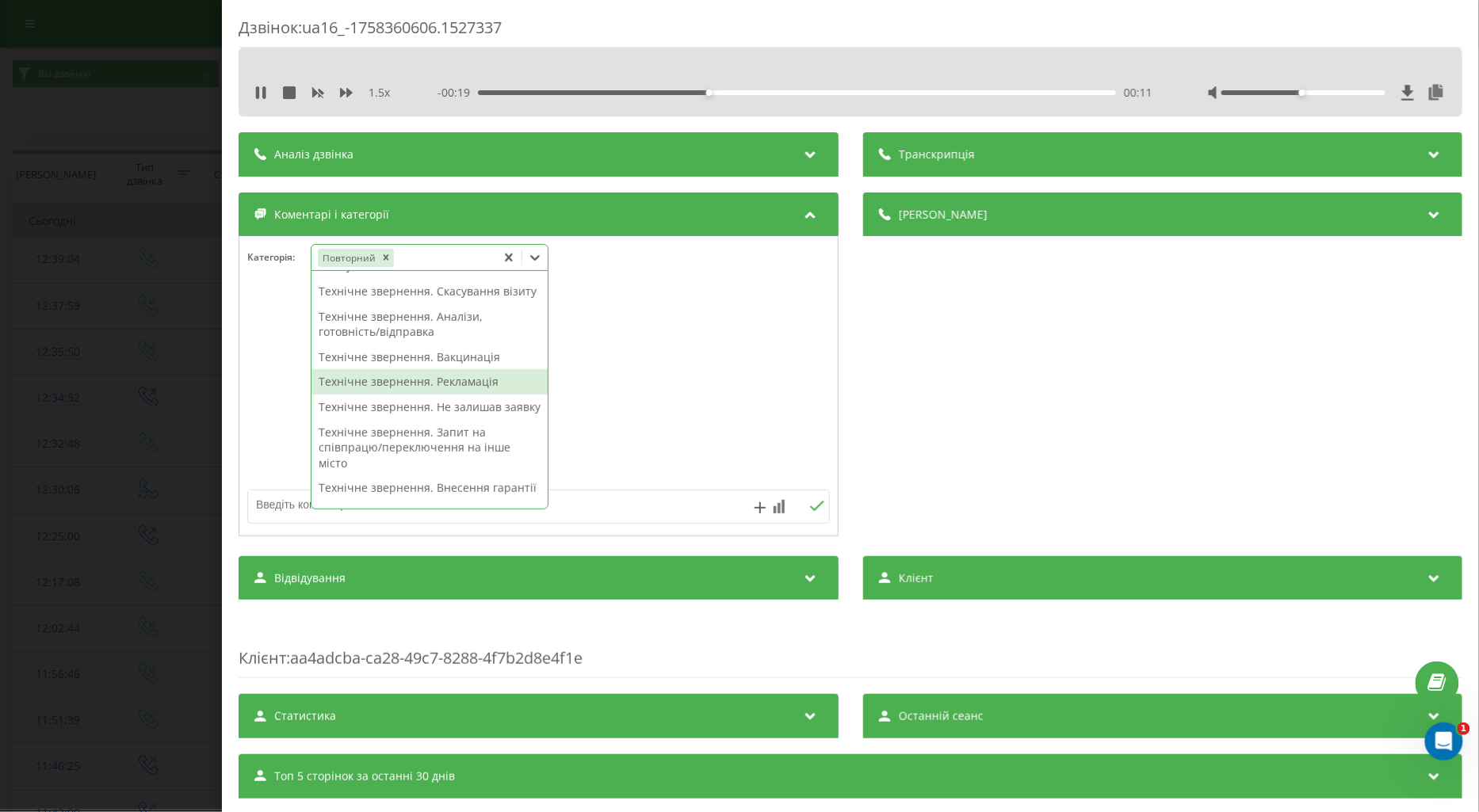
scroll to position [352, 0]
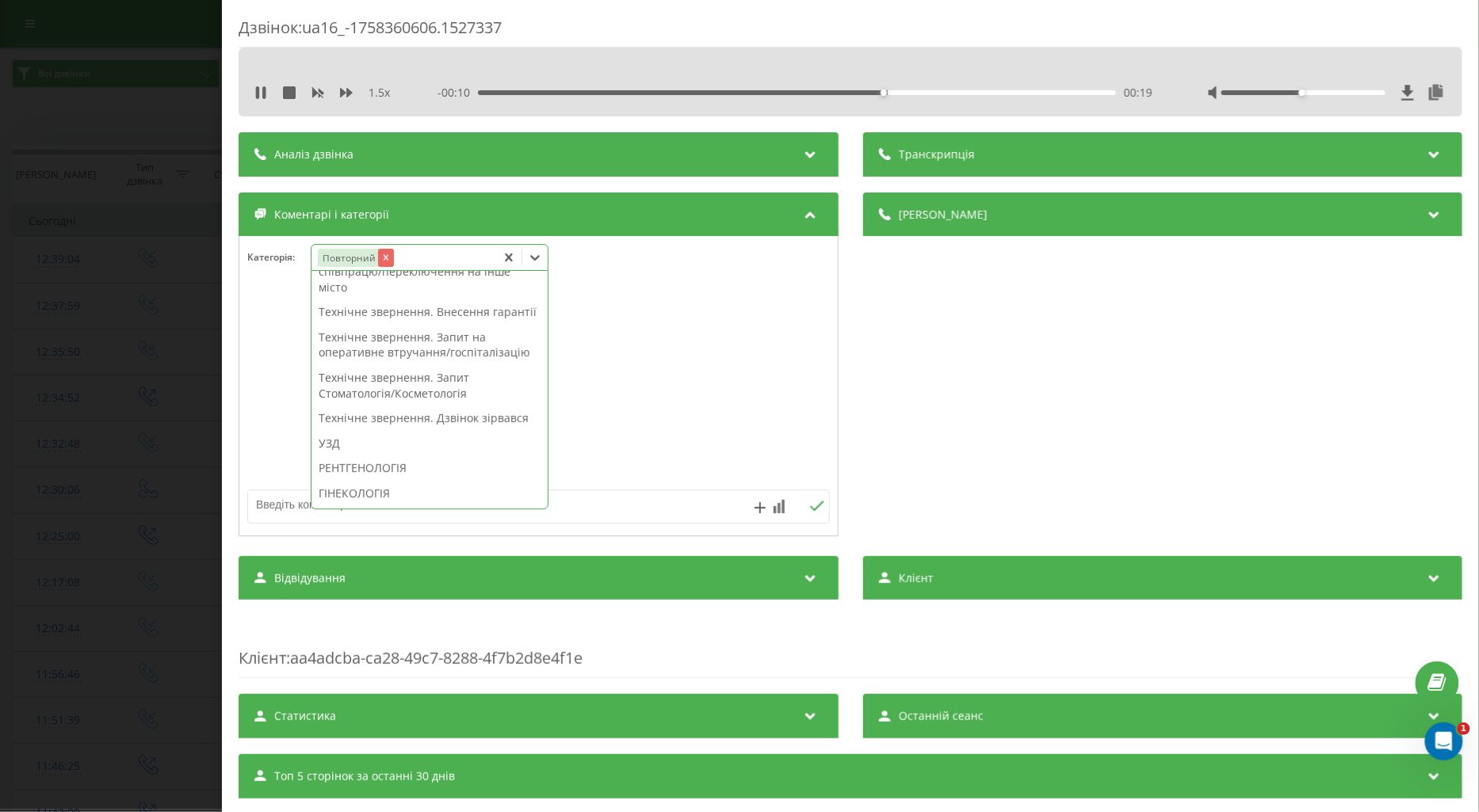
click at [383, 258] on icon "Remove Повторний" at bounding box center [385, 258] width 11 height 11
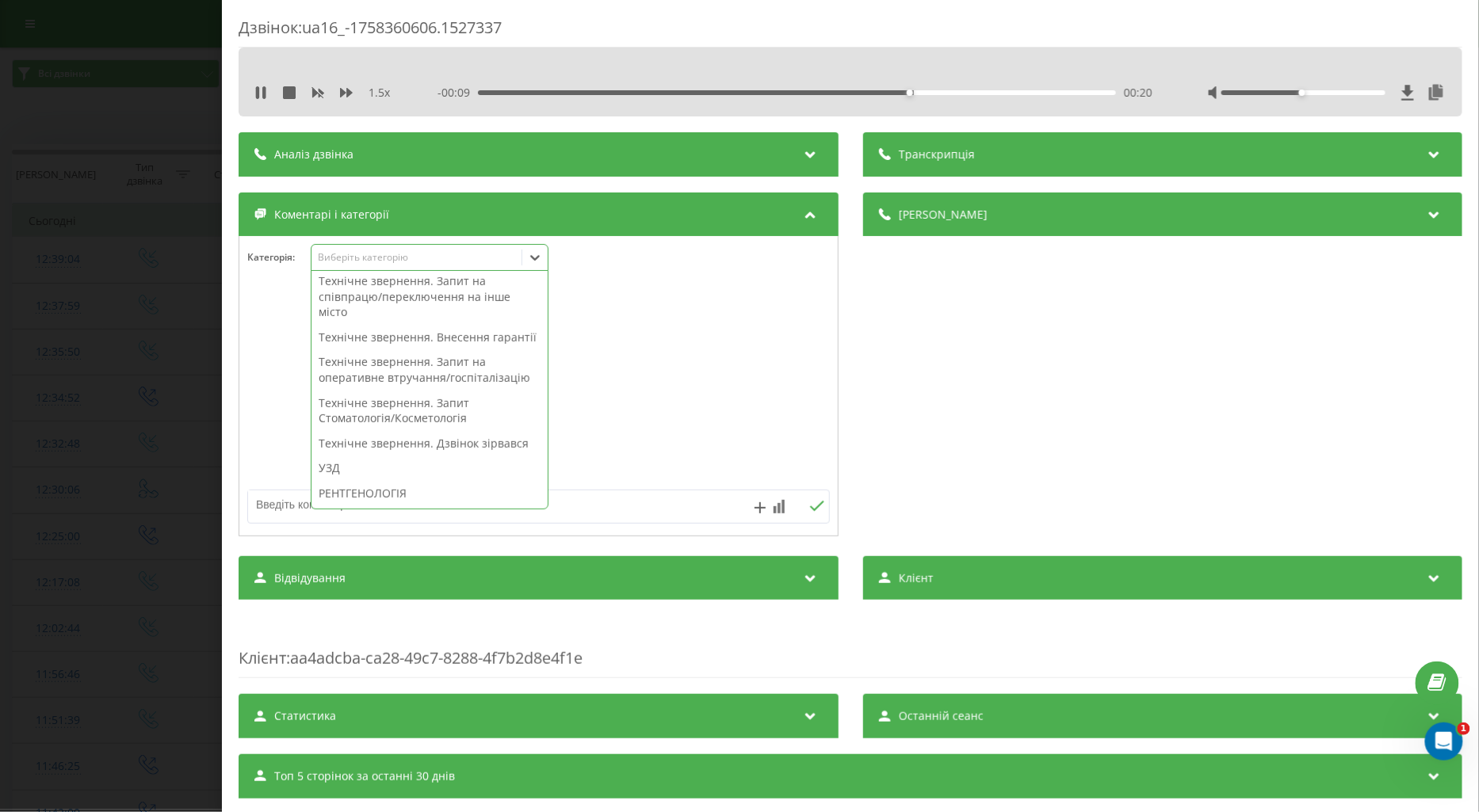
scroll to position [377, 0]
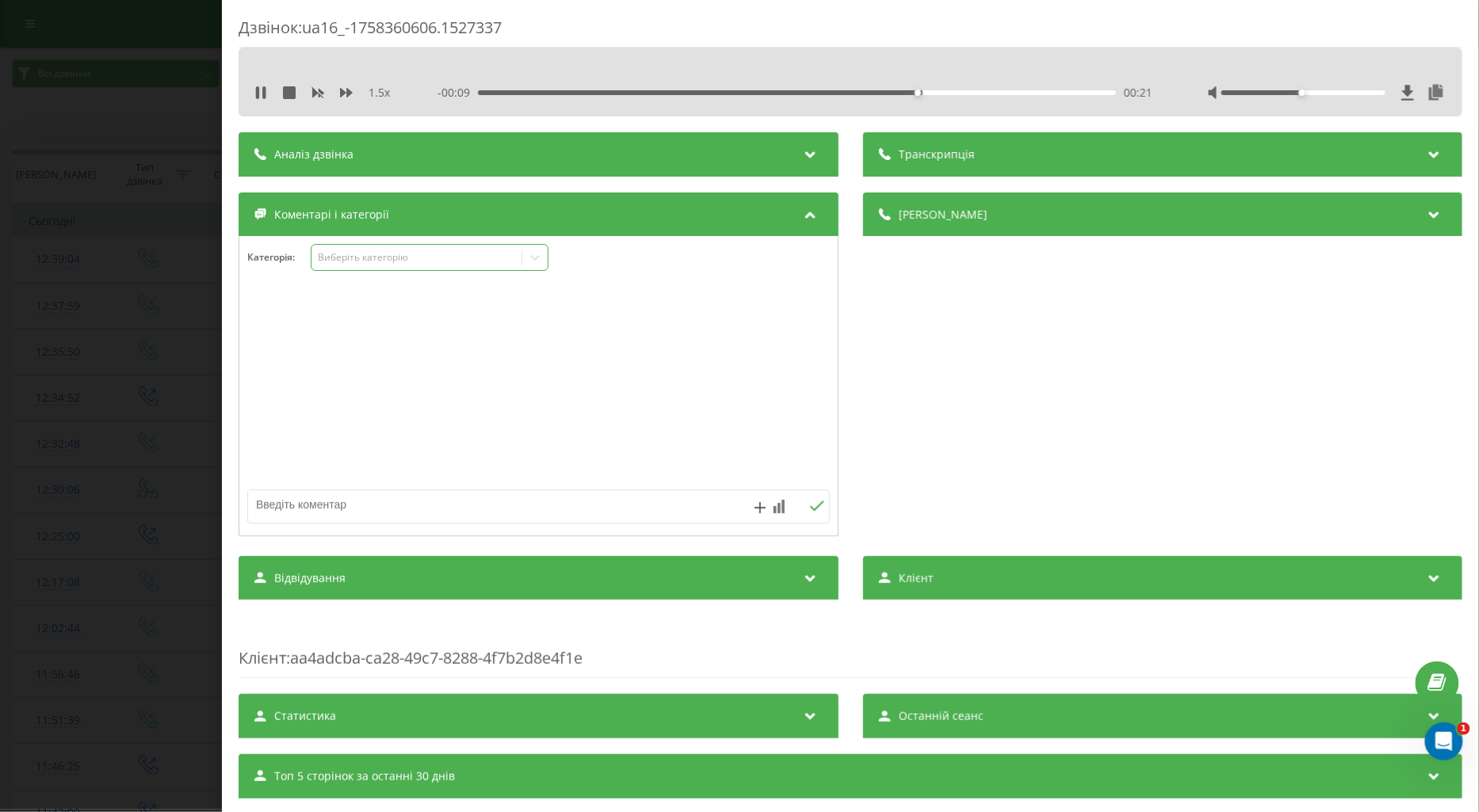
click at [276, 507] on textarea at bounding box center [480, 505] width 465 height 29
type textarea "не відповідає"
click at [811, 500] on button at bounding box center [817, 507] width 25 height 13
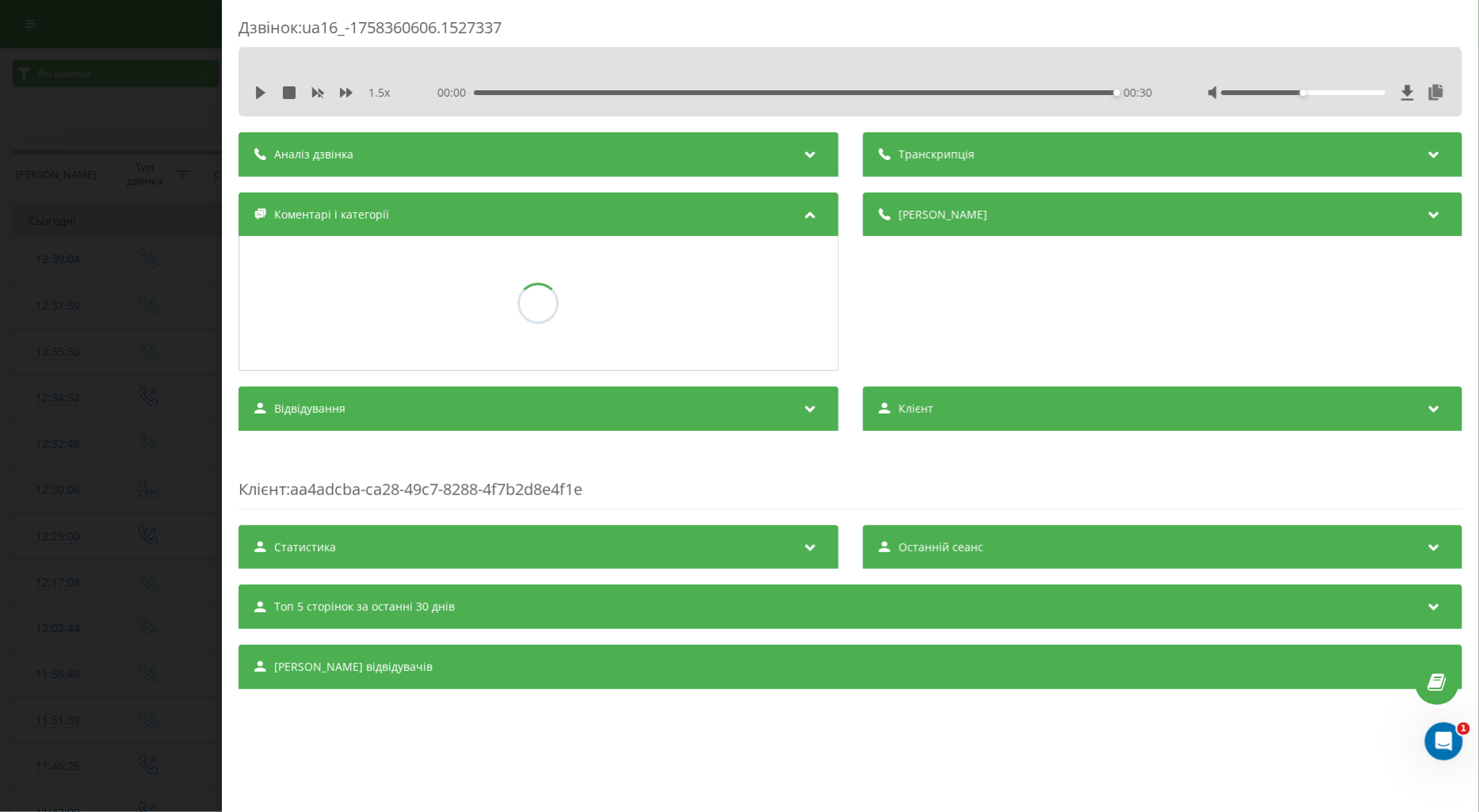
click at [160, 407] on div "Дзвінок : ua16_-1758360606.1527337 1.5 x 00:00 00:30 00:30 Транскрипція Для AI-…" at bounding box center [740, 406] width 1479 height 812
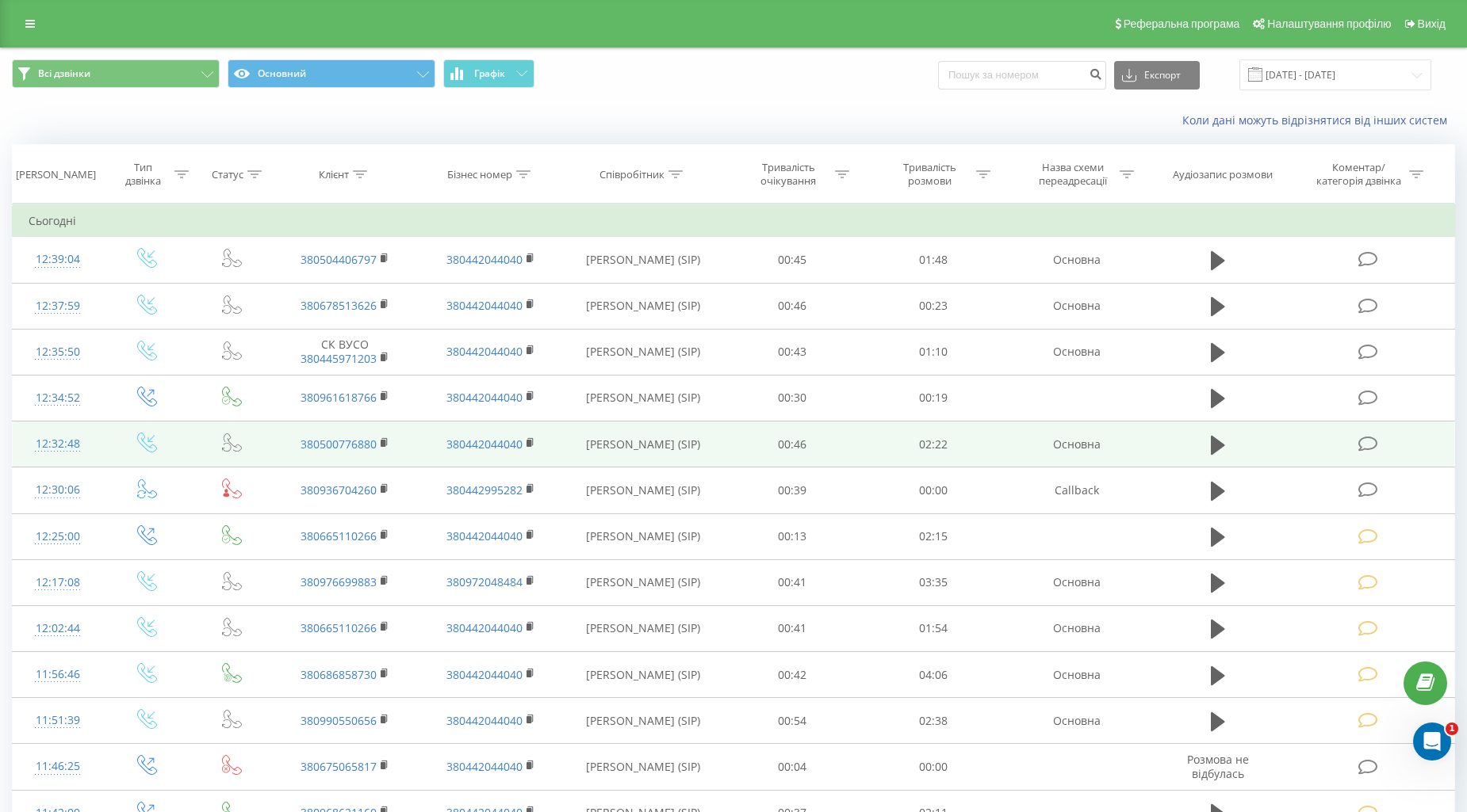
click at [1372, 437] on icon at bounding box center [1368, 444] width 20 height 16
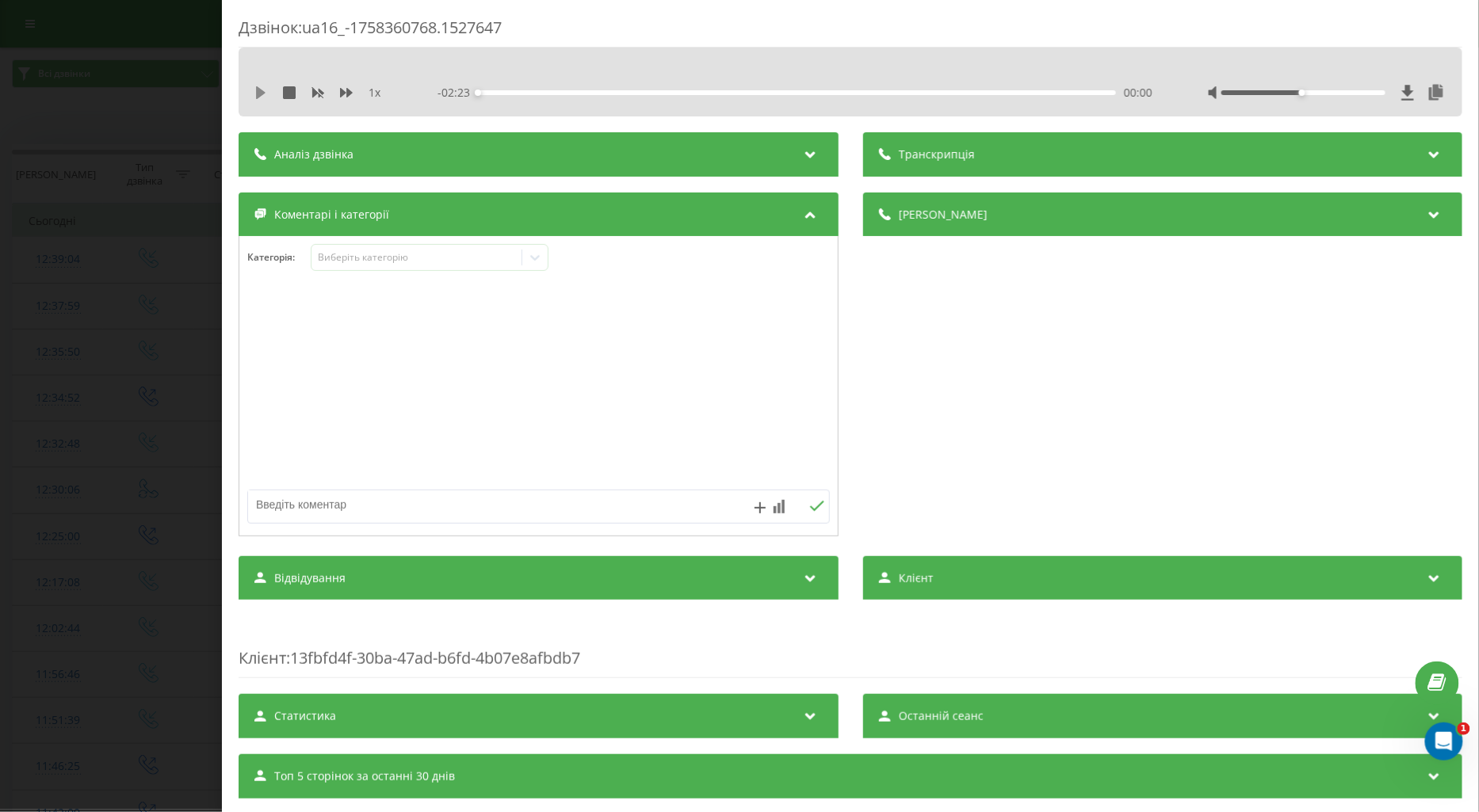
click at [255, 90] on icon at bounding box center [261, 93] width 13 height 13
click at [345, 87] on icon at bounding box center [347, 93] width 13 height 13
click at [344, 257] on div "Виберіть категорію" at bounding box center [416, 258] width 198 height 13
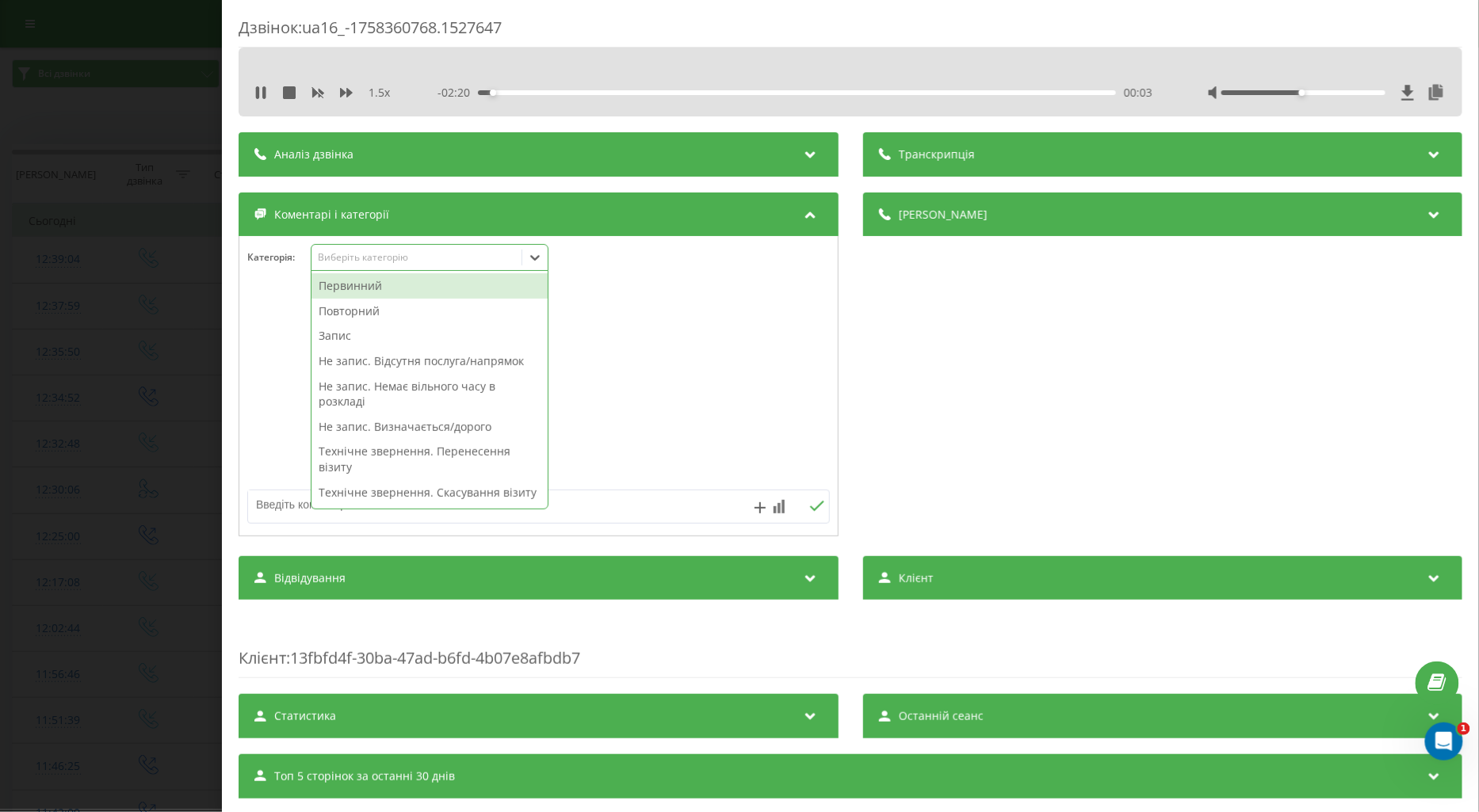
click at [330, 310] on div "Повторний" at bounding box center [429, 311] width 236 height 25
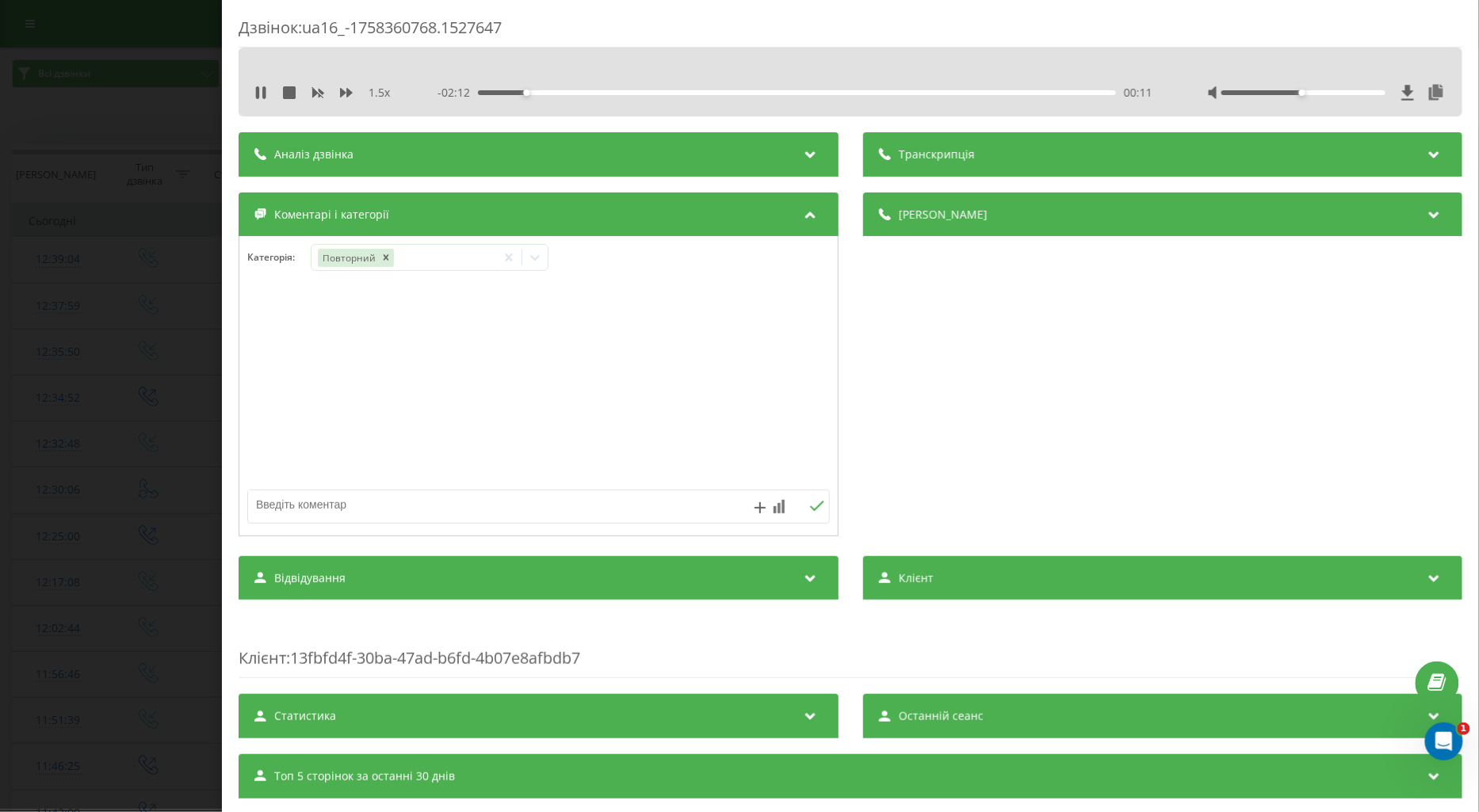
click at [276, 500] on textarea at bounding box center [480, 505] width 465 height 29
type textarea "поточ по припарату"
click at [809, 505] on icon at bounding box center [816, 506] width 15 height 11
click at [542, 258] on icon at bounding box center [534, 257] width 16 height 16
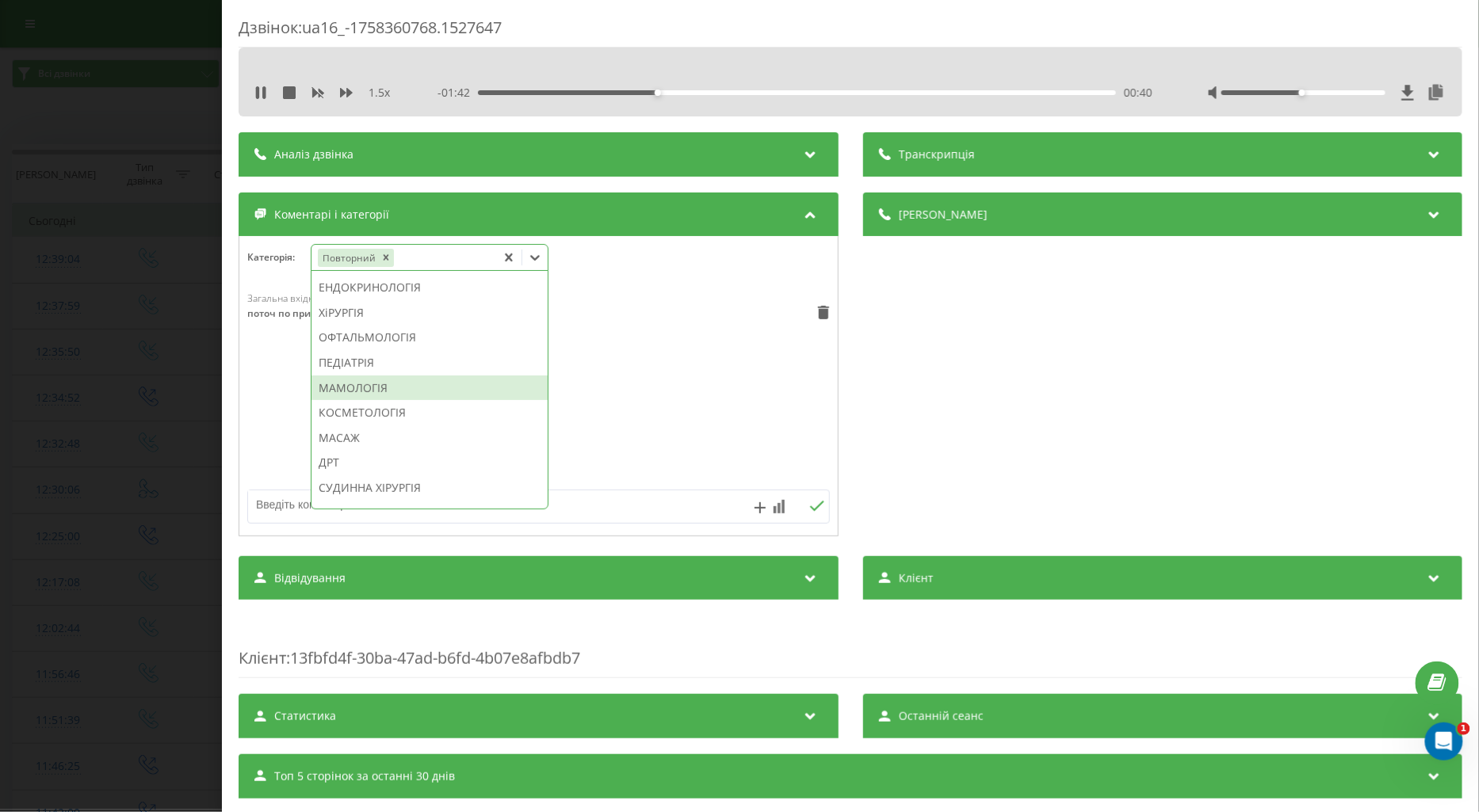
scroll to position [770, 0]
click at [351, 414] on div "ХіРУРГІЯ" at bounding box center [429, 401] width 236 height 25
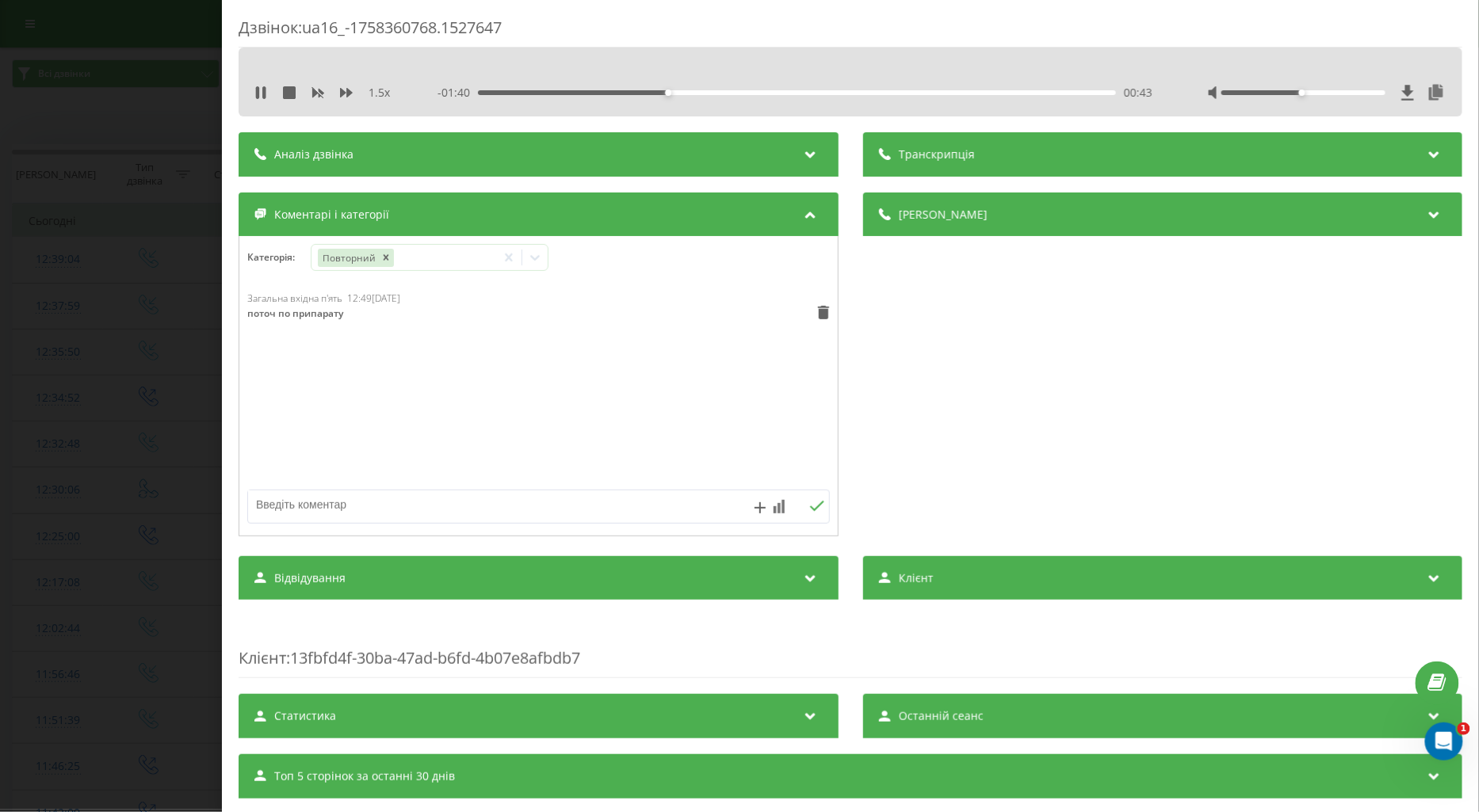
click at [284, 438] on div "Загальна вхідна п'ять 12:49[DATE] поточ по припарату" at bounding box center [539, 387] width 599 height 191
click at [142, 424] on div "Дзвінок : ua16_-1758360768.1527647 1.5 x - 01:37 00:46 00:46 Транскрипція Для A…" at bounding box center [740, 406] width 1479 height 812
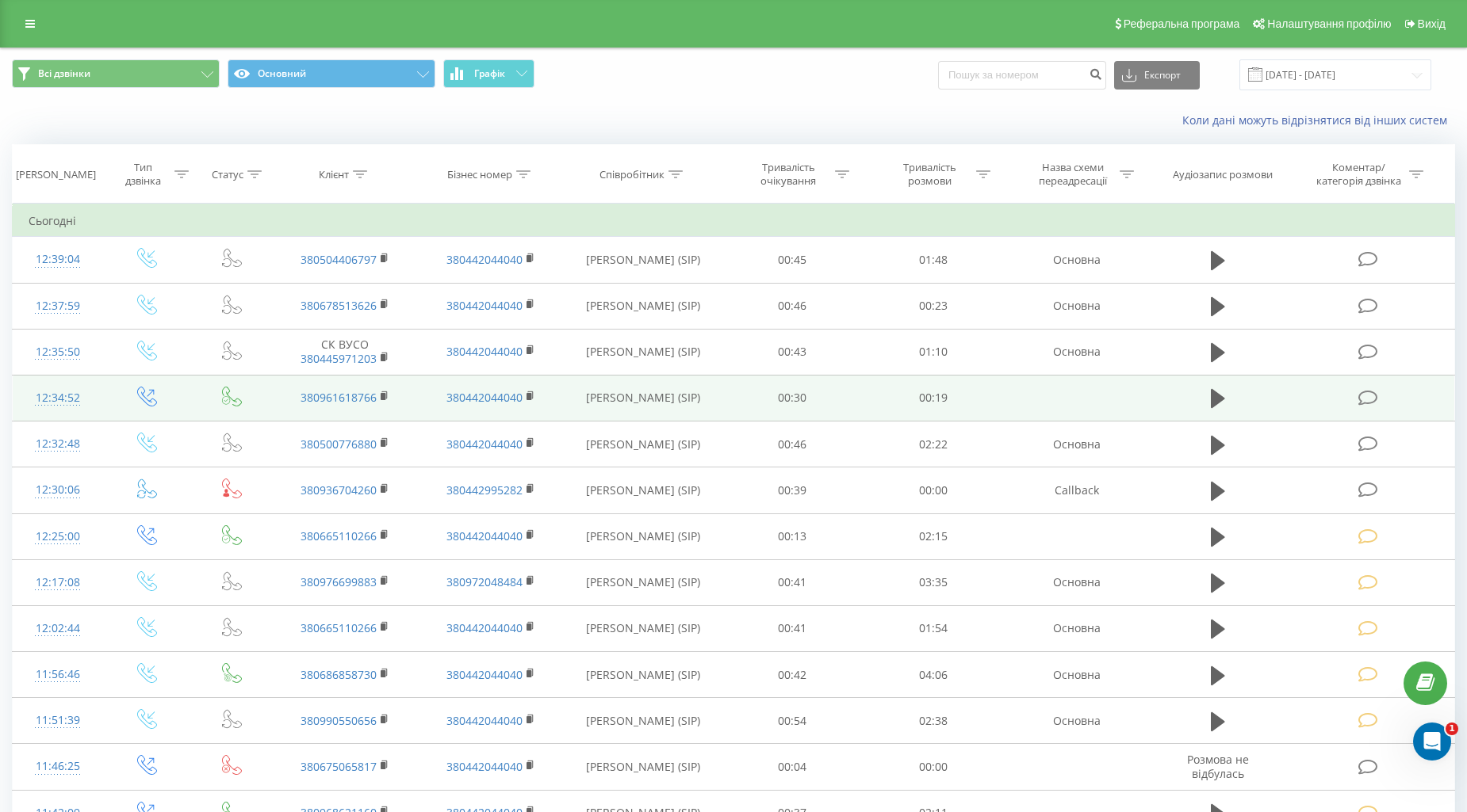
click at [1373, 393] on icon at bounding box center [1368, 398] width 20 height 16
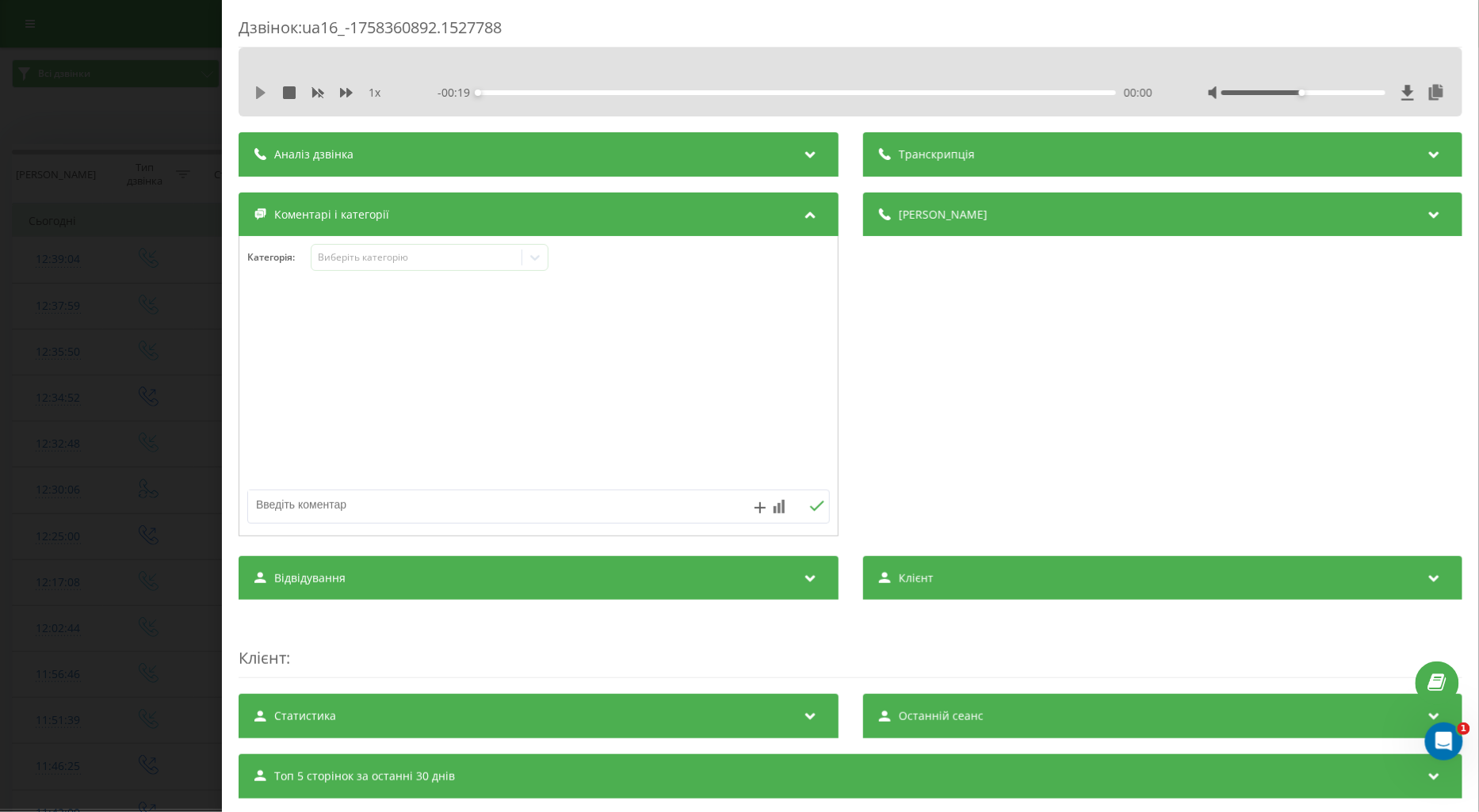
click at [259, 96] on icon at bounding box center [261, 93] width 10 height 13
click at [344, 92] on icon at bounding box center [347, 93] width 13 height 10
click at [257, 92] on icon at bounding box center [258, 93] width 3 height 13
click at [298, 504] on textarea at bounding box center [480, 505] width 465 height 29
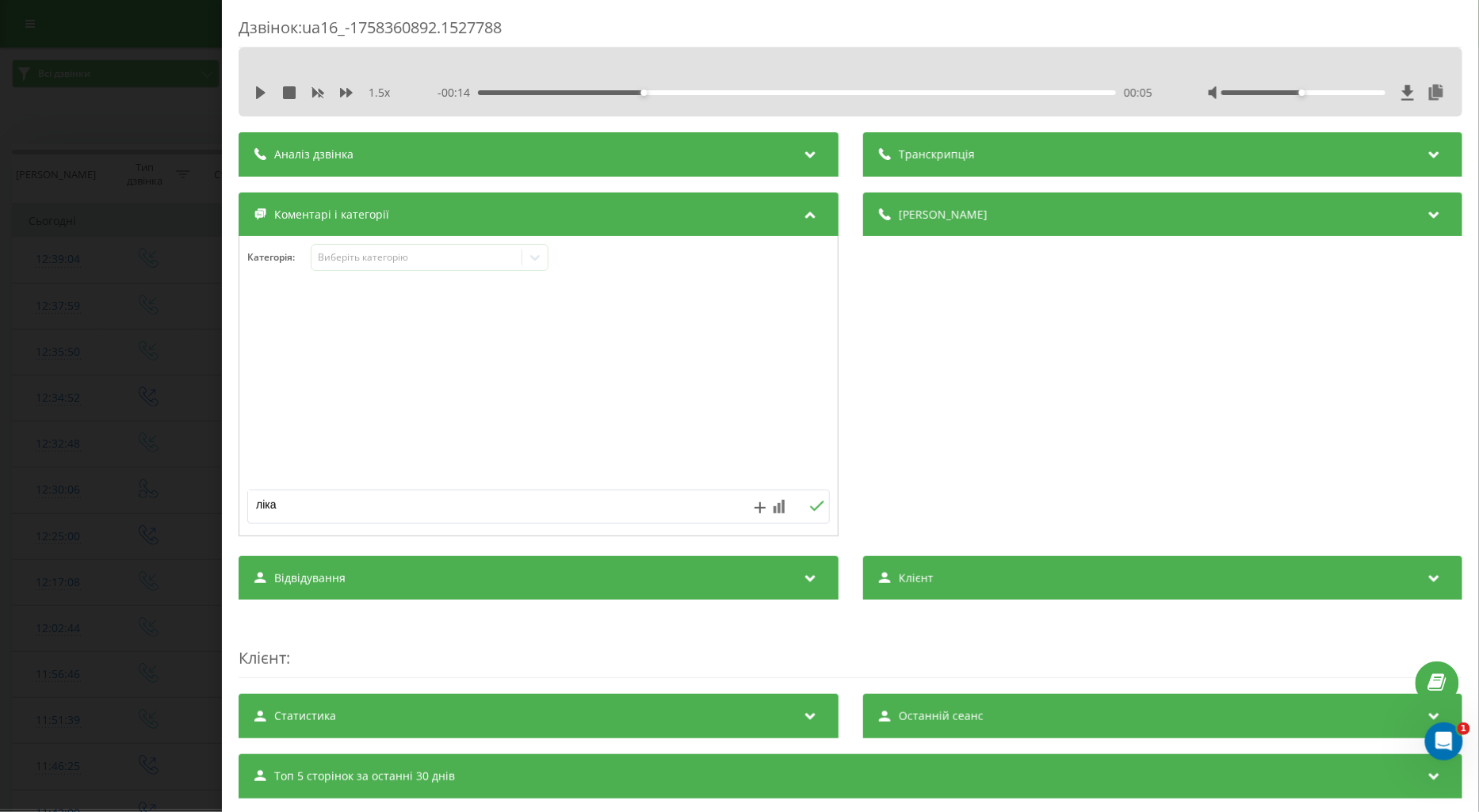
type textarea "лікар"
click at [809, 505] on icon at bounding box center [816, 506] width 15 height 11
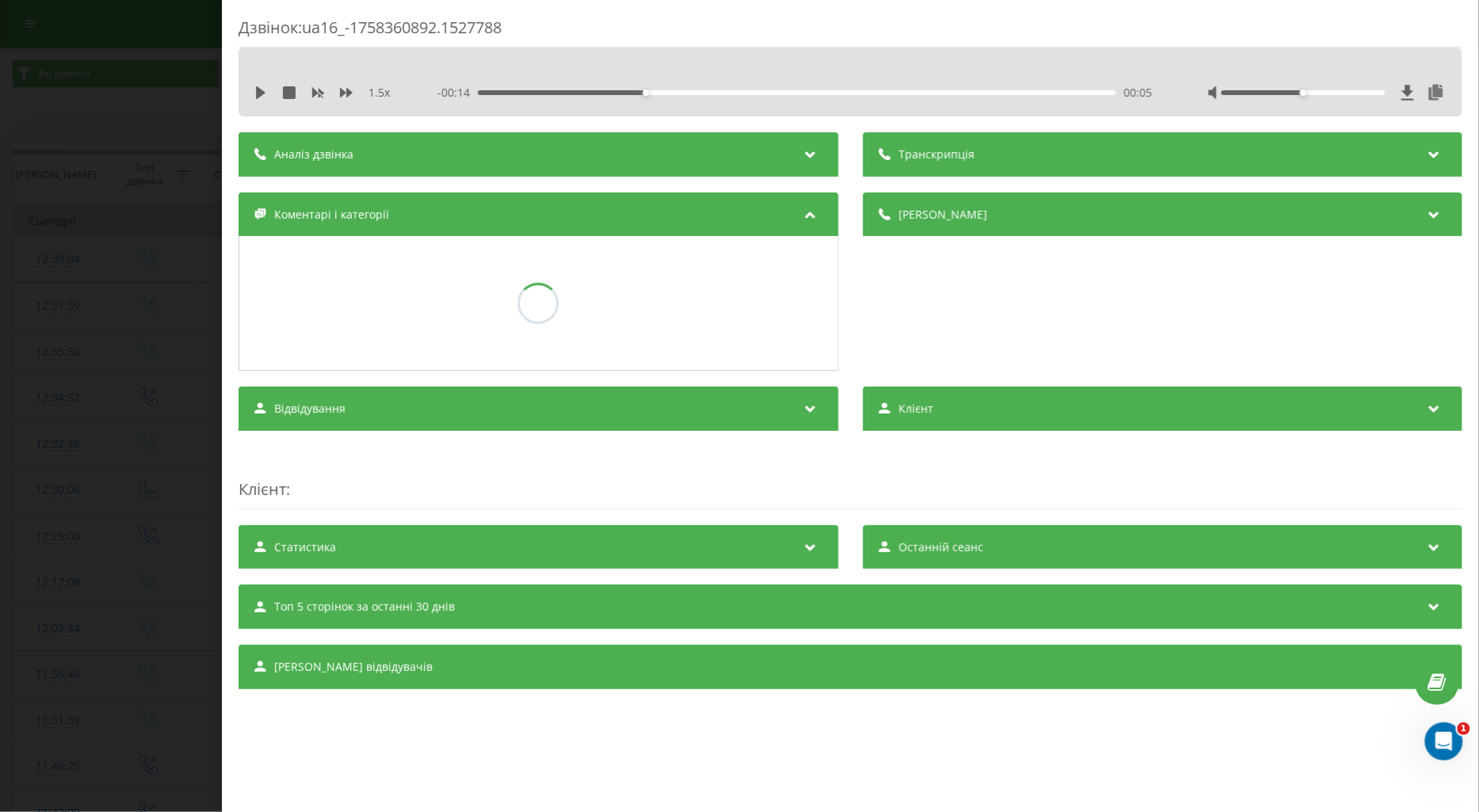
click at [156, 397] on div "Дзвінок : ua16_-1758360892.1527788 1.5 x - 00:14 00:05 00:05 Транскрипція Для A…" at bounding box center [740, 406] width 1479 height 812
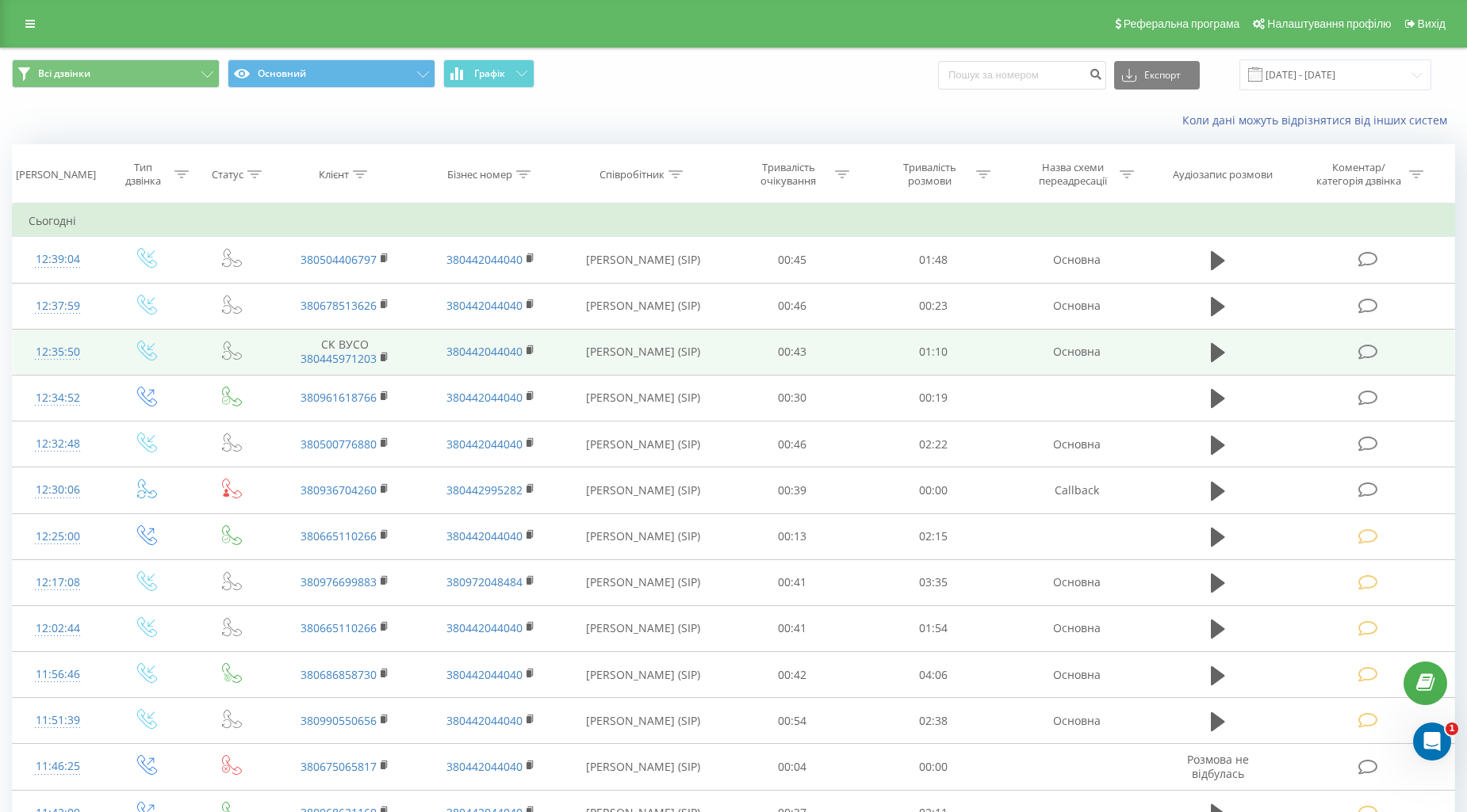
click at [1377, 361] on td at bounding box center [1370, 352] width 169 height 46
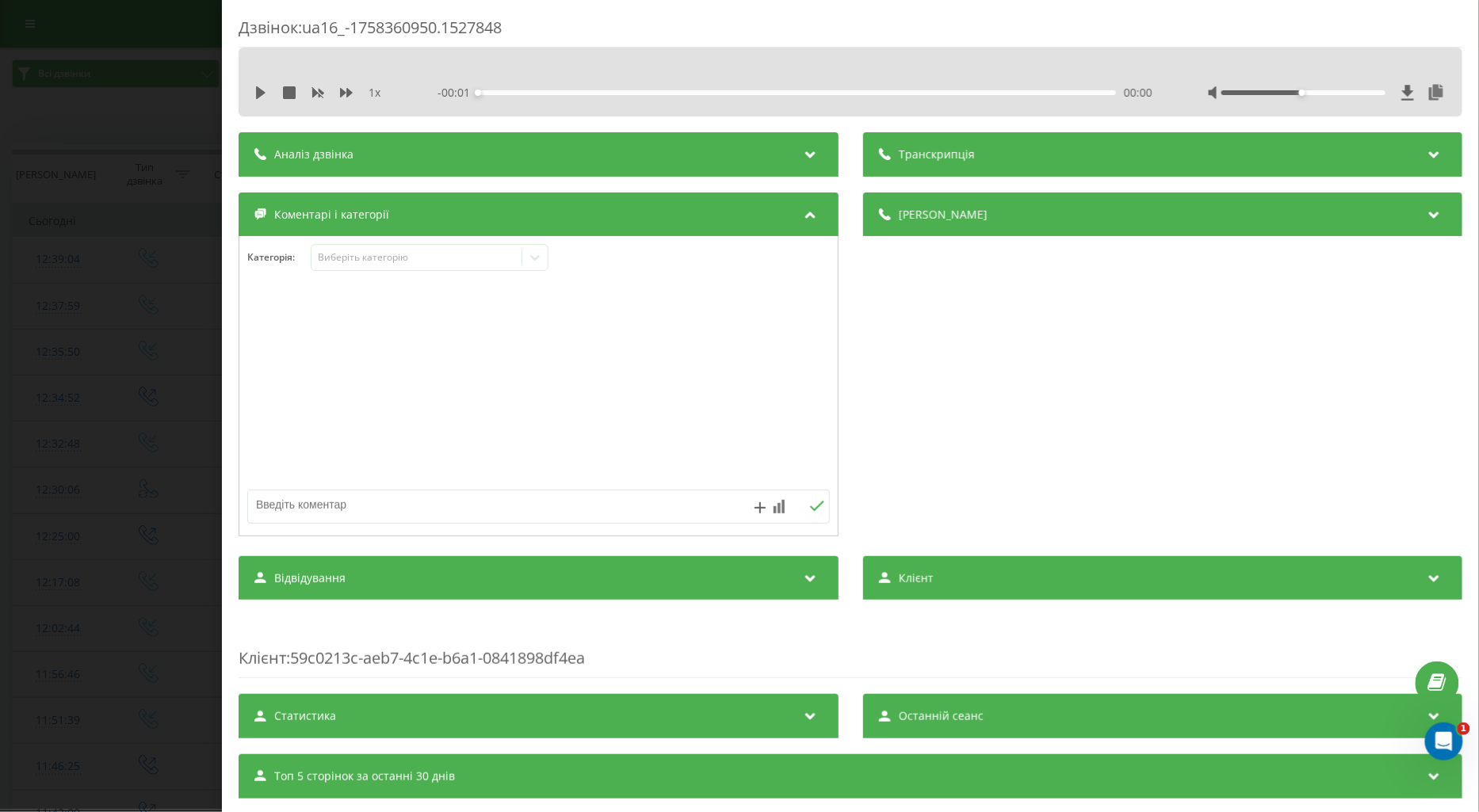
click at [250, 91] on div "1 x - 00:01 00:00 00:00" at bounding box center [850, 92] width 1200 height 24
click at [255, 92] on icon at bounding box center [261, 93] width 13 height 13
click at [347, 90] on icon at bounding box center [347, 93] width 13 height 10
click at [366, 259] on div "Виберіть категорію" at bounding box center [416, 258] width 198 height 13
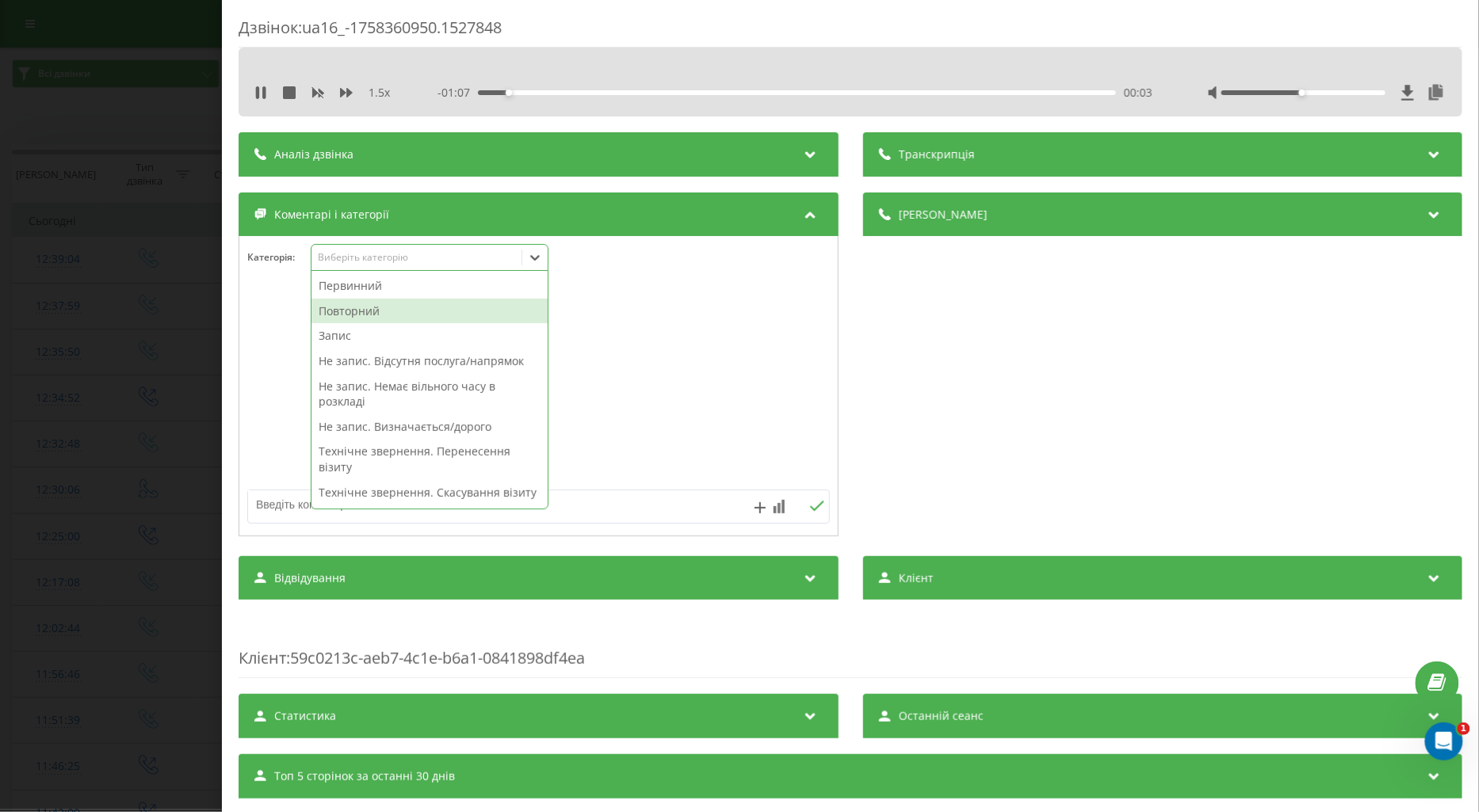
click at [353, 309] on div "Повторний" at bounding box center [429, 311] width 236 height 25
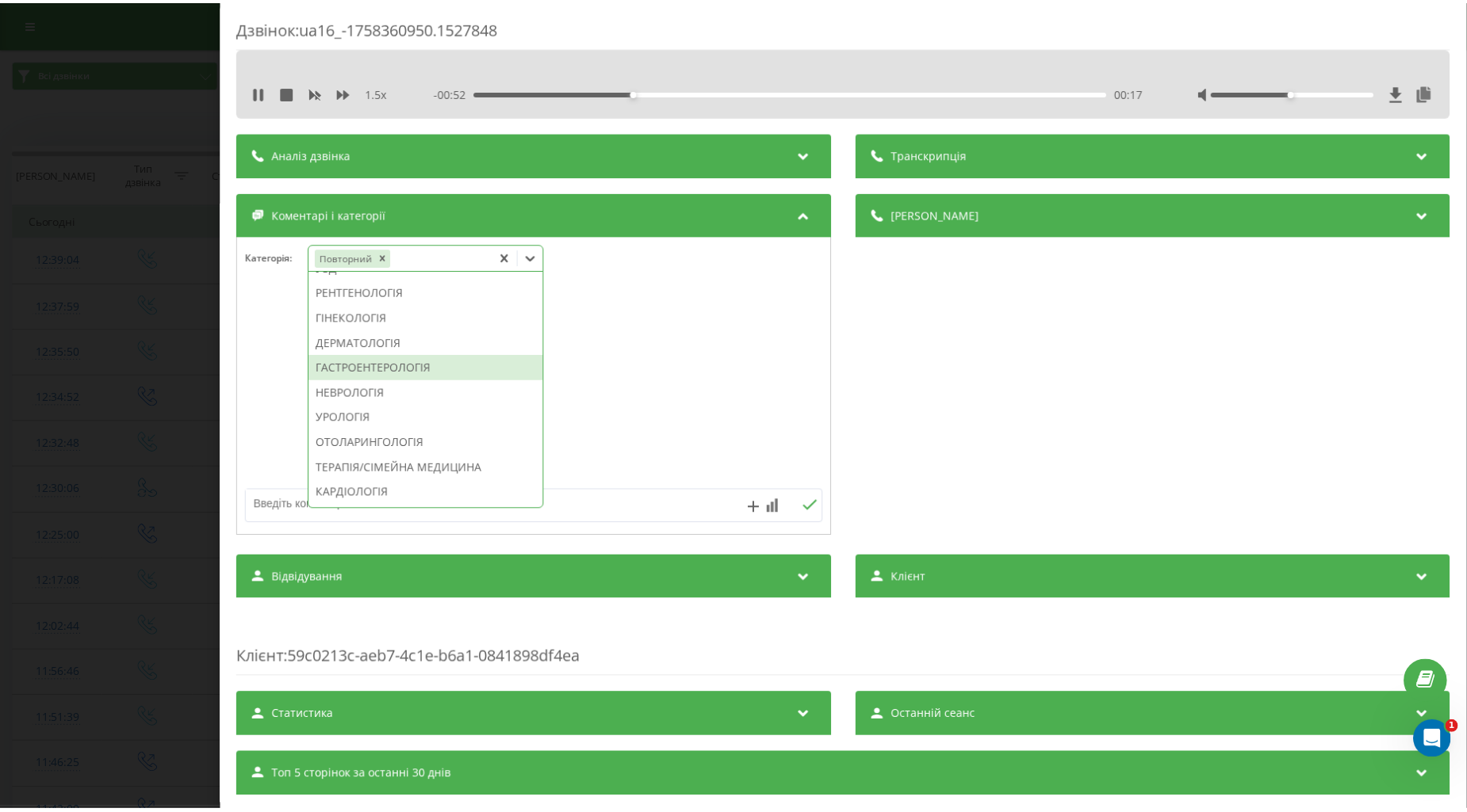
scroll to position [616, 0]
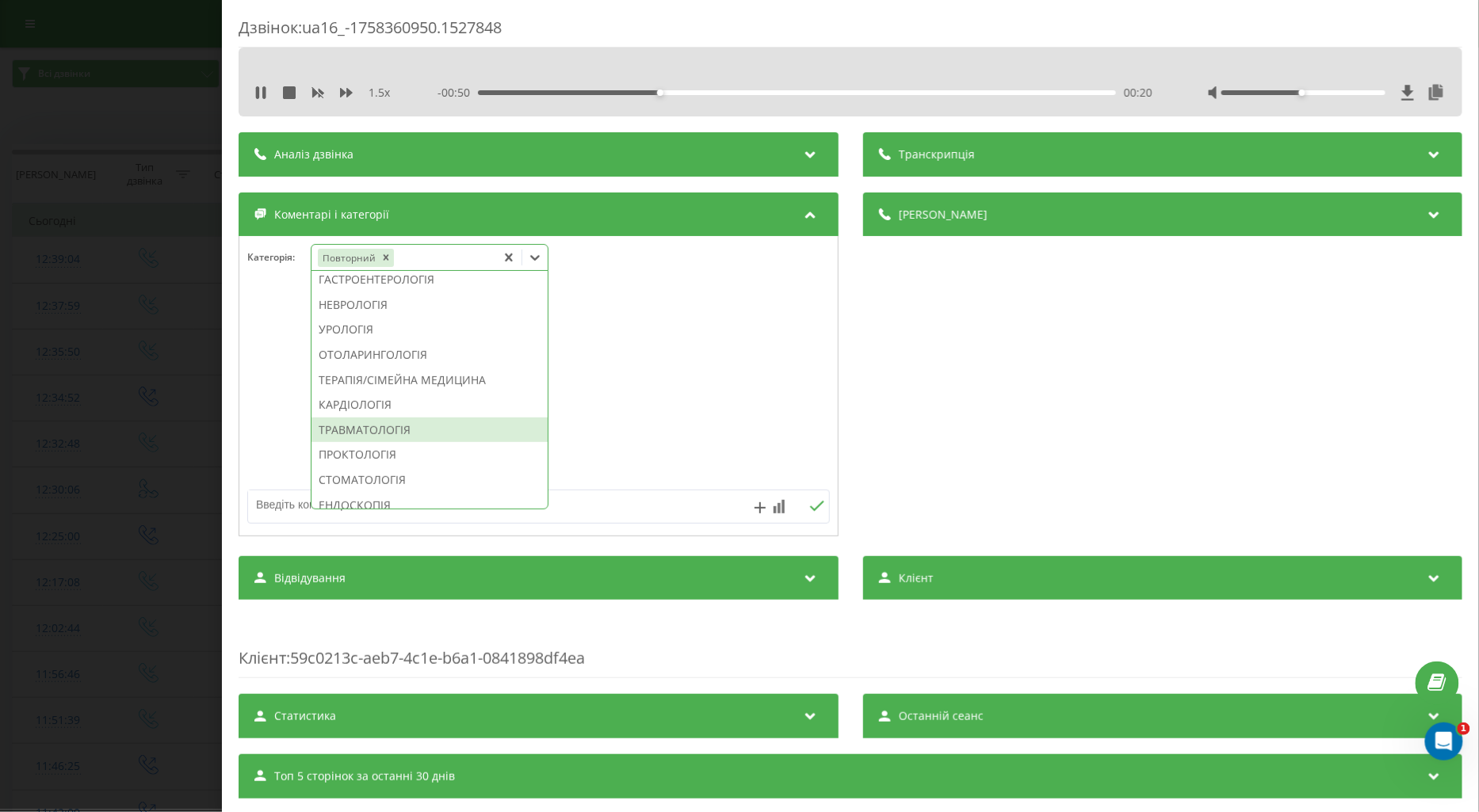
click at [398, 443] on div "ТРАВМАТОЛОГІЯ" at bounding box center [429, 430] width 236 height 25
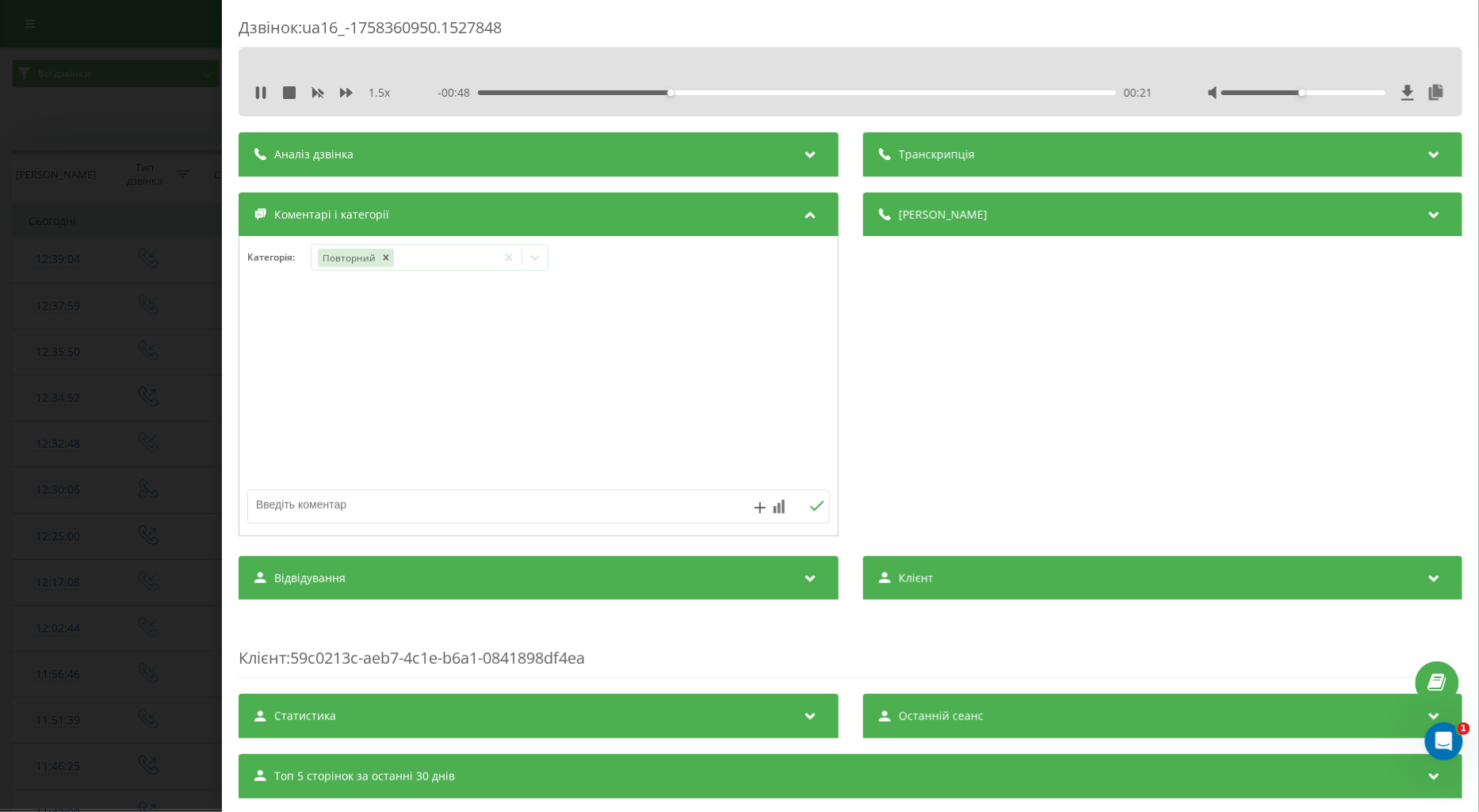
click at [279, 505] on textarea at bounding box center [480, 505] width 465 height 29
type textarea "ск інф пац"
click at [811, 509] on icon at bounding box center [816, 506] width 15 height 11
click at [187, 362] on div "Дзвінок : ua16_-1758360950.1527848 1.5 x - 00:37 00:33 00:33 Транскрипція Для A…" at bounding box center [740, 406] width 1479 height 812
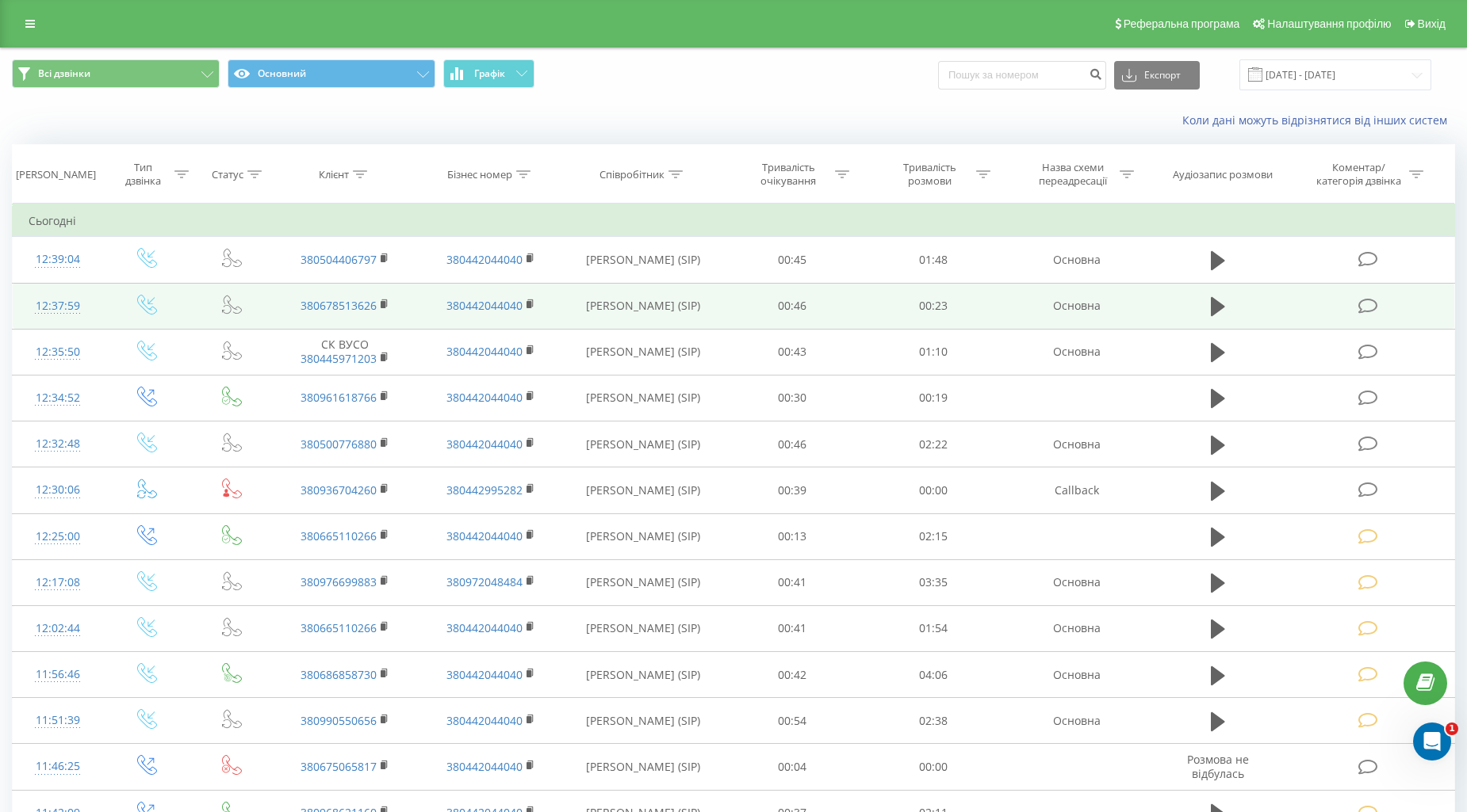
click at [1367, 305] on icon at bounding box center [1368, 306] width 20 height 16
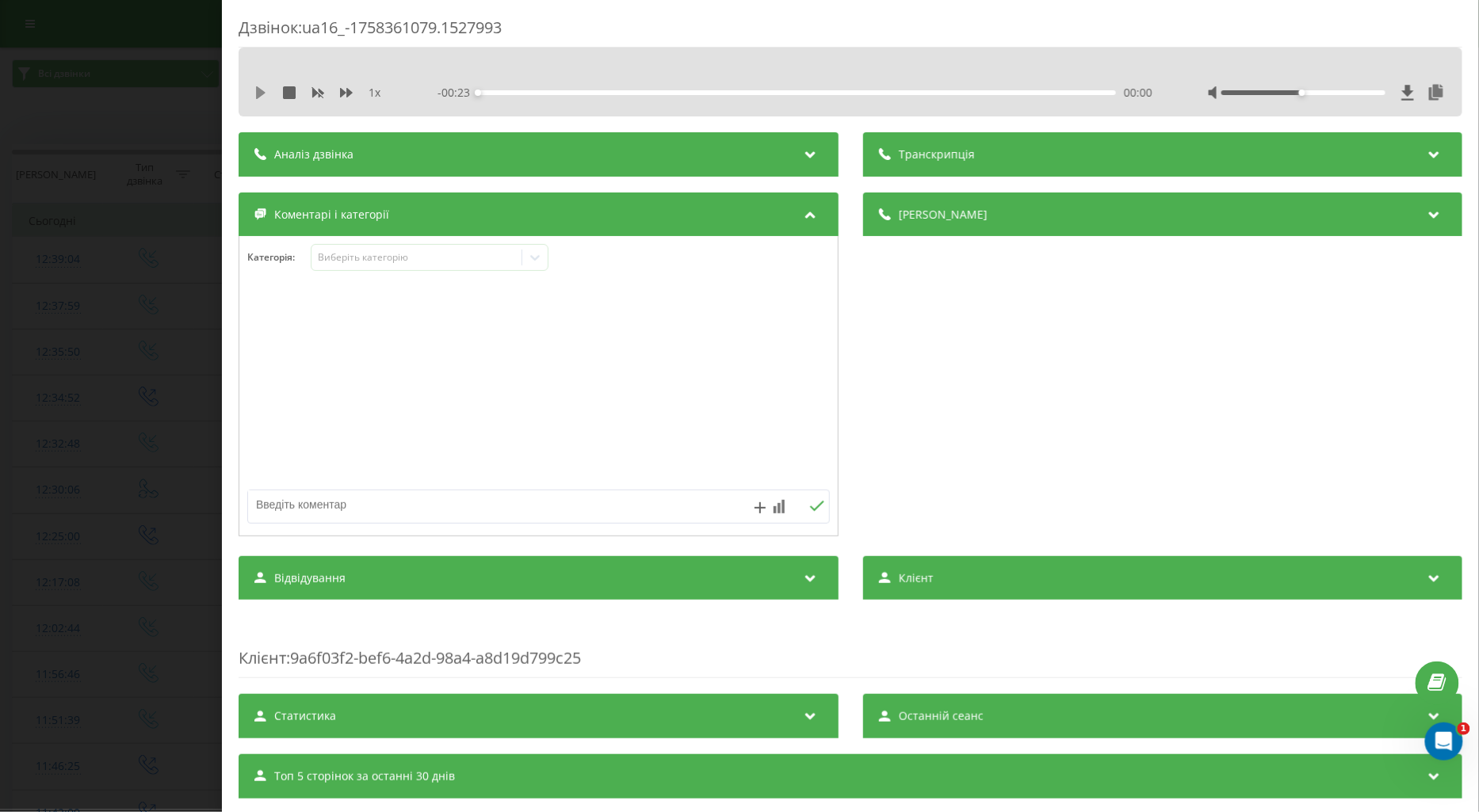
click at [254, 87] on icon at bounding box center [261, 93] width 13 height 13
click at [257, 96] on icon at bounding box center [258, 93] width 3 height 13
click at [353, 257] on div "Виберіть категорію" at bounding box center [416, 258] width 198 height 13
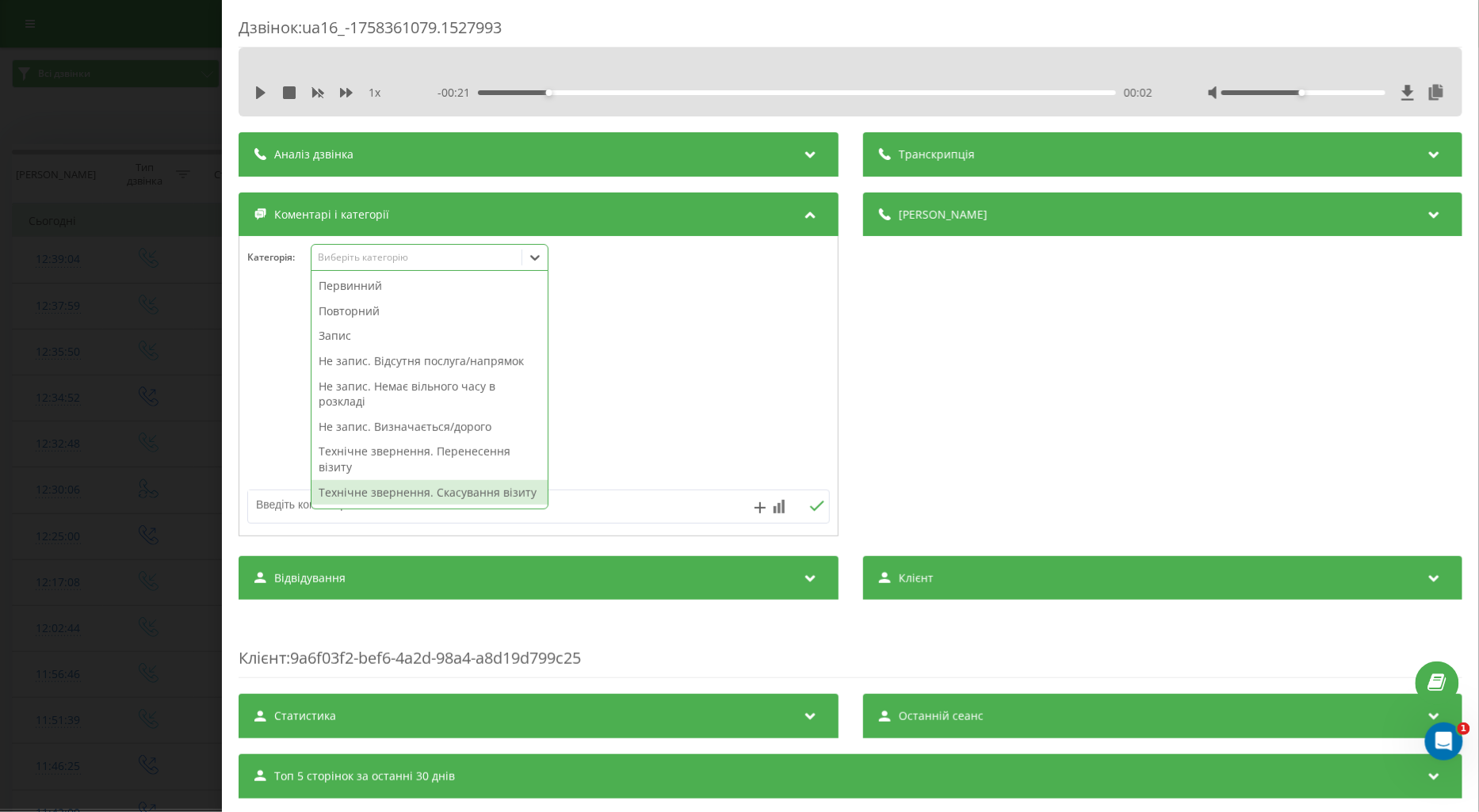
click at [402, 487] on div "Технічне звернення. Скасування візиту" at bounding box center [429, 492] width 236 height 25
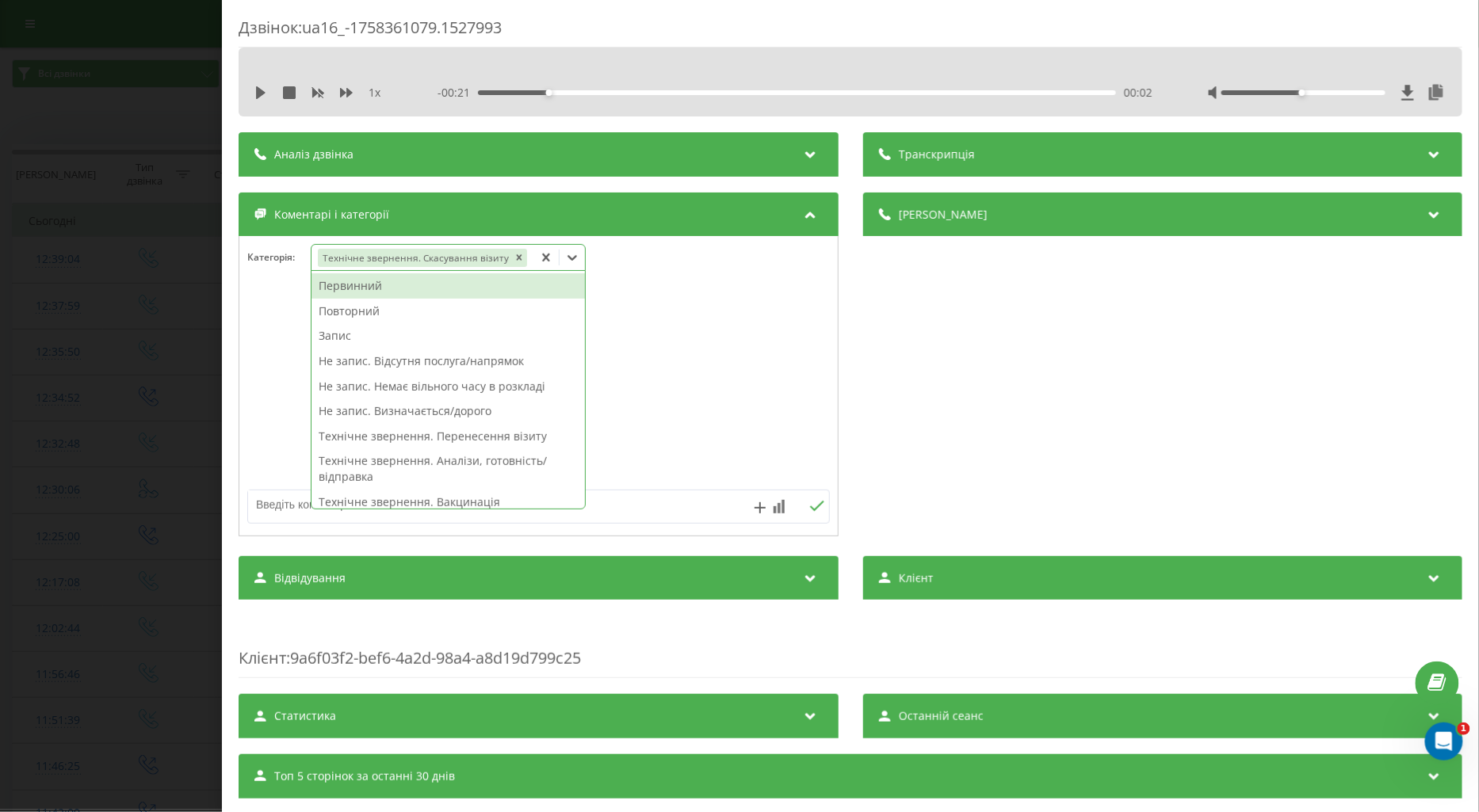
click at [83, 358] on div "Дзвінок : ua16_-1758361079.1527993 1 x - 00:21 00:02 00:02 Транскрипція Для AI-…" at bounding box center [740, 406] width 1479 height 812
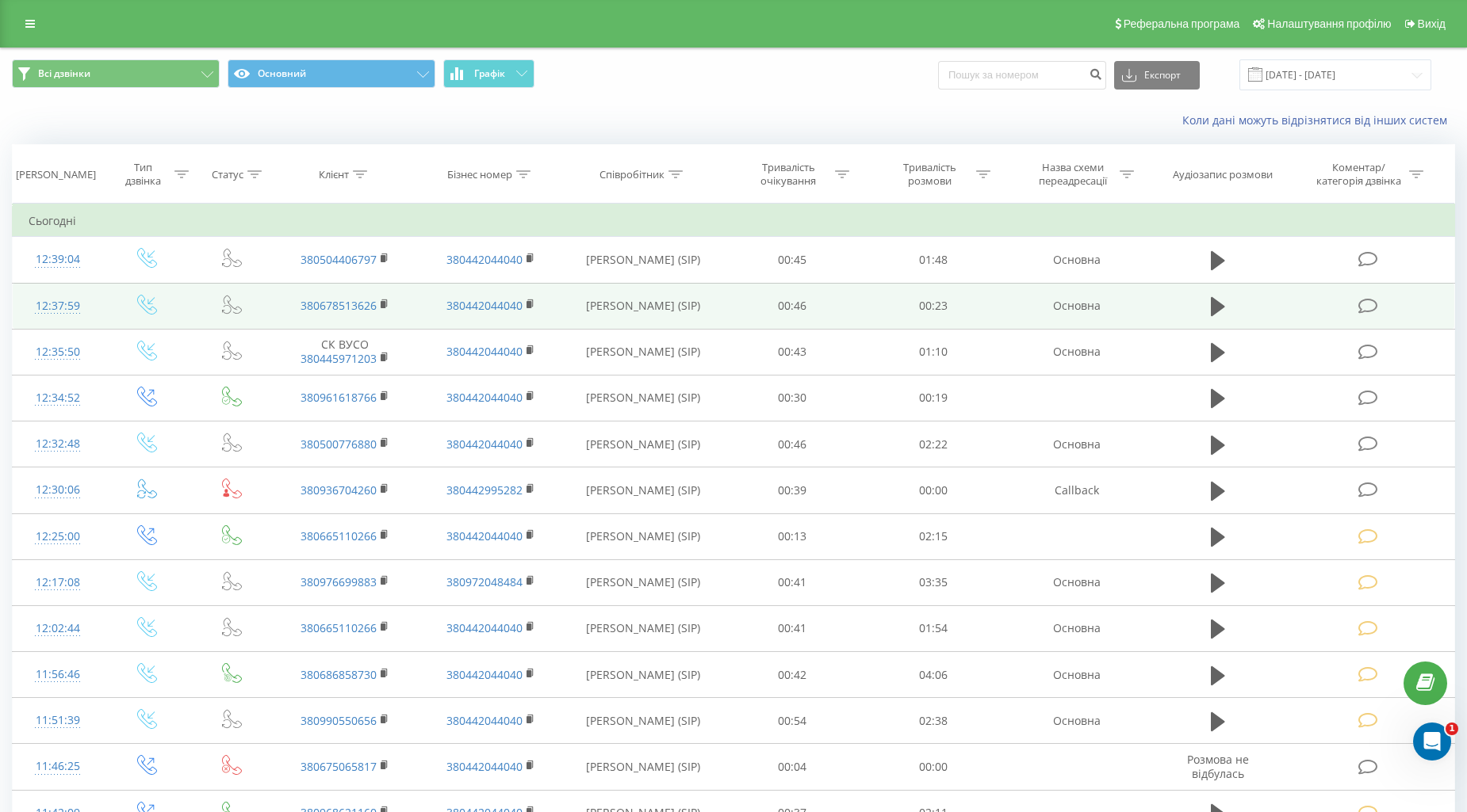
click at [1376, 307] on icon at bounding box center [1368, 306] width 20 height 16
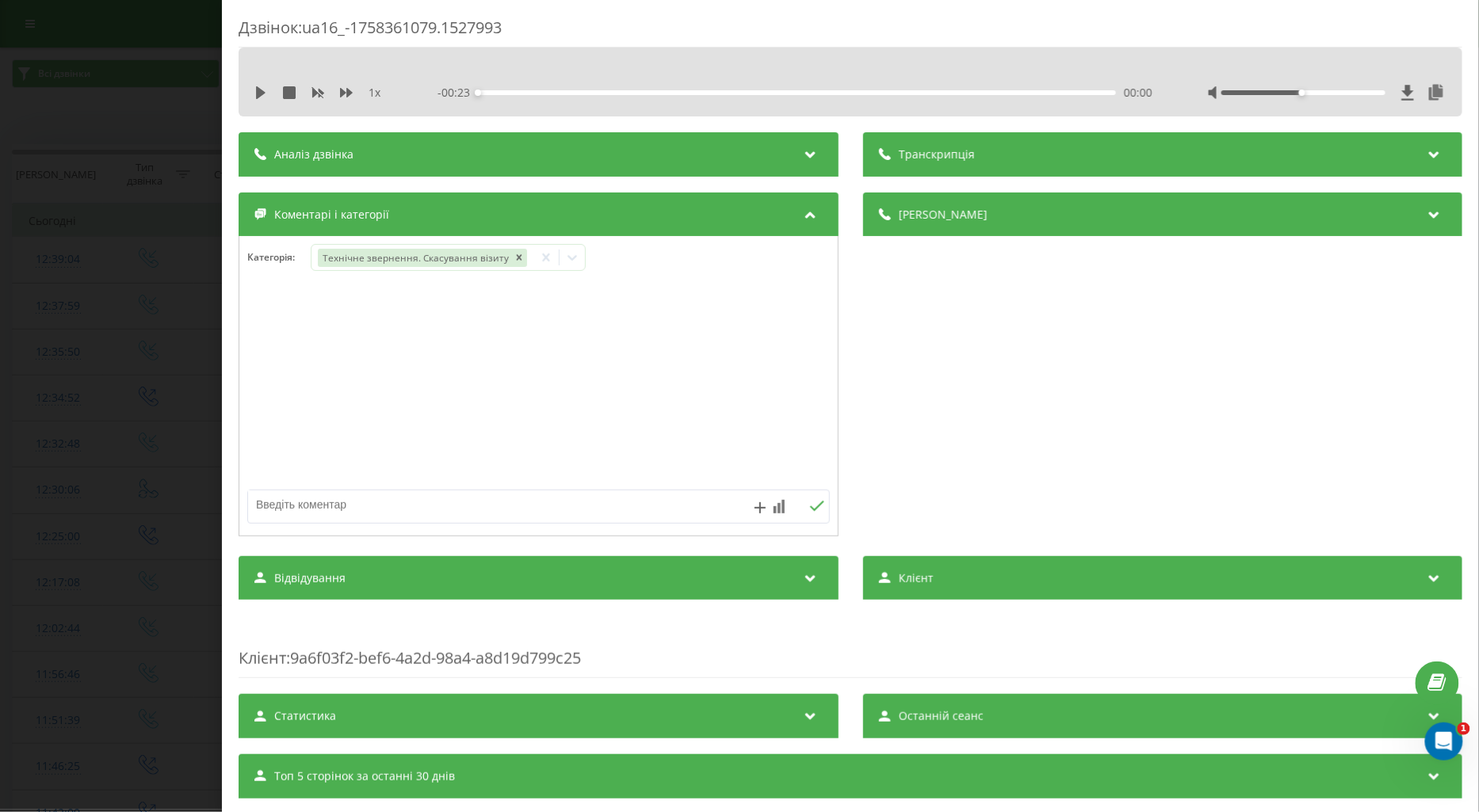
click at [127, 224] on div "Дзвінок : ua16_-1758361079.1527993 1 x - 00:23 00:00 00:00 Транскрипція Для AI-…" at bounding box center [740, 406] width 1479 height 812
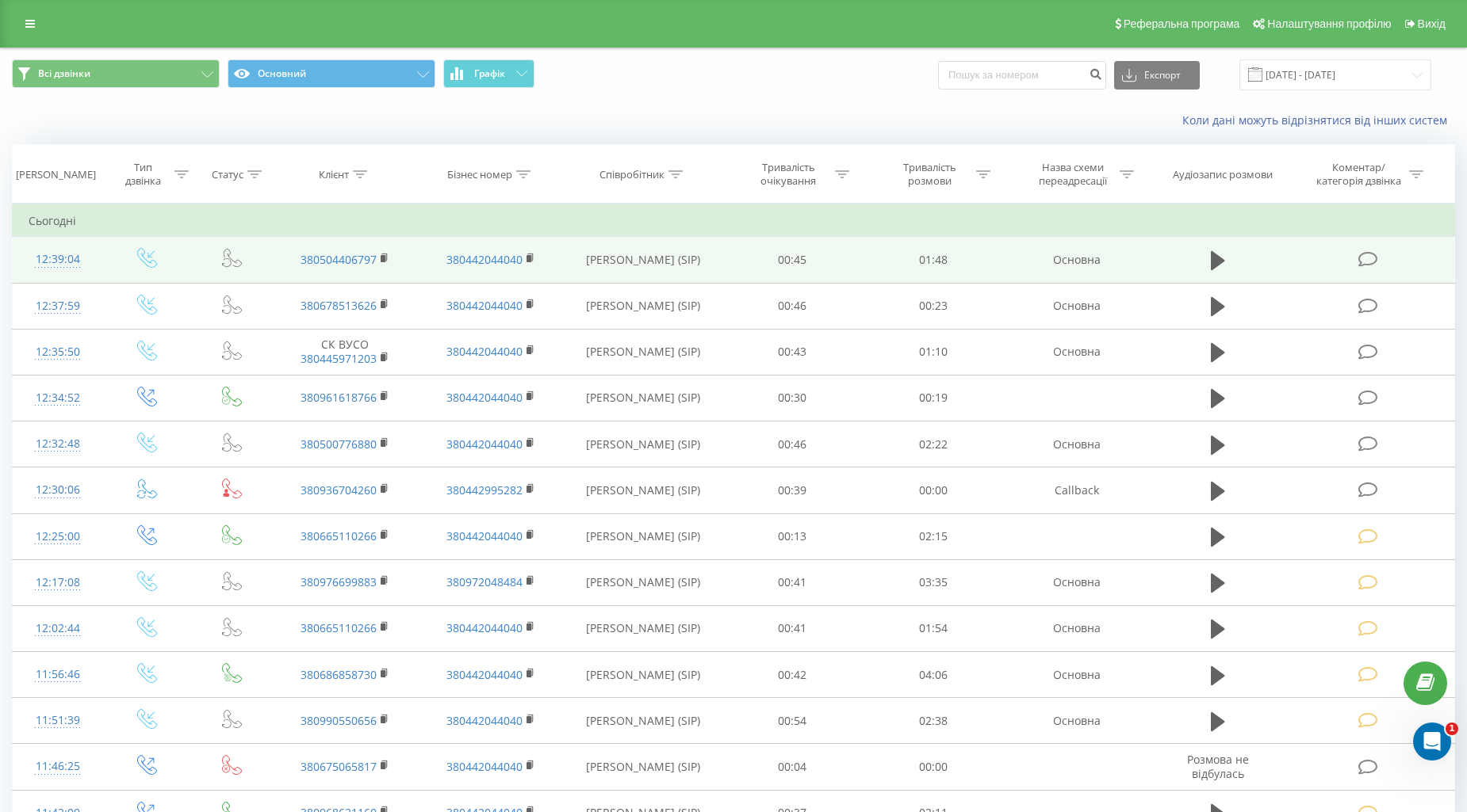
click at [1372, 262] on icon at bounding box center [1368, 259] width 20 height 16
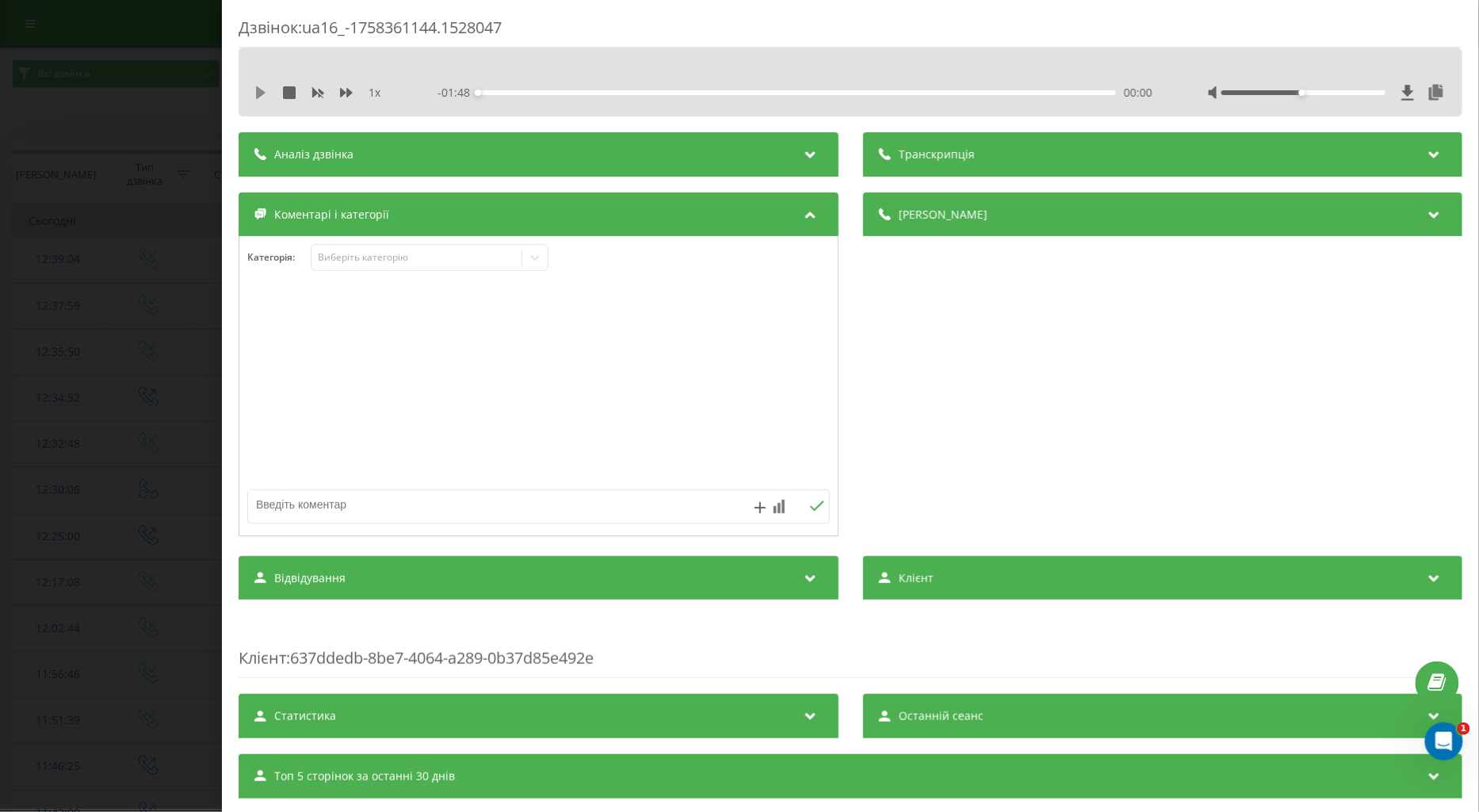
click at [260, 89] on icon at bounding box center [261, 93] width 13 height 13
click at [341, 90] on icon at bounding box center [347, 93] width 13 height 10
click at [357, 262] on div "Виберіть категорію" at bounding box center [416, 258] width 198 height 13
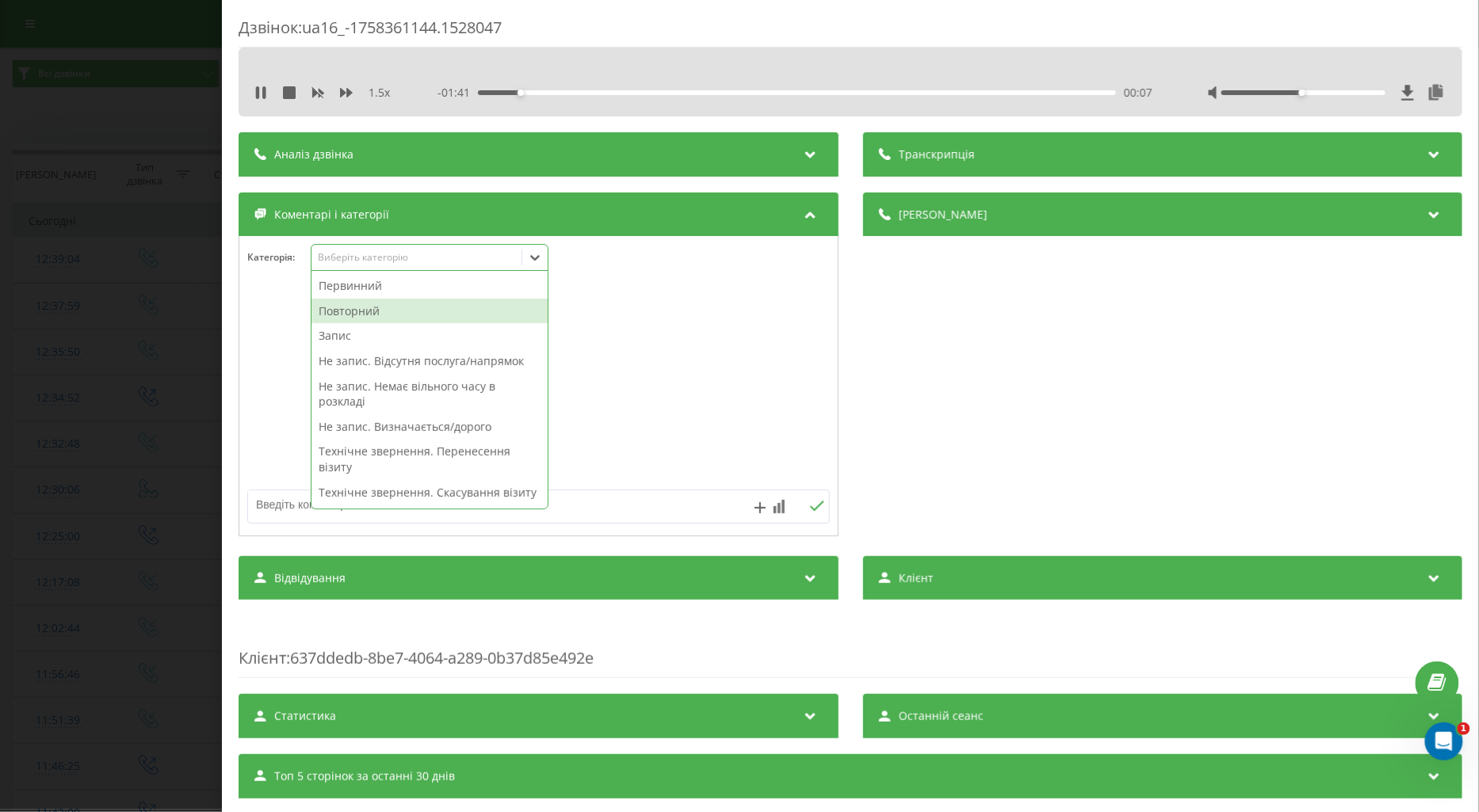
click at [374, 309] on div "Повторний" at bounding box center [429, 311] width 236 height 25
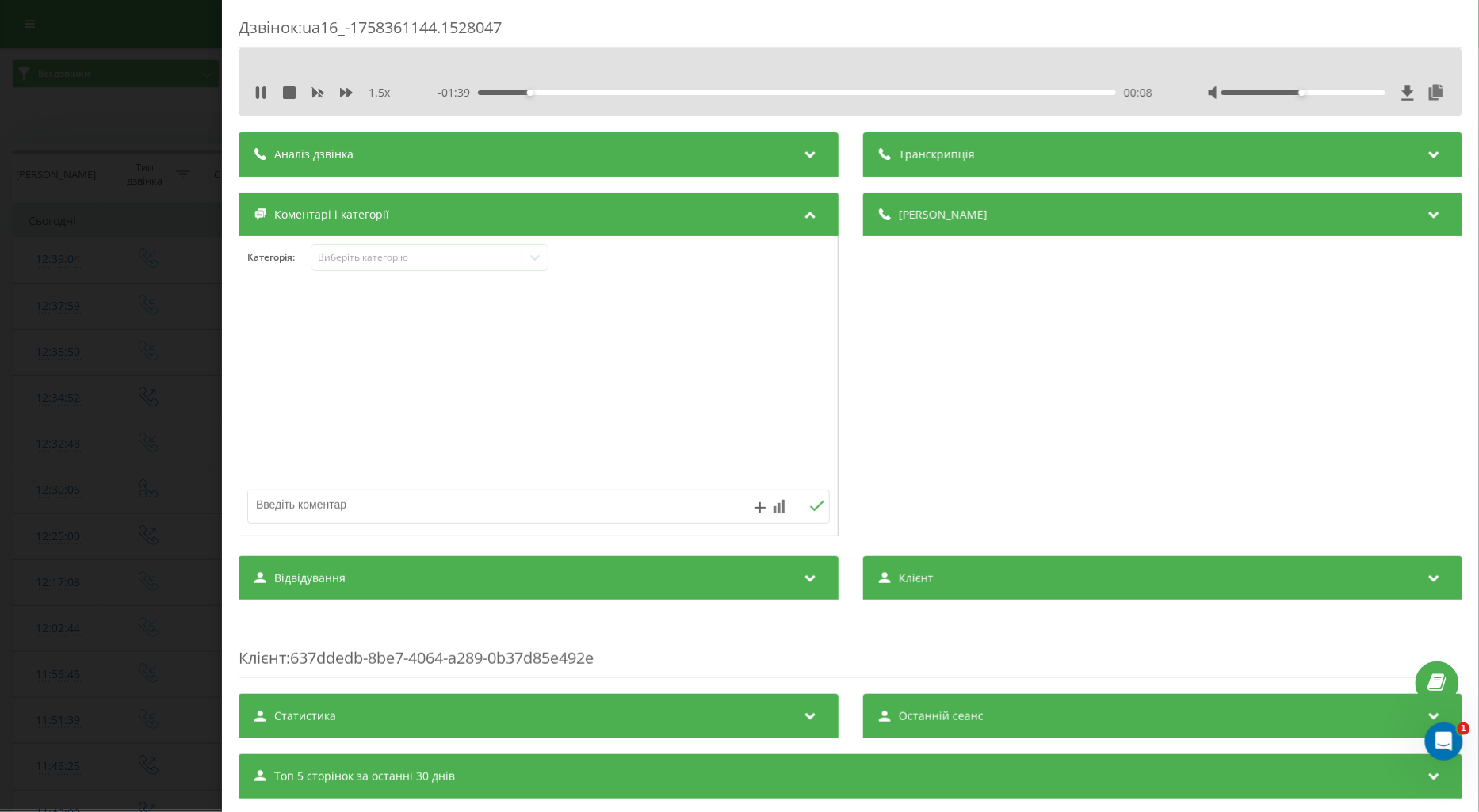
drag, startPoint x: 279, startPoint y: 505, endPoint x: 308, endPoint y: 501, distance: 29.3
click at [278, 505] on textarea at bounding box center [480, 505] width 465 height 29
type textarea "поточ по візиту"
click at [811, 505] on icon at bounding box center [816, 506] width 15 height 11
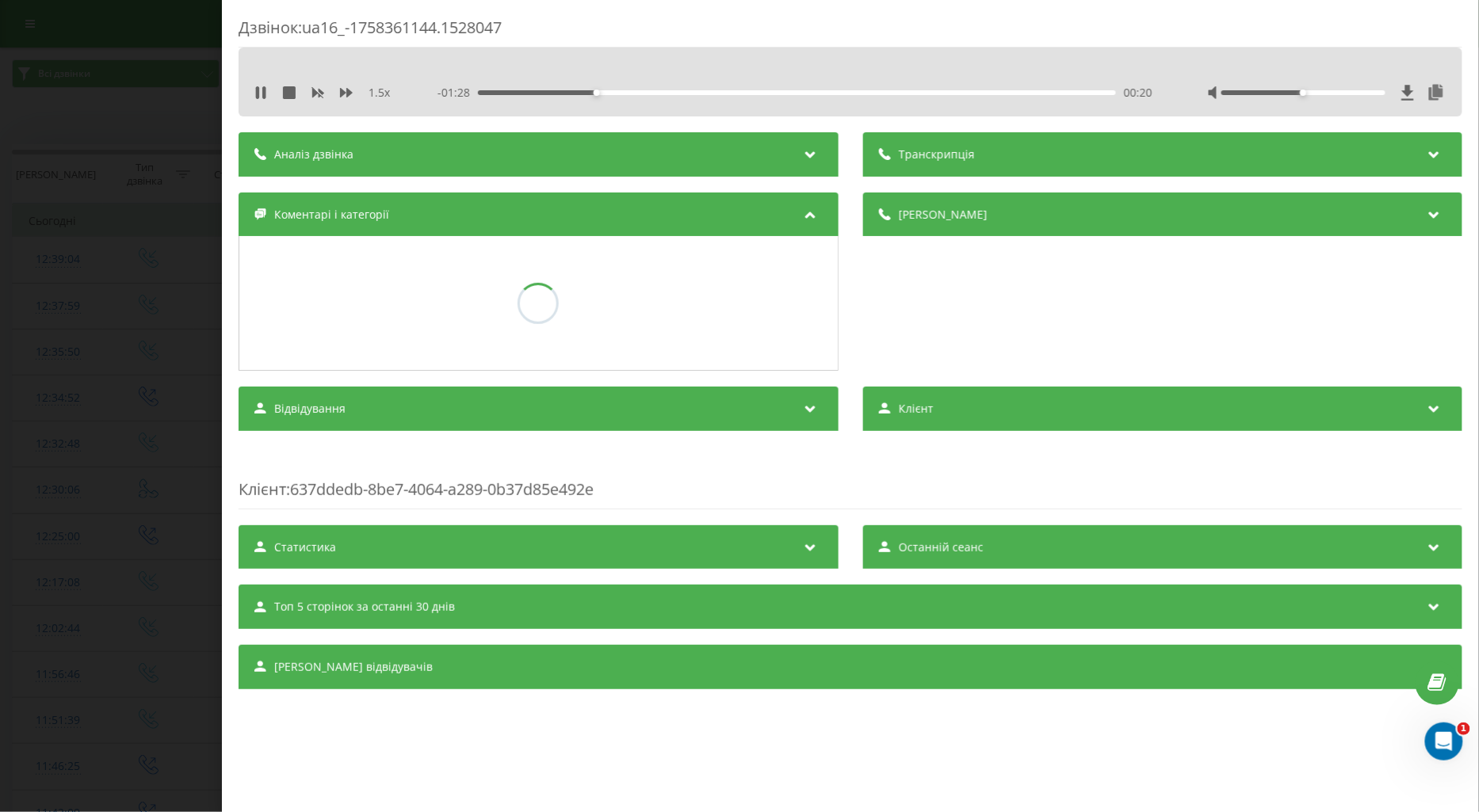
click at [168, 352] on div "Дзвінок : ua16_-1758361144.1528047 1.5 x - 01:28 00:20 00:20 Транскрипція Для A…" at bounding box center [740, 406] width 1479 height 812
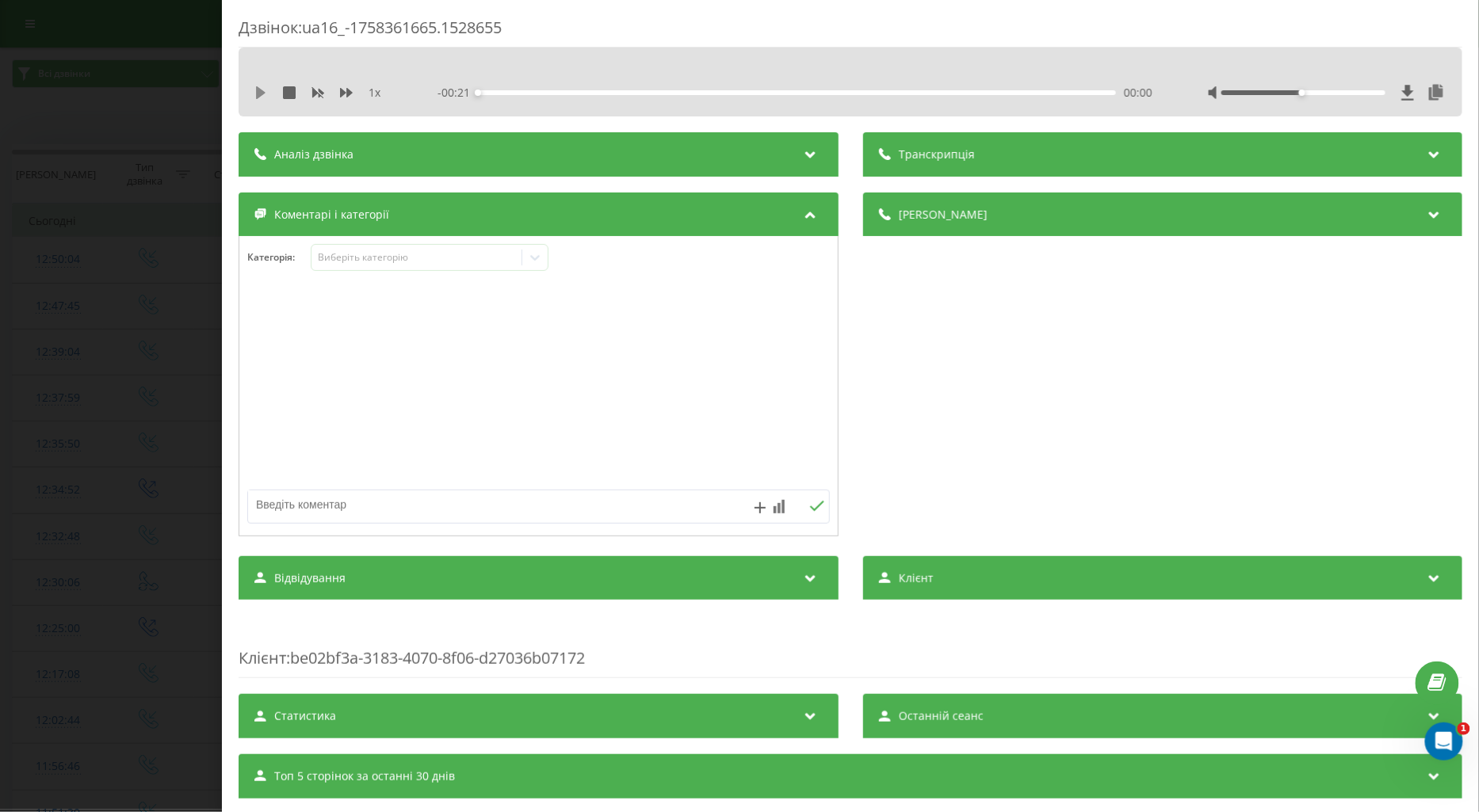
click at [257, 95] on icon at bounding box center [261, 93] width 10 height 13
click at [337, 93] on div "1 x" at bounding box center [326, 92] width 142 height 16
click at [340, 93] on icon at bounding box center [347, 93] width 13 height 13
click at [330, 260] on div "Виберіть категорію" at bounding box center [416, 258] width 198 height 13
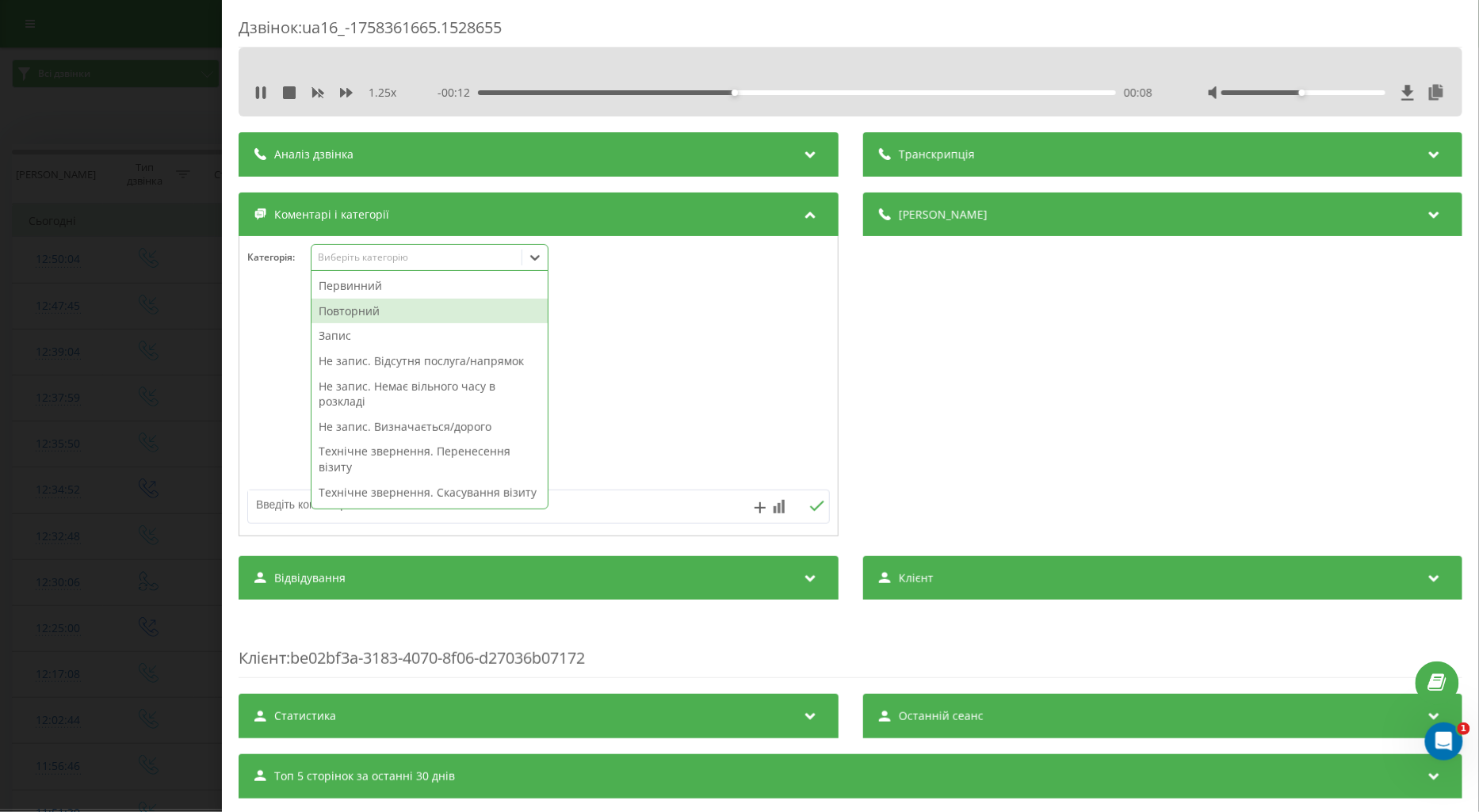
click at [363, 303] on div "Повторний" at bounding box center [429, 311] width 236 height 25
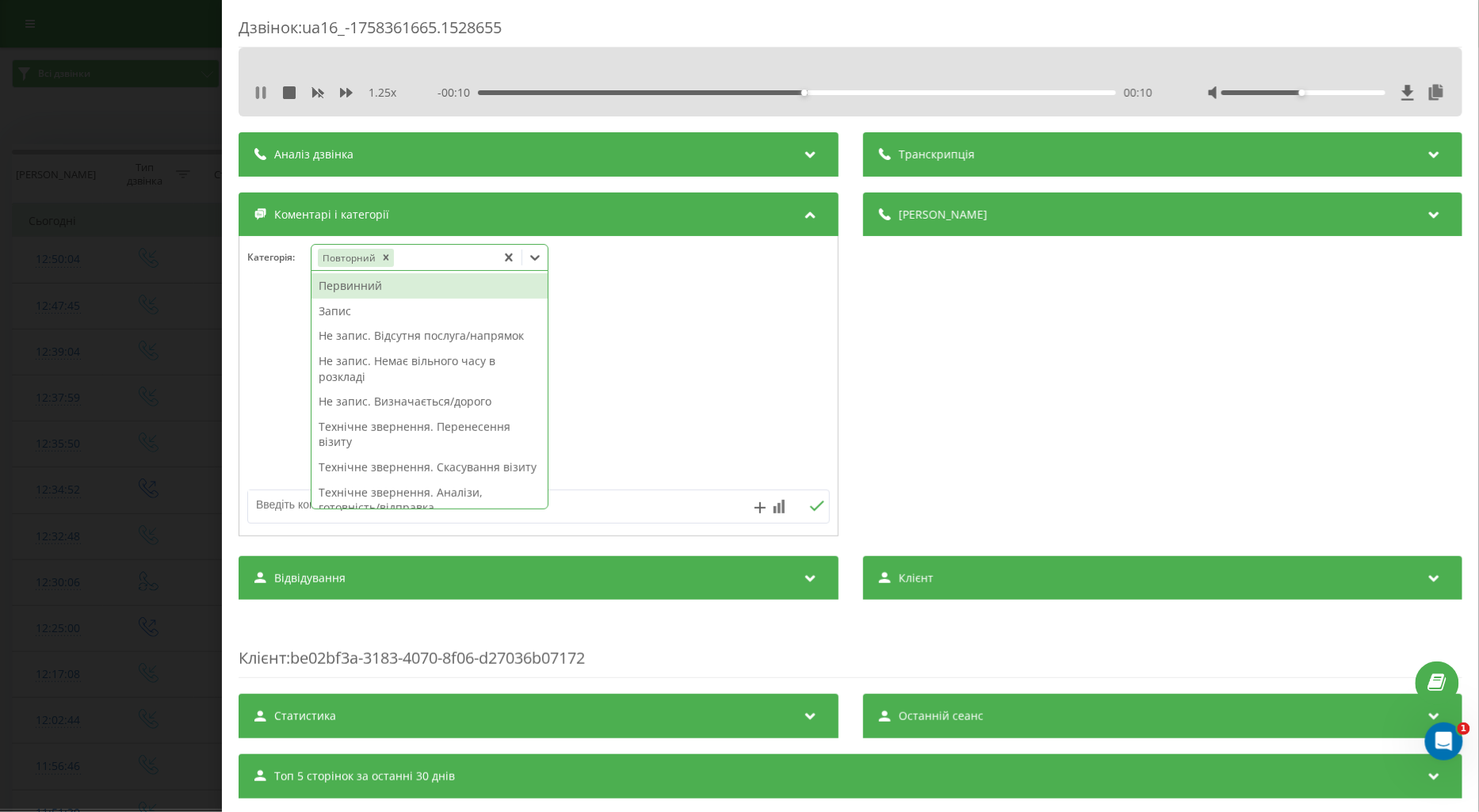
click at [255, 93] on icon at bounding box center [261, 93] width 13 height 13
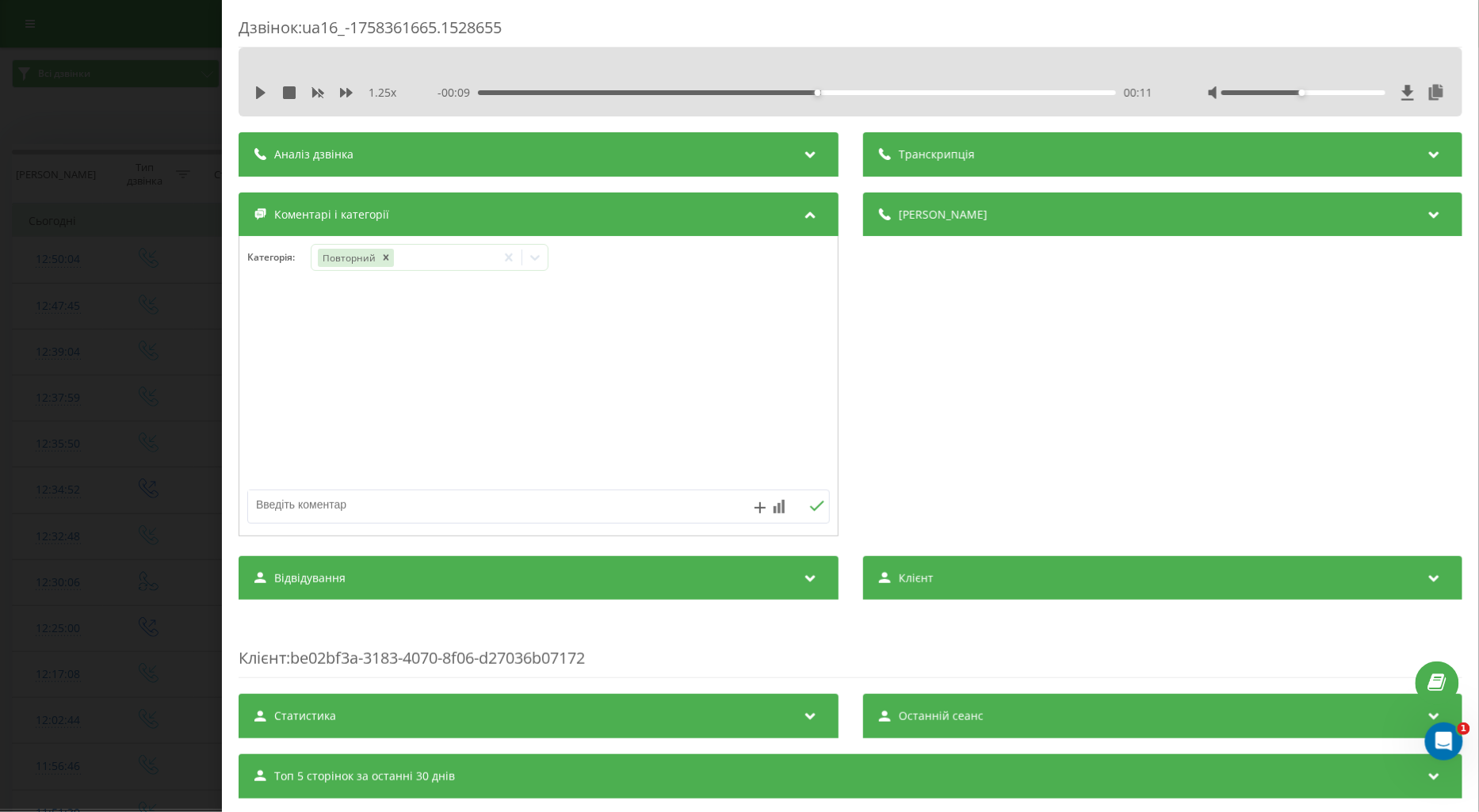
click at [320, 498] on textarea at bounding box center [480, 505] width 465 height 29
type textarea "гематолог,крамського"
click at [809, 505] on icon at bounding box center [816, 506] width 15 height 11
click at [535, 266] on icon at bounding box center [534, 257] width 16 height 16
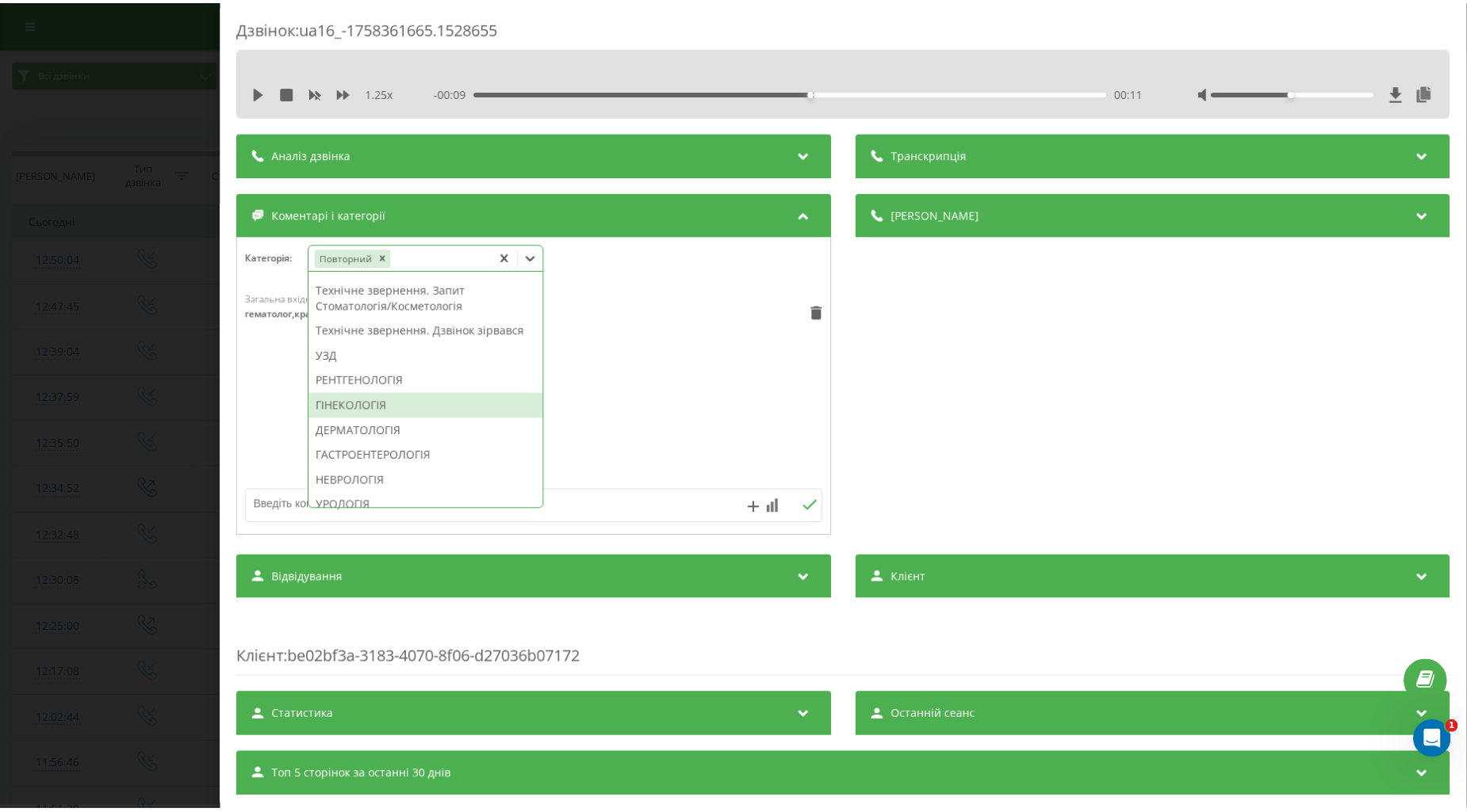
scroll to position [616, 0]
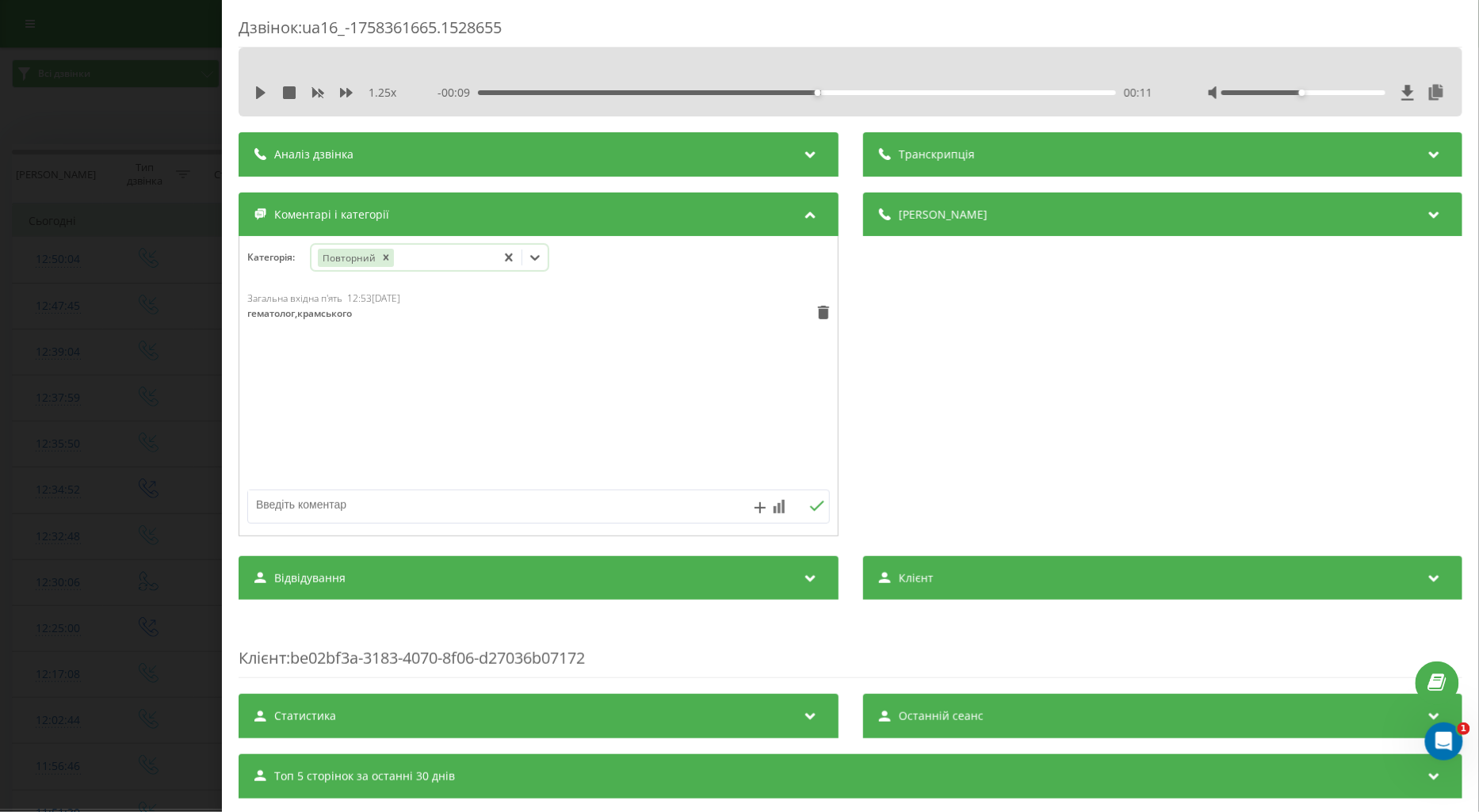
click at [536, 260] on icon at bounding box center [535, 258] width 10 height 6
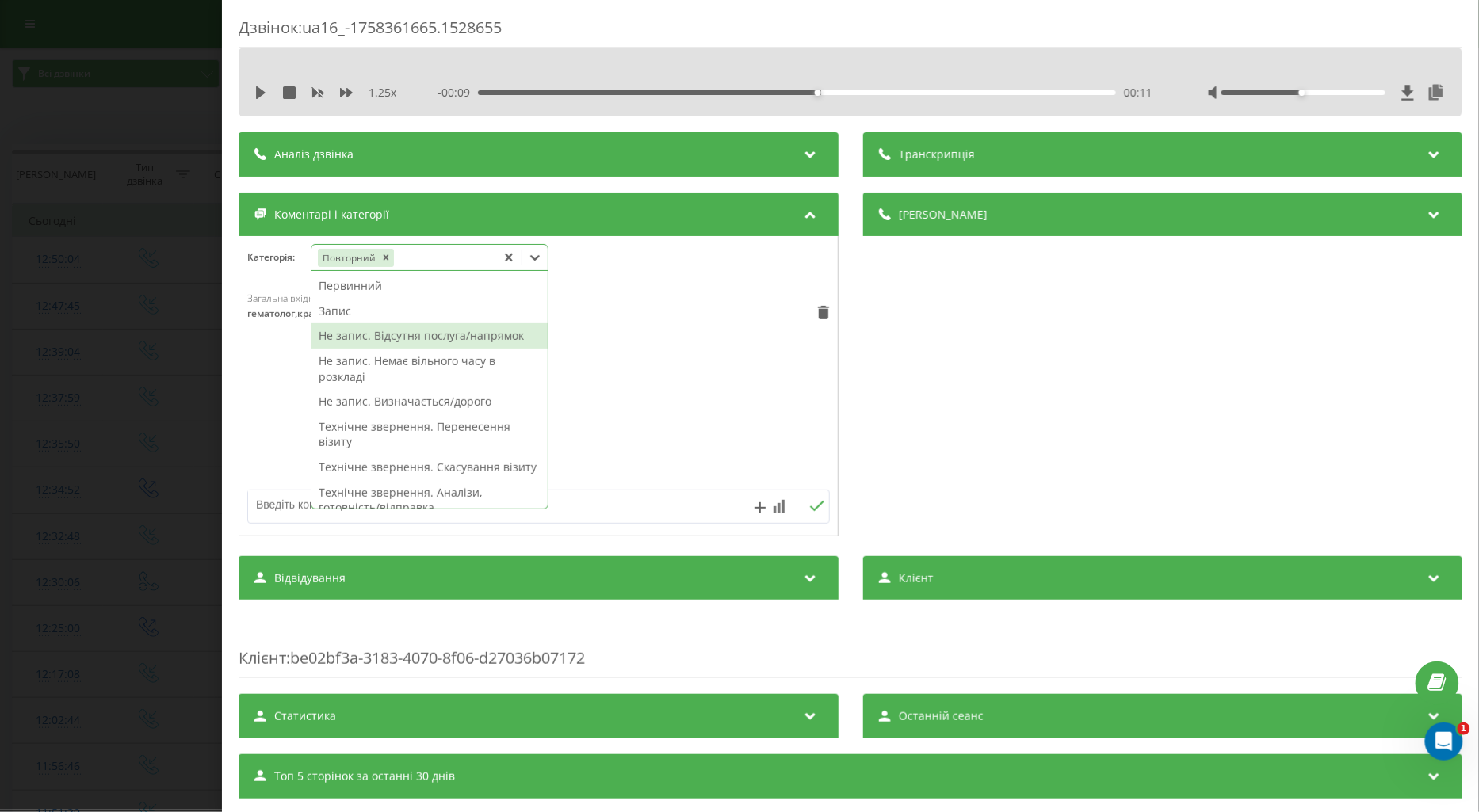
click at [463, 345] on div "Не запис. Відсутня послуга/напрямок" at bounding box center [429, 335] width 236 height 25
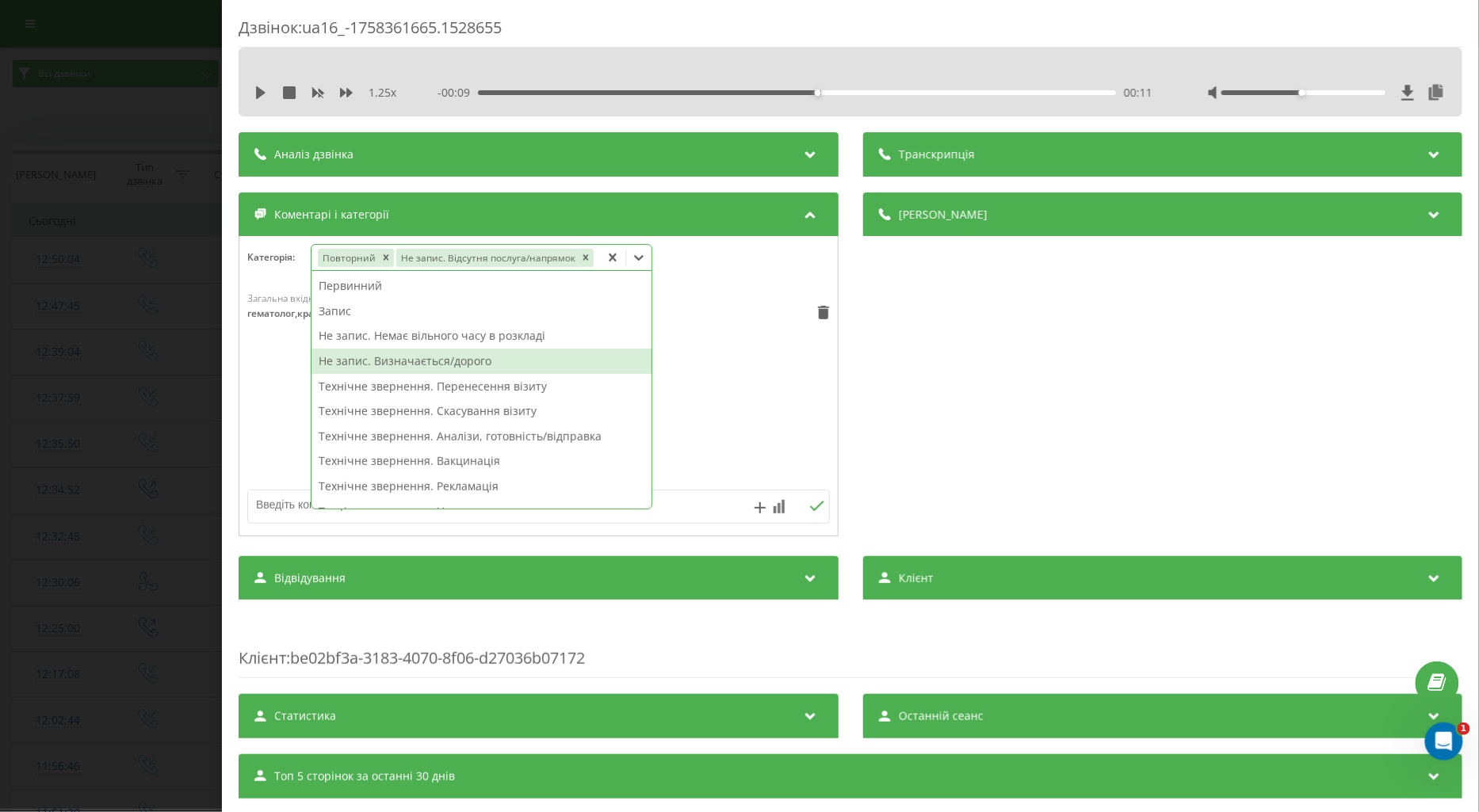
click at [631, 355] on div "Не запис. Визначається/дорого" at bounding box center [482, 361] width 340 height 25
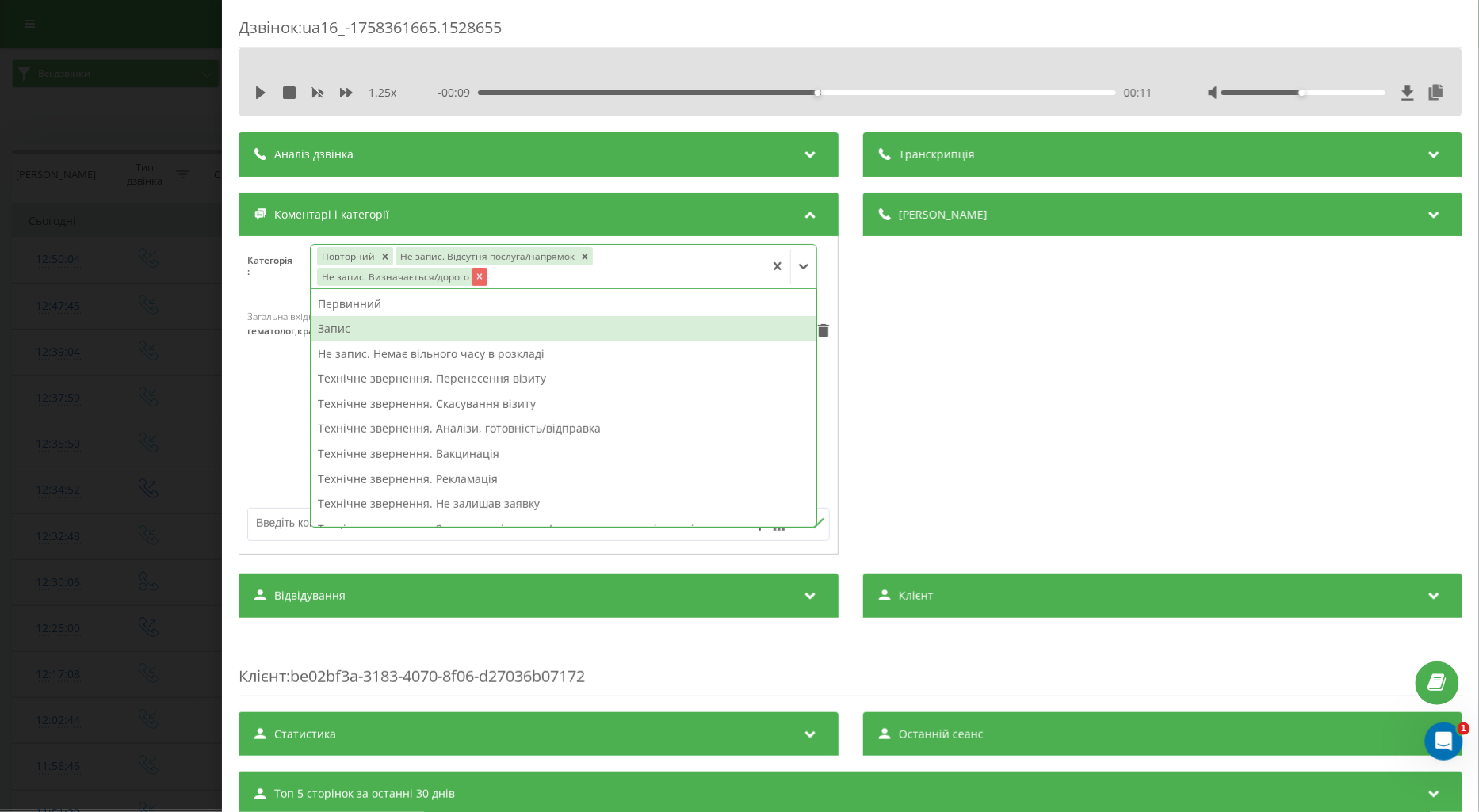
click at [474, 273] on icon "Remove Не запис. Визначається/дорого" at bounding box center [480, 276] width 11 height 11
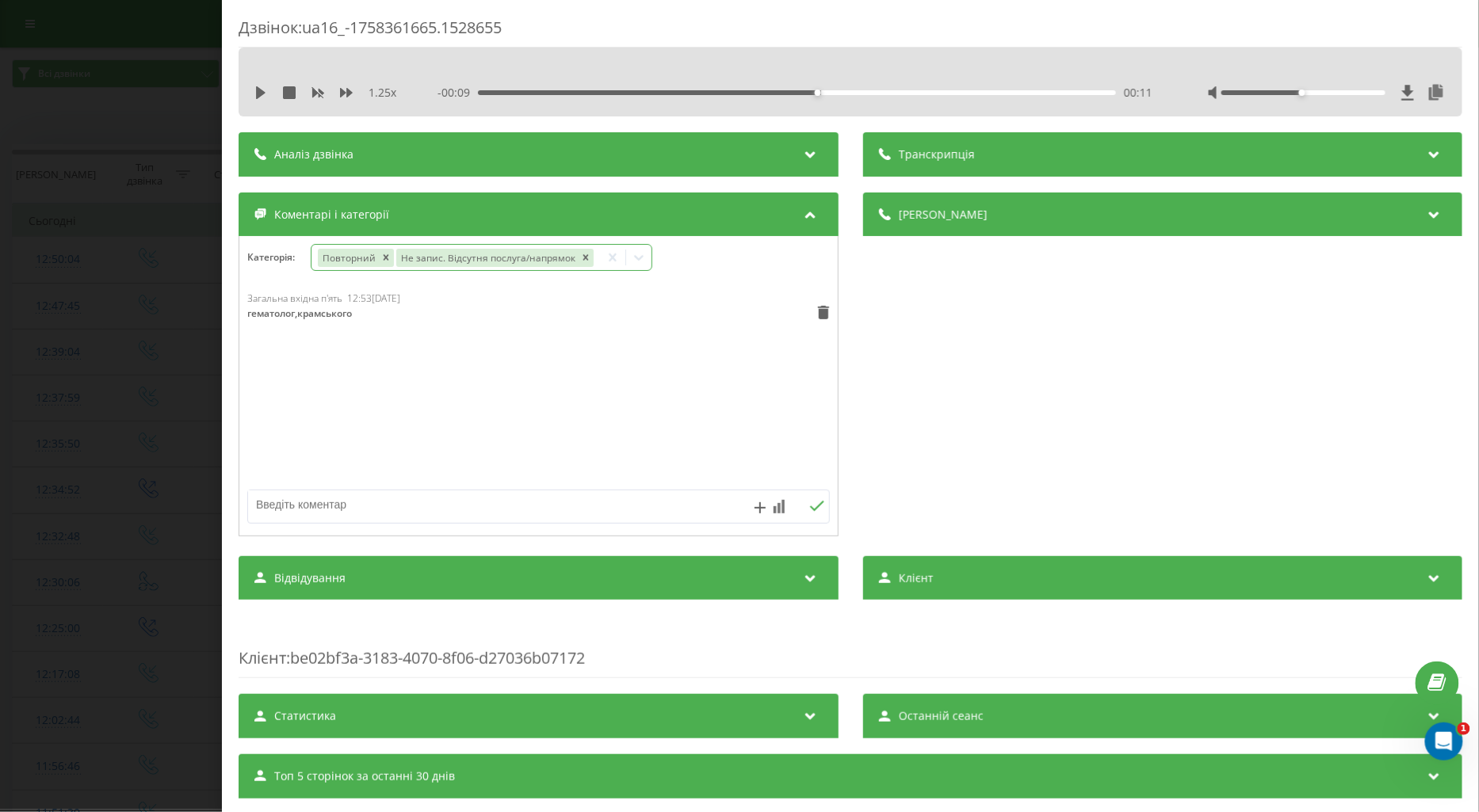
click at [272, 412] on div "Загальна вхідна п'ять 12:53[DATE] гематолог,крамського" at bounding box center [539, 387] width 599 height 191
click at [127, 418] on div "Дзвінок : ua16_-1758361665.1528655 1.25 x - 00:09 00:11 00:11 Транскрипція Для …" at bounding box center [740, 406] width 1479 height 812
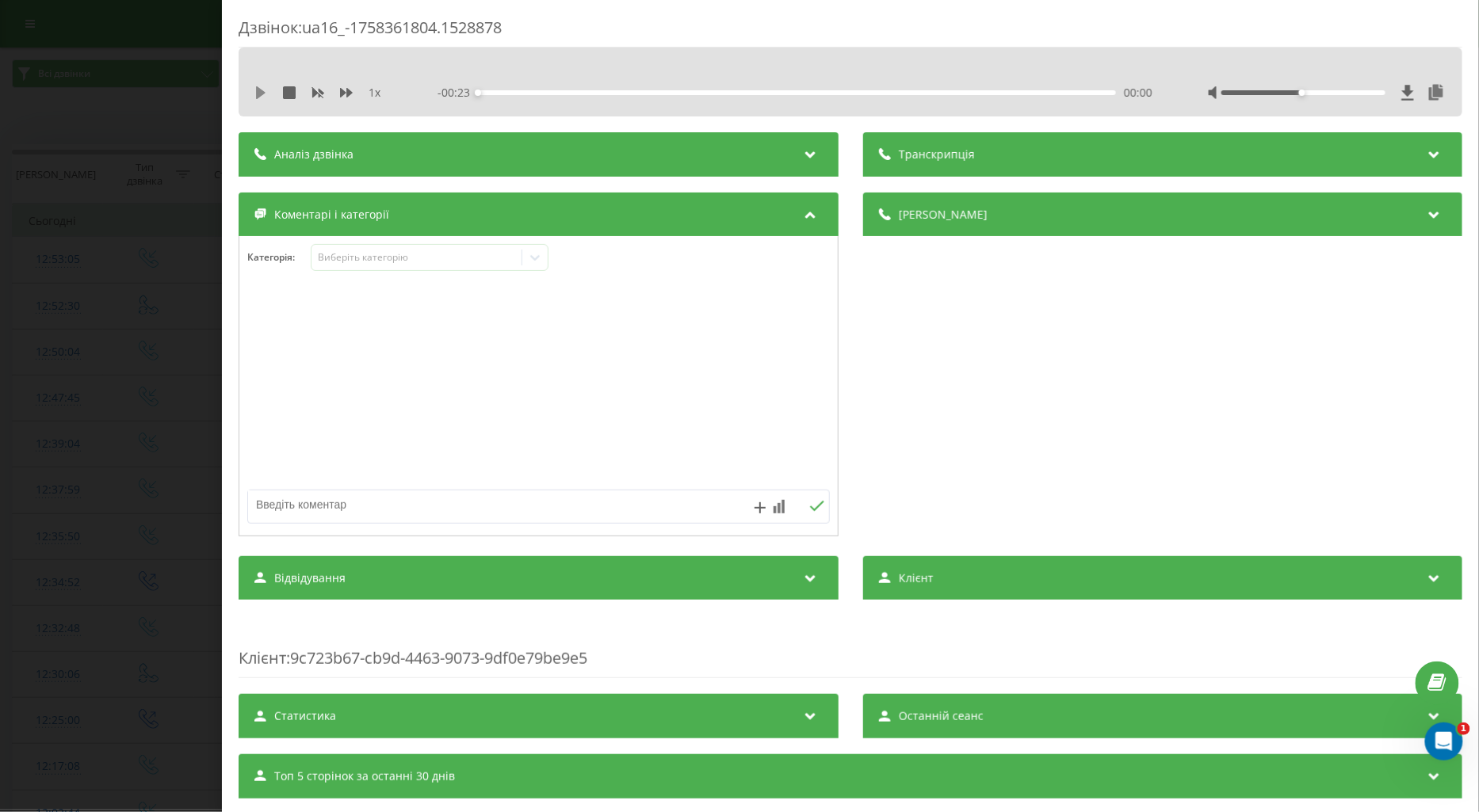
click at [258, 91] on icon at bounding box center [261, 93] width 10 height 13
click at [344, 96] on icon at bounding box center [347, 93] width 13 height 13
click at [338, 262] on div "Виберіть категорію" at bounding box center [416, 258] width 198 height 13
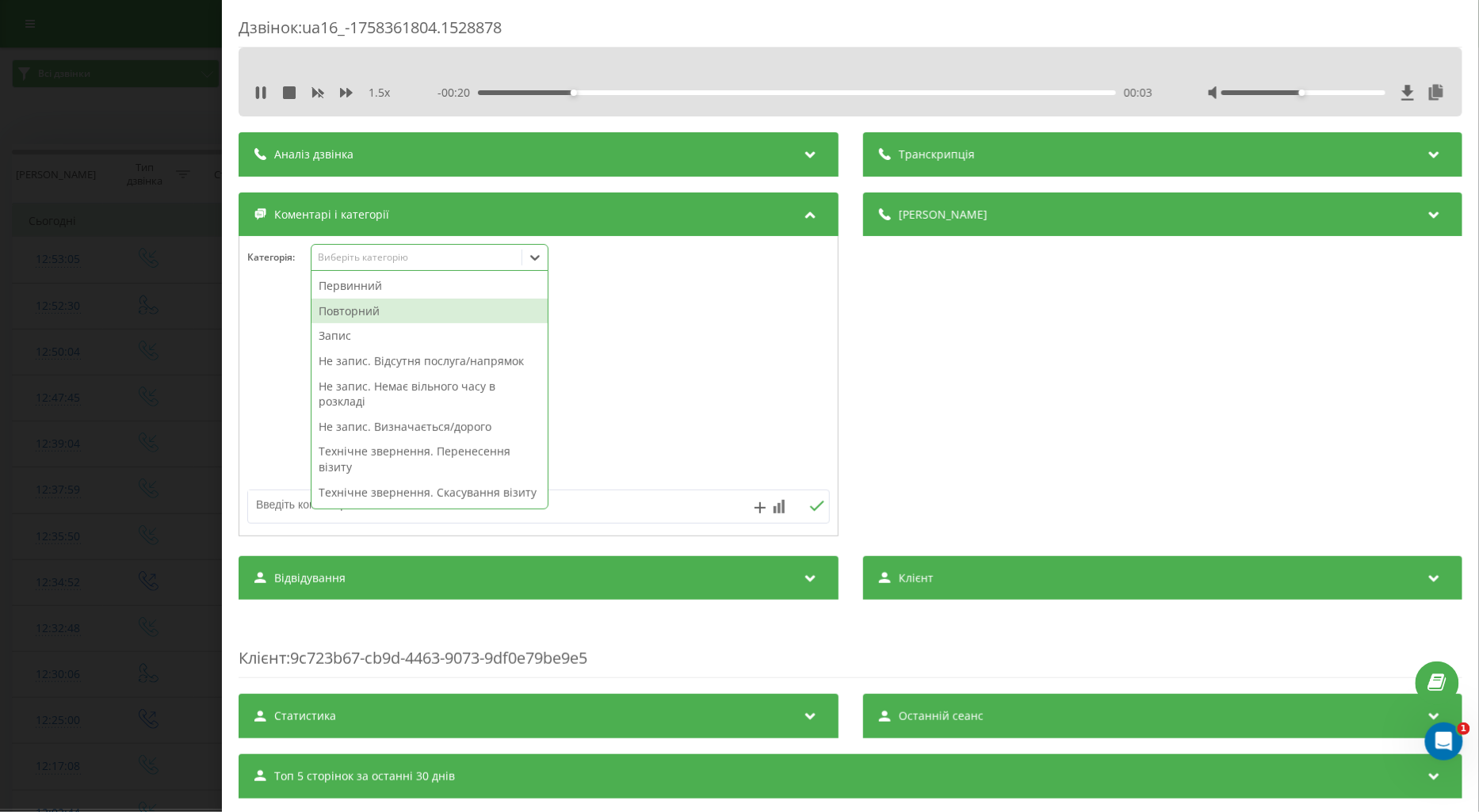
click at [385, 312] on div "Повторний" at bounding box center [429, 311] width 236 height 25
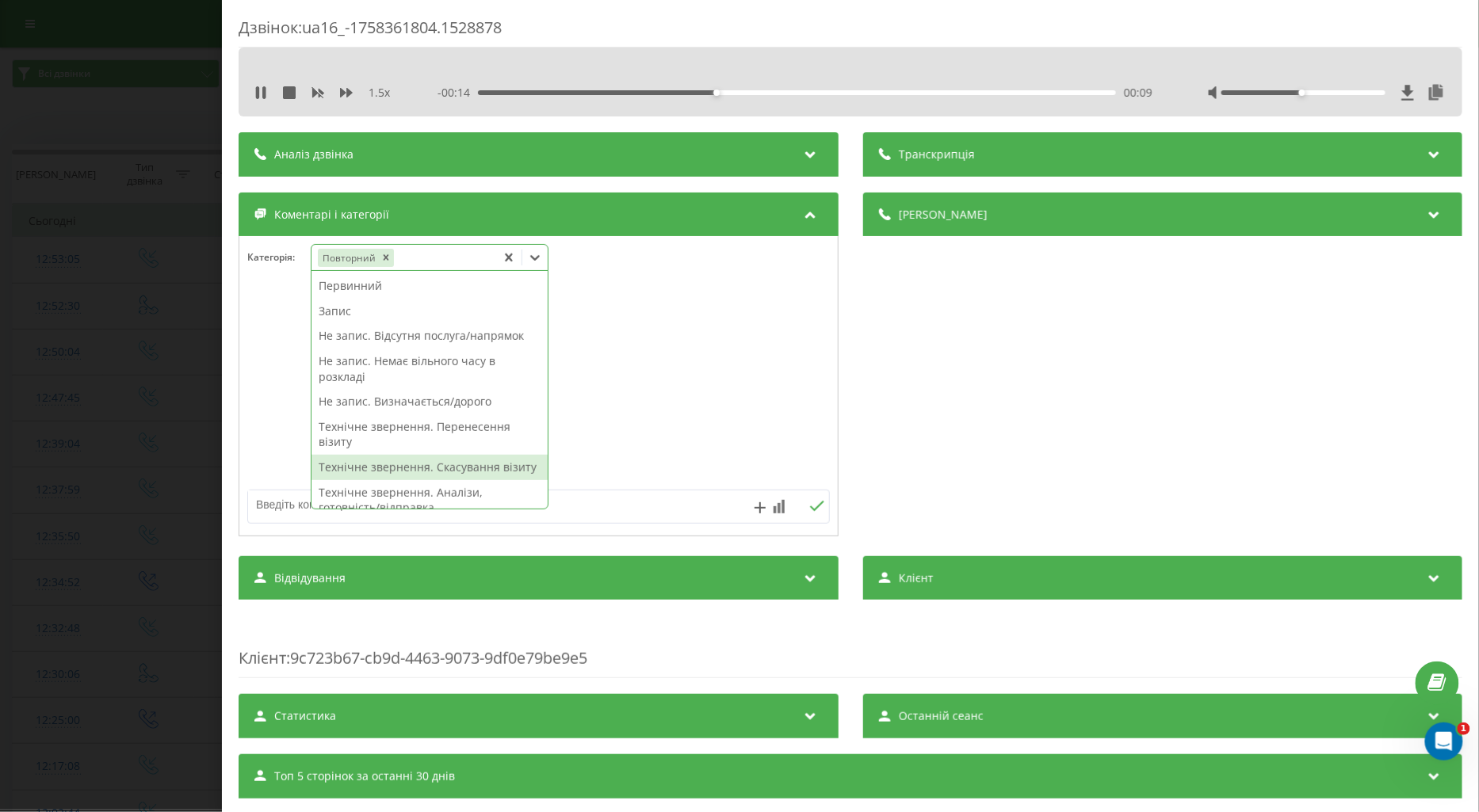
click at [432, 468] on div "Технічне звернення. Скасування візиту" at bounding box center [429, 467] width 236 height 25
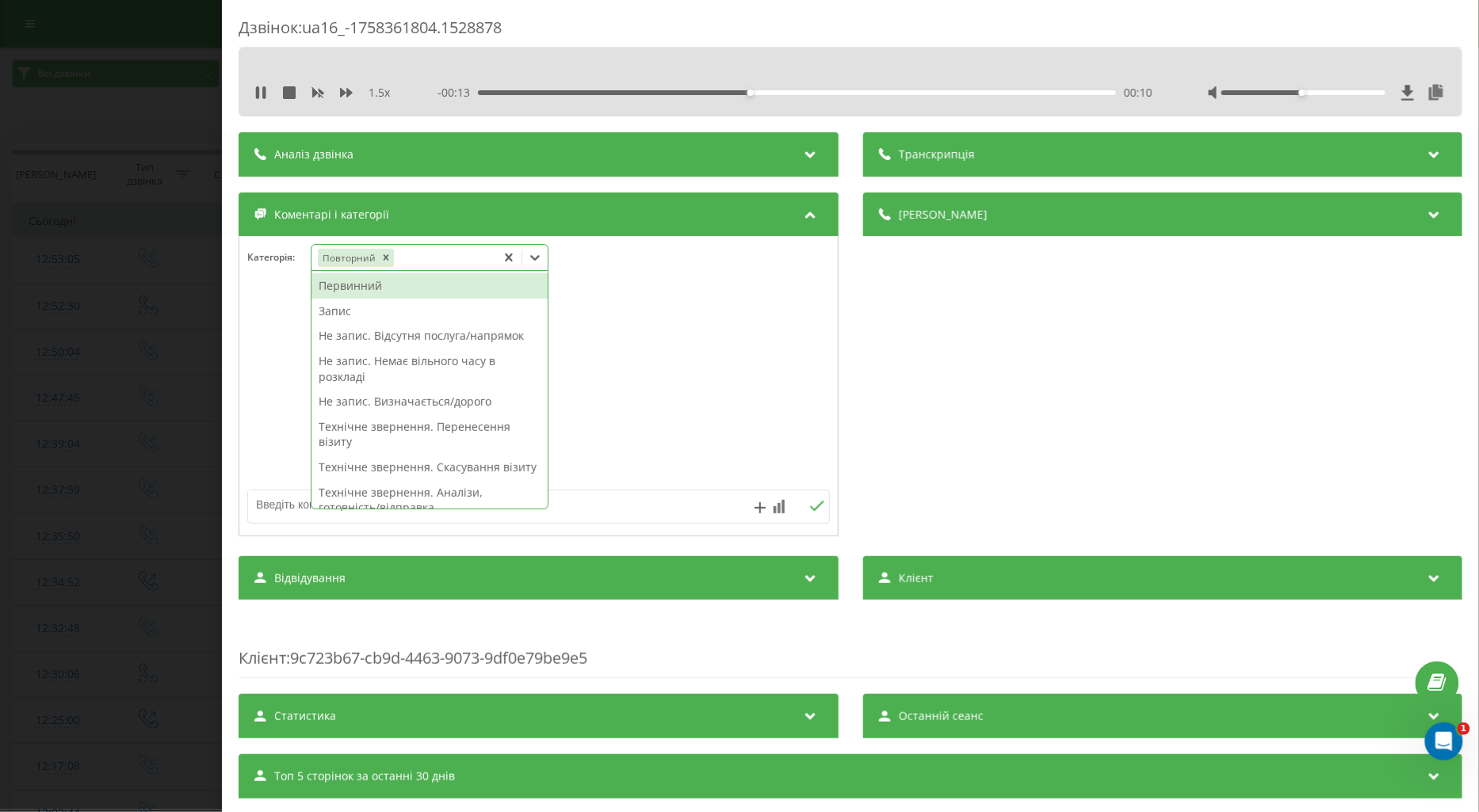
click at [277, 384] on div at bounding box center [539, 387] width 599 height 191
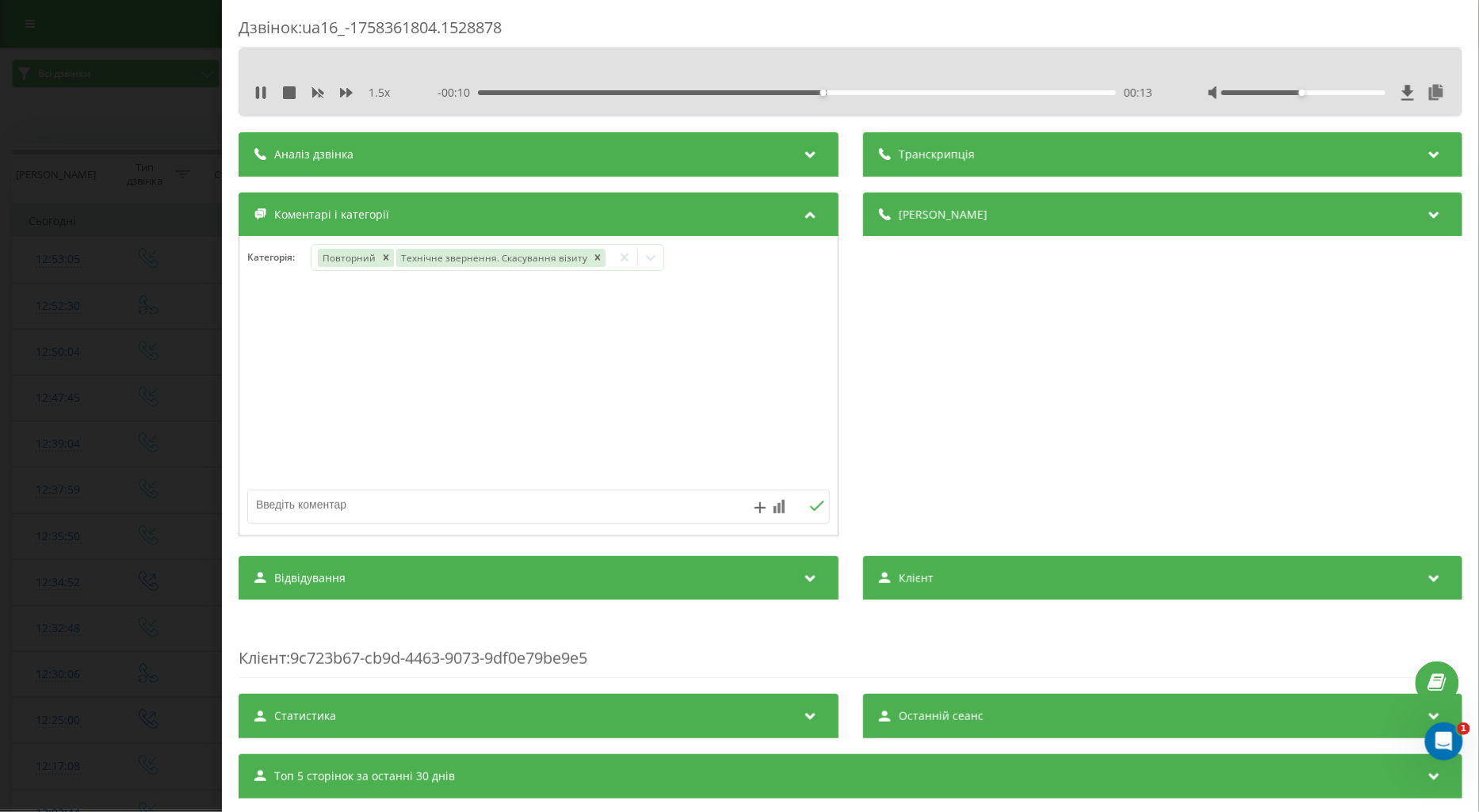
click at [145, 345] on div "Дзвінок : ua16_-1758361804.1528878 1.5 x - 00:10 00:13 00:13 Транскрипція Для A…" at bounding box center [740, 406] width 1479 height 812
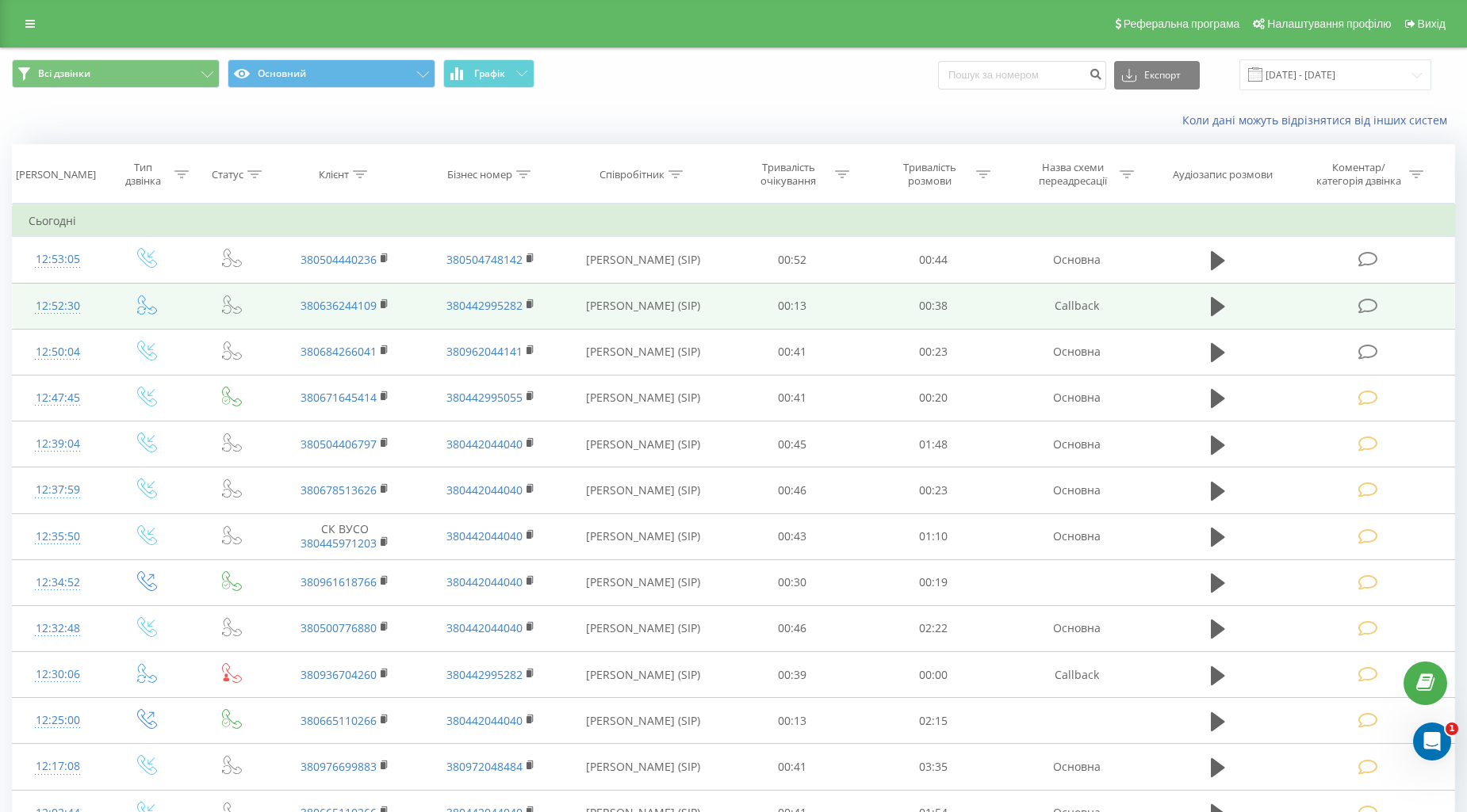
click at [1356, 305] on td at bounding box center [1370, 306] width 169 height 46
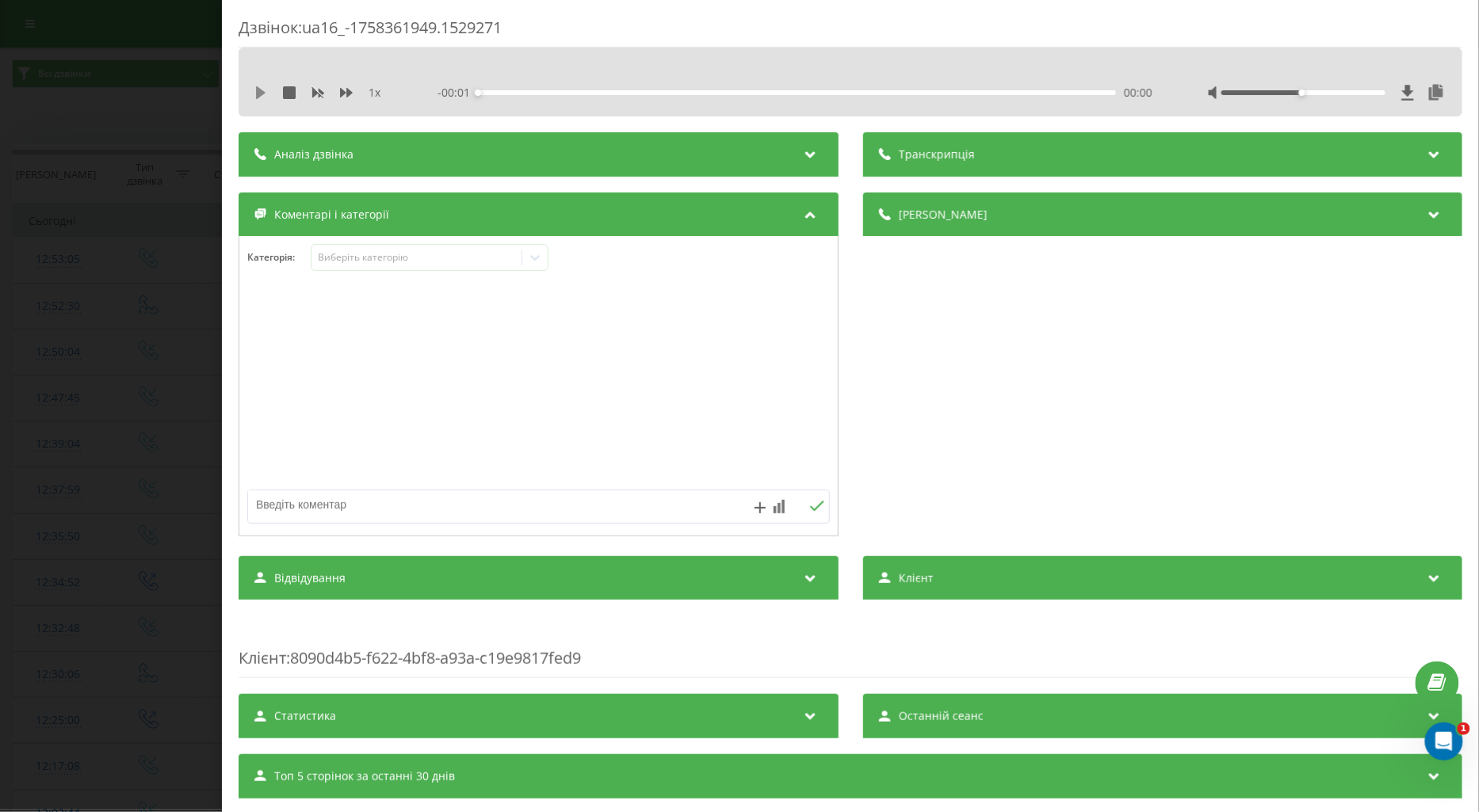
click at [254, 87] on icon at bounding box center [261, 93] width 13 height 13
click at [347, 91] on icon at bounding box center [347, 93] width 13 height 10
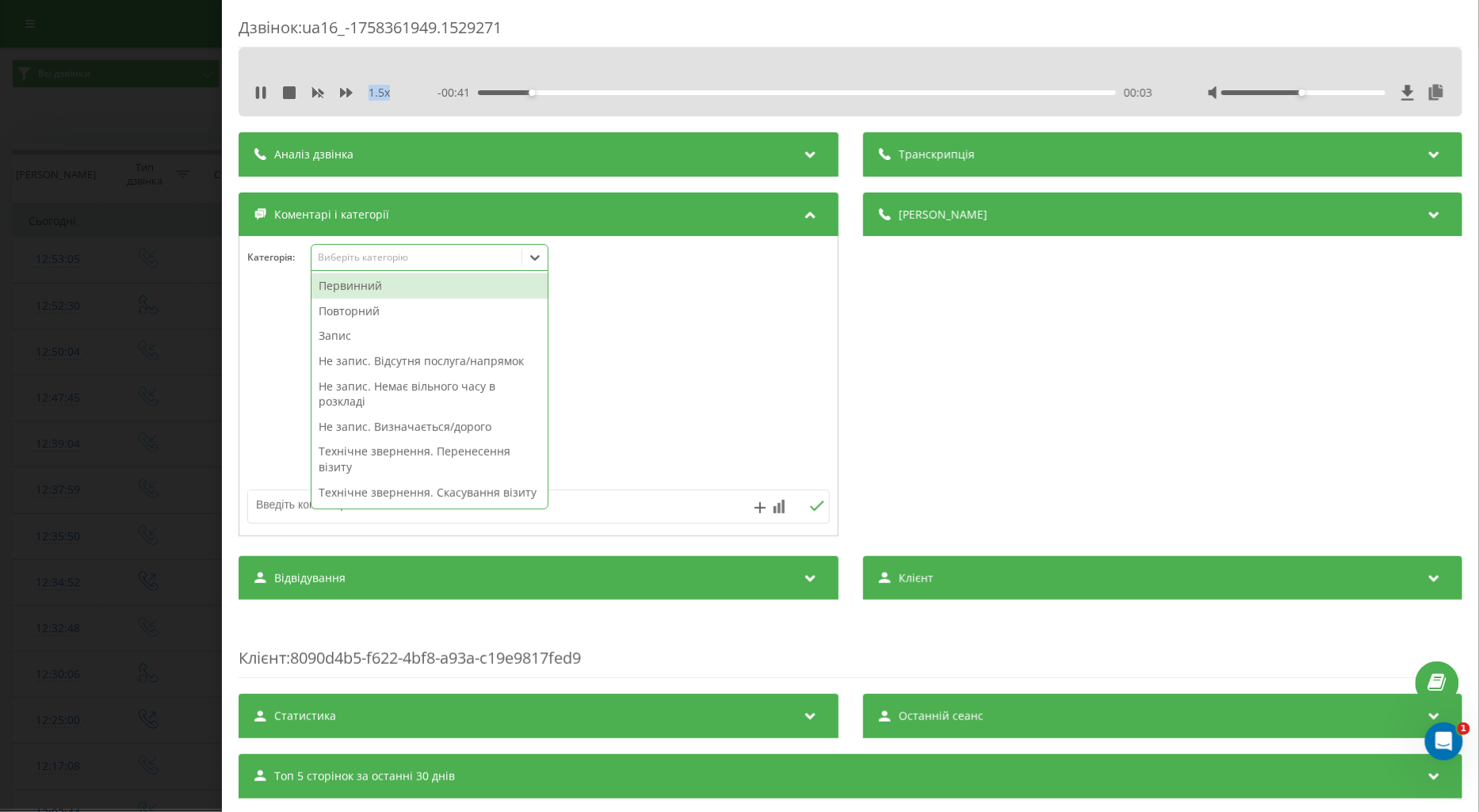
click at [358, 266] on div "Виберіть категорію" at bounding box center [416, 258] width 210 height 15
click at [365, 316] on div "Повторний" at bounding box center [429, 311] width 236 height 25
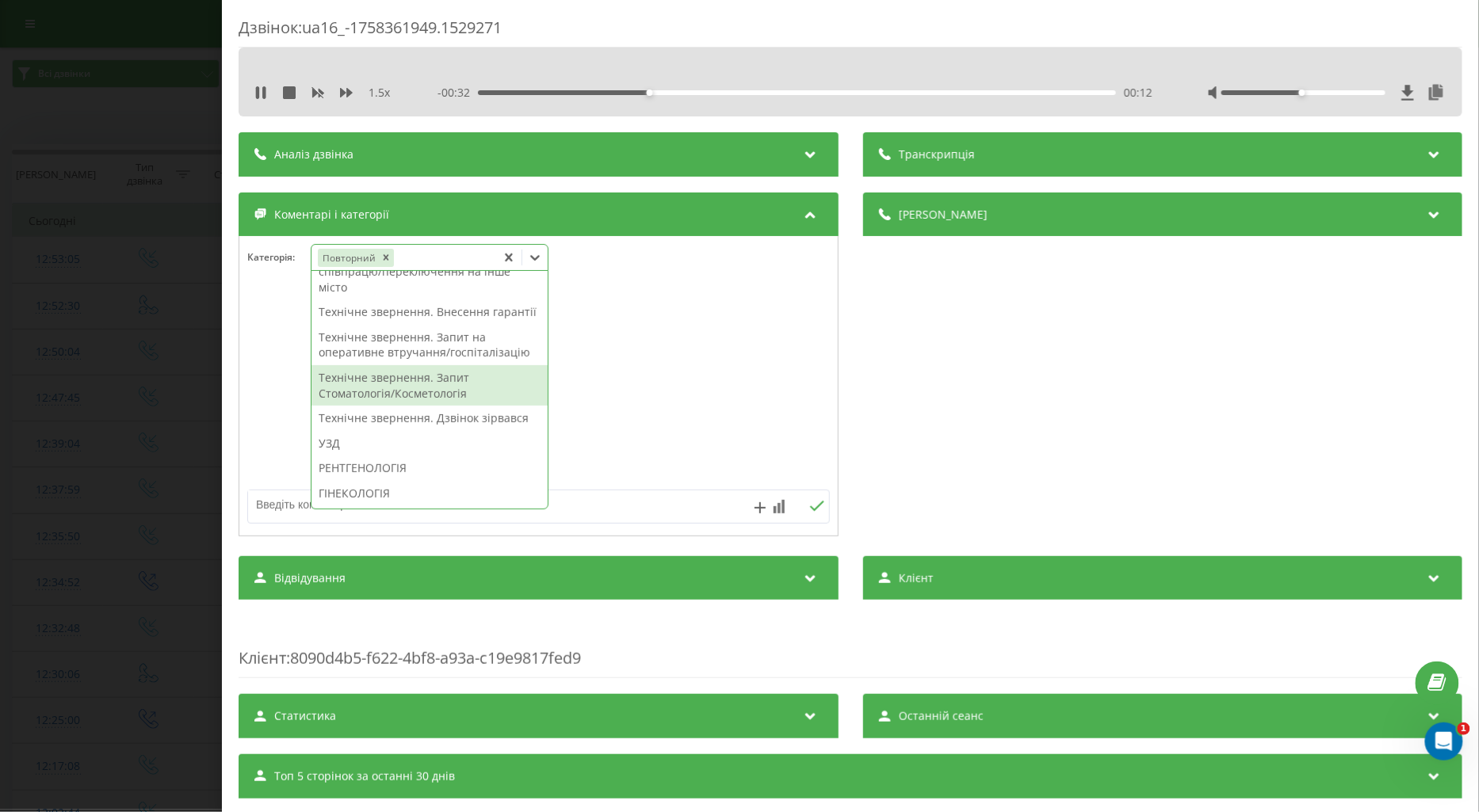
scroll to position [527, 0]
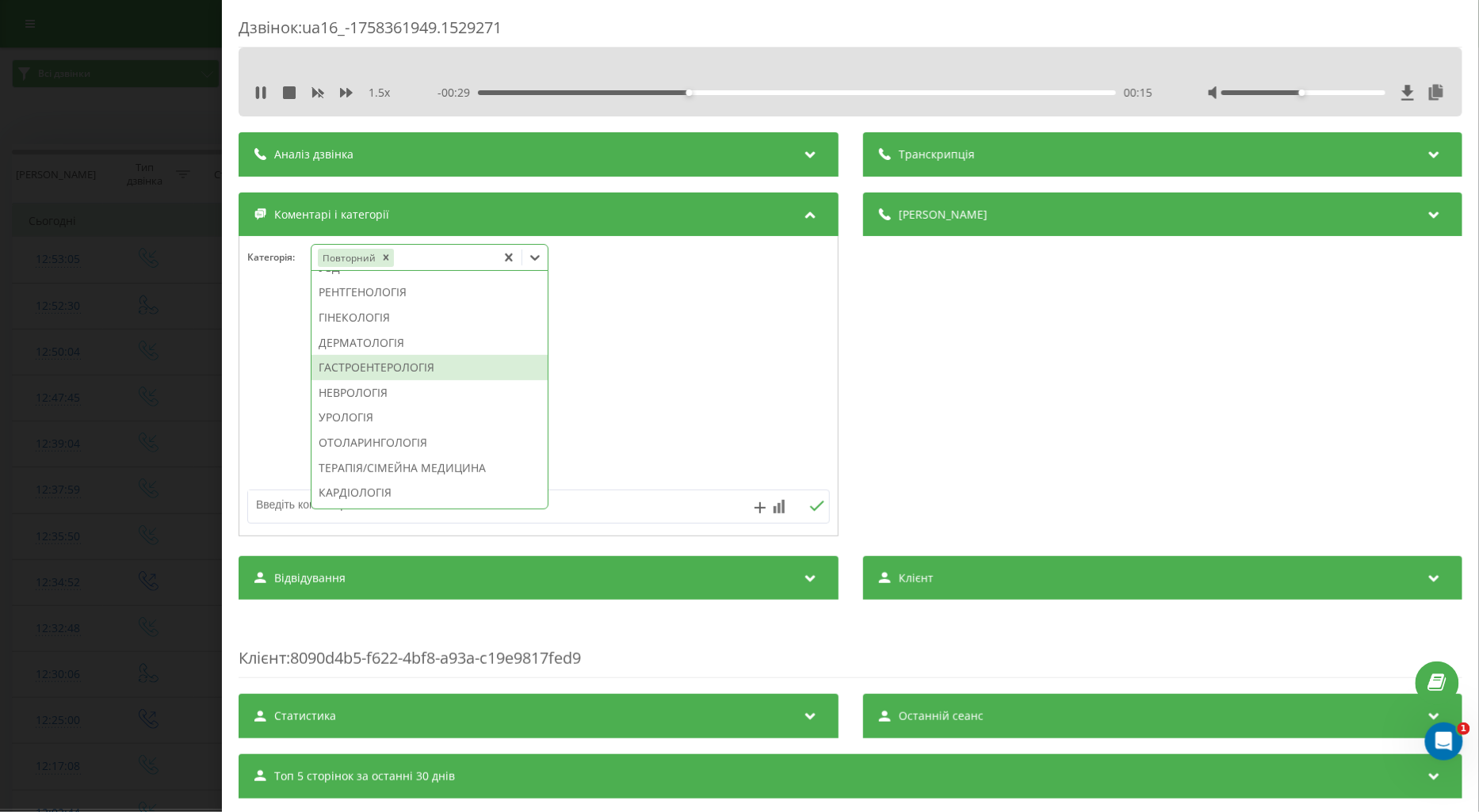
click at [384, 380] on div "ГАСТРОЕНТЕРОЛОГІЯ" at bounding box center [429, 367] width 236 height 25
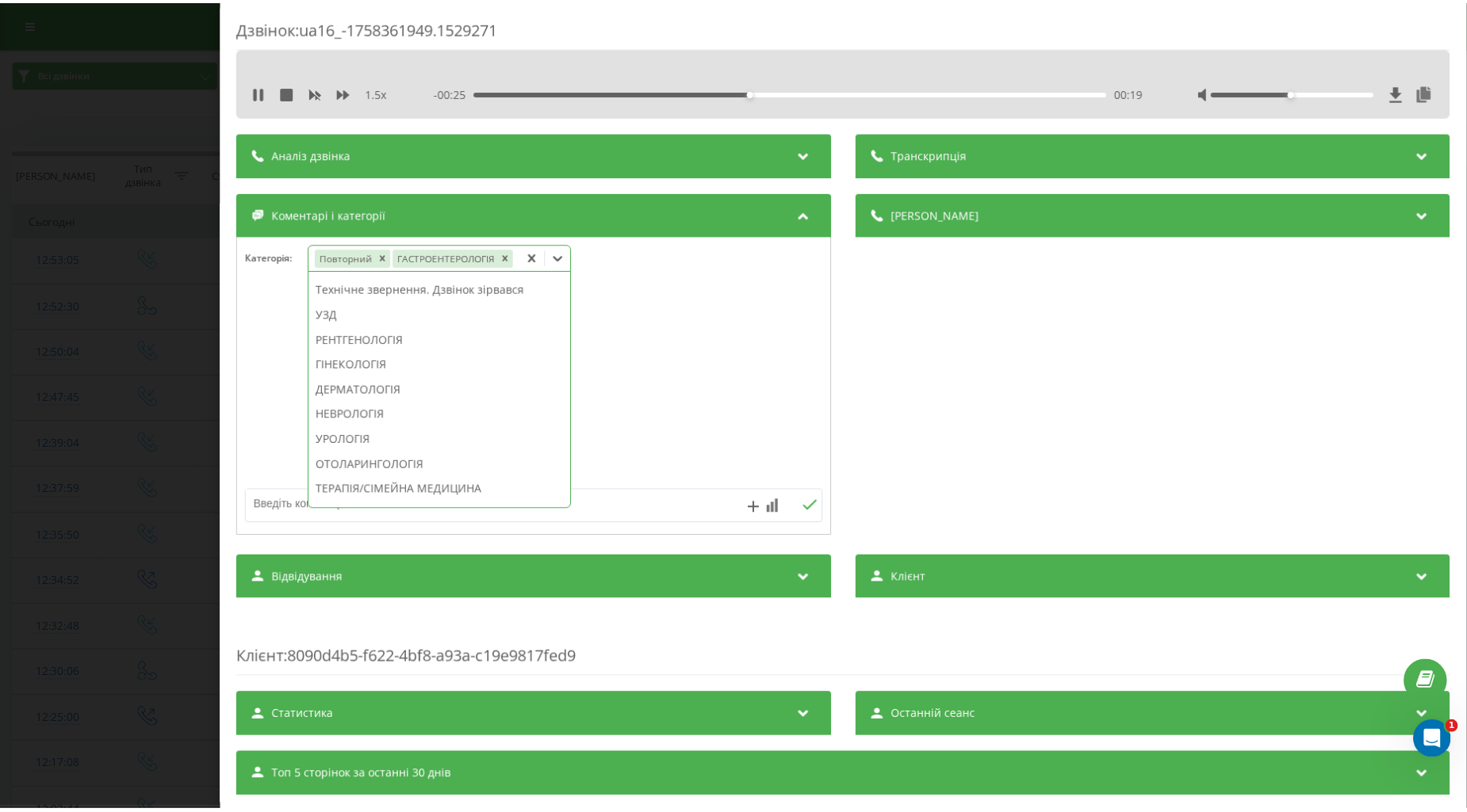
scroll to position [0, 0]
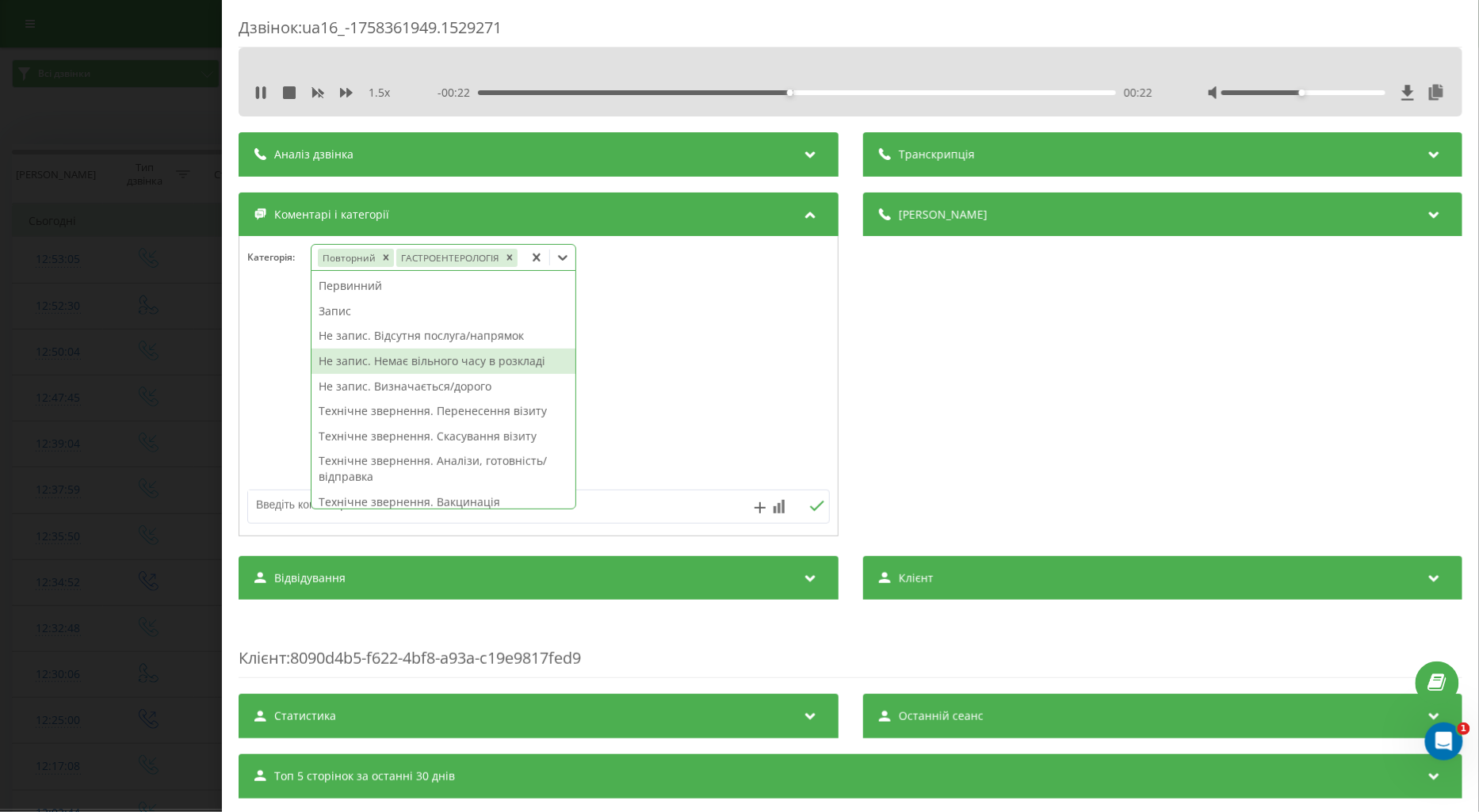
click at [425, 359] on div "Не запис. Немає вільного часу в розкладі" at bounding box center [443, 361] width 264 height 25
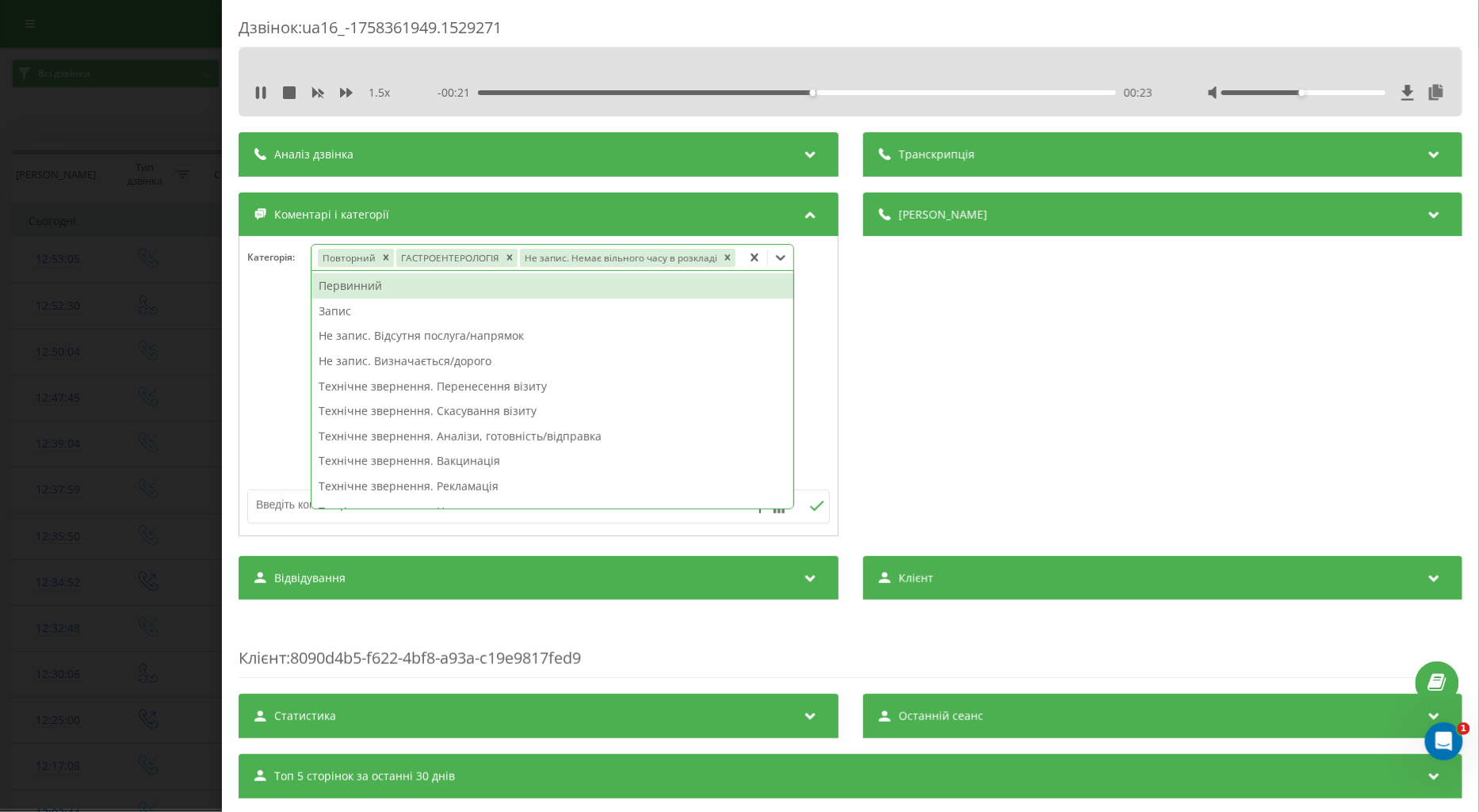
click at [281, 379] on div at bounding box center [539, 387] width 599 height 191
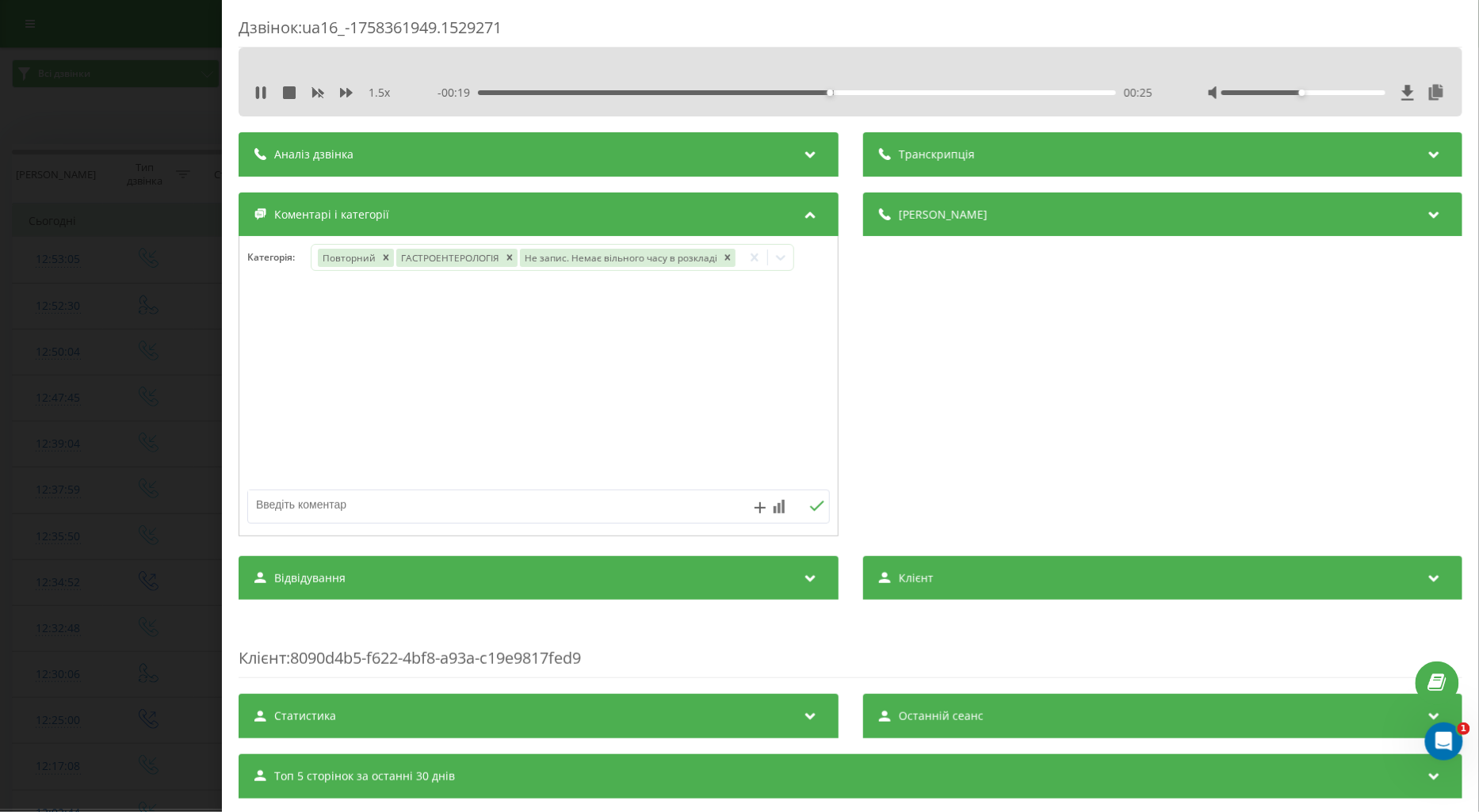
click at [292, 501] on textarea at bounding box center [480, 505] width 465 height 29
type textarea "на сб"
click at [809, 512] on icon at bounding box center [816, 506] width 15 height 11
click at [164, 436] on div "Дзвінок : ua16_-1758361949.1529271 1.5 x - 00:07 00:37 00:37 Транскрипція Для A…" at bounding box center [740, 406] width 1479 height 812
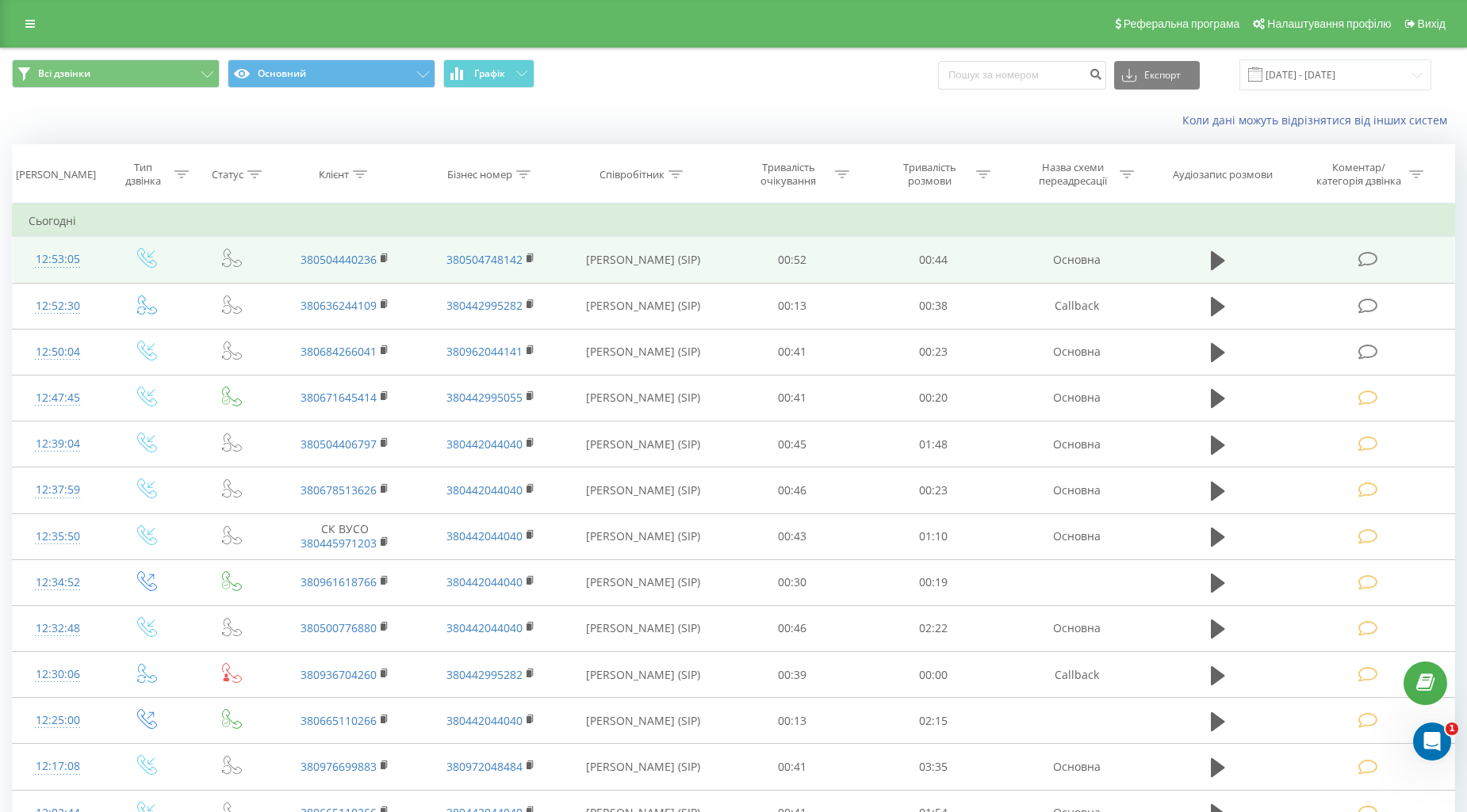
click at [1375, 257] on icon at bounding box center [1368, 259] width 20 height 16
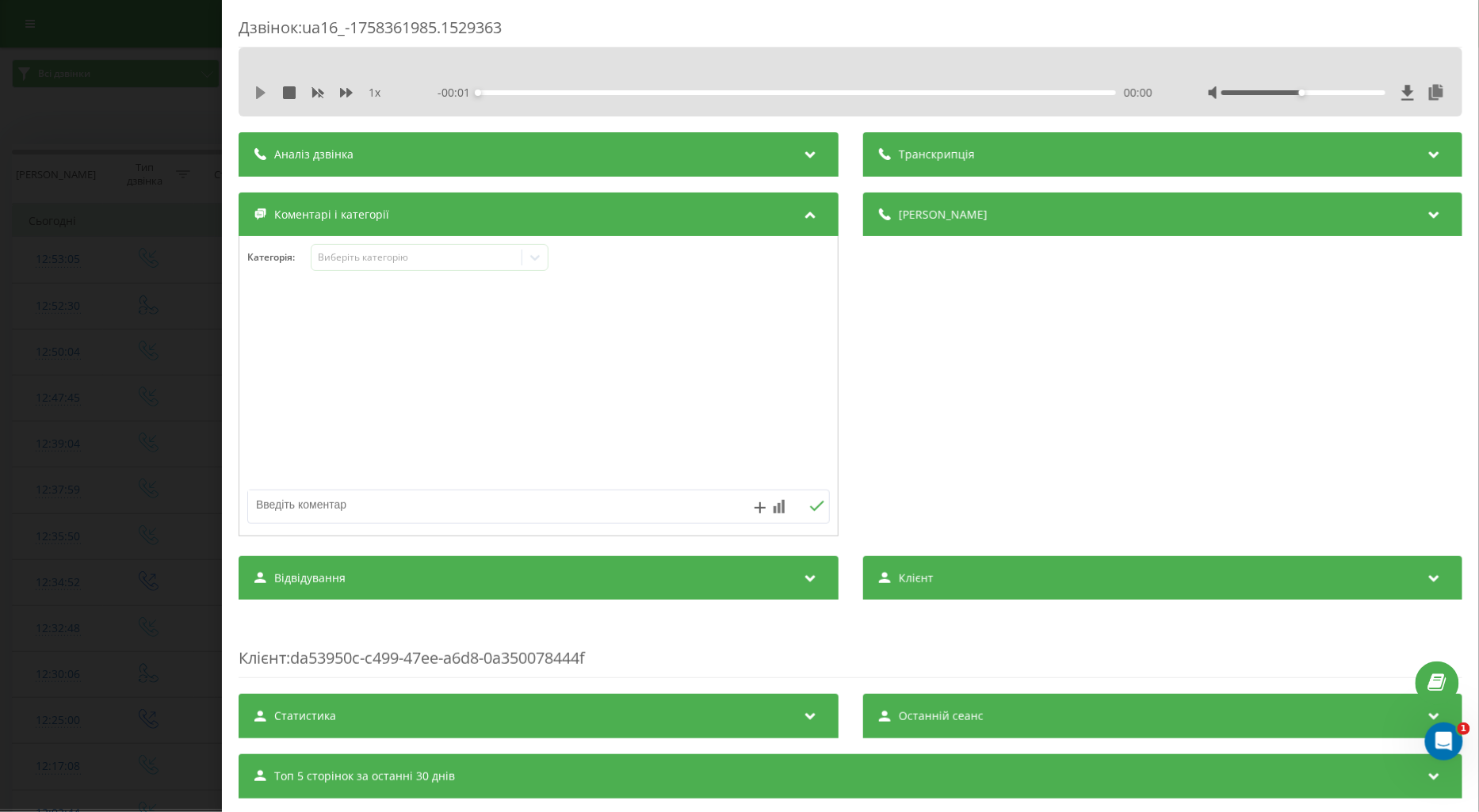
click at [258, 95] on icon at bounding box center [261, 93] width 10 height 13
click at [337, 260] on div "Виберіть категорію" at bounding box center [416, 258] width 198 height 13
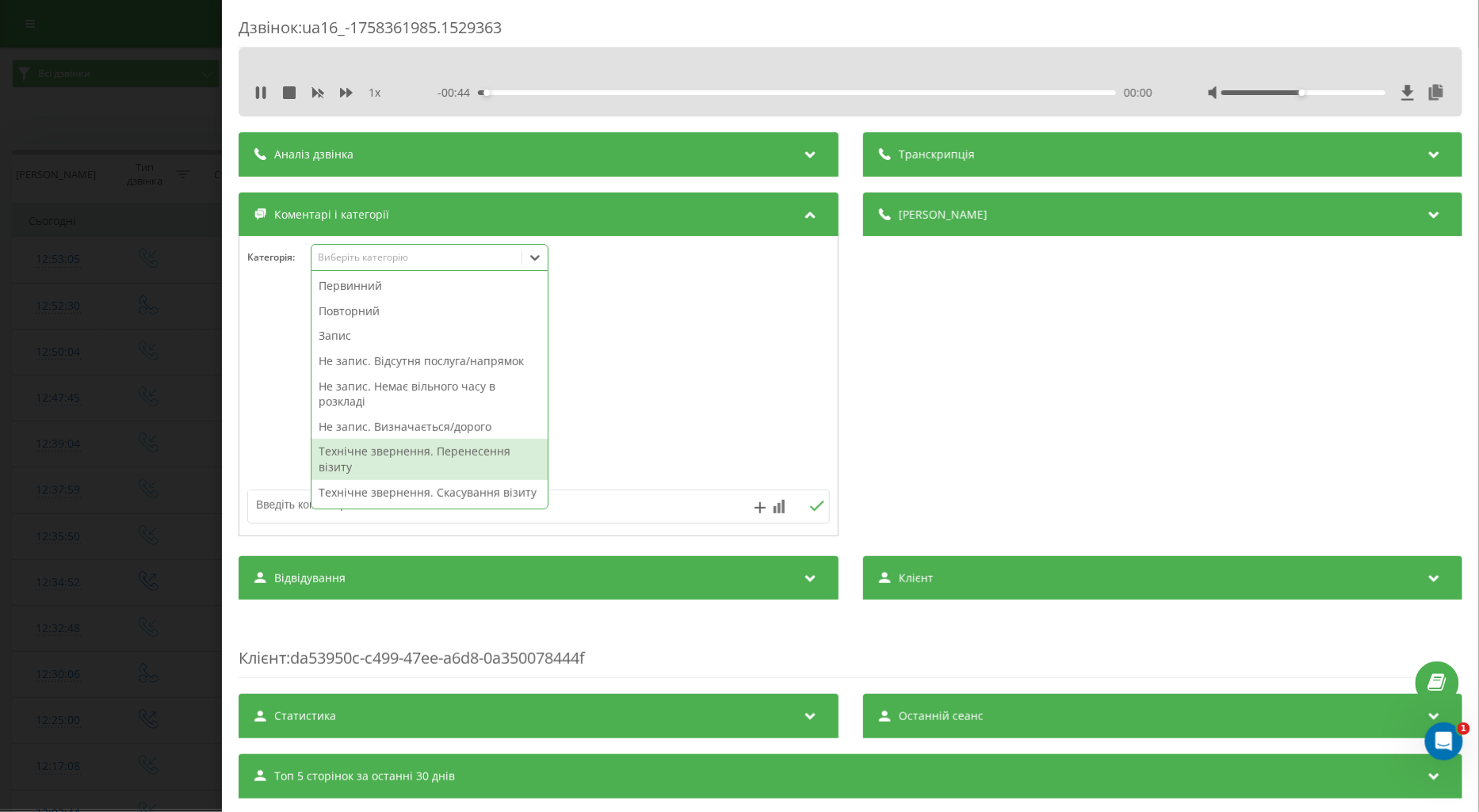
click at [416, 446] on div "Технічне звернення. Перенесення візиту" at bounding box center [429, 459] width 236 height 40
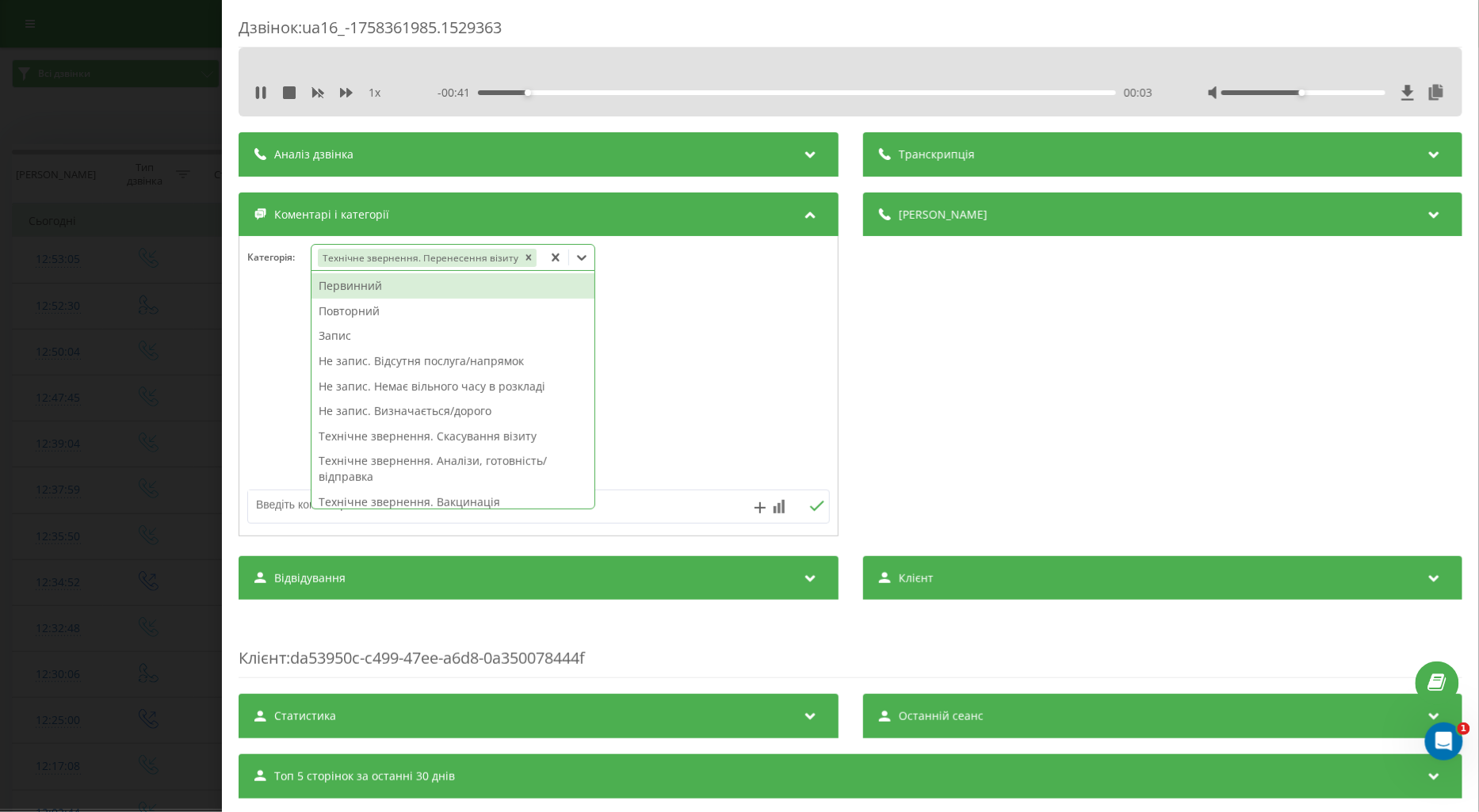
click at [355, 310] on div "Повторний" at bounding box center [453, 311] width 283 height 25
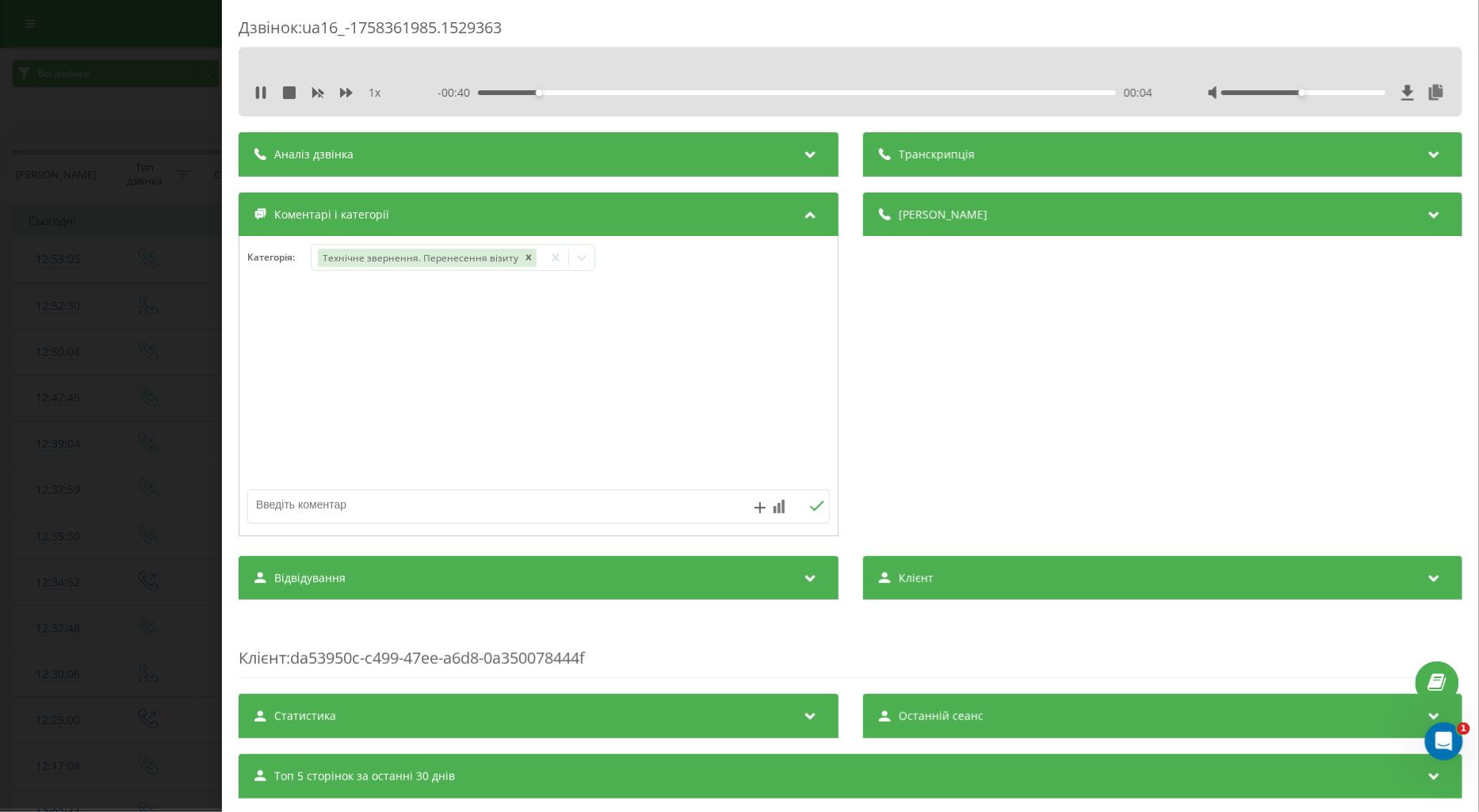
click at [273, 359] on div at bounding box center [539, 387] width 599 height 191
click at [101, 399] on div "Дзвінок : ua16_-1758361985.1529363 1 x - 00:37 00:07 00:07 Транскрипція Для AI-…" at bounding box center [740, 406] width 1479 height 812
